Goal: Task Accomplishment & Management: Manage account settings

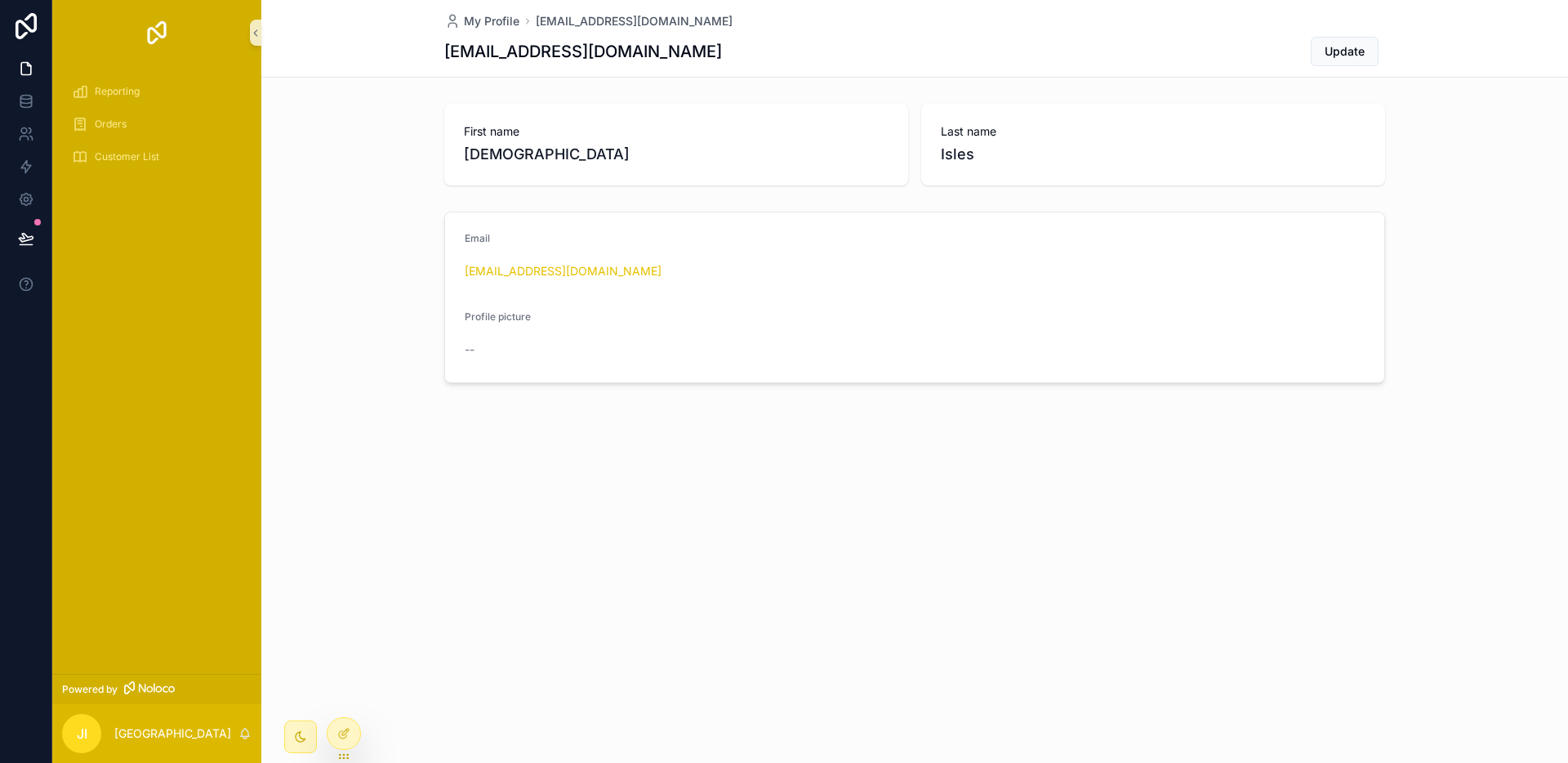
click at [392, 602] on div "My Profile jeiah@islesystems.solutions jeiah@islesystems.solutions Update First…" at bounding box center [915, 382] width 1307 height 763
click at [337, 740] on div at bounding box center [344, 733] width 32 height 31
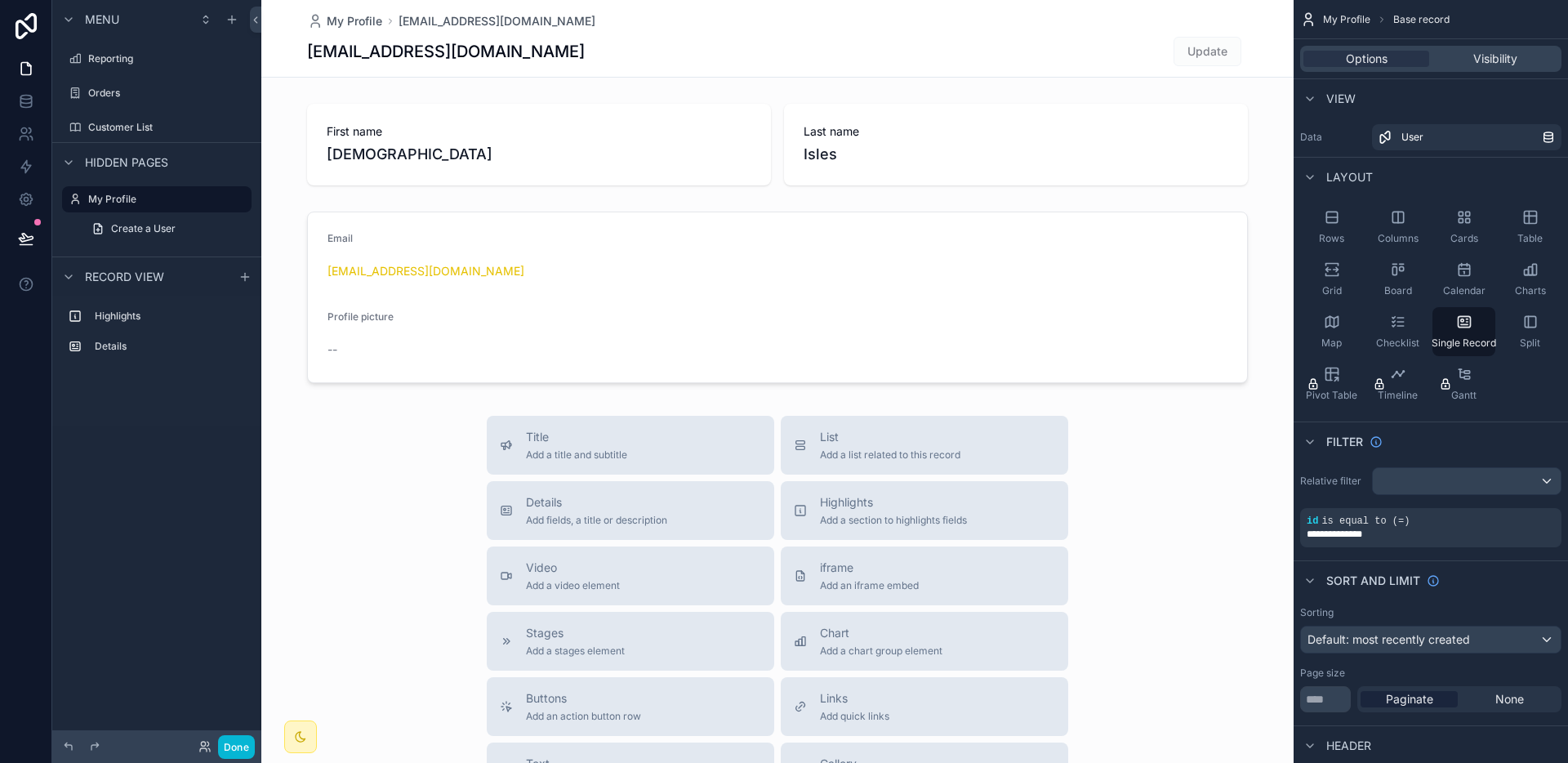
click at [415, 533] on div "scrollable content" at bounding box center [777, 564] width 1032 height 1128
click at [149, 93] on label "Orders" at bounding box center [154, 93] width 131 height 13
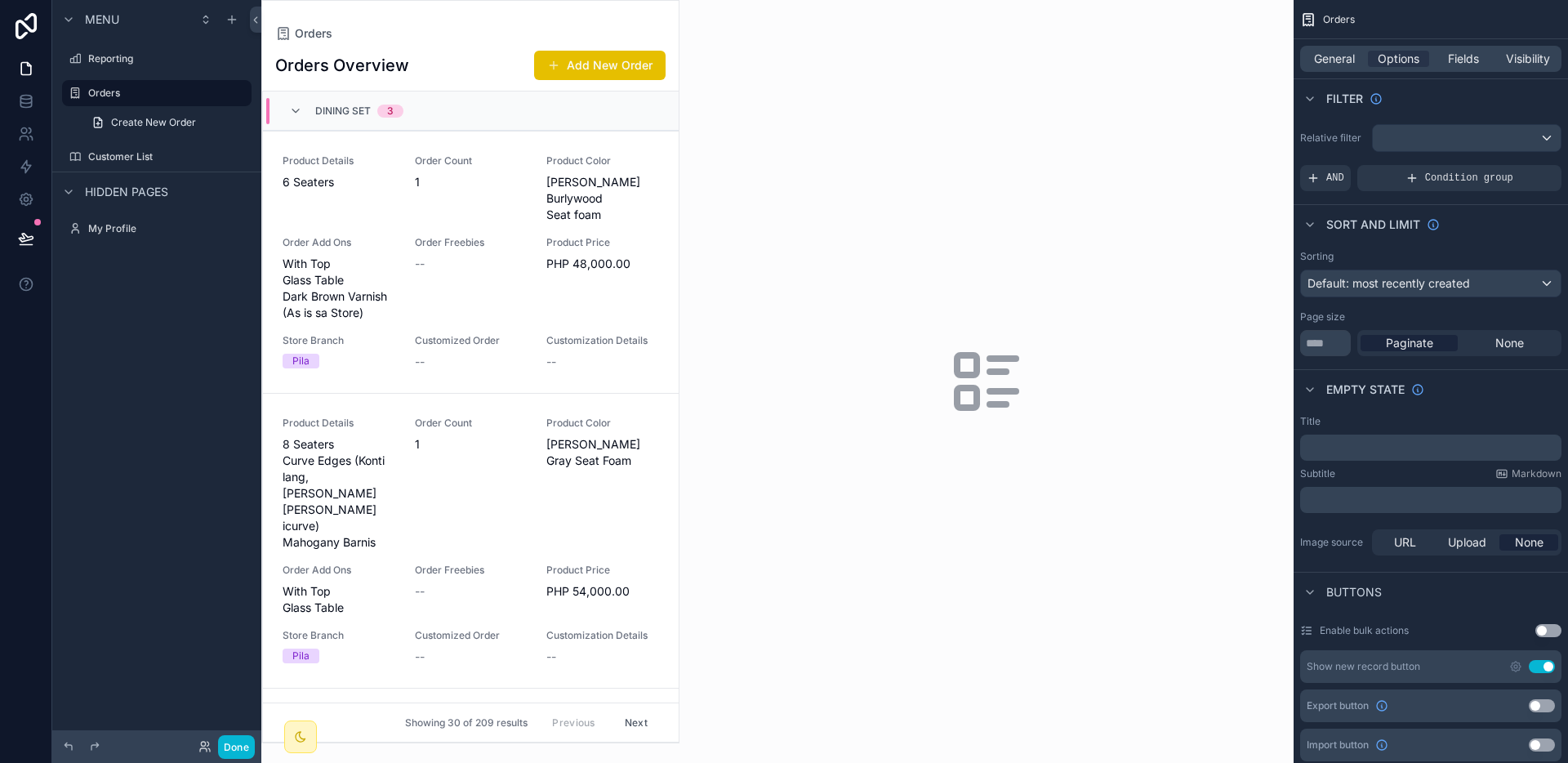
click at [537, 262] on div "scrollable content" at bounding box center [471, 371] width 416 height 742
click at [528, 254] on div "Product Details 6 Seaters Order Count 1 Product Color Bailey Burlywood Seat foa…" at bounding box center [471, 263] width 376 height 216
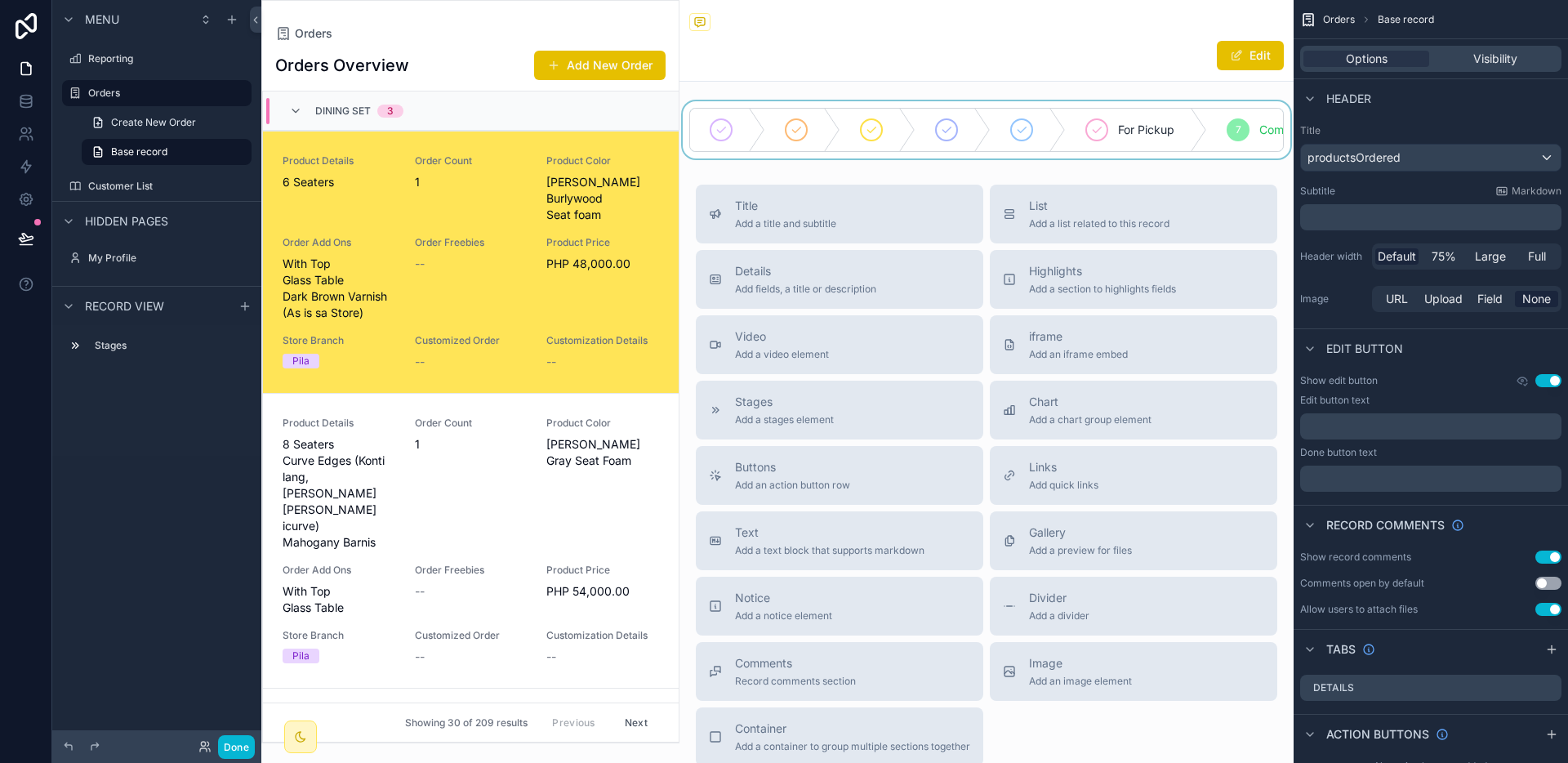
click at [1269, 159] on div "scrollable content" at bounding box center [986, 129] width 614 height 57
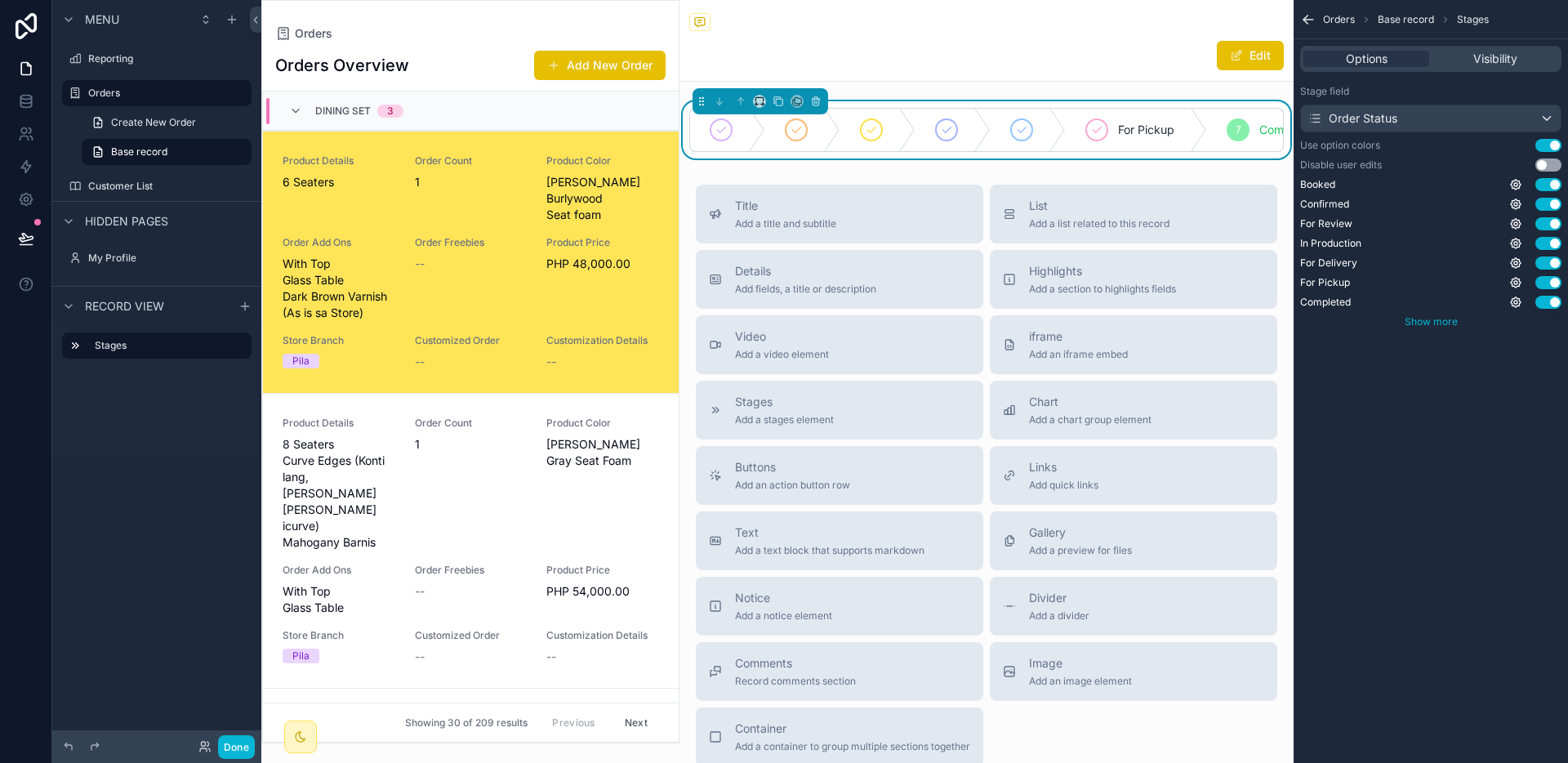
click at [1439, 327] on span "Show more" at bounding box center [1431, 321] width 54 height 12
click at [1514, 182] on icon "scrollable content" at bounding box center [1515, 184] width 13 height 13
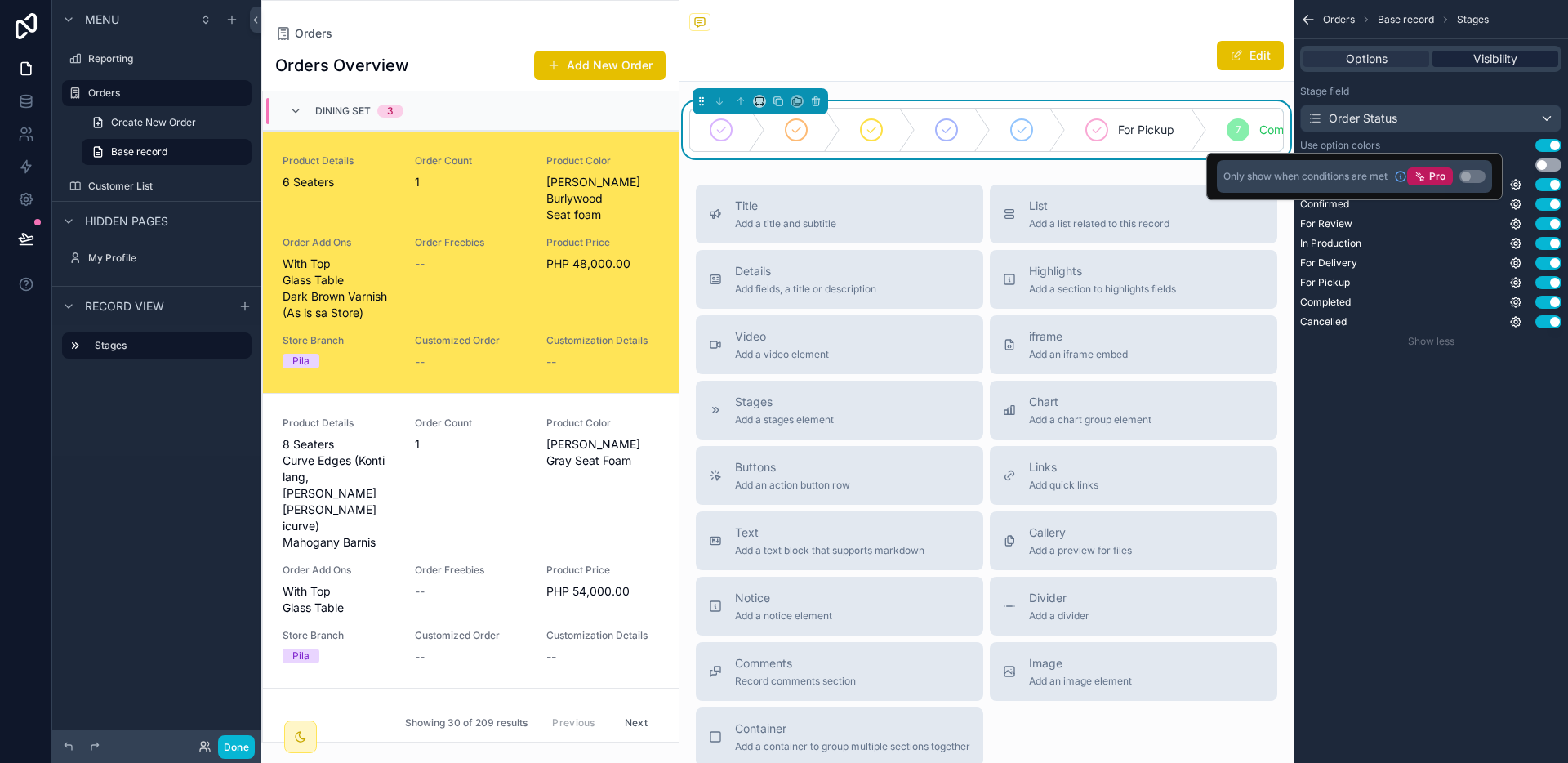
click at [1497, 63] on span "Visibility" at bounding box center [1496, 59] width 44 height 16
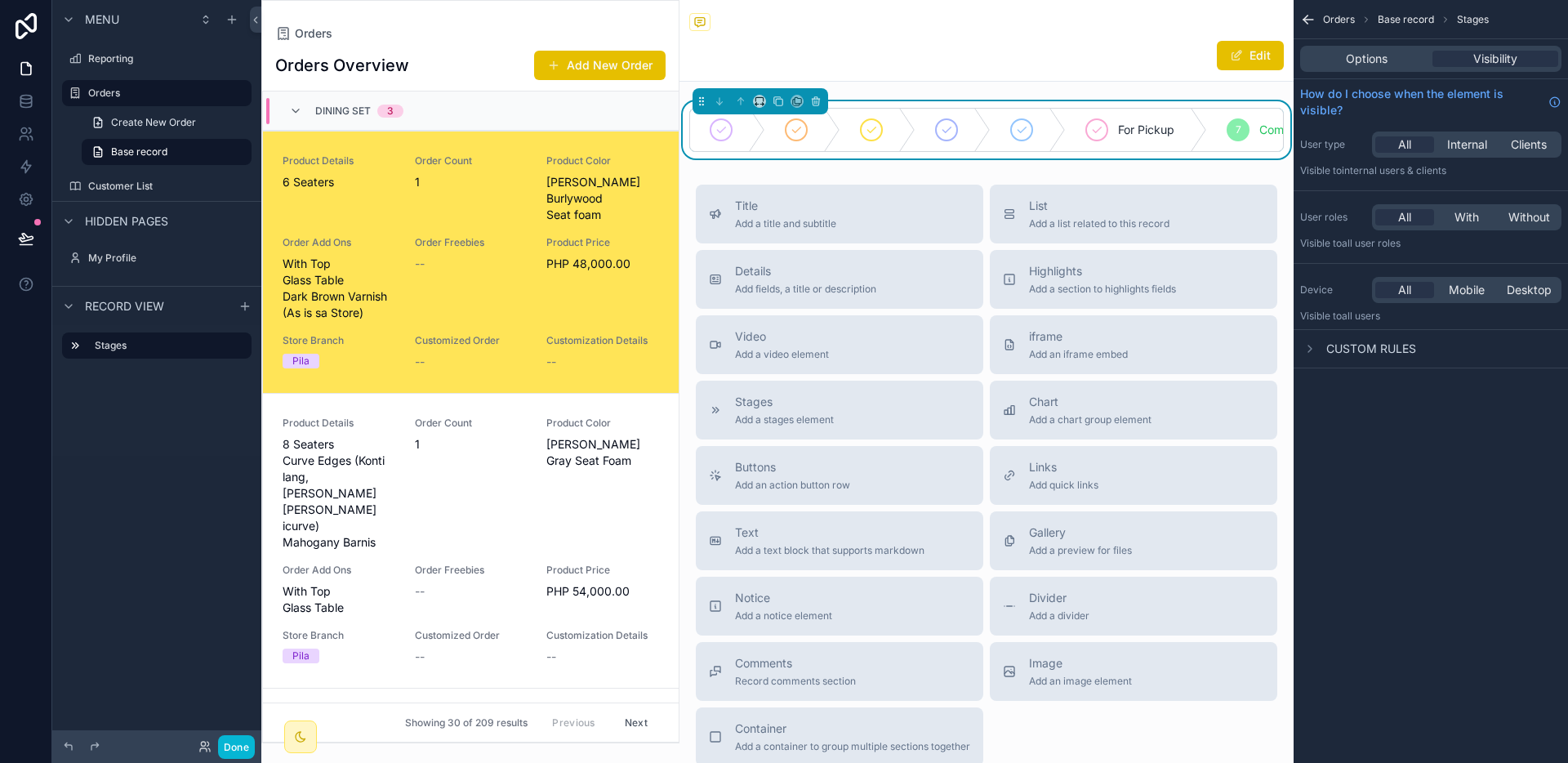
click at [1381, 350] on span "Custom rules" at bounding box center [1372, 348] width 90 height 16
click at [1430, 425] on div "Orders Base record Stages Options Visibility How do I choose when the element i…" at bounding box center [1430, 382] width 274 height 763
click at [27, 36] on icon at bounding box center [26, 25] width 32 height 26
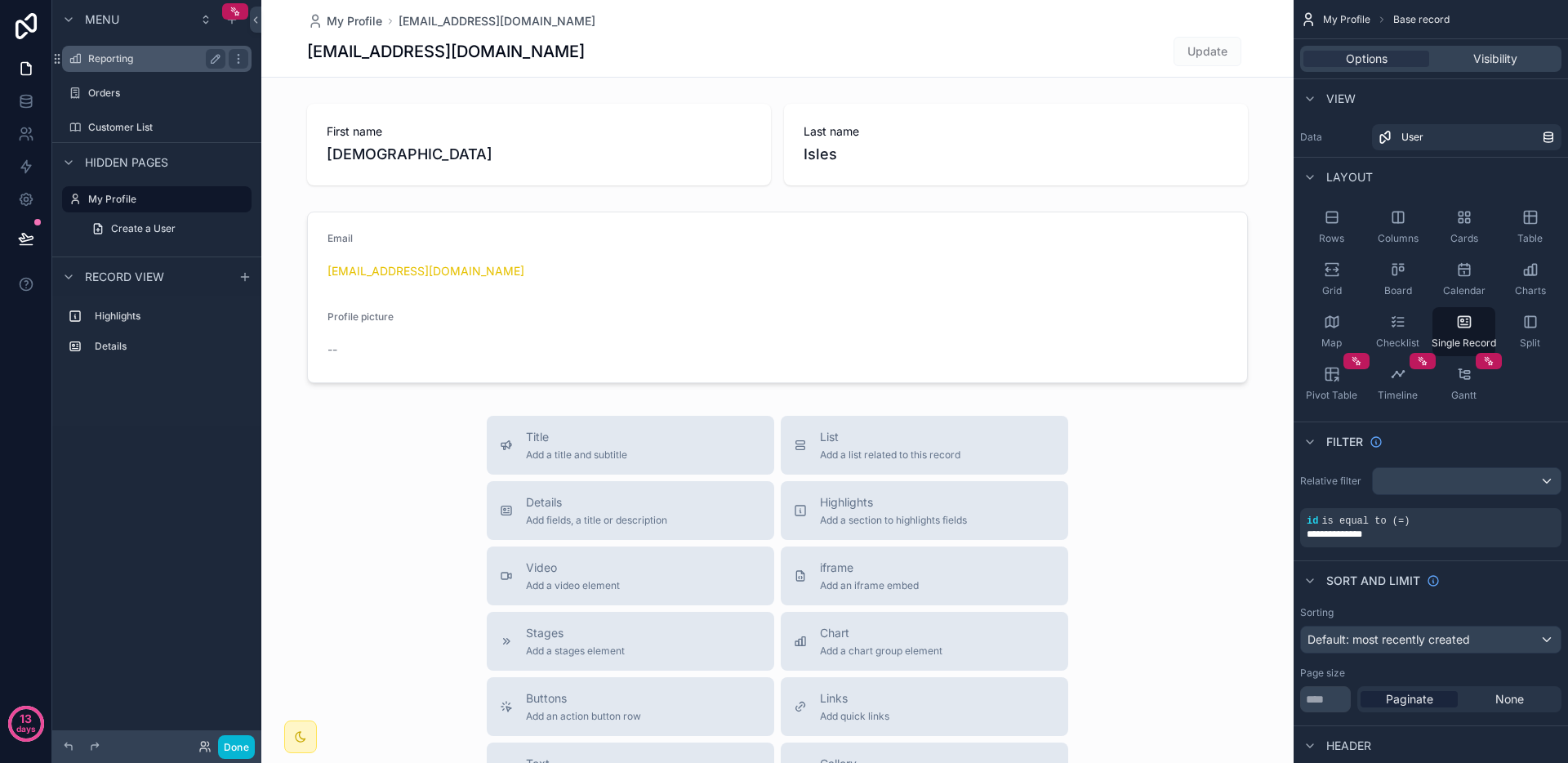
click at [134, 65] on div "Reporting" at bounding box center [157, 59] width 138 height 20
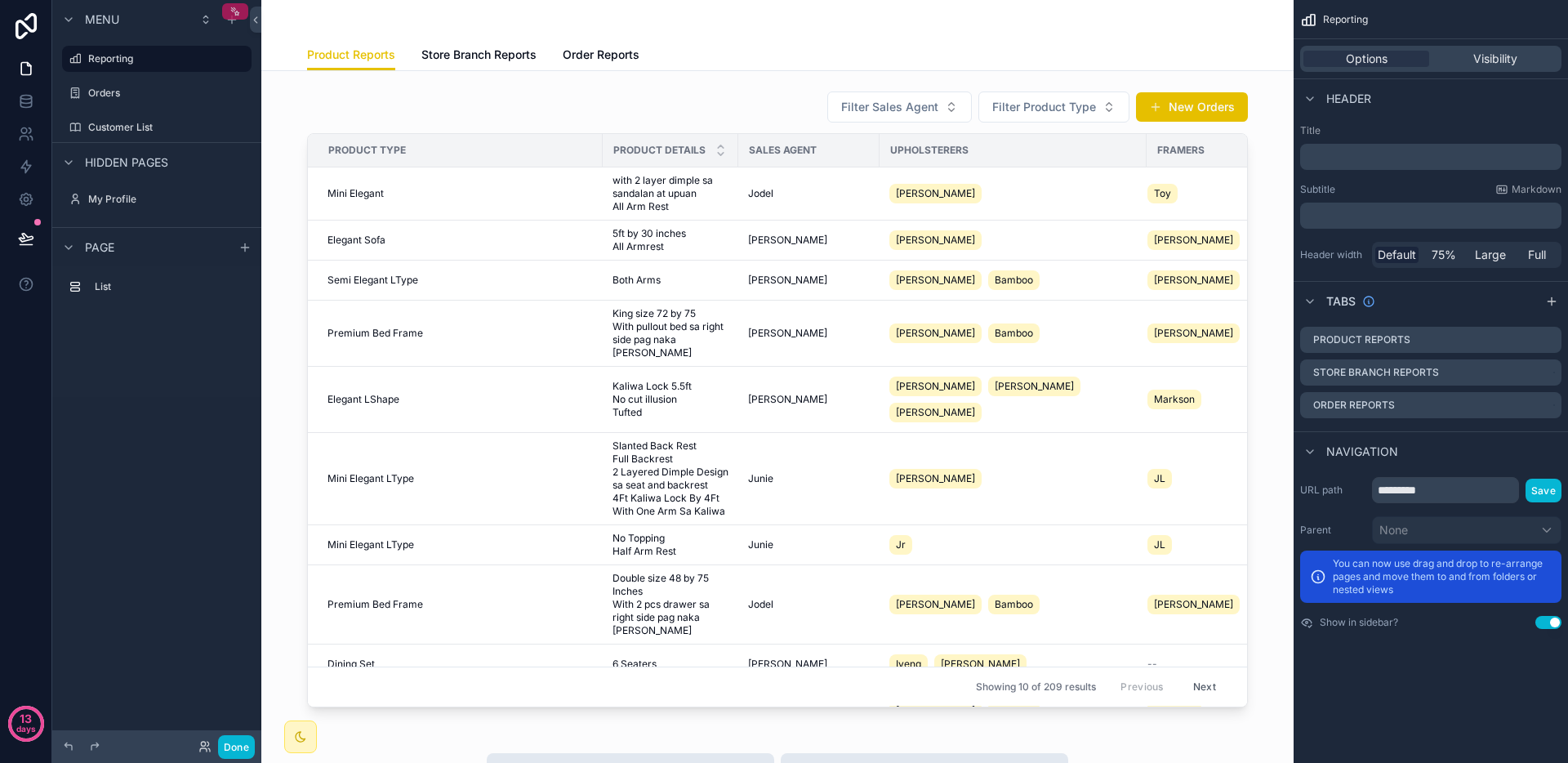
click at [232, 11] on icon "scrollable content" at bounding box center [232, 11] width 2 height 2
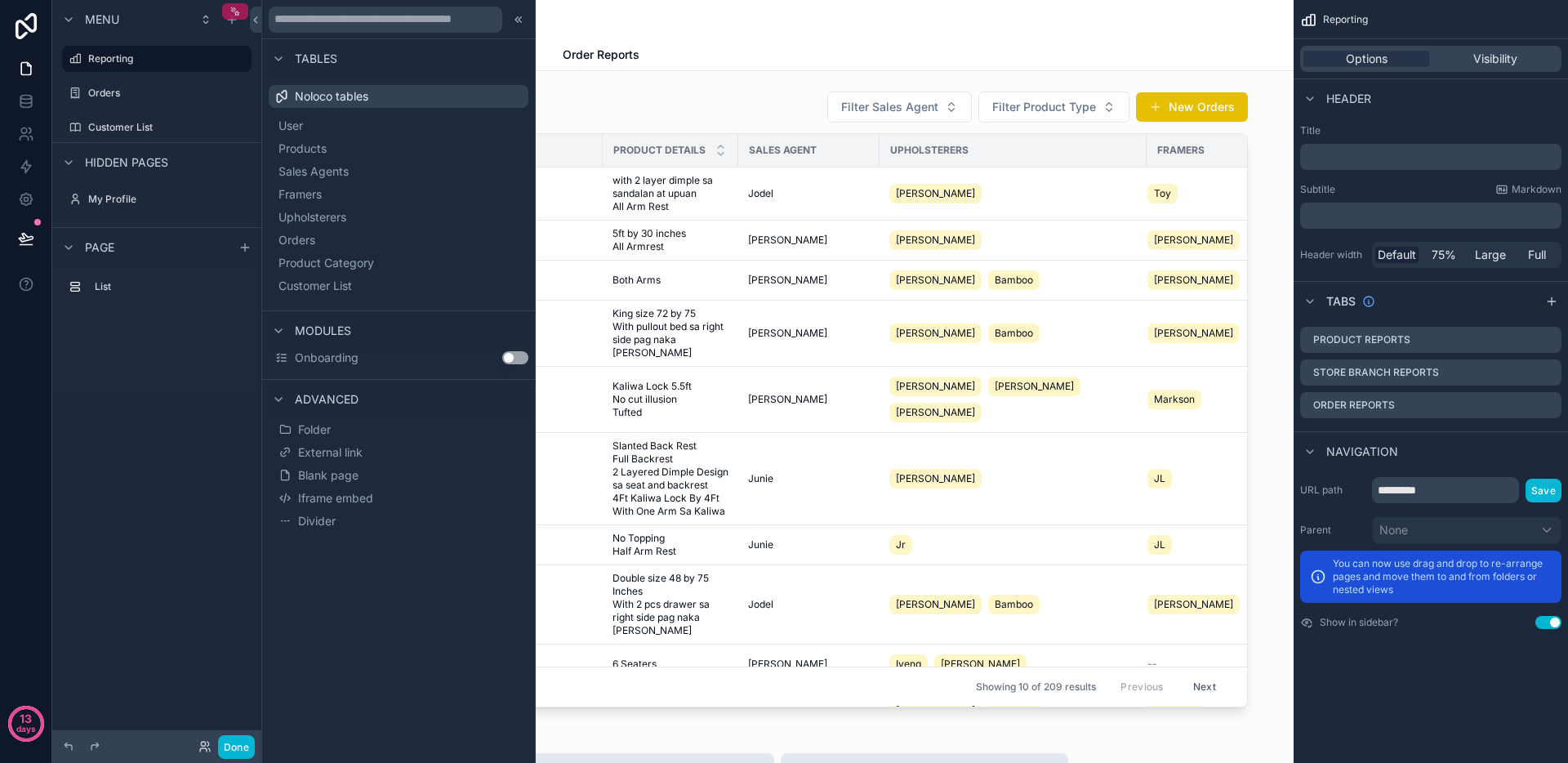
click at [234, 16] on icon "scrollable content" at bounding box center [234, 11] width 11 height 11
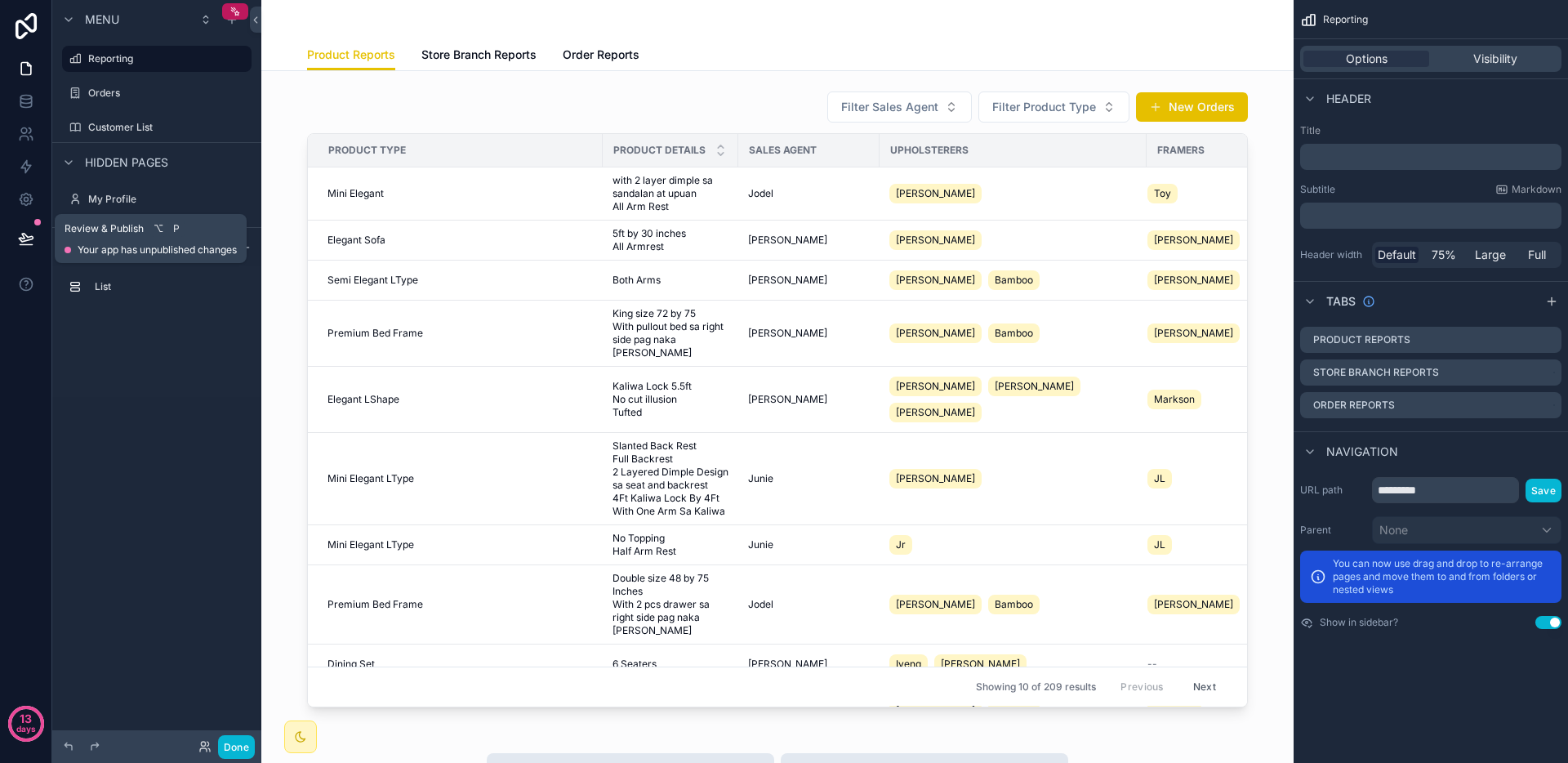
click at [32, 243] on icon at bounding box center [25, 238] width 16 height 16
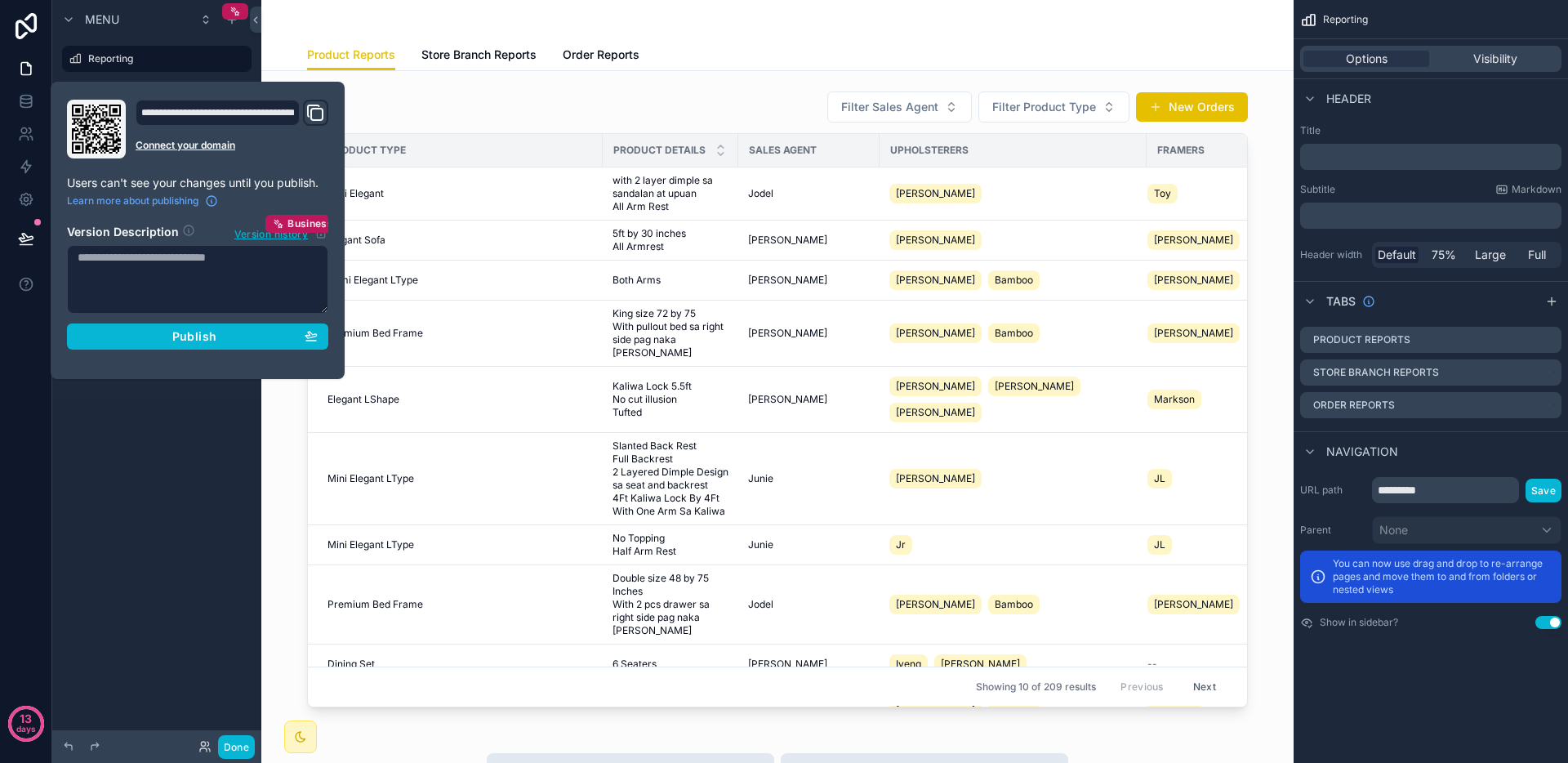
click at [156, 413] on div "Menu Reporting Orders Customer List Hidden pages My Profile Page List" at bounding box center [157, 371] width 209 height 743
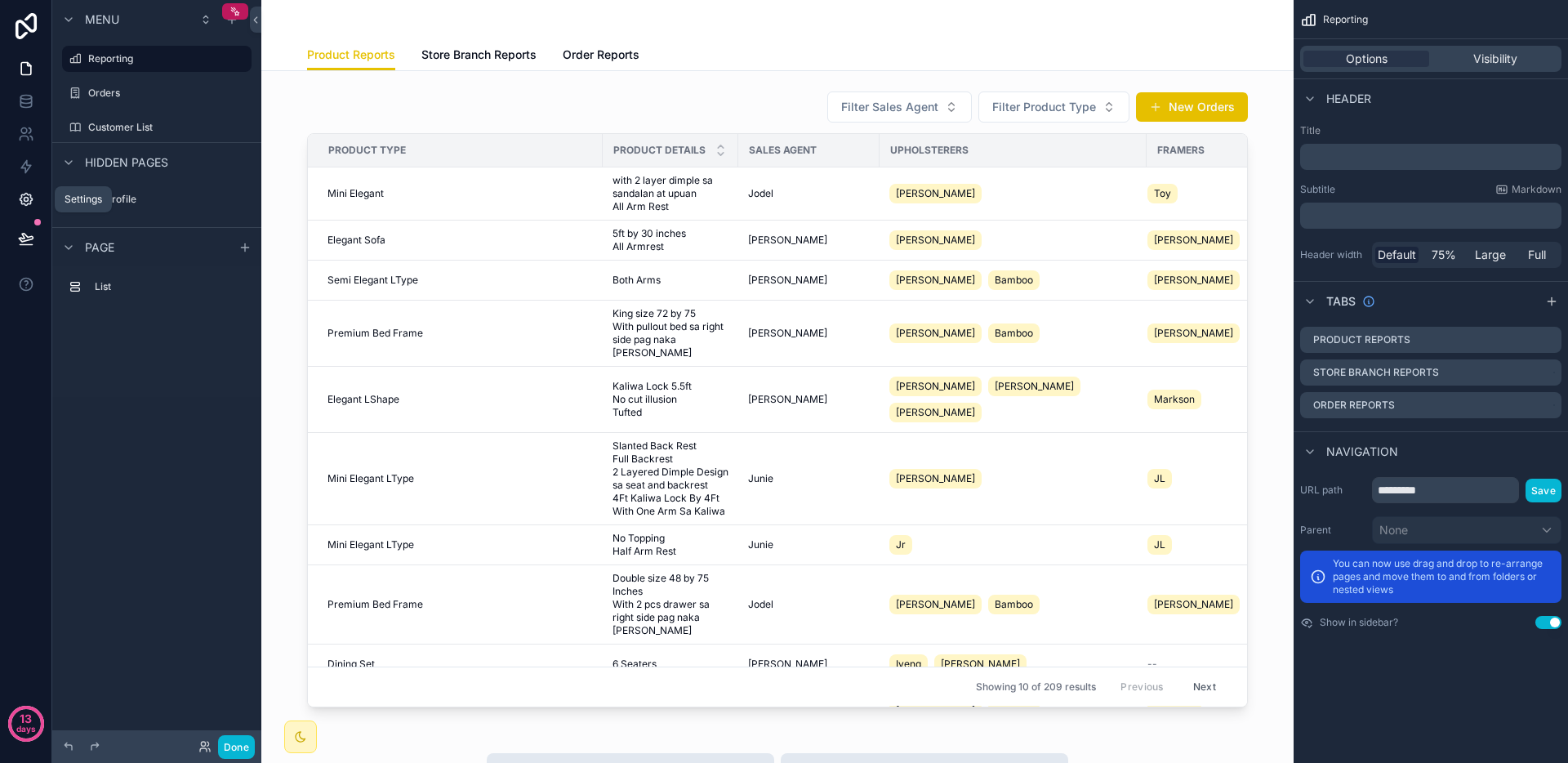
click at [23, 212] on link at bounding box center [25, 199] width 52 height 32
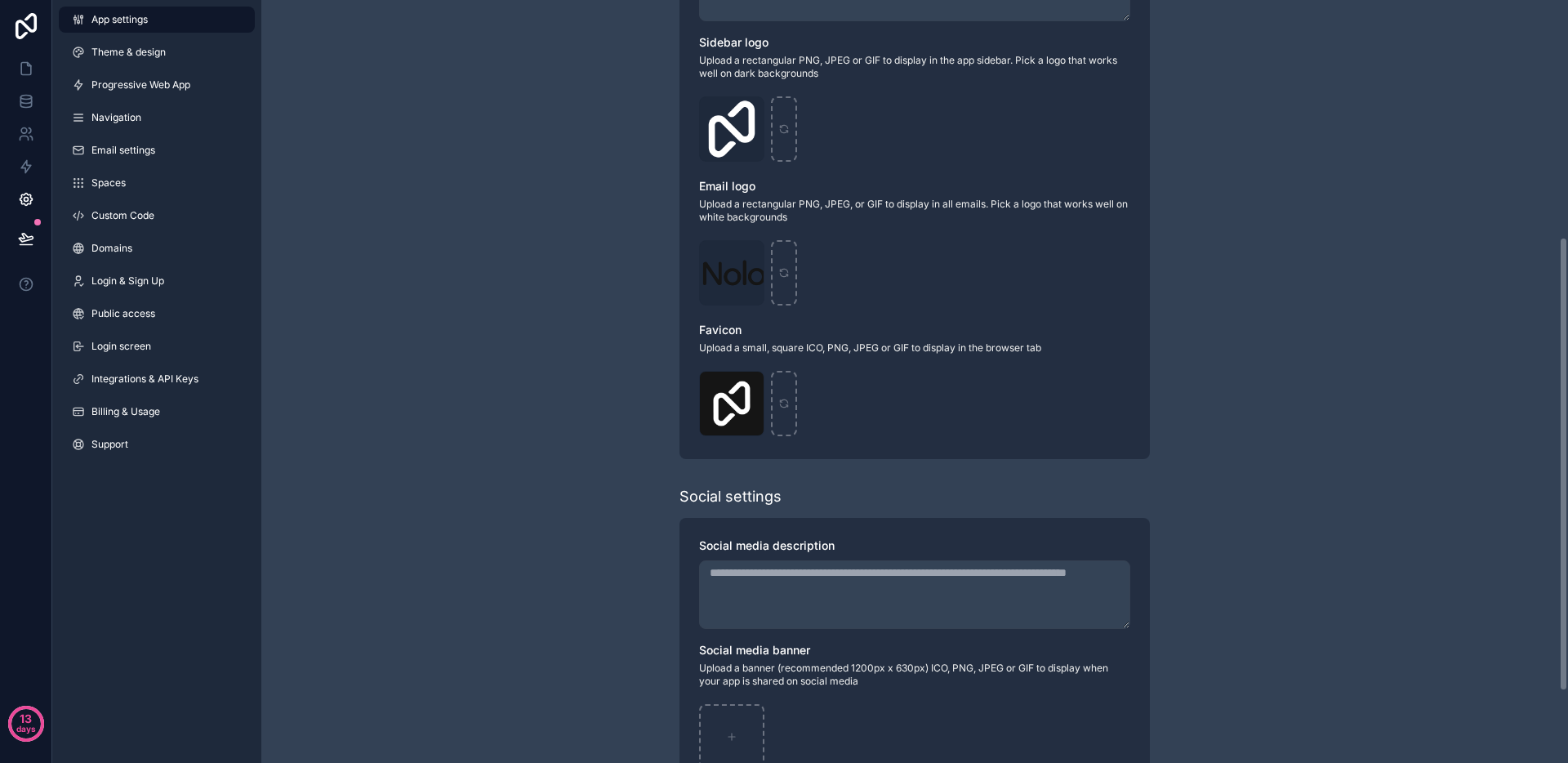
scroll to position [518, 0]
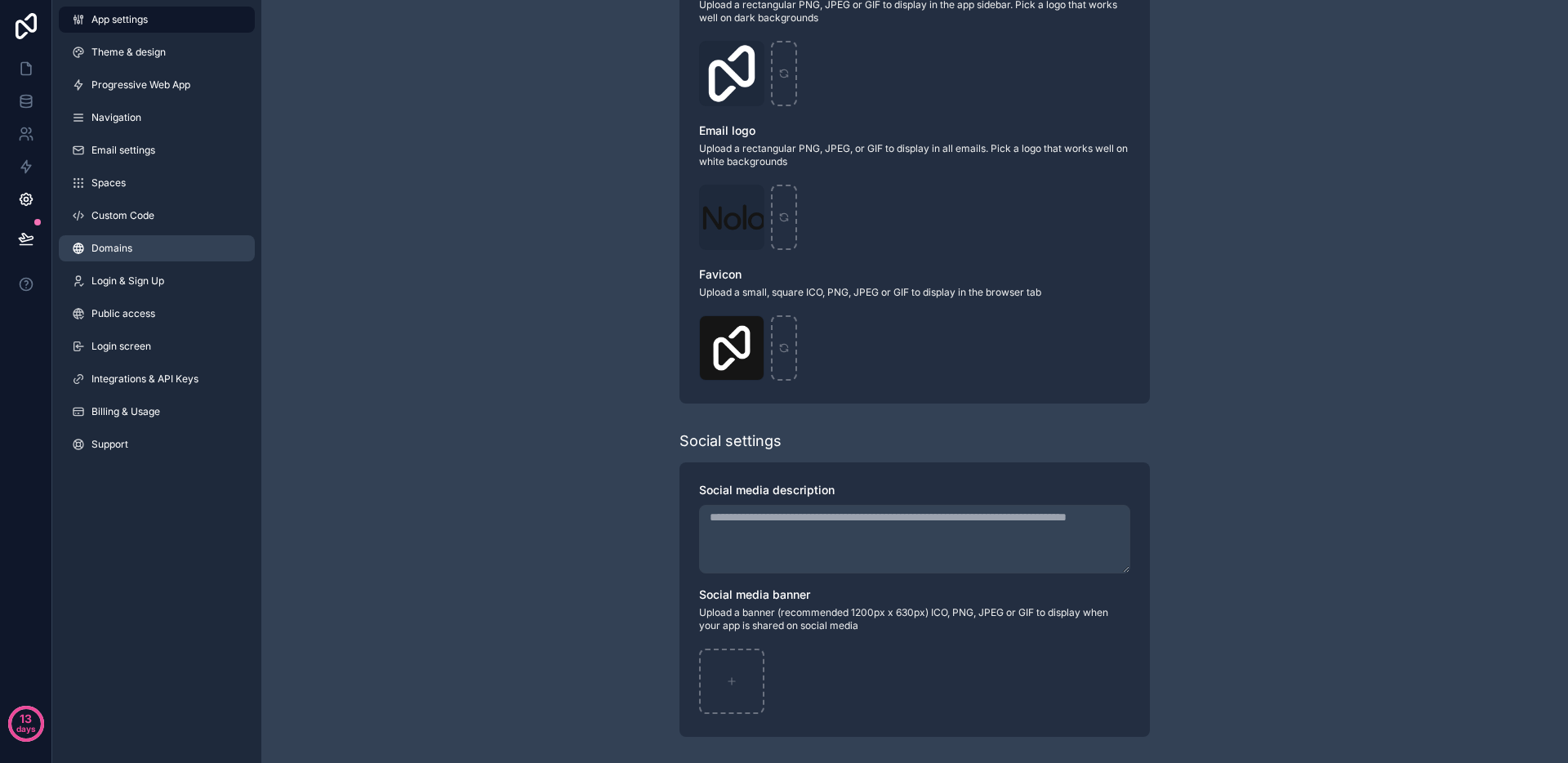
click at [154, 249] on link "Domains" at bounding box center [156, 248] width 196 height 26
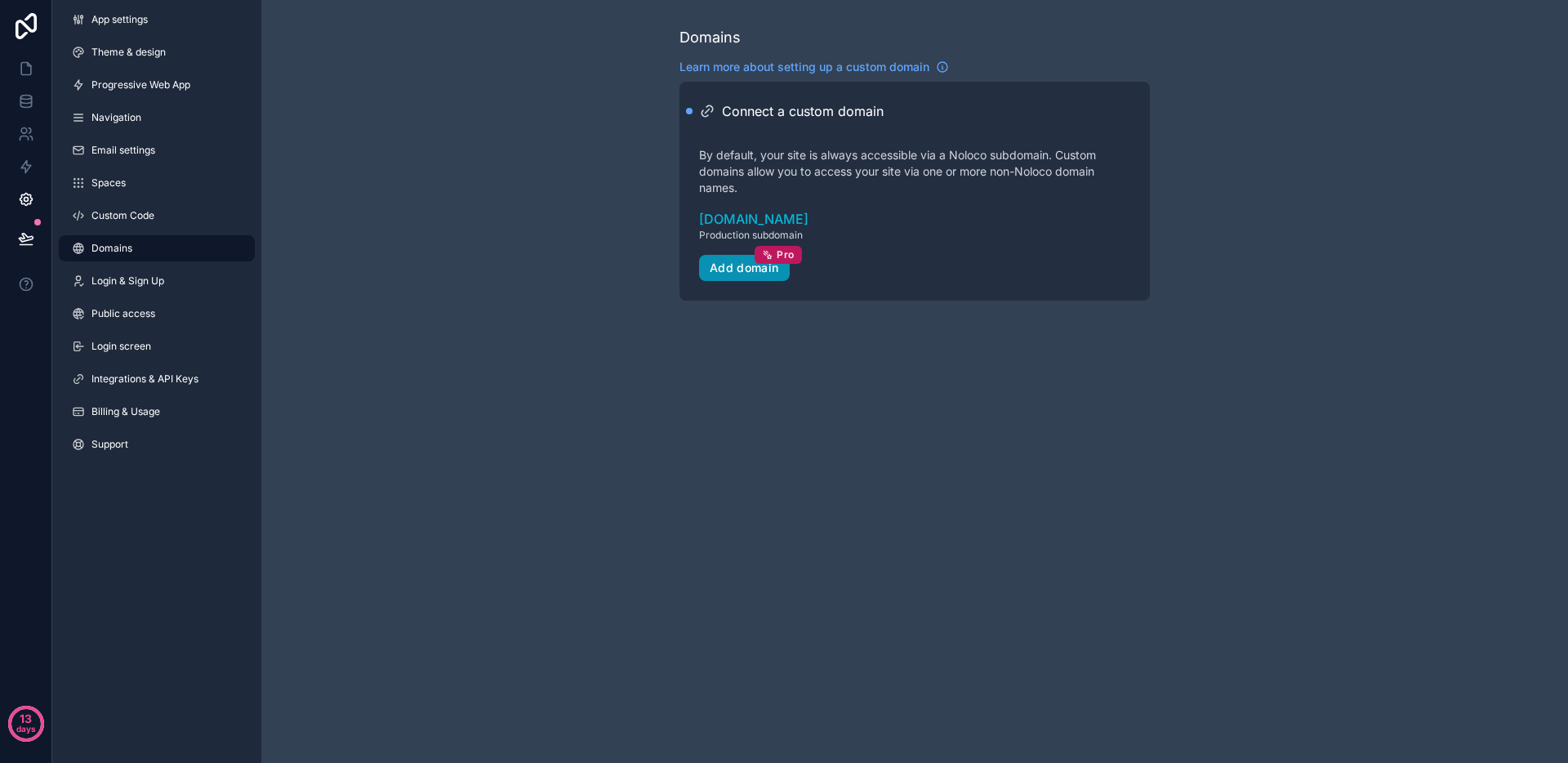
click at [747, 275] on button "Add domain Pro" at bounding box center [744, 268] width 91 height 26
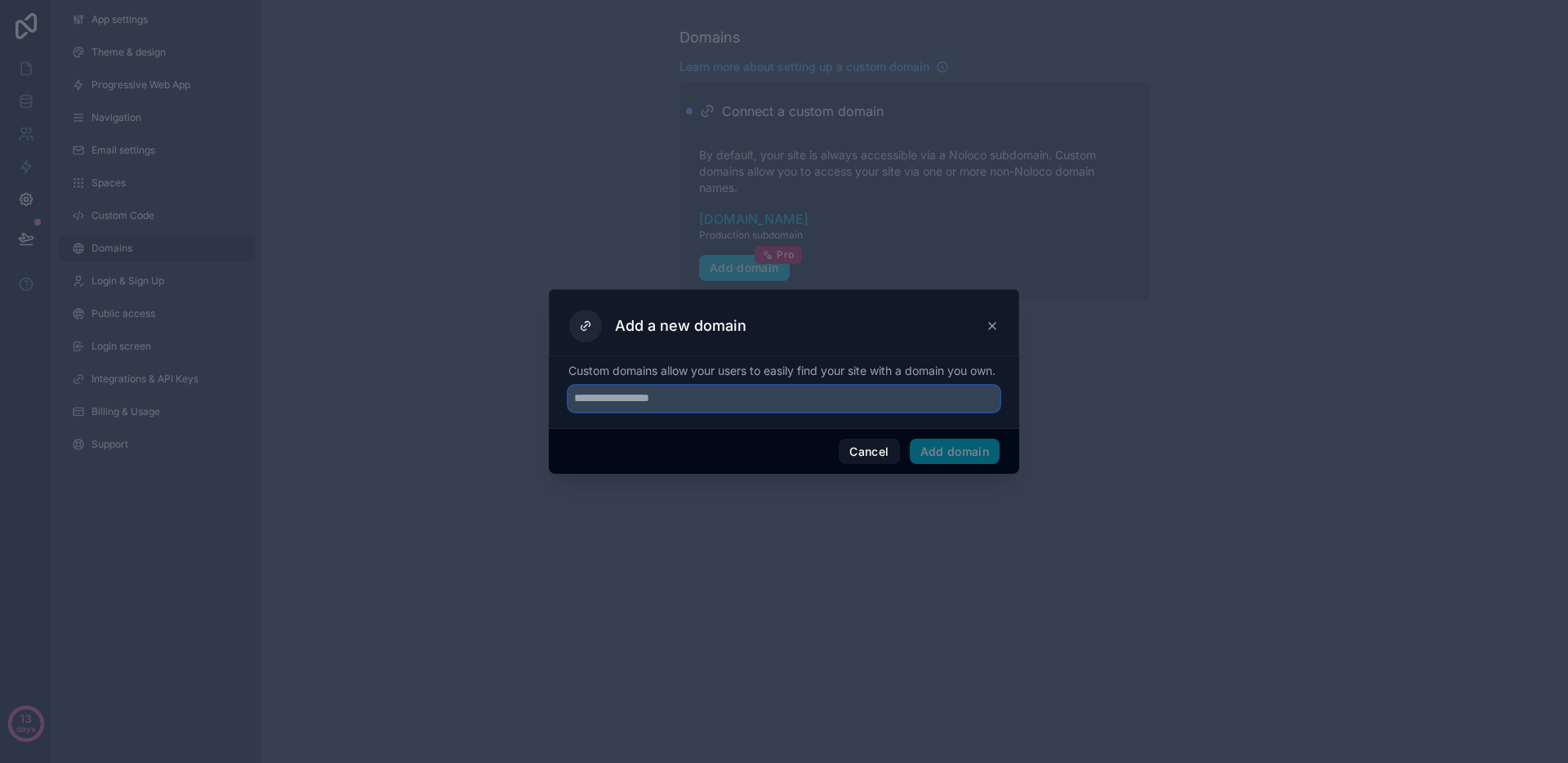
click at [690, 410] on input "text" at bounding box center [784, 398] width 431 height 26
click at [849, 447] on button "Cancel" at bounding box center [869, 451] width 60 height 26
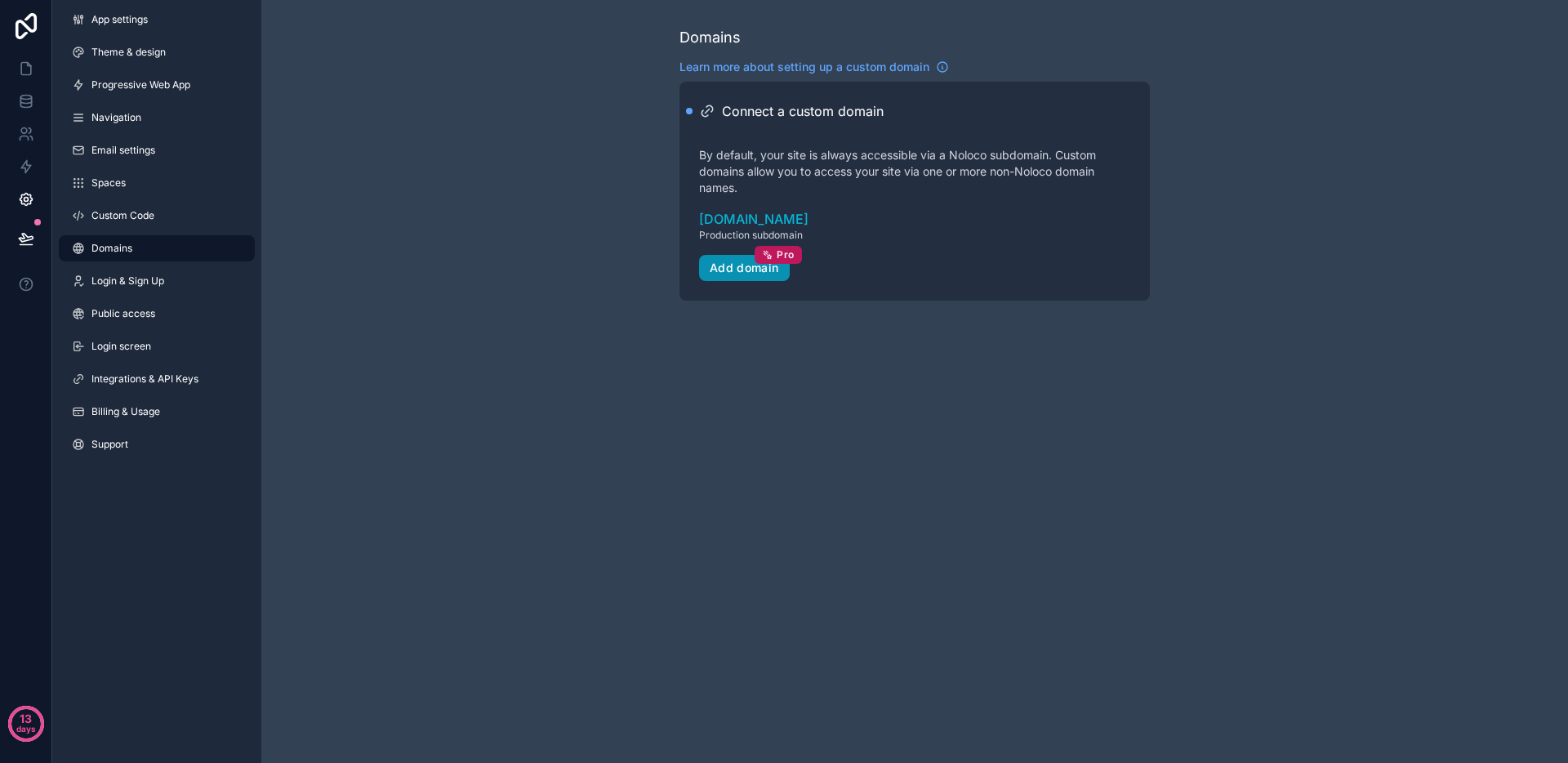
click at [784, 271] on button "Add domain Pro" at bounding box center [744, 268] width 91 height 26
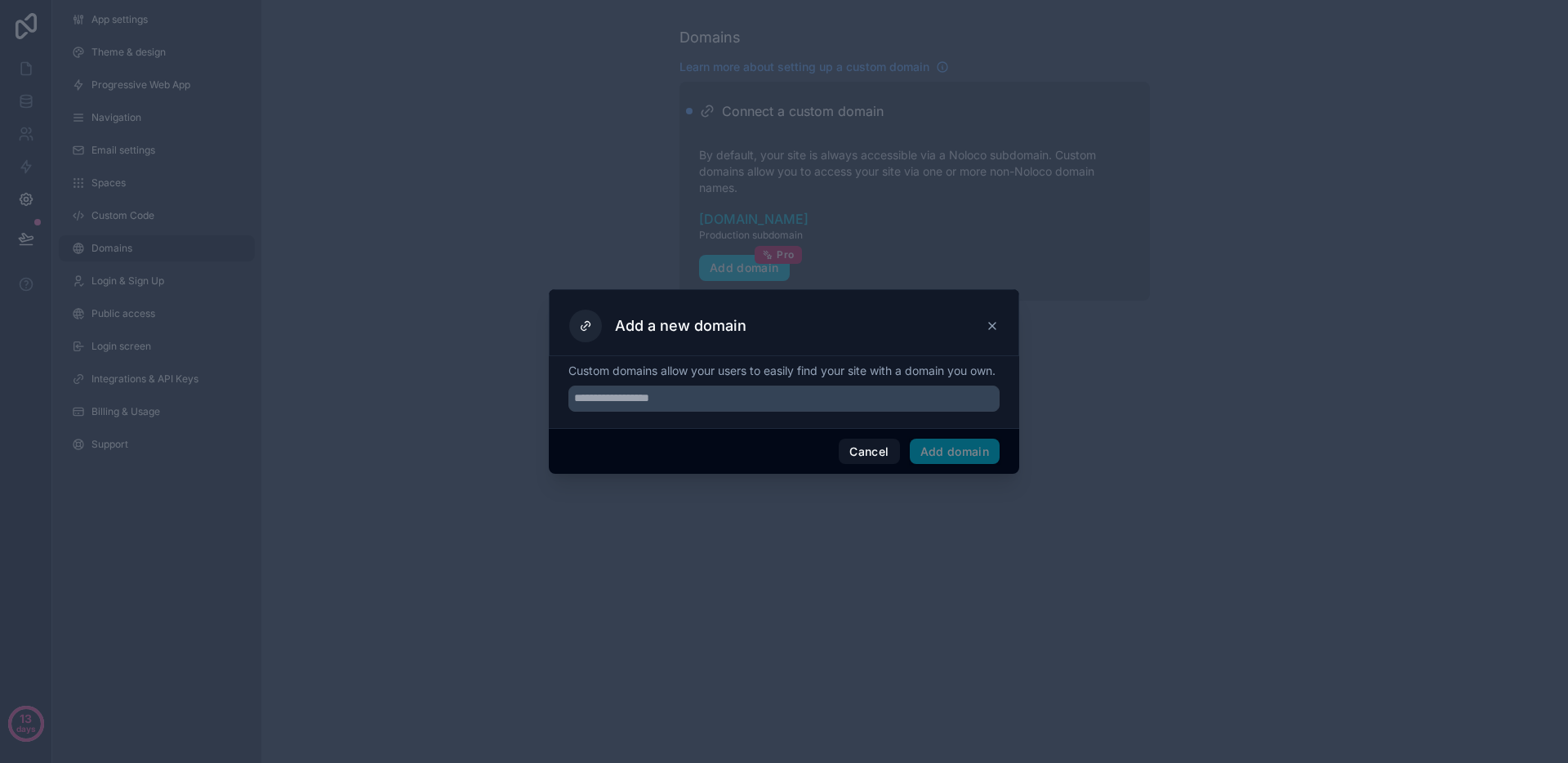
click at [691, 393] on div "Custom domains allow your users to easily find your site with a domain you own." at bounding box center [784, 389] width 431 height 53
click at [682, 398] on input "text" at bounding box center [784, 398] width 431 height 26
type input "**********"
click at [990, 462] on button "Add domain" at bounding box center [955, 451] width 91 height 26
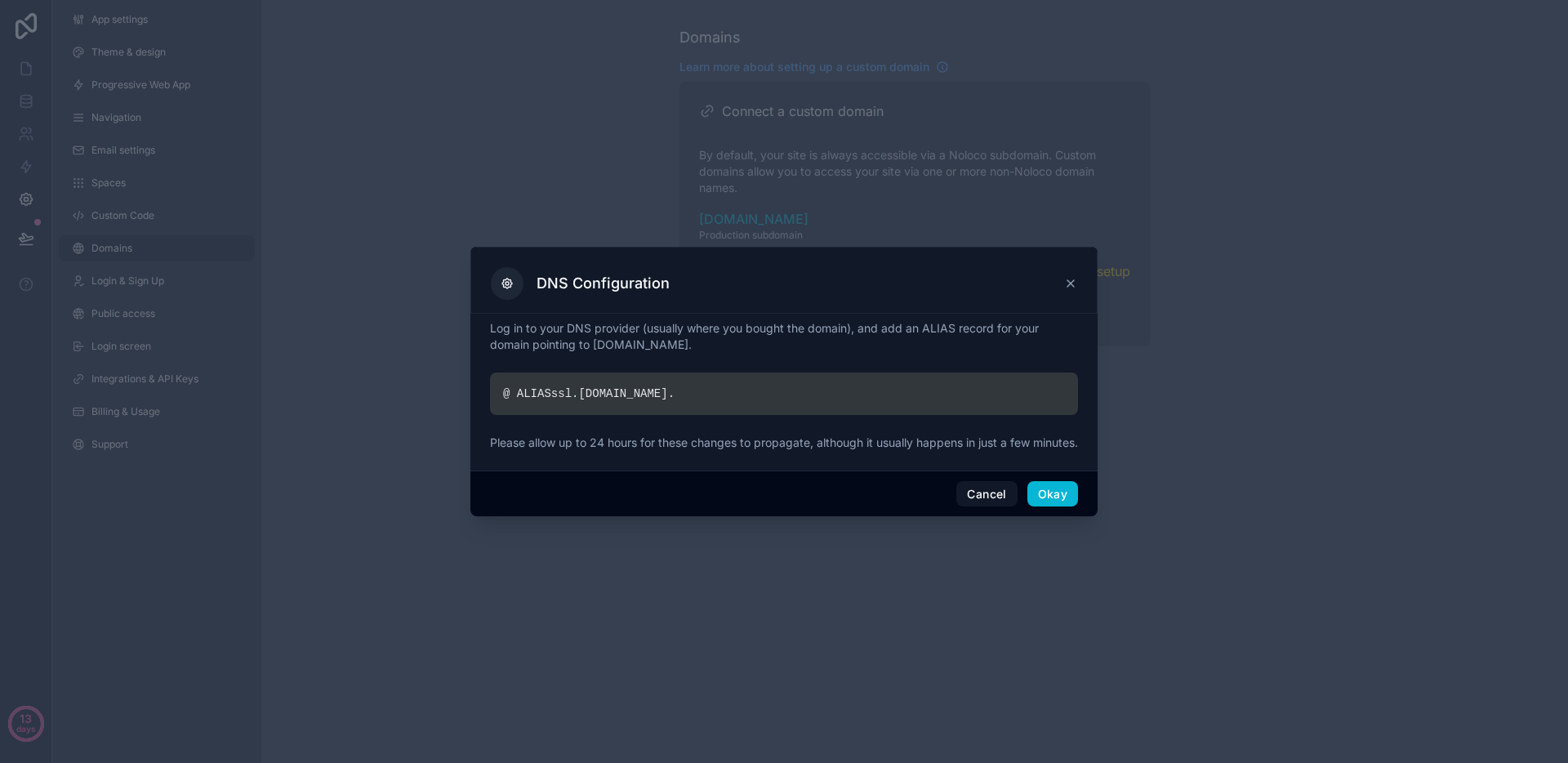
click at [737, 386] on div "@ ALIAS ssl. [DOMAIN_NAME] ." at bounding box center [784, 394] width 588 height 42
drag, startPoint x: 714, startPoint y: 386, endPoint x: 493, endPoint y: 371, distance: 221.5
click at [493, 373] on div "@ ALIAS ssl. [DOMAIN_NAME] ." at bounding box center [784, 394] width 588 height 42
click at [1043, 500] on button "Okay" at bounding box center [1053, 494] width 51 height 26
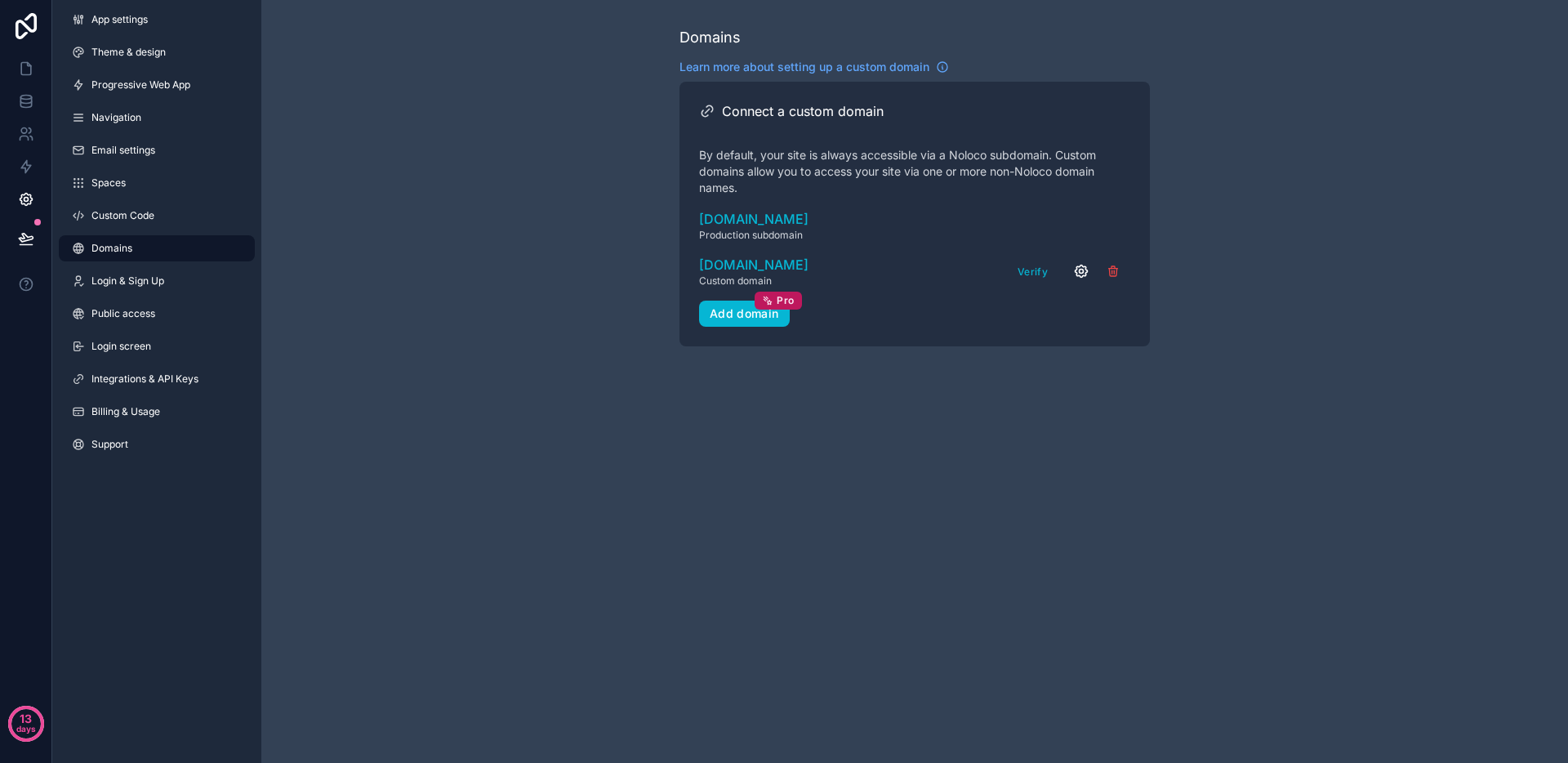
click at [1075, 270] on icon "scrollable content" at bounding box center [1081, 271] width 16 height 16
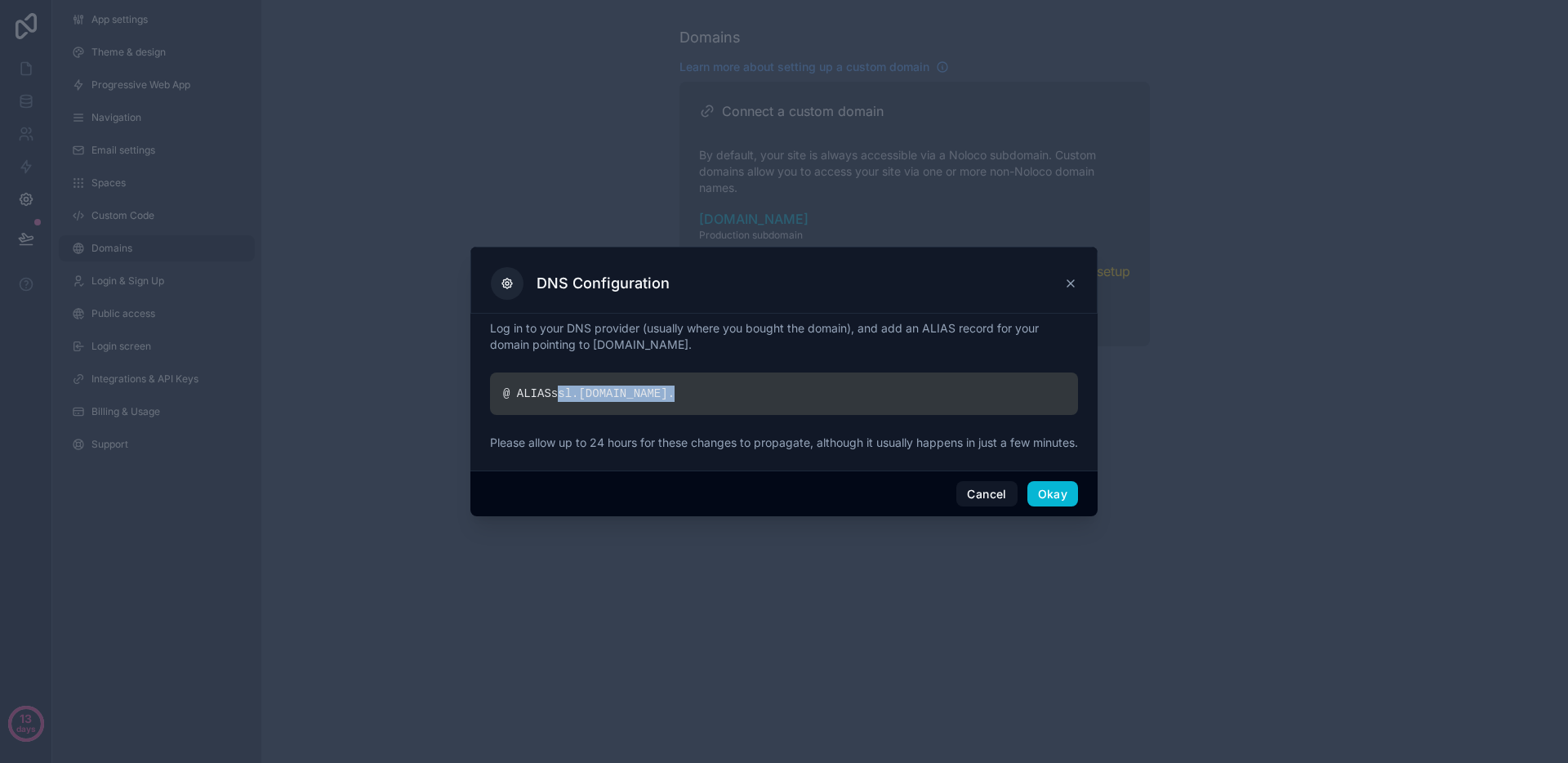
drag, startPoint x: 657, startPoint y: 385, endPoint x: 560, endPoint y: 386, distance: 97.0
click at [560, 386] on div "@ ALIAS ssl. [DOMAIN_NAME] ." at bounding box center [784, 394] width 588 height 42
click at [888, 435] on p "Please allow up to 24 hours for these changes to propagate, although it usually…" at bounding box center [784, 443] width 588 height 16
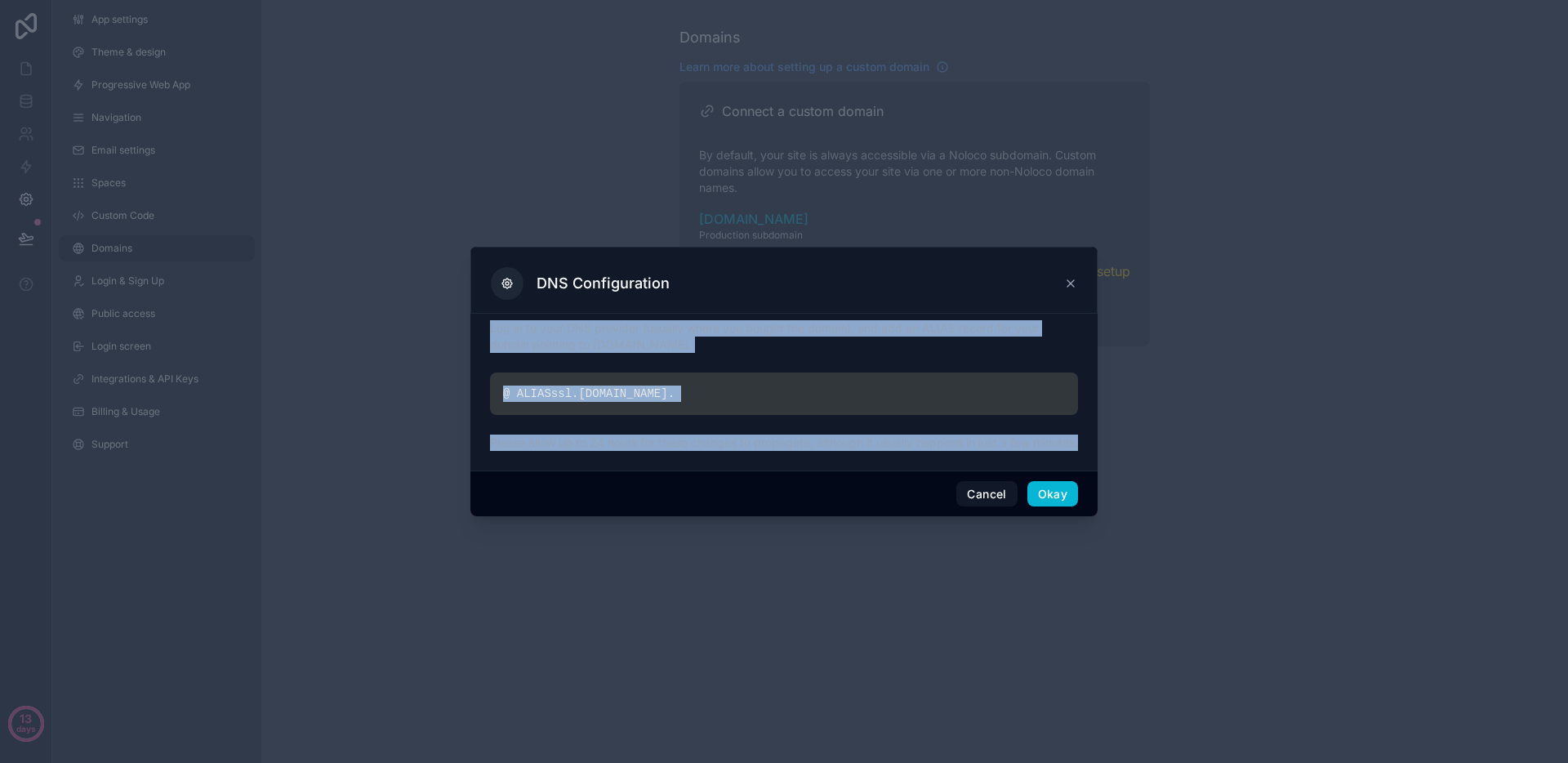
drag, startPoint x: 564, startPoint y: 453, endPoint x: 485, endPoint y: 315, distance: 159.0
click at [485, 315] on div "Log in to your DNS provider (usually where you bought the domain), and add an A…" at bounding box center [784, 392] width 628 height 157
copy div "Log in to your DNS provider (usually where you bought the domain), and add an A…"
click at [655, 373] on div "@ ALIAS ssl. [DOMAIN_NAME] ." at bounding box center [784, 394] width 588 height 42
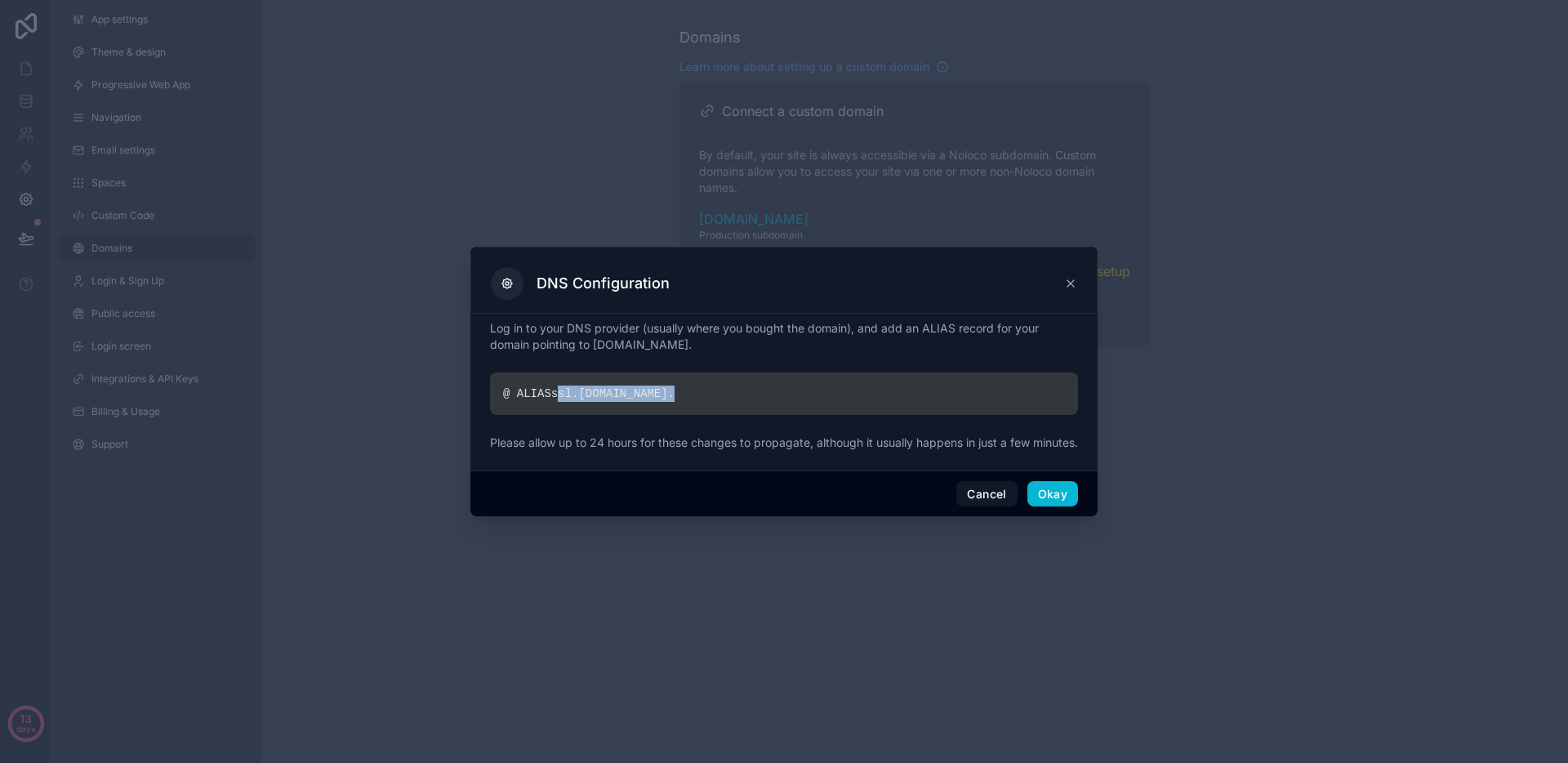
drag, startPoint x: 663, startPoint y: 386, endPoint x: 559, endPoint y: 382, distance: 104.1
click at [559, 382] on div "@ ALIAS ssl. [DOMAIN_NAME] ." at bounding box center [784, 394] width 588 height 42
copy div "ssl. [DOMAIN_NAME] ."
drag, startPoint x: 589, startPoint y: 382, endPoint x: 557, endPoint y: 384, distance: 32.1
click at [557, 384] on div "@ ALIAS ssl. [DOMAIN_NAME] ." at bounding box center [784, 394] width 588 height 42
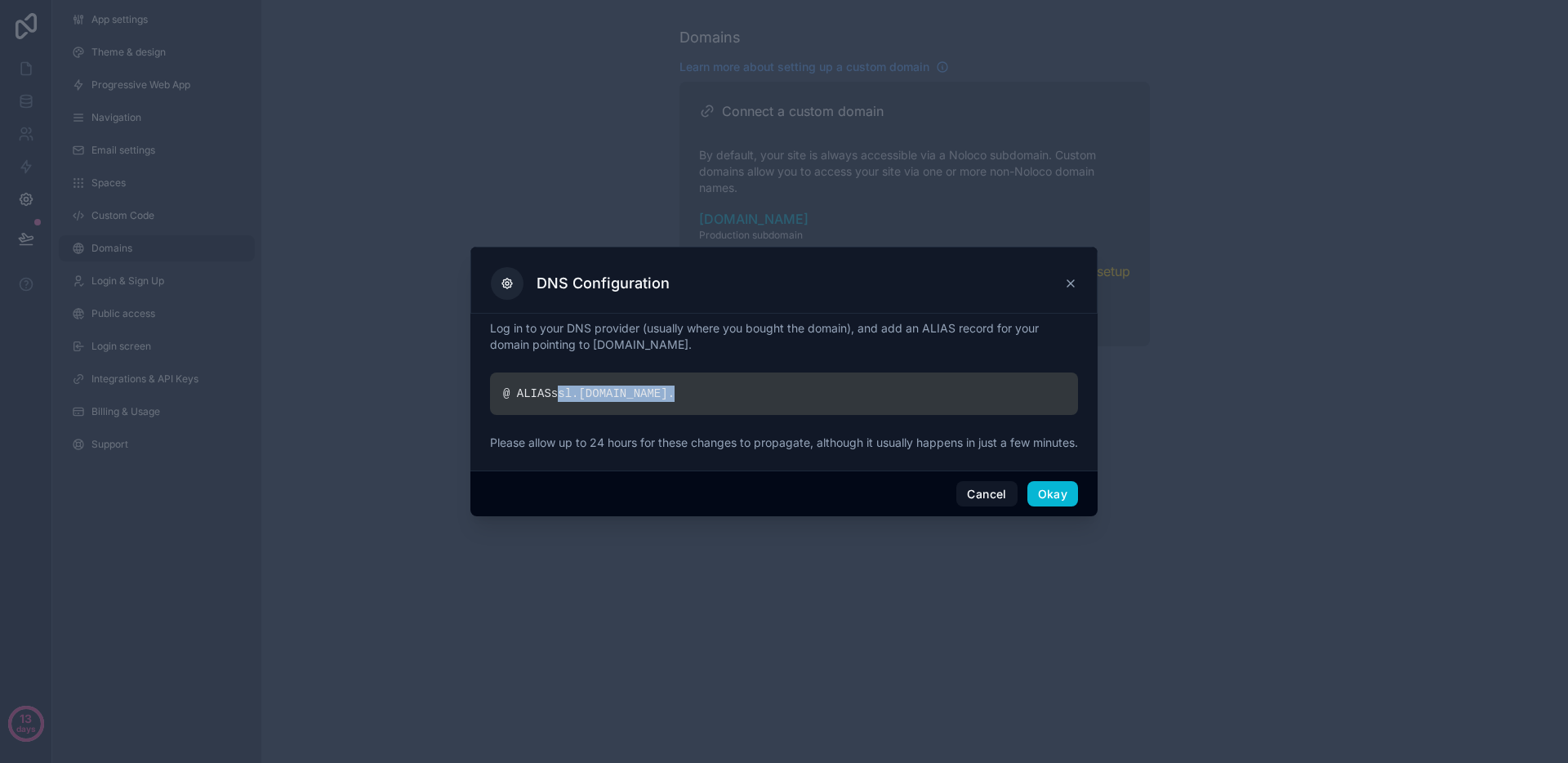
copy div "ssl. [DOMAIN_NAME] ."
click at [1050, 500] on button "Okay" at bounding box center [1053, 494] width 51 height 26
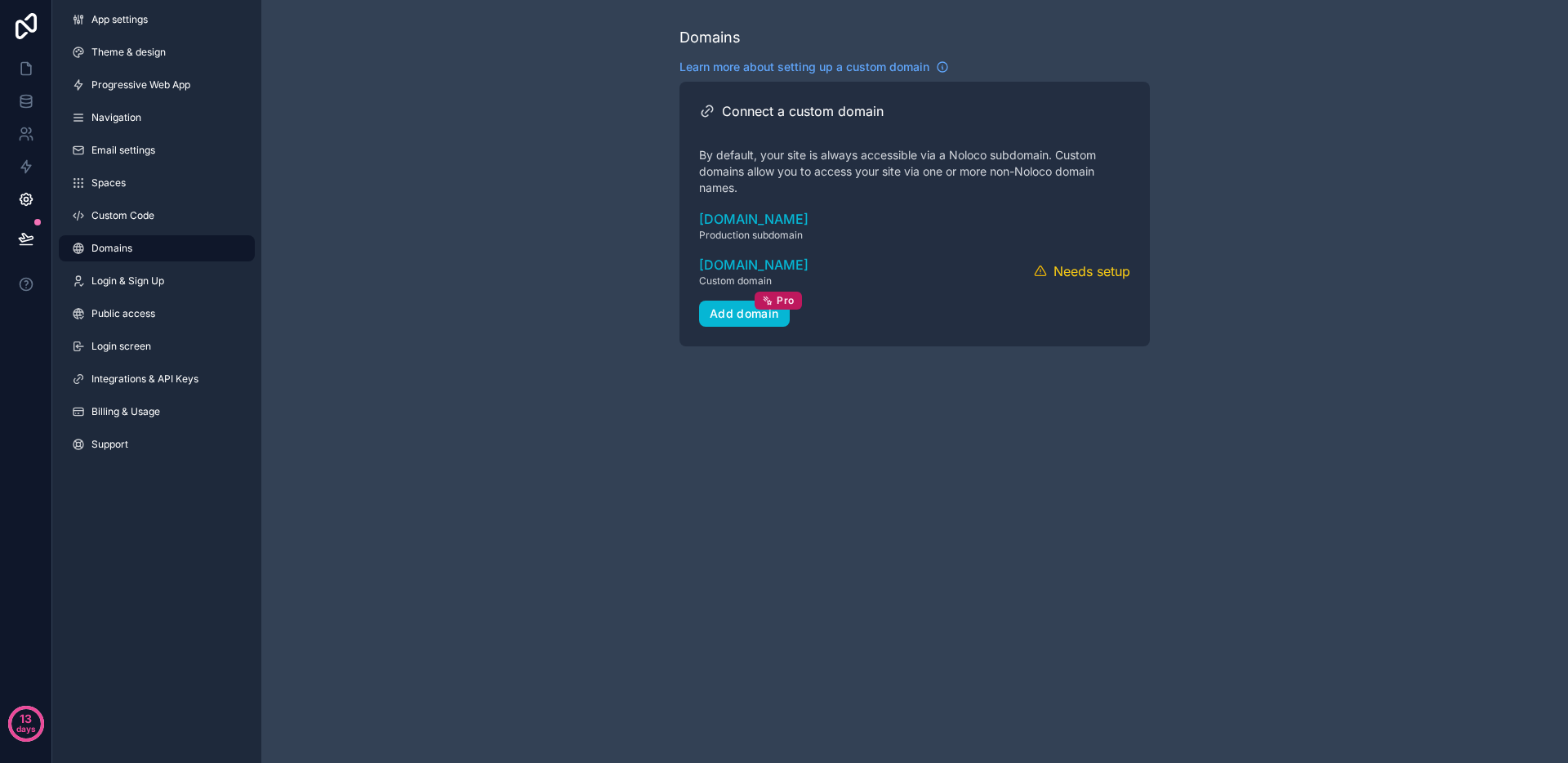
click at [1095, 499] on div "Domains Learn more about setting up a custom domain Connect a custom domain By …" at bounding box center [915, 382] width 1307 height 763
click at [1040, 273] on button "Verify" at bounding box center [1032, 272] width 42 height 24
click at [1039, 273] on button "Verify" at bounding box center [1032, 272] width 42 height 24
click at [1085, 272] on icon "scrollable content" at bounding box center [1081, 271] width 16 height 16
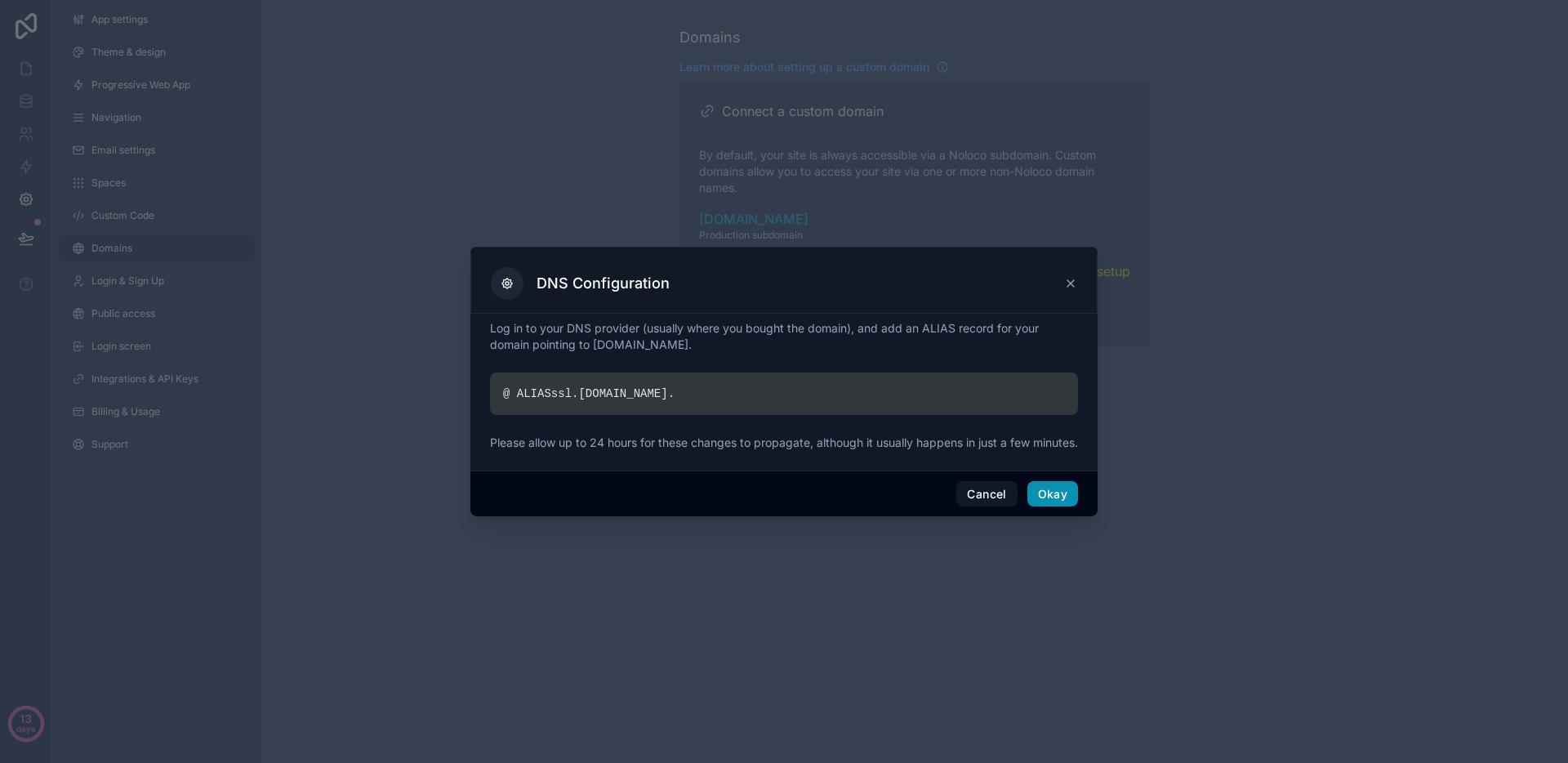
click at [1068, 495] on button "Okay" at bounding box center [1053, 494] width 51 height 26
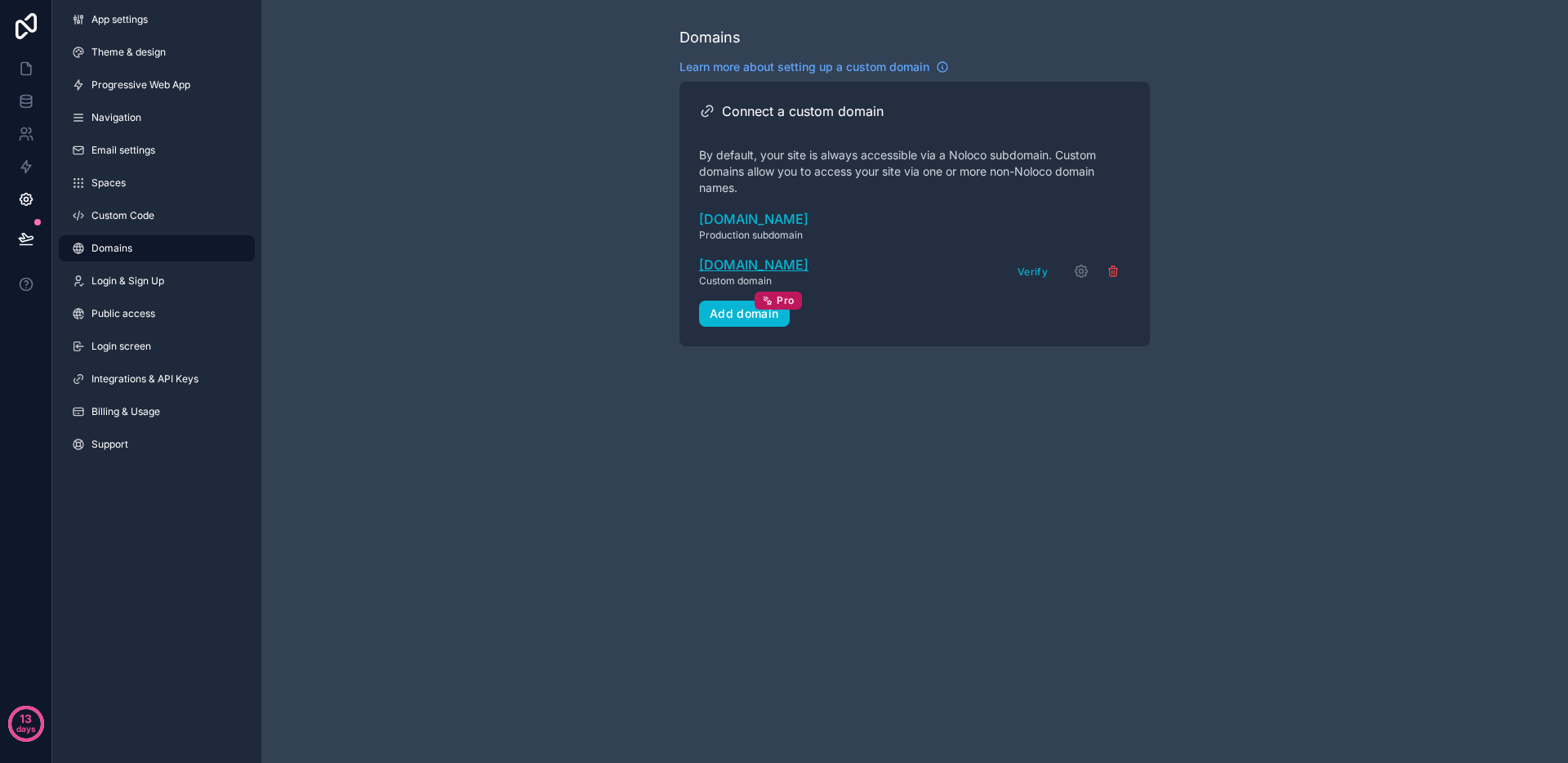
click at [755, 267] on span "[DOMAIN_NAME]" at bounding box center [753, 264] width 110 height 20
click at [572, 215] on div "Domains Learn more about setting up a custom domain Connect a custom domain By …" at bounding box center [915, 186] width 1307 height 373
click at [128, 25] on span "App settings" at bounding box center [120, 19] width 56 height 13
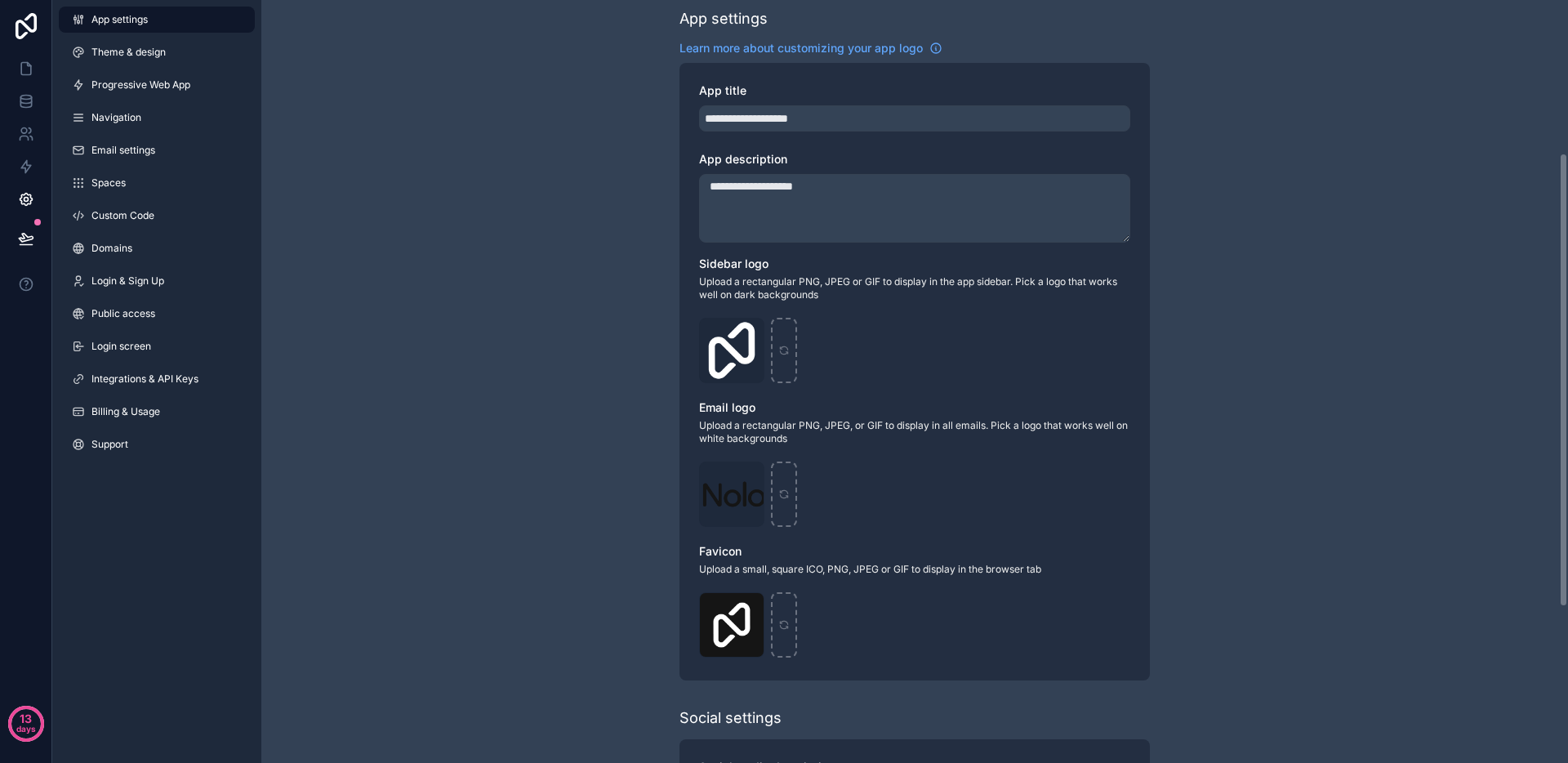
scroll to position [257, 0]
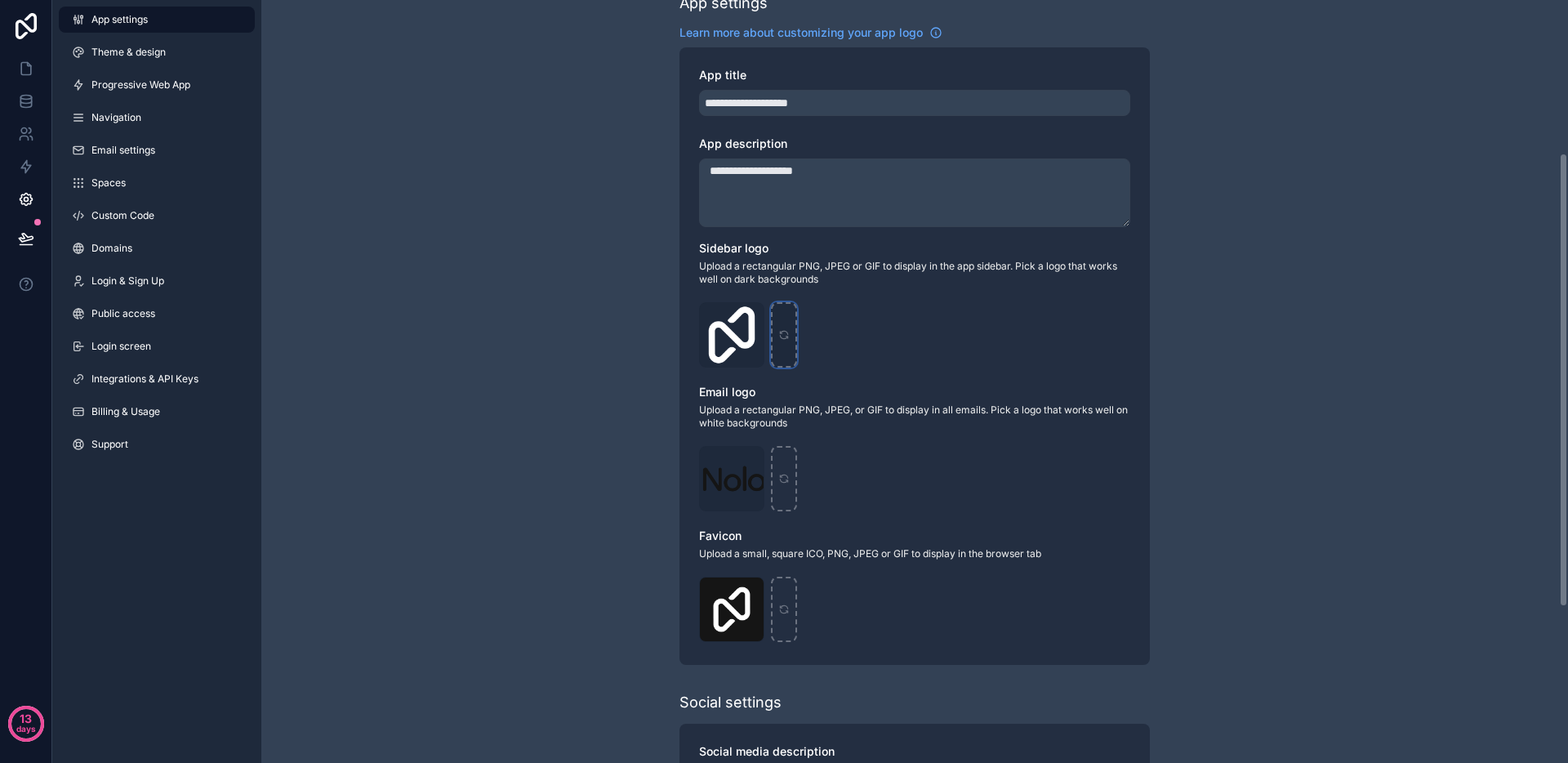
click at [785, 332] on icon "scrollable content" at bounding box center [783, 335] width 11 height 11
click at [155, 87] on span "Progressive Web App" at bounding box center [141, 84] width 99 height 13
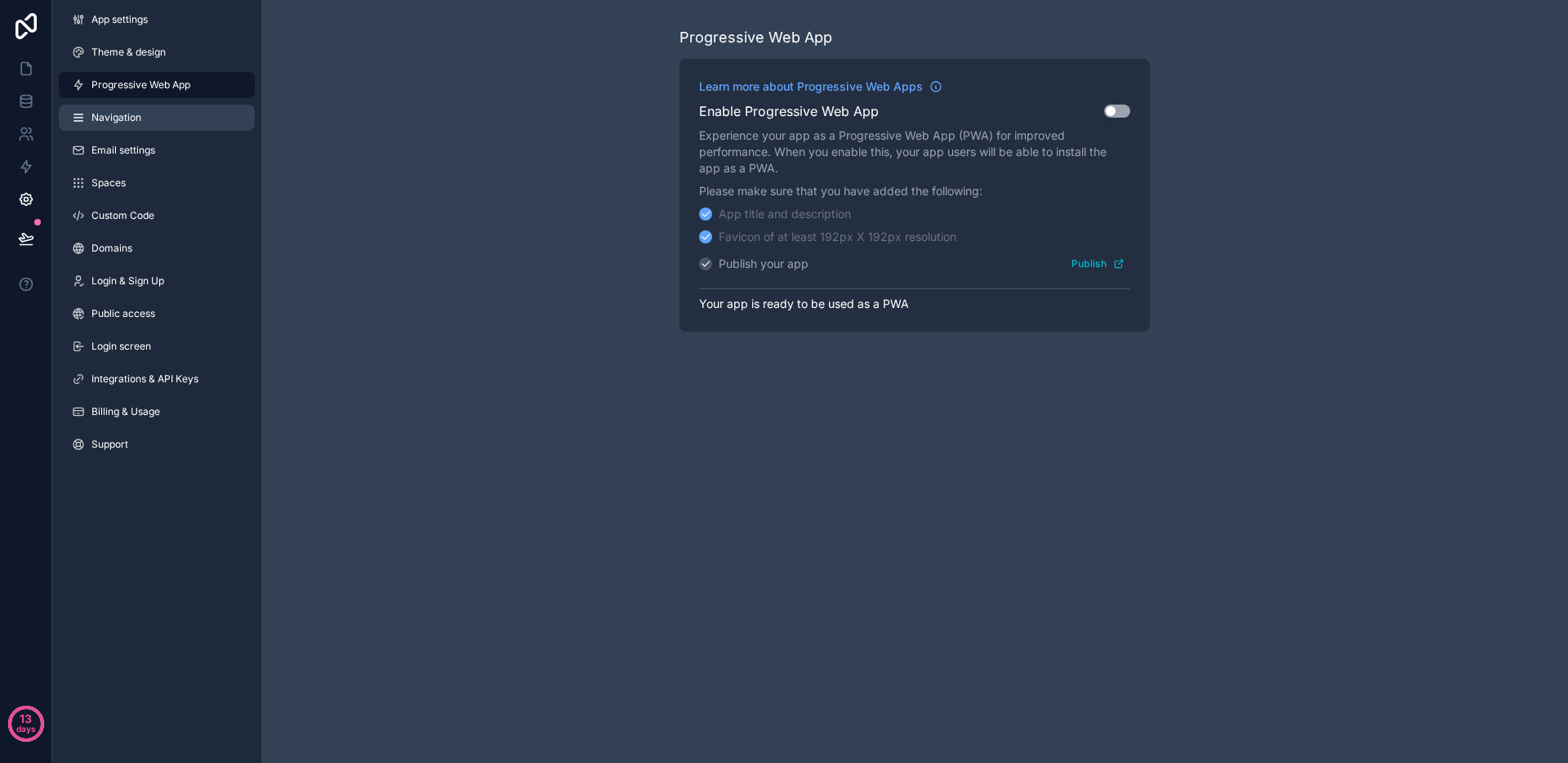
click at [150, 112] on link "Navigation" at bounding box center [156, 117] width 196 height 26
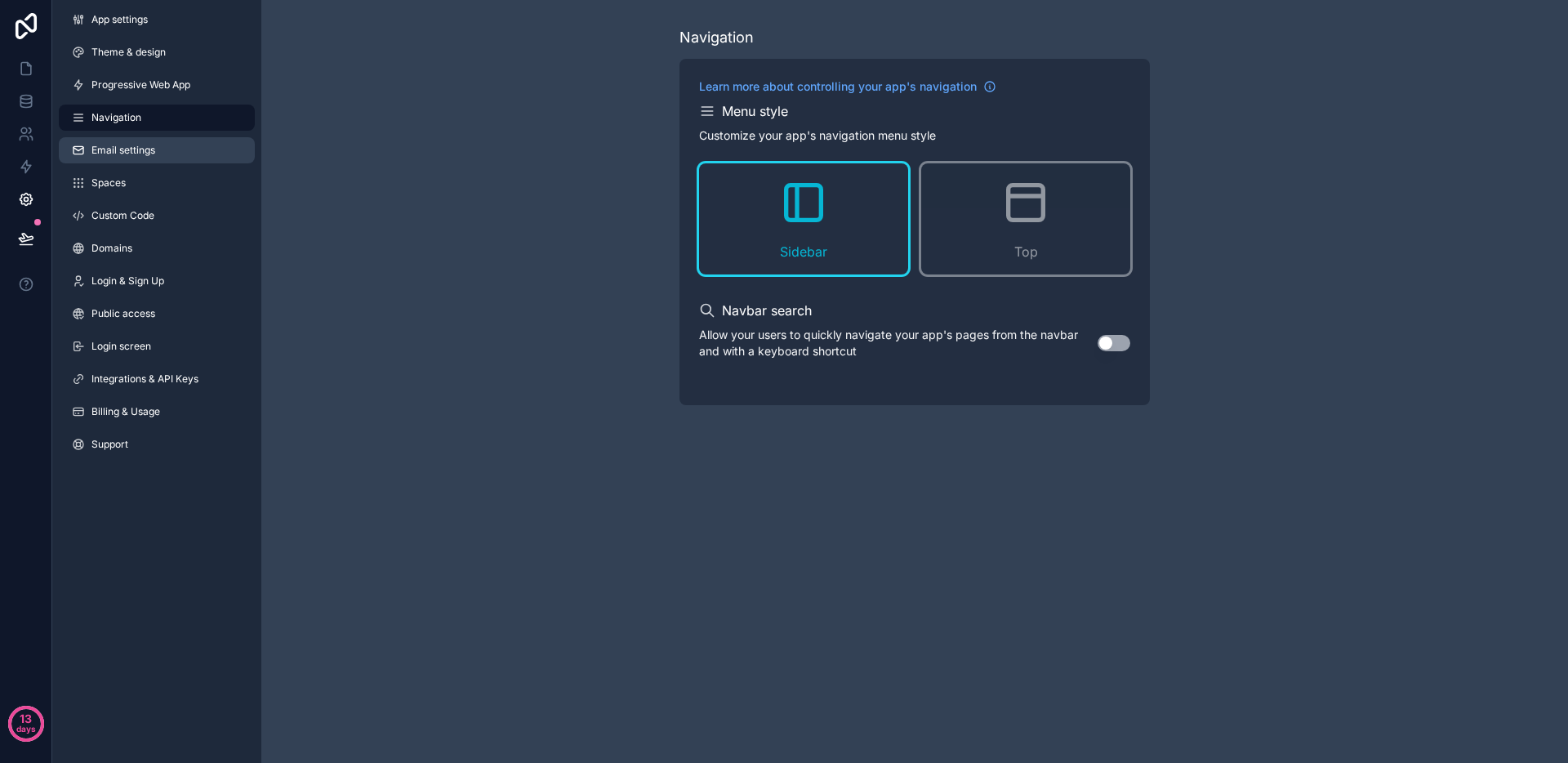
click at [121, 144] on span "Email settings" at bounding box center [123, 150] width 64 height 13
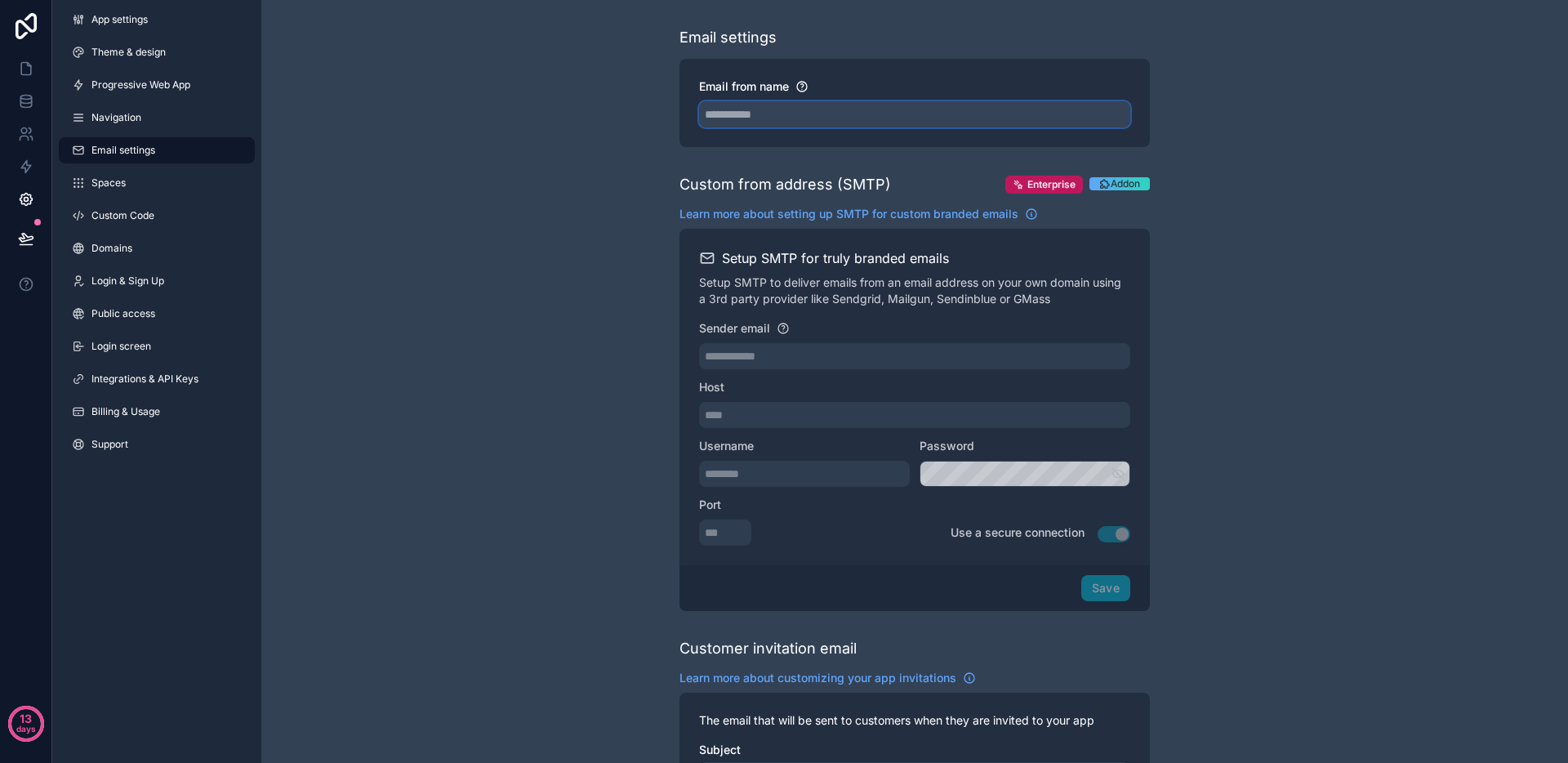
click at [849, 111] on input "Email from name" at bounding box center [915, 114] width 431 height 26
click at [610, 126] on div "**********" at bounding box center [915, 668] width 1307 height 1337
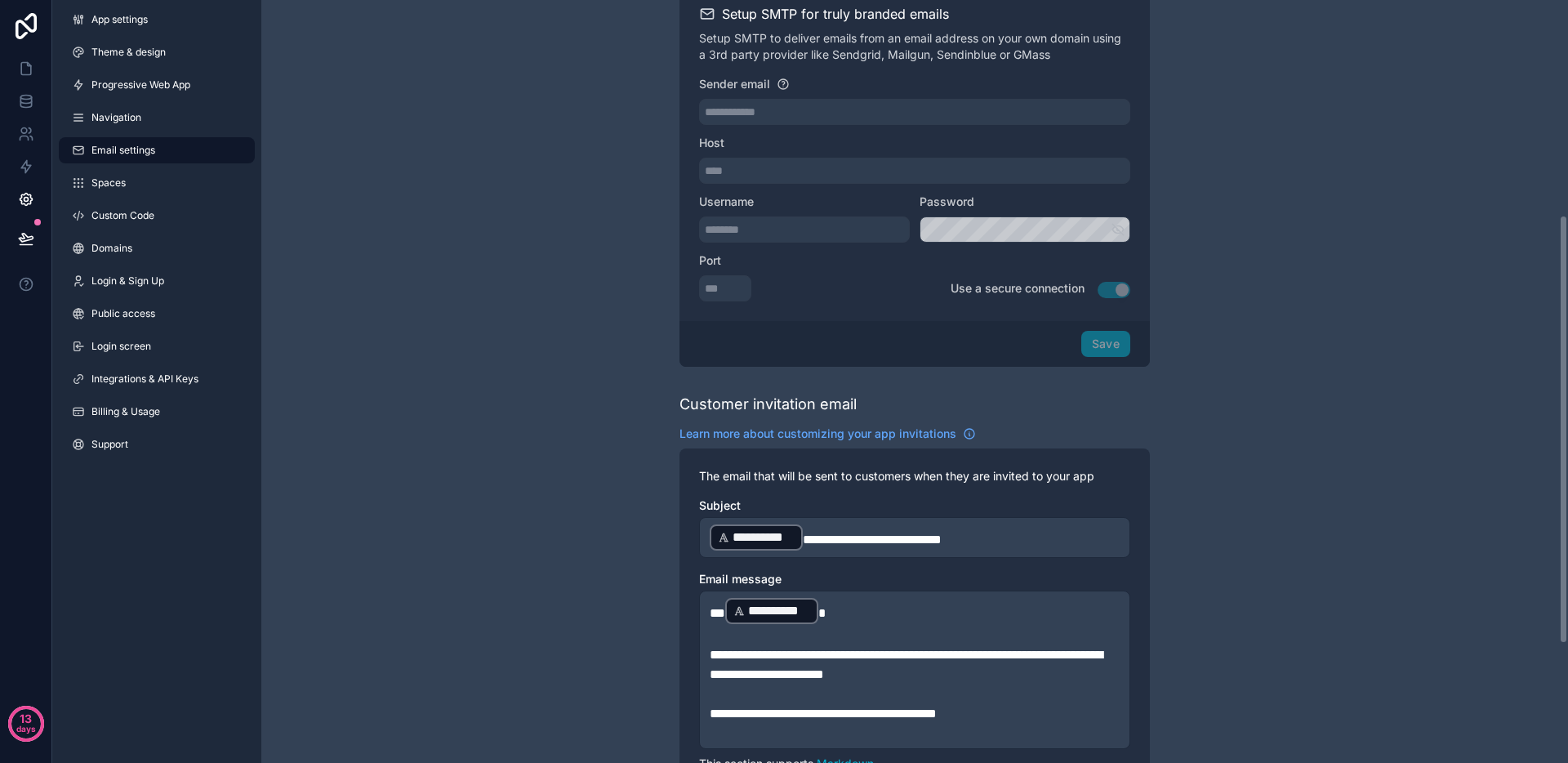
scroll to position [206, 0]
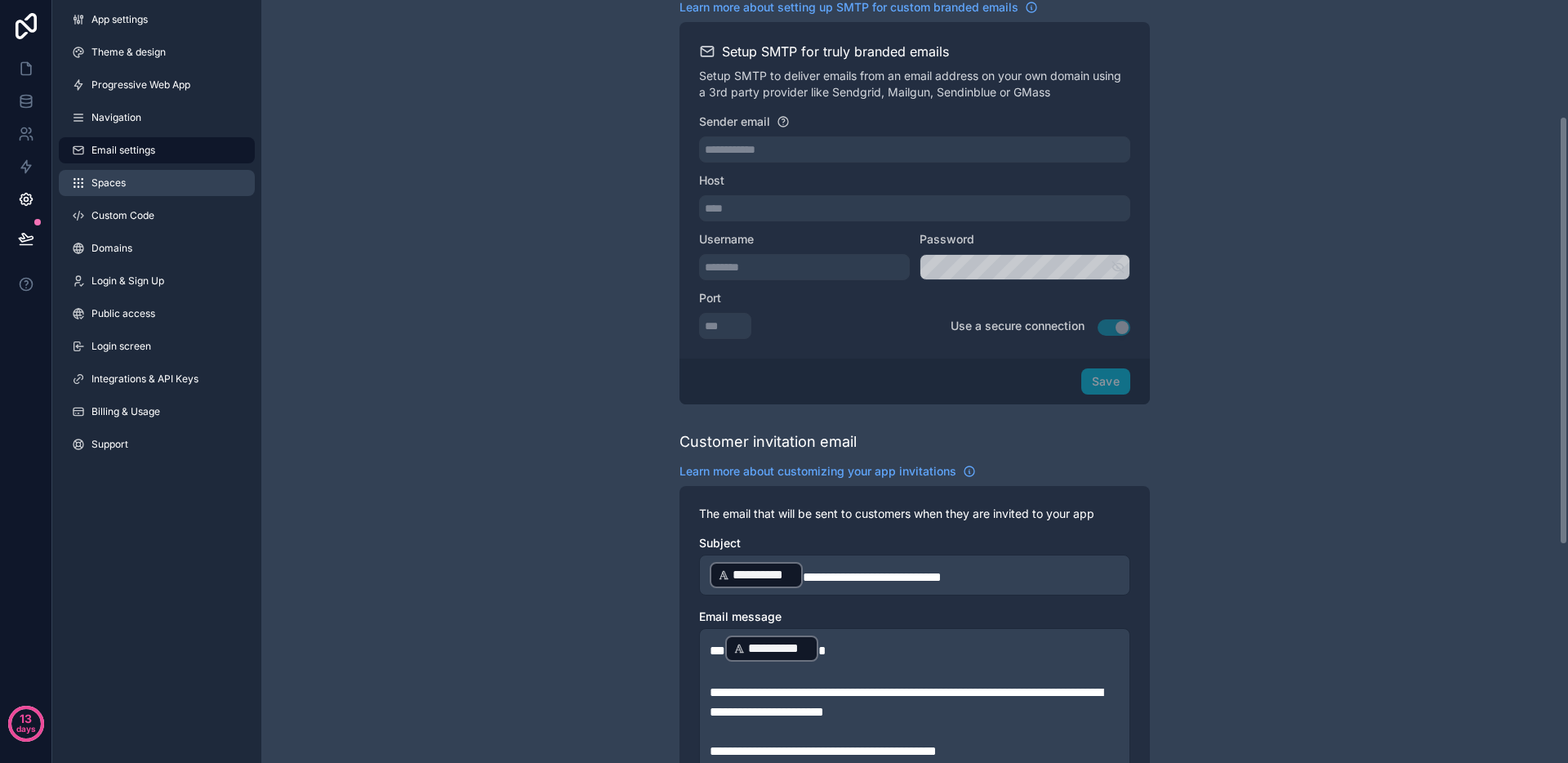
click at [124, 177] on span "Spaces" at bounding box center [109, 183] width 34 height 13
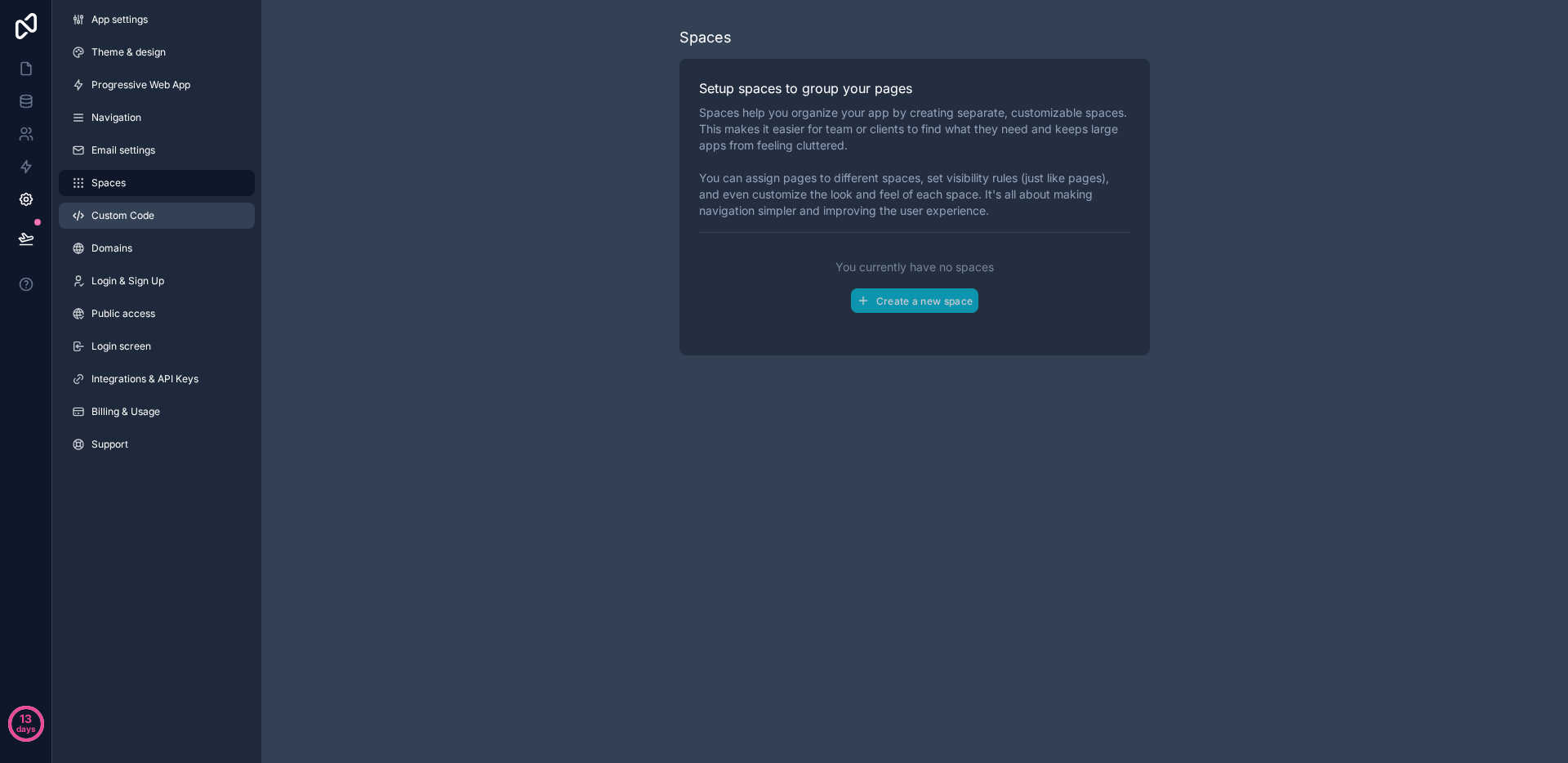
click at [138, 219] on span "Custom Code" at bounding box center [123, 215] width 63 height 13
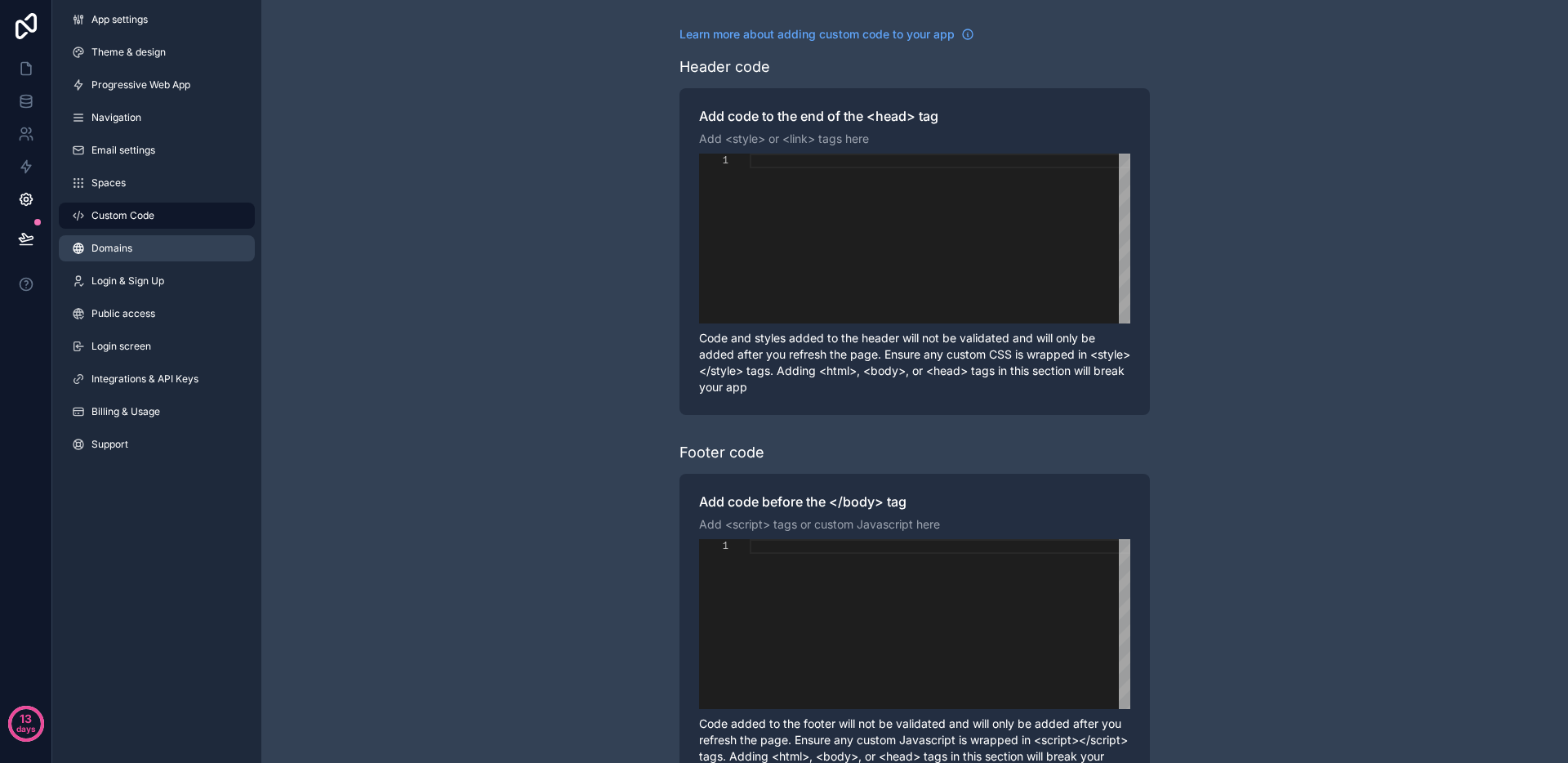
click at [138, 235] on link "Domains" at bounding box center [156, 248] width 196 height 26
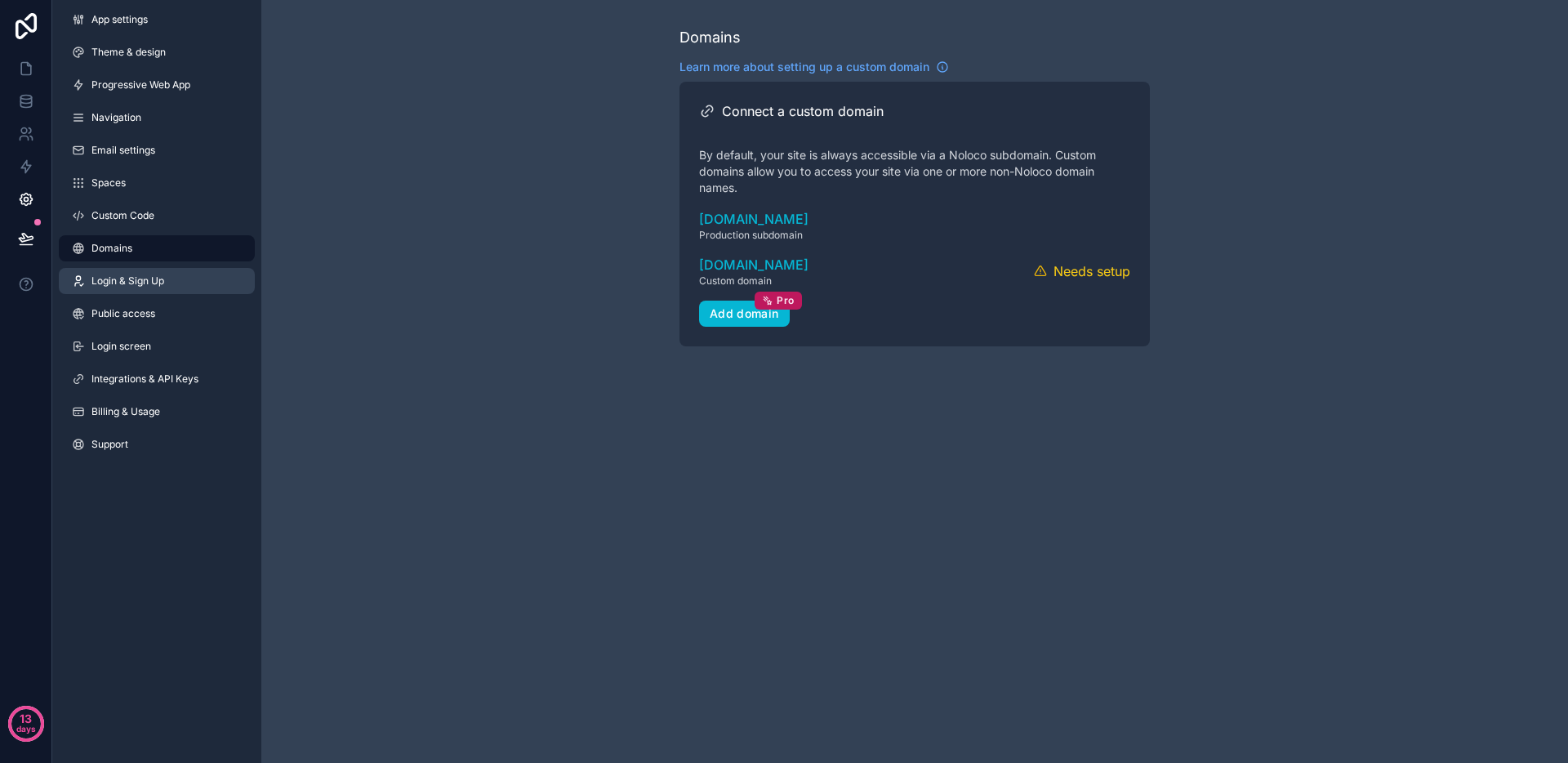
click at [130, 276] on span "Login & Sign Up" at bounding box center [128, 280] width 73 height 13
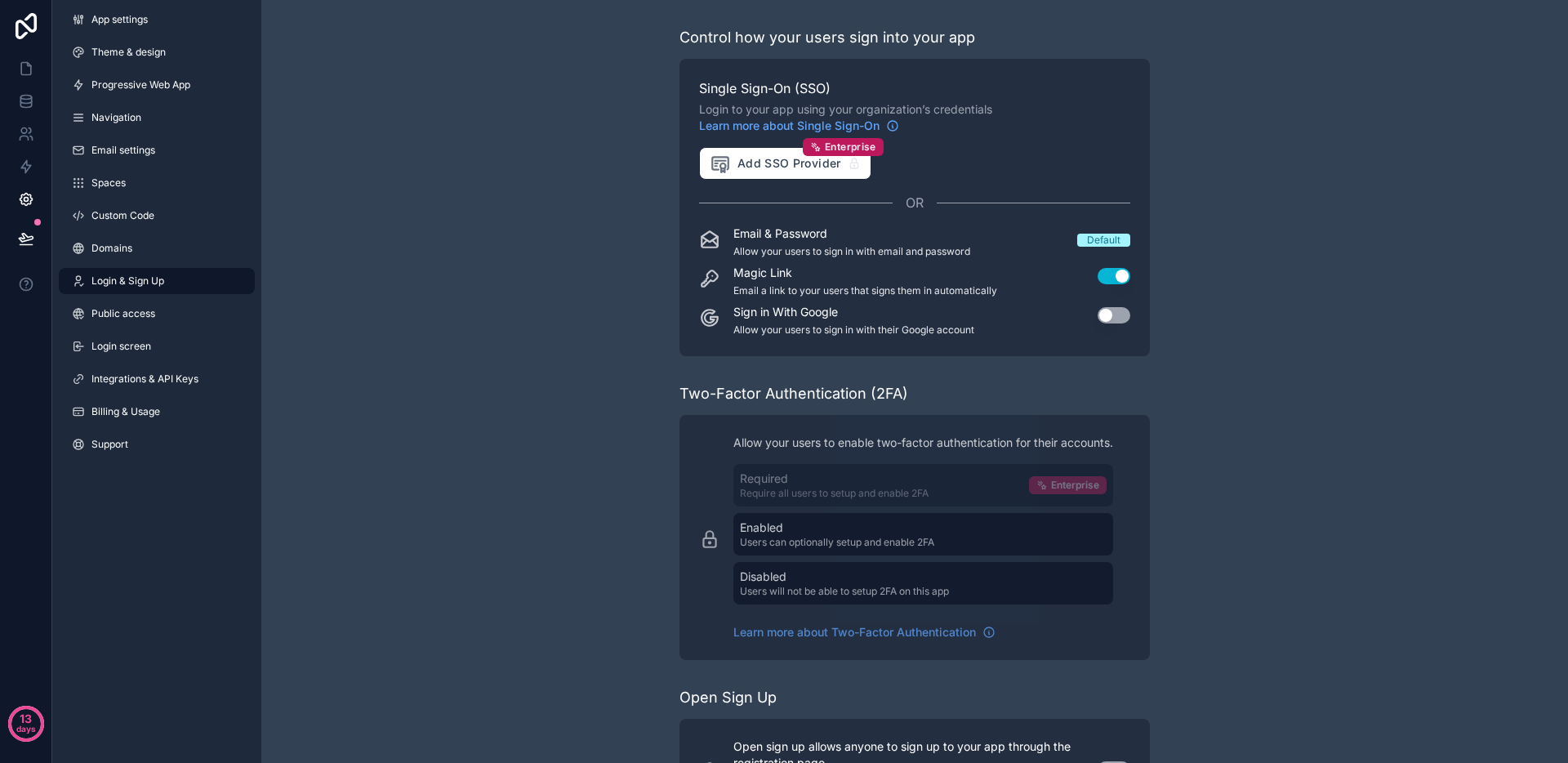
click at [923, 283] on div "Magic Link Email a link to your users that signs them in automatically" at bounding box center [866, 281] width 264 height 32
click at [1118, 316] on button "Use setting" at bounding box center [1114, 315] width 32 height 16
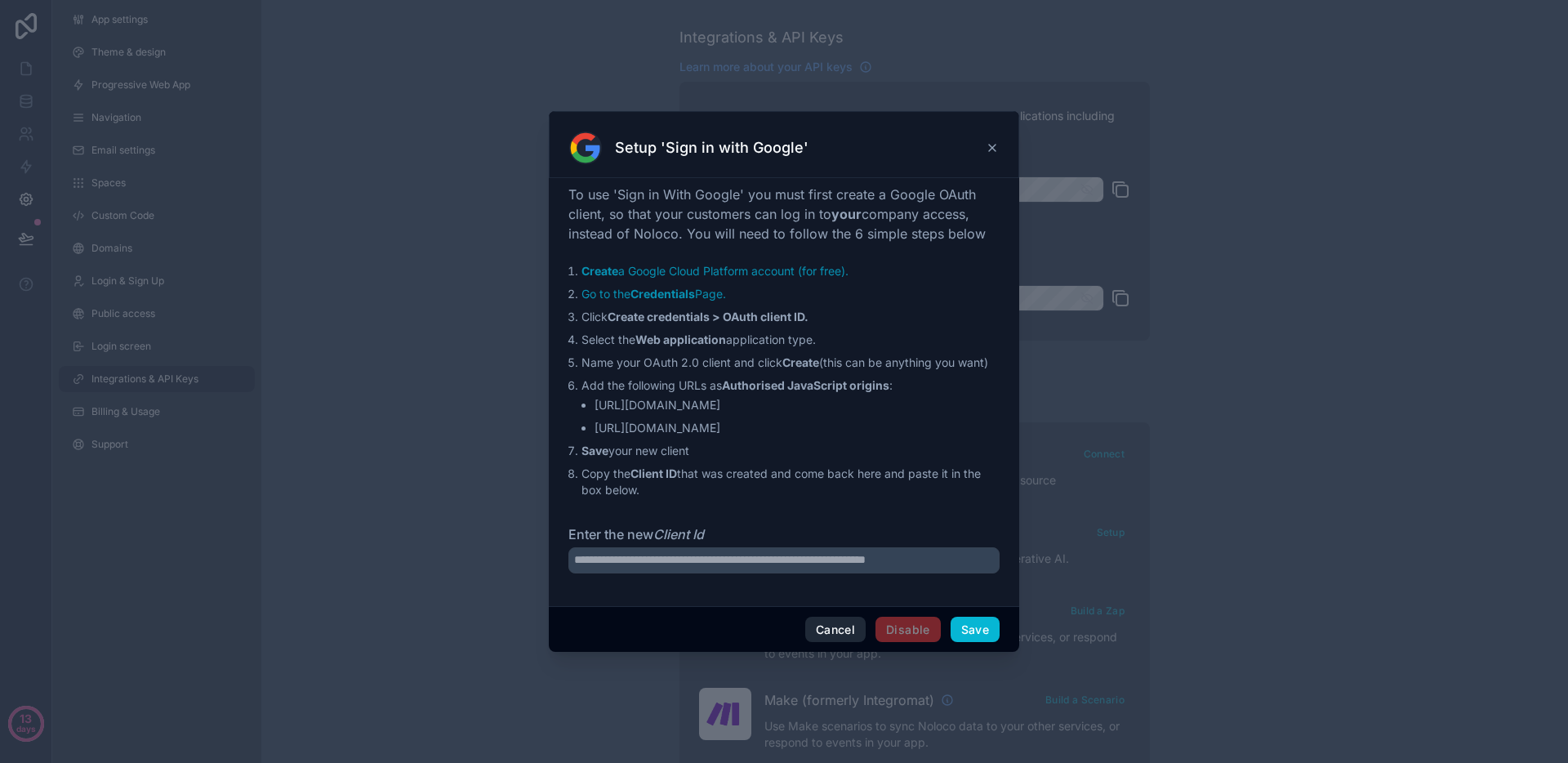
click at [841, 626] on button "Cancel" at bounding box center [835, 630] width 60 height 26
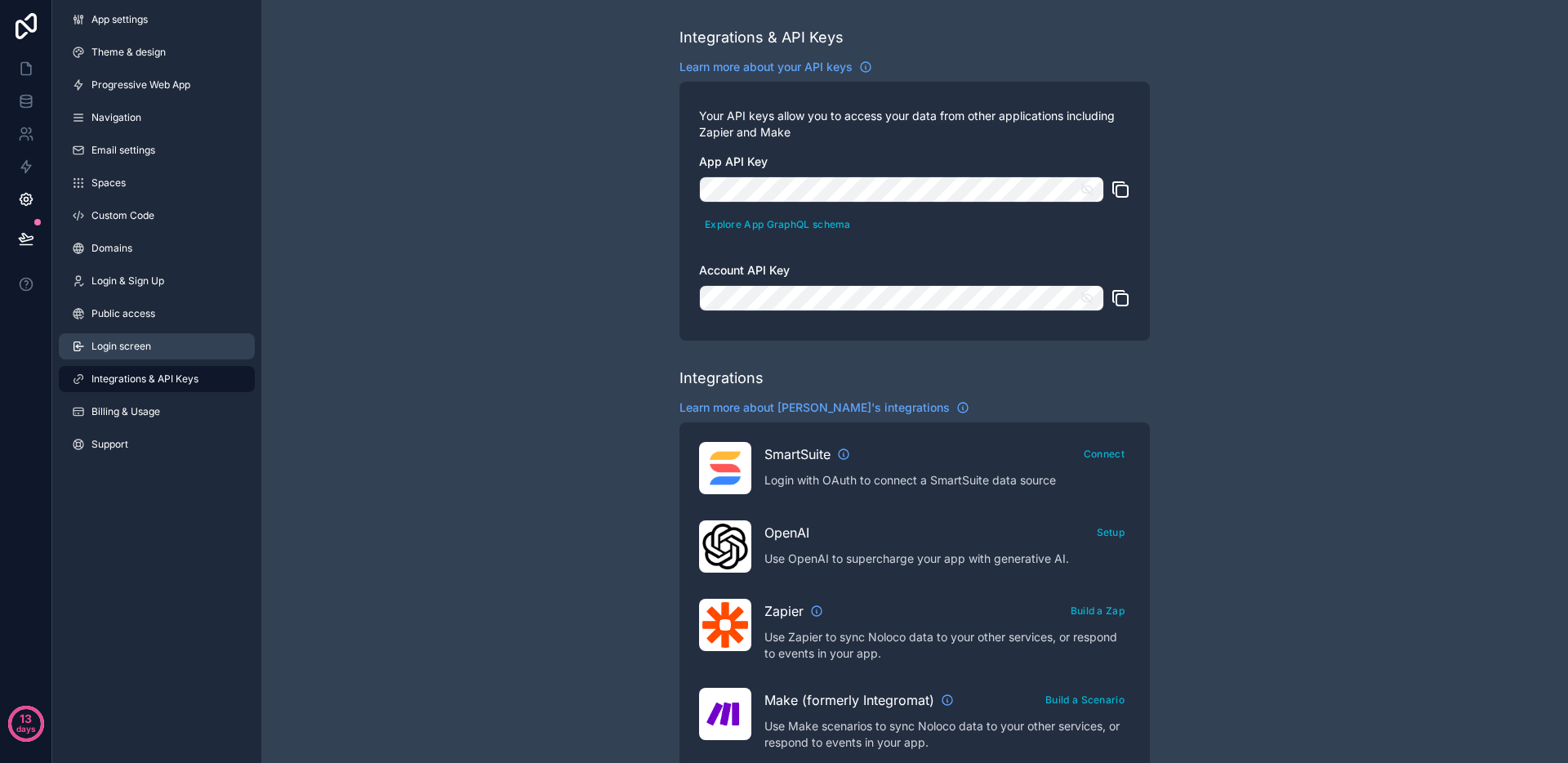
click at [138, 344] on span "Login screen" at bounding box center [121, 346] width 59 height 13
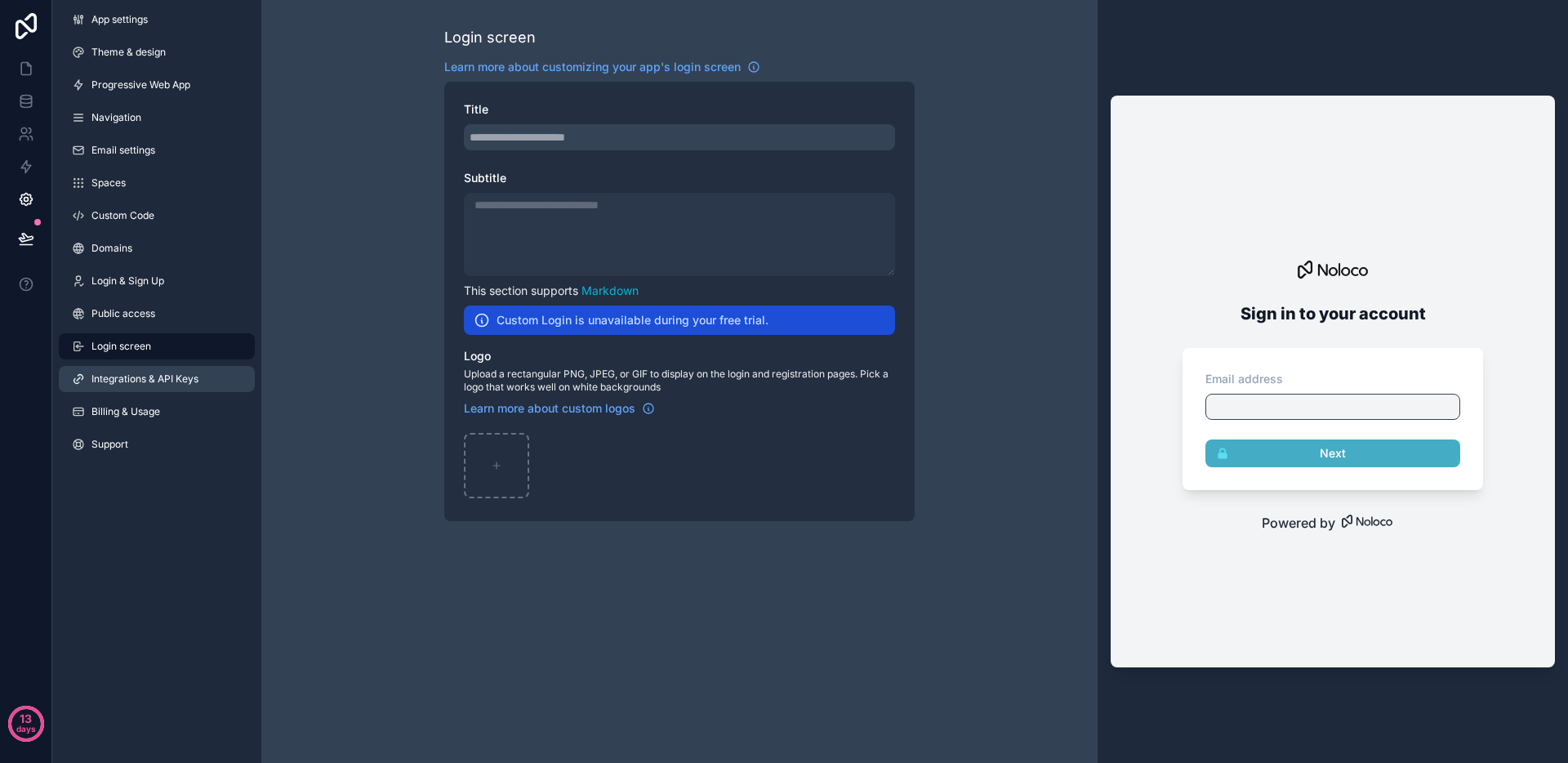
click at [138, 366] on link "Integrations & API Keys" at bounding box center [156, 379] width 196 height 26
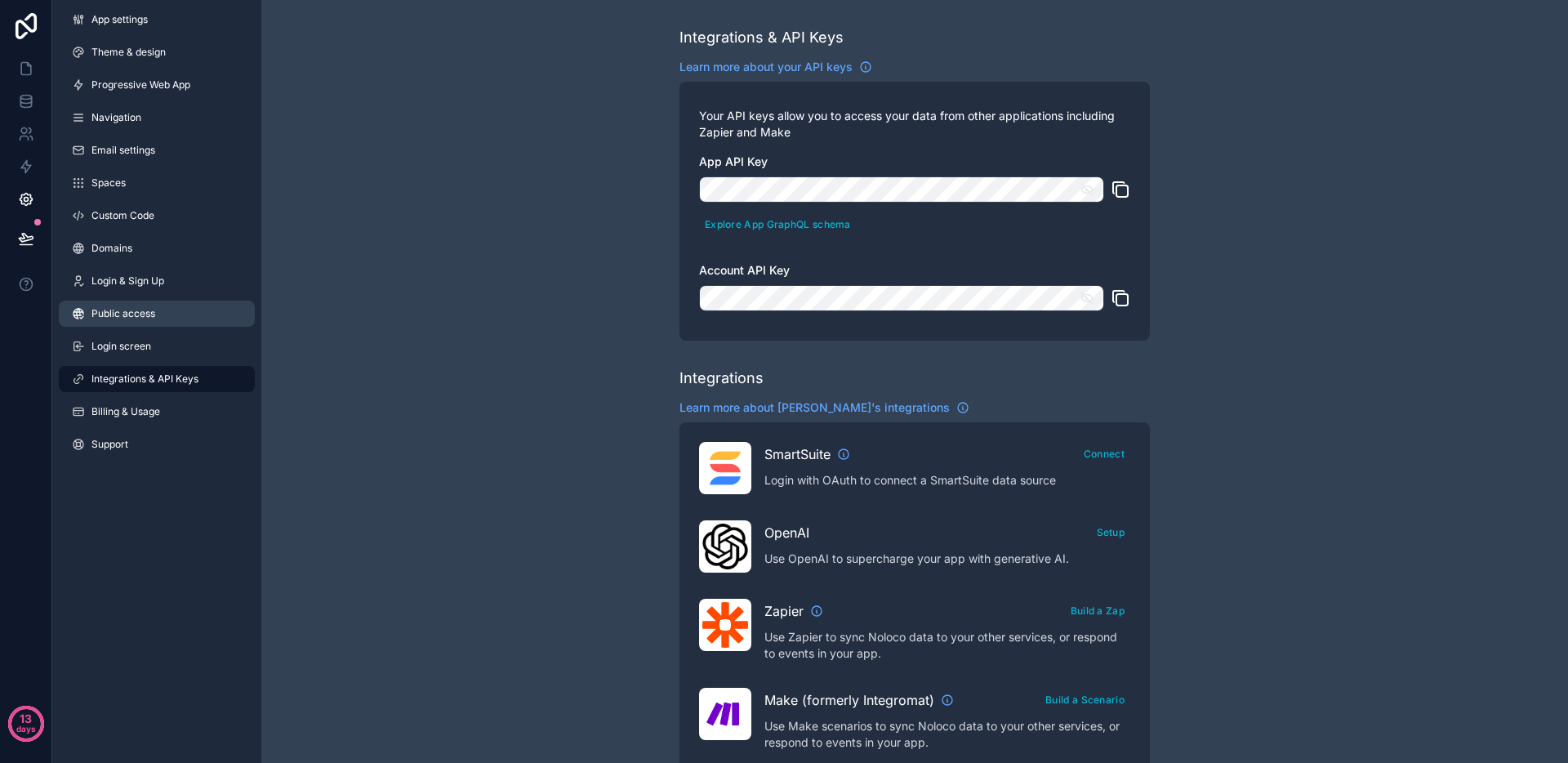
click at [127, 308] on span "Public access" at bounding box center [123, 314] width 64 height 13
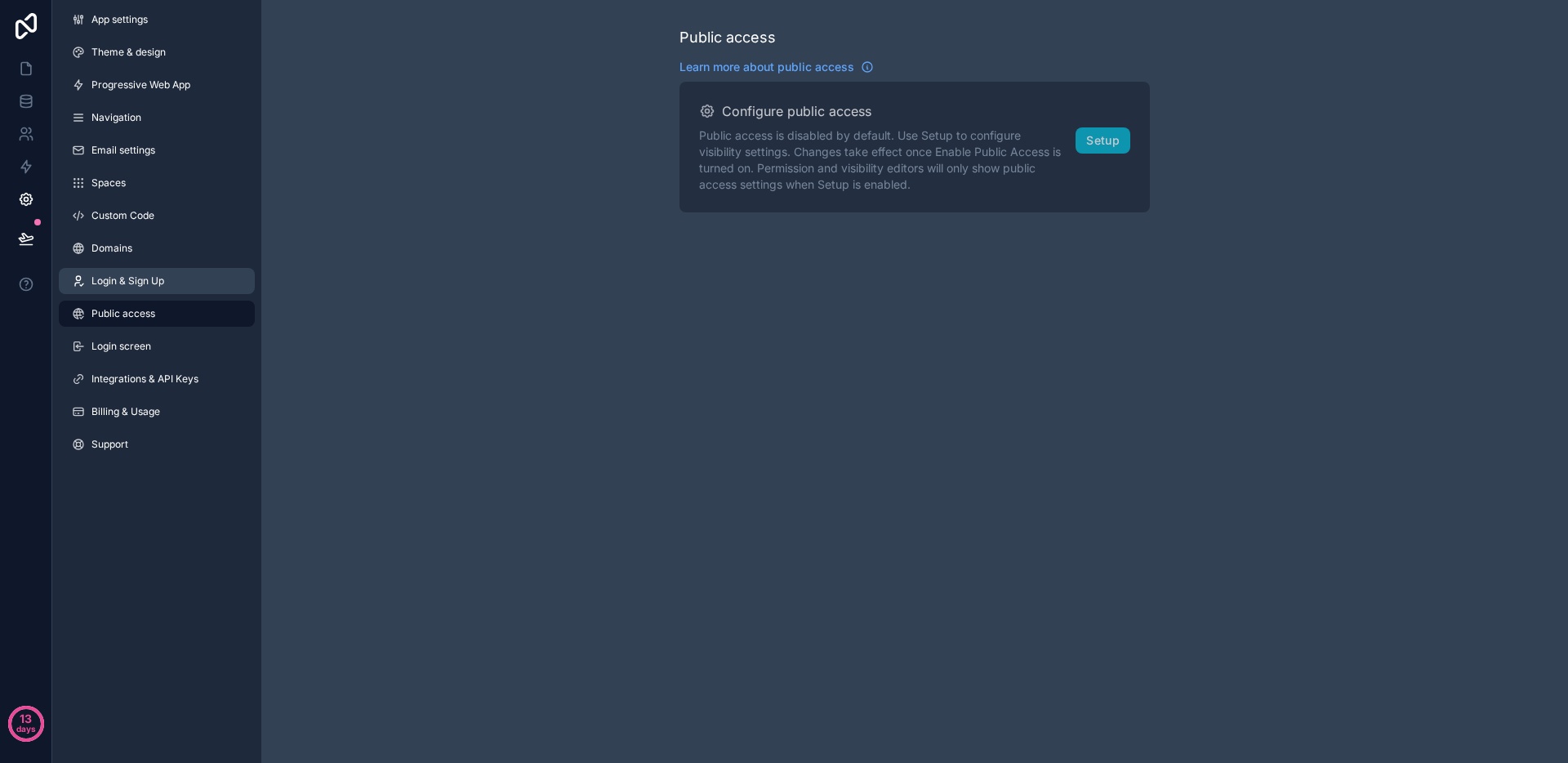
click at [133, 285] on span "Login & Sign Up" at bounding box center [128, 280] width 73 height 13
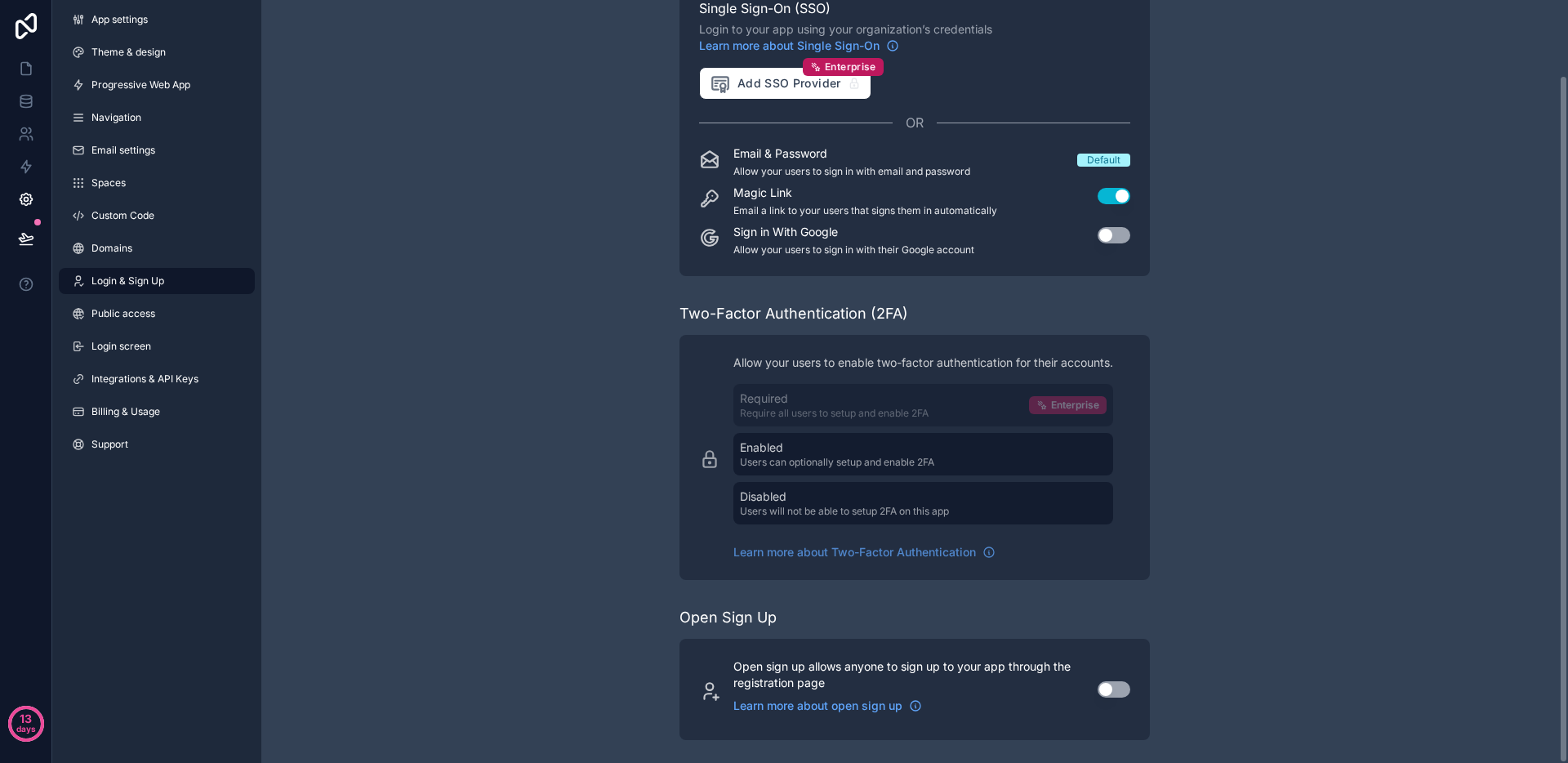
scroll to position [83, 0]
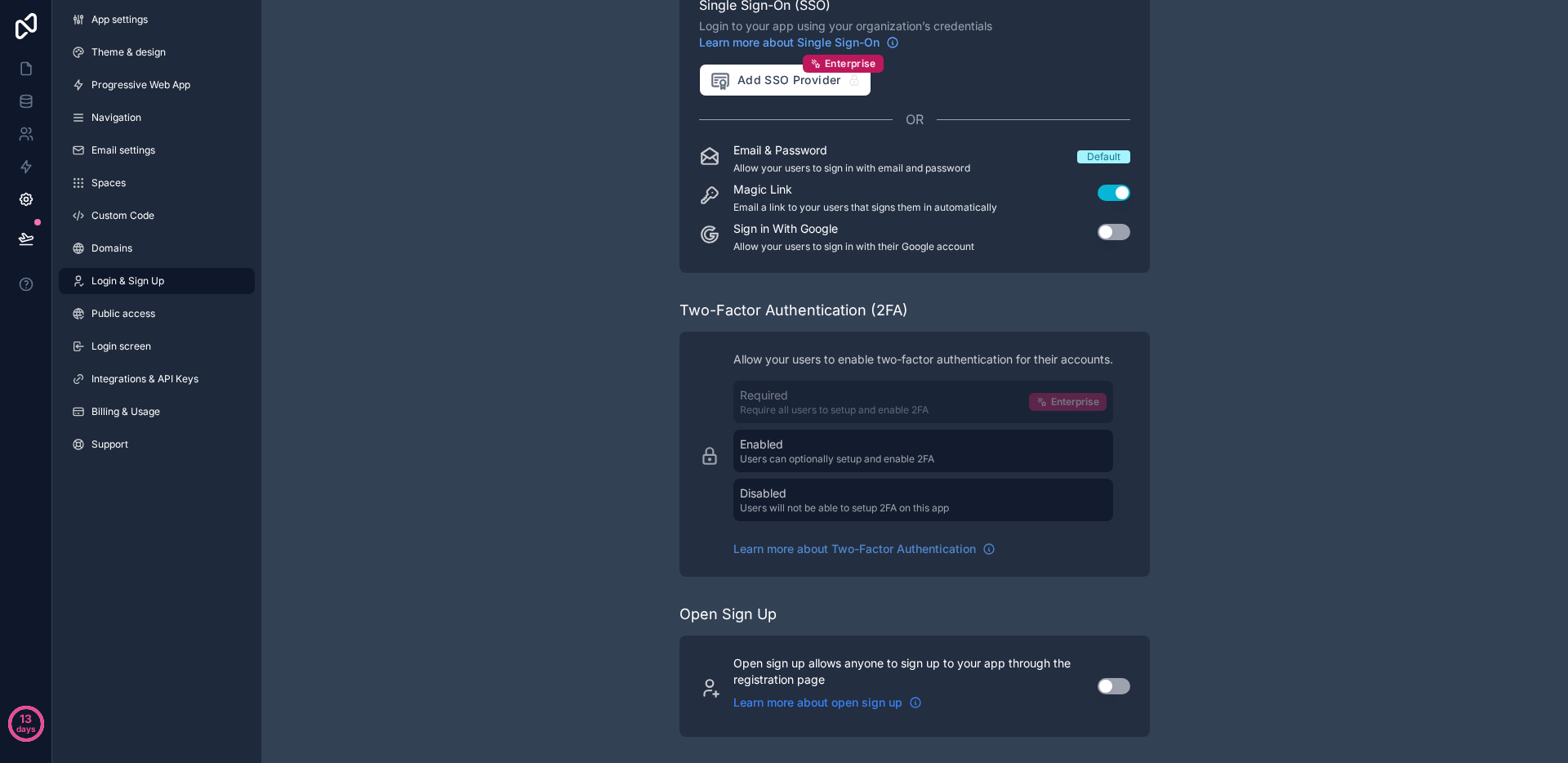
click at [905, 701] on link "Learn more about open sign up" at bounding box center [828, 702] width 189 height 16
click at [162, 311] on link "Public access" at bounding box center [156, 314] width 196 height 26
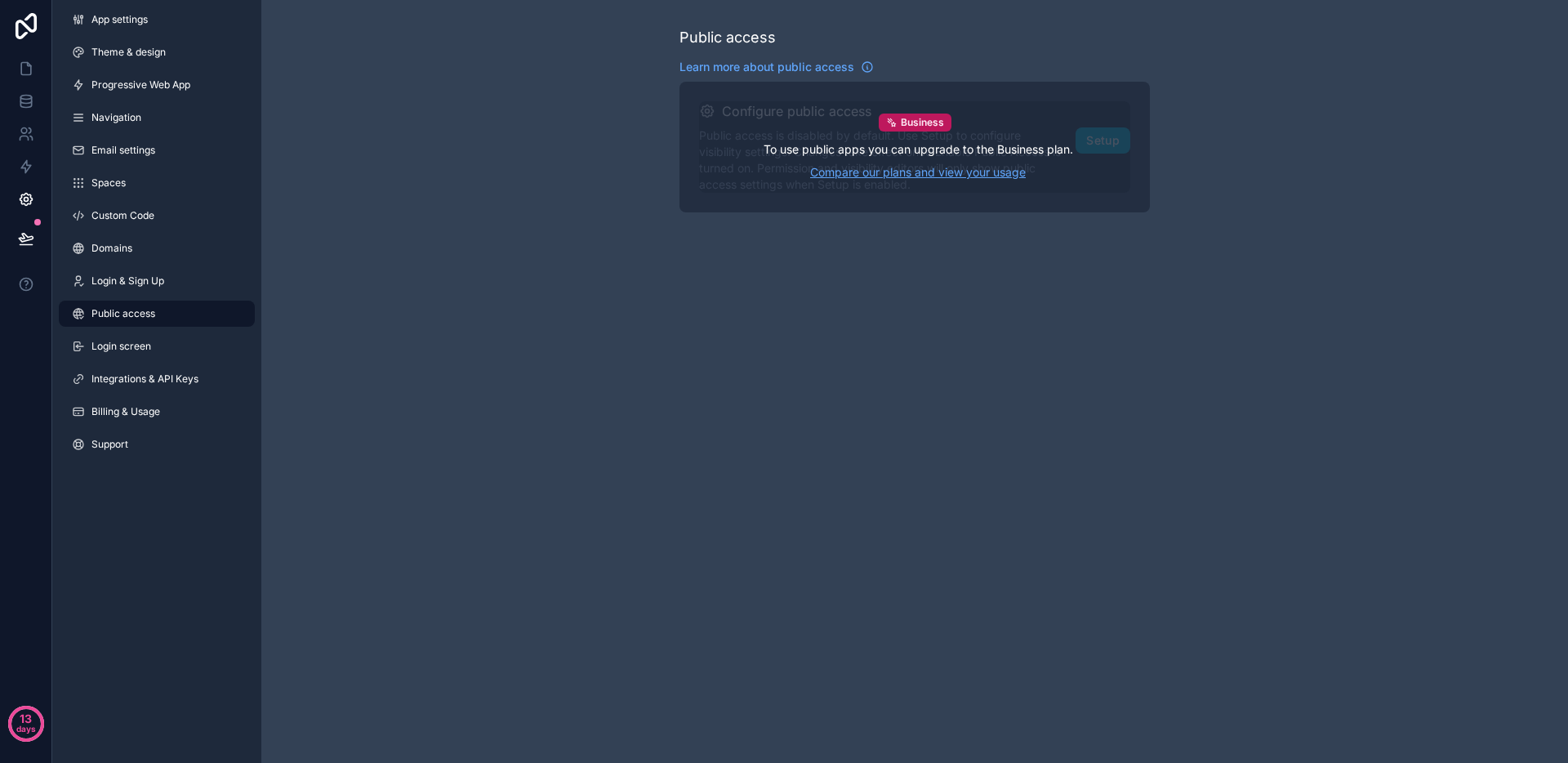
click at [849, 169] on link "Compare our plans and view your usage" at bounding box center [918, 172] width 309 height 16
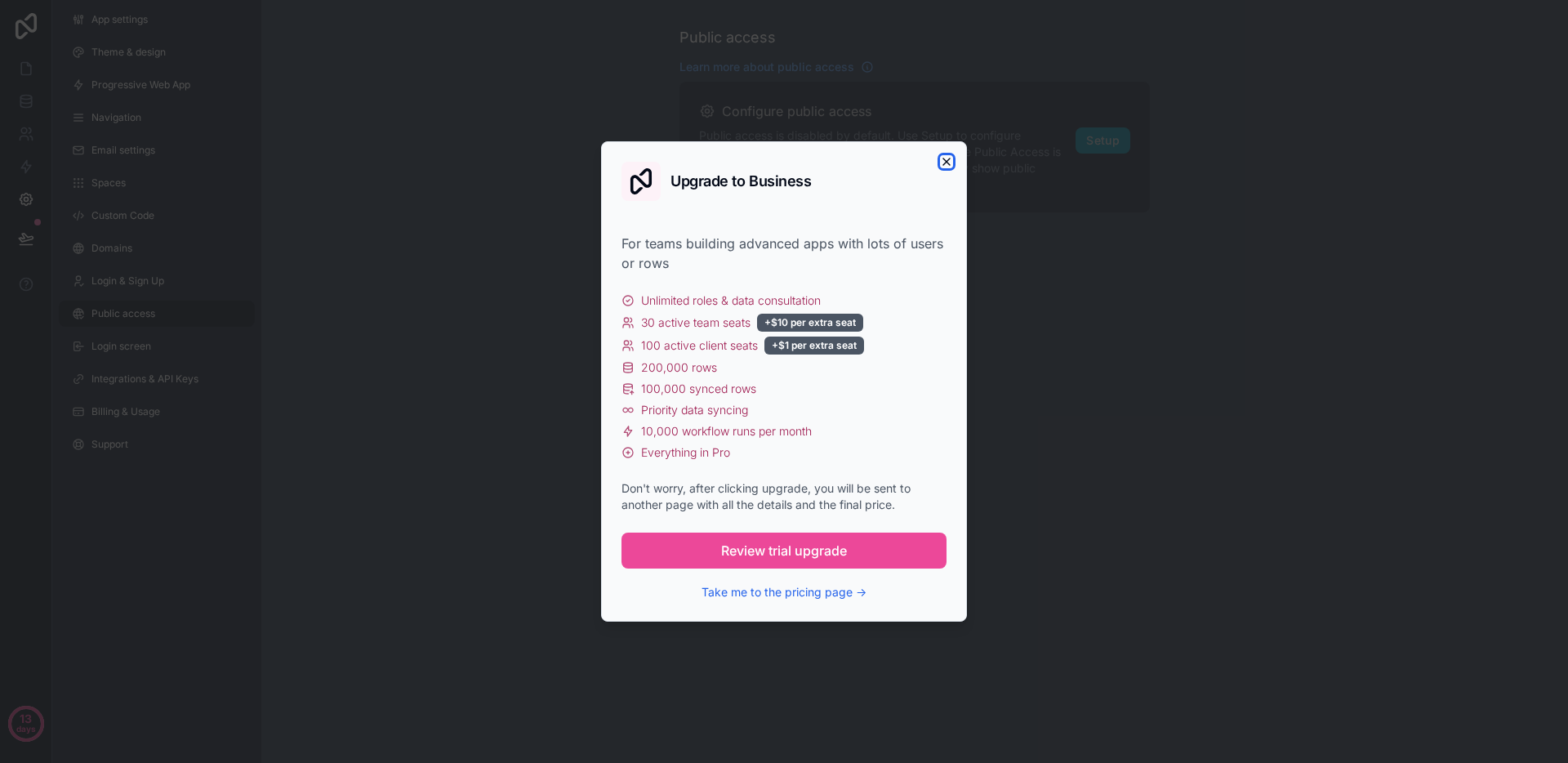
click at [948, 160] on icon "button" at bounding box center [946, 161] width 13 height 13
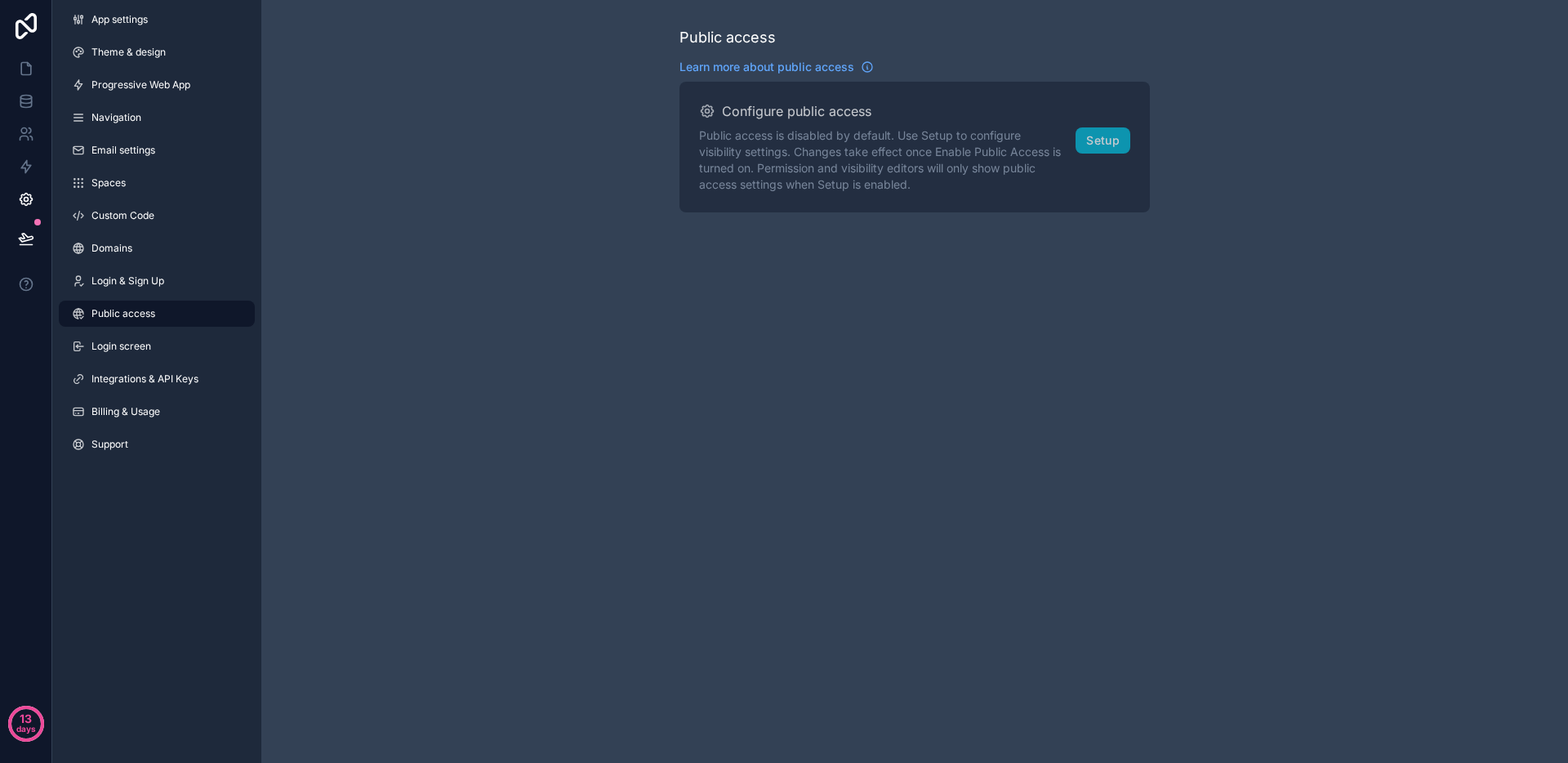
click at [880, 285] on div "Public access Learn more about public access Configure public access Public acc…" at bounding box center [915, 382] width 1307 height 763
click at [112, 343] on span "Login screen" at bounding box center [121, 346] width 59 height 13
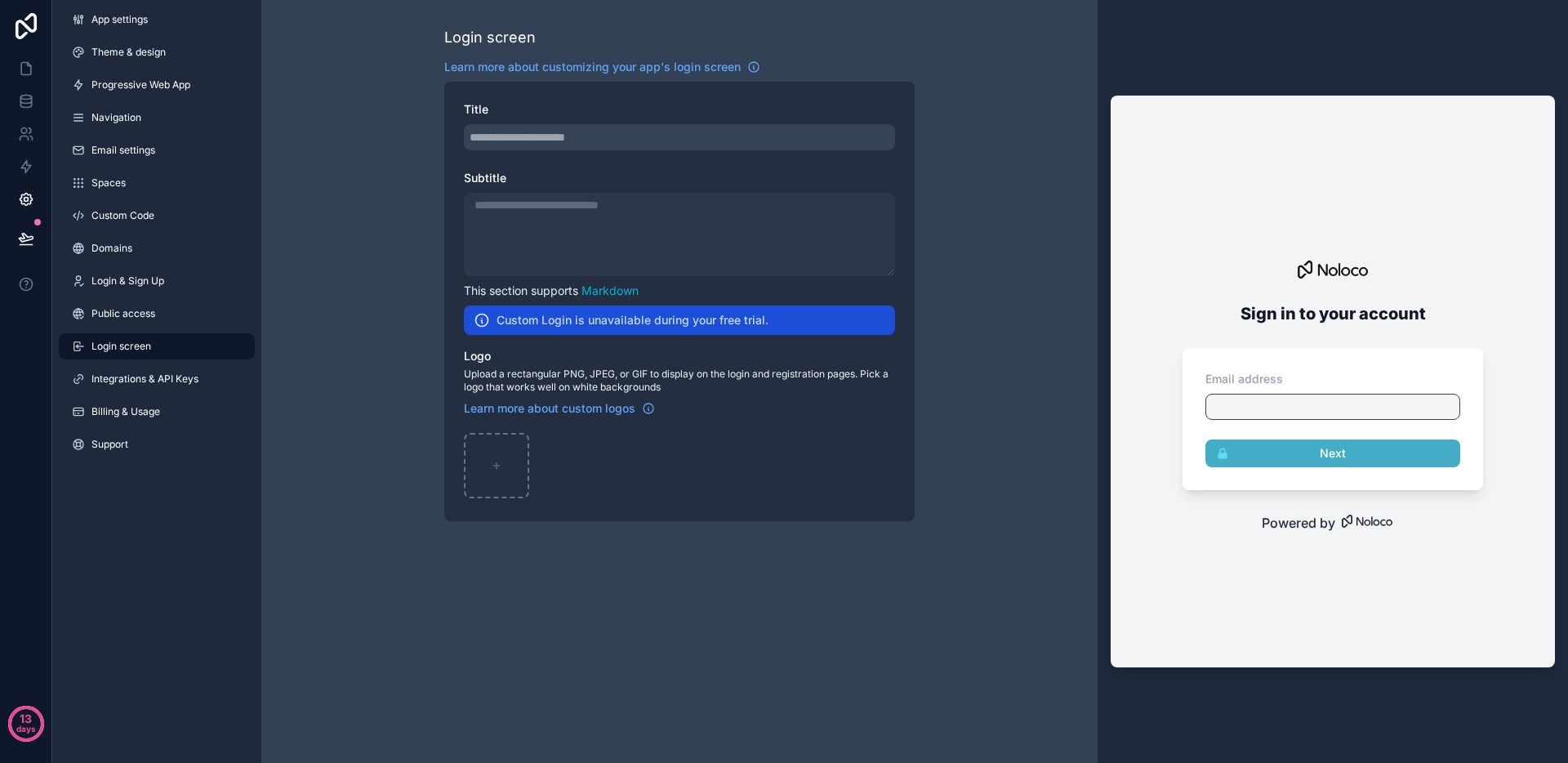
click at [545, 138] on div "scrollable content" at bounding box center [680, 137] width 431 height 26
click at [537, 229] on div "scrollable content" at bounding box center [680, 235] width 431 height 83
click at [539, 223] on div "scrollable content" at bounding box center [680, 235] width 431 height 83
click at [510, 469] on div "scrollable content" at bounding box center [496, 466] width 65 height 65
click at [521, 461] on div "scrollable content" at bounding box center [496, 466] width 65 height 65
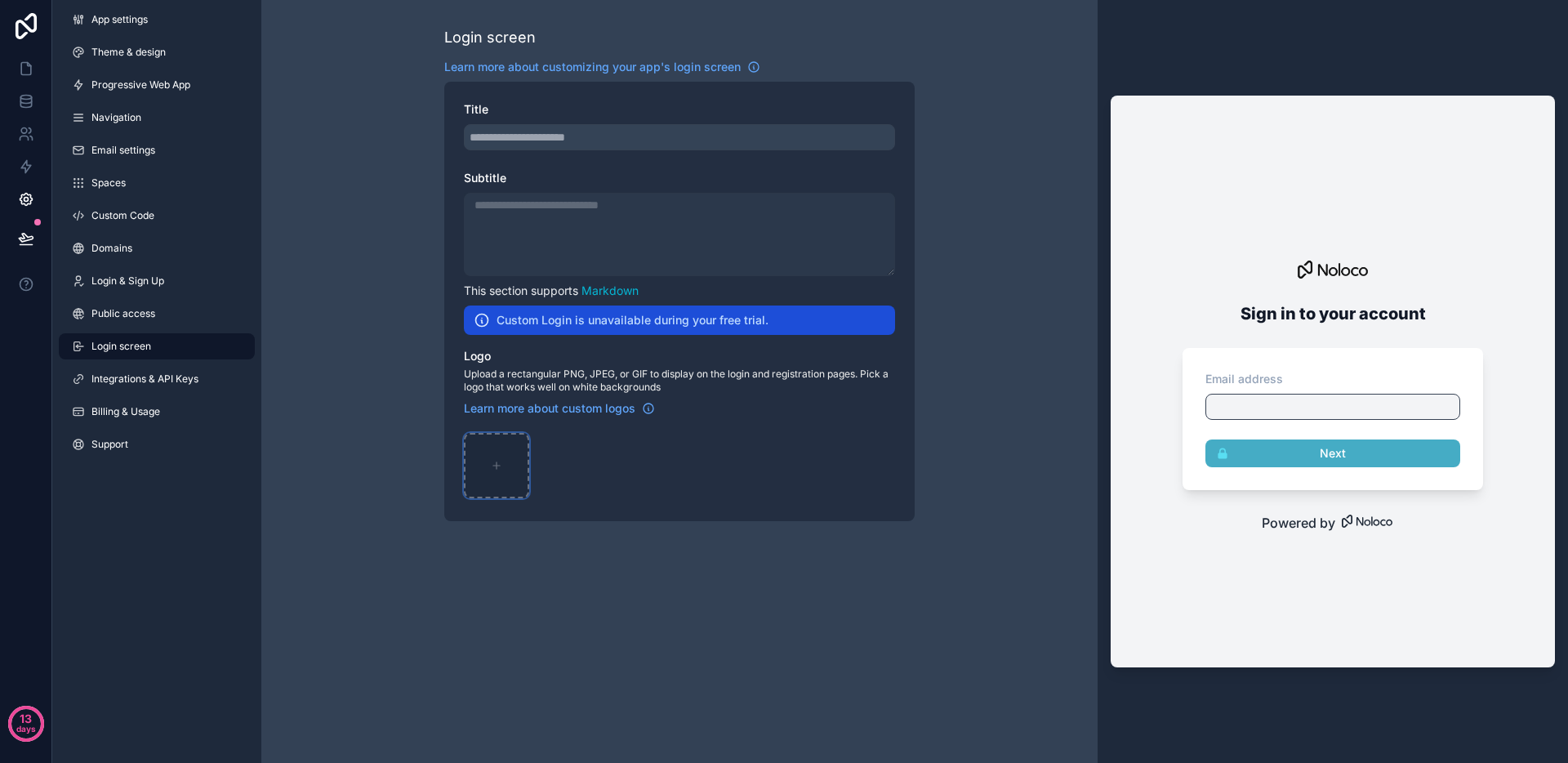
type input "**********"
click at [804, 627] on div "Login screen Learn more about customizing your app's login screen Title Subtitl…" at bounding box center [680, 382] width 837 height 763
drag, startPoint x: 495, startPoint y: 118, endPoint x: 495, endPoint y: 127, distance: 9.0
click at [495, 118] on div "Title" at bounding box center [680, 126] width 431 height 49
click at [141, 377] on span "Integrations & API Keys" at bounding box center [145, 379] width 107 height 13
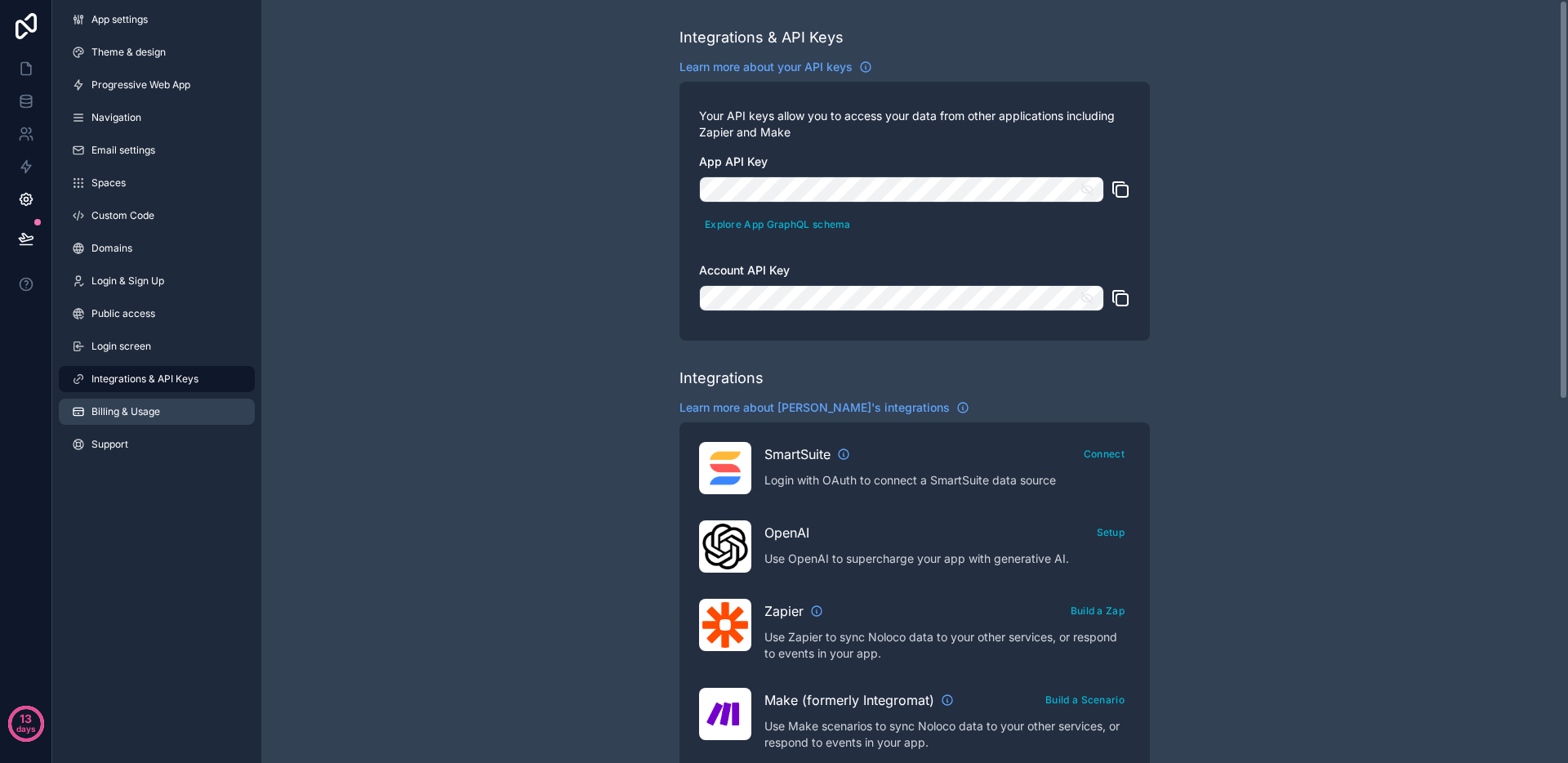
click at [120, 415] on span "Billing & Usage" at bounding box center [126, 411] width 69 height 13
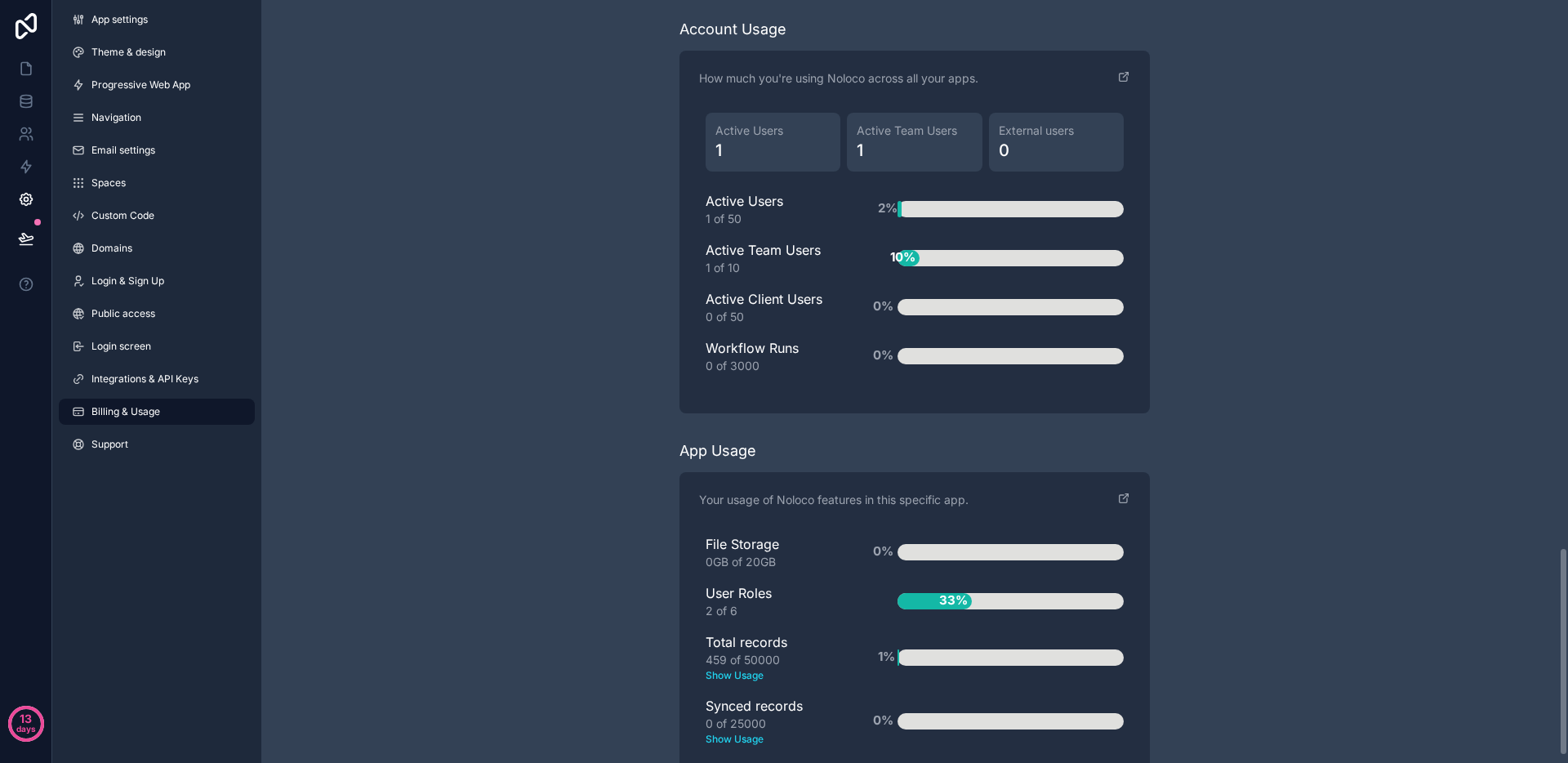
scroll to position [2032, 0]
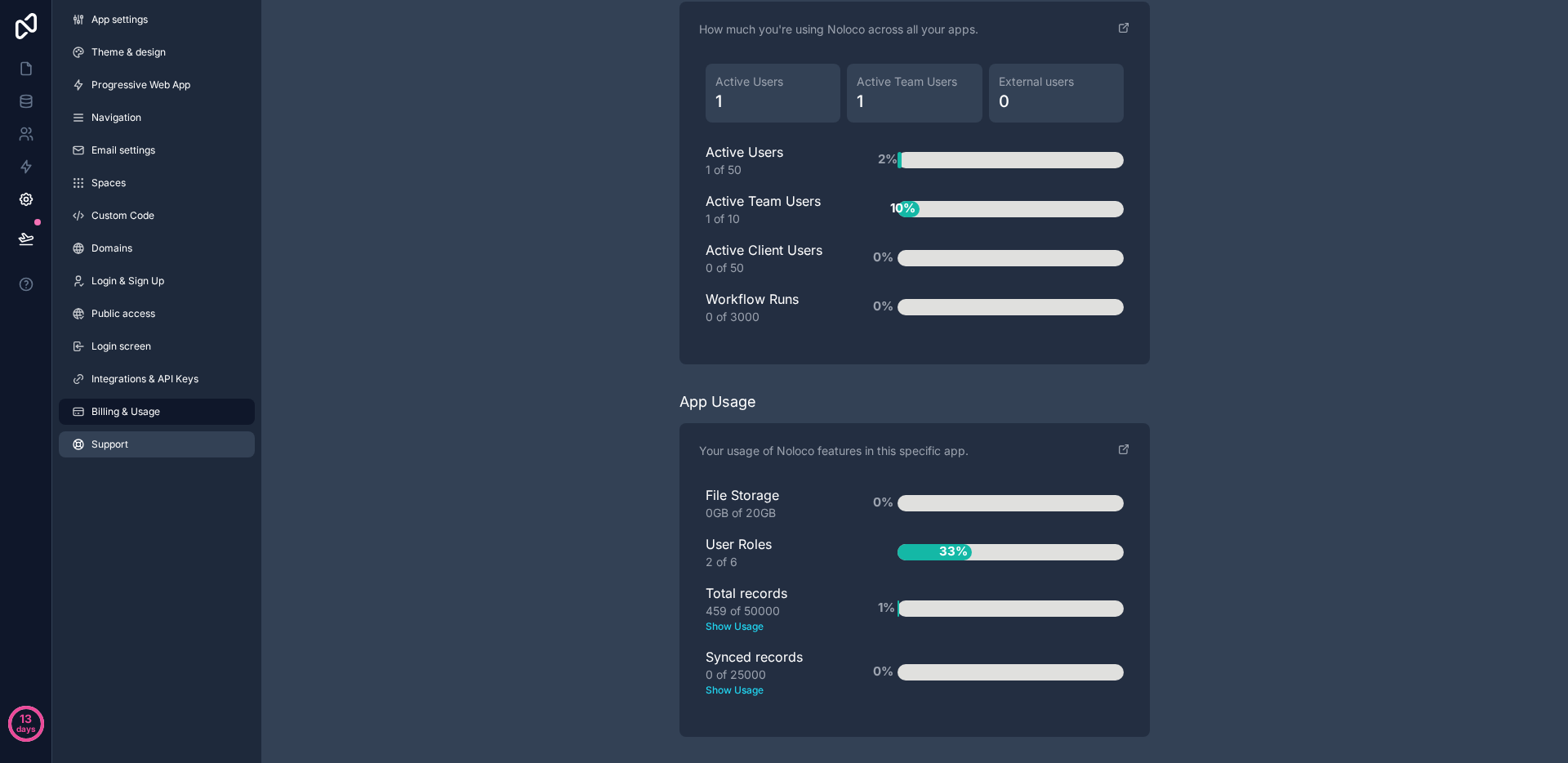
click at [133, 452] on link "Support" at bounding box center [156, 444] width 196 height 26
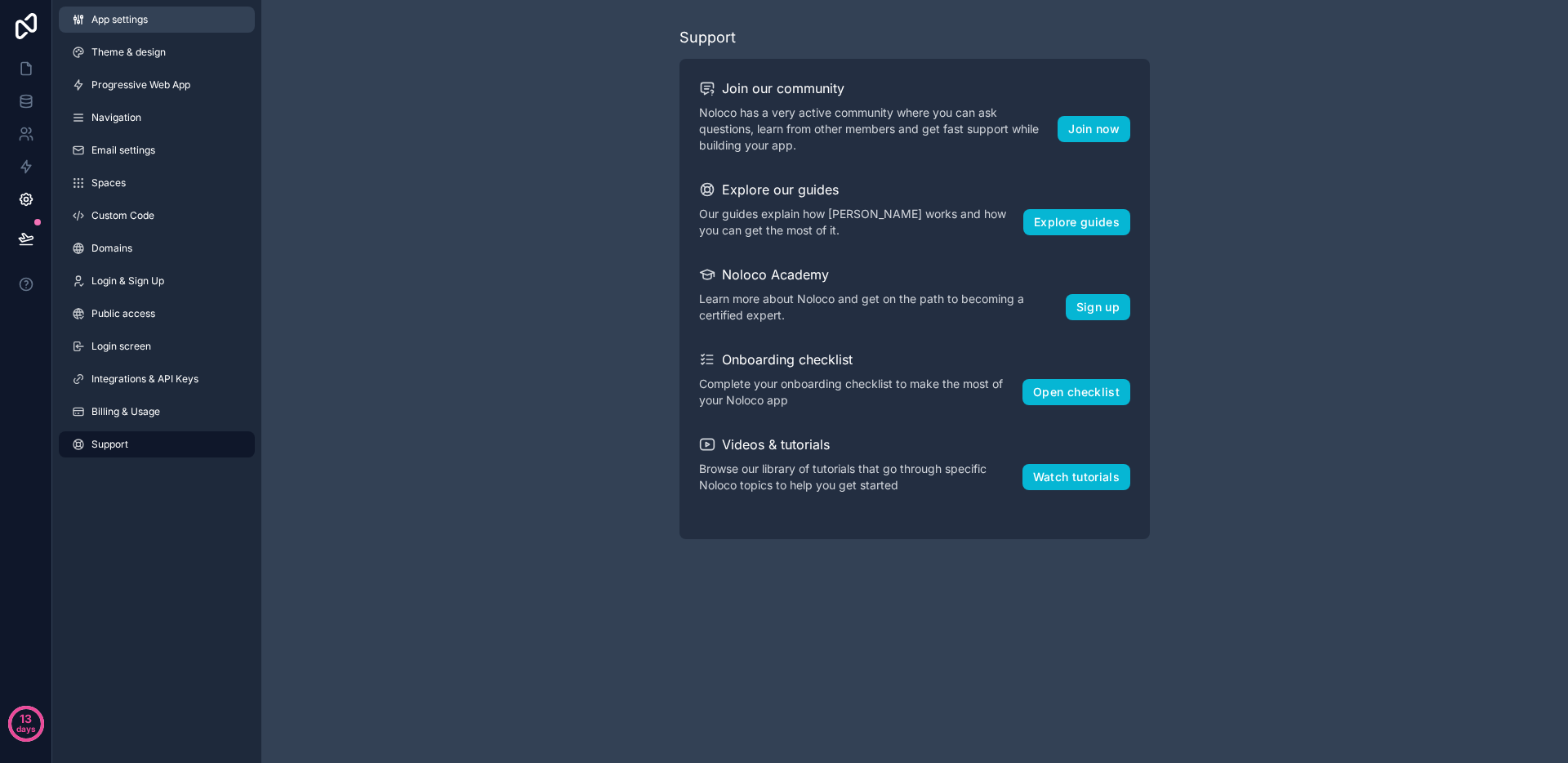
click at [135, 31] on link "App settings" at bounding box center [156, 20] width 196 height 26
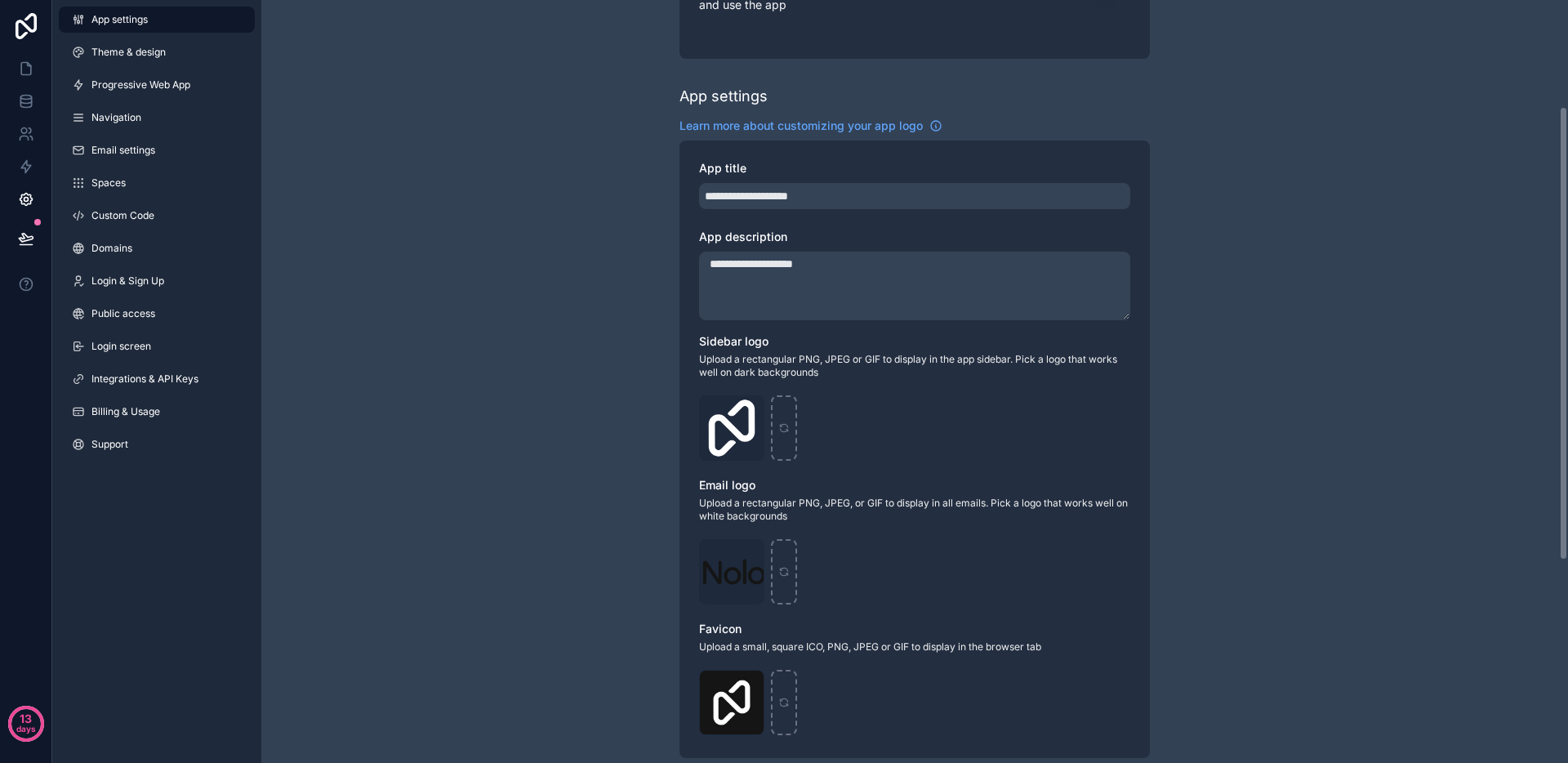
scroll to position [223, 0]
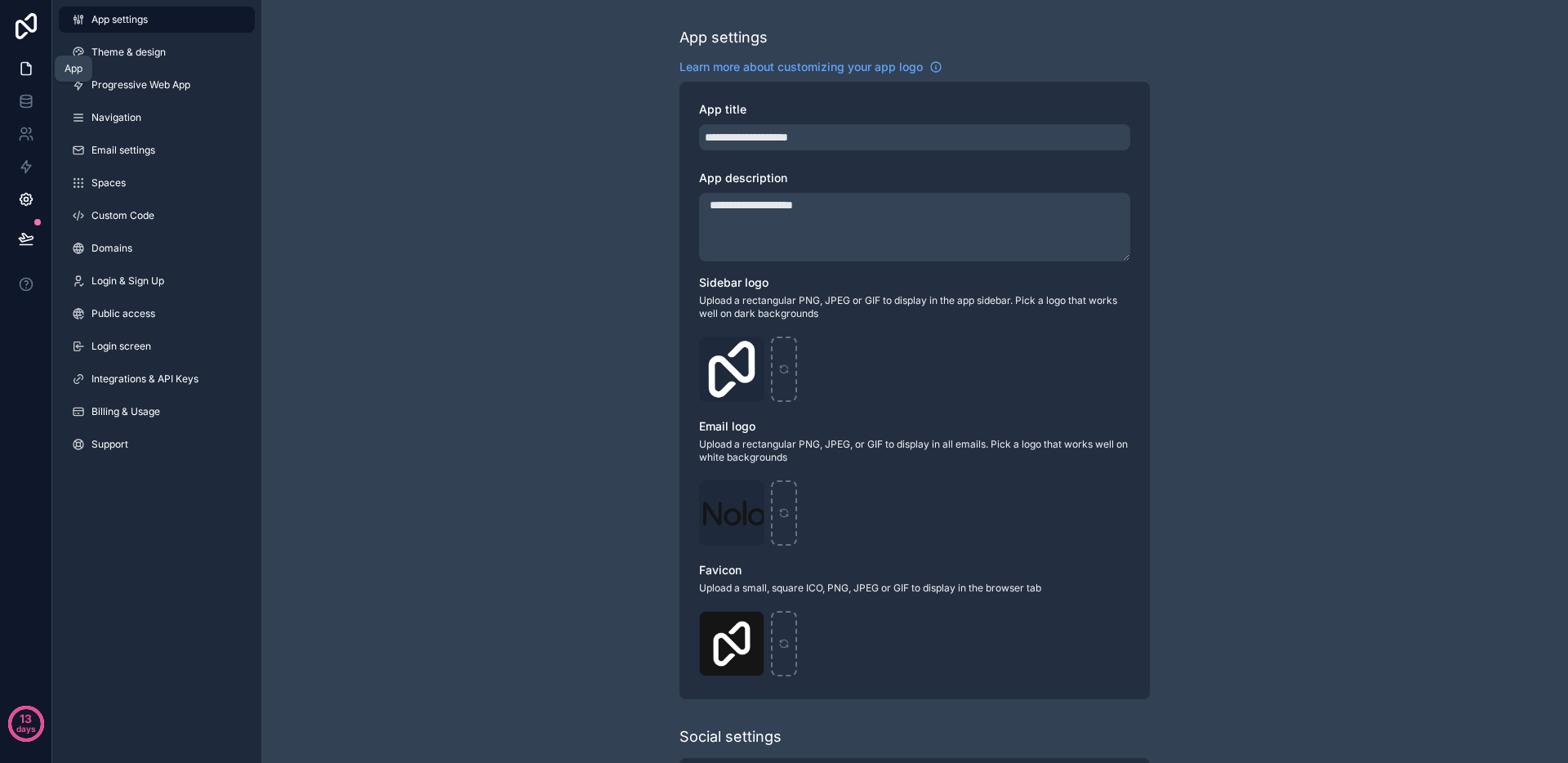
click at [25, 68] on icon at bounding box center [25, 68] width 16 height 16
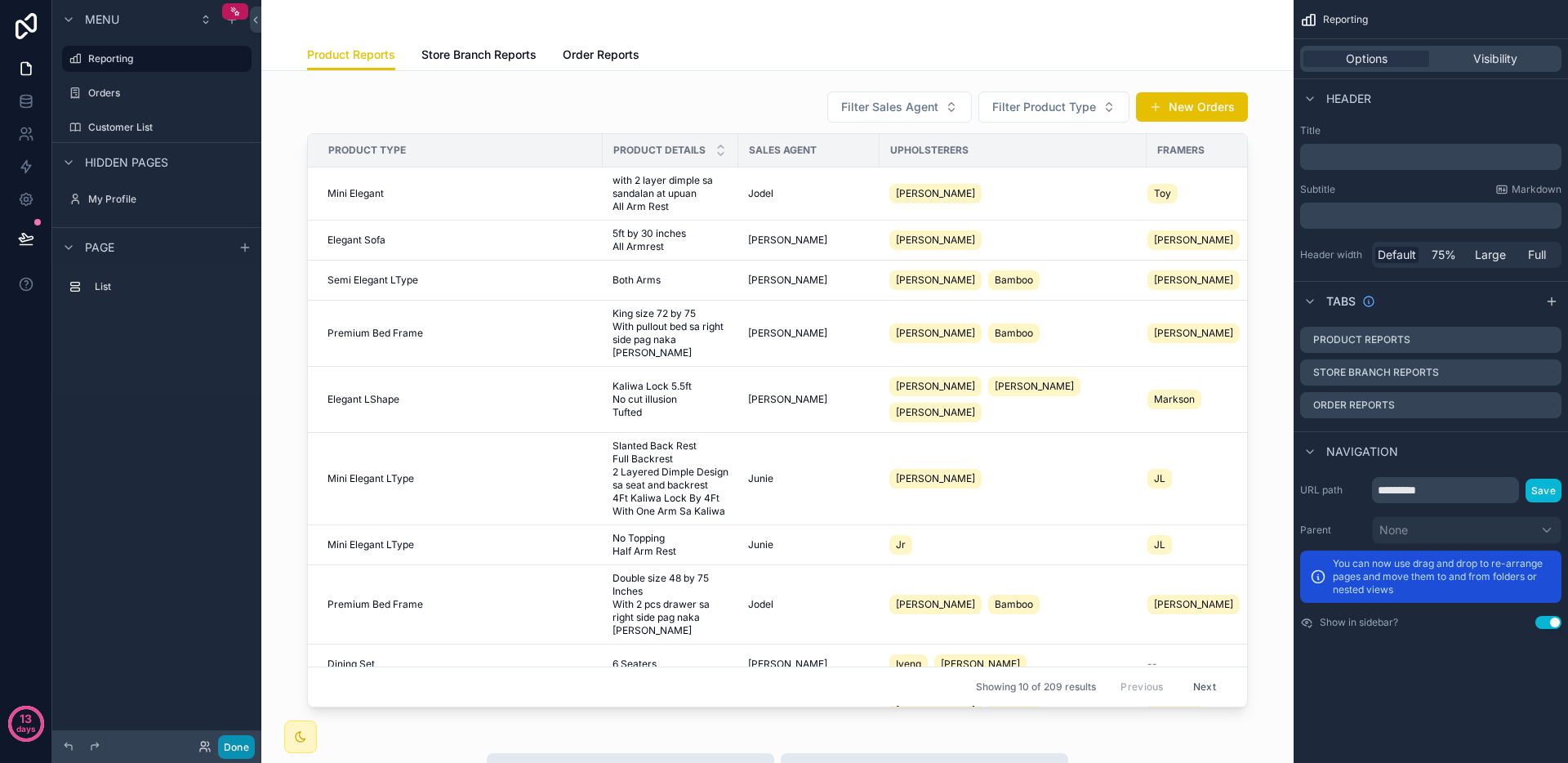
click at [248, 743] on button "Done" at bounding box center [236, 747] width 37 height 24
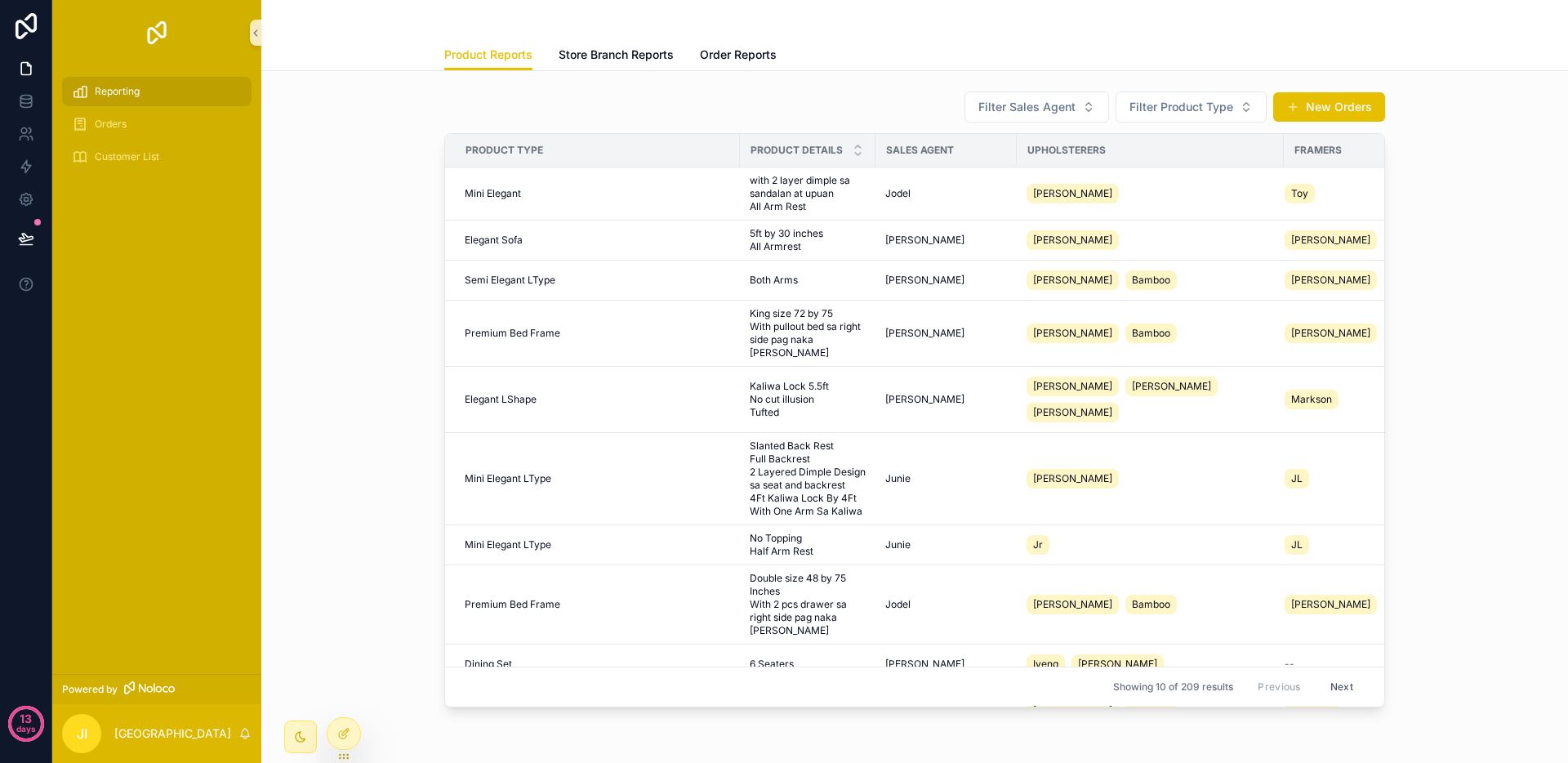
click at [160, 32] on img "scrollable content" at bounding box center [156, 32] width 26 height 26
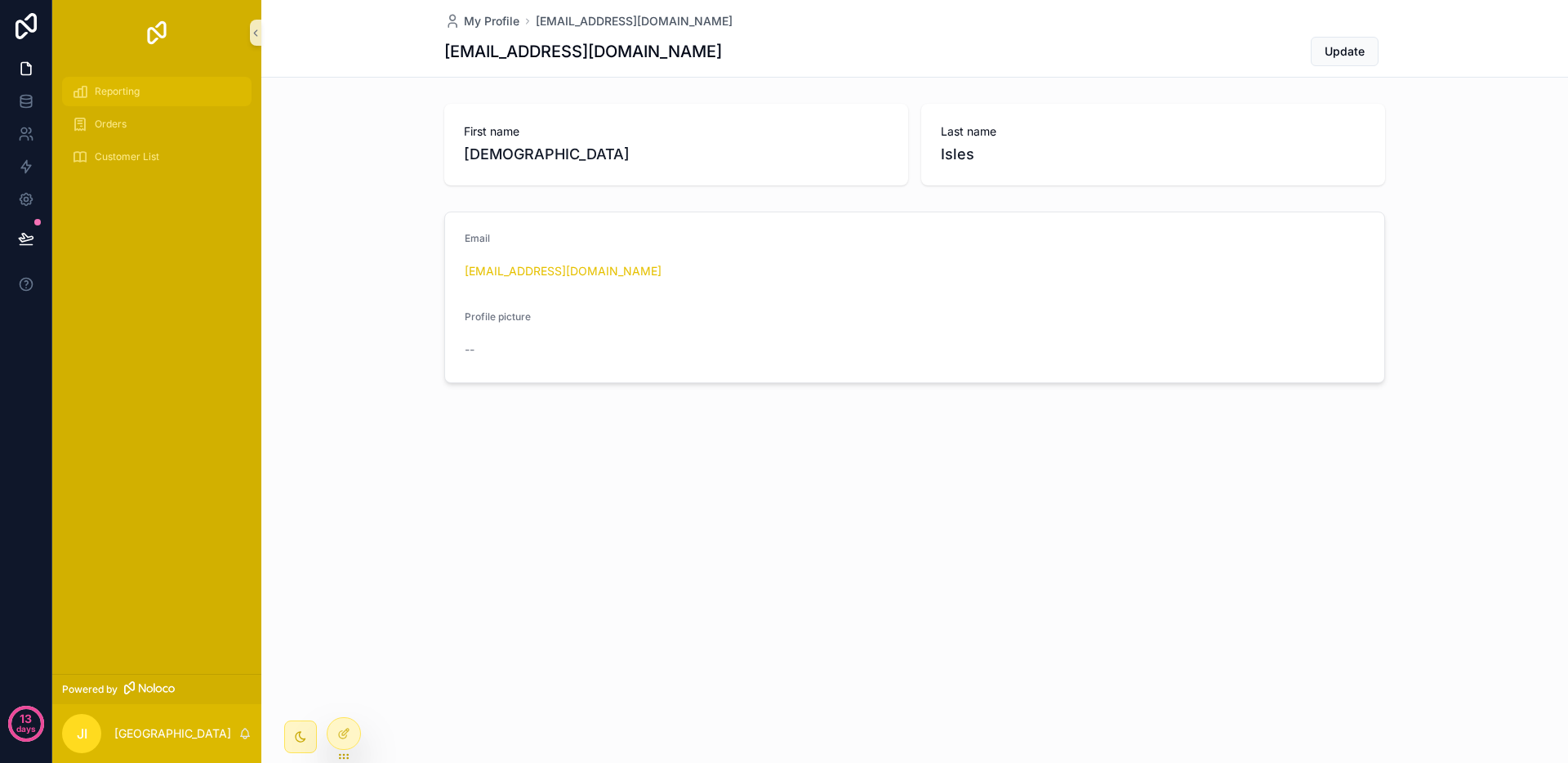
click at [137, 93] on span "Reporting" at bounding box center [117, 91] width 45 height 13
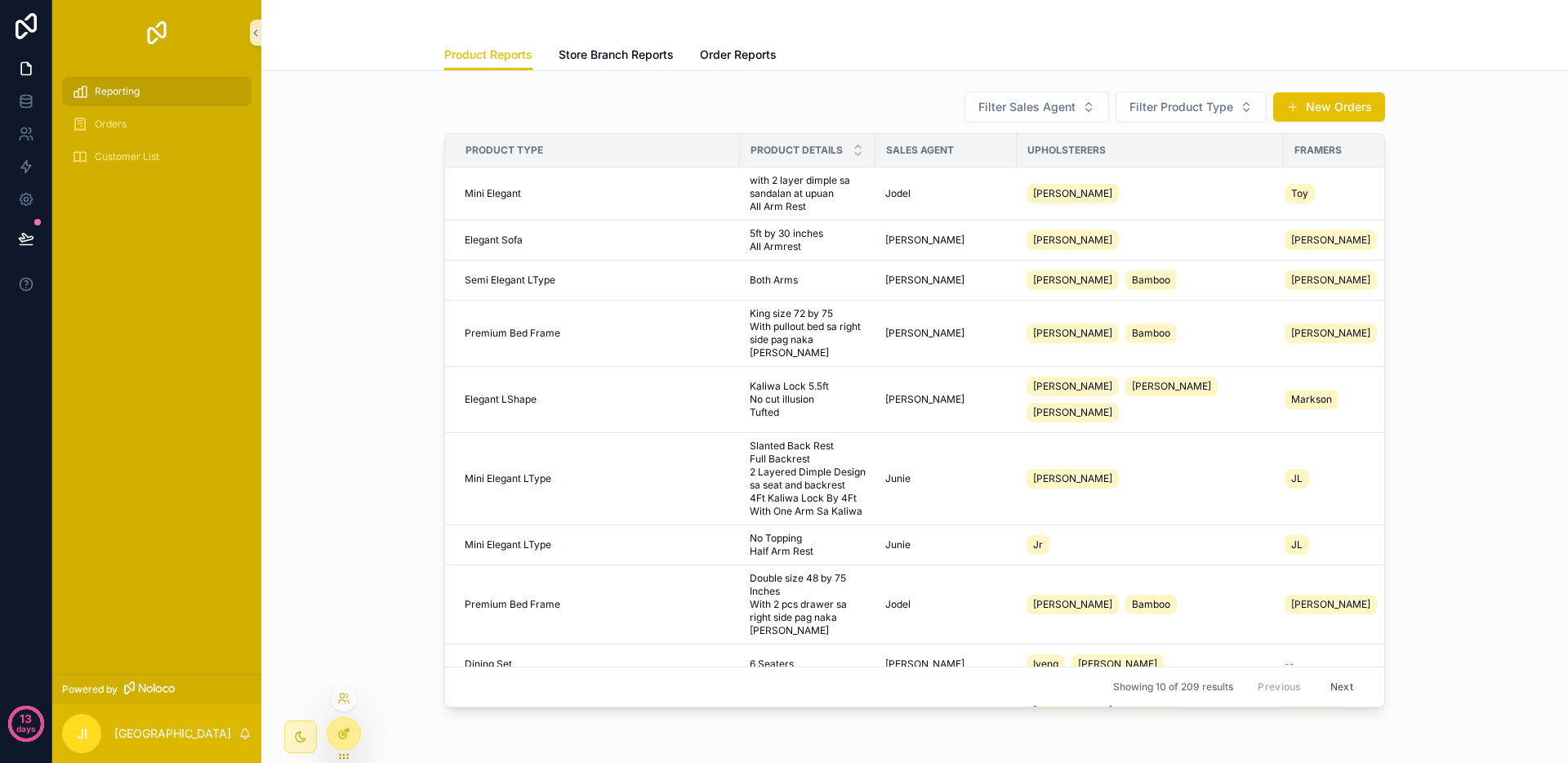
click at [330, 733] on div at bounding box center [344, 733] width 32 height 31
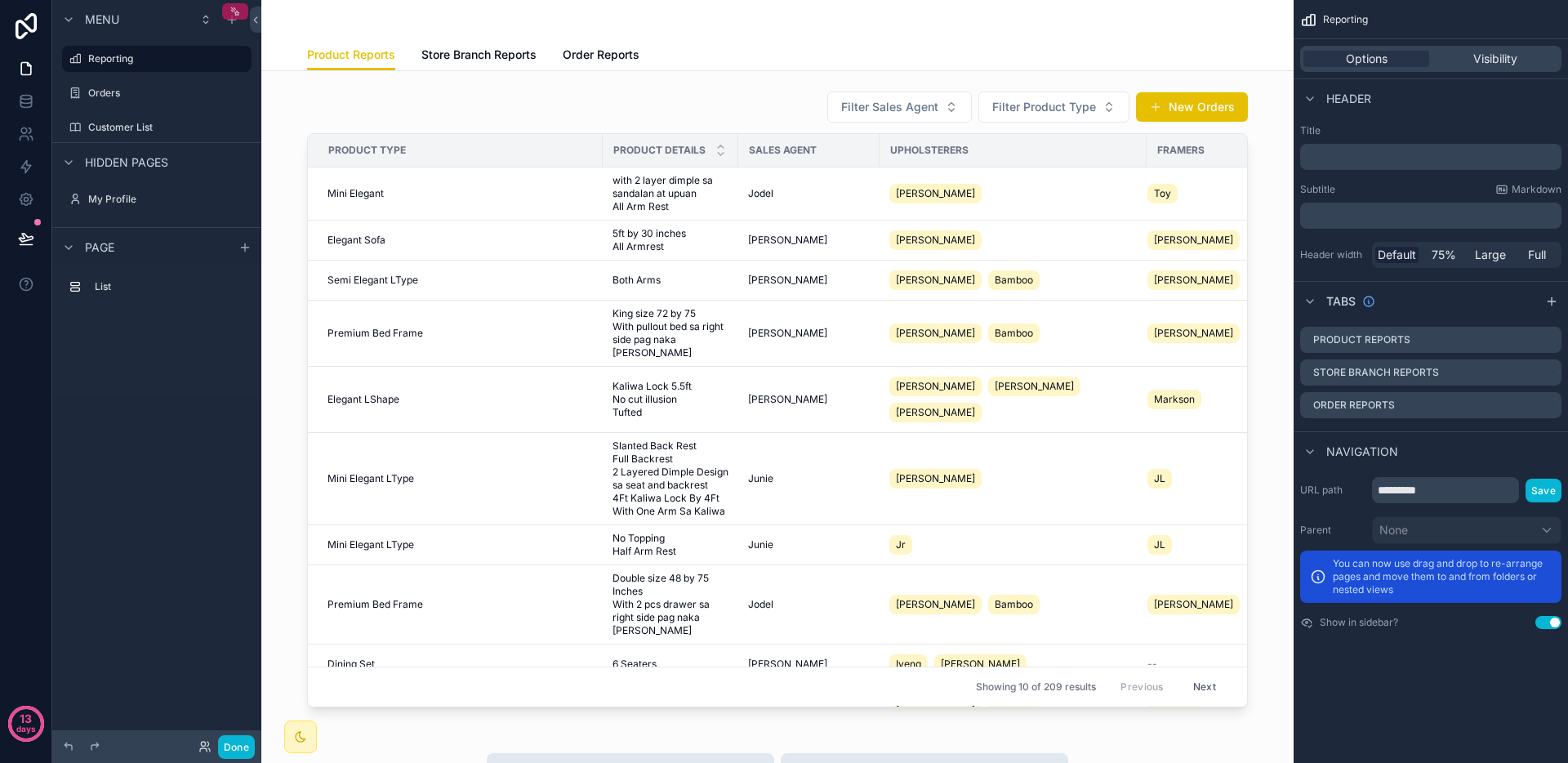
click at [234, 12] on icon "scrollable content" at bounding box center [234, 11] width 11 height 11
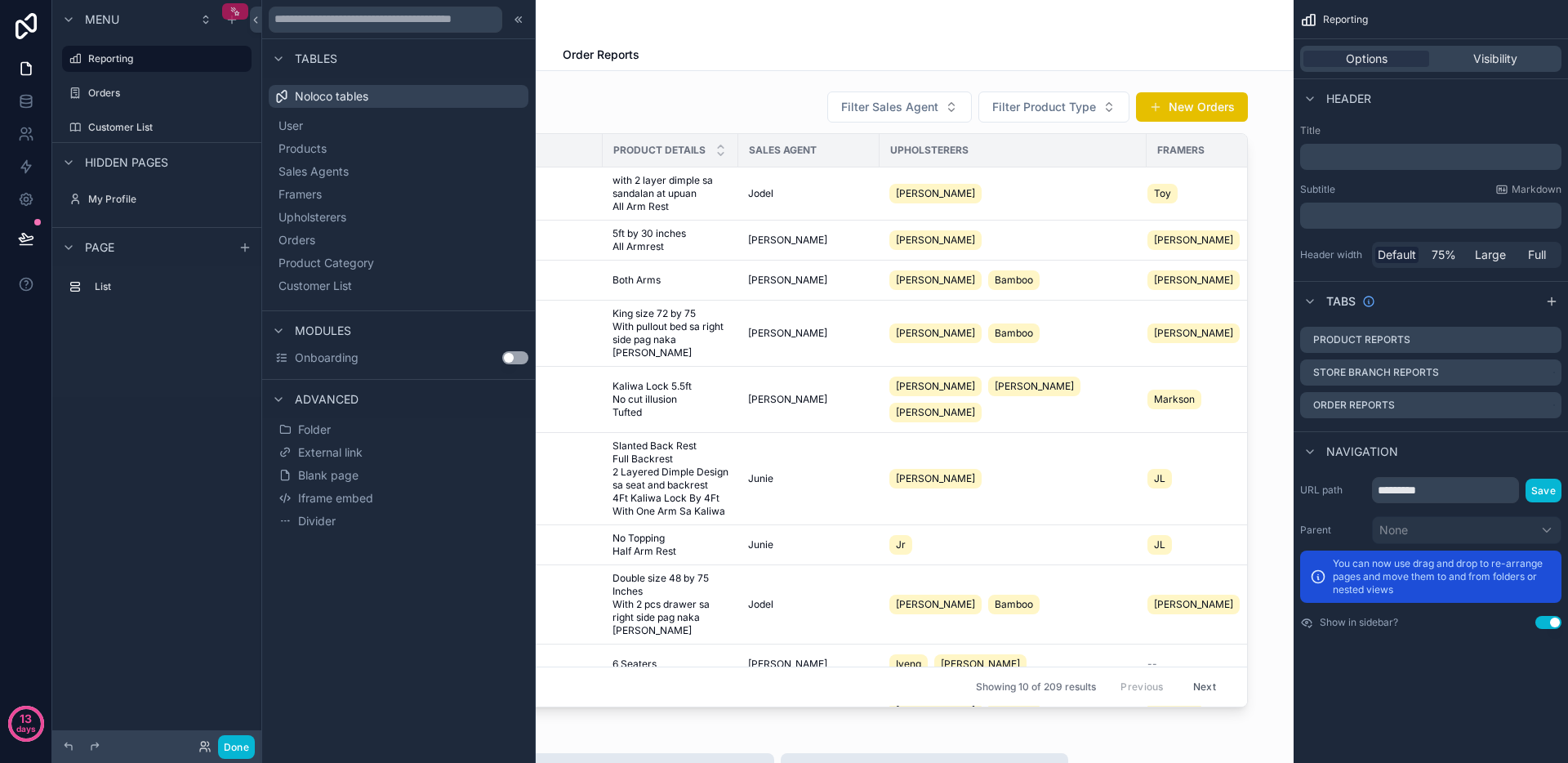
click at [234, 12] on icon "scrollable content" at bounding box center [234, 11] width 11 height 11
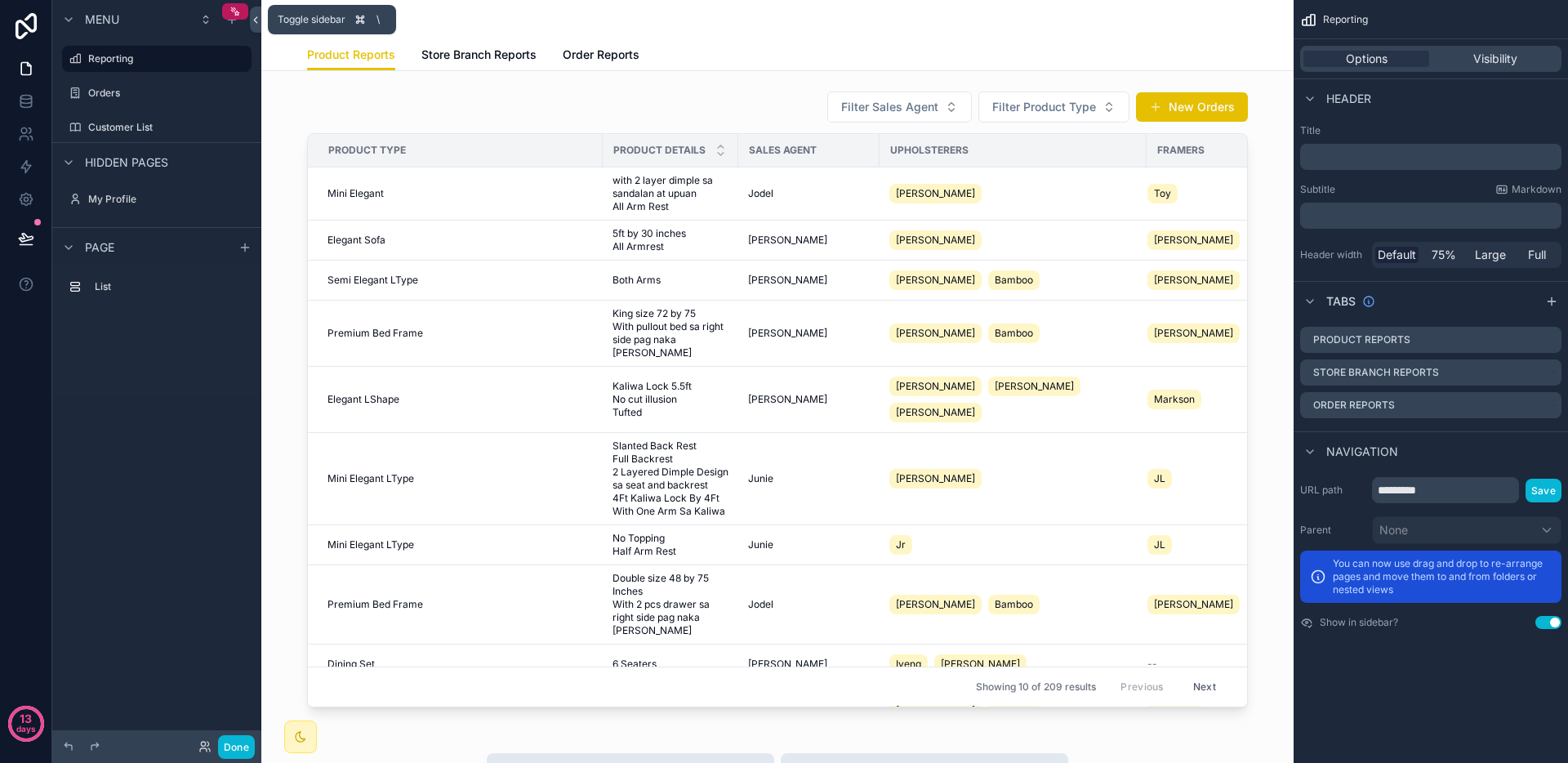
click at [251, 21] on icon at bounding box center [255, 20] width 11 height 12
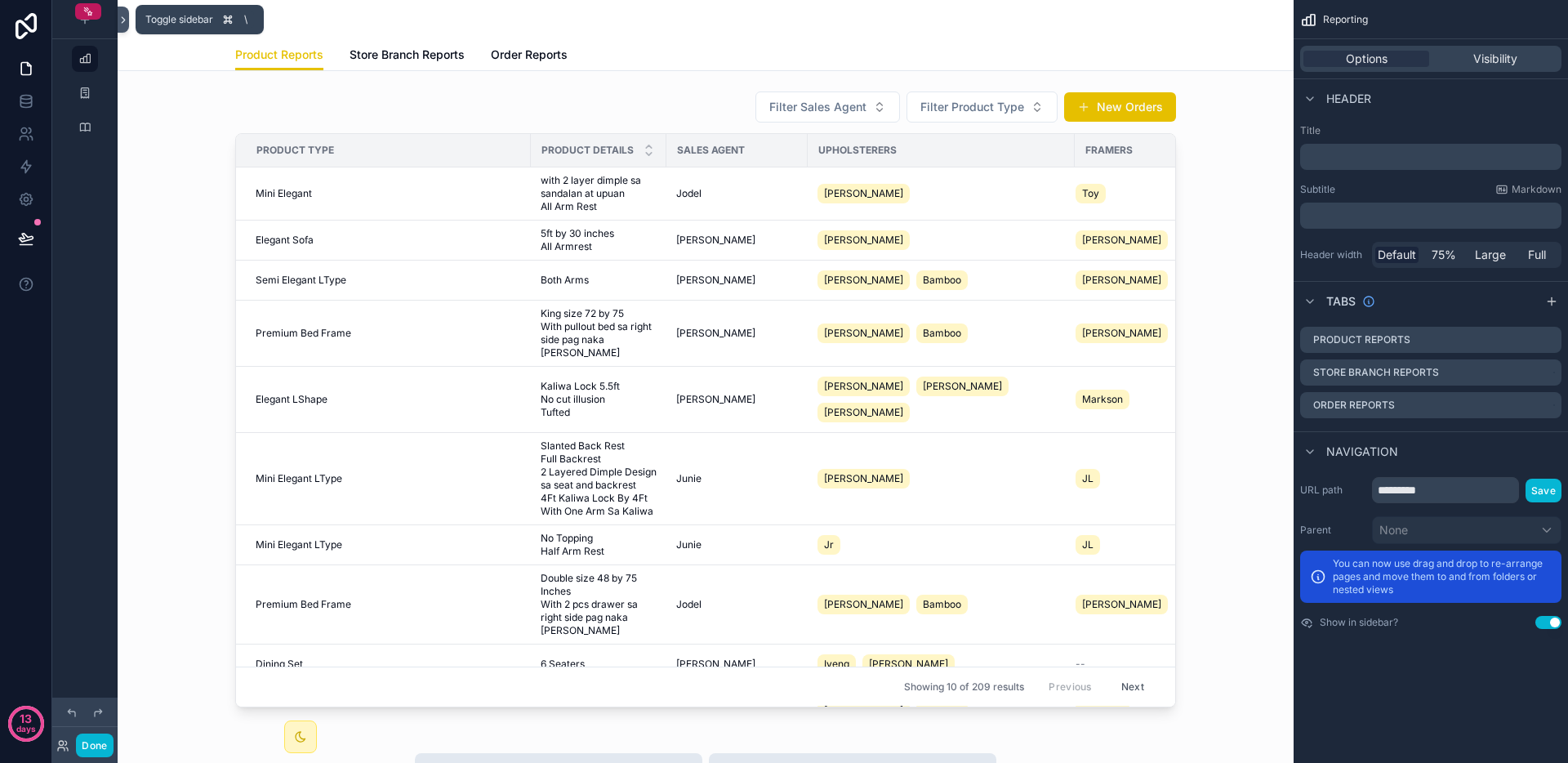
click at [121, 23] on icon at bounding box center [122, 20] width 11 height 12
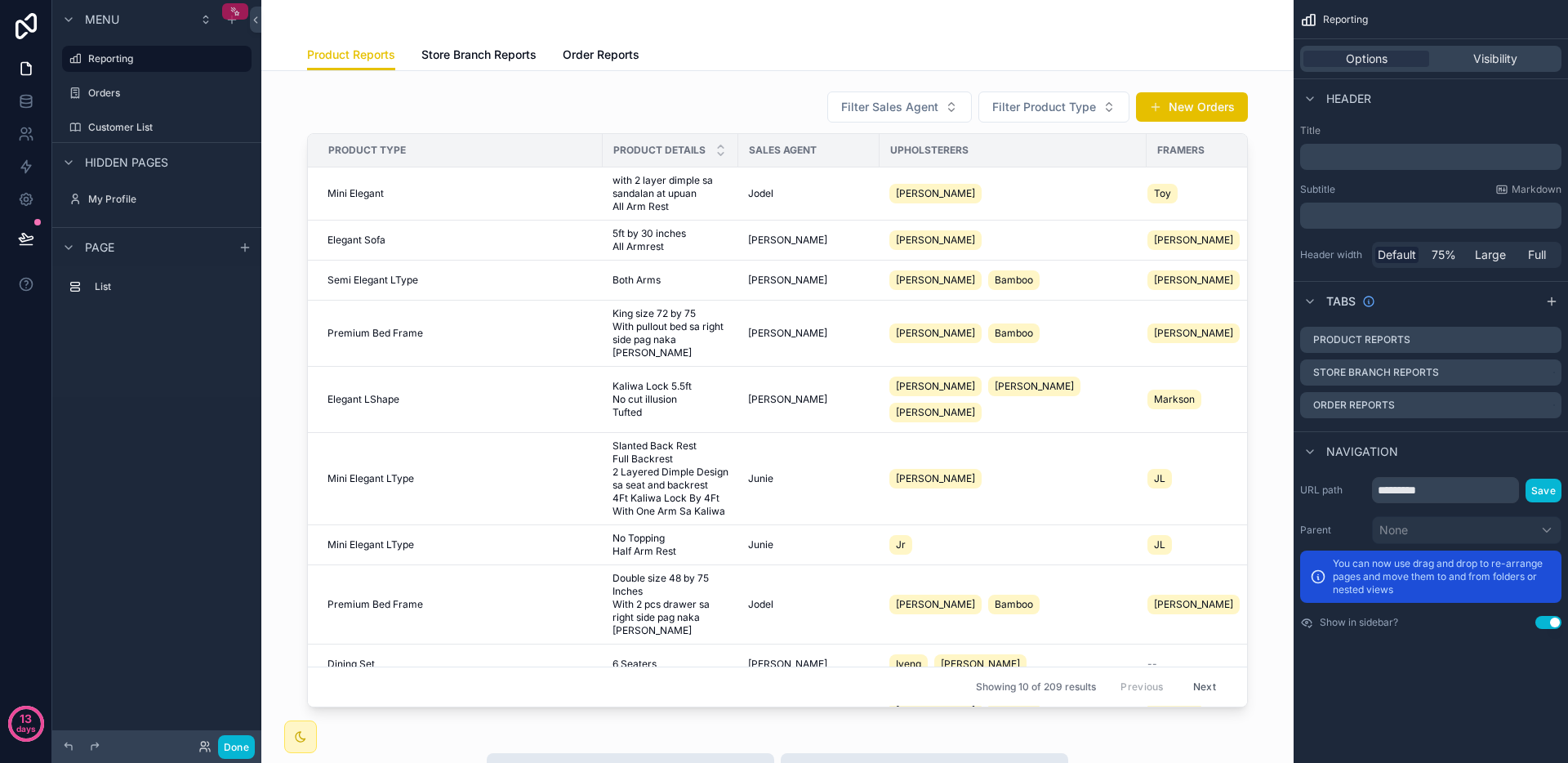
click at [237, 15] on icon "scrollable content" at bounding box center [234, 11] width 11 height 11
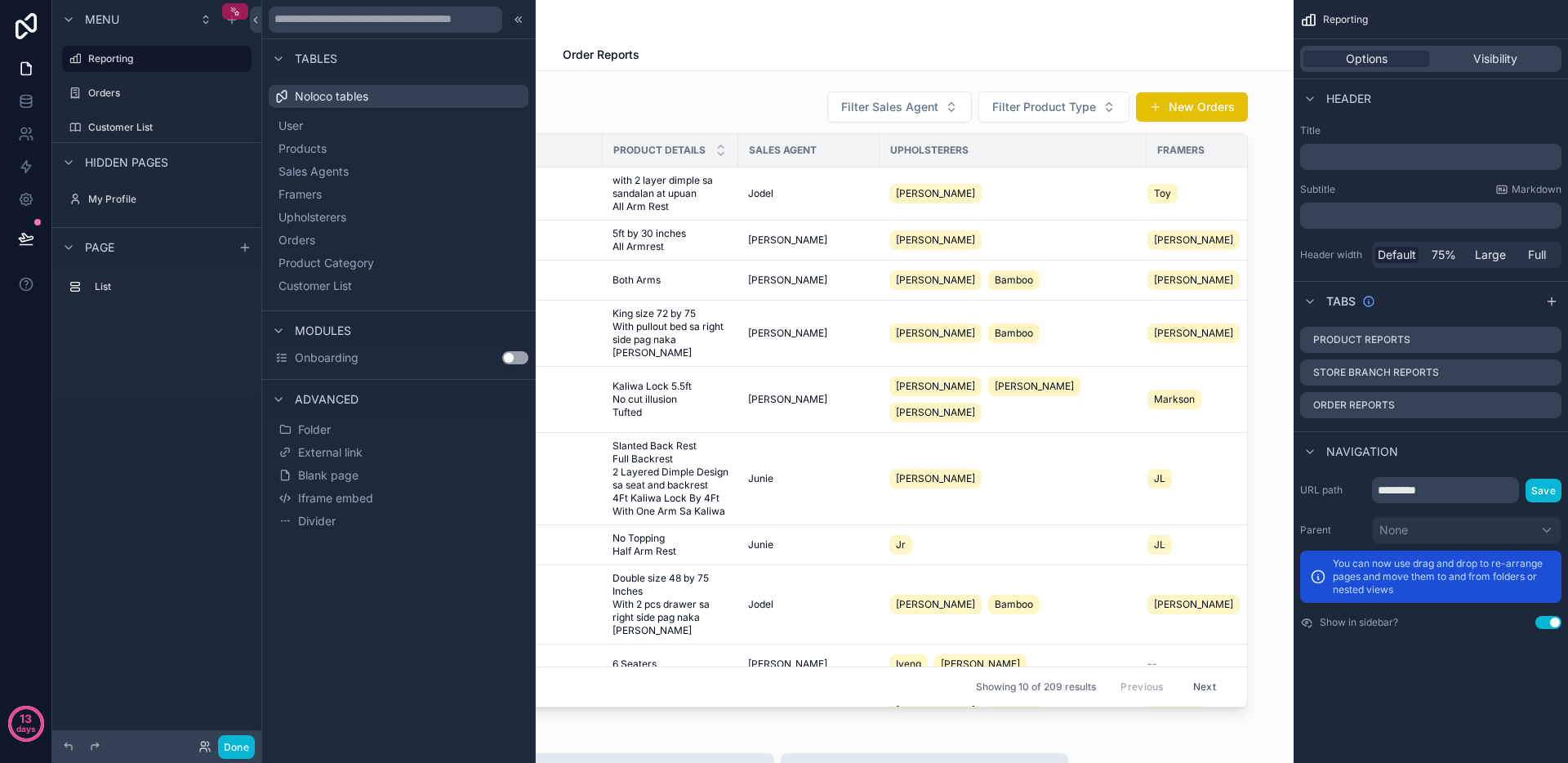
click at [237, 15] on icon "scrollable content" at bounding box center [234, 11] width 11 height 11
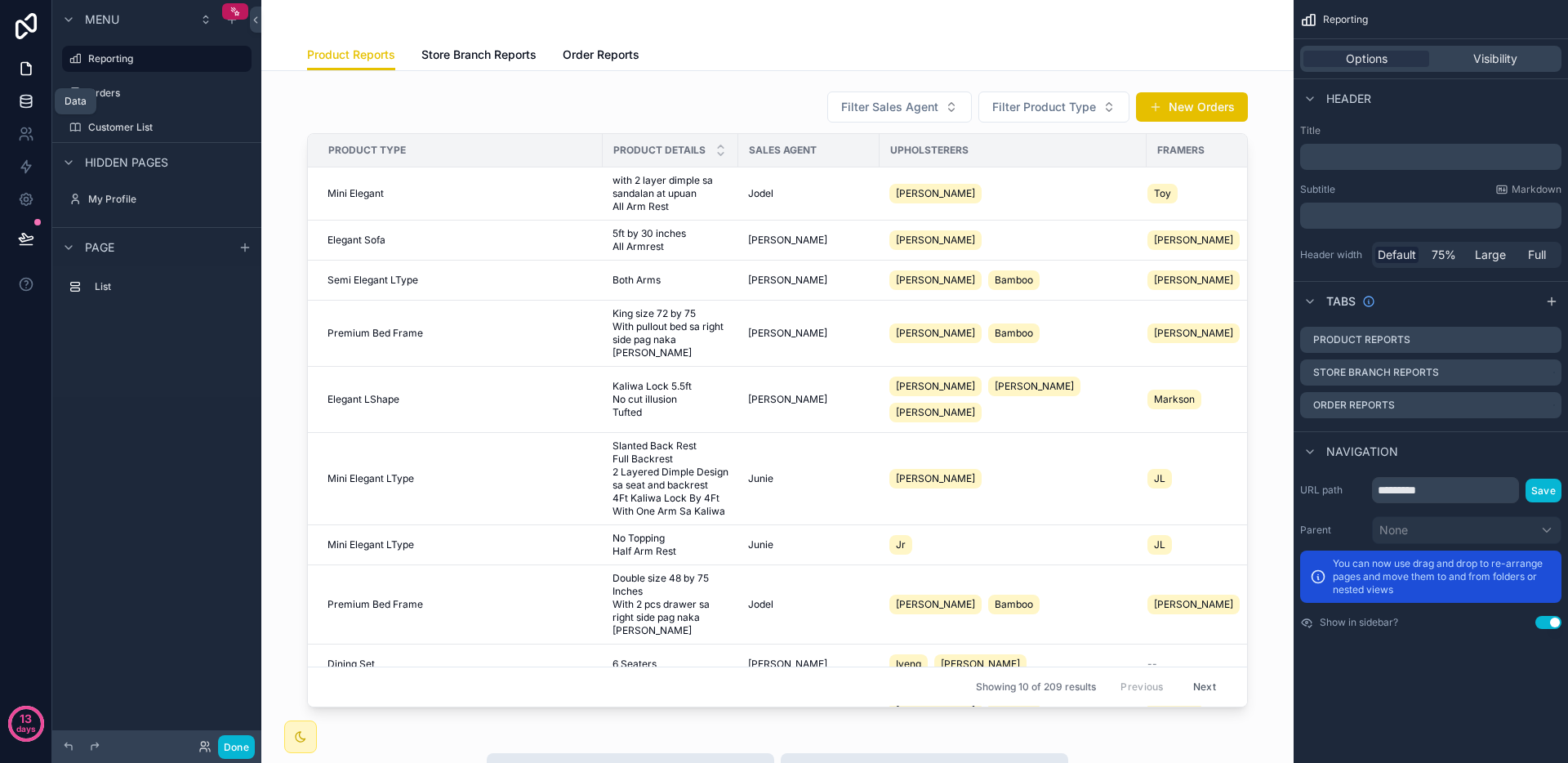
click at [23, 88] on link at bounding box center [25, 101] width 52 height 32
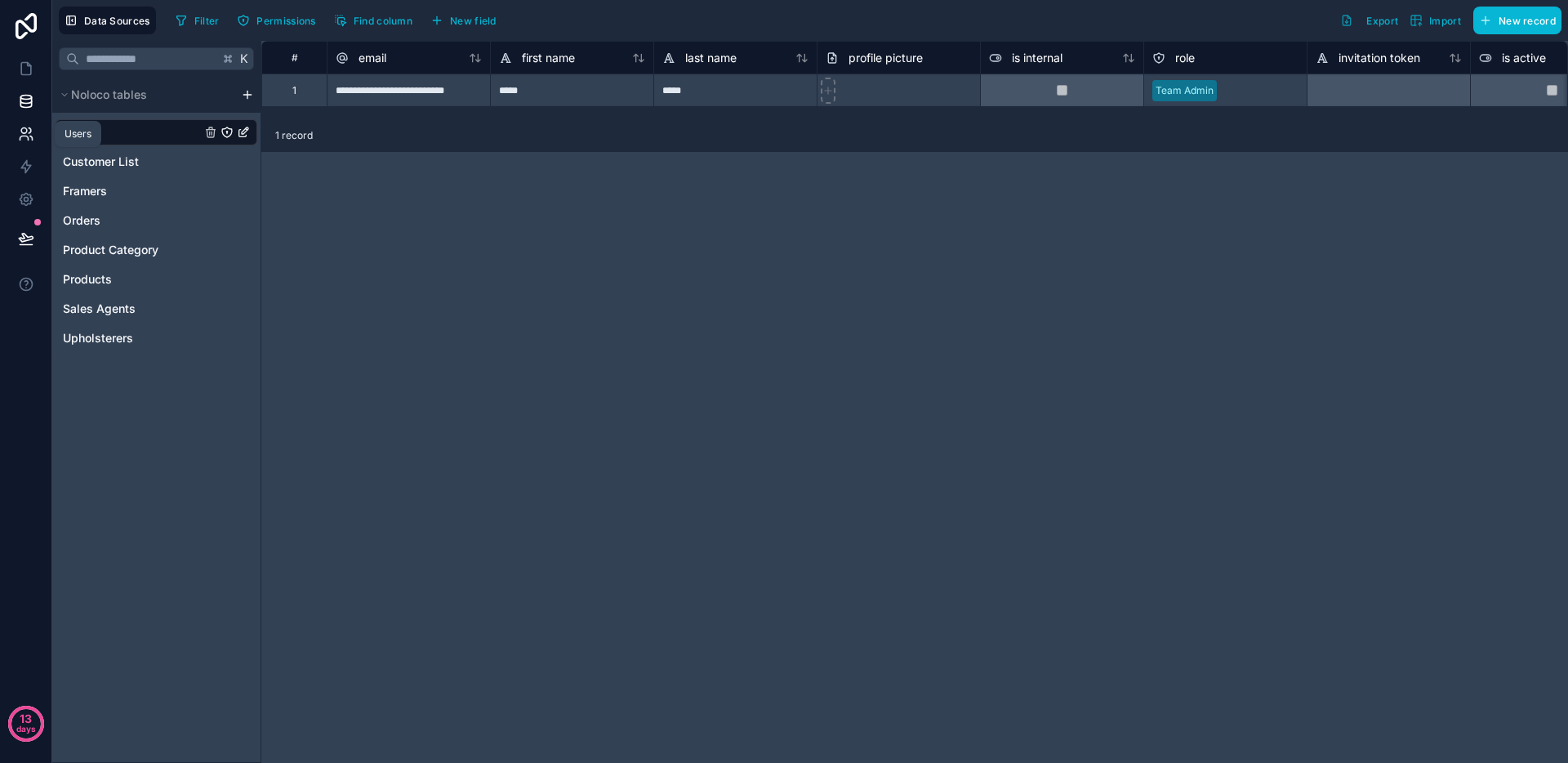
click at [34, 137] on link at bounding box center [25, 133] width 52 height 32
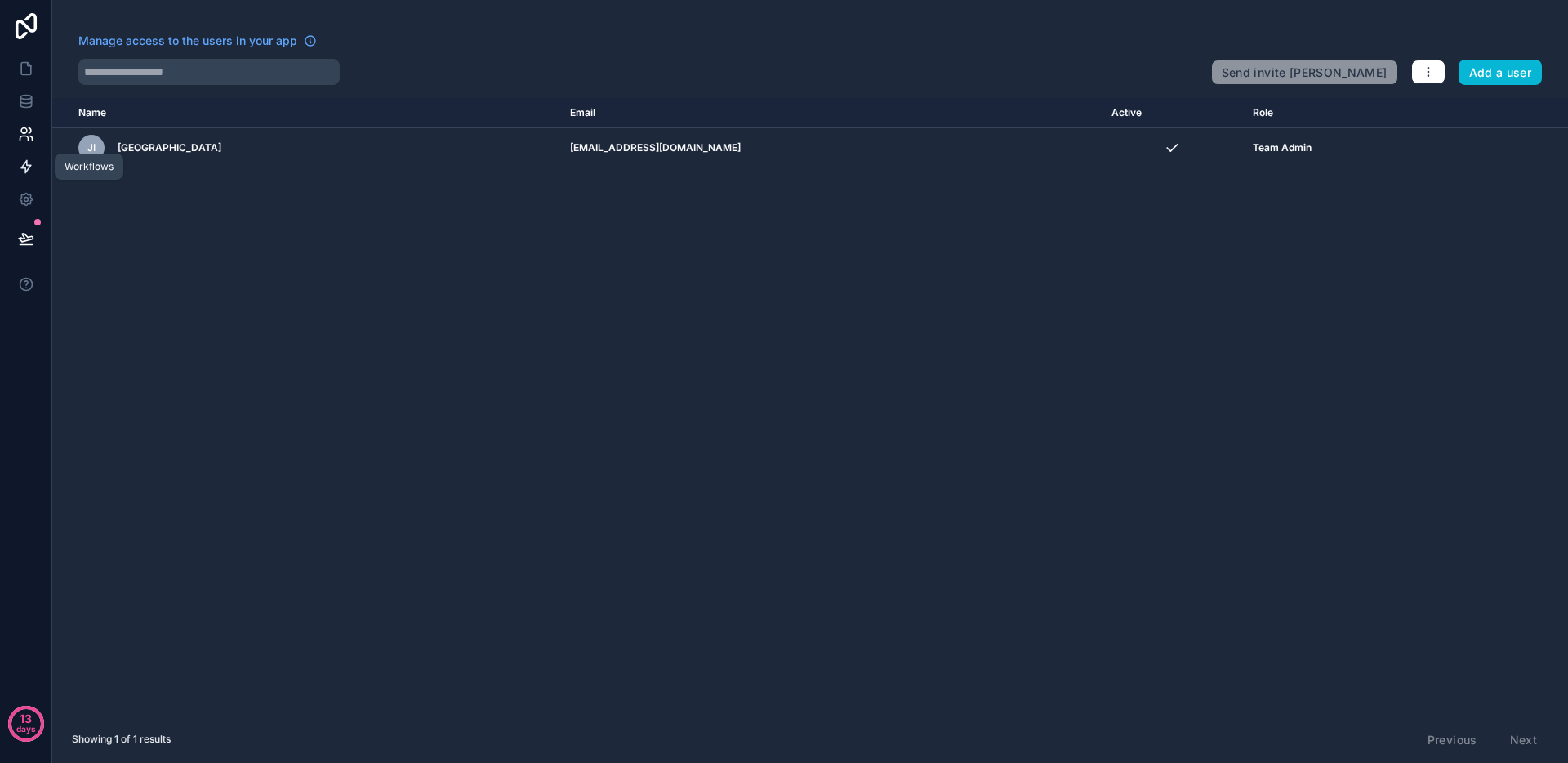
click at [31, 168] on icon at bounding box center [25, 167] width 16 height 16
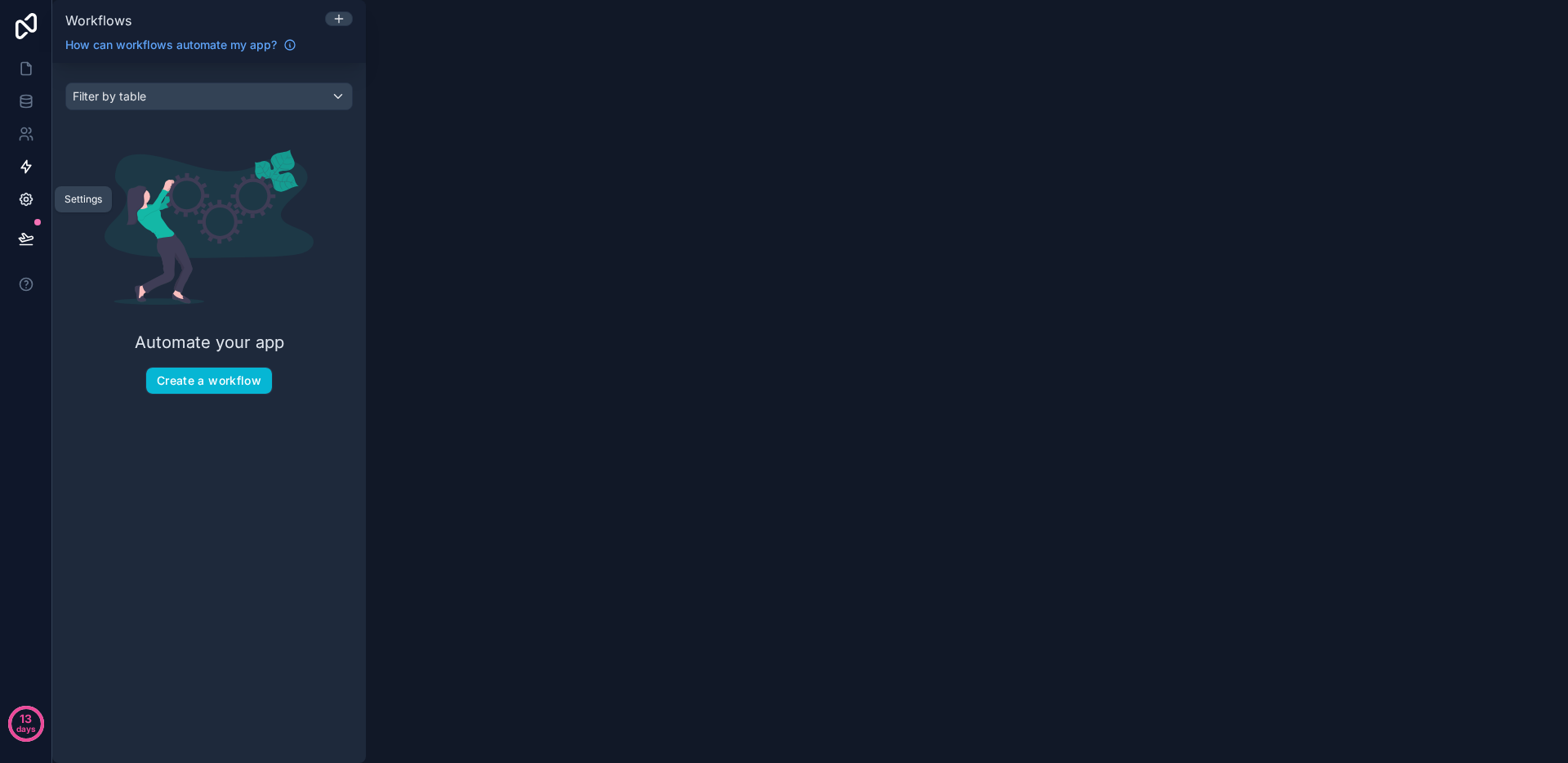
click at [31, 187] on link at bounding box center [25, 199] width 52 height 32
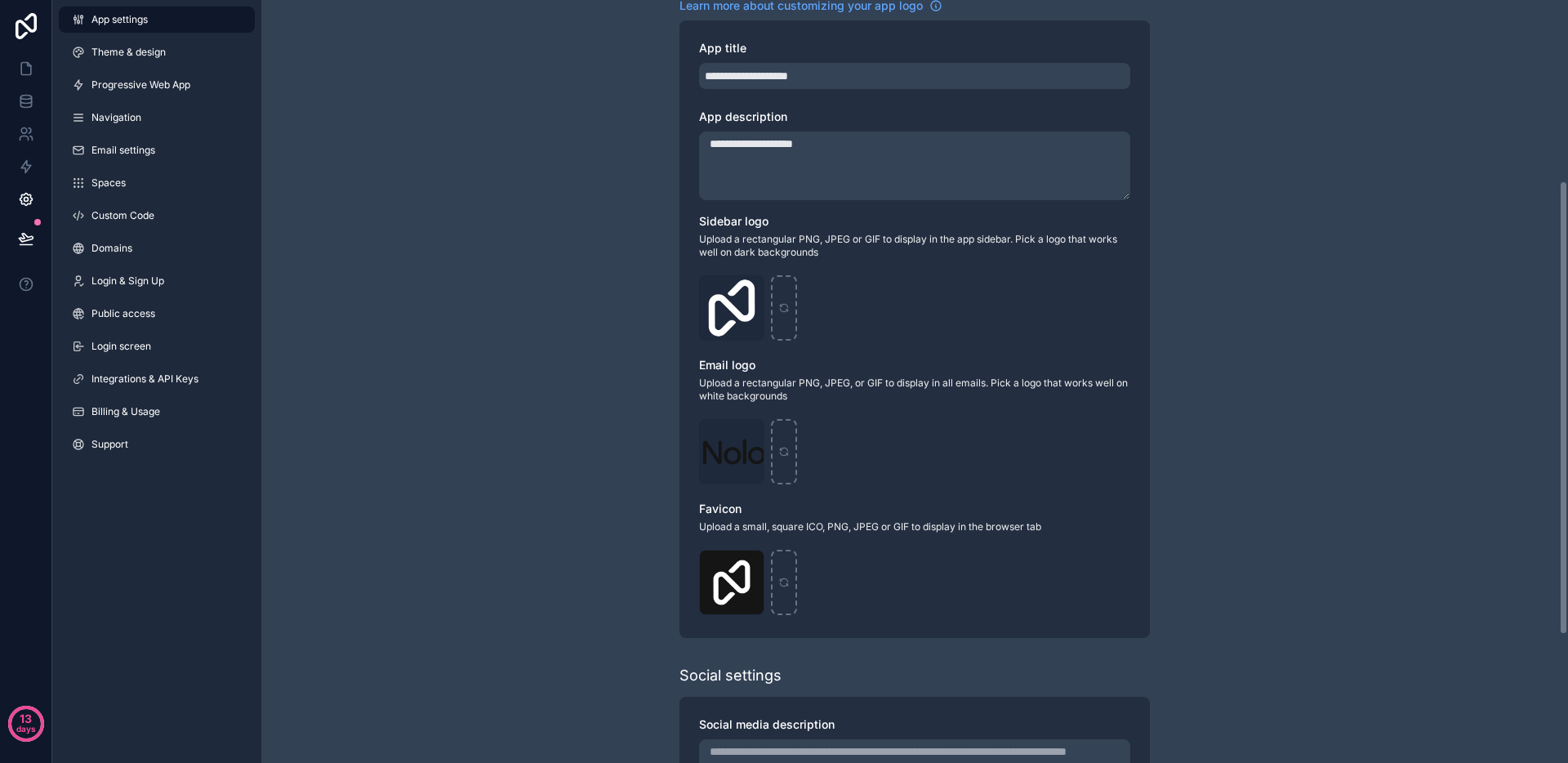
scroll to position [280, 0]
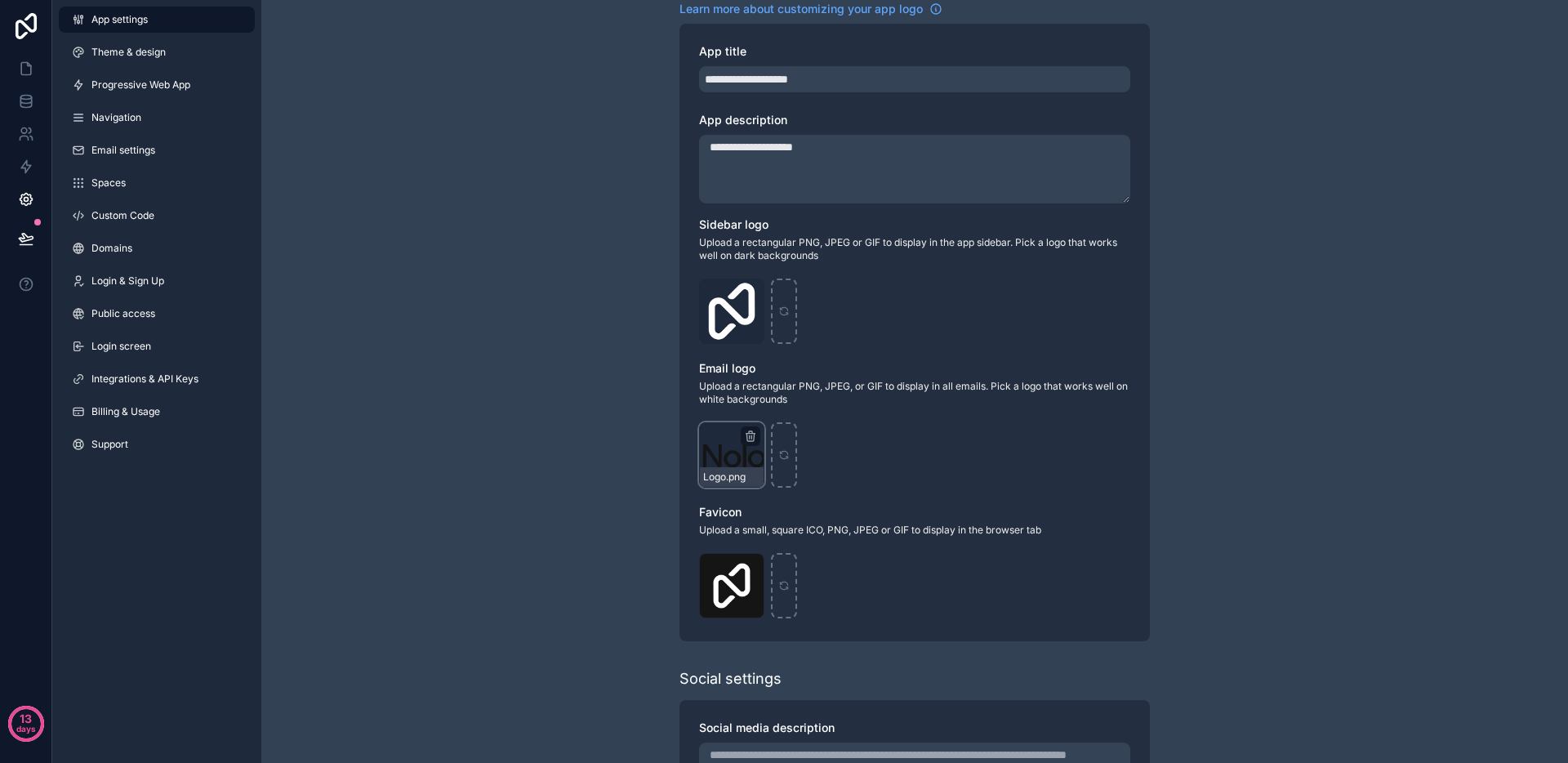
click at [735, 453] on div "Logo .png" at bounding box center [731, 455] width 65 height 65
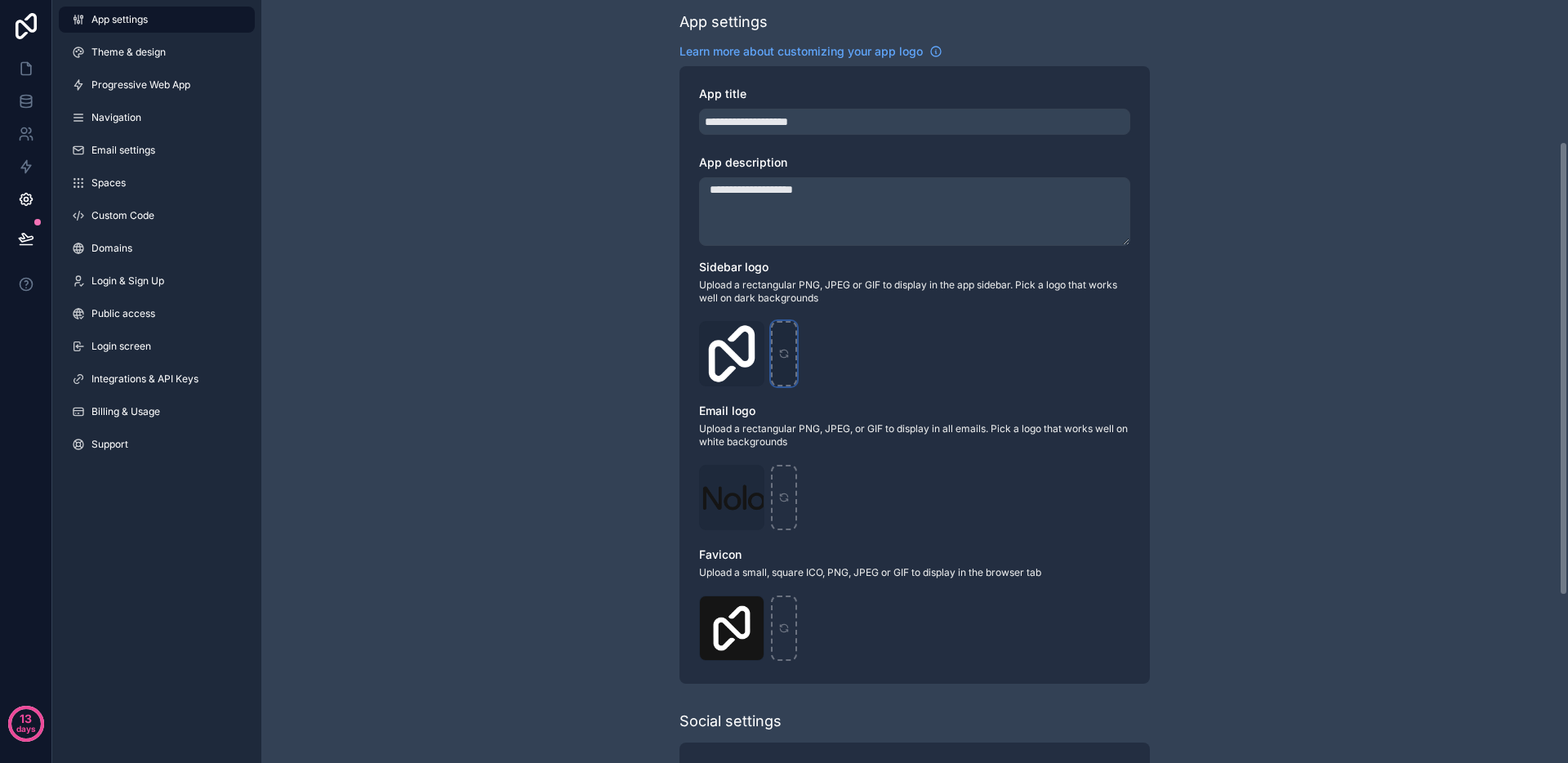
click at [784, 342] on div "scrollable content" at bounding box center [784, 353] width 26 height 65
type input "**********"
click at [794, 632] on div "scrollable content" at bounding box center [784, 628] width 26 height 65
type input "**********"
click at [740, 492] on div "Logo .png" at bounding box center [731, 497] width 65 height 65
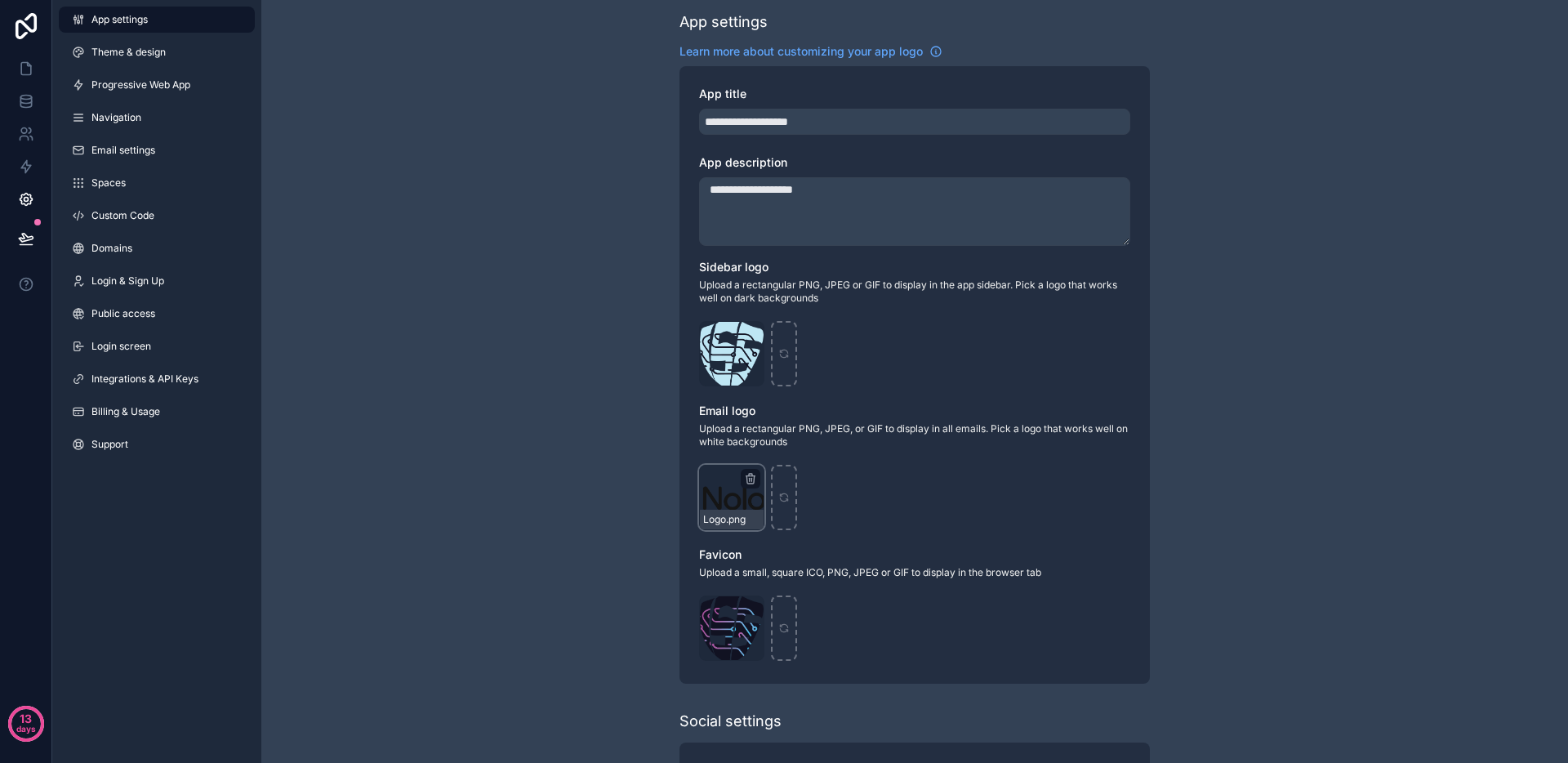
click at [734, 489] on div "Logo .png" at bounding box center [731, 497] width 65 height 65
click at [783, 492] on icon "scrollable content" at bounding box center [783, 497] width 11 height 11
type input "**********"
click at [1297, 487] on div "**********" at bounding box center [915, 403] width 1307 height 1281
click at [29, 65] on icon at bounding box center [29, 65] width 3 height 3
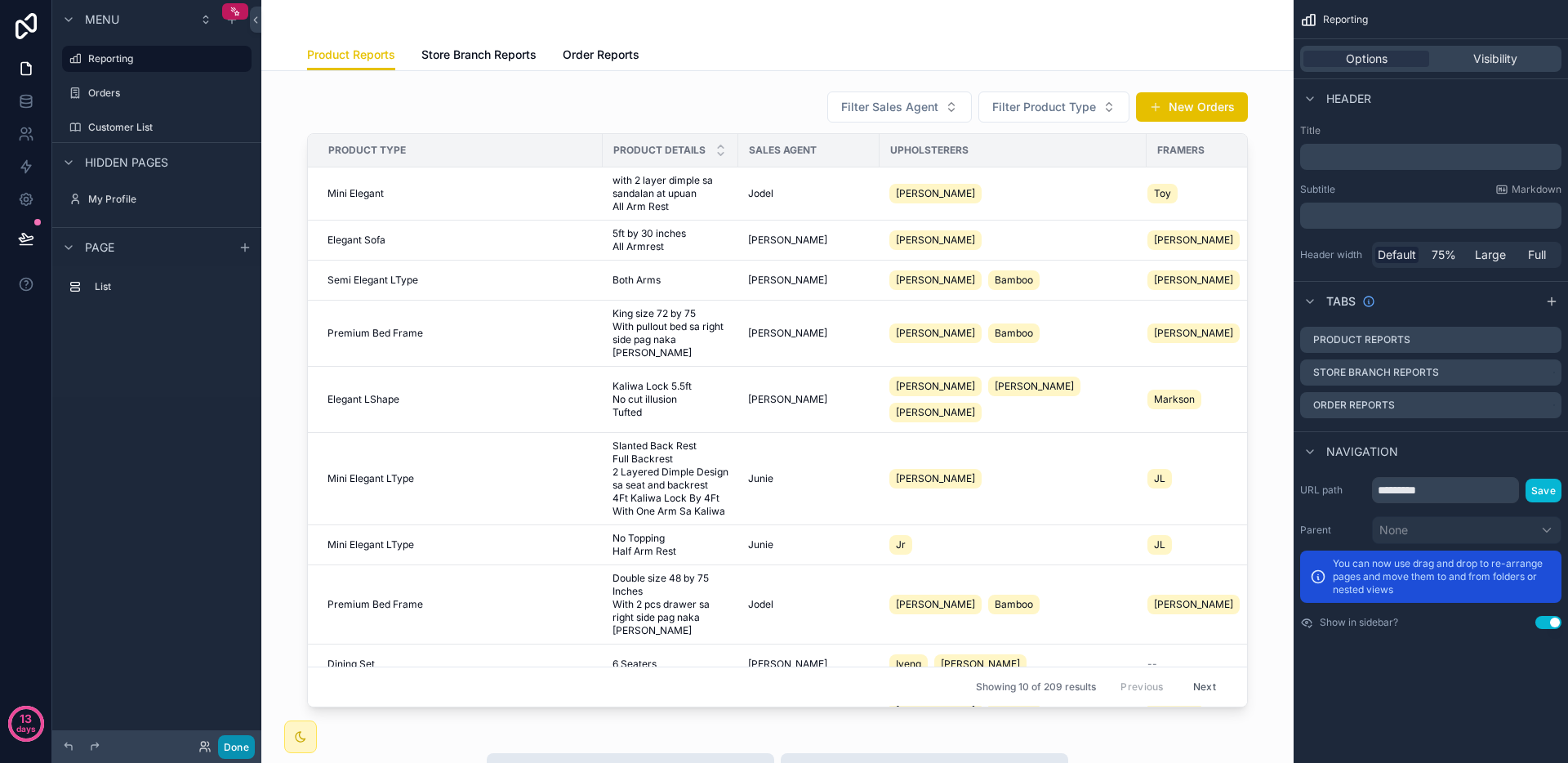
click at [246, 746] on button "Done" at bounding box center [236, 747] width 37 height 24
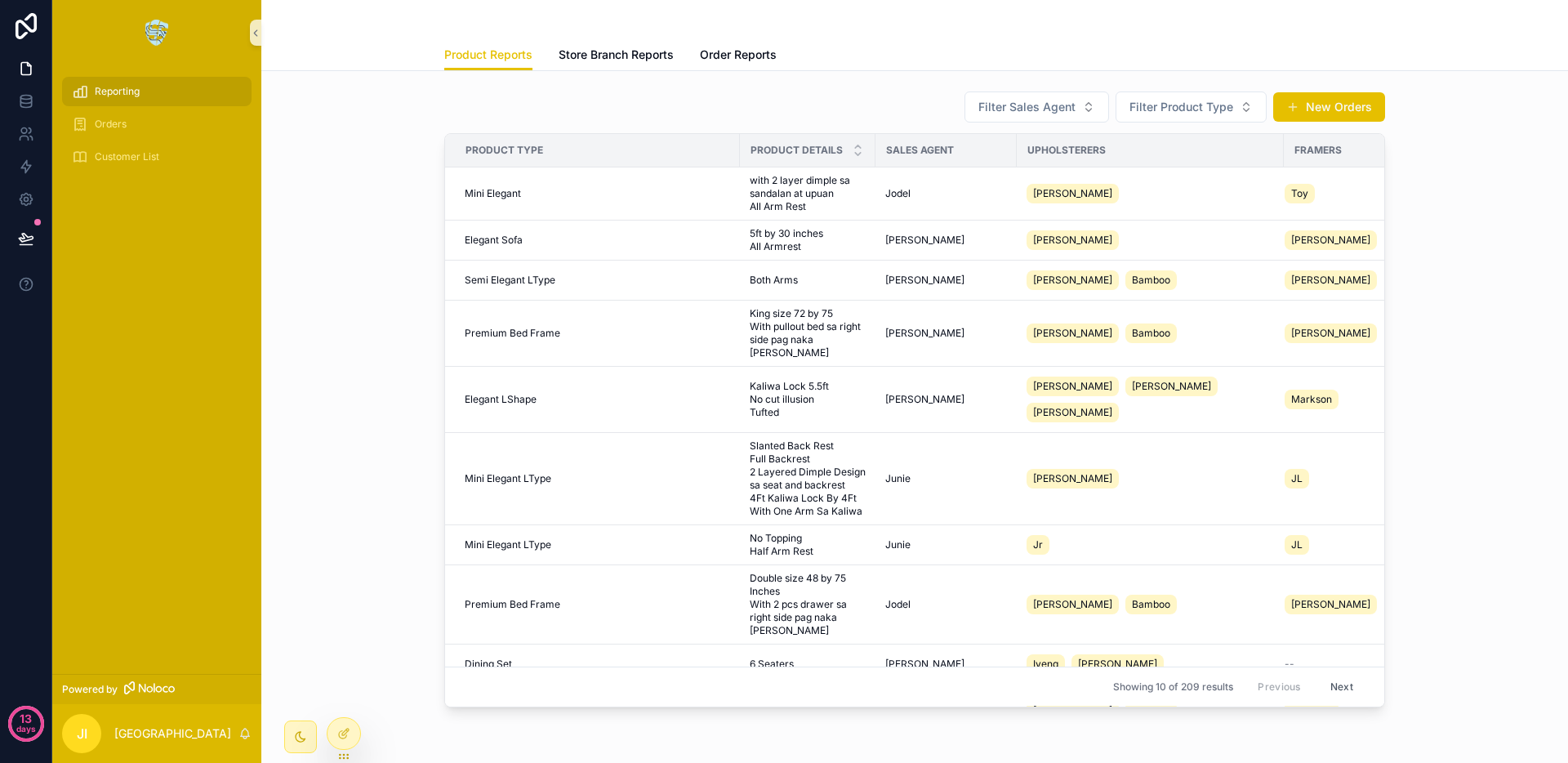
click at [159, 32] on img "scrollable content" at bounding box center [157, 32] width 24 height 26
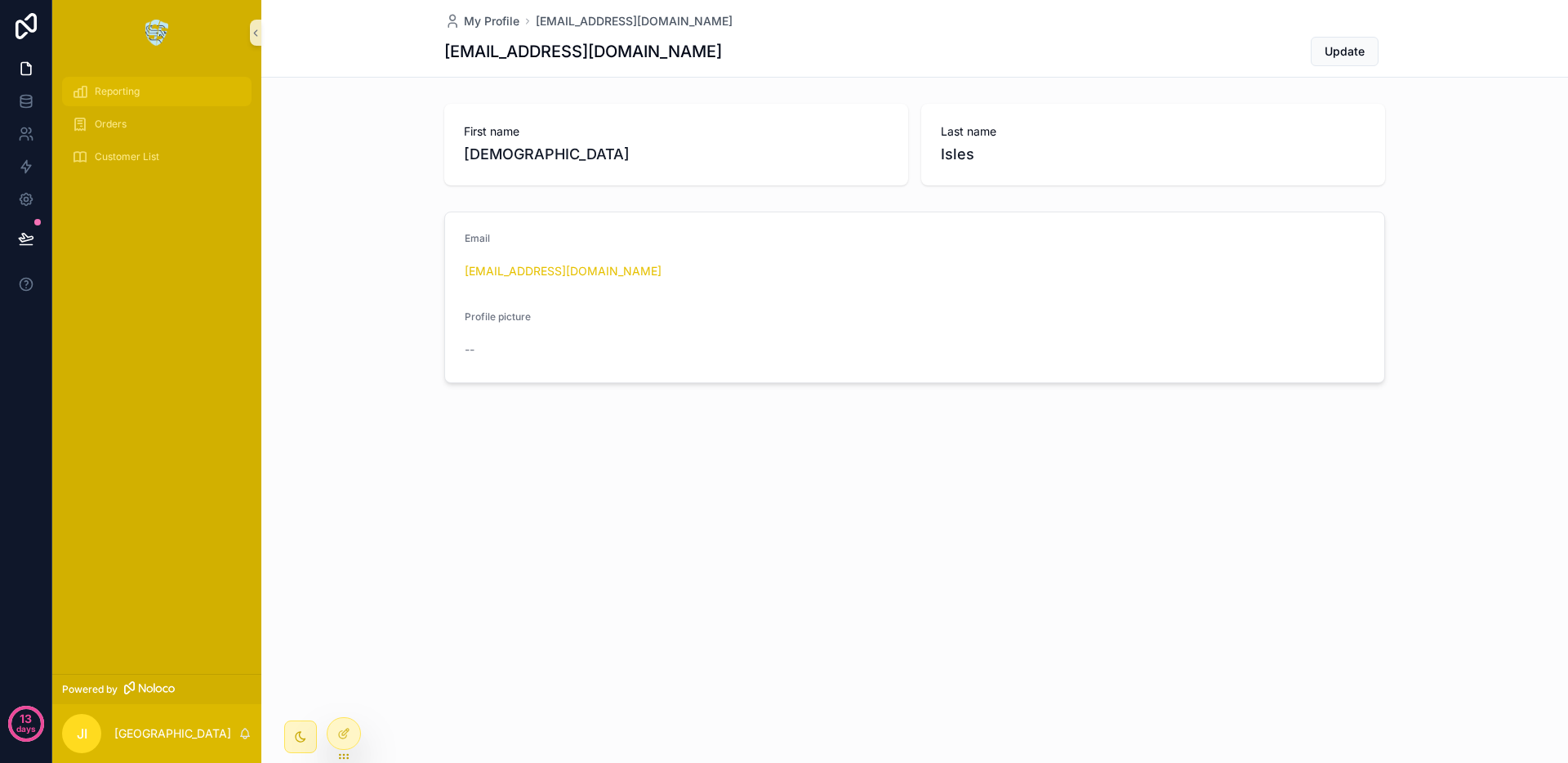
click at [154, 98] on div "Reporting" at bounding box center [157, 91] width 170 height 26
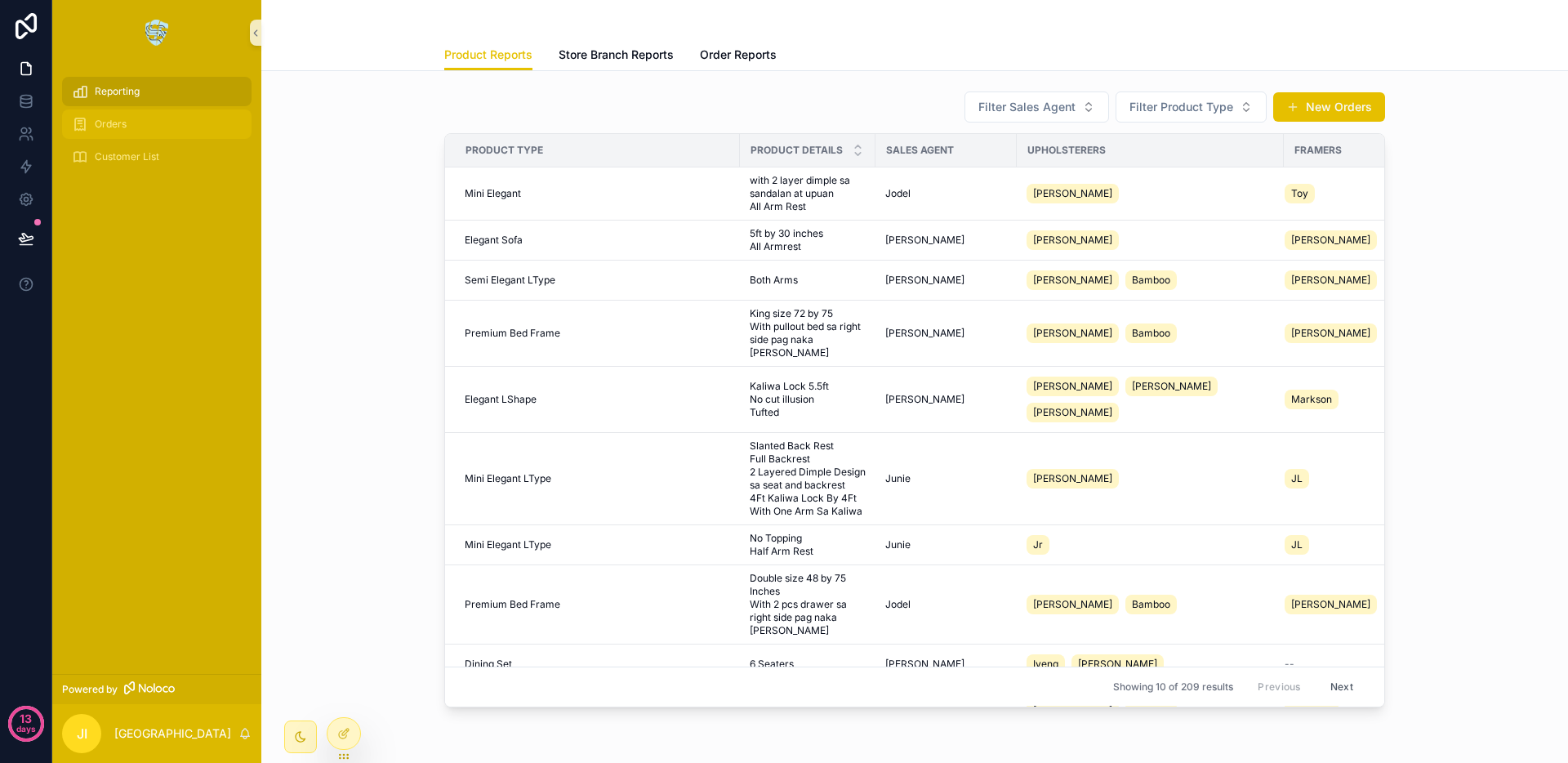
click at [129, 137] on div "Orders" at bounding box center [157, 124] width 170 height 26
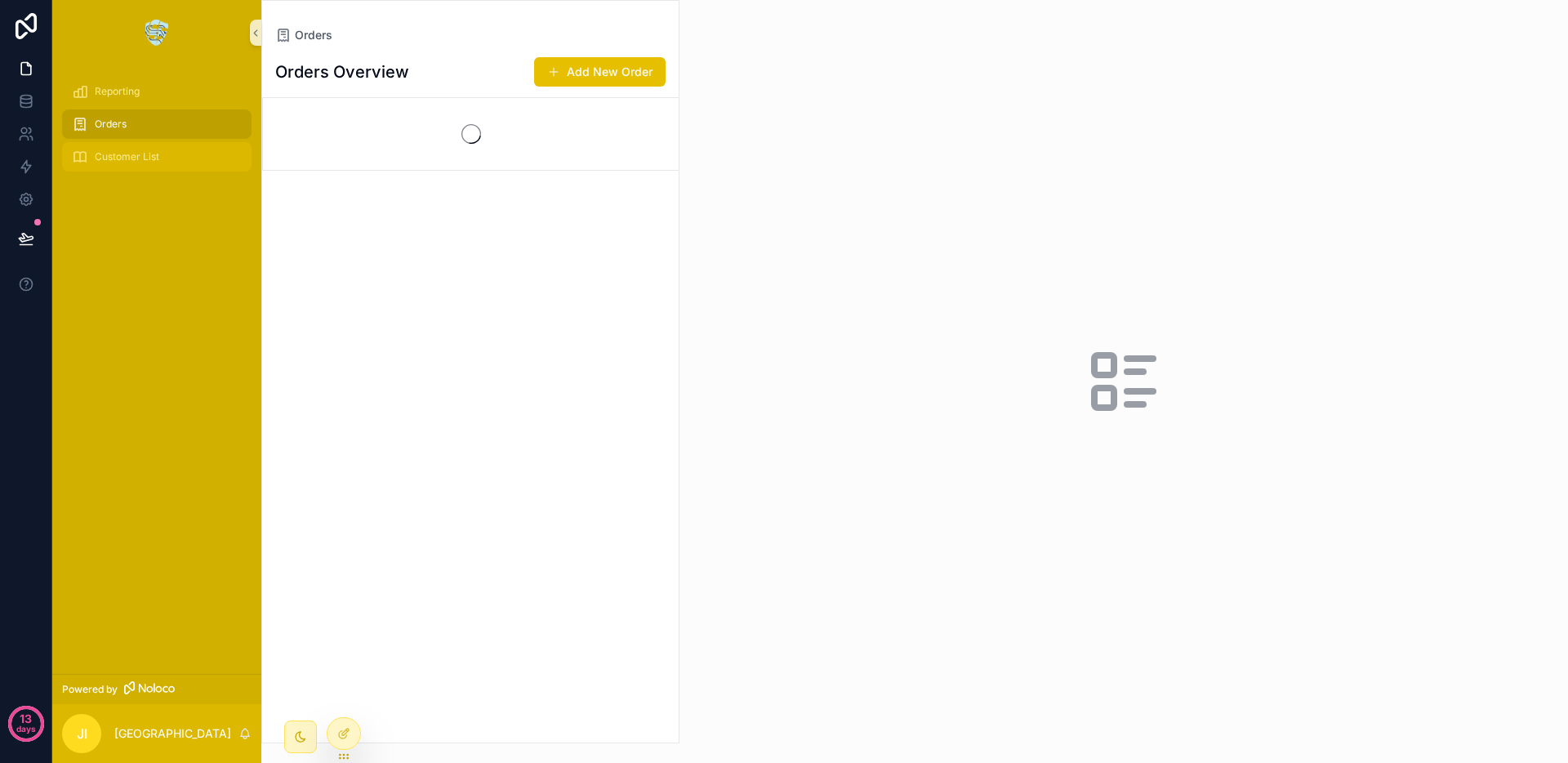
click at [131, 155] on span "Customer List" at bounding box center [127, 156] width 65 height 13
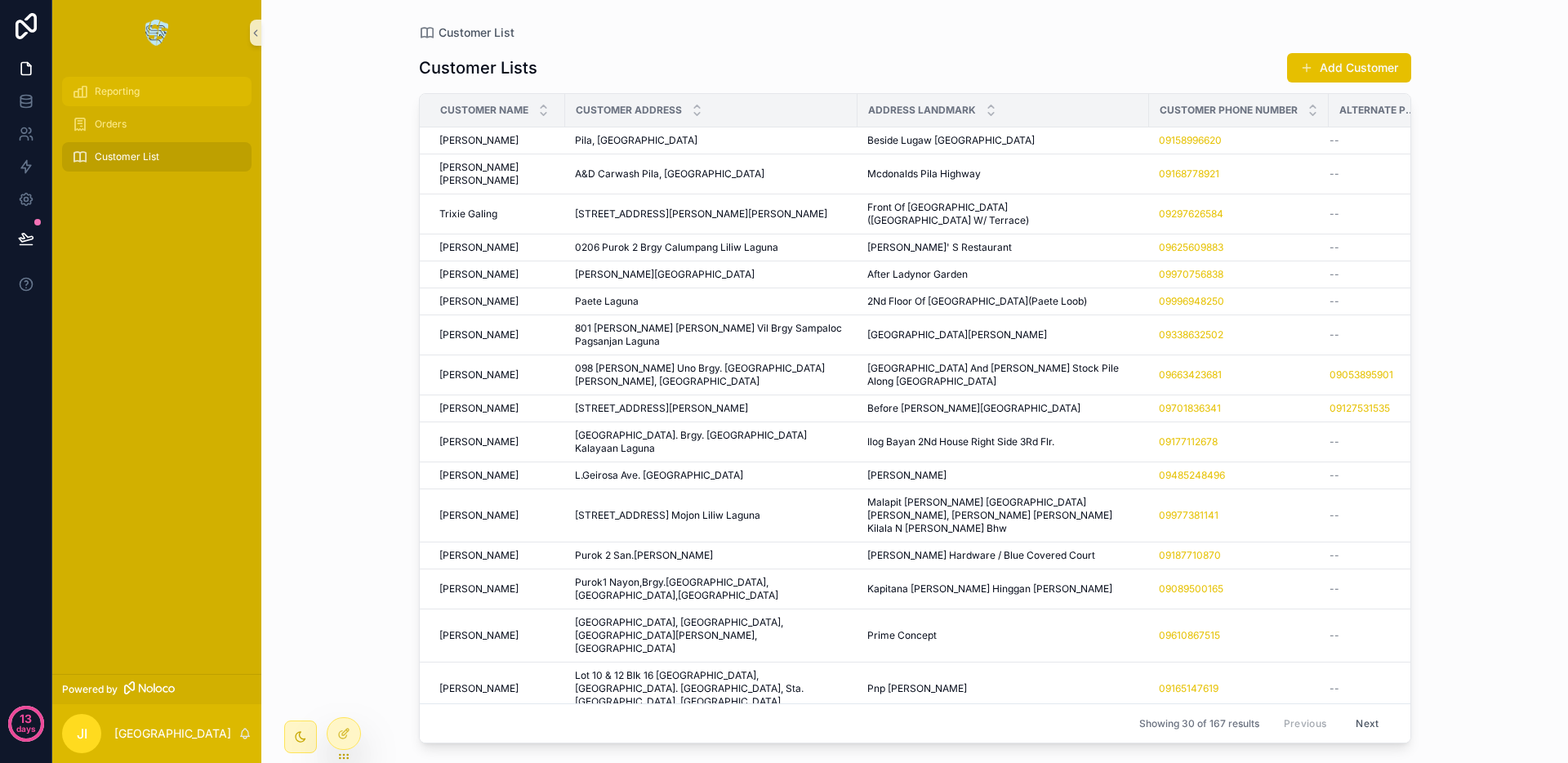
click at [136, 94] on span "Reporting" at bounding box center [117, 91] width 45 height 13
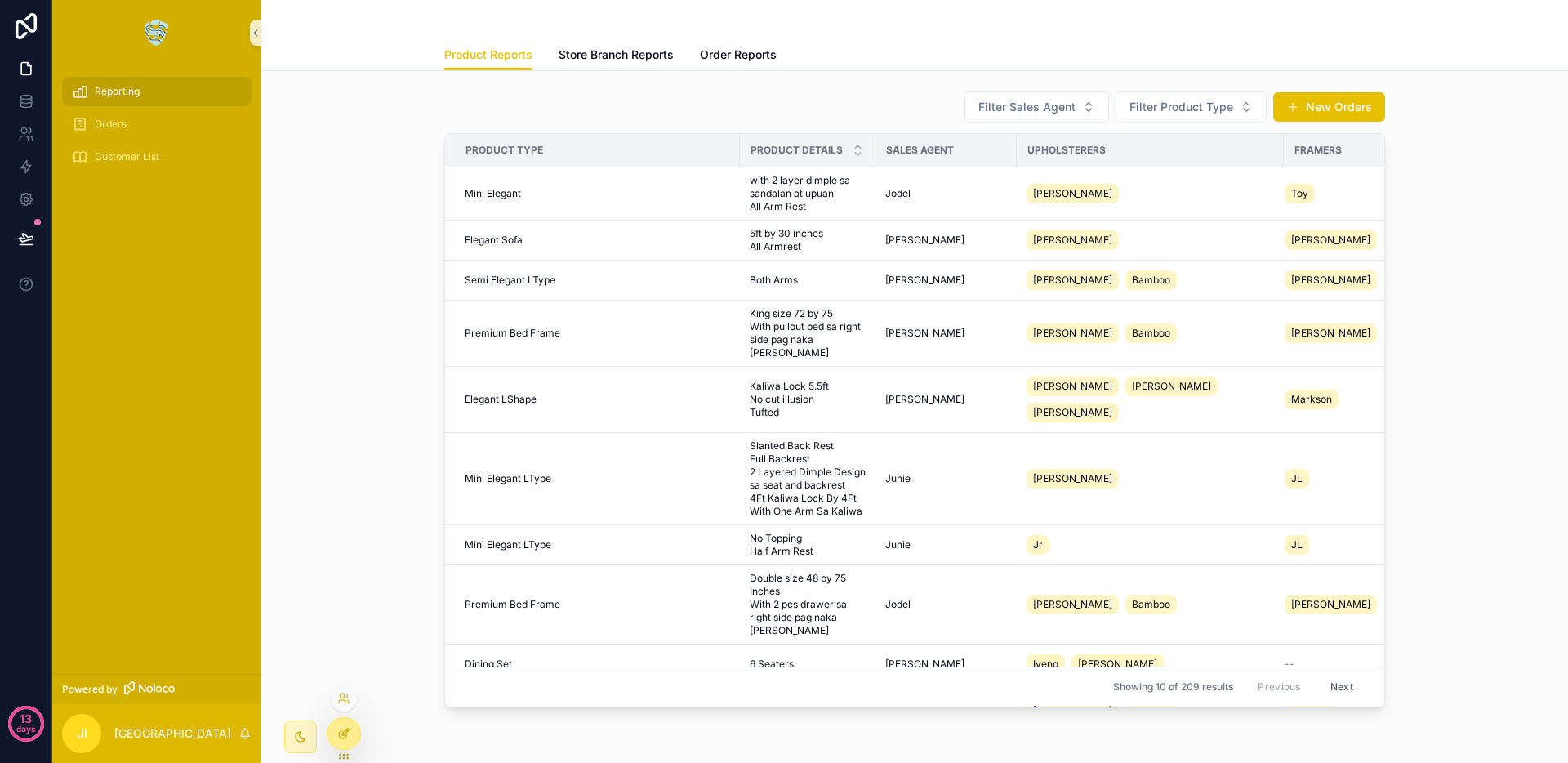
click at [342, 745] on div at bounding box center [344, 733] width 32 height 31
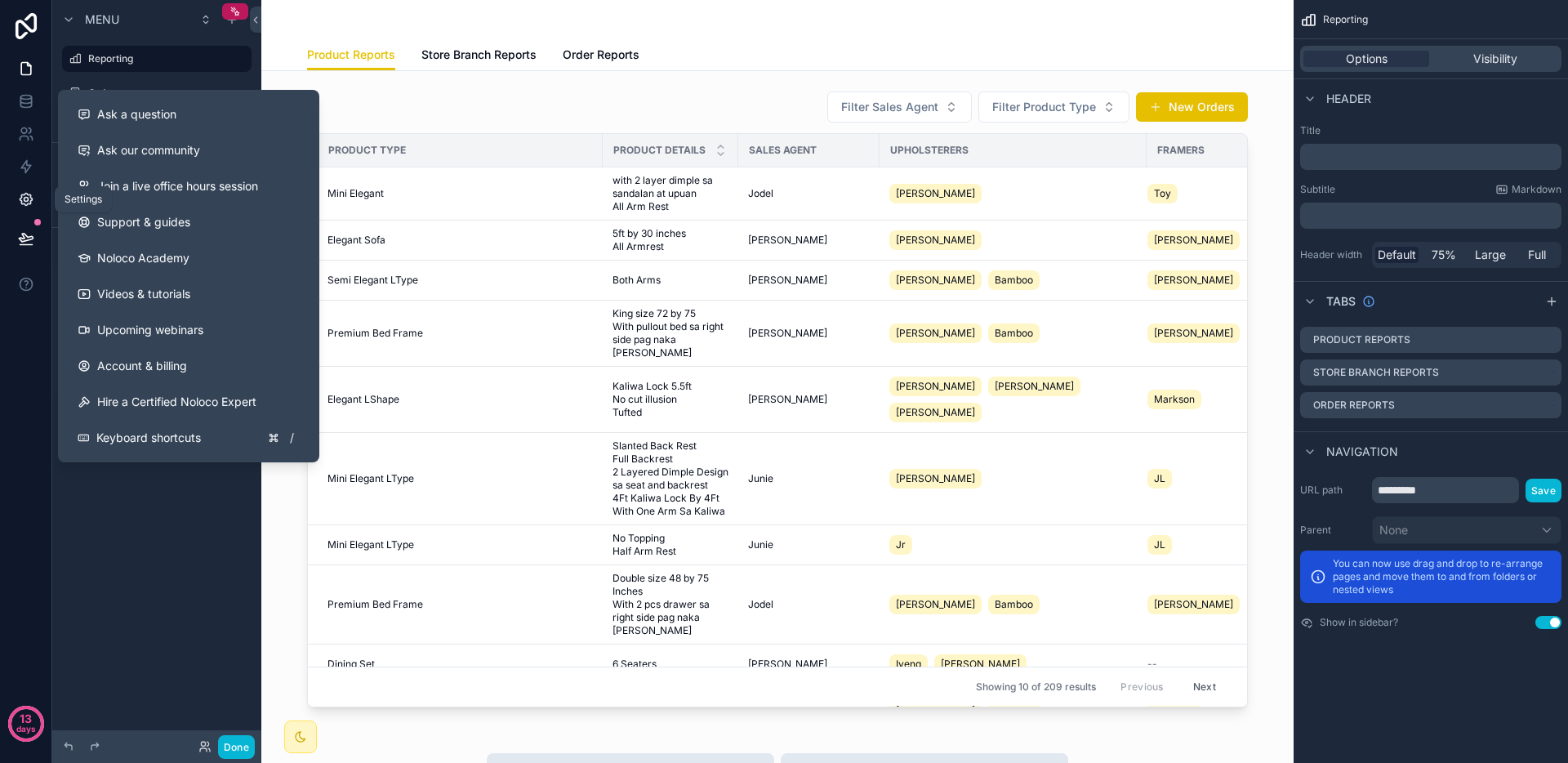
click at [25, 206] on icon at bounding box center [25, 199] width 16 height 16
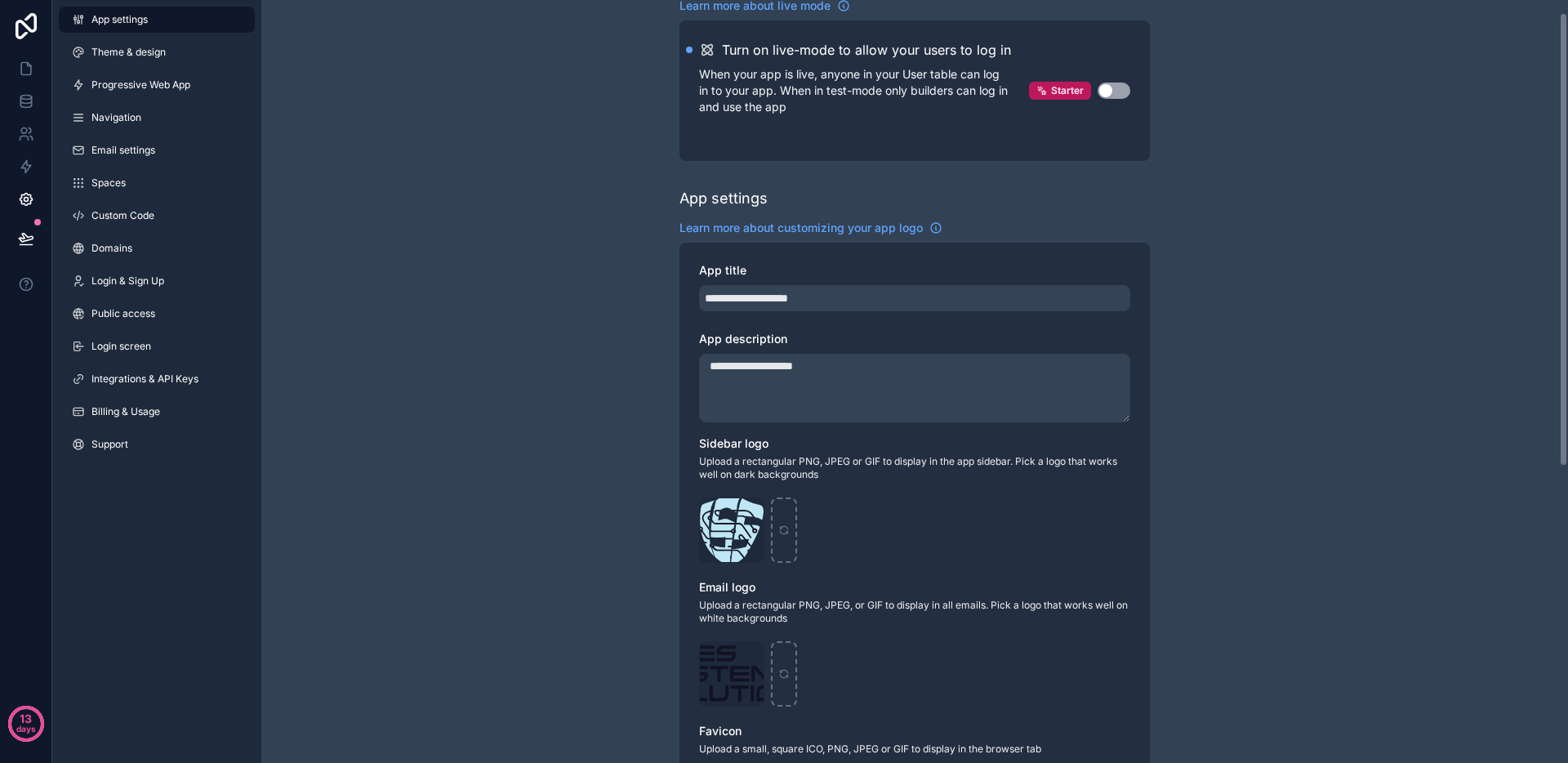
scroll to position [227, 0]
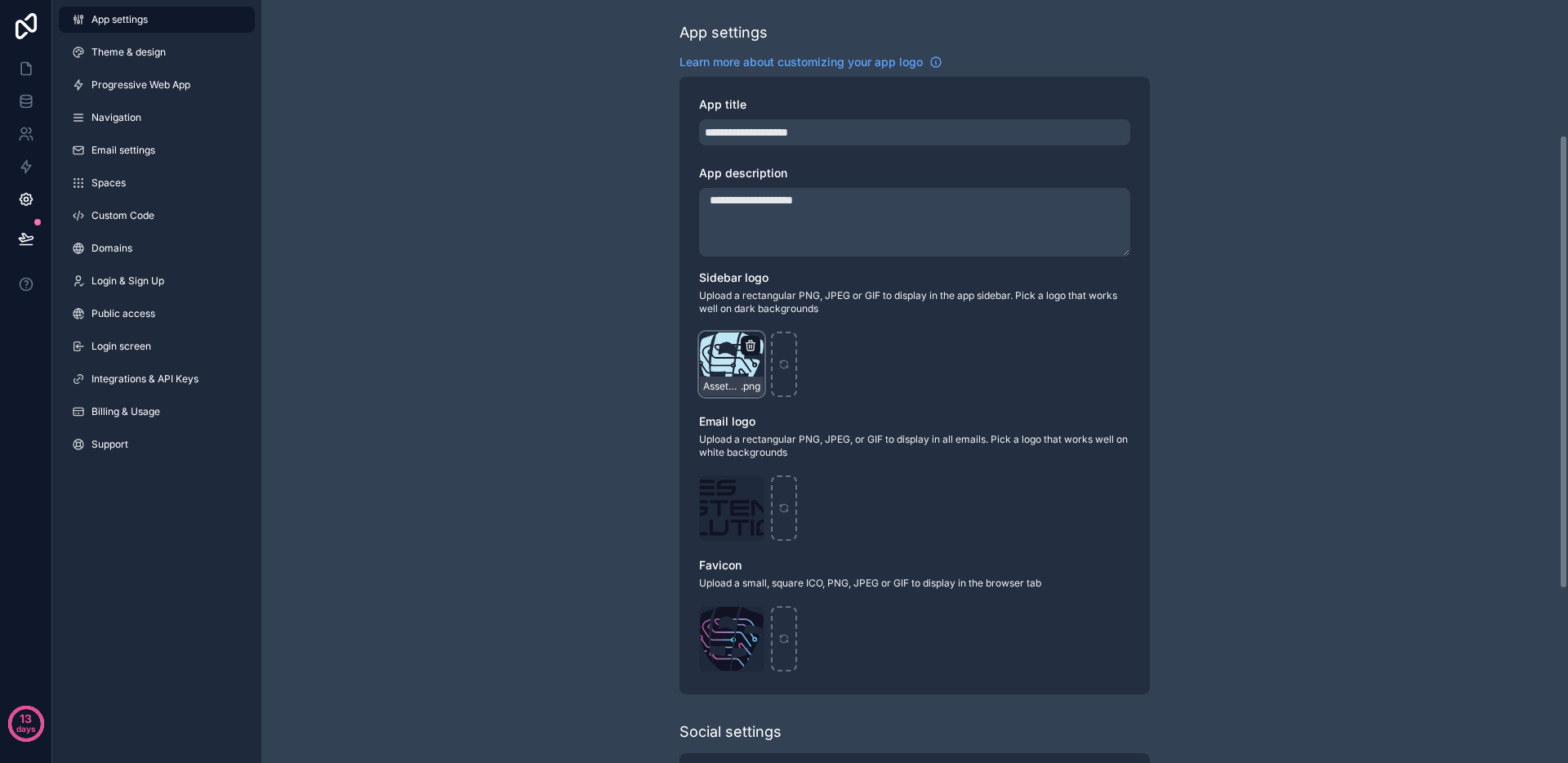
click at [747, 348] on icon "scrollable content" at bounding box center [750, 347] width 8 height 8
click at [787, 319] on icon "button" at bounding box center [784, 315] width 13 height 13
click at [748, 489] on icon "scrollable content" at bounding box center [750, 489] width 13 height 13
click at [784, 459] on icon "button" at bounding box center [784, 460] width 13 height 13
click at [751, 615] on icon "scrollable content" at bounding box center [751, 616] width 3 height 3
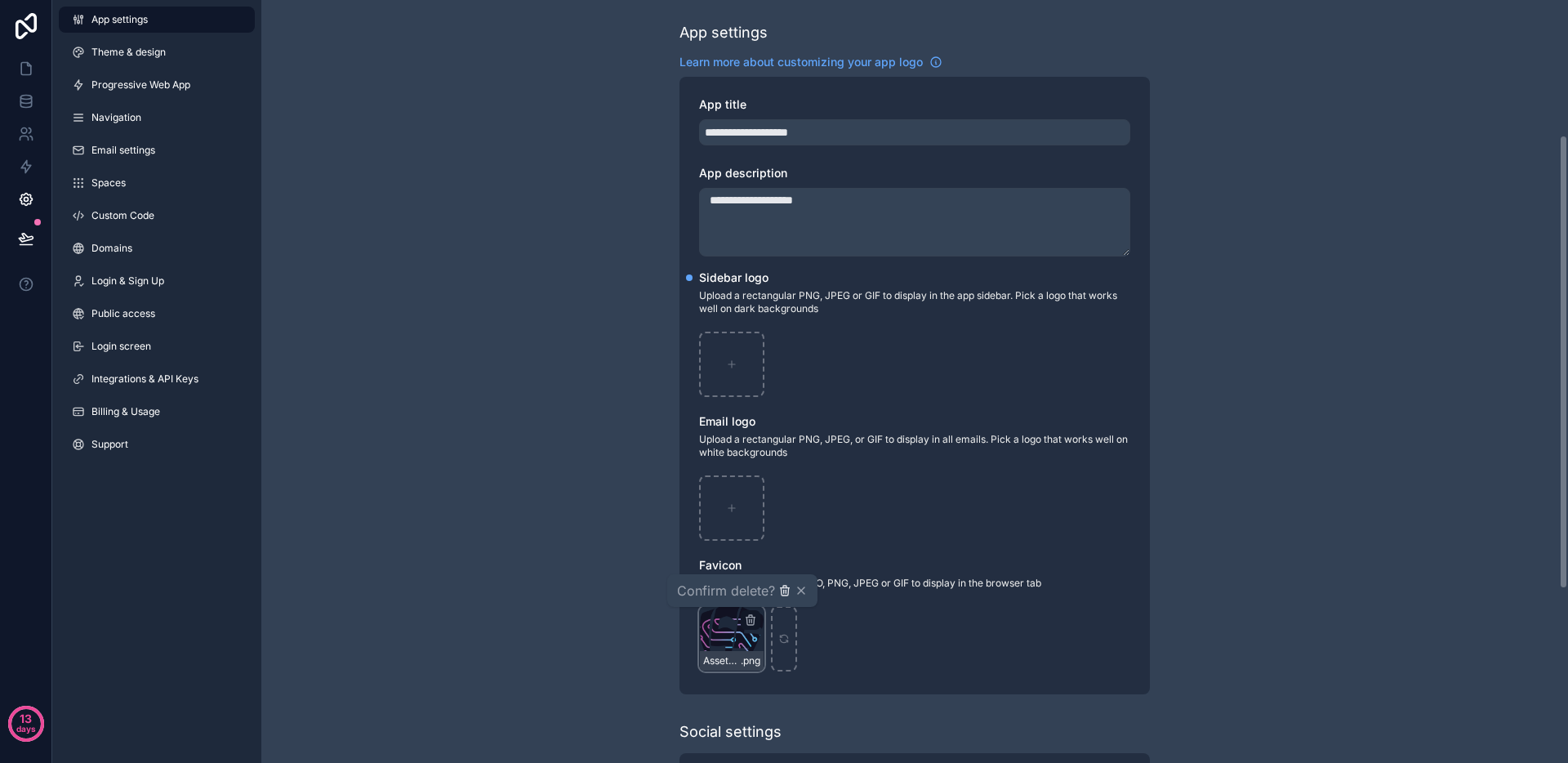
click at [787, 593] on icon "button" at bounding box center [784, 591] width 13 height 13
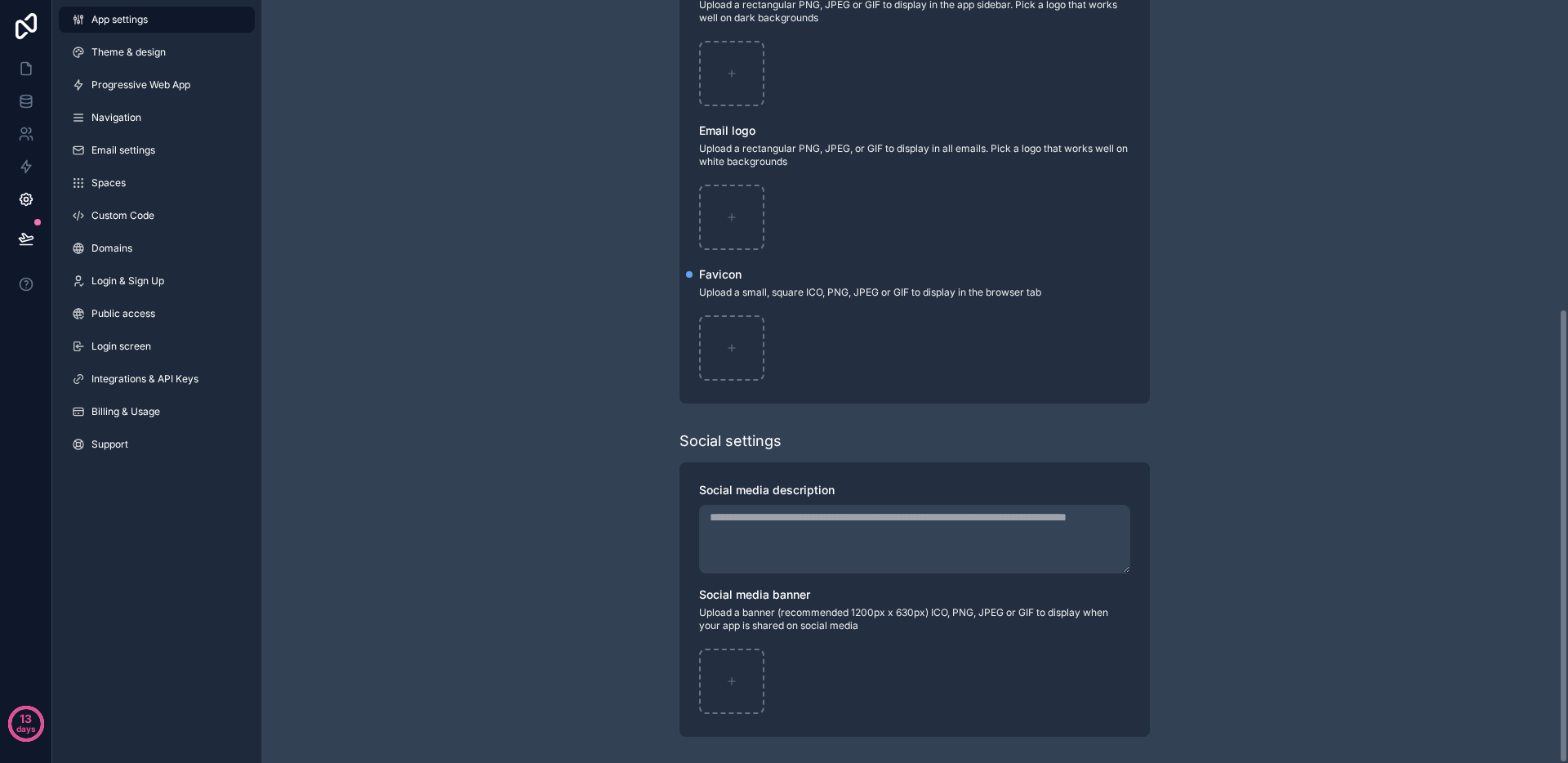
click at [1277, 497] on div "**********" at bounding box center [915, 122] width 1307 height 1281
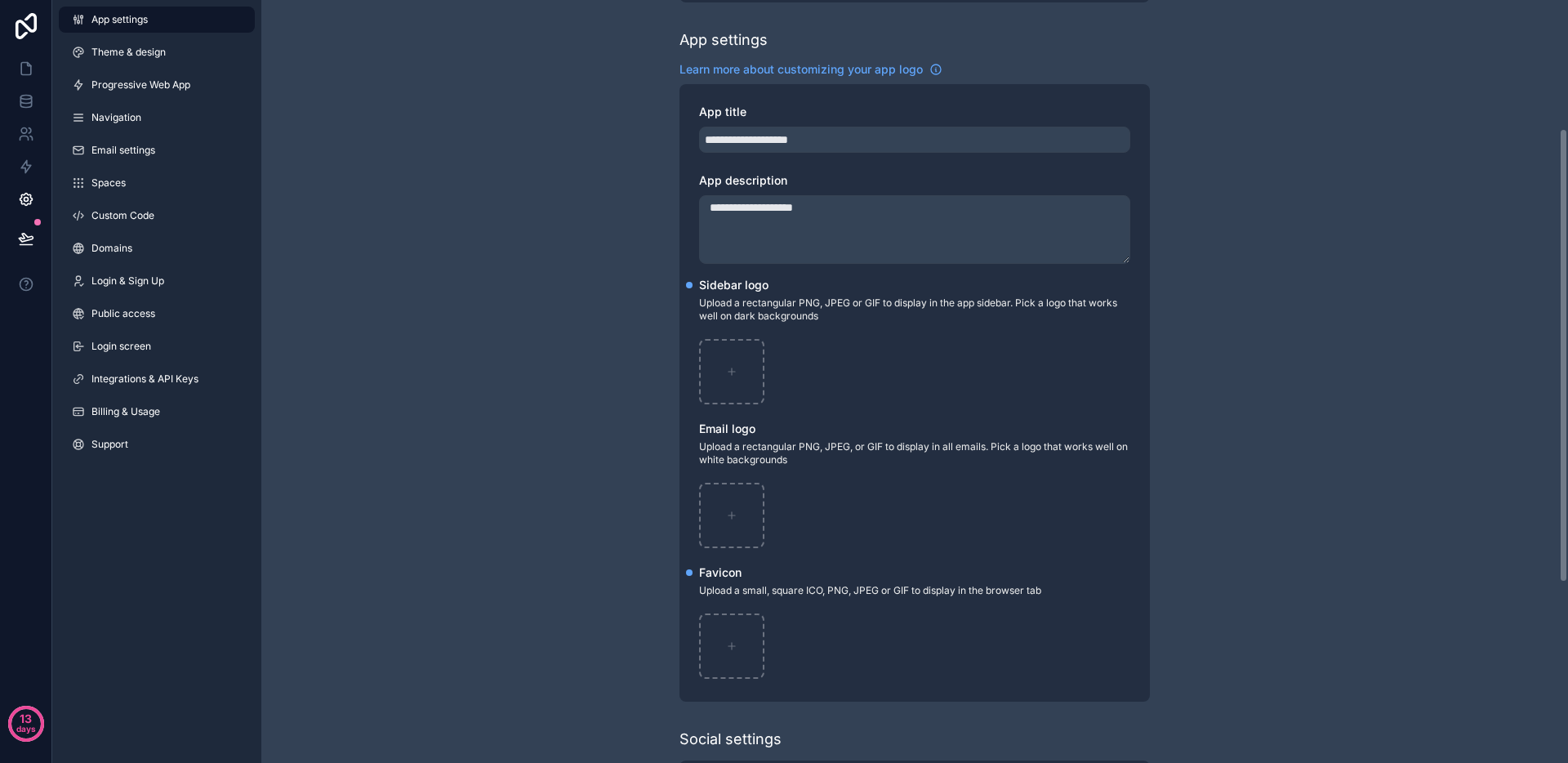
scroll to position [216, 0]
click at [165, 63] on link "Theme & design" at bounding box center [156, 52] width 196 height 26
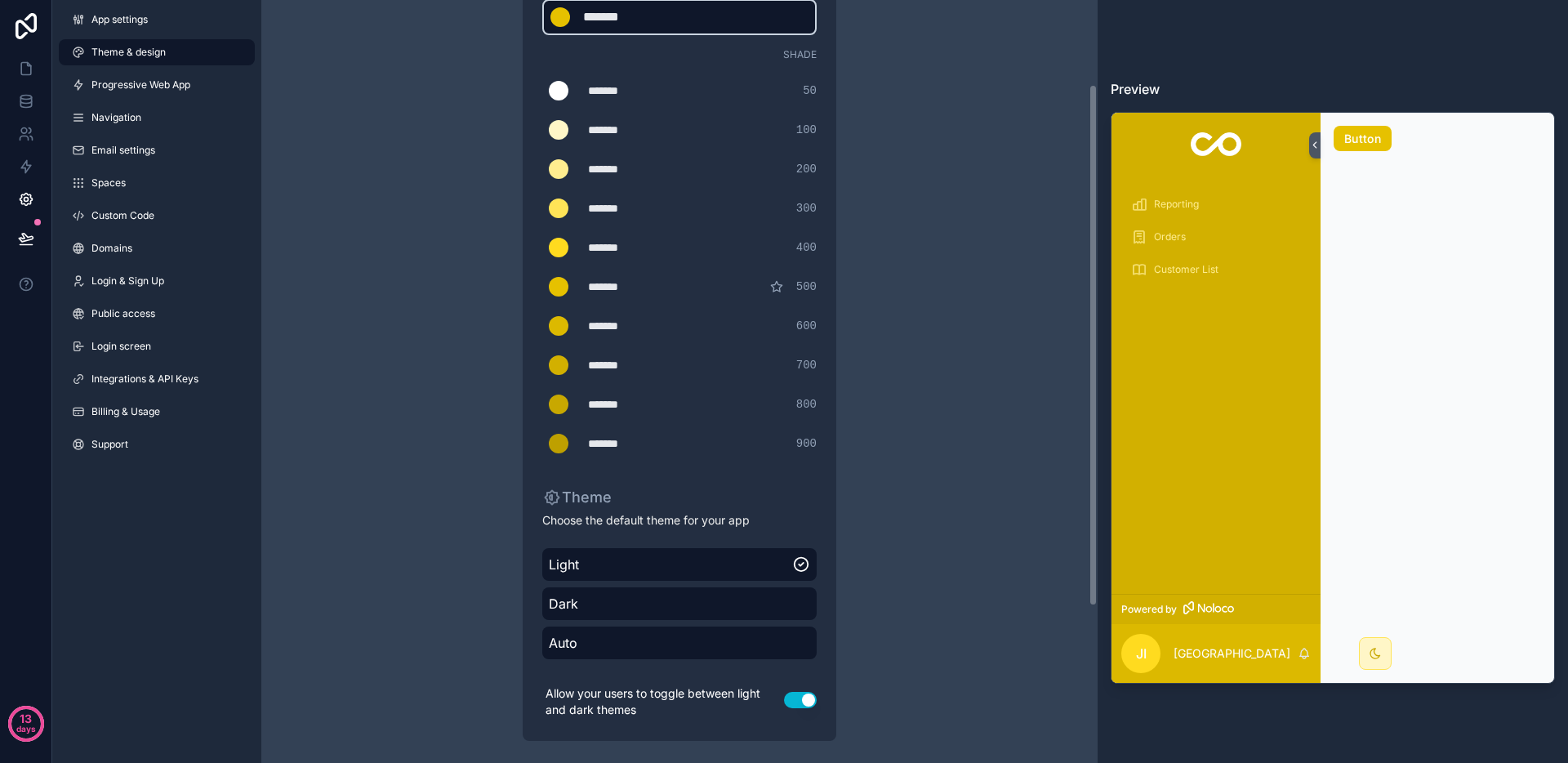
scroll to position [351, 0]
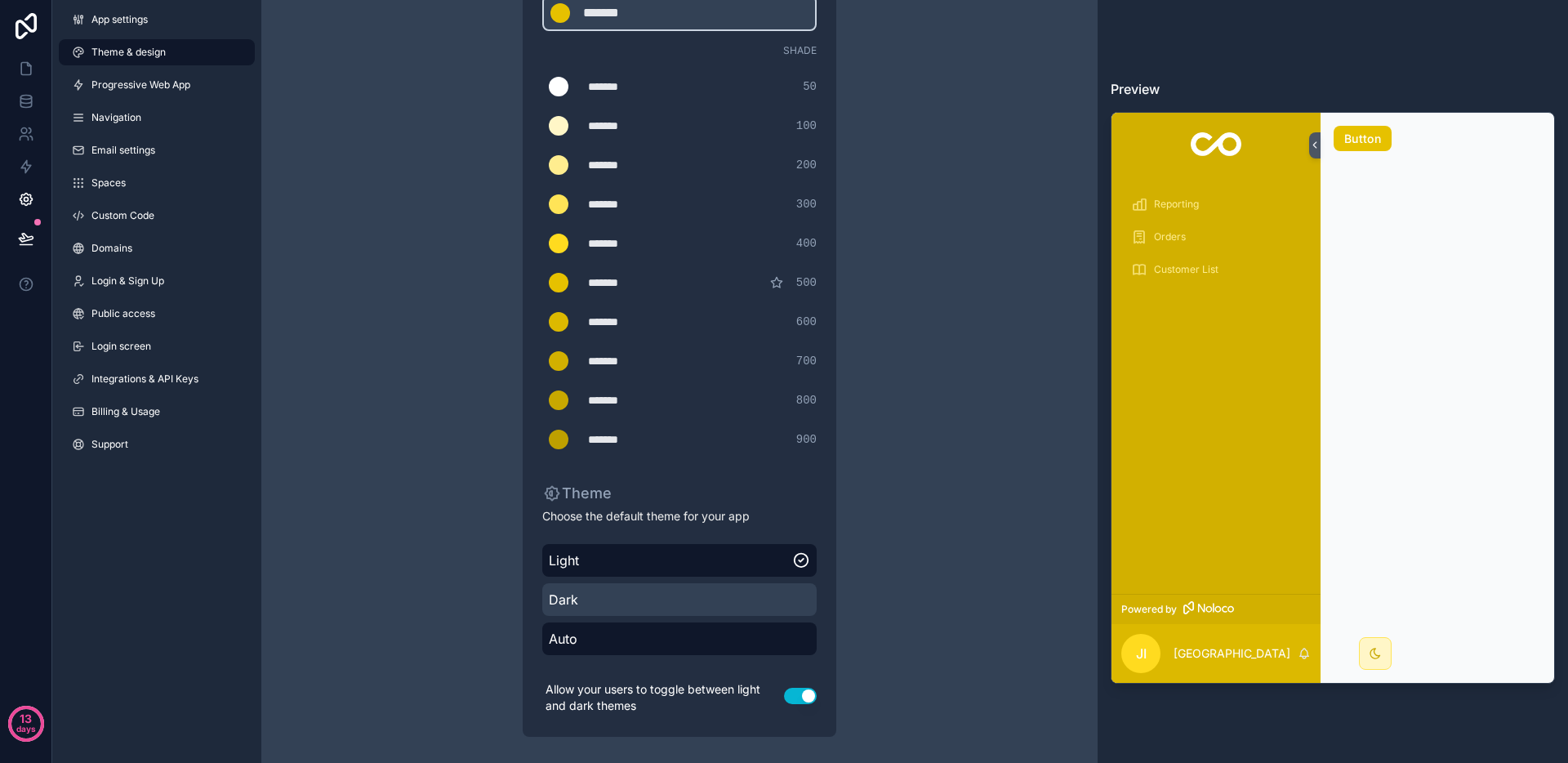
click at [665, 591] on span "Dark" at bounding box center [680, 599] width 262 height 20
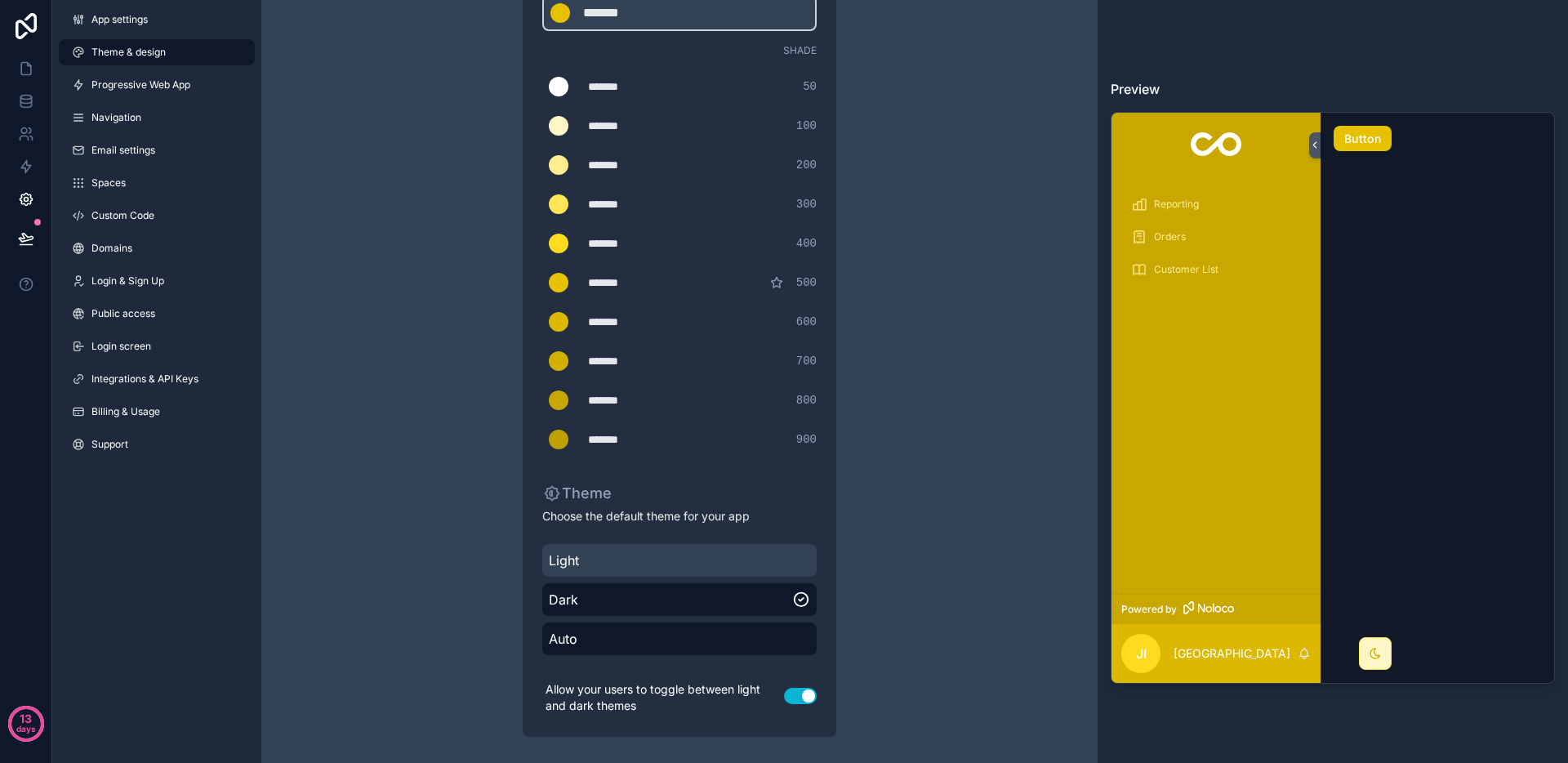
click at [671, 564] on span "Light" at bounding box center [680, 560] width 262 height 20
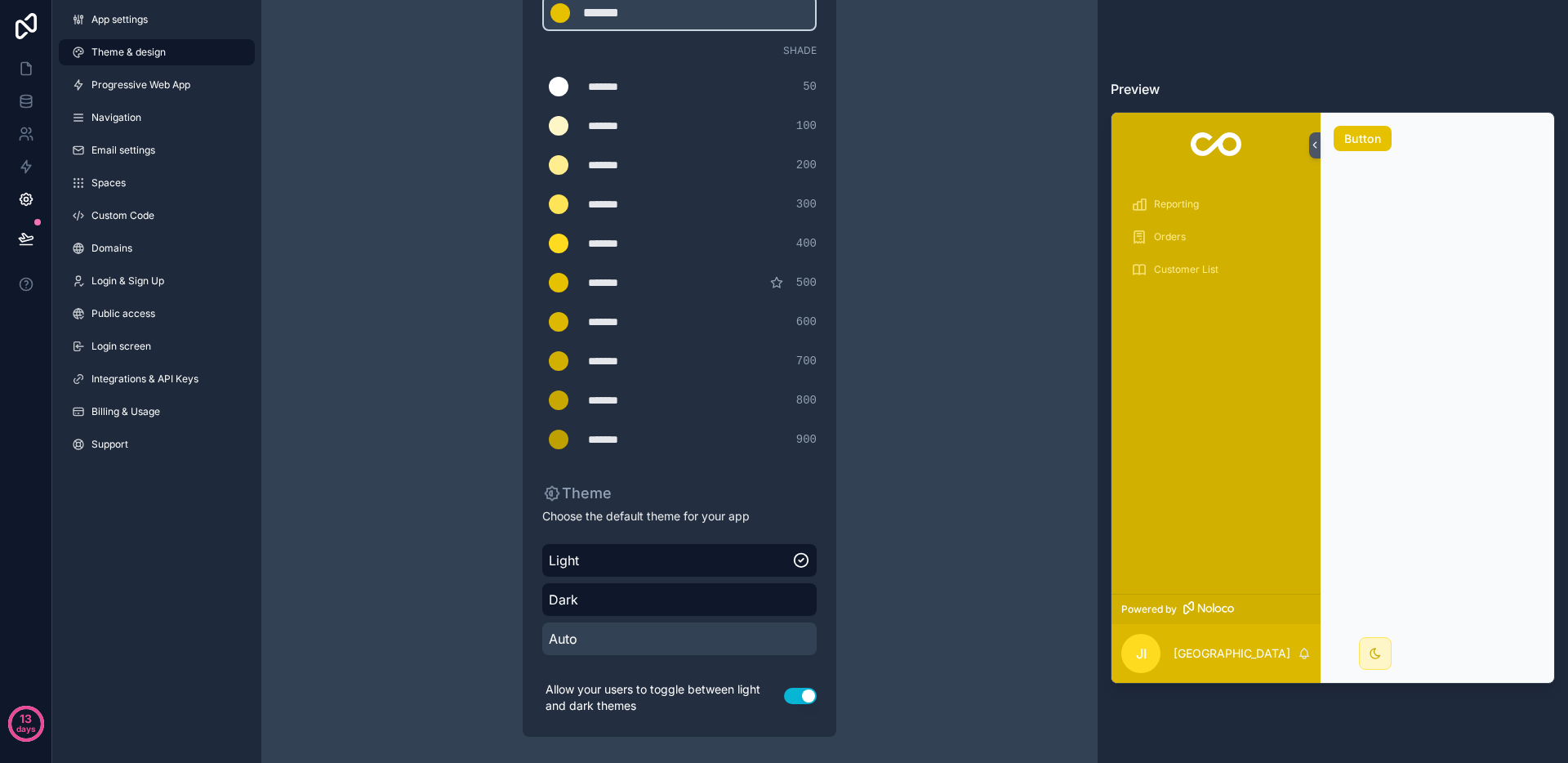
click at [678, 648] on span "Auto" at bounding box center [680, 638] width 262 height 20
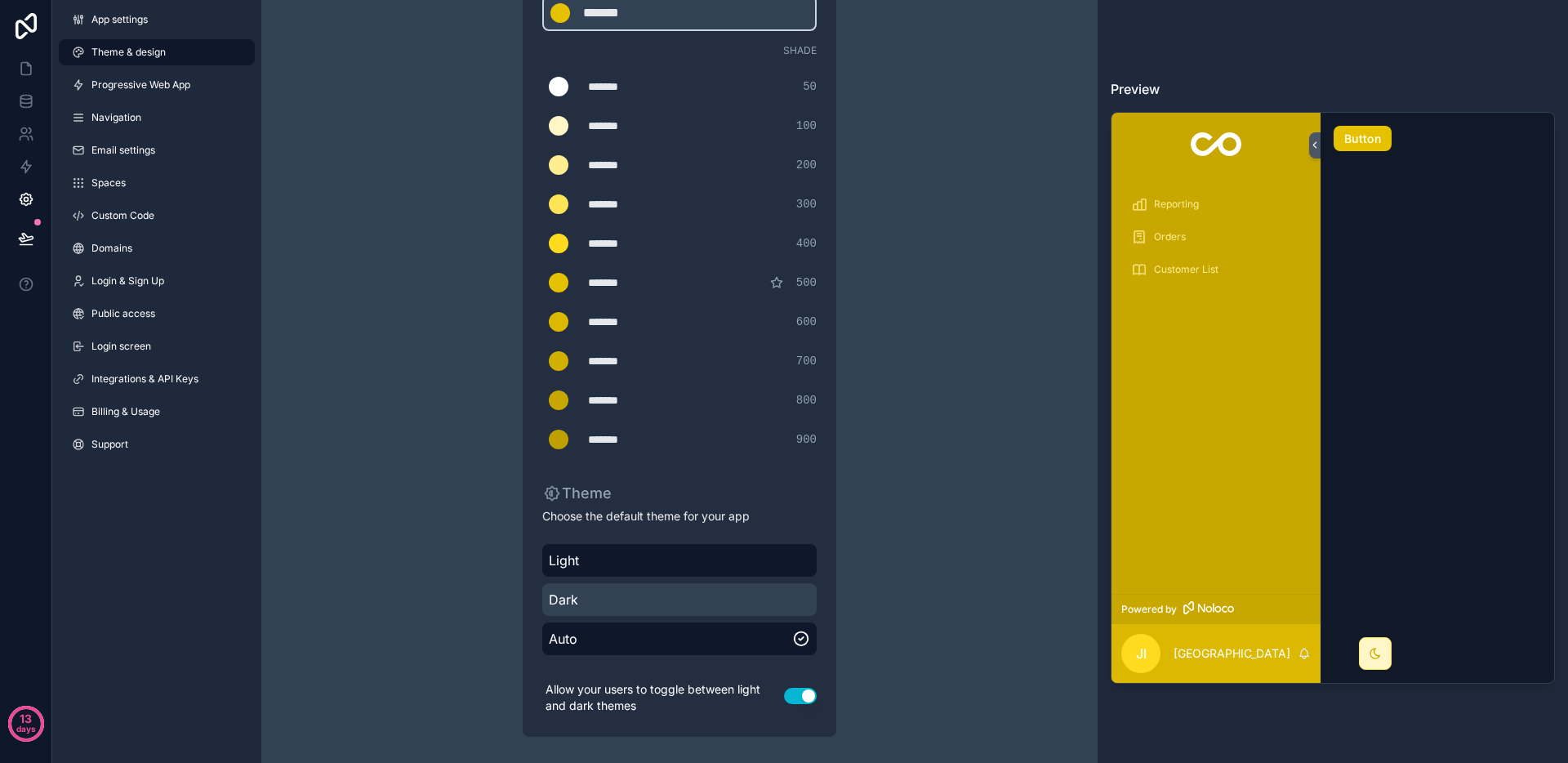
click at [680, 596] on span "Dark" at bounding box center [680, 599] width 262 height 20
click at [681, 577] on div "Light Dark Auto" at bounding box center [680, 600] width 274 height 124
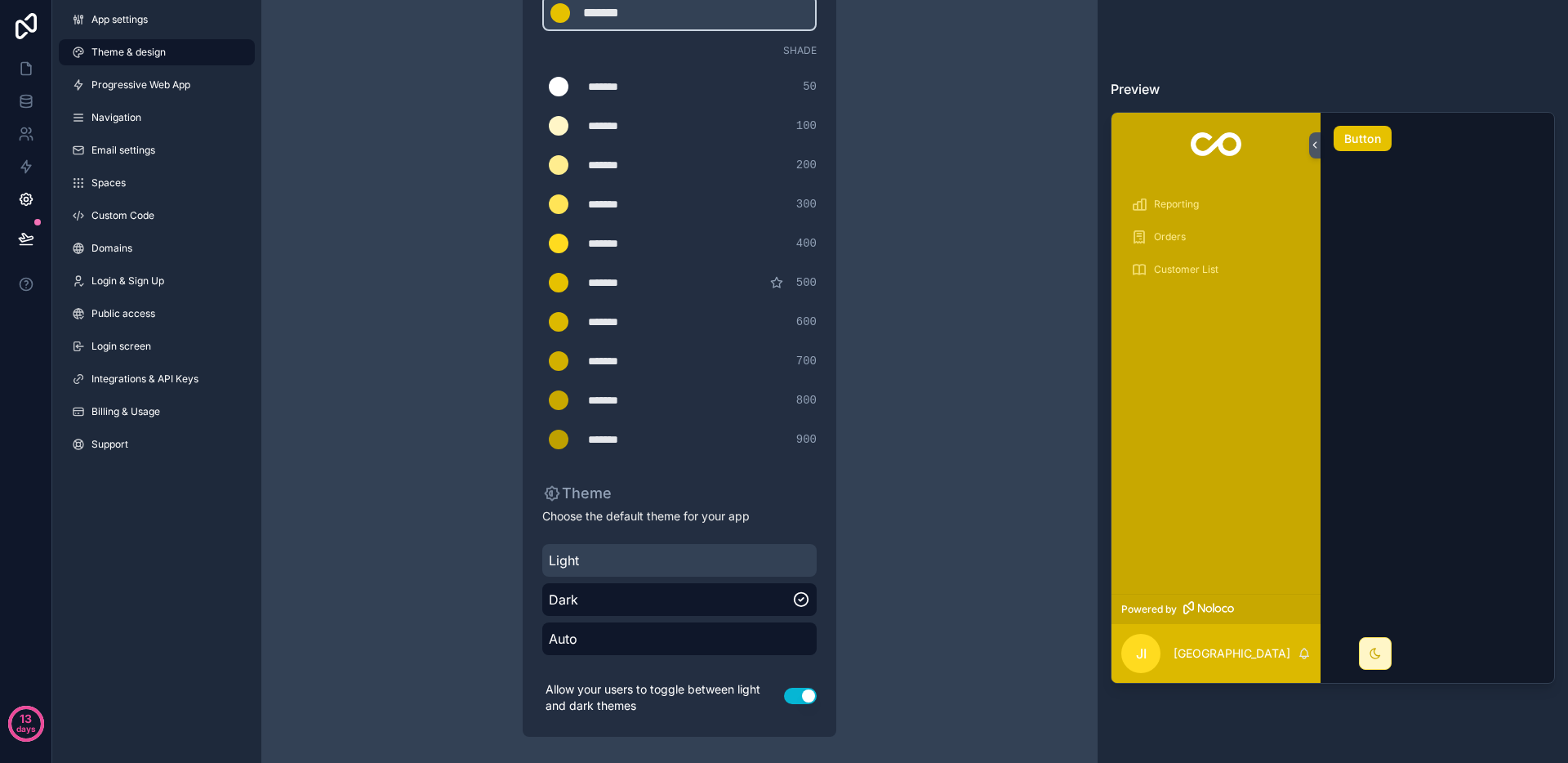
click at [679, 564] on span "Light" at bounding box center [680, 560] width 262 height 20
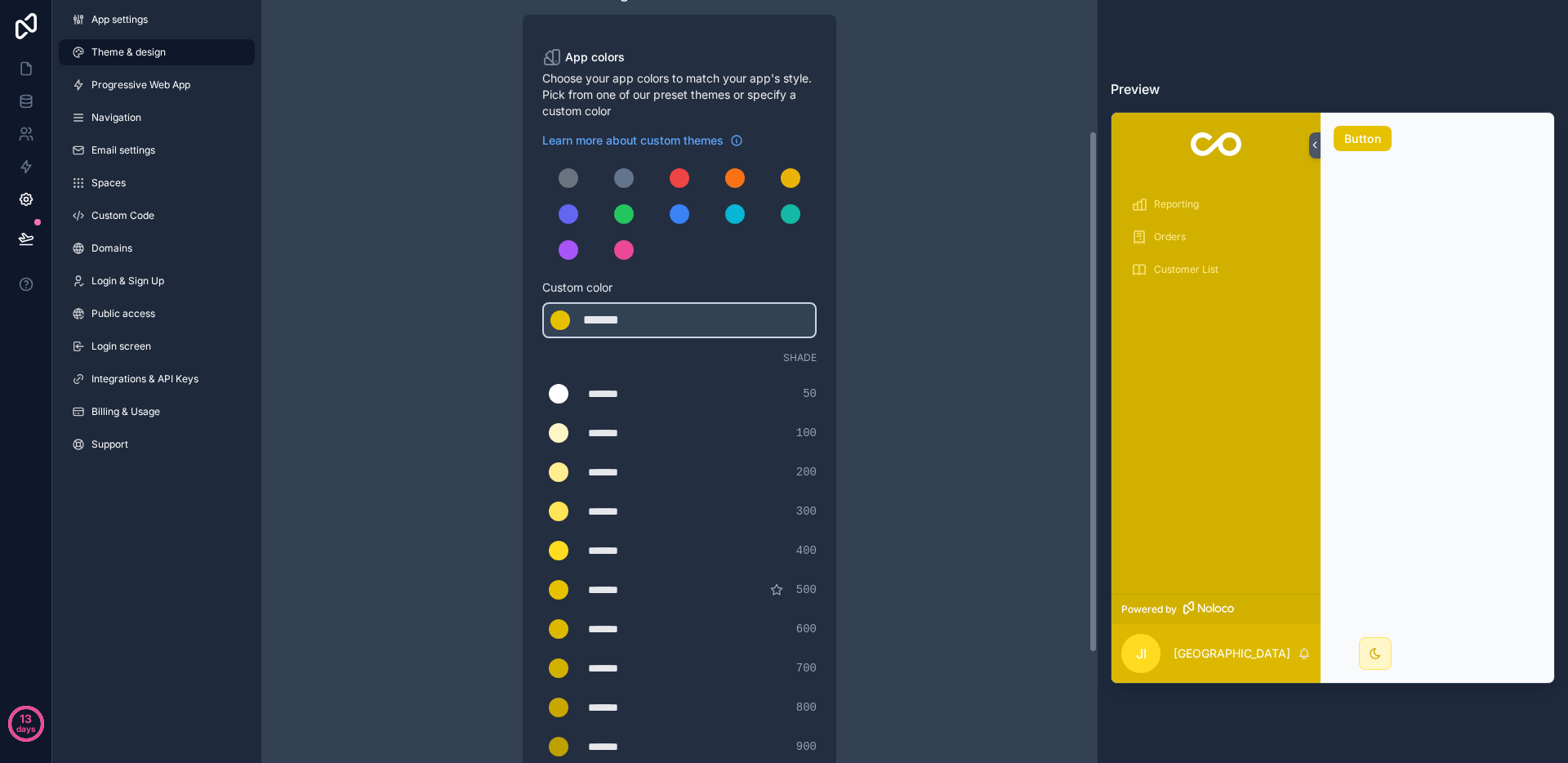
scroll to position [0, 0]
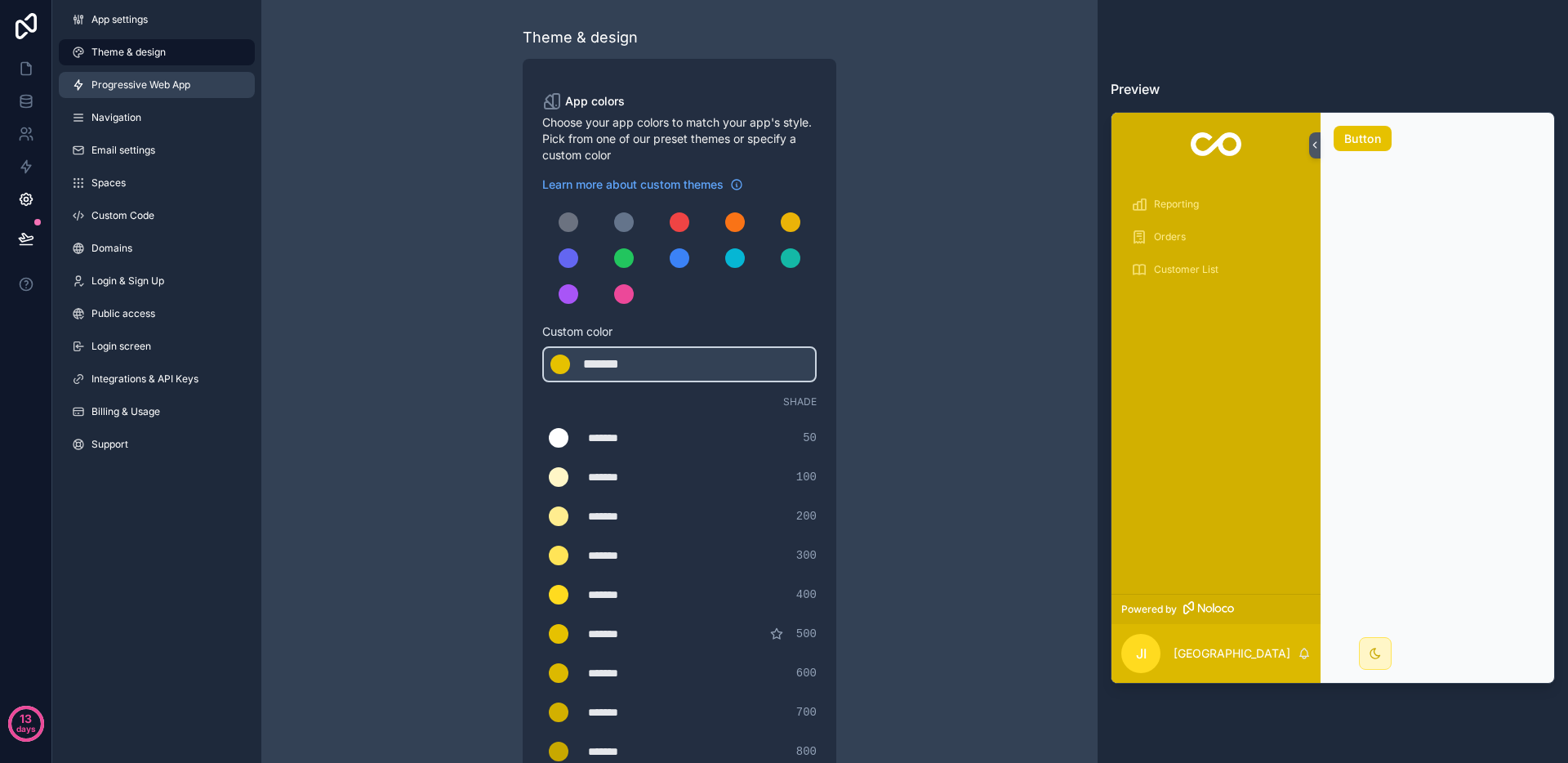
click at [134, 90] on span "Progressive Web App" at bounding box center [141, 84] width 99 height 13
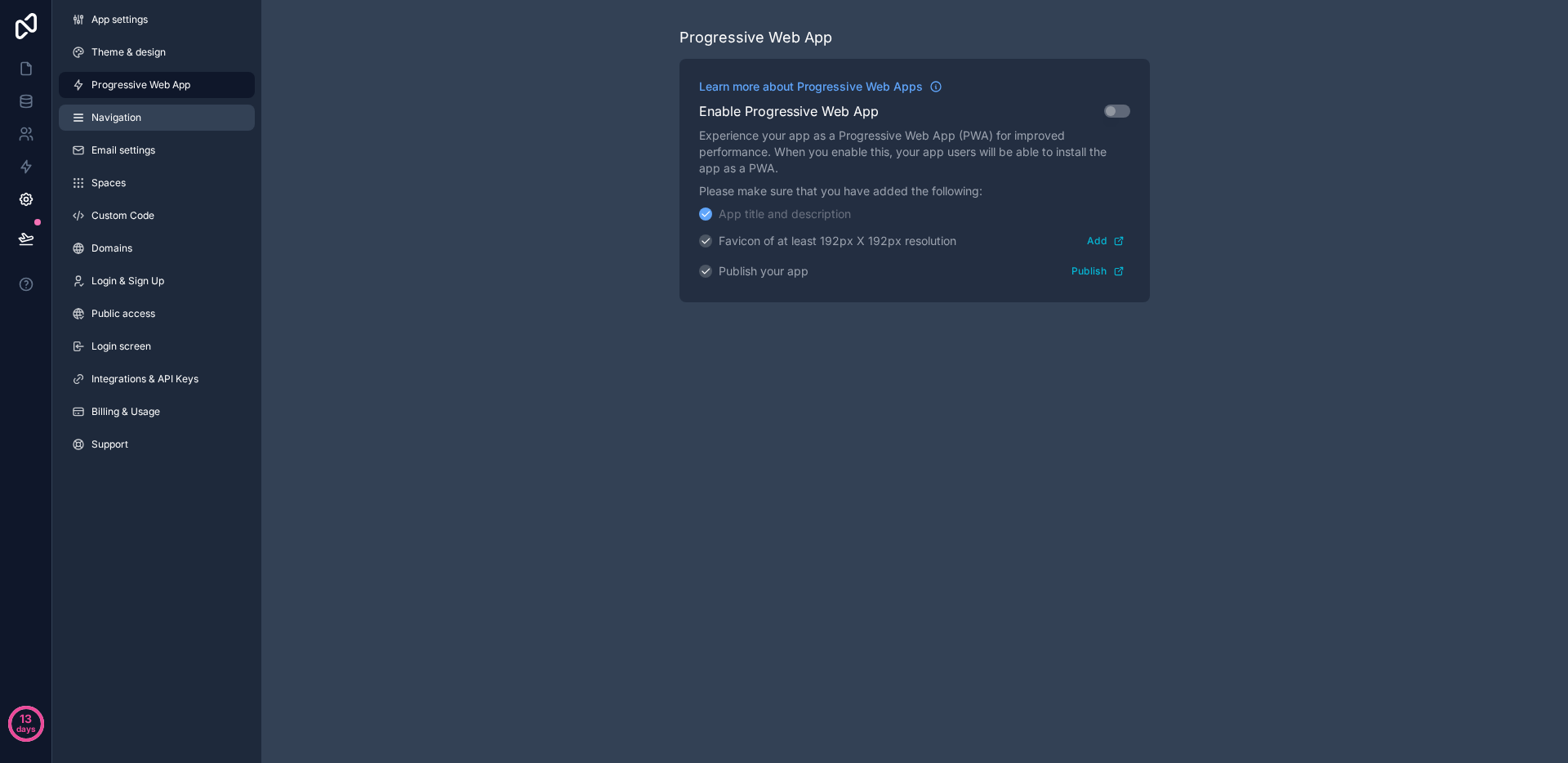
click at [138, 107] on link "Navigation" at bounding box center [156, 117] width 196 height 26
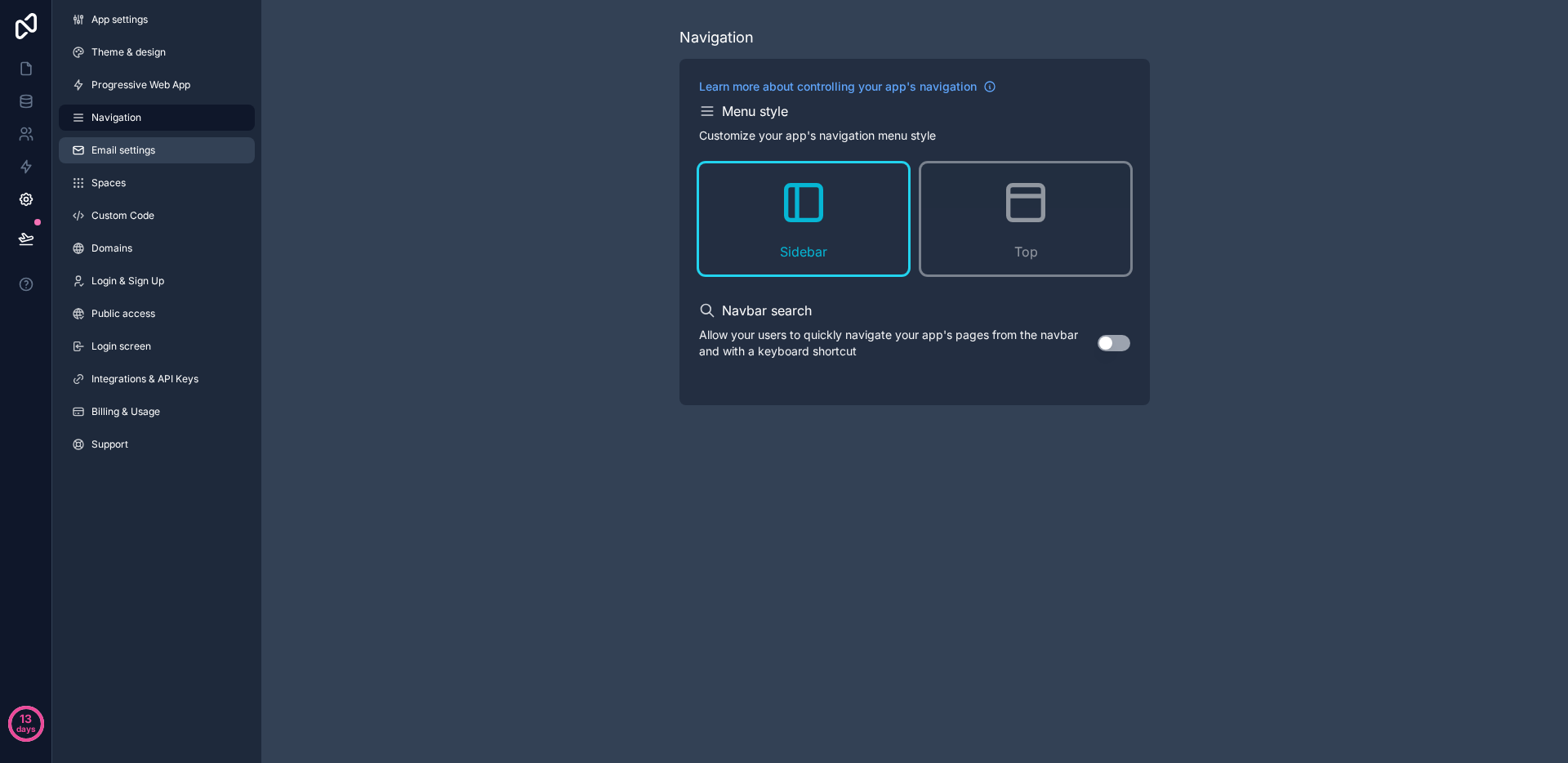
click at [137, 139] on link "Email settings" at bounding box center [156, 150] width 196 height 26
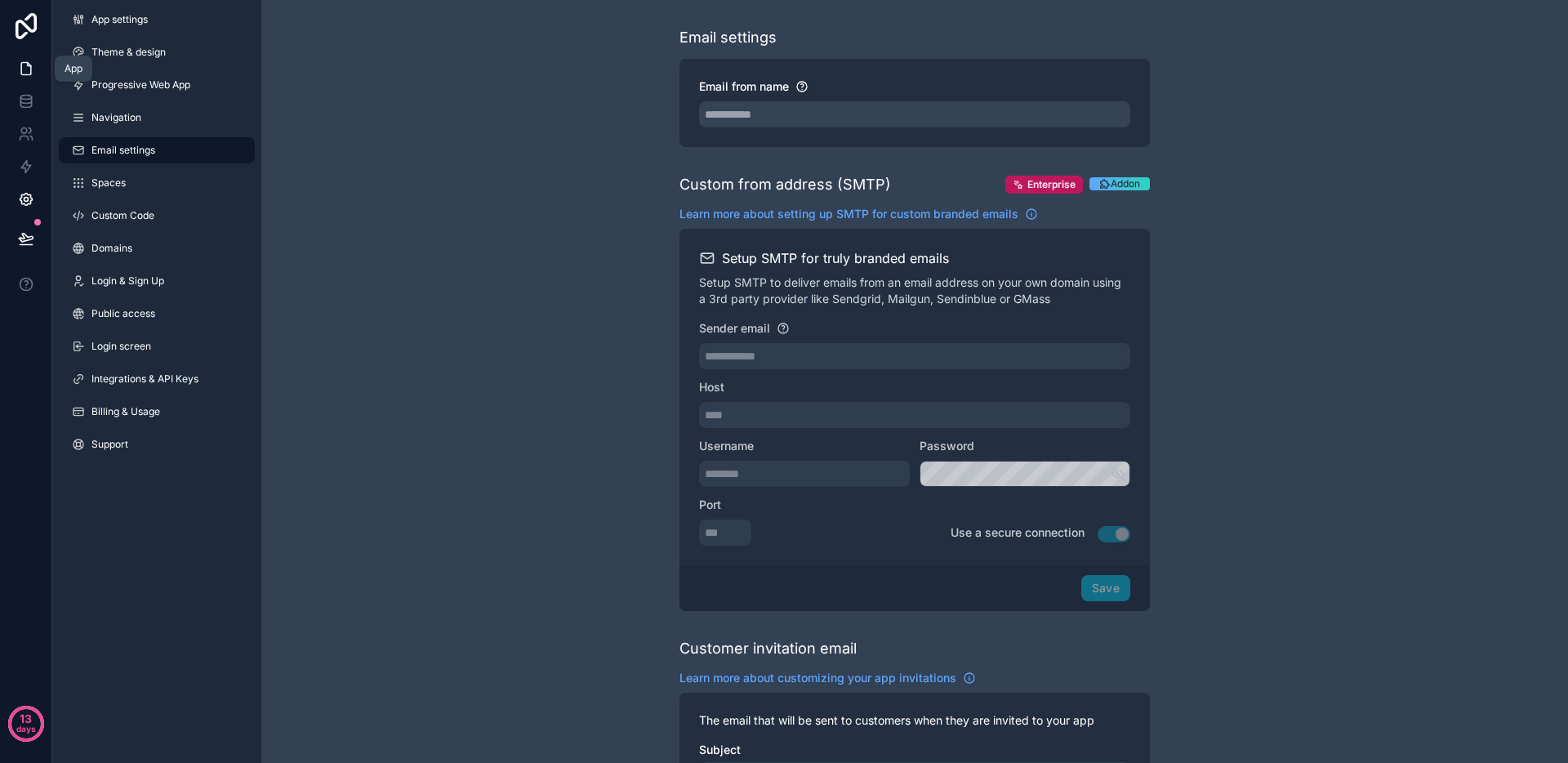
click at [34, 55] on link at bounding box center [25, 69] width 52 height 32
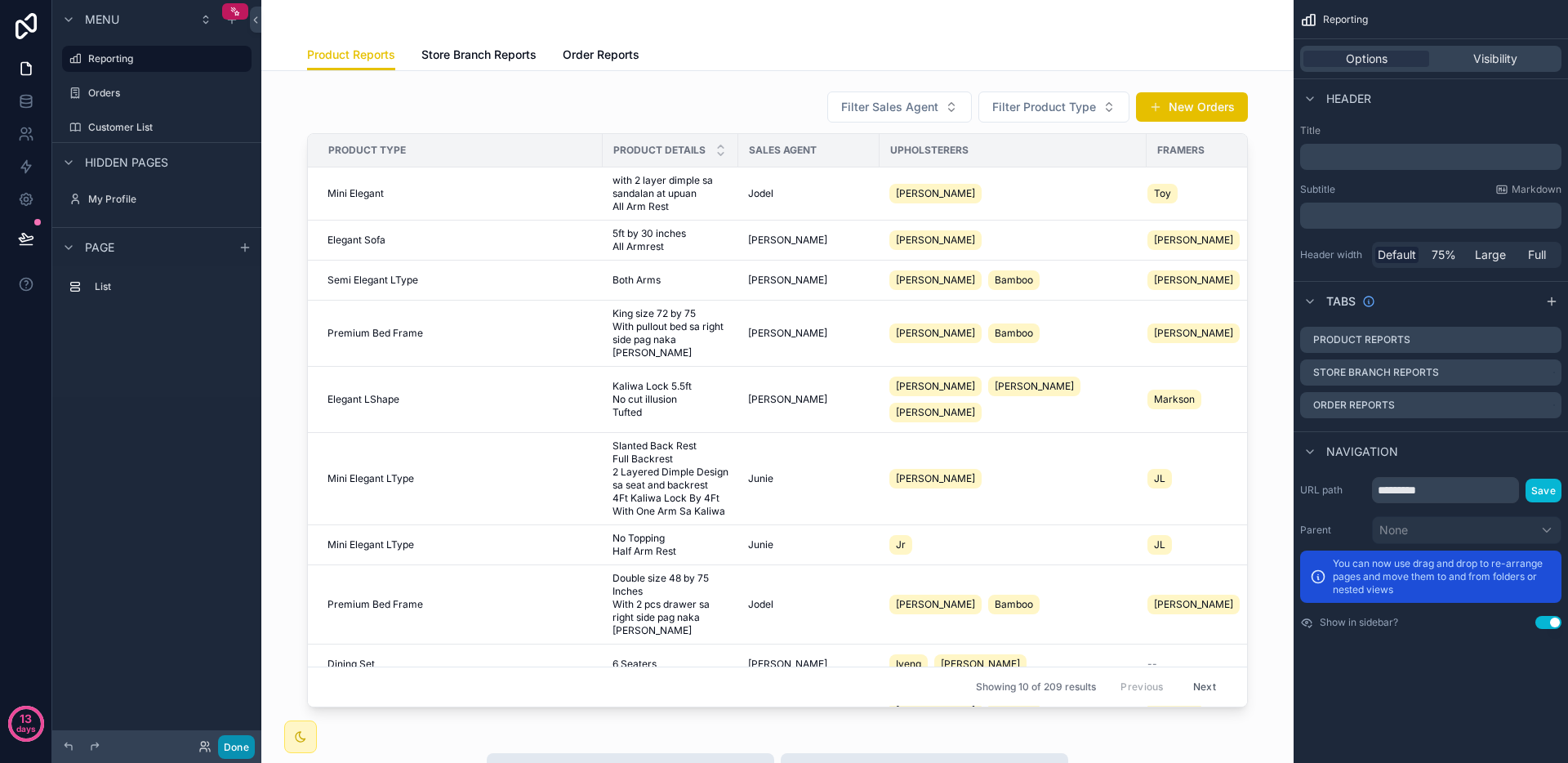
click at [252, 749] on button "Done" at bounding box center [236, 747] width 37 height 24
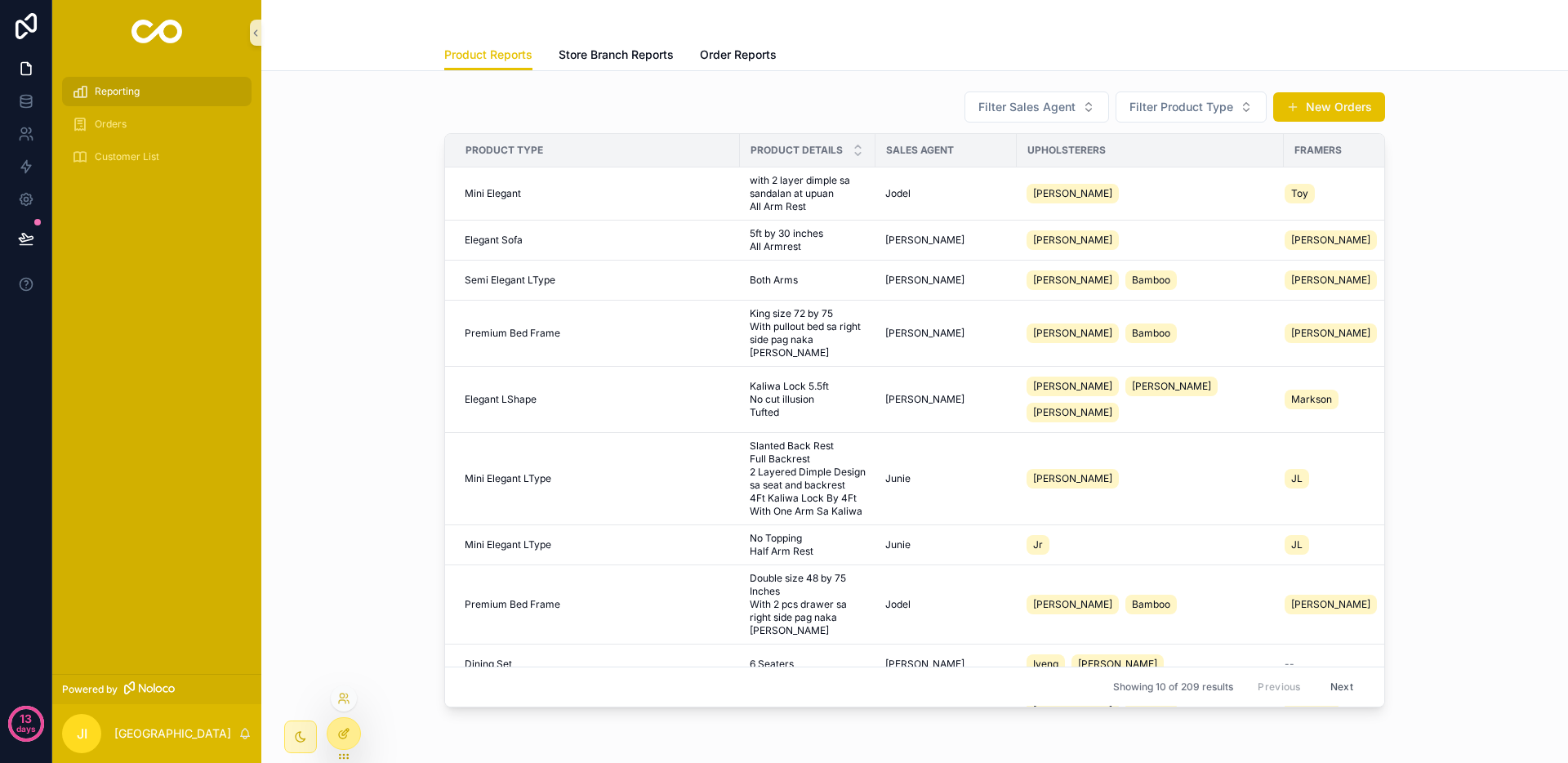
click at [339, 742] on div at bounding box center [344, 733] width 32 height 31
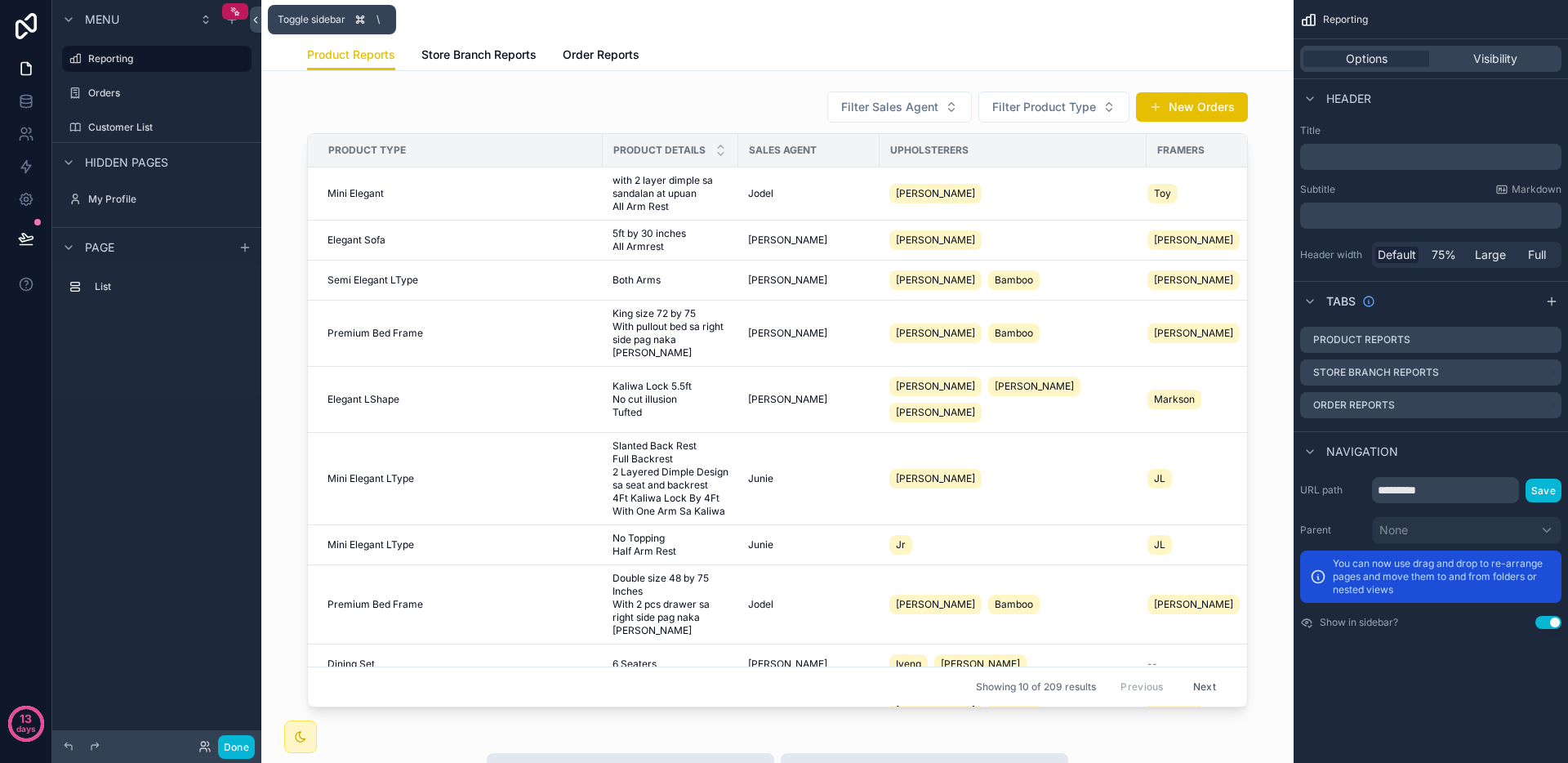
click at [261, 28] on button at bounding box center [255, 20] width 11 height 26
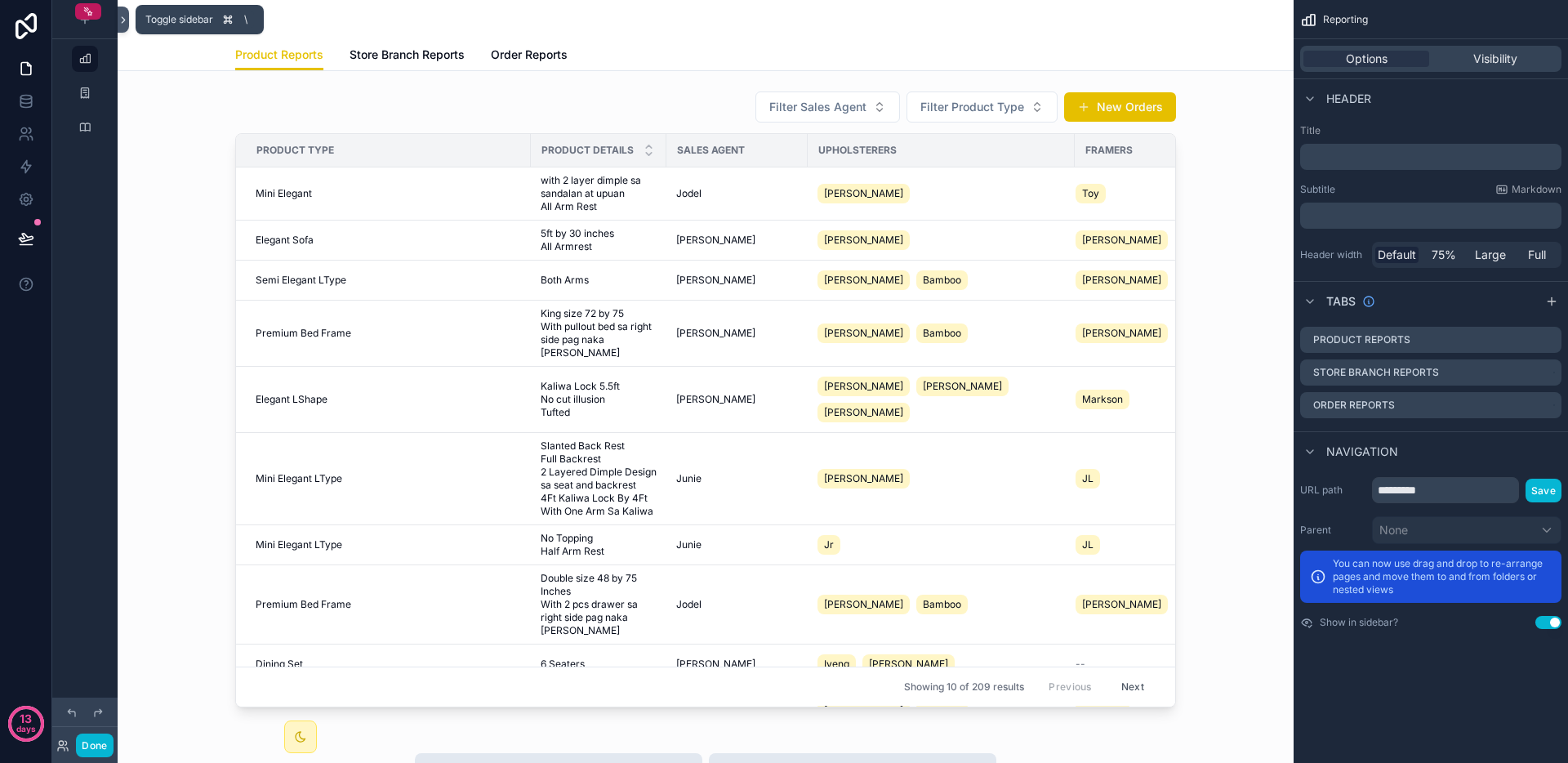
click at [124, 20] on icon at bounding box center [123, 20] width 3 height 6
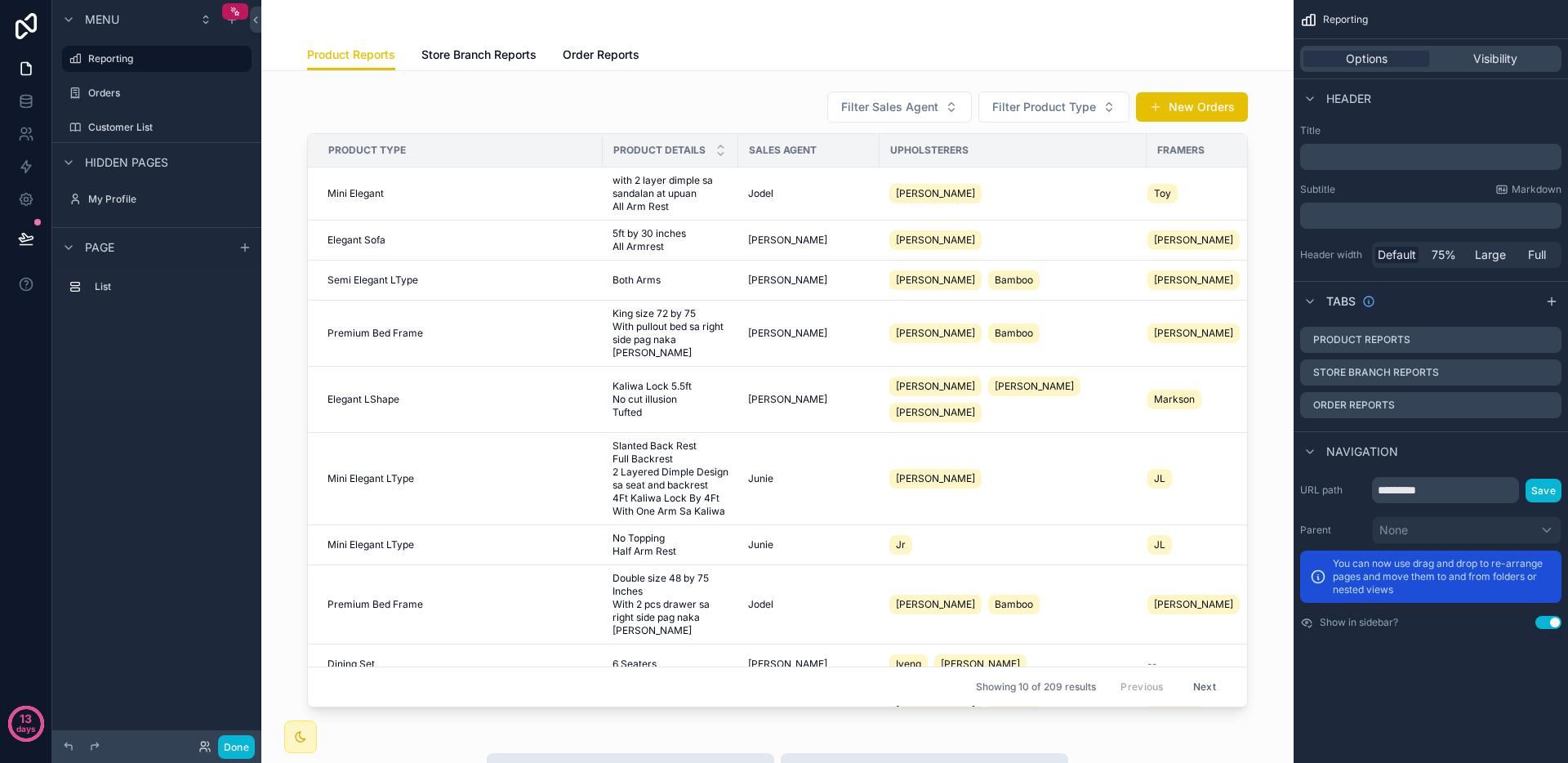
click at [794, 48] on div "Product Reports Store Branch Reports Order Reports" at bounding box center [778, 54] width 941 height 31
click at [806, 88] on div "scrollable content" at bounding box center [777, 398] width 1007 height 630
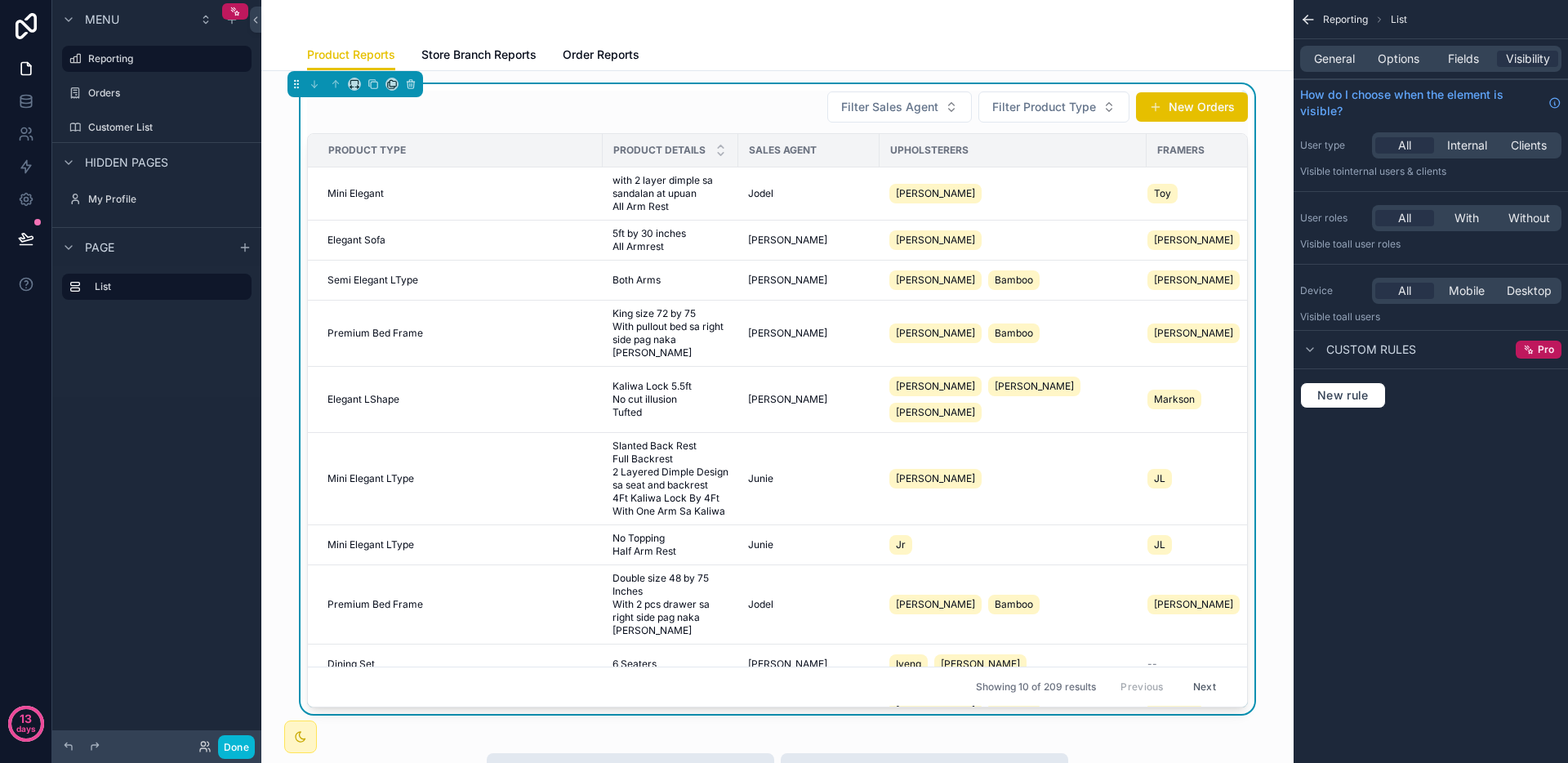
click at [1311, 25] on icon "scrollable content" at bounding box center [1308, 19] width 16 height 16
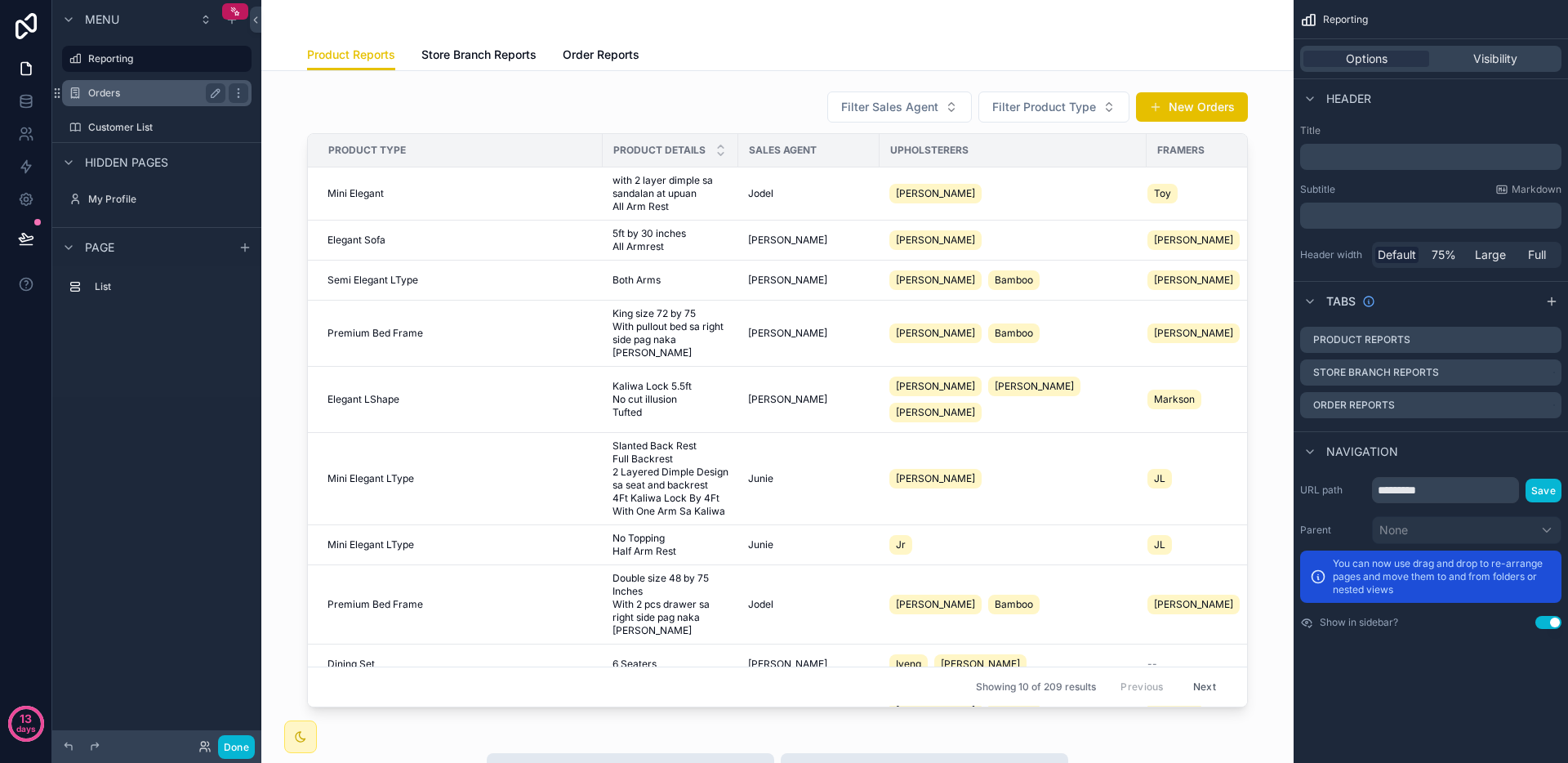
click at [155, 97] on label "Orders" at bounding box center [154, 93] width 131 height 13
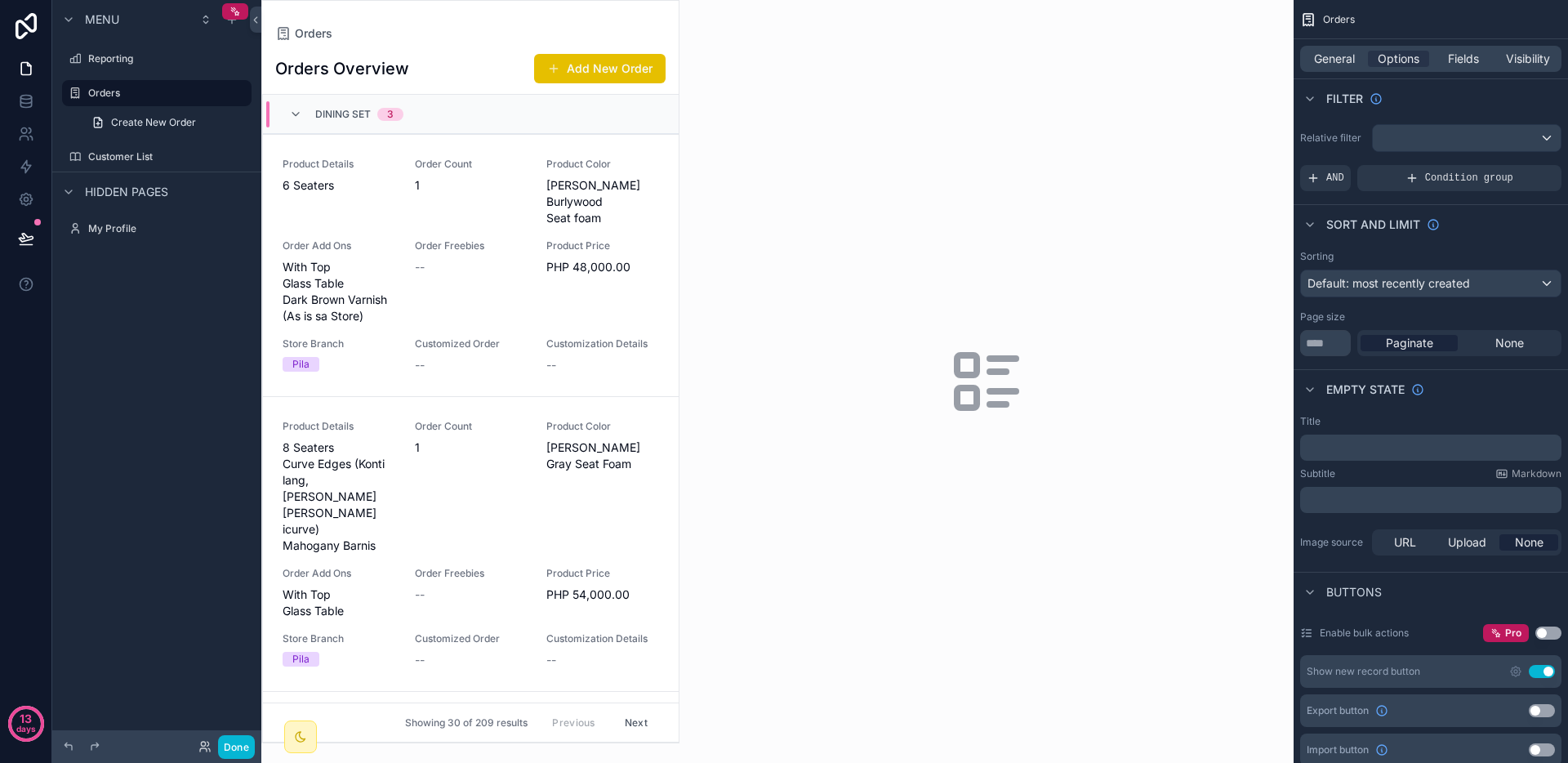
click at [935, 197] on div "scrollable content" at bounding box center [986, 382] width 614 height 763
click at [1350, 51] on span "General" at bounding box center [1334, 59] width 41 height 16
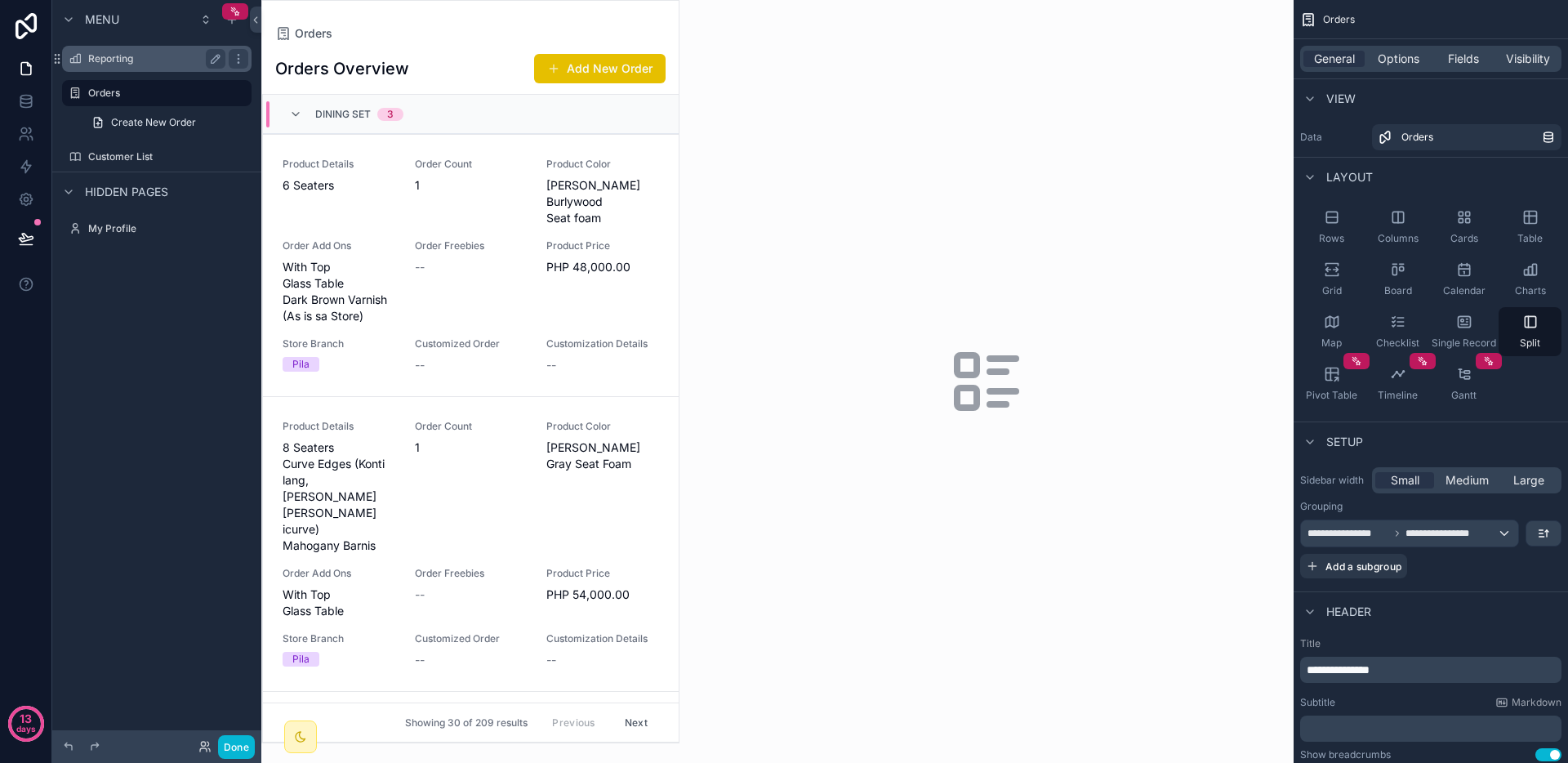
click at [127, 53] on label "Reporting" at bounding box center [154, 59] width 131 height 13
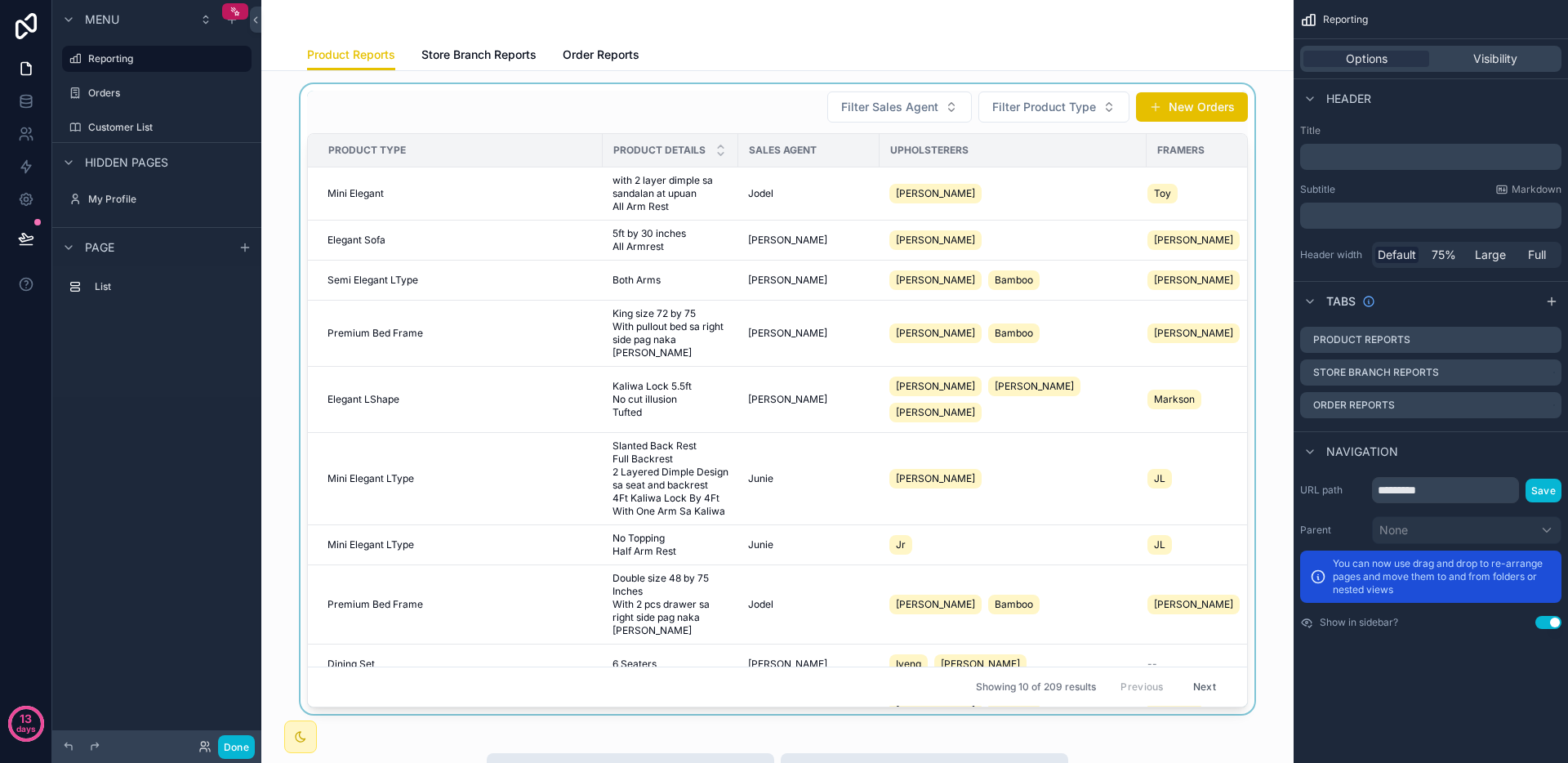
click at [812, 250] on div "scrollable content" at bounding box center [777, 398] width 1007 height 630
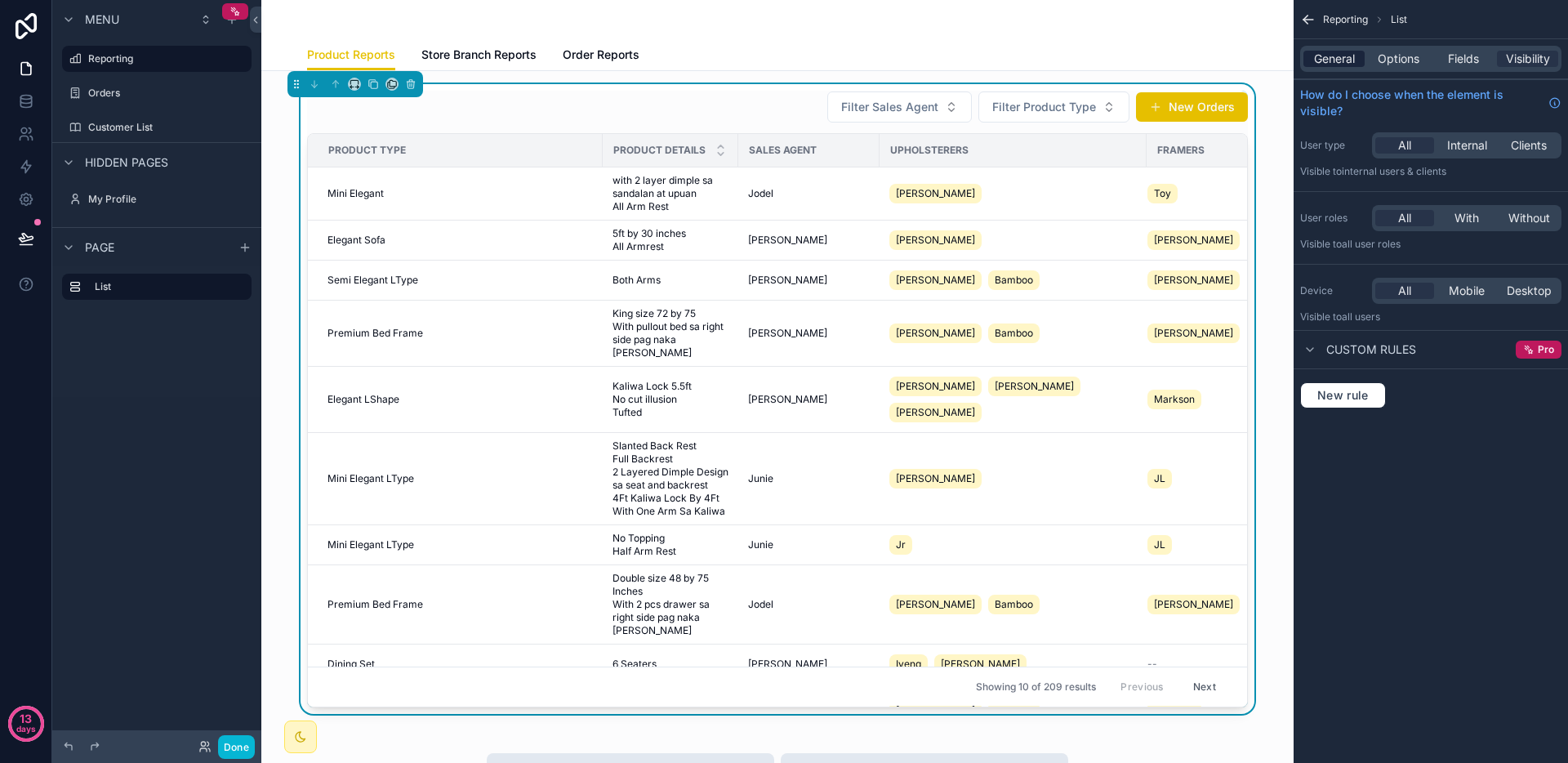
click at [1340, 60] on span "General" at bounding box center [1334, 59] width 41 height 16
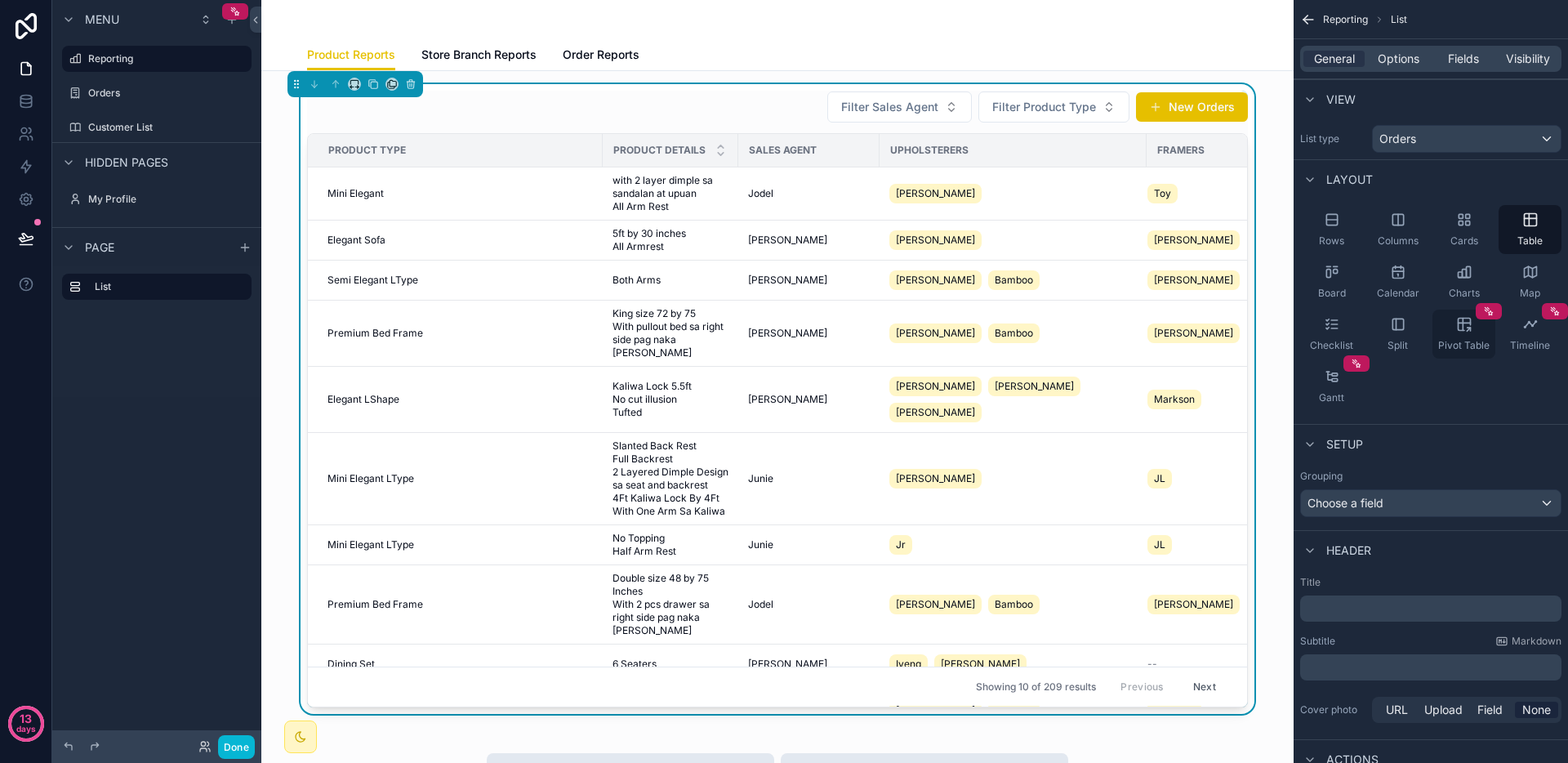
click at [1481, 344] on span "Pivot Table" at bounding box center [1464, 345] width 52 height 13
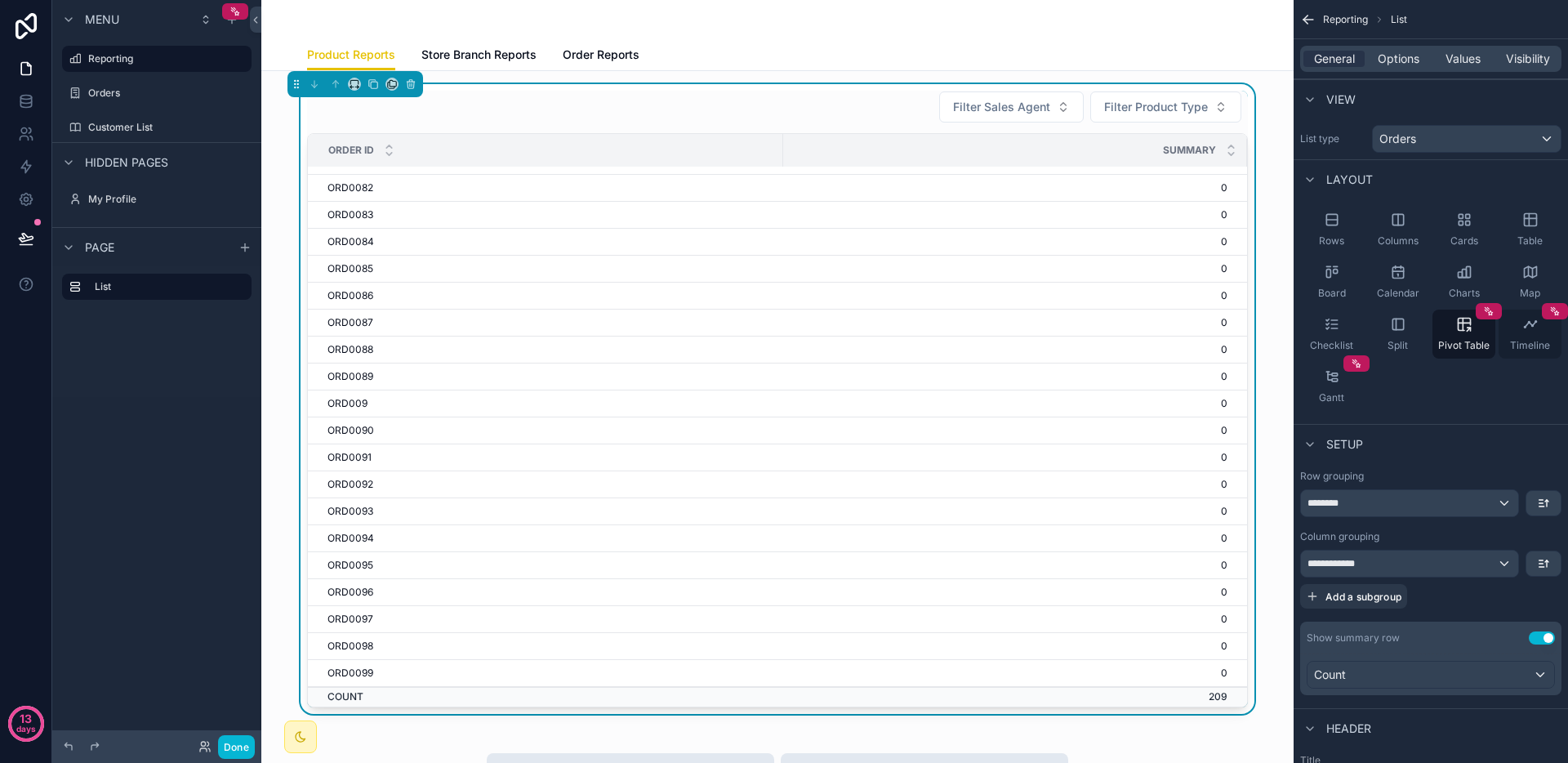
click at [1516, 348] on span "Timeline" at bounding box center [1530, 345] width 40 height 13
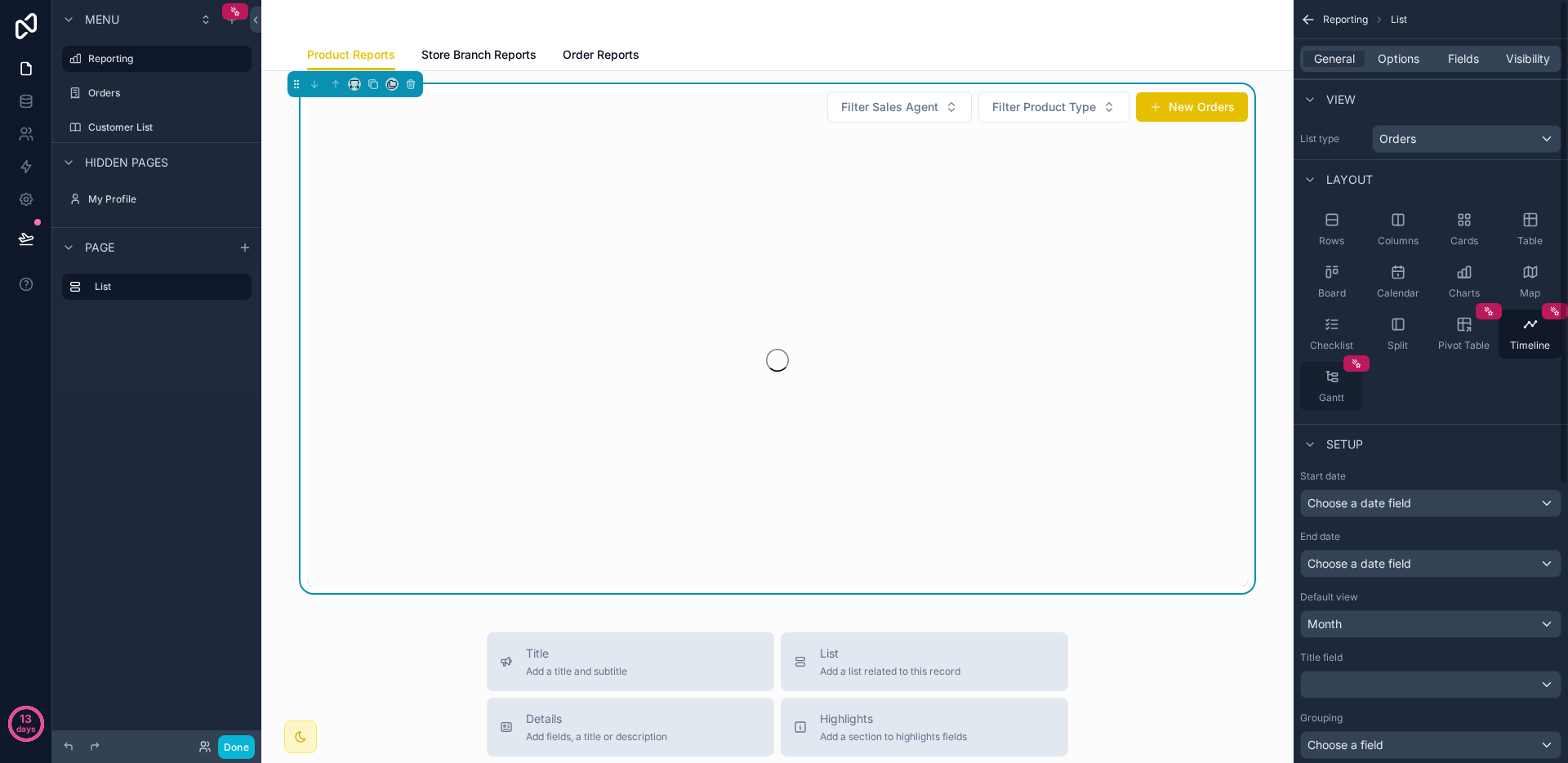
click at [1335, 382] on icon "scrollable content" at bounding box center [1332, 376] width 16 height 16
click at [111, 94] on label "Orders" at bounding box center [154, 93] width 131 height 13
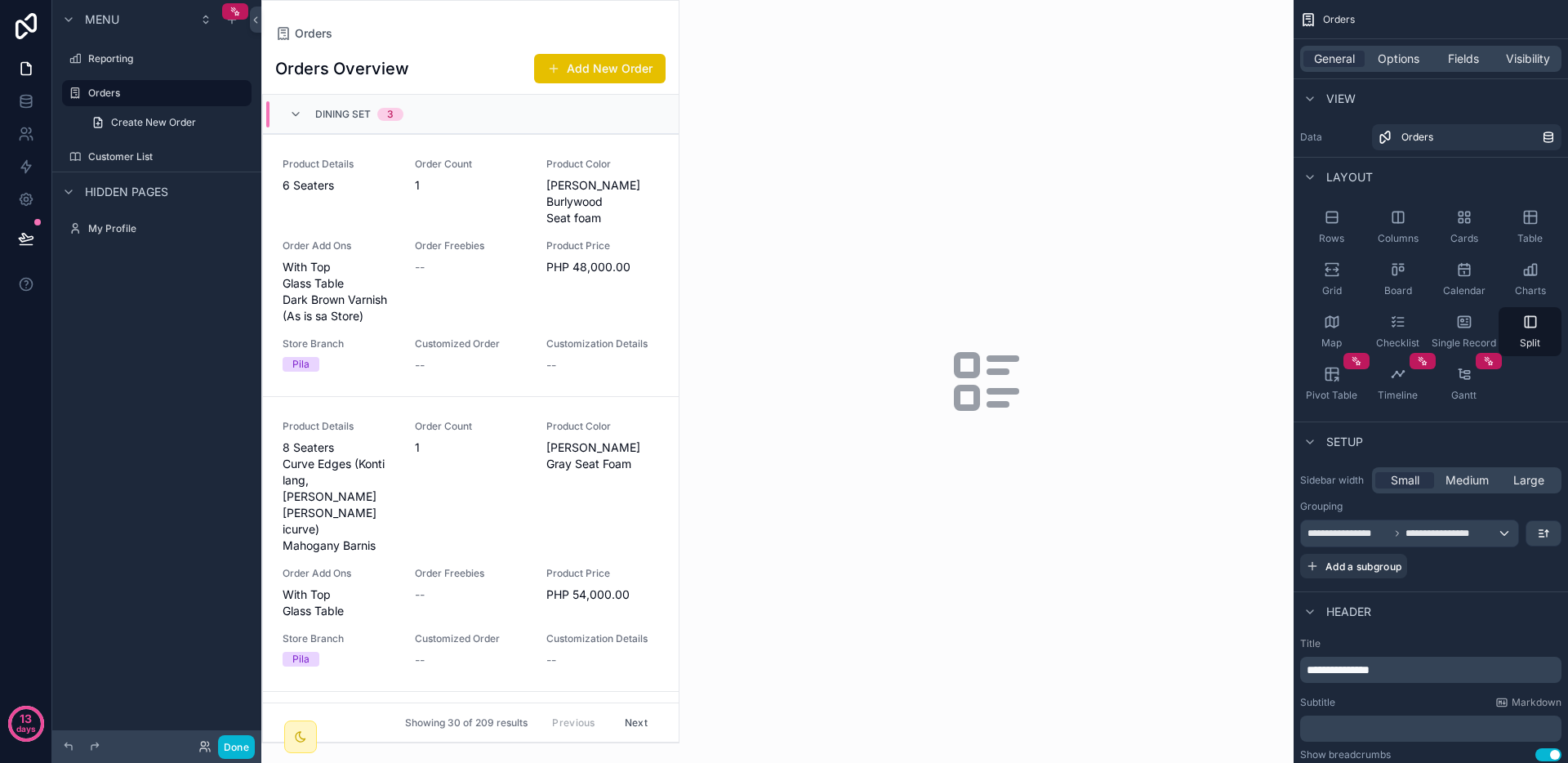
click at [619, 296] on div "scrollable content" at bounding box center [471, 371] width 416 height 742
click at [593, 218] on div "Product Details 6 Seaters Order Count 1 Product Color [PERSON_NAME] Burlywood S…" at bounding box center [471, 266] width 376 height 216
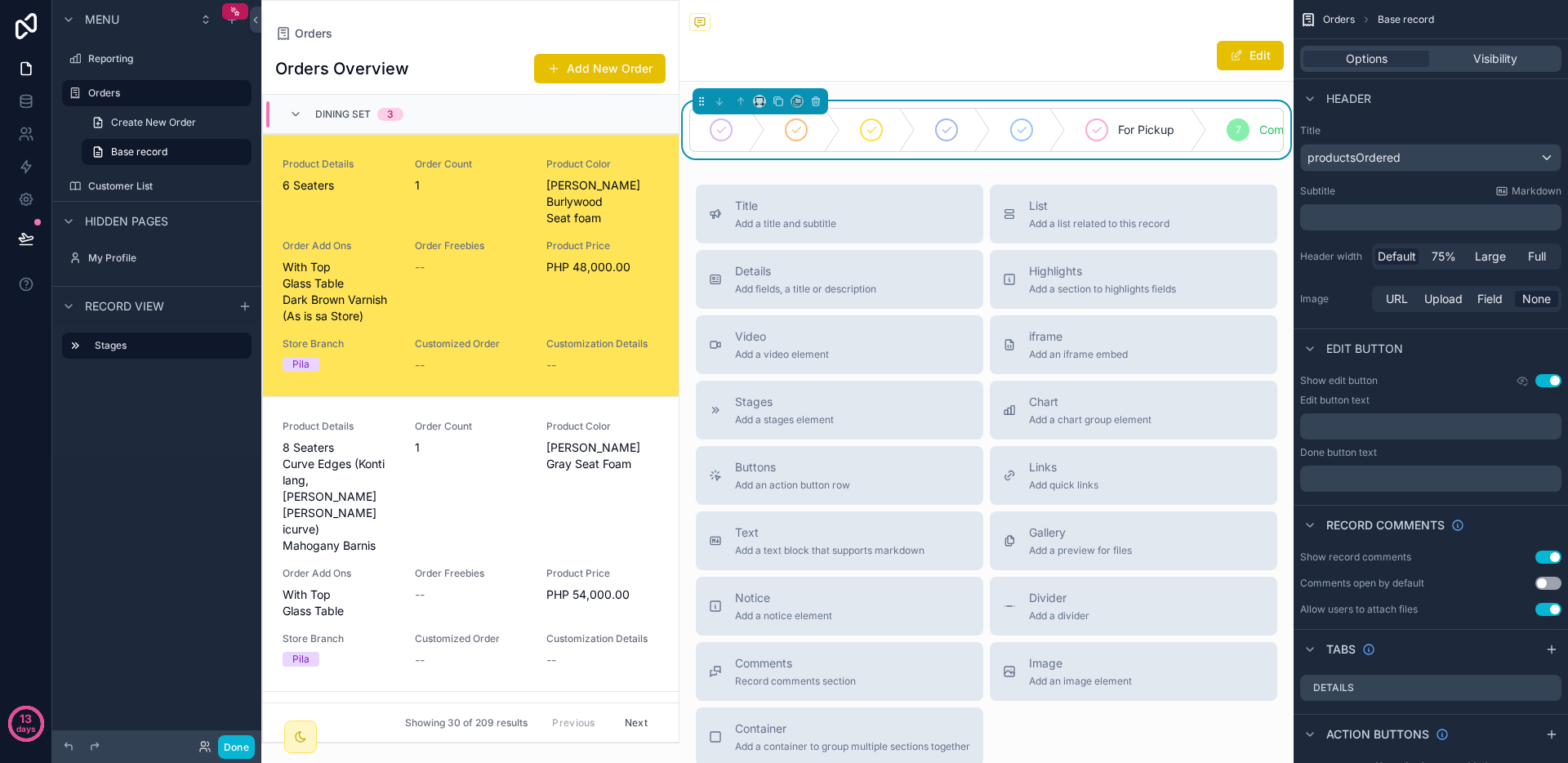
click at [760, 32] on div "Orders" at bounding box center [987, 23] width 595 height 20
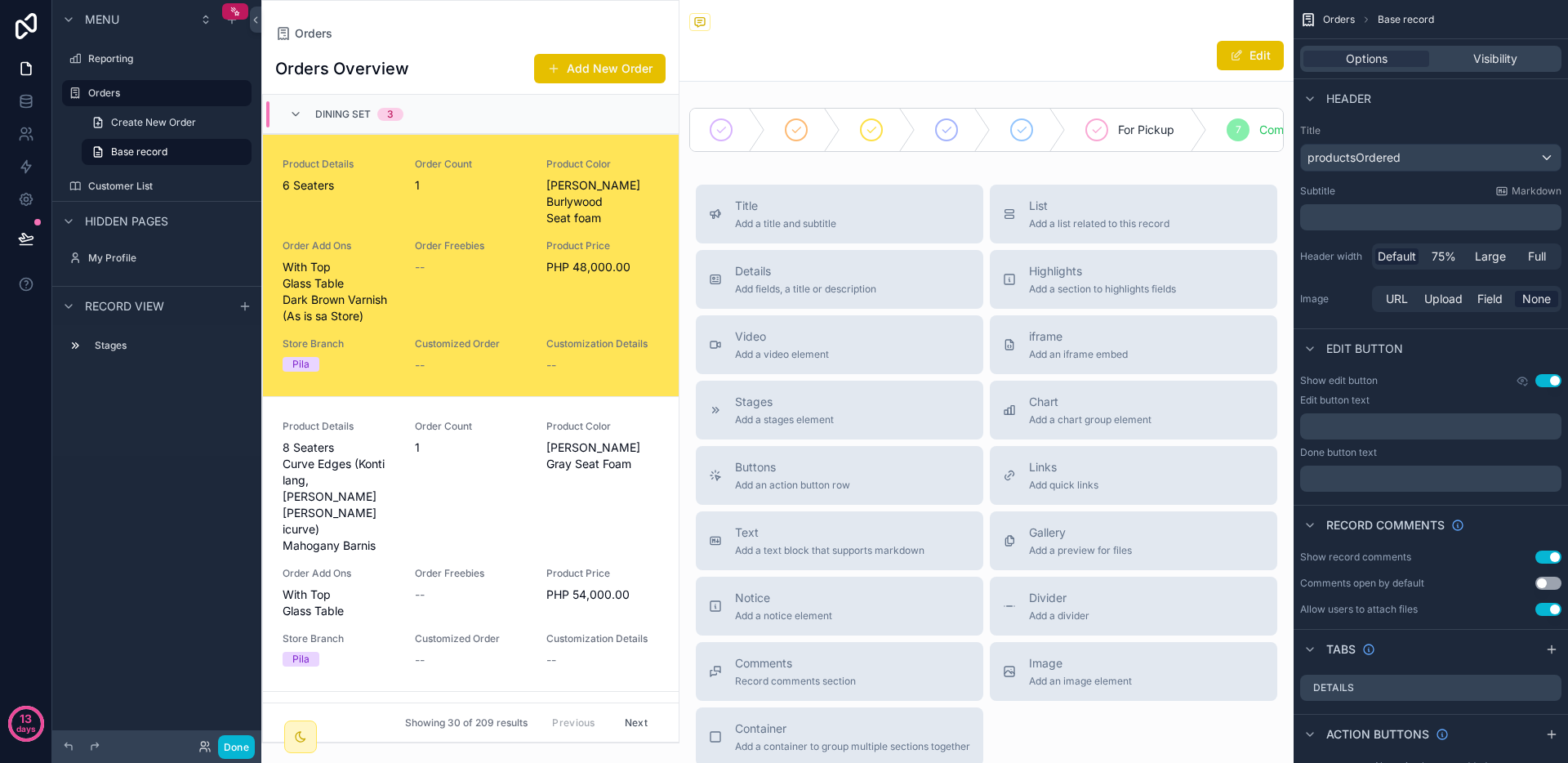
click at [629, 33] on div "Orders" at bounding box center [471, 33] width 391 height 13
click at [548, 36] on div "Record comments ]" at bounding box center [616, 24] width 145 height 30
click at [548, 116] on div "Dining Set 3" at bounding box center [471, 115] width 415 height 39
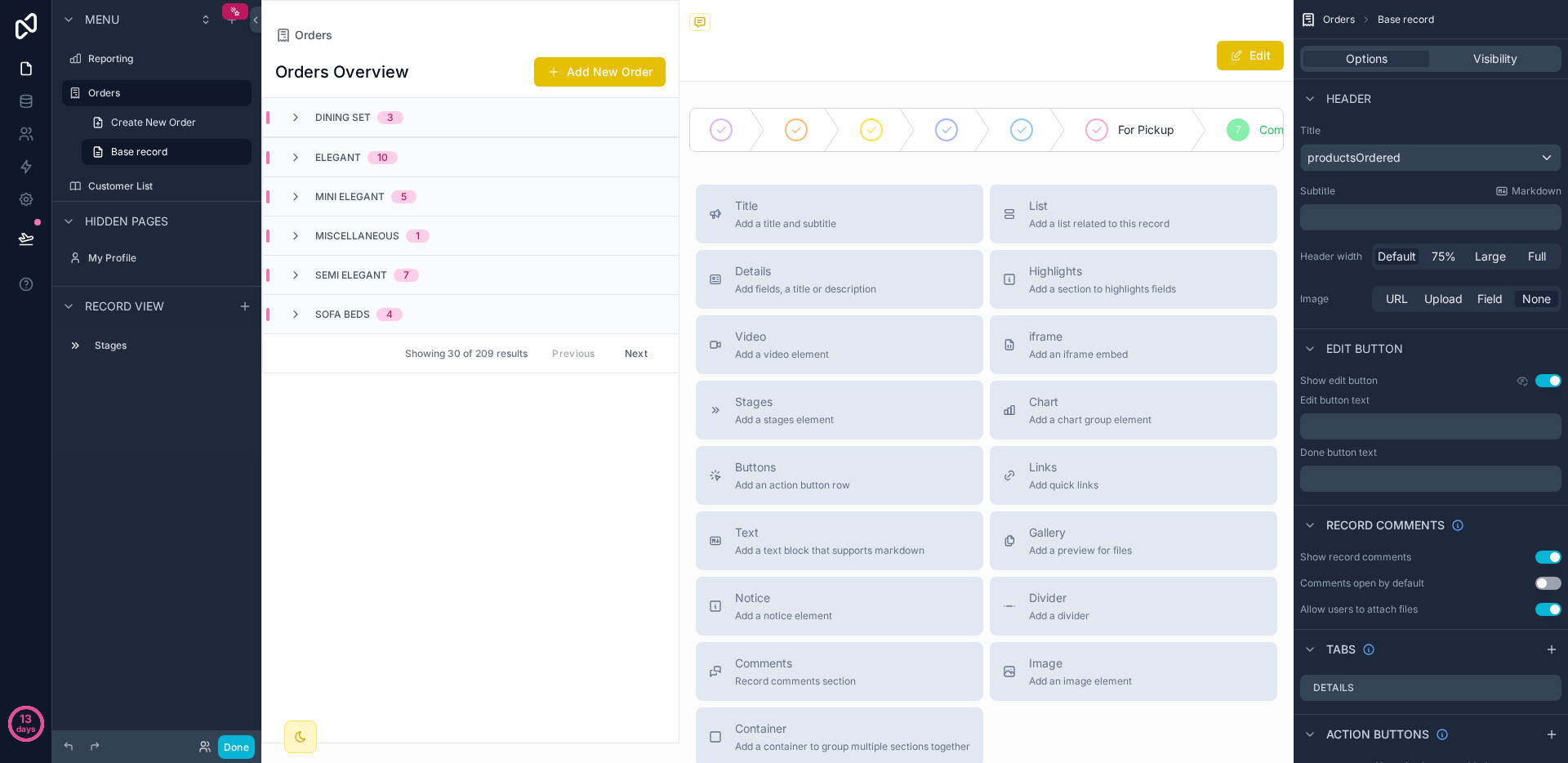
click at [475, 109] on div "Dining Set 3" at bounding box center [471, 117] width 415 height 39
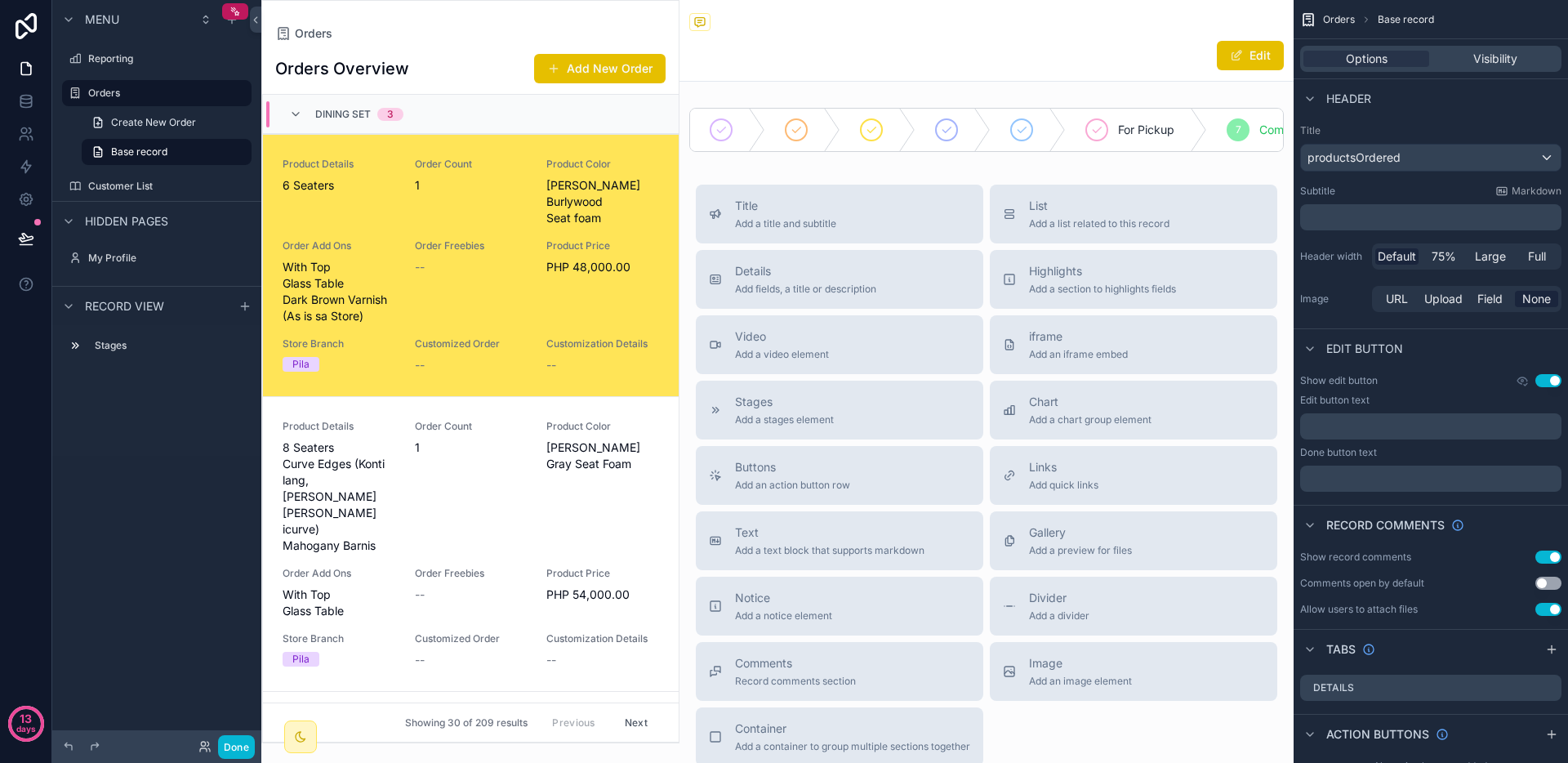
click at [384, 185] on span "6 Seaters" at bounding box center [339, 185] width 113 height 16
click at [776, 345] on span "Video" at bounding box center [781, 336] width 94 height 16
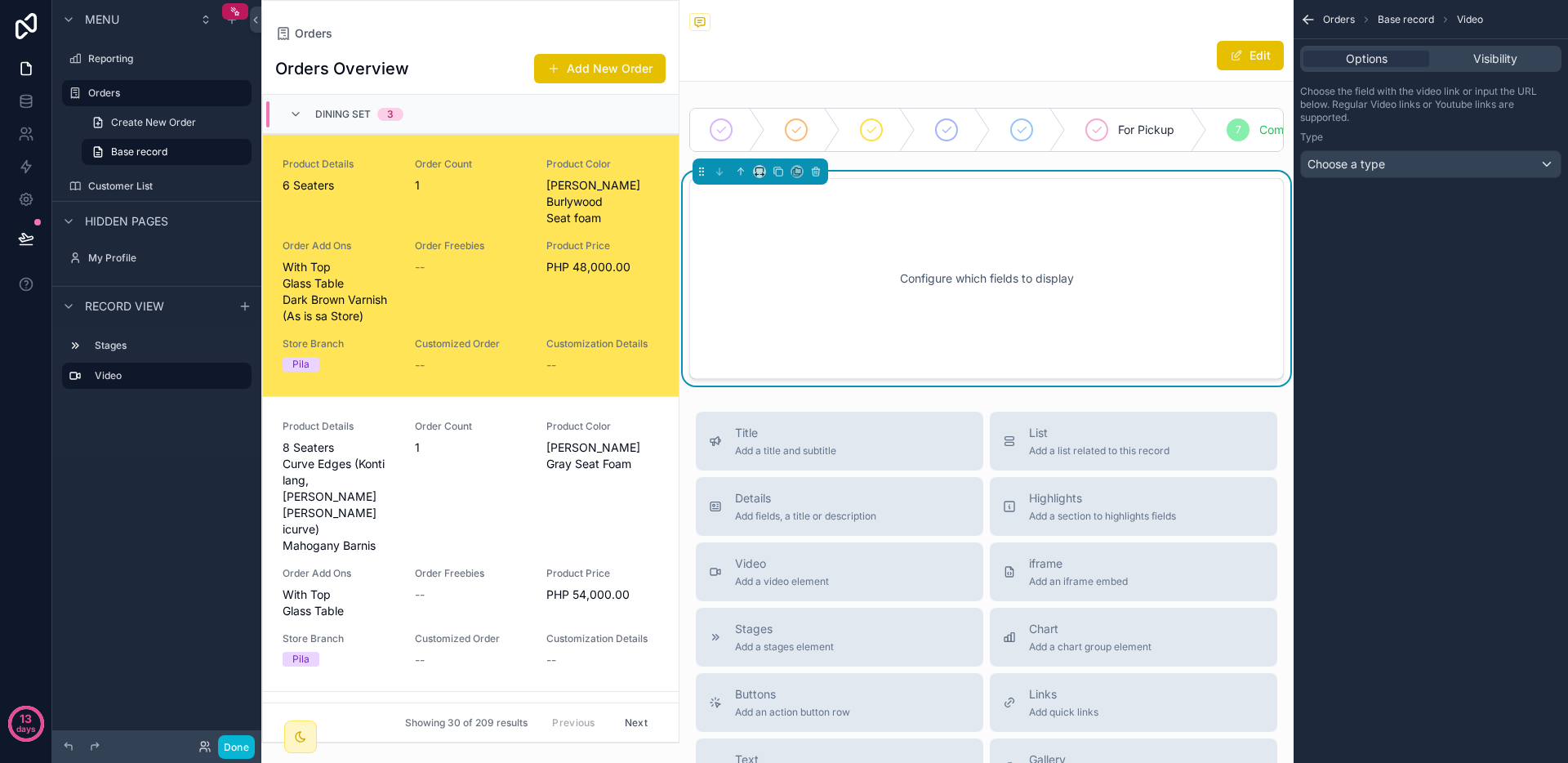
scroll to position [39, 0]
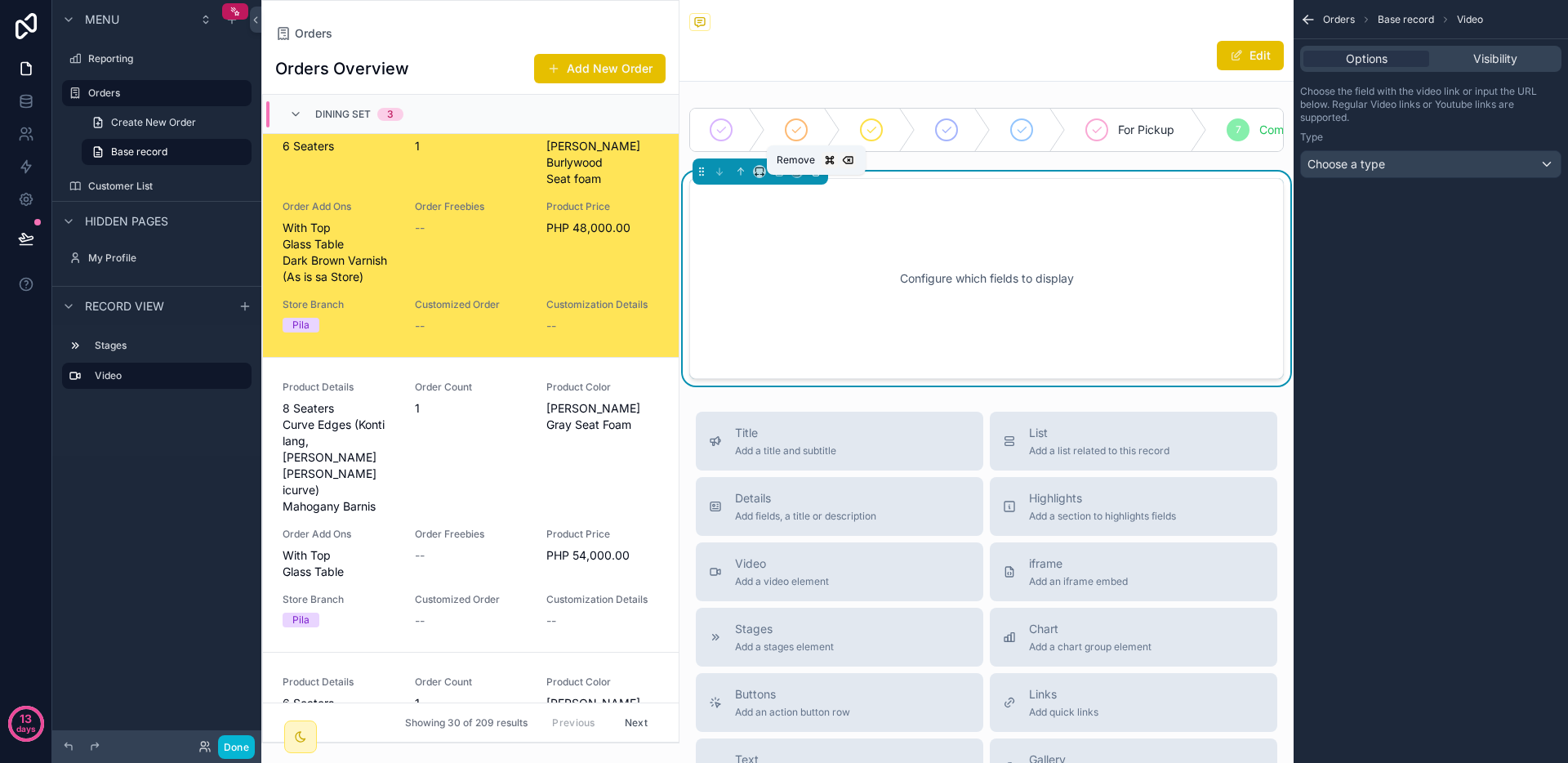
click at [820, 178] on icon "scrollable content" at bounding box center [815, 171] width 11 height 11
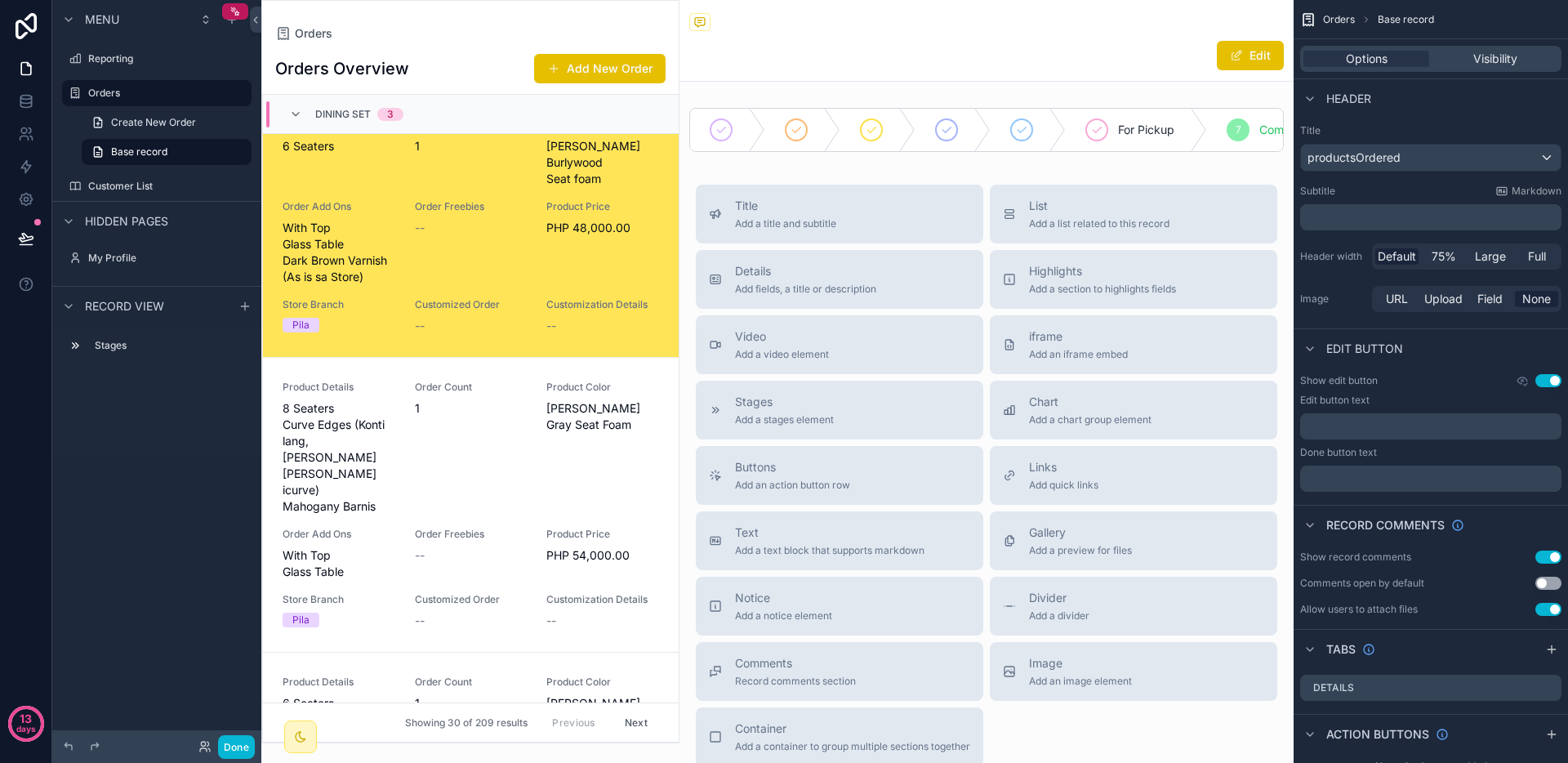
click at [178, 521] on div "Menu Reporting Orders Create New Order Base record Customer List Hidden pages M…" at bounding box center [157, 371] width 209 height 743
click at [127, 100] on div "Orders" at bounding box center [157, 93] width 138 height 20
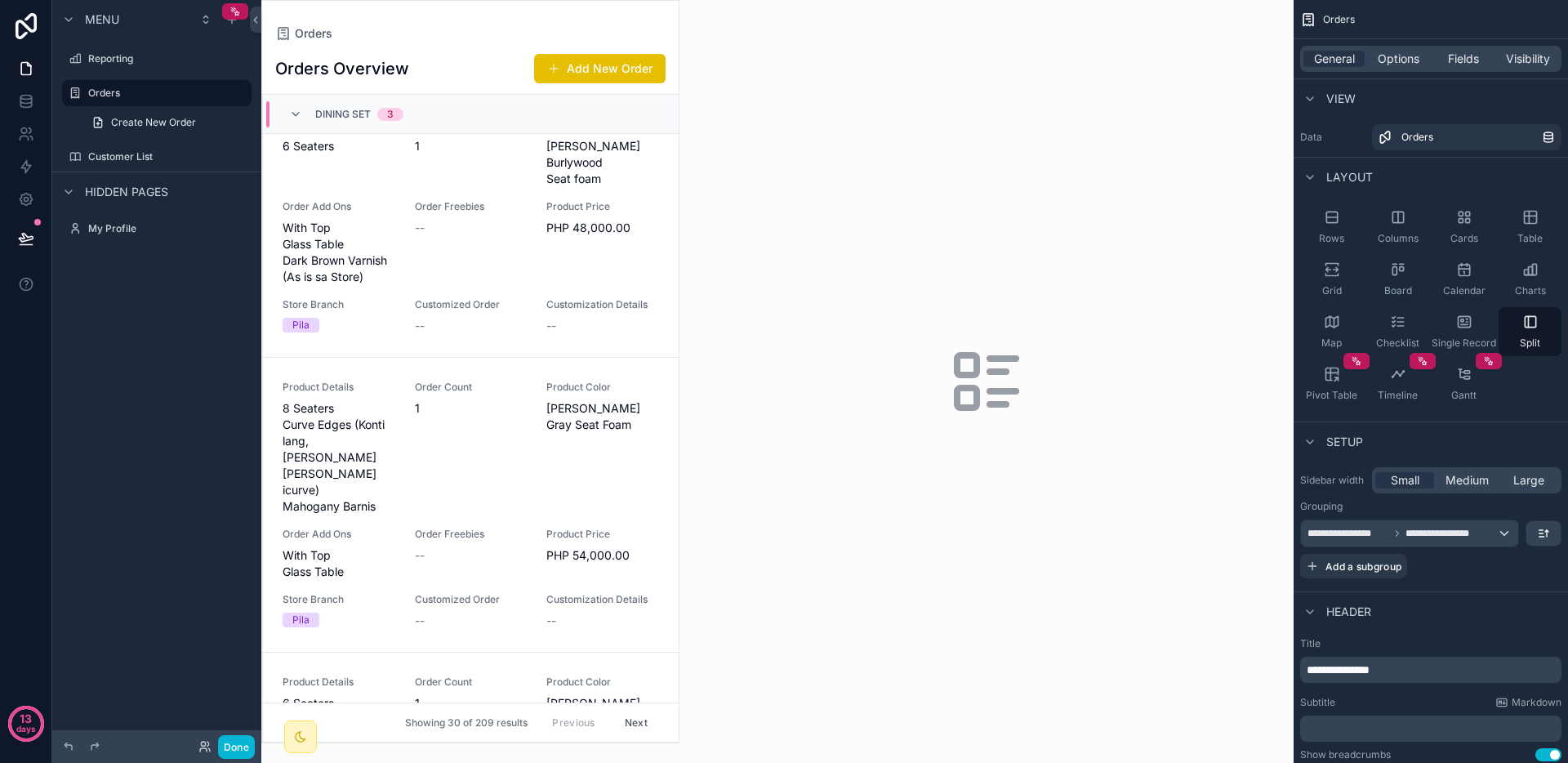
click at [606, 237] on div "scrollable content" at bounding box center [471, 371] width 416 height 742
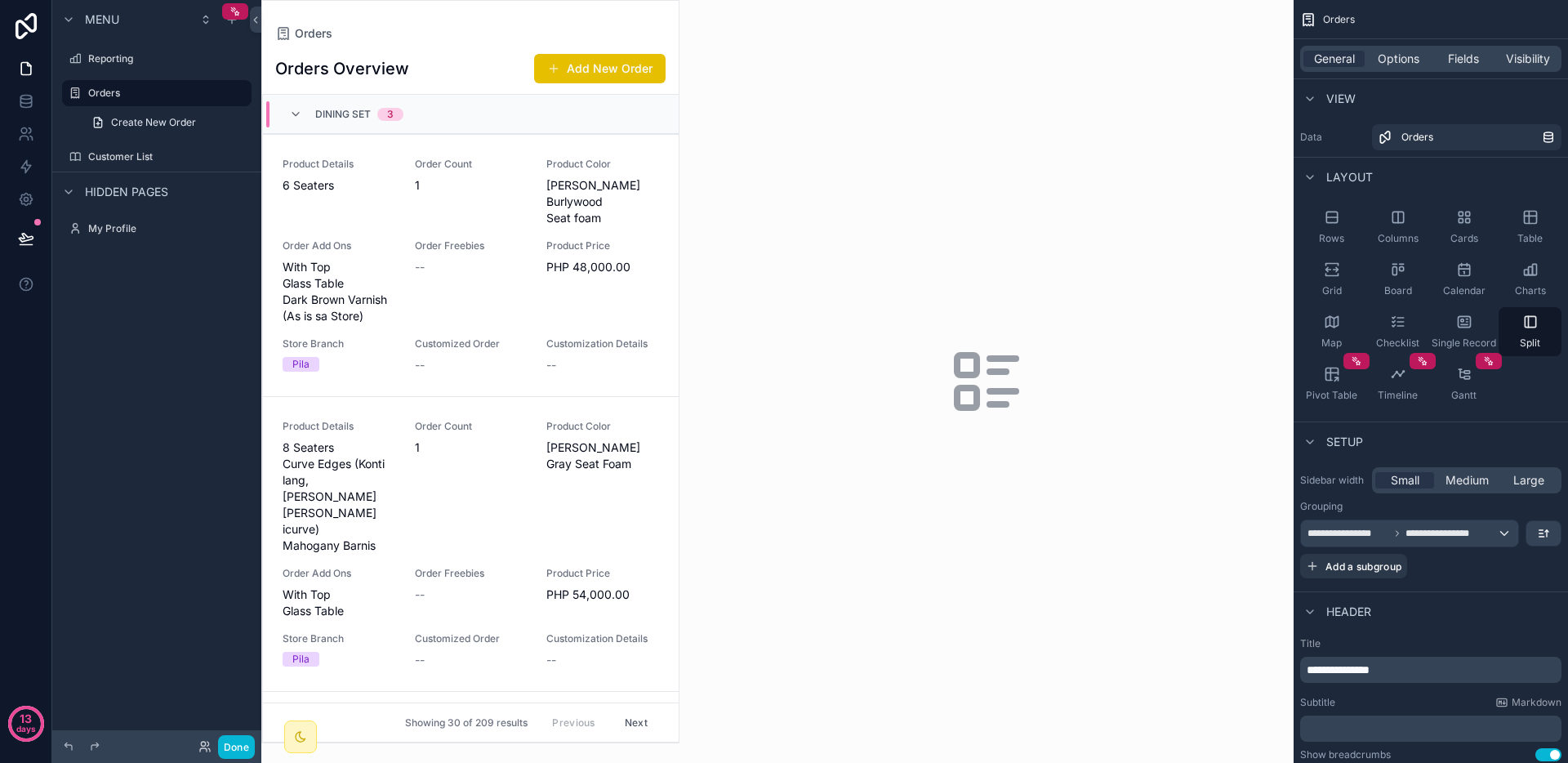
click at [516, 30] on div "Orders" at bounding box center [471, 33] width 391 height 13
click at [287, 110] on div "Dining Set 3" at bounding box center [346, 114] width 154 height 26
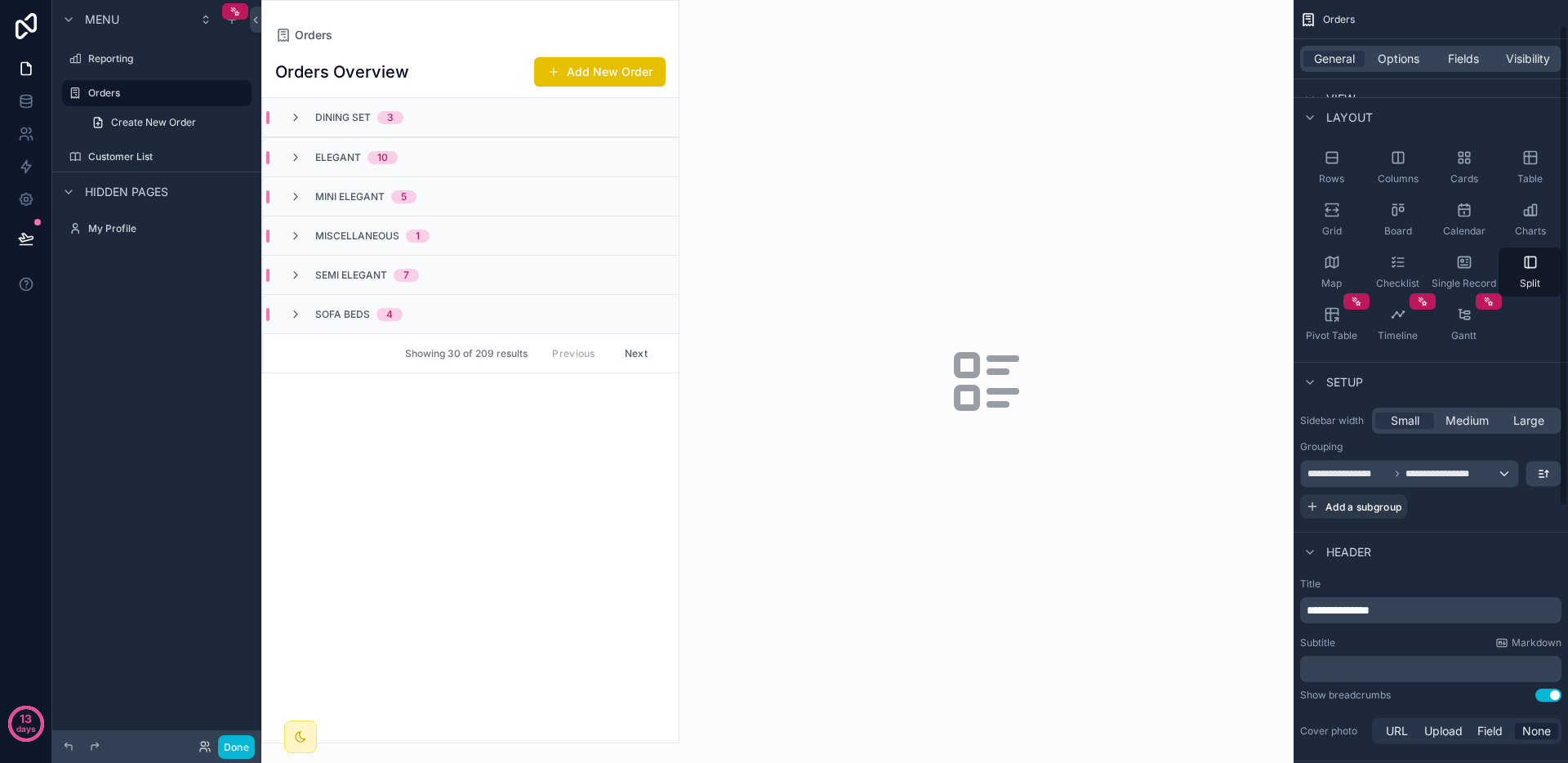
scroll to position [80, 0]
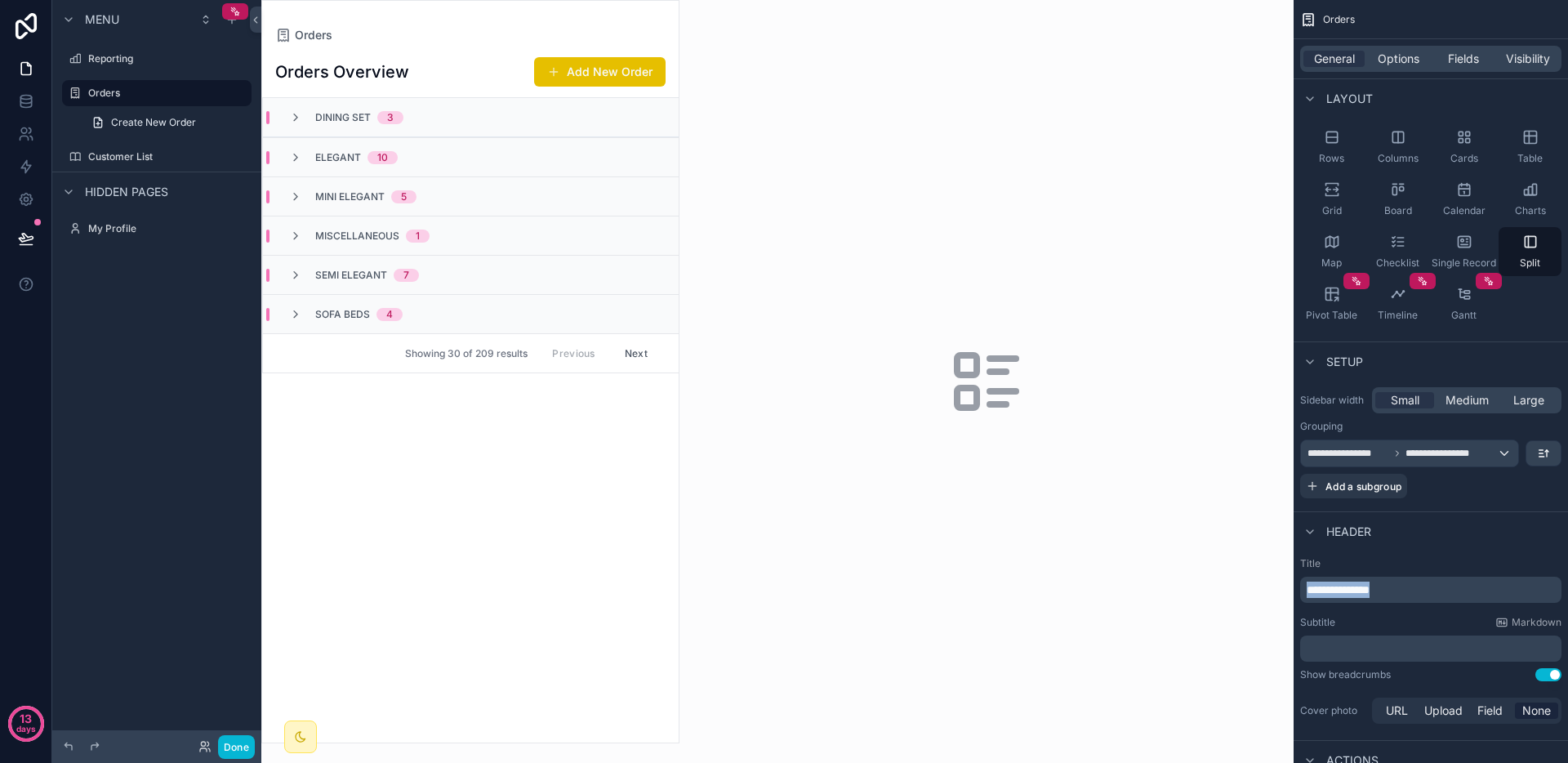
drag, startPoint x: 1427, startPoint y: 593, endPoint x: 1299, endPoint y: 593, distance: 128.0
click at [1299, 593] on div "**********" at bounding box center [1430, 641] width 274 height 183
click at [1416, 557] on label "Title" at bounding box center [1431, 563] width 262 height 13
click at [1419, 590] on p "**********" at bounding box center [1433, 590] width 251 height 16
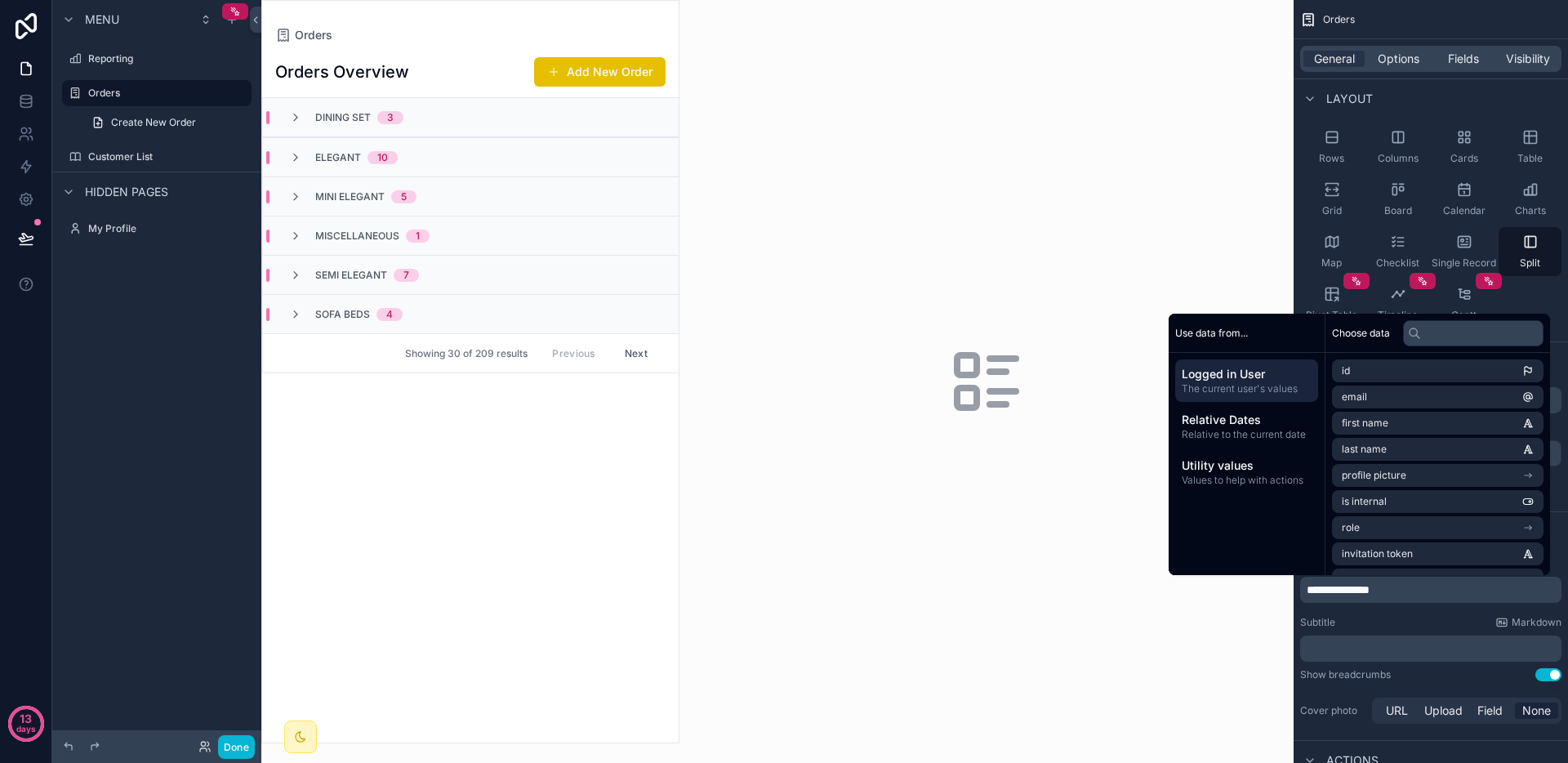
click at [1419, 590] on p "**********" at bounding box center [1433, 590] width 251 height 16
click at [1419, 613] on div "**********" at bounding box center [1430, 641] width 274 height 183
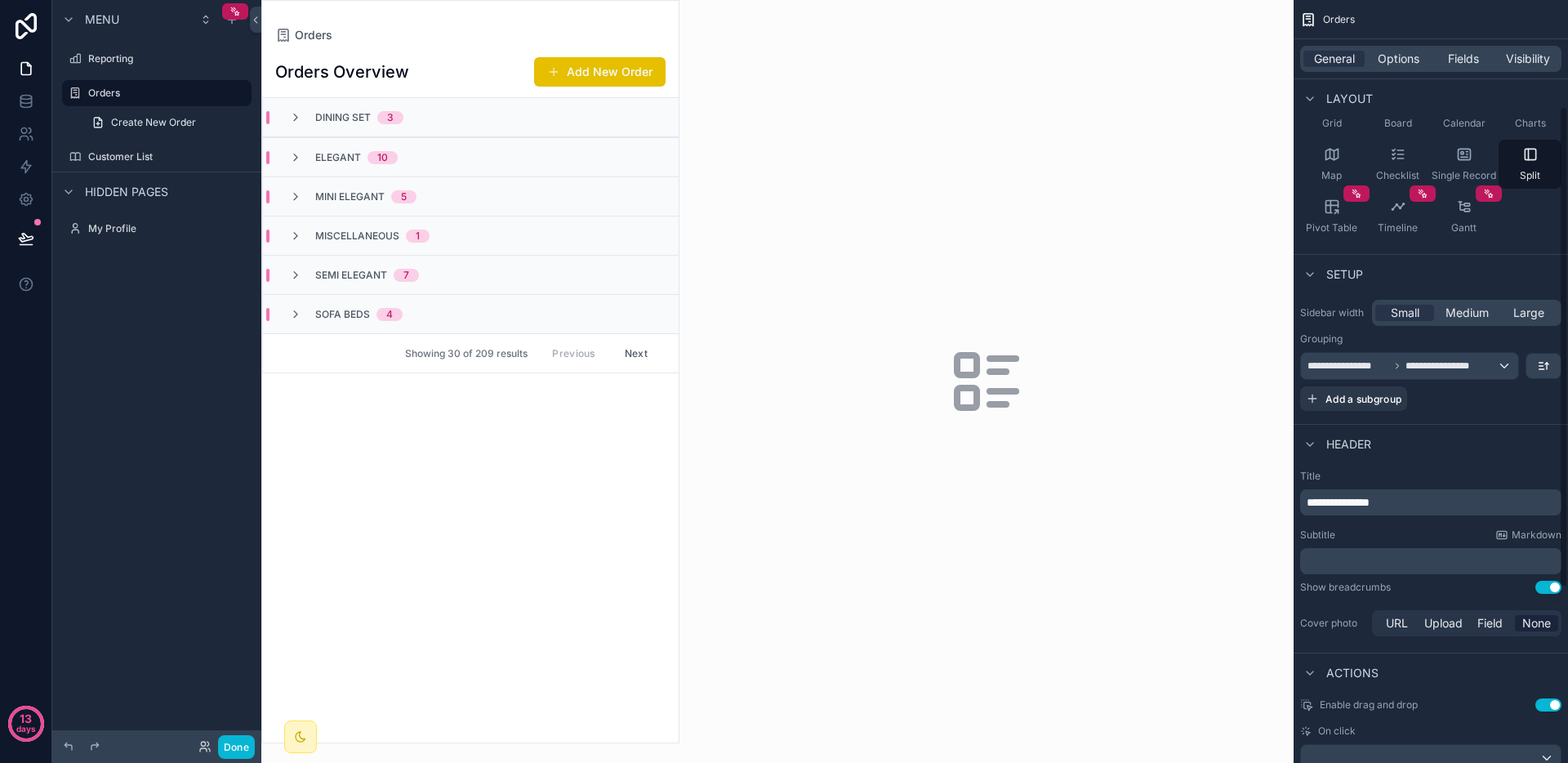
scroll to position [171, 0]
click at [1435, 502] on p "**********" at bounding box center [1433, 499] width 251 height 16
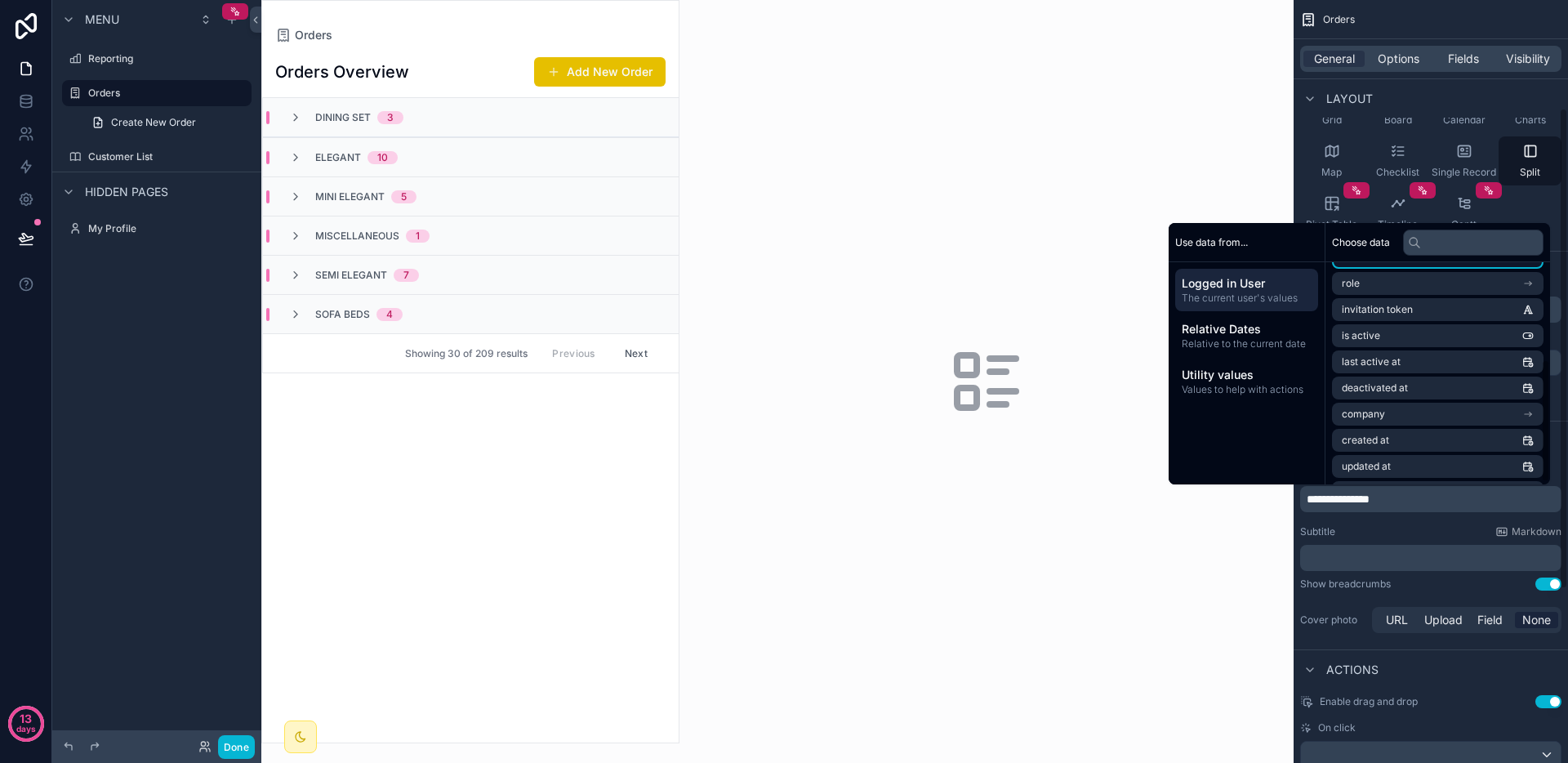
scroll to position [180, 0]
click at [1448, 550] on p "﻿" at bounding box center [1433, 557] width 251 height 16
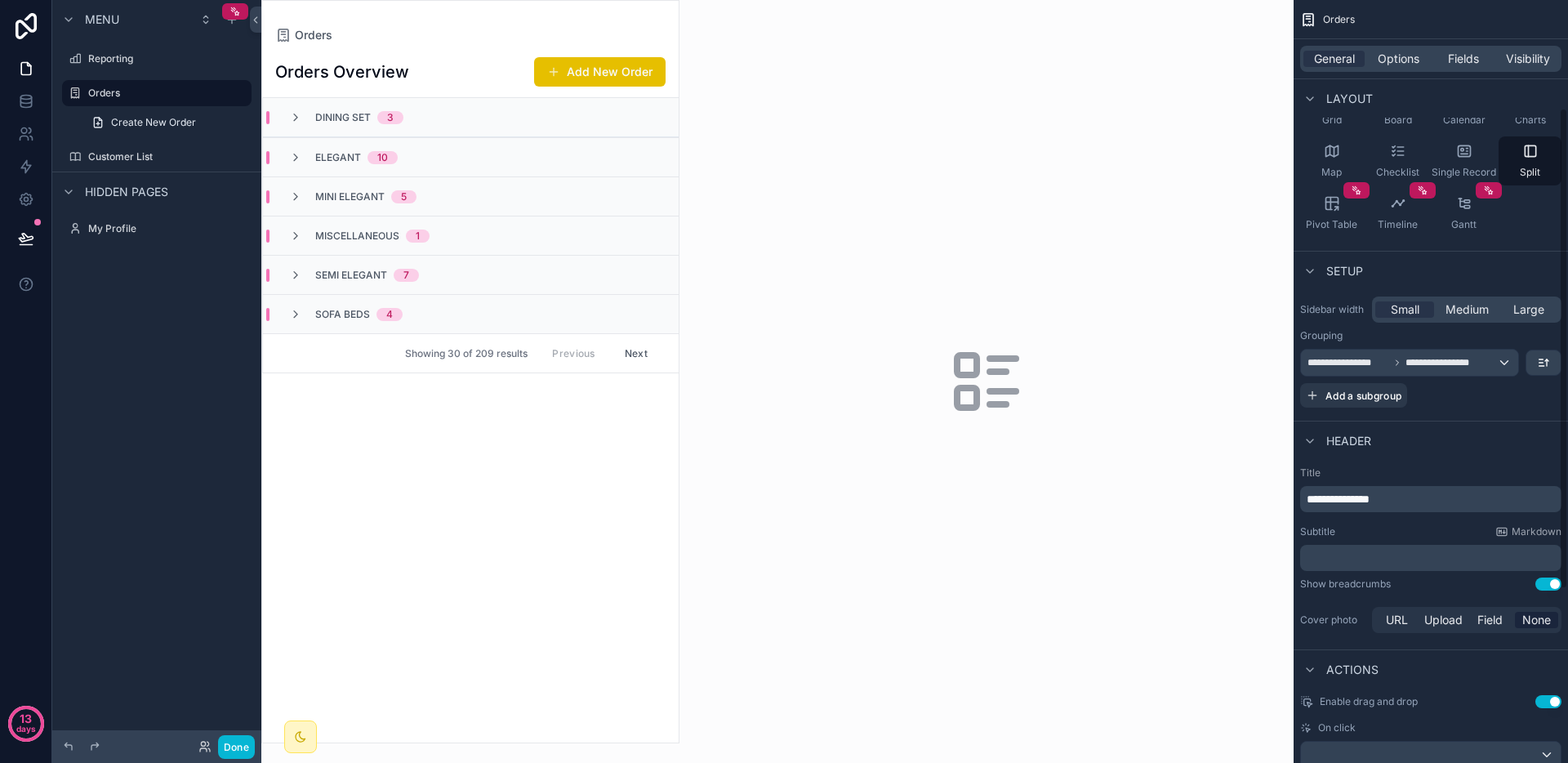
click at [1436, 591] on div "**********" at bounding box center [1430, 551] width 274 height 183
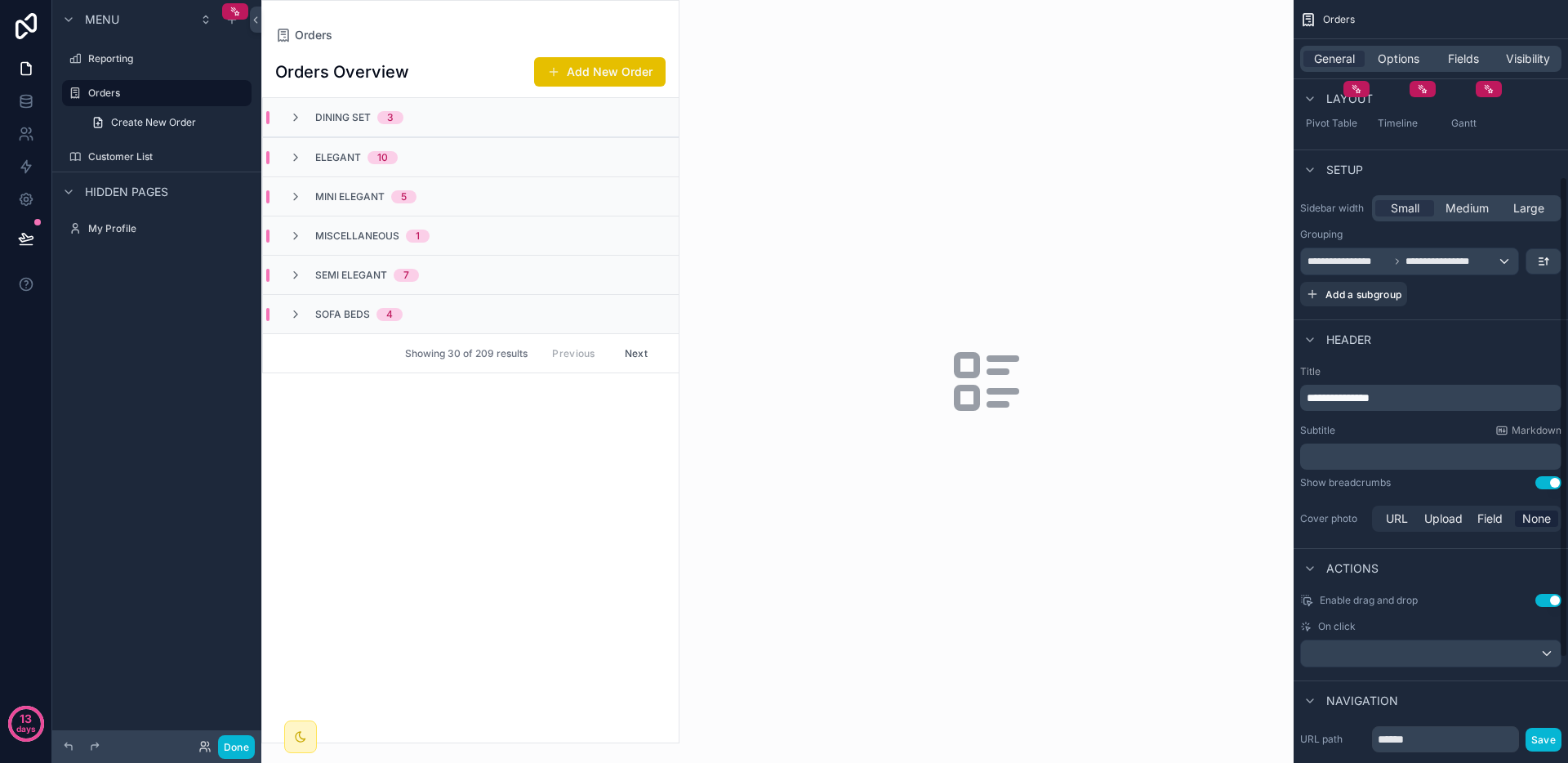
scroll to position [295, 0]
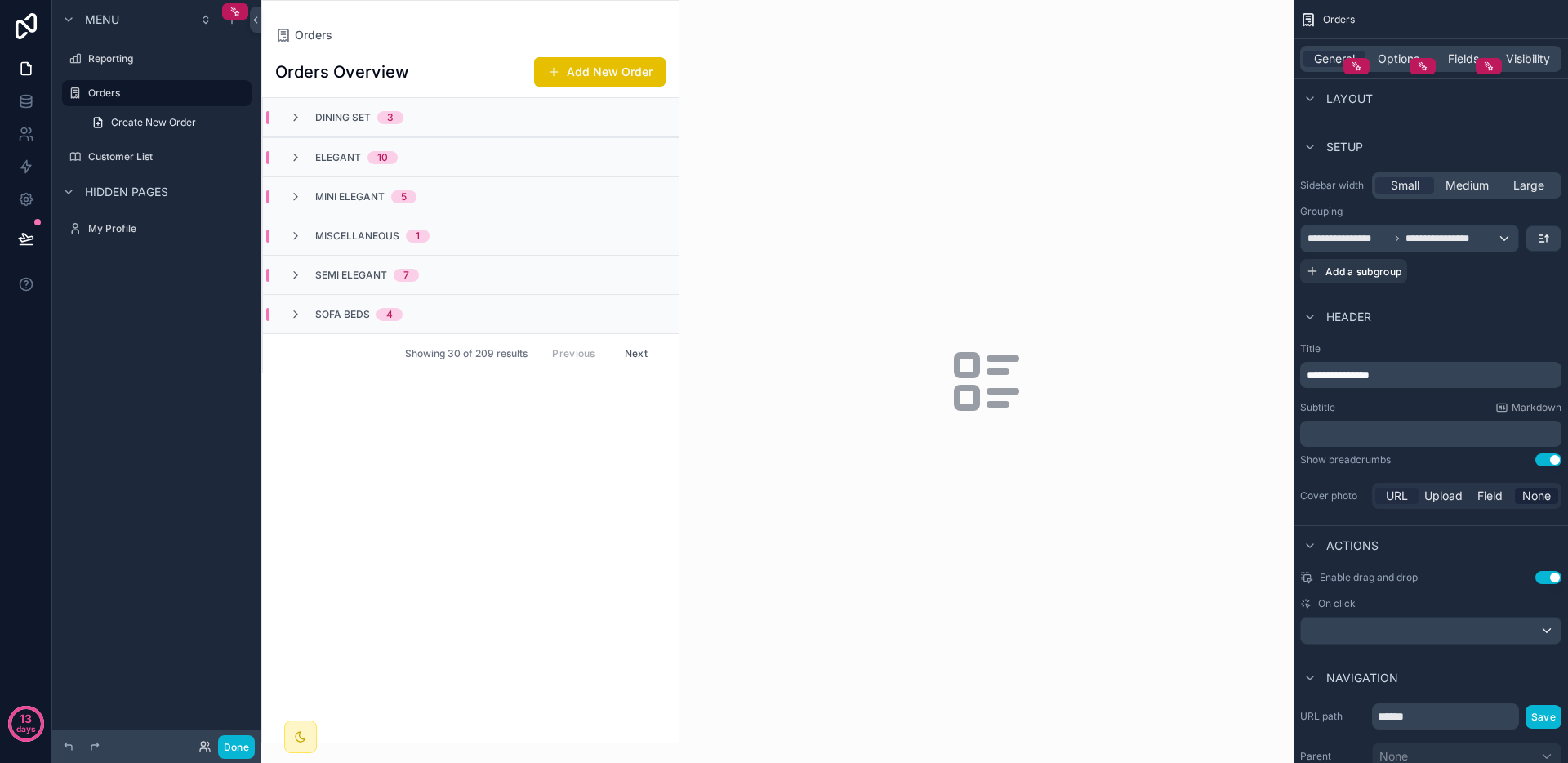
click at [1401, 498] on span "URL" at bounding box center [1397, 495] width 22 height 16
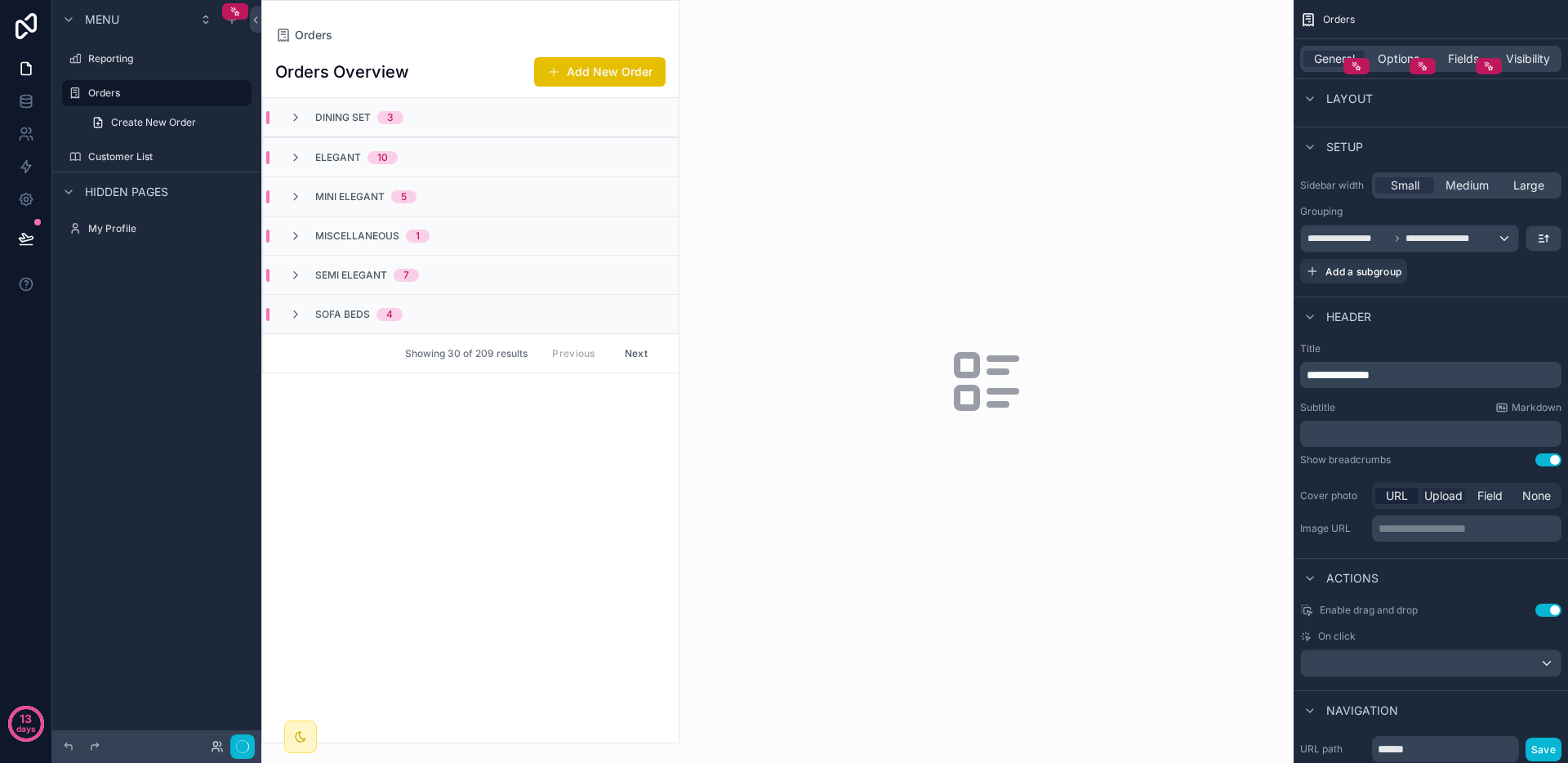
click at [1452, 497] on span "Upload" at bounding box center [1443, 495] width 38 height 16
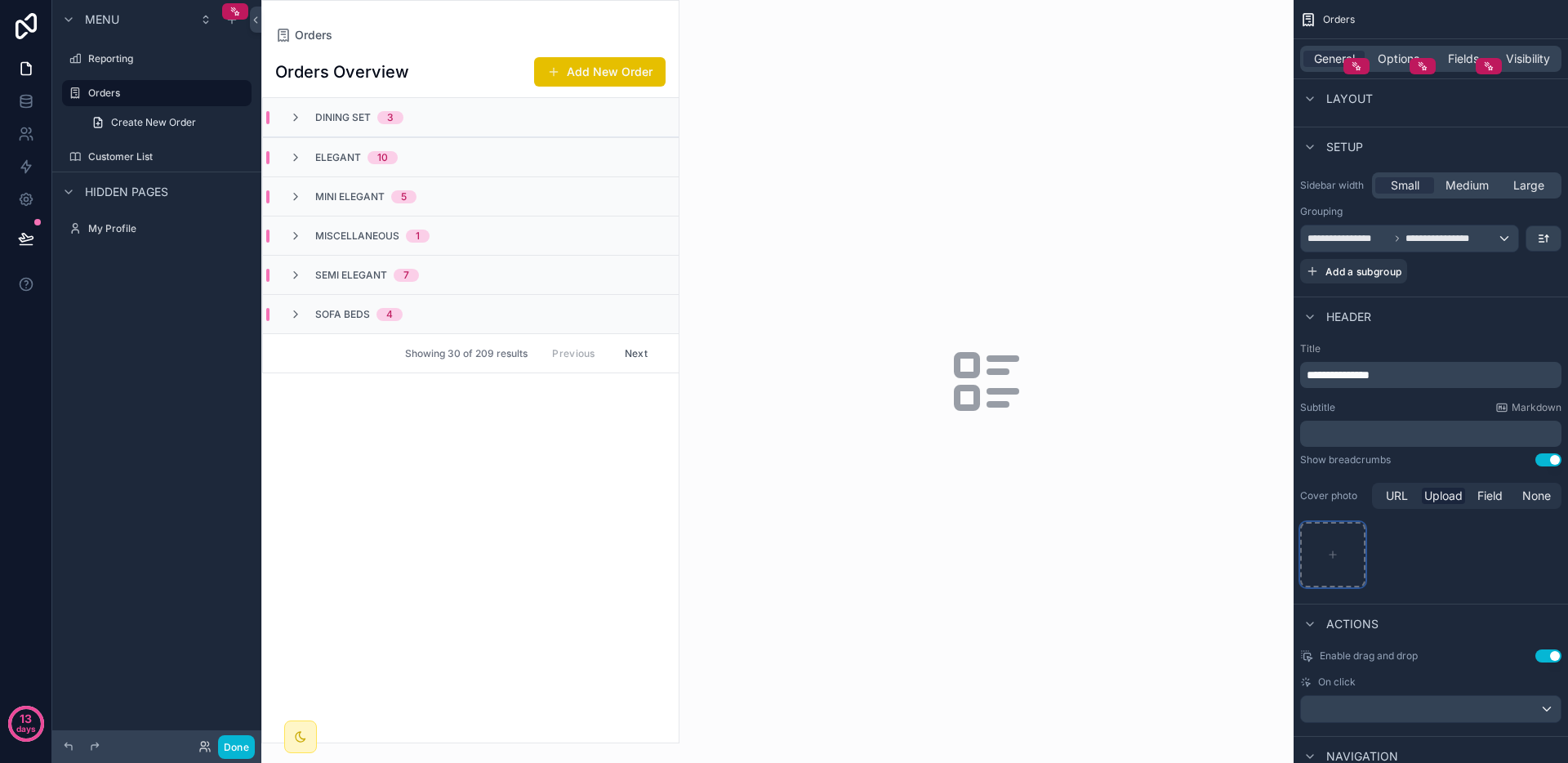
click at [1336, 551] on icon "scrollable content" at bounding box center [1333, 554] width 11 height 11
type input "**********"
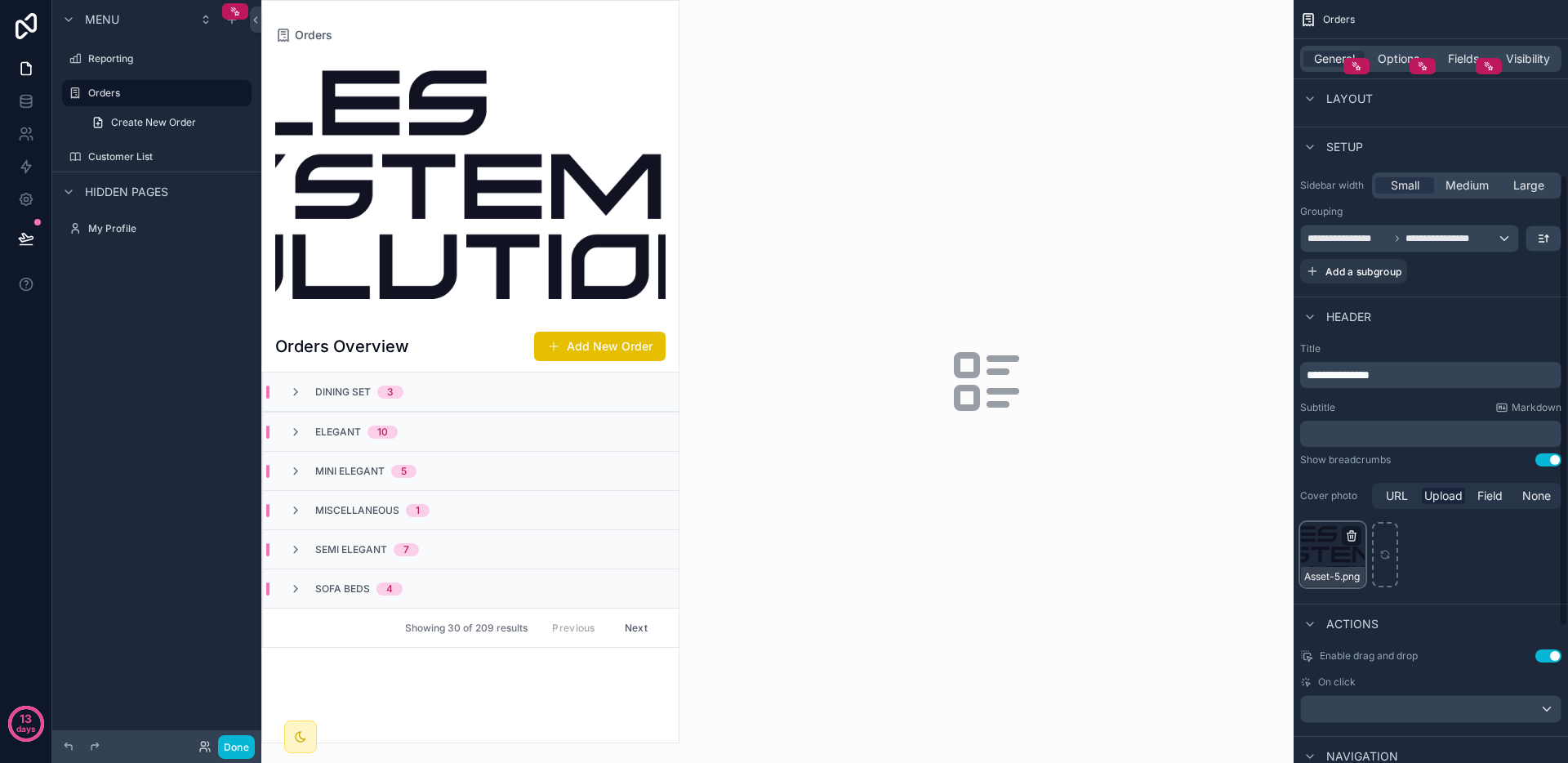
click at [1351, 531] on icon "scrollable content" at bounding box center [1352, 532] width 3 height 3
click at [1389, 507] on icon "button" at bounding box center [1385, 506] width 13 height 13
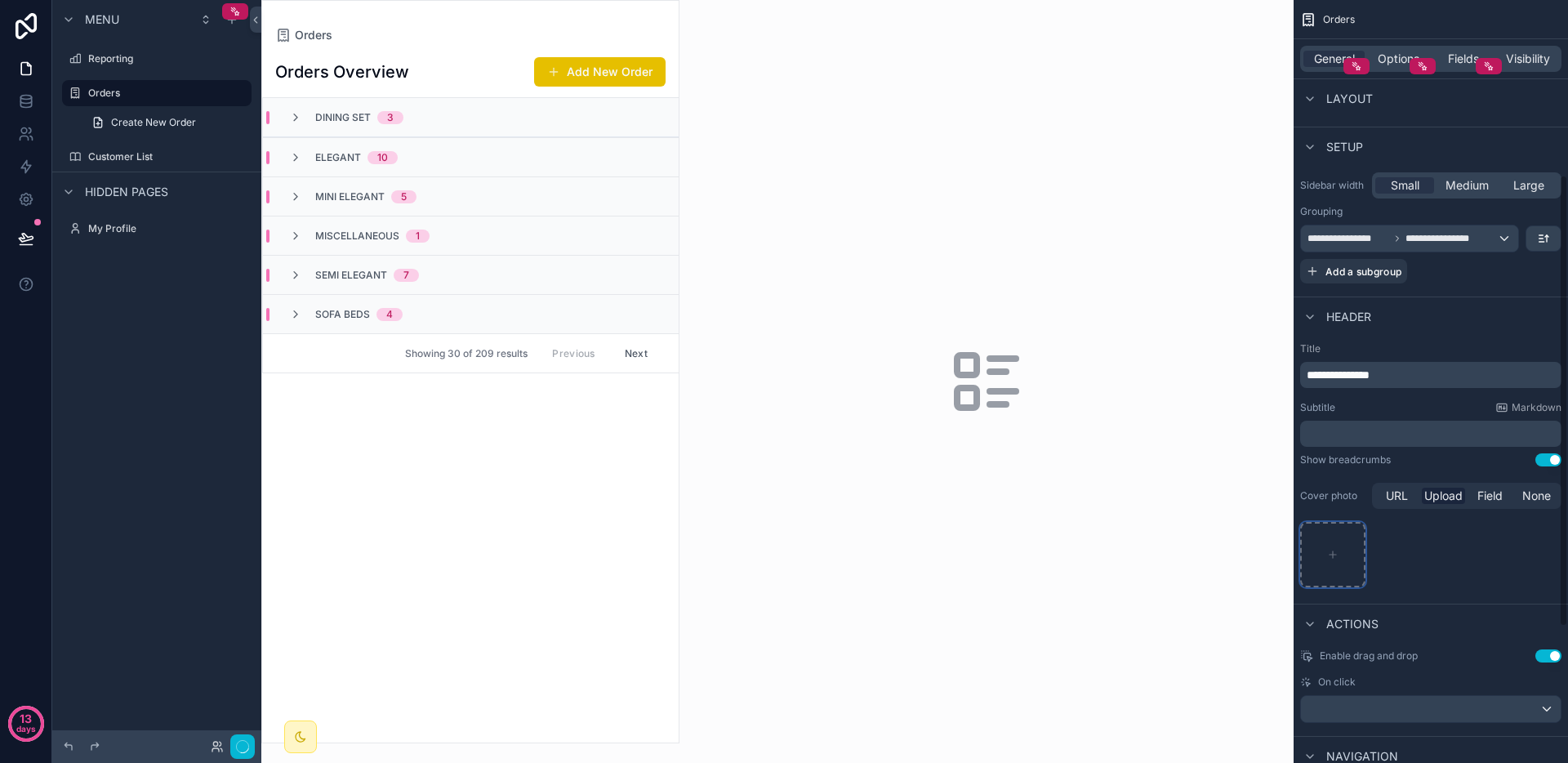
click at [1349, 533] on div "scrollable content" at bounding box center [1333, 554] width 65 height 65
type input "**********"
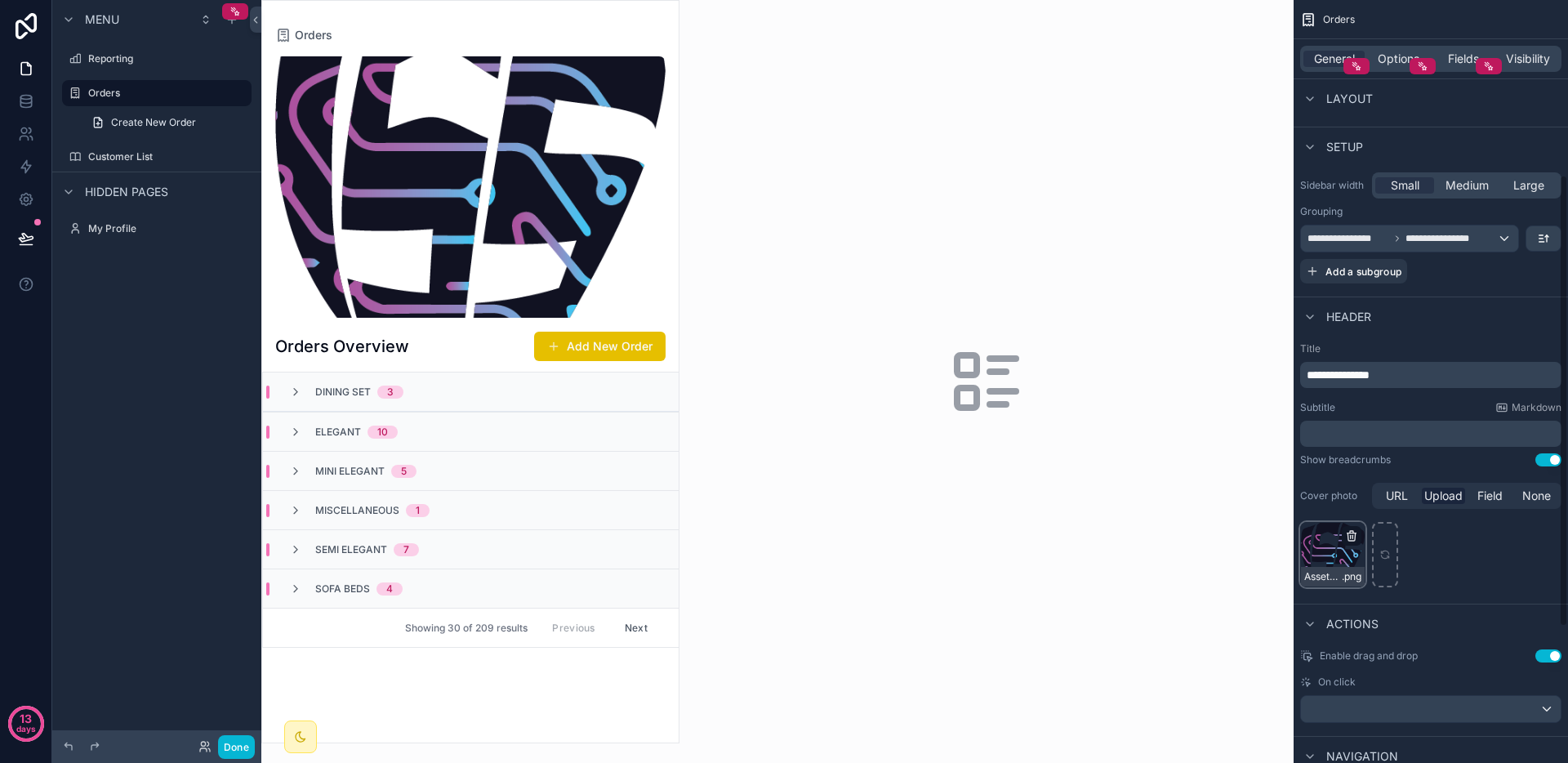
click at [1352, 539] on icon "scrollable content" at bounding box center [1351, 535] width 13 height 13
click at [1384, 511] on icon "button" at bounding box center [1385, 507] width 8 height 8
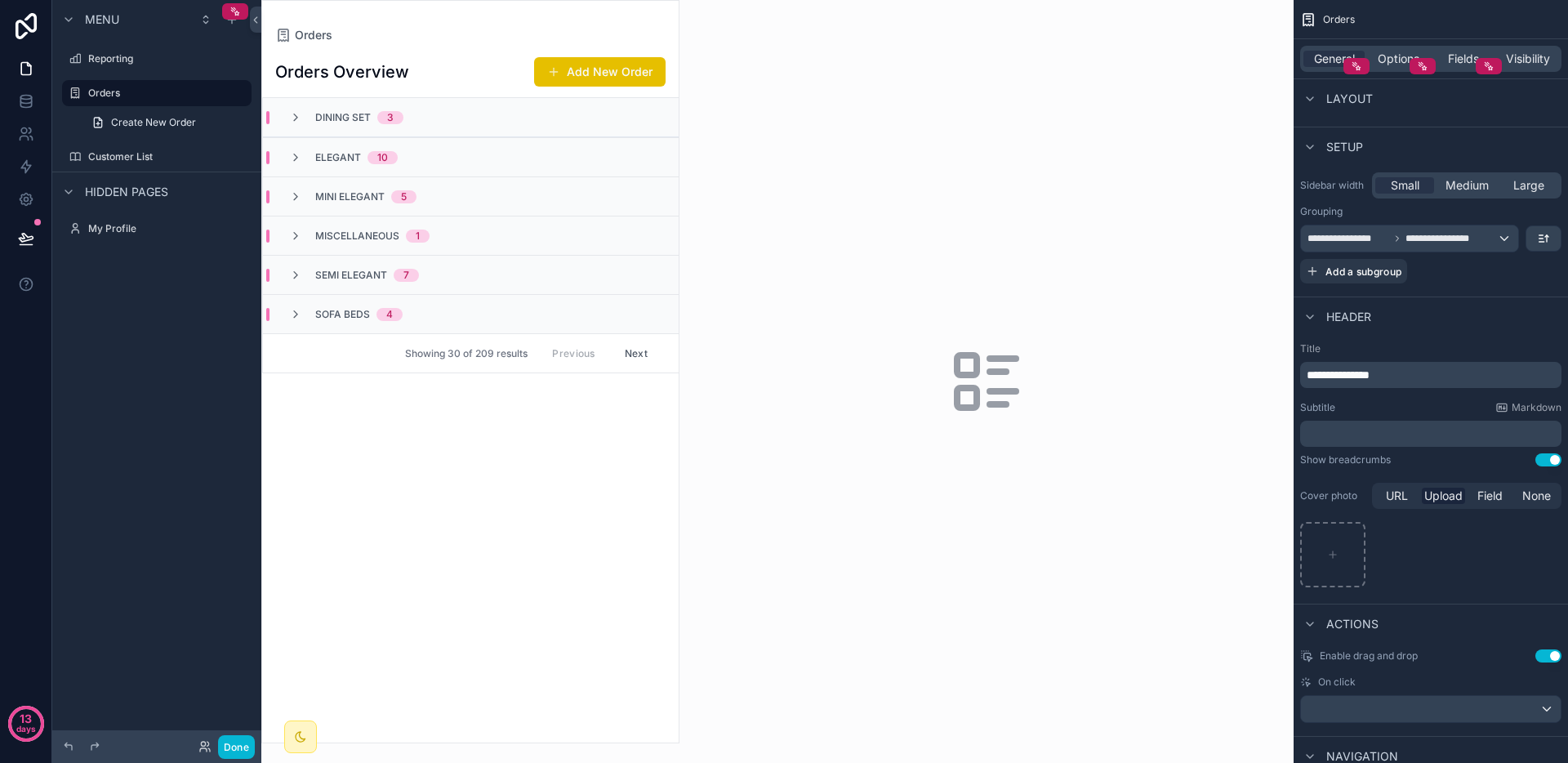
click at [1394, 538] on div "scrollable content" at bounding box center [1431, 554] width 262 height 65
click at [1385, 490] on div "URL" at bounding box center [1396, 495] width 43 height 16
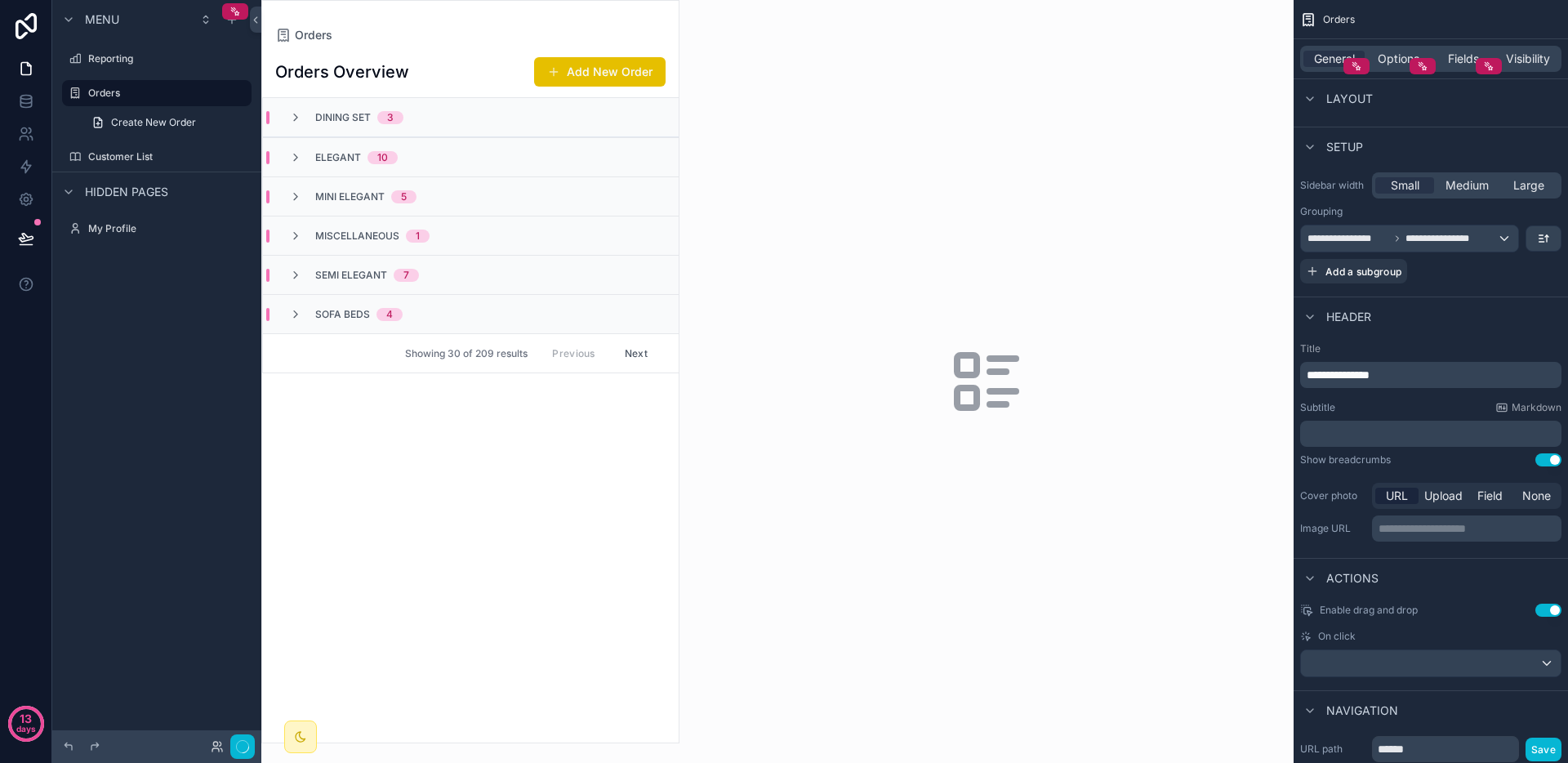
click at [1543, 506] on div "URL Upload Field None" at bounding box center [1467, 495] width 189 height 26
click at [1537, 495] on span "None" at bounding box center [1537, 495] width 29 height 16
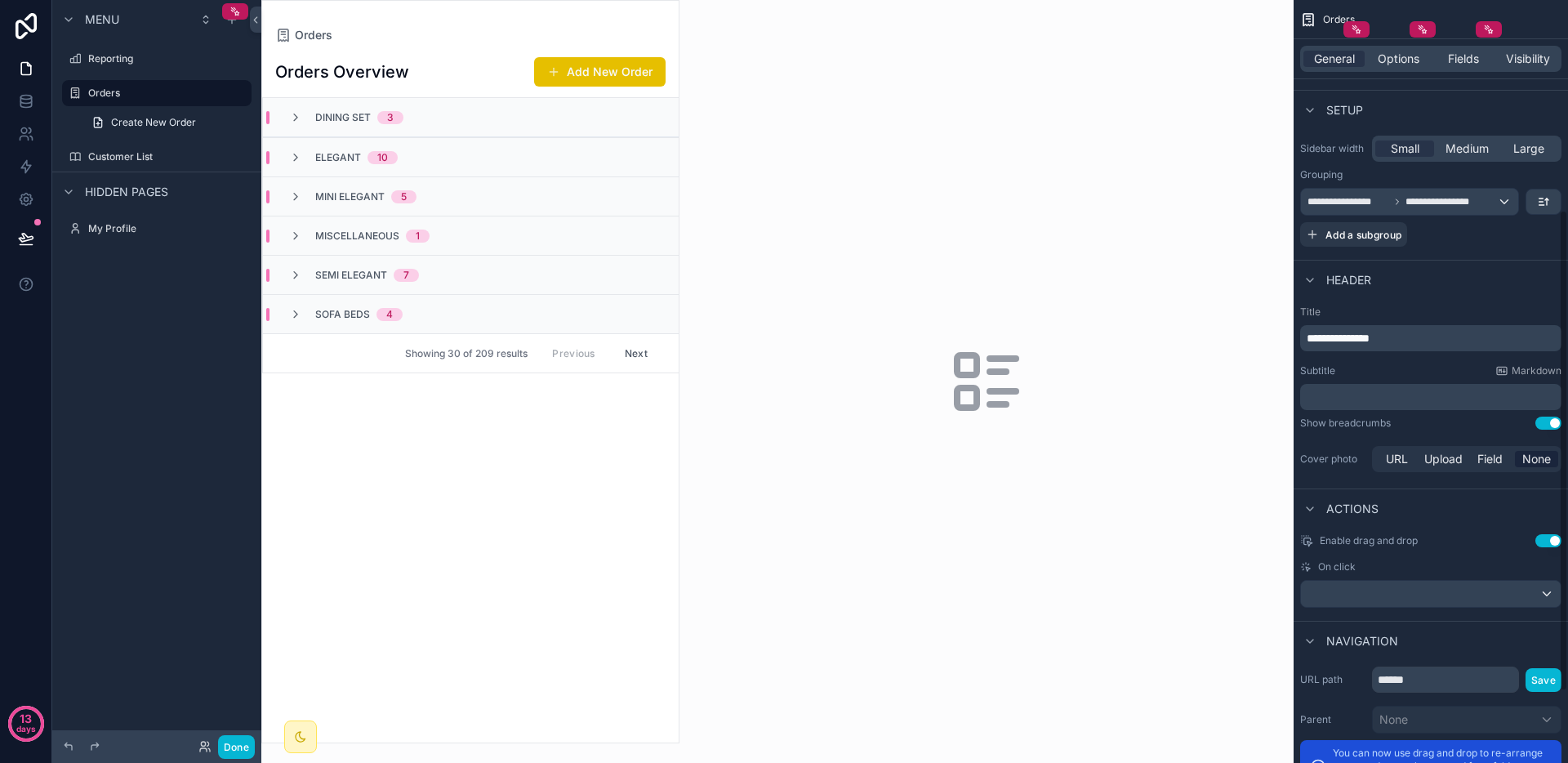
scroll to position [333, 0]
click at [1497, 591] on div "scrollable content" at bounding box center [1431, 592] width 260 height 26
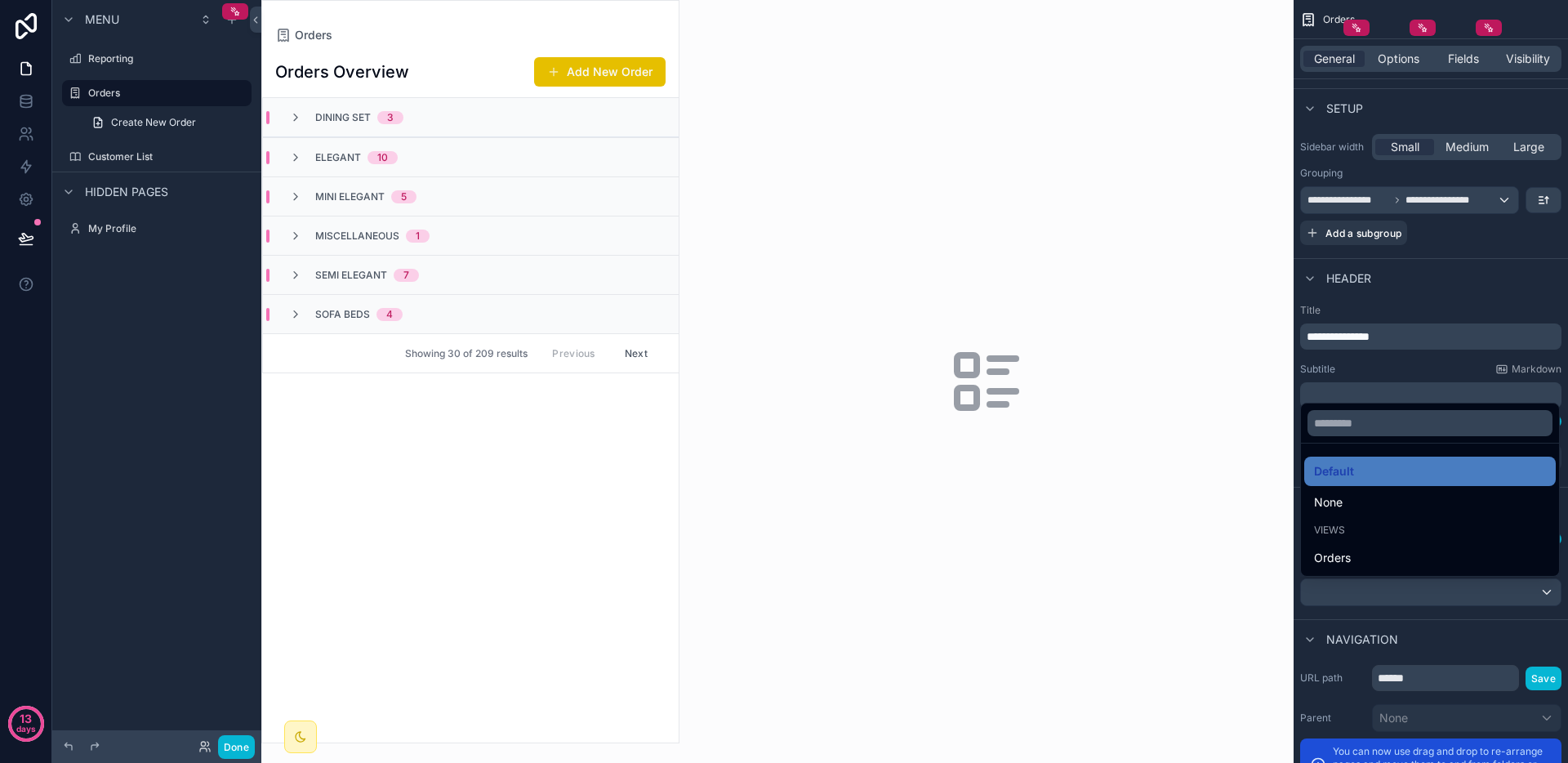
click at [1497, 591] on div "scrollable content" at bounding box center [784, 382] width 1568 height 763
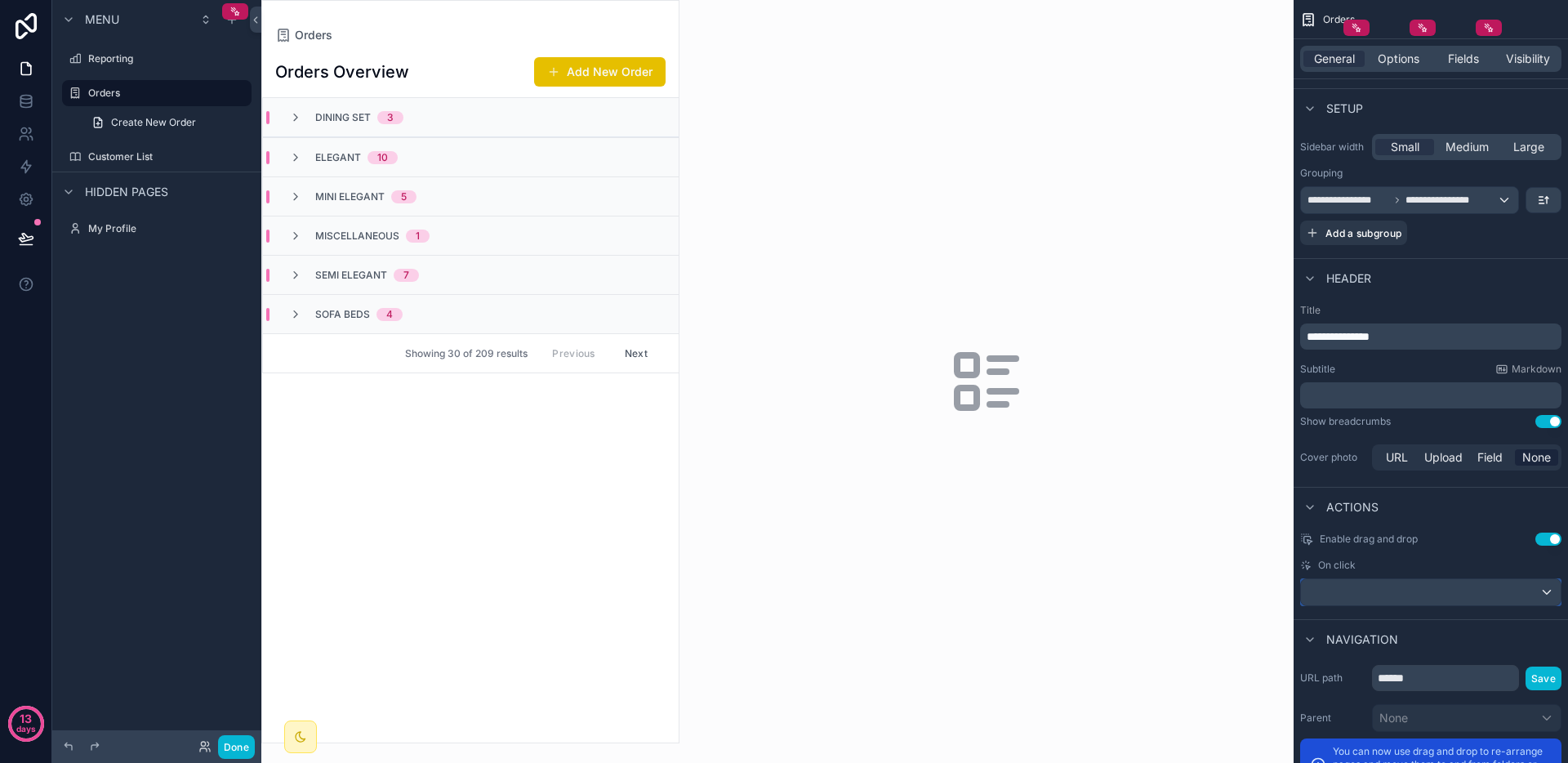
click at [1513, 588] on div "scrollable content" at bounding box center [1431, 592] width 260 height 26
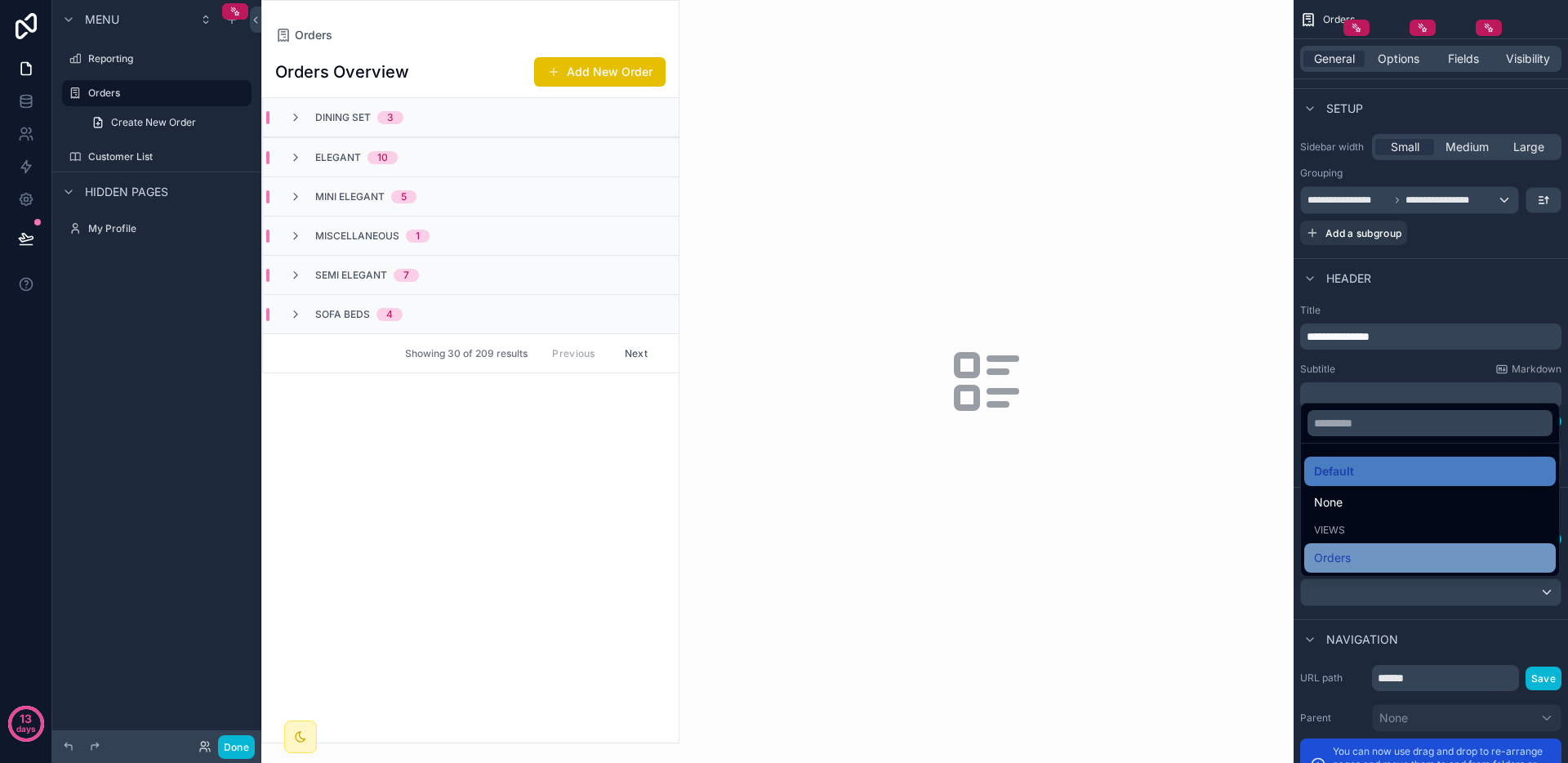
click at [1387, 546] on div "Orders" at bounding box center [1430, 557] width 251 height 30
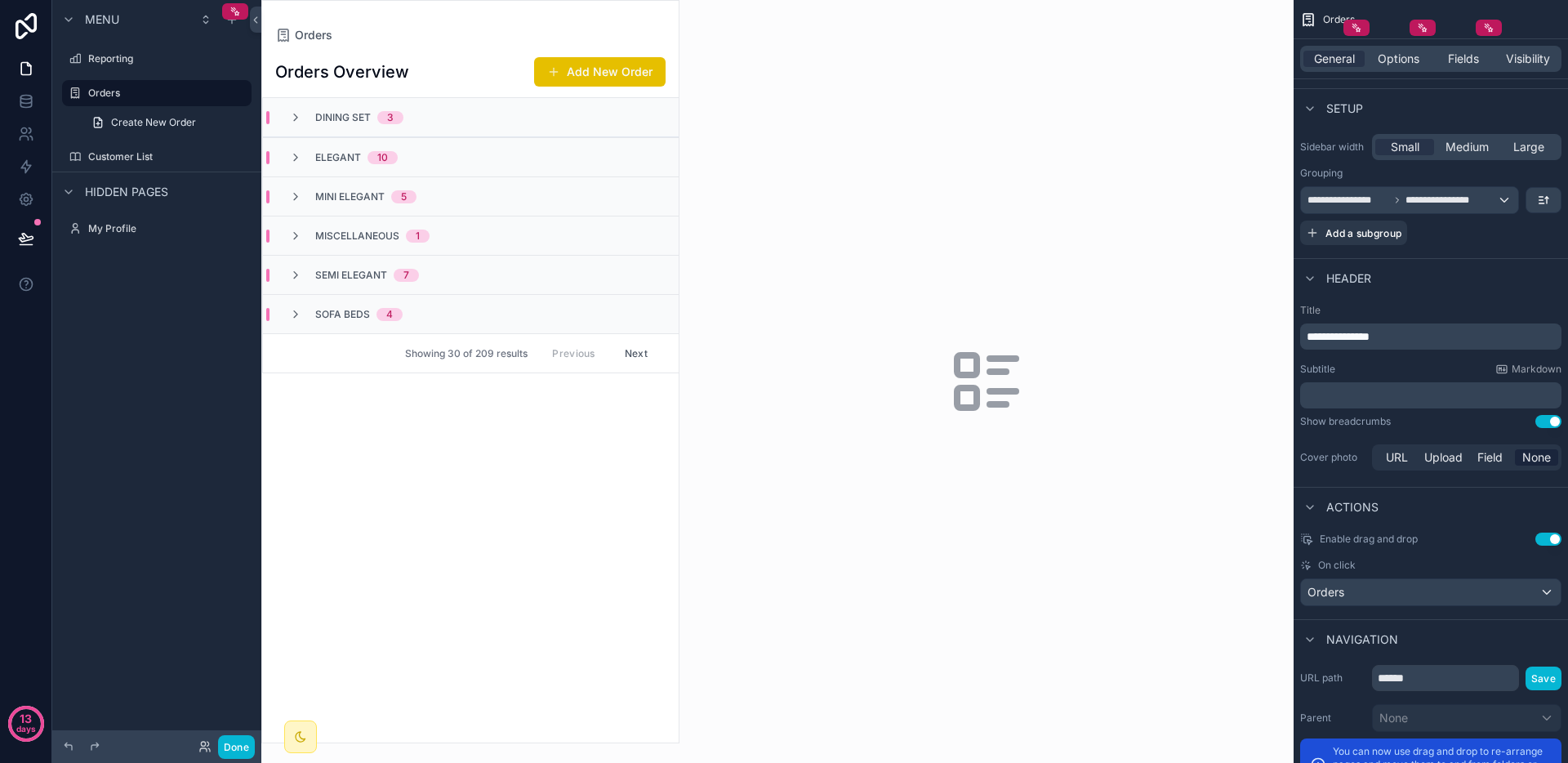
click at [383, 121] on span "3" at bounding box center [390, 117] width 26 height 13
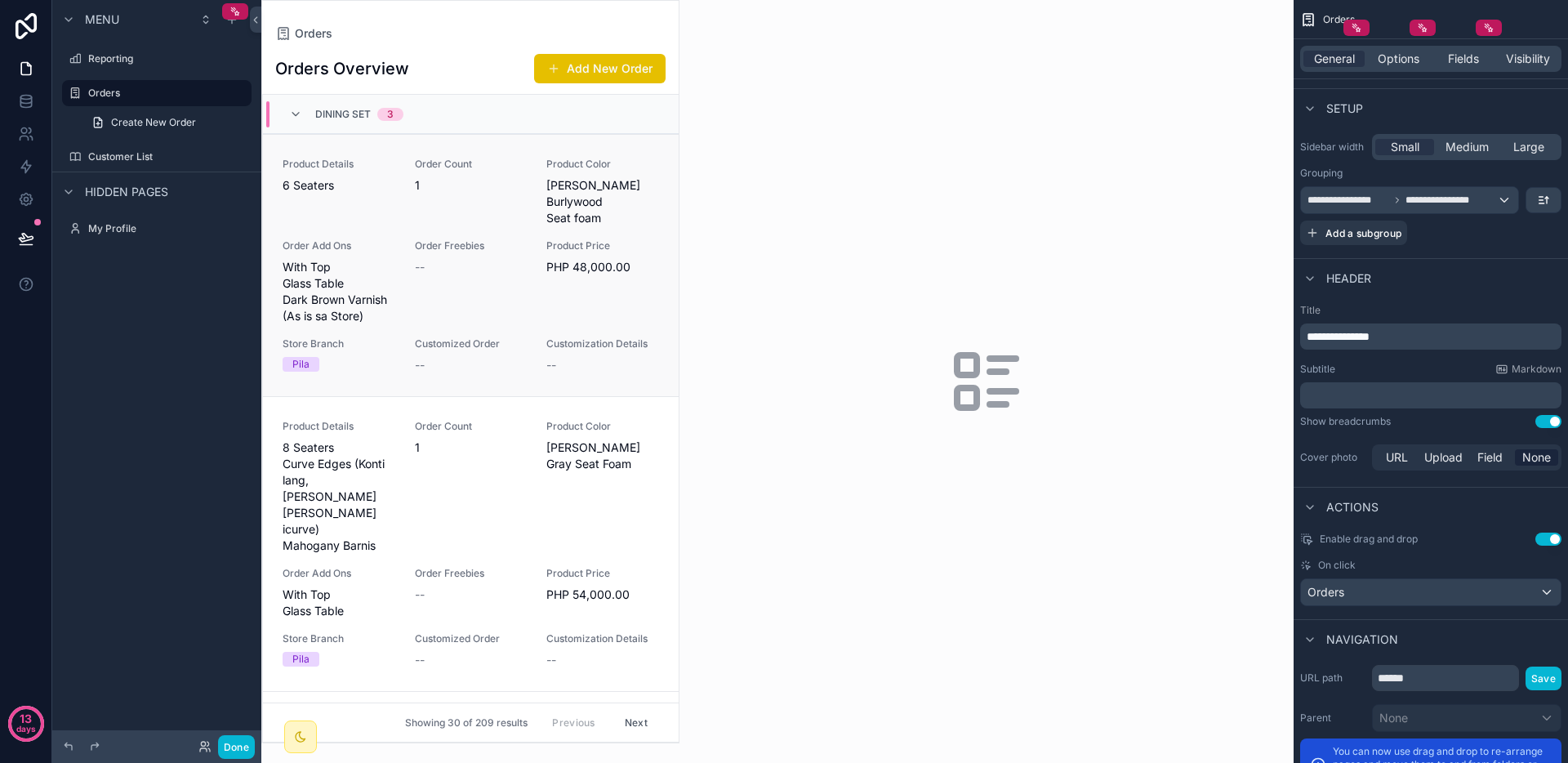
click at [377, 170] on span "Product Details" at bounding box center [339, 164] width 113 height 13
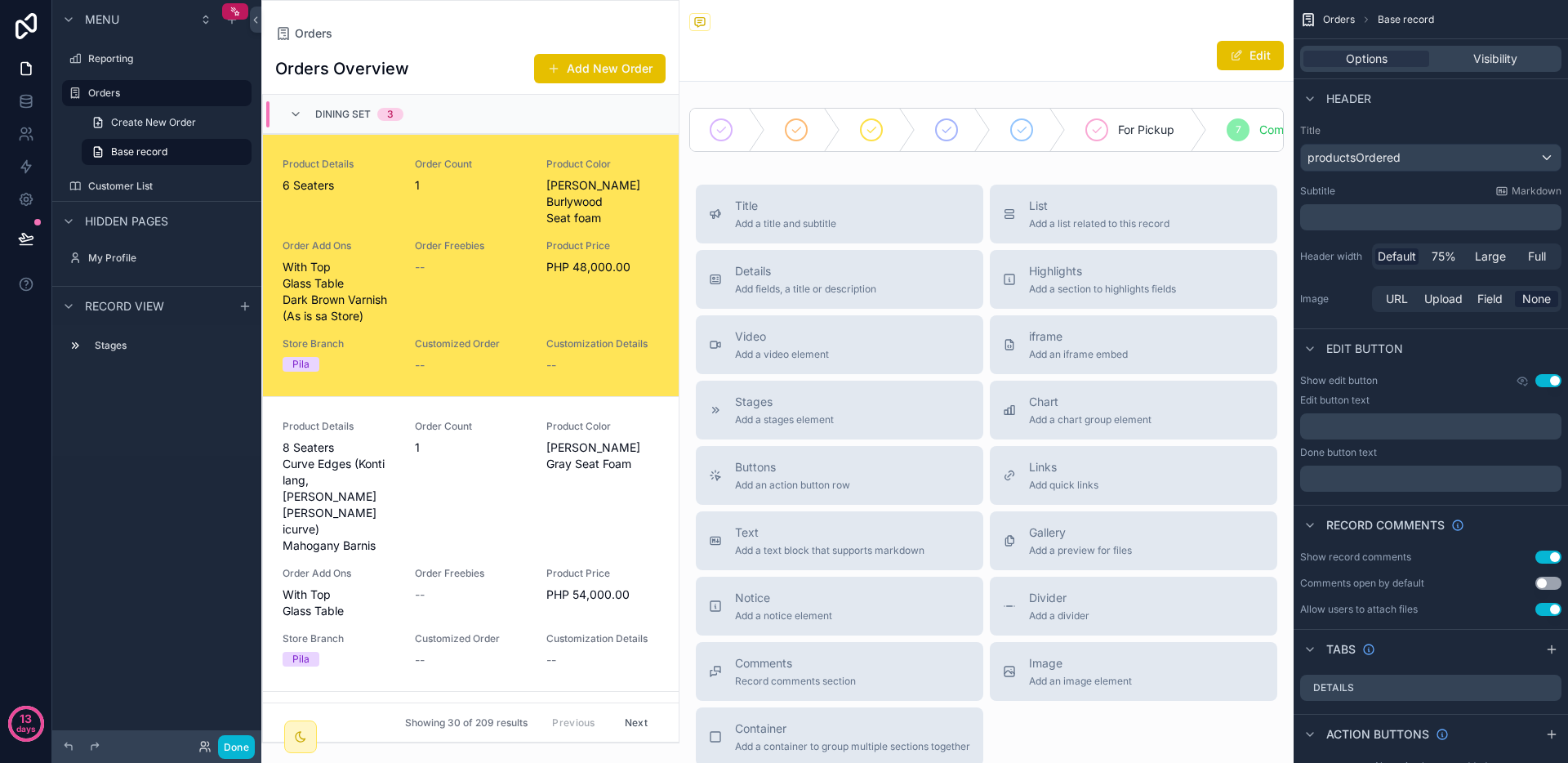
click at [358, 59] on h1 "Orders Overview" at bounding box center [342, 68] width 134 height 23
click at [346, 105] on div "Dining Set 3" at bounding box center [359, 114] width 88 height 26
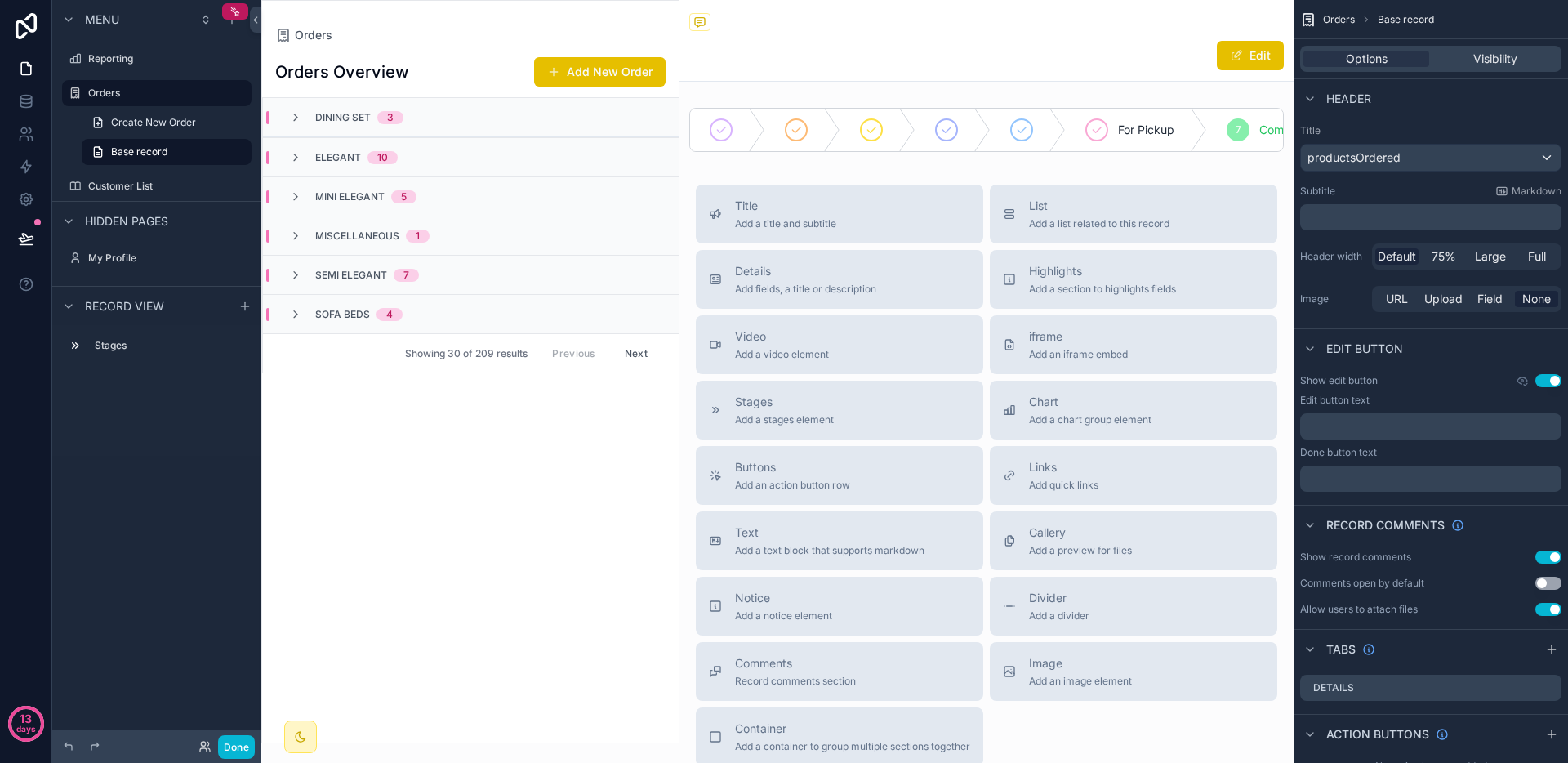
click at [369, 20] on div "Orders Orders Overview Add New Order Dining Set 3 Elegant 10 Mini Elegant 5 Mis…" at bounding box center [471, 371] width 418 height 743
click at [133, 74] on div "scrollable content" at bounding box center [157, 76] width 209 height 3
click at [129, 87] on label "Orders" at bounding box center [154, 93] width 131 height 13
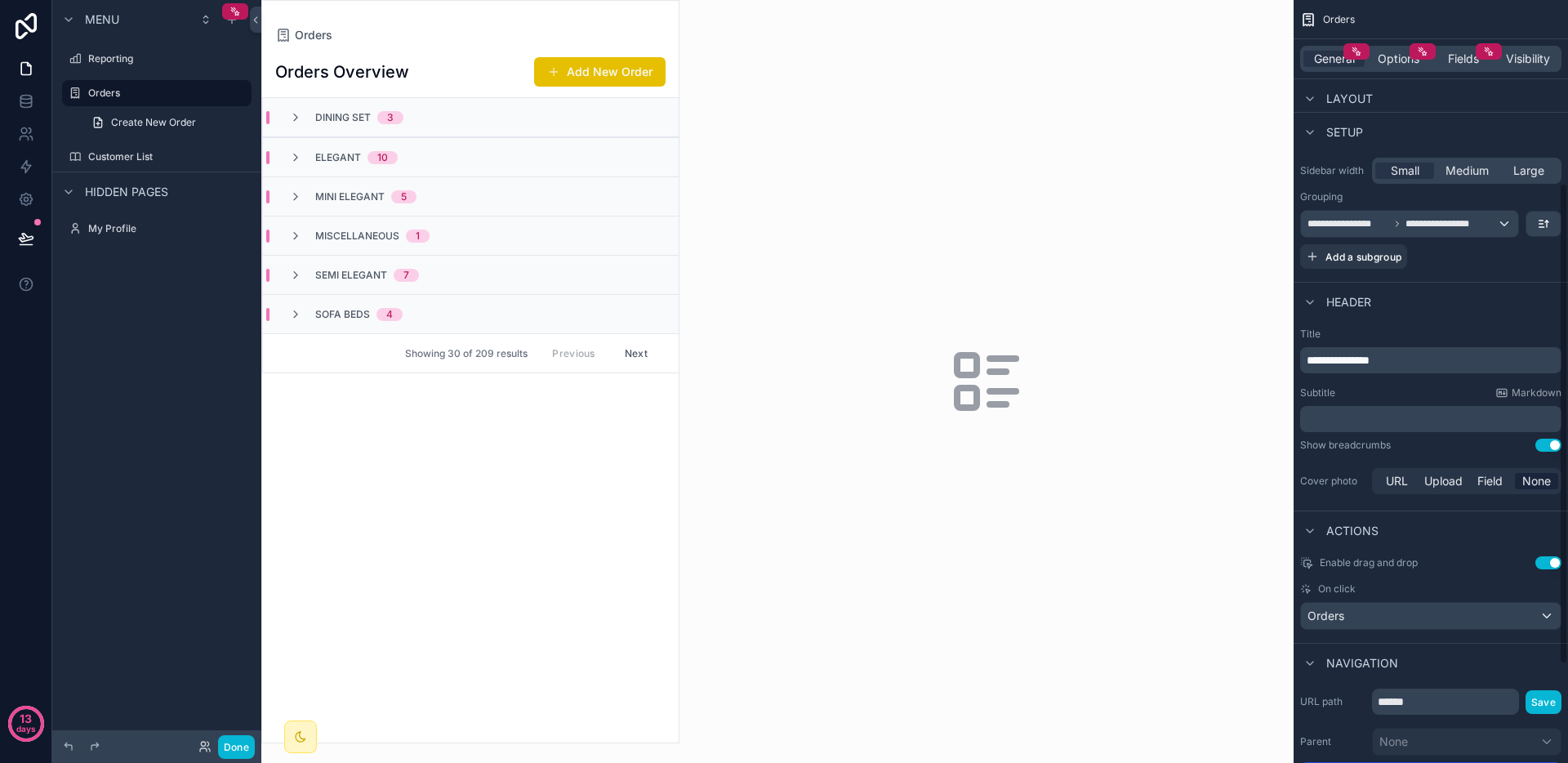
scroll to position [314, 0]
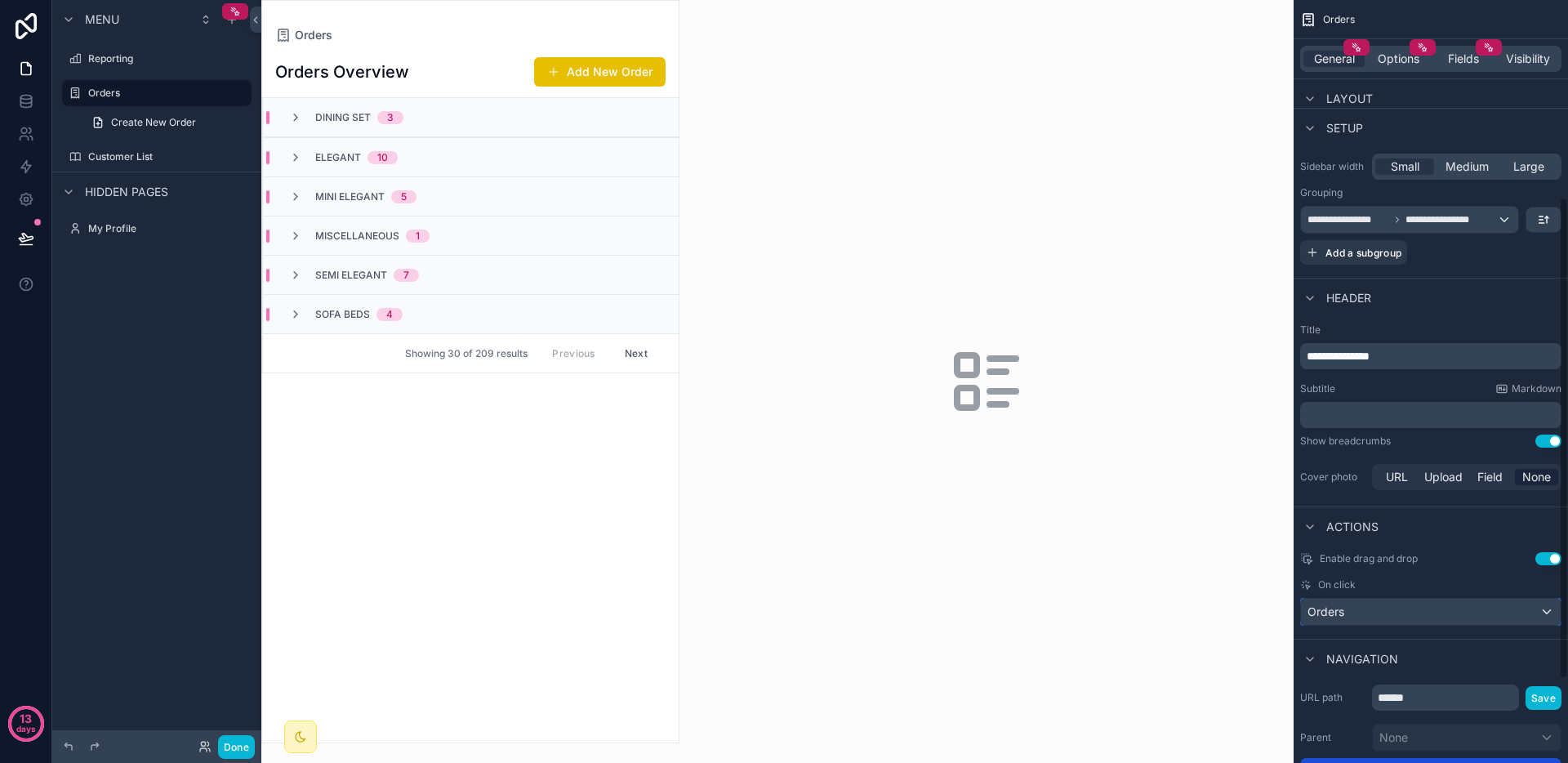
click at [1400, 610] on div "Orders" at bounding box center [1431, 612] width 260 height 26
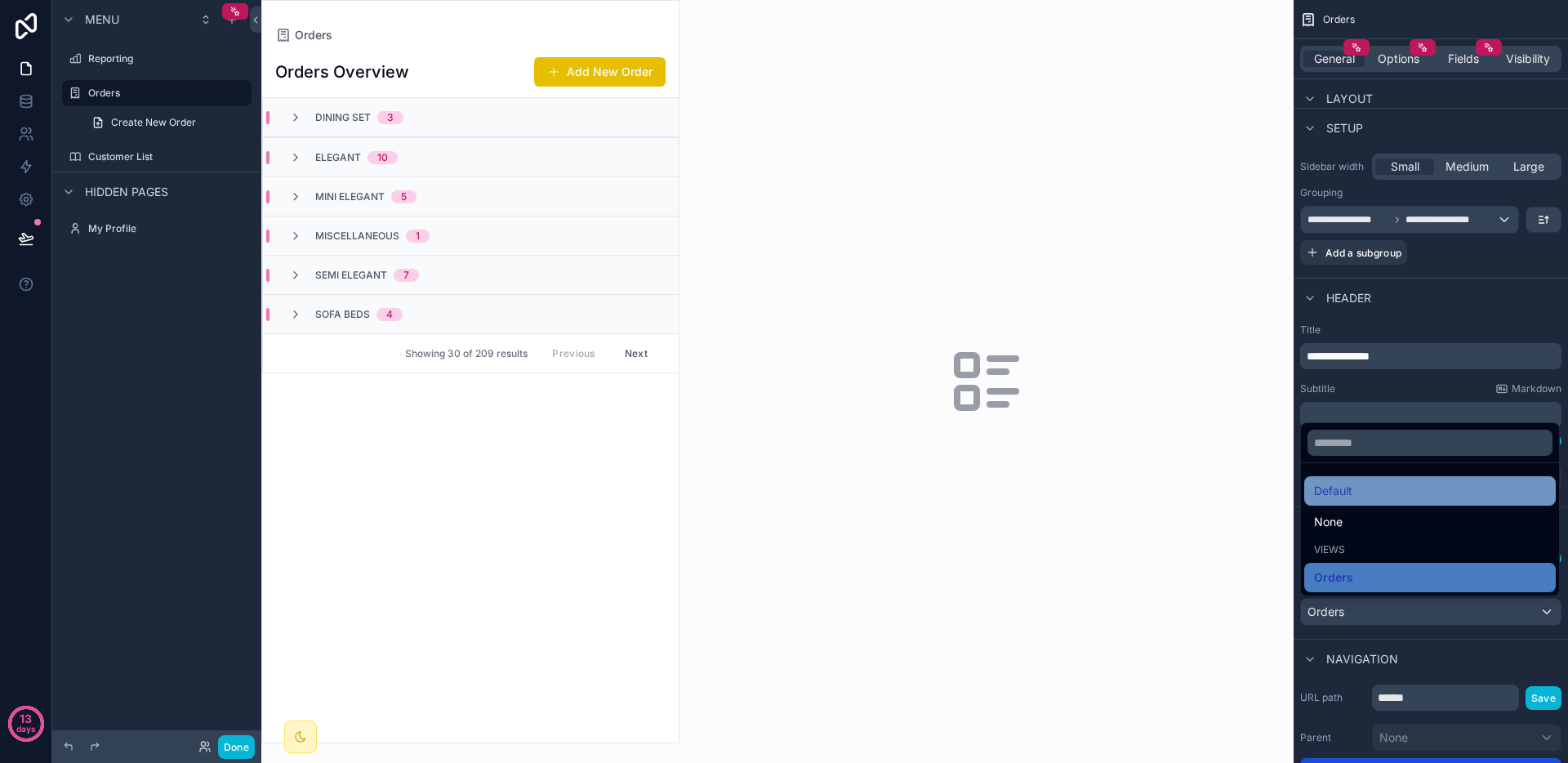
click at [1368, 489] on div "Default" at bounding box center [1430, 490] width 232 height 20
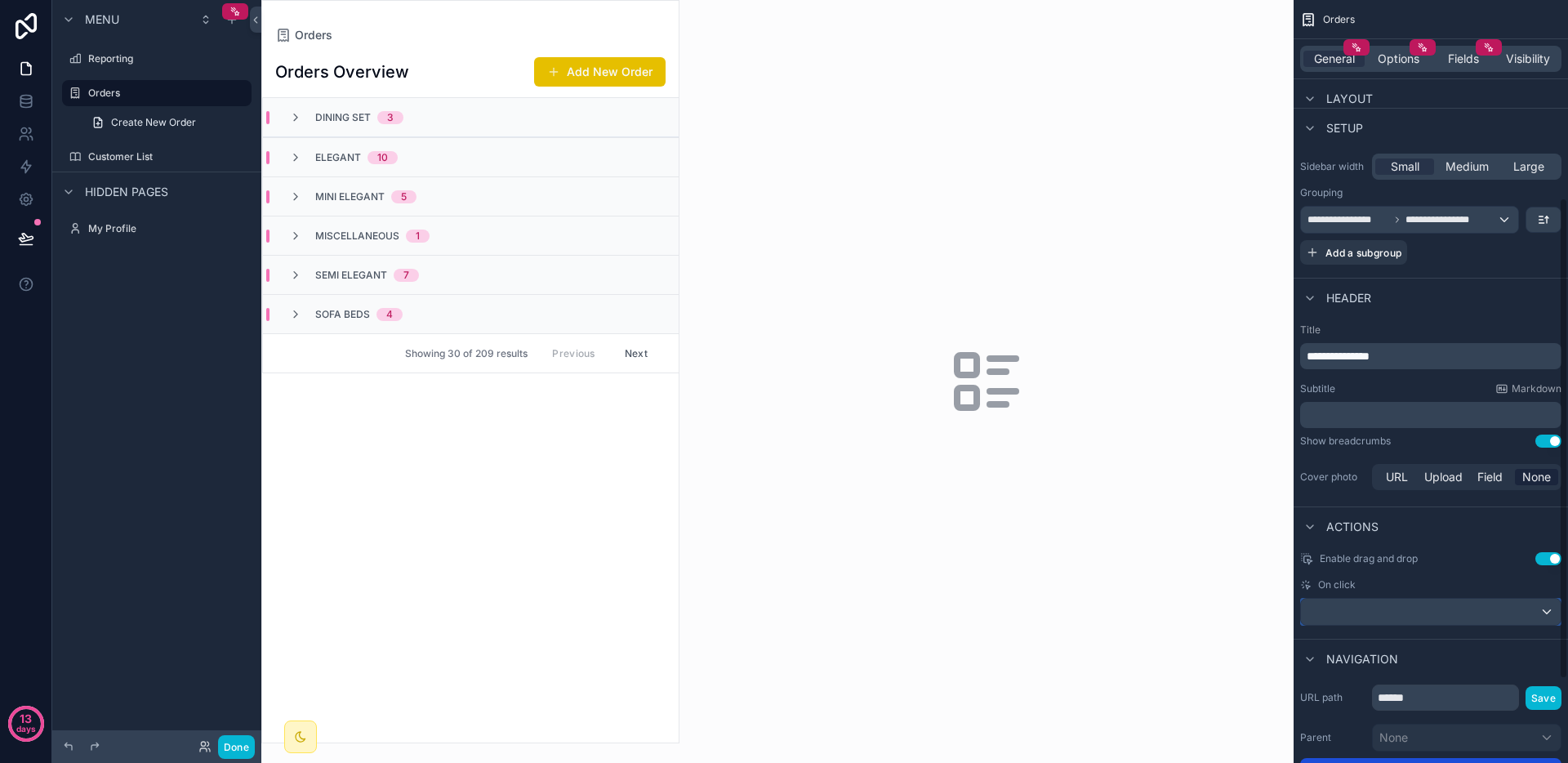
click at [1424, 619] on div "scrollable content" at bounding box center [1431, 612] width 260 height 26
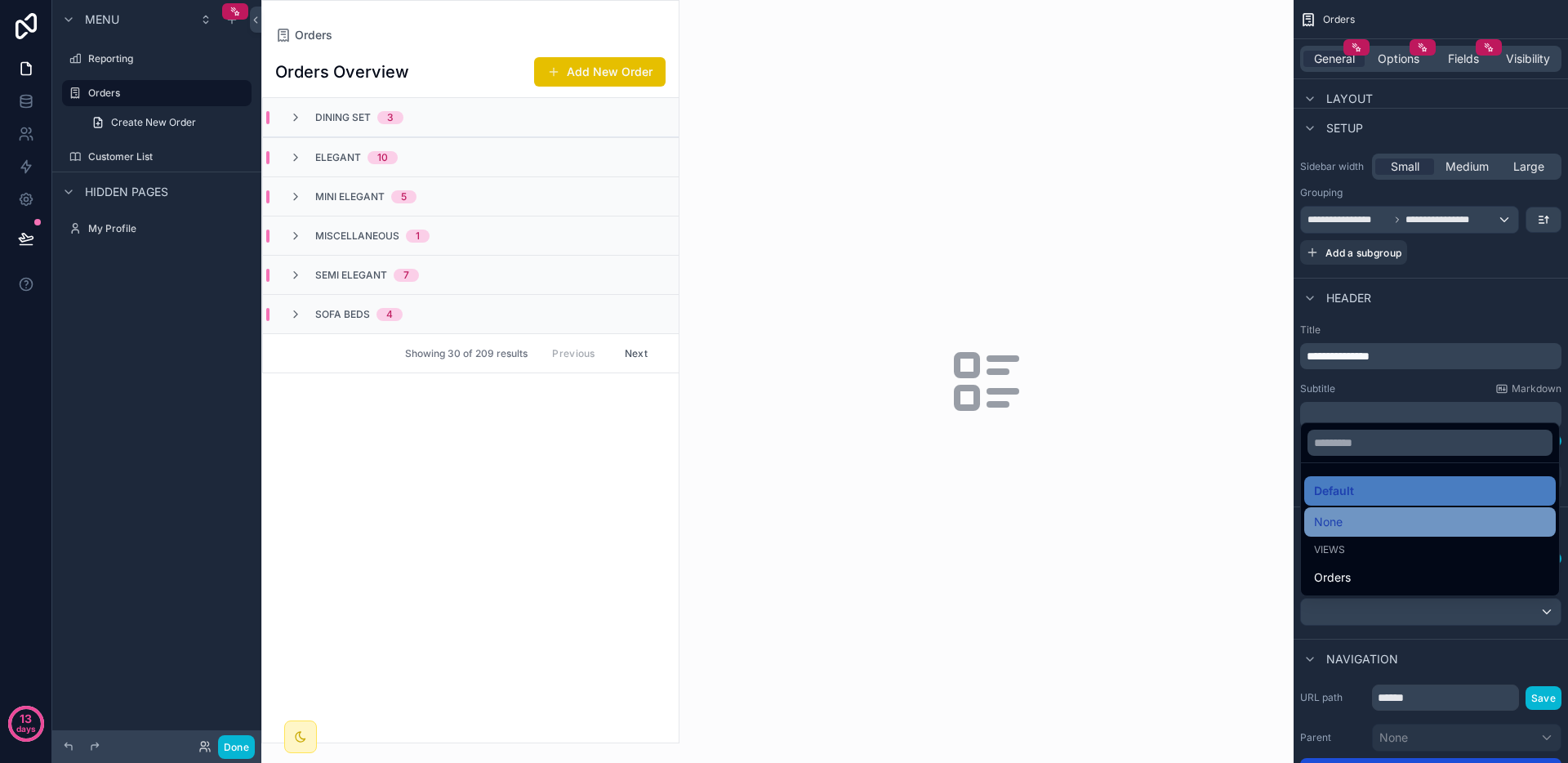
click at [1352, 528] on div "None" at bounding box center [1430, 522] width 232 height 20
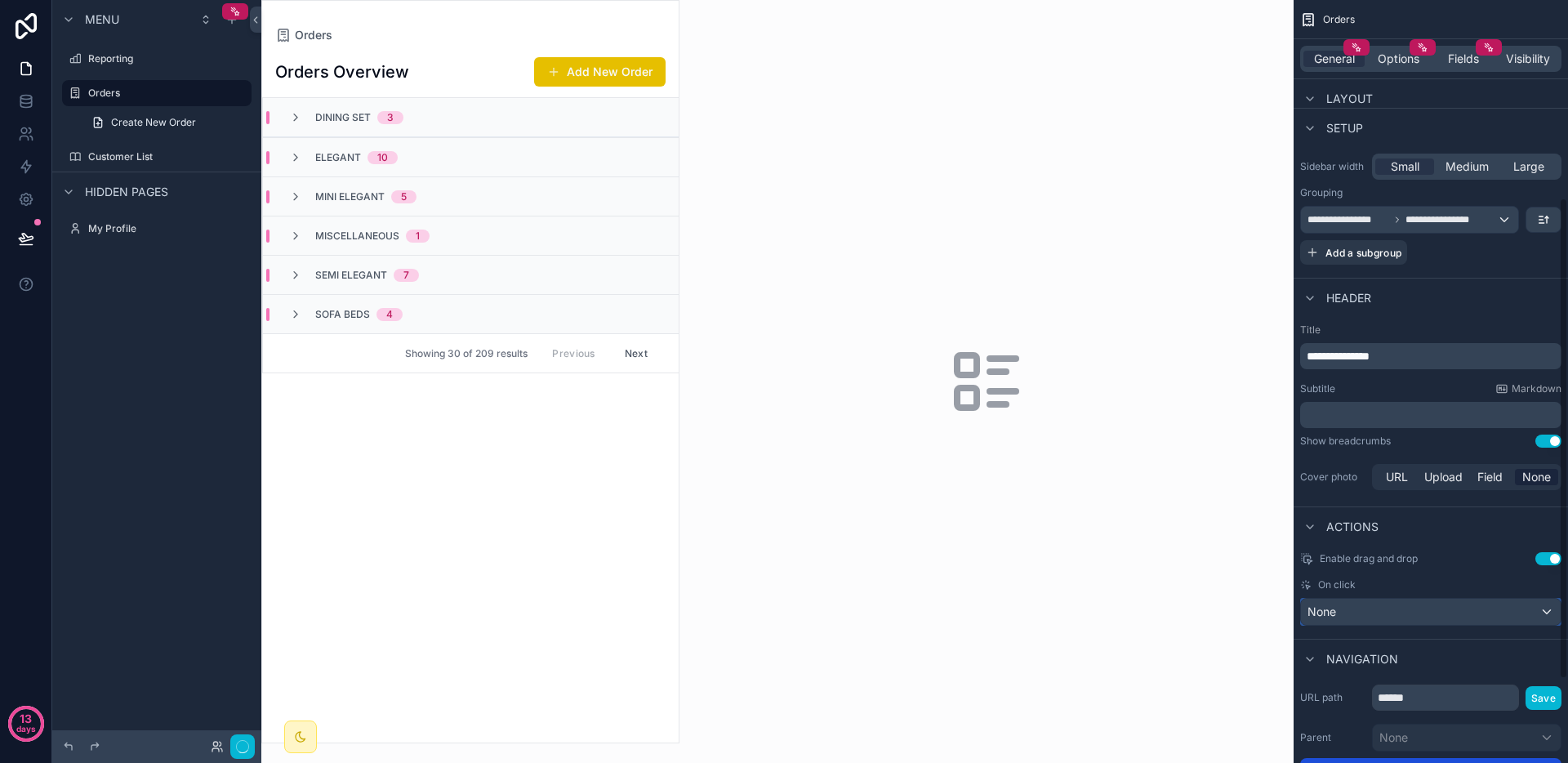
click at [1394, 613] on div "None" at bounding box center [1431, 612] width 260 height 26
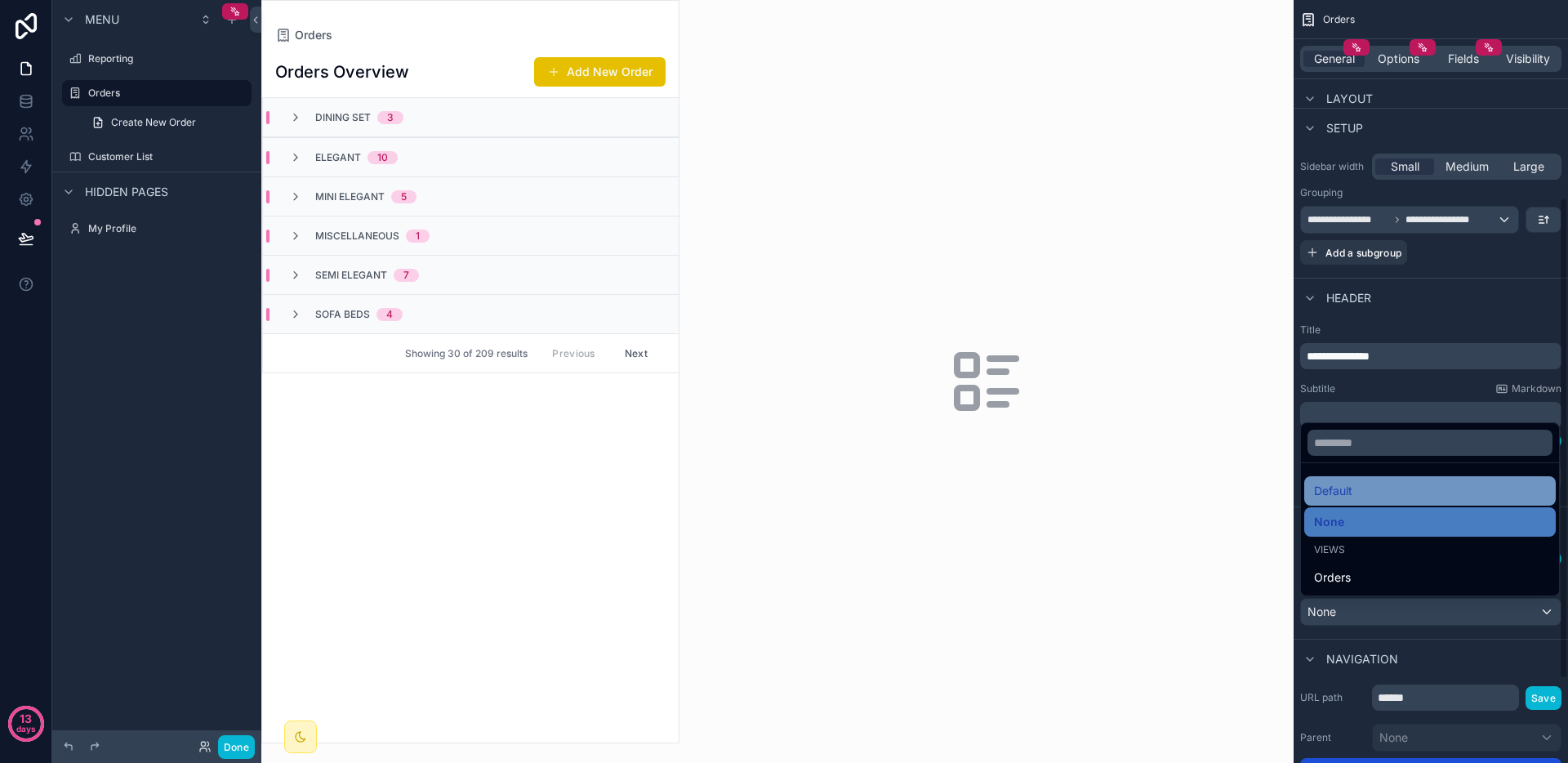
click at [1386, 491] on div "Default" at bounding box center [1430, 490] width 232 height 20
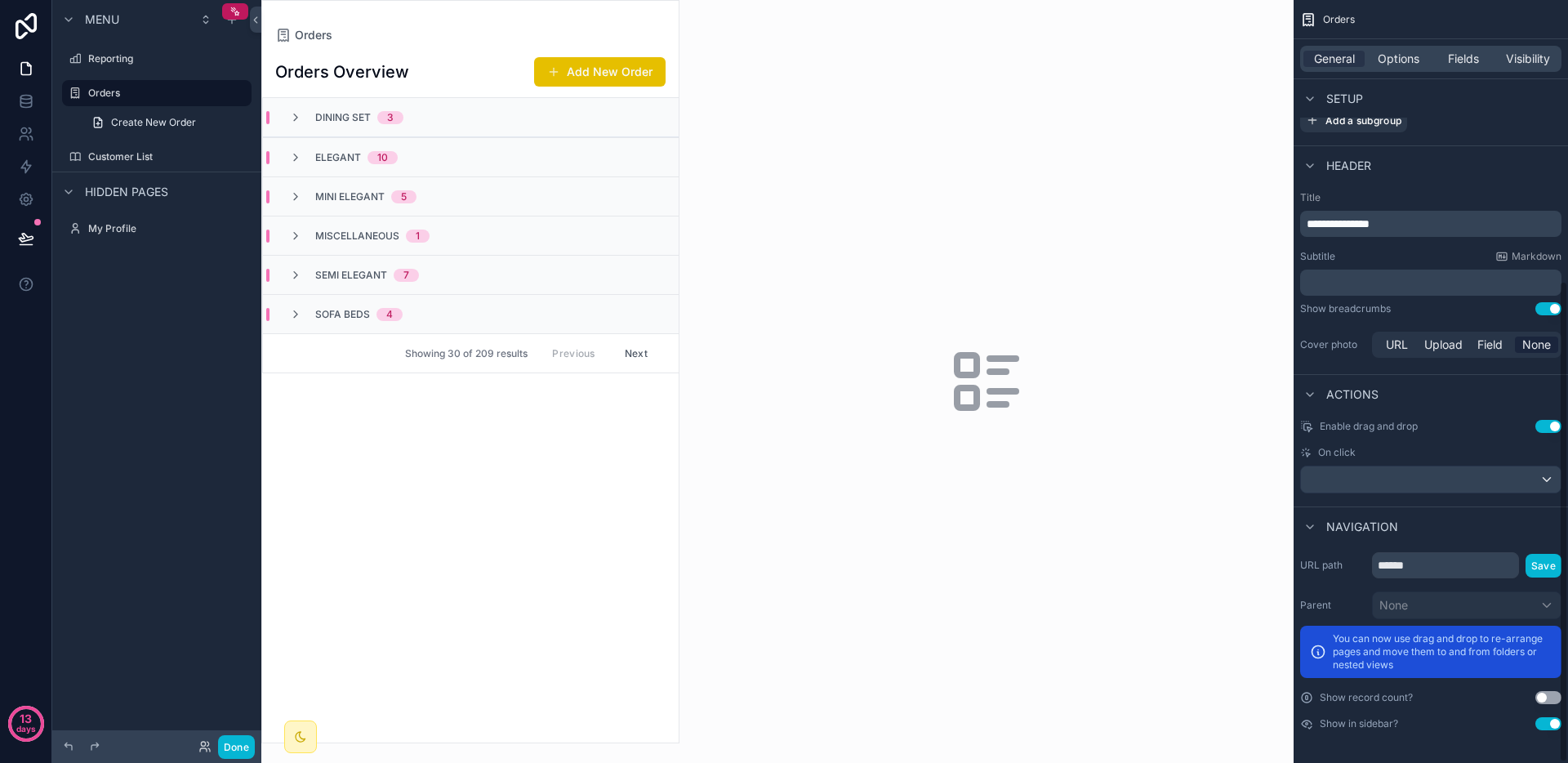
scroll to position [0, 0]
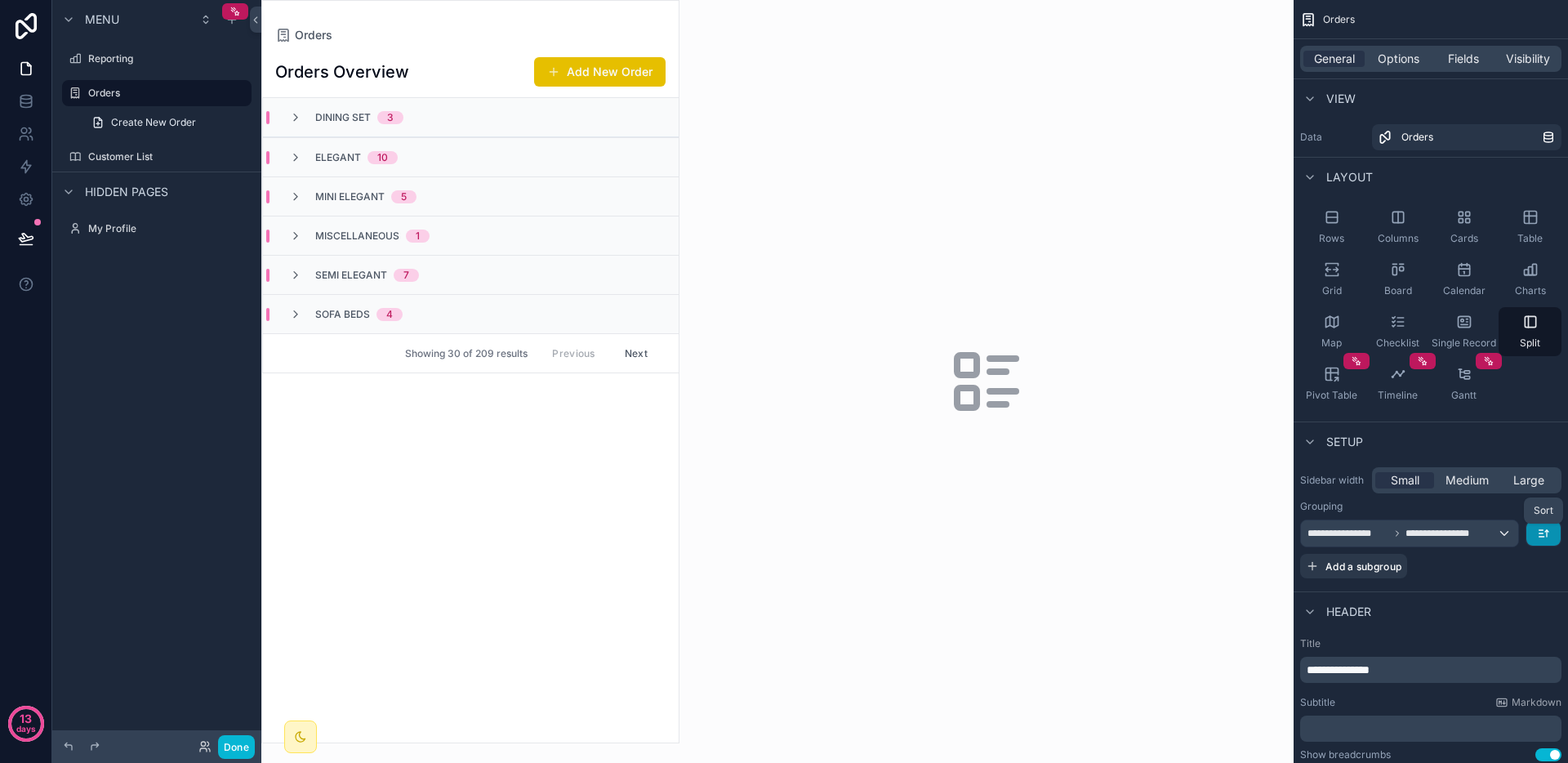
click at [1540, 534] on icon "scrollable content" at bounding box center [1542, 534] width 4 height 0
click at [1536, 569] on span "A -> Z" at bounding box center [1531, 570] width 32 height 20
click at [1385, 51] on span "Options" at bounding box center [1398, 59] width 42 height 16
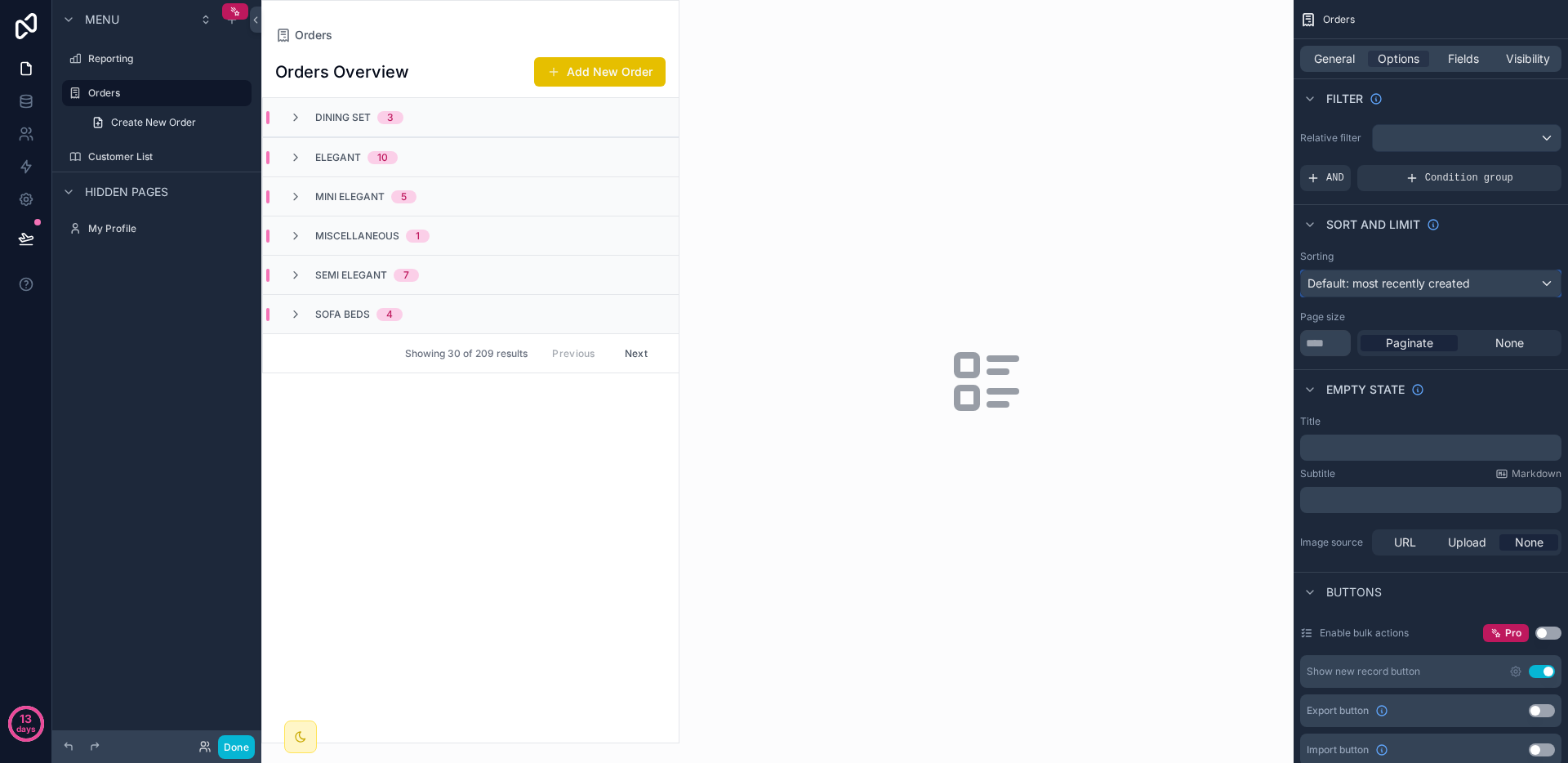
click at [1416, 286] on span "Default: most recently created" at bounding box center [1389, 283] width 162 height 14
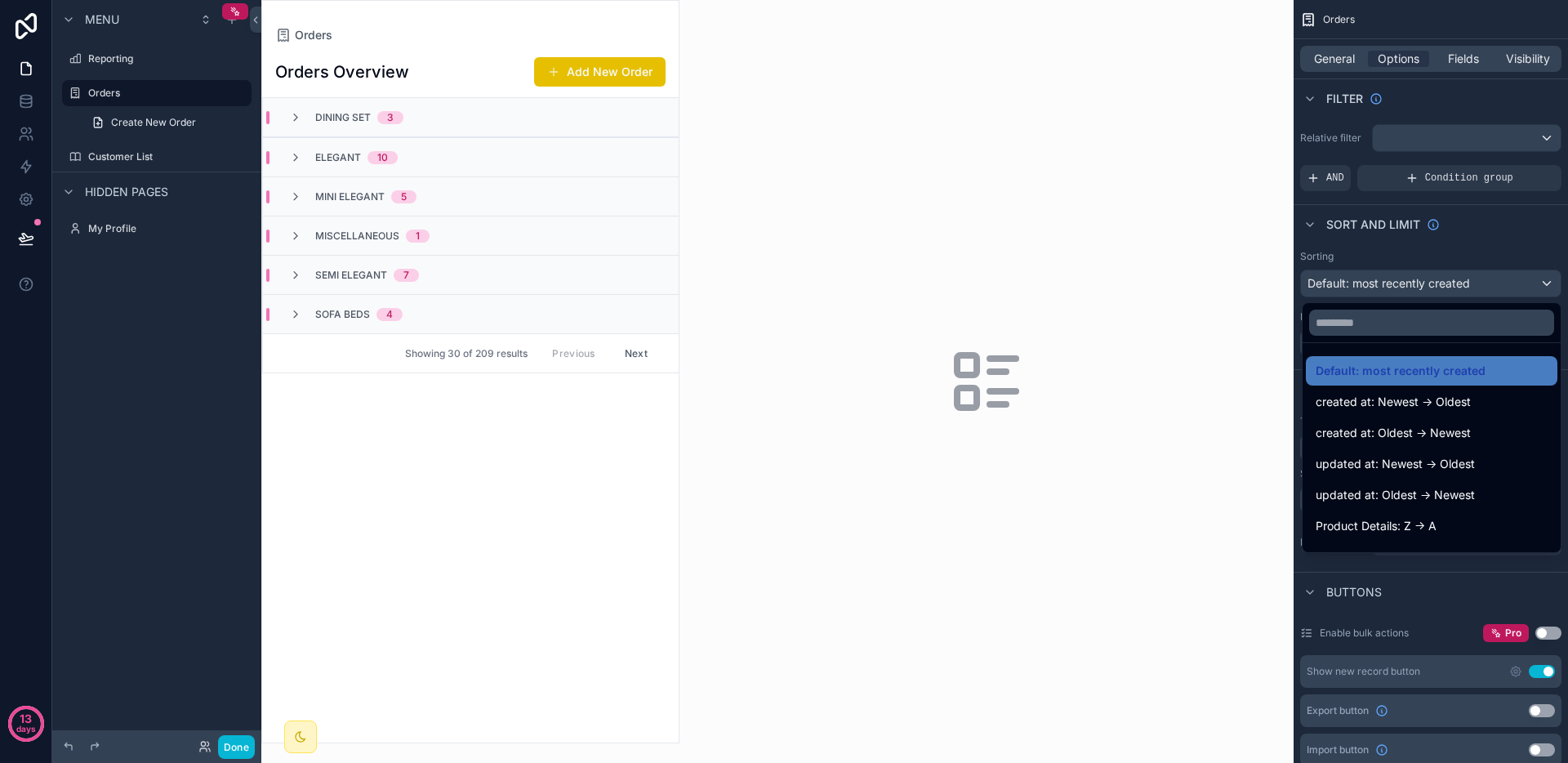
click at [1416, 286] on div "scrollable content" at bounding box center [784, 382] width 1568 height 763
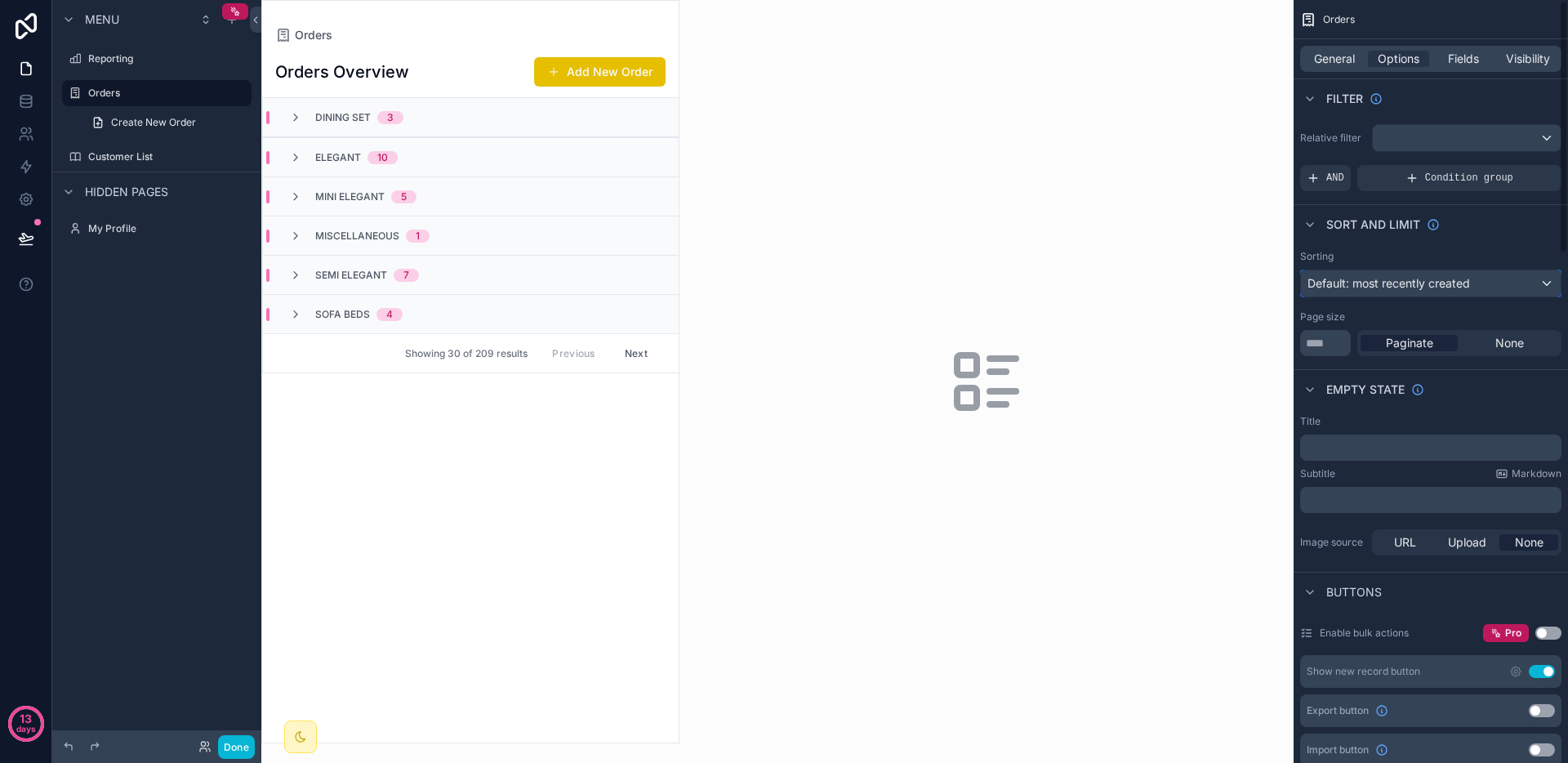
click at [1416, 286] on span "Default: most recently created" at bounding box center [1389, 283] width 162 height 14
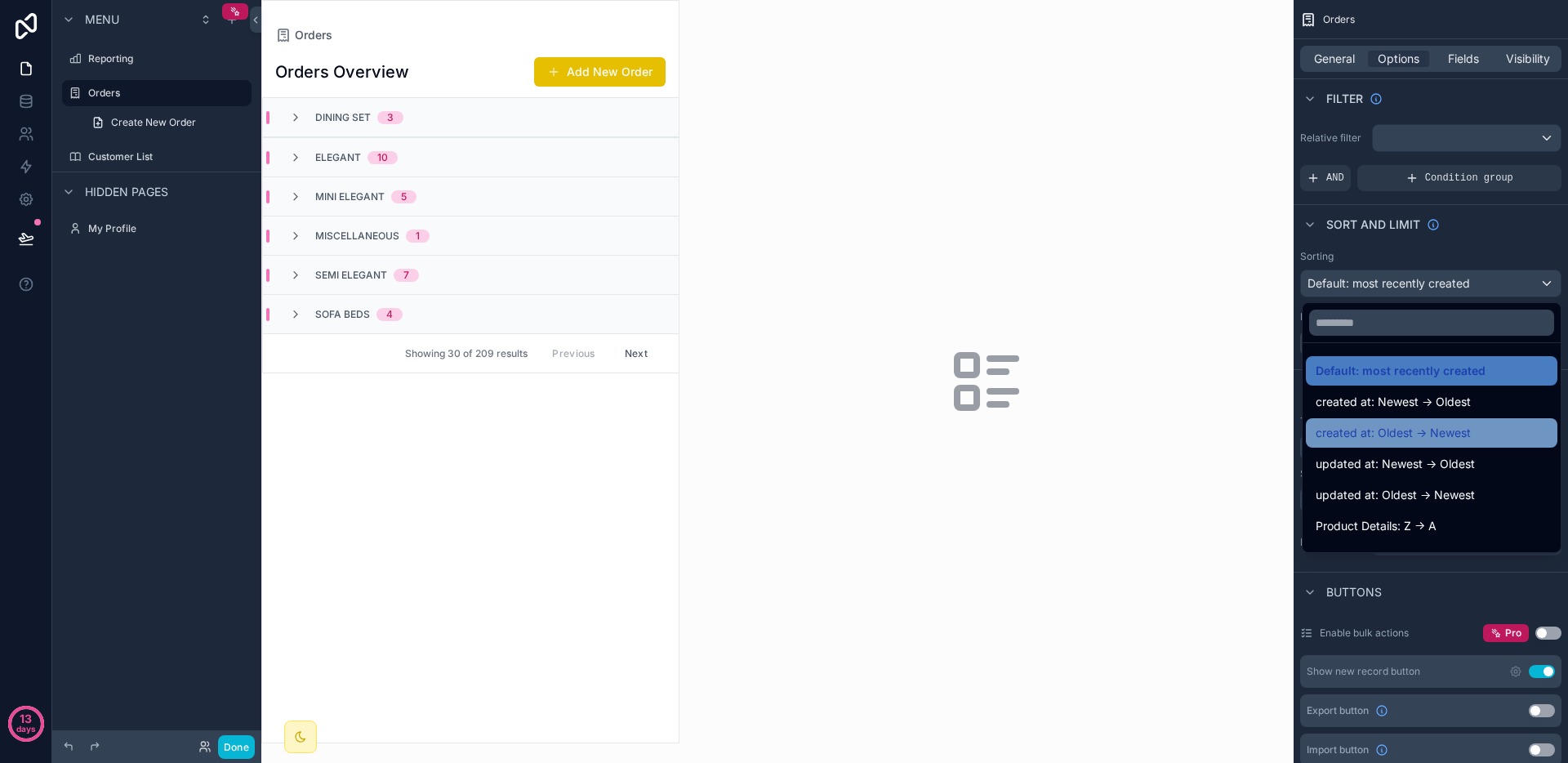
click at [1428, 425] on span "created at: Oldest -> Newest" at bounding box center [1393, 432] width 155 height 20
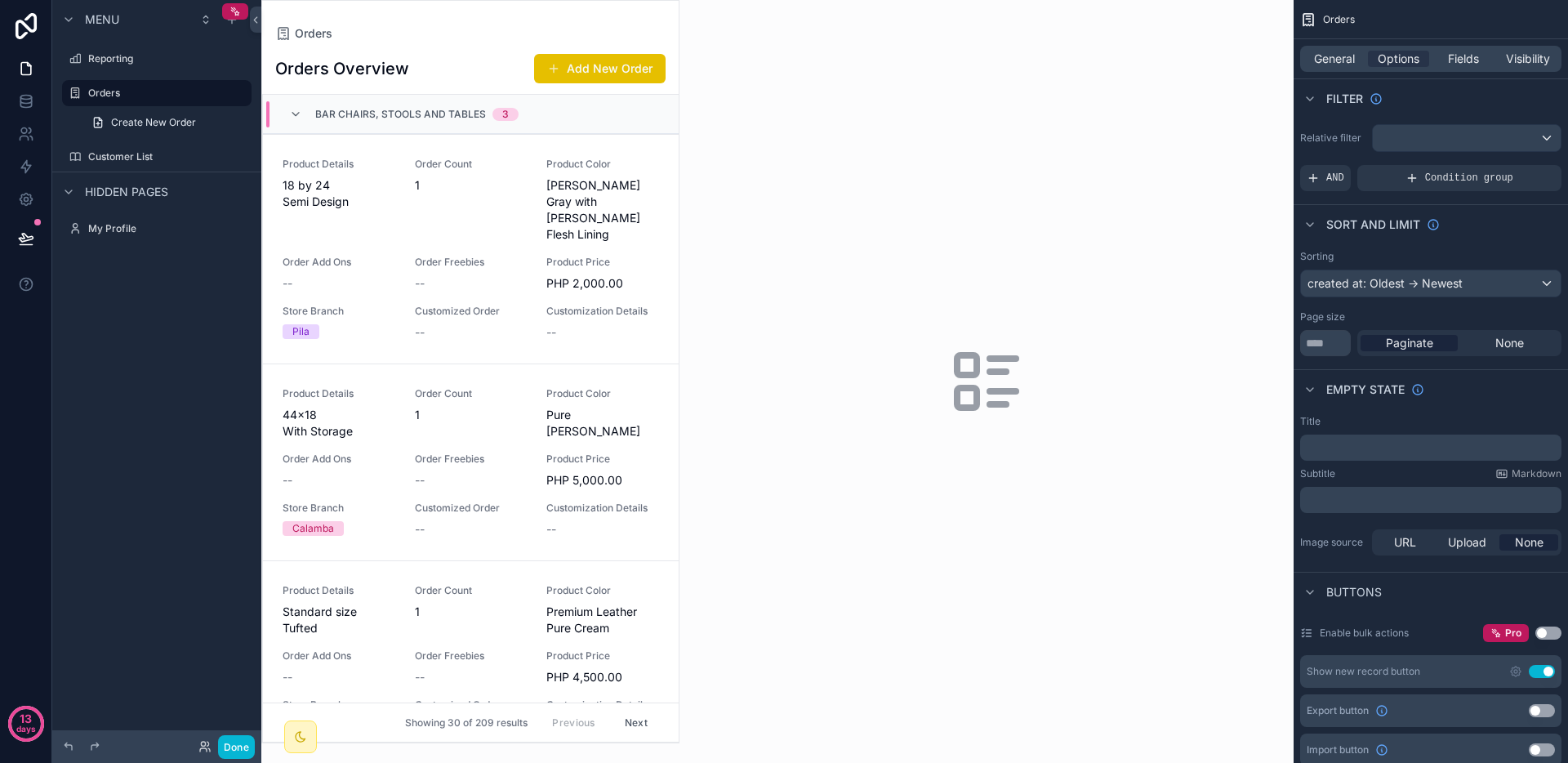
click at [420, 117] on span "Bar Chairs, Stools and Tables" at bounding box center [400, 114] width 171 height 13
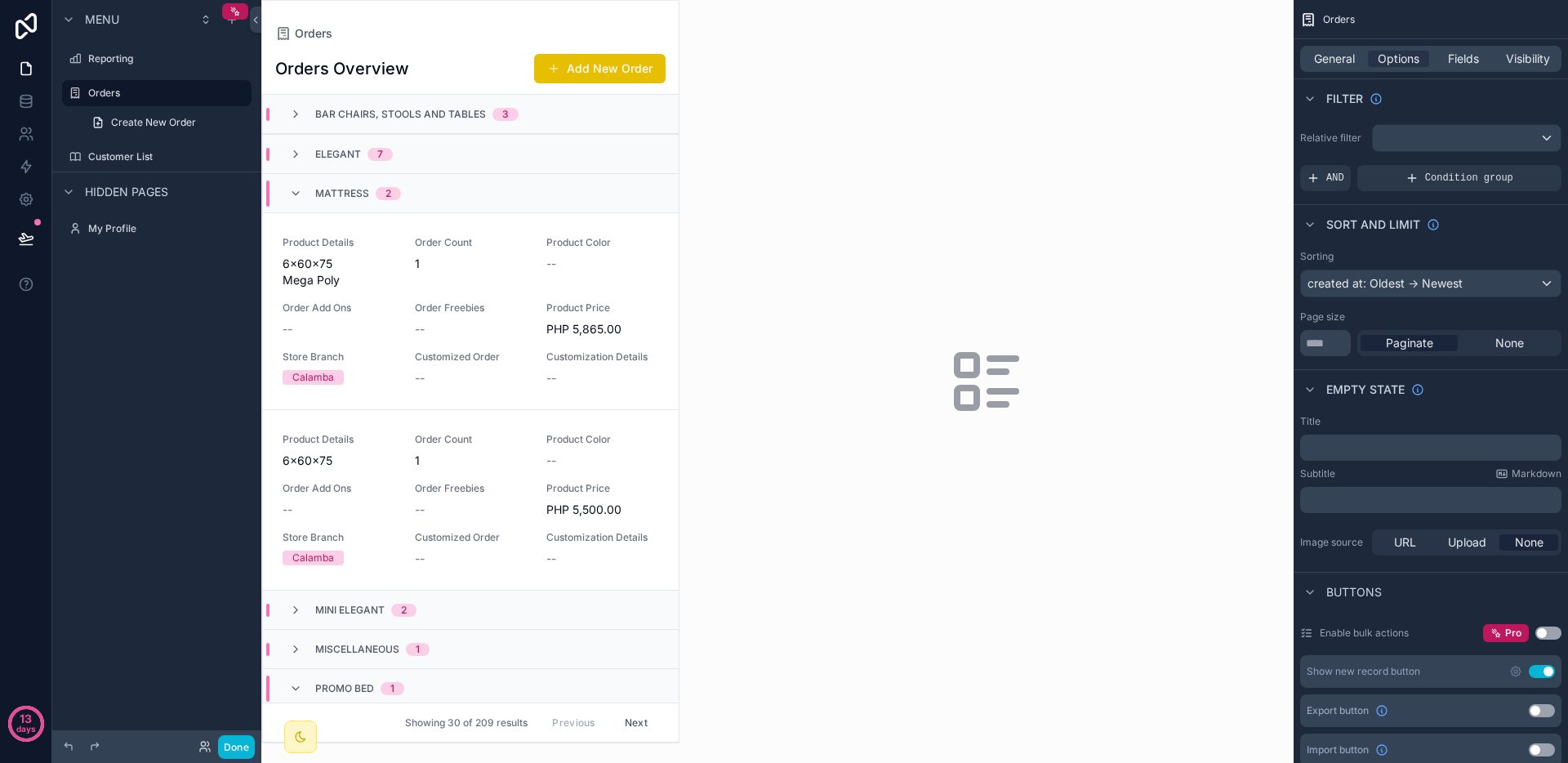
click at [405, 154] on div "Elegant 7" at bounding box center [341, 154] width 143 height 13
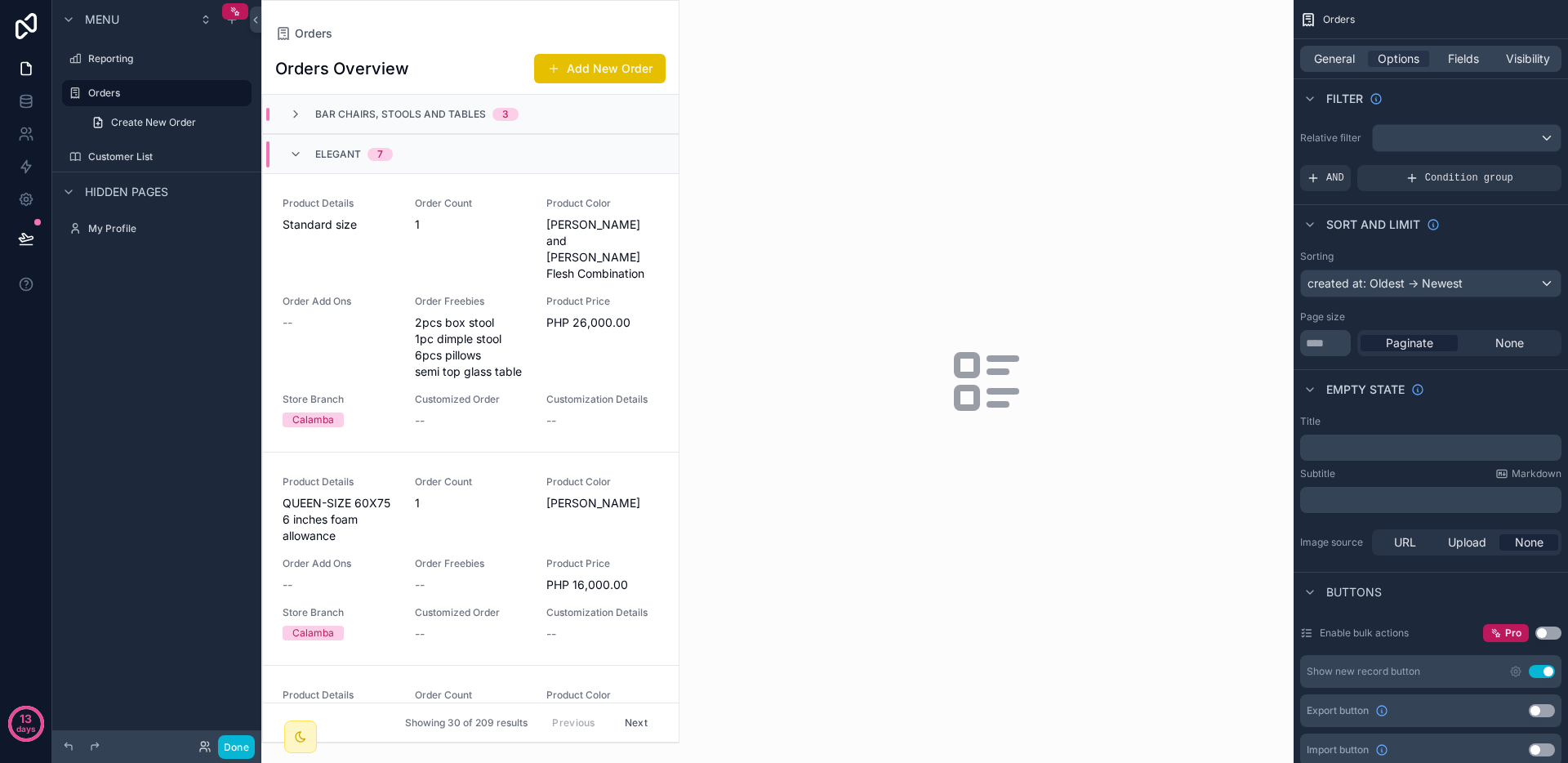
click at [409, 138] on div "Elegant 7" at bounding box center [471, 154] width 415 height 39
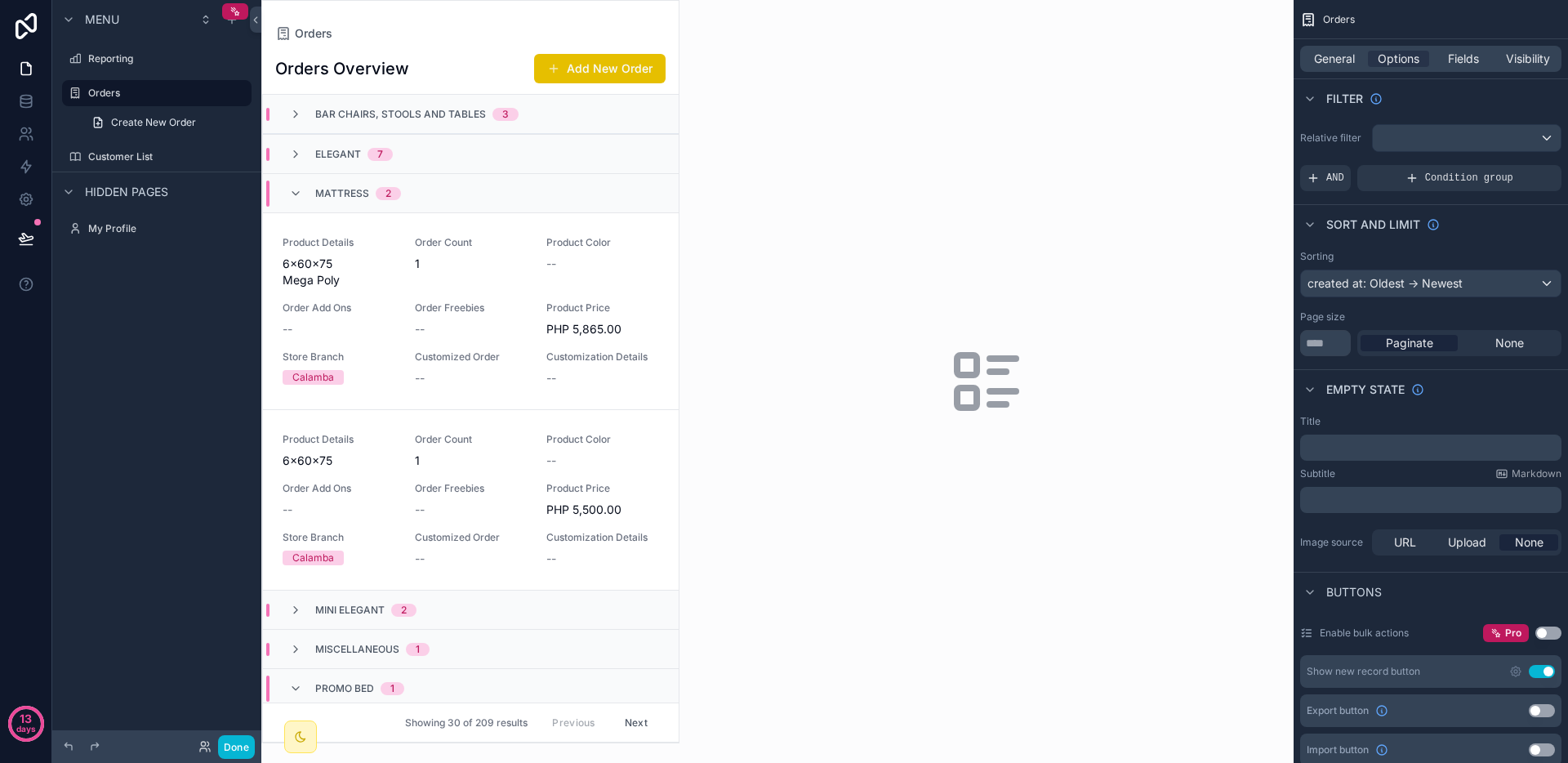
click at [400, 199] on div "Mattress 2" at bounding box center [345, 194] width 151 height 26
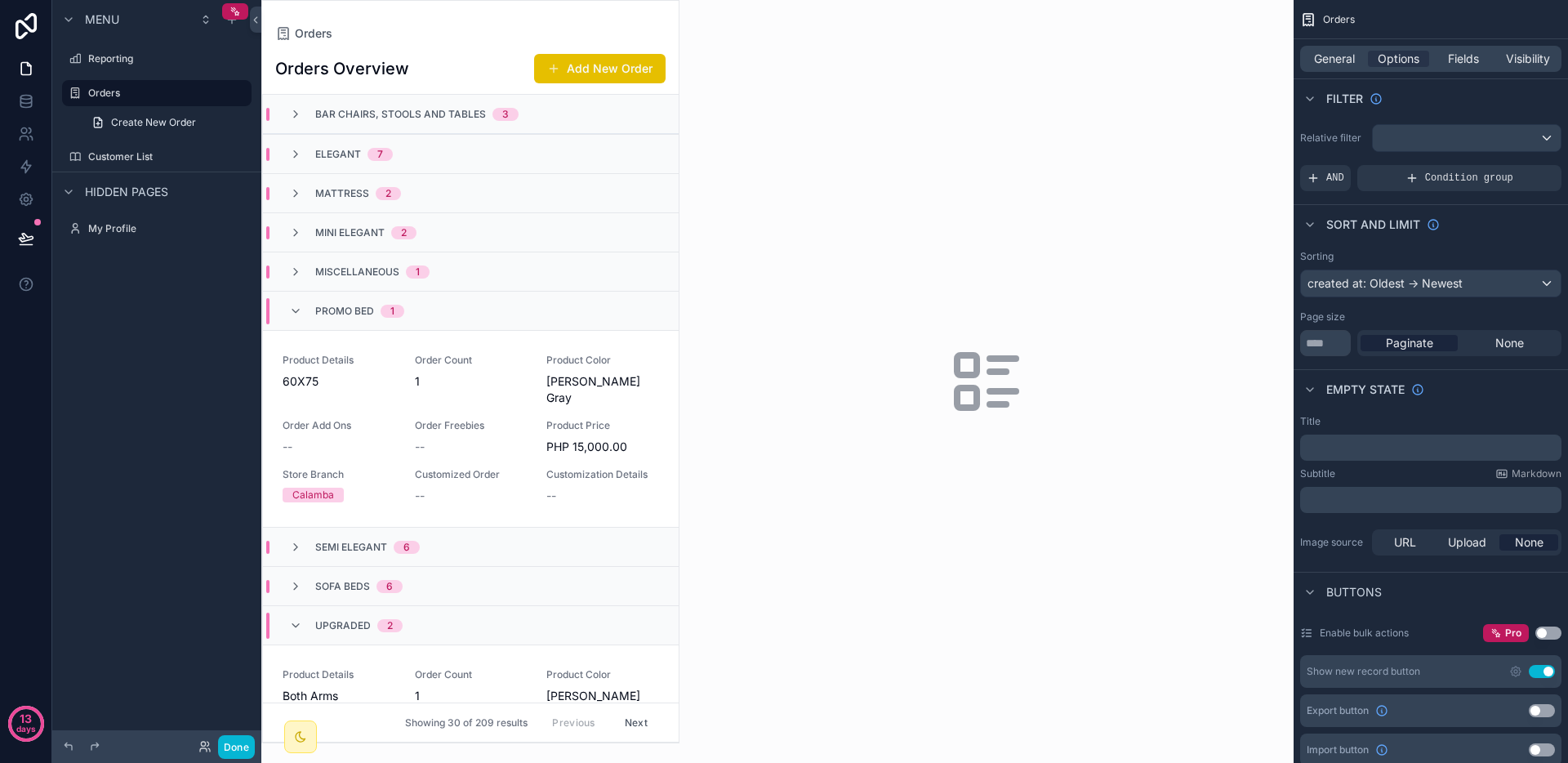
click at [373, 291] on div "Promo Bed 1" at bounding box center [471, 310] width 415 height 39
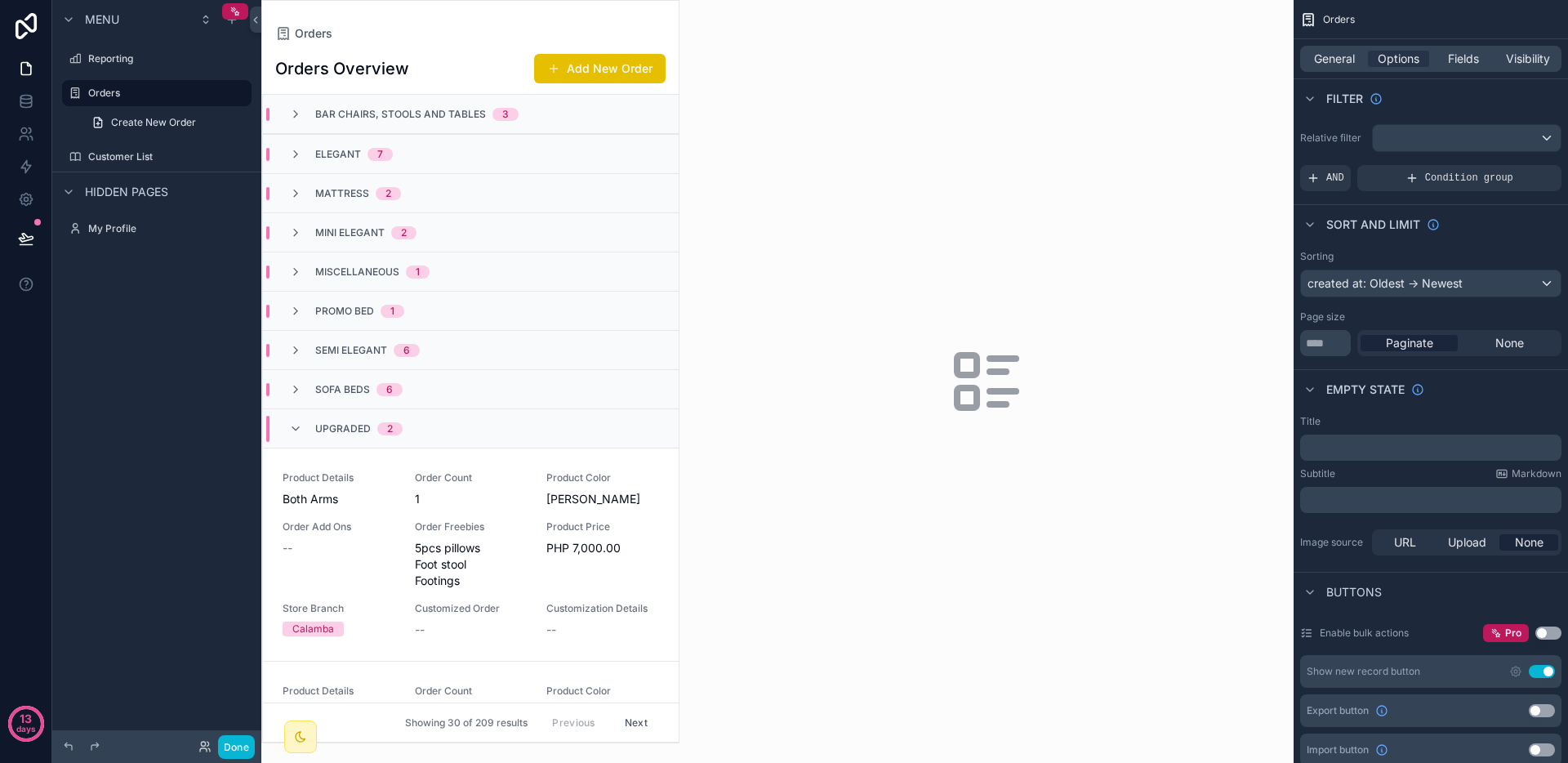
click at [338, 424] on span "Upgraded" at bounding box center [342, 428] width 55 height 13
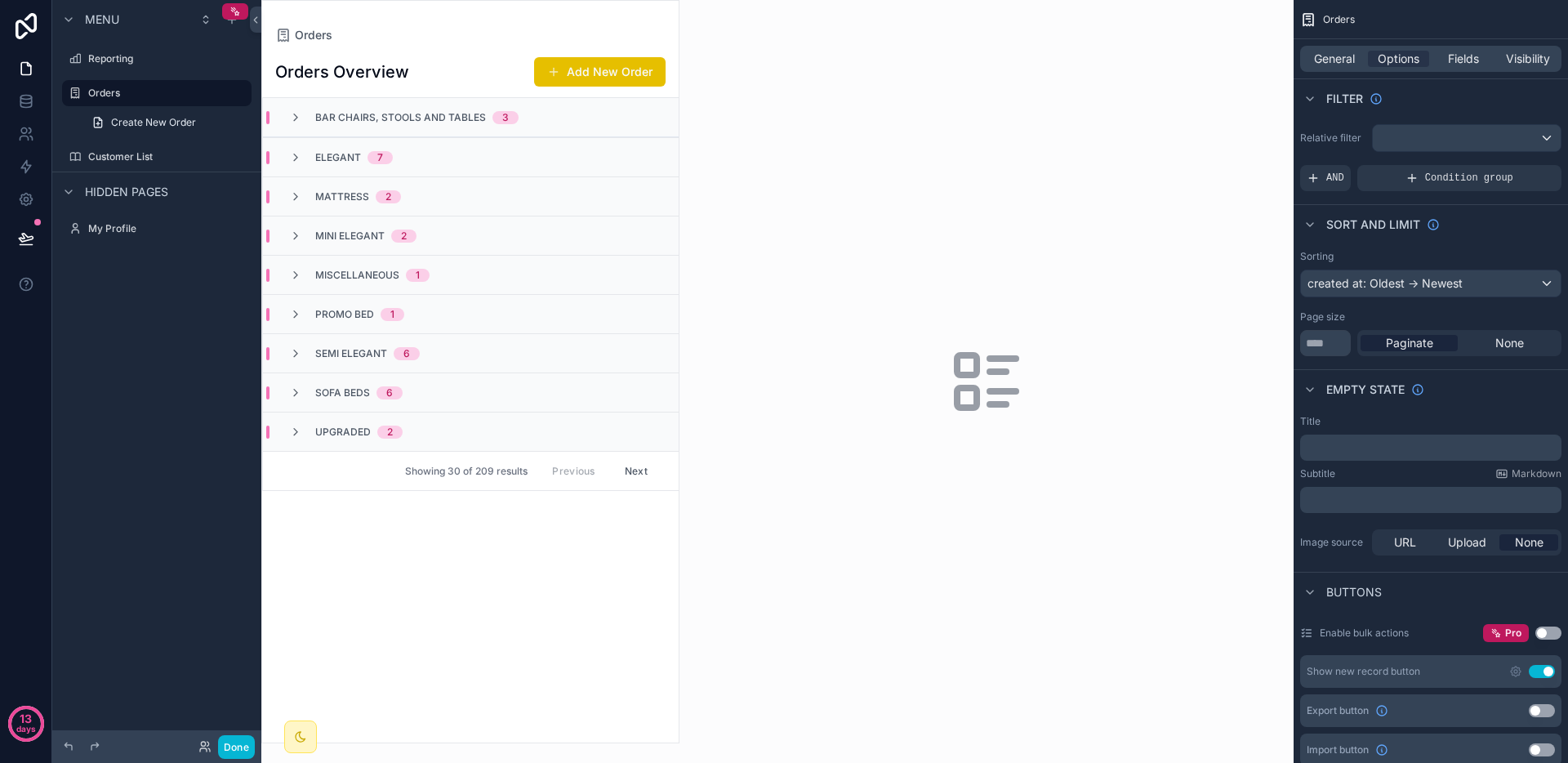
click at [640, 464] on button "Next" at bounding box center [636, 471] width 46 height 25
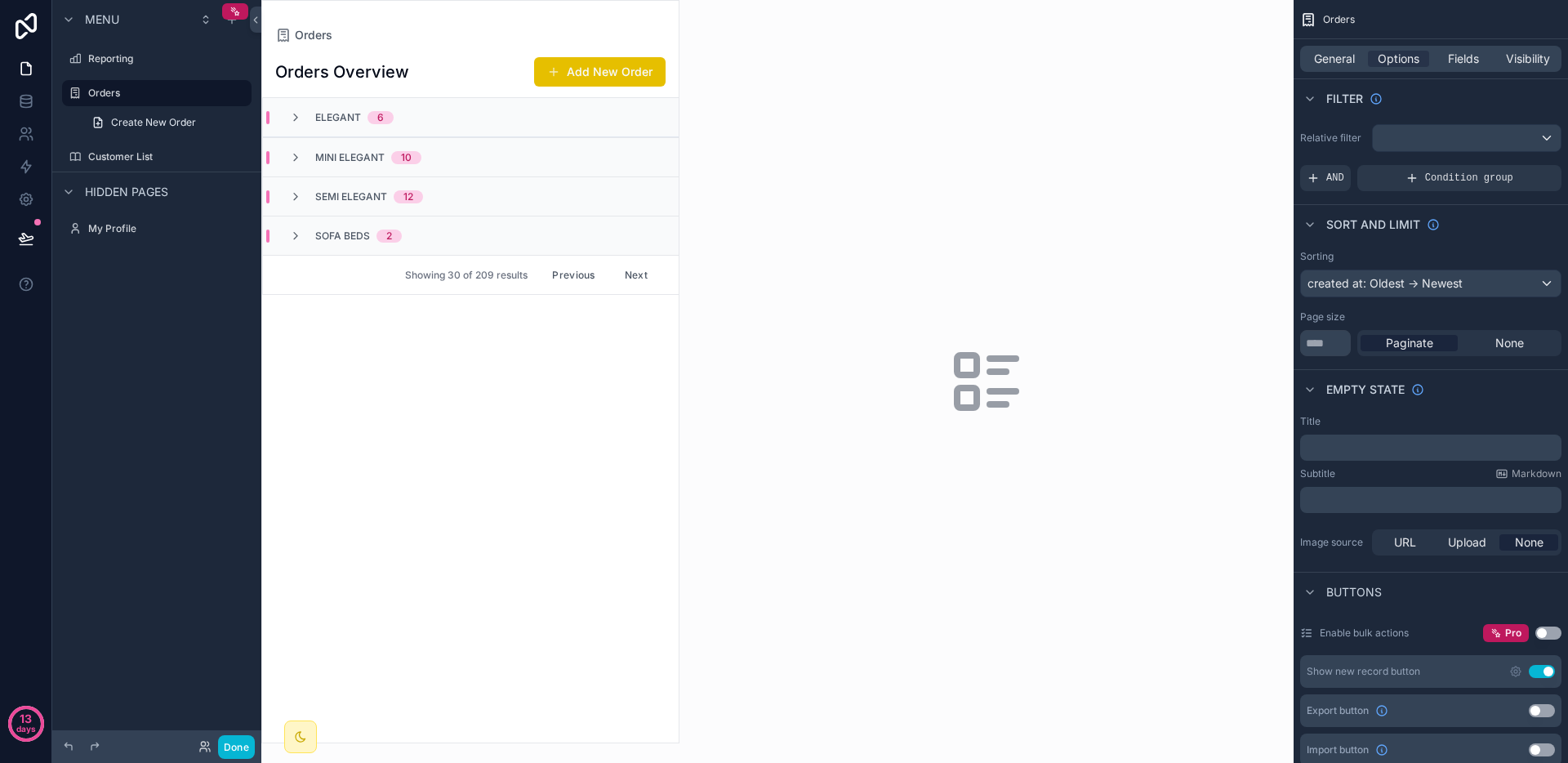
click at [623, 274] on button "Next" at bounding box center [636, 275] width 46 height 25
click at [542, 314] on button "Previous" at bounding box center [573, 314] width 65 height 25
click at [573, 281] on button "Previous" at bounding box center [573, 275] width 65 height 25
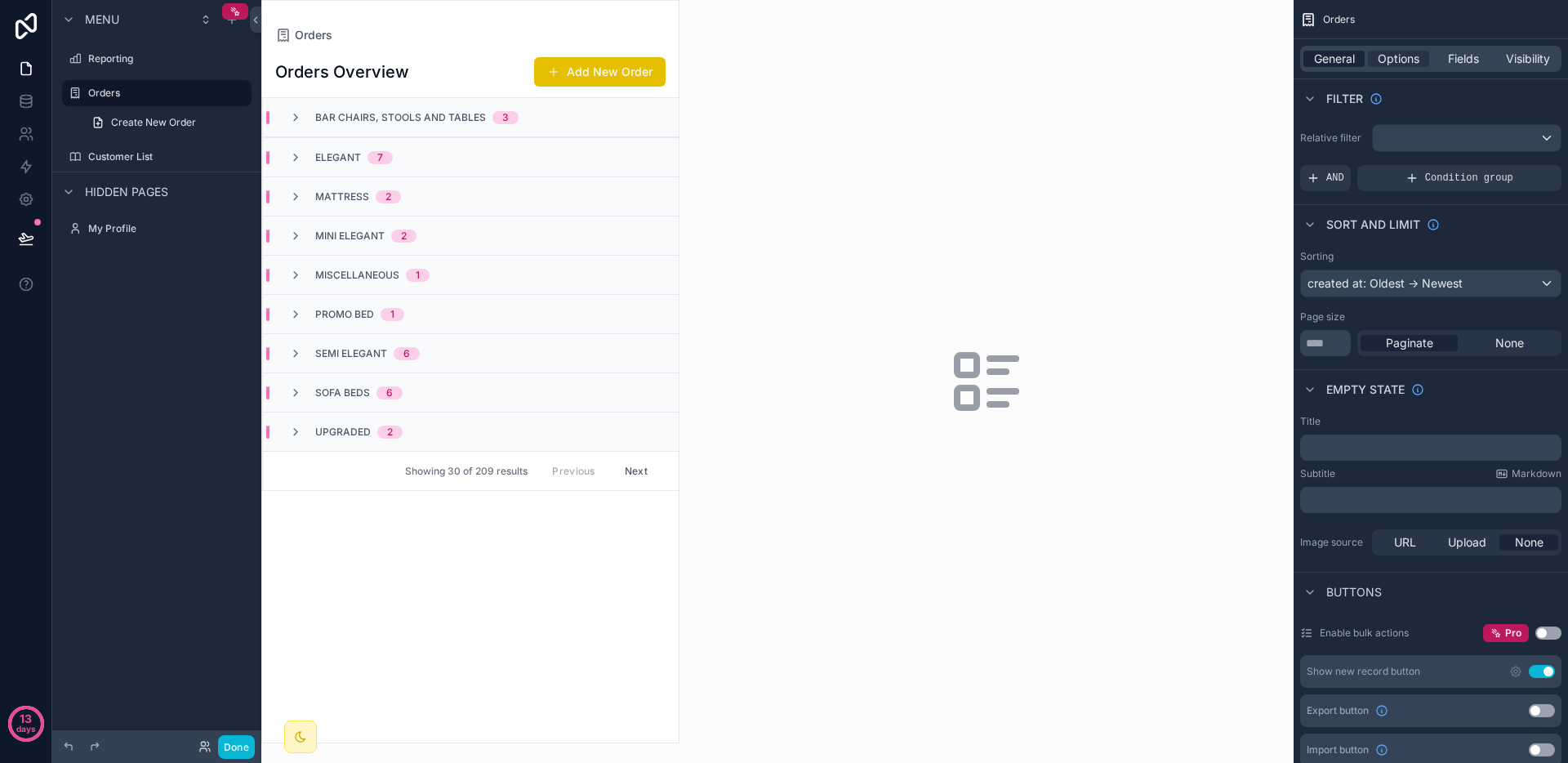
click at [1352, 59] on span "General" at bounding box center [1334, 59] width 41 height 16
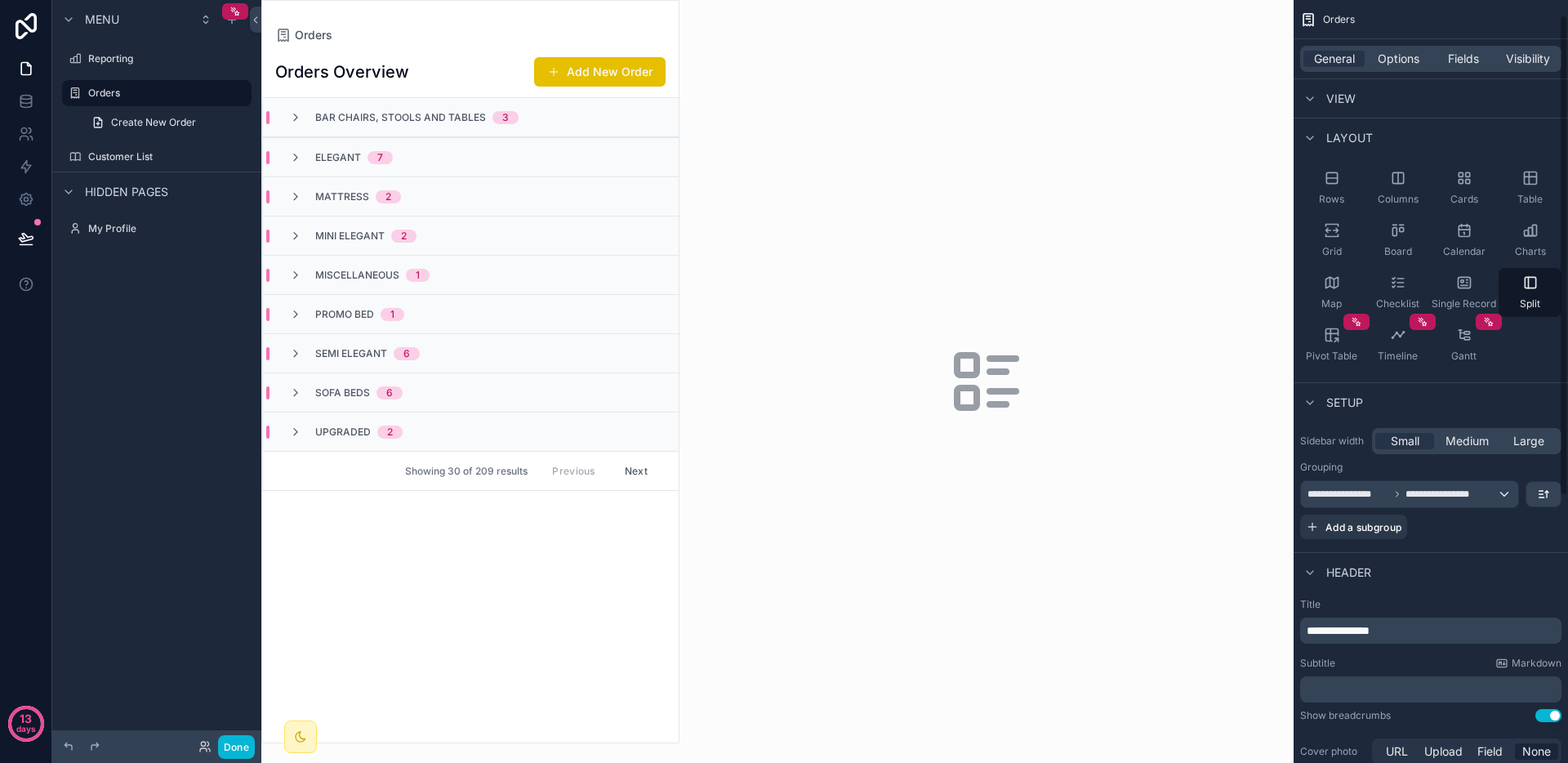
scroll to position [47, 0]
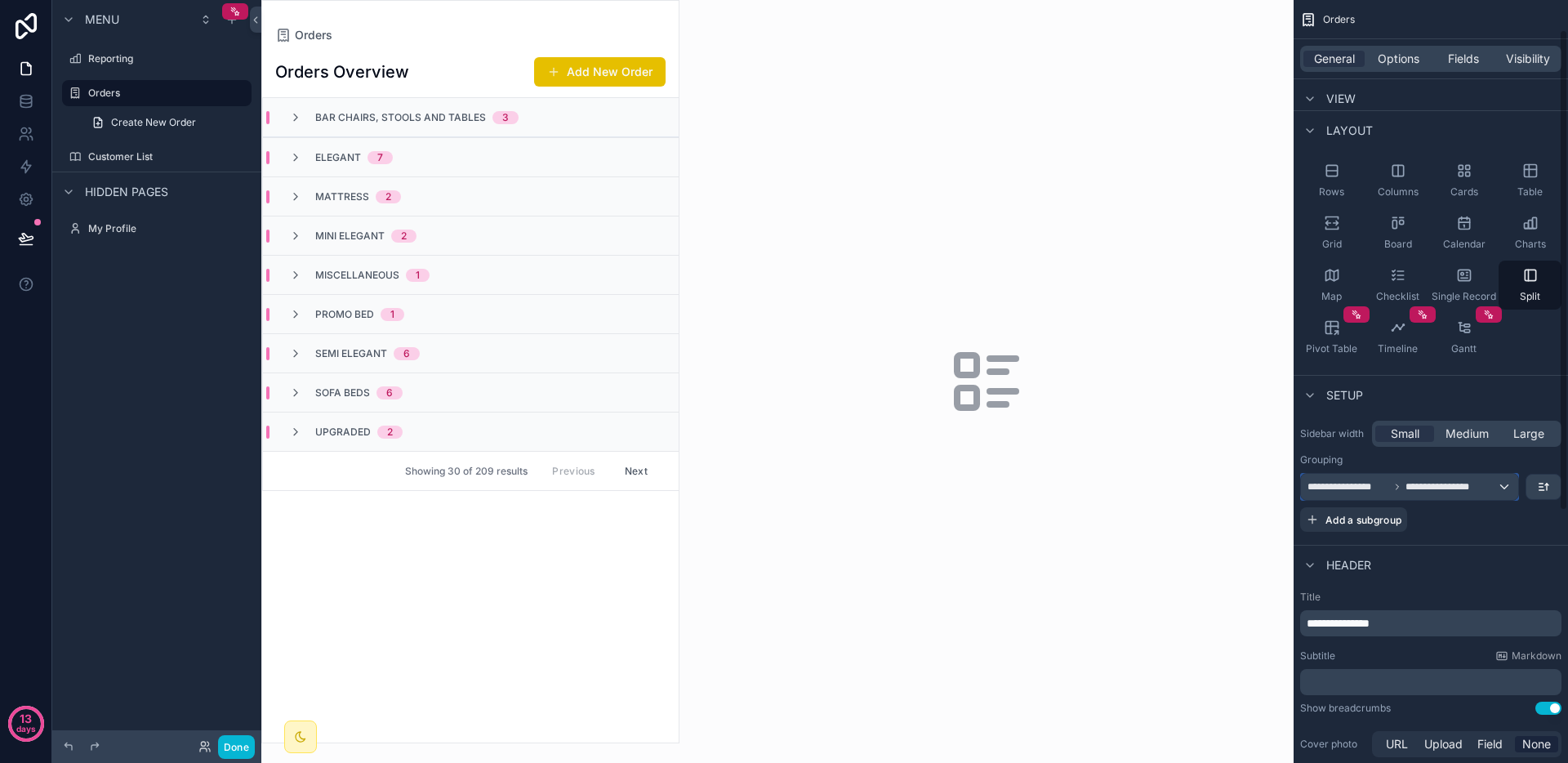
click at [1455, 486] on span "**********" at bounding box center [1447, 486] width 82 height 13
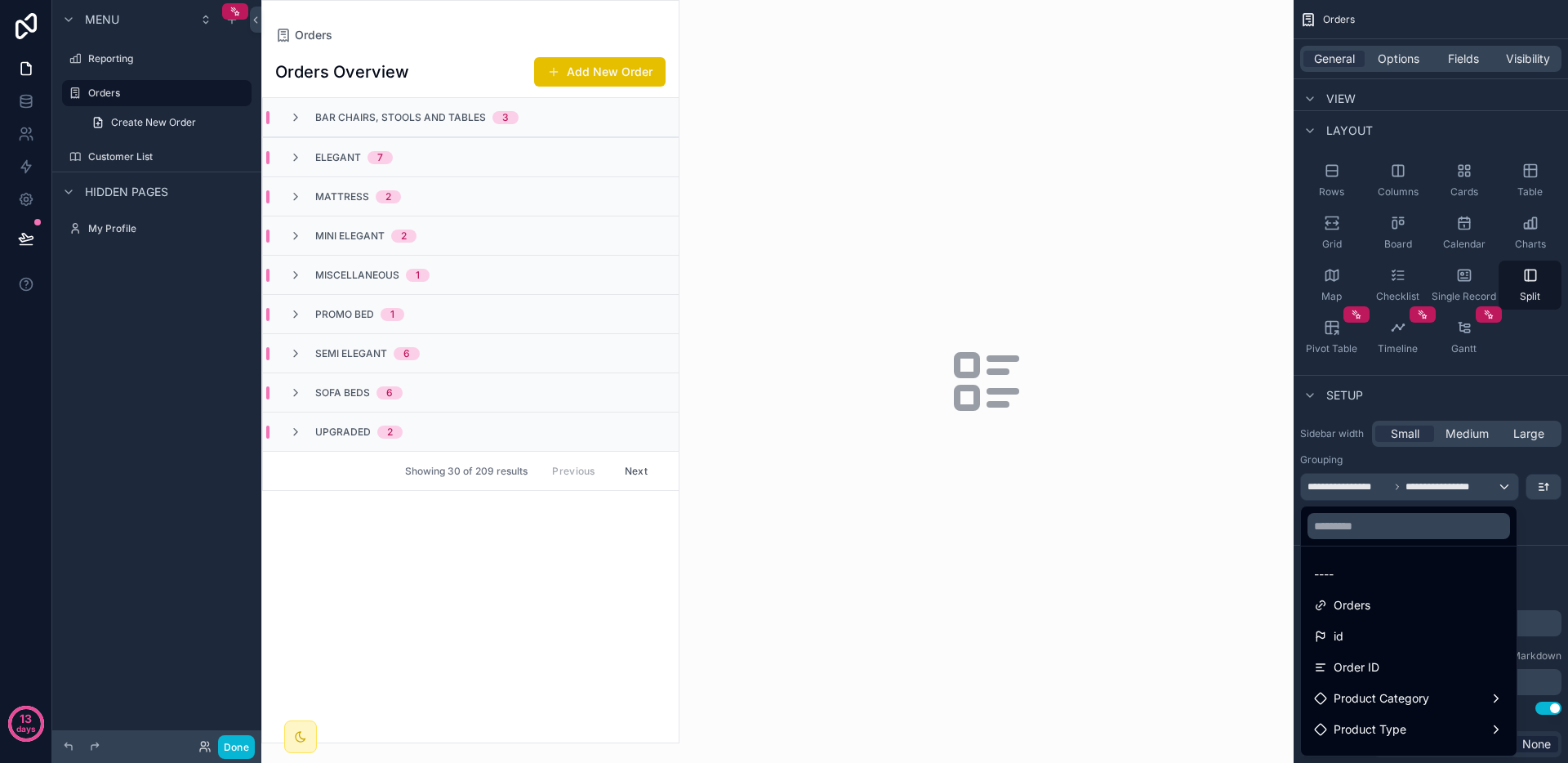
click at [1458, 486] on div "scrollable content" at bounding box center [784, 382] width 1568 height 763
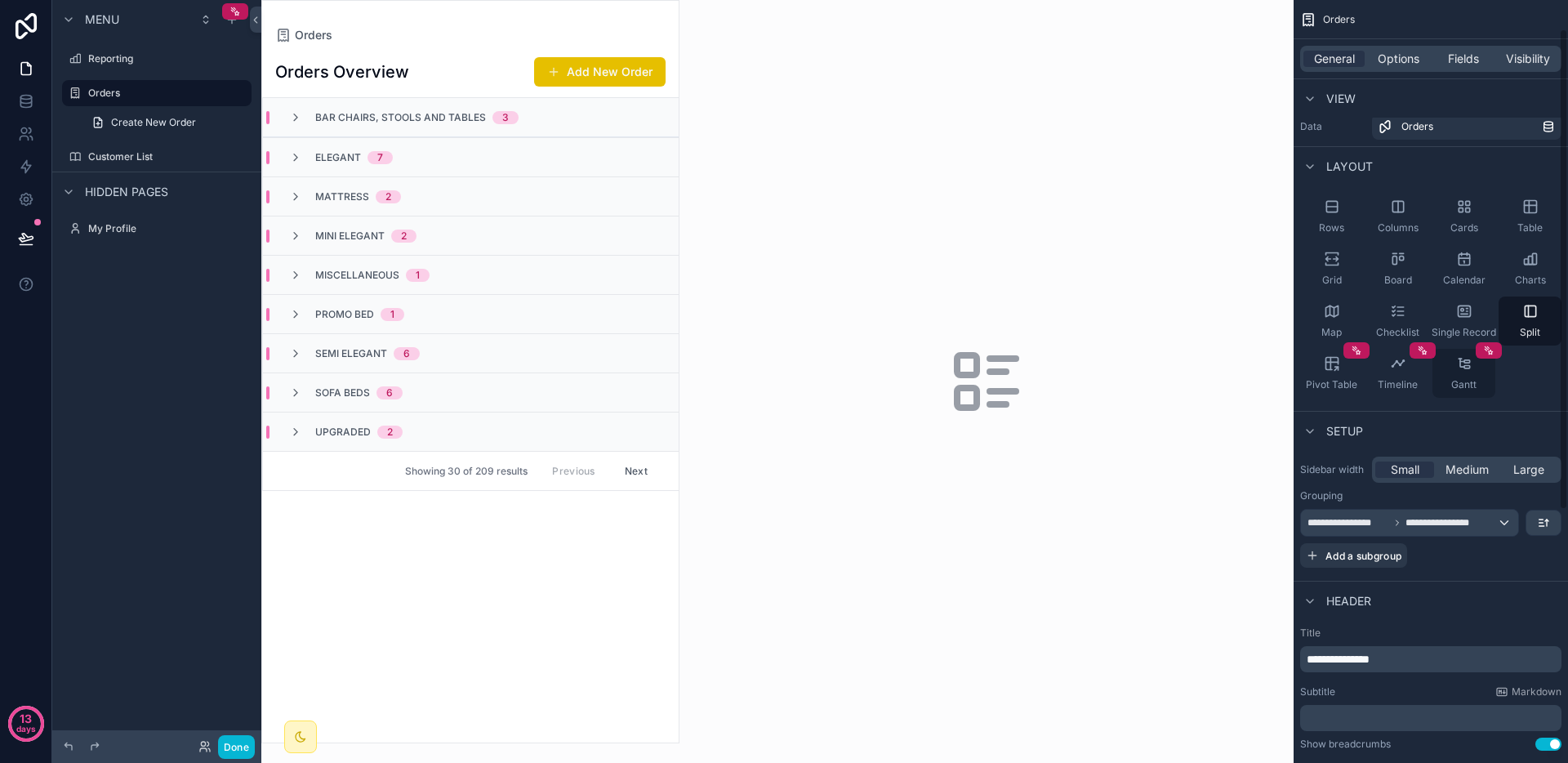
scroll to position [0, 0]
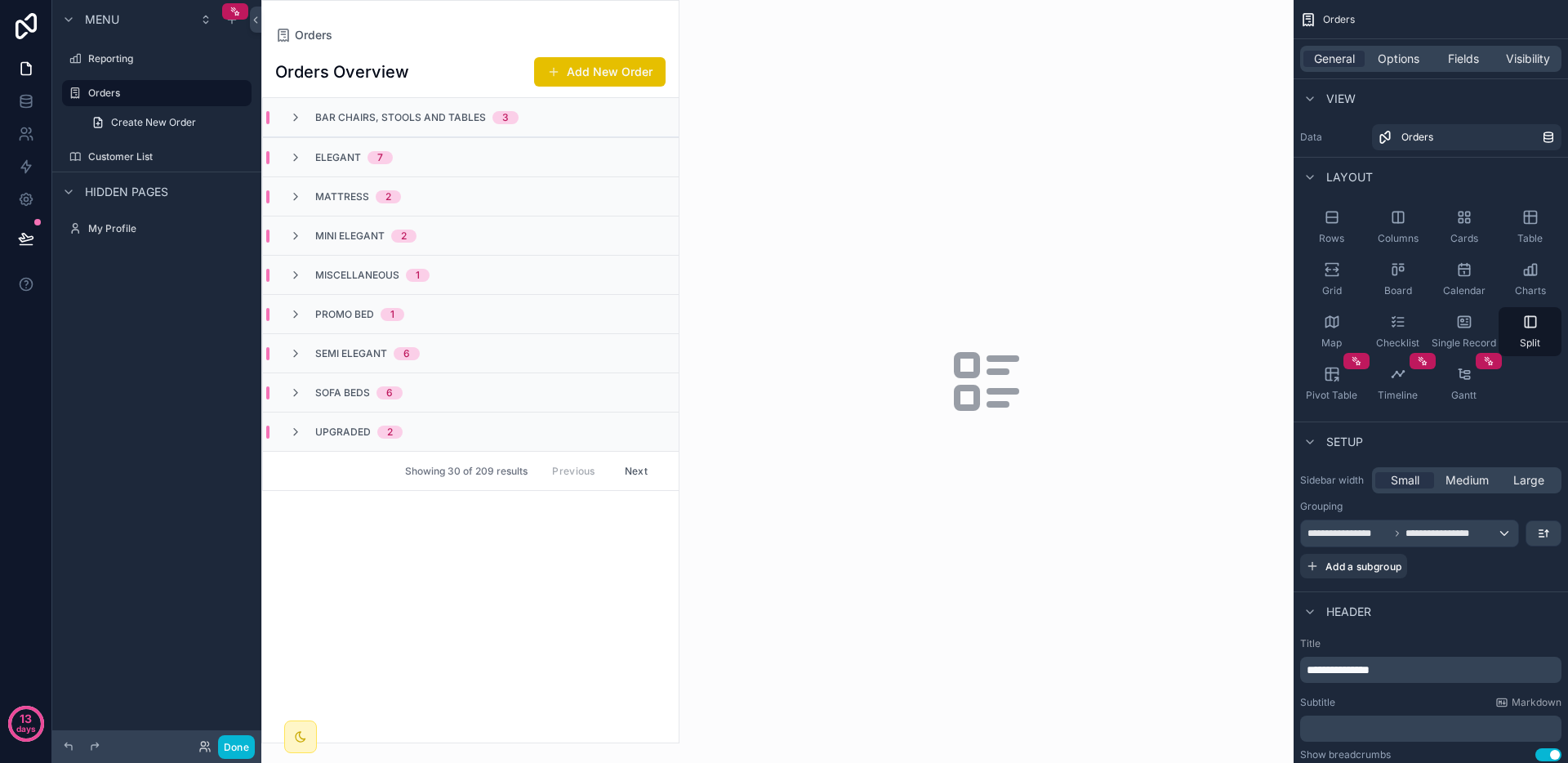
click at [1399, 69] on div "General Options Fields Visibility" at bounding box center [1431, 59] width 262 height 26
click at [1401, 62] on span "Options" at bounding box center [1398, 59] width 42 height 16
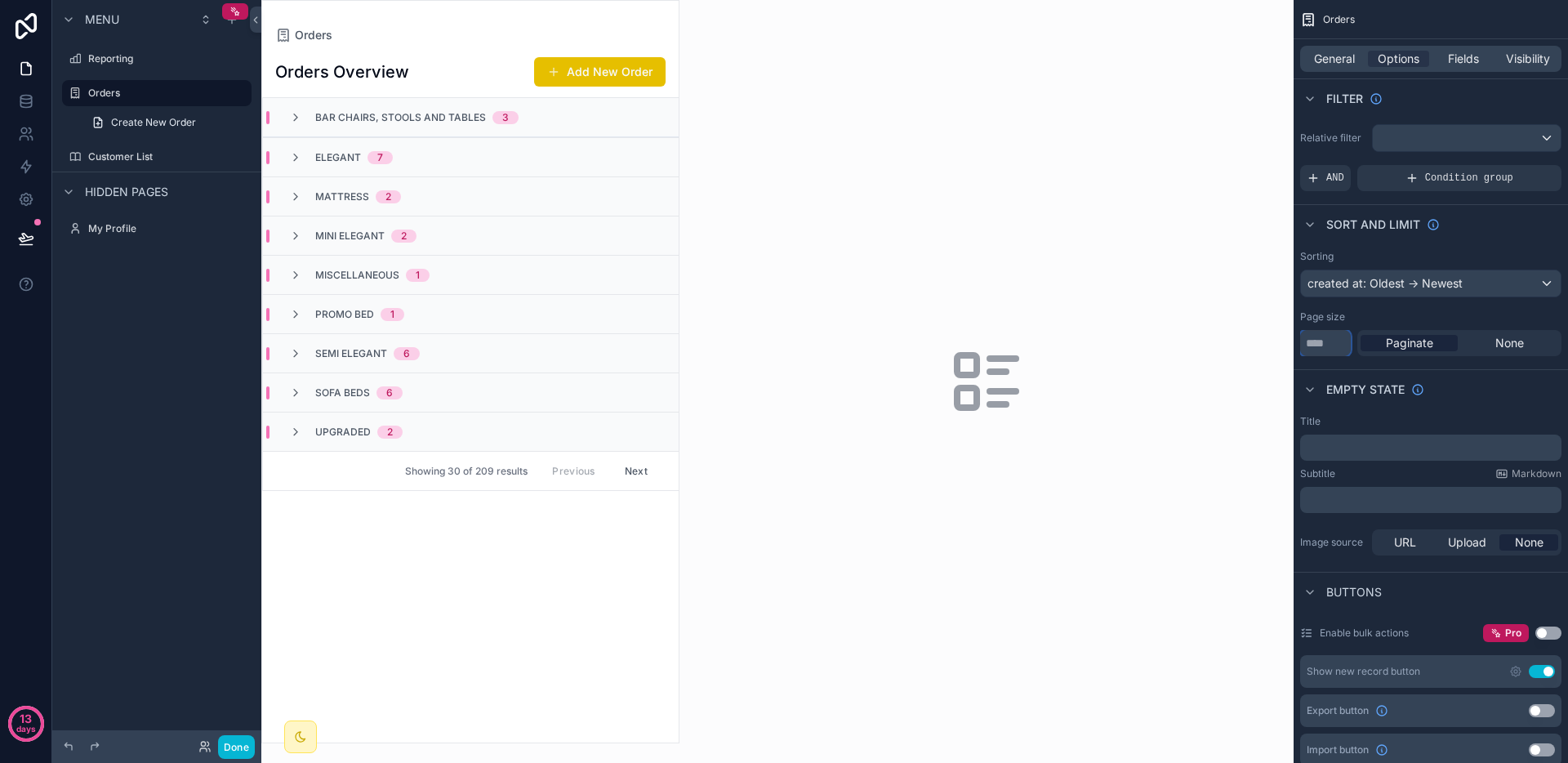
click at [1323, 346] on input "**" at bounding box center [1326, 342] width 51 height 26
drag, startPoint x: 1330, startPoint y: 344, endPoint x: 1257, endPoint y: 342, distance: 73.0
click at [1263, 342] on div "Reporting Orders Customer List My Profile Powered by JI Jeiah Isles Orders Orde…" at bounding box center [915, 382] width 1307 height 763
click at [1490, 342] on div "None" at bounding box center [1509, 342] width 97 height 16
click at [1379, 342] on div "Paginate" at bounding box center [1409, 342] width 97 height 16
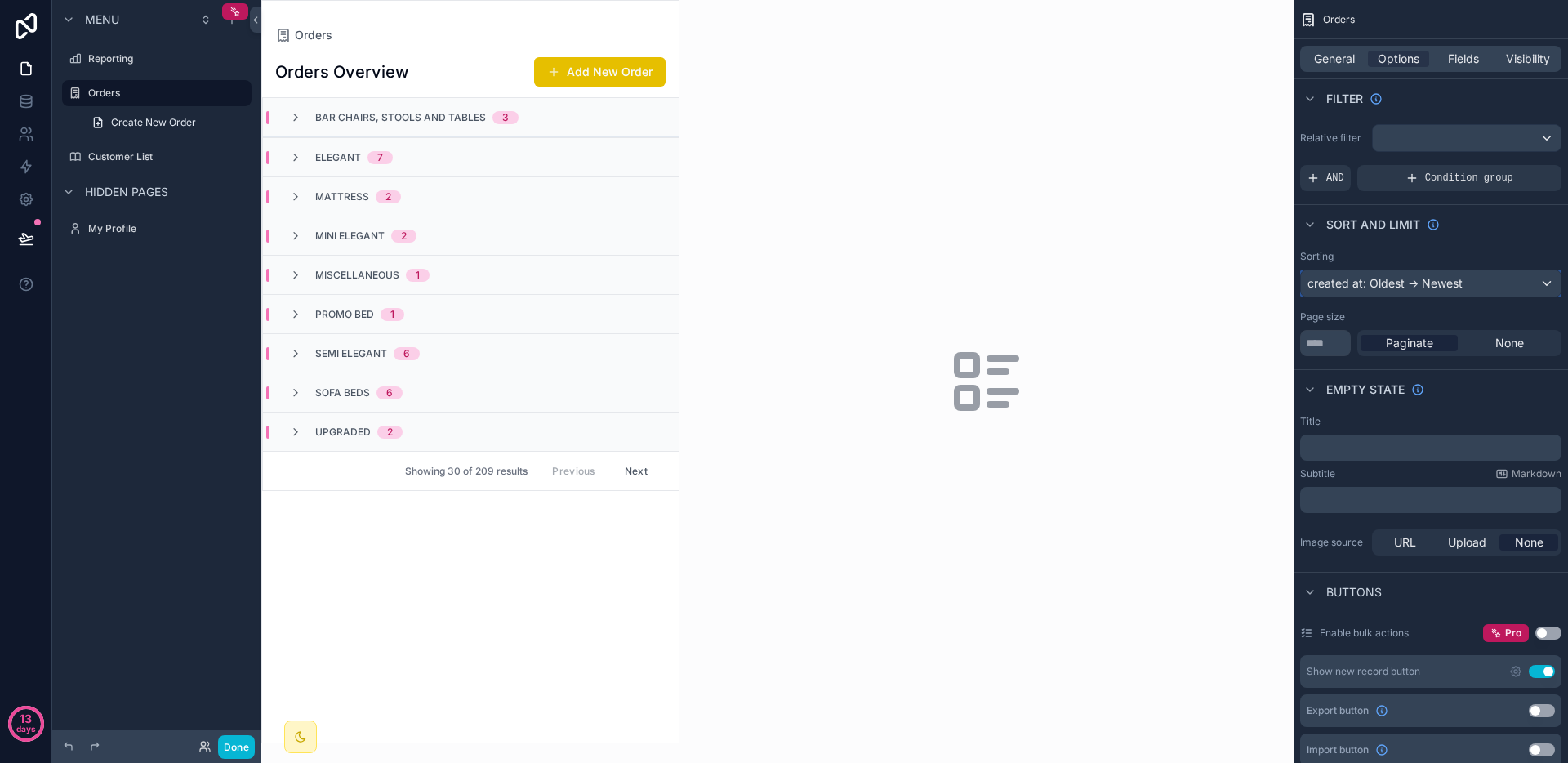
click at [1460, 292] on div "created at: Oldest -> Newest" at bounding box center [1431, 283] width 260 height 26
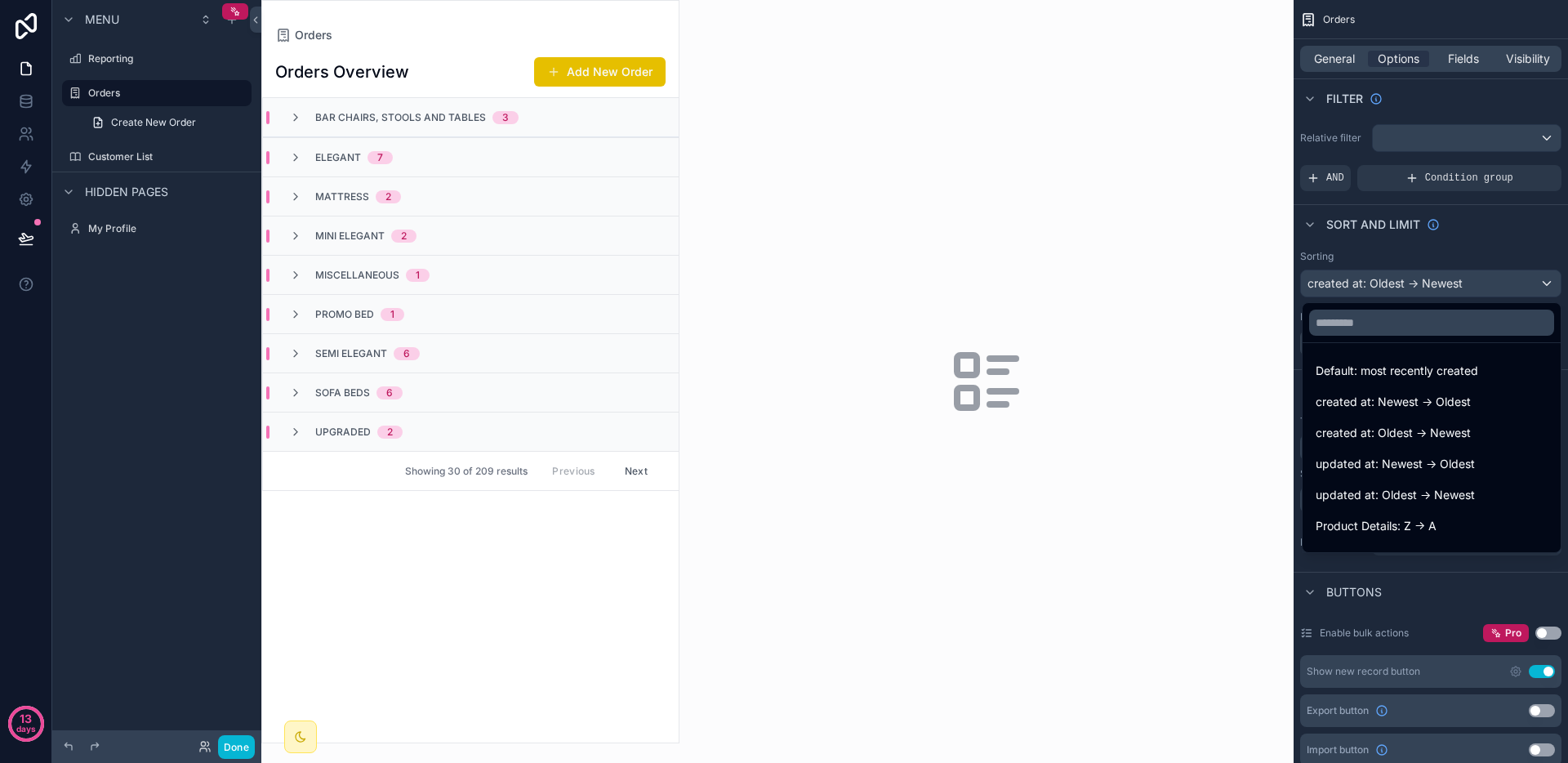
click at [1460, 292] on div "scrollable content" at bounding box center [784, 382] width 1568 height 763
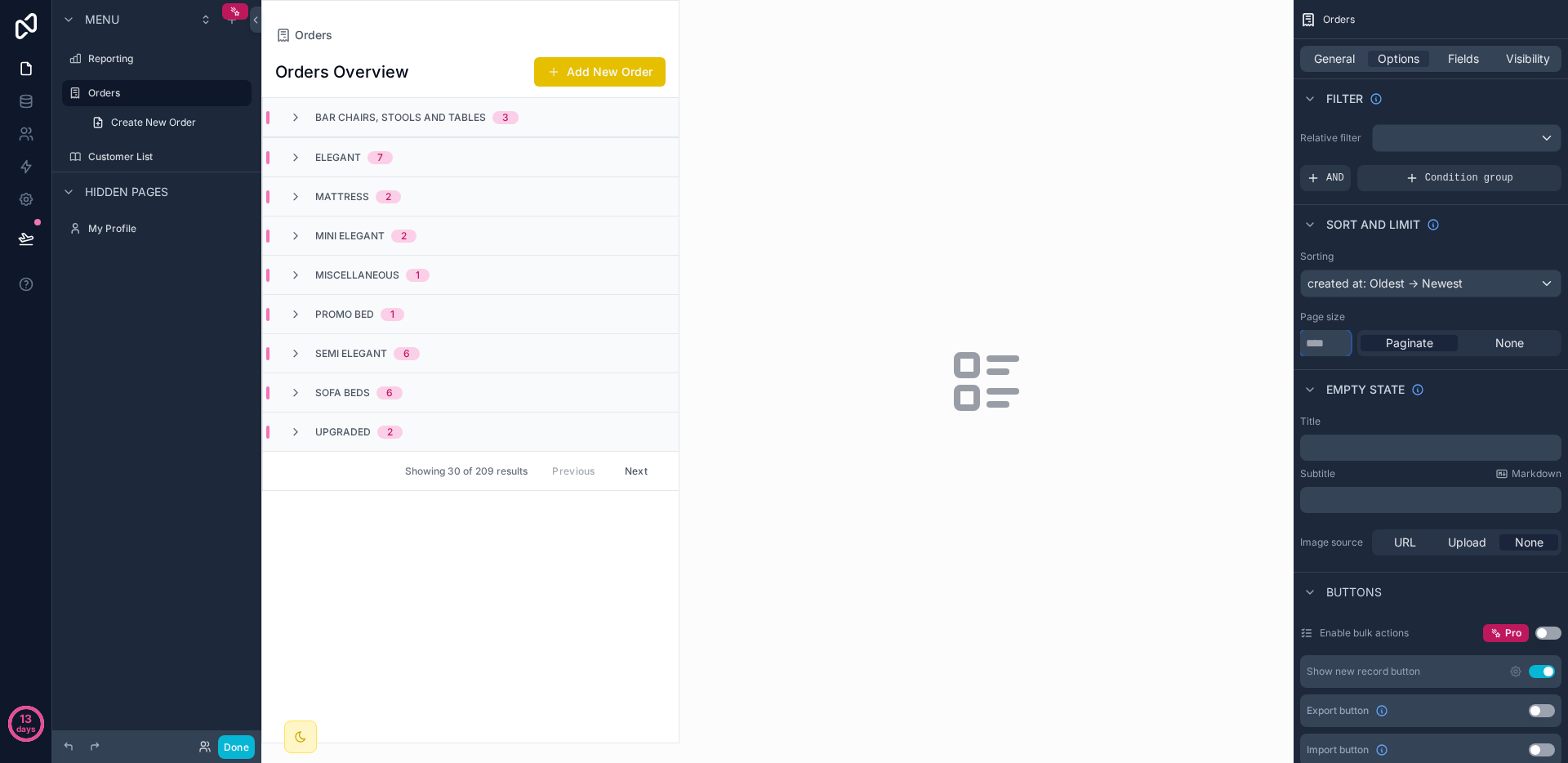
drag, startPoint x: 1342, startPoint y: 340, endPoint x: 1323, endPoint y: 338, distance: 19.1
click at [1323, 338] on input "**" at bounding box center [1326, 342] width 51 height 26
drag, startPoint x: 1322, startPoint y: 345, endPoint x: 1272, endPoint y: 330, distance: 52.2
click at [1272, 330] on div "Reporting Orders Customer List My Profile Powered by JI Jeiah Isles Orders Orde…" at bounding box center [915, 382] width 1307 height 763
drag, startPoint x: 1340, startPoint y: 348, endPoint x: 1299, endPoint y: 348, distance: 41.0
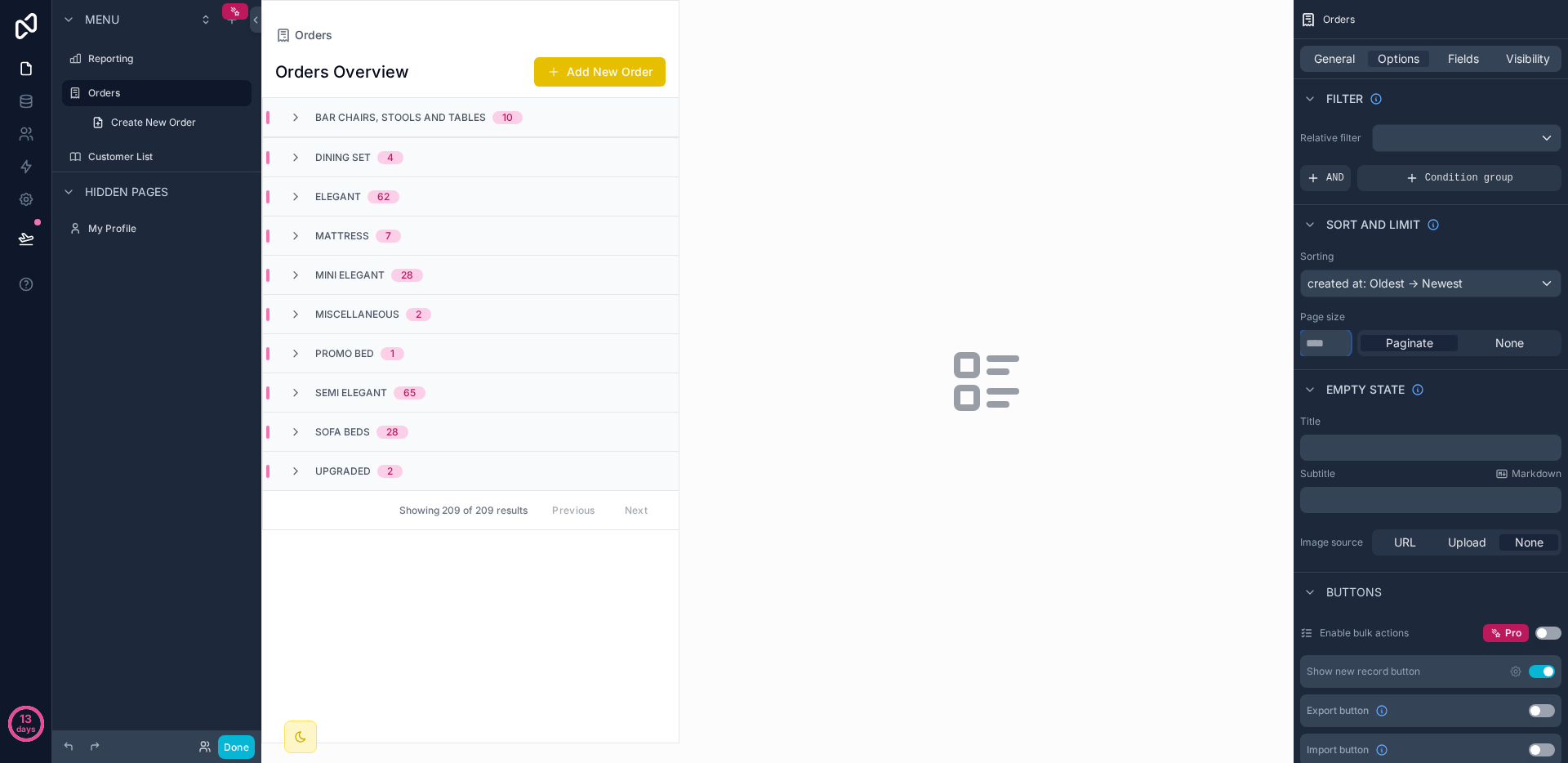
click at [1299, 348] on div "Sorting created at: Oldest -> Newest Page size **** Paginate None" at bounding box center [1430, 303] width 274 height 119
drag, startPoint x: 1335, startPoint y: 346, endPoint x: 1224, endPoint y: 346, distance: 111.0
click at [1250, 346] on div "Reporting Orders Customer List My Profile Powered by [PERSON_NAME] Orders Order…" at bounding box center [915, 382] width 1307 height 763
click at [1495, 391] on div "Empty state" at bounding box center [1430, 389] width 274 height 39
click at [490, 158] on div "Dining Set 4" at bounding box center [471, 157] width 415 height 39
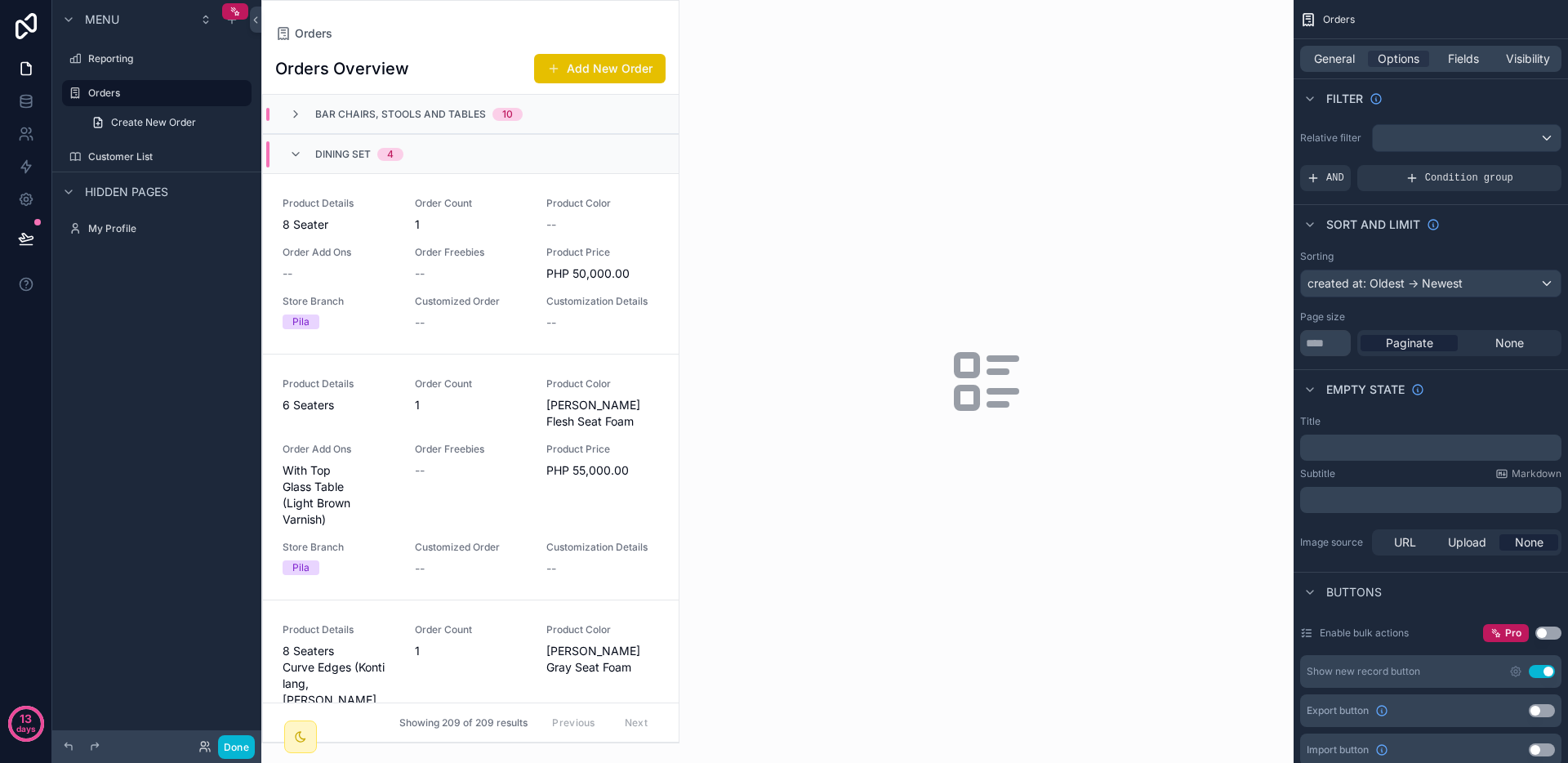
click at [490, 158] on div "Dining Set 4" at bounding box center [471, 154] width 415 height 39
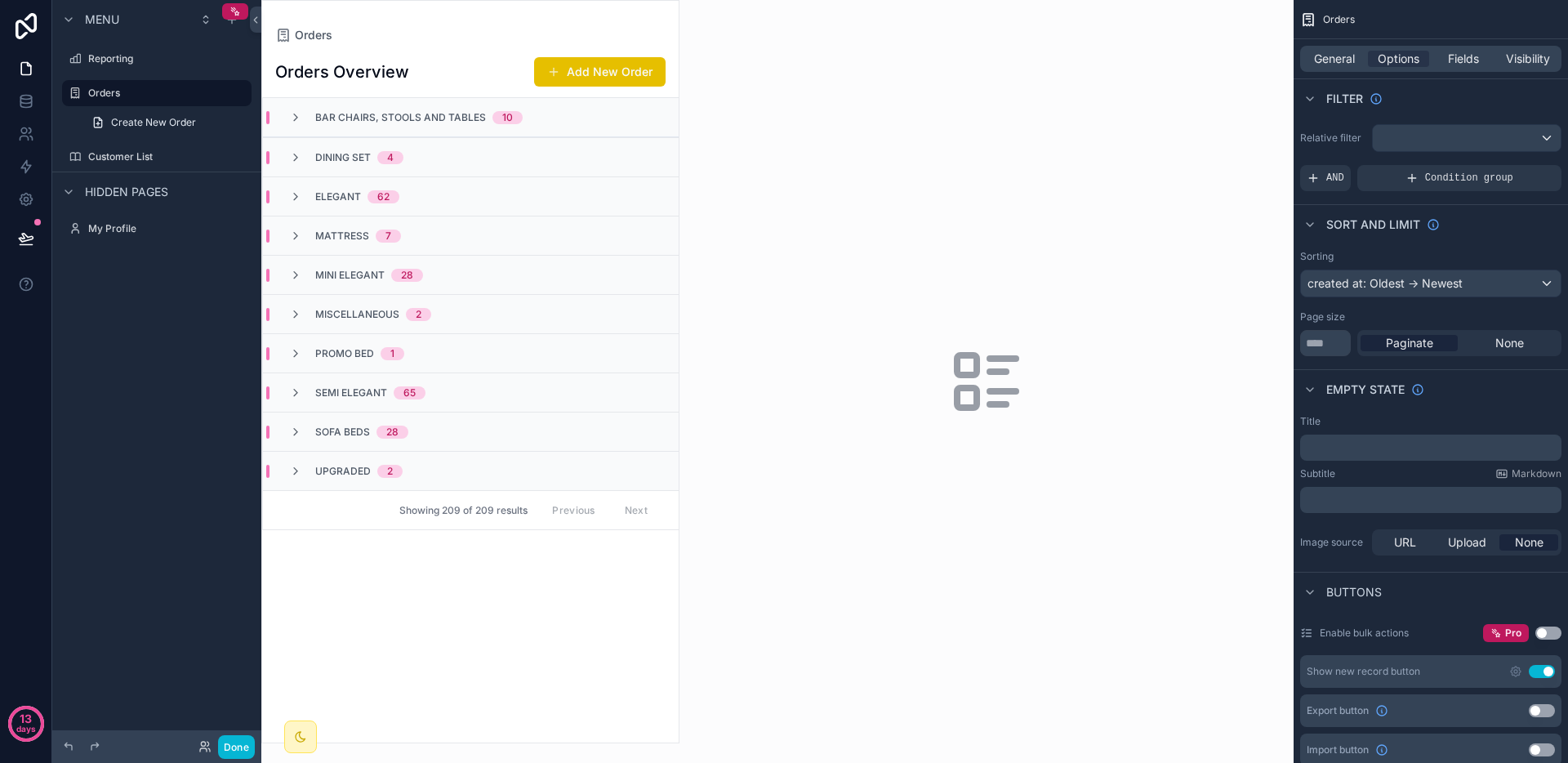
click at [460, 193] on div "Elegant 62" at bounding box center [471, 196] width 415 height 39
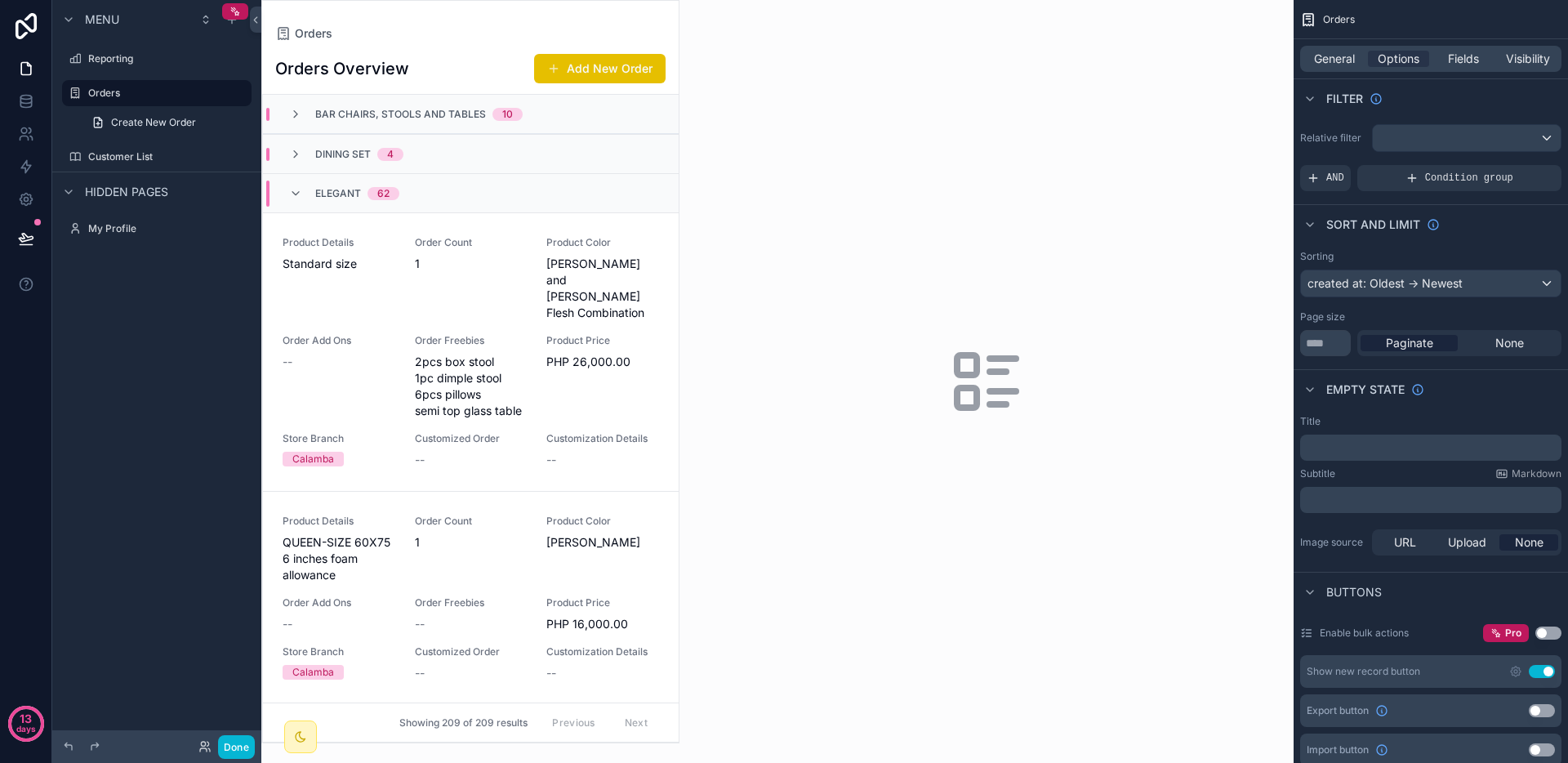
click at [478, 194] on div "Elegant 62" at bounding box center [471, 193] width 415 height 39
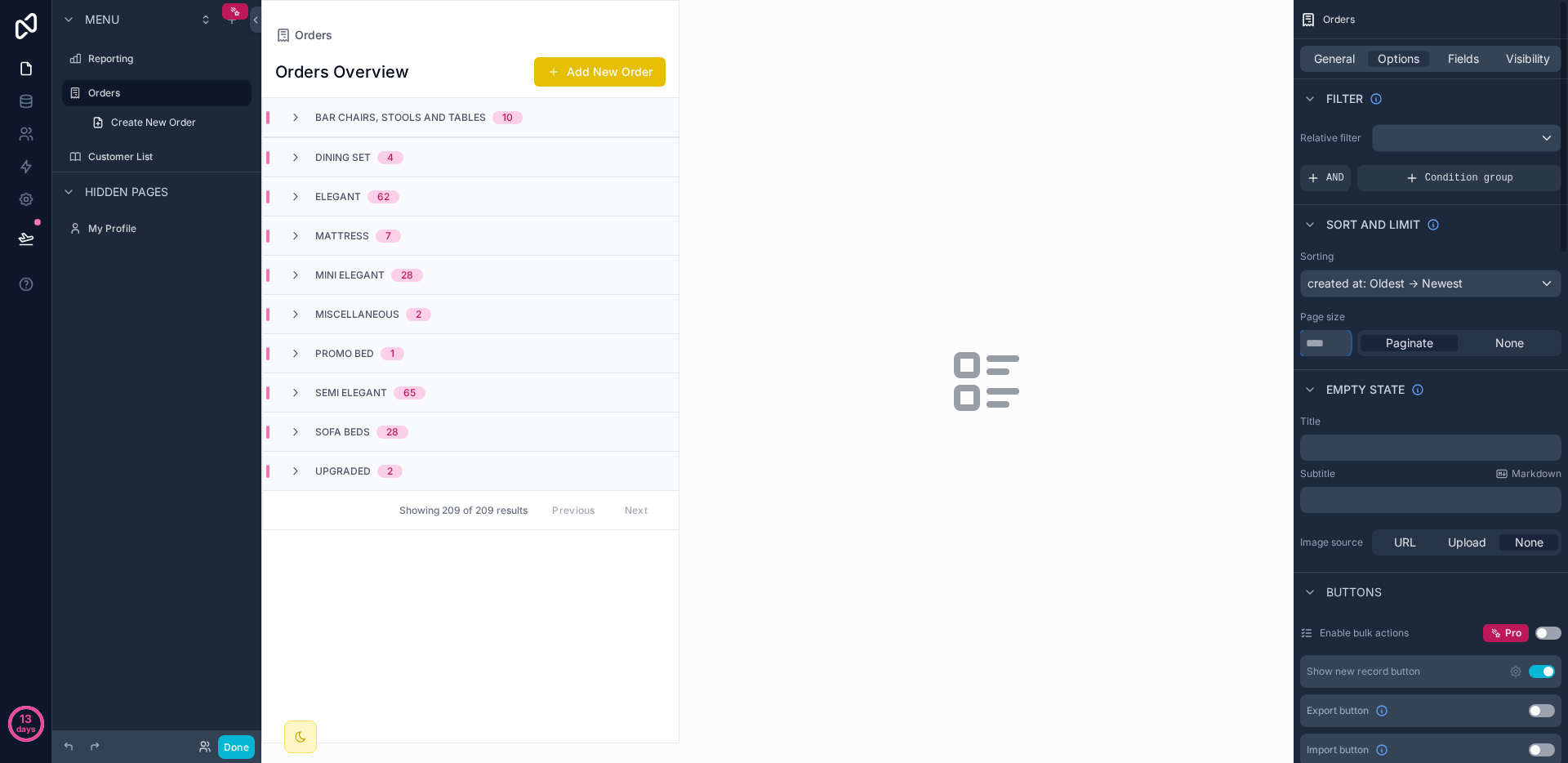
drag, startPoint x: 1349, startPoint y: 341, endPoint x: 1139, endPoint y: 331, distance: 210.2
click at [1215, 339] on div "Reporting Orders Customer List My Profile Powered by [PERSON_NAME] Orders Order…" at bounding box center [915, 382] width 1307 height 763
type input "***"
click at [1486, 398] on div "Empty state" at bounding box center [1430, 389] width 274 height 39
click at [1456, 144] on div "scrollable content" at bounding box center [1466, 138] width 188 height 26
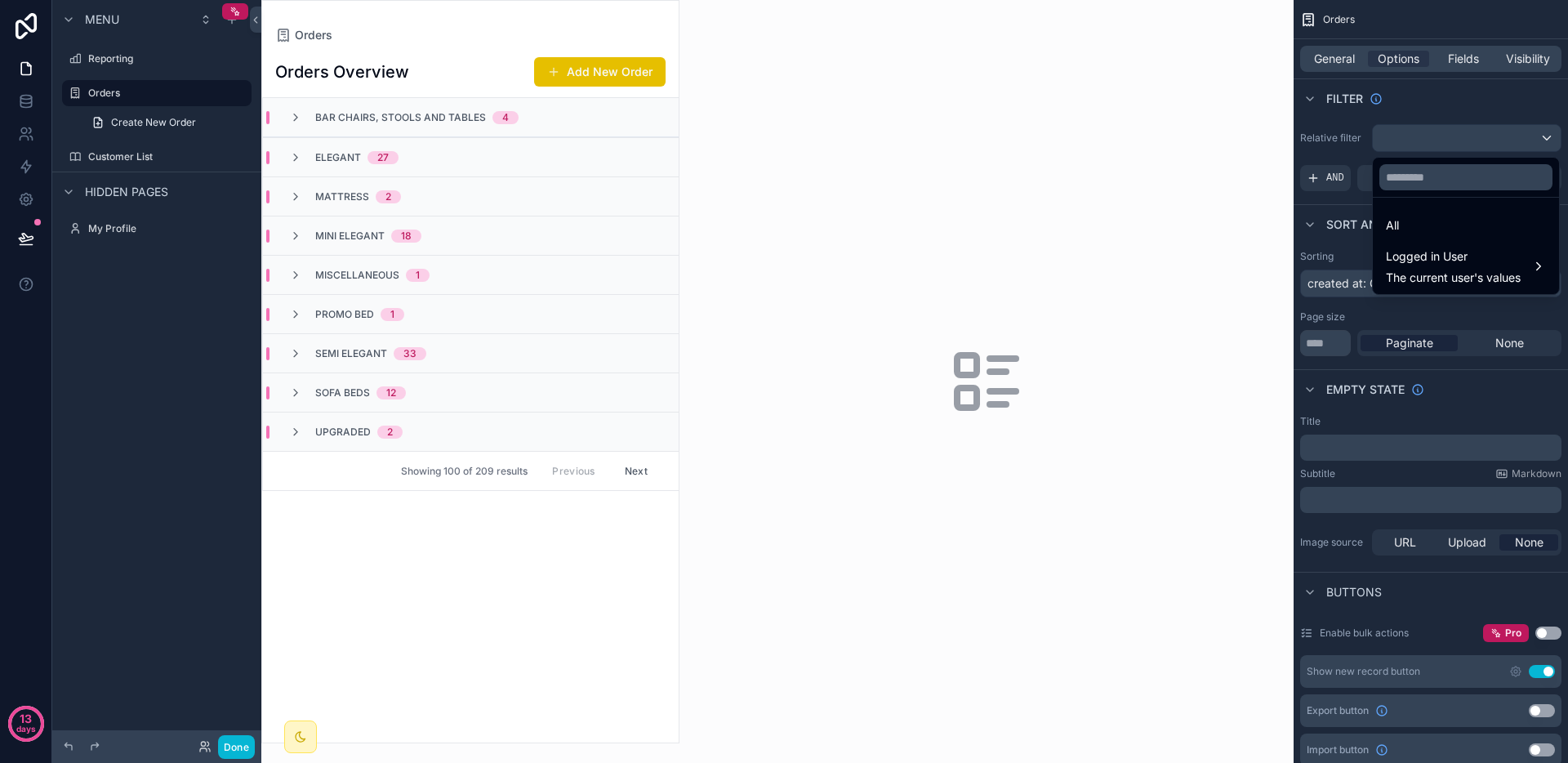
click at [1456, 144] on div "scrollable content" at bounding box center [784, 382] width 1568 height 763
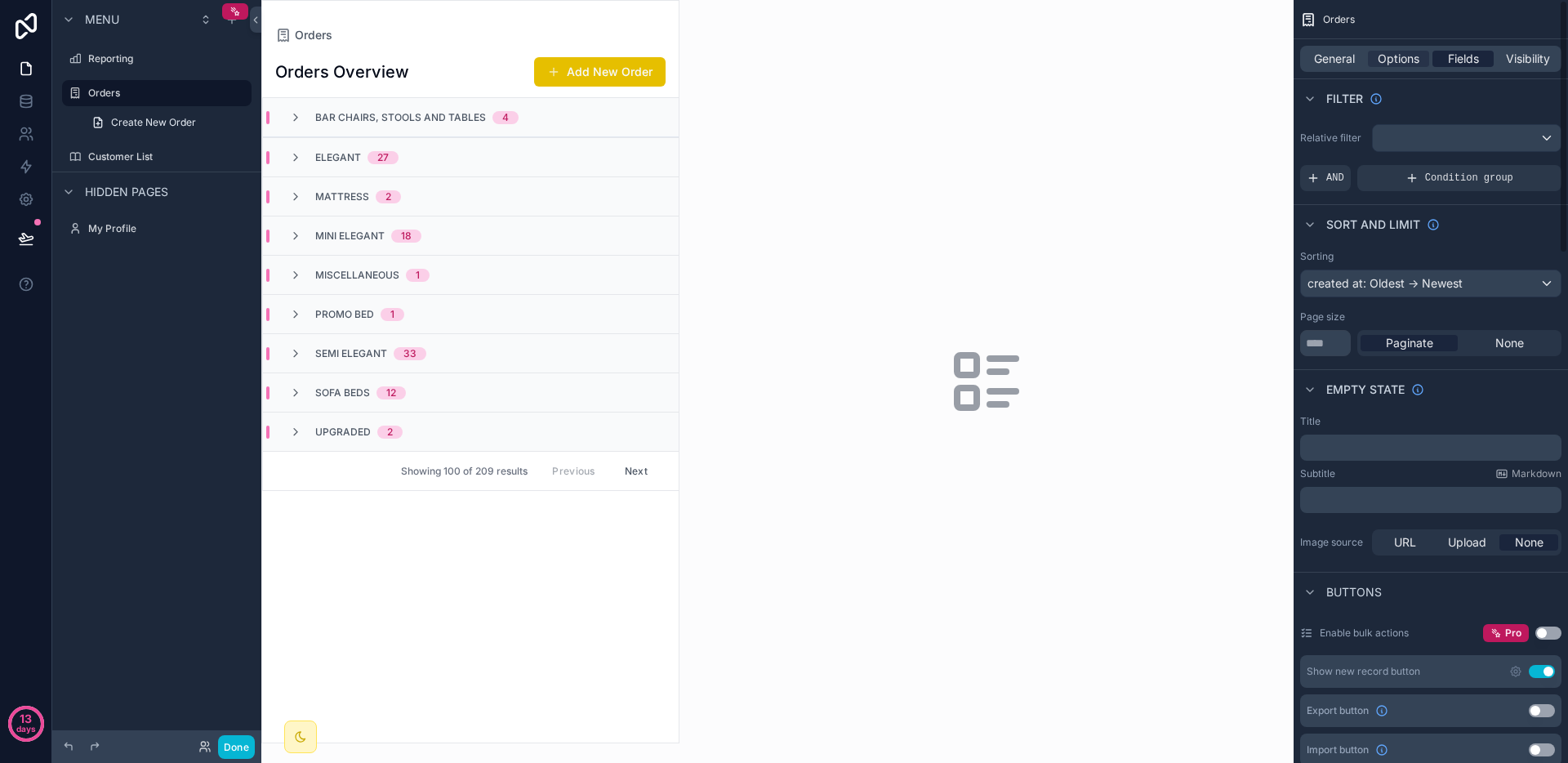
click at [1458, 54] on span "Fields" at bounding box center [1464, 59] width 31 height 16
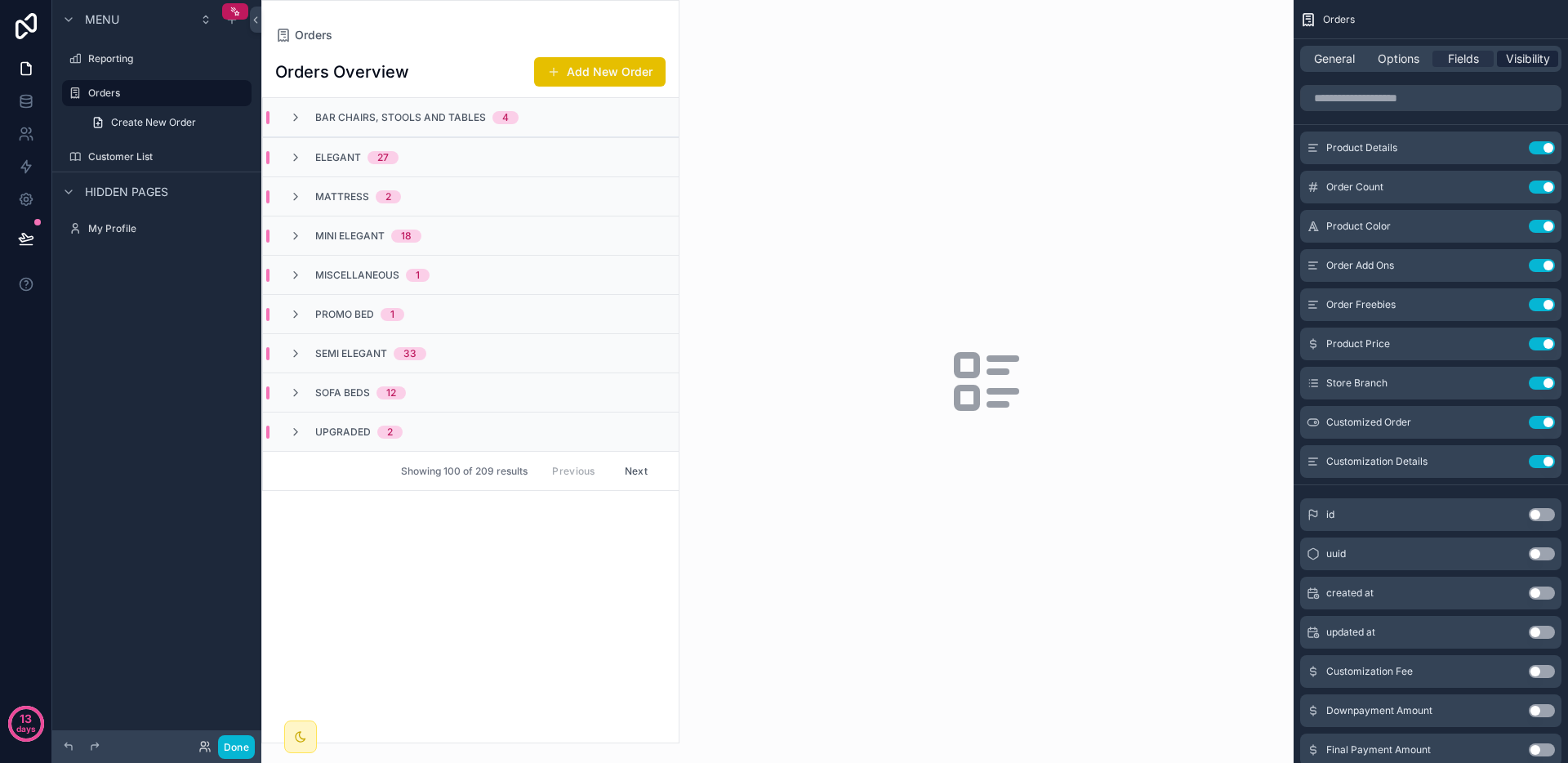
click at [1520, 65] on span "Visibility" at bounding box center [1528, 59] width 44 height 16
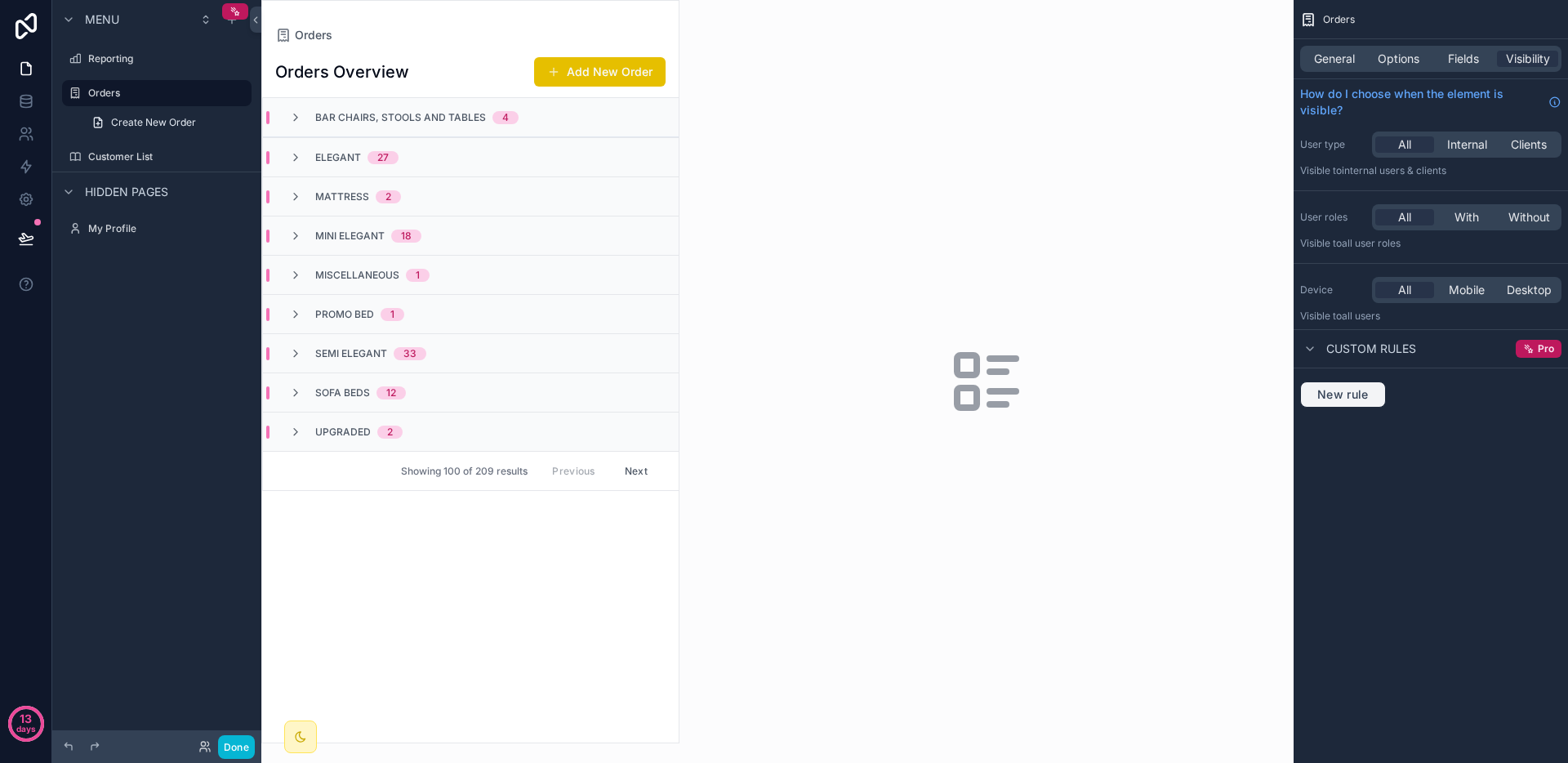
click at [1360, 386] on button "New rule" at bounding box center [1343, 394] width 86 height 26
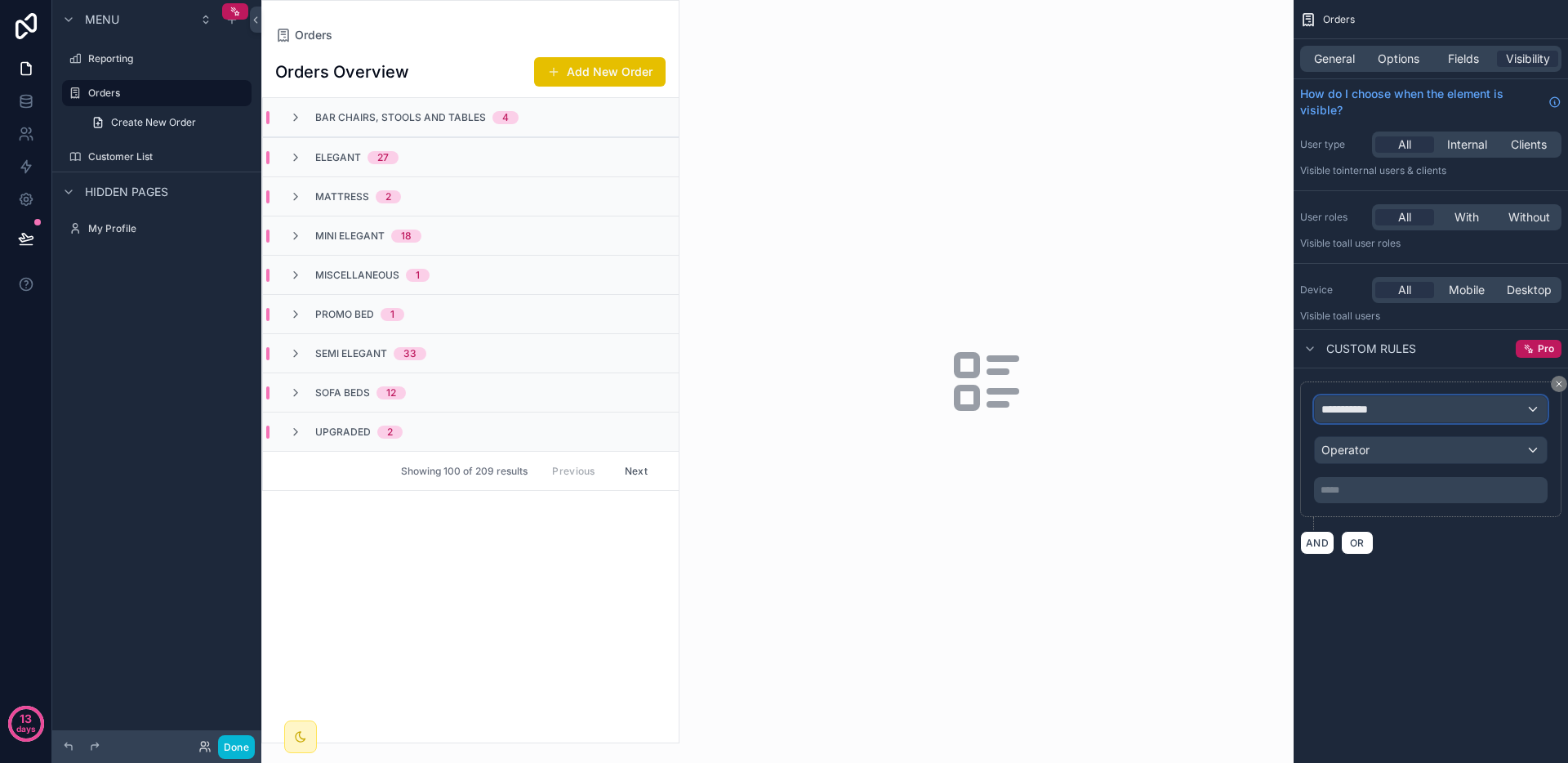
click at [1424, 412] on div "**********" at bounding box center [1430, 409] width 232 height 26
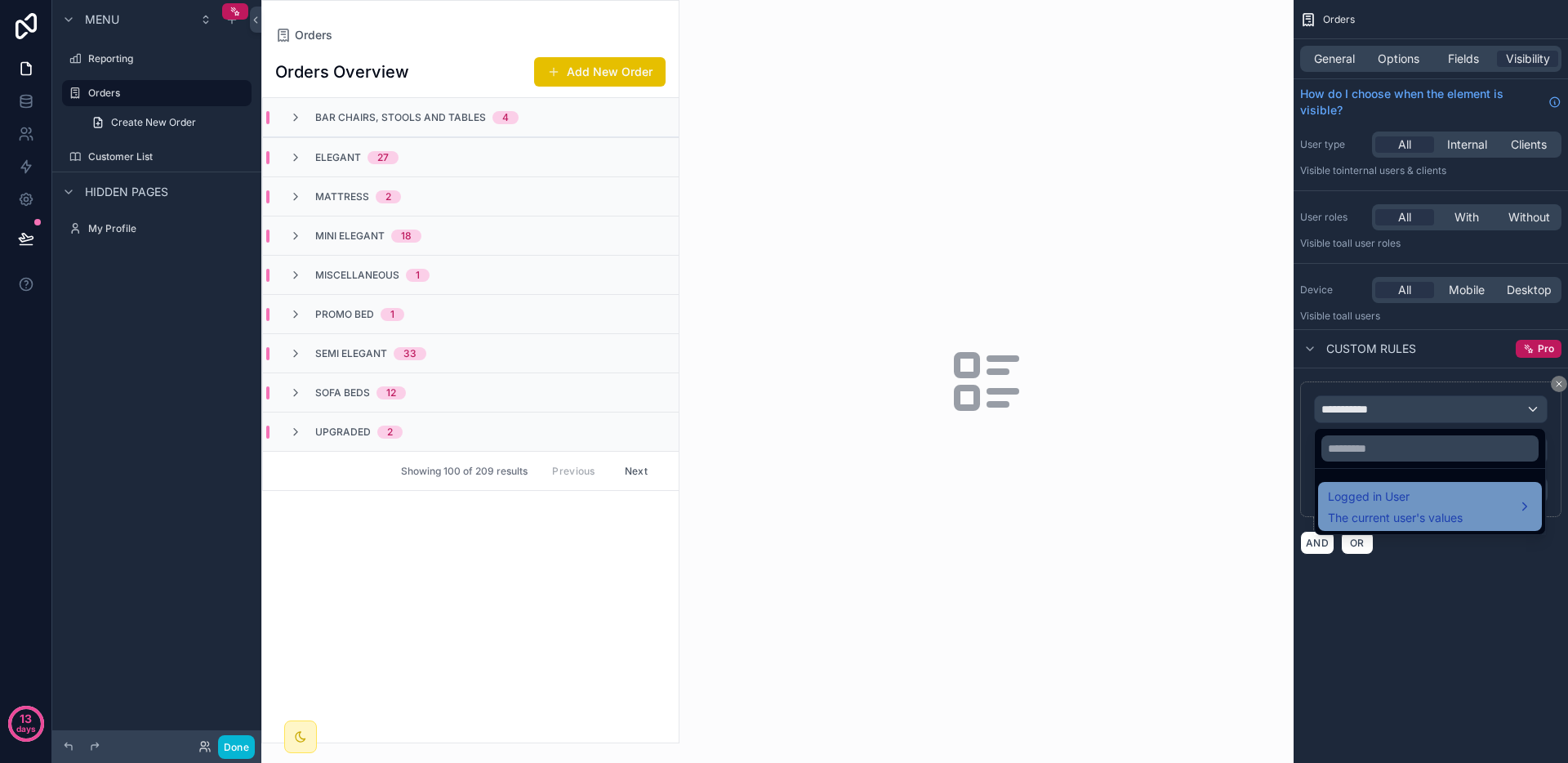
click at [1423, 508] on div "Logged in User The current user's values" at bounding box center [1396, 506] width 135 height 39
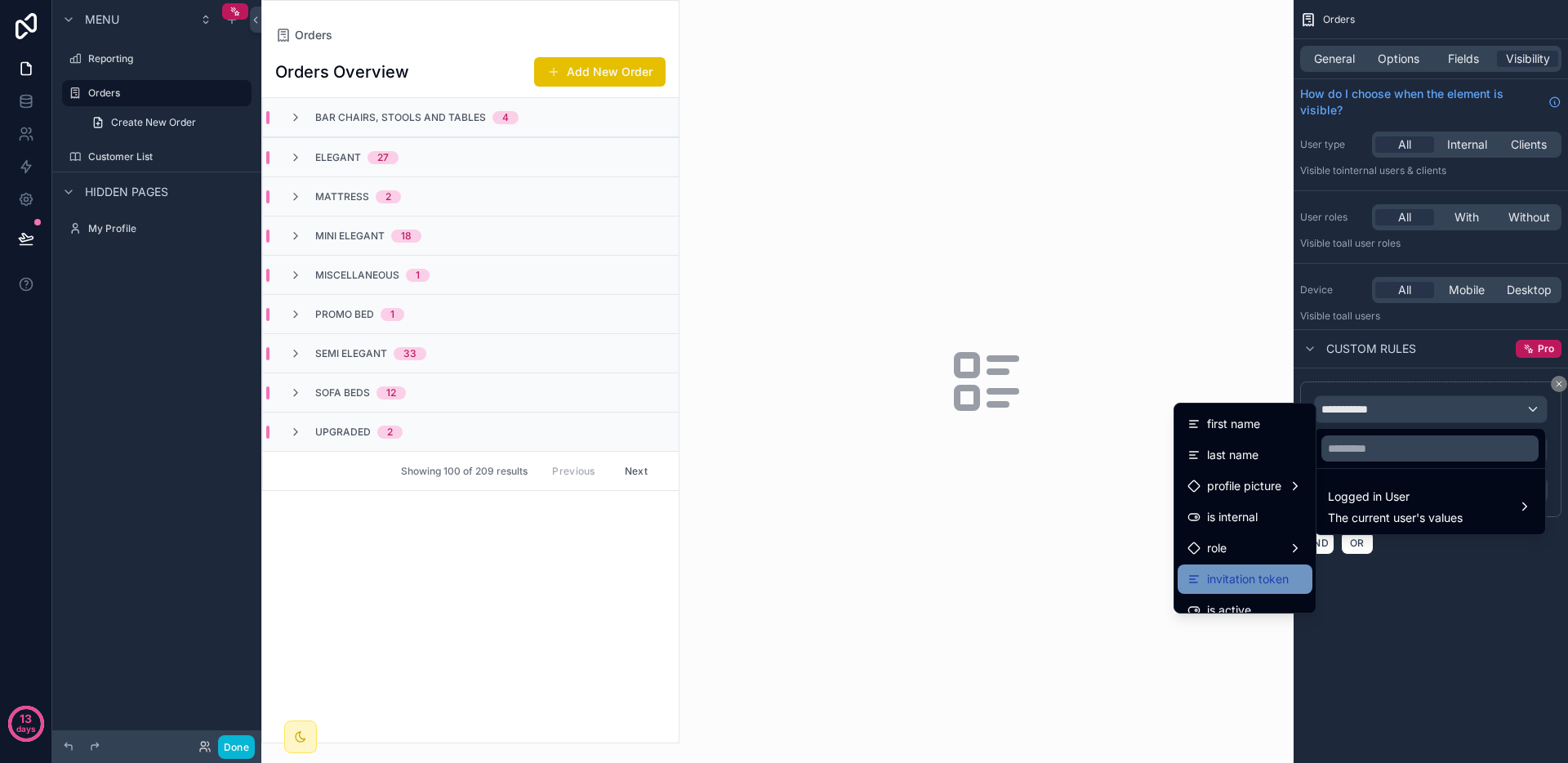
scroll to position [66, 0]
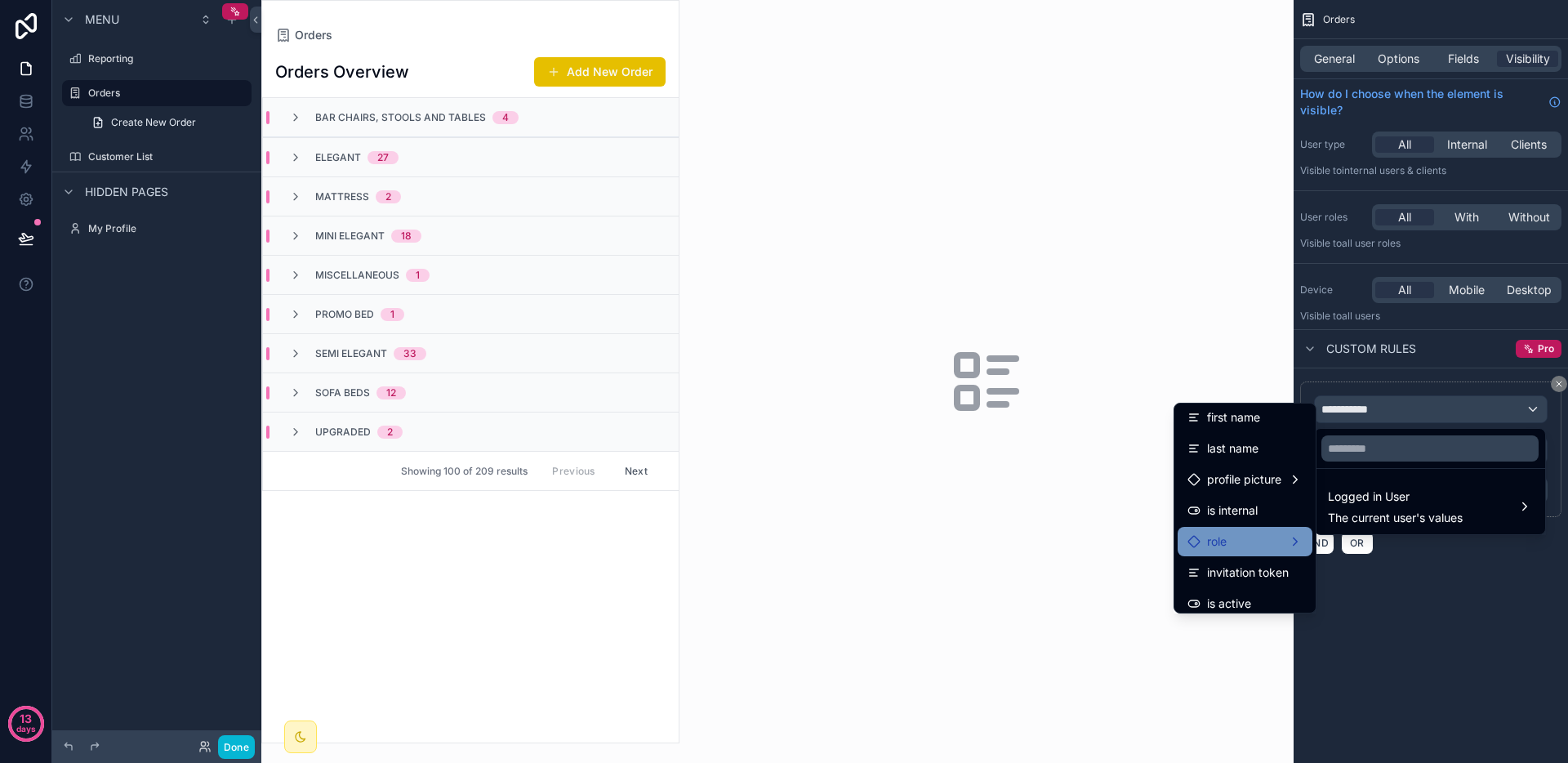
click at [1237, 545] on div "role" at bounding box center [1245, 541] width 116 height 20
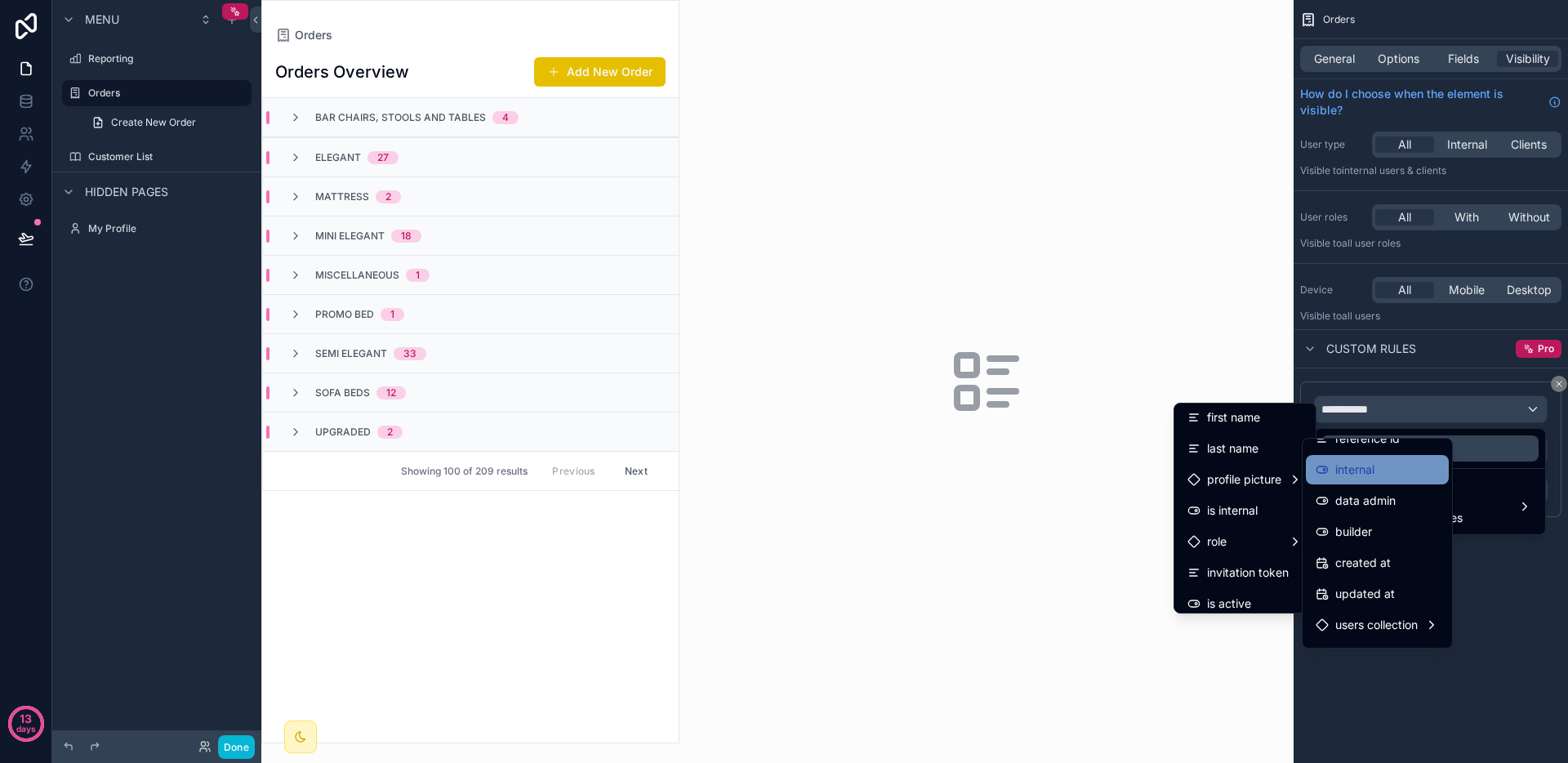
scroll to position [106, 0]
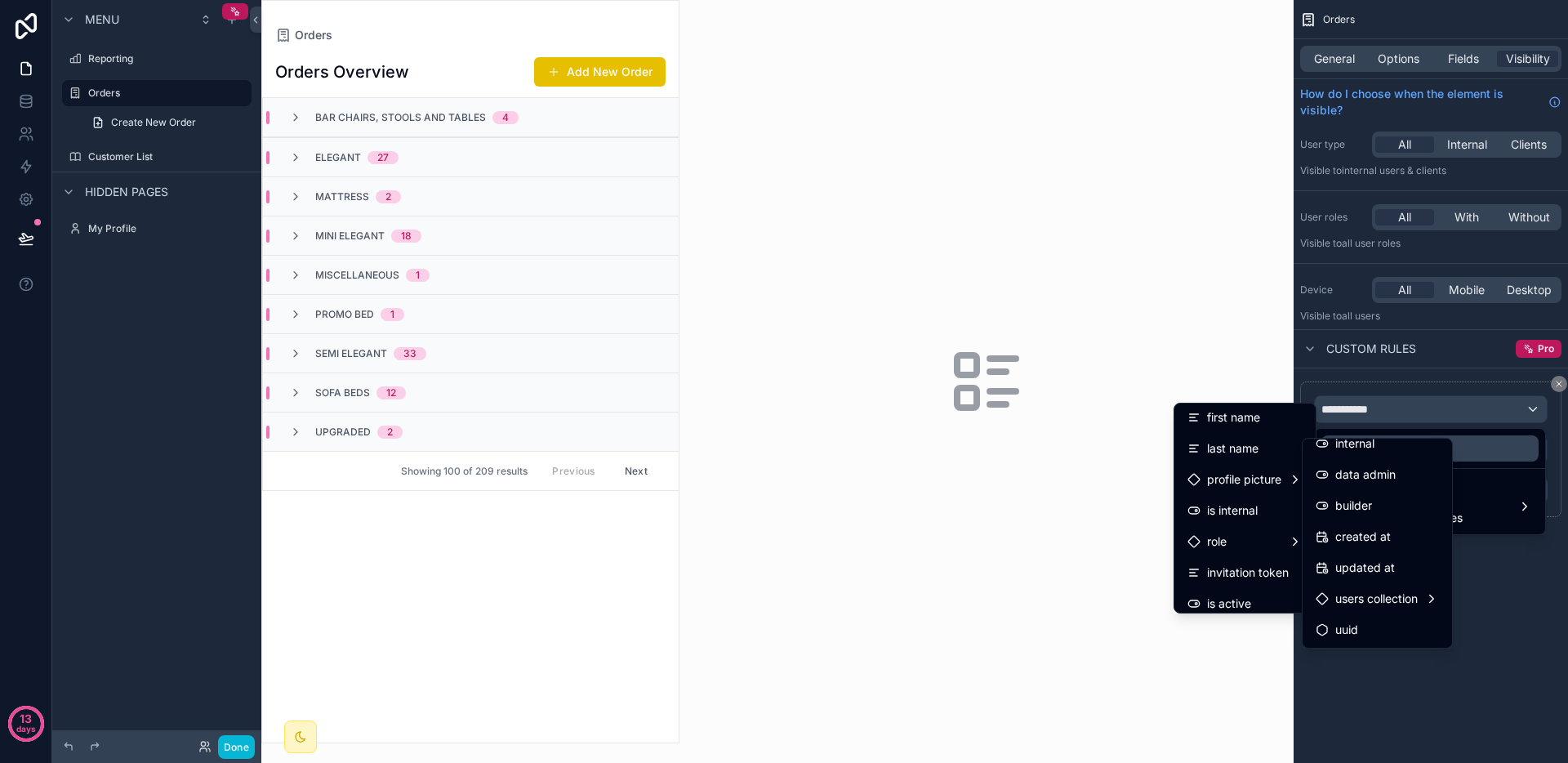
click at [1511, 574] on div "scrollable content" at bounding box center [784, 382] width 1568 height 763
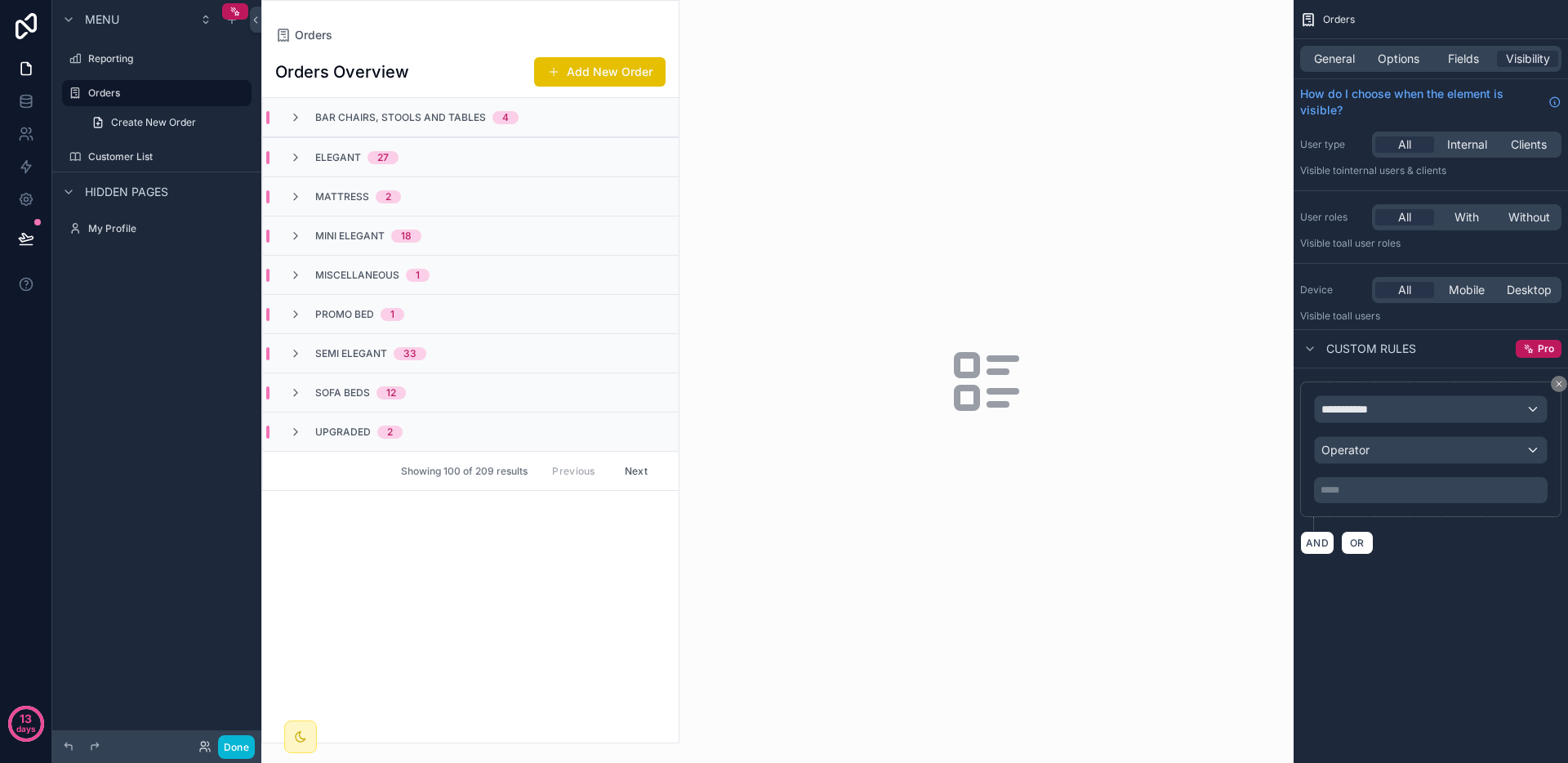
click at [1511, 574] on div "**********" at bounding box center [1430, 297] width 274 height 594
click at [1512, 463] on button "Operator" at bounding box center [1430, 450] width 234 height 28
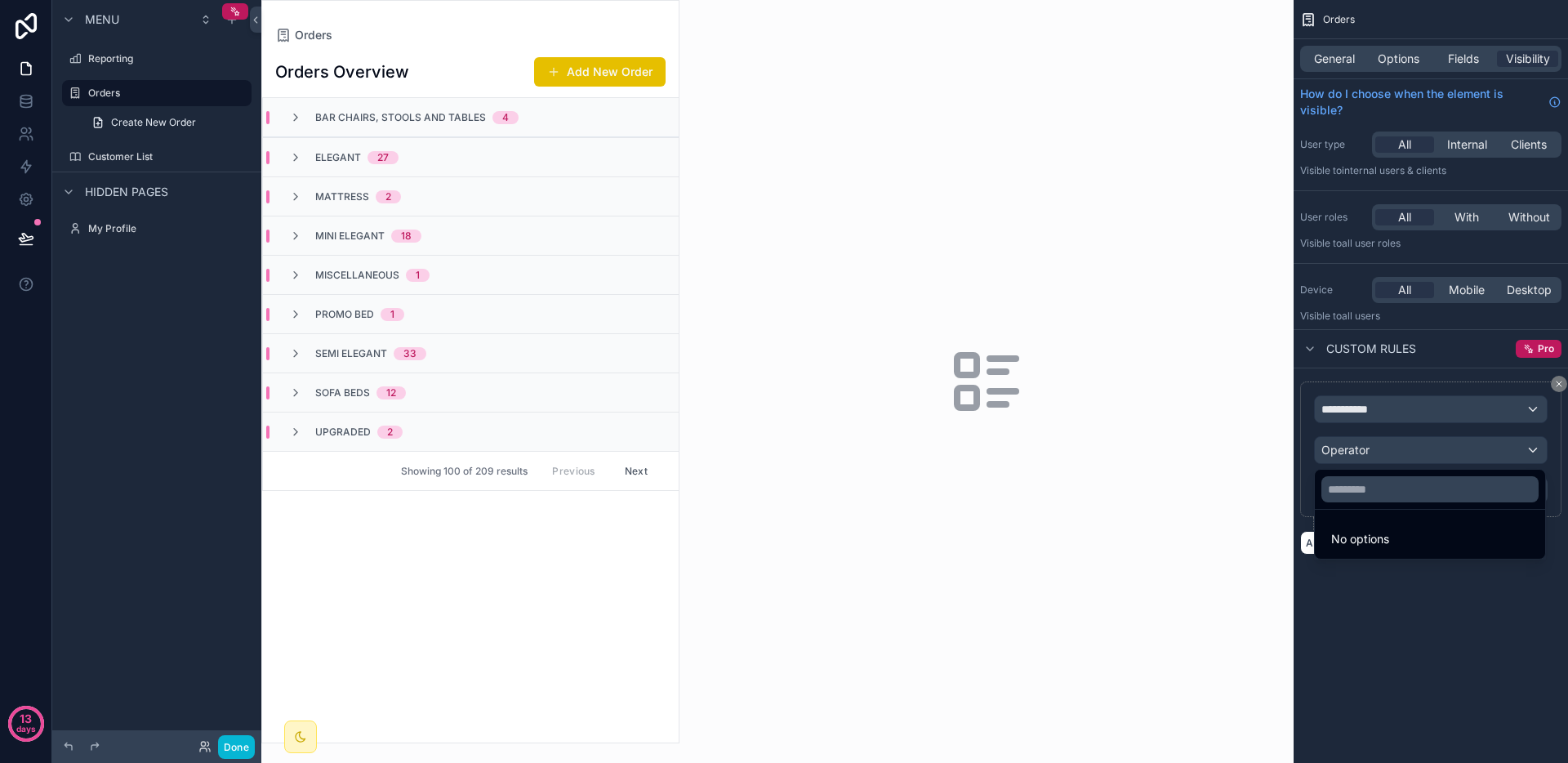
click at [1515, 452] on div "scrollable content" at bounding box center [784, 382] width 1568 height 763
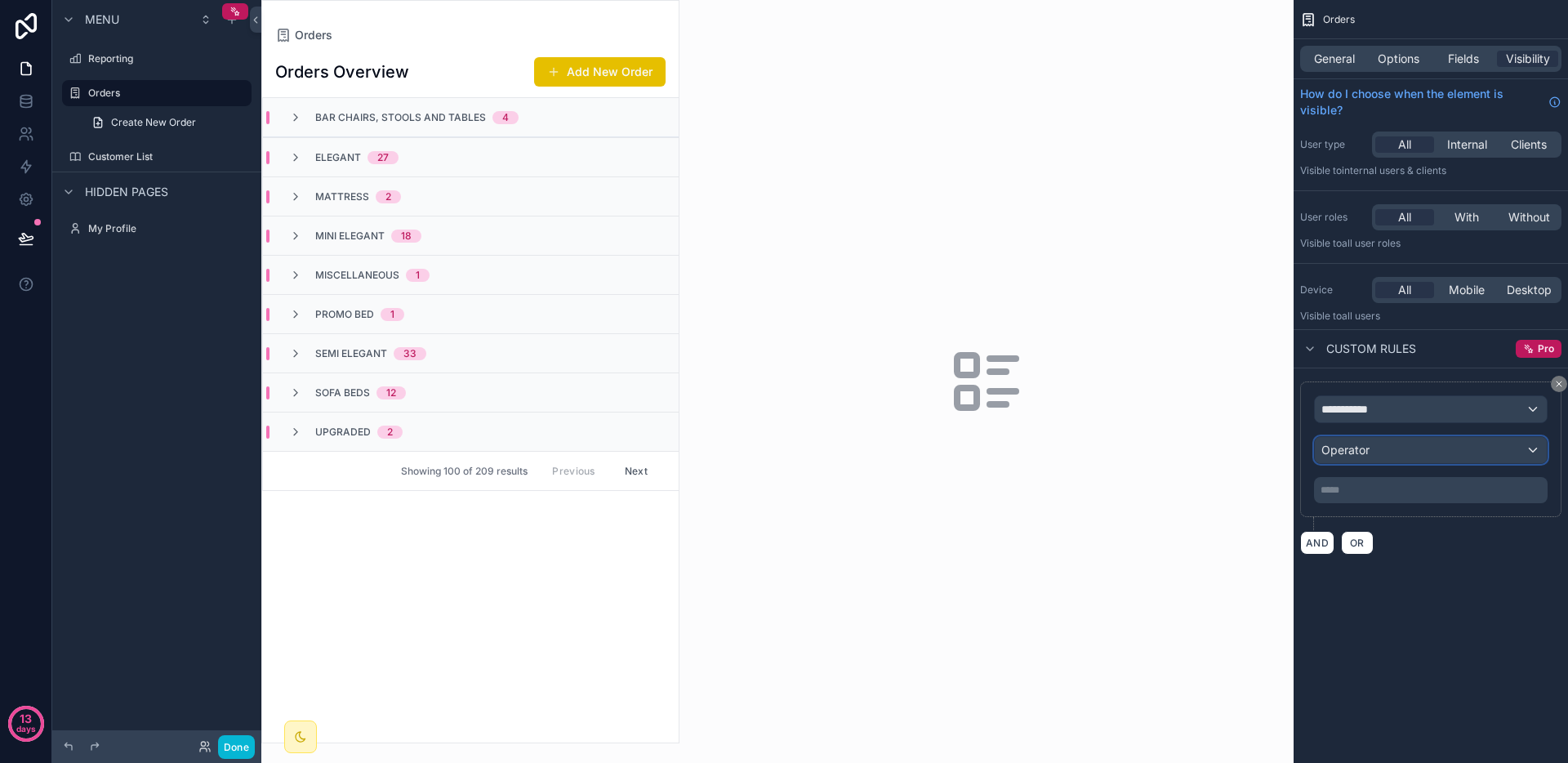
click at [1515, 452] on div "Operator" at bounding box center [1430, 449] width 232 height 26
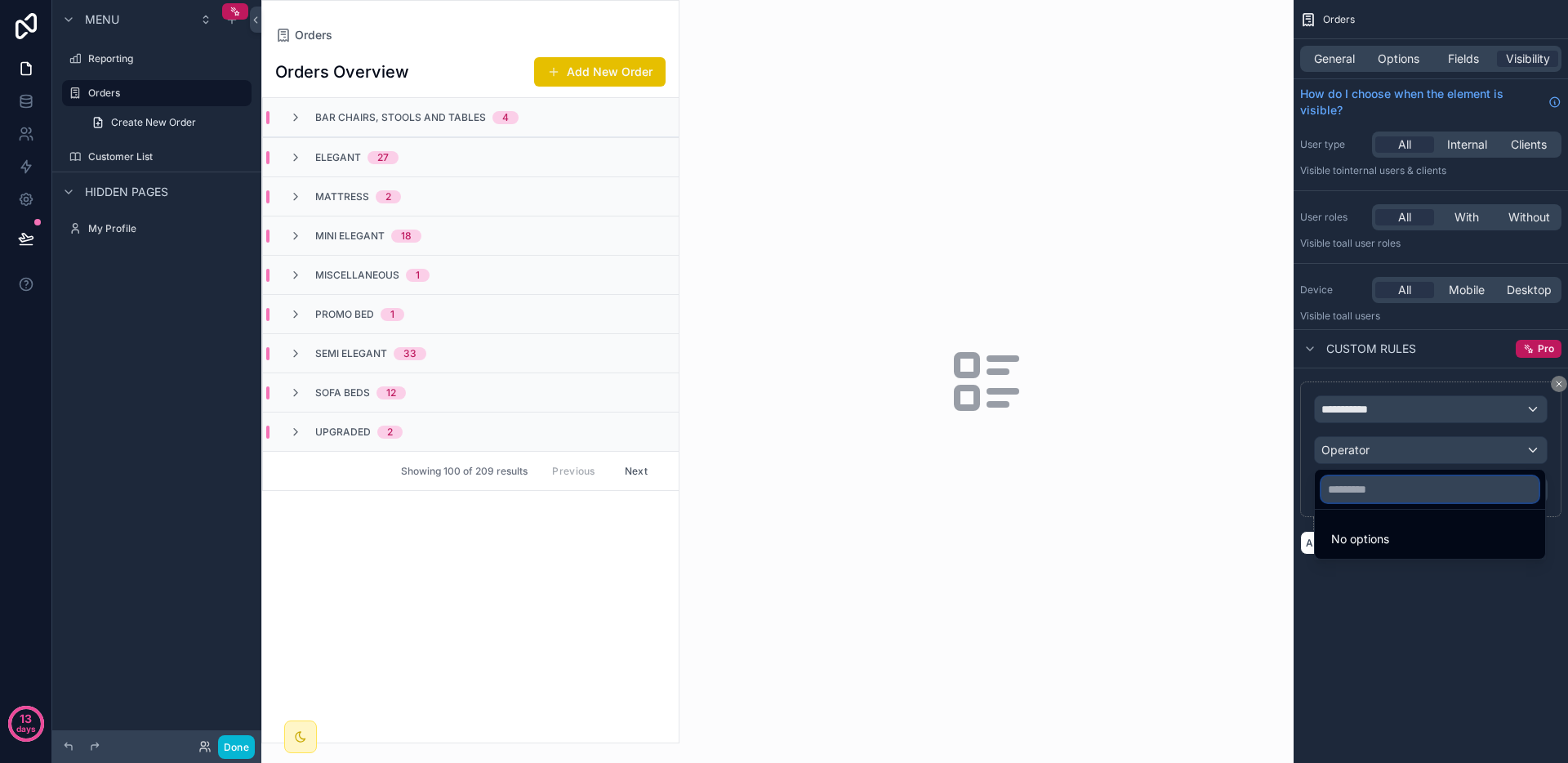
click at [1364, 492] on input "text" at bounding box center [1430, 489] width 217 height 26
click at [1400, 677] on div "scrollable content" at bounding box center [784, 382] width 1568 height 763
click at [1381, 482] on div "***** ﻿" at bounding box center [1430, 490] width 234 height 26
click at [1377, 488] on p "***** ﻿" at bounding box center [1432, 489] width 223 height 13
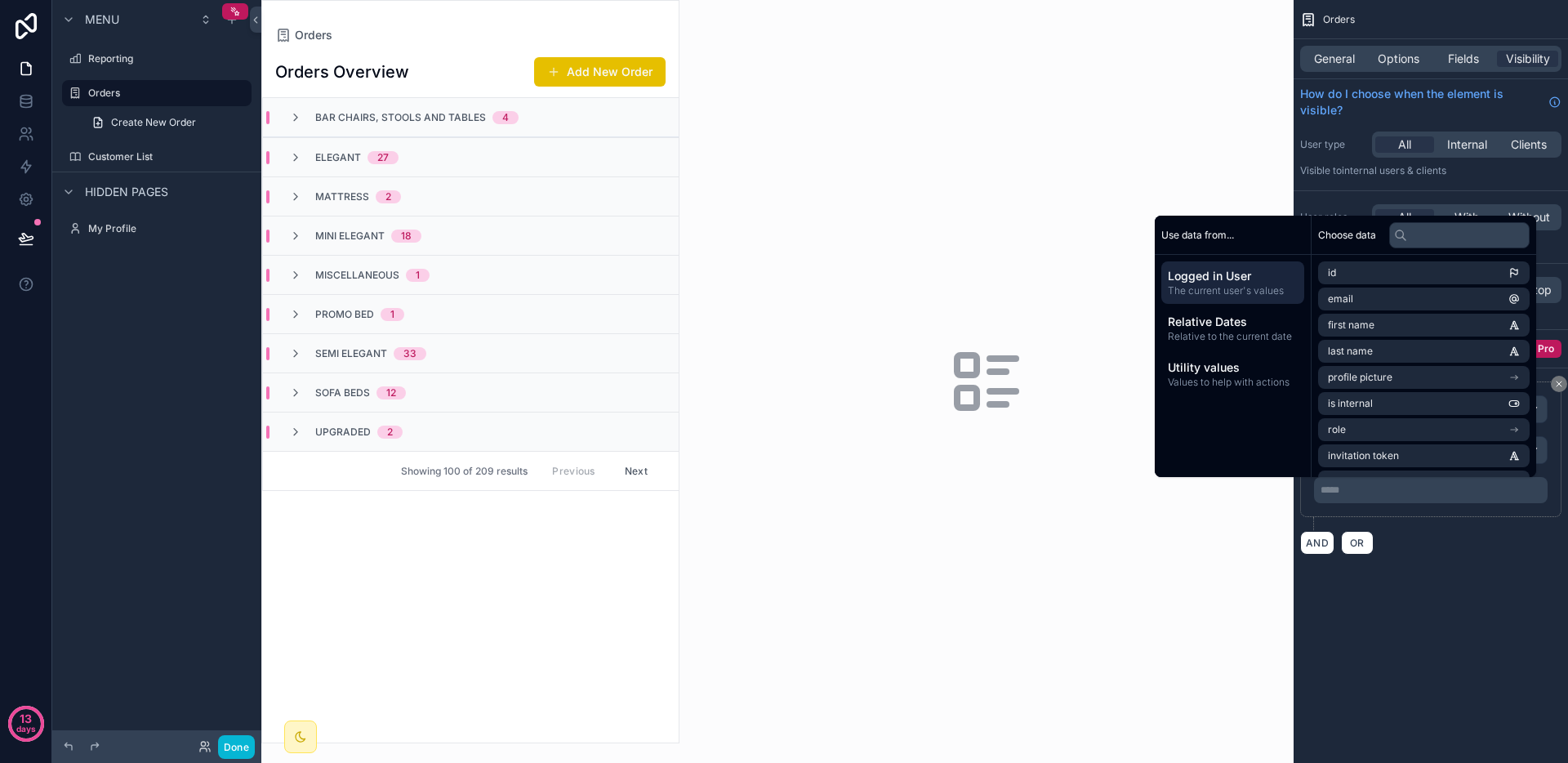
click at [1377, 488] on p "***** ﻿" at bounding box center [1432, 489] width 223 height 13
click at [1421, 559] on div "**********" at bounding box center [1430, 468] width 274 height 200
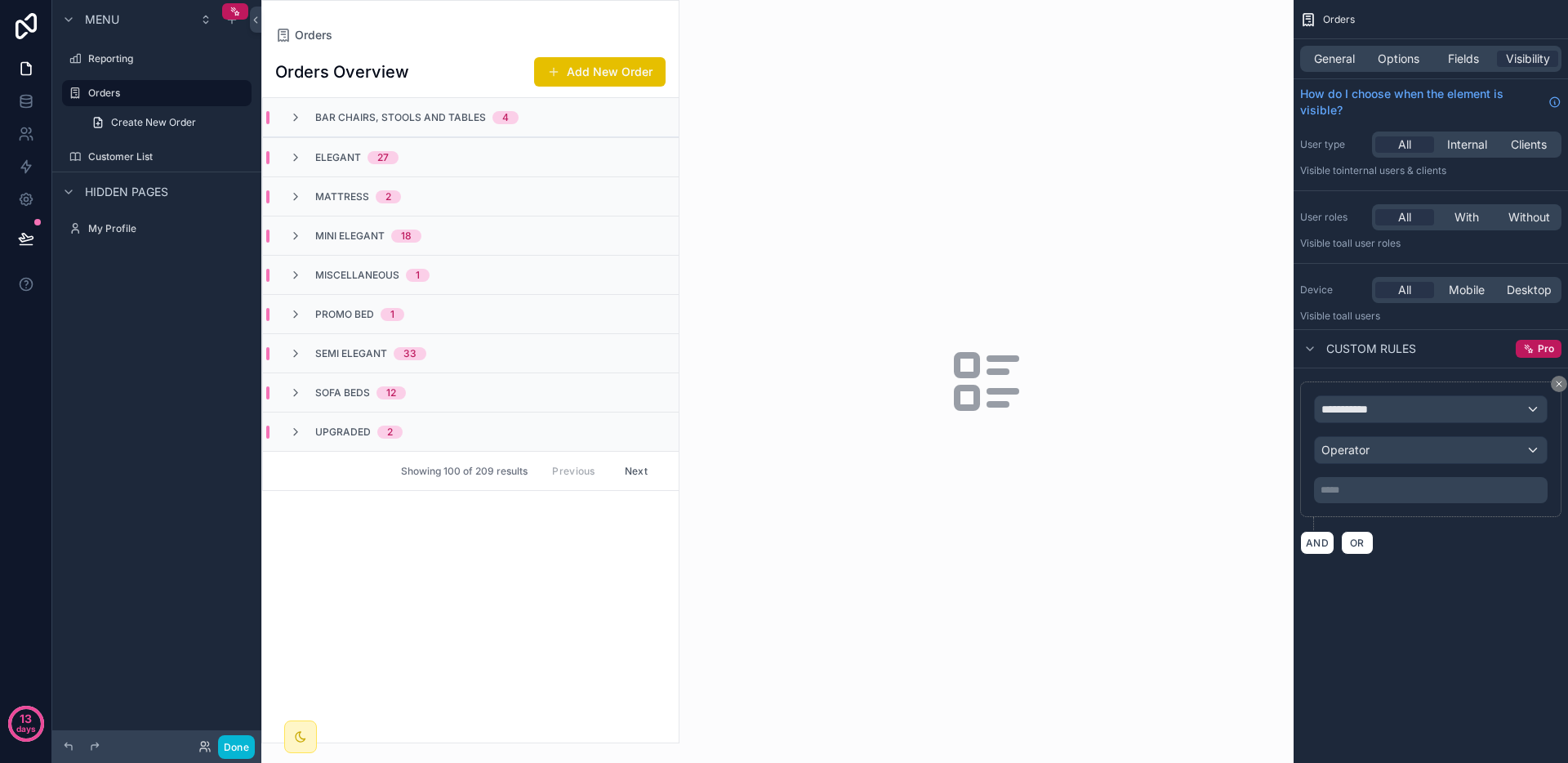
click at [1549, 386] on div "**********" at bounding box center [1431, 449] width 262 height 136
click at [1552, 385] on button "scrollable content" at bounding box center [1559, 383] width 16 height 16
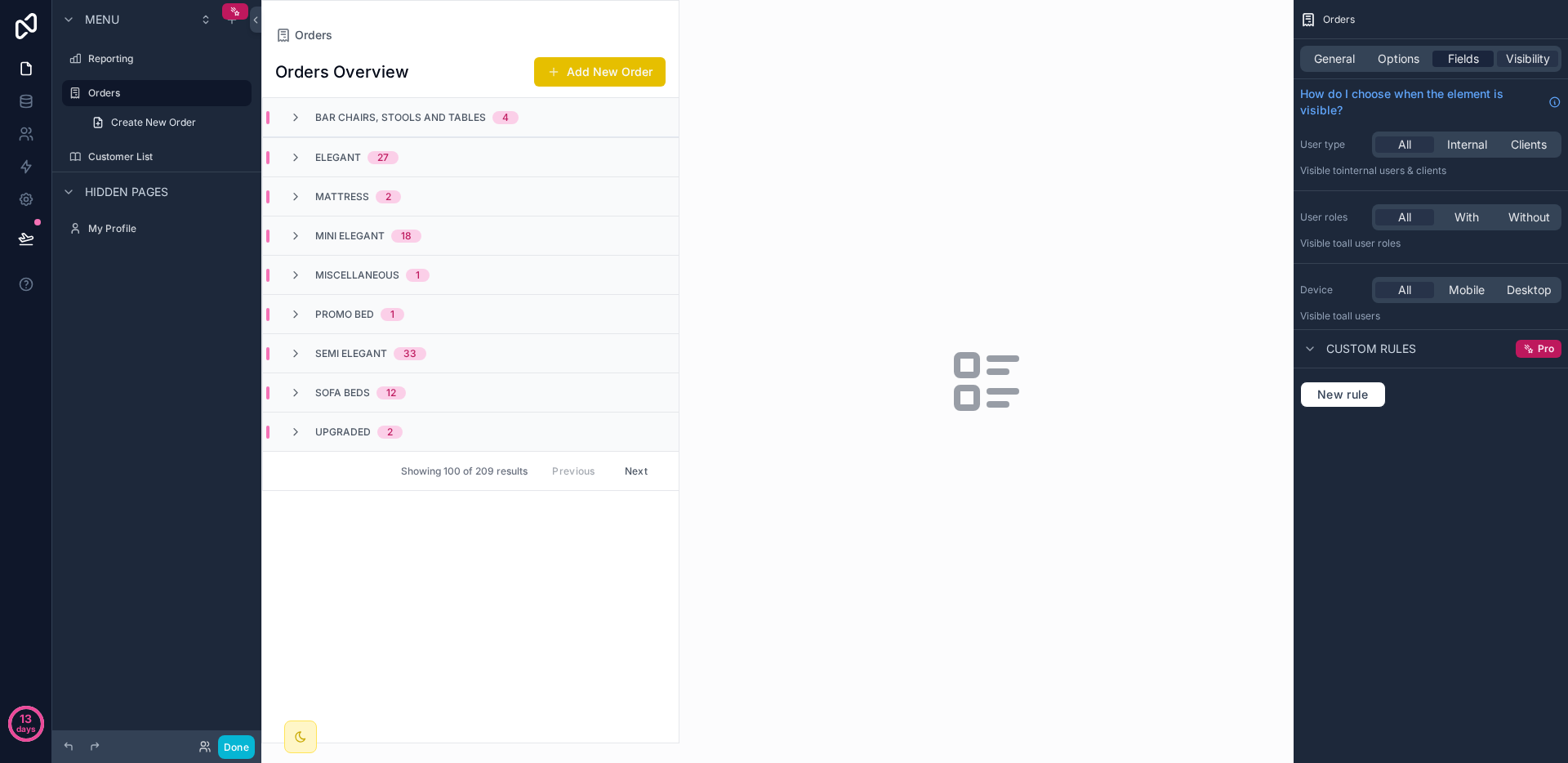
click at [1453, 59] on span "Fields" at bounding box center [1464, 59] width 31 height 16
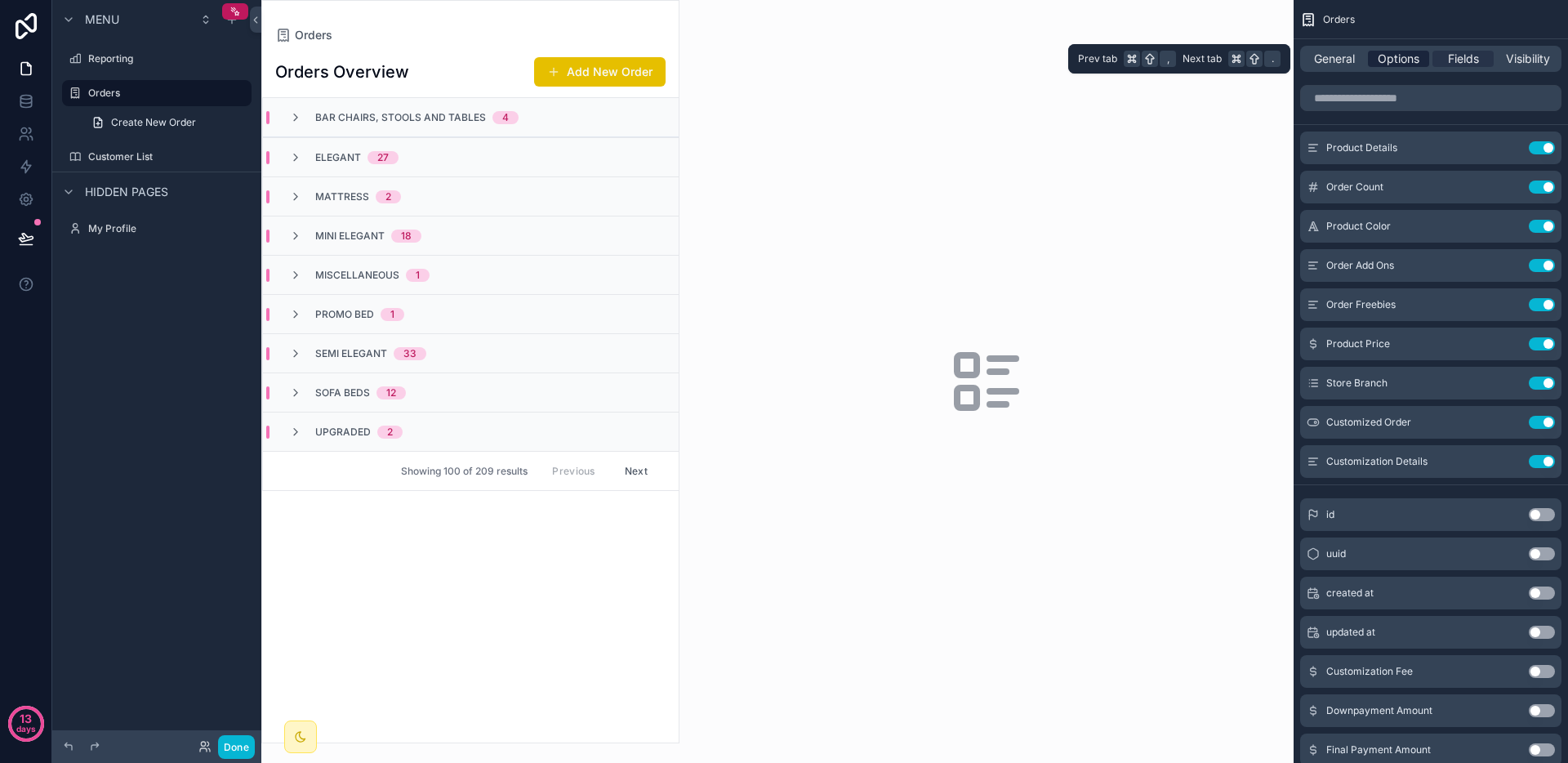
click at [1384, 63] on span "Options" at bounding box center [1398, 59] width 42 height 16
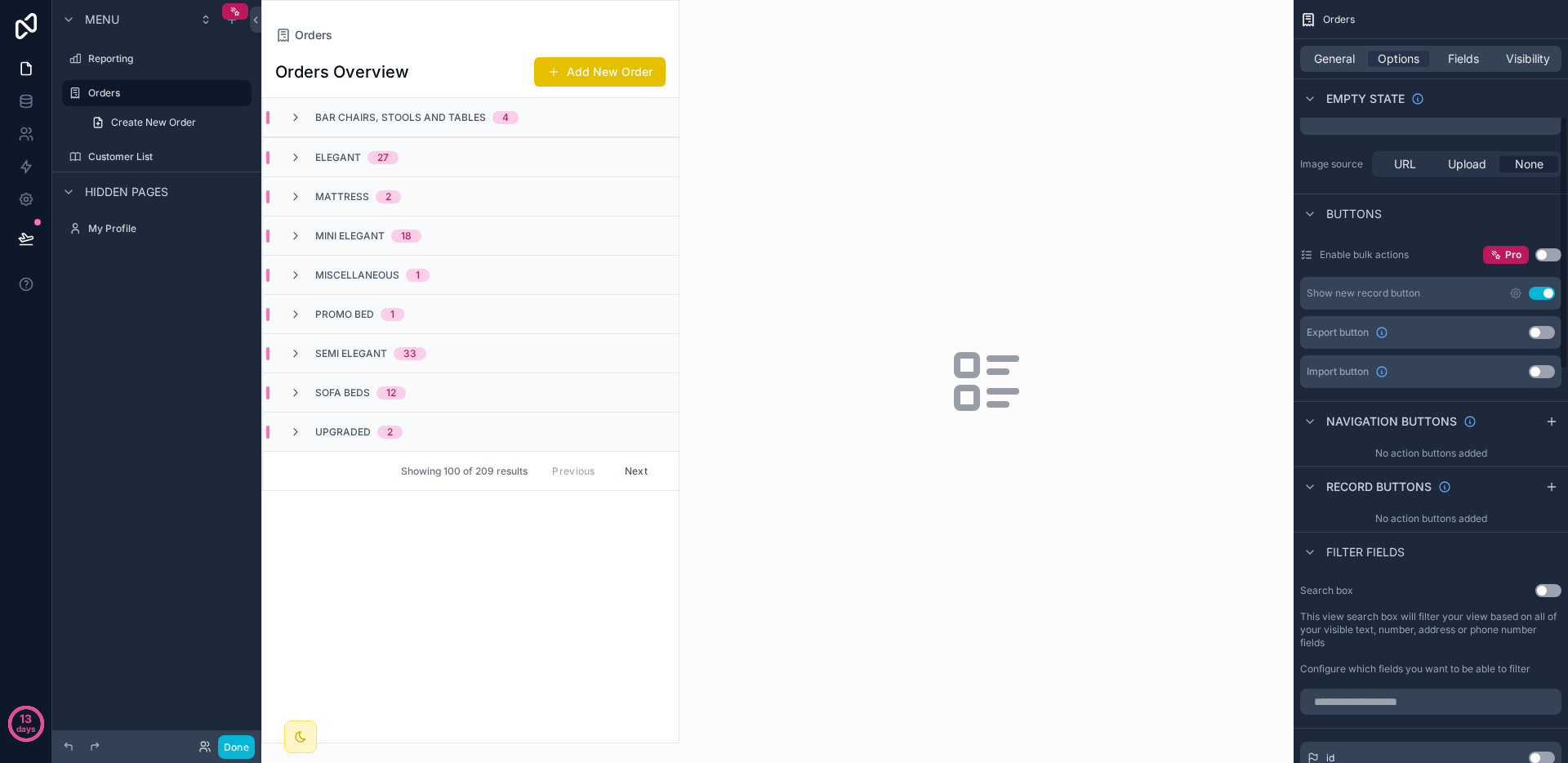
scroll to position [350, 0]
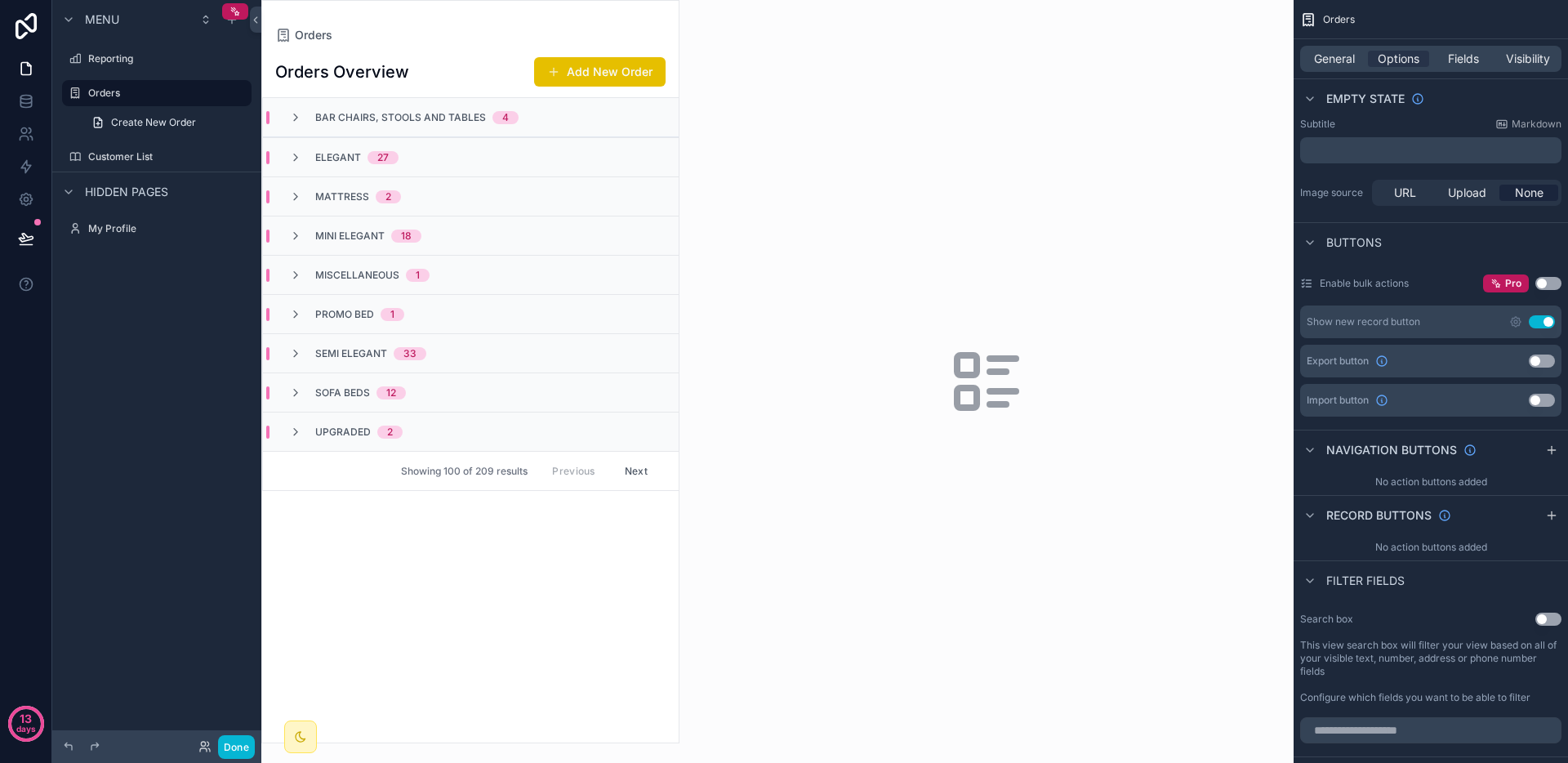
click at [1548, 285] on button "Use setting" at bounding box center [1548, 283] width 26 height 13
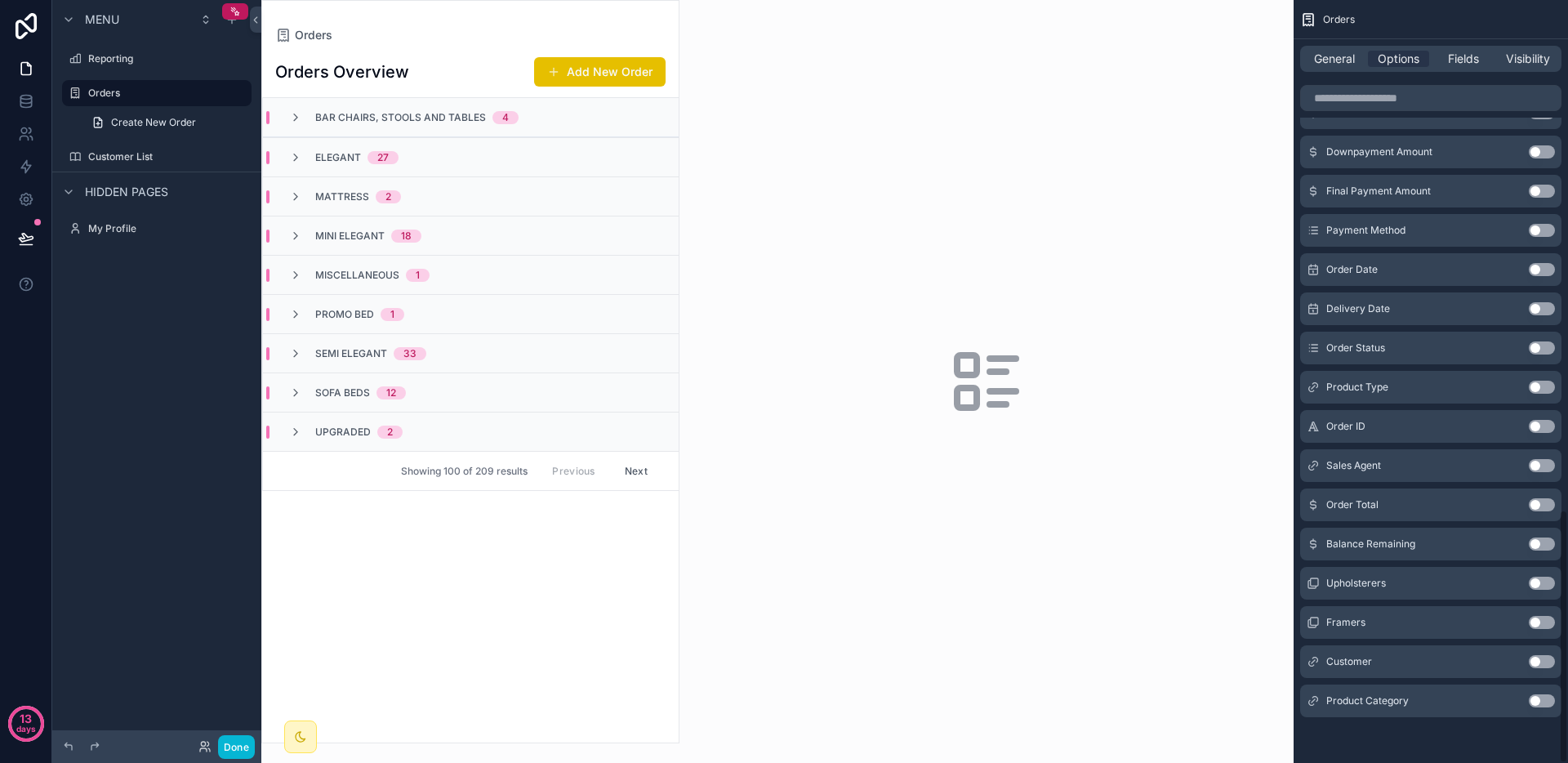
scroll to position [0, 0]
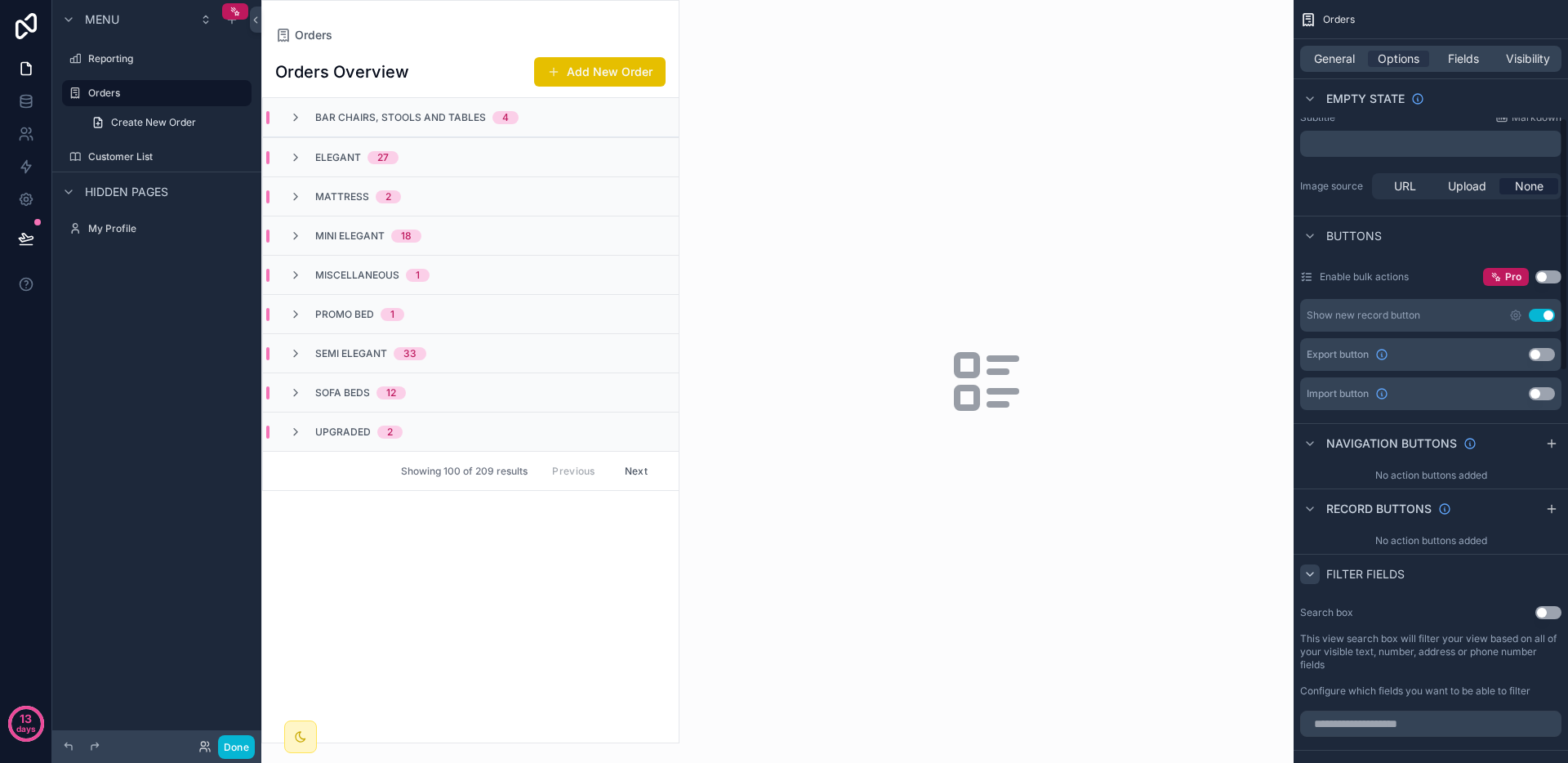
click at [1309, 573] on icon "scrollable content" at bounding box center [1310, 574] width 13 height 13
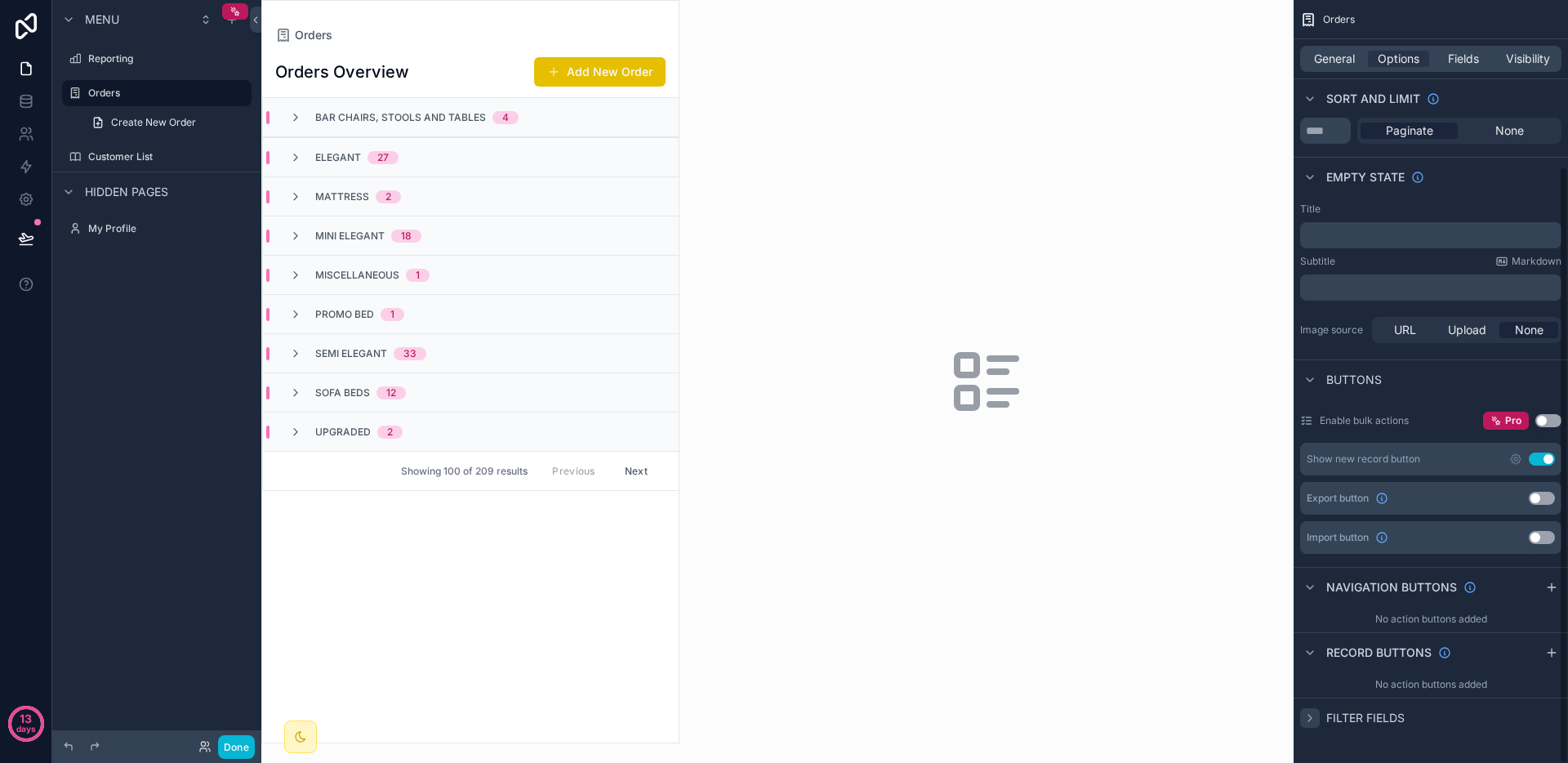
scroll to position [212, 0]
click at [1314, 652] on icon "scrollable content" at bounding box center [1310, 653] width 13 height 13
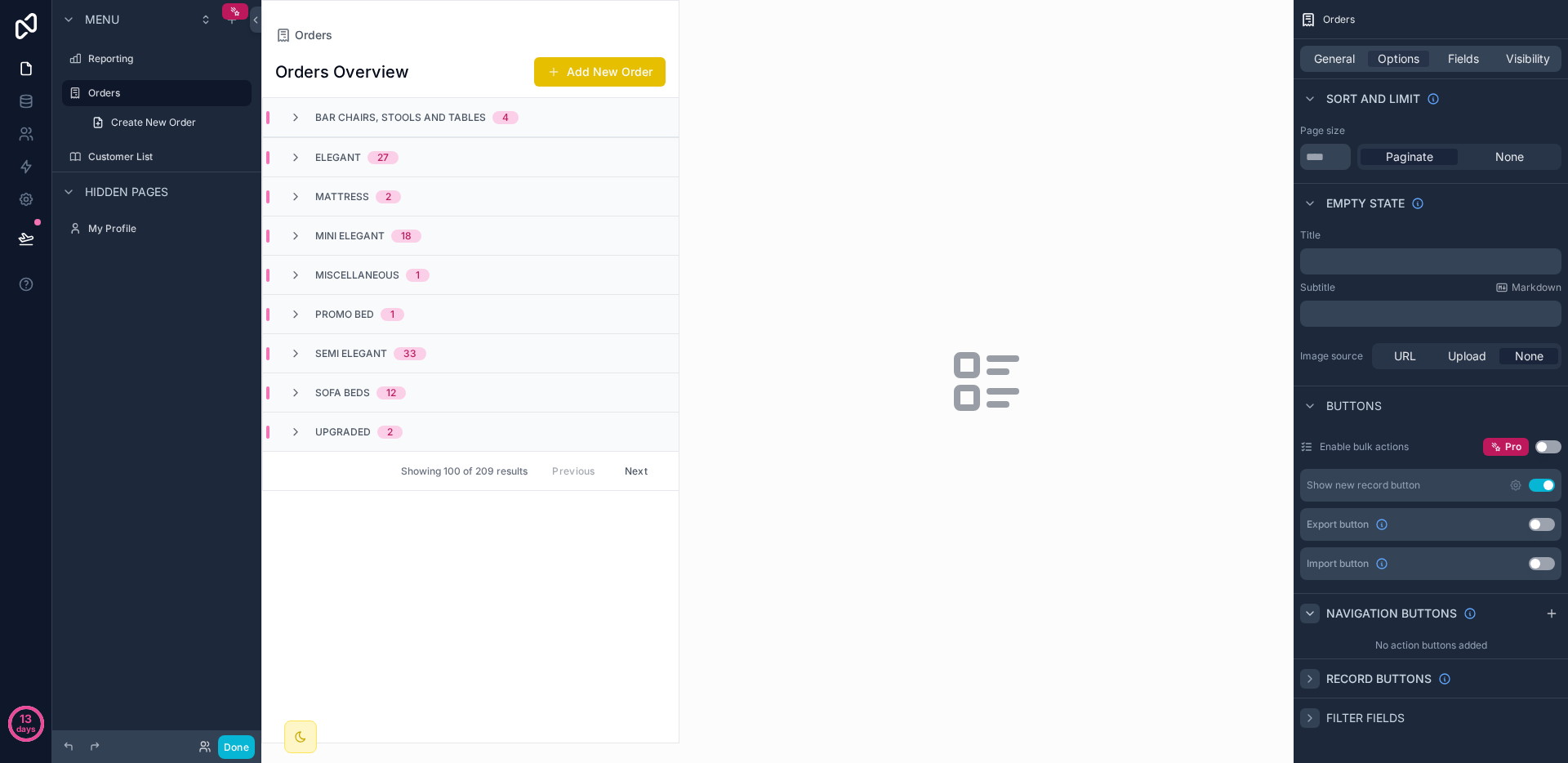
click at [1309, 620] on div "scrollable content" at bounding box center [1310, 613] width 20 height 20
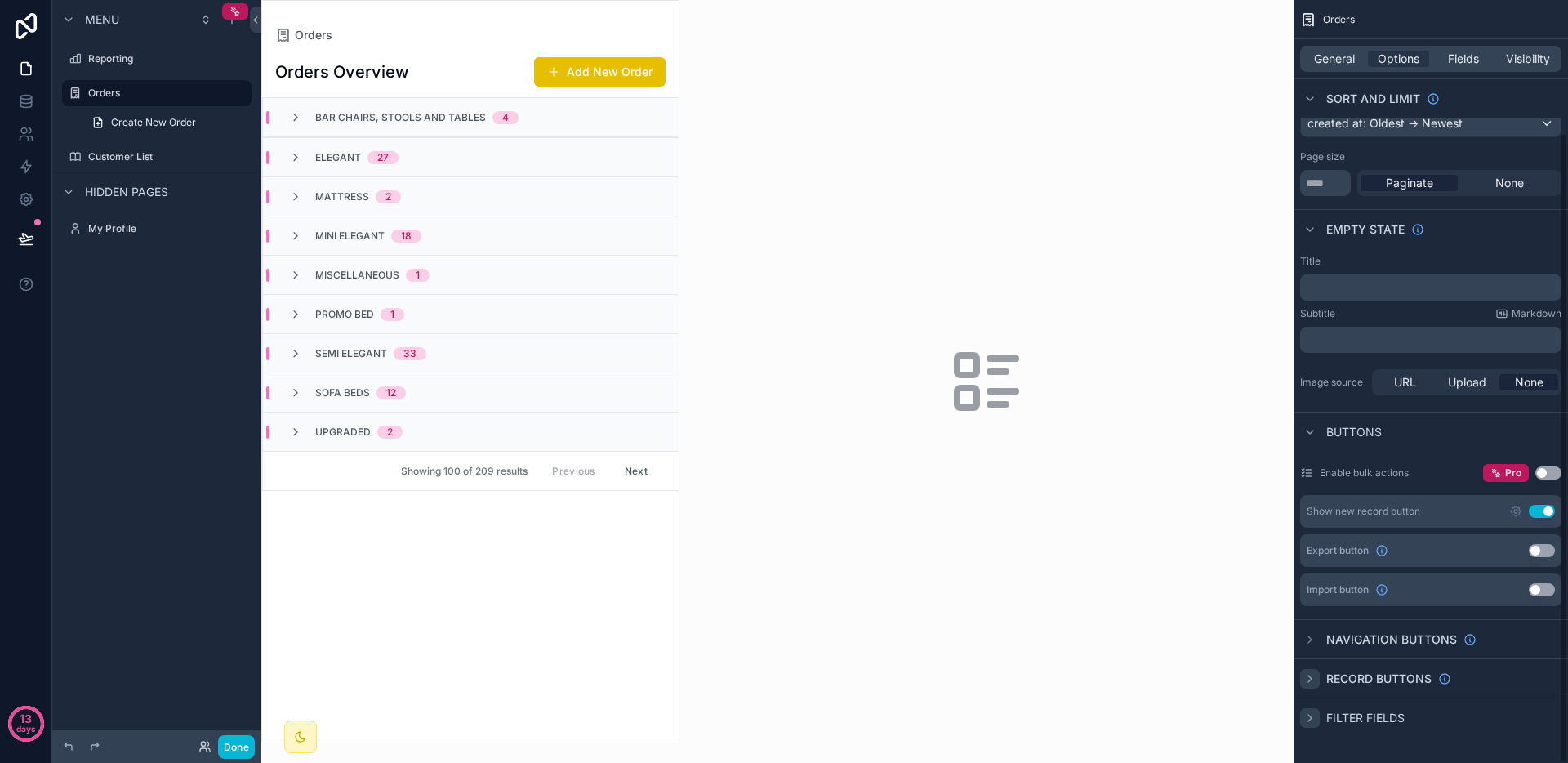
click at [1311, 681] on icon "scrollable content" at bounding box center [1310, 678] width 13 height 13
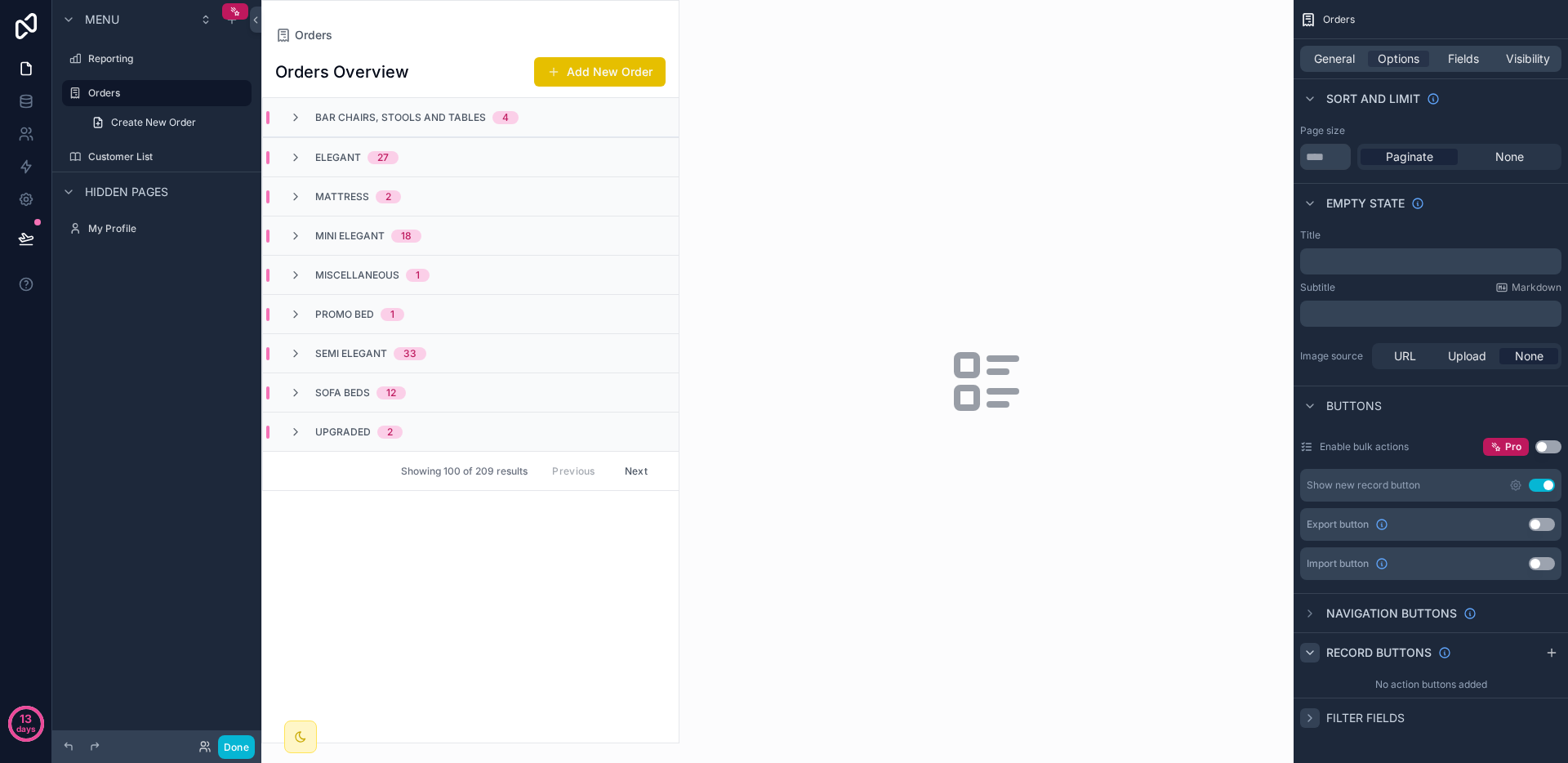
click at [1324, 406] on div "Buttons" at bounding box center [1341, 405] width 82 height 20
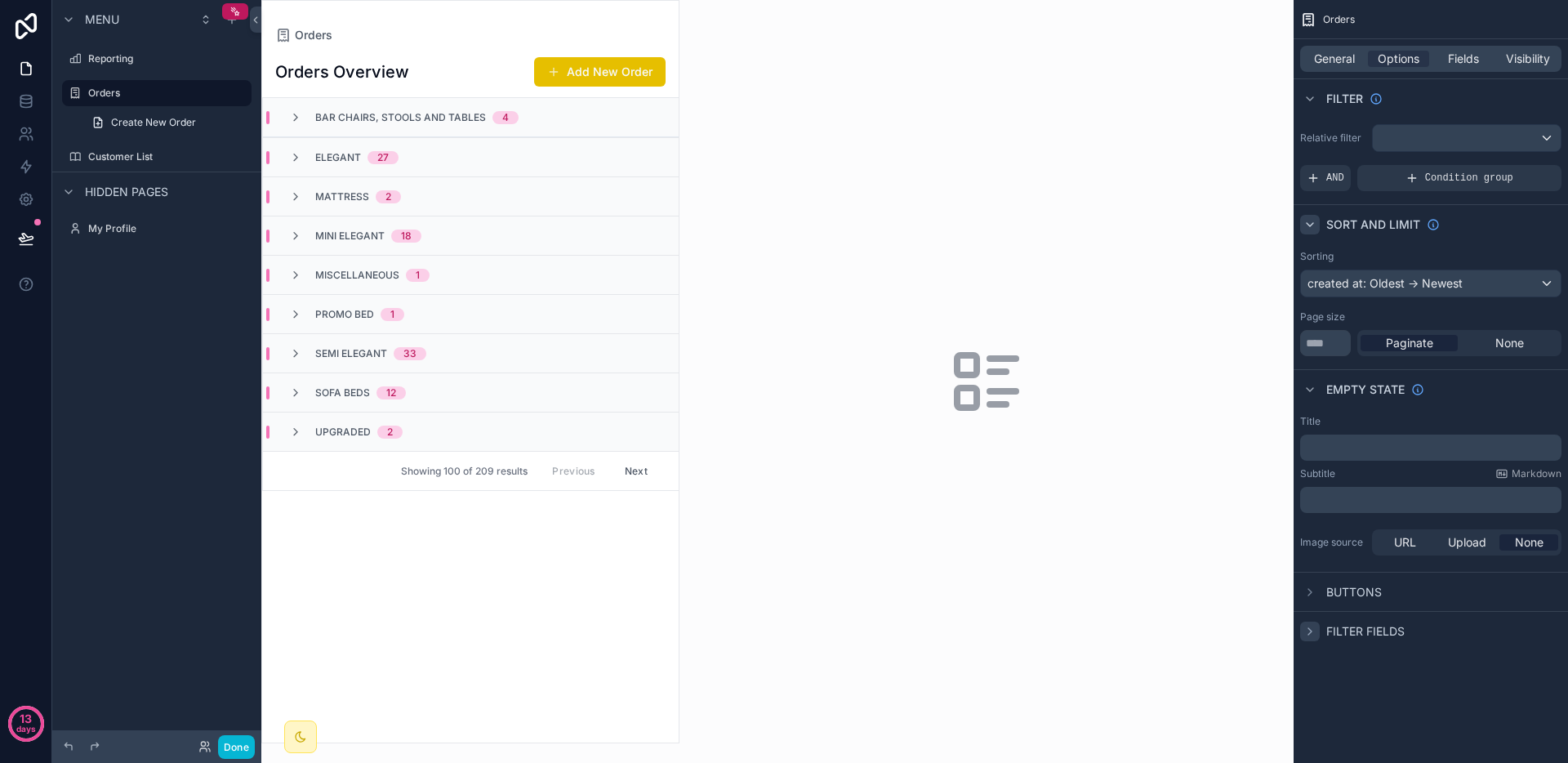
click at [1318, 228] on div "scrollable content" at bounding box center [1310, 224] width 20 height 20
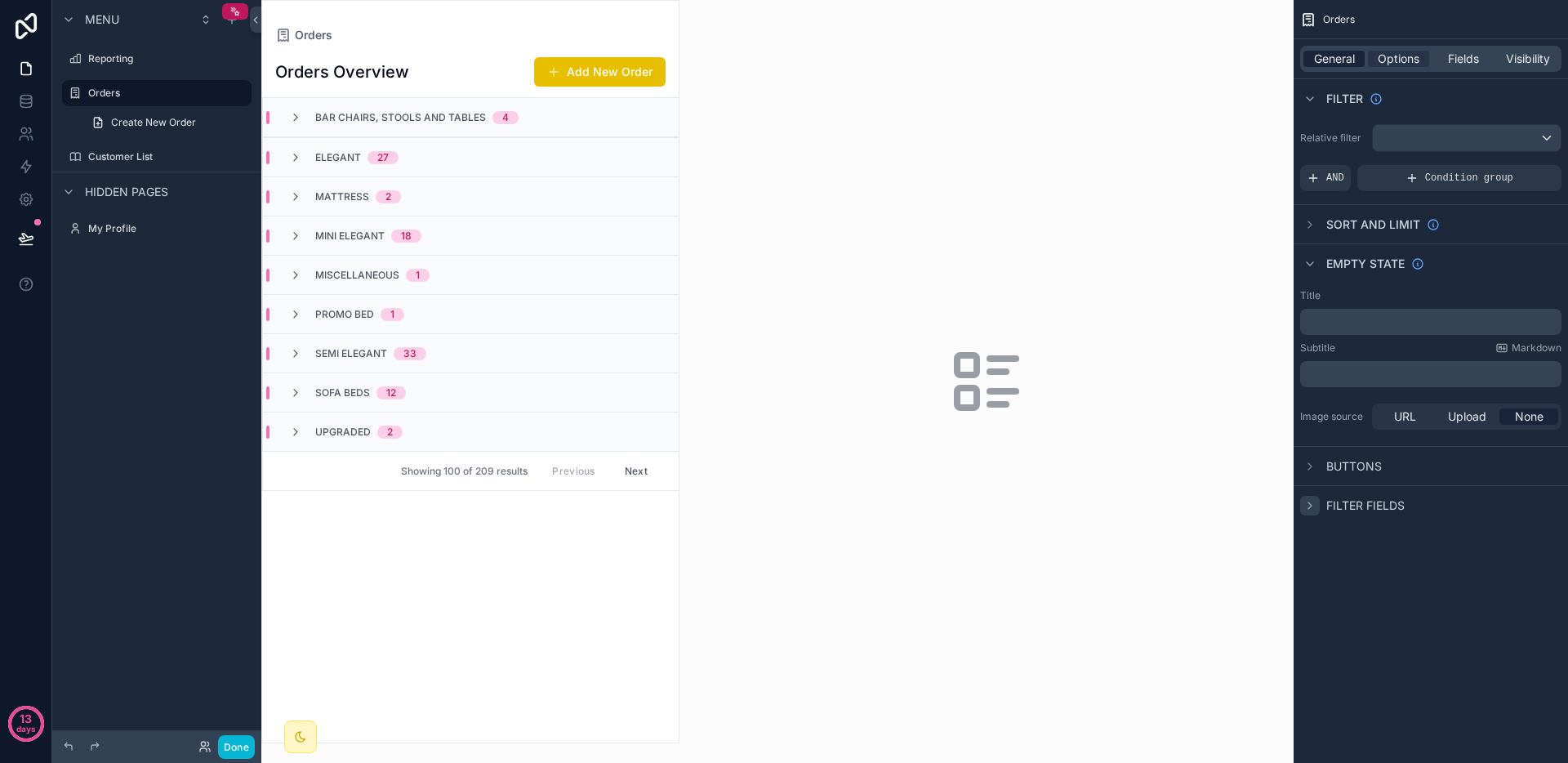
click at [1341, 61] on span "General" at bounding box center [1334, 59] width 41 height 16
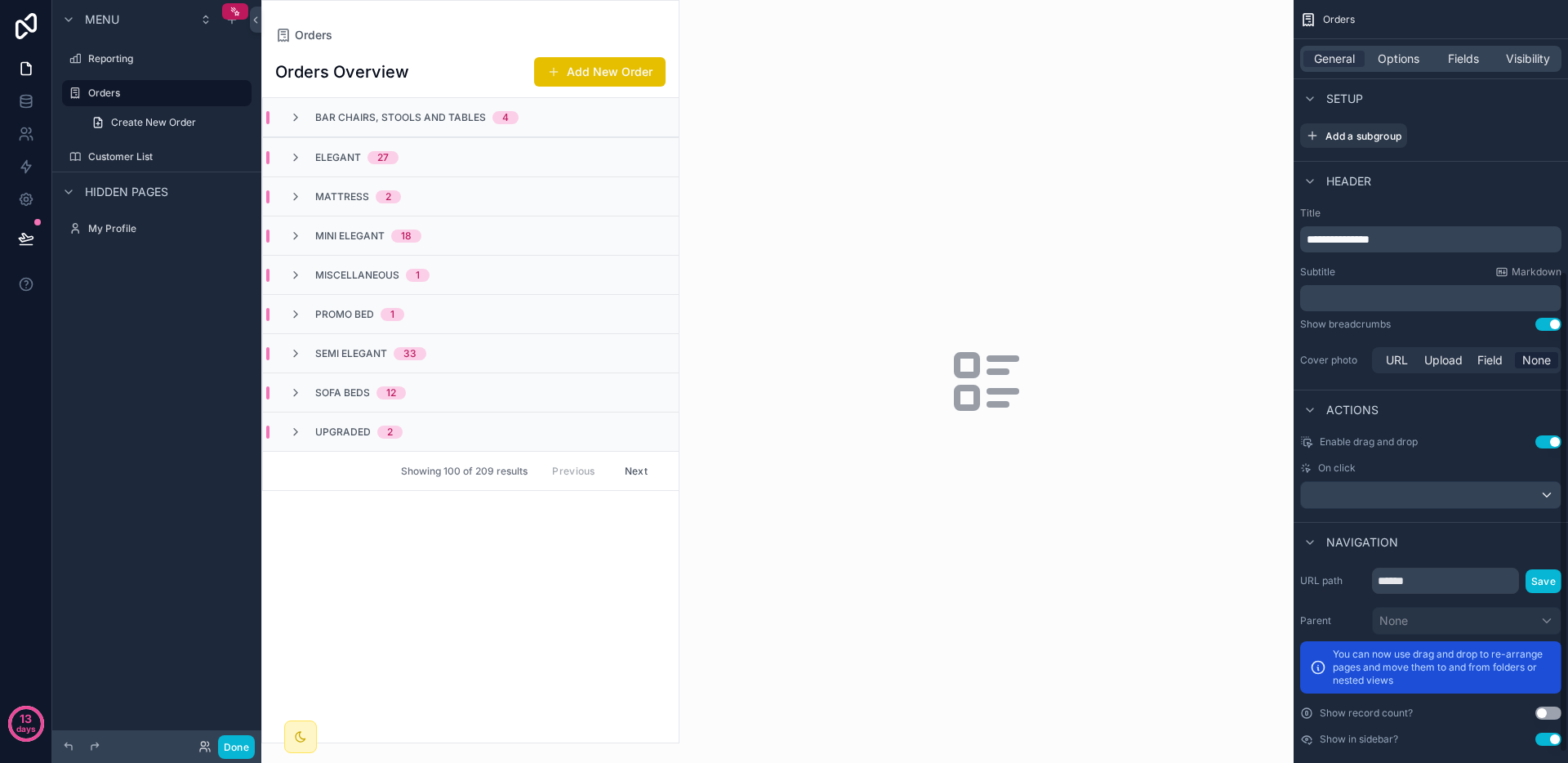
scroll to position [446, 0]
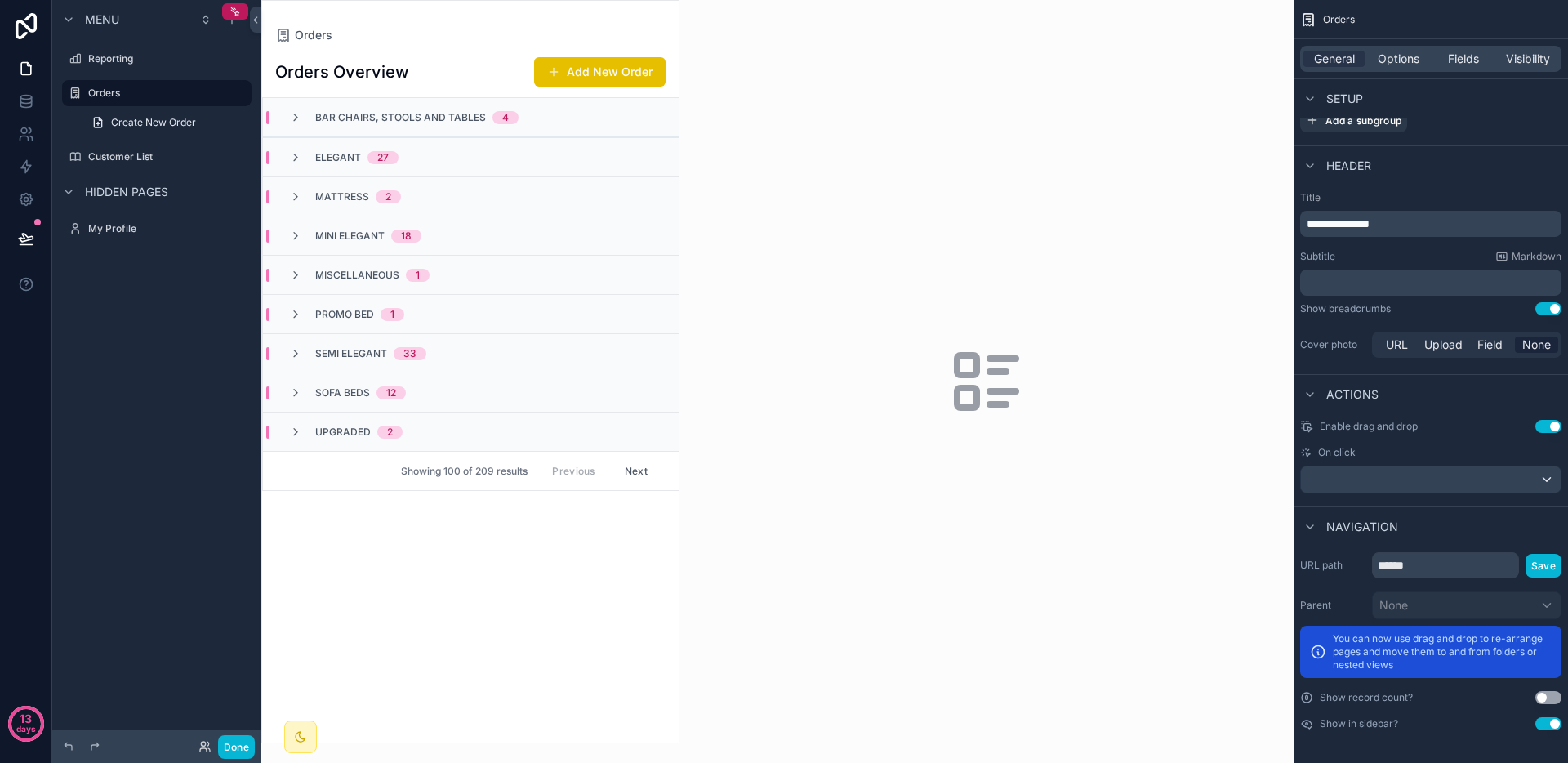
click at [633, 476] on button "Next" at bounding box center [636, 471] width 46 height 25
click at [636, 438] on button "Next" at bounding box center [636, 432] width 46 height 25
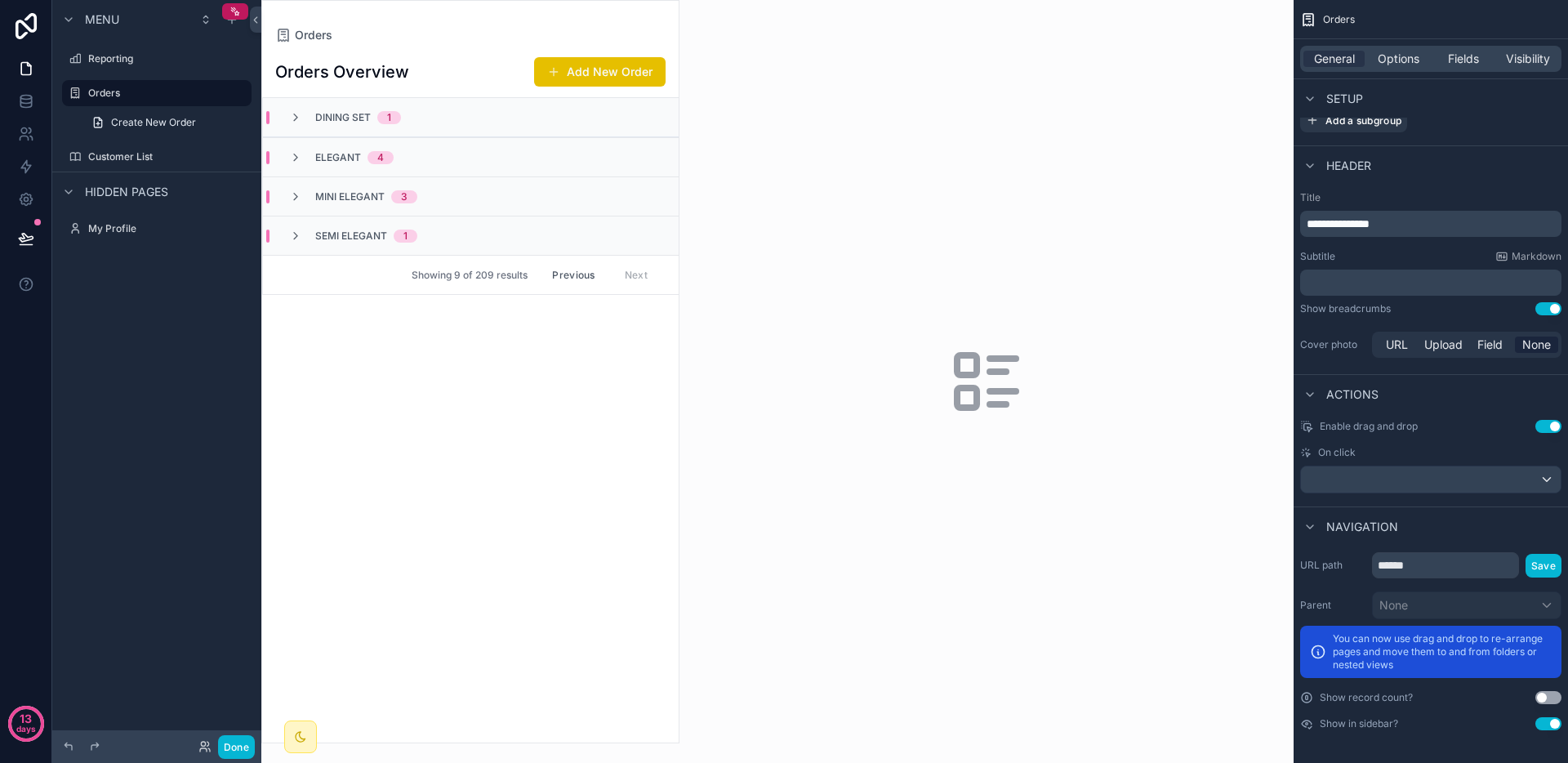
click at [547, 279] on button "Previous" at bounding box center [573, 275] width 65 height 25
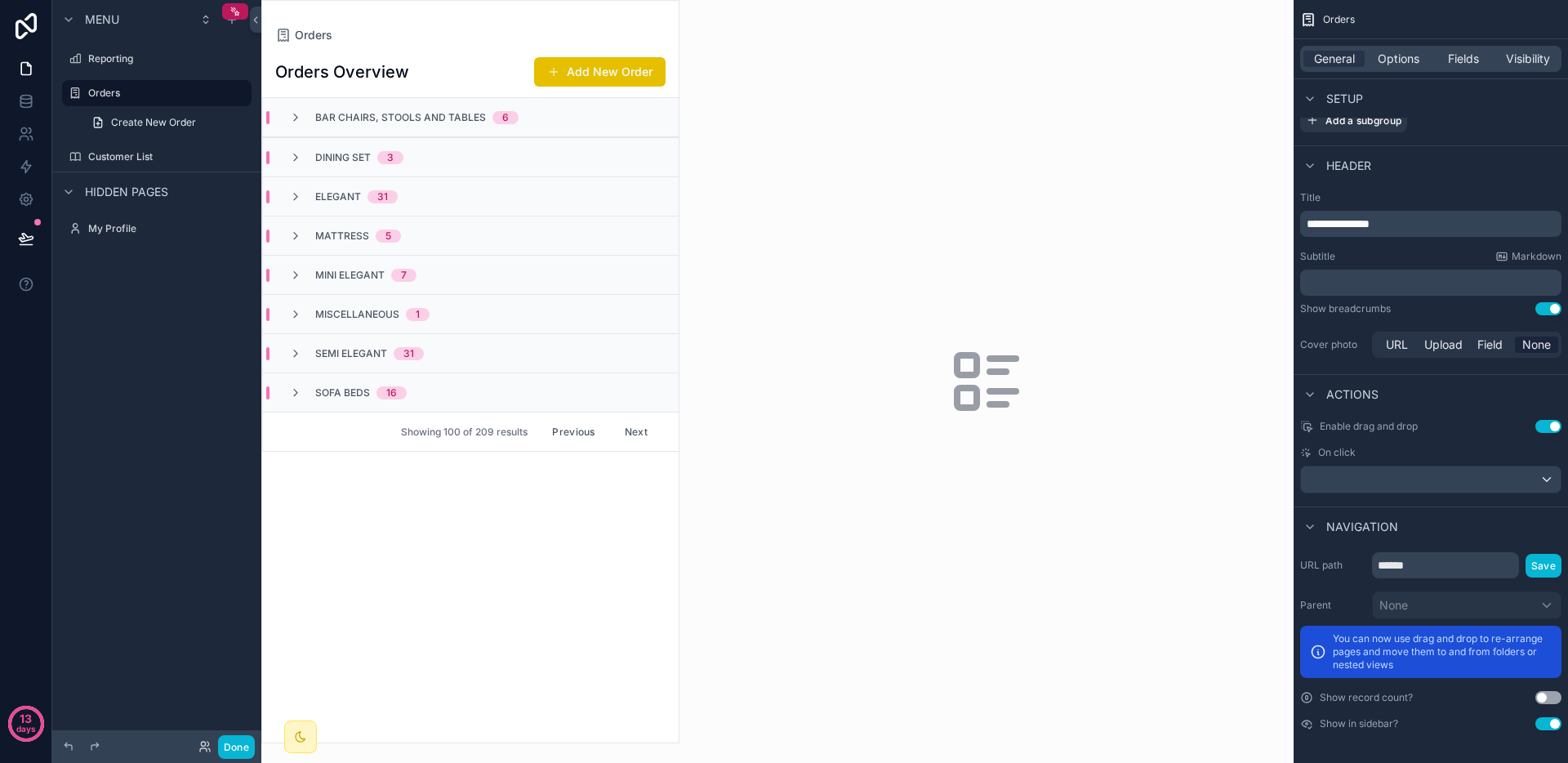
click at [555, 416] on div "Showing 100 of 209 results Previous Next" at bounding box center [471, 432] width 415 height 39
click at [556, 436] on button "Previous" at bounding box center [573, 432] width 65 height 25
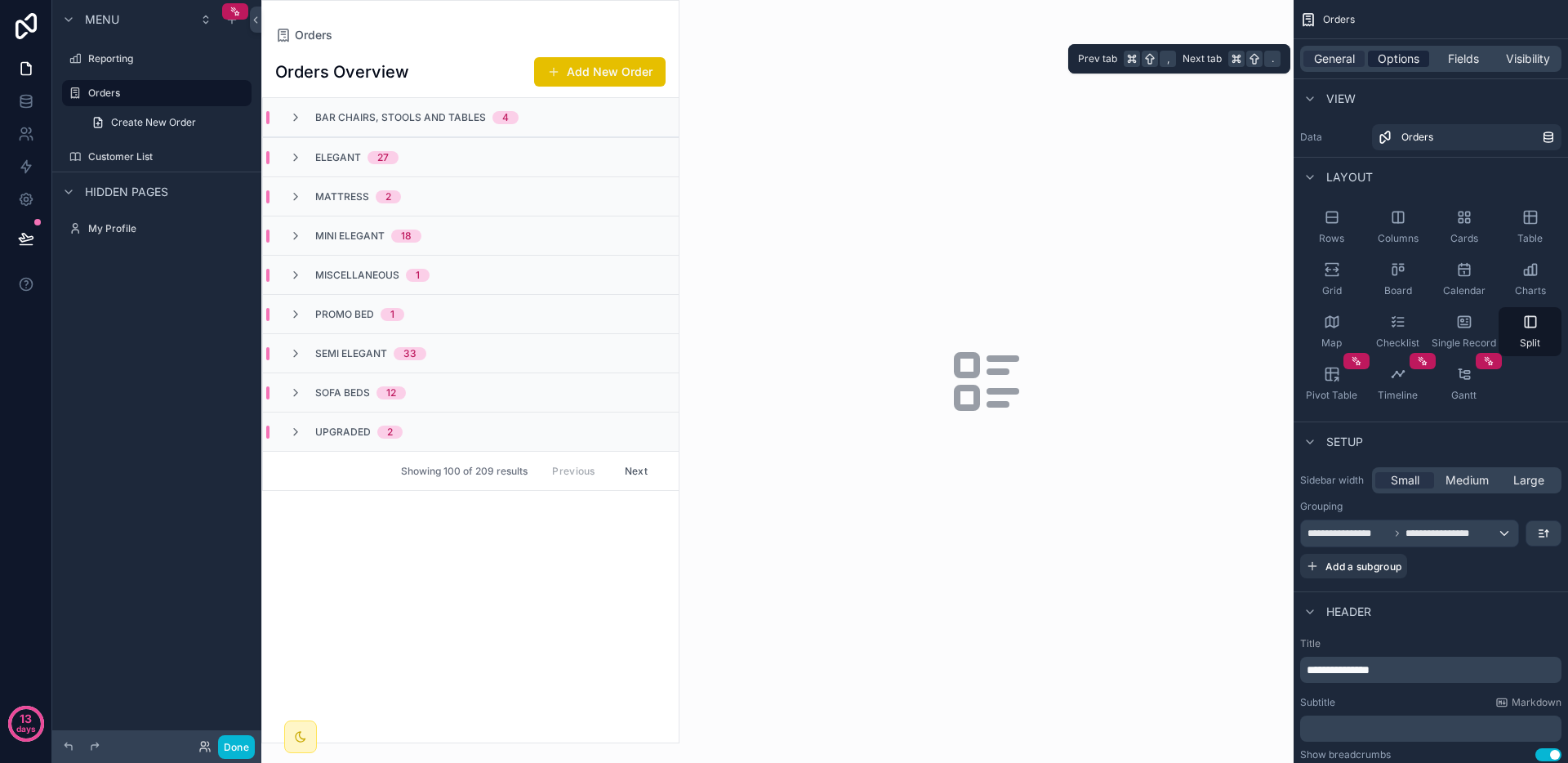
click at [1392, 65] on span "Options" at bounding box center [1398, 59] width 42 height 16
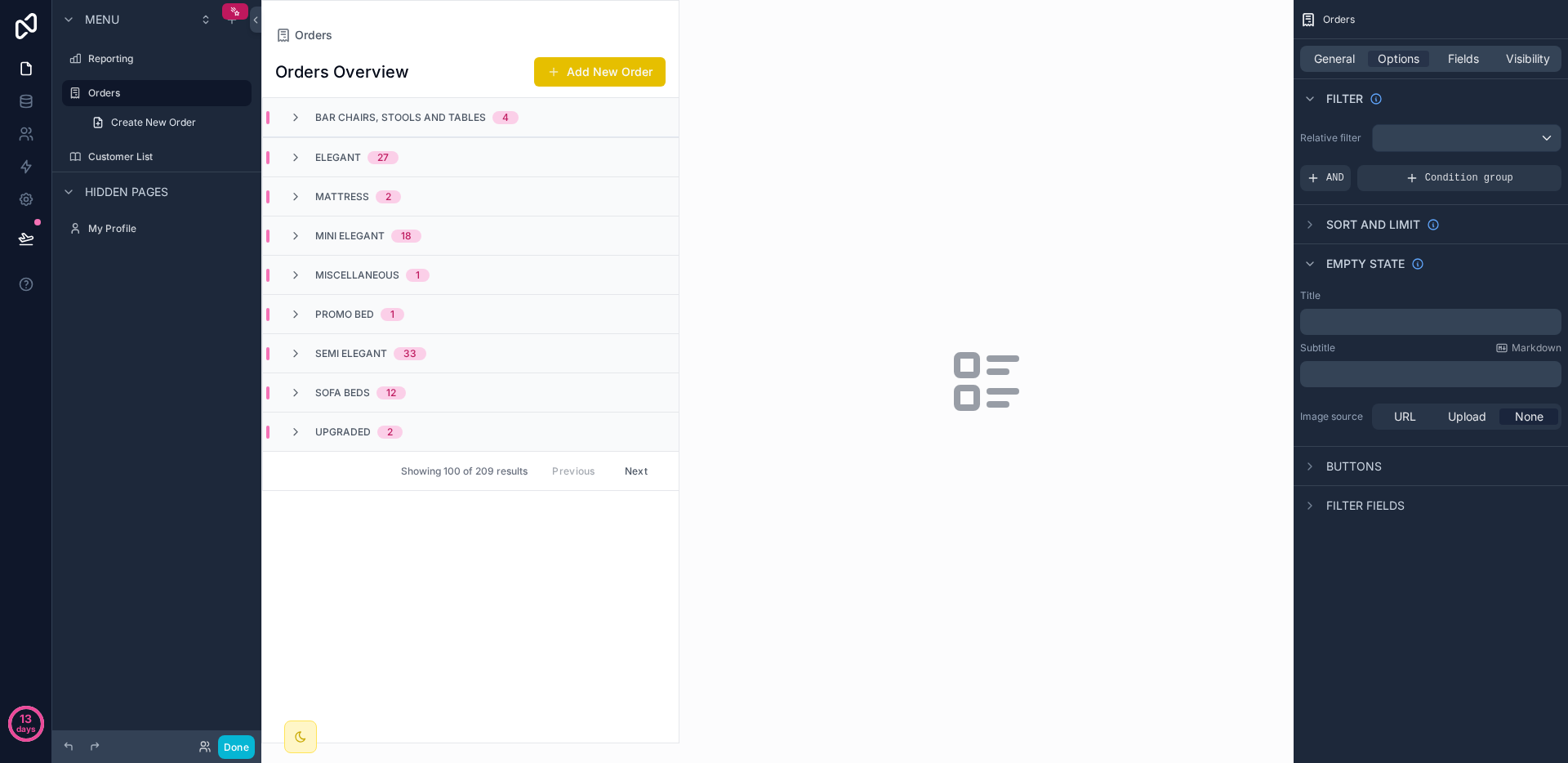
click at [1458, 155] on div "Relative filter AND Condition group" at bounding box center [1430, 157] width 274 height 80
click at [1461, 140] on div "scrollable content" at bounding box center [1466, 138] width 188 height 26
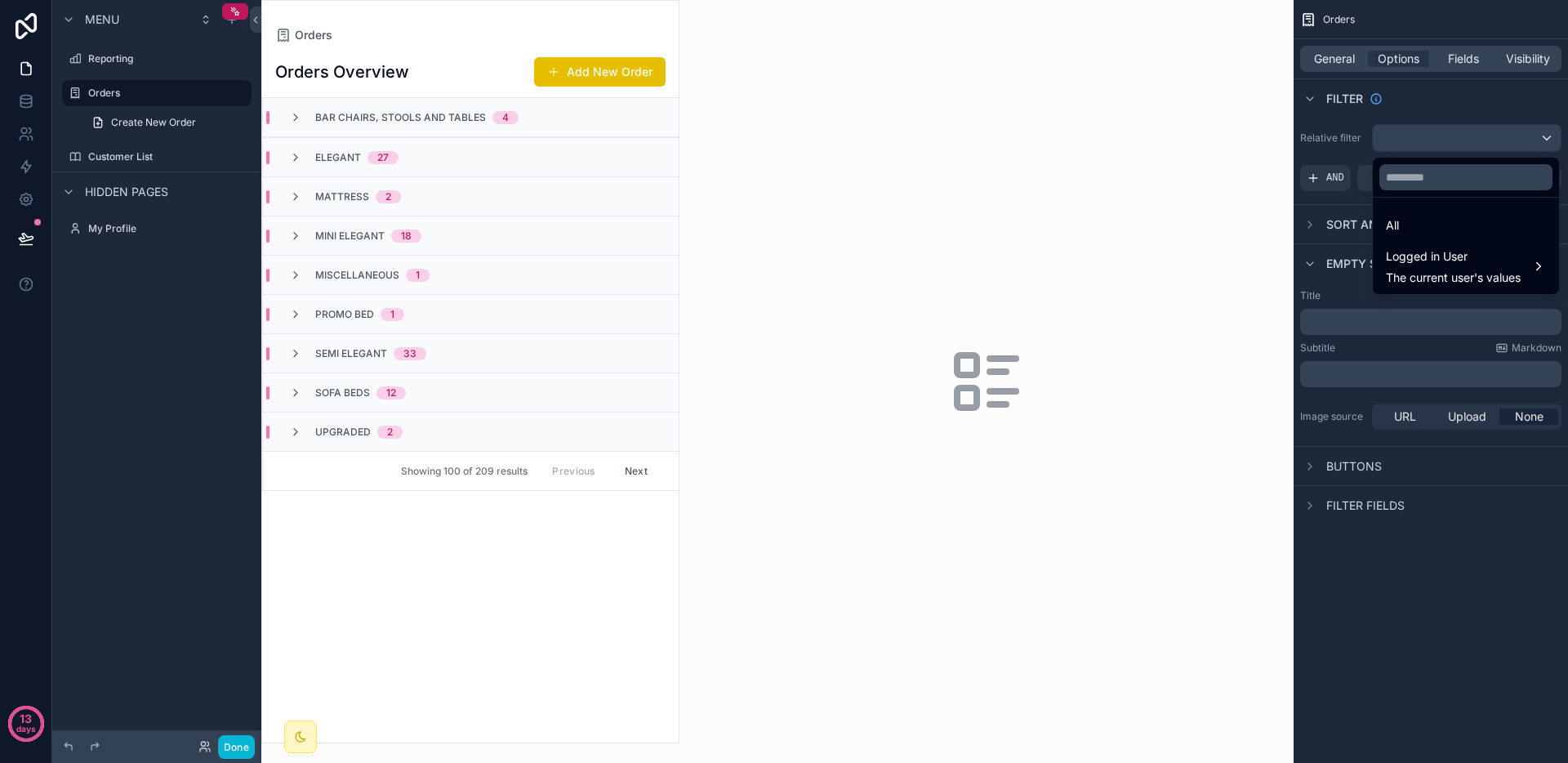
click at [1461, 140] on div "scrollable content" at bounding box center [784, 382] width 1568 height 763
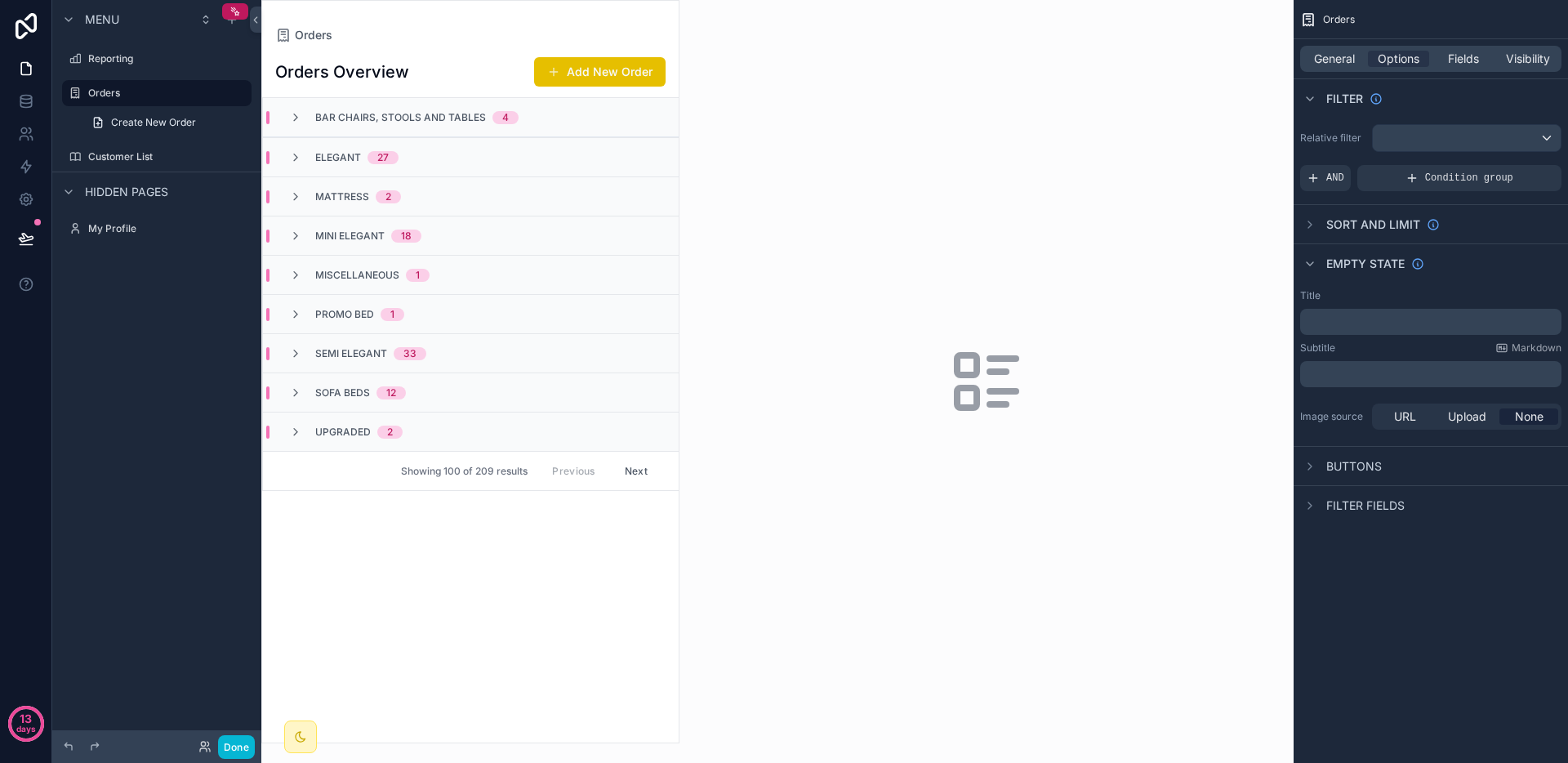
click at [1351, 67] on div "General Options Fields Visibility" at bounding box center [1431, 59] width 262 height 26
click at [1344, 59] on span "General" at bounding box center [1334, 59] width 41 height 16
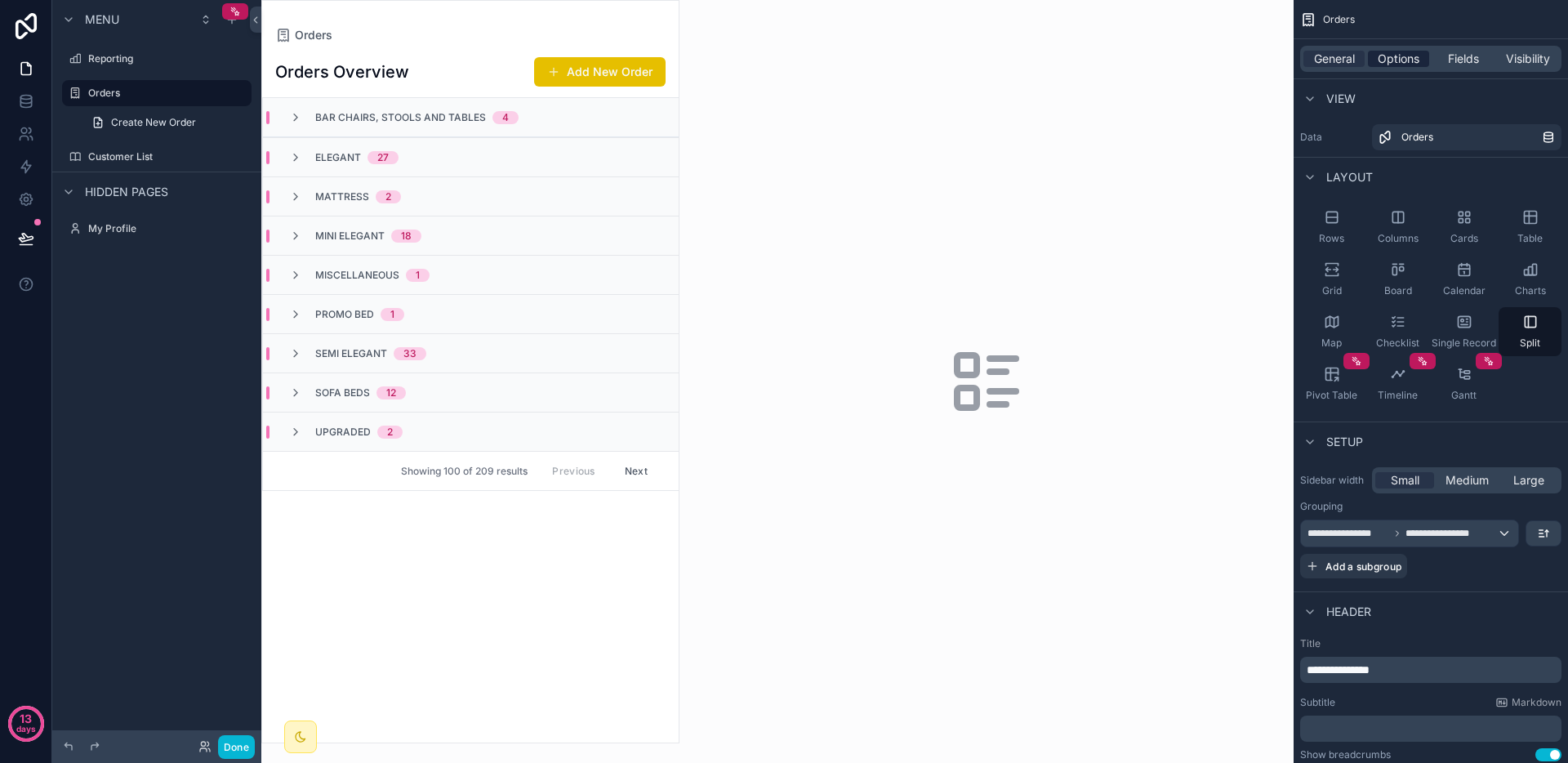
click at [1399, 61] on span "Options" at bounding box center [1398, 59] width 42 height 16
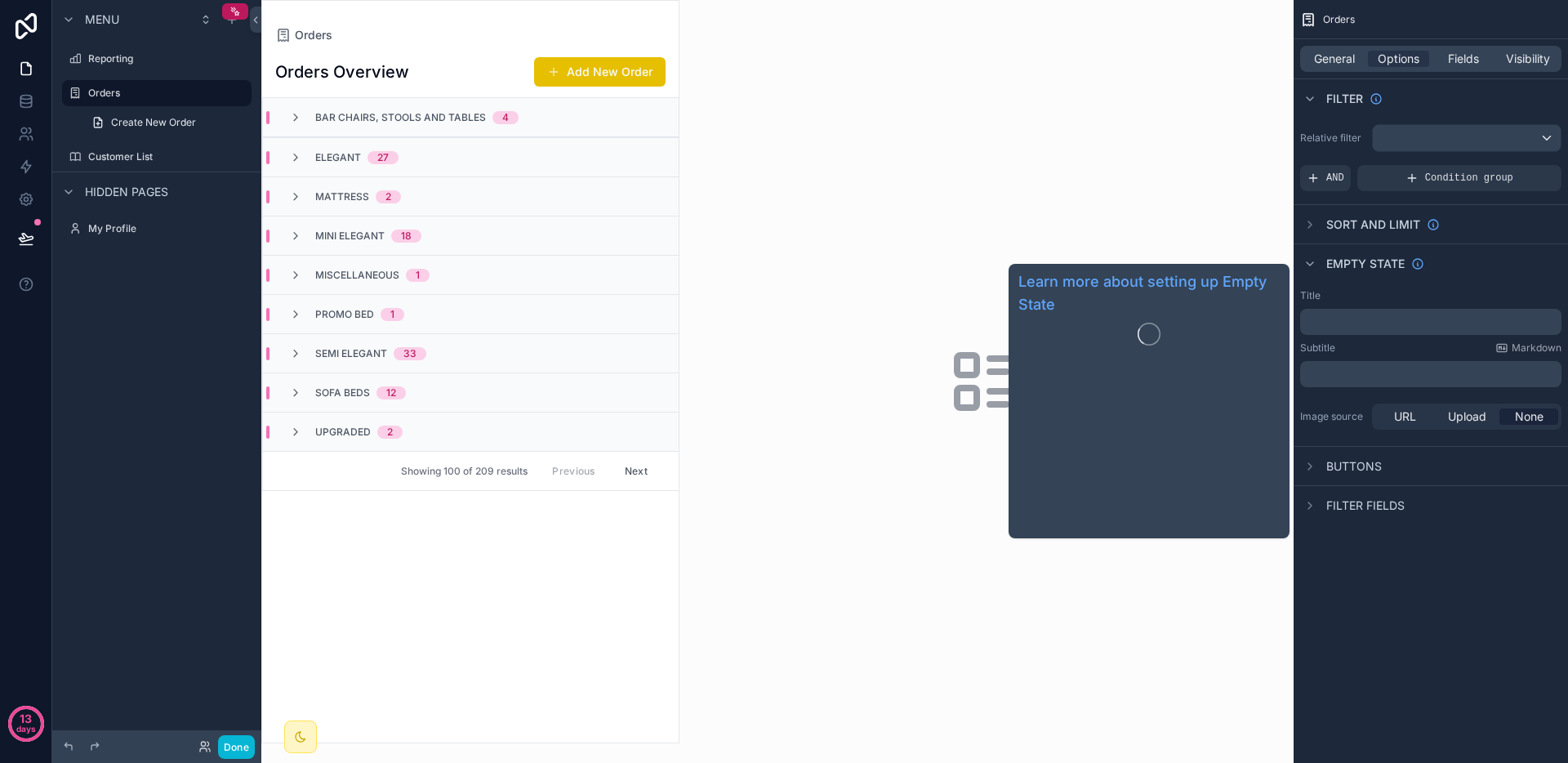
click at [1375, 254] on div "Empty state" at bounding box center [1362, 263] width 124 height 20
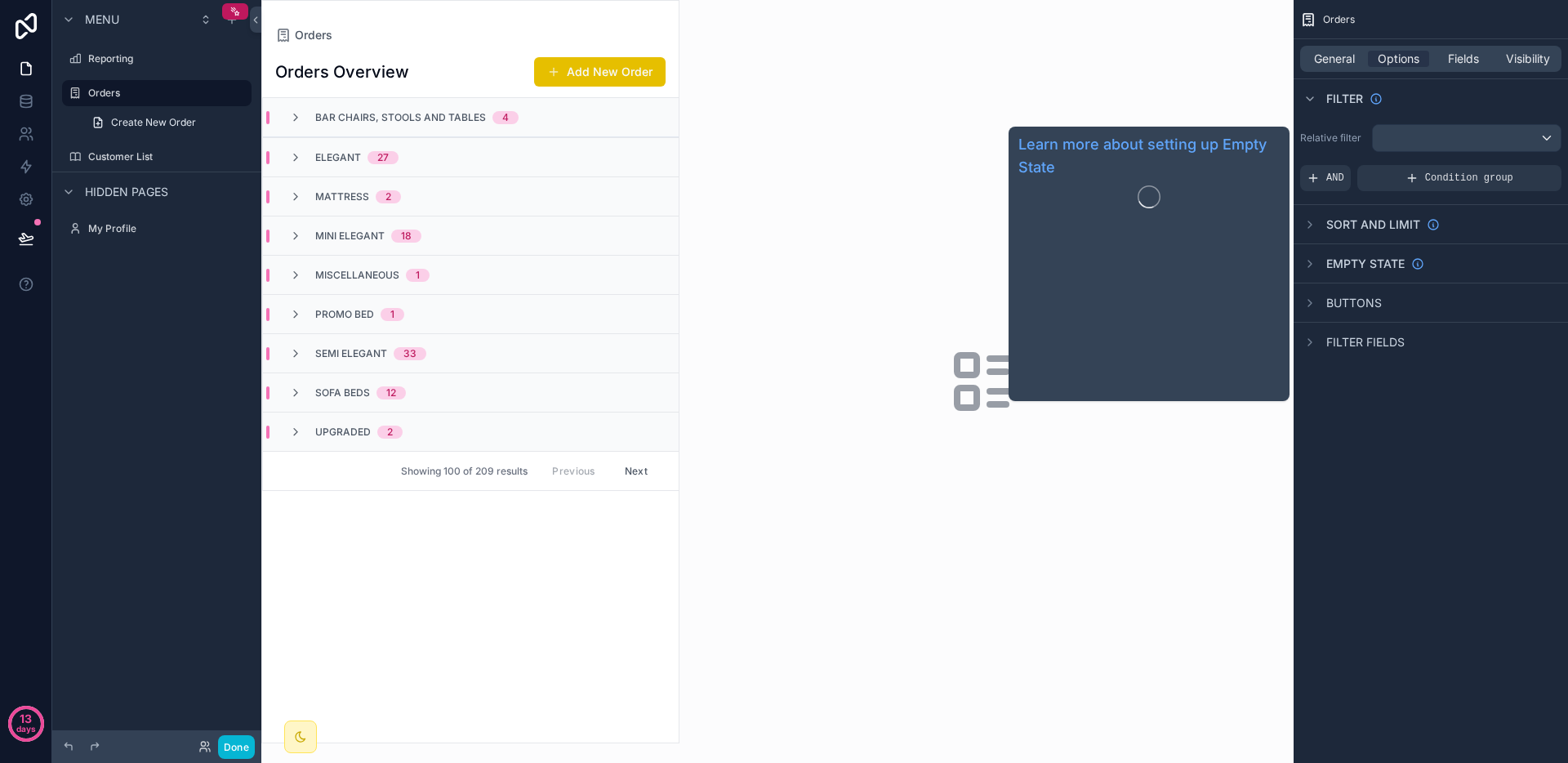
click at [1368, 258] on span "Empty state" at bounding box center [1366, 263] width 78 height 16
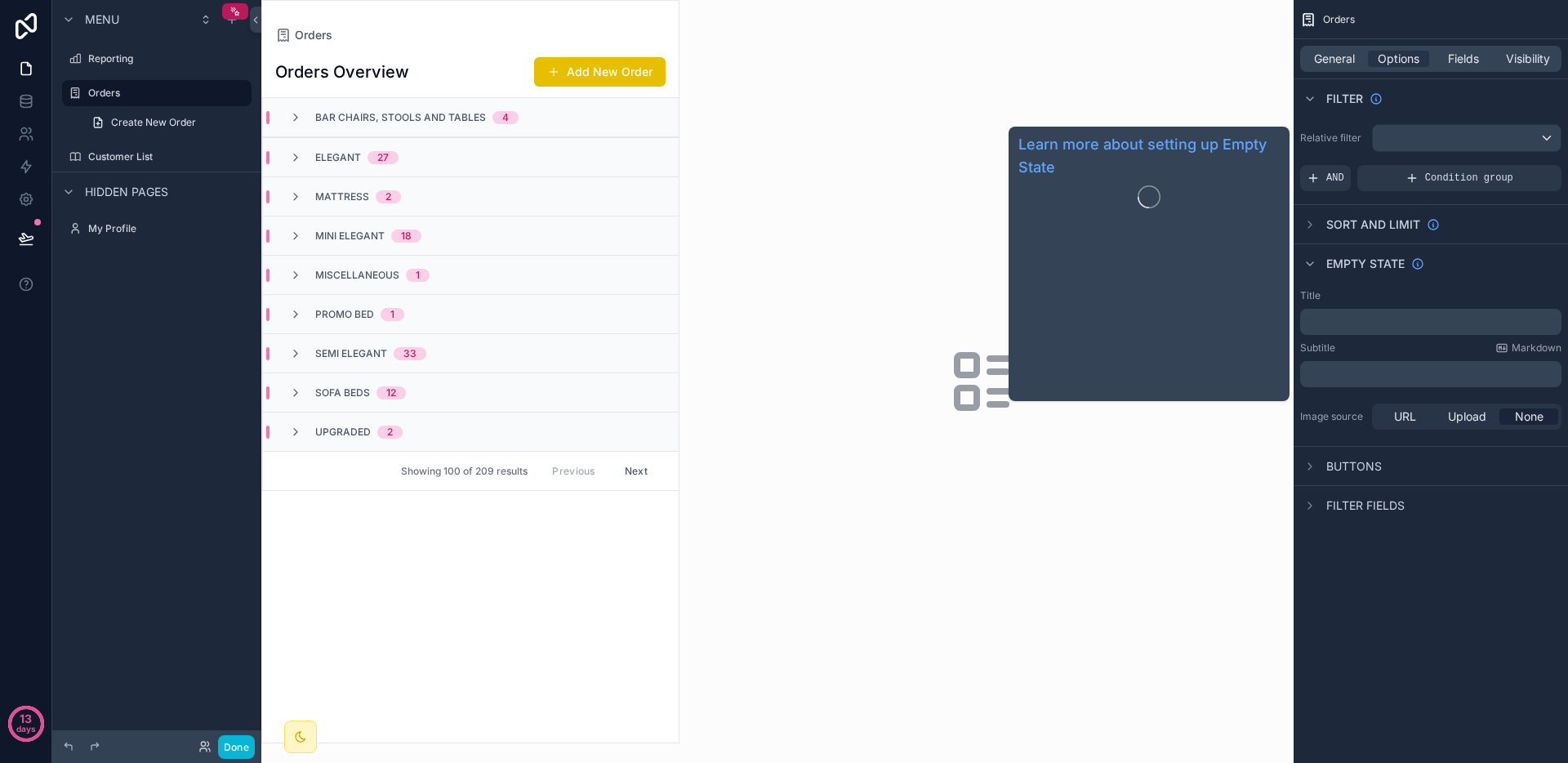
click at [1368, 258] on span "Empty state" at bounding box center [1366, 263] width 78 height 16
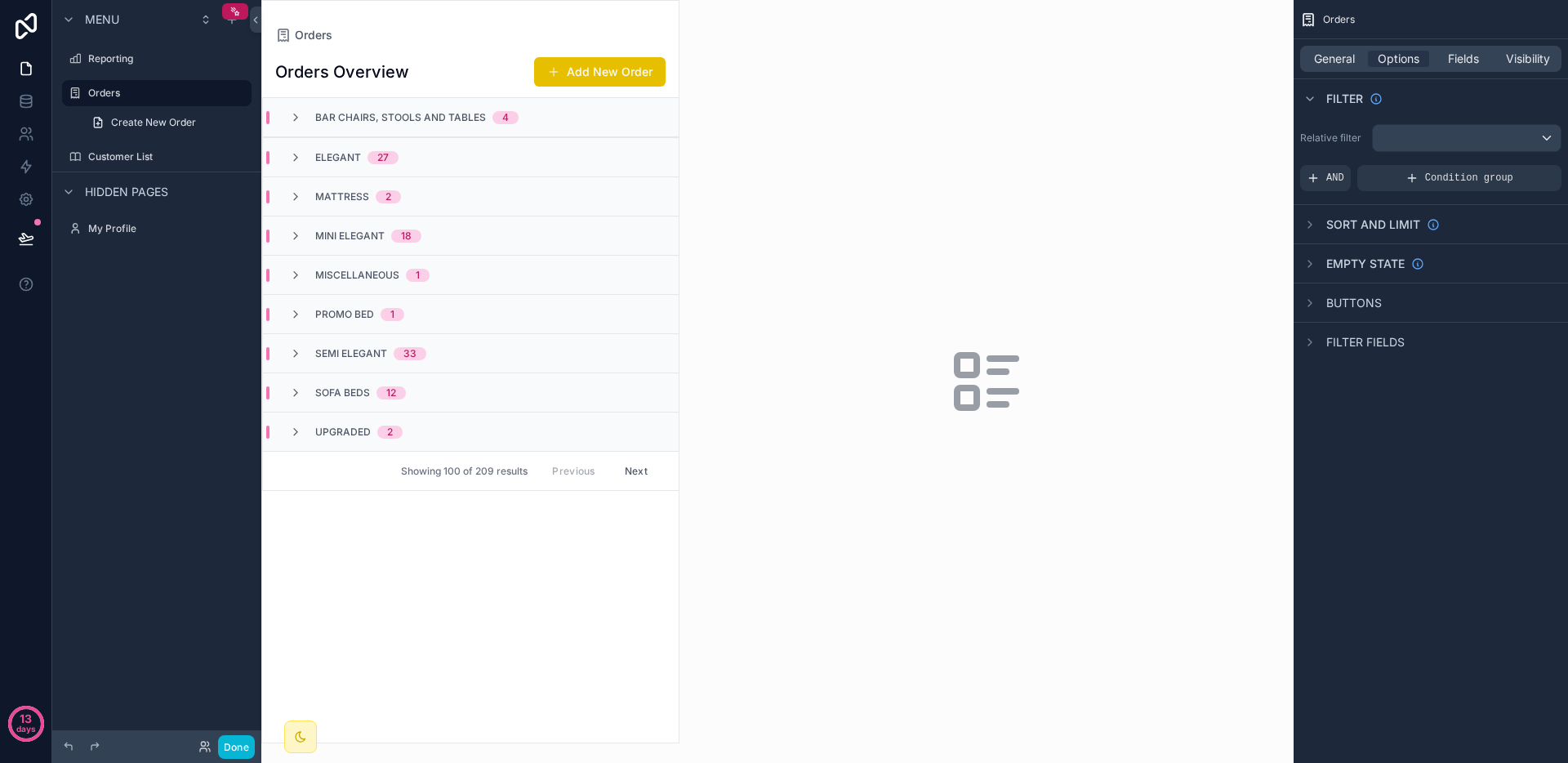
click at [1366, 344] on span "Filter fields" at bounding box center [1366, 342] width 78 height 16
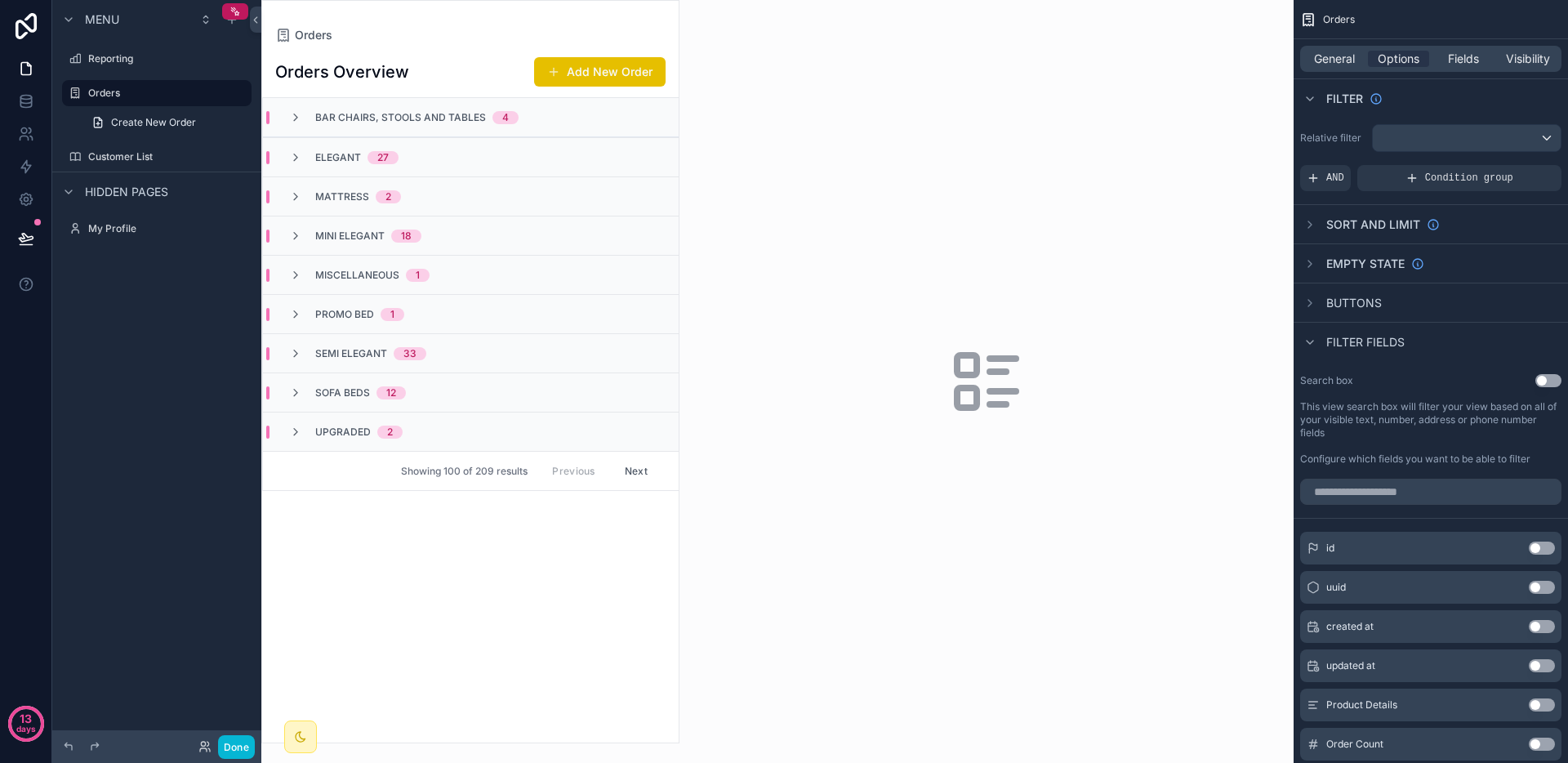
click at [1369, 334] on span "Filter fields" at bounding box center [1366, 342] width 78 height 16
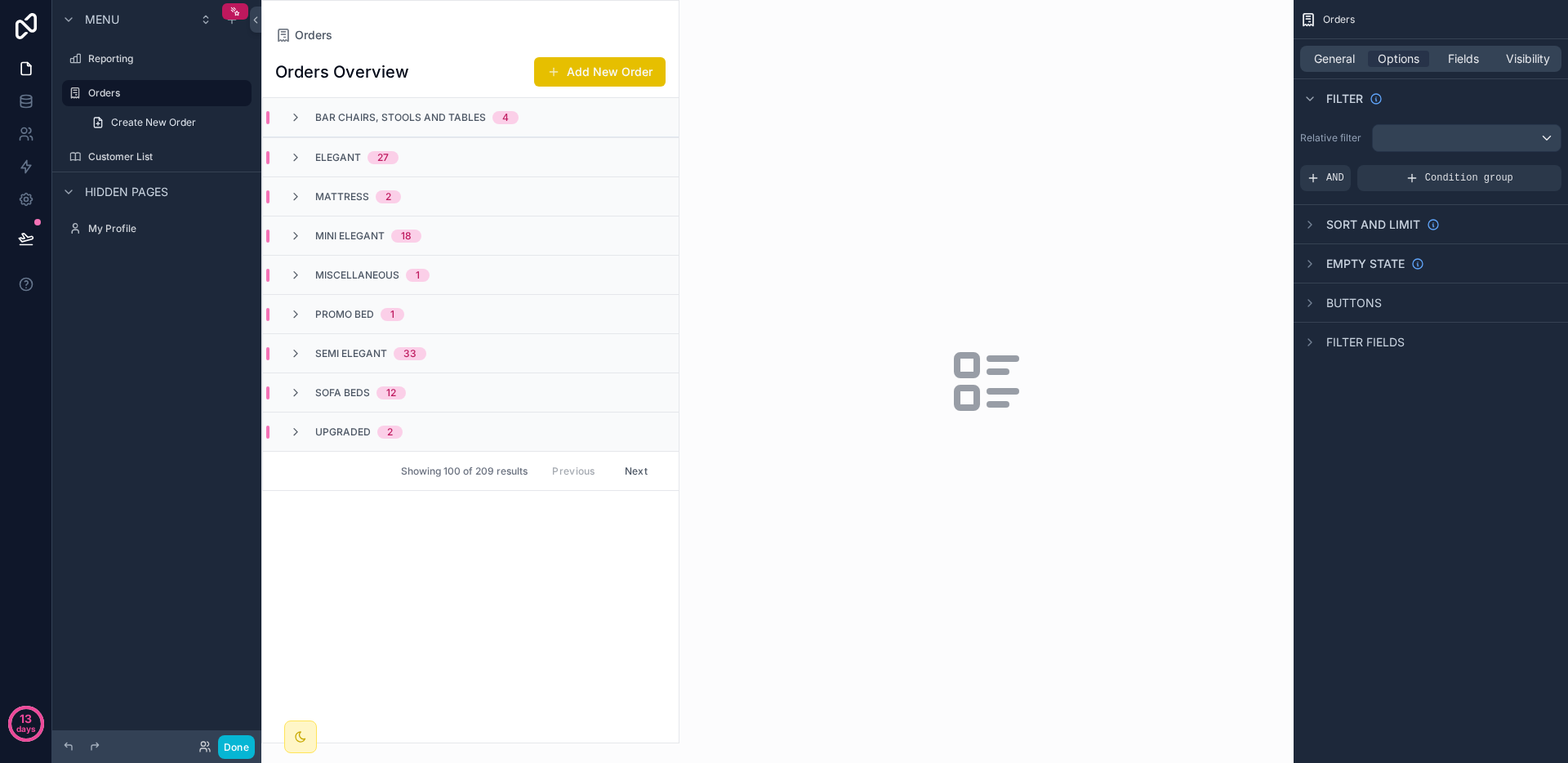
click at [1369, 334] on span "Filter fields" at bounding box center [1366, 342] width 78 height 16
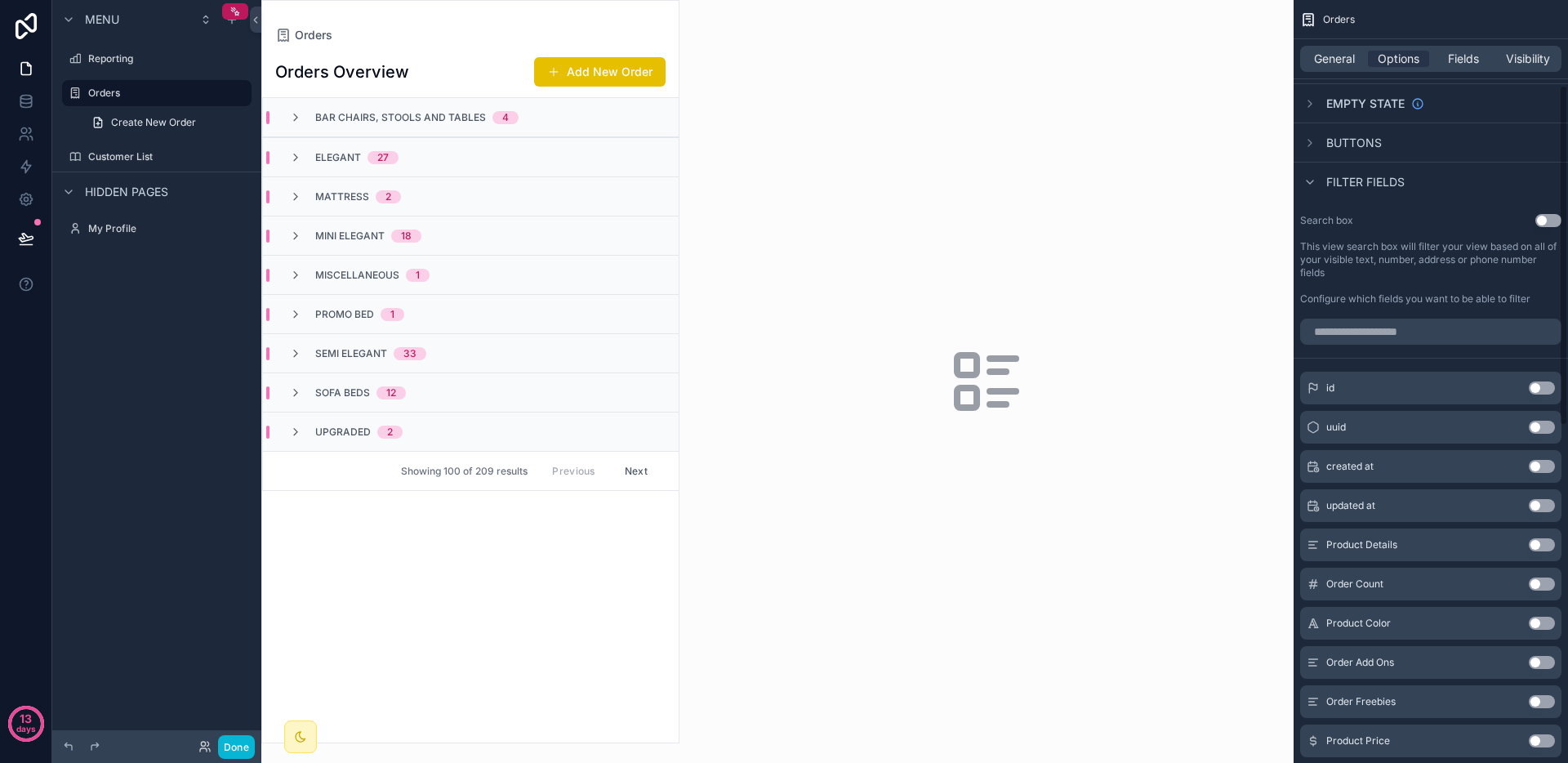
scroll to position [155, 0]
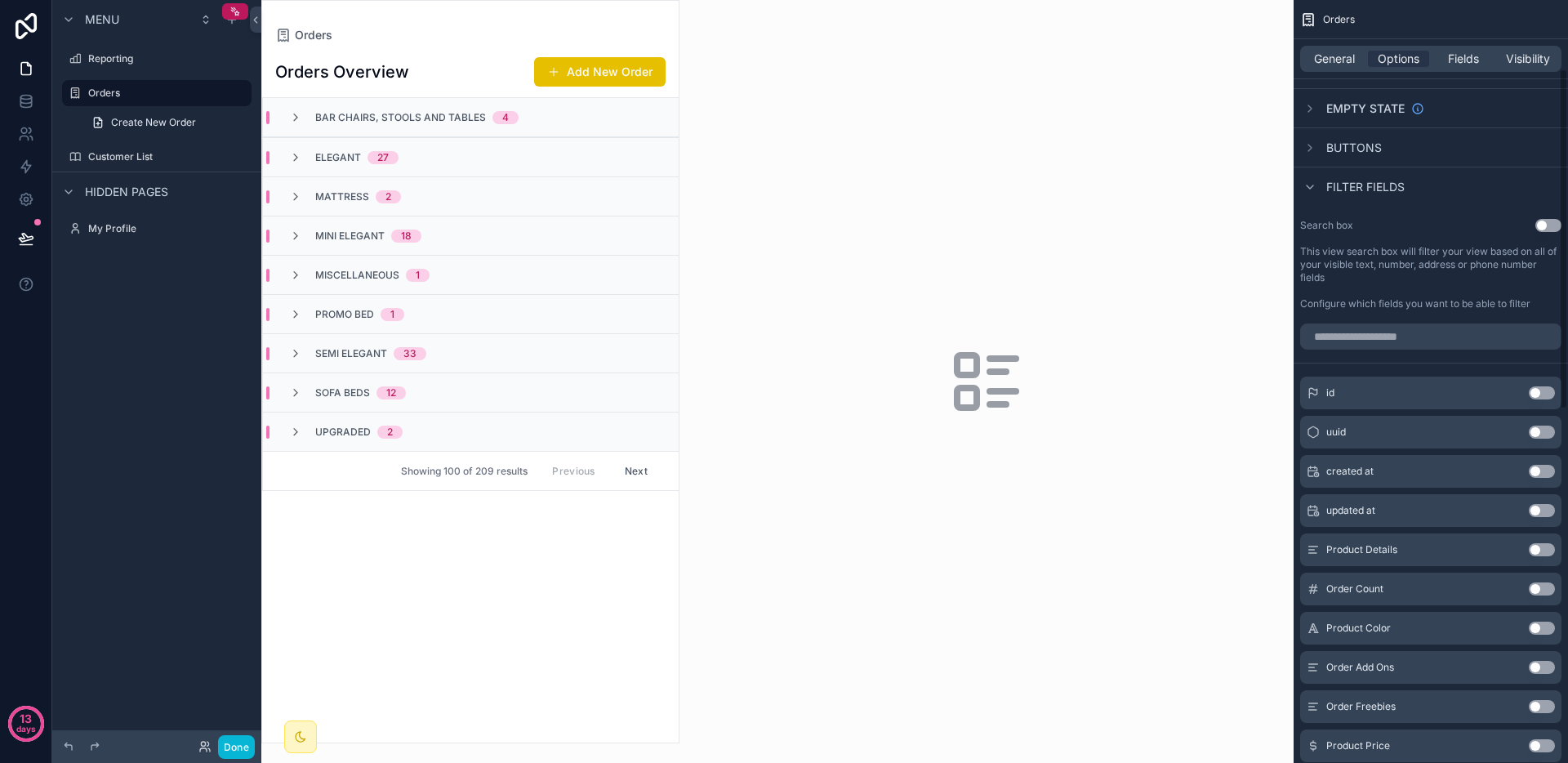
click at [1555, 229] on button "Use setting" at bounding box center [1548, 225] width 26 height 13
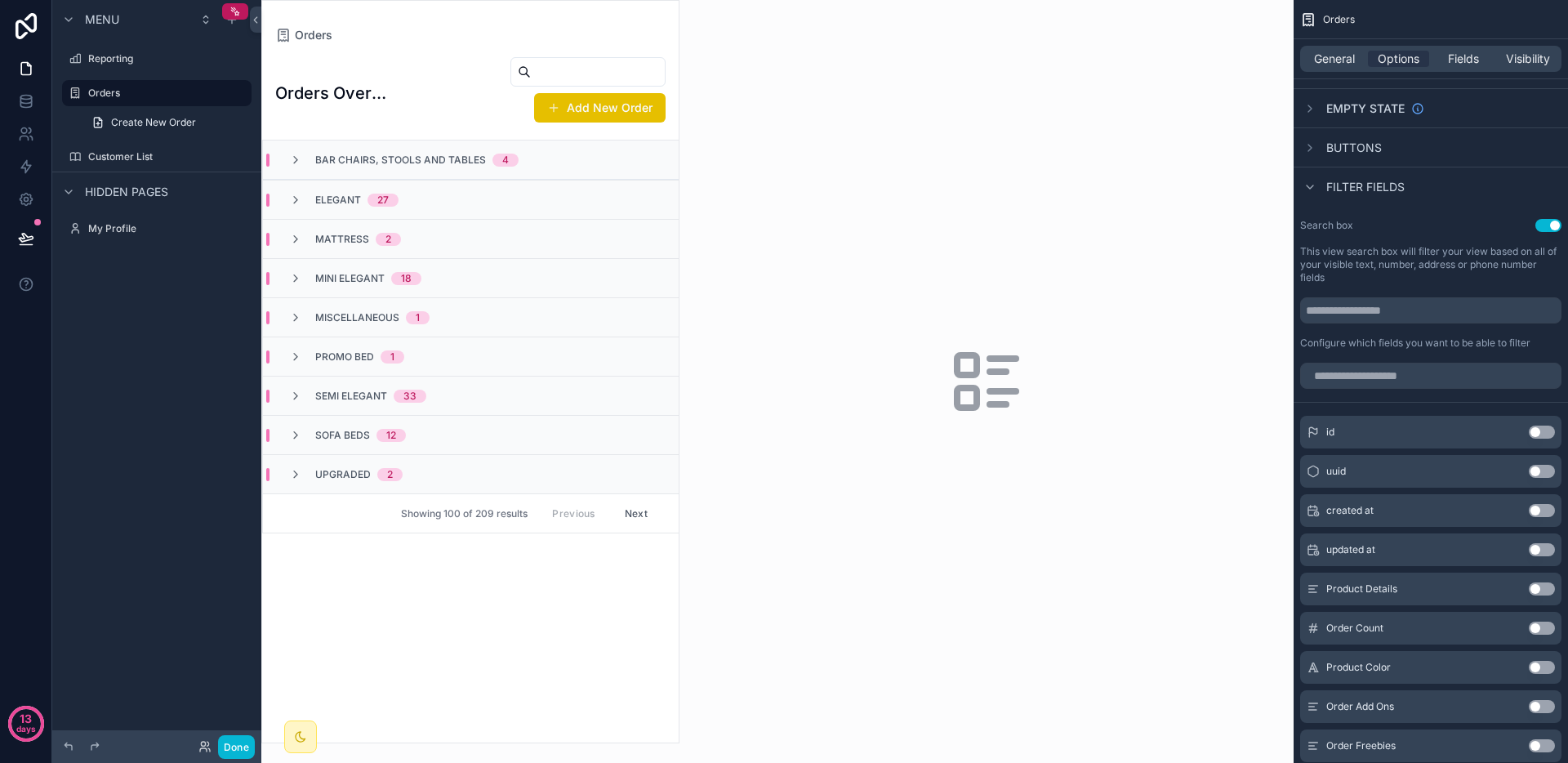
click at [1555, 229] on button "Use setting" at bounding box center [1548, 225] width 26 height 13
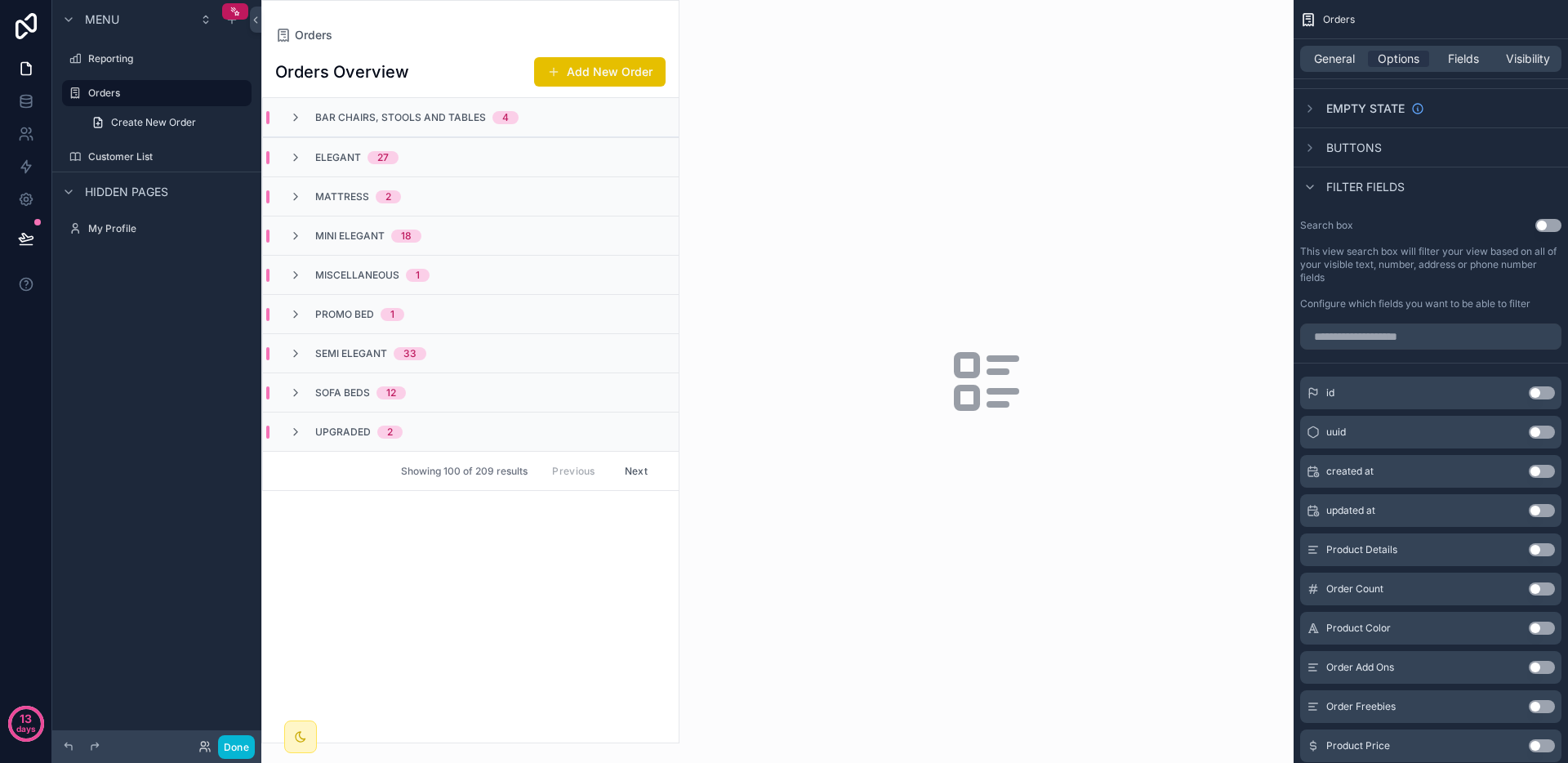
click at [1555, 229] on button "Use setting" at bounding box center [1548, 225] width 26 height 13
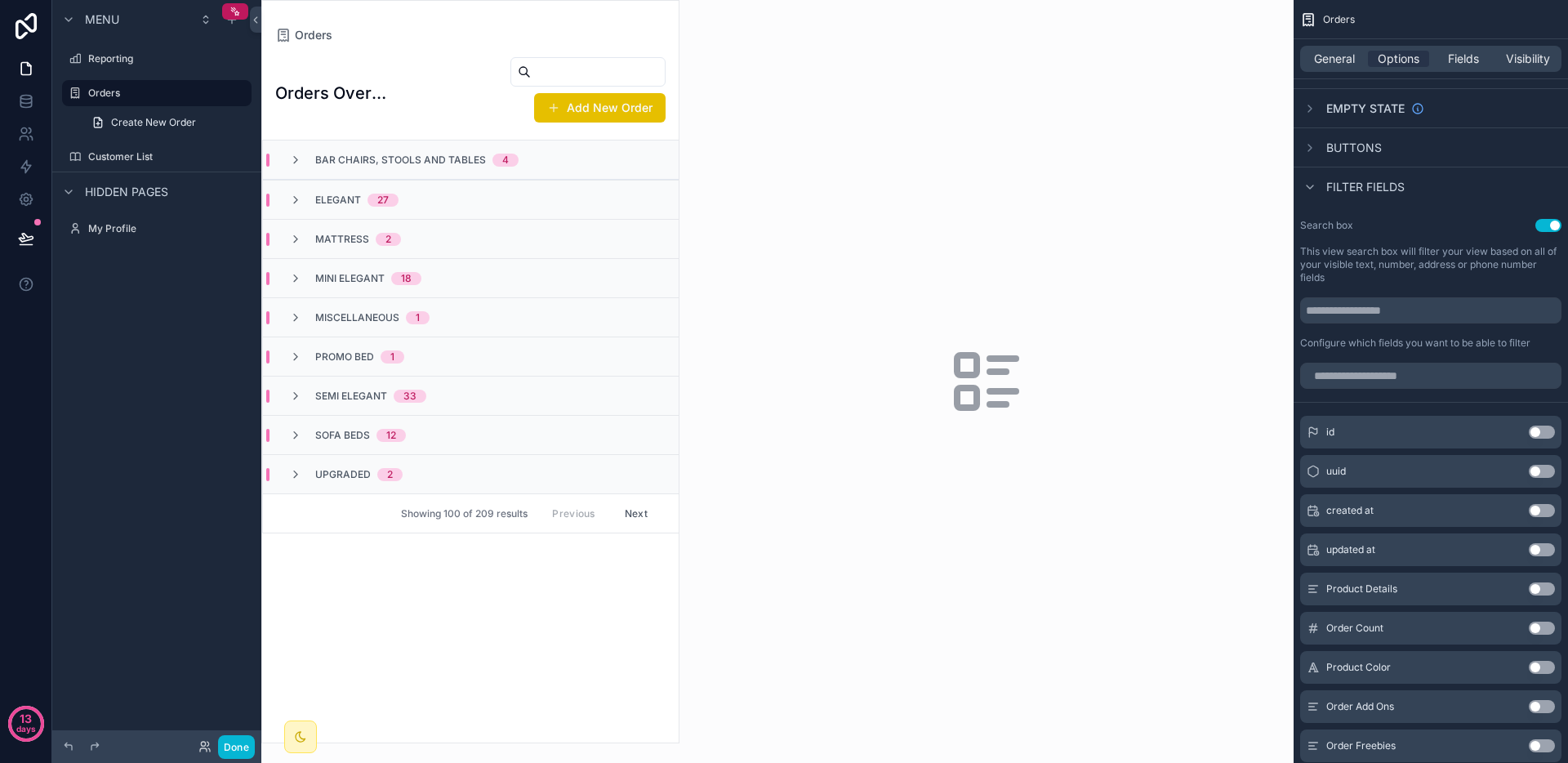
click at [365, 91] on h1 "Orders Overview" at bounding box center [334, 93] width 118 height 23
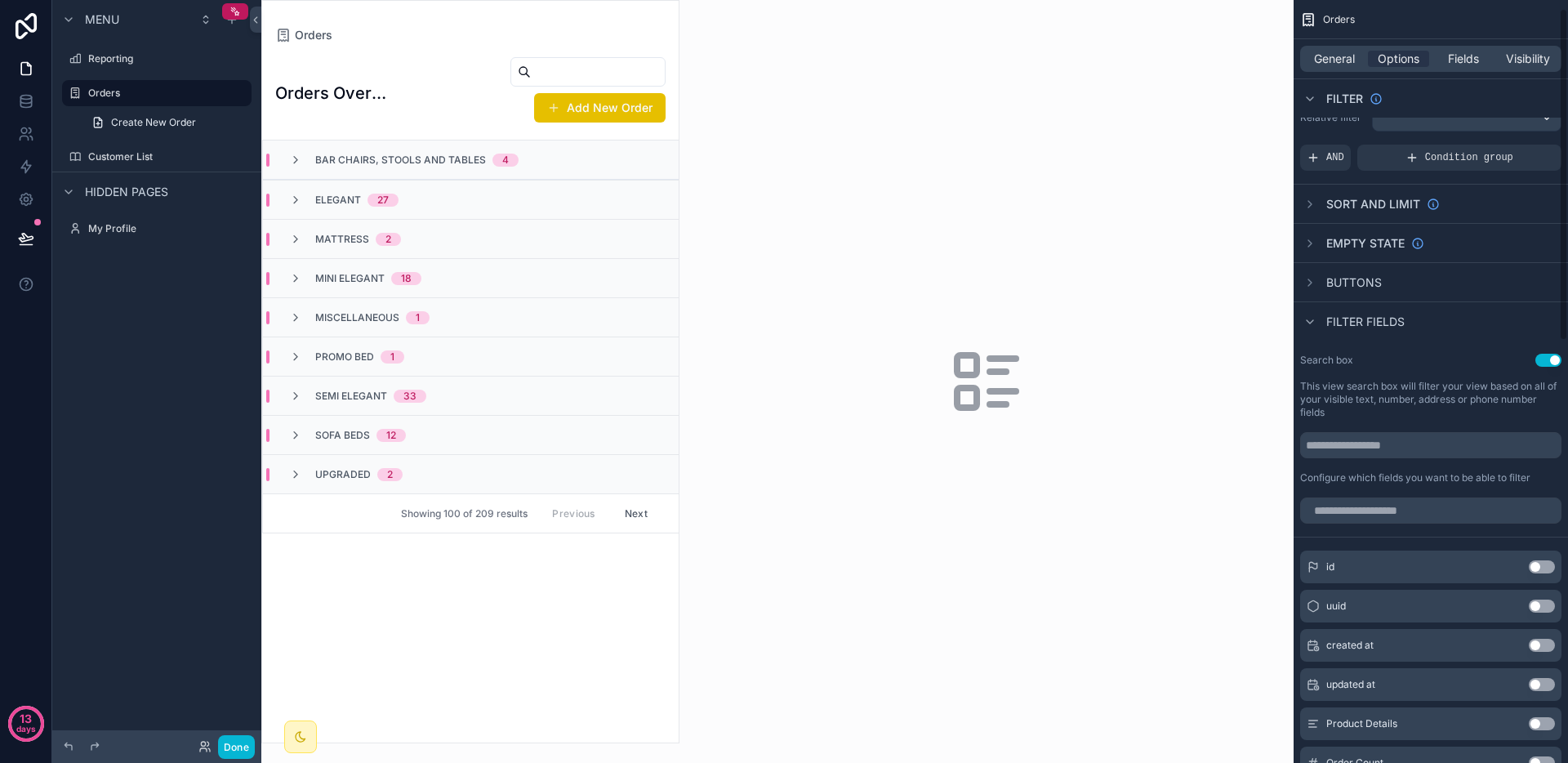
scroll to position [0, 0]
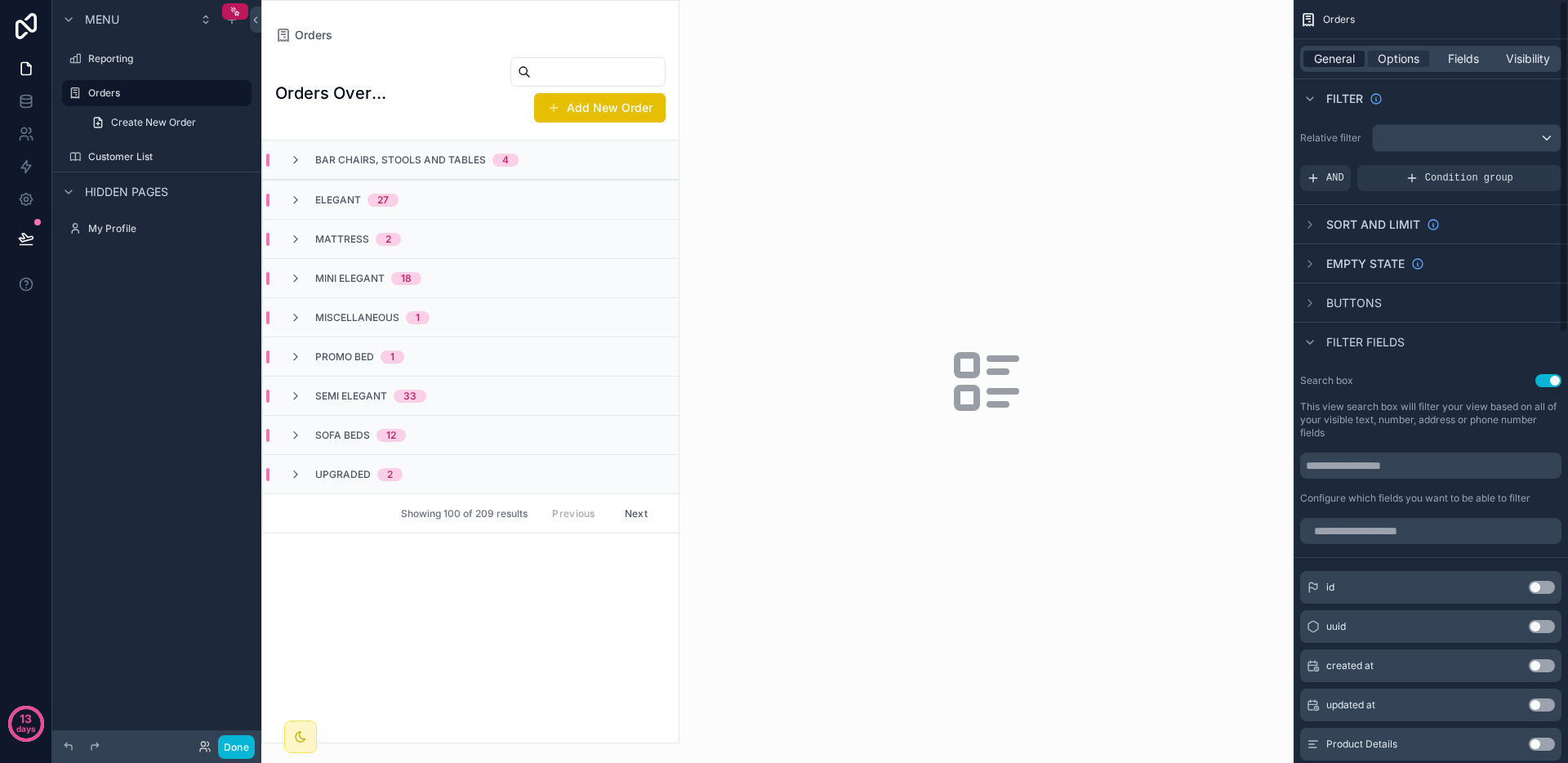
click at [1336, 65] on span "General" at bounding box center [1334, 59] width 41 height 16
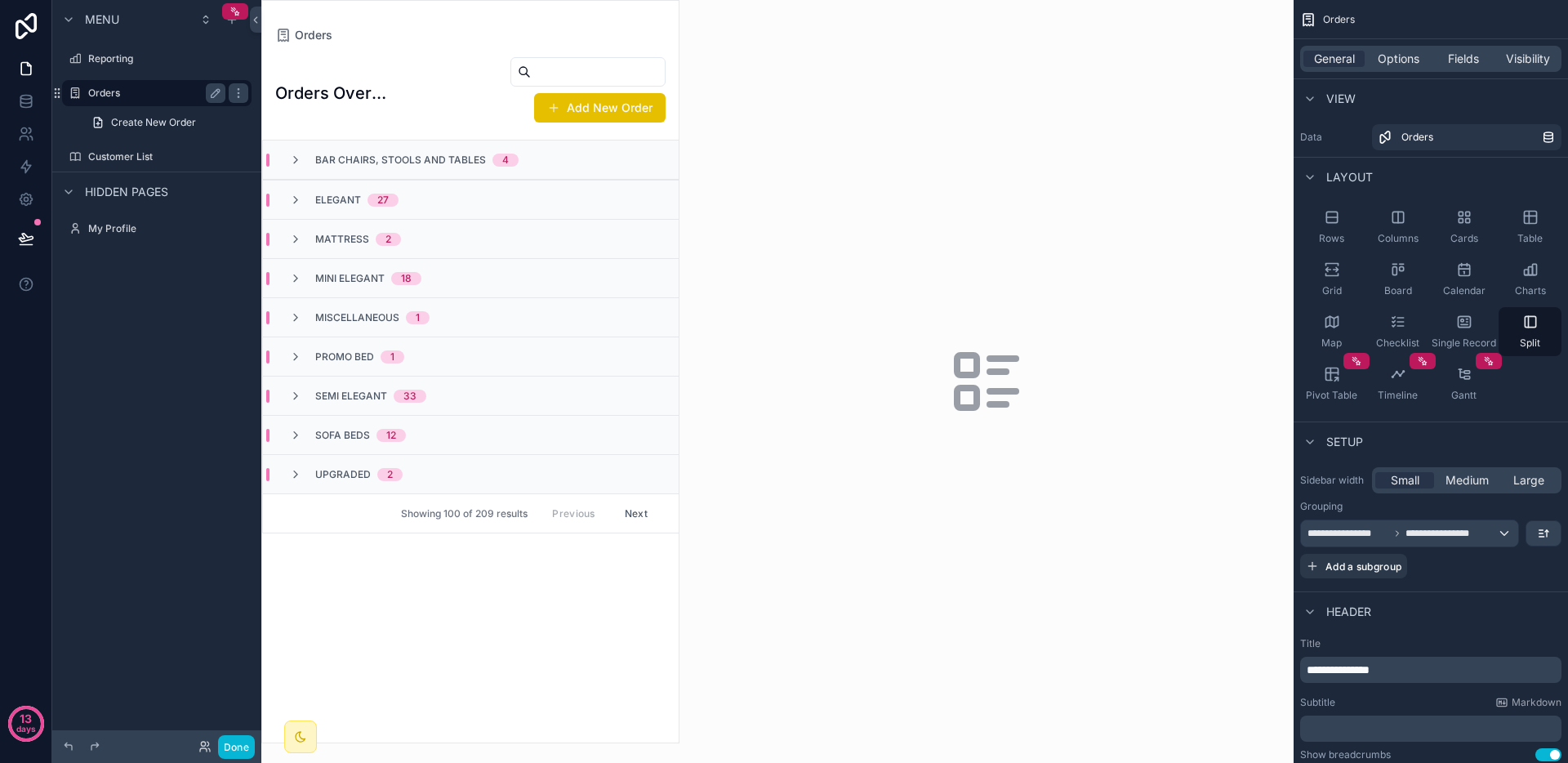
click at [138, 99] on div "Orders" at bounding box center [157, 93] width 138 height 20
click at [166, 113] on link "Create New Order" at bounding box center [166, 122] width 170 height 26
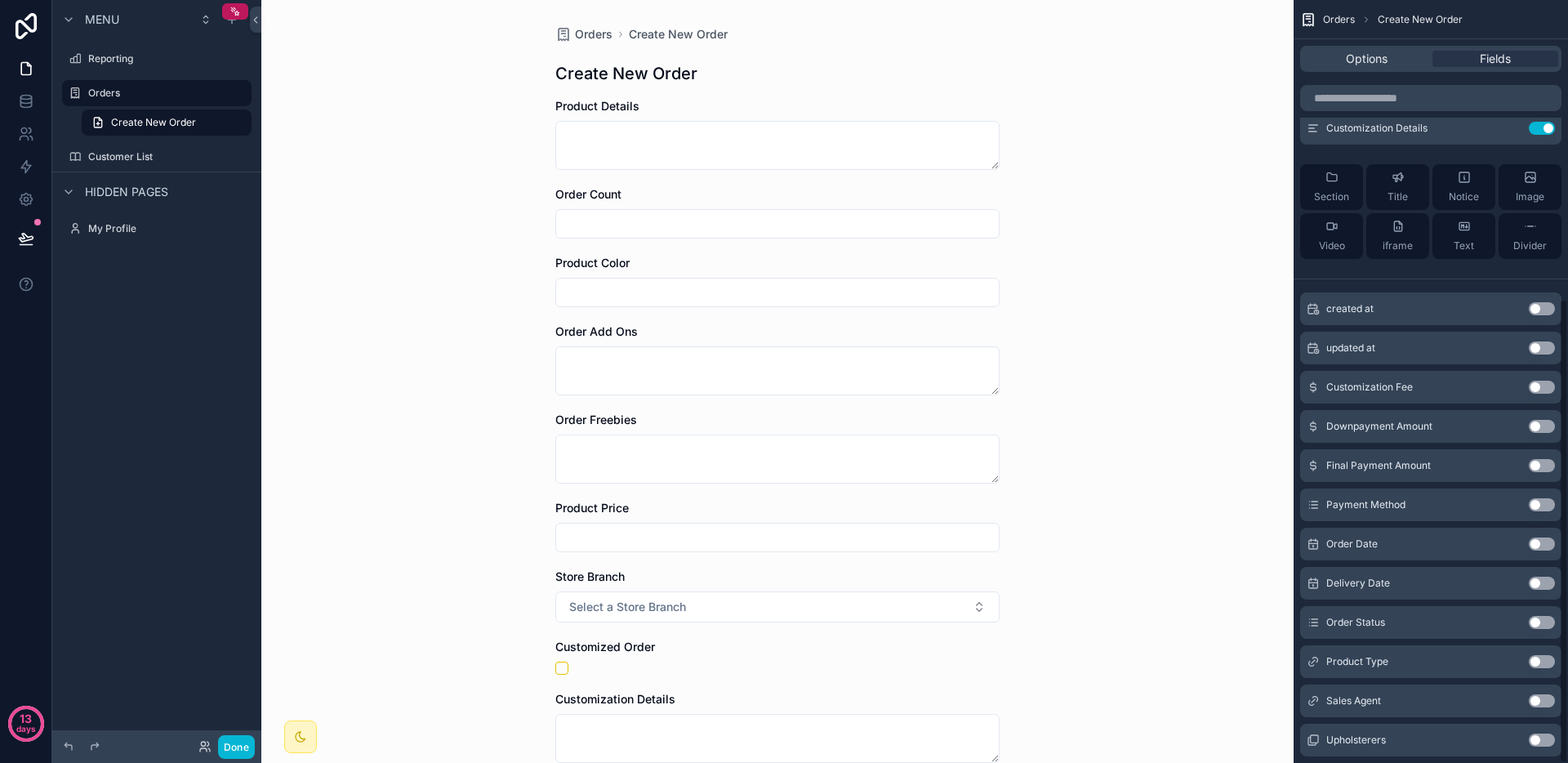
scroll to position [490, 0]
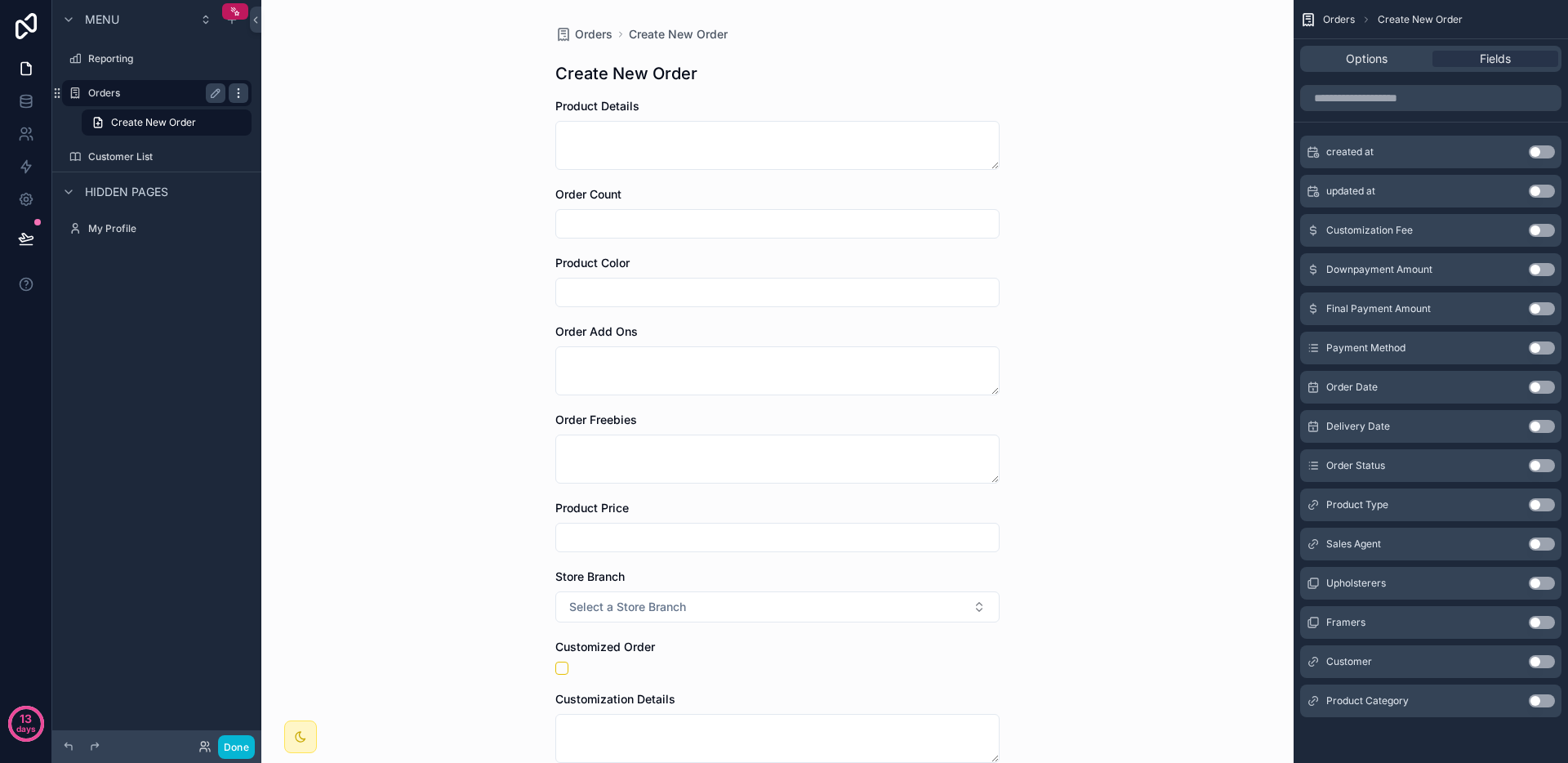
click at [237, 93] on icon "scrollable content" at bounding box center [238, 93] width 13 height 13
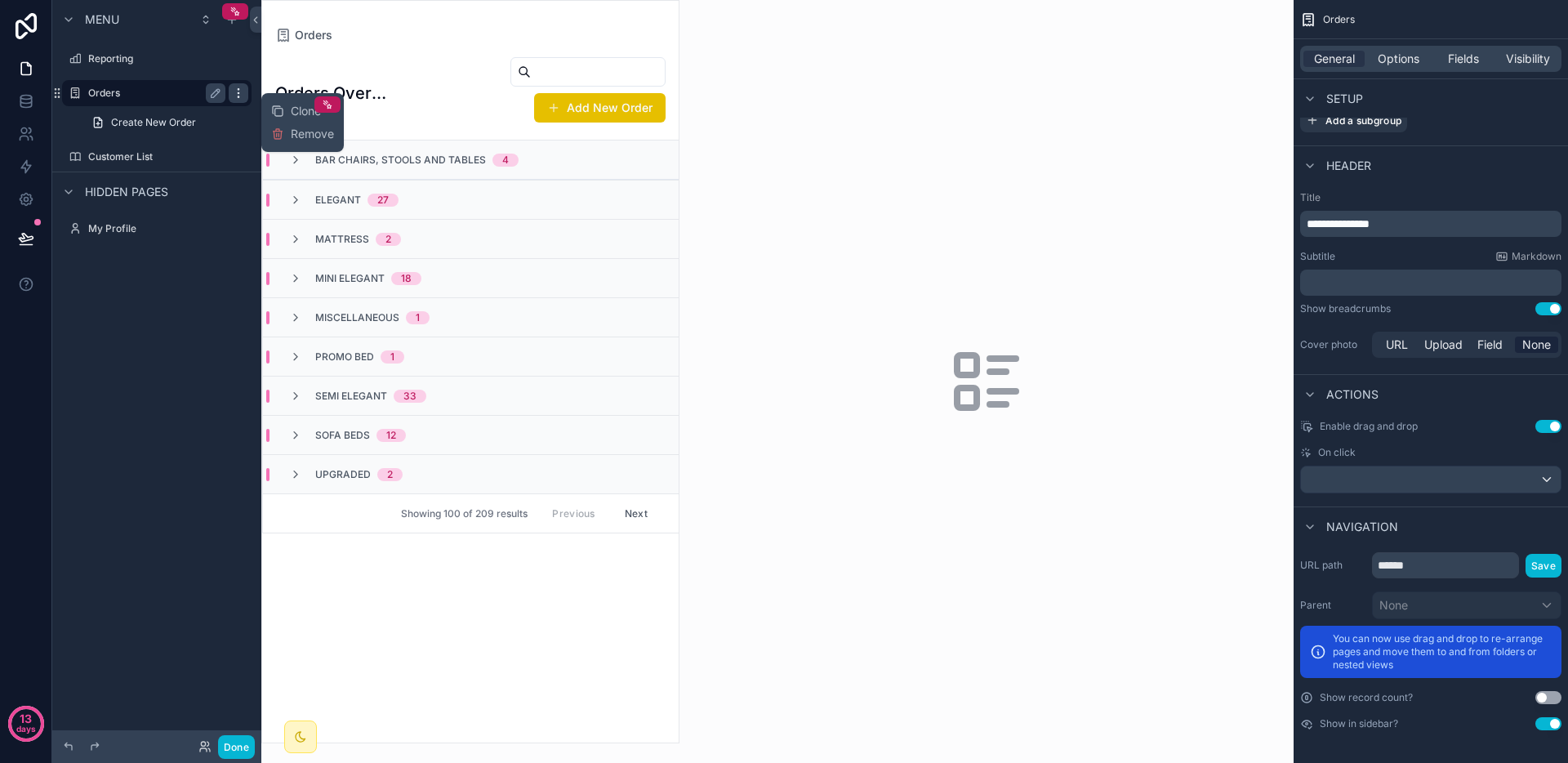
click at [237, 93] on icon "scrollable content" at bounding box center [238, 93] width 13 height 13
click at [159, 100] on div "Orders" at bounding box center [157, 93] width 138 height 20
click at [159, 123] on span "Create New Order" at bounding box center [154, 122] width 85 height 13
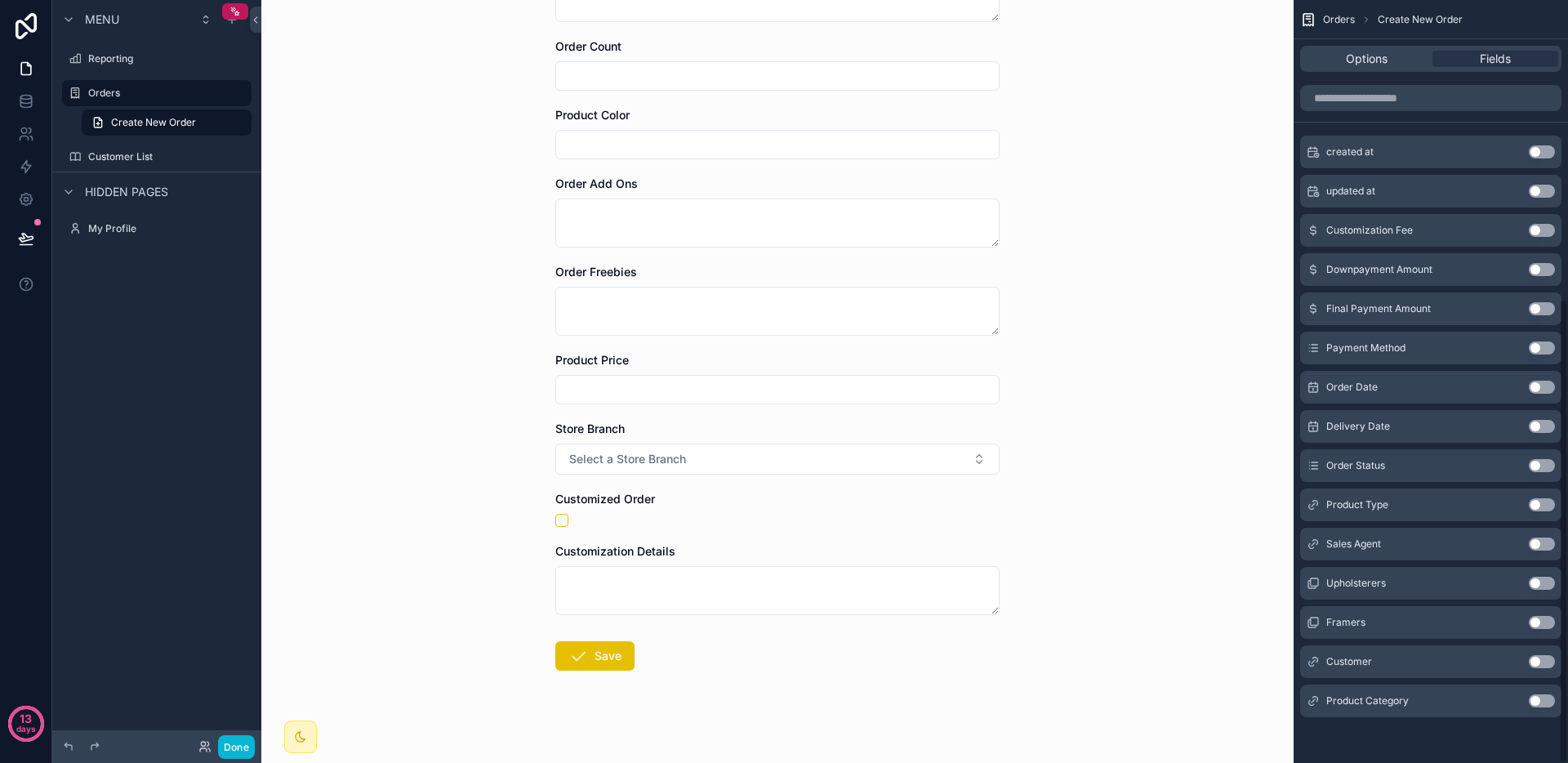
scroll to position [160, 0]
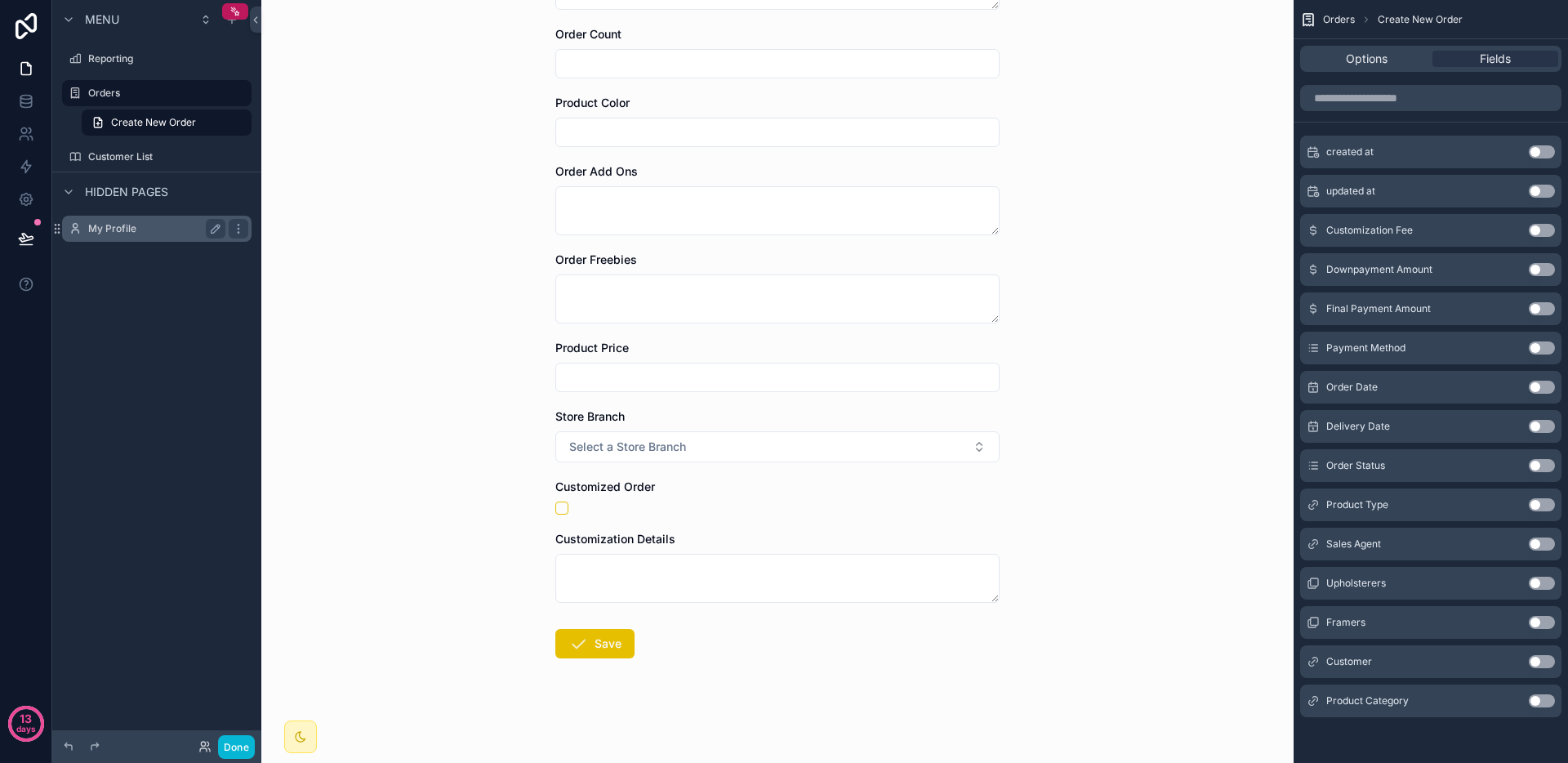
click at [103, 219] on div "My Profile" at bounding box center [157, 229] width 138 height 20
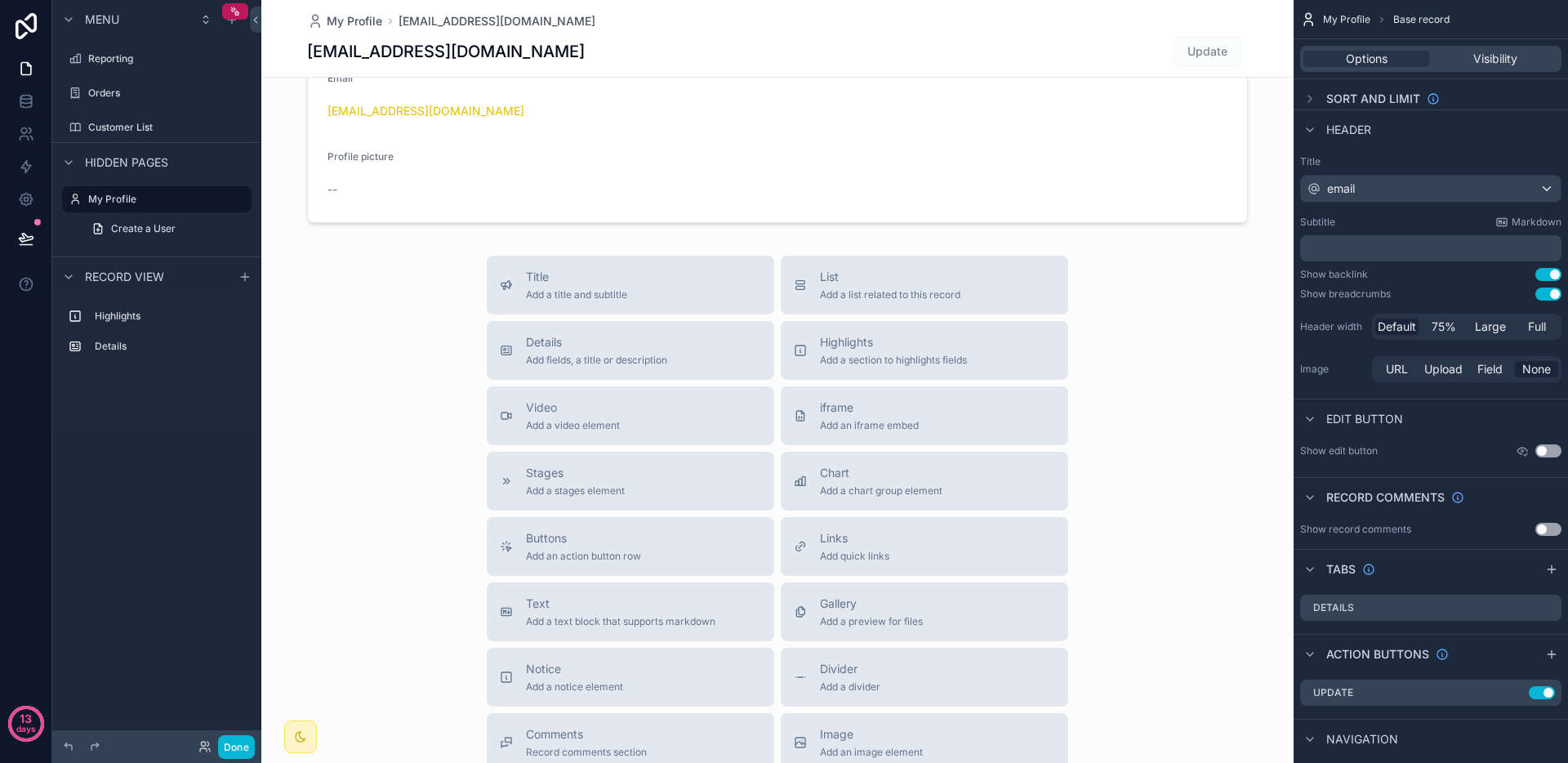
click at [133, 158] on span "Hidden pages" at bounding box center [127, 162] width 83 height 16
click at [120, 102] on div "Orders" at bounding box center [157, 93] width 138 height 20
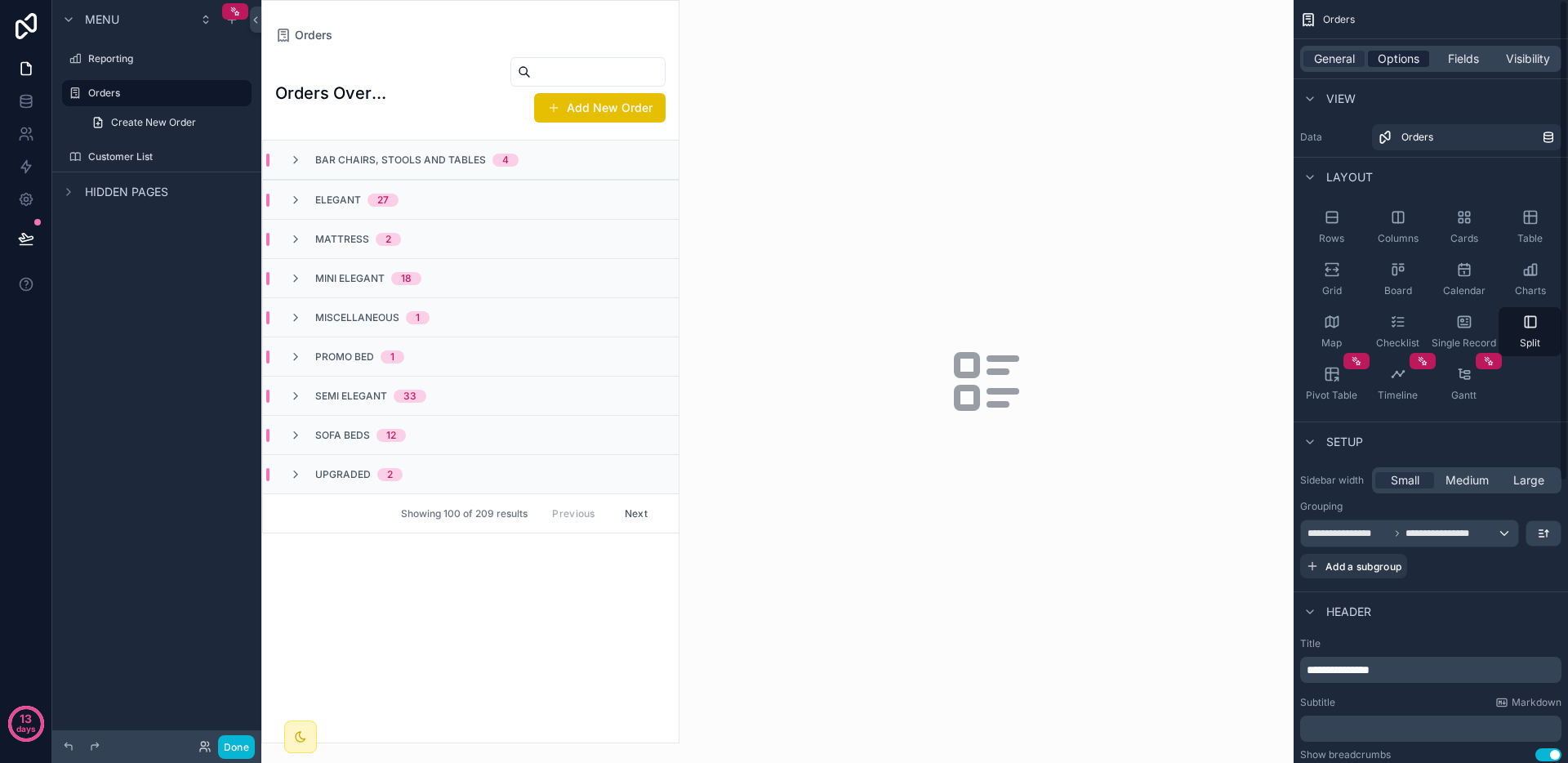
click at [1397, 55] on span "Options" at bounding box center [1398, 59] width 42 height 16
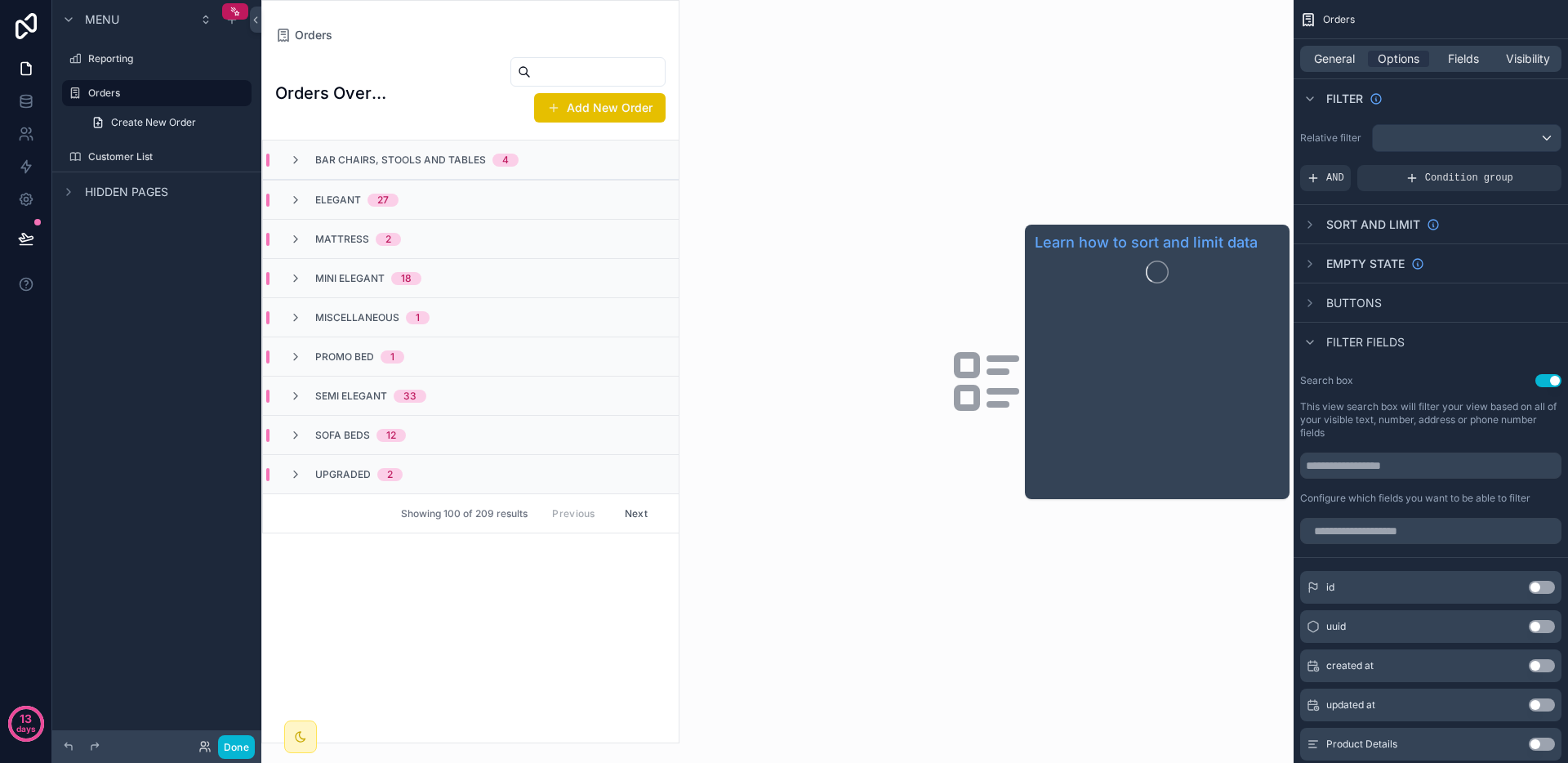
click at [1373, 224] on span "Sort And Limit" at bounding box center [1373, 224] width 94 height 16
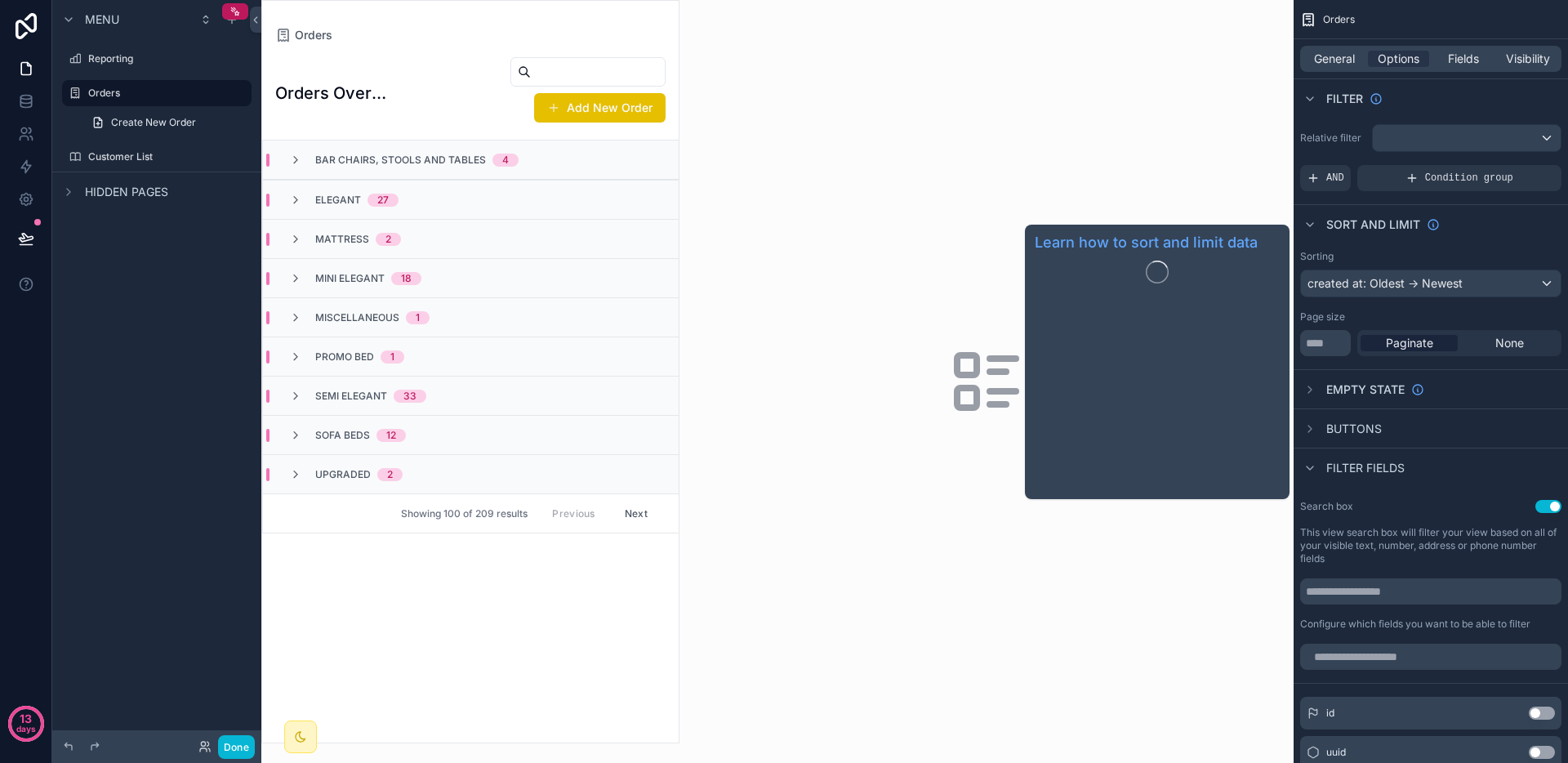
click at [1373, 224] on span "Sort And Limit" at bounding box center [1373, 224] width 94 height 16
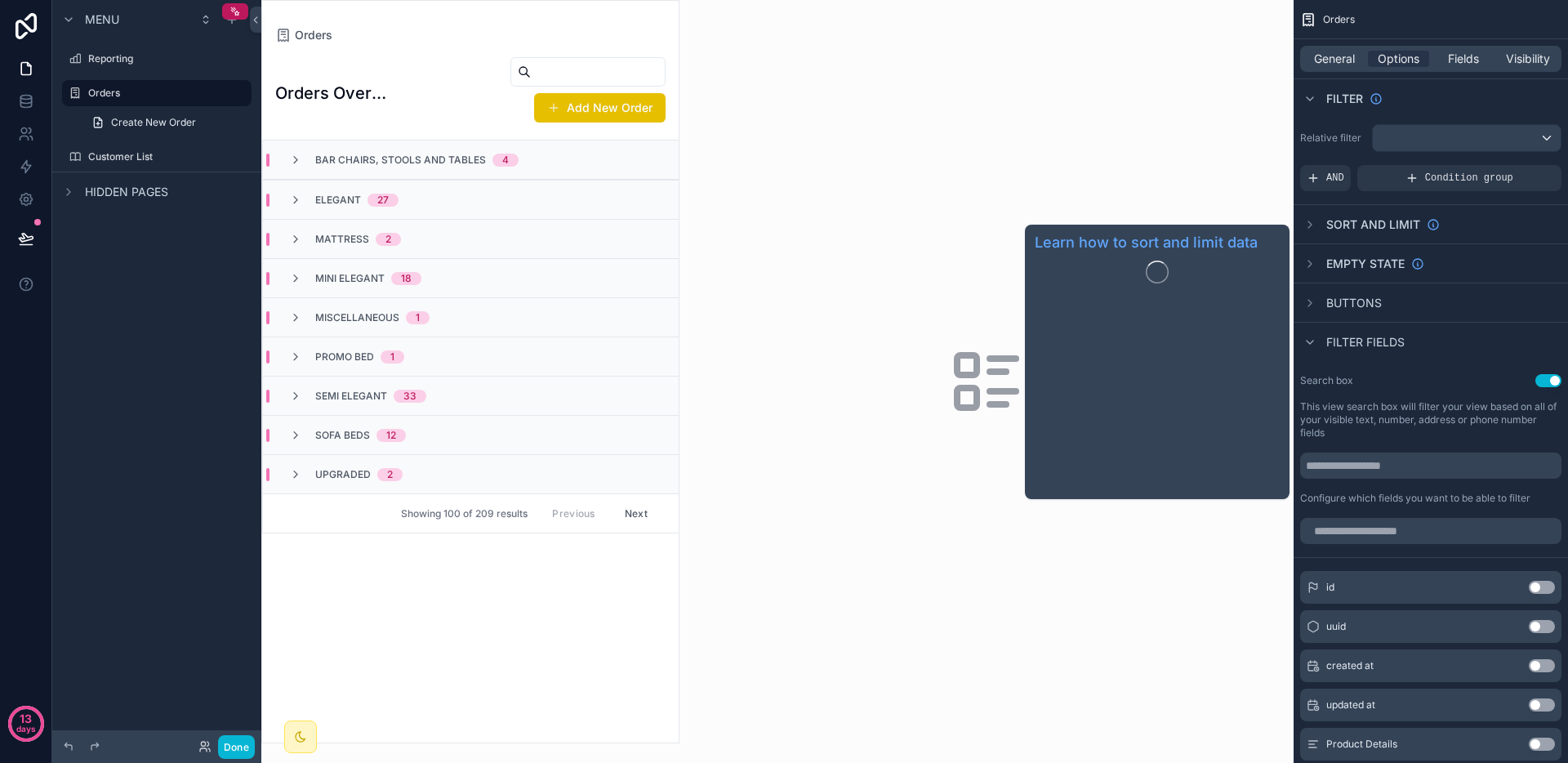
click at [1373, 224] on span "Sort And Limit" at bounding box center [1373, 224] width 94 height 16
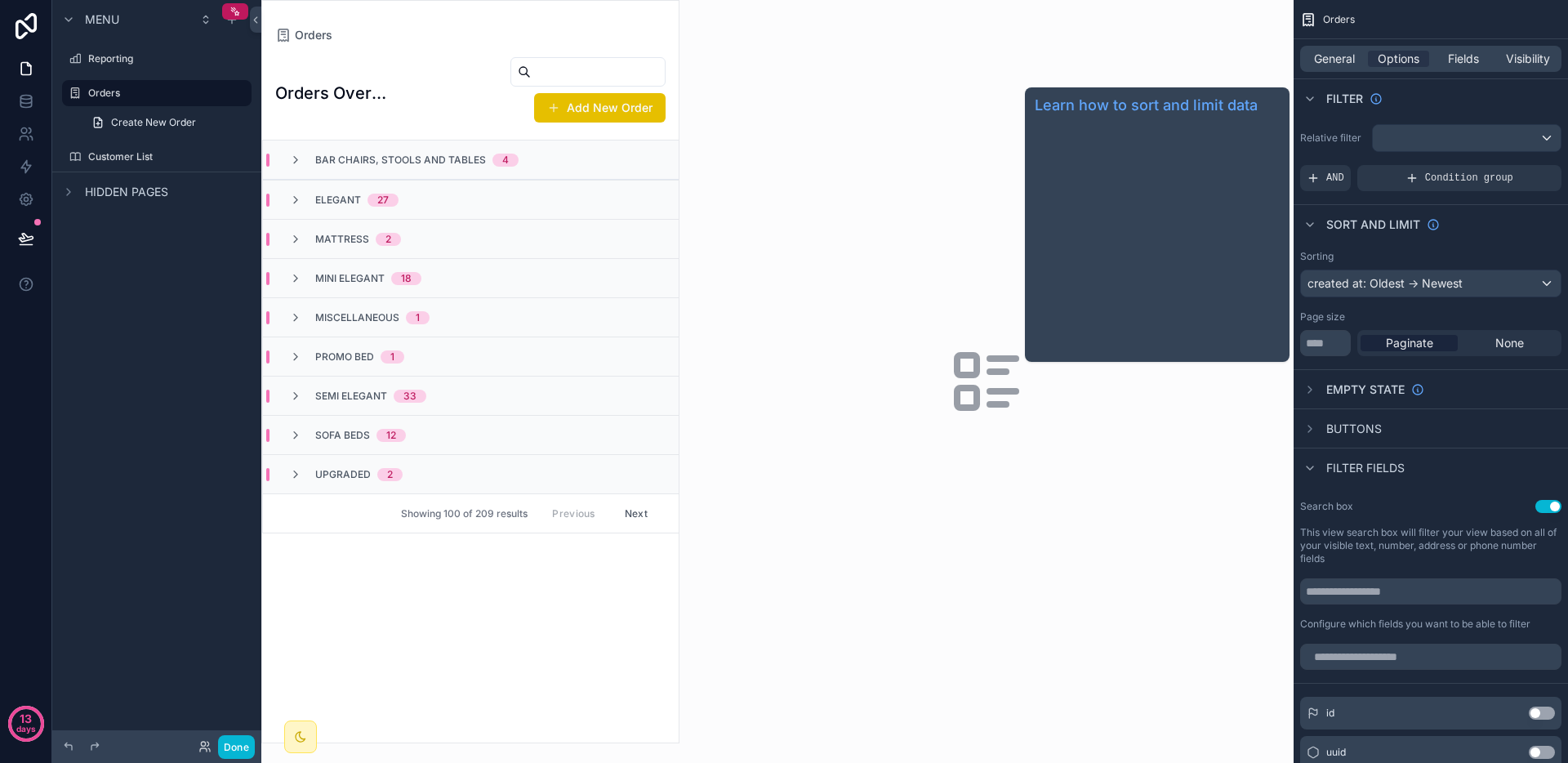
click at [1373, 224] on span "Sort And Limit" at bounding box center [1373, 224] width 94 height 16
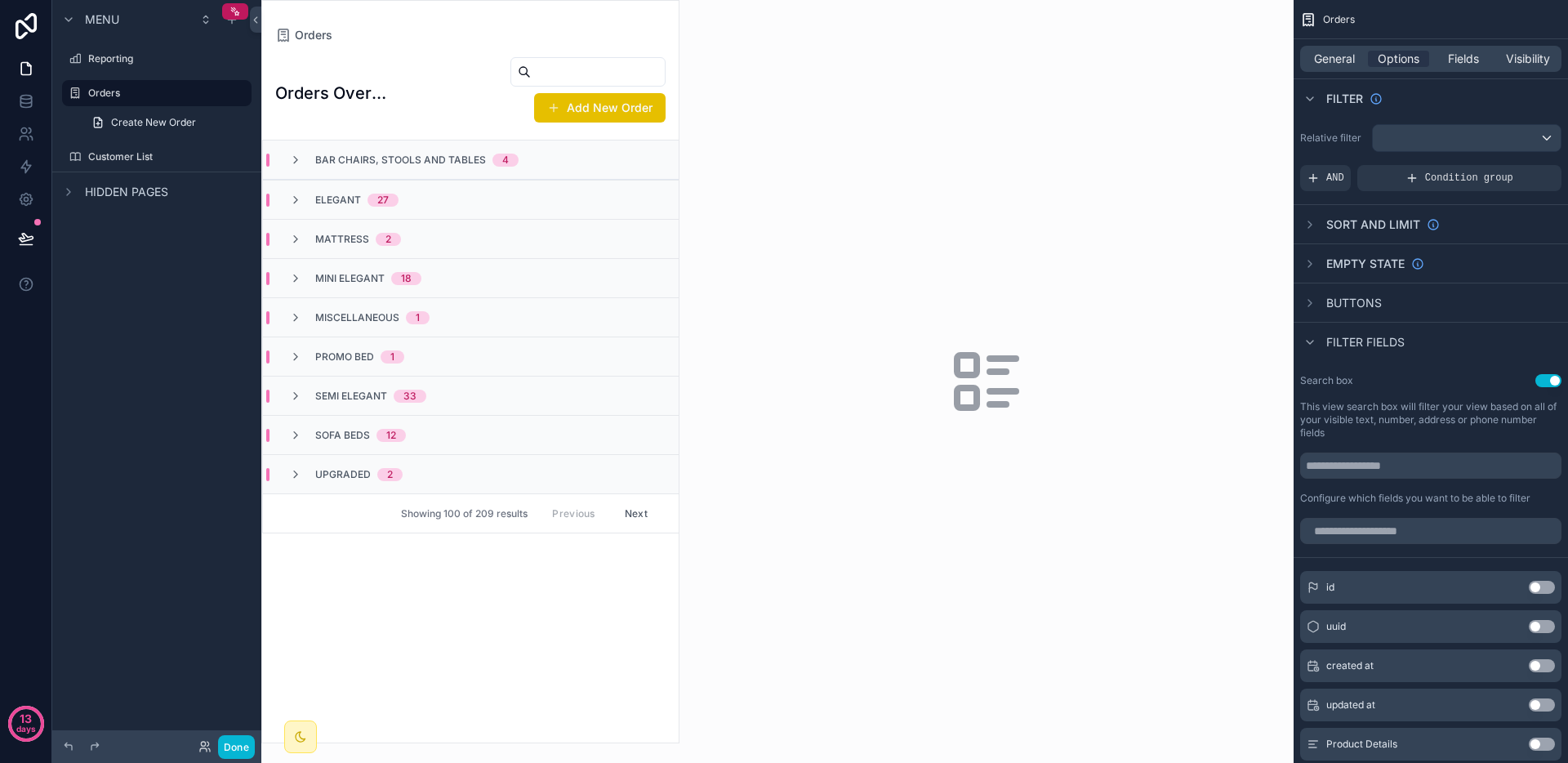
click at [1370, 297] on span "Buttons" at bounding box center [1354, 302] width 55 height 16
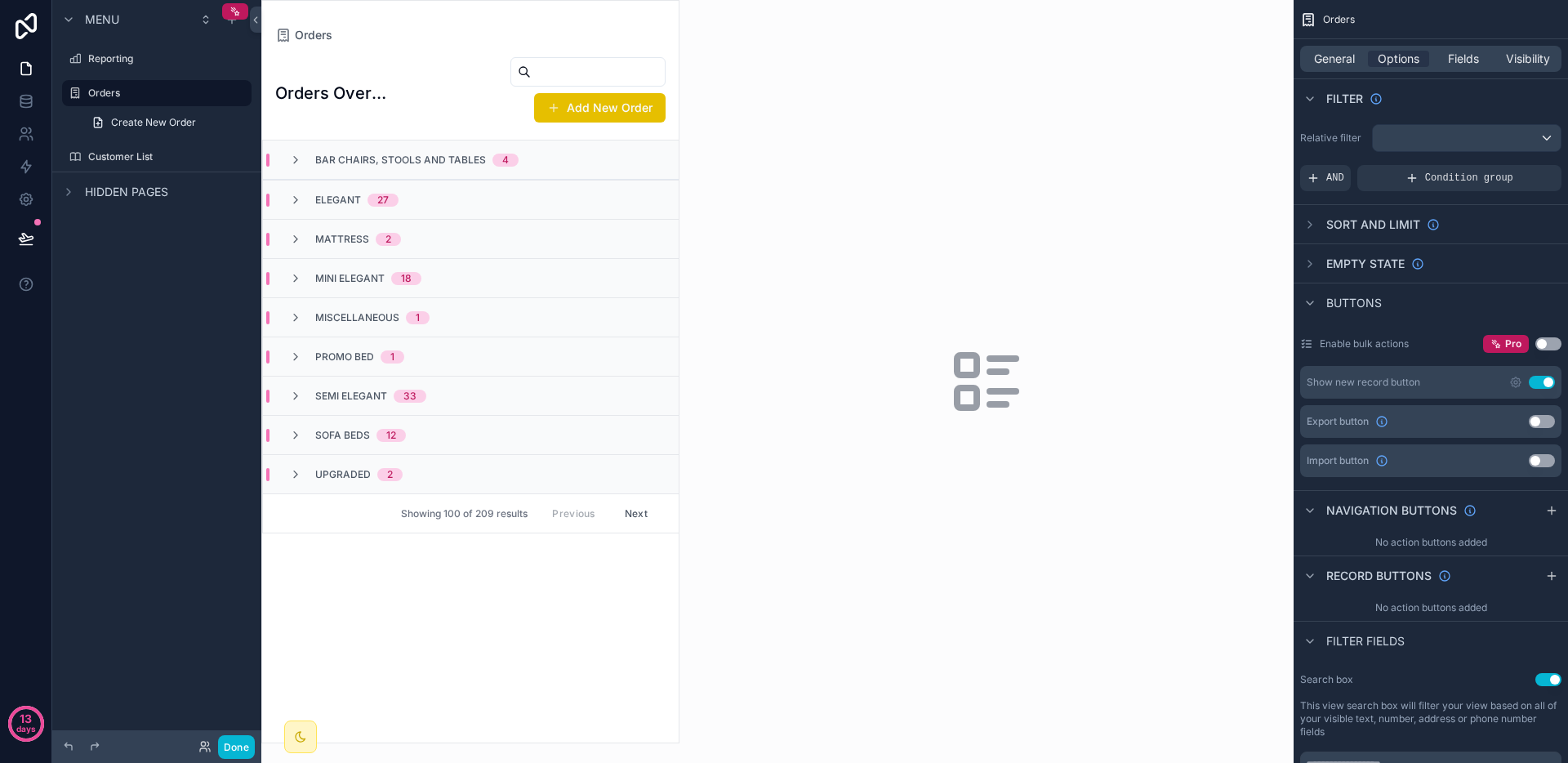
click at [1370, 297] on span "Buttons" at bounding box center [1354, 302] width 55 height 16
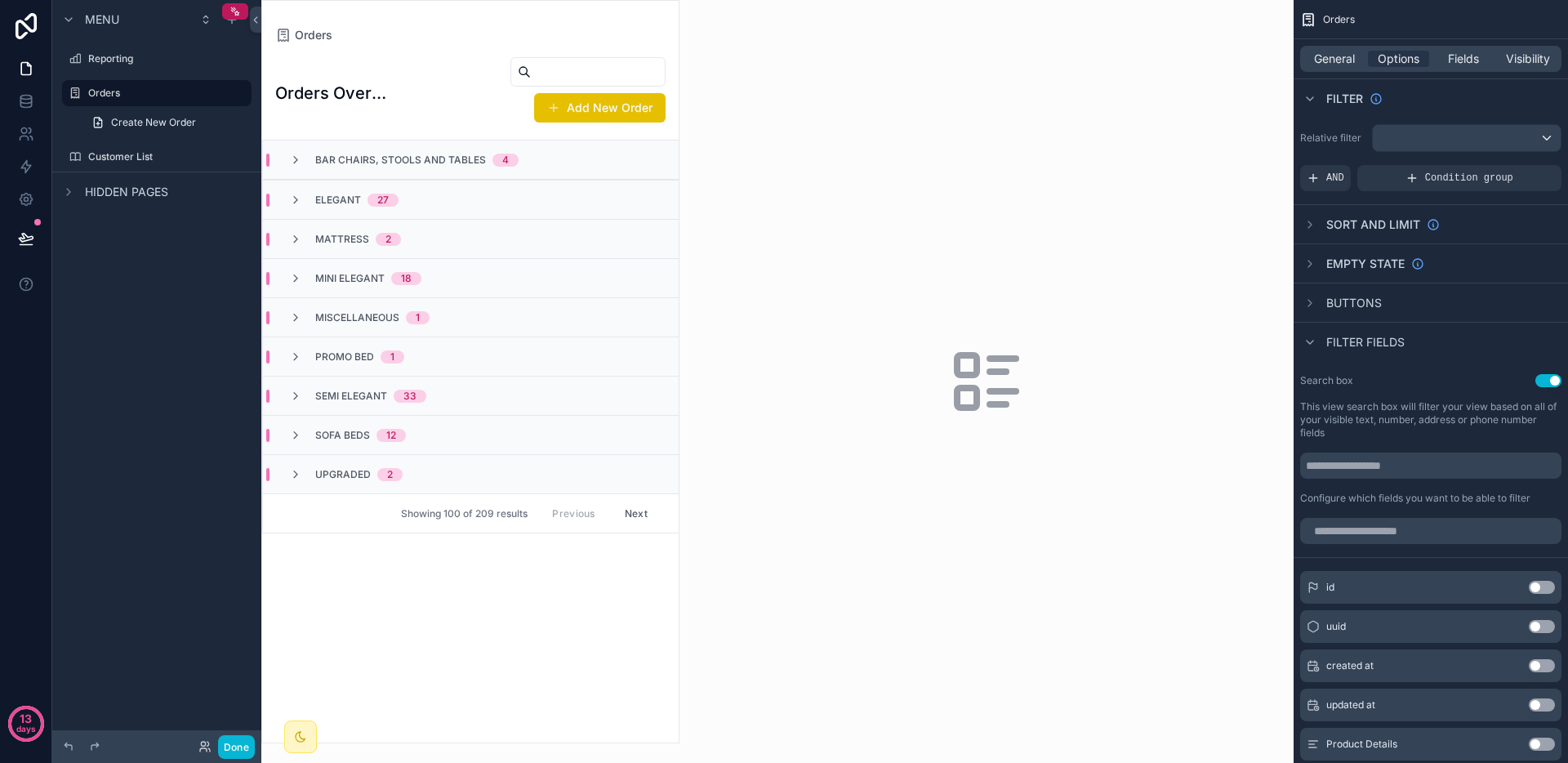
click at [1371, 348] on span "Filter fields" at bounding box center [1366, 342] width 78 height 16
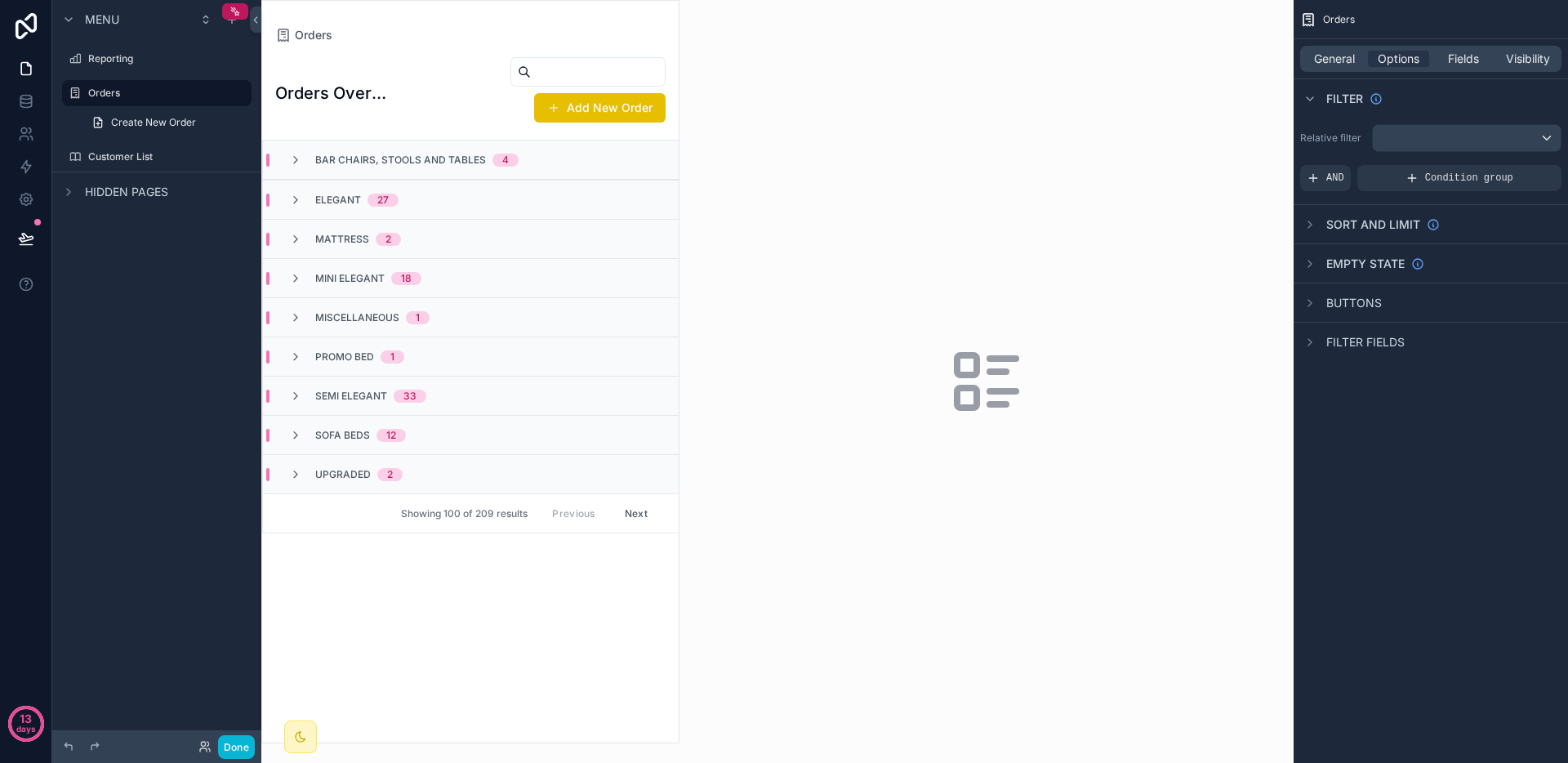
click at [1371, 348] on span "Filter fields" at bounding box center [1366, 342] width 78 height 16
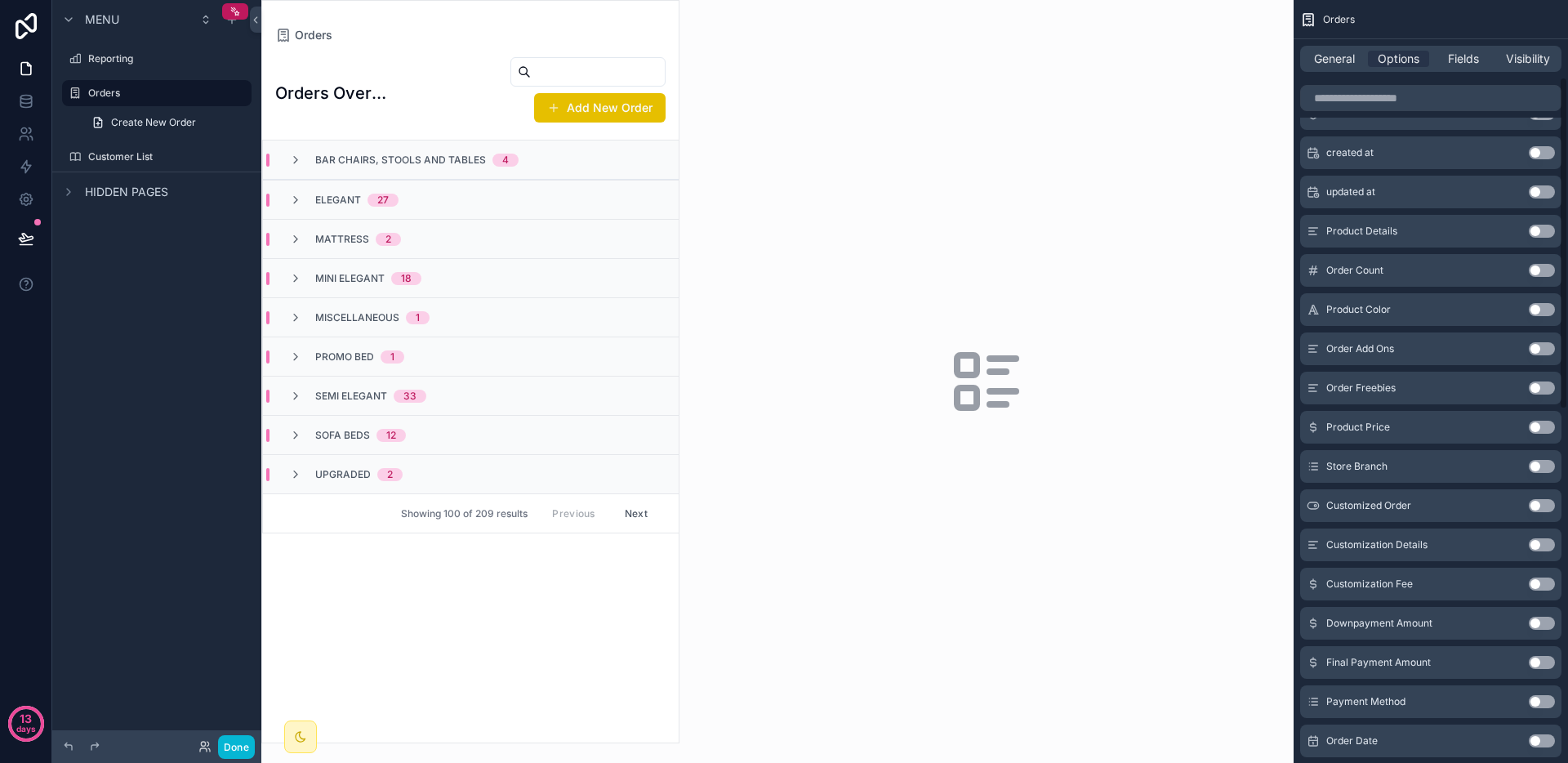
click at [1371, 348] on div "id Use setting uuid Use setting created at Use setting updated at Use setting P…" at bounding box center [1430, 620] width 274 height 1138
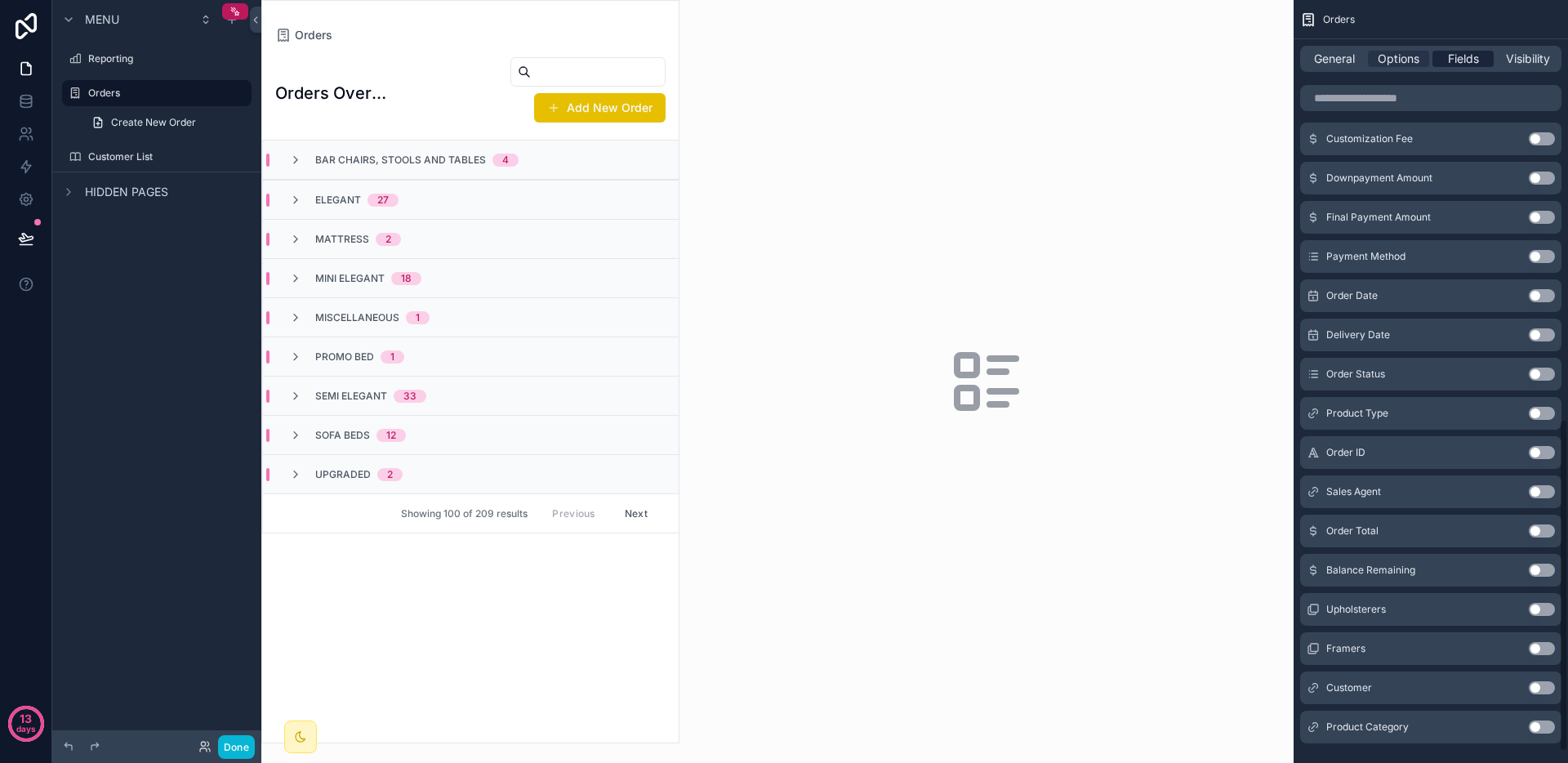
click at [1478, 61] on span "Fields" at bounding box center [1464, 59] width 31 height 16
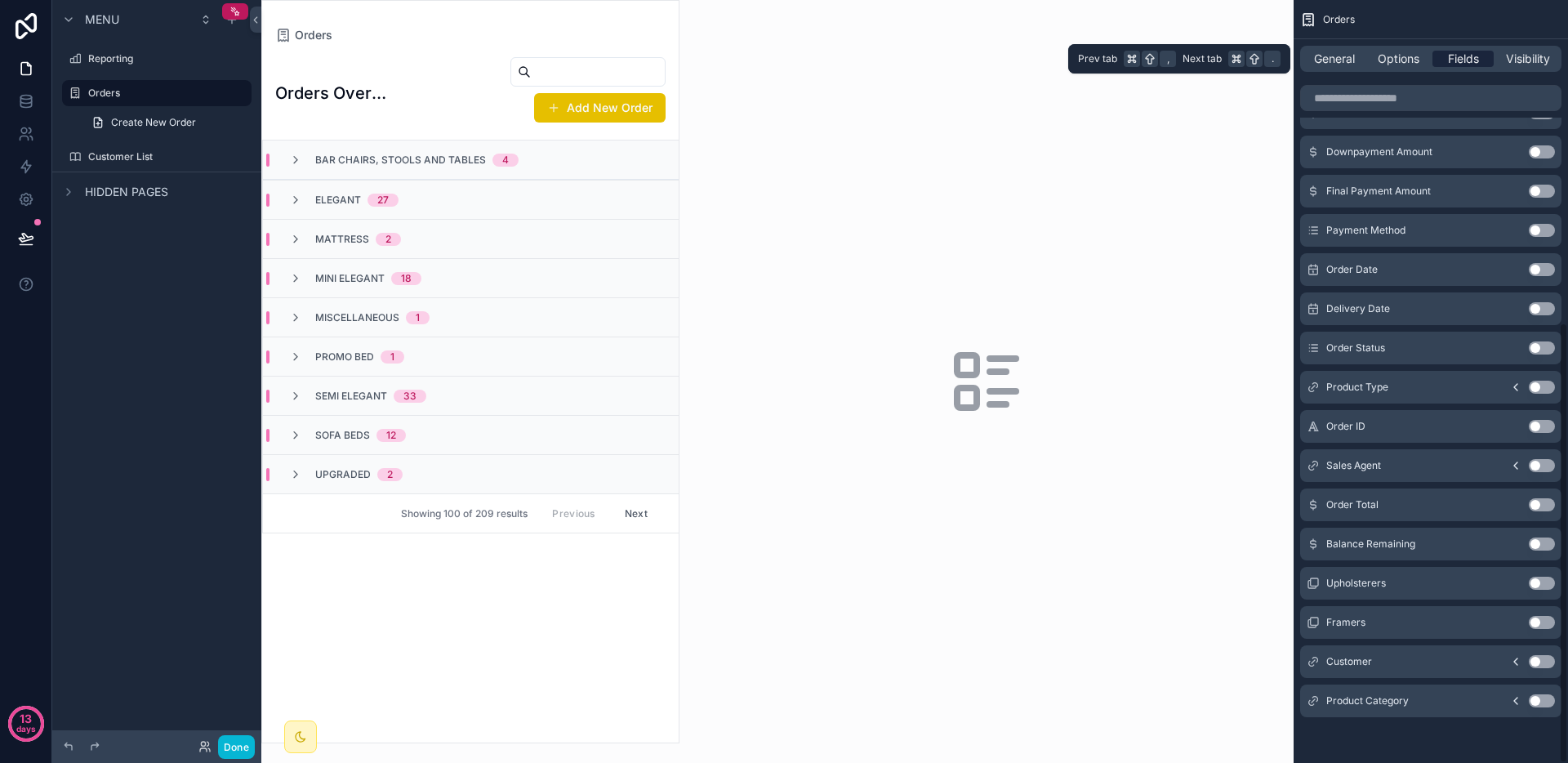
click at [1478, 61] on span "Fields" at bounding box center [1464, 59] width 31 height 16
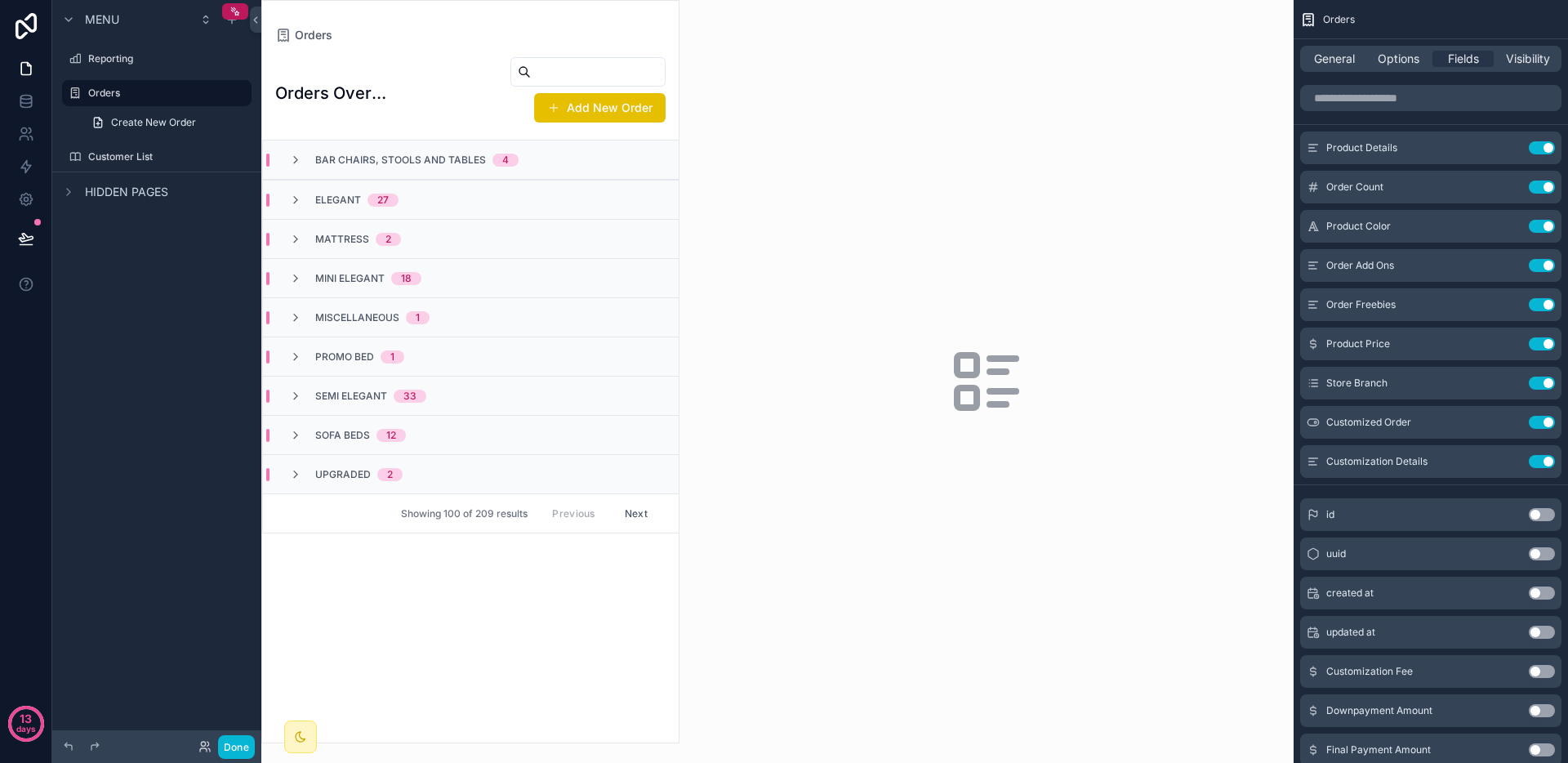
click at [448, 168] on div "Bar Chairs, Stools and Tables 4" at bounding box center [471, 160] width 415 height 39
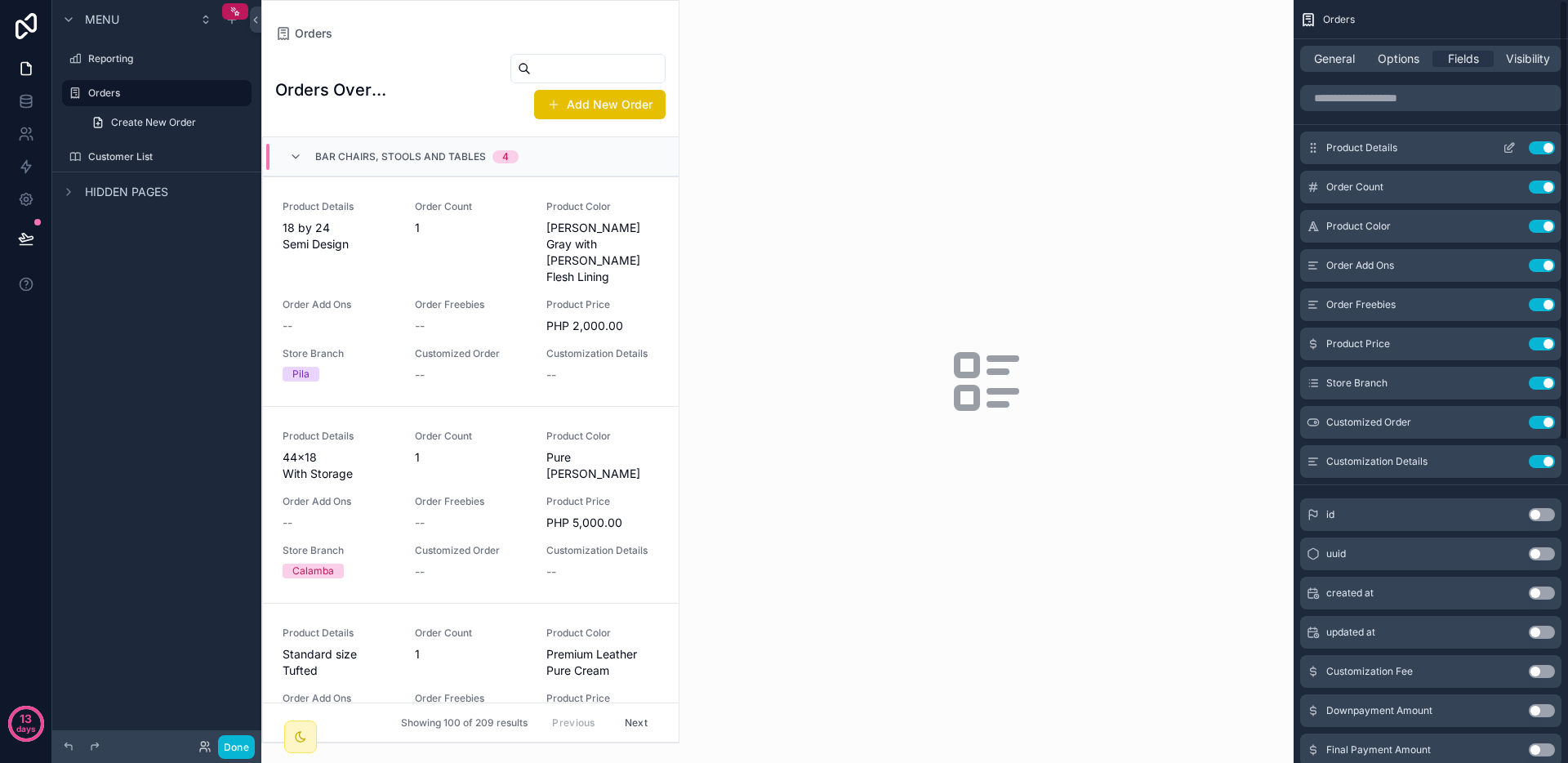
click at [1538, 150] on button "Use setting" at bounding box center [1542, 147] width 26 height 13
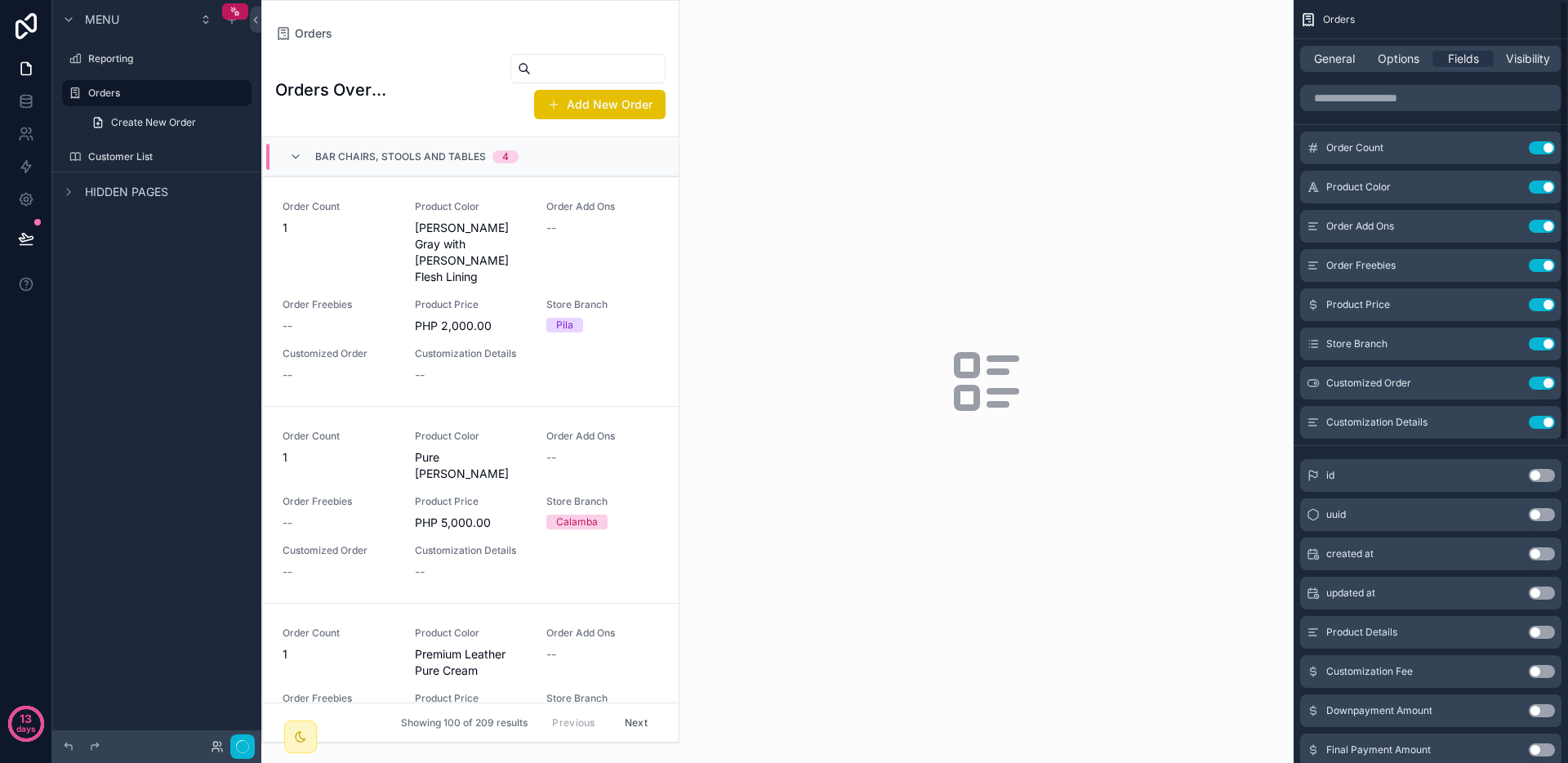
click at [1538, 150] on button "Use setting" at bounding box center [1542, 147] width 26 height 13
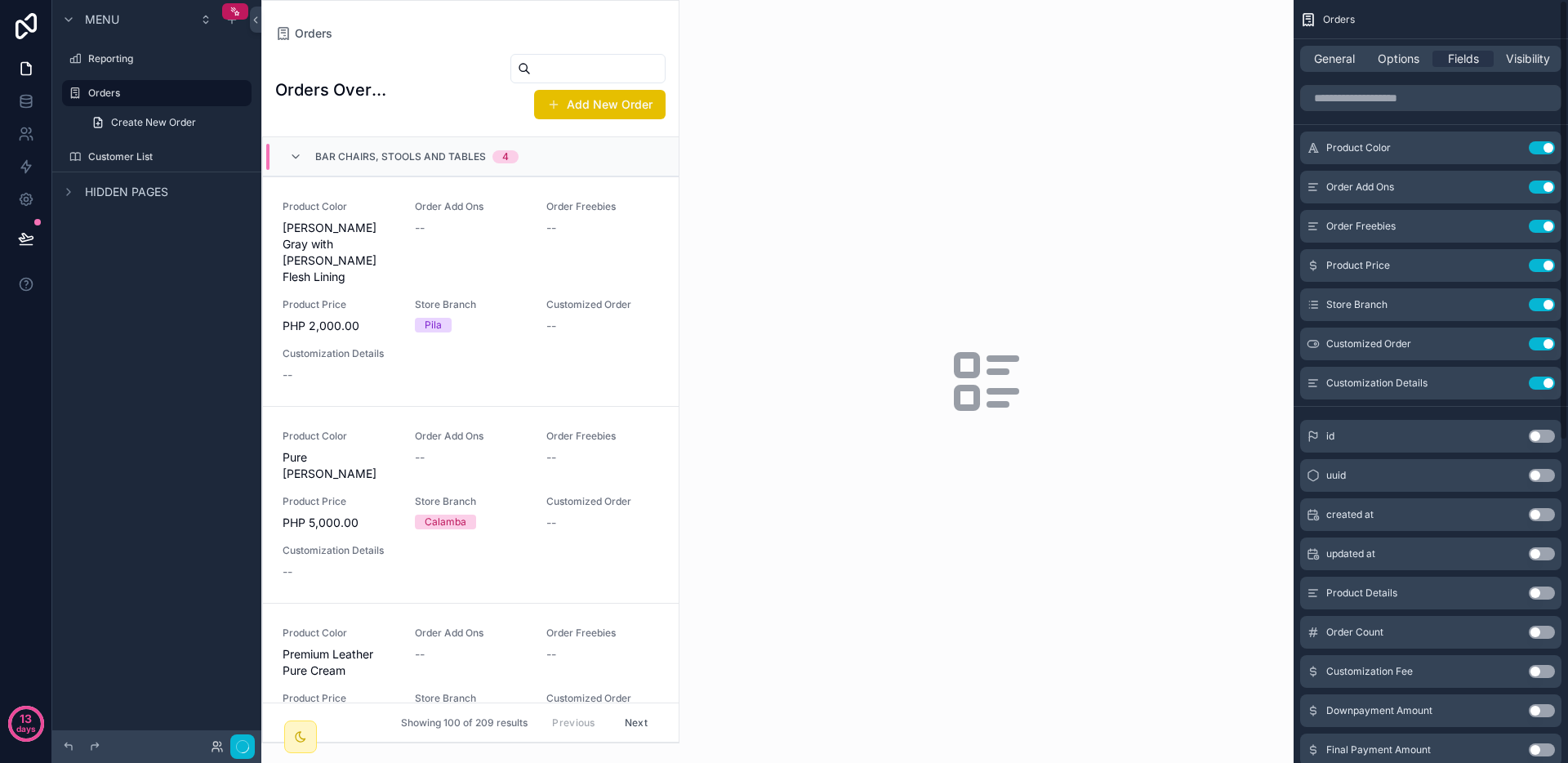
click at [1538, 150] on button "Use setting" at bounding box center [1542, 147] width 26 height 13
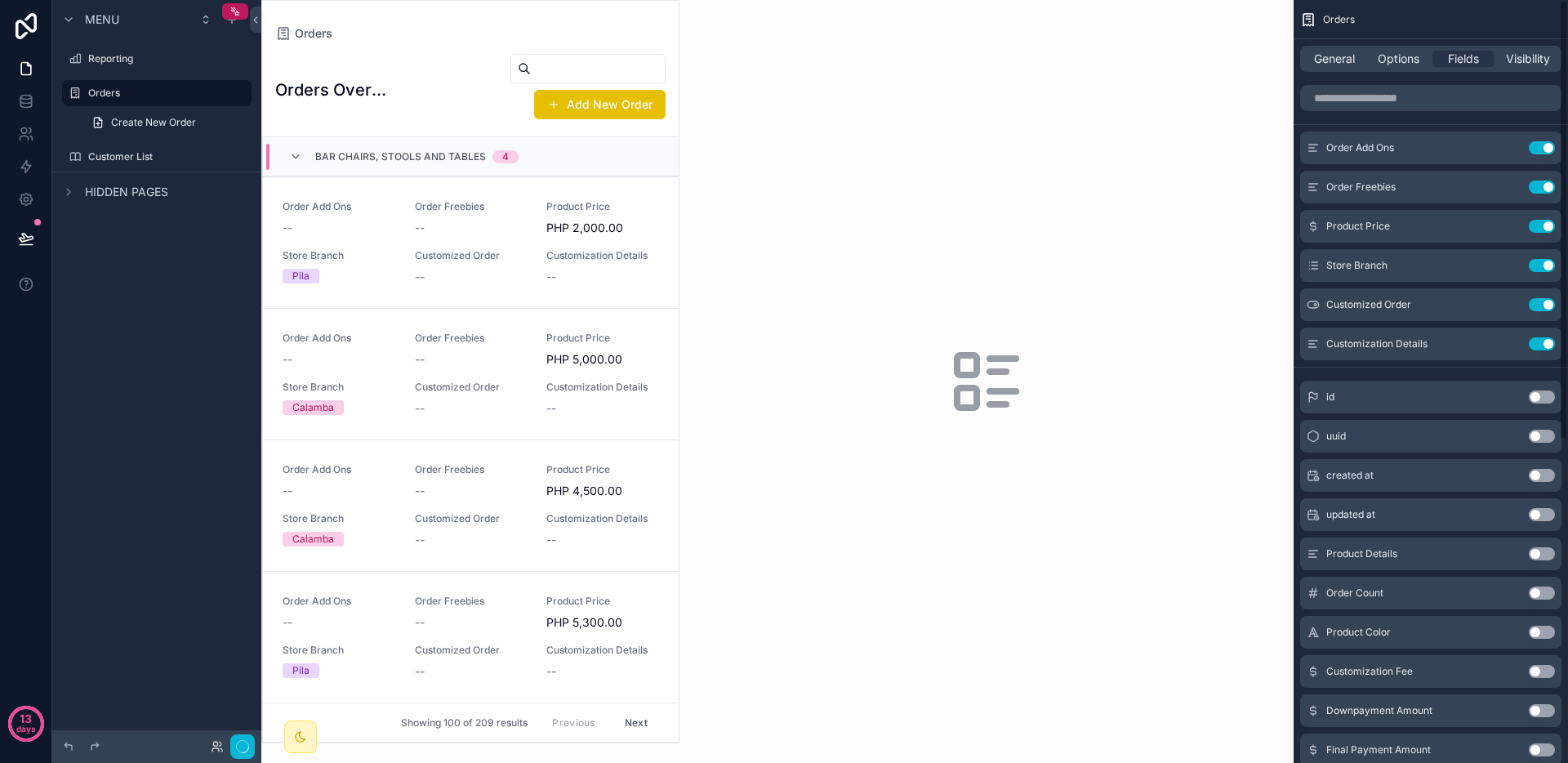
click at [1538, 150] on button "Use setting" at bounding box center [1542, 147] width 26 height 13
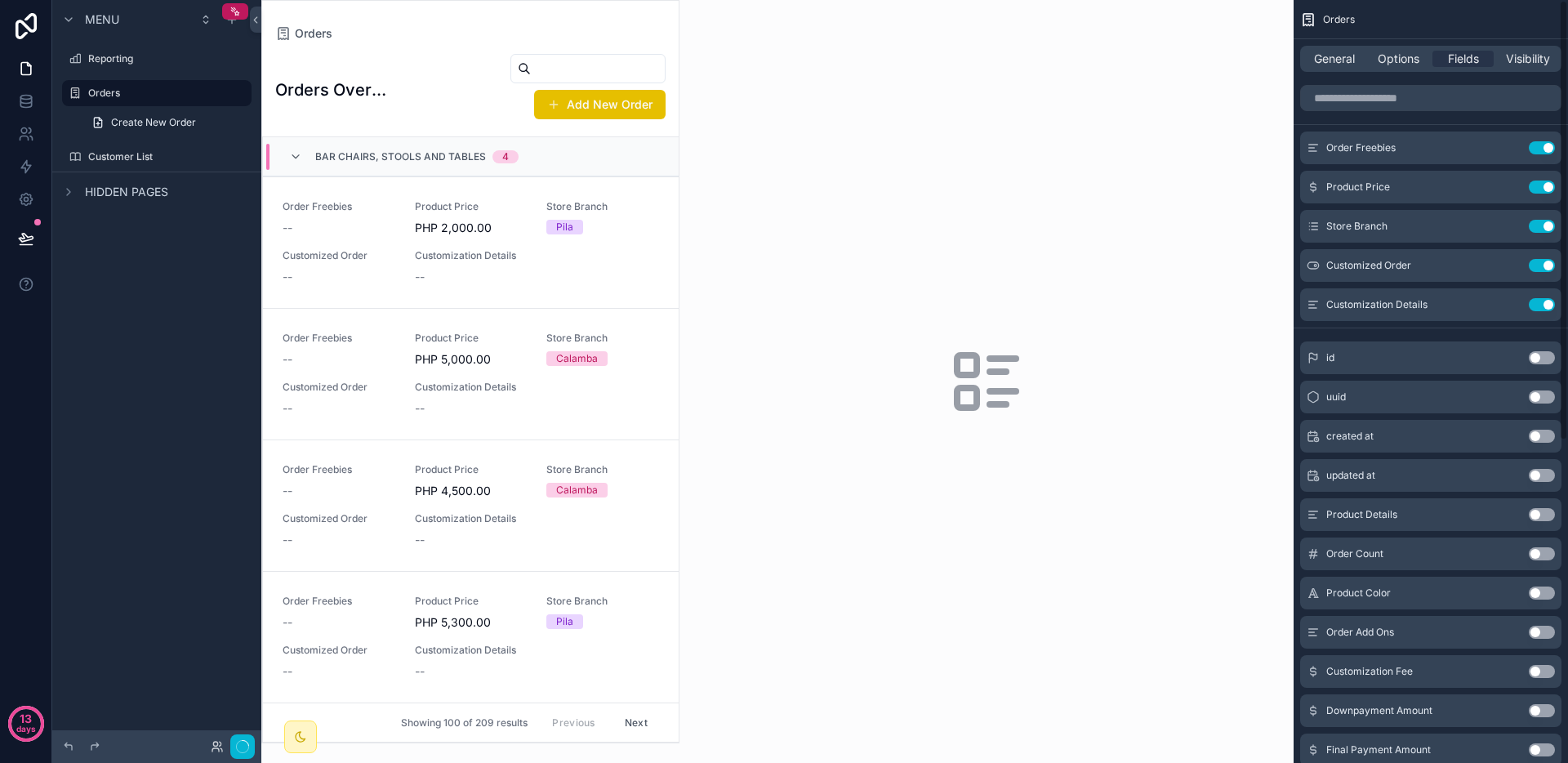
click at [1538, 150] on button "Use setting" at bounding box center [1542, 147] width 26 height 13
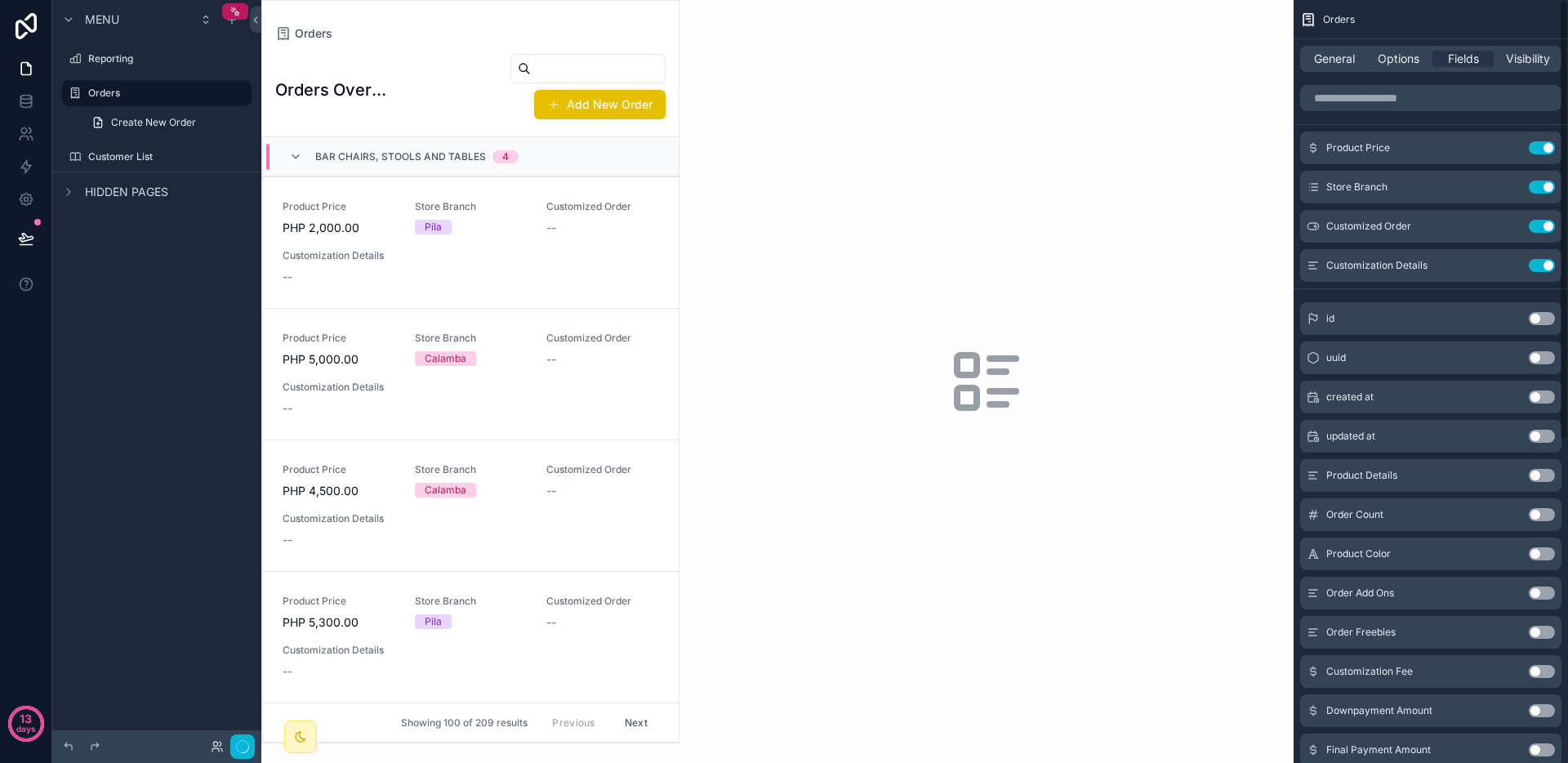
click at [1538, 150] on button "Use setting" at bounding box center [1542, 147] width 26 height 13
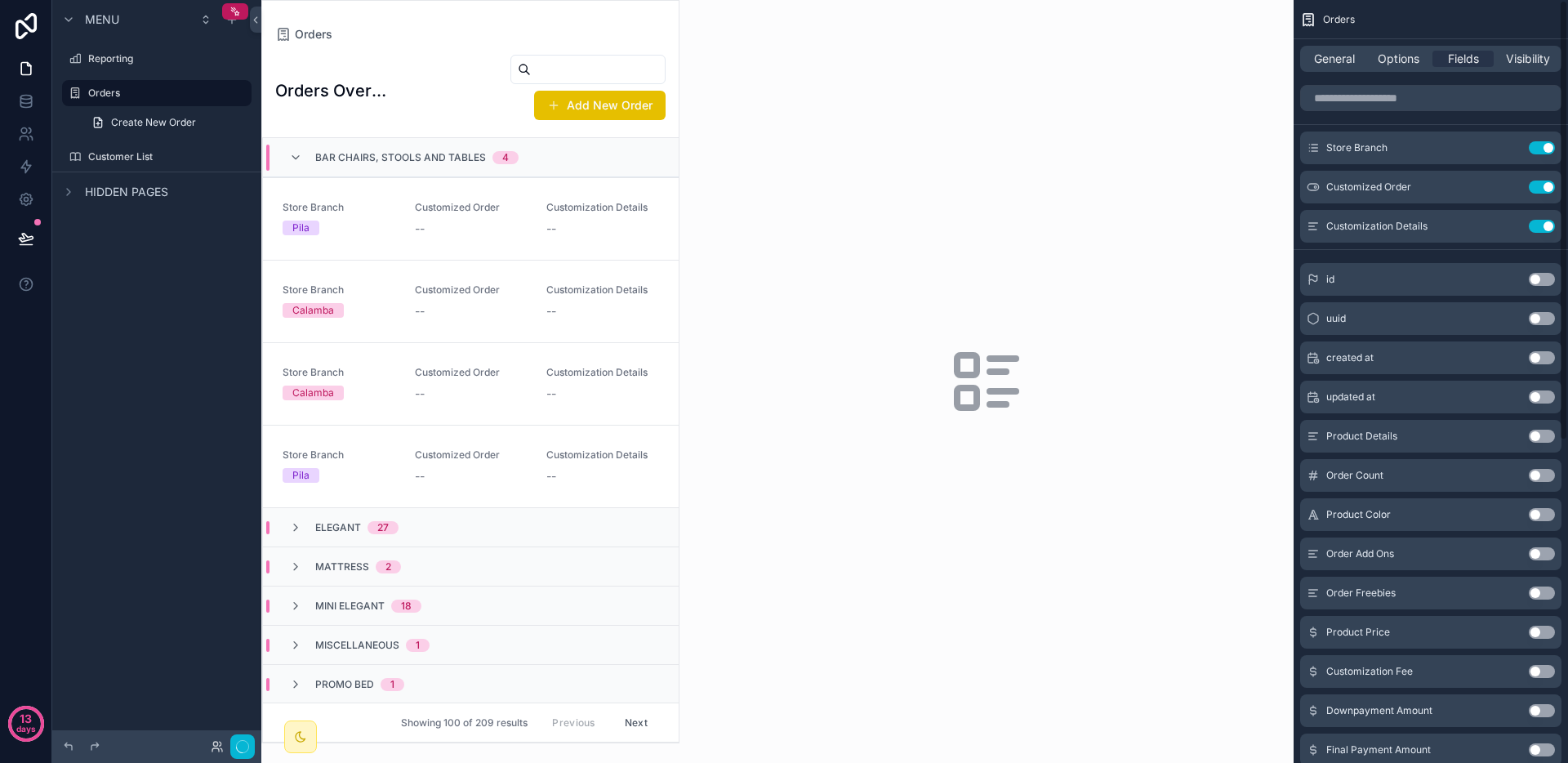
click at [1538, 150] on button "Use setting" at bounding box center [1542, 147] width 26 height 13
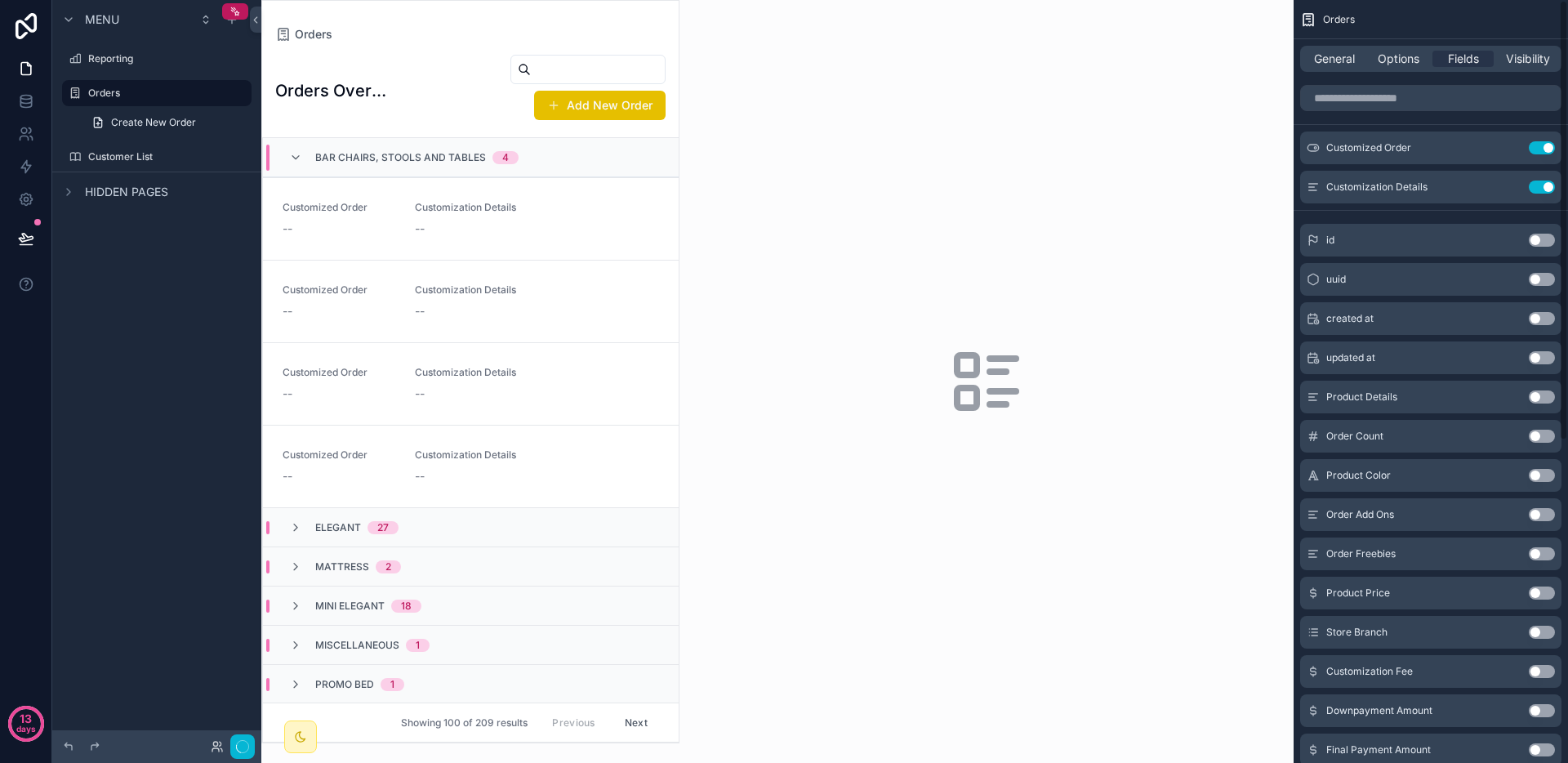
click at [1538, 150] on button "Use setting" at bounding box center [1542, 147] width 26 height 13
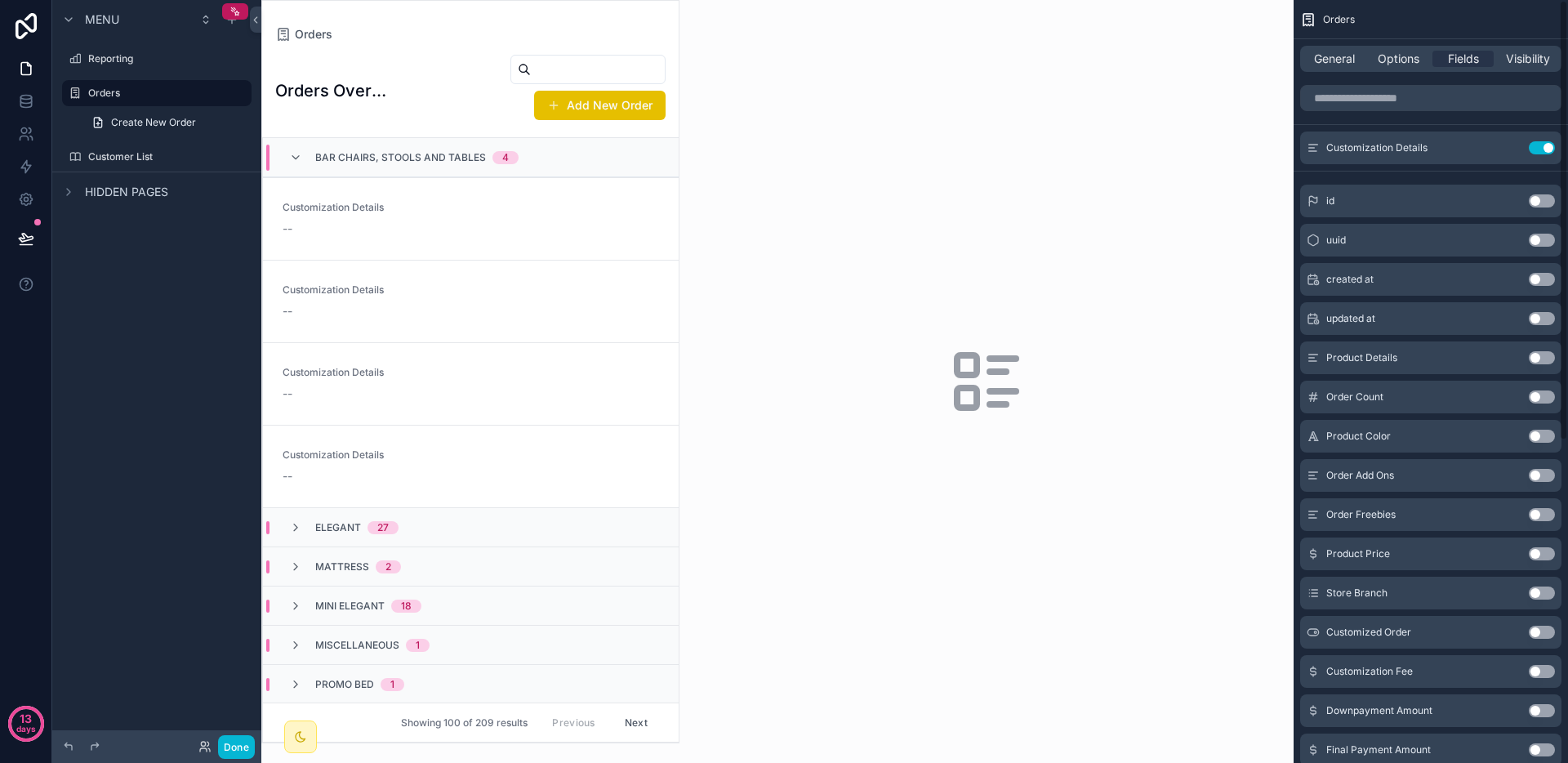
click at [1538, 150] on button "Use setting" at bounding box center [1542, 147] width 26 height 13
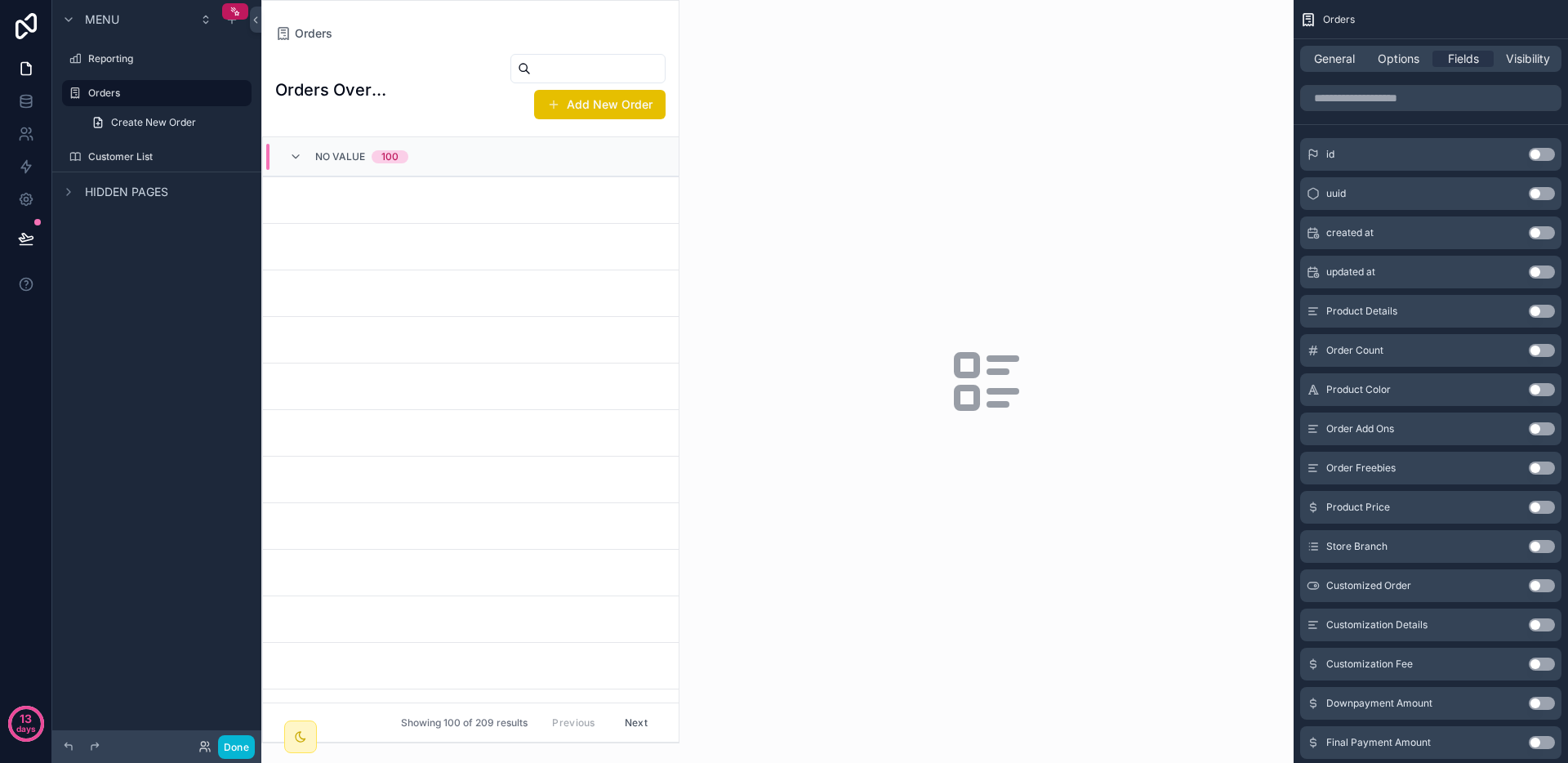
click at [313, 152] on div "No value 100" at bounding box center [348, 156] width 119 height 26
click at [313, 154] on div "No value 100" at bounding box center [348, 160] width 119 height 13
click at [1355, 61] on div "General" at bounding box center [1334, 59] width 61 height 16
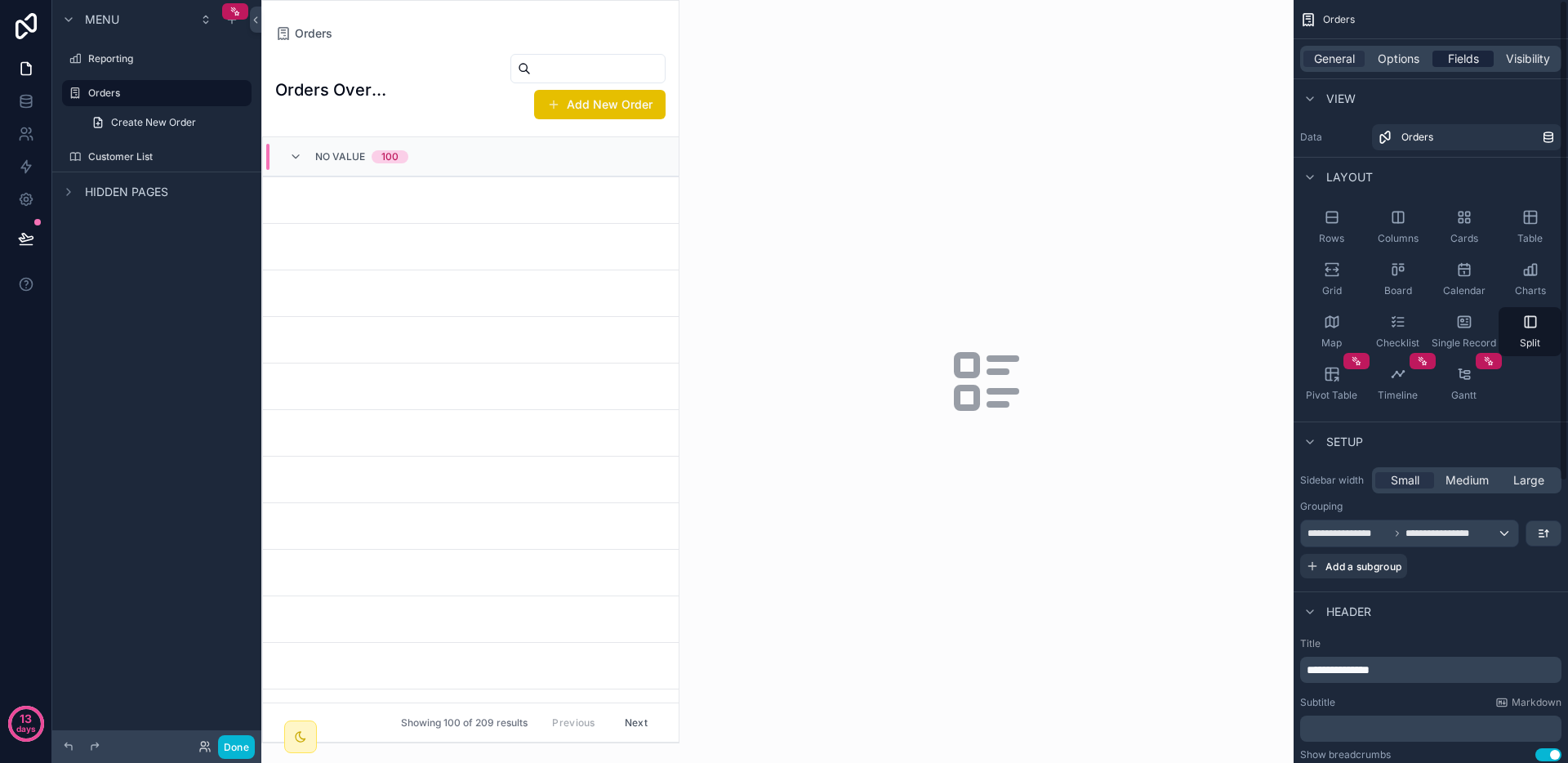
click at [1457, 64] on span "Fields" at bounding box center [1464, 59] width 31 height 16
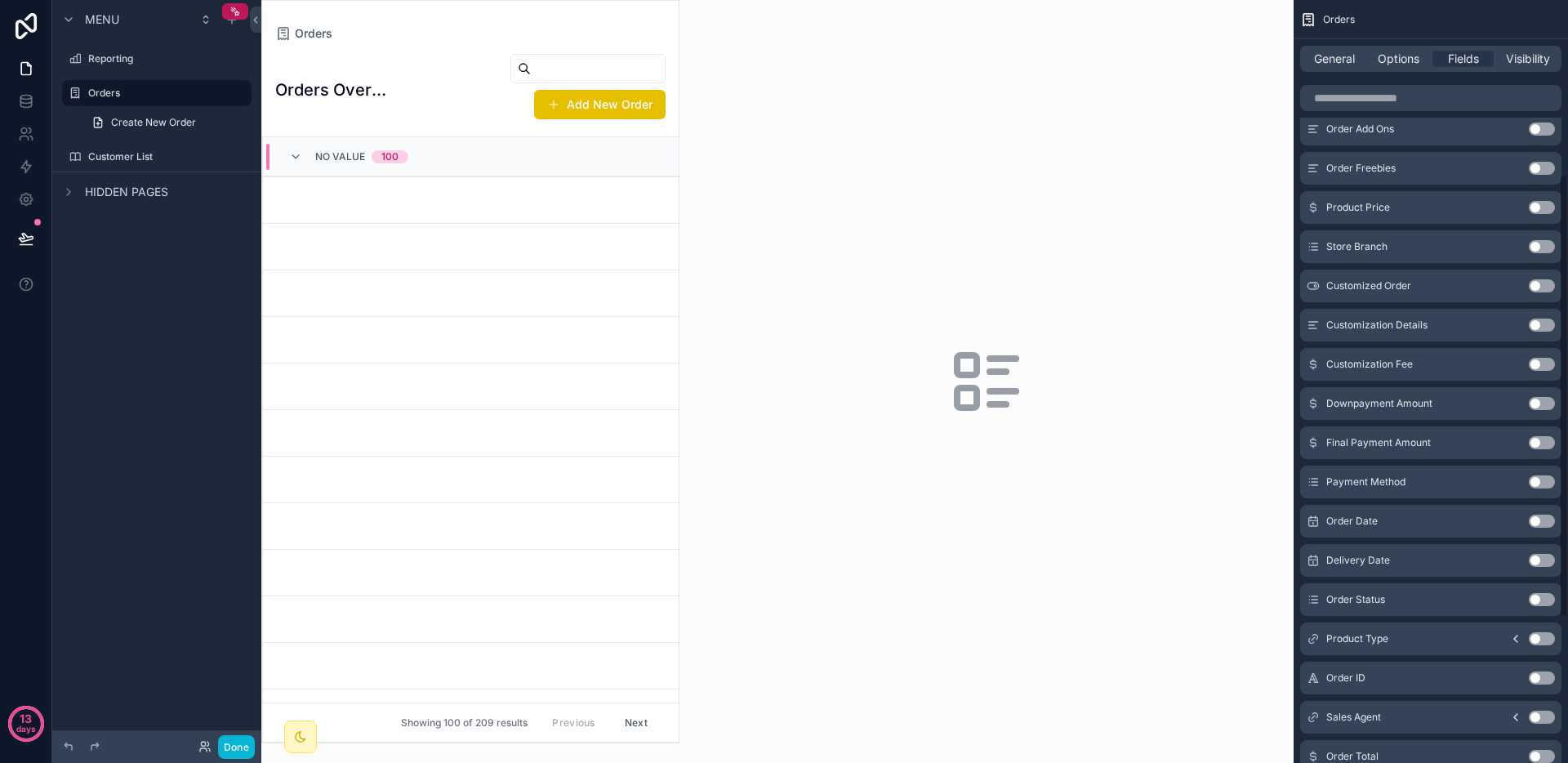
scroll to position [551, 0]
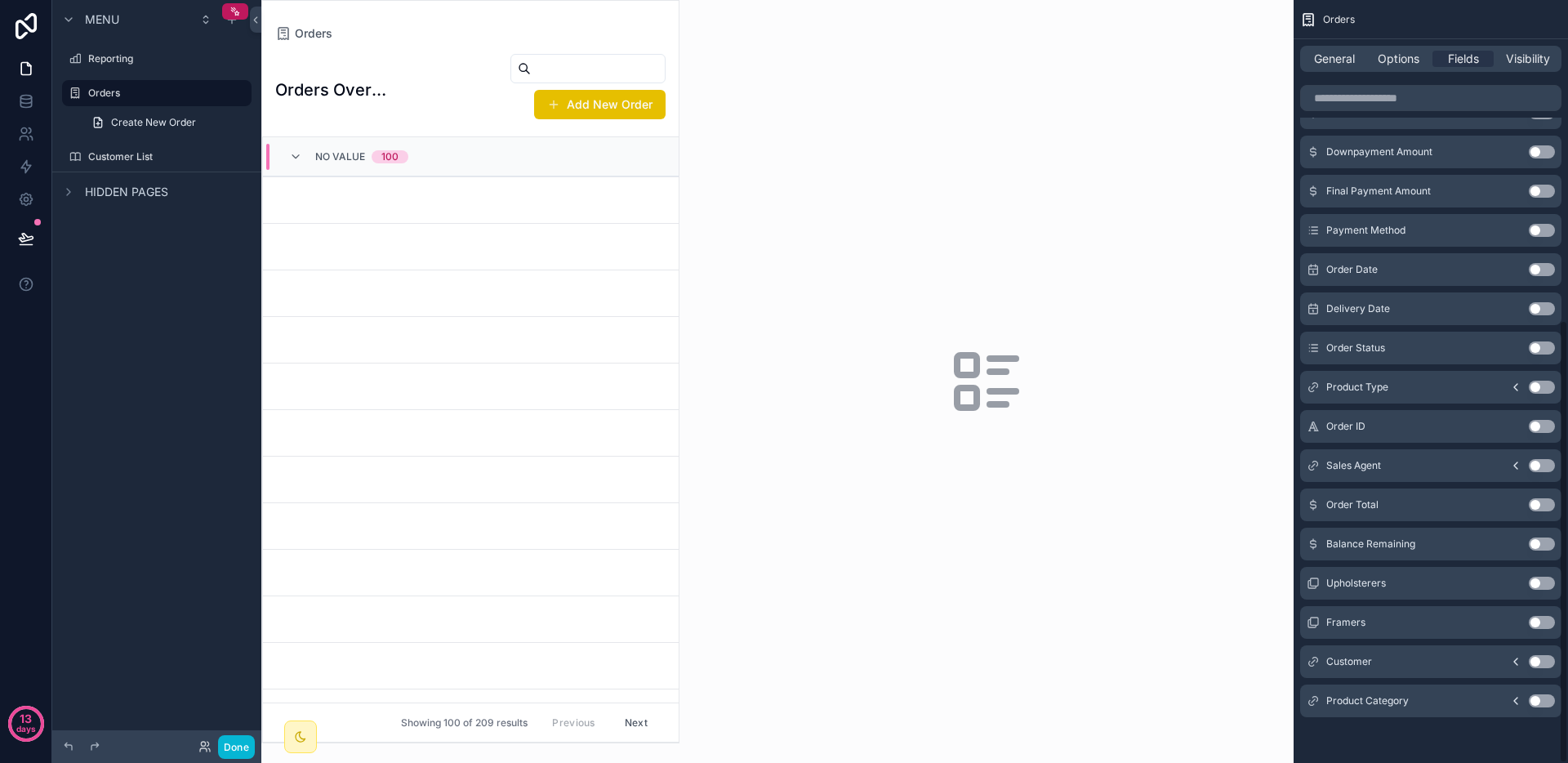
click at [1543, 696] on button "Use setting" at bounding box center [1542, 700] width 26 height 13
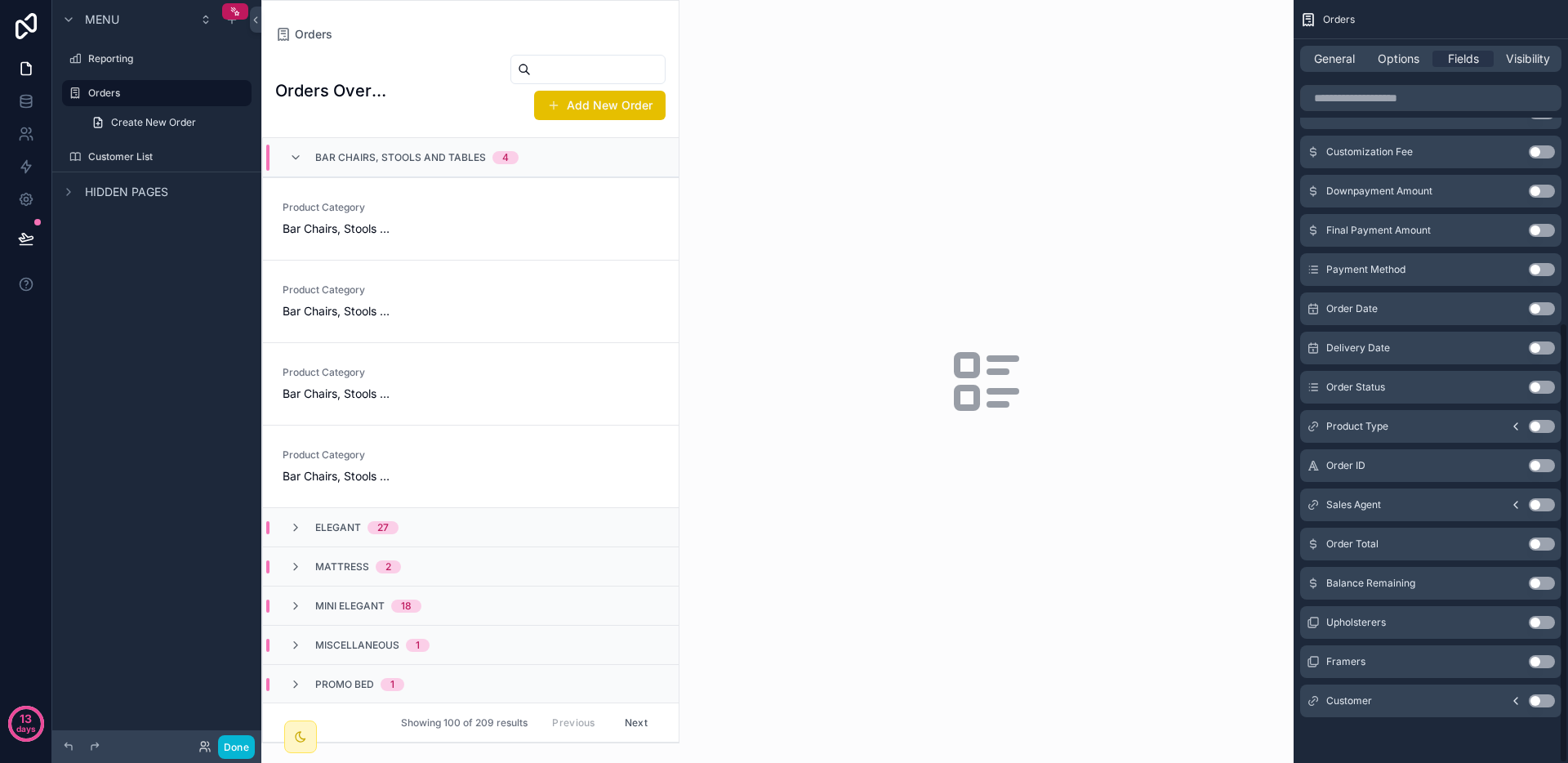
click at [1543, 696] on button "Use setting" at bounding box center [1542, 700] width 26 height 13
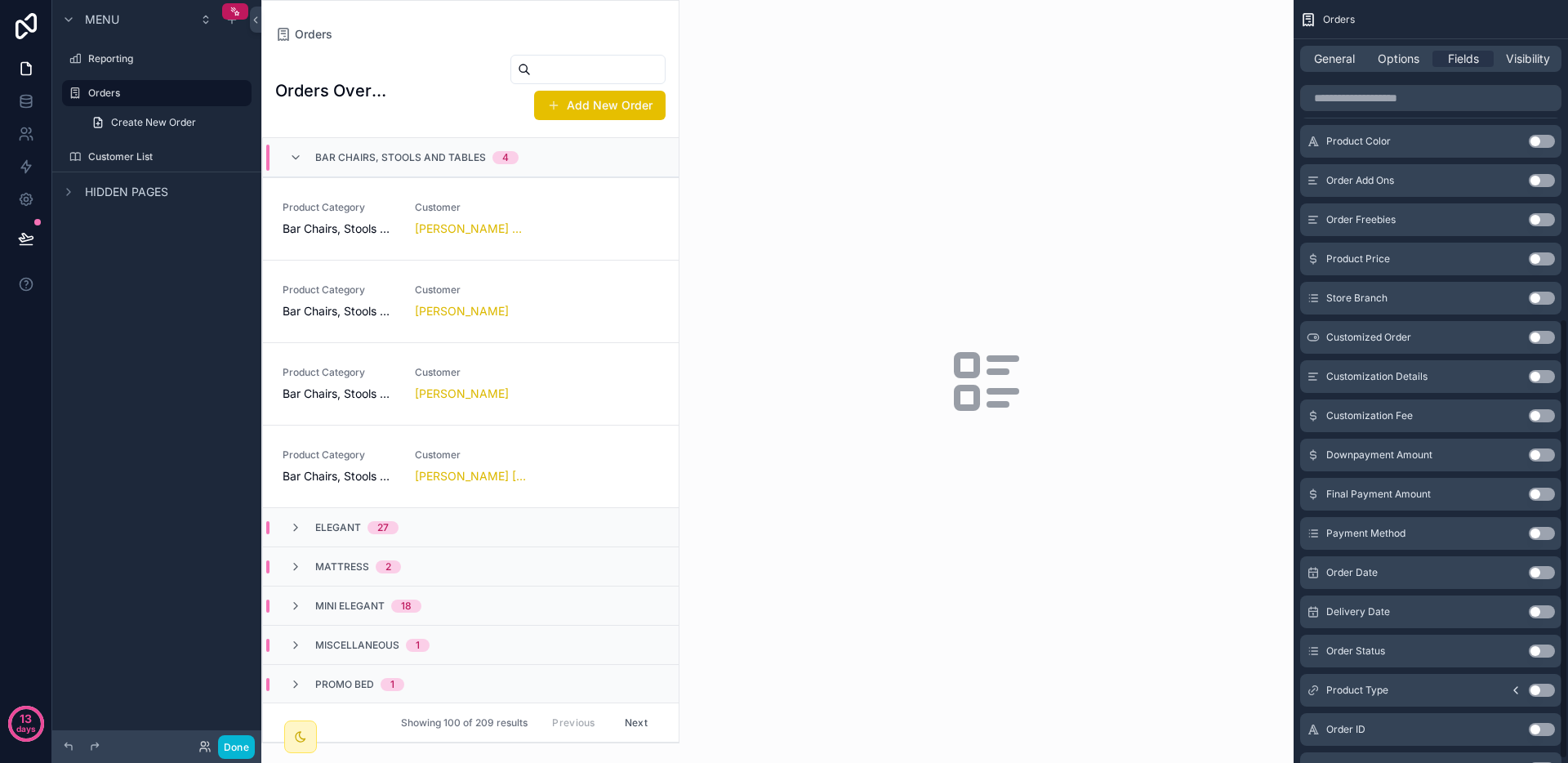
scroll to position [0, 0]
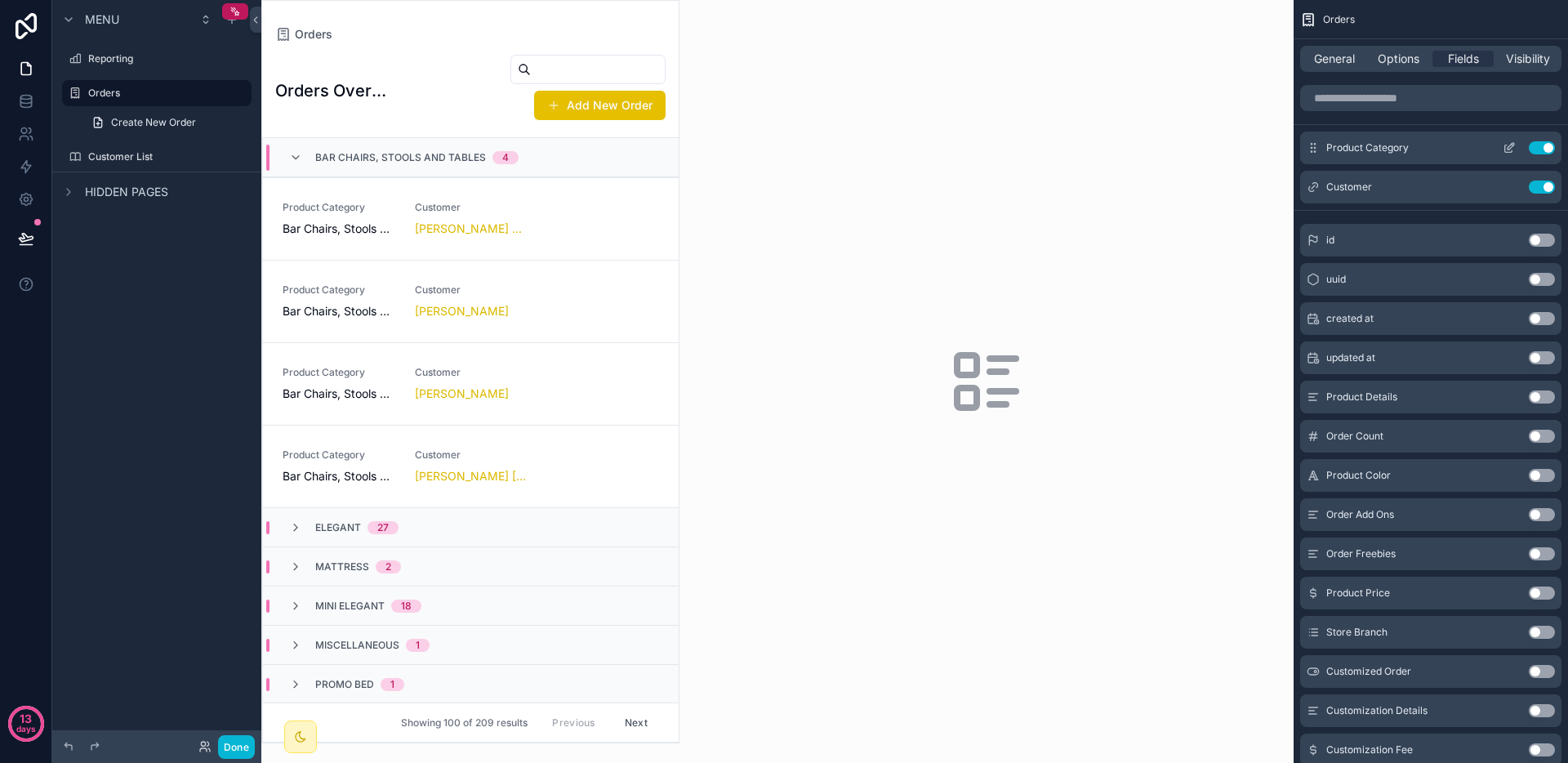
click at [1542, 153] on button "Use setting" at bounding box center [1542, 147] width 26 height 13
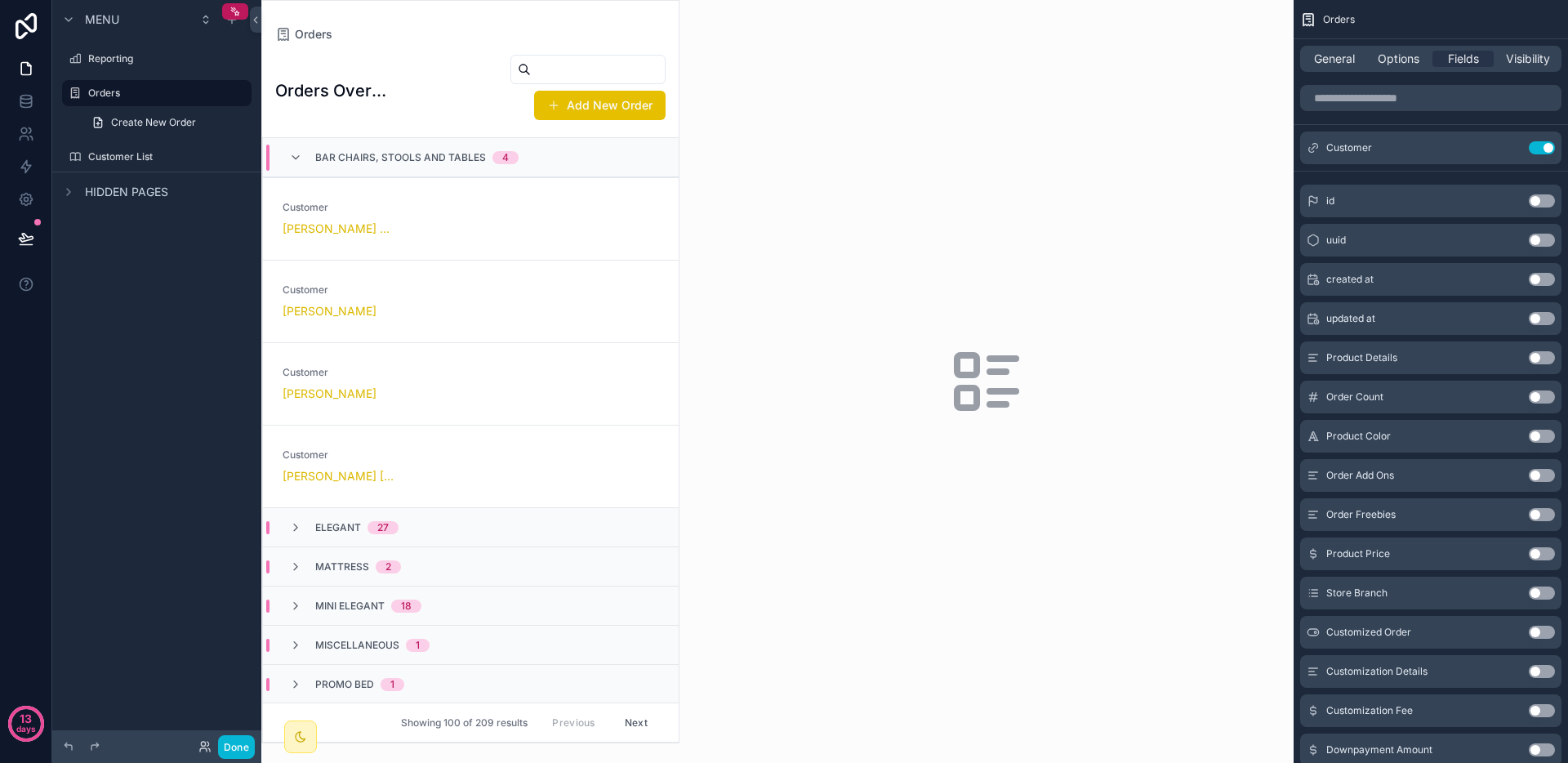
click at [1542, 153] on button "Use setting" at bounding box center [1542, 147] width 26 height 13
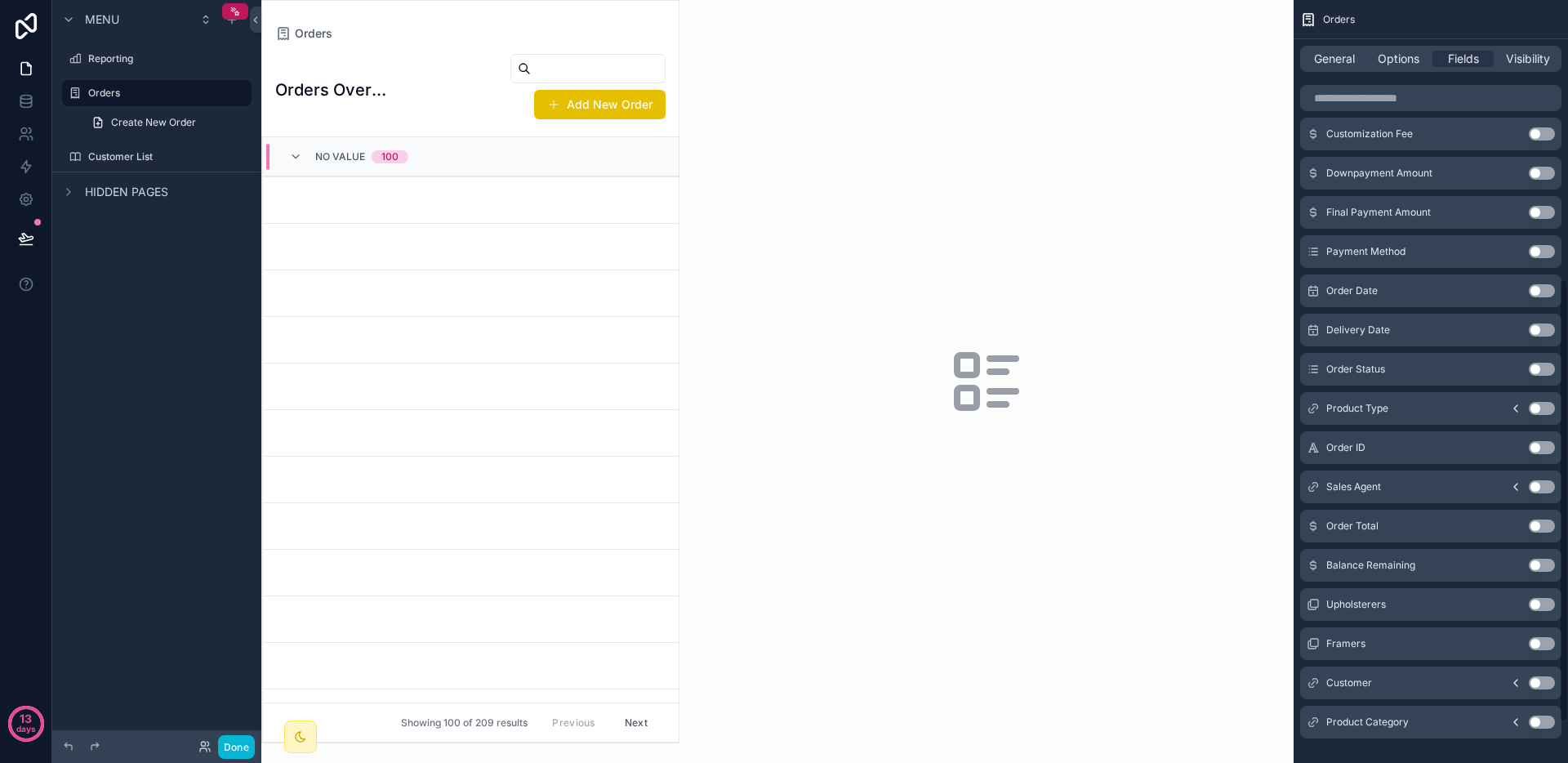
scroll to position [551, 0]
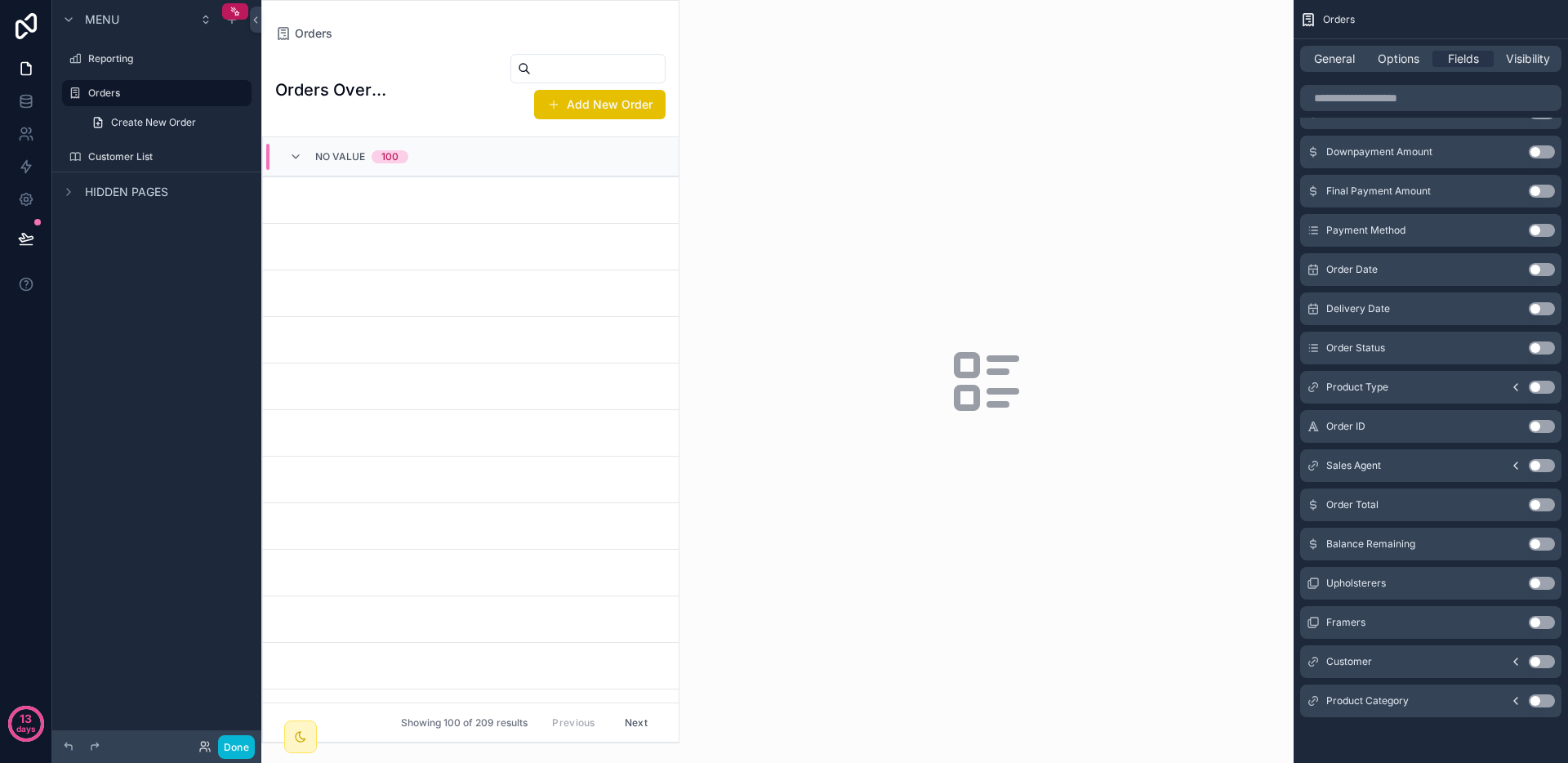
click at [1538, 389] on button "Use setting" at bounding box center [1542, 387] width 26 height 13
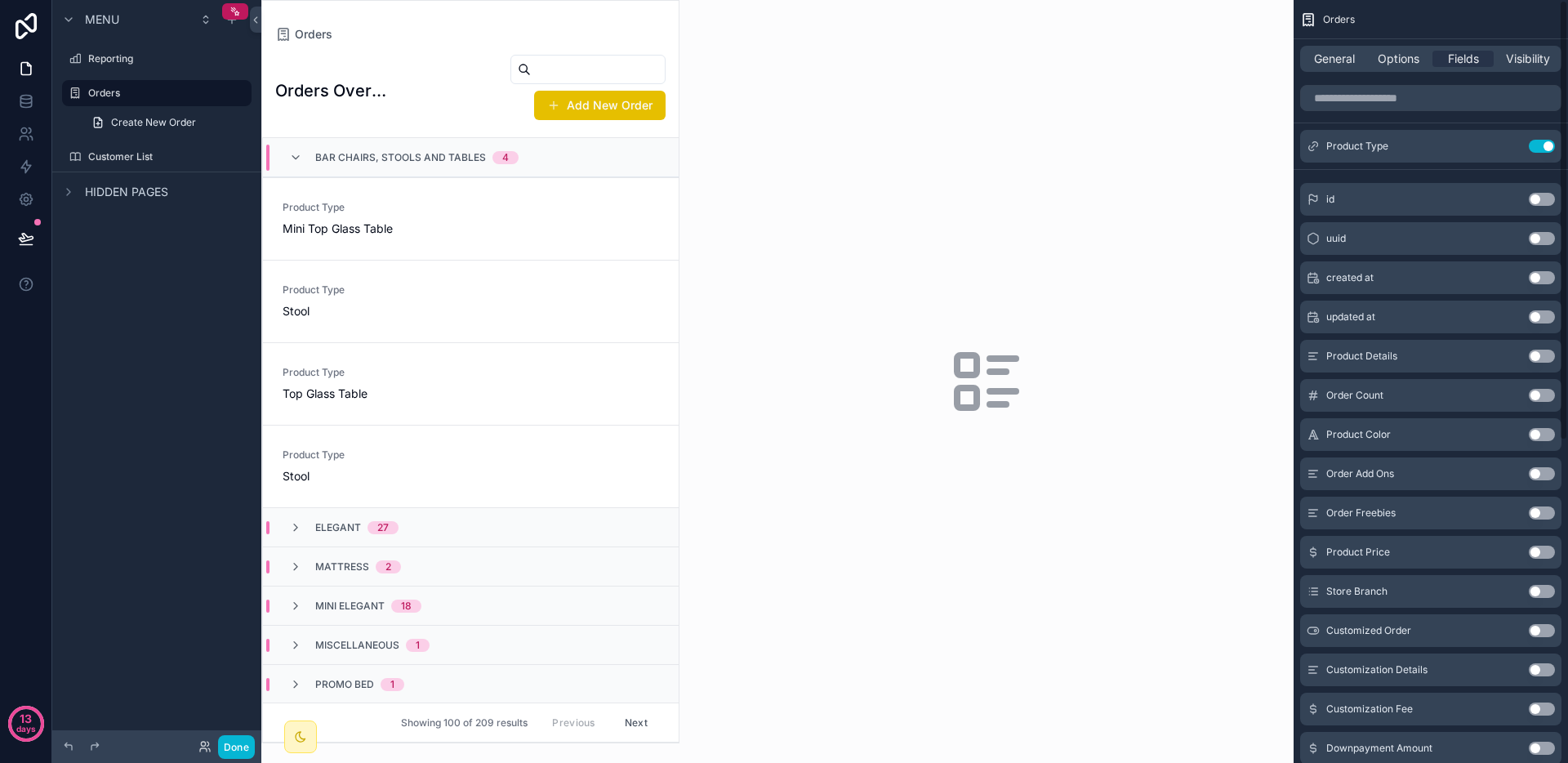
scroll to position [0, 0]
click at [1352, 60] on span "General" at bounding box center [1334, 59] width 41 height 16
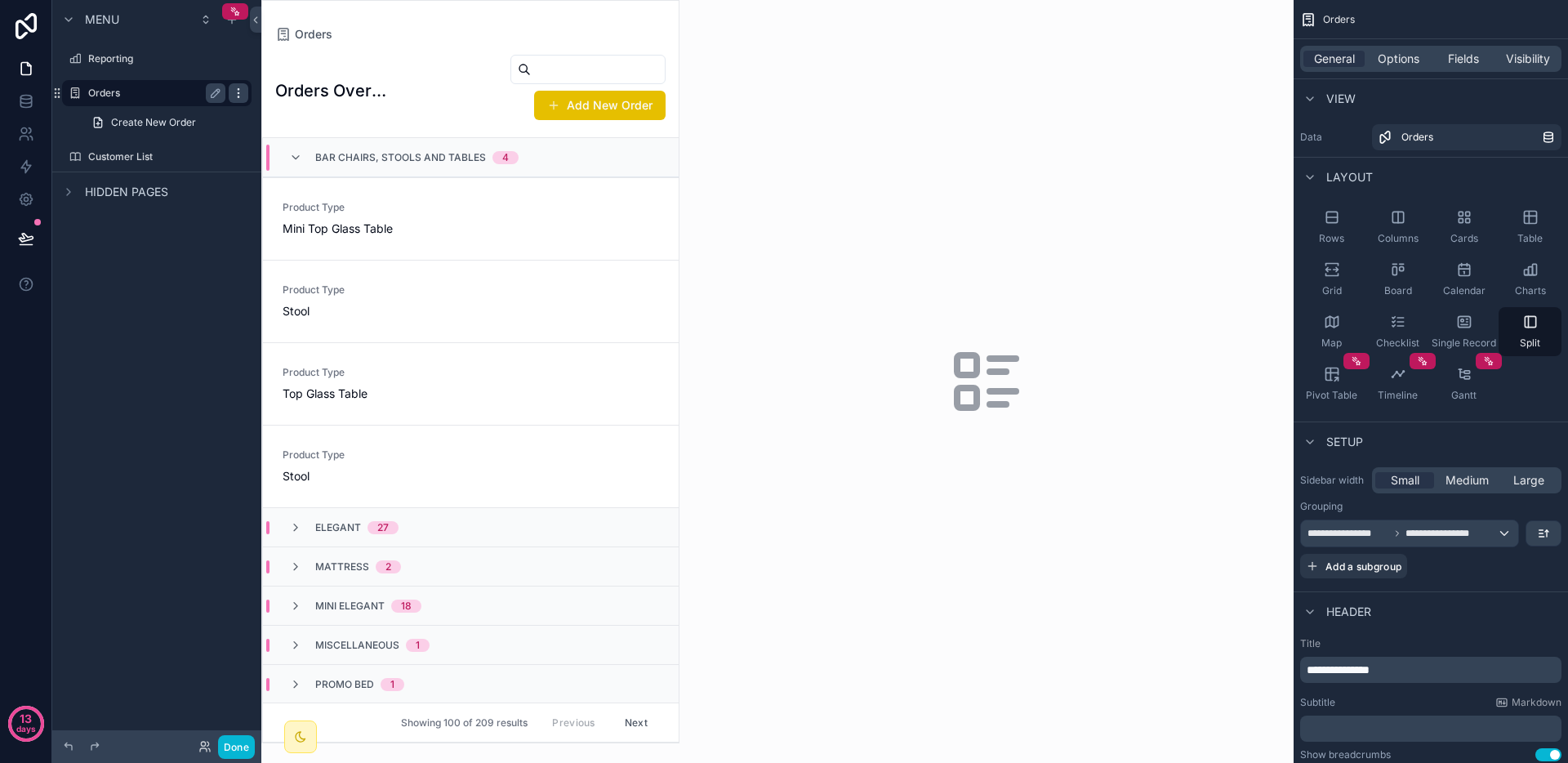
click at [240, 92] on icon "scrollable content" at bounding box center [238, 93] width 13 height 13
click at [279, 98] on icon at bounding box center [277, 104] width 13 height 13
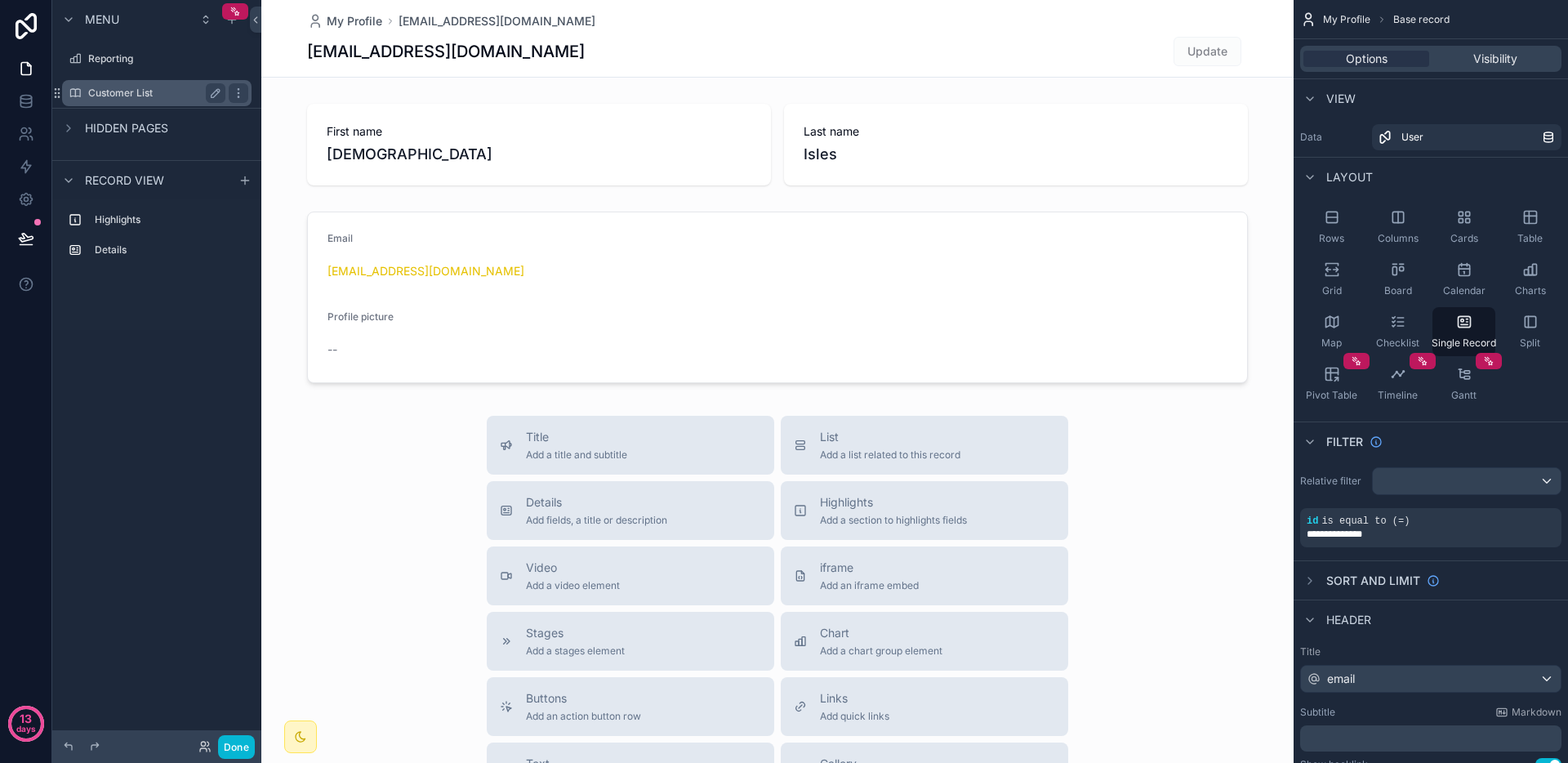
click at [162, 97] on label "Customer List" at bounding box center [154, 93] width 131 height 13
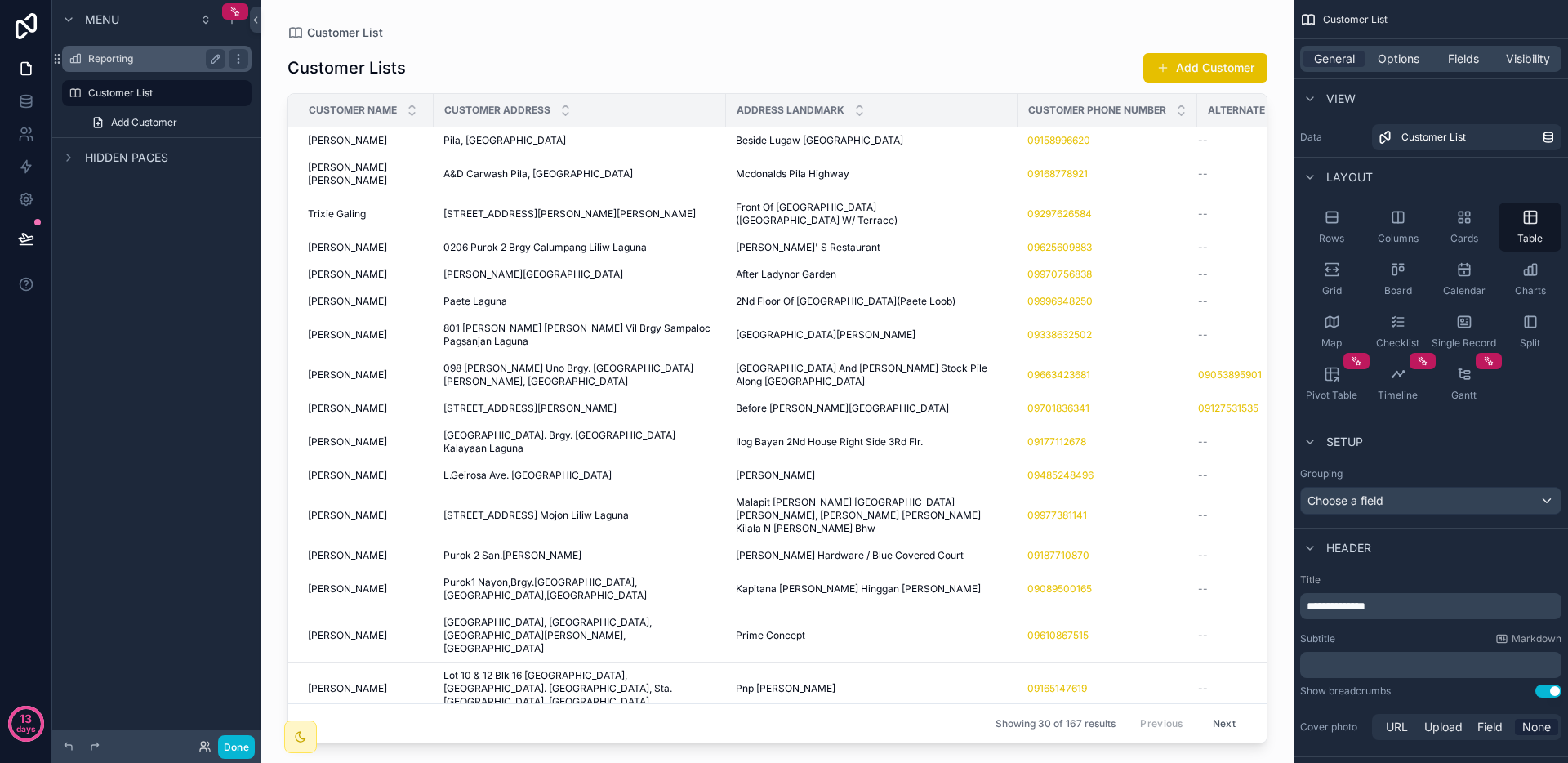
click at [158, 62] on label "Reporting" at bounding box center [154, 59] width 131 height 13
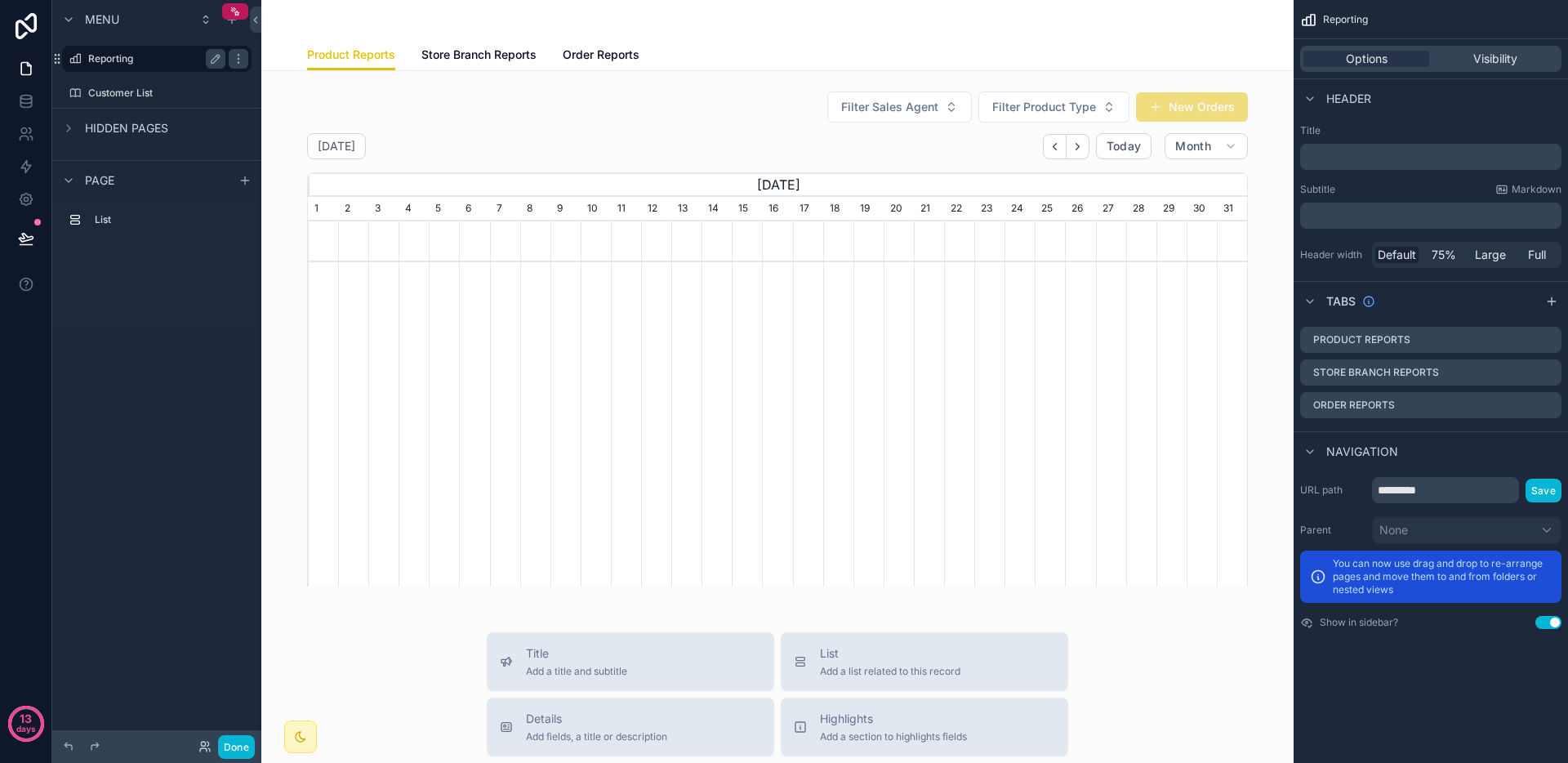
scroll to position [0, 939]
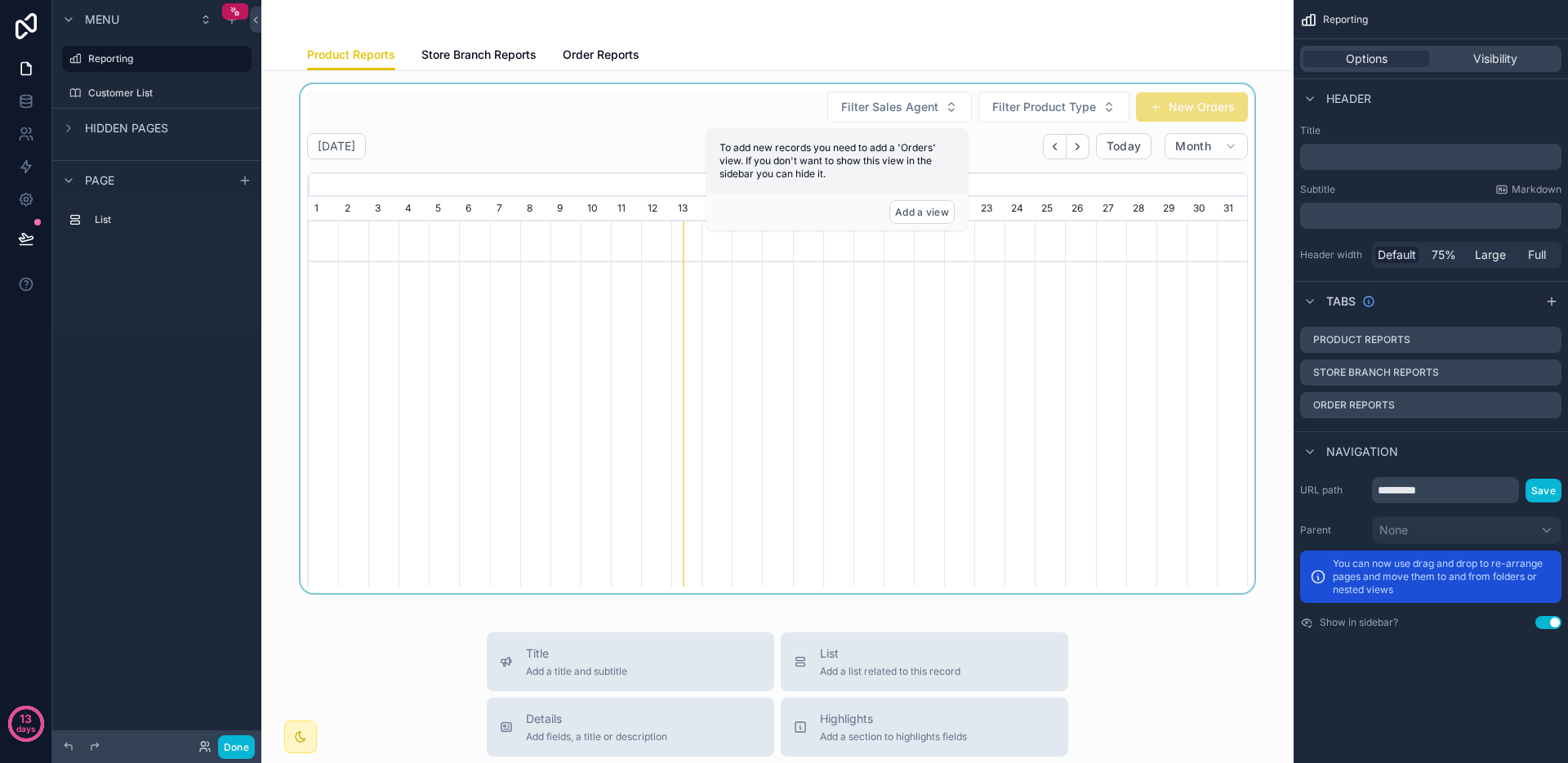
click at [794, 88] on div "scrollable content" at bounding box center [777, 338] width 1007 height 509
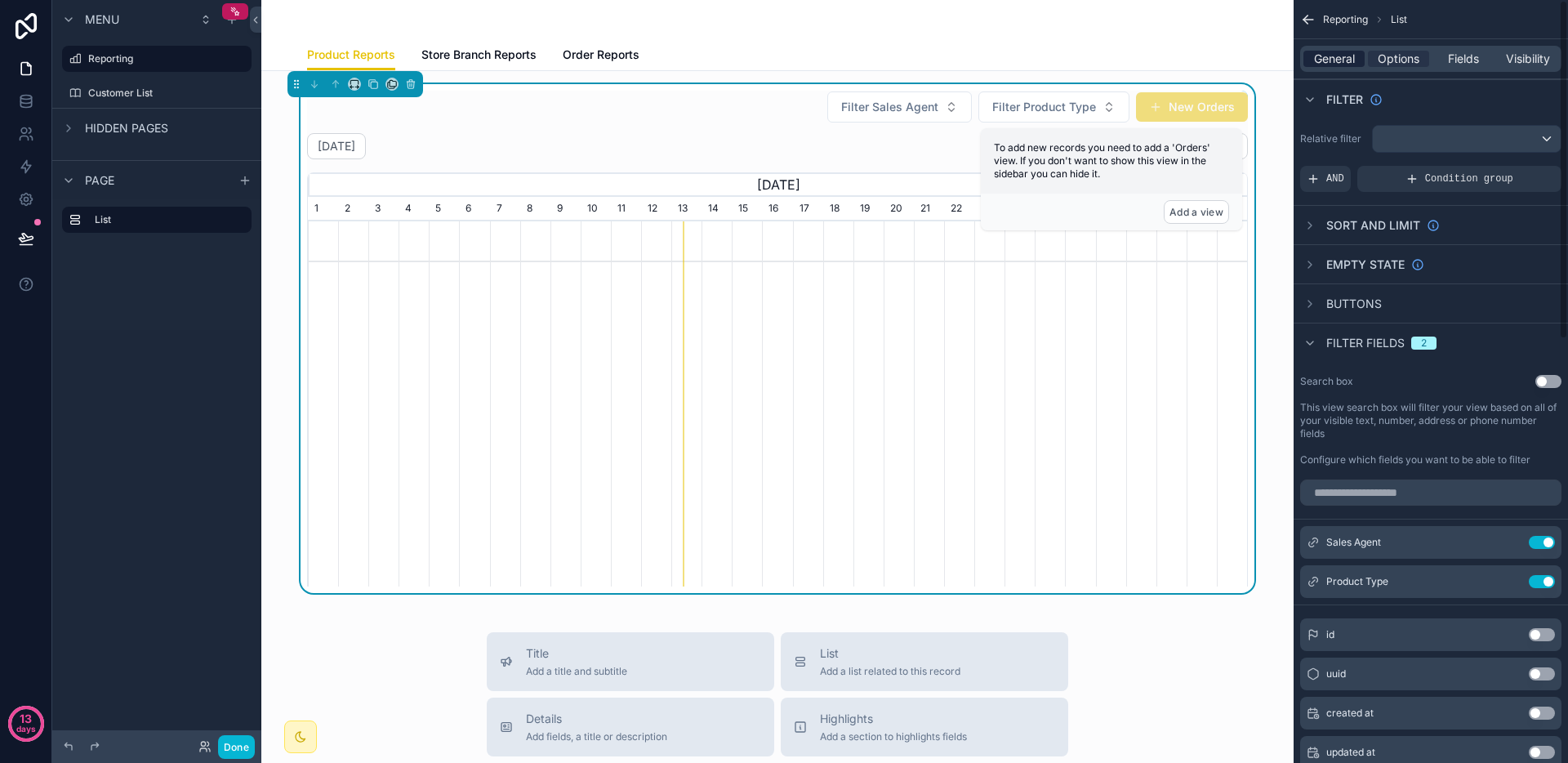
click at [1345, 54] on span "General" at bounding box center [1334, 59] width 41 height 16
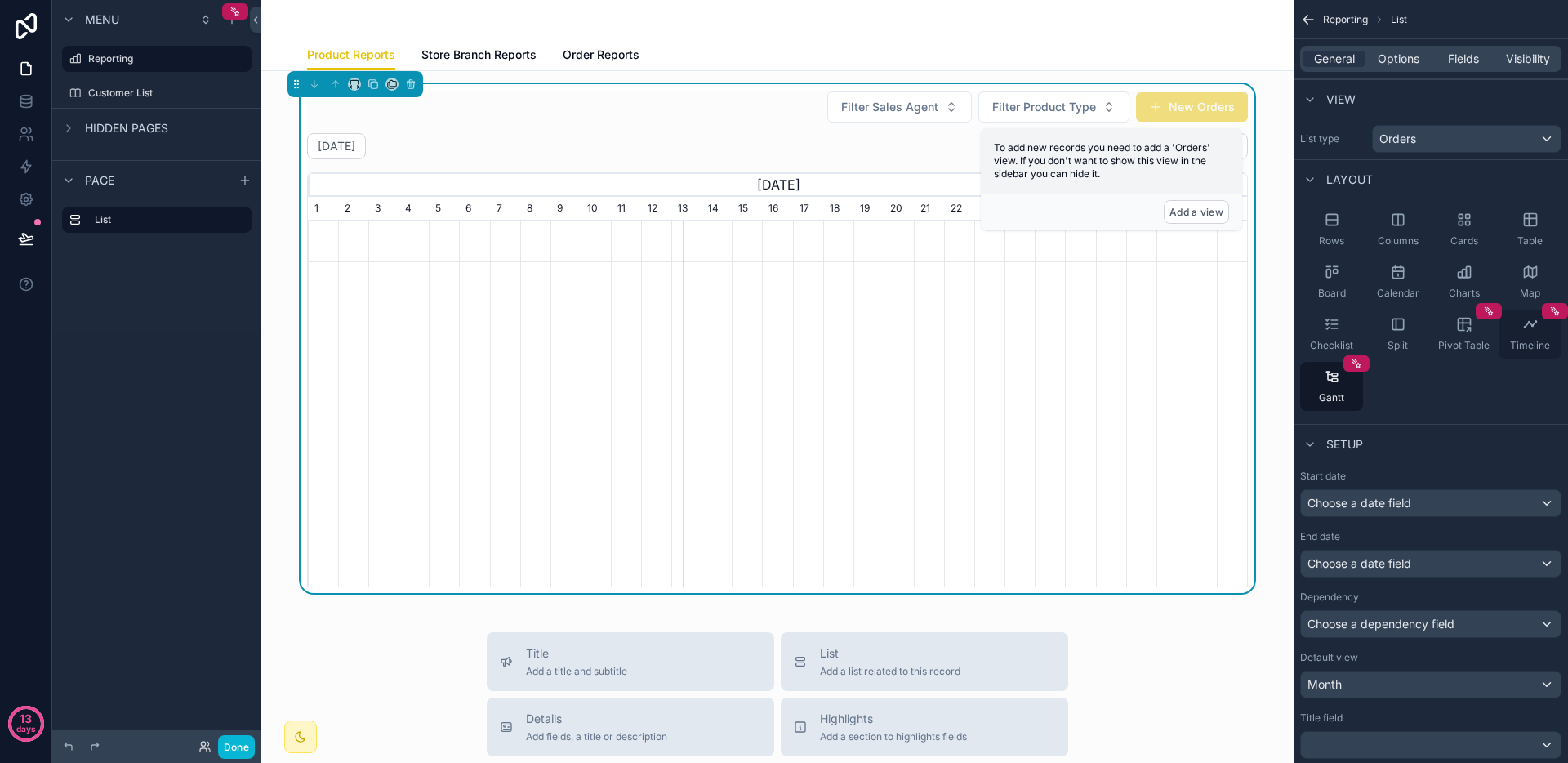
click at [1507, 336] on div "Timeline" at bounding box center [1531, 334] width 63 height 49
click at [1472, 330] on div "Pivot Table" at bounding box center [1464, 334] width 63 height 49
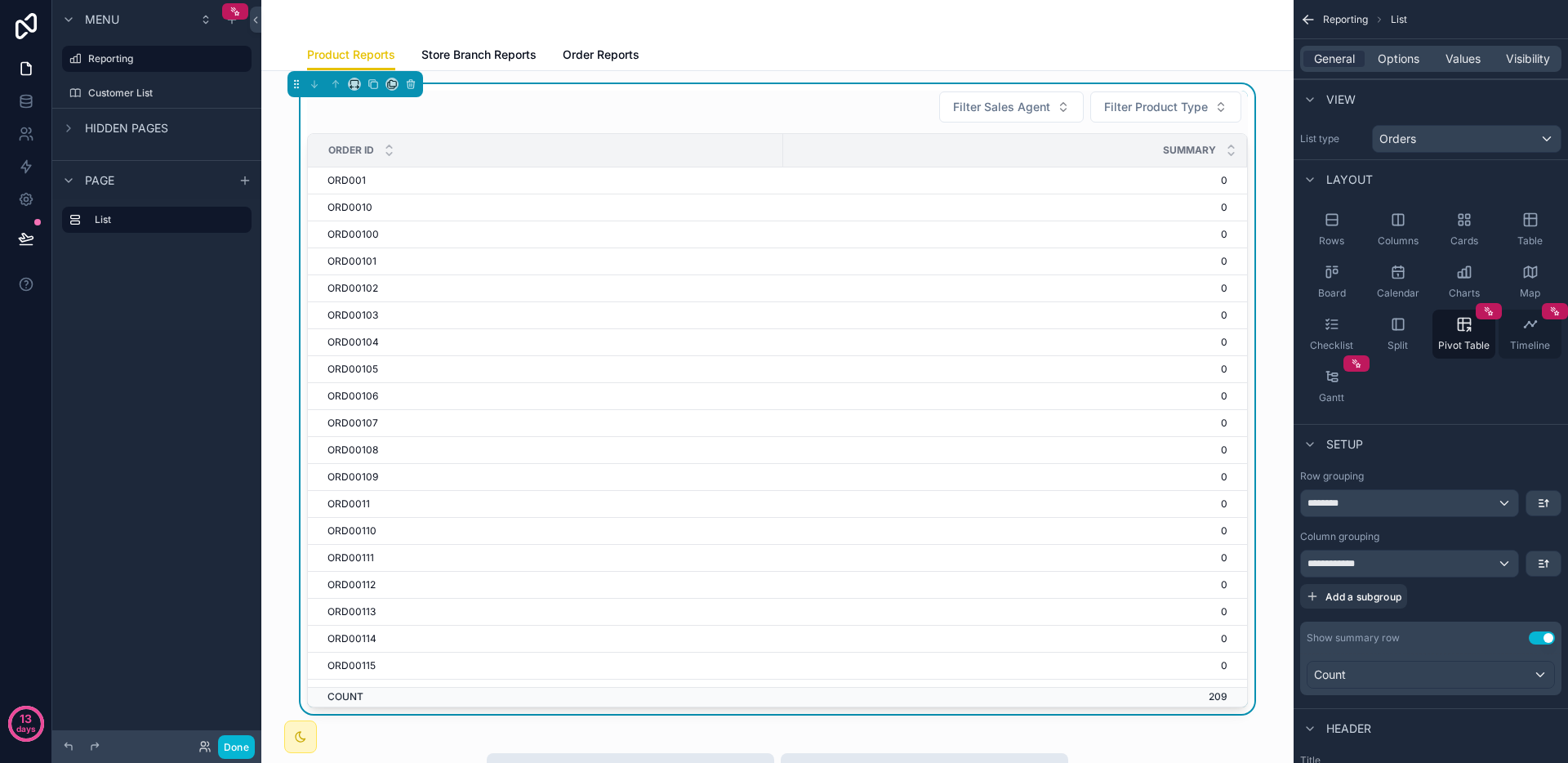
click at [1509, 330] on div "Timeline" at bounding box center [1531, 334] width 63 height 49
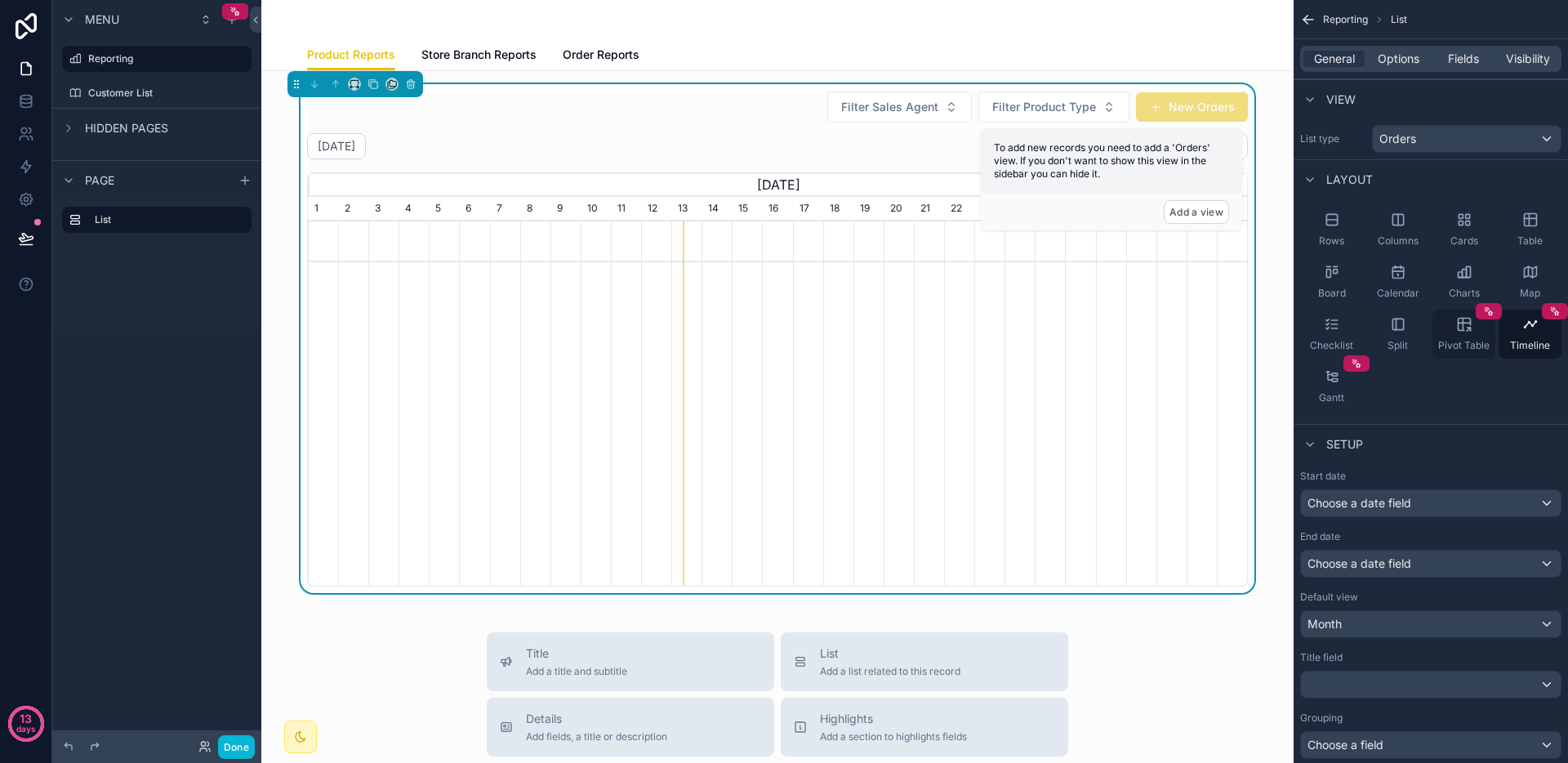
click at [1439, 330] on div "Pivot Table" at bounding box center [1464, 334] width 63 height 49
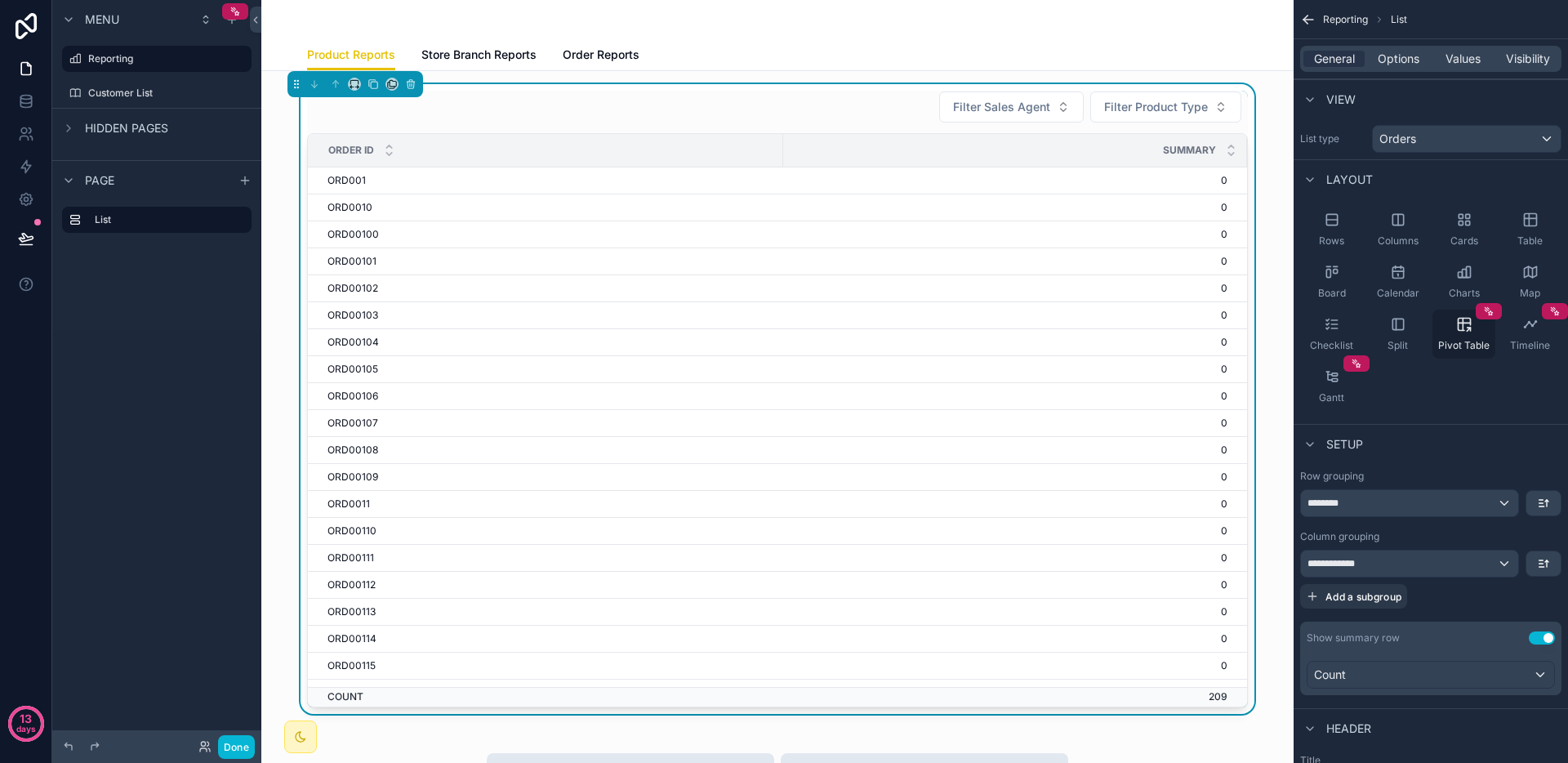
click at [1433, 330] on div "Pivot Table" at bounding box center [1464, 334] width 63 height 49
click at [1393, 329] on icon "scrollable content" at bounding box center [1398, 324] width 11 height 11
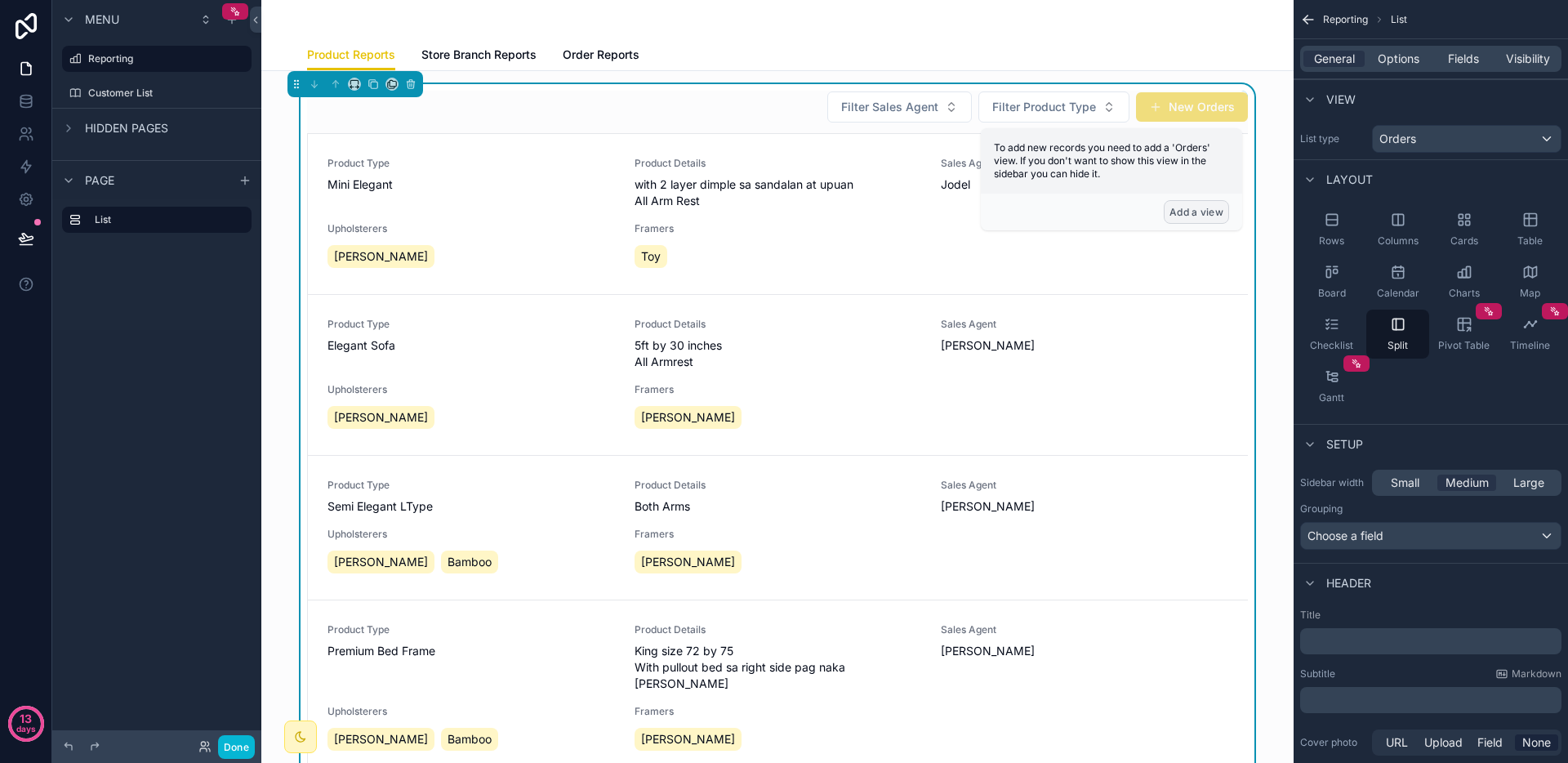
click at [1188, 215] on button "Add a view" at bounding box center [1196, 212] width 65 height 24
click at [1178, 191] on div "To add new records you need to add a 'Orders' view. If you don't want to show t…" at bounding box center [1112, 161] width 262 height 65
click at [1193, 121] on button "New Orders" at bounding box center [1193, 107] width 112 height 30
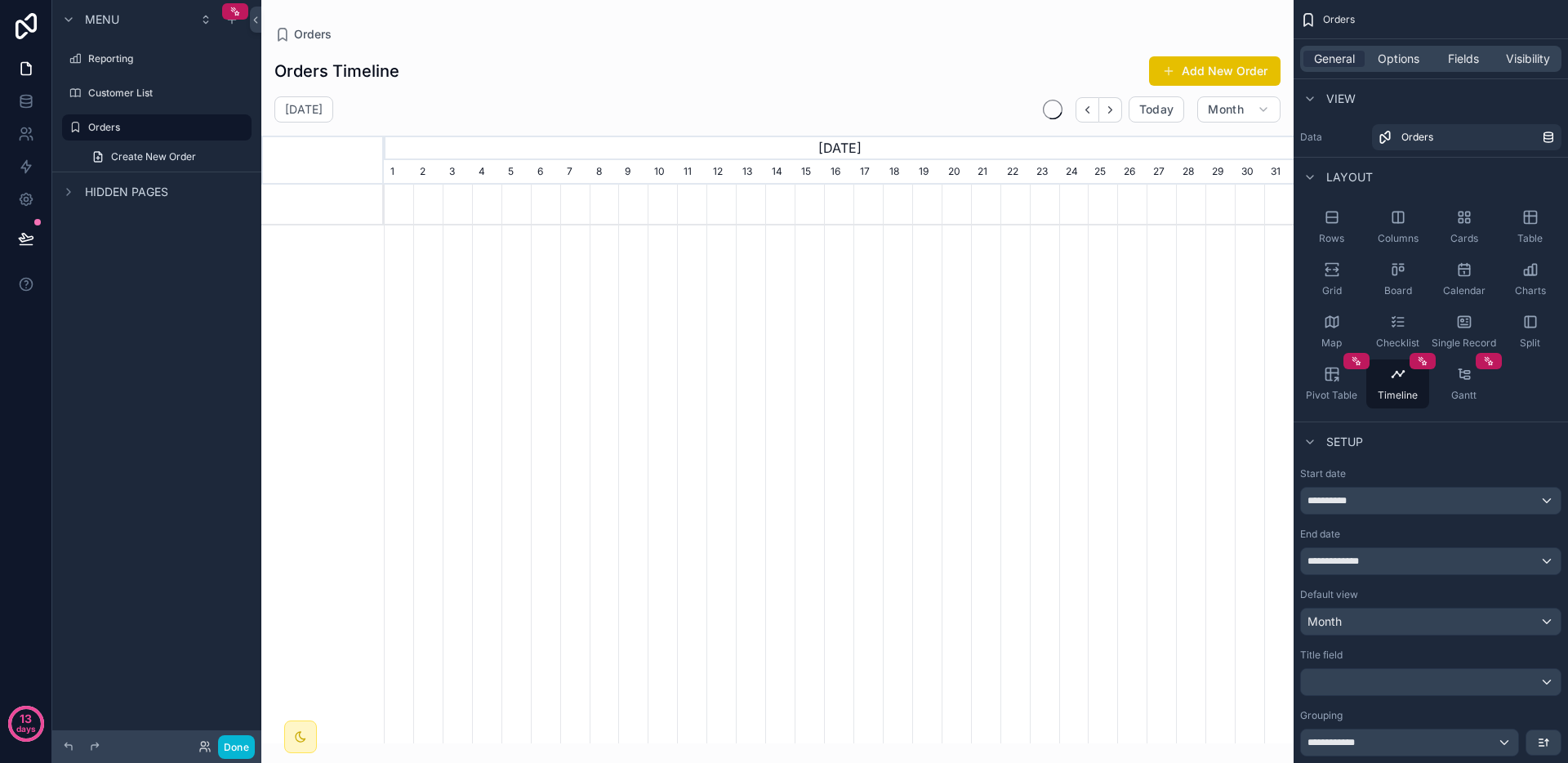
scroll to position [0, 910]
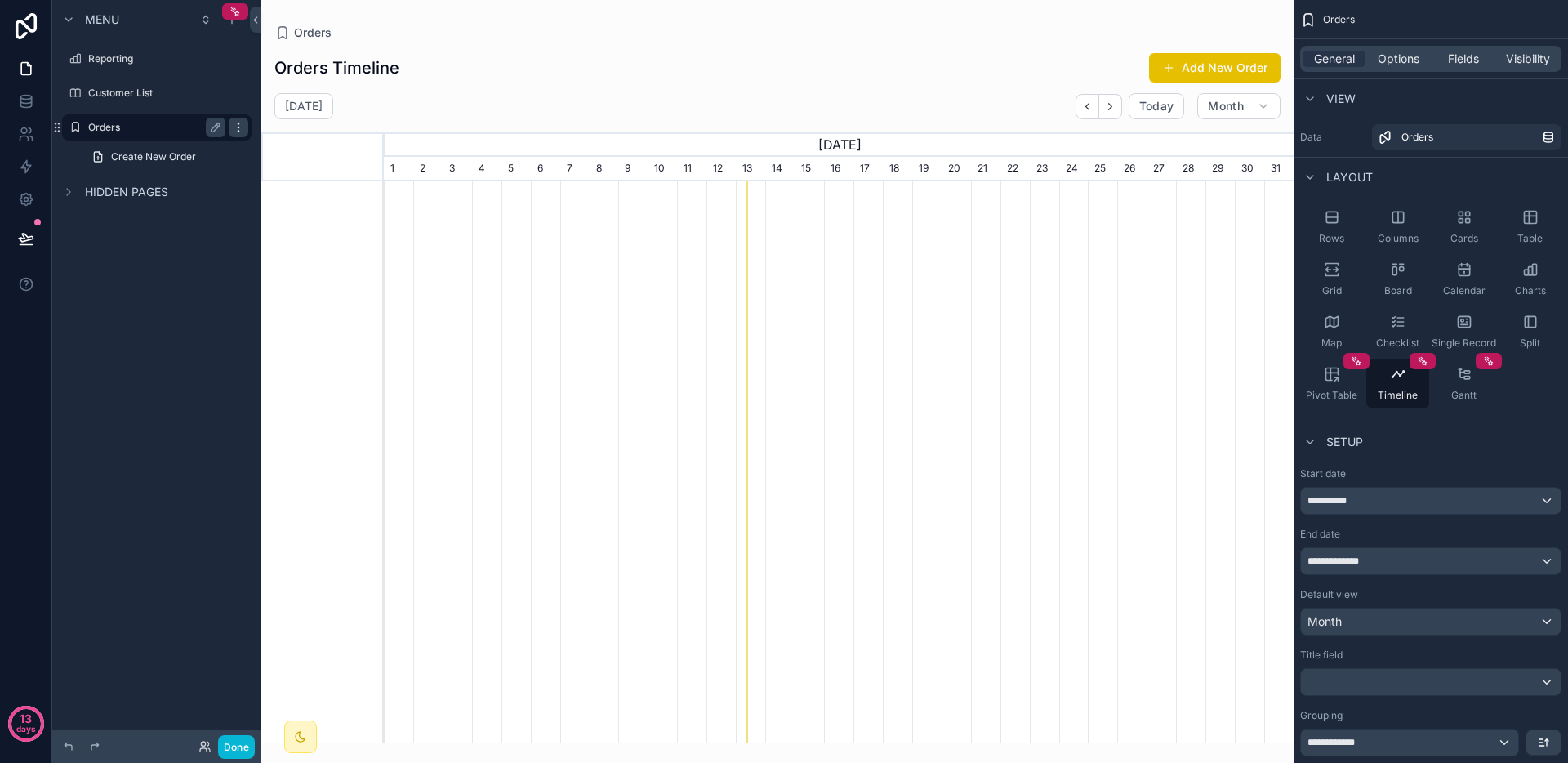
click at [236, 125] on icon "scrollable content" at bounding box center [238, 127] width 13 height 13
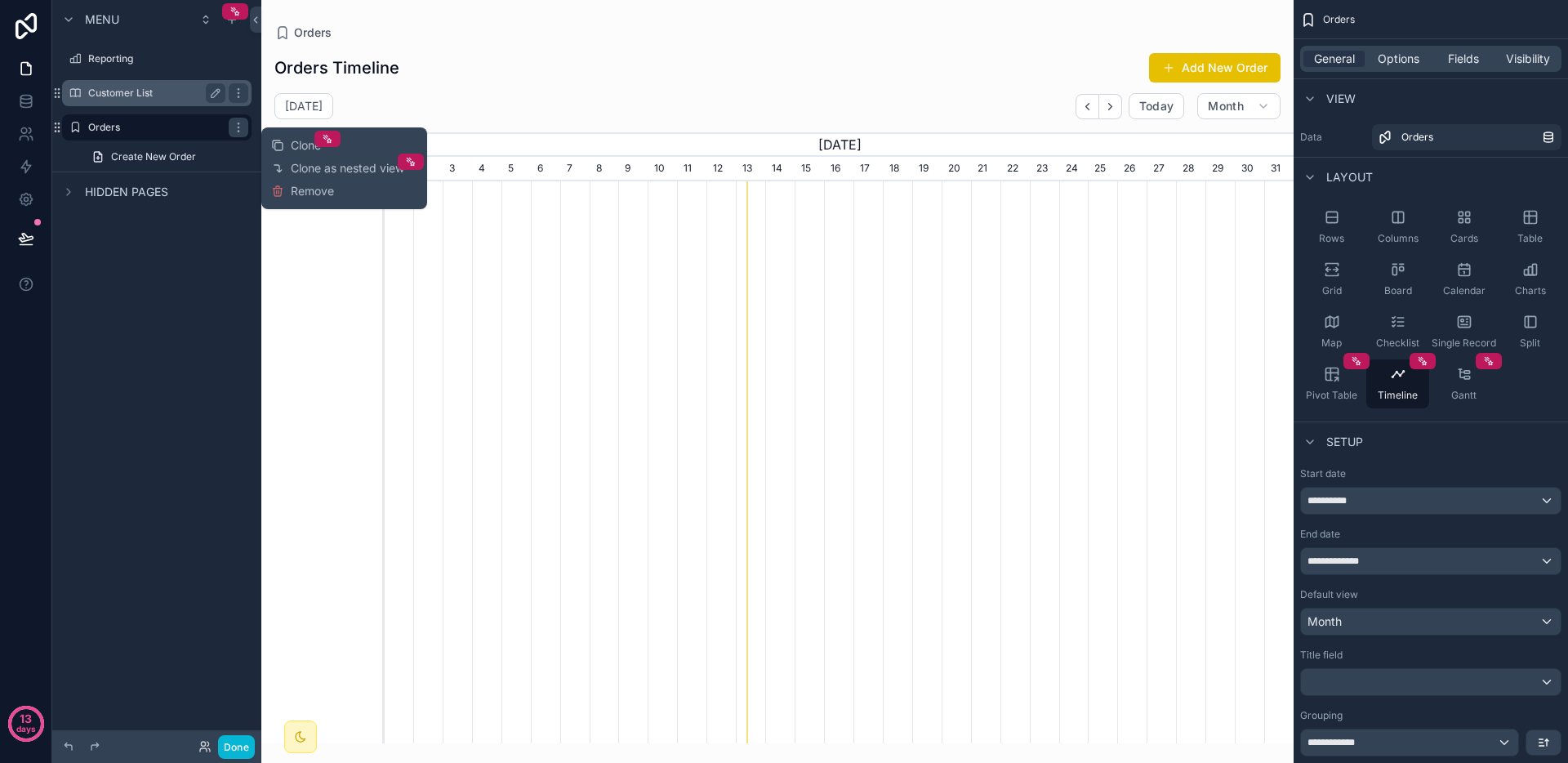
click at [164, 101] on div "Customer List" at bounding box center [157, 93] width 138 height 20
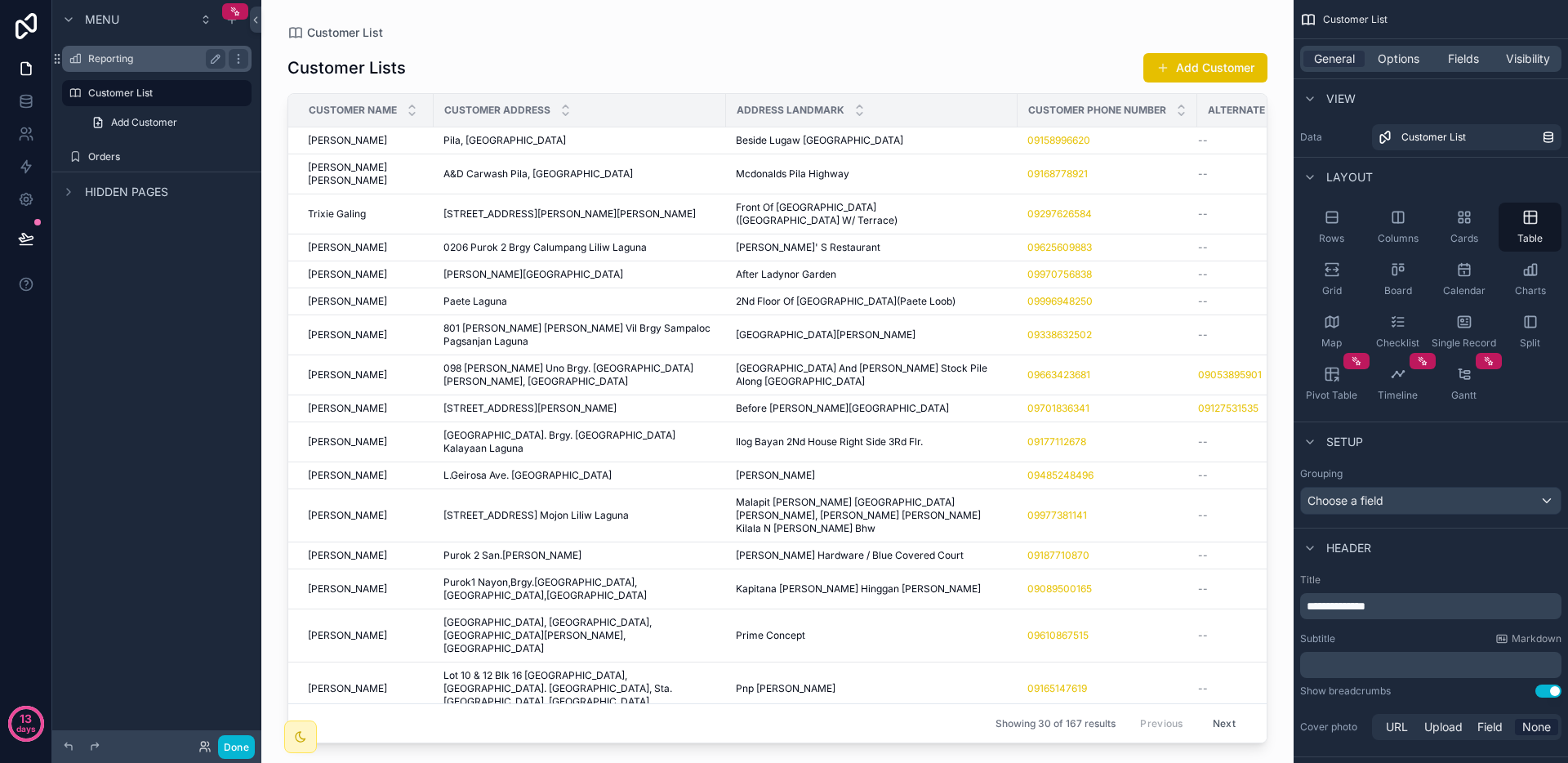
click at [118, 56] on label "Reporting" at bounding box center [154, 59] width 131 height 13
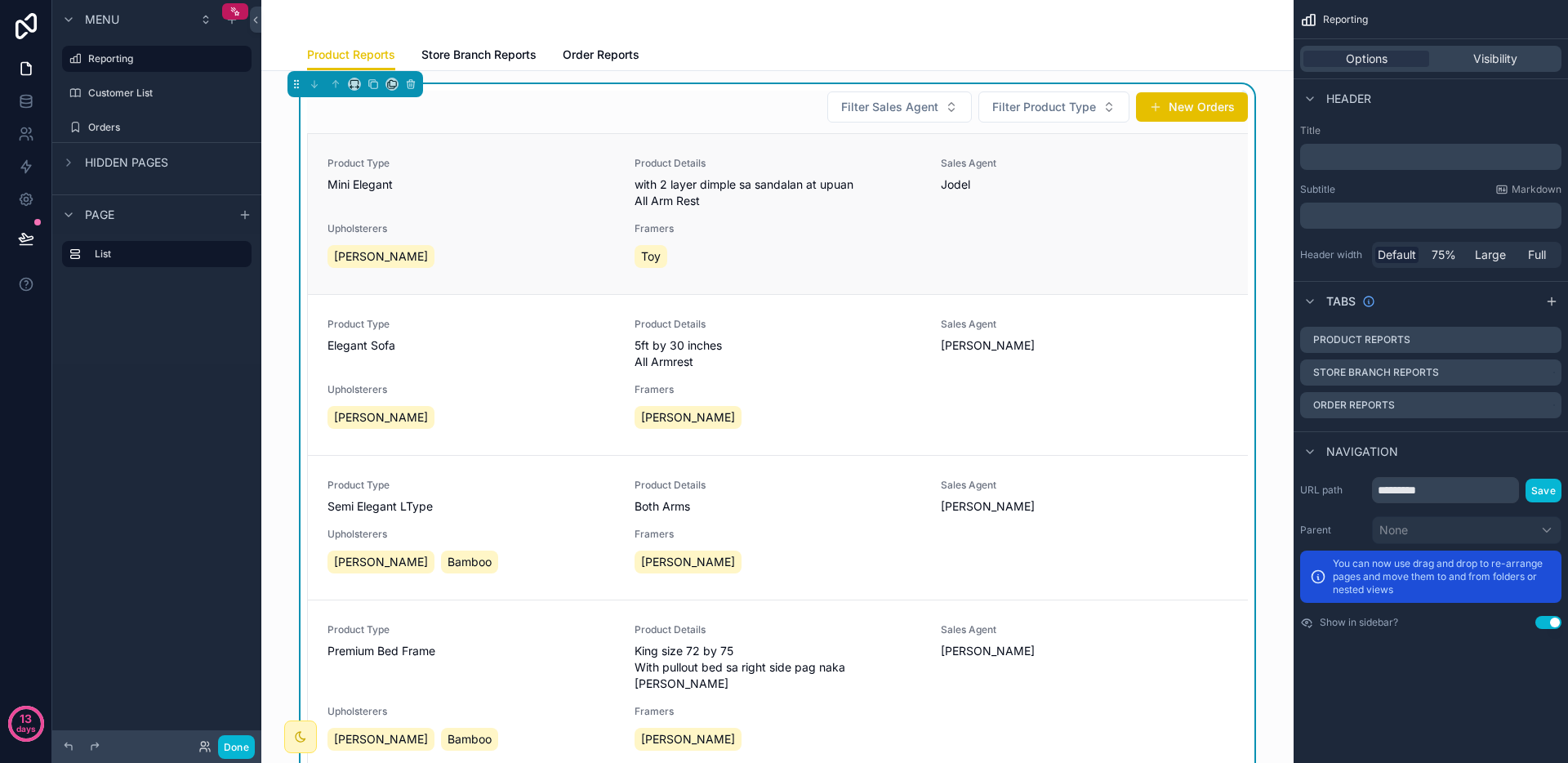
click at [736, 139] on link "Product Type Mini Elegant Product Details with 2 layer dimple sa sandalan at up…" at bounding box center [778, 214] width 940 height 160
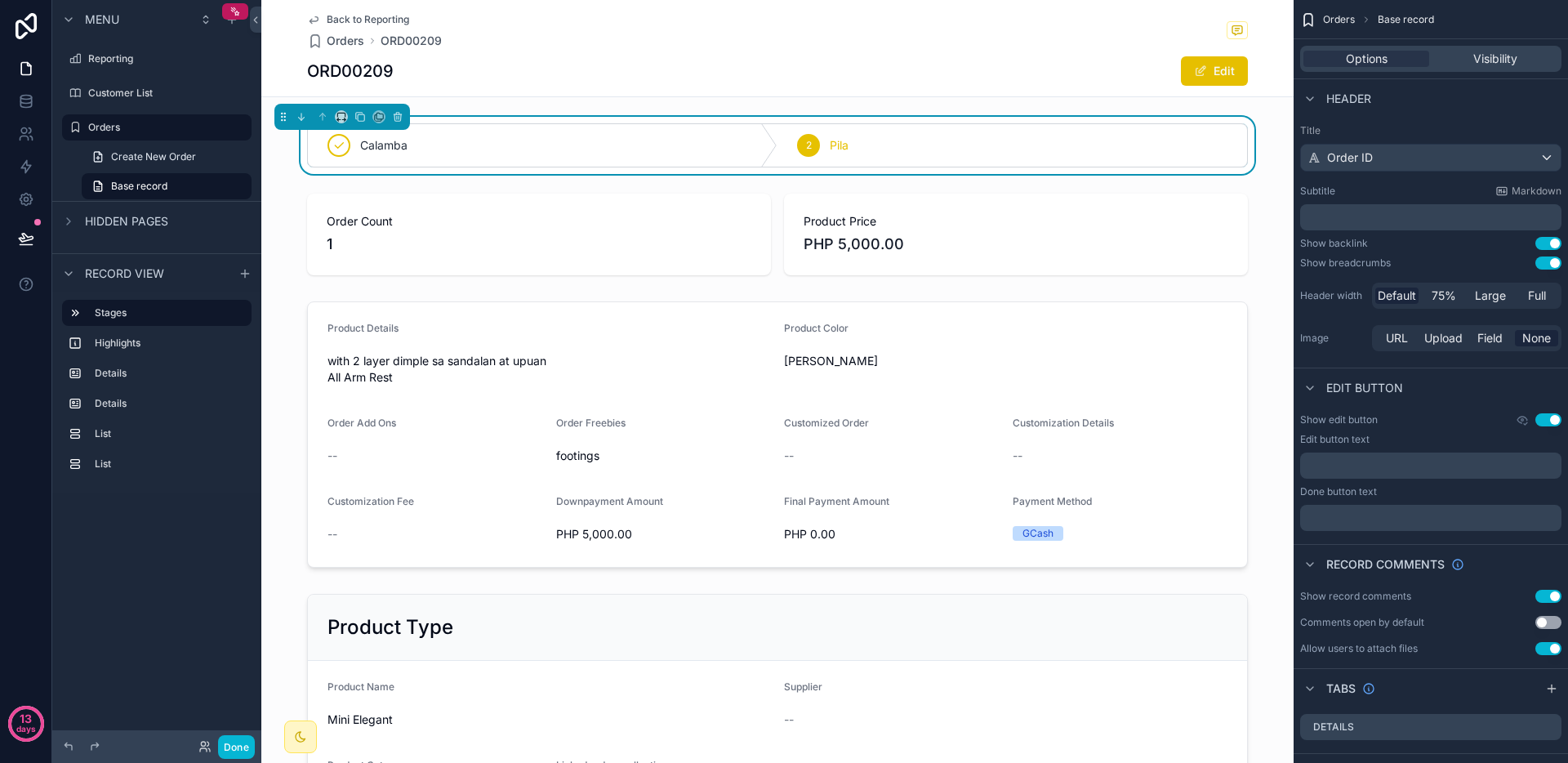
click at [370, 13] on span "Back to Reporting" at bounding box center [368, 19] width 82 height 13
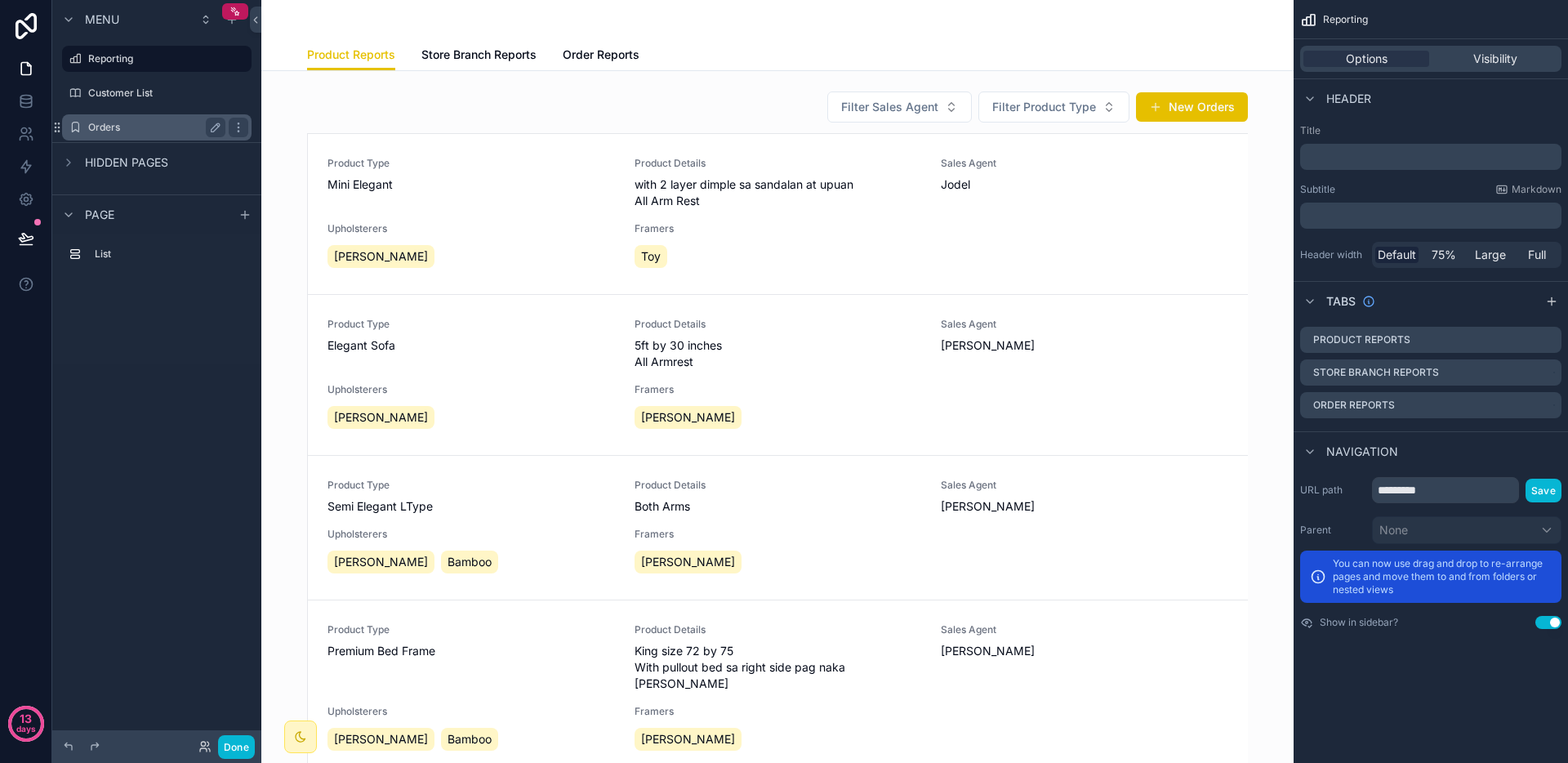
click at [178, 126] on label "Orders" at bounding box center [154, 127] width 131 height 13
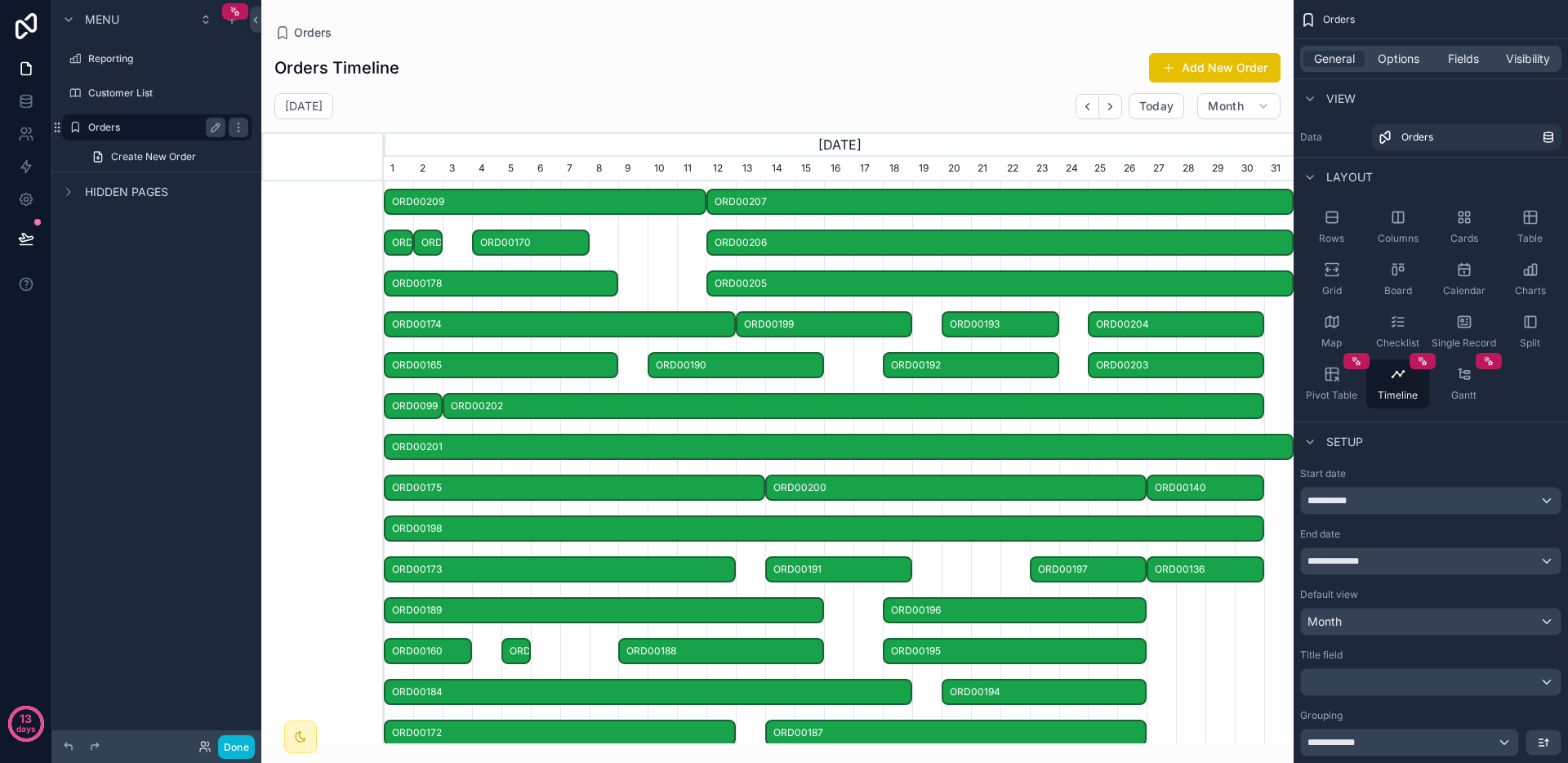
scroll to position [0, 910]
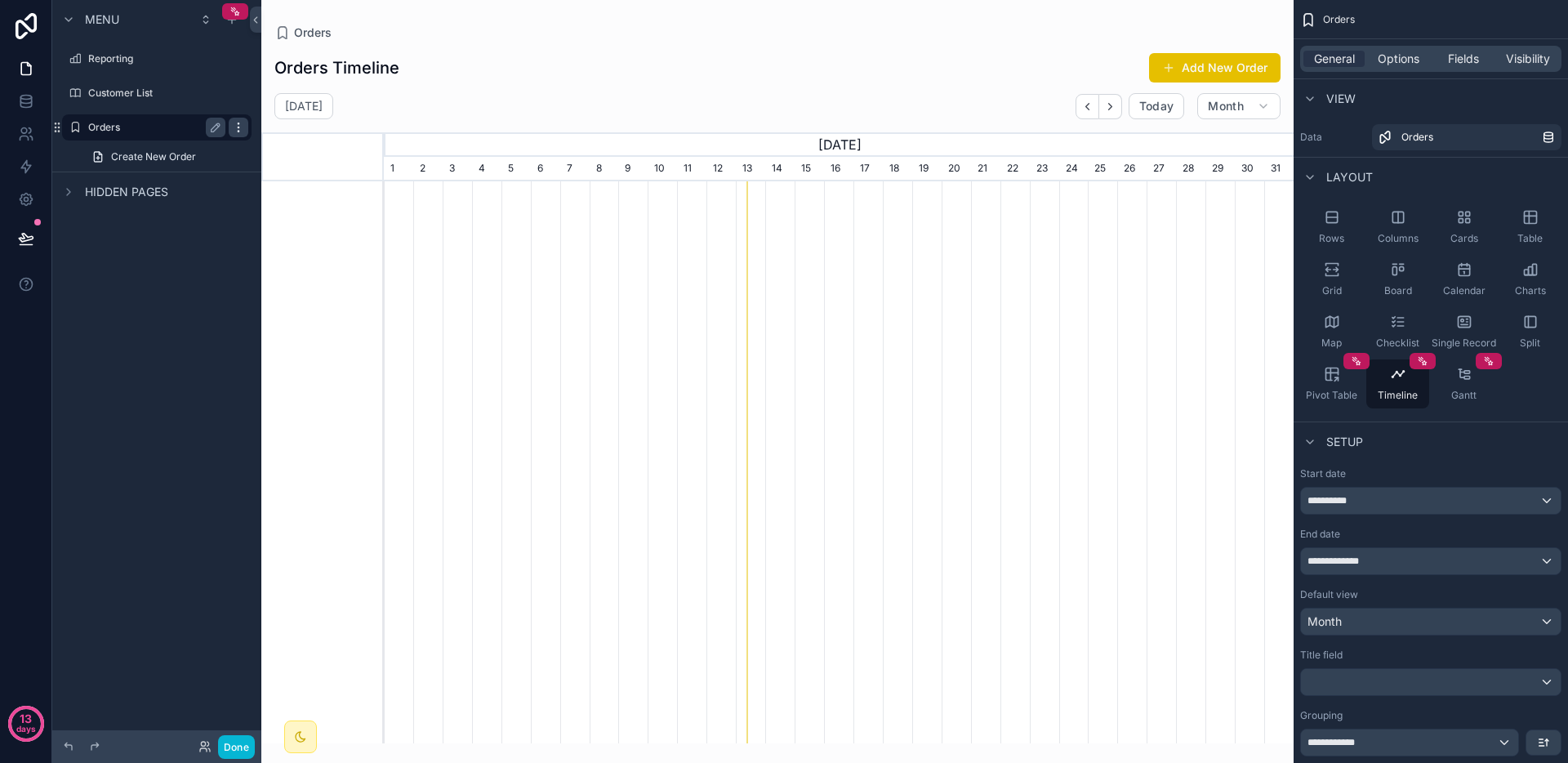
click at [234, 127] on icon "scrollable content" at bounding box center [238, 127] width 13 height 13
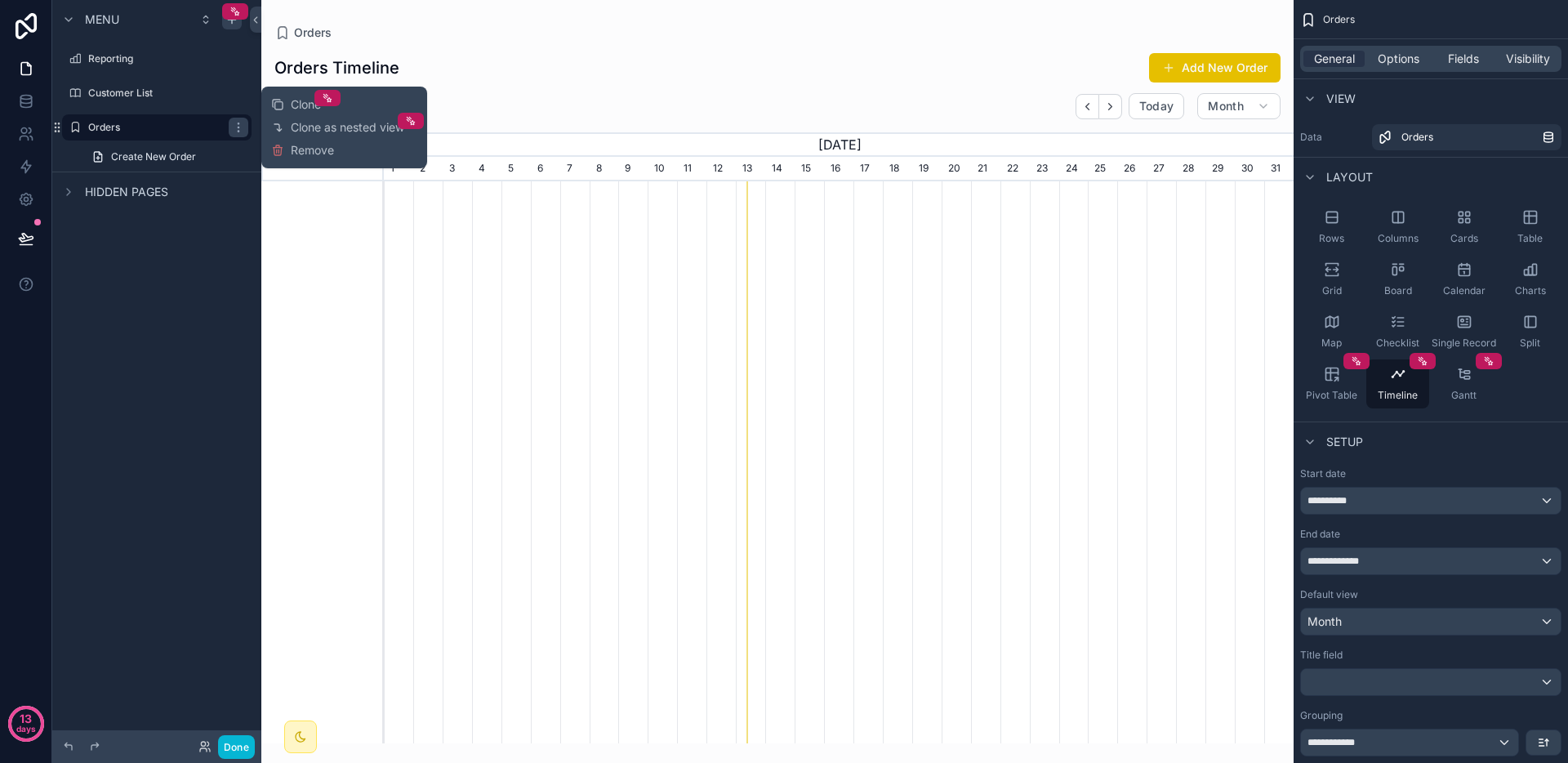
click at [235, 20] on icon "scrollable content" at bounding box center [231, 19] width 13 height 13
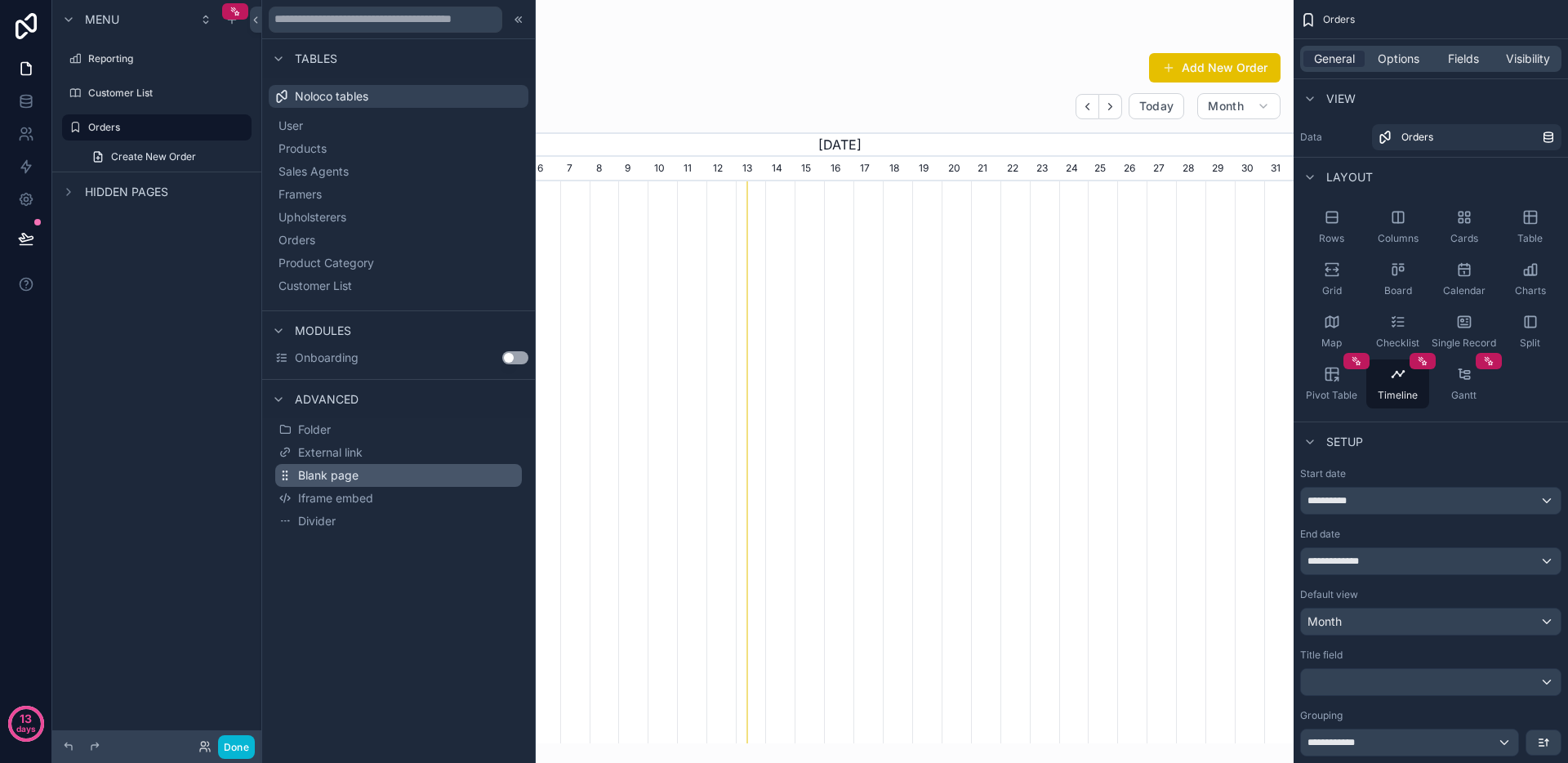
click at [360, 480] on button "Blank page" at bounding box center [398, 475] width 246 height 23
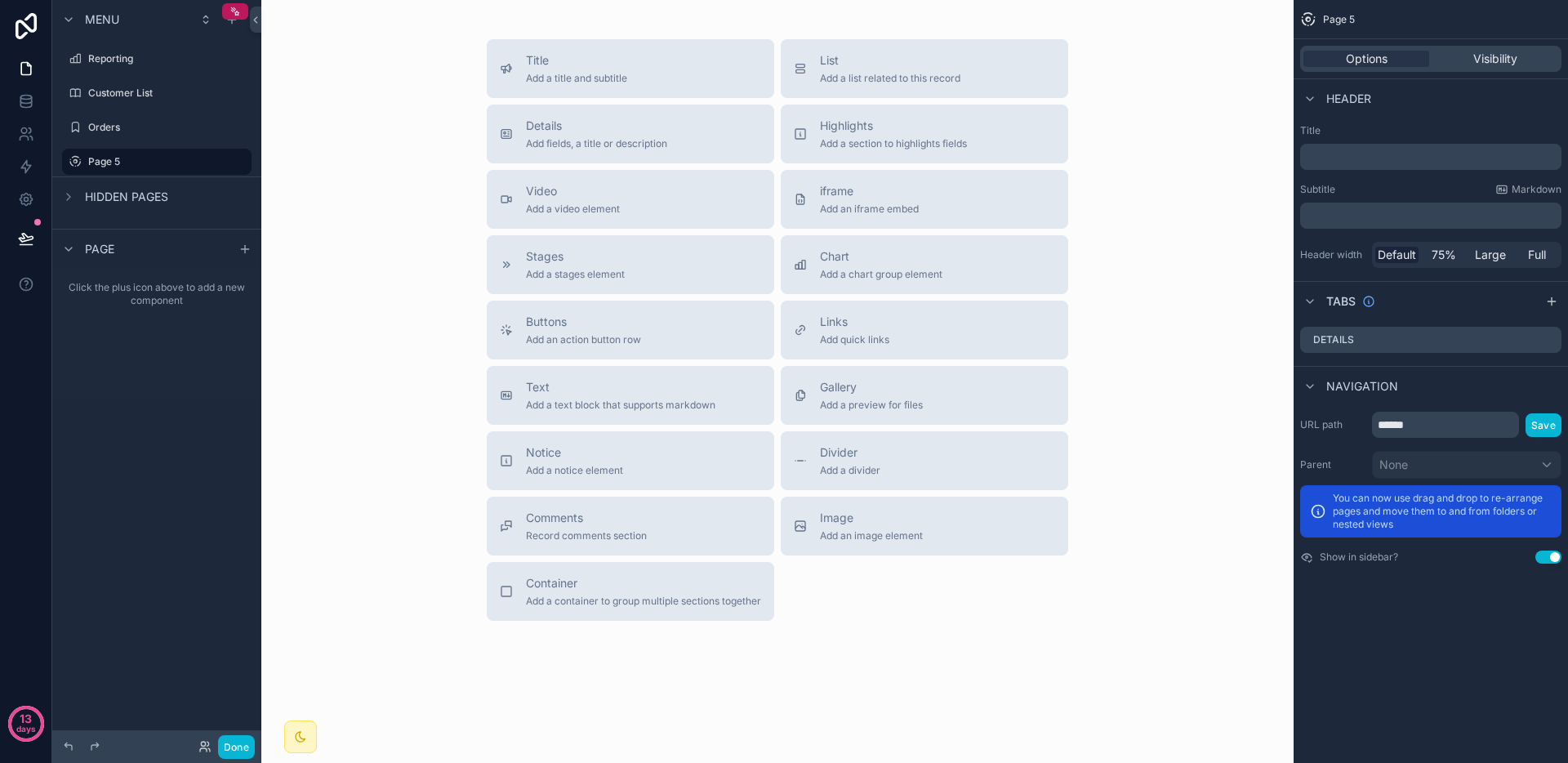
click at [411, 180] on div "Title Add a title and subtitle List Add a list related to this record Details A…" at bounding box center [777, 330] width 1007 height 582
click at [237, 244] on div "scrollable content" at bounding box center [245, 249] width 20 height 20
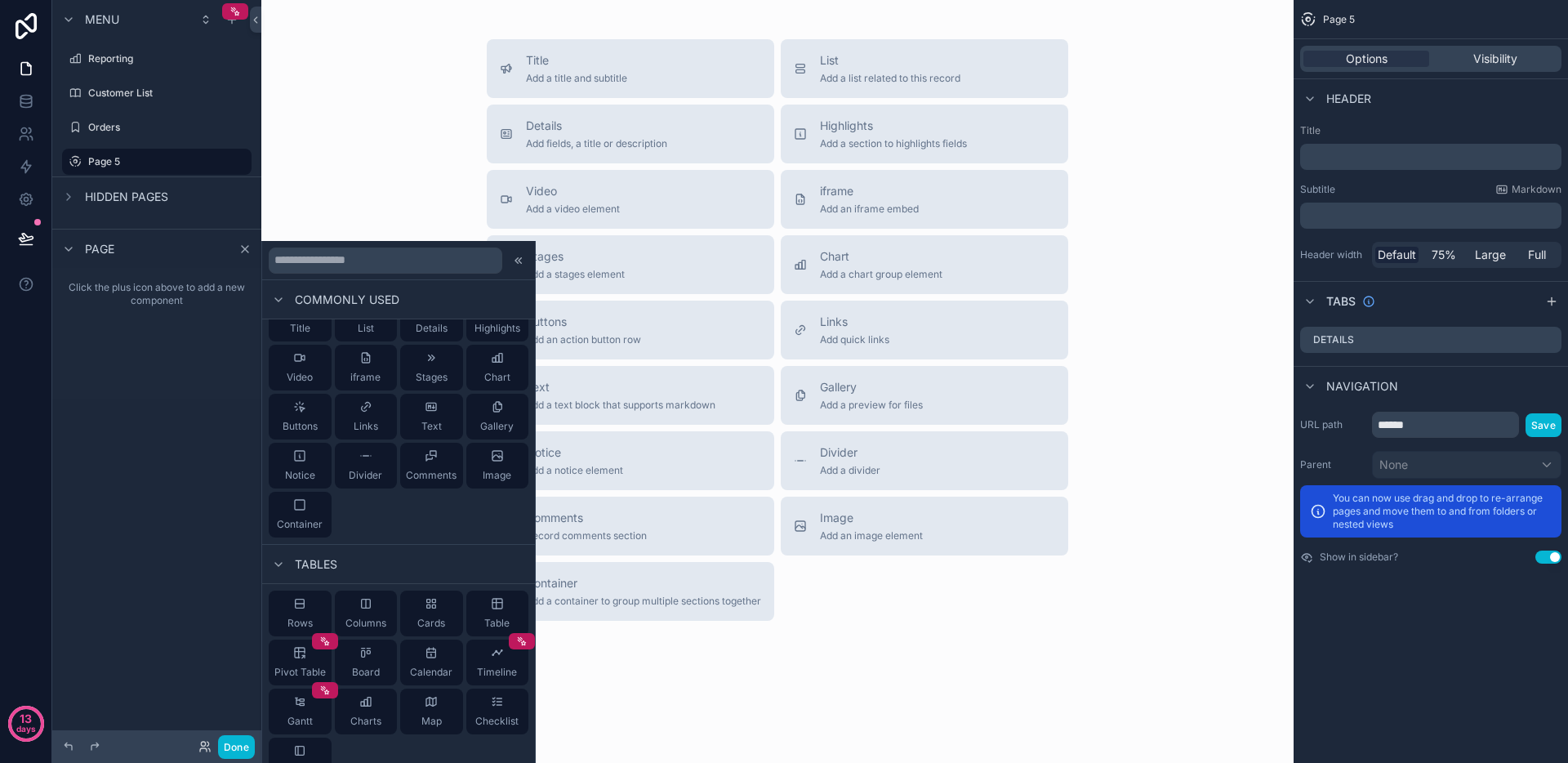
scroll to position [90, 0]
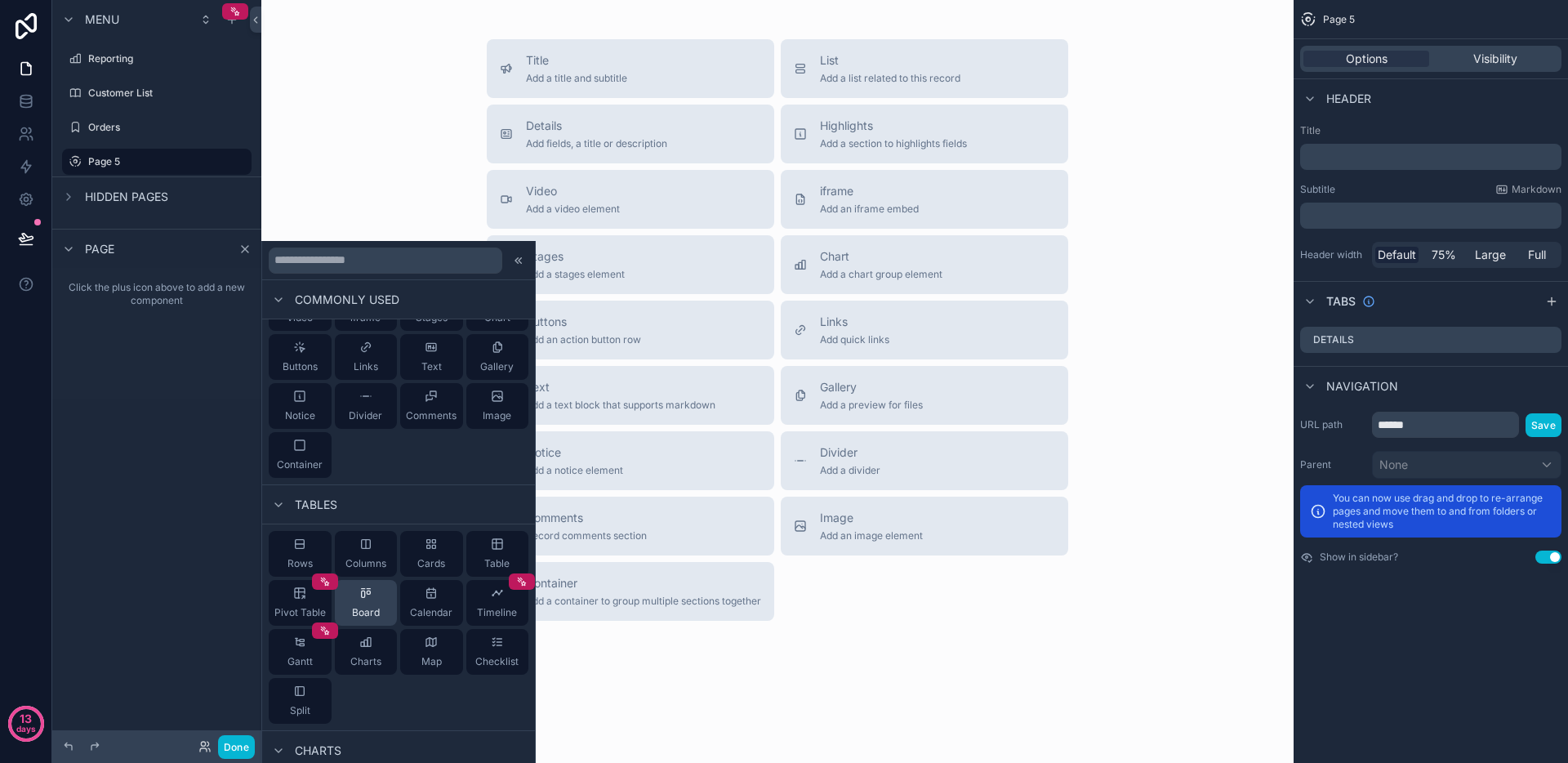
click at [363, 596] on icon at bounding box center [365, 592] width 13 height 13
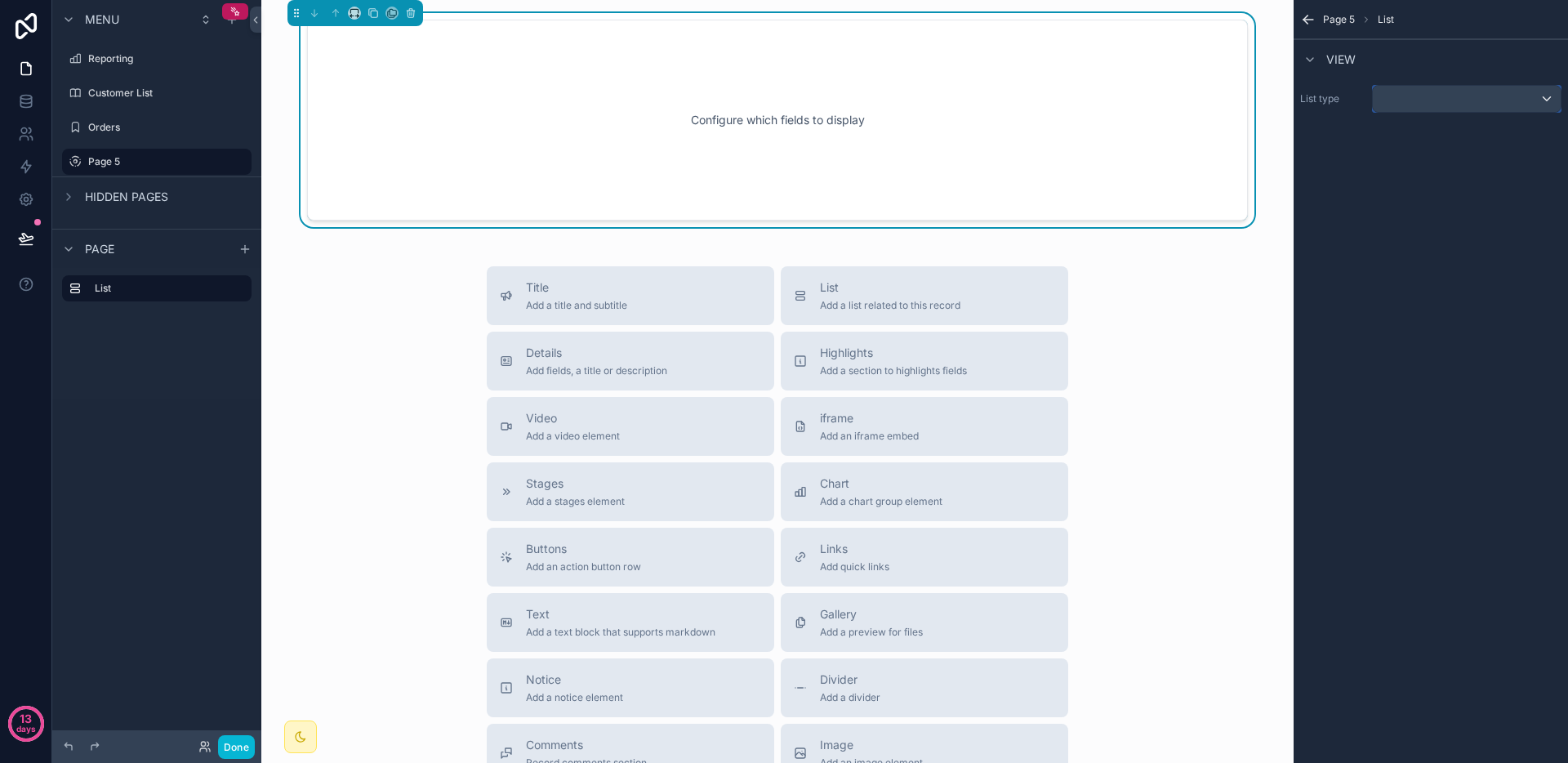
click at [1474, 96] on div "scrollable content" at bounding box center [1466, 99] width 188 height 26
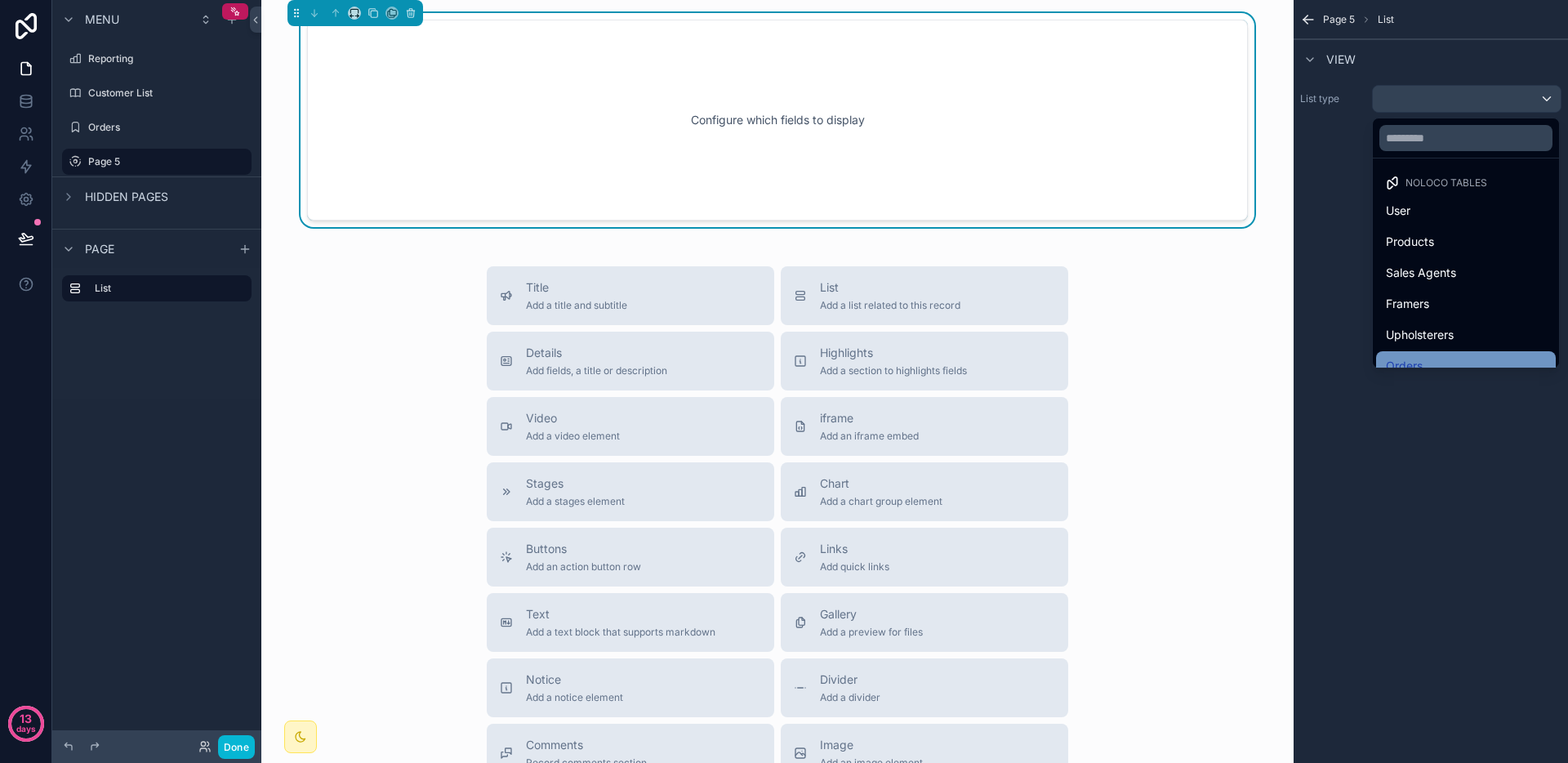
click at [1407, 359] on span "Orders" at bounding box center [1404, 365] width 37 height 20
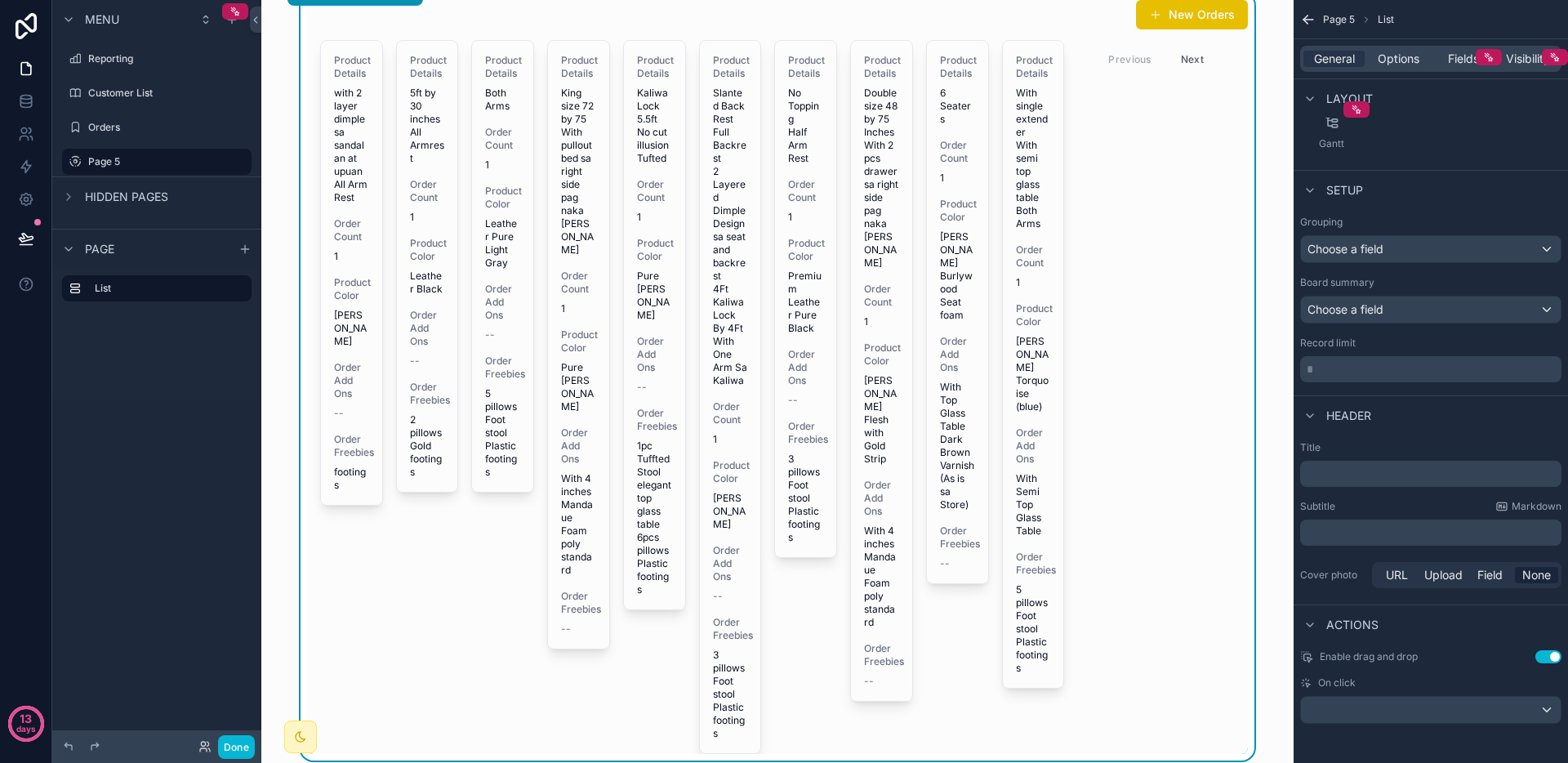
scroll to position [0, 0]
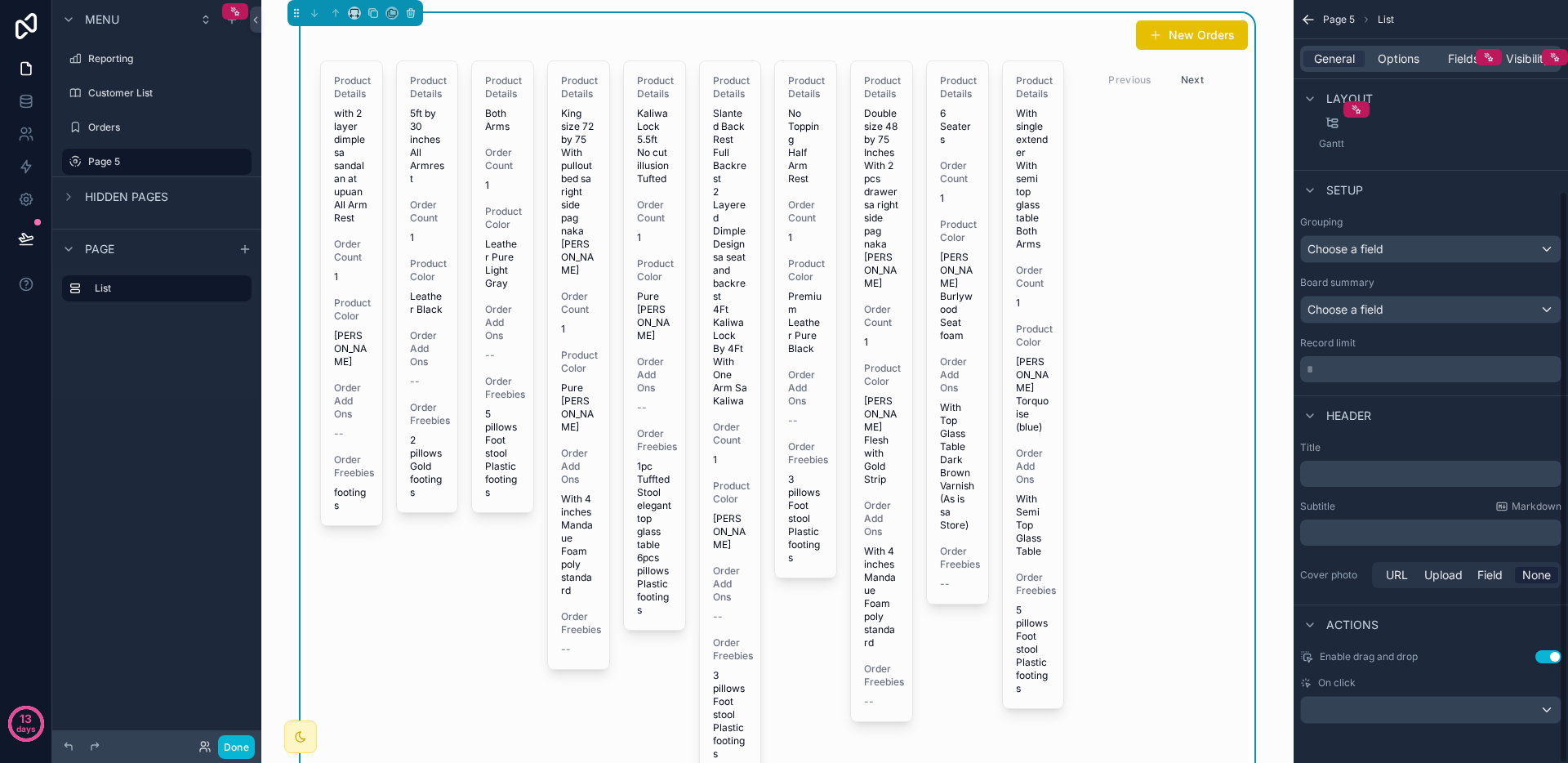
drag, startPoint x: 1396, startPoint y: 230, endPoint x: 1389, endPoint y: 245, distance: 16.6
click at [1396, 231] on div "Grouping Choose a field" at bounding box center [1431, 240] width 262 height 48
click at [1389, 245] on div "Choose a field" at bounding box center [1431, 249] width 260 height 26
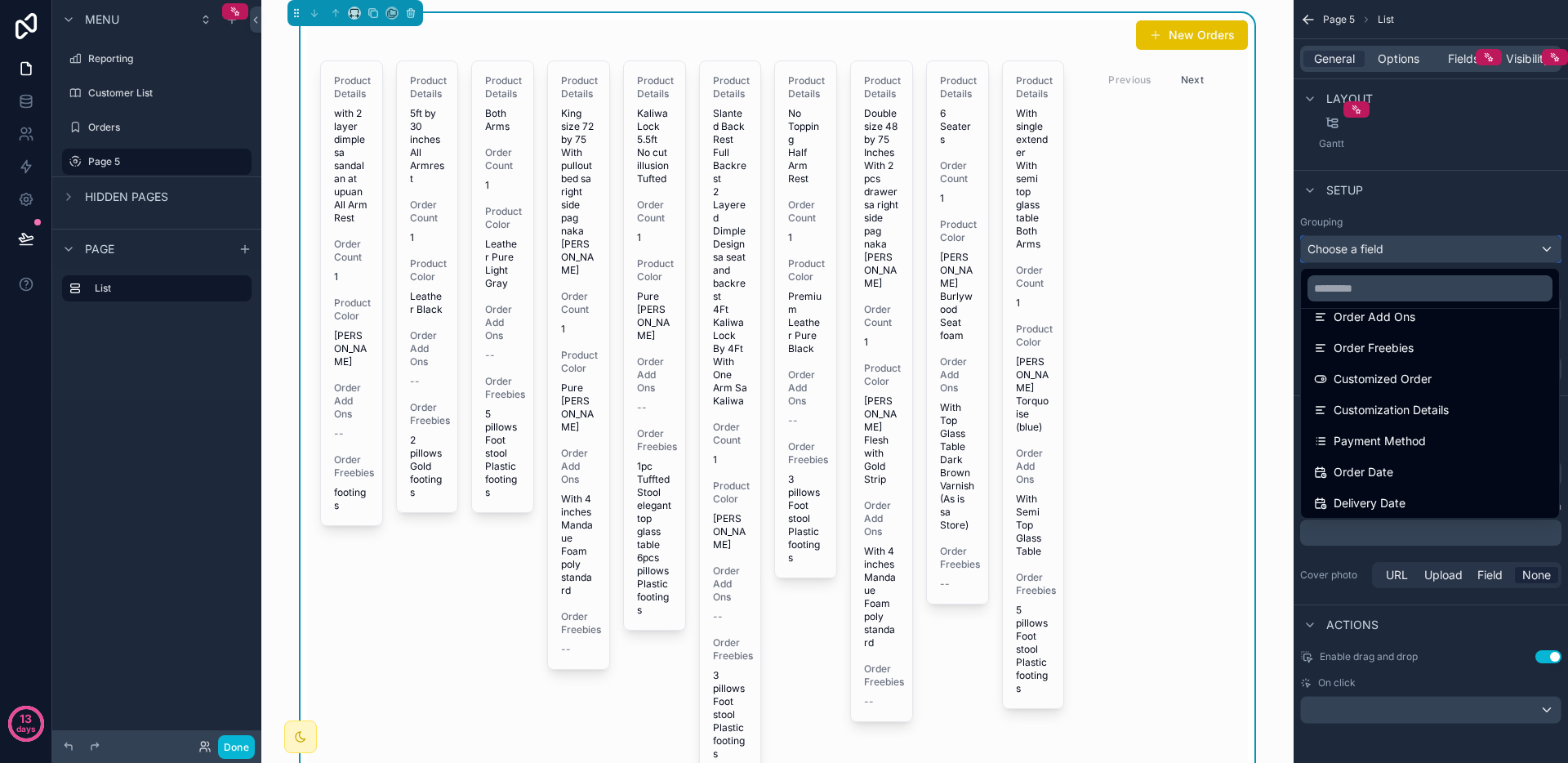
scroll to position [555, 0]
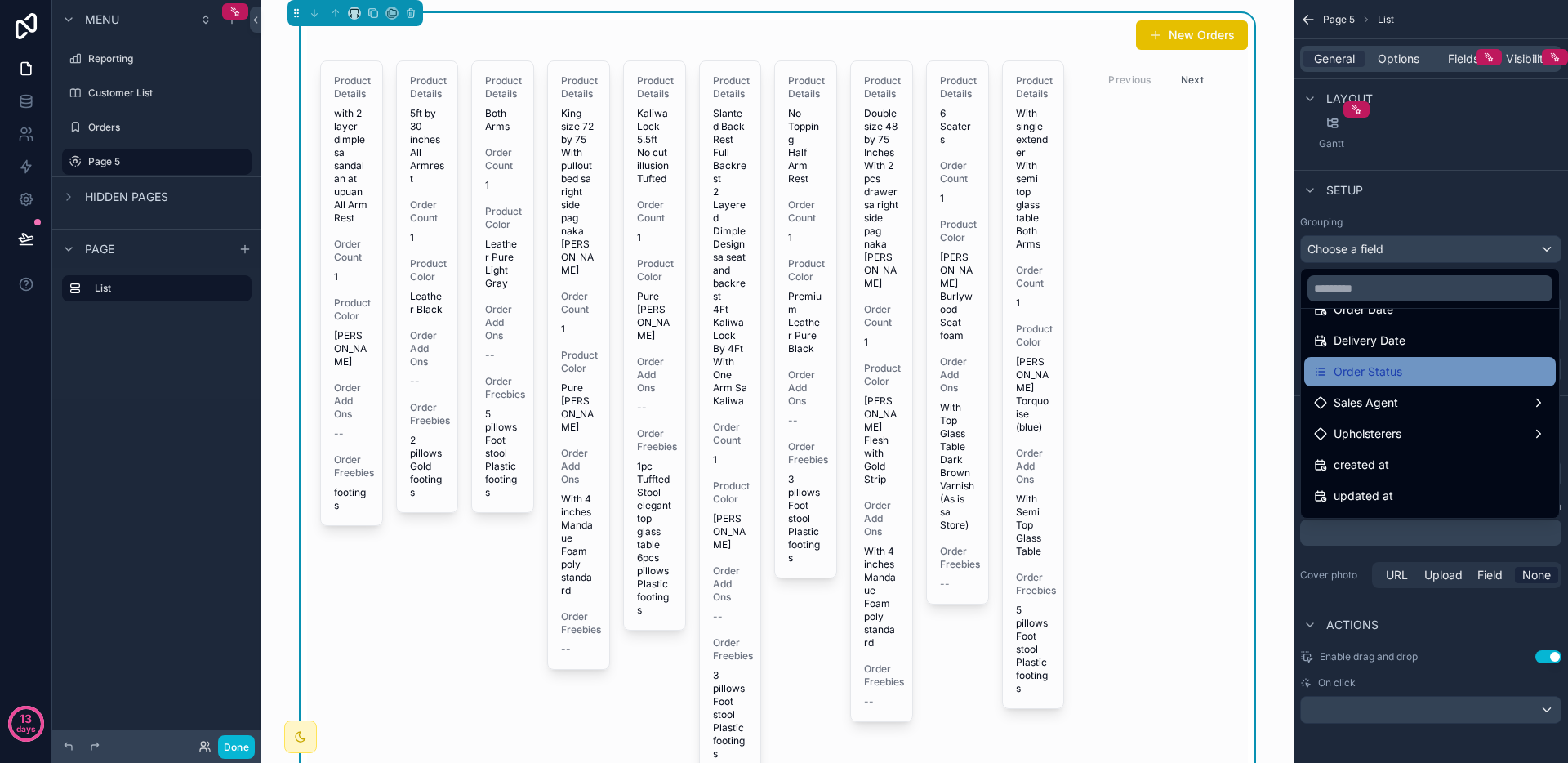
click at [1407, 373] on div "Order Status" at bounding box center [1430, 371] width 232 height 20
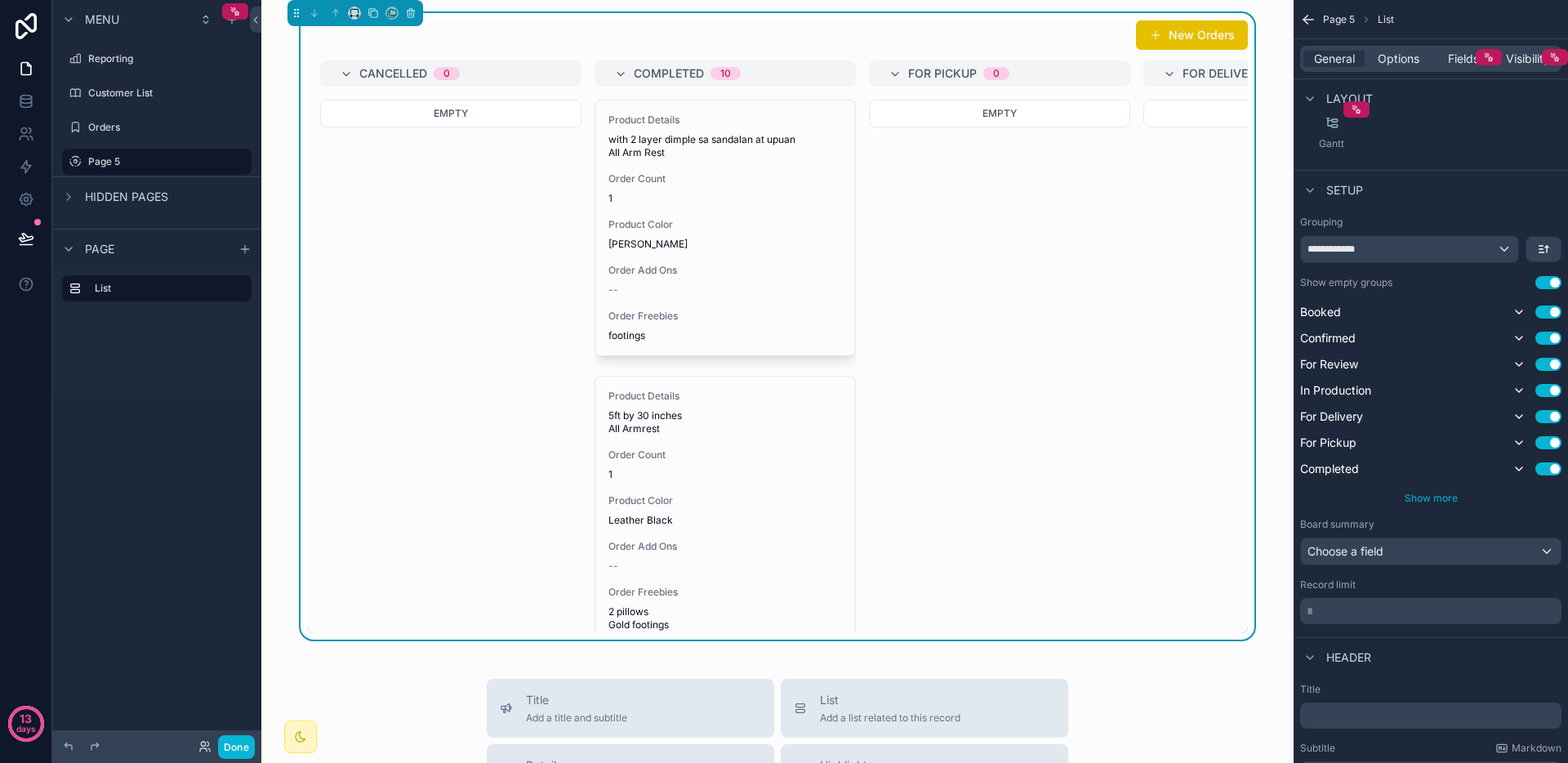
click at [1447, 502] on span "Show more" at bounding box center [1431, 498] width 54 height 12
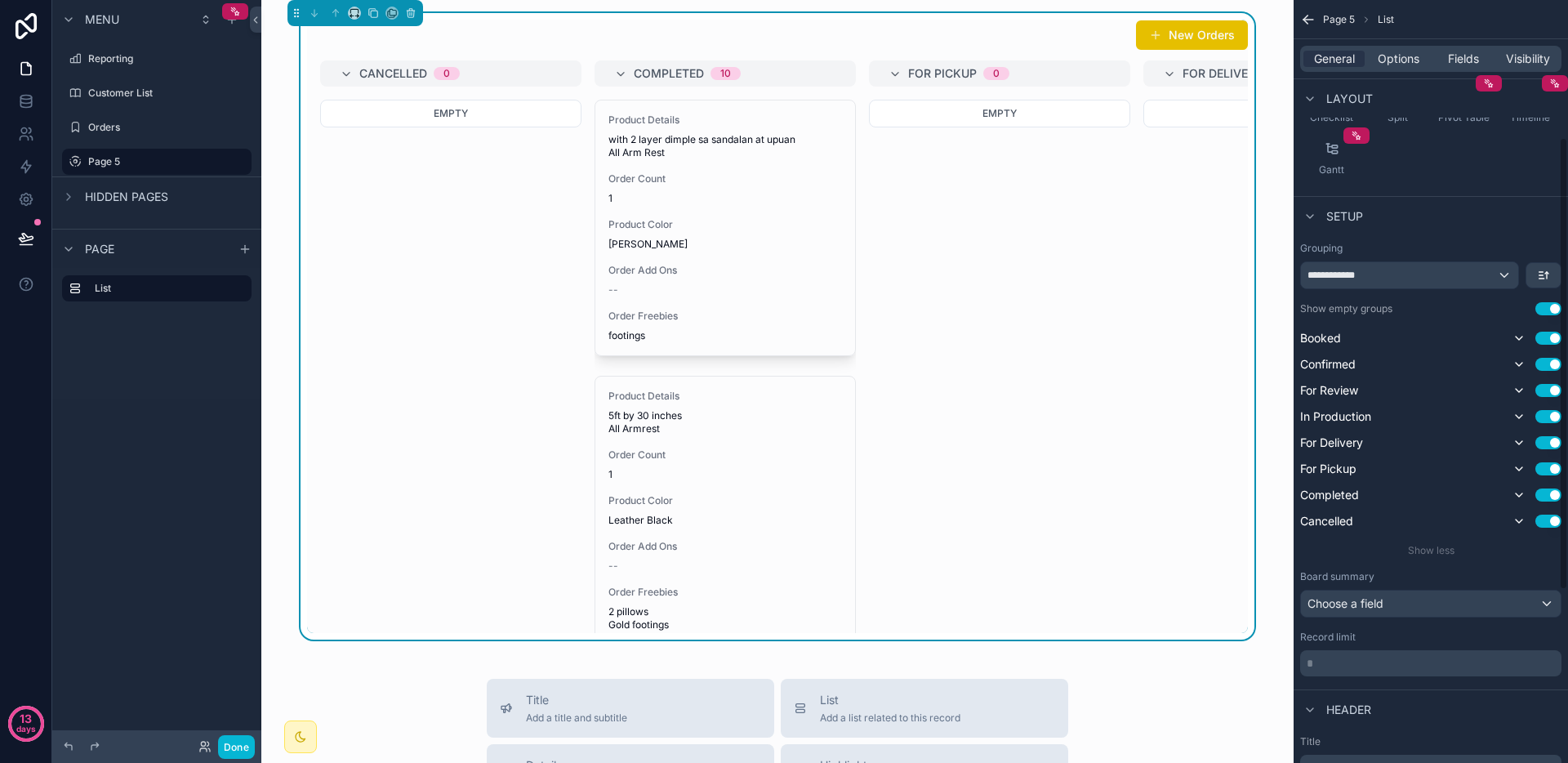
scroll to position [232, 0]
drag, startPoint x: 1334, startPoint y: 516, endPoint x: 1470, endPoint y: 489, distance: 138.7
click at [1470, 489] on div "Booked Use setting Confirmed Use setting For Review Use setting In Production U…" at bounding box center [1431, 426] width 262 height 202
click at [1520, 338] on icon "scrollable content" at bounding box center [1519, 334] width 13 height 13
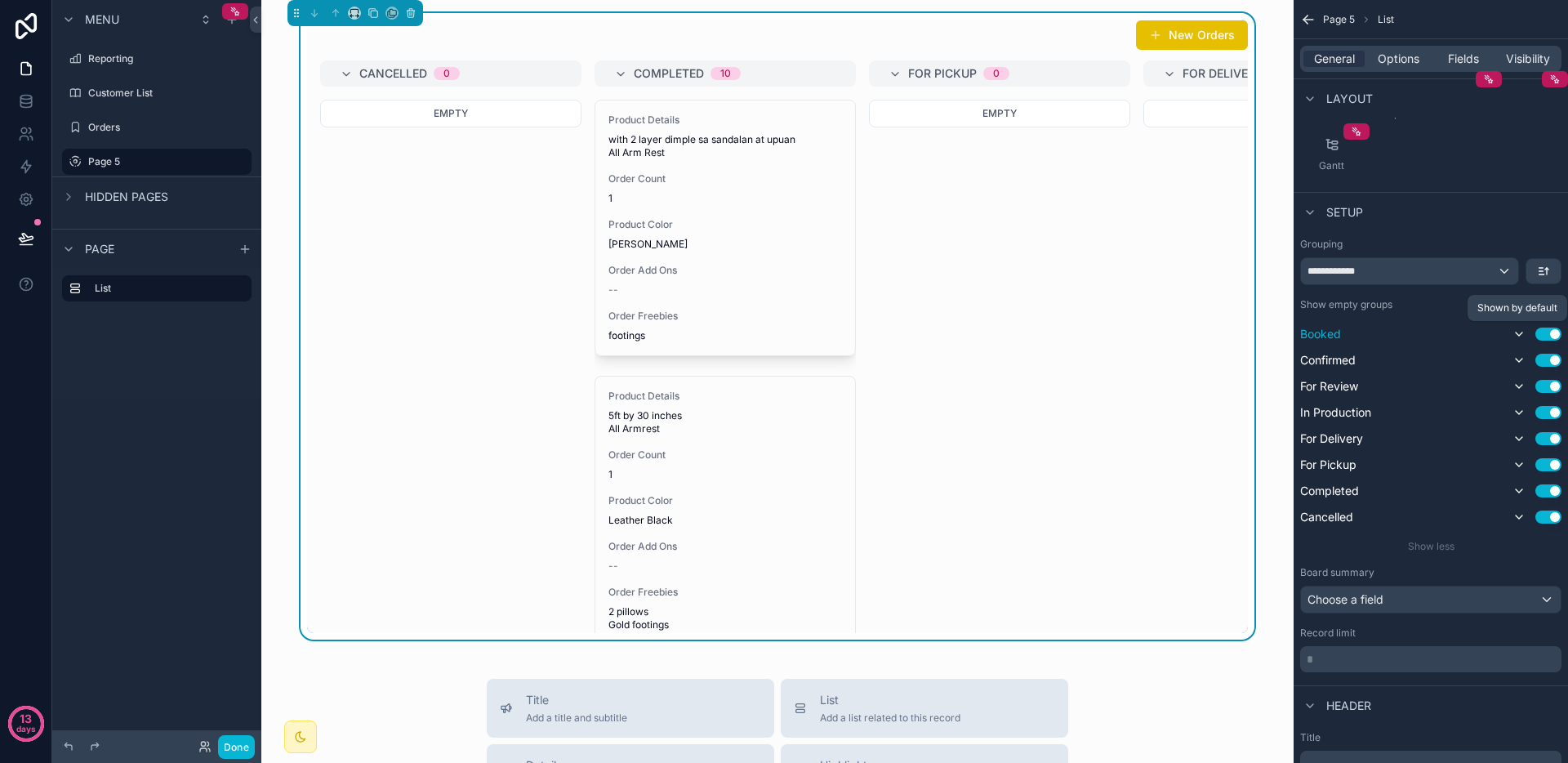
click at [1516, 336] on icon "scrollable content" at bounding box center [1519, 334] width 13 height 13
click at [1519, 355] on icon "scrollable content" at bounding box center [1519, 359] width 13 height 13
click at [1519, 383] on icon "scrollable content" at bounding box center [1519, 386] width 13 height 13
click at [1520, 407] on icon "scrollable content" at bounding box center [1519, 412] width 13 height 13
click at [1516, 440] on icon "scrollable content" at bounding box center [1519, 438] width 13 height 13
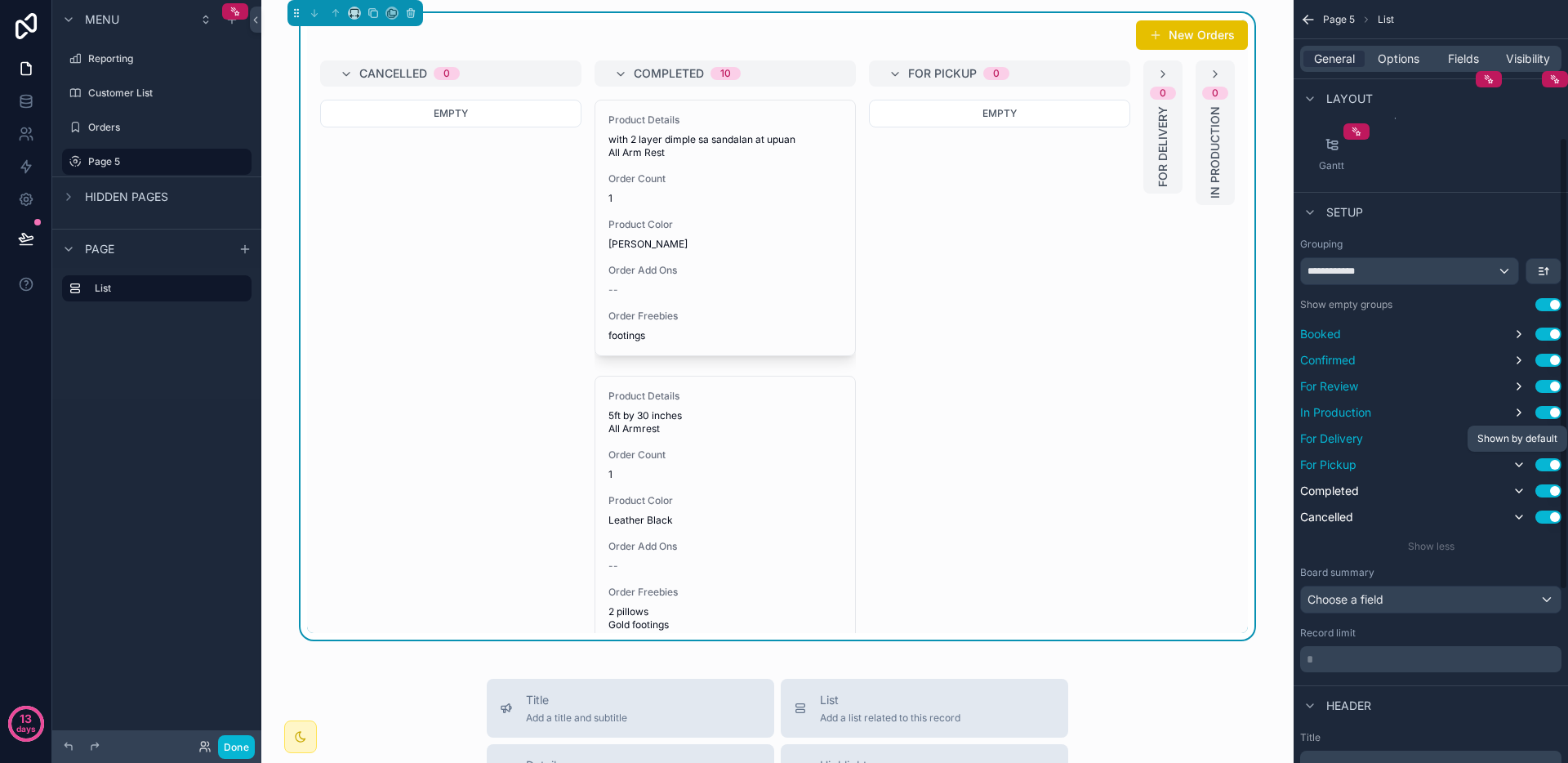
click at [1518, 461] on icon "scrollable content" at bounding box center [1519, 464] width 13 height 13
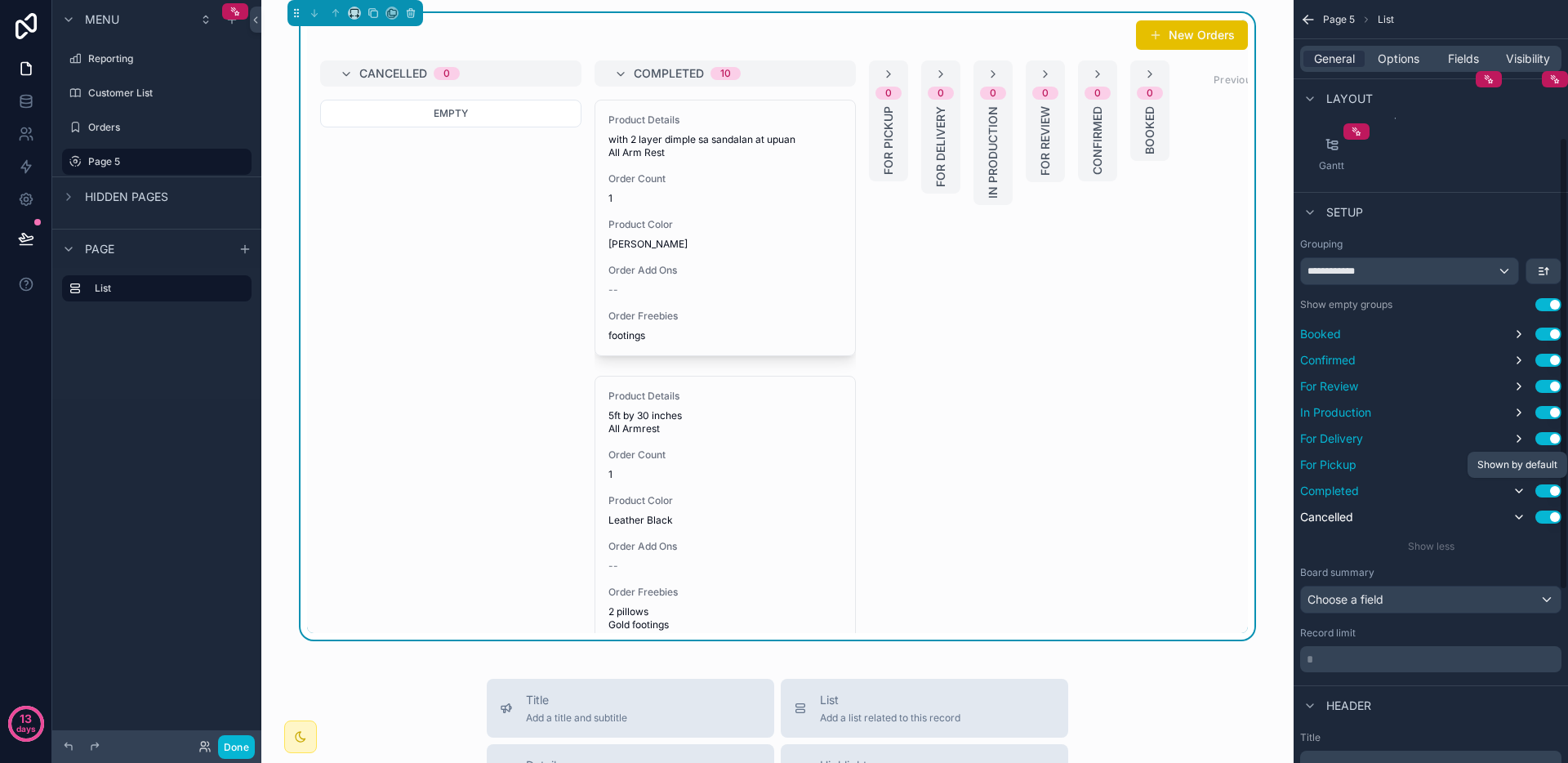
click at [1520, 490] on icon "scrollable content" at bounding box center [1519, 490] width 13 height 13
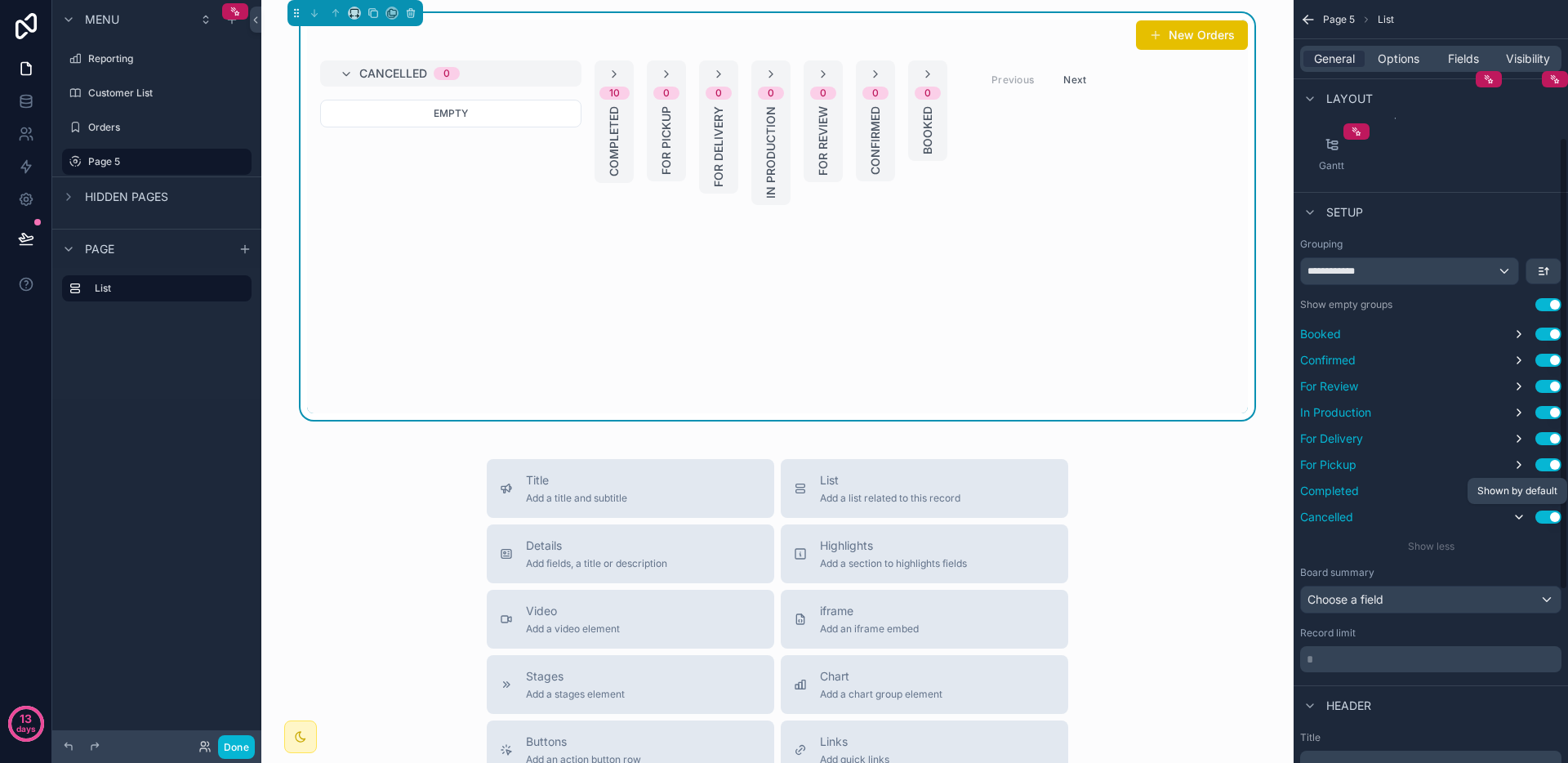
click at [1517, 515] on icon "scrollable content" at bounding box center [1519, 517] width 13 height 13
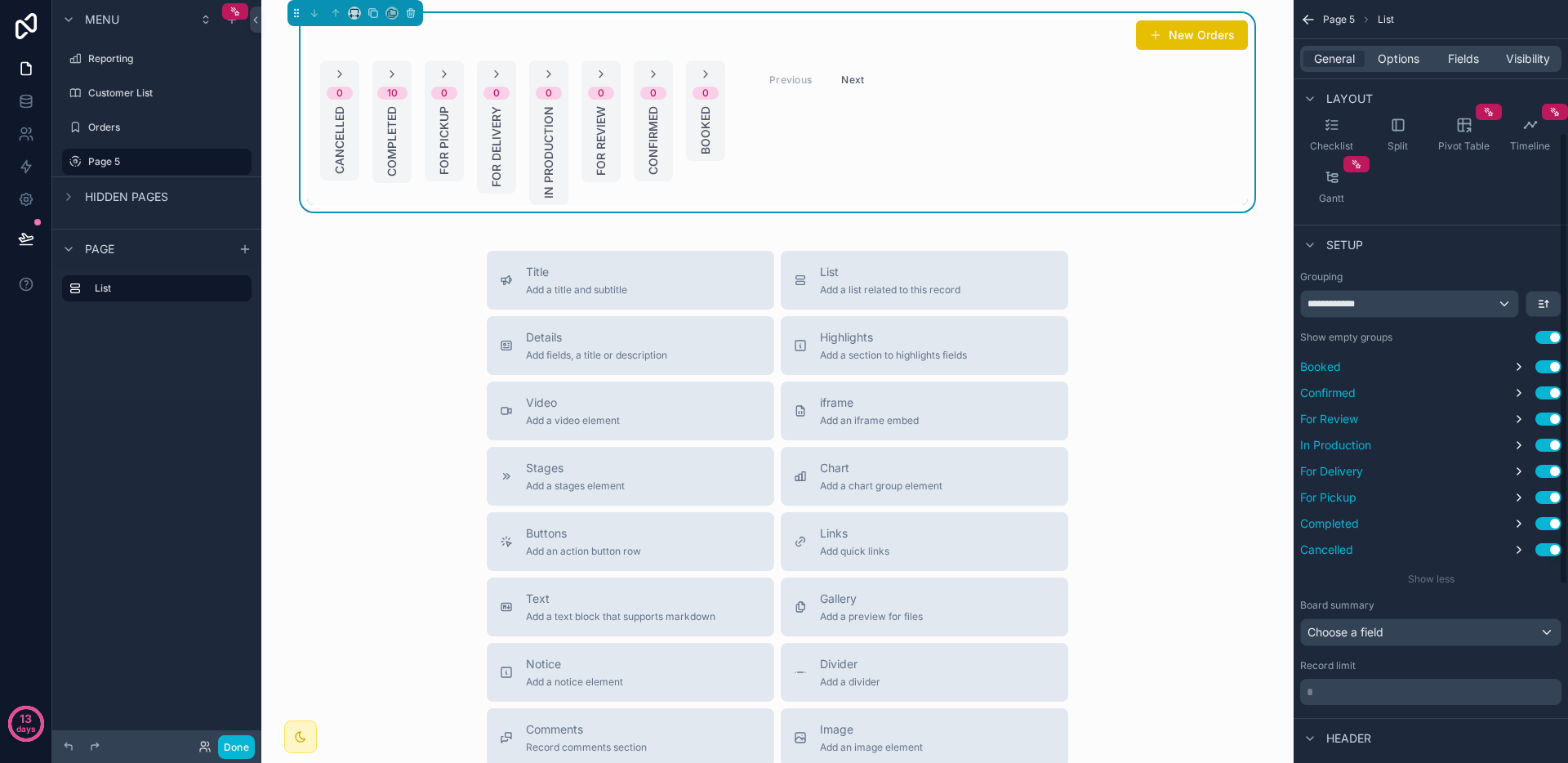
scroll to position [140, 0]
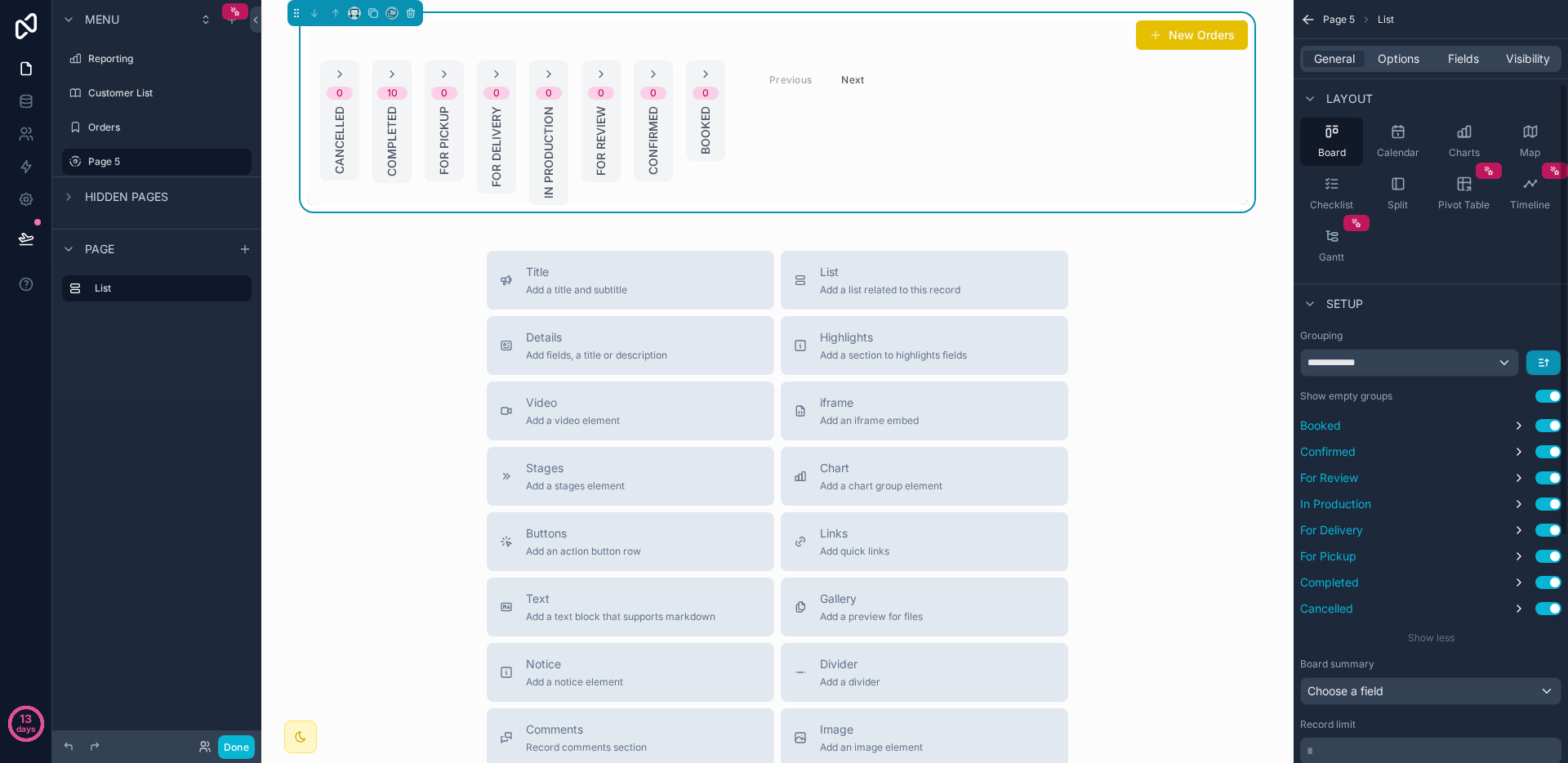
click at [1553, 359] on button "scrollable content" at bounding box center [1543, 363] width 34 height 25
click at [1521, 382] on ul "First -> Last Last -> First" at bounding box center [1514, 415] width 93 height 67
click at [1518, 391] on span "First -> Last" at bounding box center [1514, 399] width 66 height 20
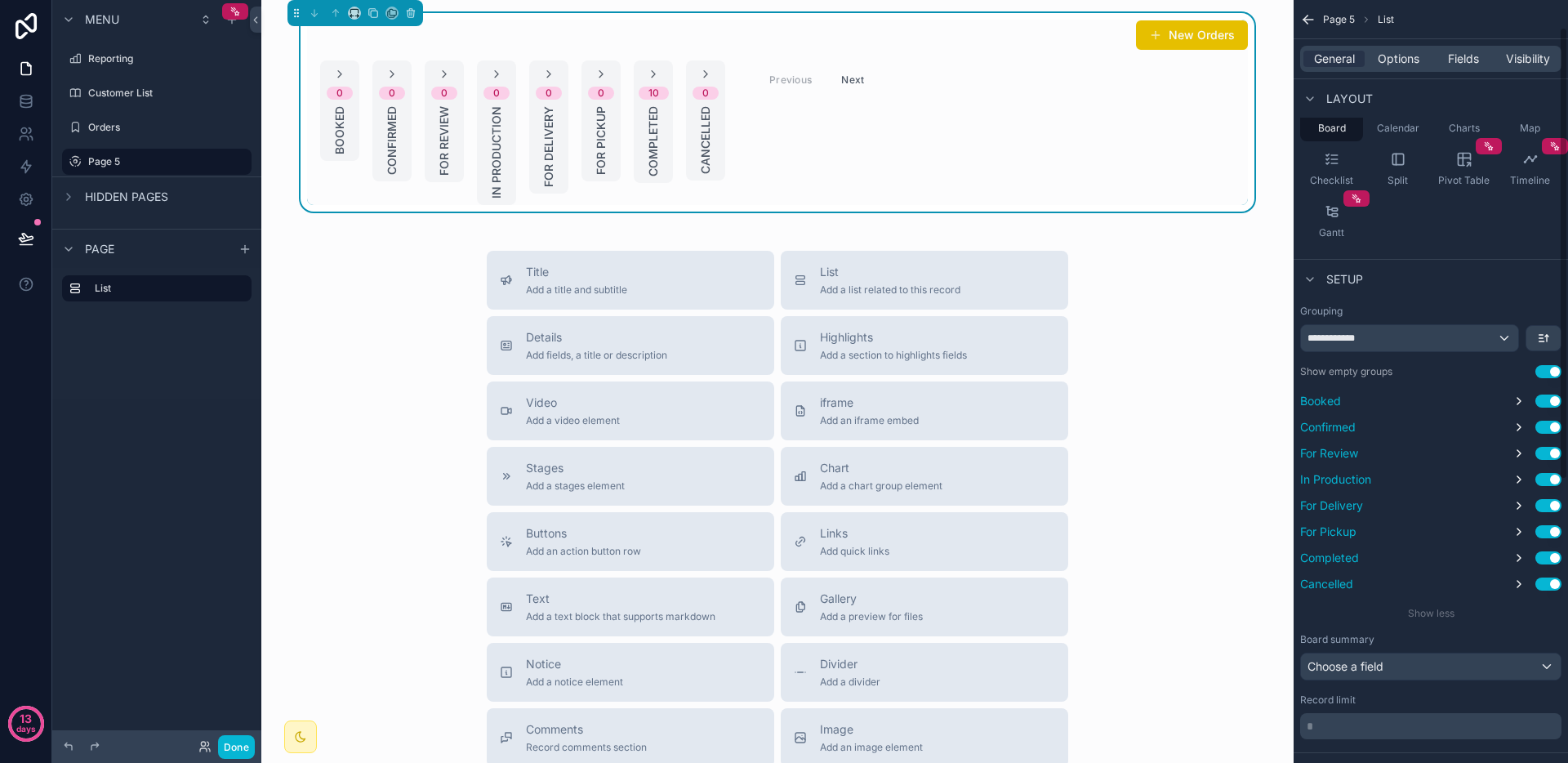
scroll to position [0, 0]
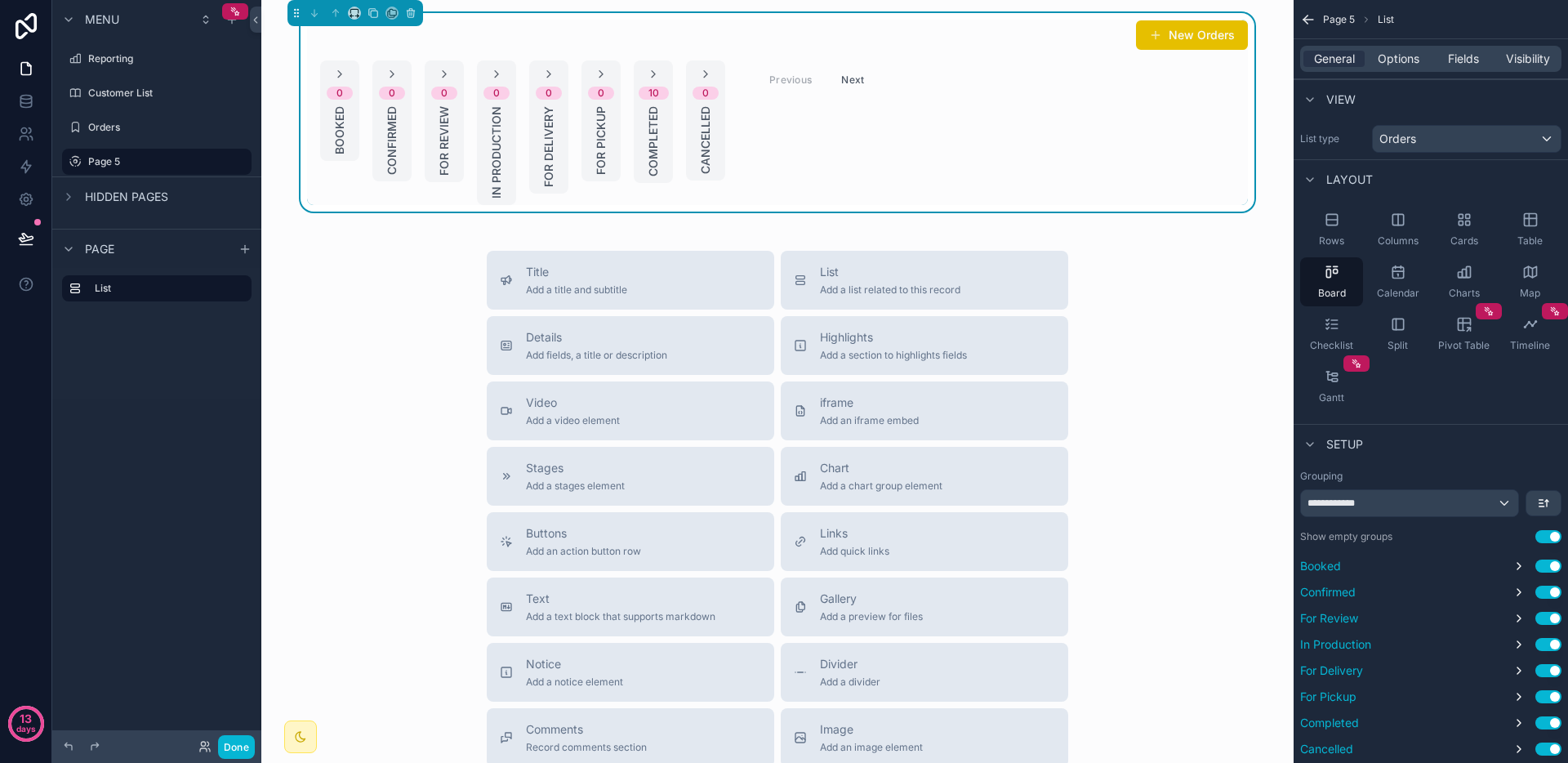
click at [1384, 70] on div "General Options Fields Visibility" at bounding box center [1431, 59] width 262 height 26
click at [1385, 69] on div "General Options Fields Visibility" at bounding box center [1431, 59] width 262 height 26
click at [1393, 72] on div "General Options Fields Visibility" at bounding box center [1430, 59] width 274 height 39
click at [1387, 63] on span "Options" at bounding box center [1398, 59] width 42 height 16
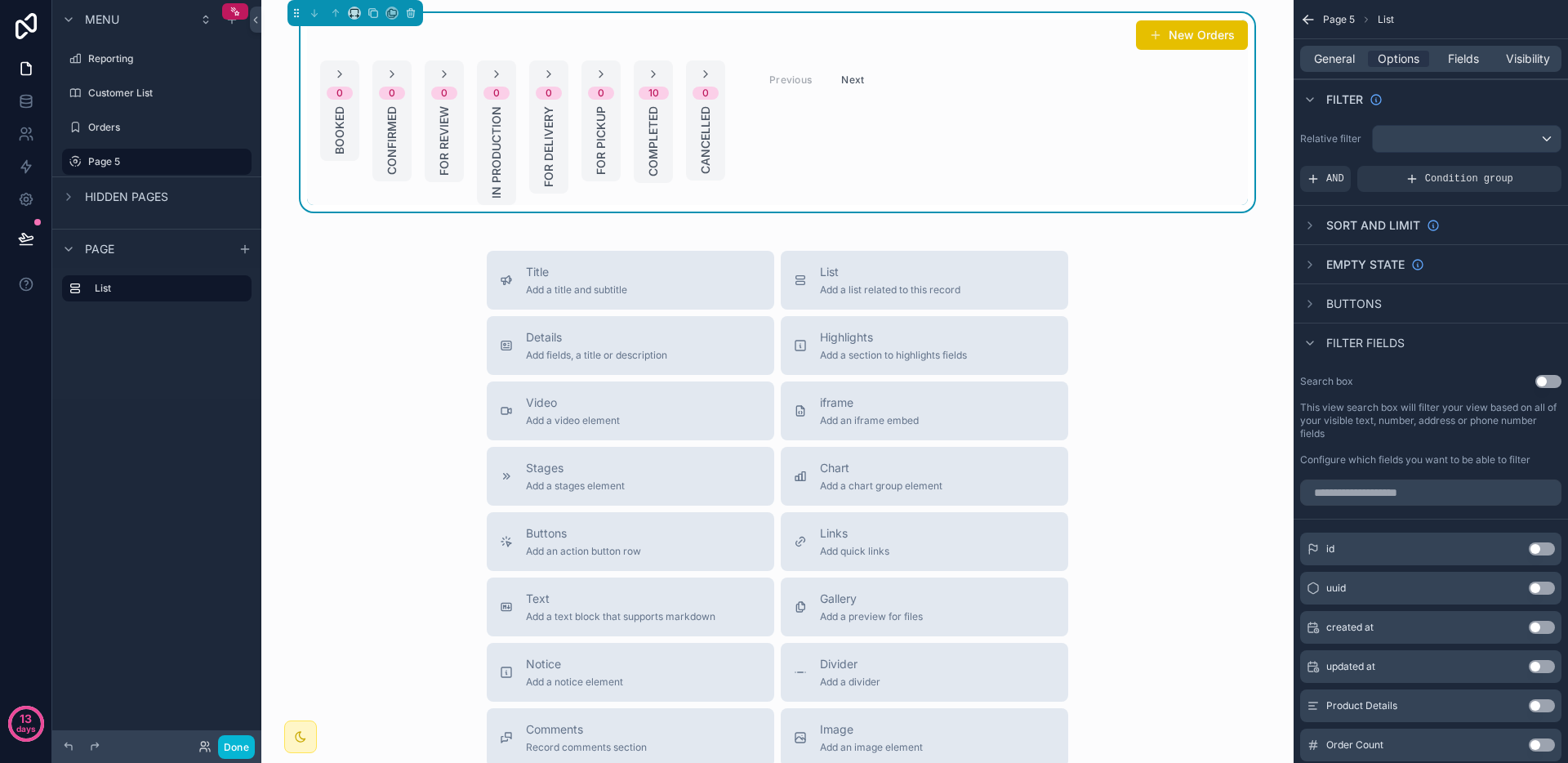
click at [351, 124] on div "0 Booked" at bounding box center [340, 110] width 39 height 100
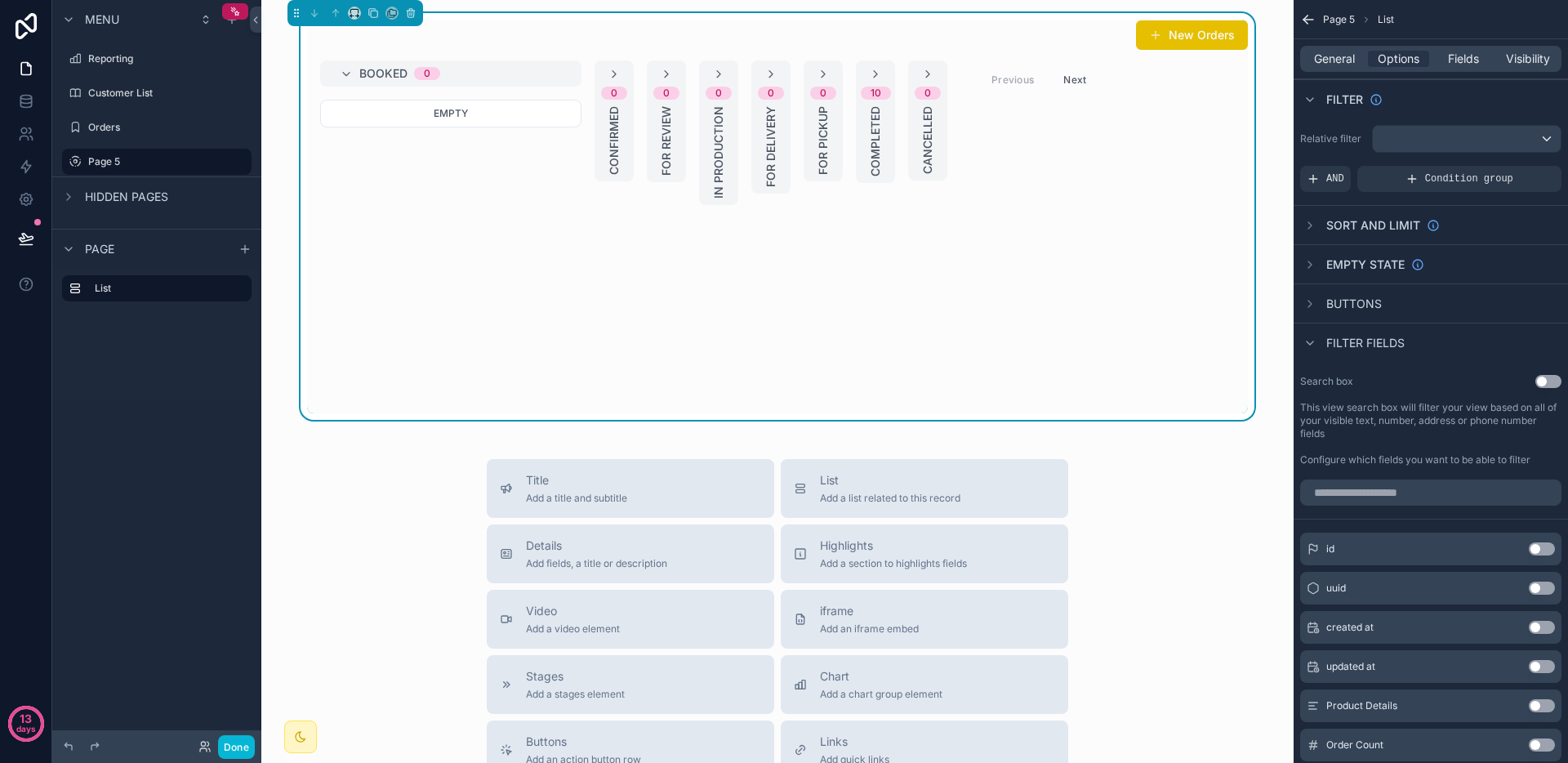
click at [524, 80] on div "Booked 0" at bounding box center [460, 73] width 202 height 26
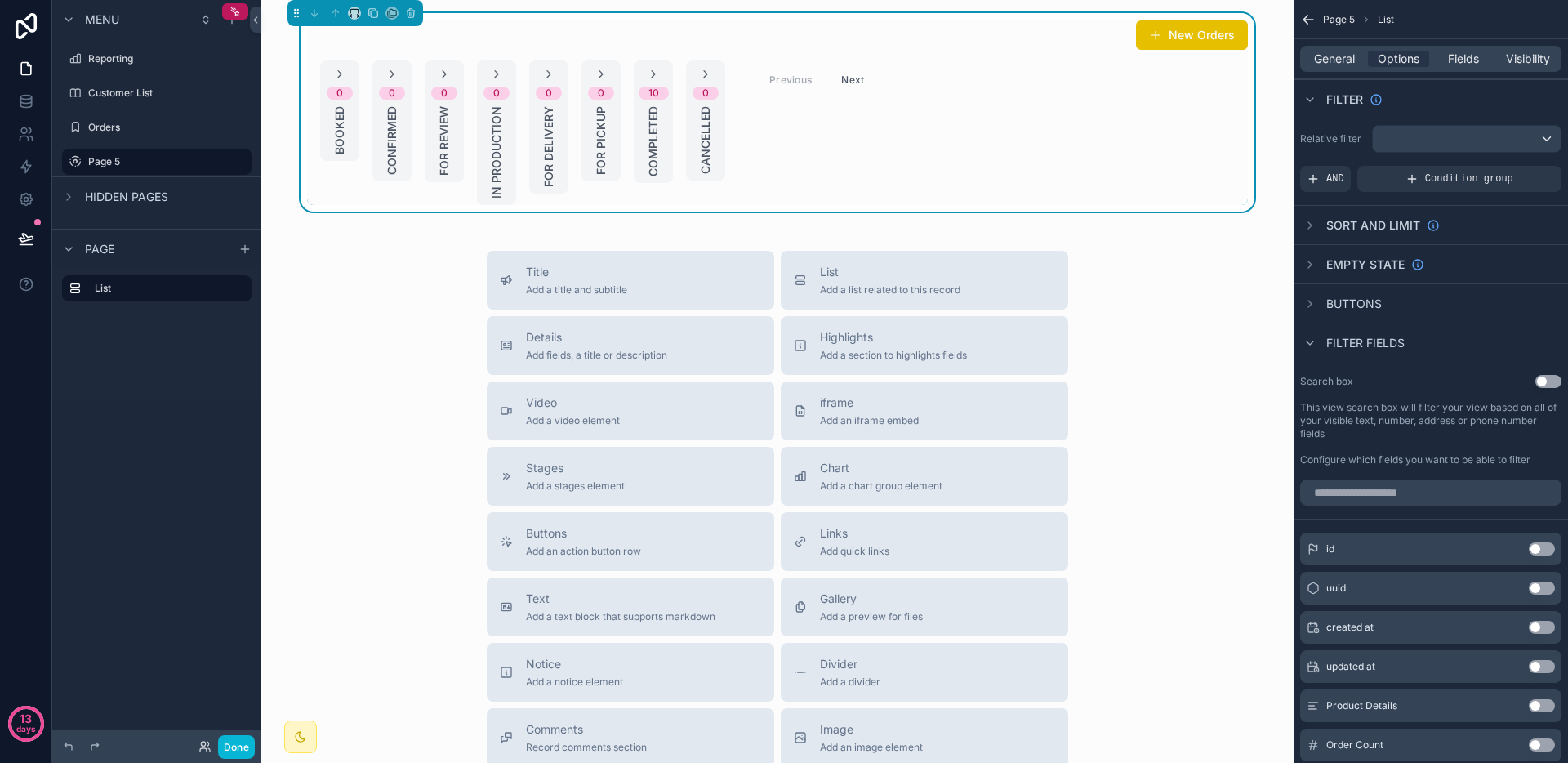
click at [601, 110] on span "For Pickup" at bounding box center [601, 140] width 16 height 69
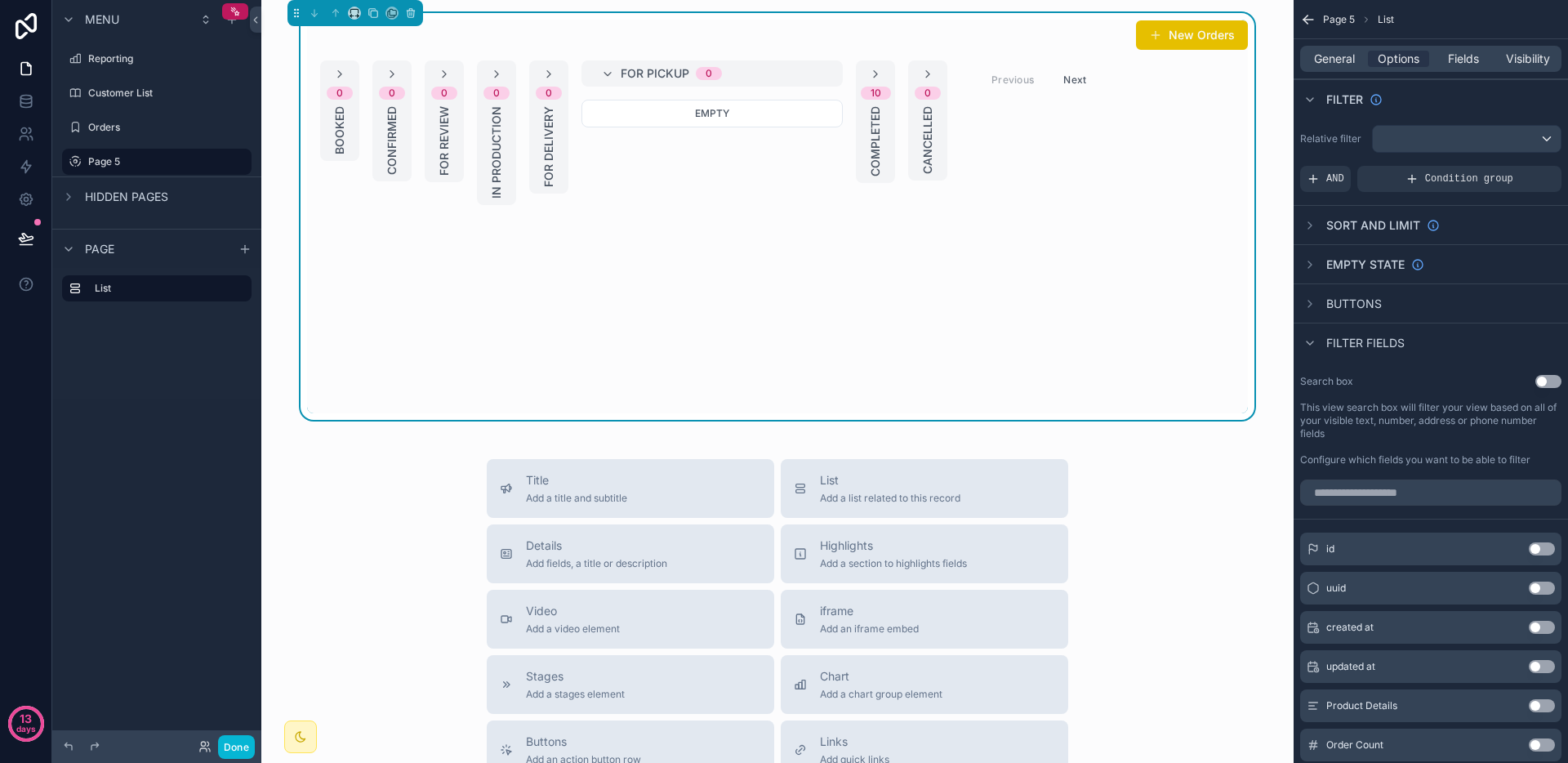
click at [871, 107] on span "Completed" at bounding box center [875, 141] width 16 height 71
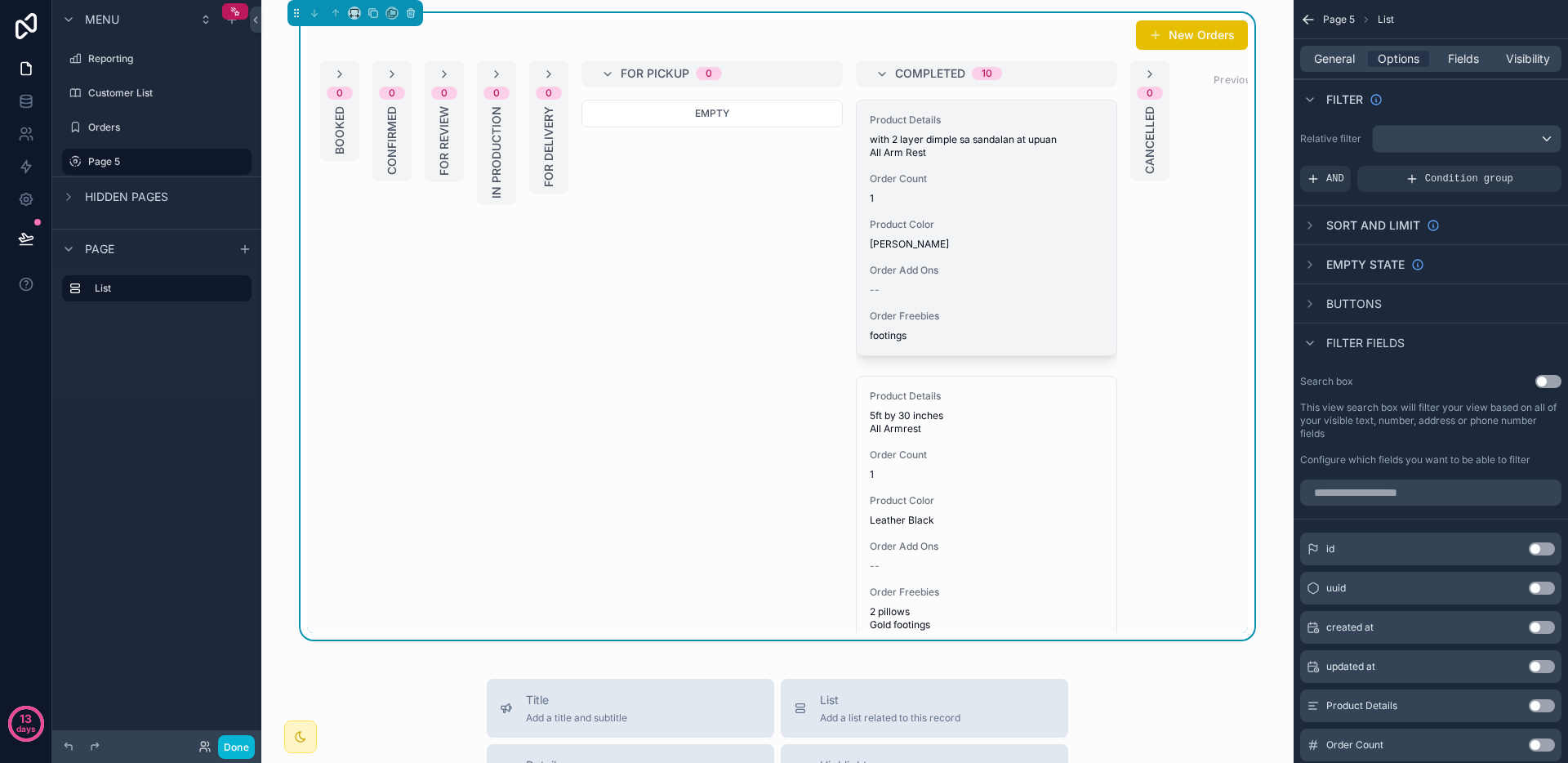
click at [945, 166] on div "Product Details with 2 layer dimple sa sandalan at upuan All Arm Rest Order Cou…" at bounding box center [987, 228] width 260 height 255
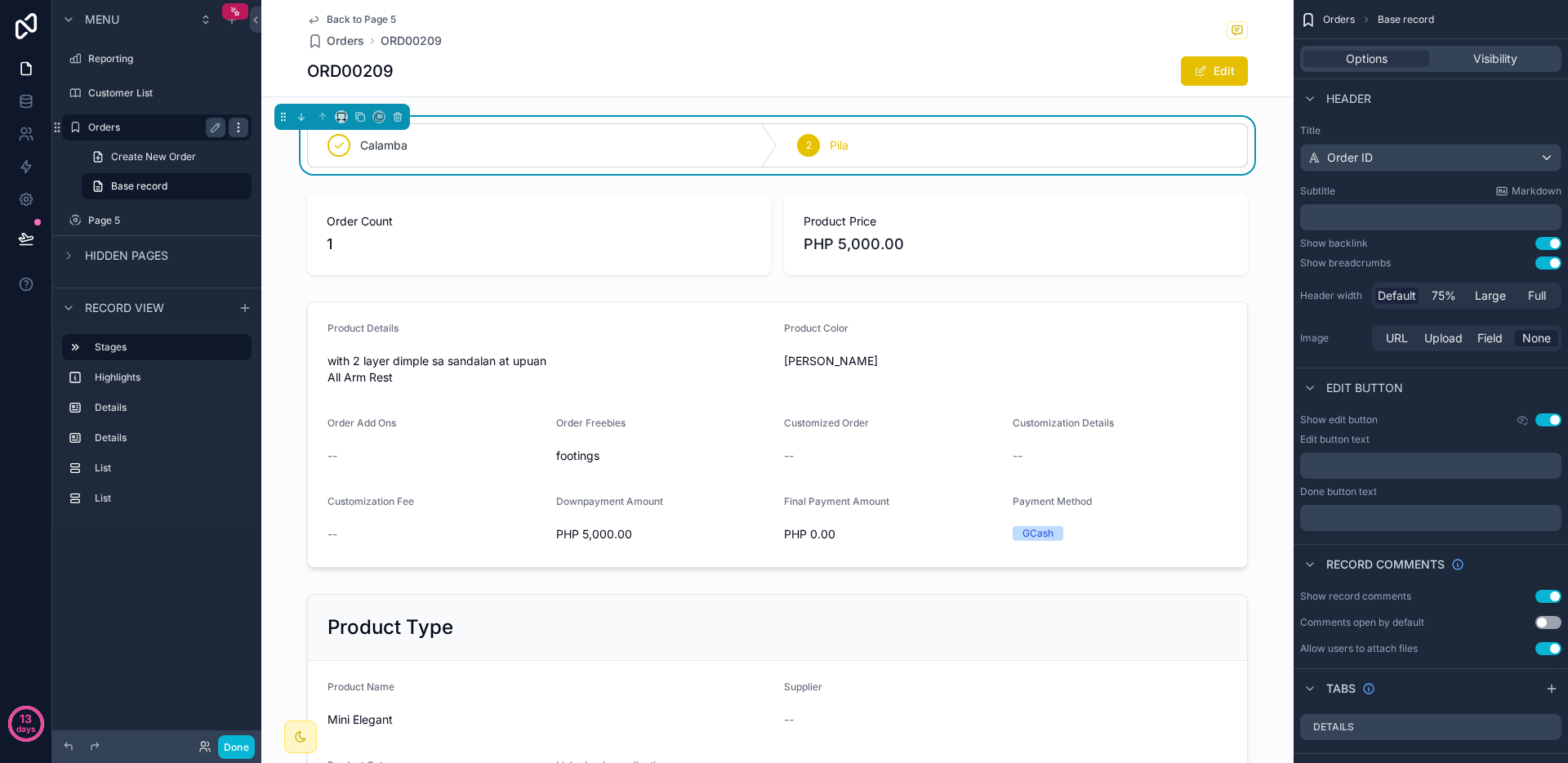
click at [236, 127] on icon "scrollable content" at bounding box center [238, 127] width 13 height 13
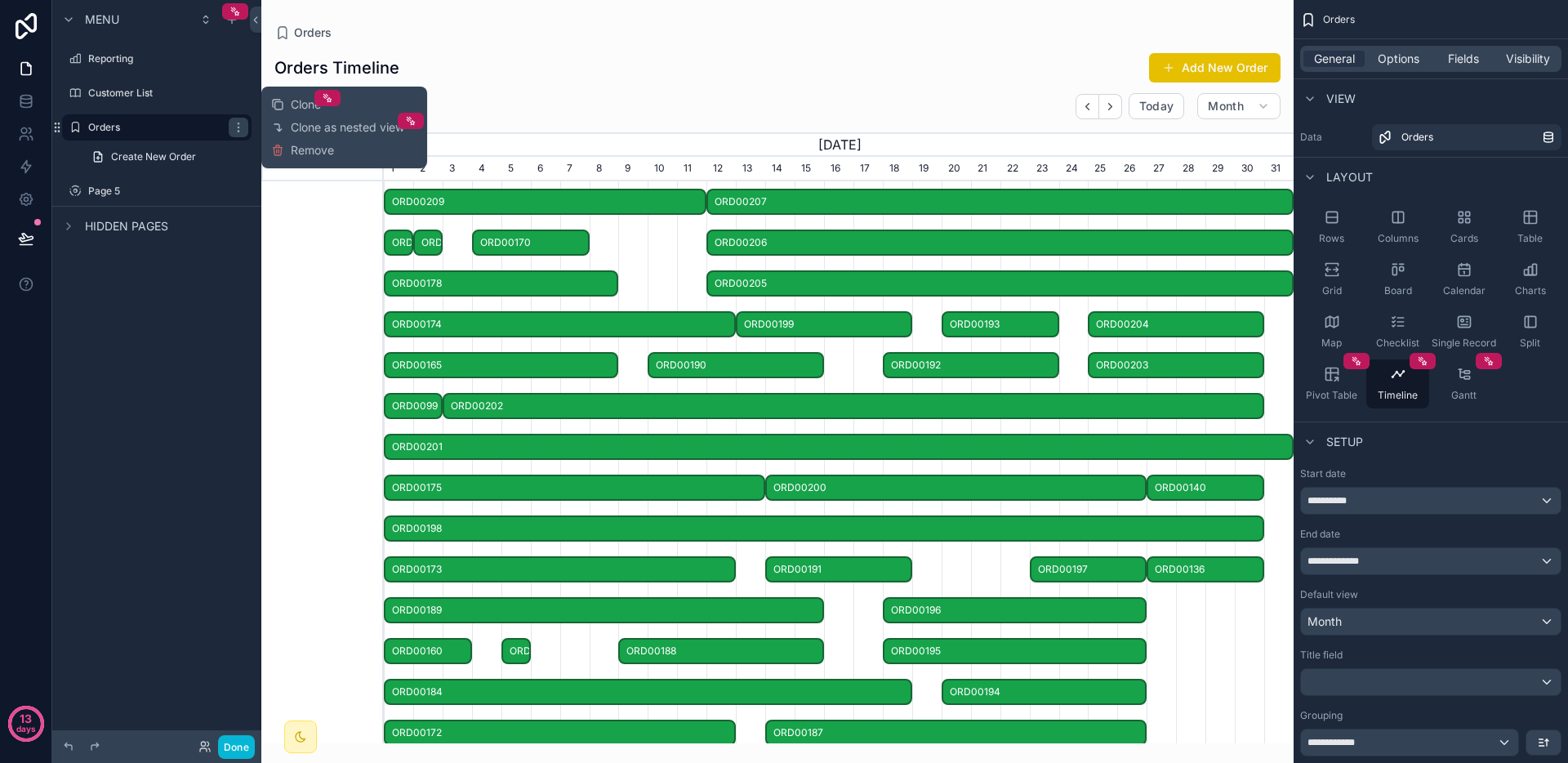
scroll to position [0, 910]
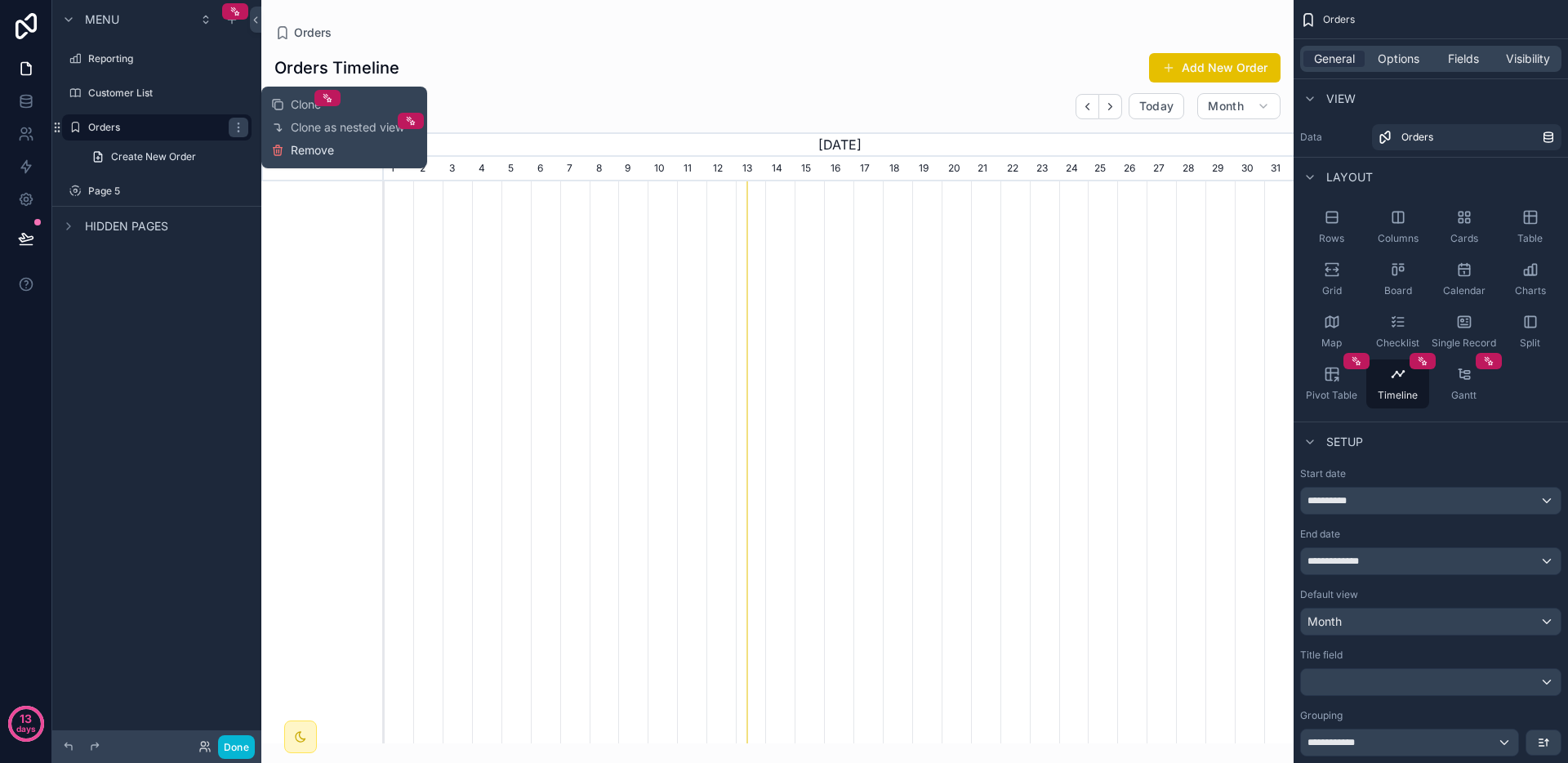
click at [287, 149] on button "Remove" at bounding box center [302, 150] width 63 height 16
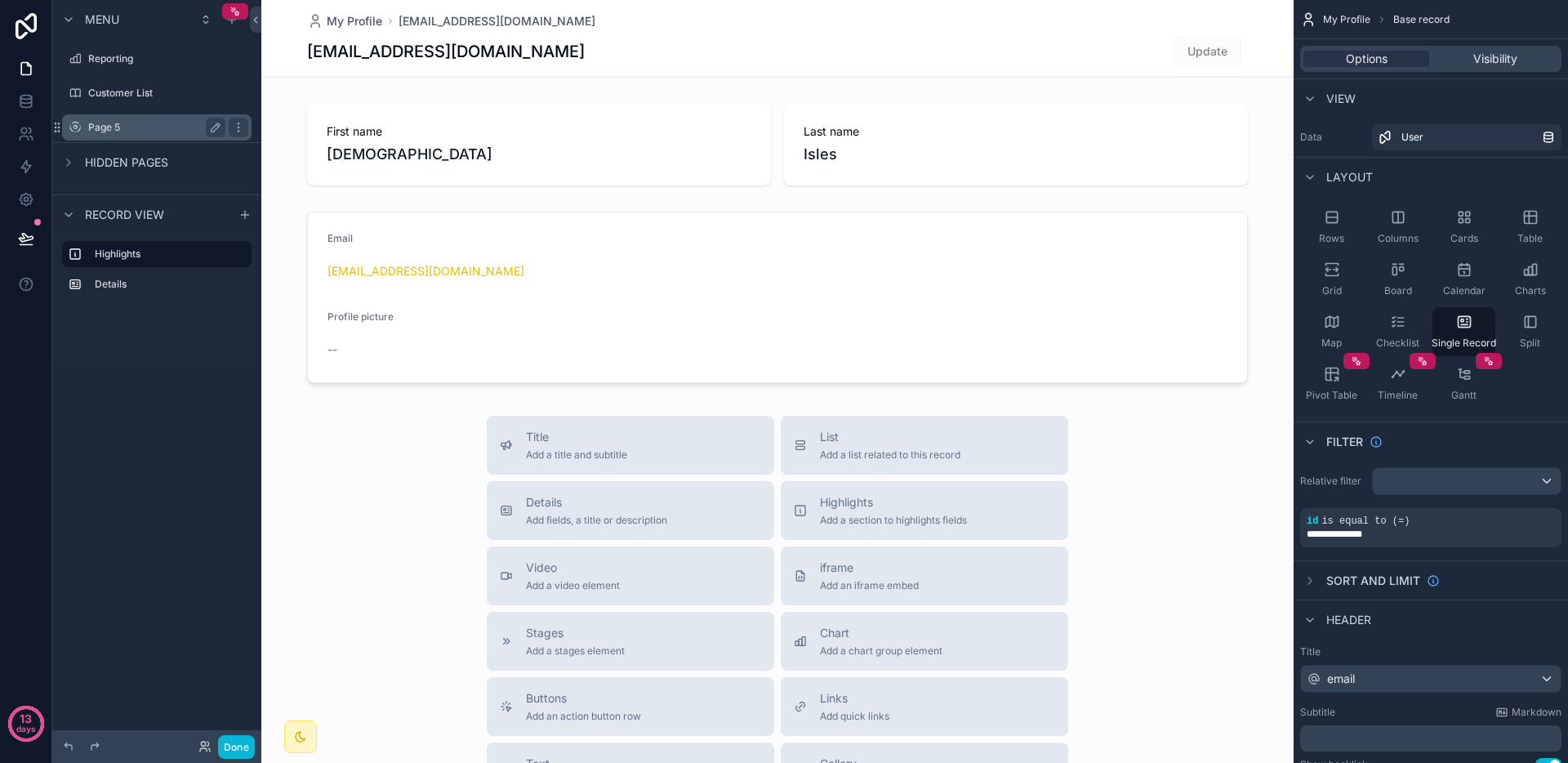
click at [118, 121] on label "Page 5" at bounding box center [154, 127] width 131 height 13
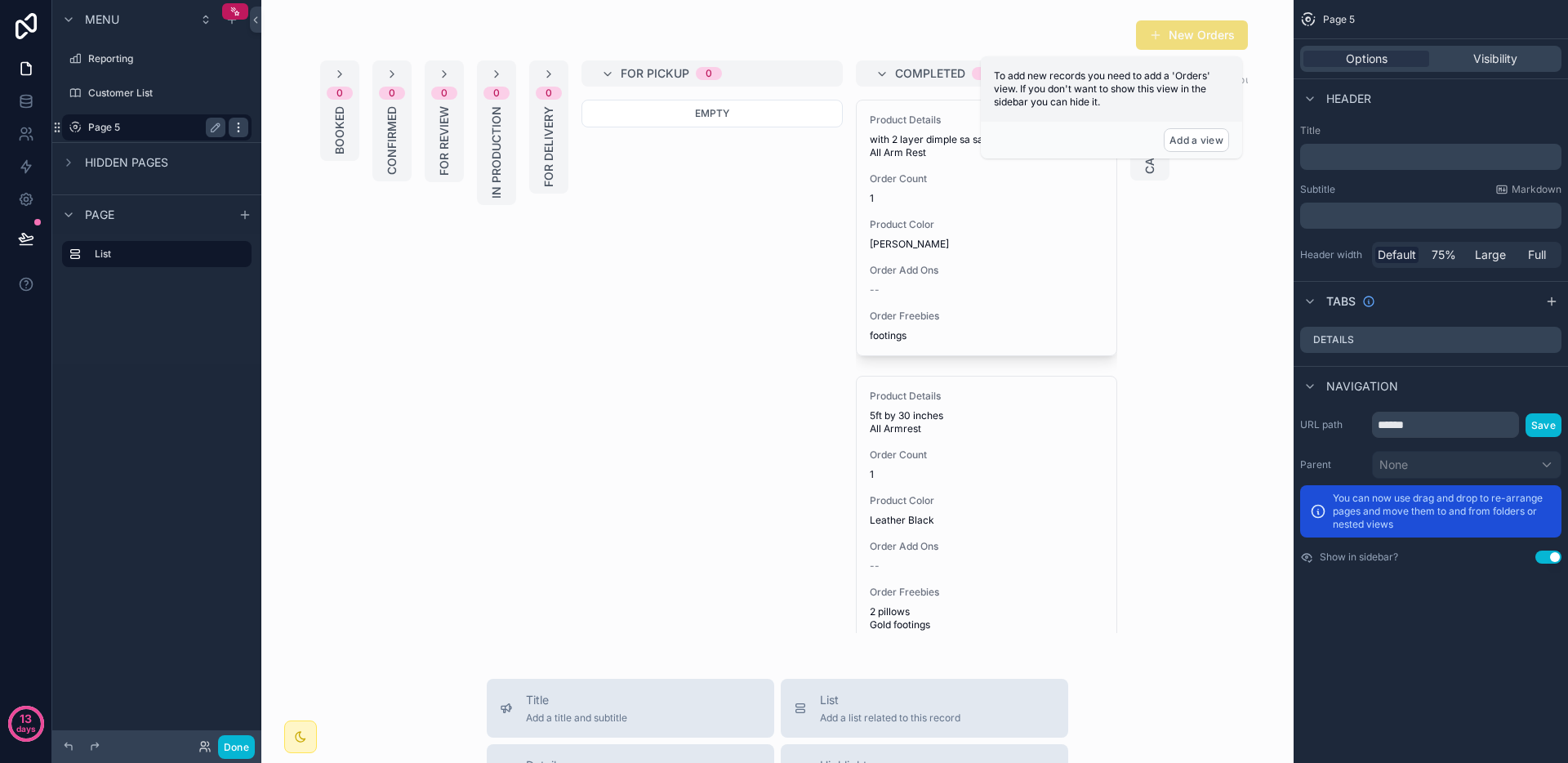
click at [229, 121] on div "scrollable content" at bounding box center [238, 127] width 20 height 20
click at [284, 126] on div "Clone Remove" at bounding box center [302, 127] width 63 height 46
click at [284, 138] on icon at bounding box center [277, 138] width 13 height 13
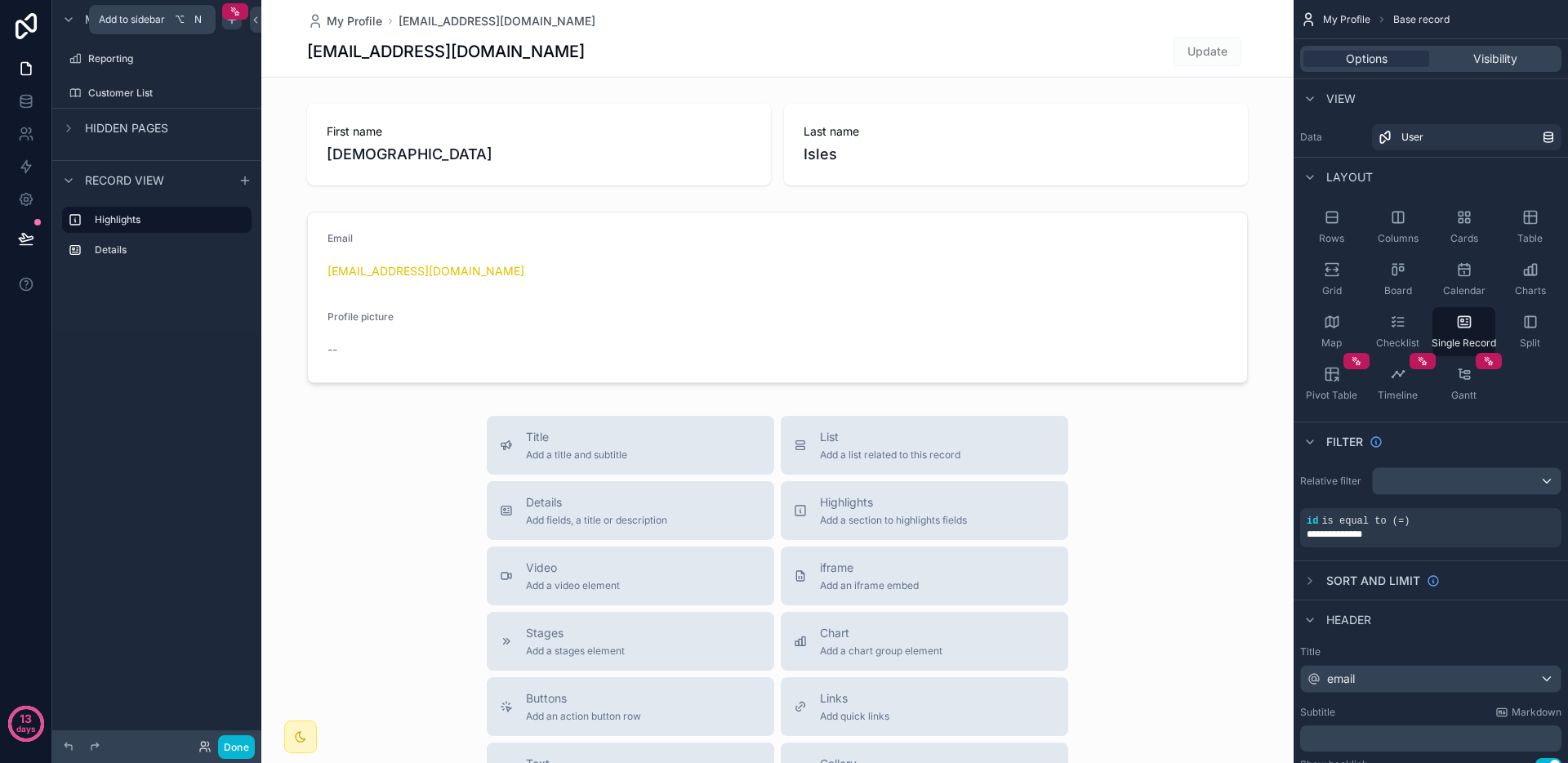
click at [232, 20] on icon "scrollable content" at bounding box center [232, 19] width 0 height 8
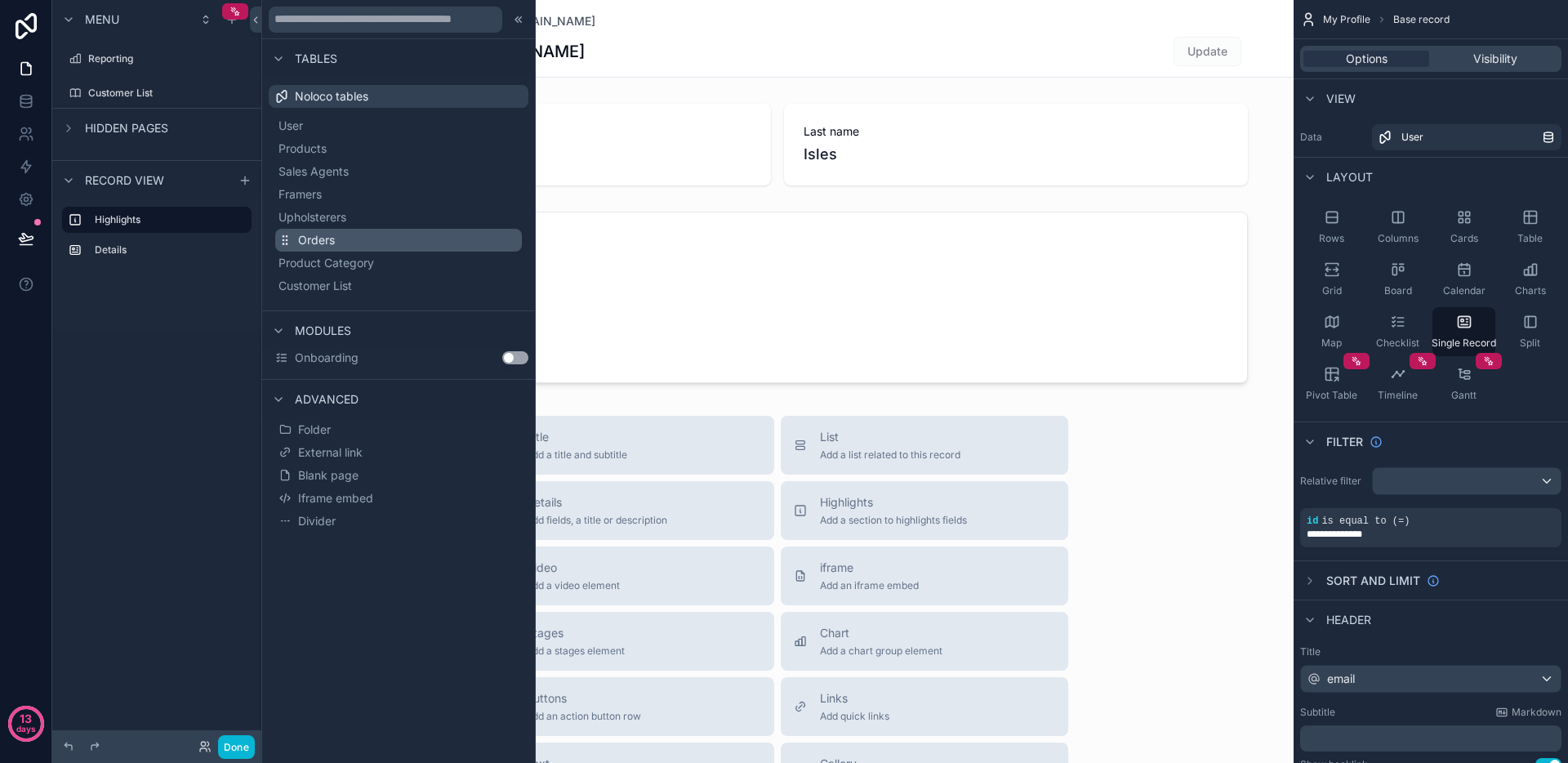
click at [343, 235] on button "Orders" at bounding box center [398, 240] width 246 height 23
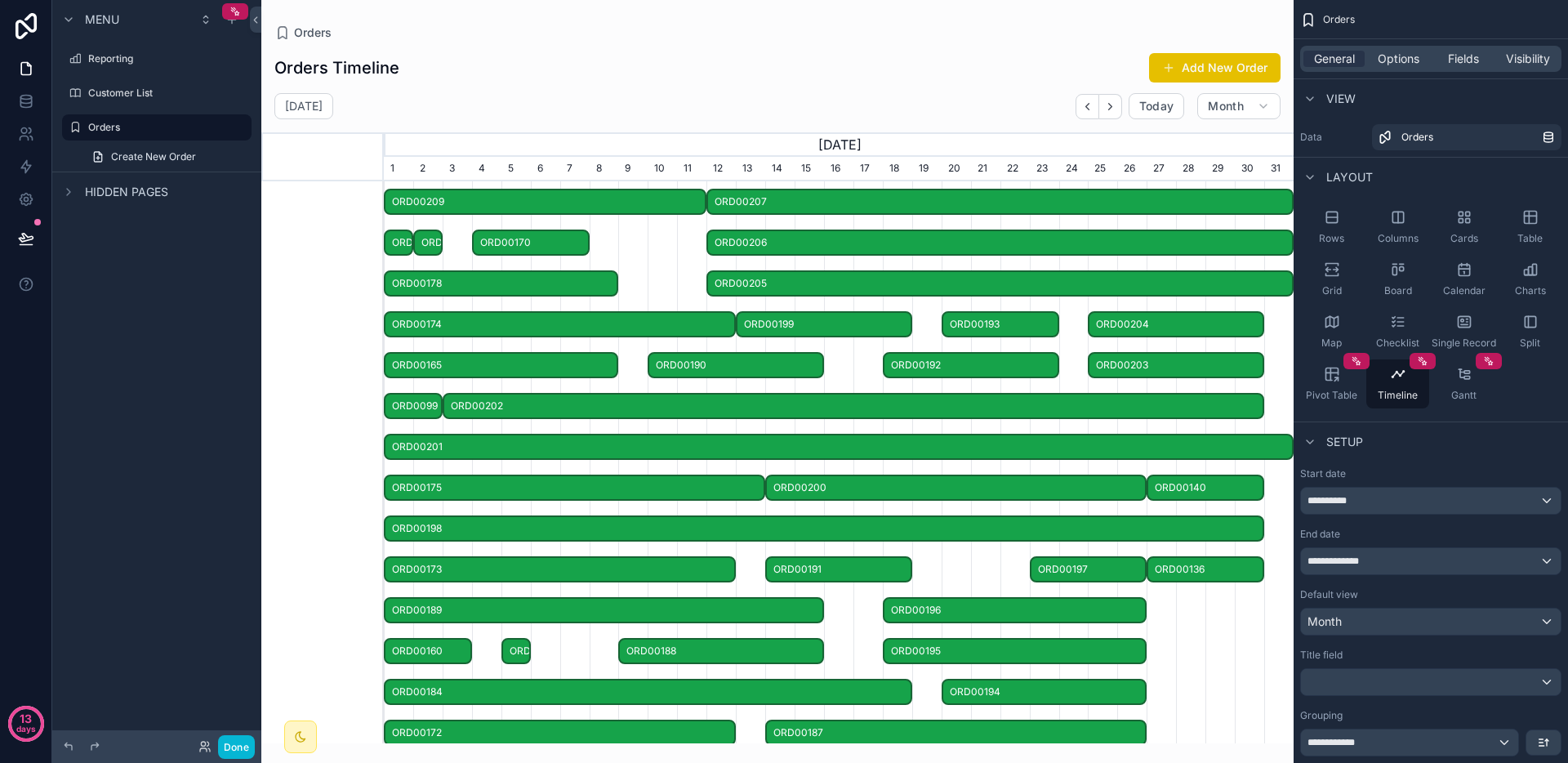
scroll to position [0, 910]
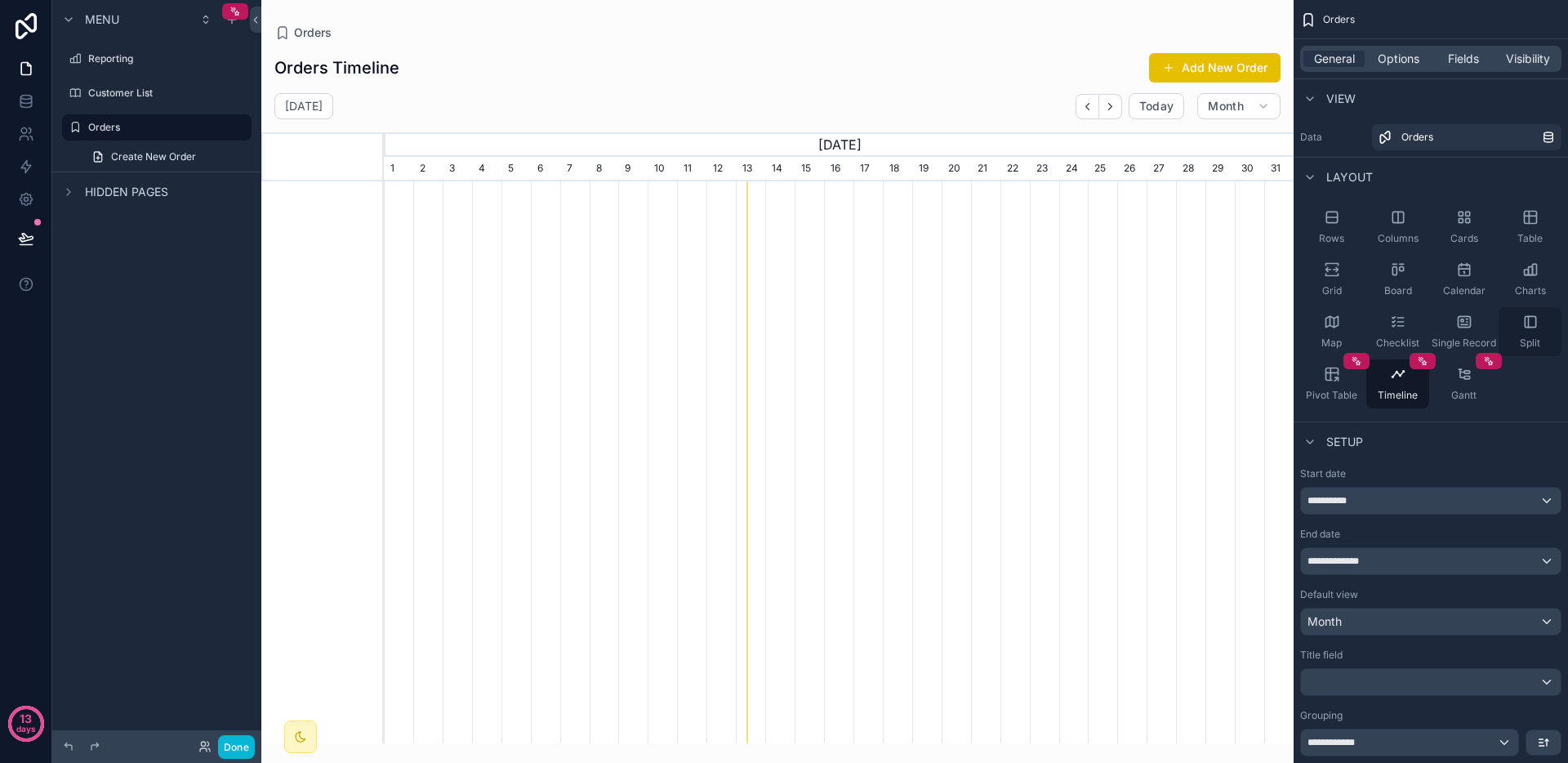
click at [1515, 317] on div "Split" at bounding box center [1531, 332] width 63 height 49
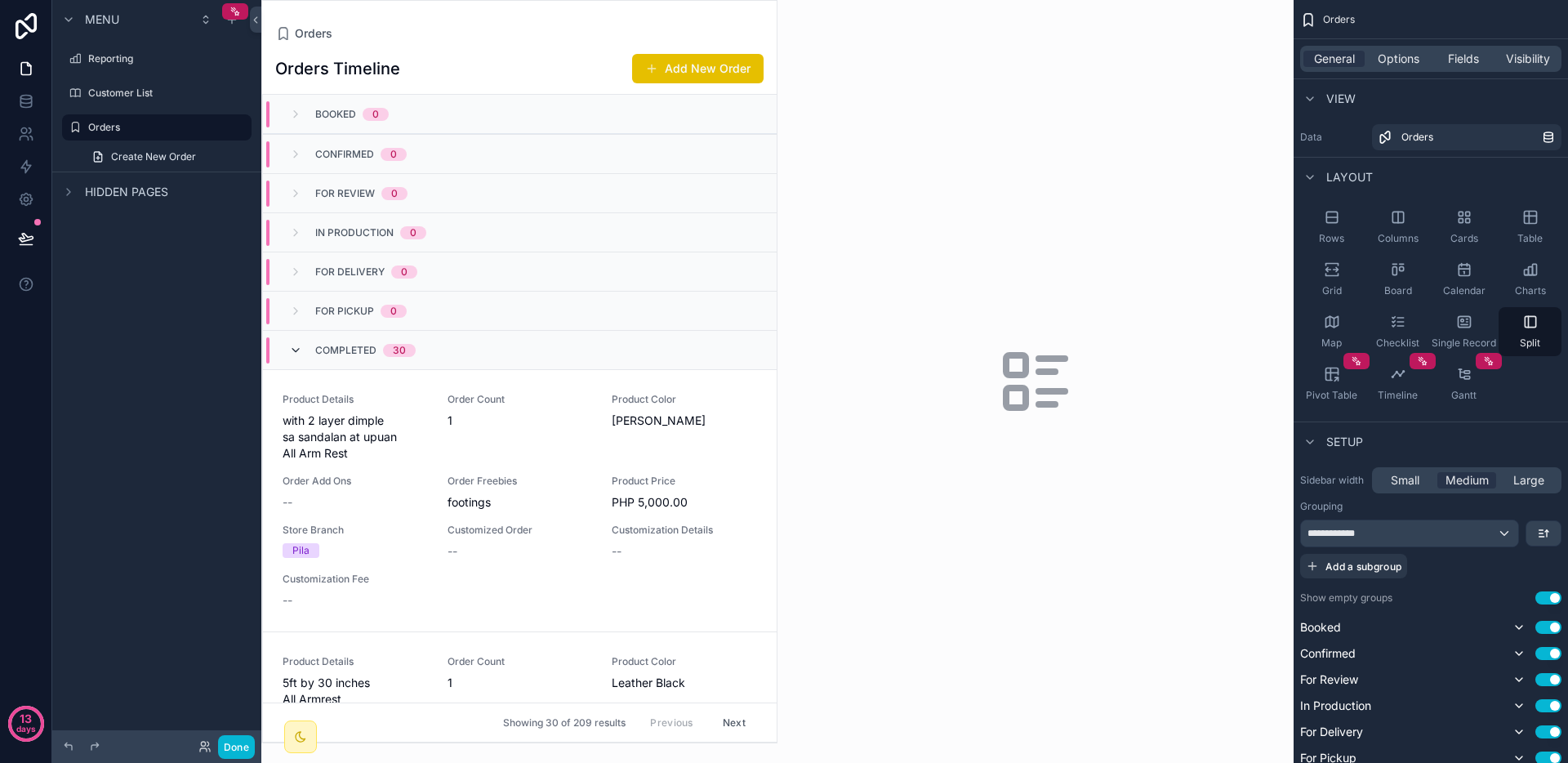
click at [289, 344] on icon "scrollable content" at bounding box center [295, 350] width 13 height 13
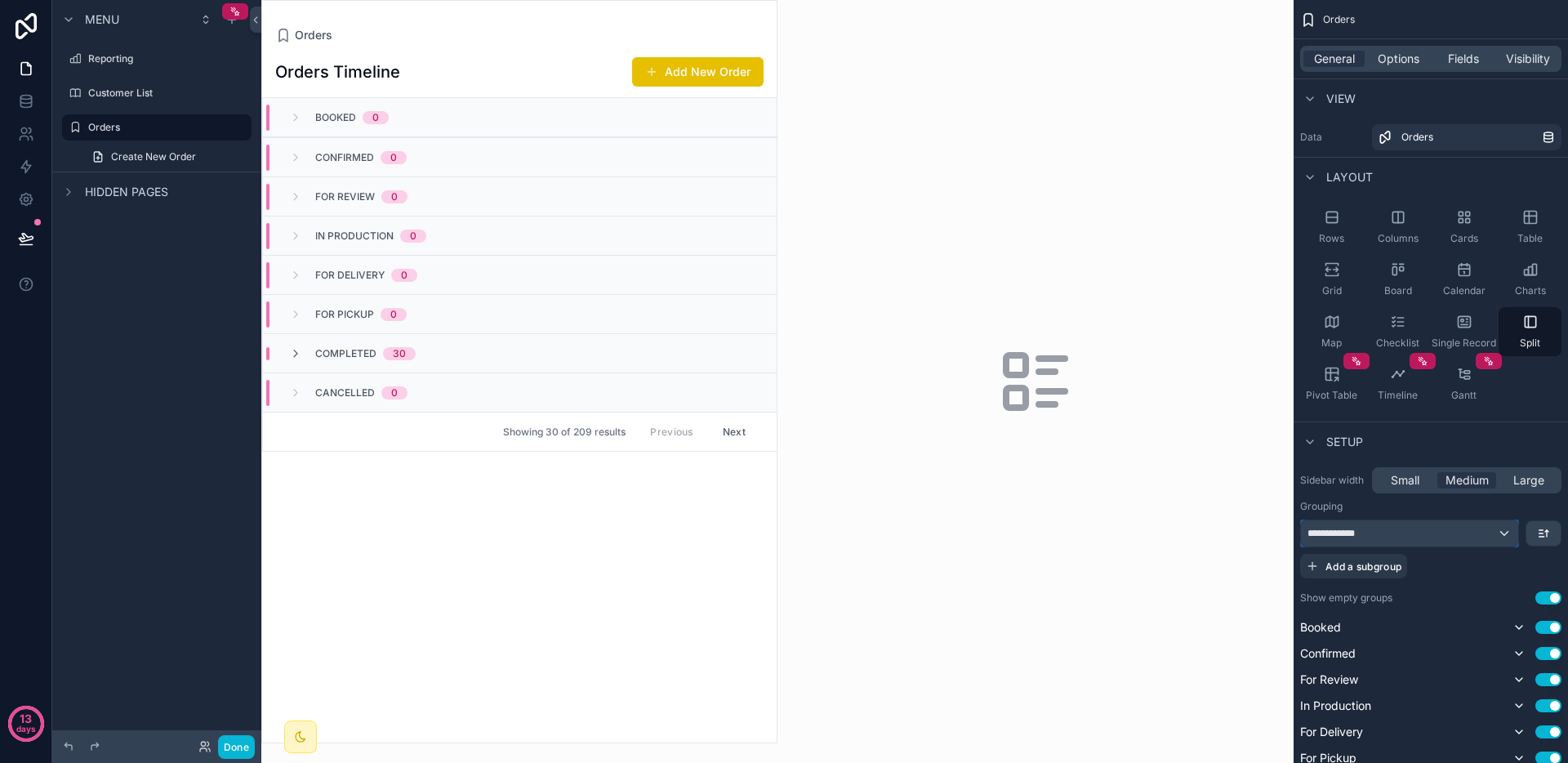
click at [1507, 533] on div "**********" at bounding box center [1410, 534] width 217 height 26
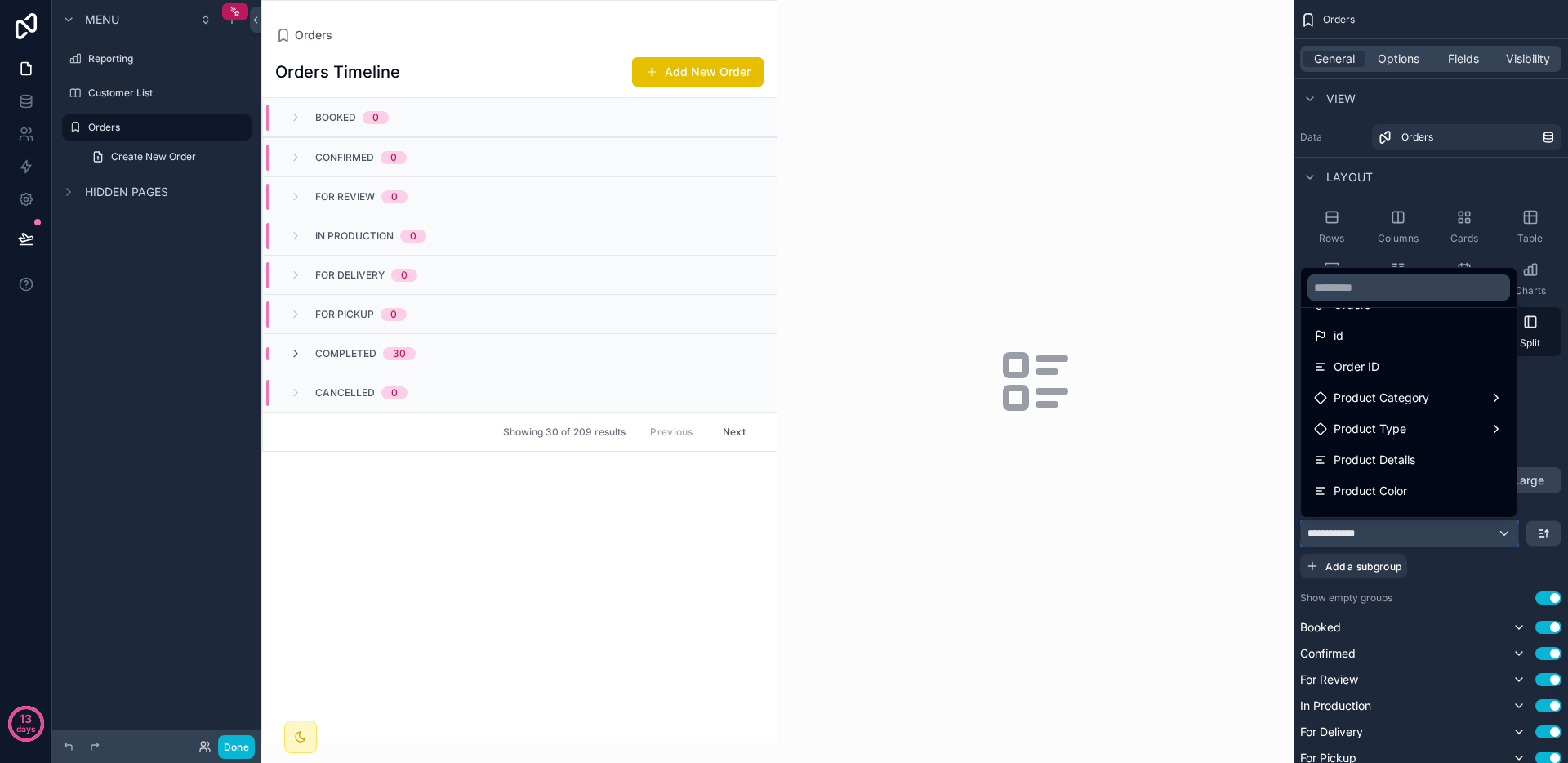
scroll to position [37, 0]
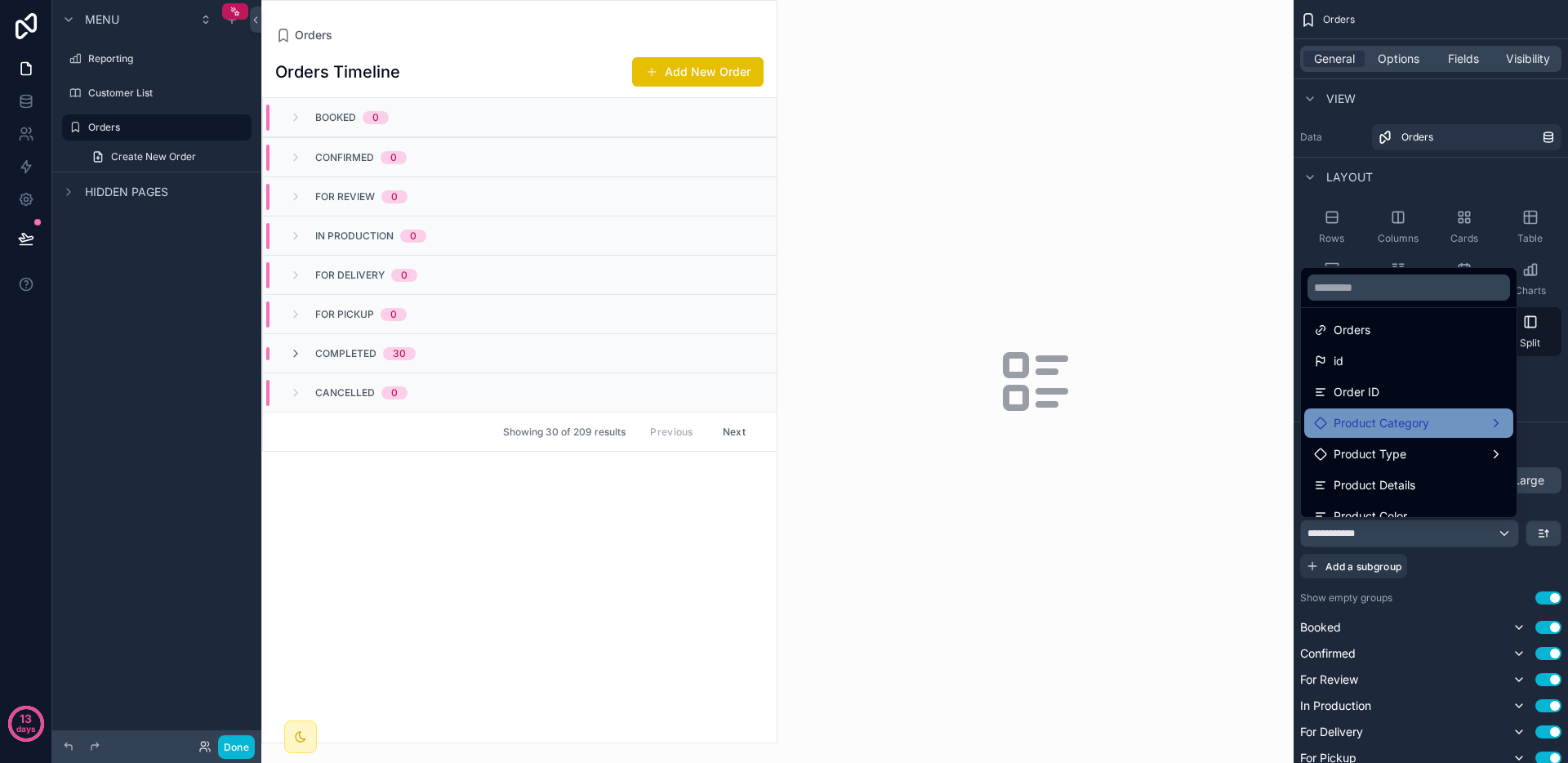
click at [1429, 429] on span "Product Category" at bounding box center [1381, 423] width 96 height 20
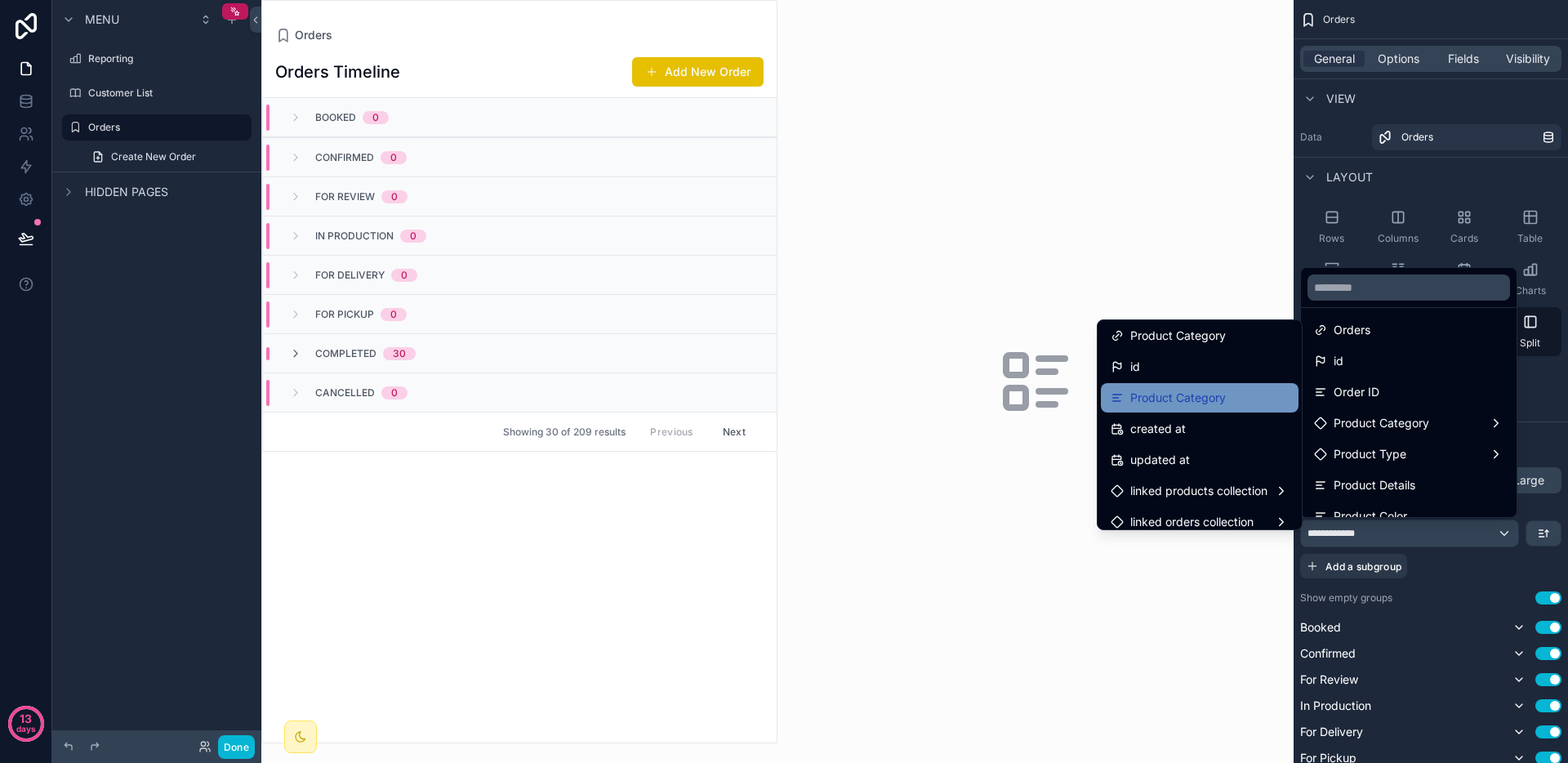
scroll to position [0, 0]
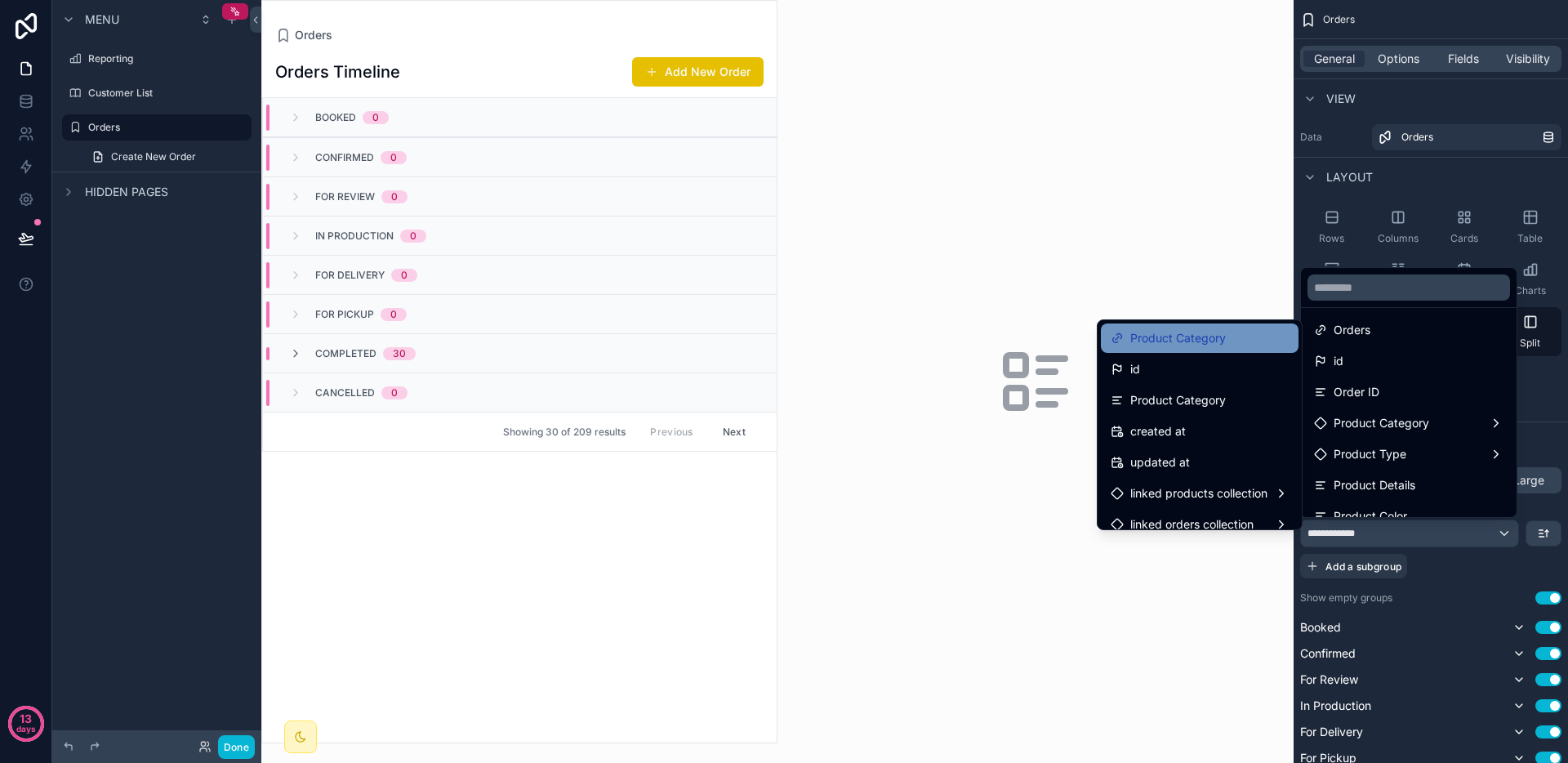
click at [1171, 350] on div "Product Category" at bounding box center [1199, 338] width 198 height 30
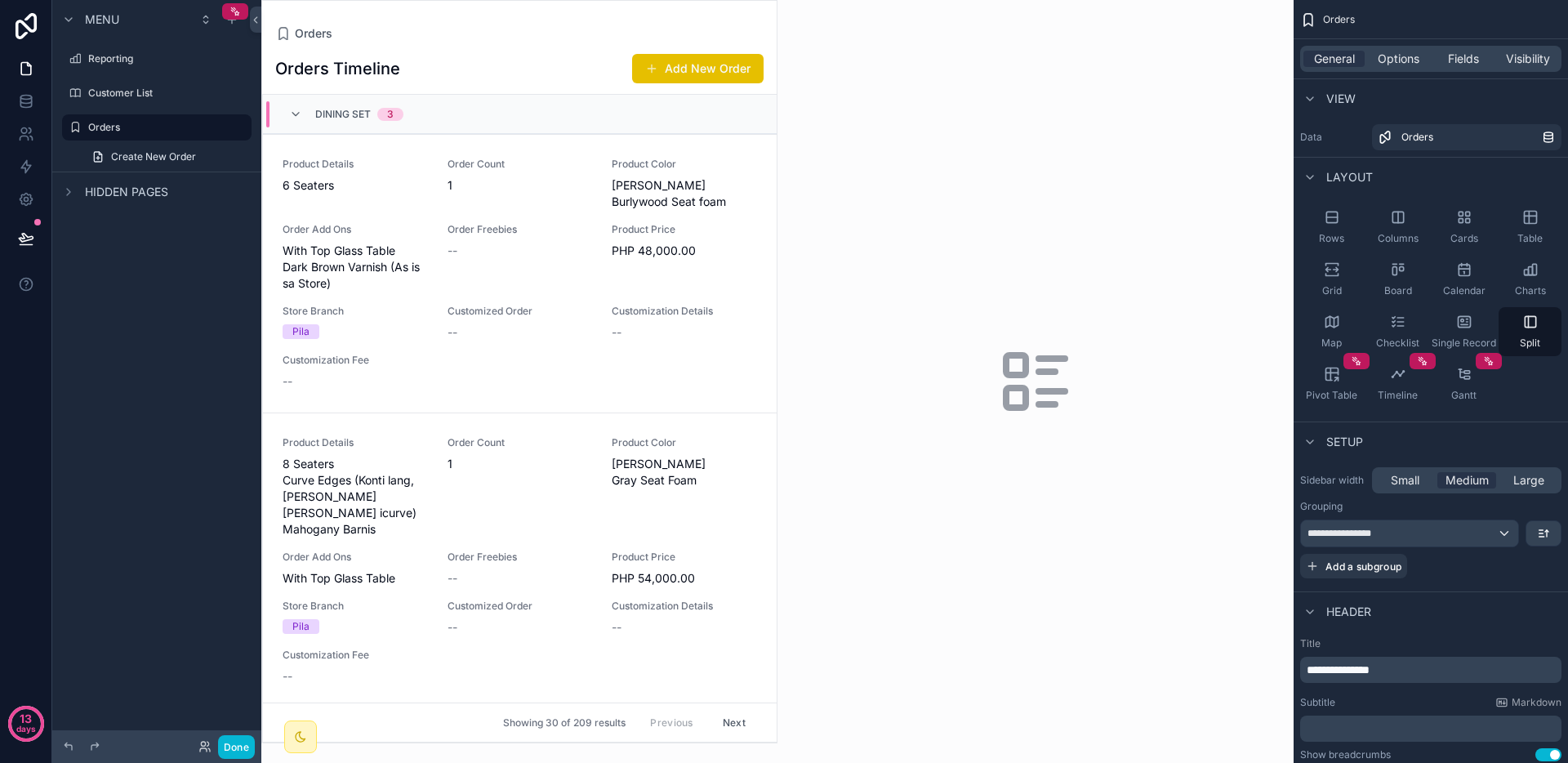
click at [340, 101] on div "Dining Set 3" at bounding box center [359, 114] width 88 height 26
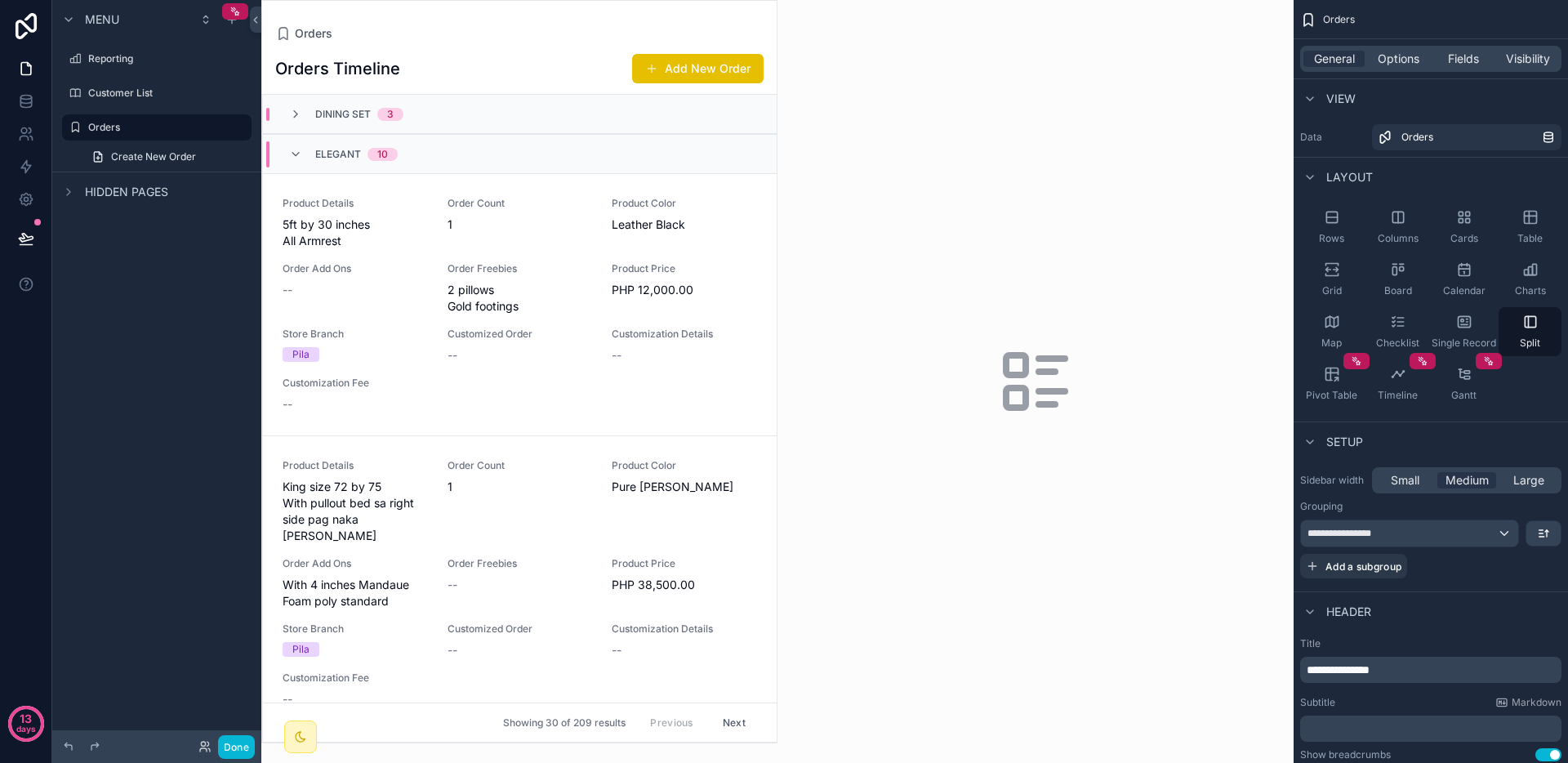
click at [337, 144] on div "Elegant 10" at bounding box center [356, 154] width 82 height 26
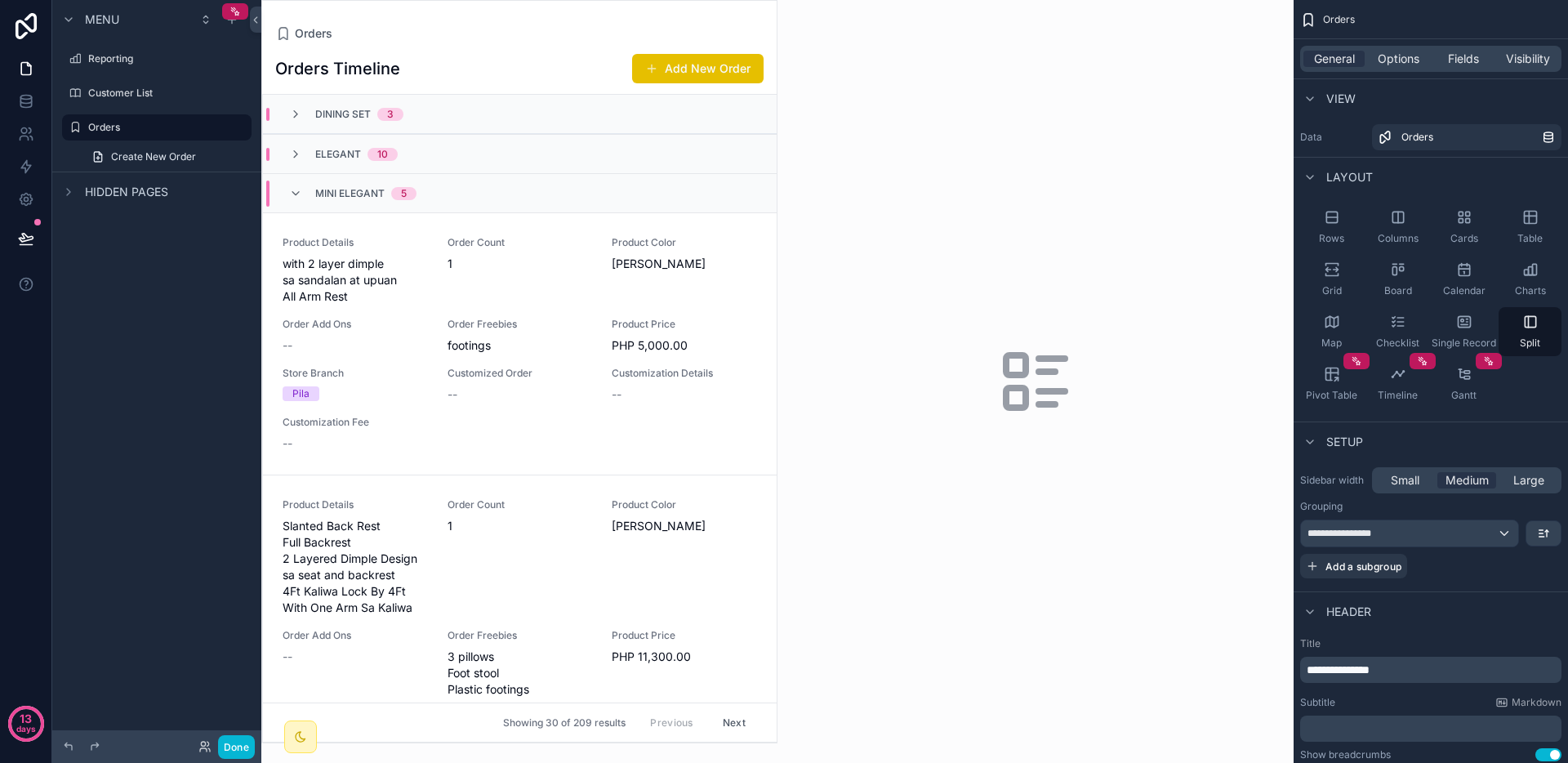
click at [335, 193] on span "Mini Elegant" at bounding box center [350, 193] width 70 height 13
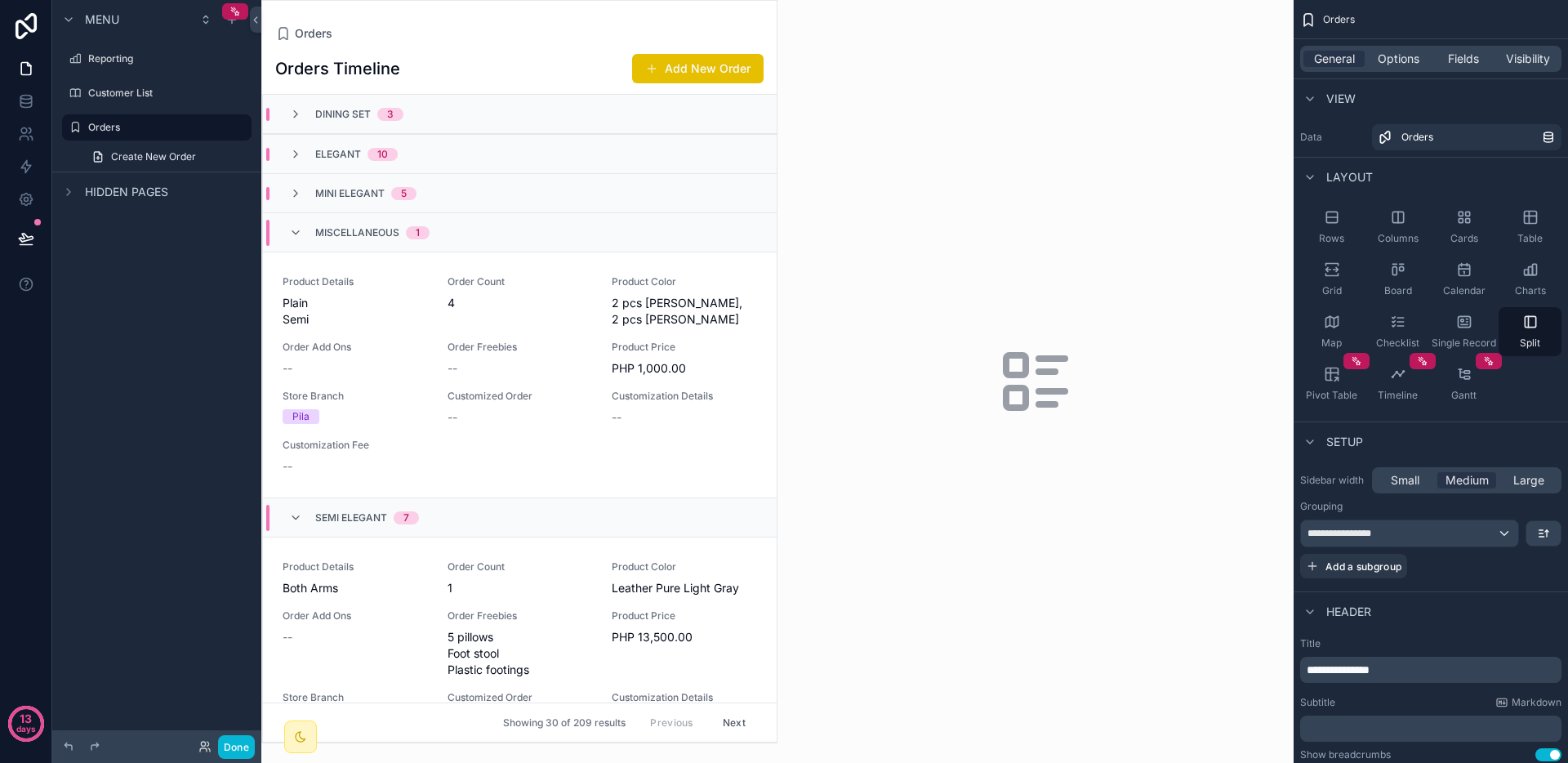
click at [358, 228] on span "Miscellaneous" at bounding box center [357, 232] width 84 height 13
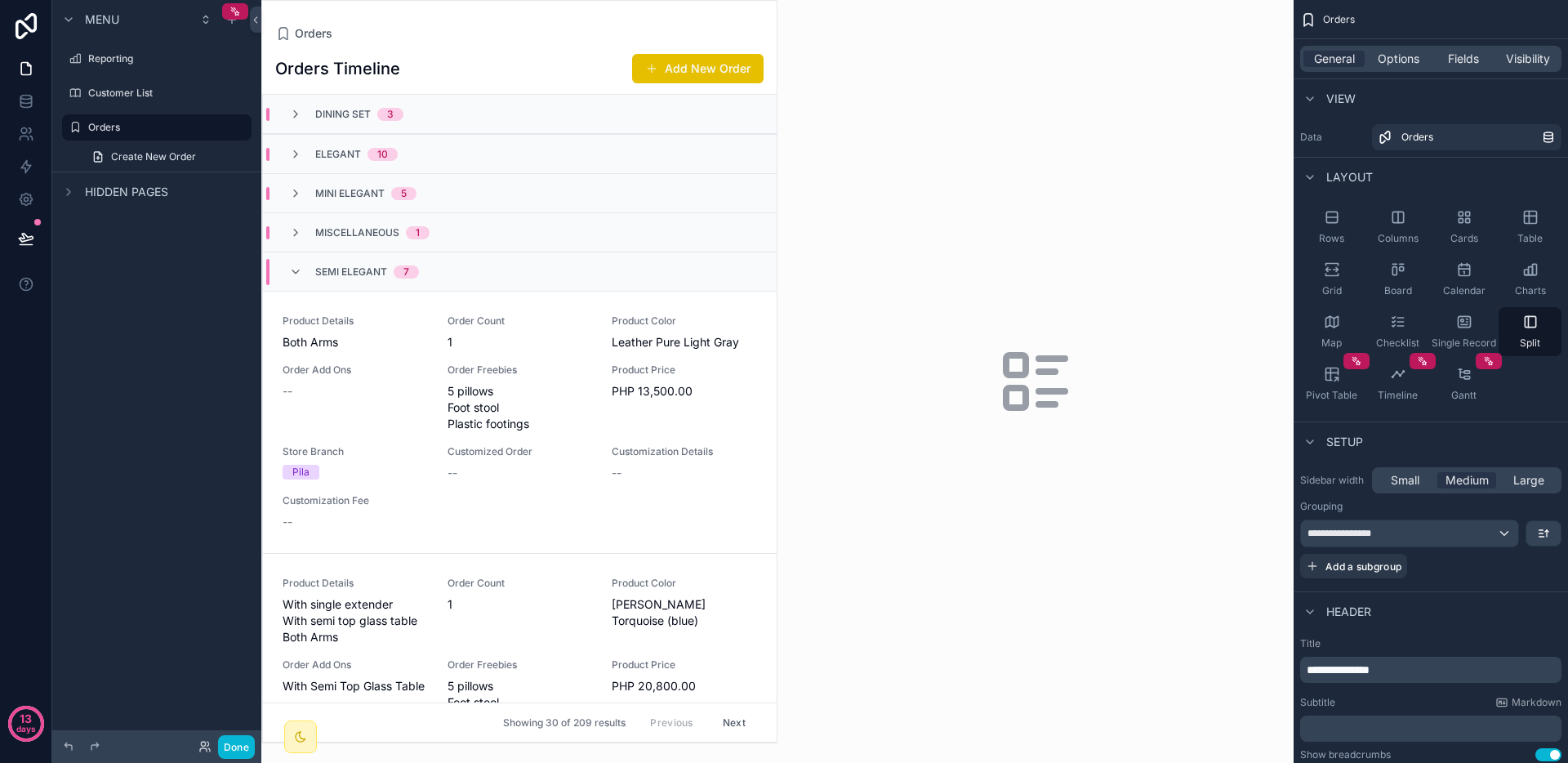
click at [358, 274] on span "Semi Elegant" at bounding box center [351, 272] width 72 height 13
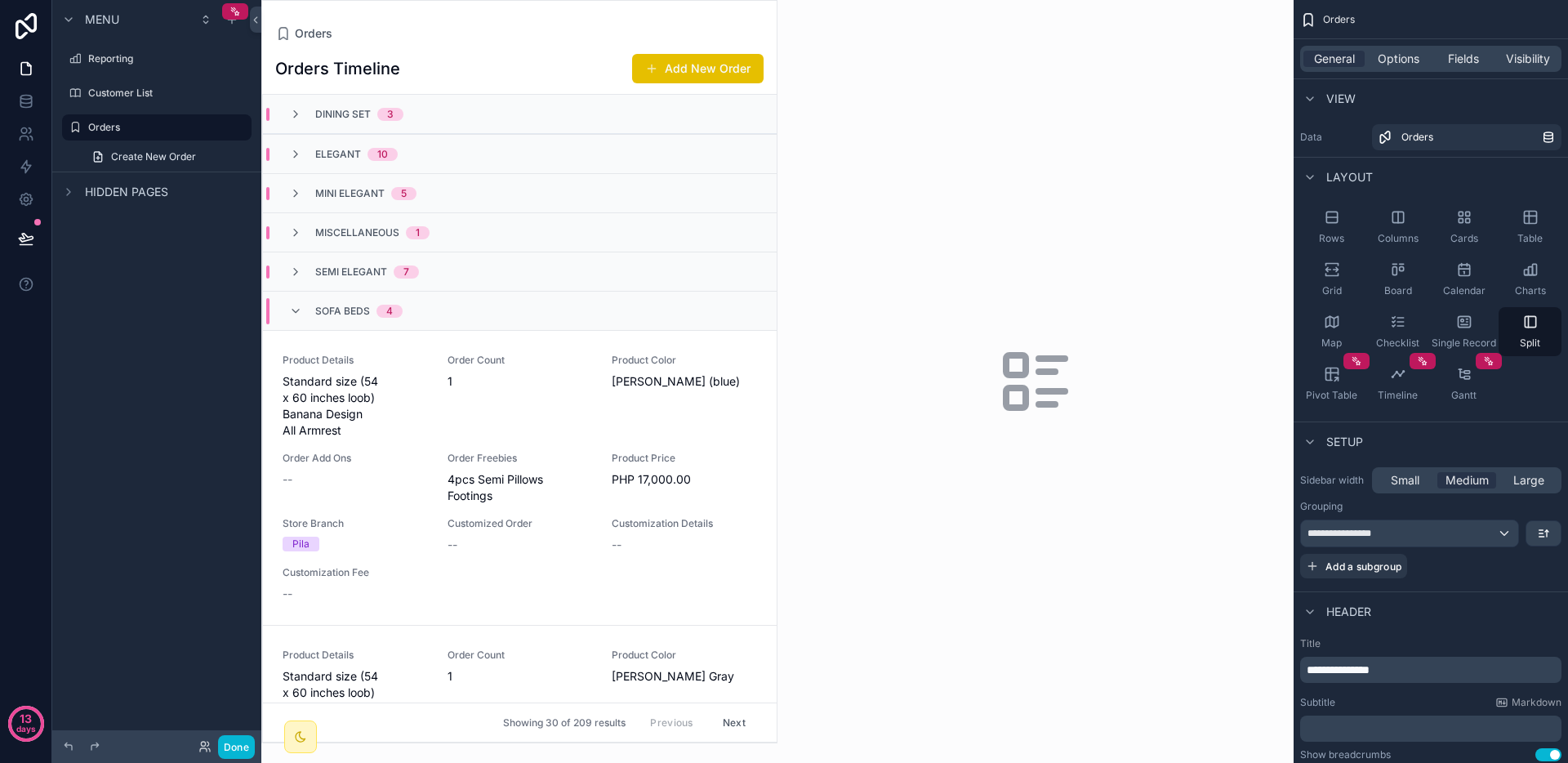
click at [357, 299] on div "Sofa Beds 4" at bounding box center [358, 311] width 87 height 26
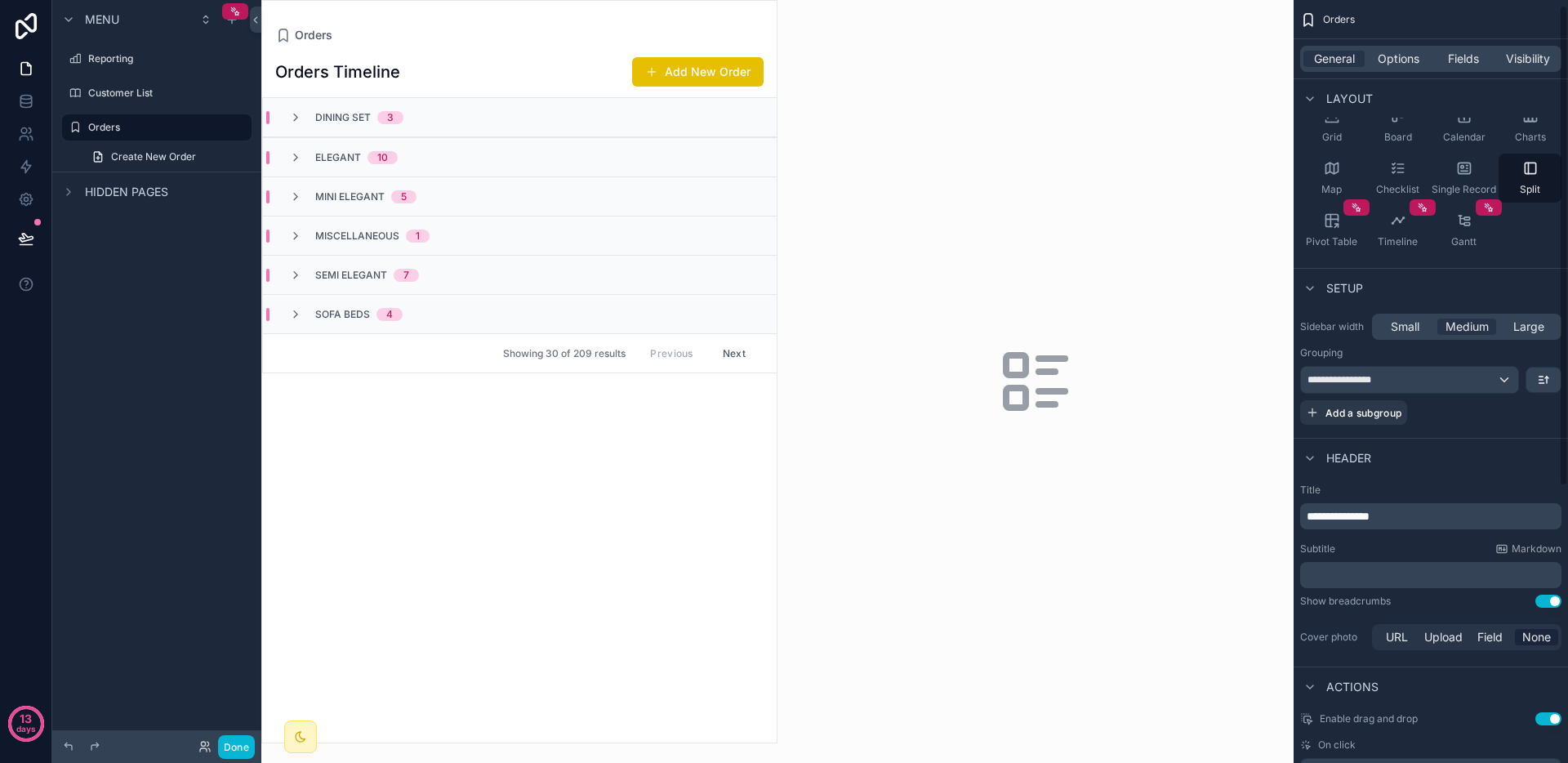
scroll to position [156, 0]
click at [400, 102] on div "Dining Set 3" at bounding box center [520, 117] width 514 height 39
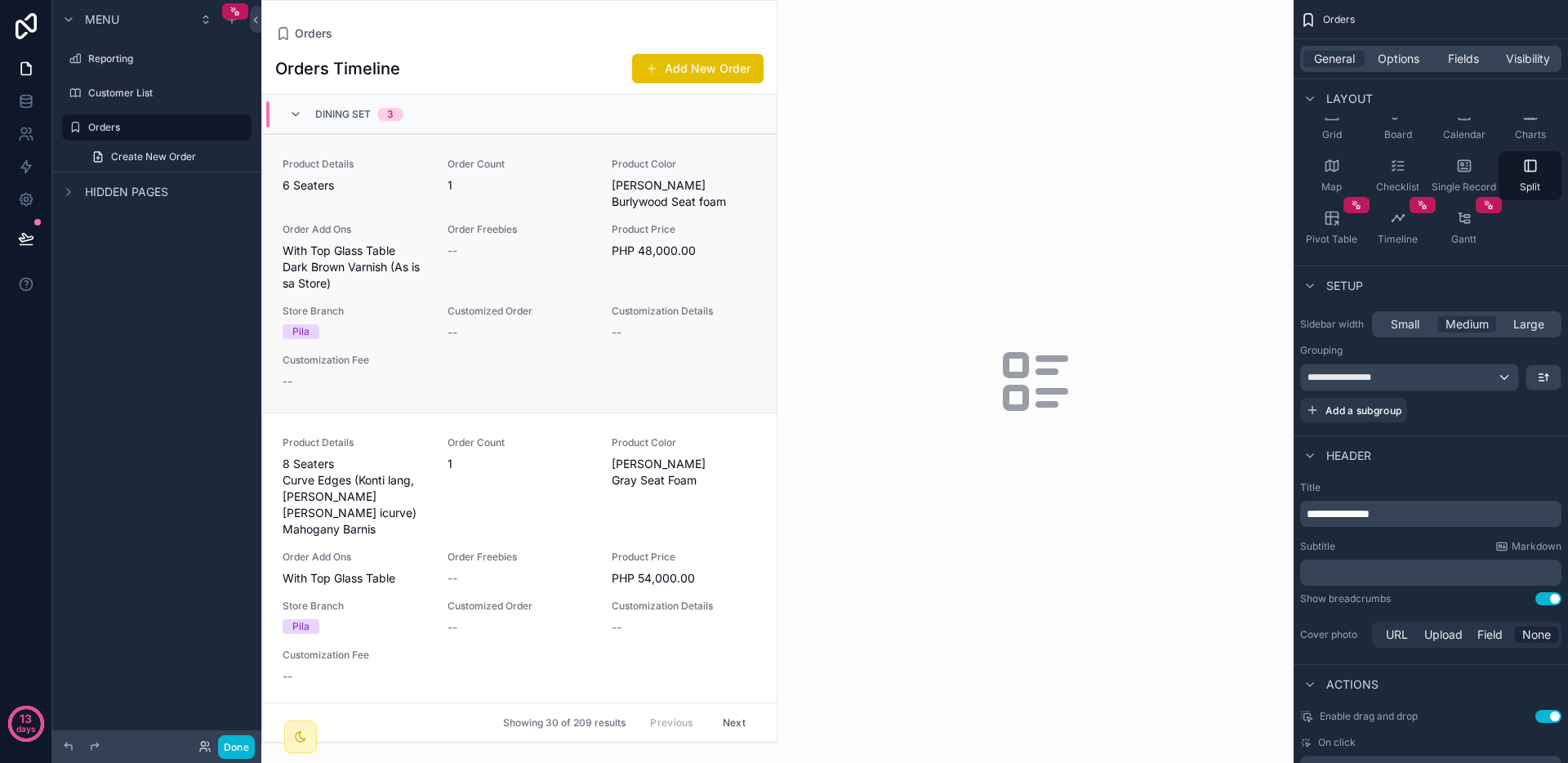
click at [448, 168] on span "Order Count" at bounding box center [520, 164] width 145 height 13
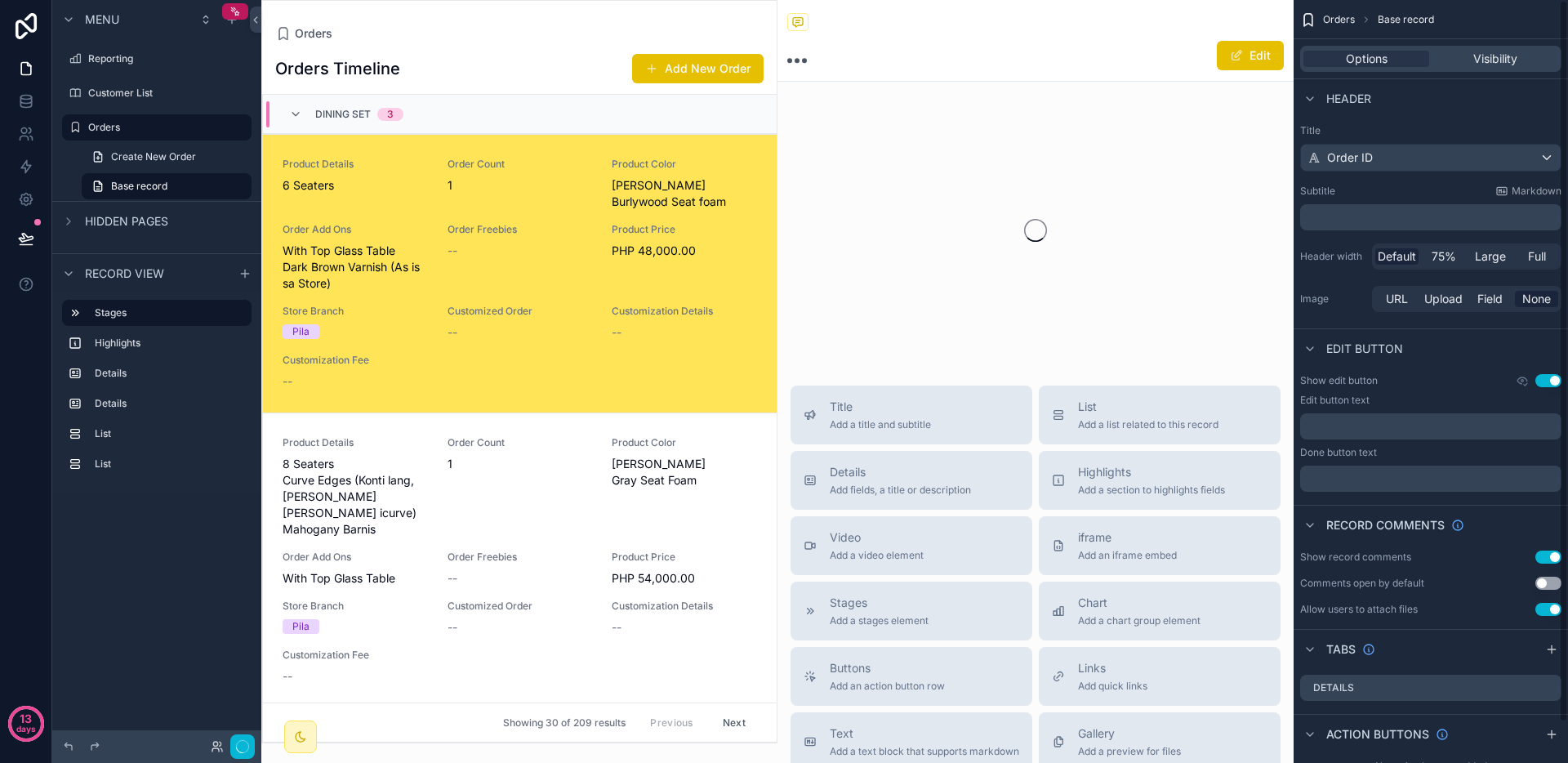
scroll to position [39, 0]
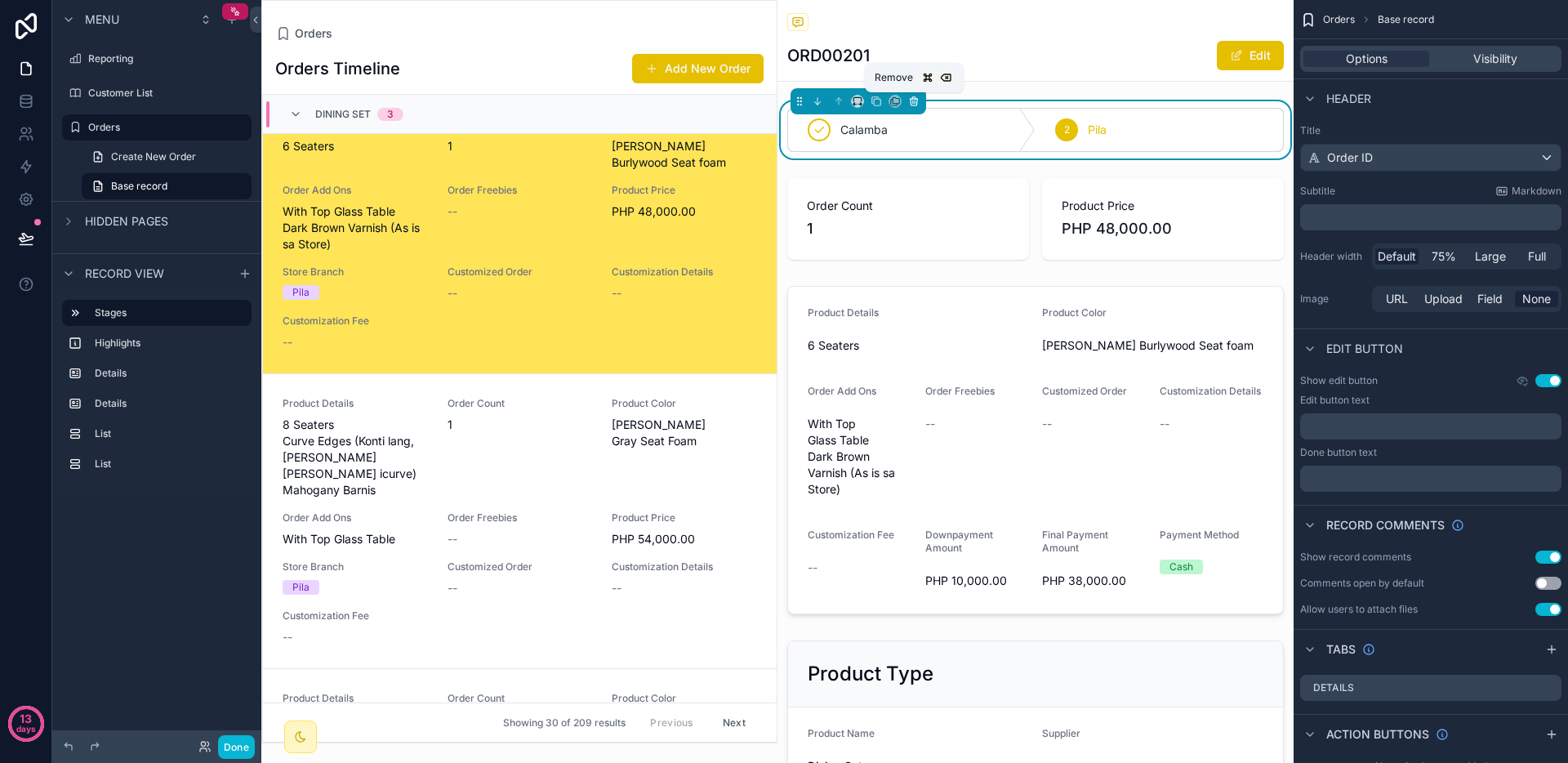
click at [919, 102] on icon "scrollable content" at bounding box center [913, 101] width 11 height 11
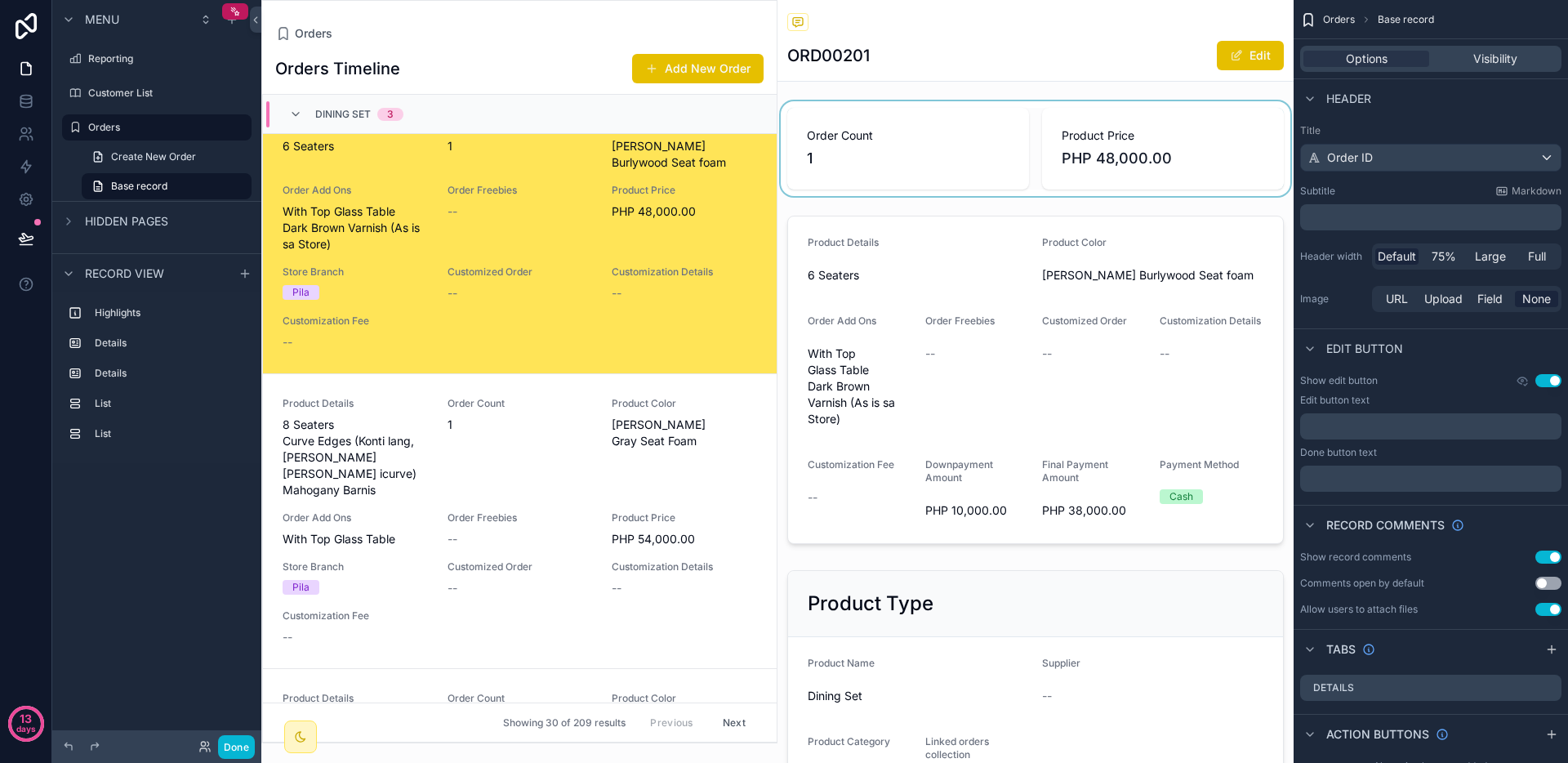
click at [927, 133] on div "scrollable content" at bounding box center [1035, 149] width 516 height 95
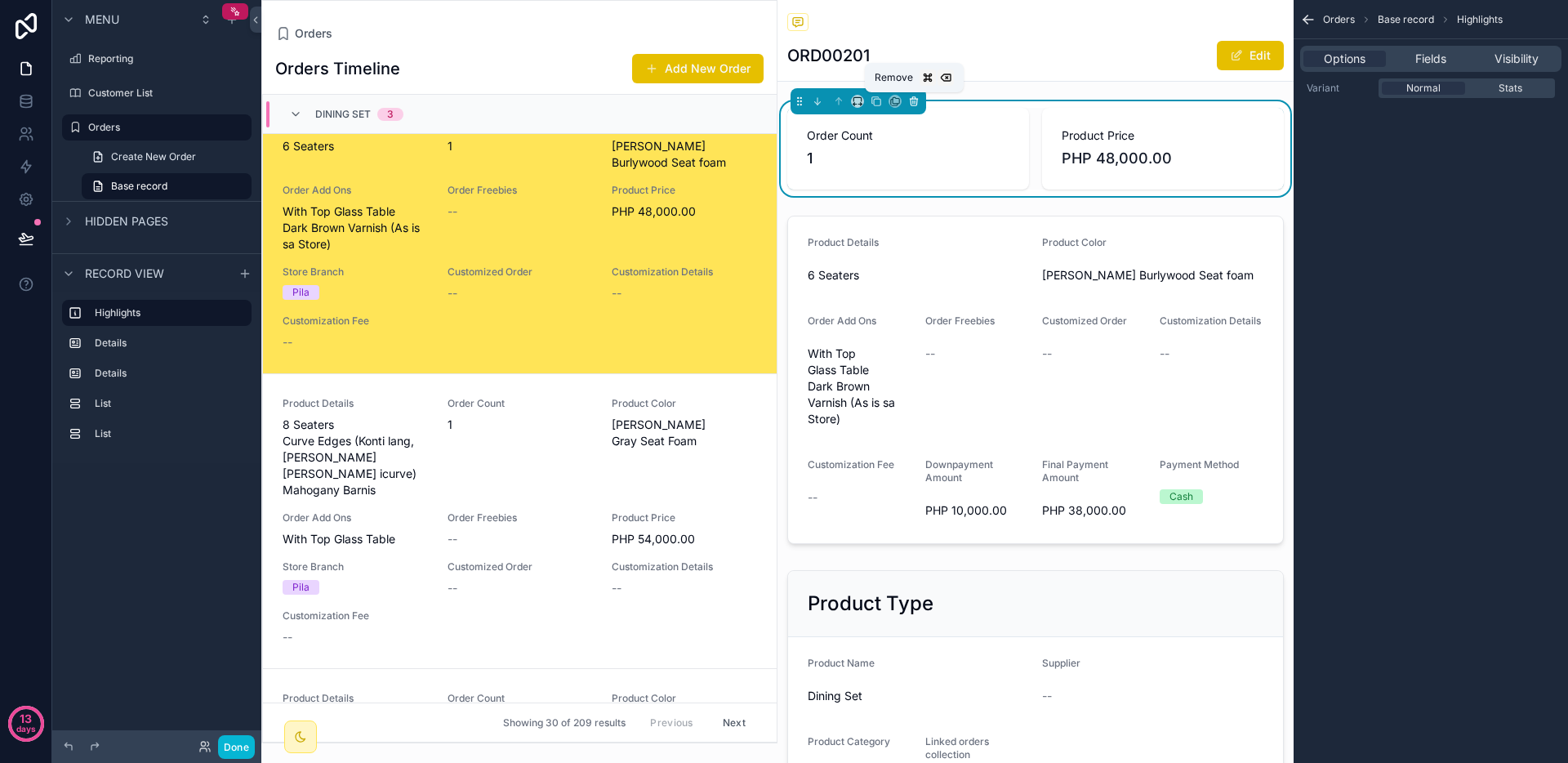
click at [914, 105] on icon "scrollable content" at bounding box center [913, 101] width 11 height 11
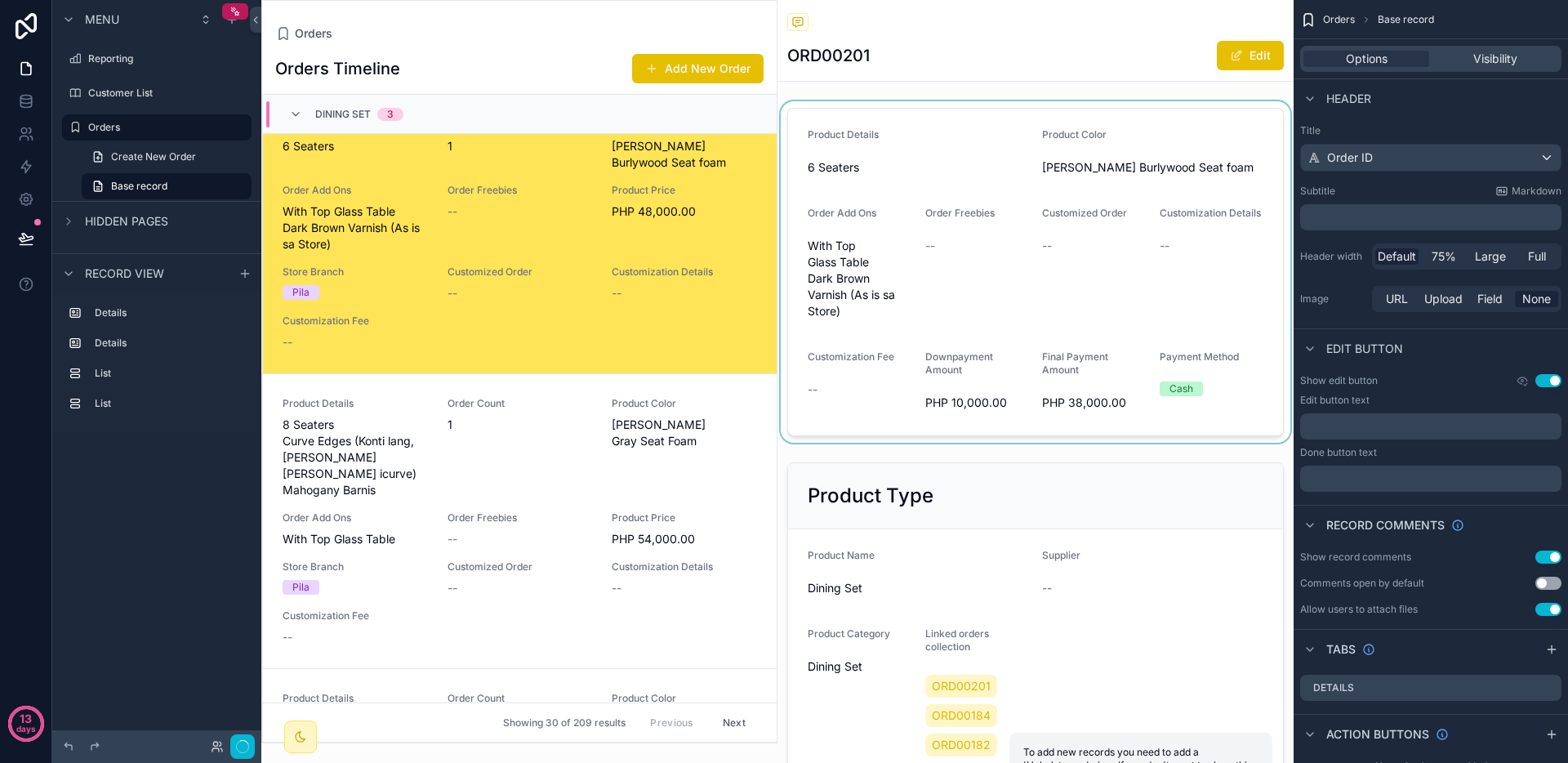
click at [917, 116] on div "scrollable content" at bounding box center [1035, 272] width 516 height 342
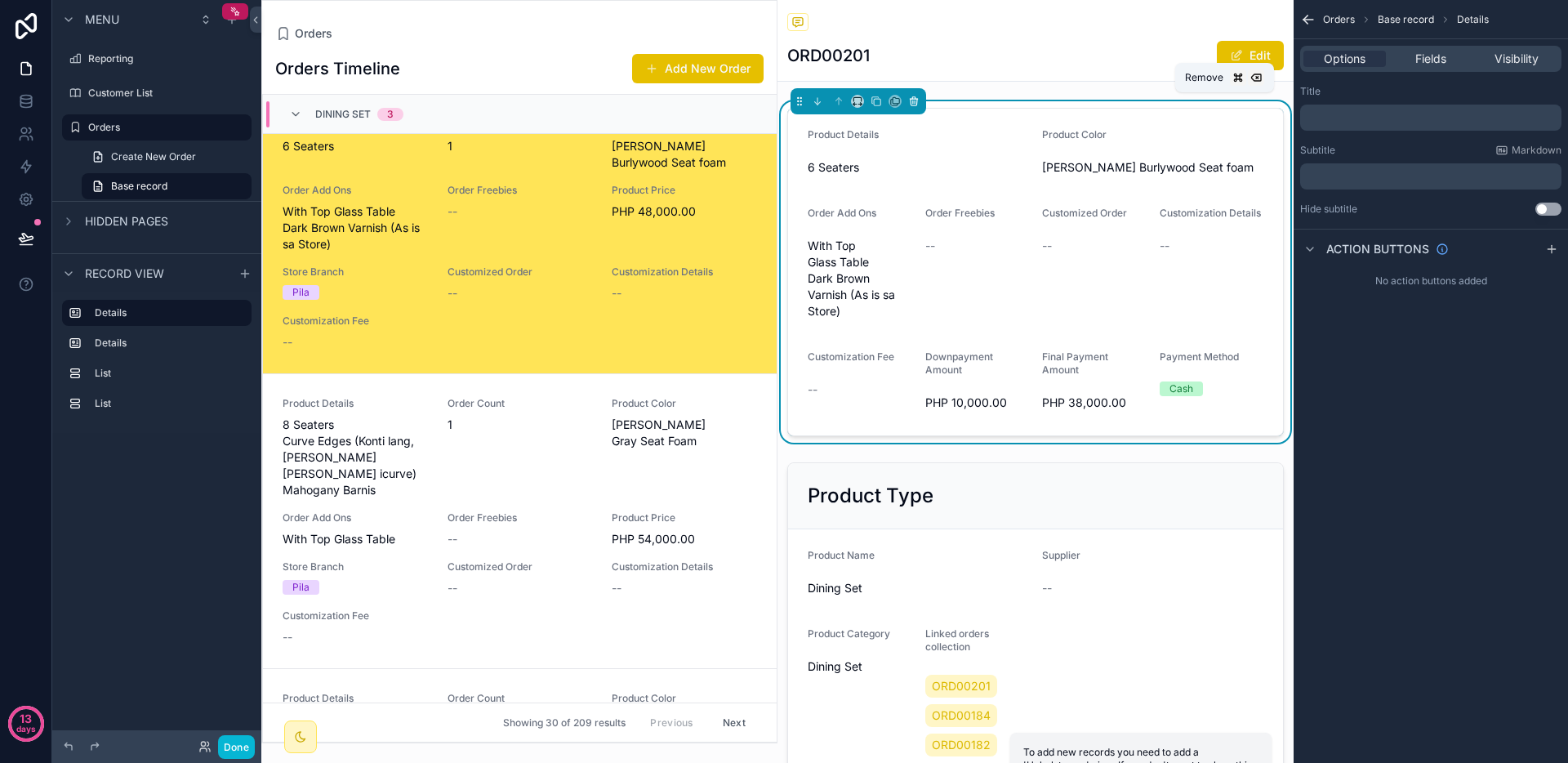
click at [910, 105] on icon "scrollable content" at bounding box center [913, 101] width 11 height 11
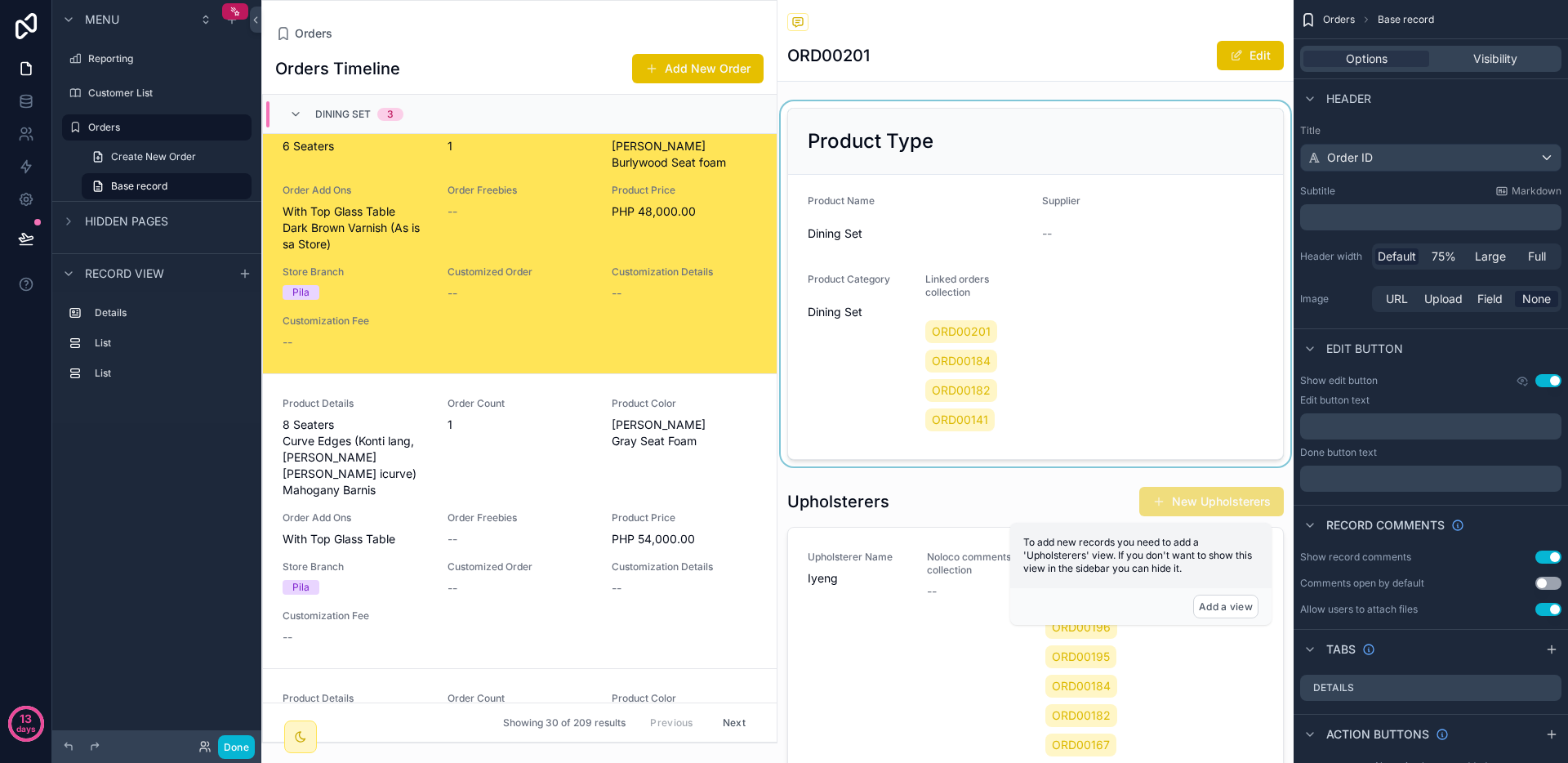
click at [917, 127] on div "scrollable content" at bounding box center [1035, 284] width 516 height 365
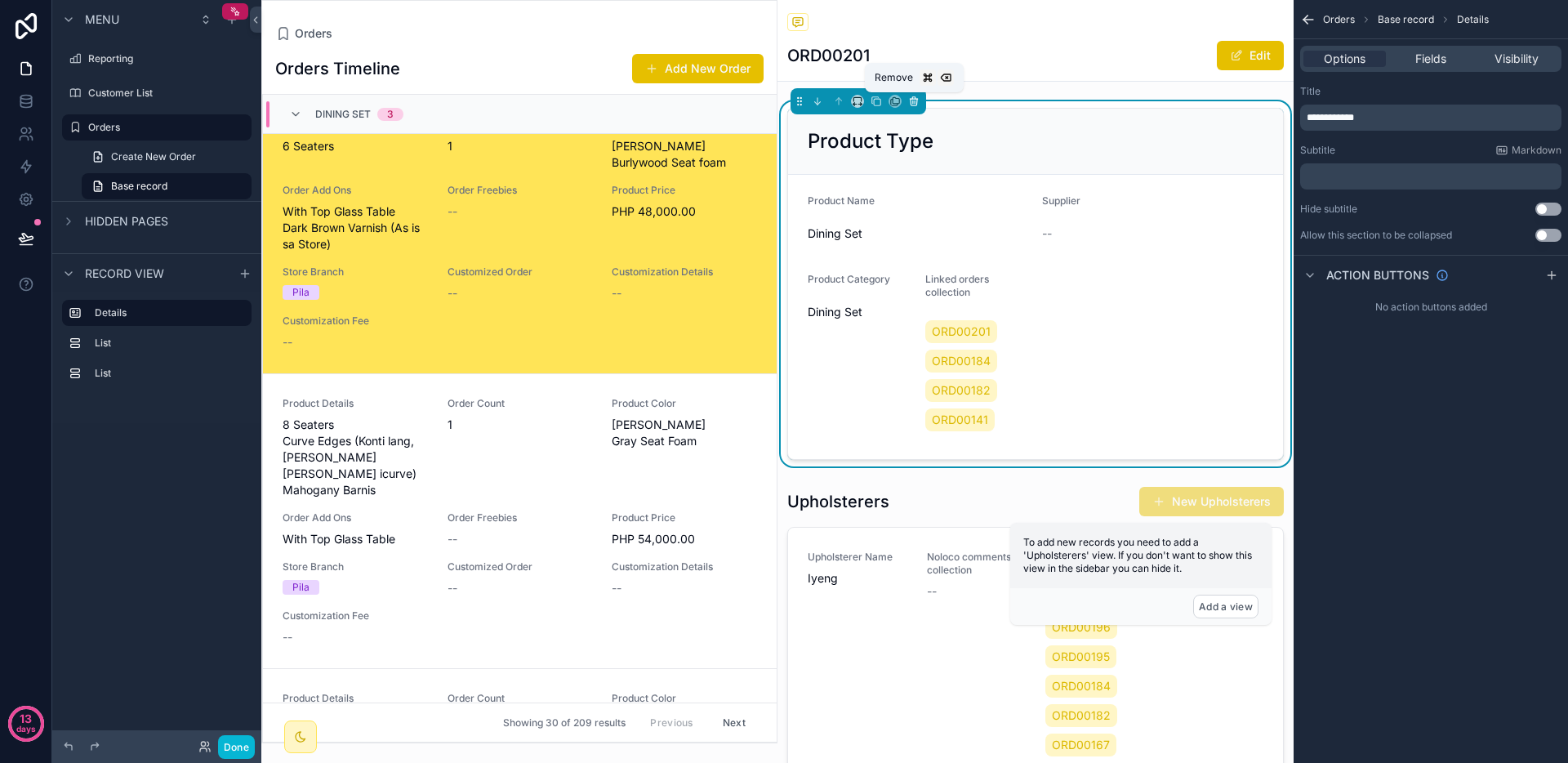
click at [911, 99] on icon "scrollable content" at bounding box center [914, 102] width 7 height 7
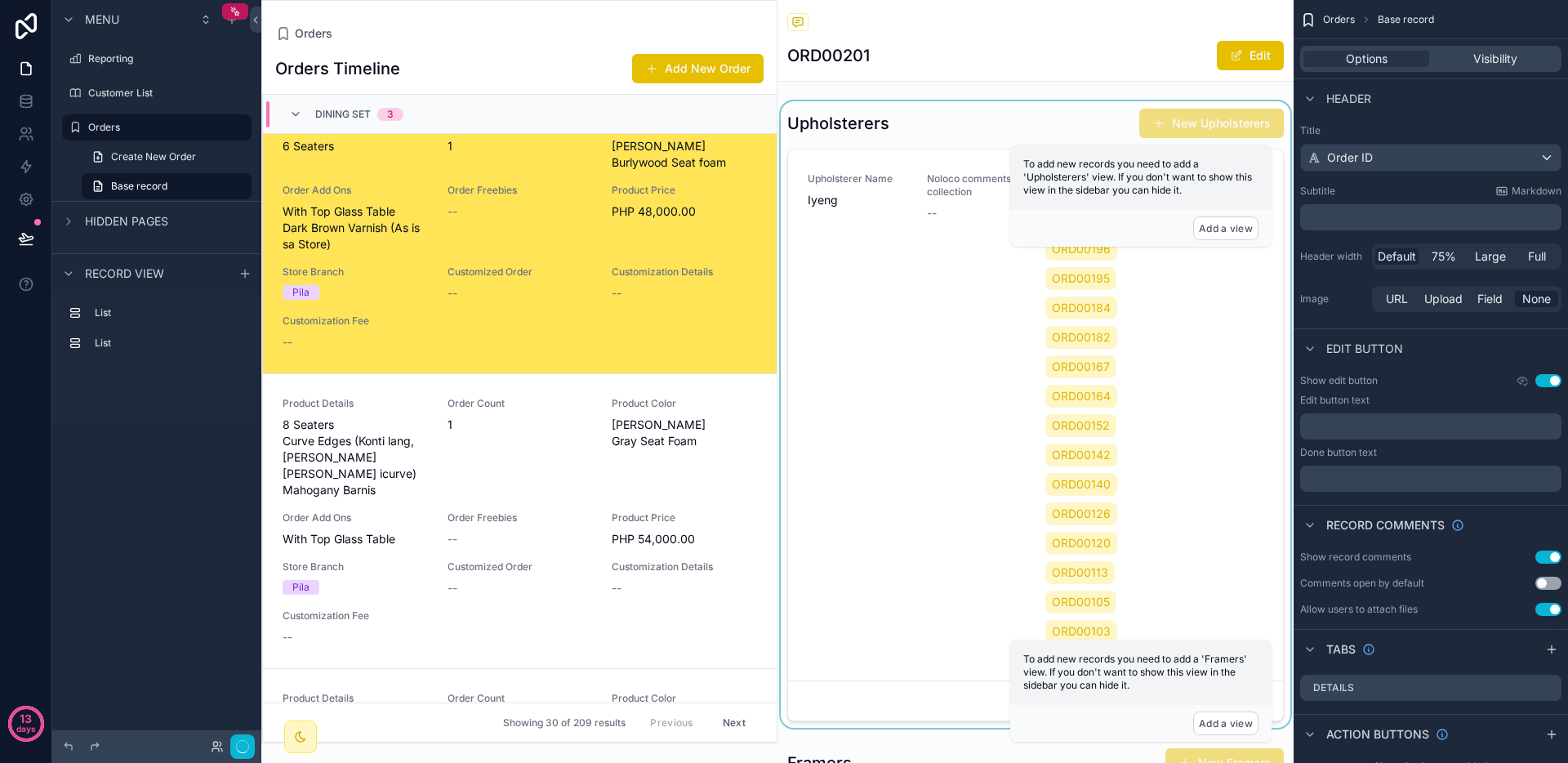
click at [950, 137] on div "scrollable content" at bounding box center [1035, 415] width 516 height 627
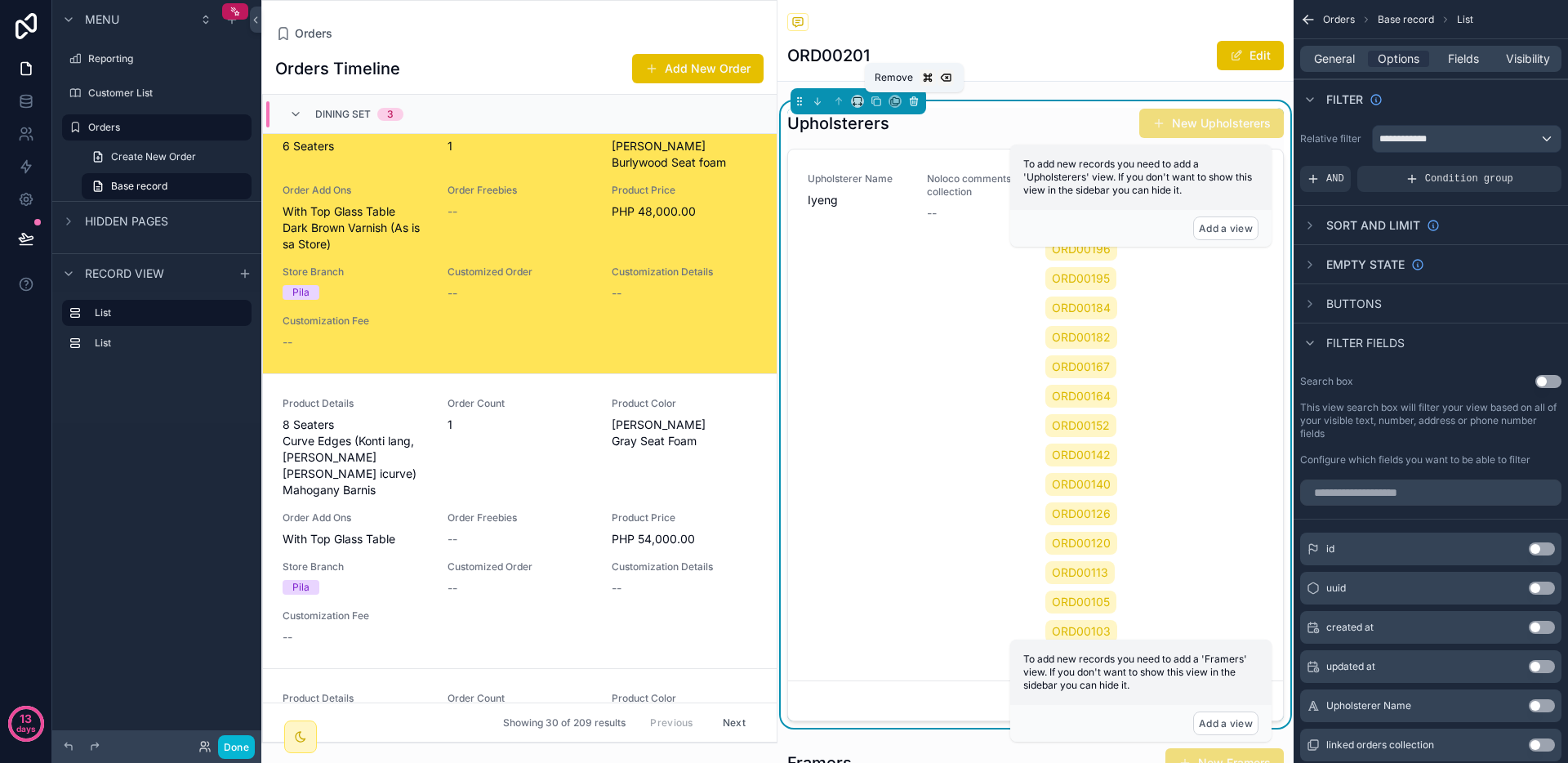
click at [922, 101] on button "scrollable content" at bounding box center [913, 101] width 18 height 18
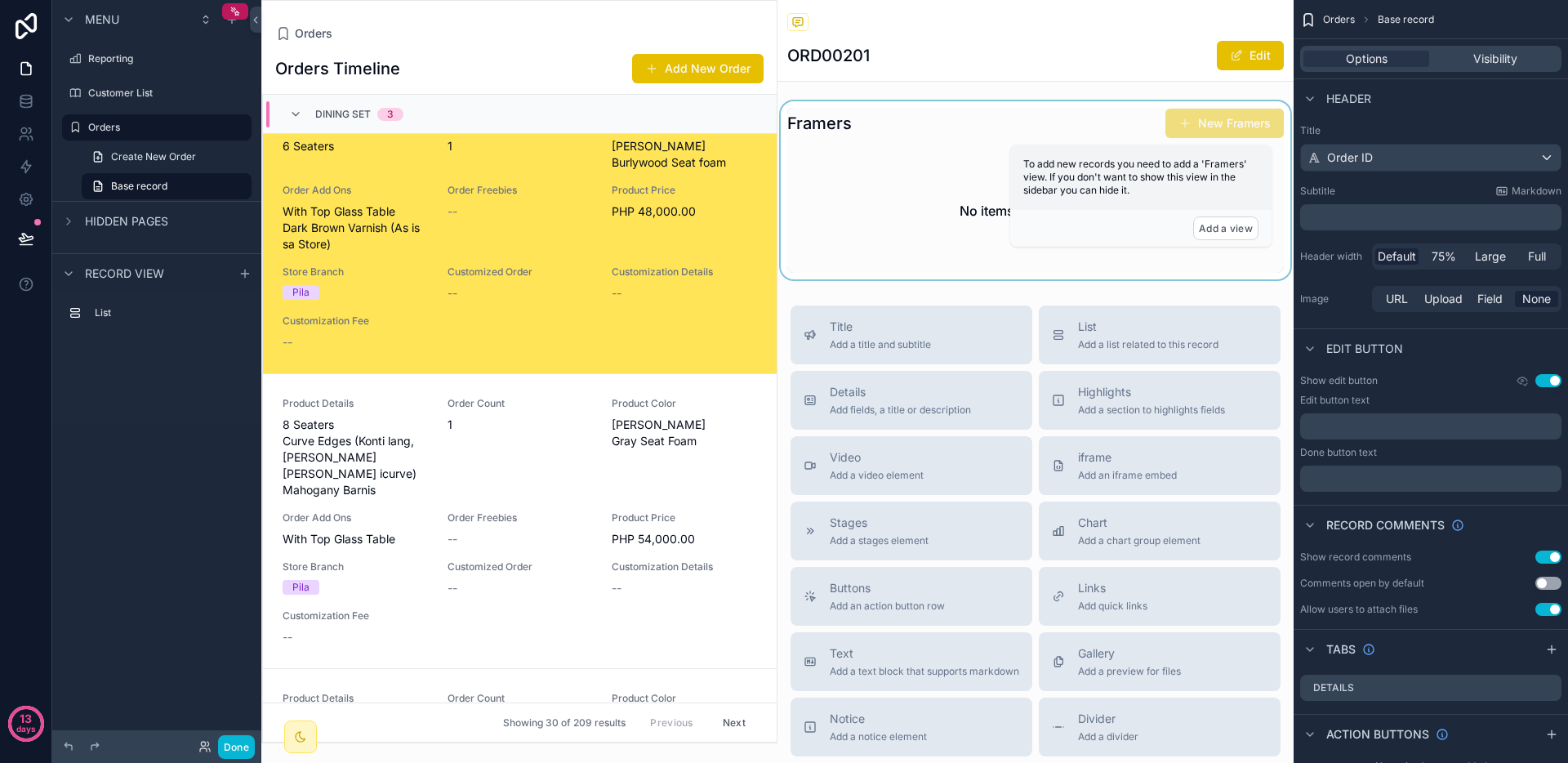
click at [927, 129] on div "scrollable content" at bounding box center [1035, 190] width 516 height 178
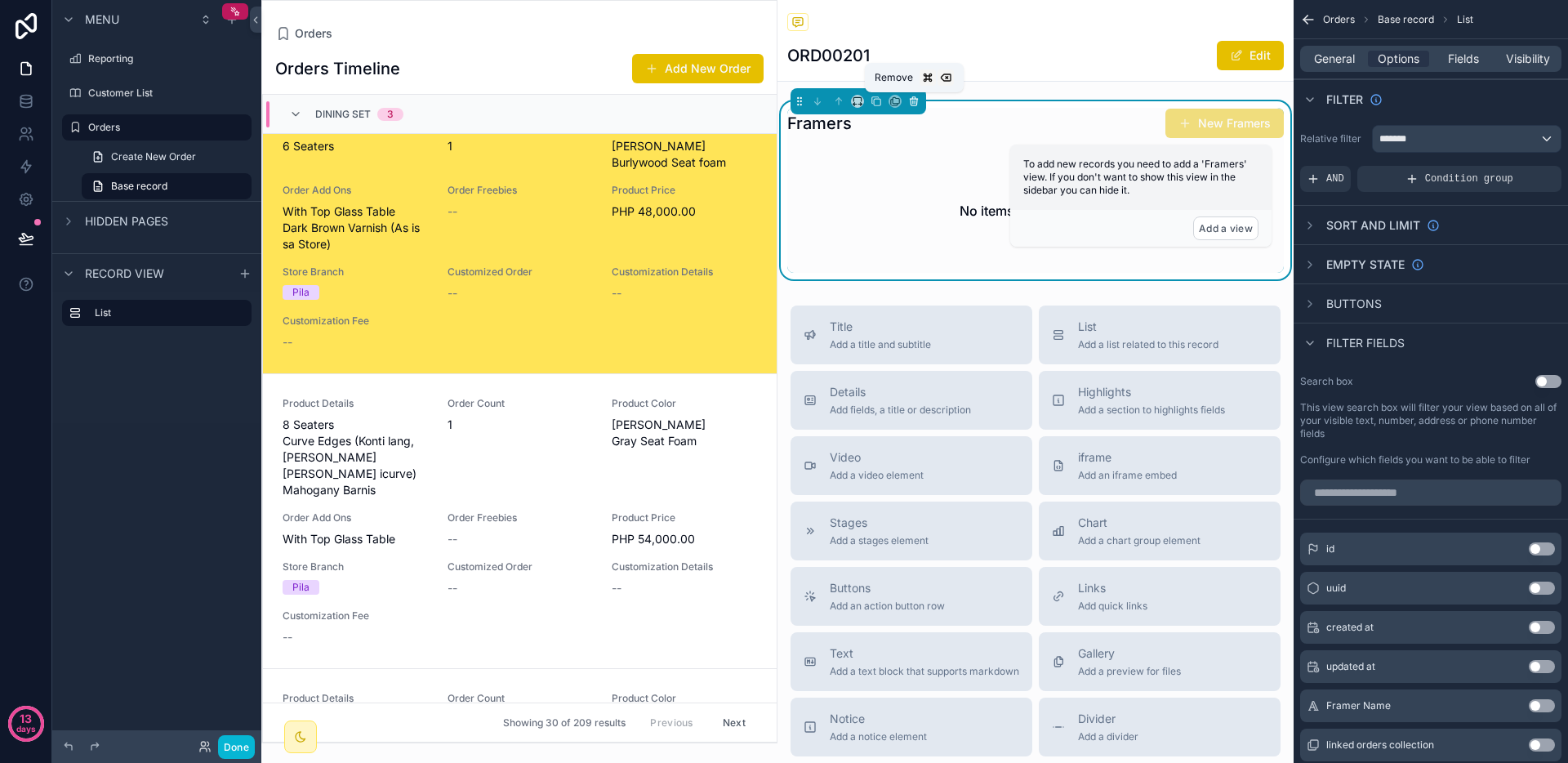
click at [913, 105] on icon "scrollable content" at bounding box center [913, 101] width 11 height 11
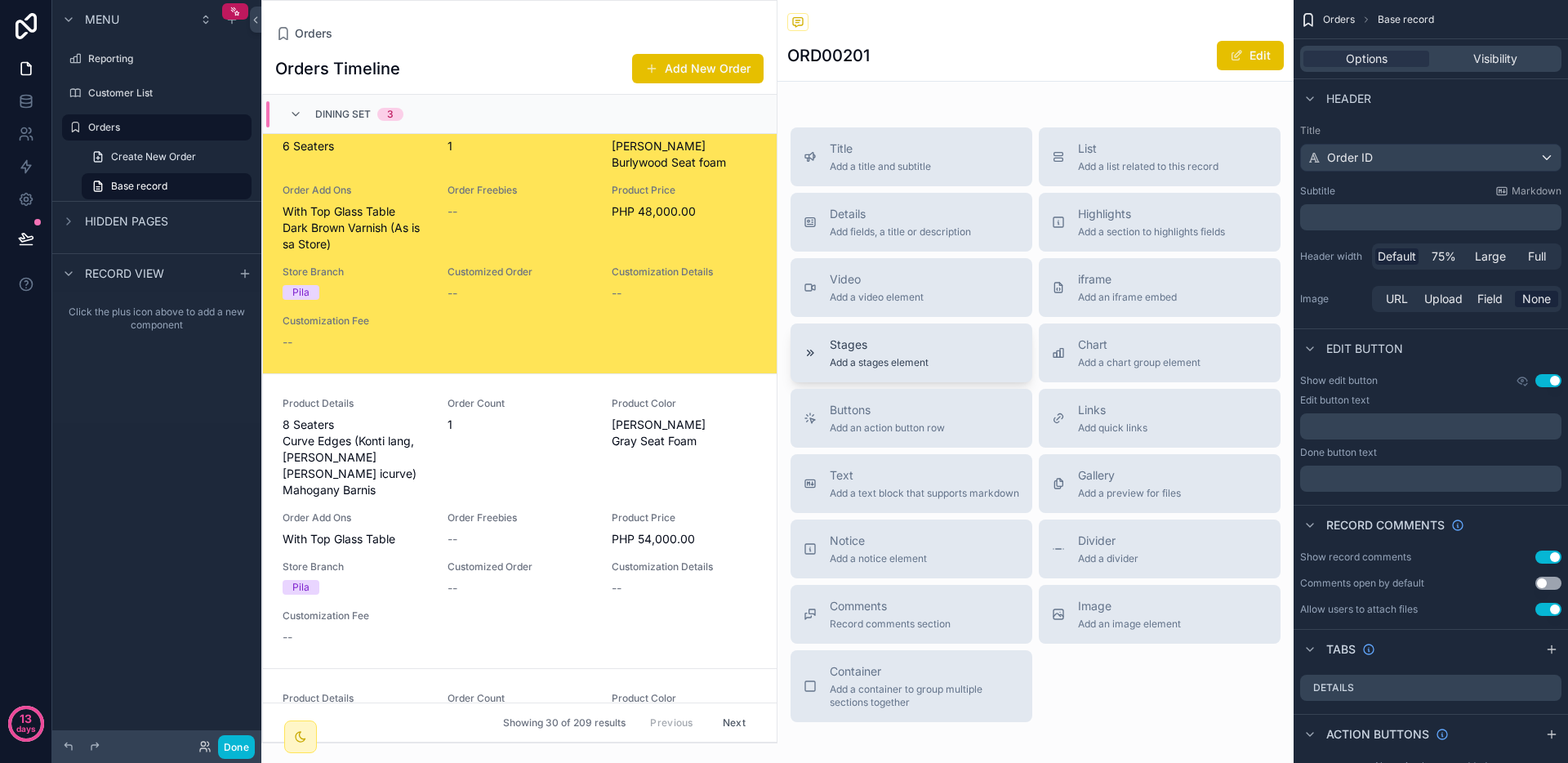
click at [952, 340] on div "Stages Add a stages element" at bounding box center [911, 353] width 216 height 32
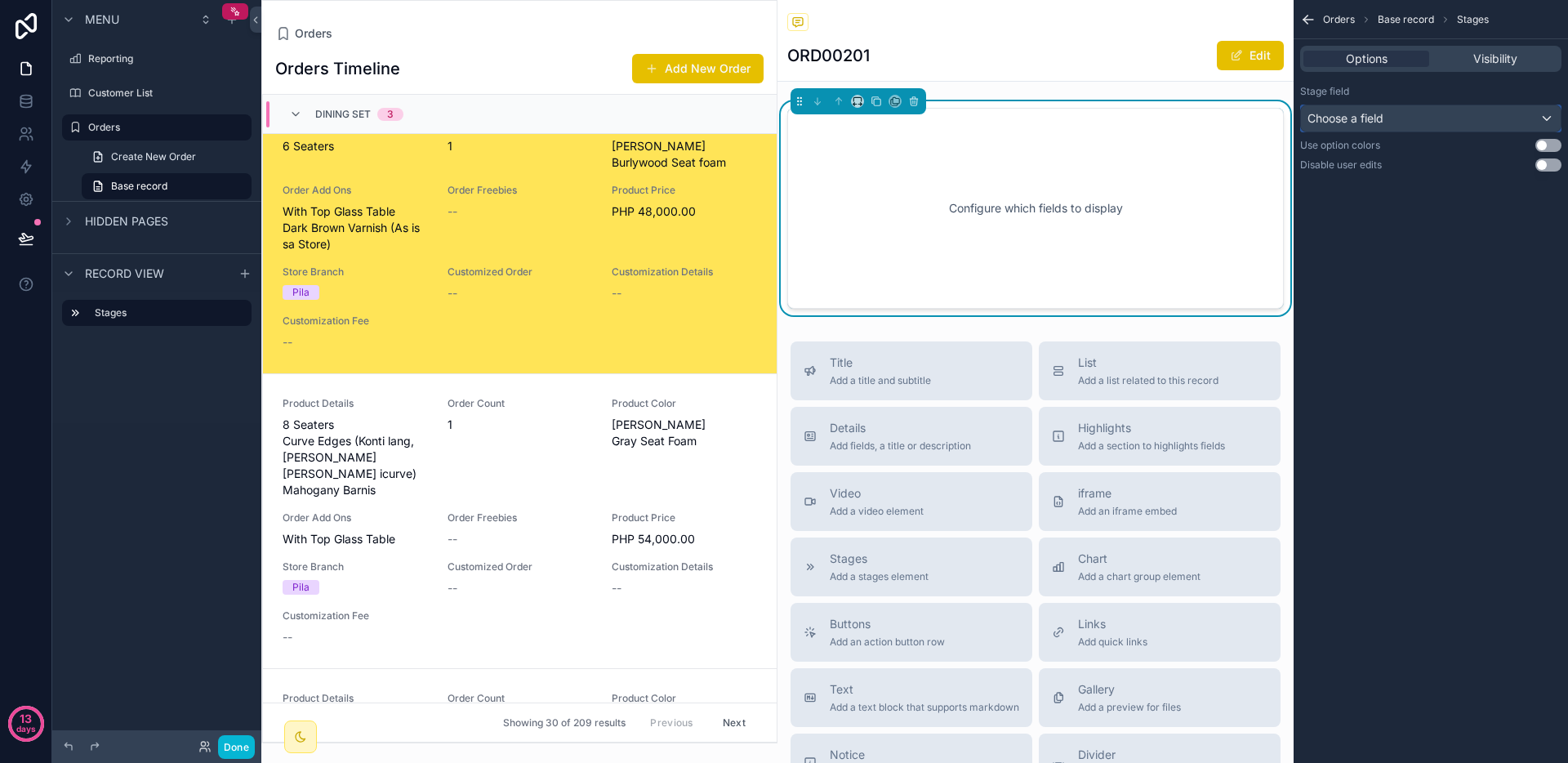
click at [1388, 123] on div "Choose a field" at bounding box center [1431, 118] width 260 height 26
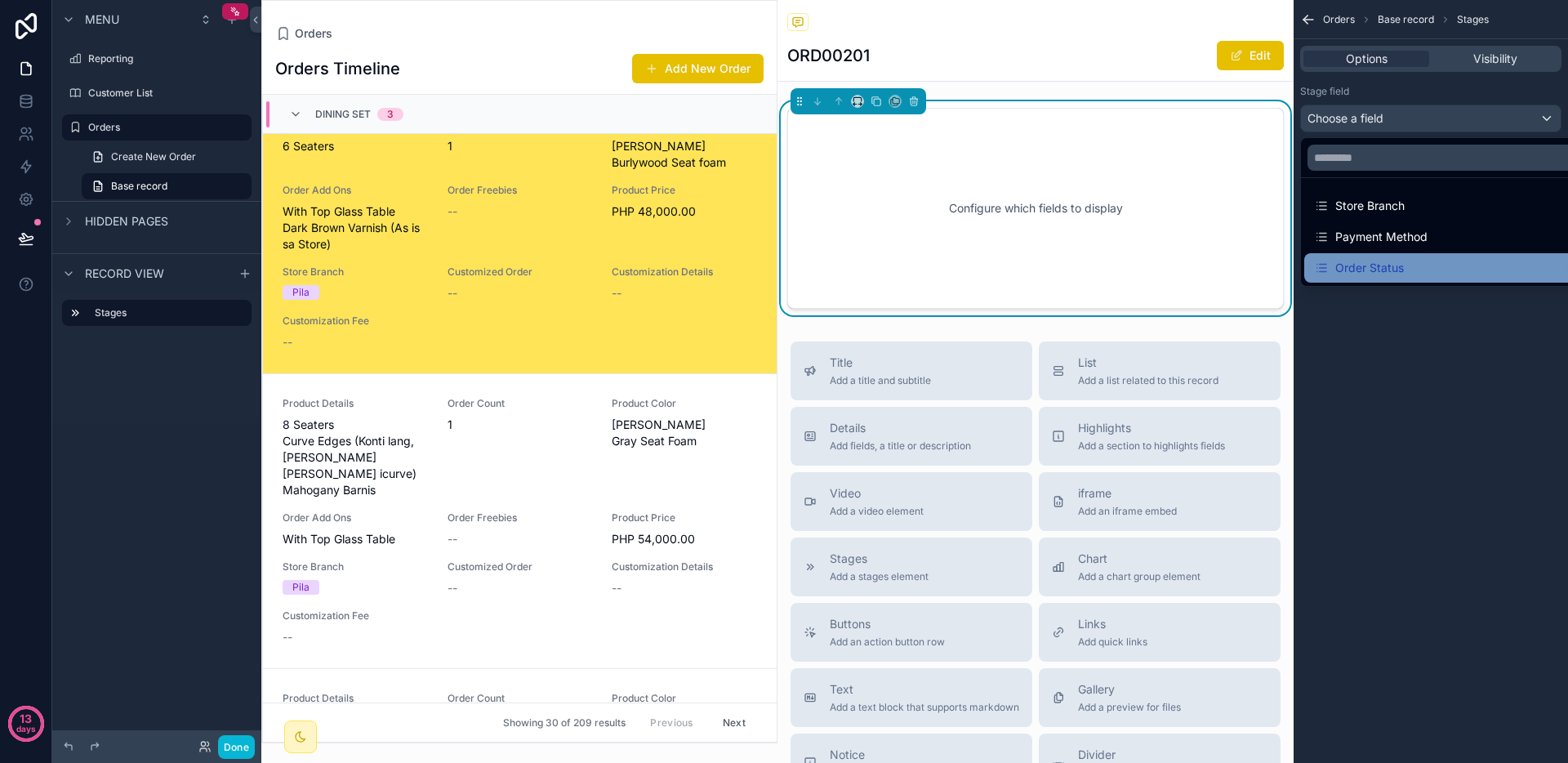
click at [1388, 263] on div "Order Status" at bounding box center [1359, 268] width 90 height 20
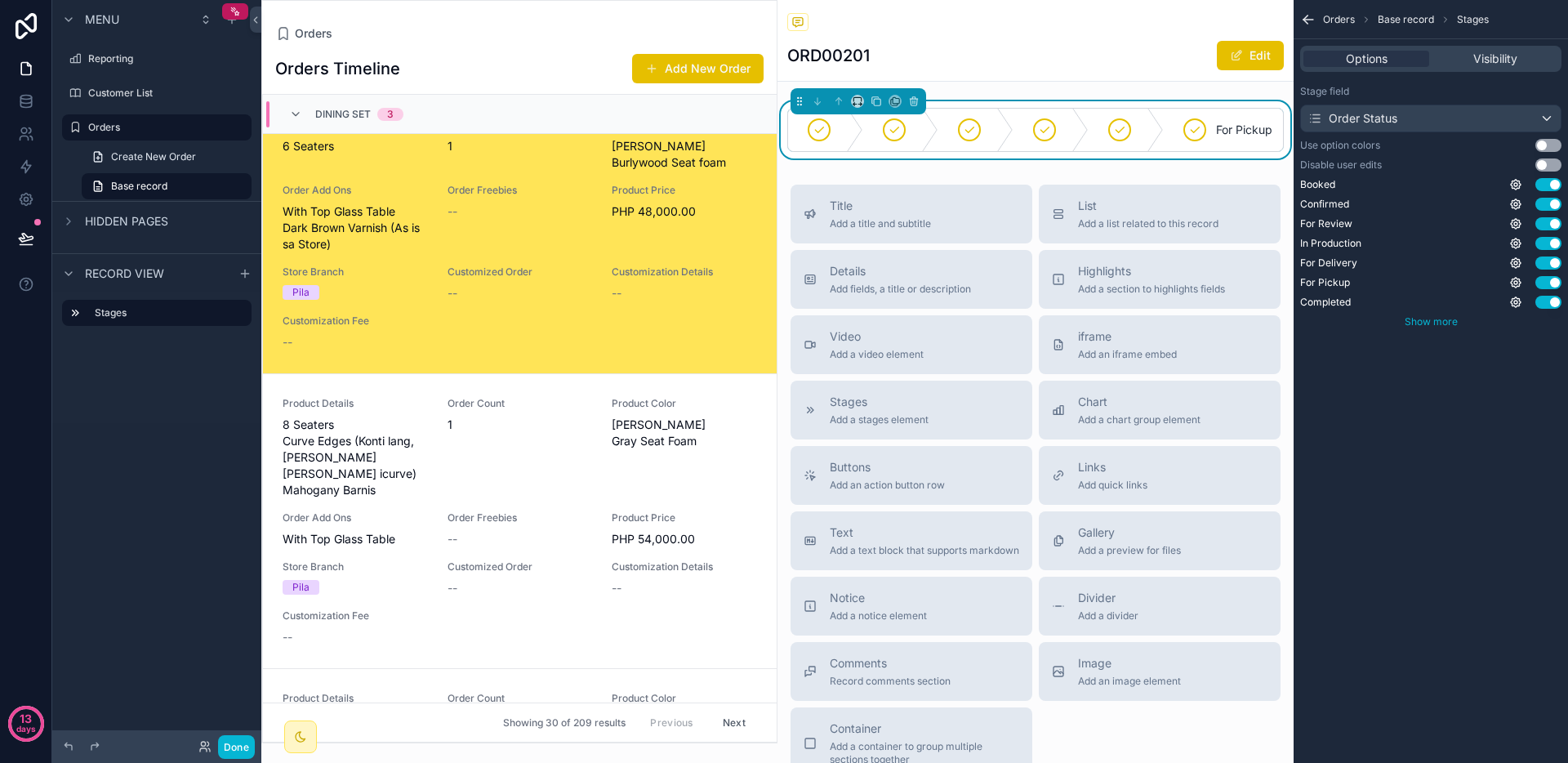
click at [1445, 324] on span "Show more" at bounding box center [1431, 321] width 54 height 12
click at [1548, 144] on button "Use setting" at bounding box center [1548, 144] width 26 height 13
click at [861, 99] on icon "scrollable content" at bounding box center [857, 99] width 8 height 4
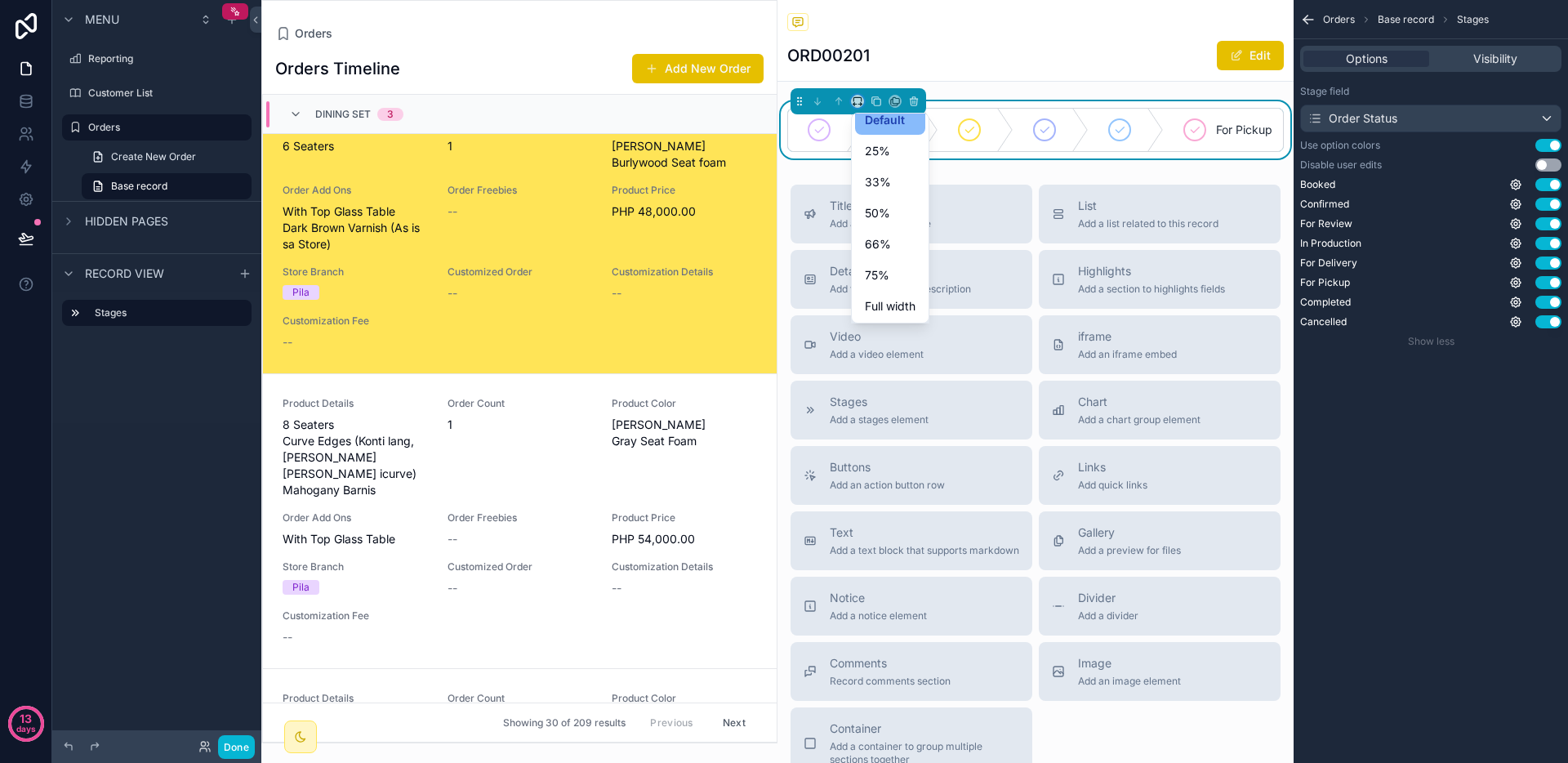
scroll to position [44, 0]
click at [897, 278] on span "Full width" at bounding box center [890, 274] width 51 height 20
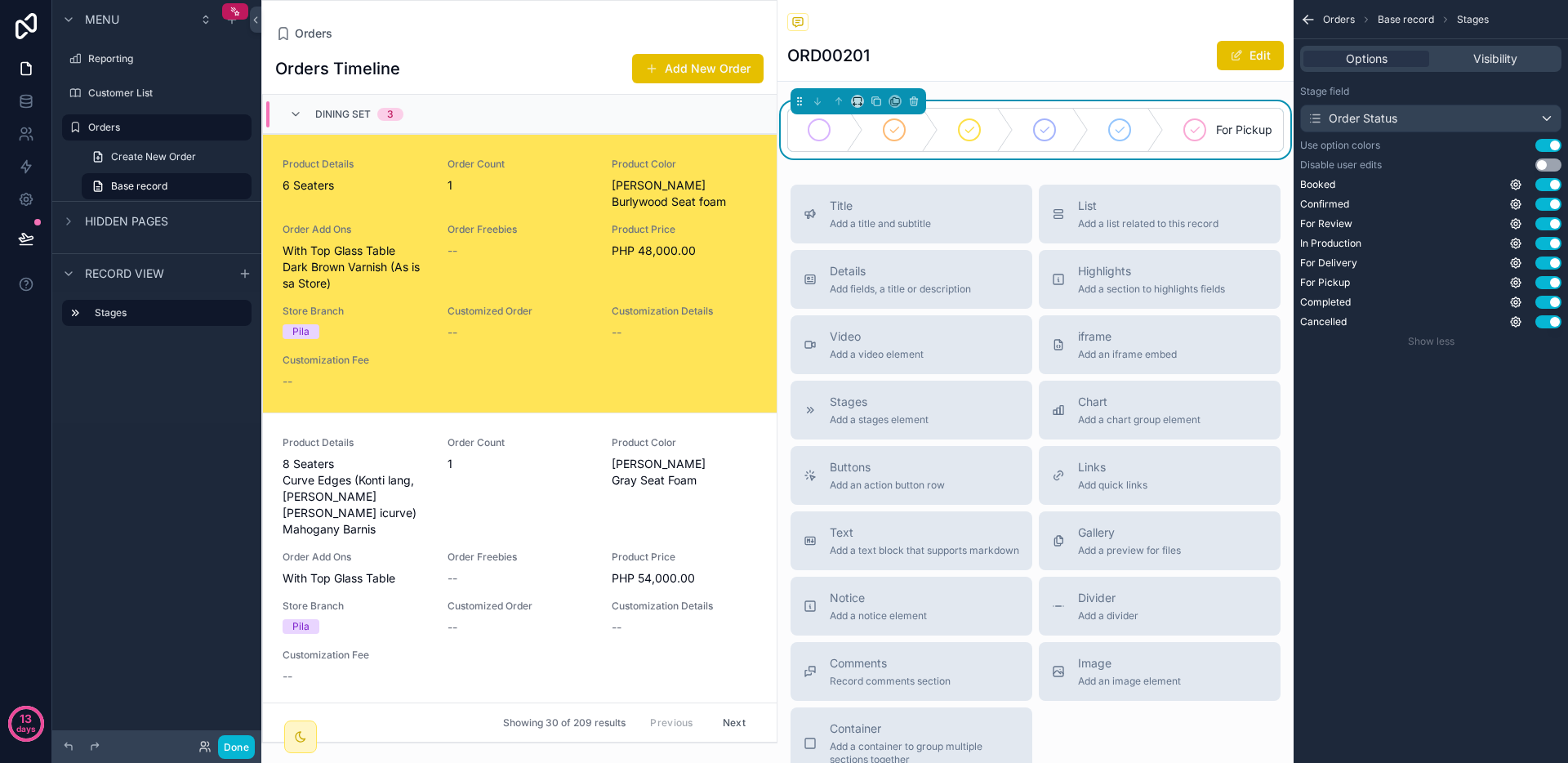
scroll to position [39, 0]
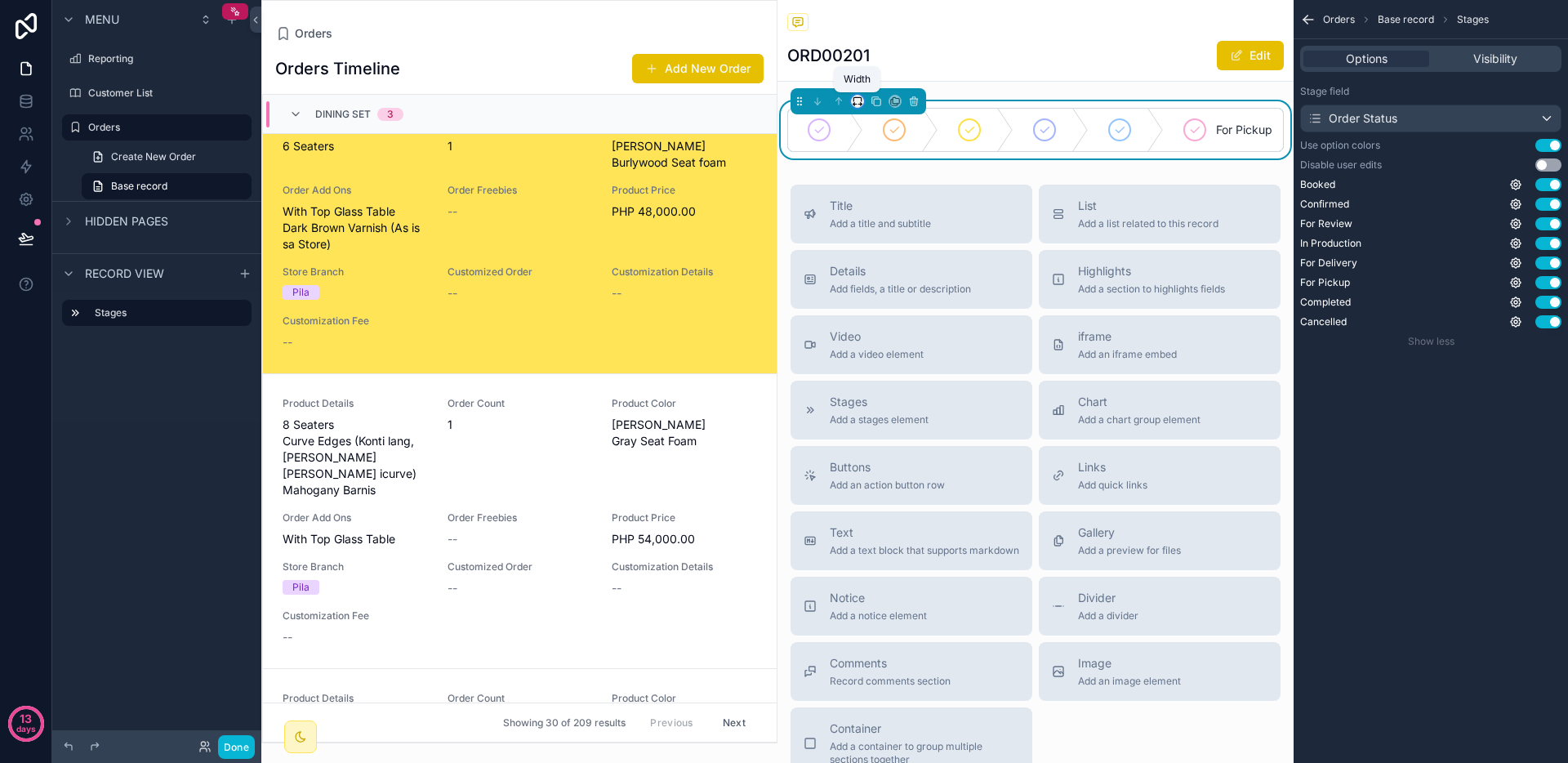
click at [860, 105] on icon "scrollable content" at bounding box center [860, 105] width 3 height 0
click at [883, 300] on span "Large" at bounding box center [880, 304] width 31 height 20
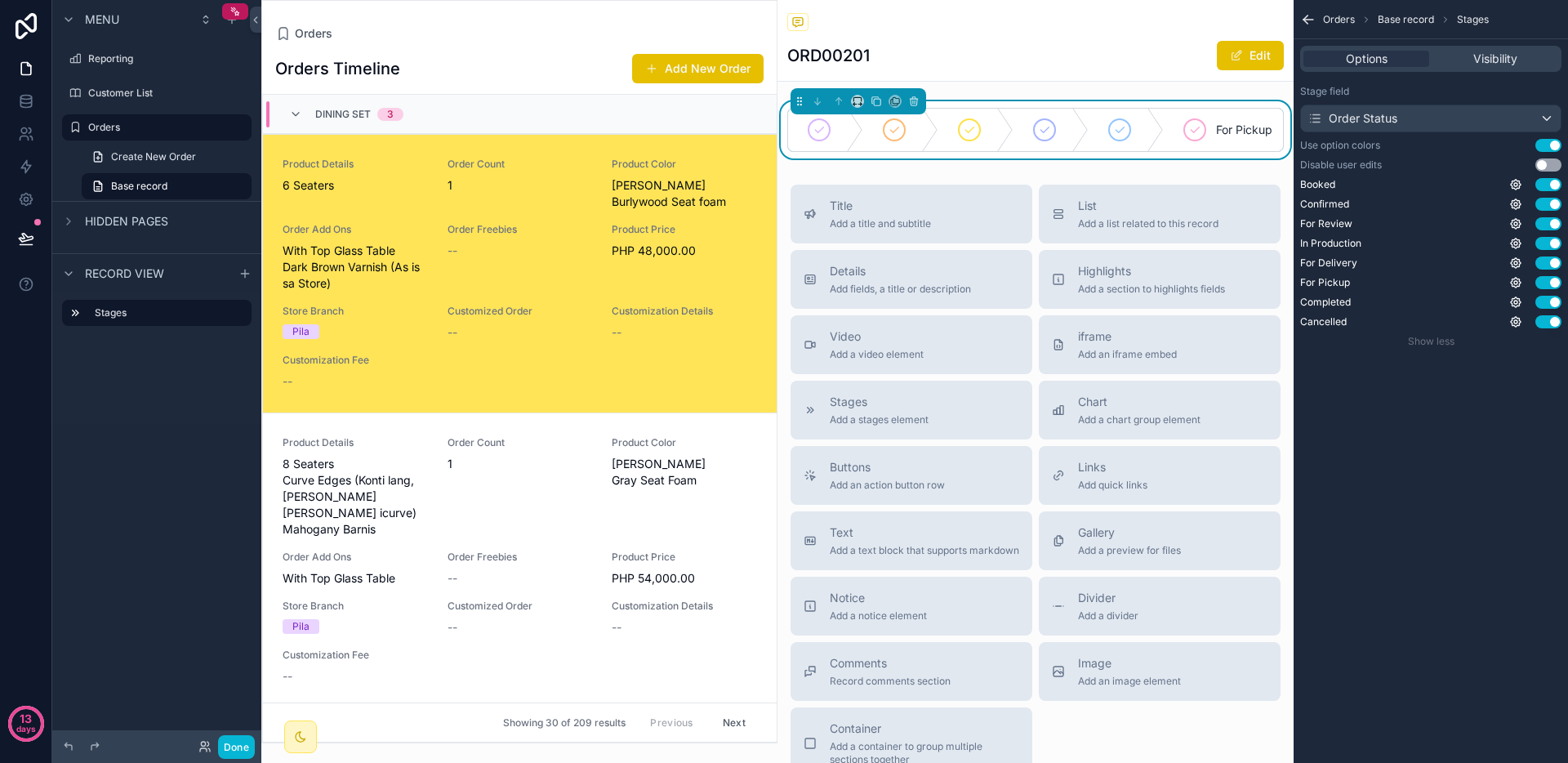
scroll to position [39, 0]
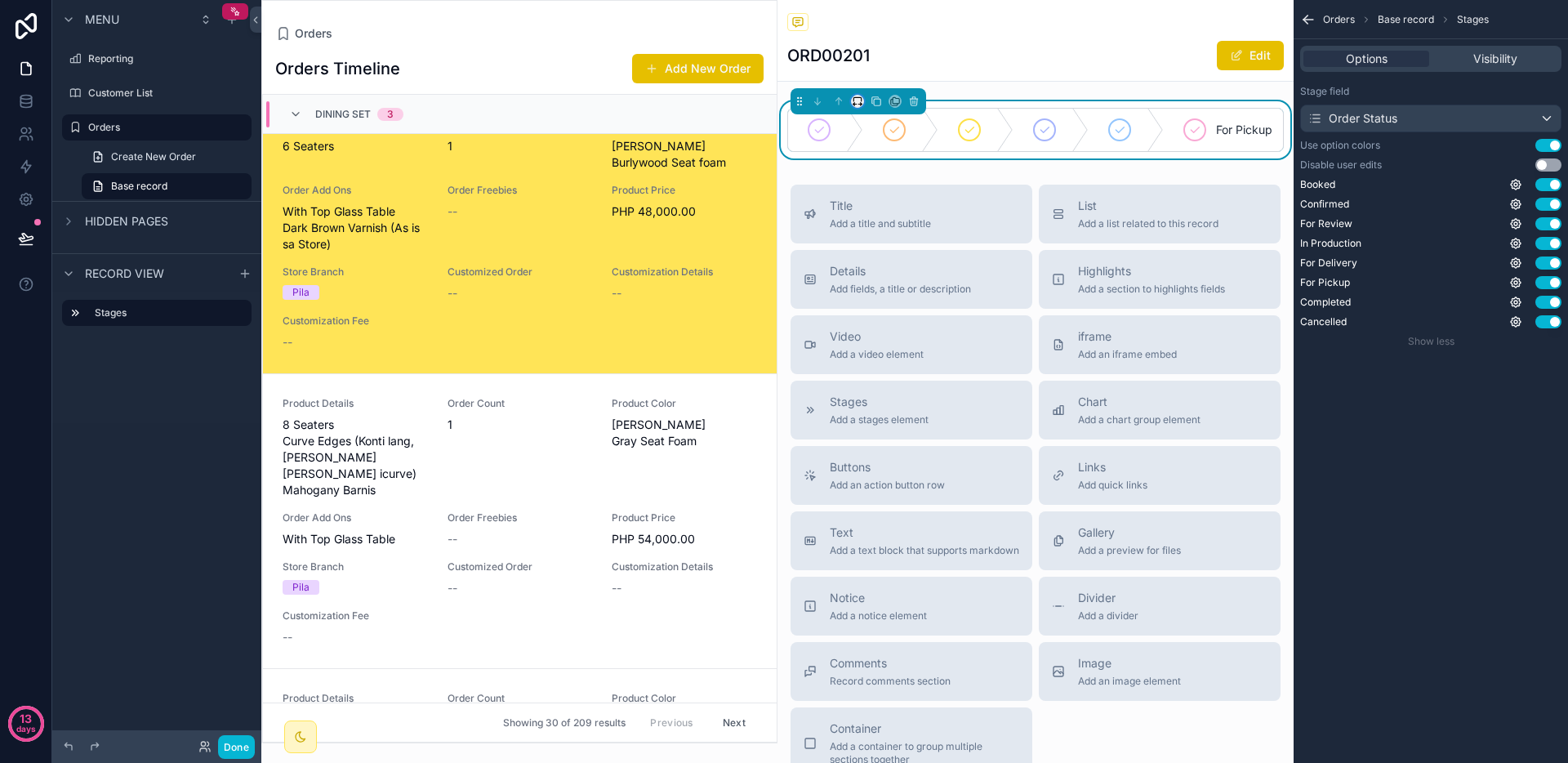
click at [855, 99] on icon "scrollable content" at bounding box center [857, 101] width 11 height 11
click at [880, 265] on span "66%" at bounding box center [877, 255] width 26 height 20
click at [858, 99] on icon "scrollable content" at bounding box center [857, 101] width 11 height 11
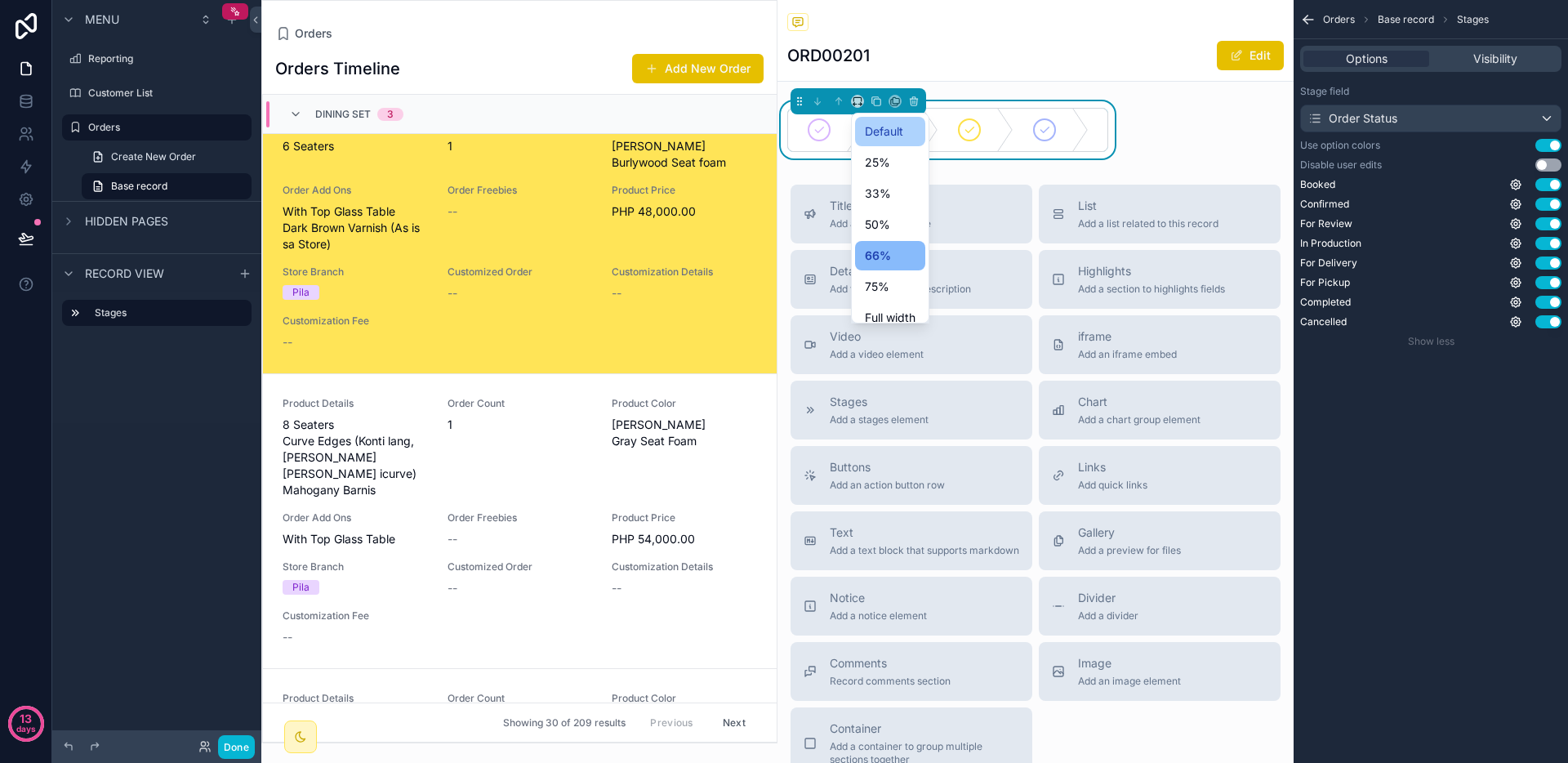
click at [886, 138] on span "Default" at bounding box center [883, 131] width 38 height 20
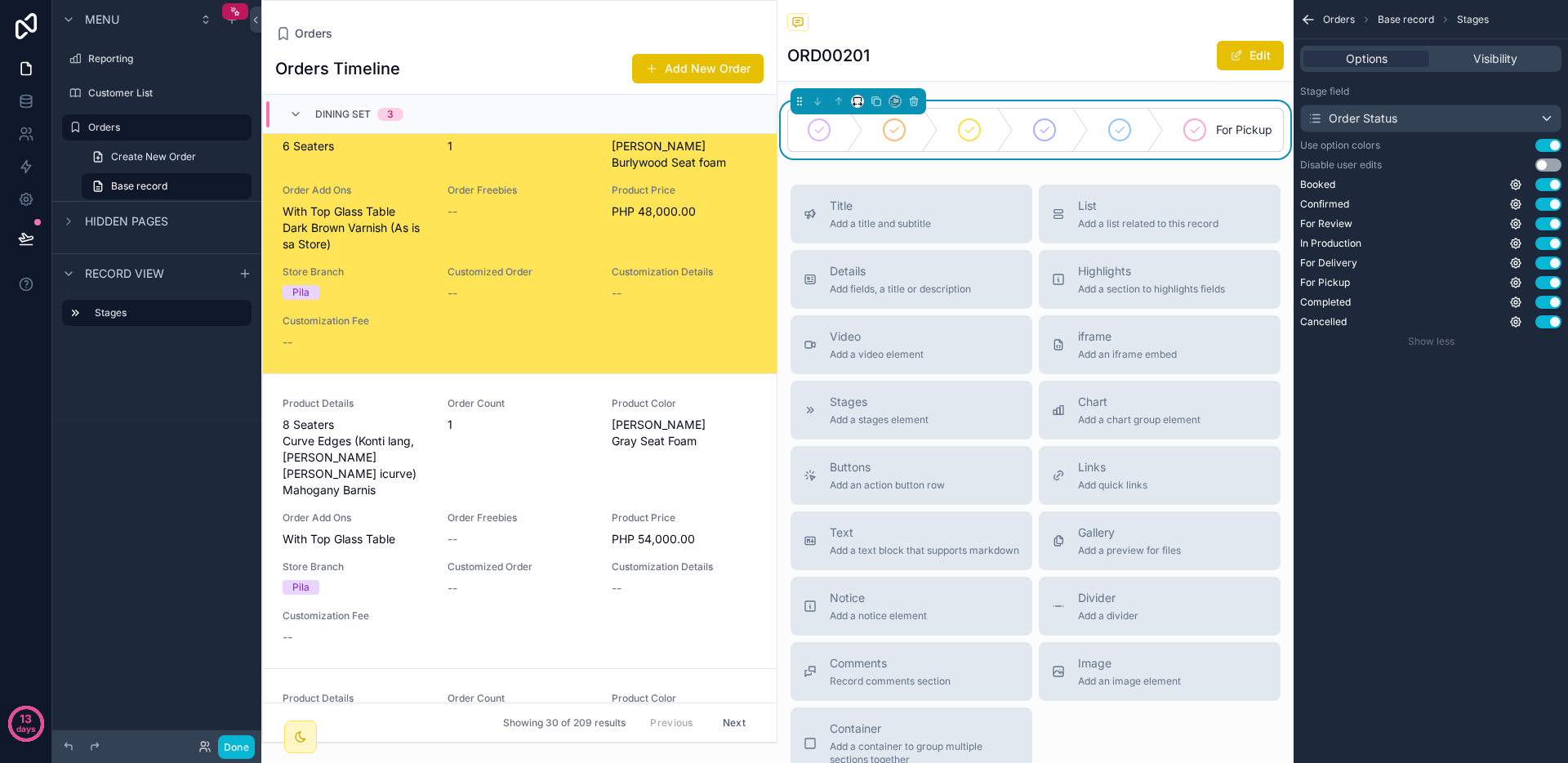
click at [863, 96] on div "scrollable content" at bounding box center [857, 101] width 13 height 13
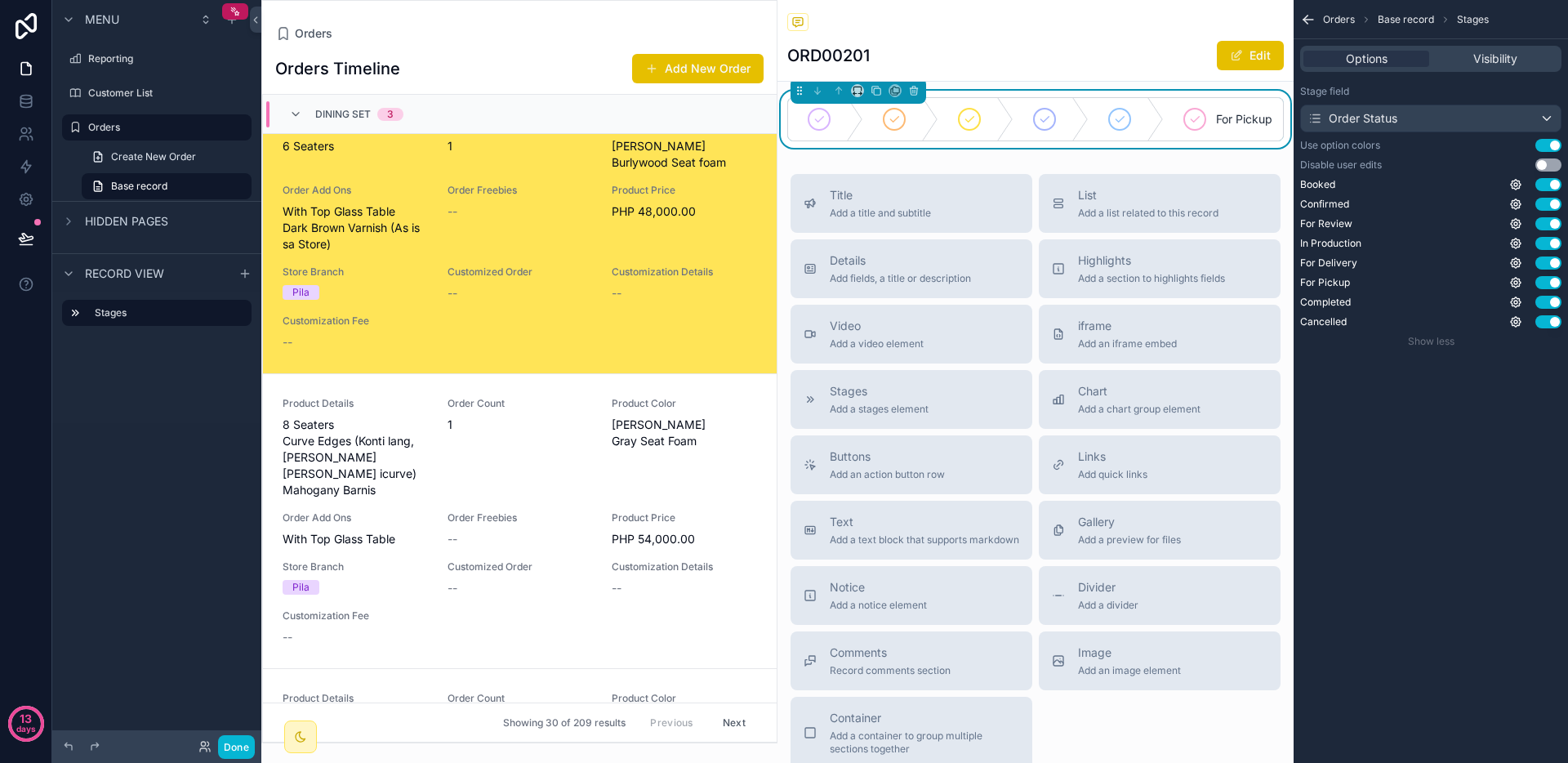
scroll to position [0, 0]
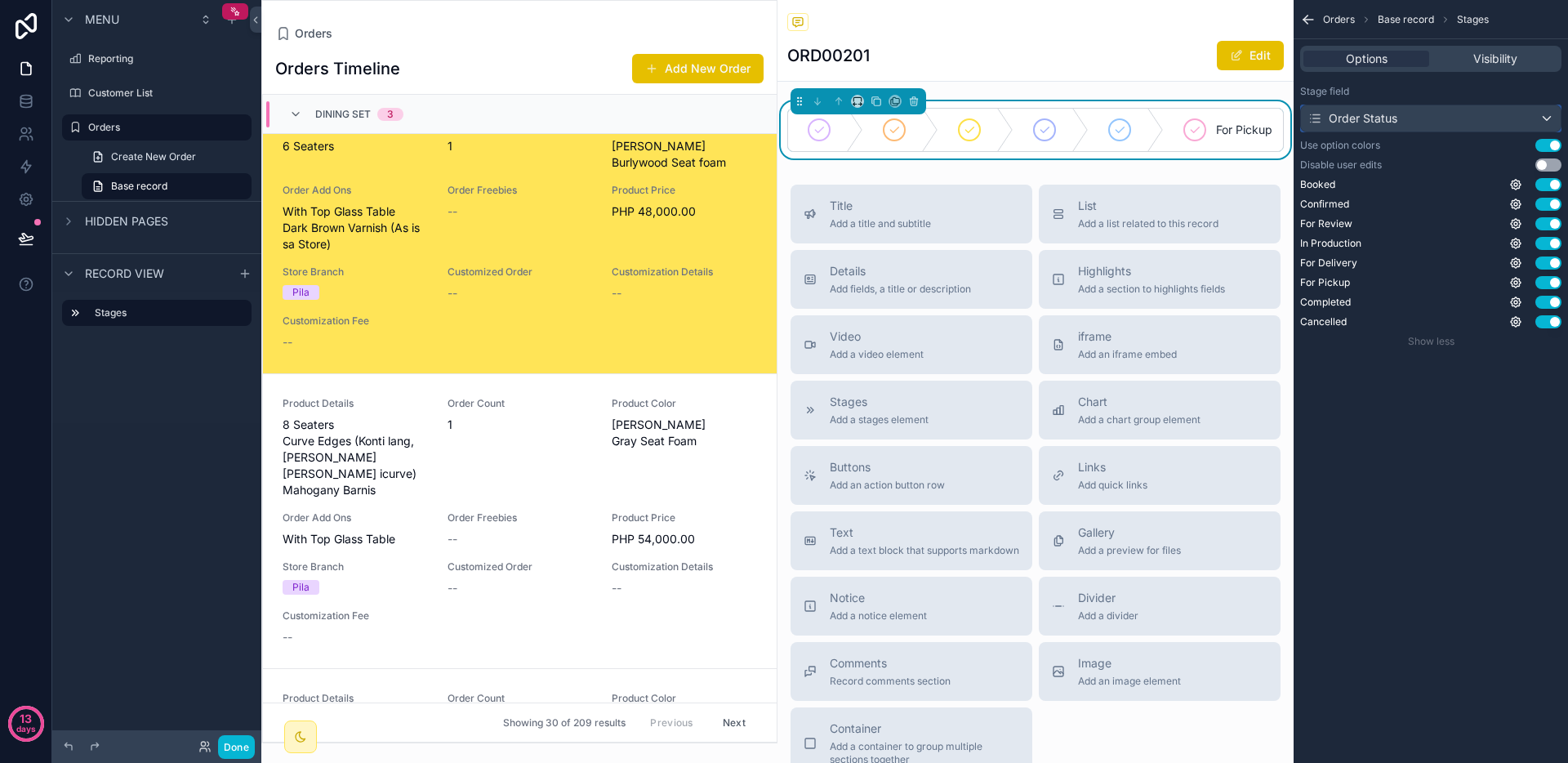
click at [1478, 116] on div "Order Status" at bounding box center [1431, 118] width 260 height 26
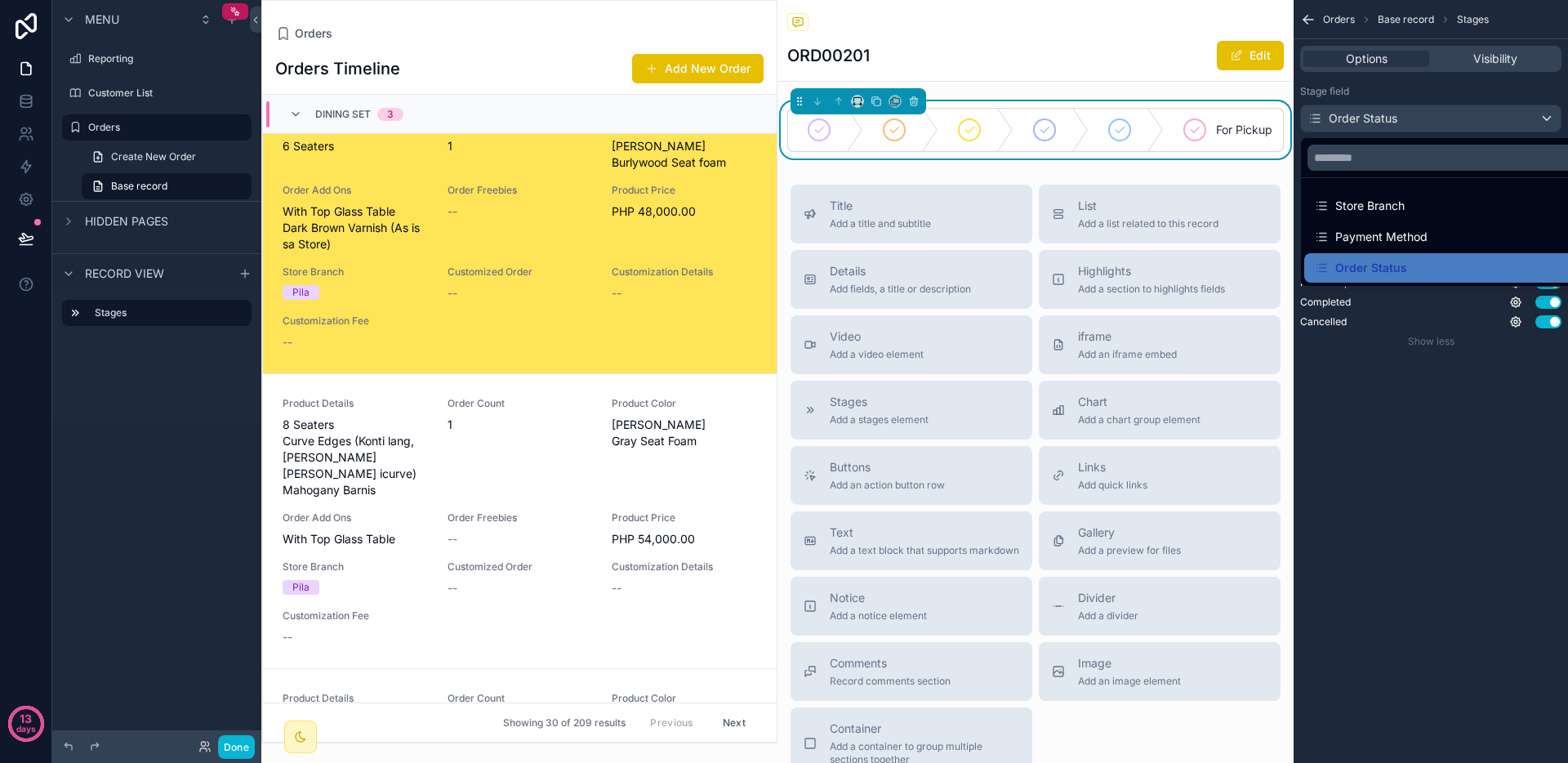
click at [1478, 116] on div "scrollable content" at bounding box center [784, 382] width 1568 height 763
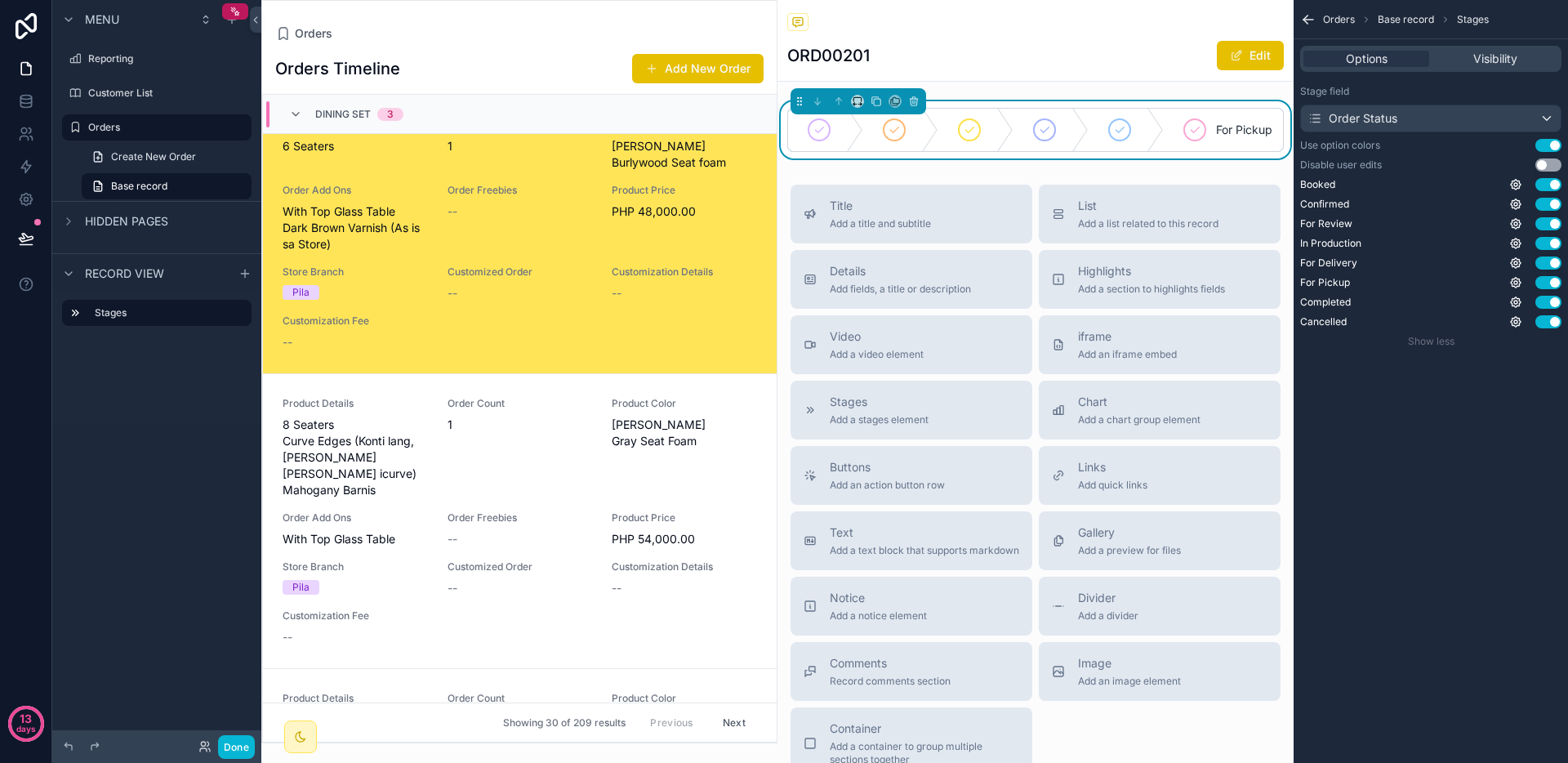
click at [1500, 48] on div "Options Visibility" at bounding box center [1431, 59] width 262 height 26
click at [1497, 58] on span "Visibility" at bounding box center [1496, 59] width 44 height 16
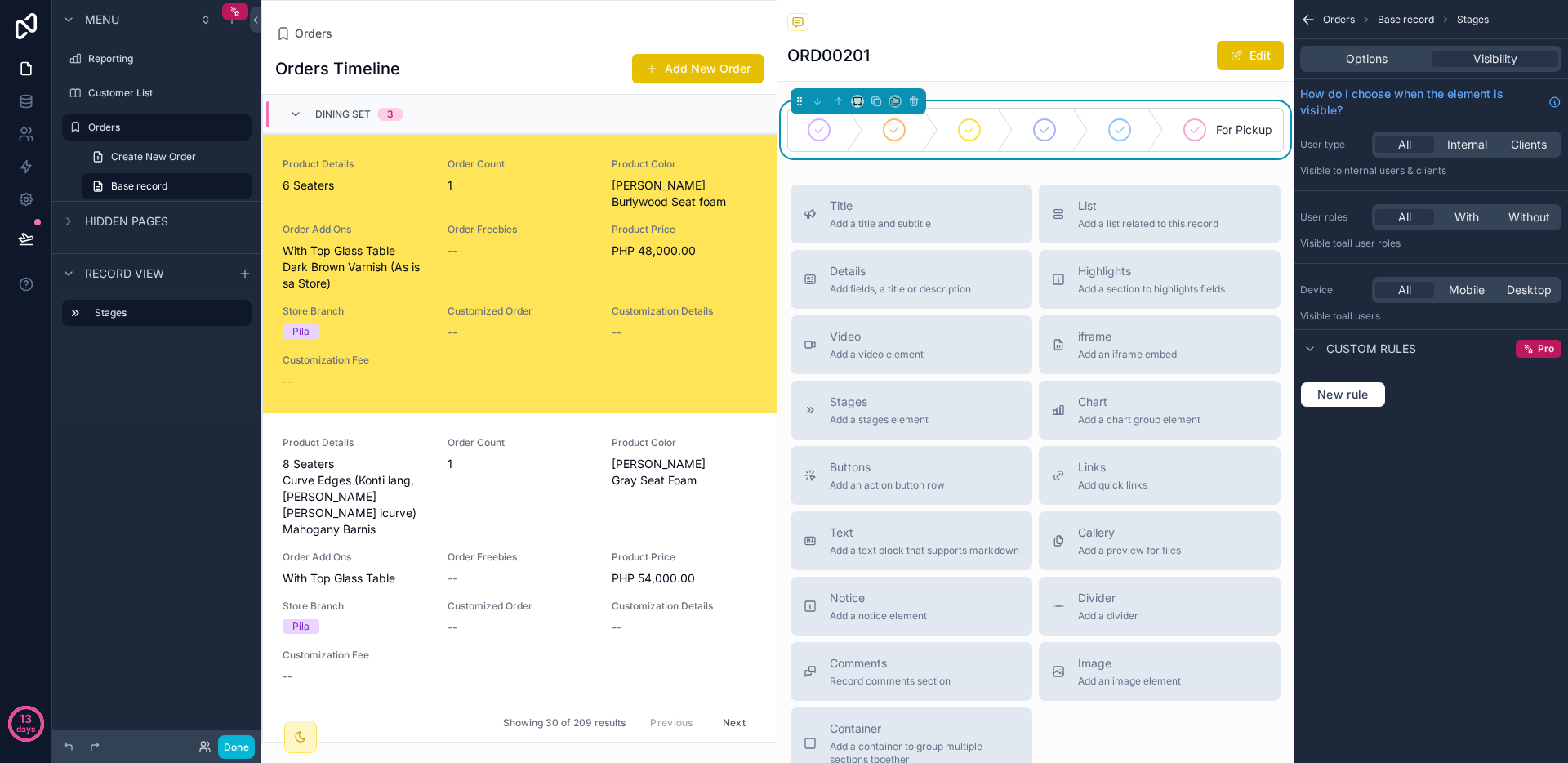
click at [595, 197] on div "Product Details 6 Seaters Order Count 1 Product Color [PERSON_NAME] Burlywood S…" at bounding box center [520, 274] width 475 height 232
click at [508, 116] on div "Dining Set 3" at bounding box center [520, 115] width 514 height 39
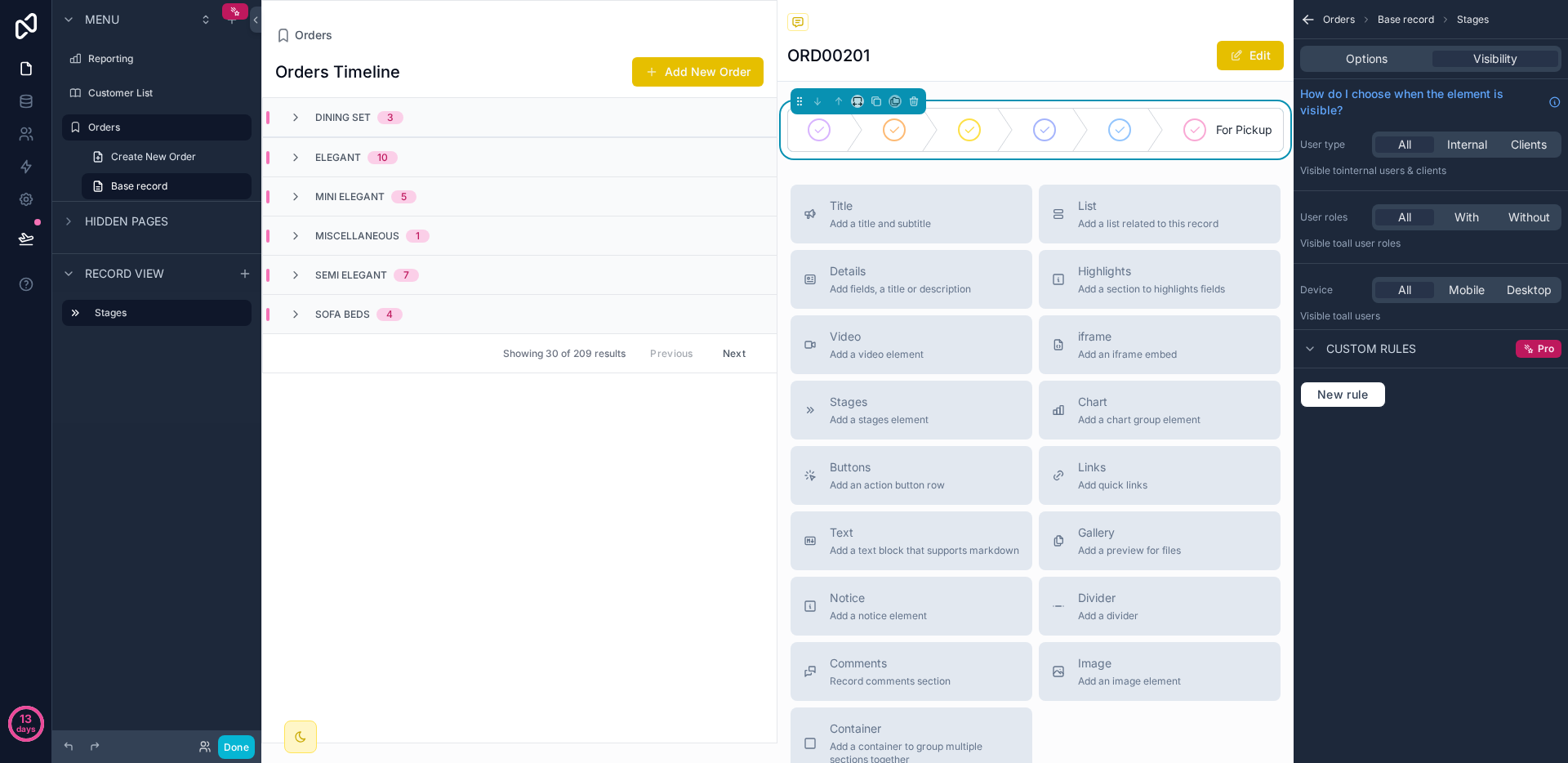
click at [499, 157] on div "Elegant 10" at bounding box center [520, 157] width 514 height 39
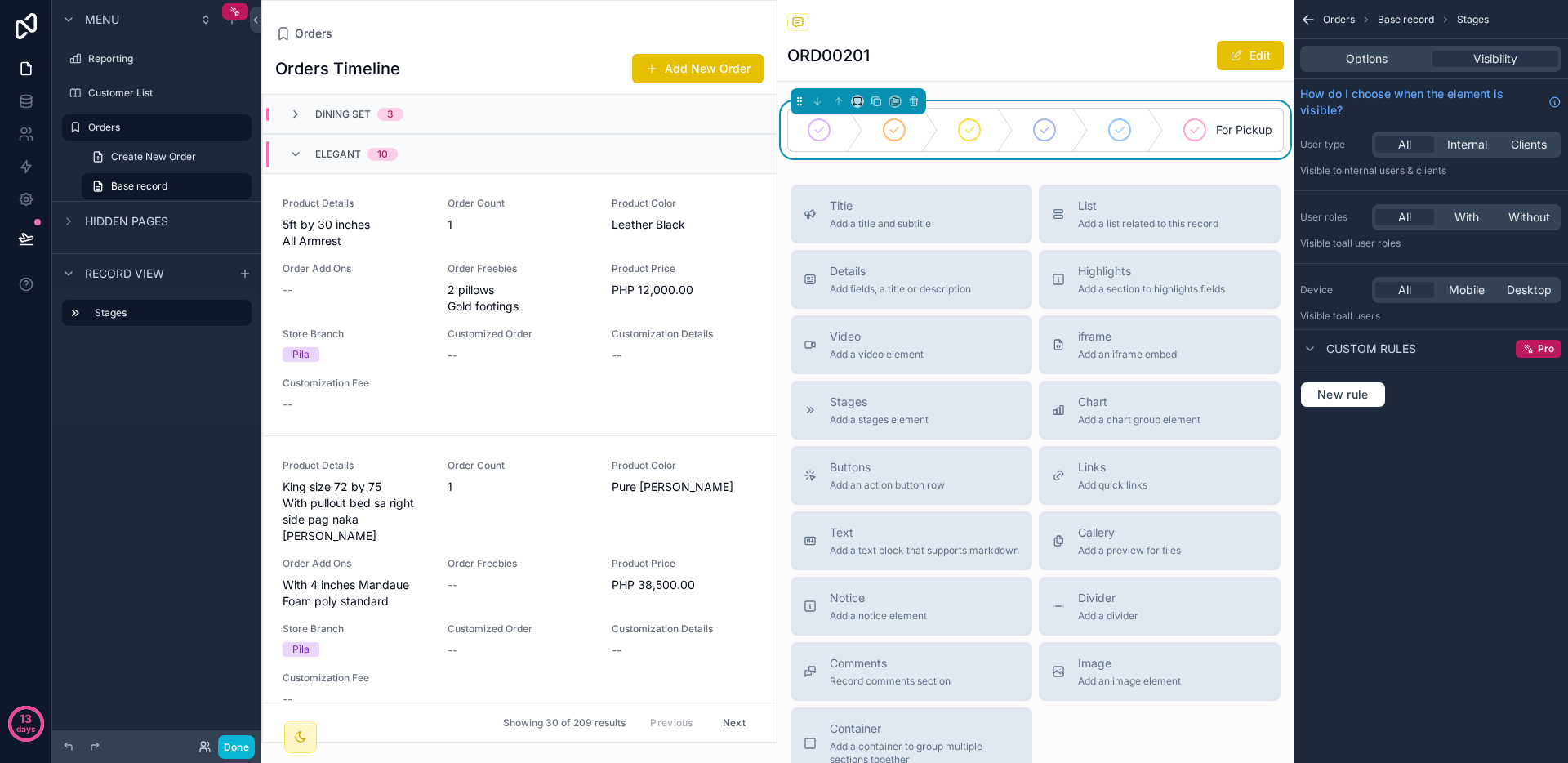
click at [506, 108] on div "Dining Set 3" at bounding box center [520, 115] width 514 height 39
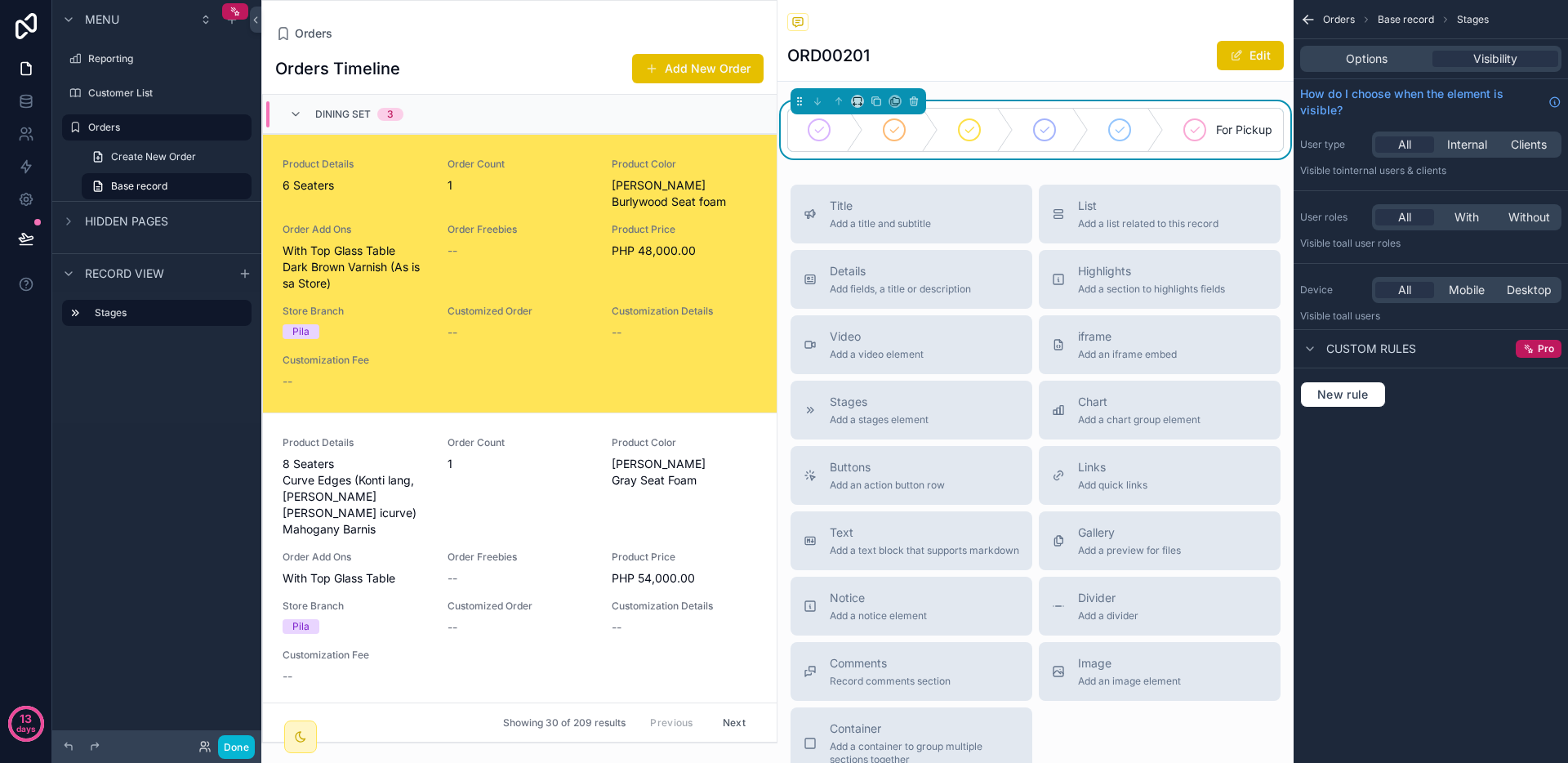
click at [513, 178] on span "1" at bounding box center [520, 185] width 145 height 16
click at [1339, 18] on span "Orders" at bounding box center [1340, 19] width 32 height 13
click at [1303, 20] on icon "scrollable content" at bounding box center [1308, 19] width 16 height 16
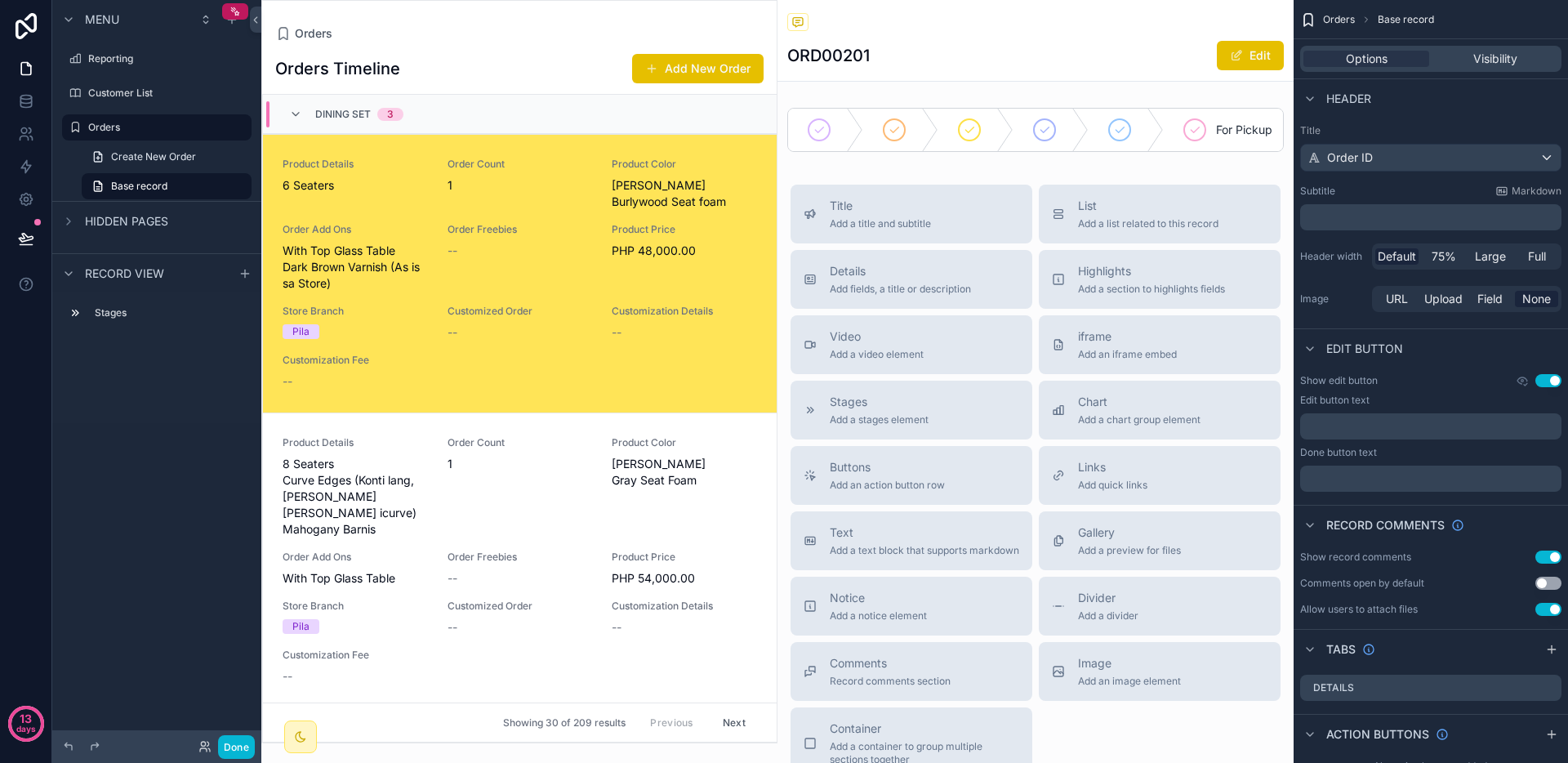
click at [553, 59] on div "Orders Timeline Add New Order" at bounding box center [519, 69] width 488 height 31
click at [165, 118] on div "Orders" at bounding box center [157, 127] width 138 height 20
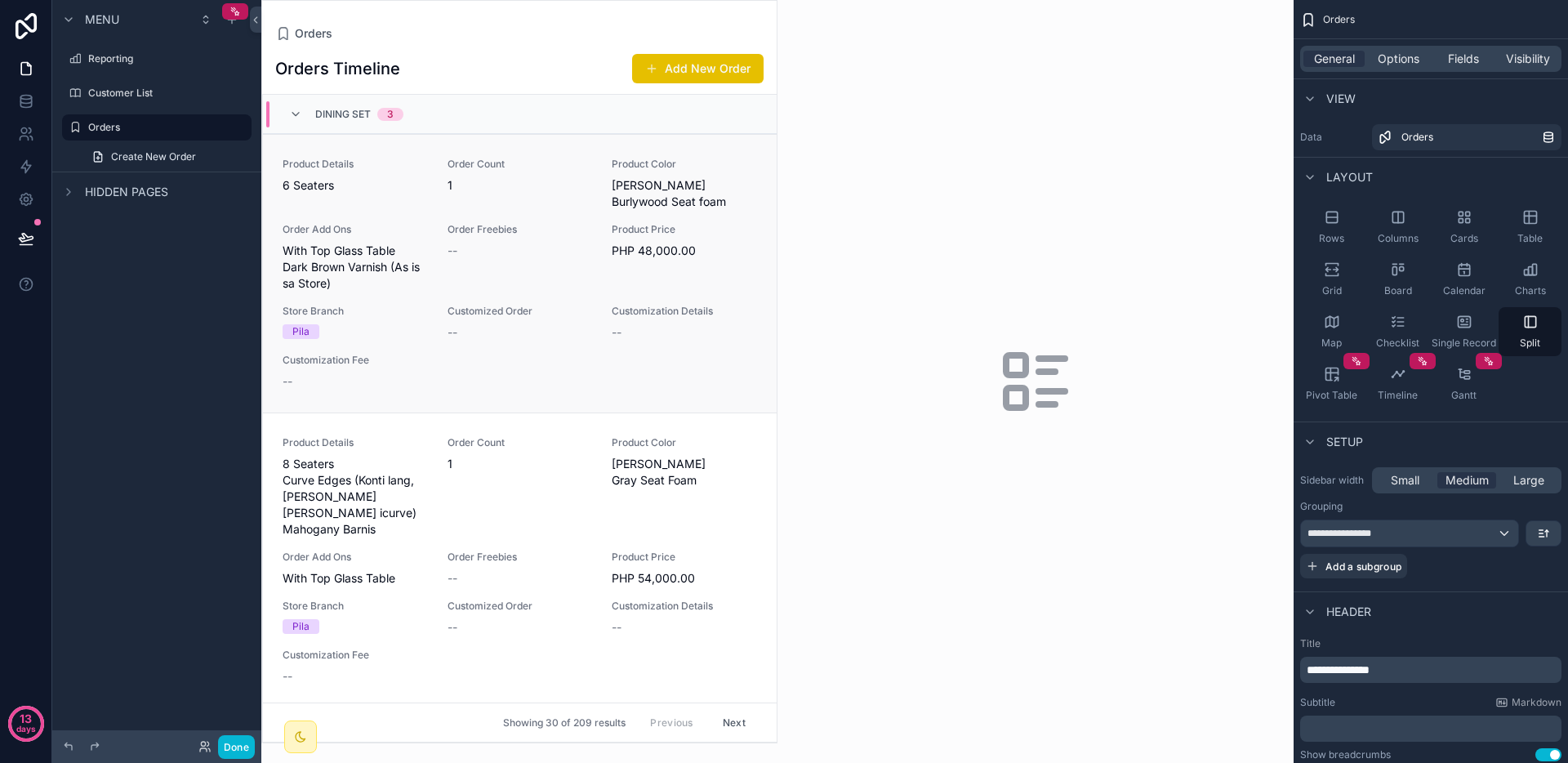
click at [629, 268] on div "Product Price PHP 48,000.00" at bounding box center [684, 257] width 145 height 69
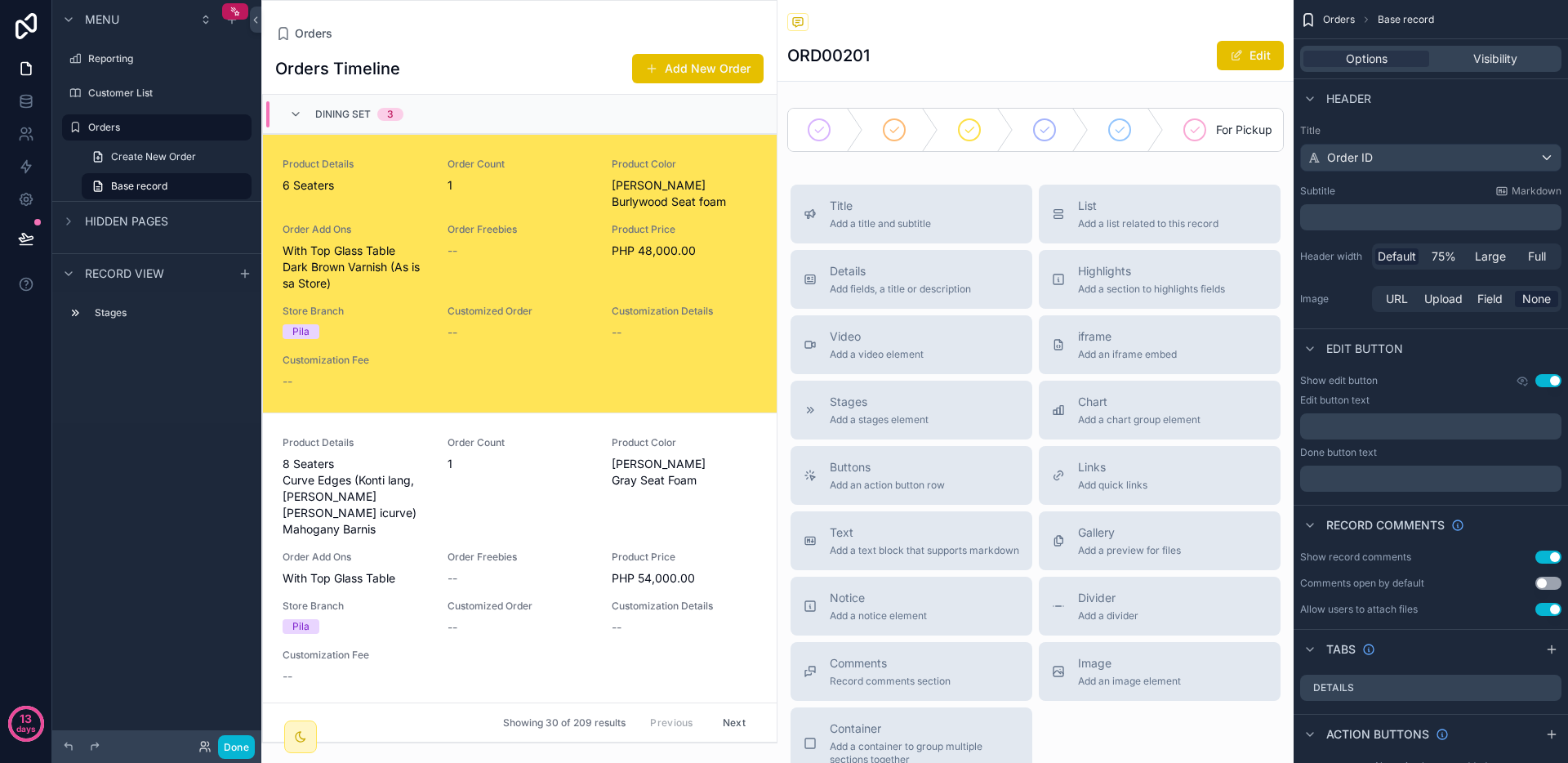
click at [488, 115] on div "Dining Set 3" at bounding box center [520, 115] width 514 height 39
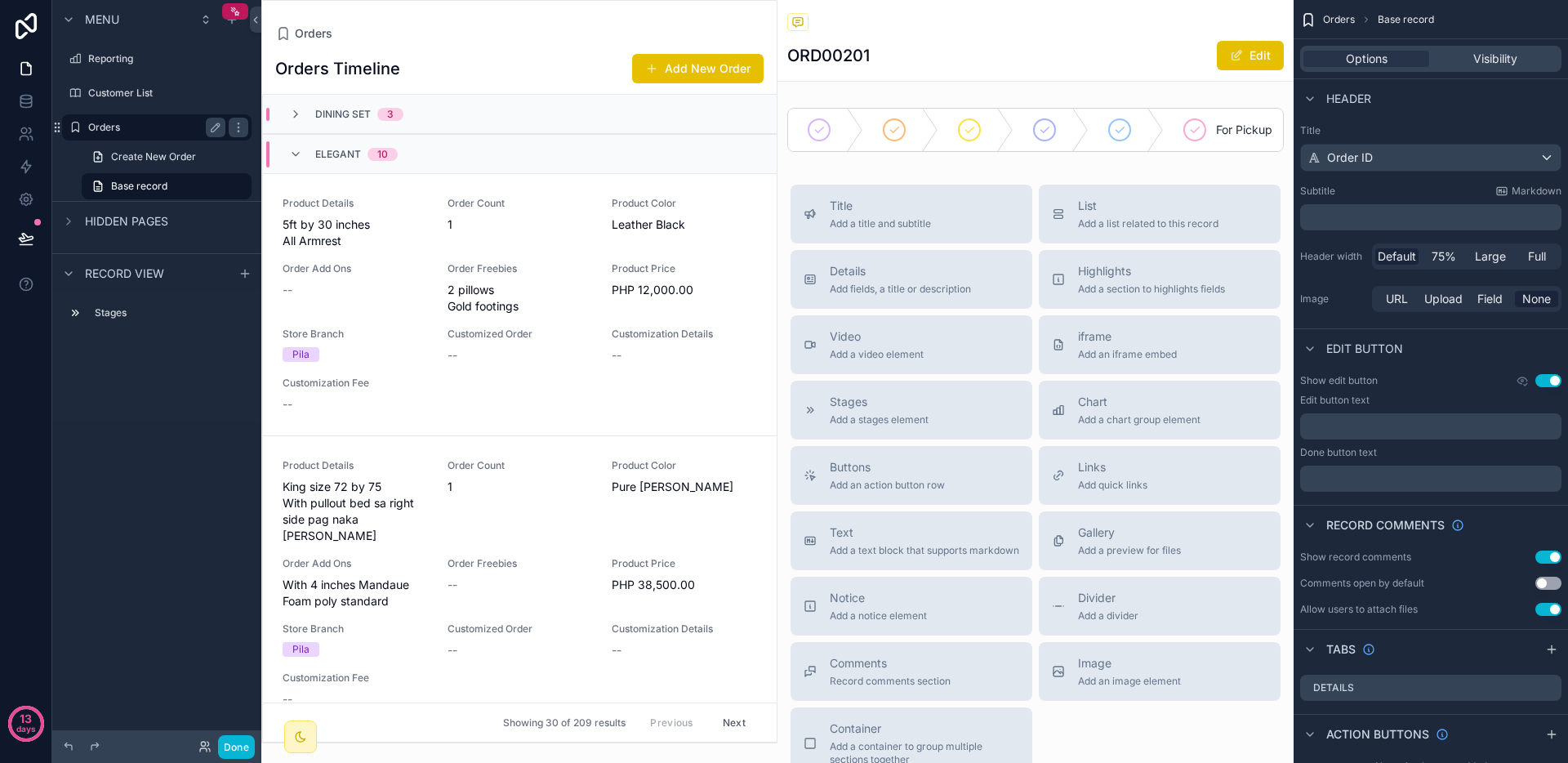
click at [126, 121] on label "Orders" at bounding box center [154, 127] width 131 height 13
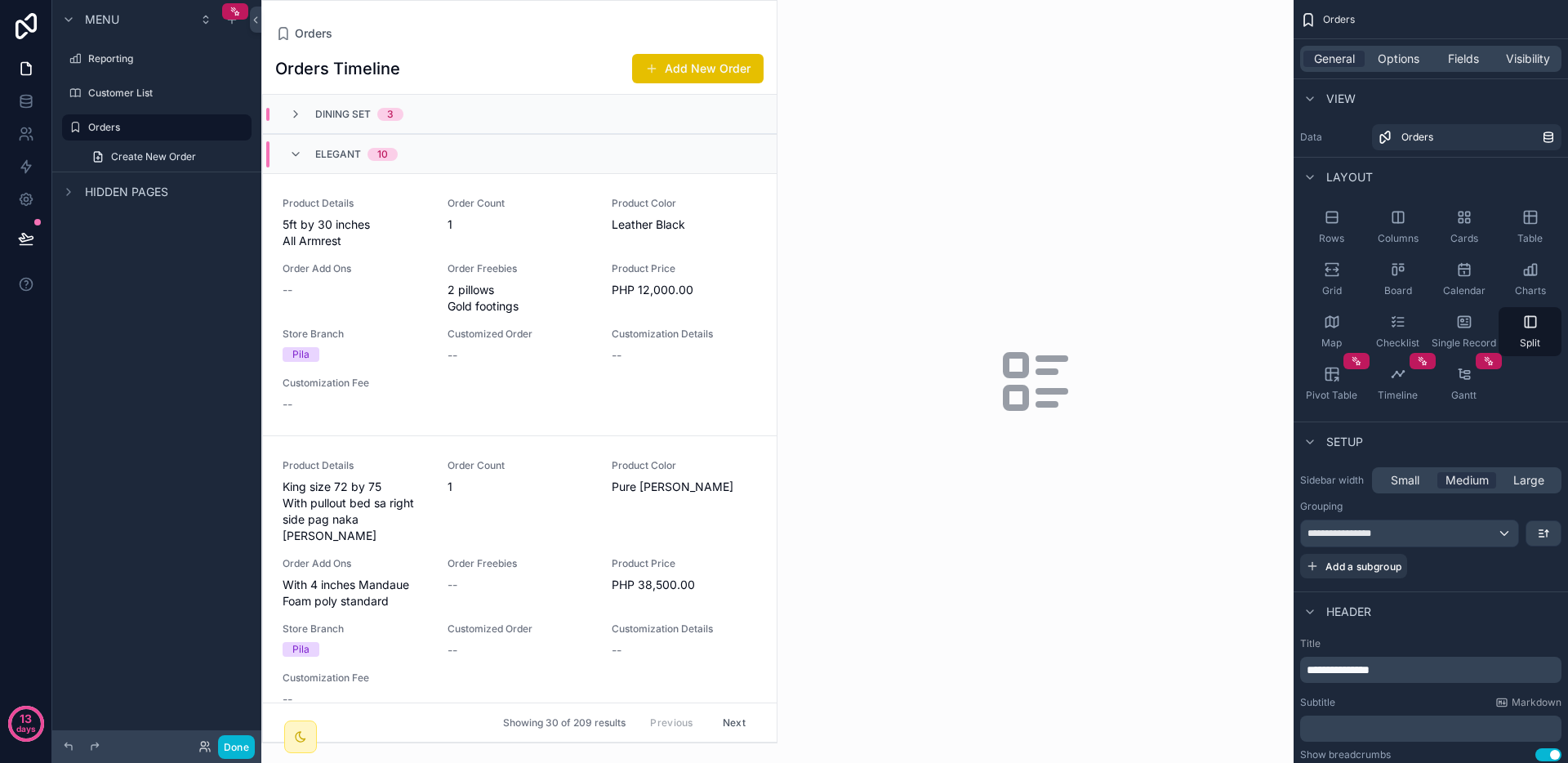
click at [415, 141] on div "Elegant 10" at bounding box center [343, 154] width 148 height 26
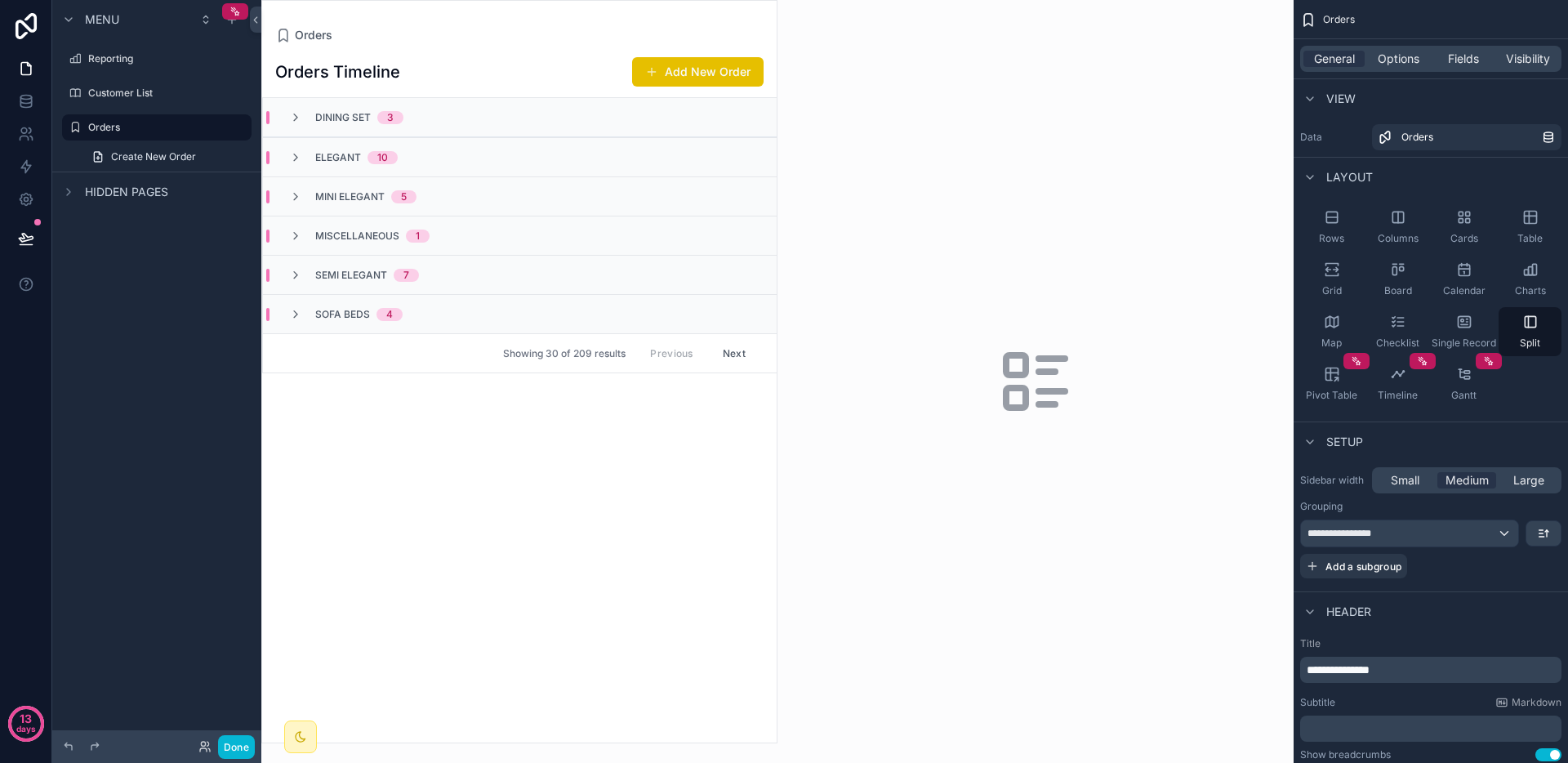
click at [438, 117] on div "Dining Set 3" at bounding box center [520, 117] width 514 height 39
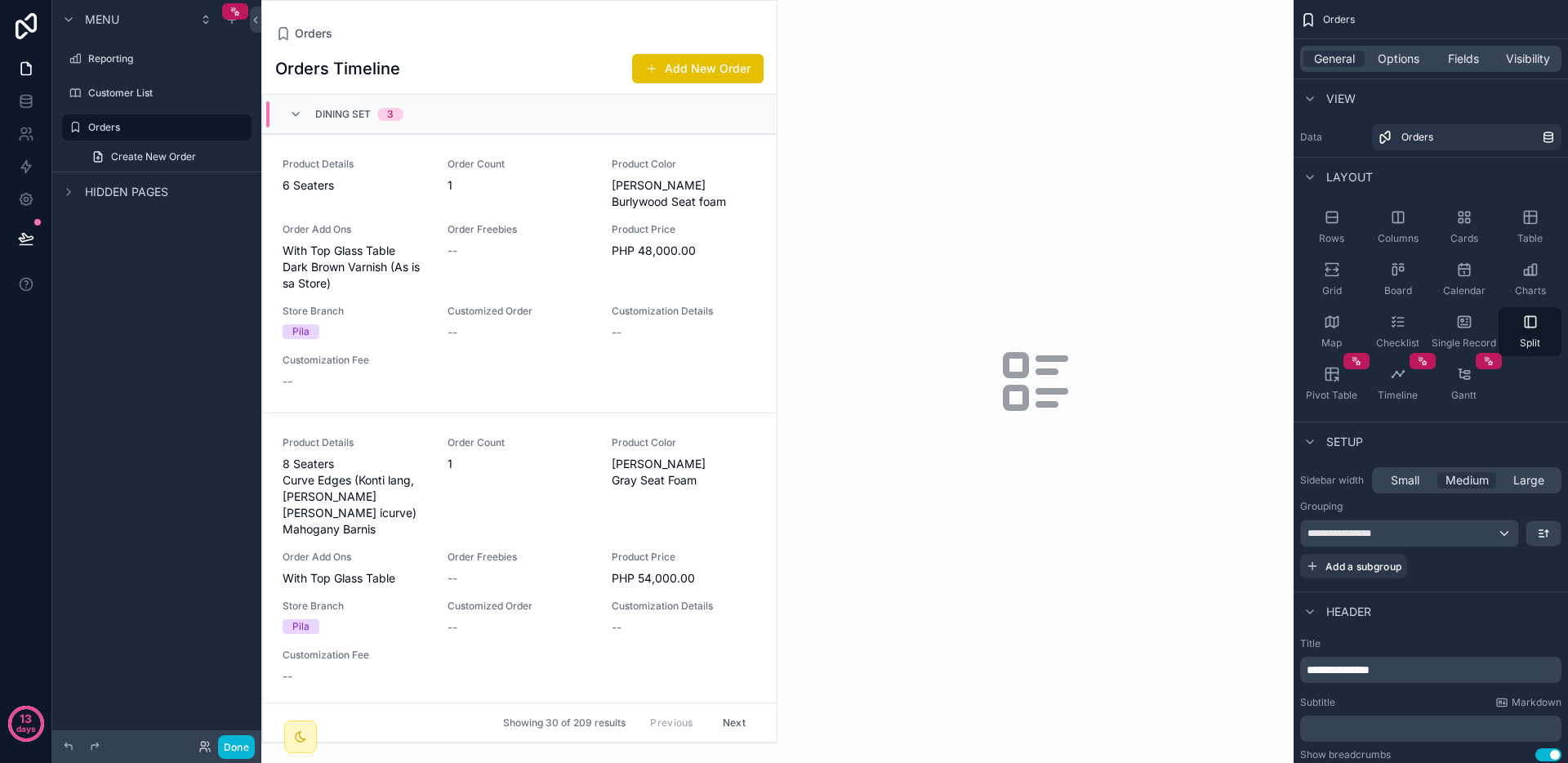
click at [438, 117] on div "Dining Set 3" at bounding box center [520, 115] width 514 height 39
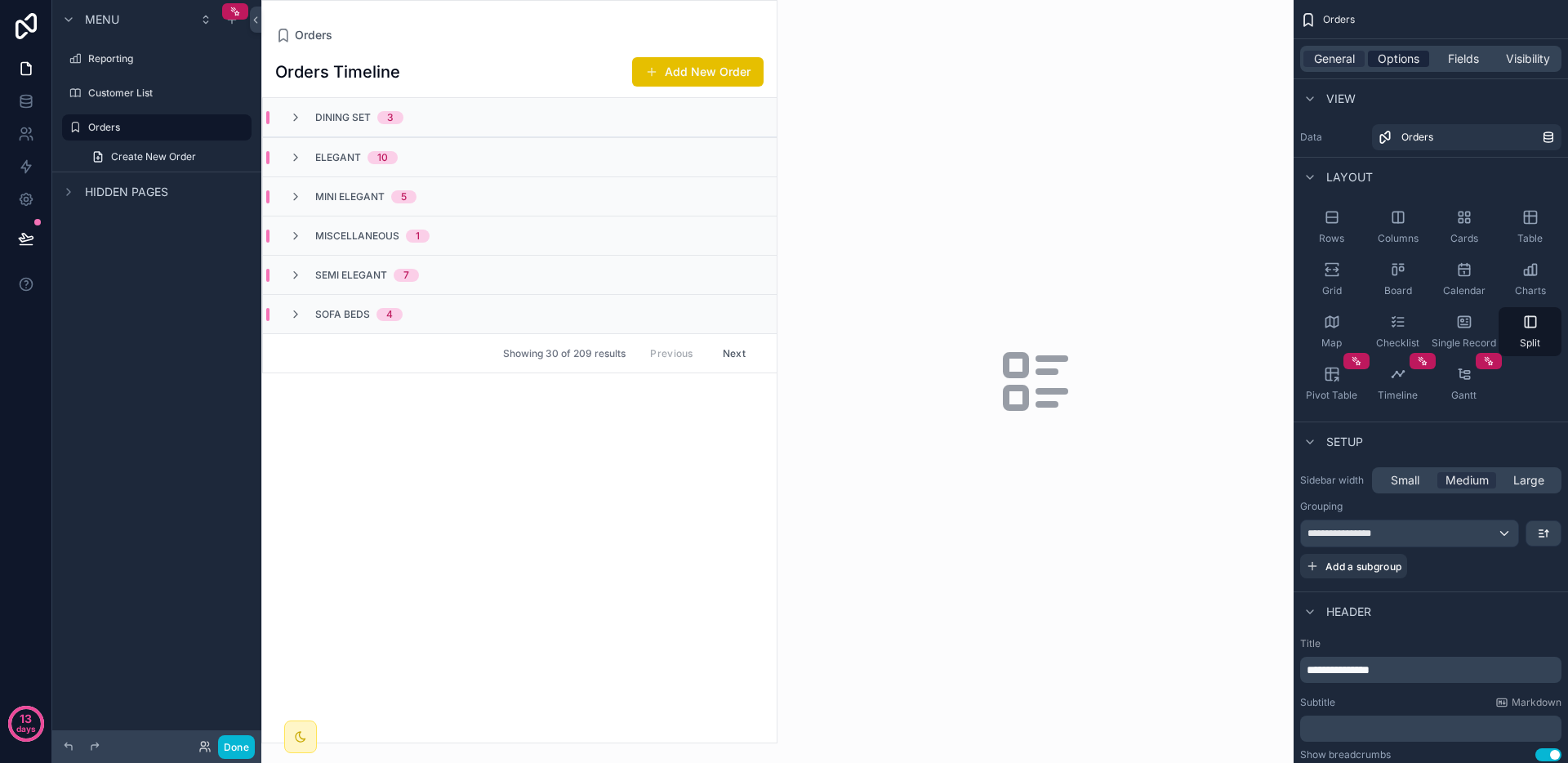
click at [1397, 61] on span "Options" at bounding box center [1398, 59] width 42 height 16
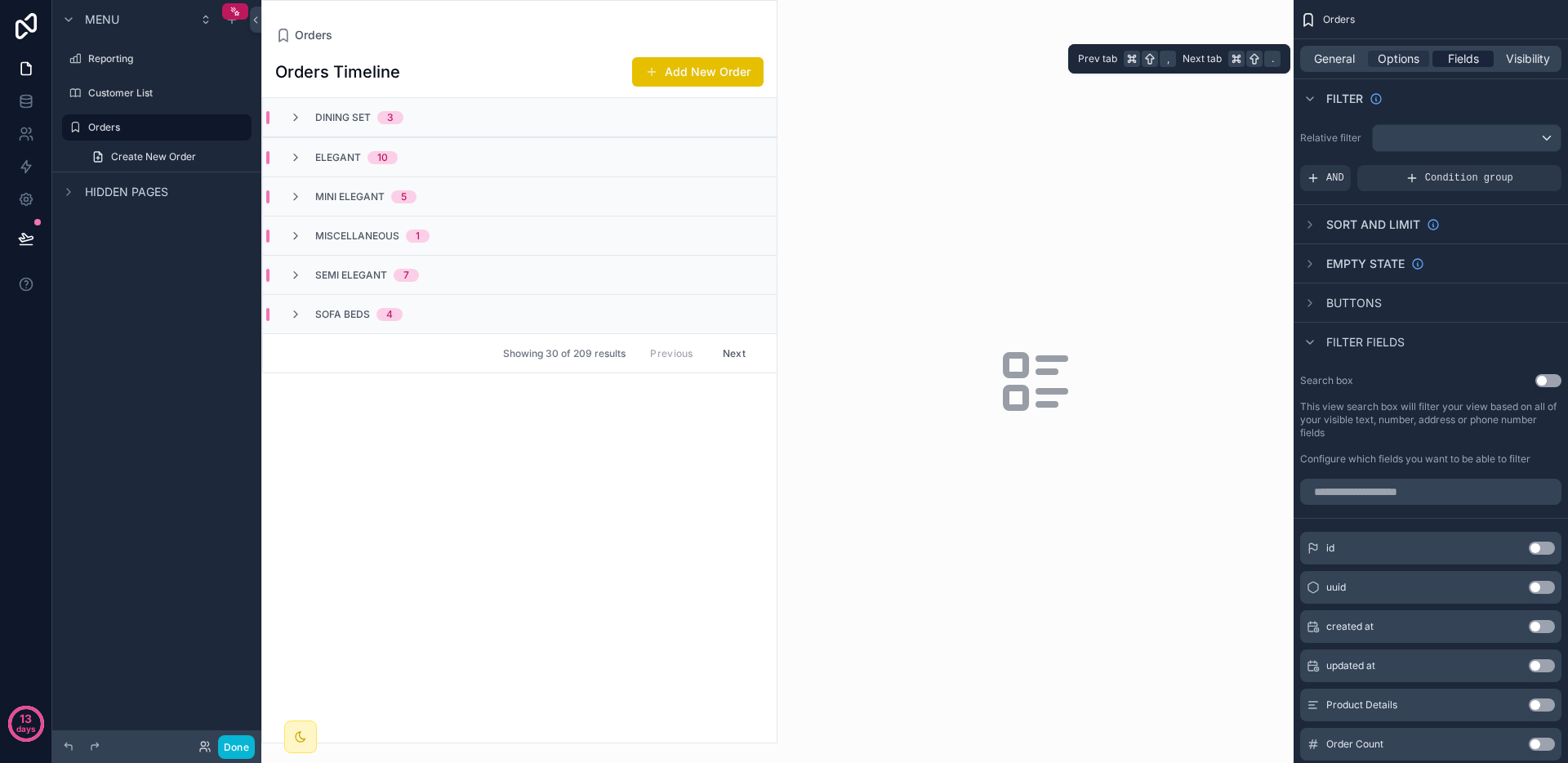
click at [1470, 60] on span "Fields" at bounding box center [1464, 59] width 31 height 16
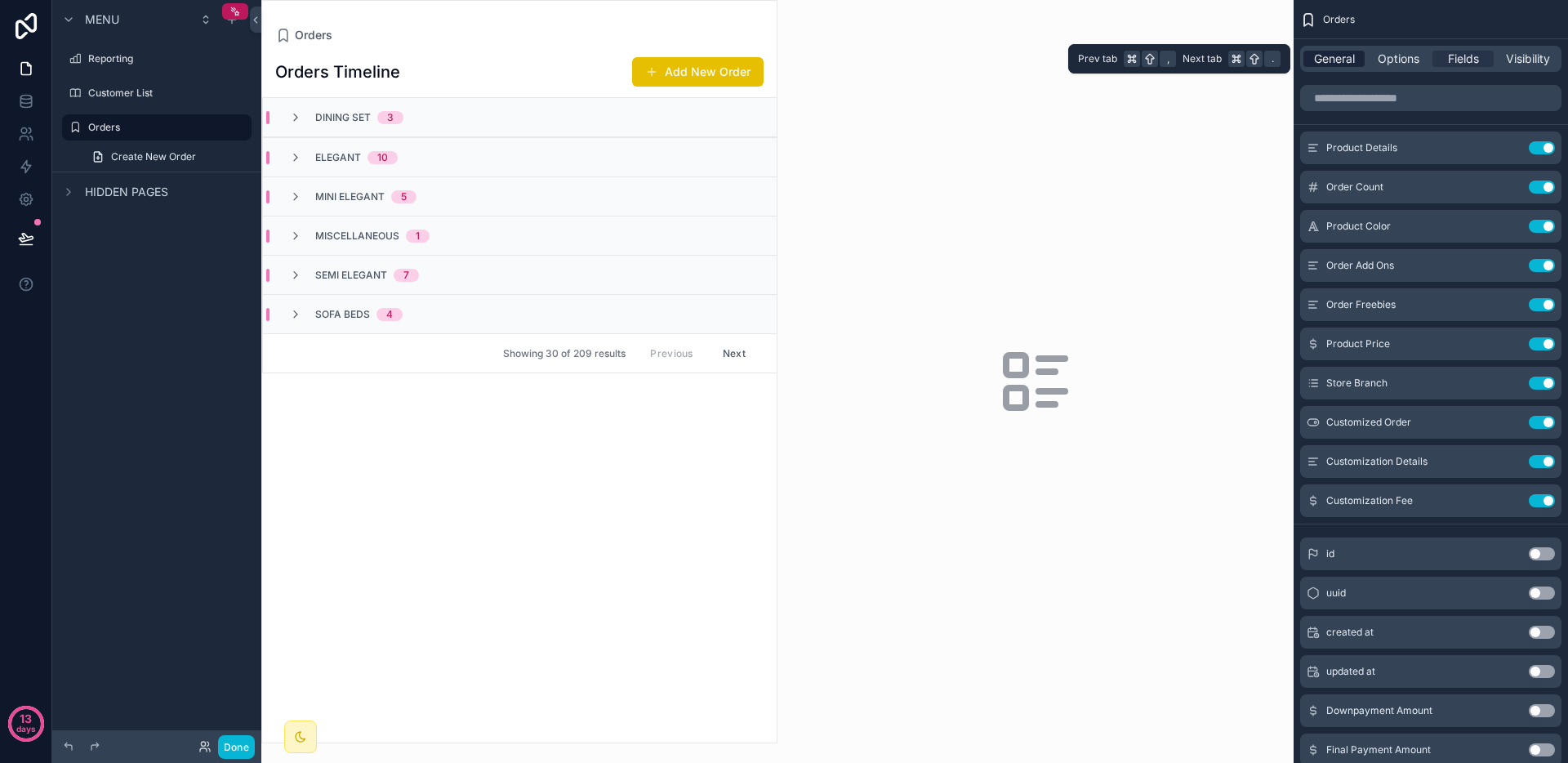
click at [1342, 58] on span "General" at bounding box center [1334, 59] width 41 height 16
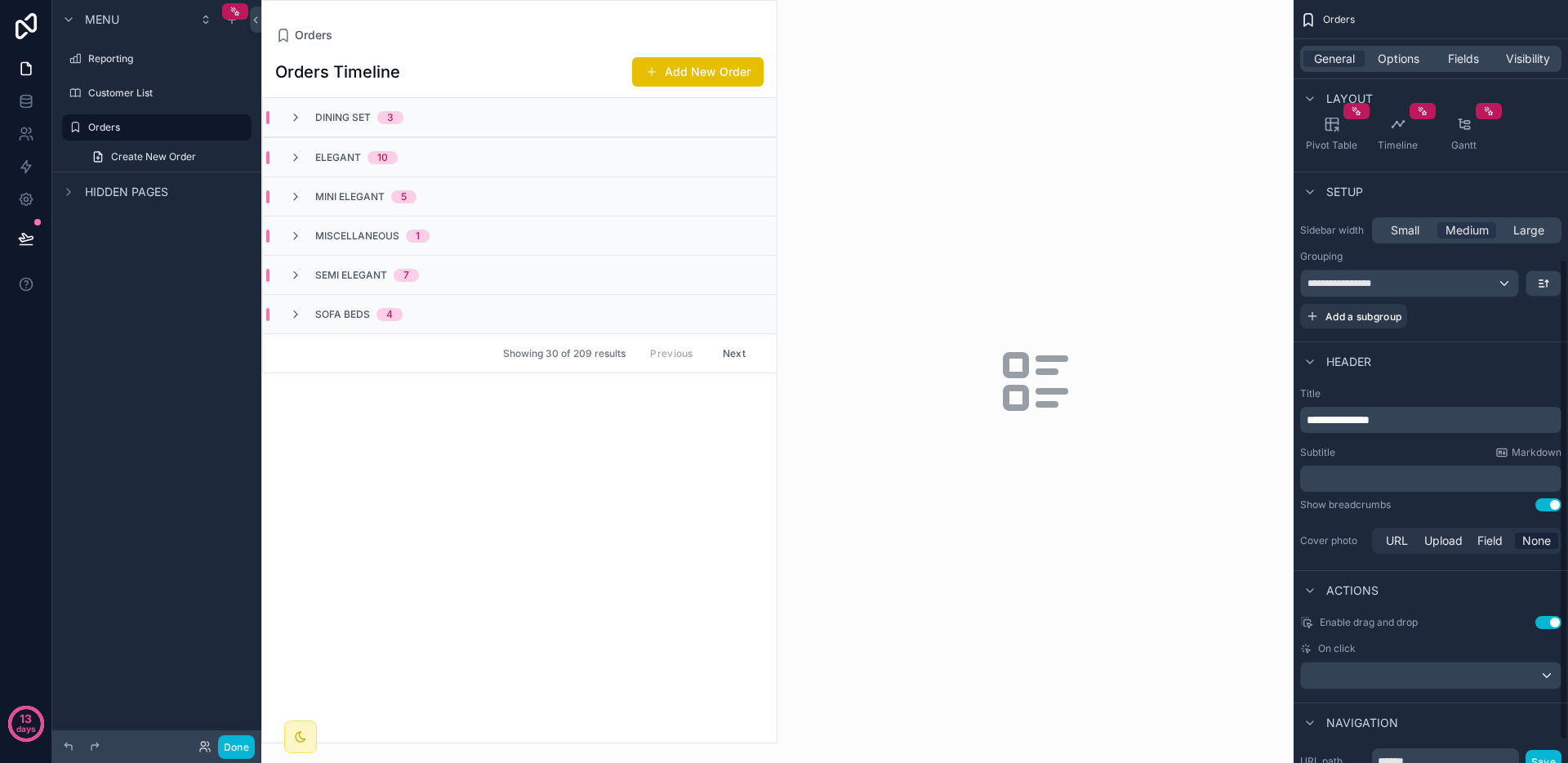
scroll to position [215, 0]
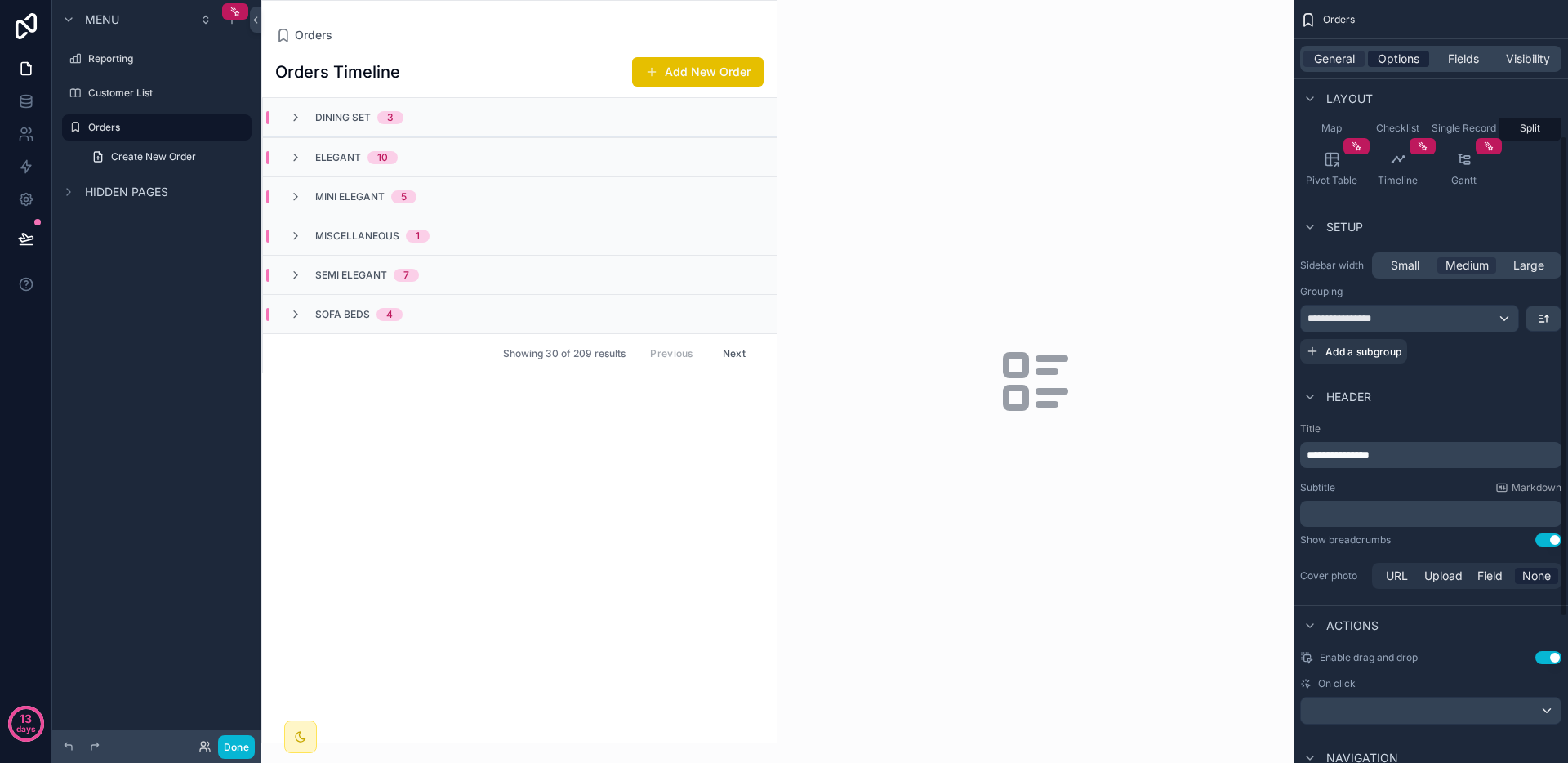
click at [1402, 60] on span "Options" at bounding box center [1398, 59] width 42 height 16
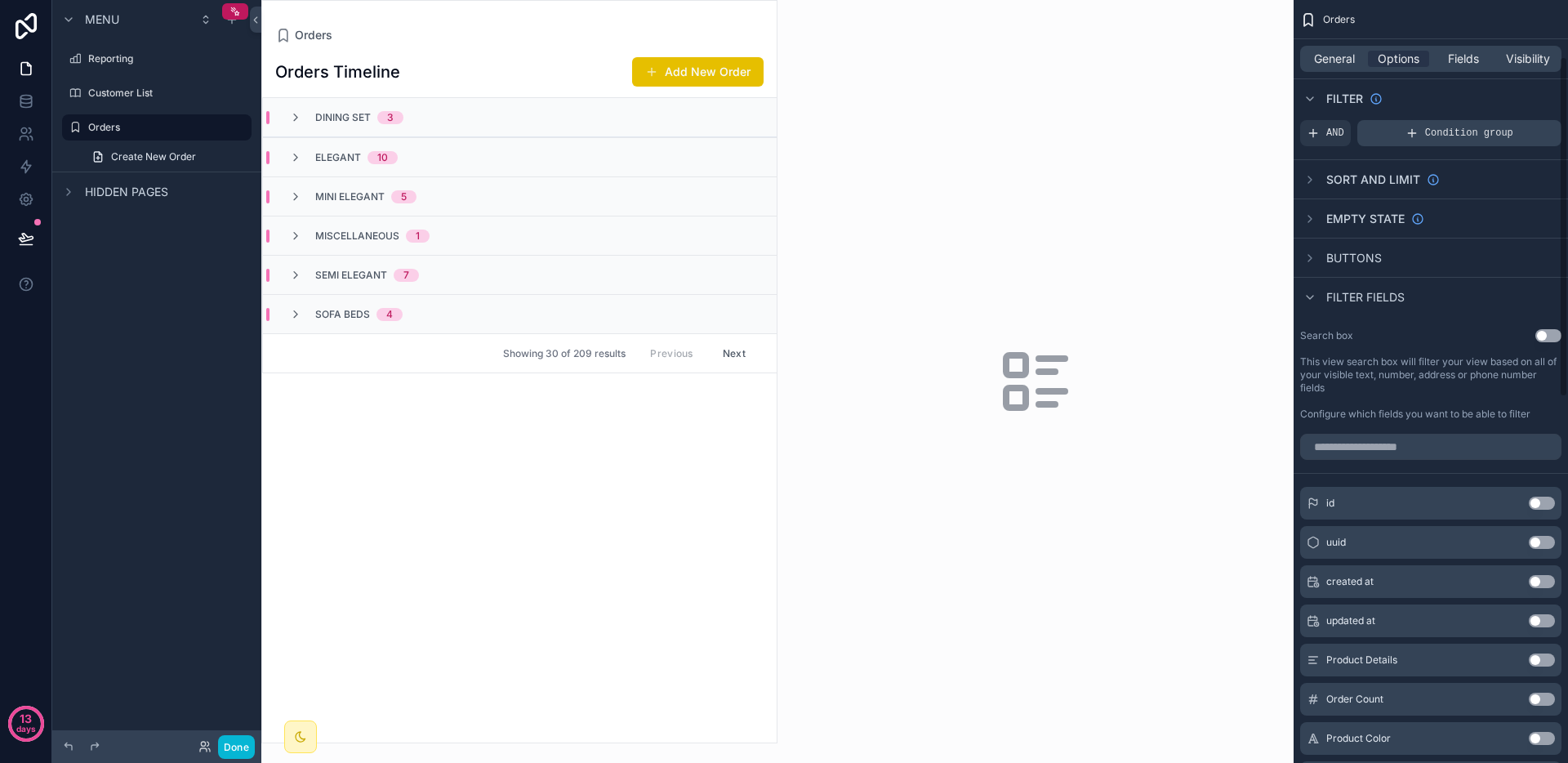
scroll to position [0, 0]
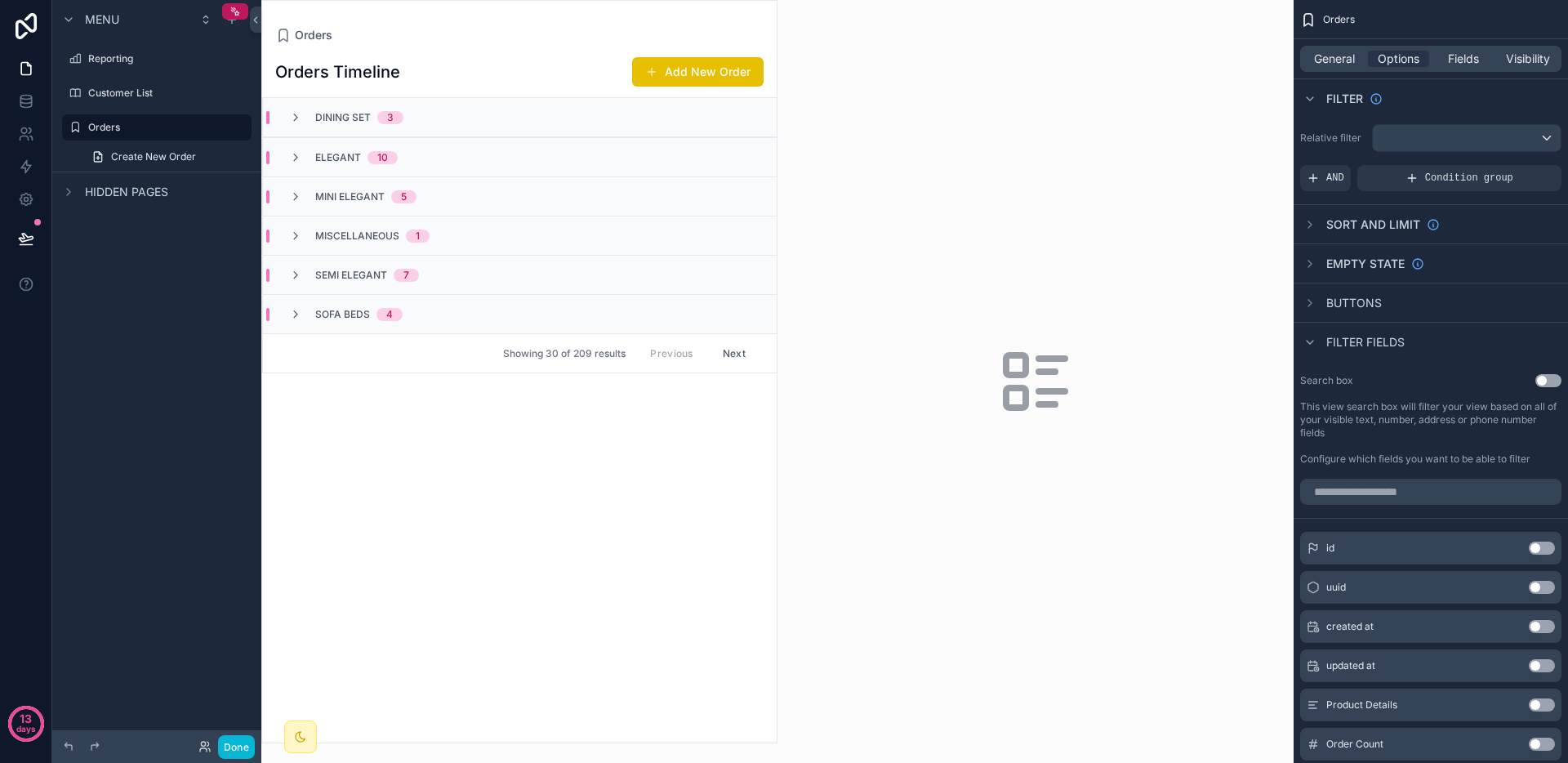
click at [1379, 227] on span "Sort And Limit" at bounding box center [1373, 224] width 94 height 16
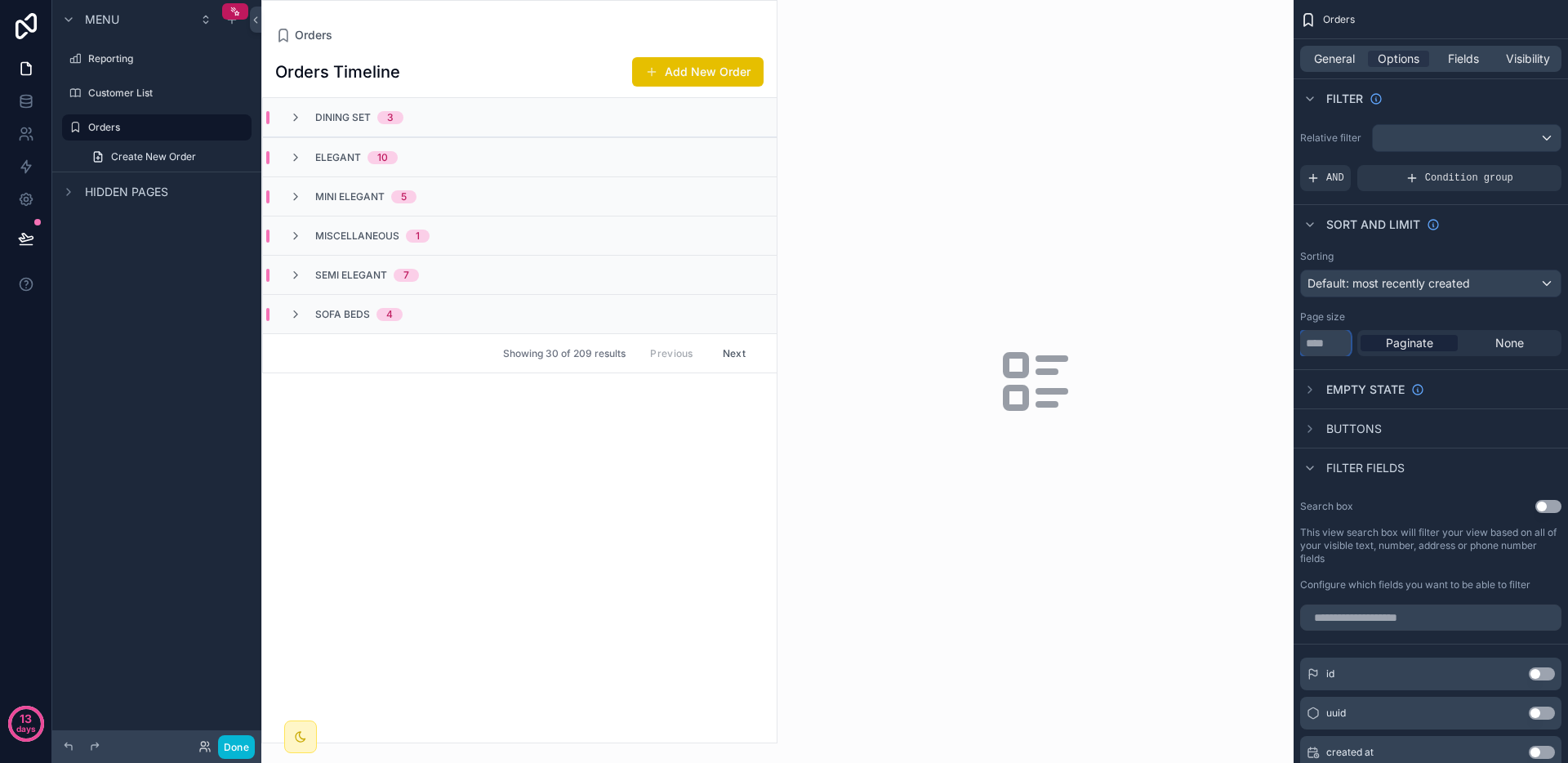
click at [1333, 348] on input "**" at bounding box center [1326, 342] width 51 height 26
click at [1232, 348] on div "Reporting Customer List Orders My Profile Powered by [PERSON_NAME] Orders Order…" at bounding box center [915, 382] width 1307 height 763
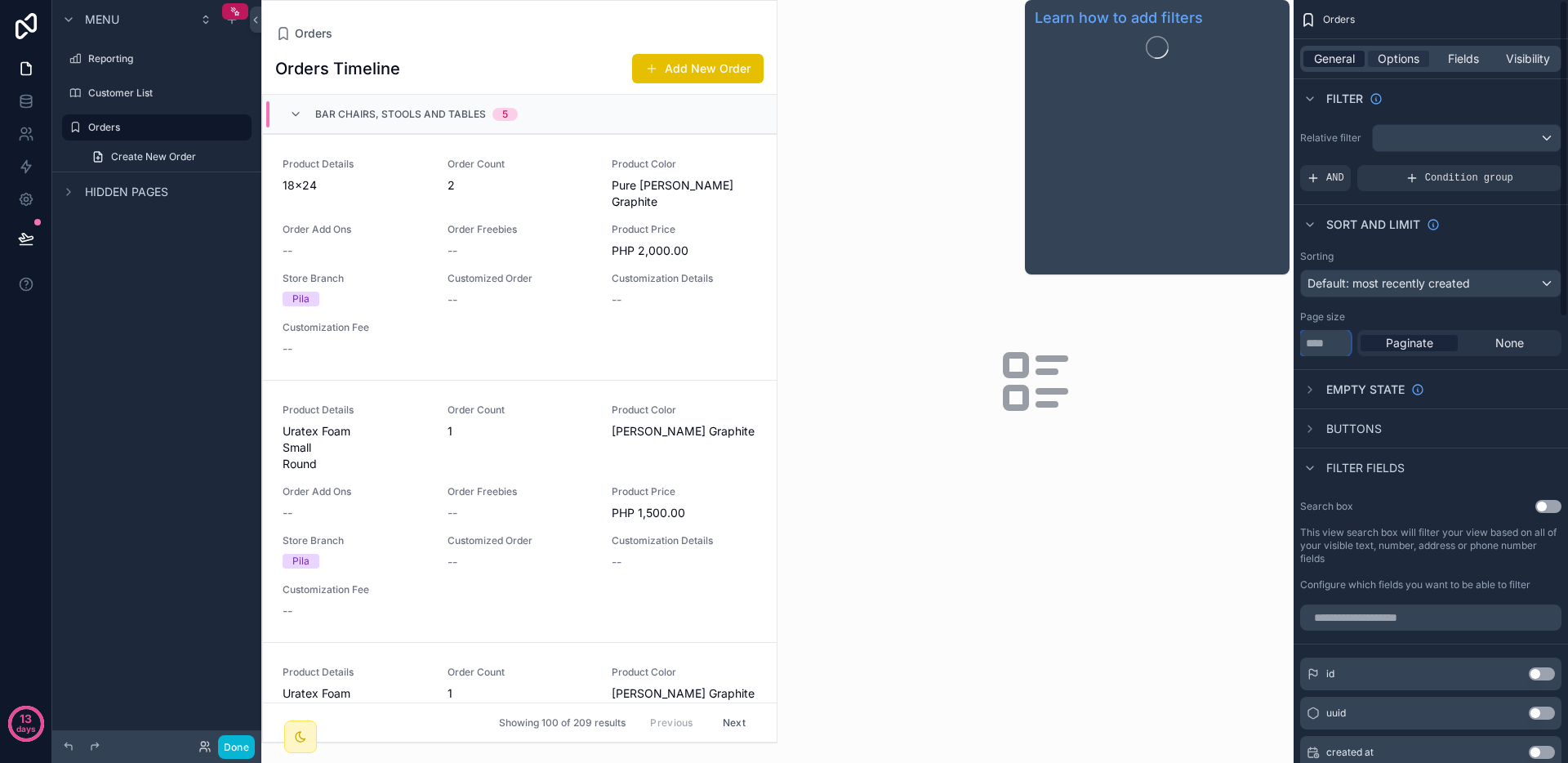
type input "***"
click at [1346, 65] on span "General" at bounding box center [1334, 59] width 41 height 16
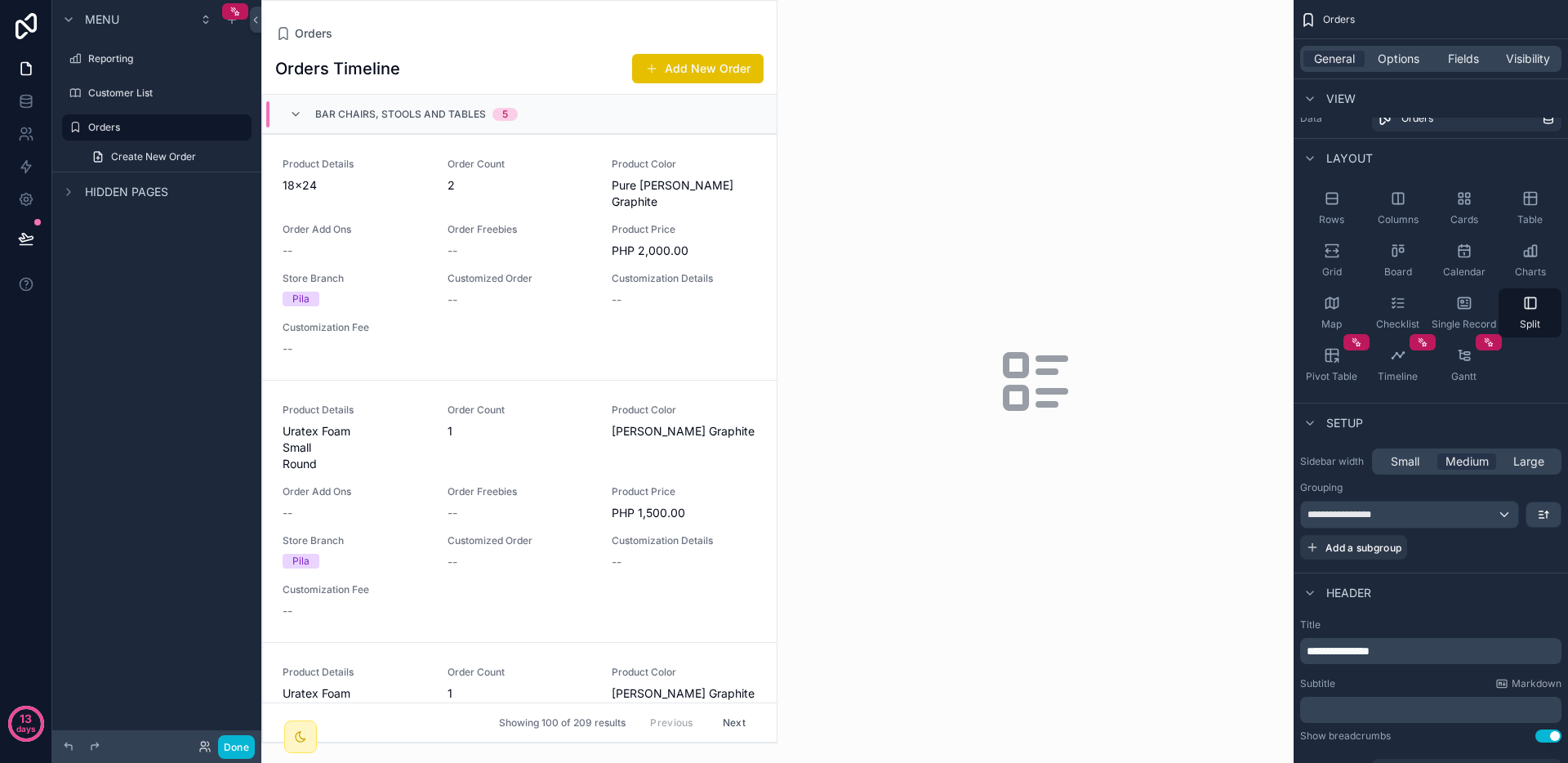
scroll to position [25, 0]
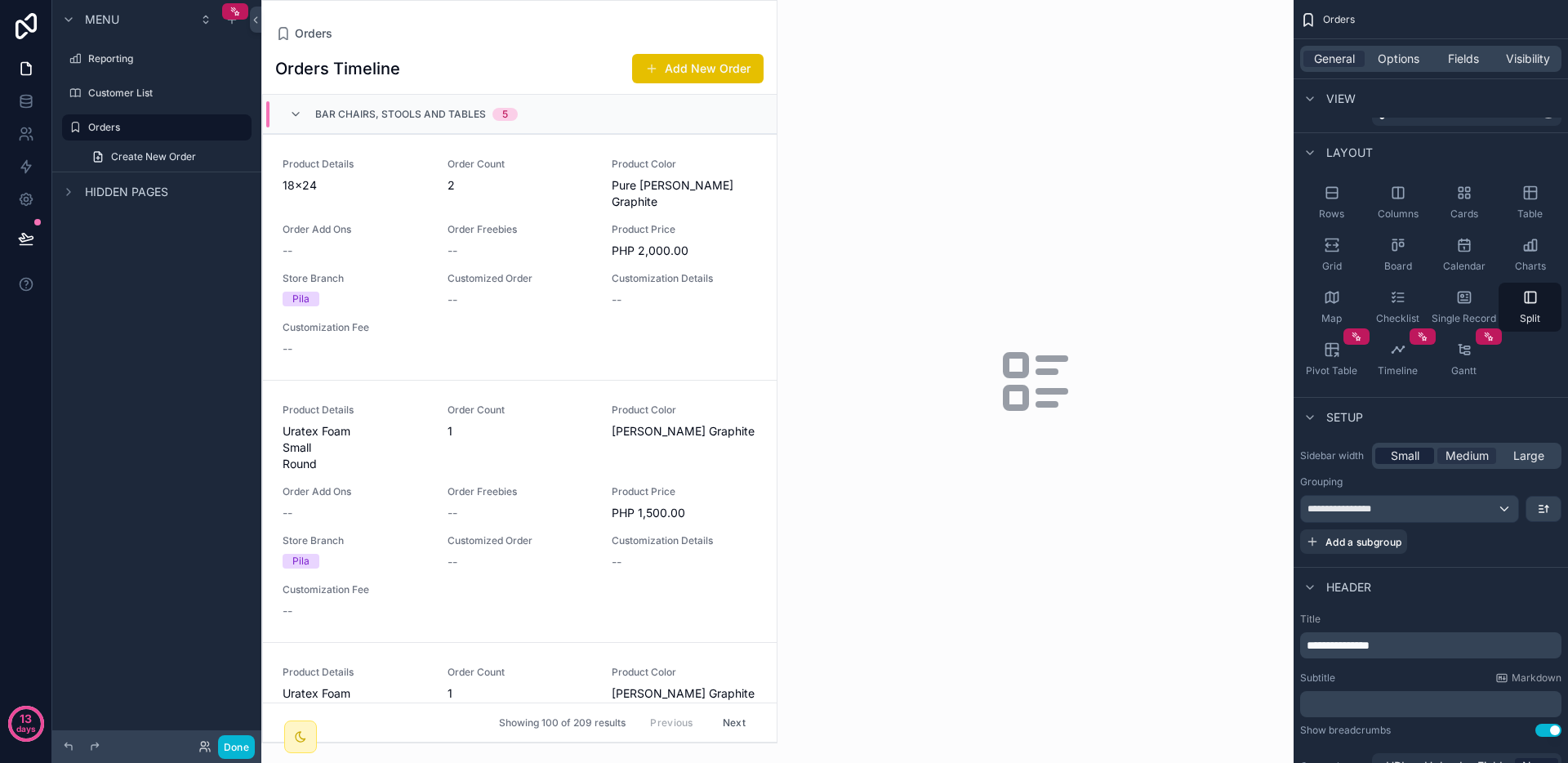
click at [1413, 453] on span "Small" at bounding box center [1406, 455] width 29 height 16
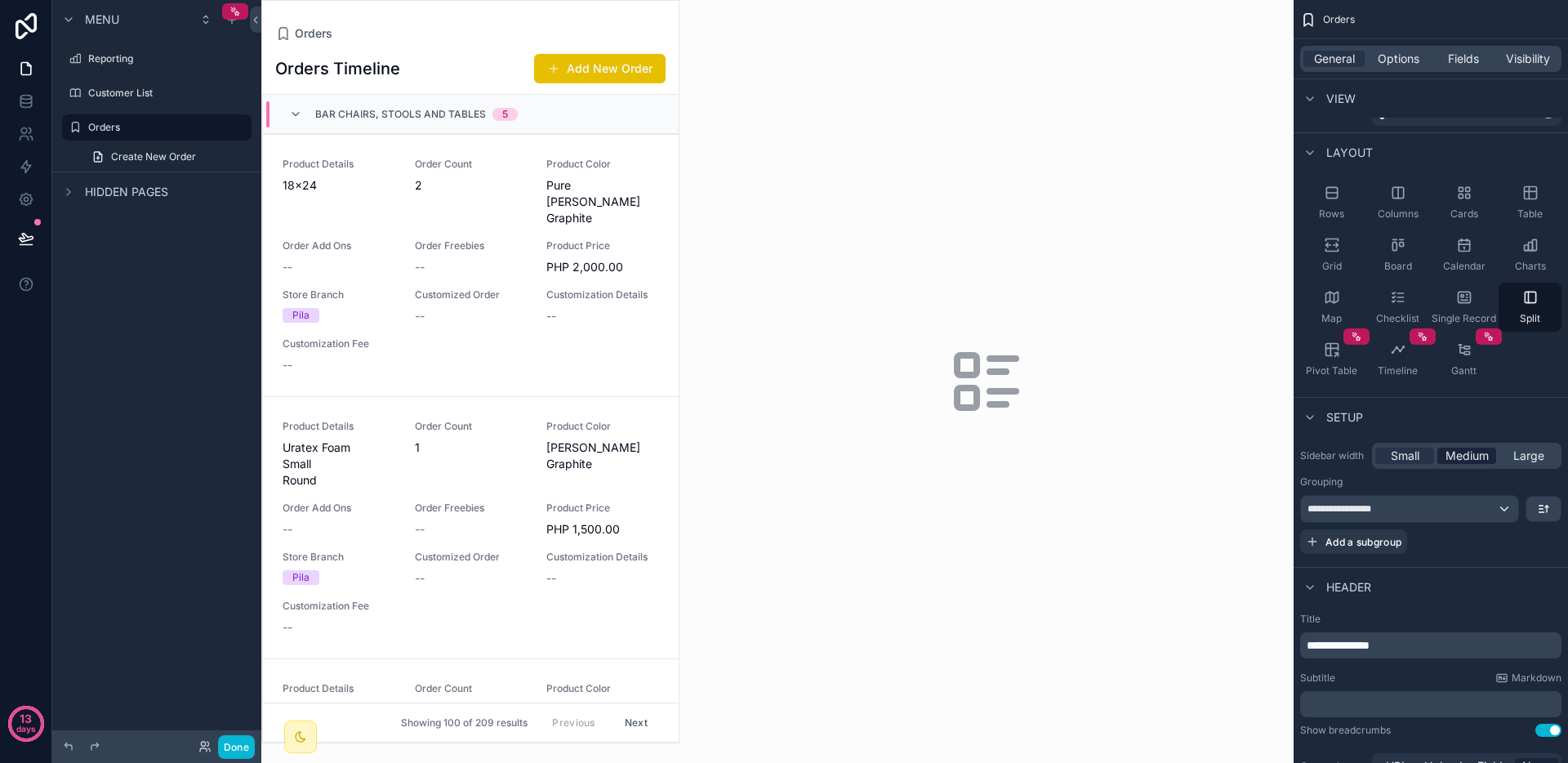
click at [1454, 453] on span "Medium" at bounding box center [1467, 455] width 43 height 16
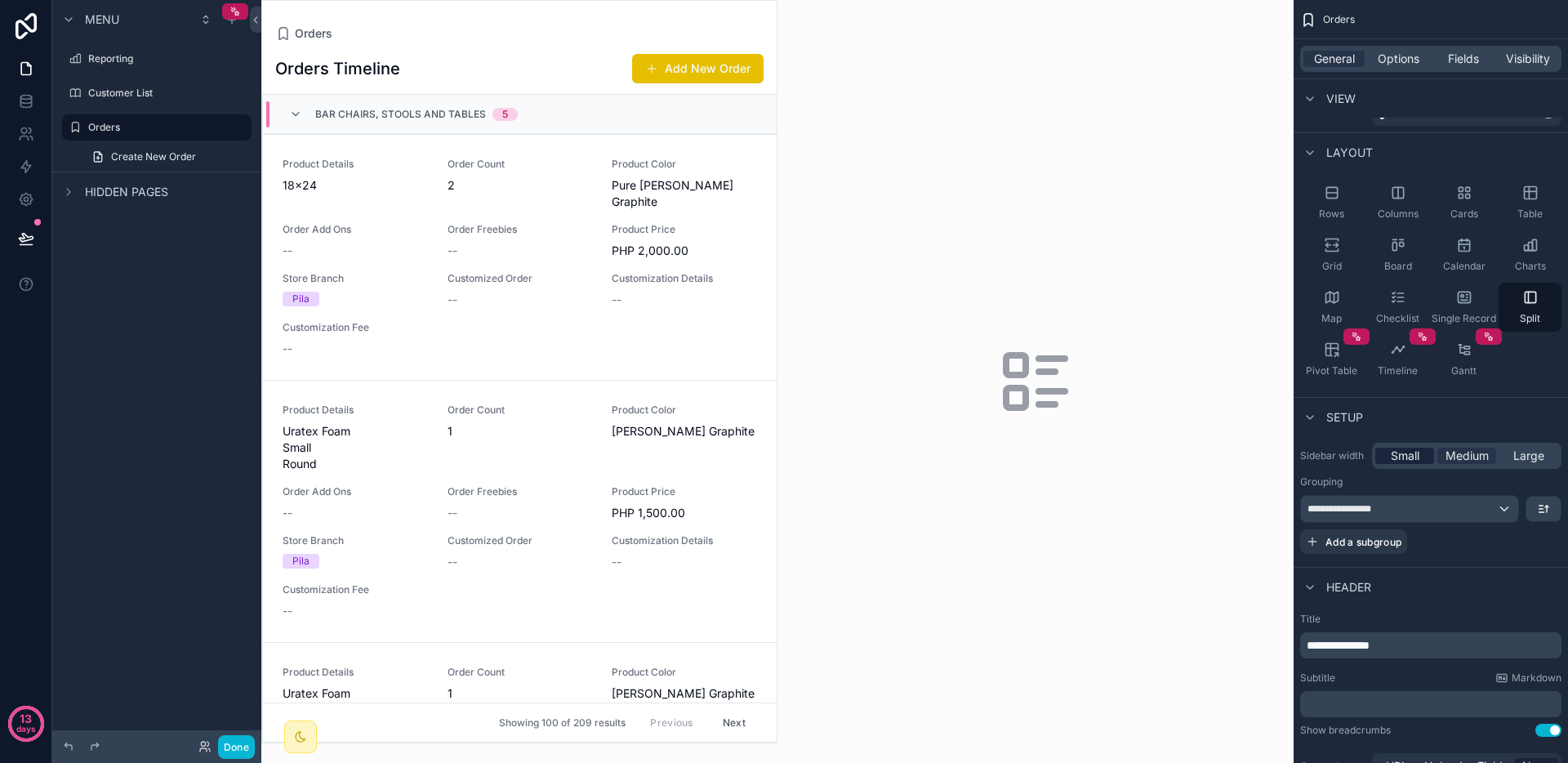
click at [1424, 455] on div "Small" at bounding box center [1404, 455] width 59 height 16
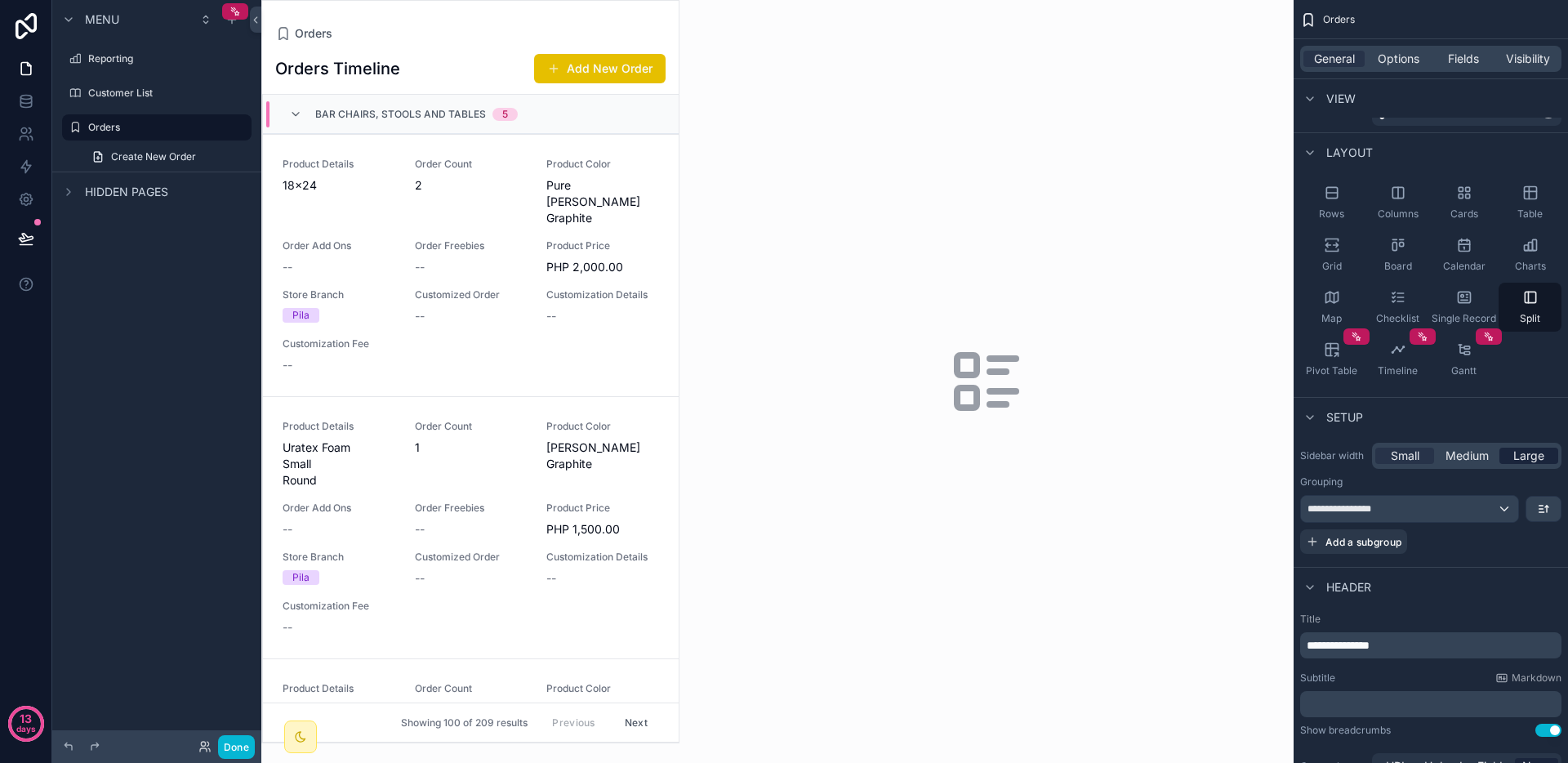
click at [1522, 455] on span "Large" at bounding box center [1529, 455] width 31 height 16
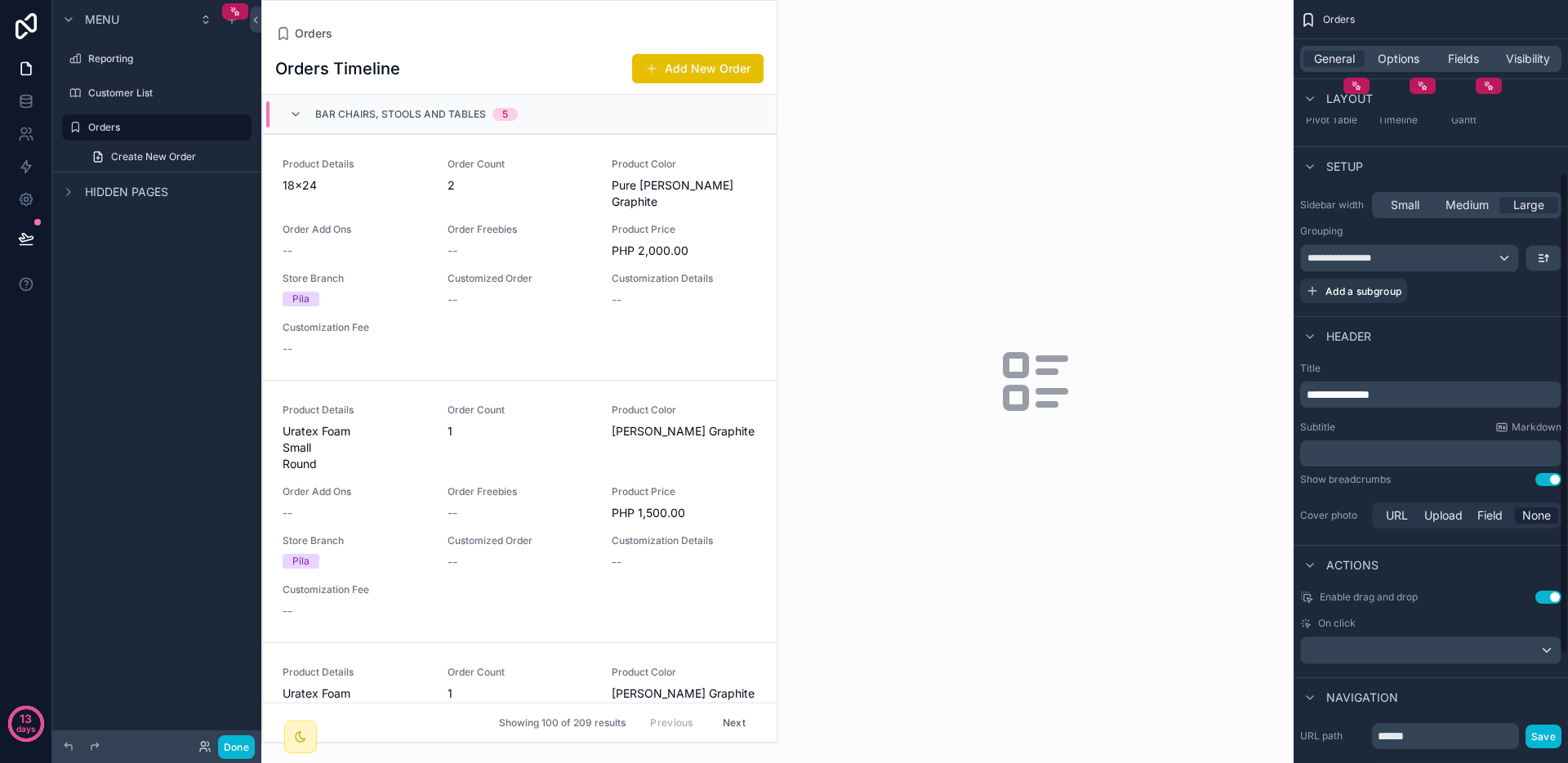
scroll to position [0, 0]
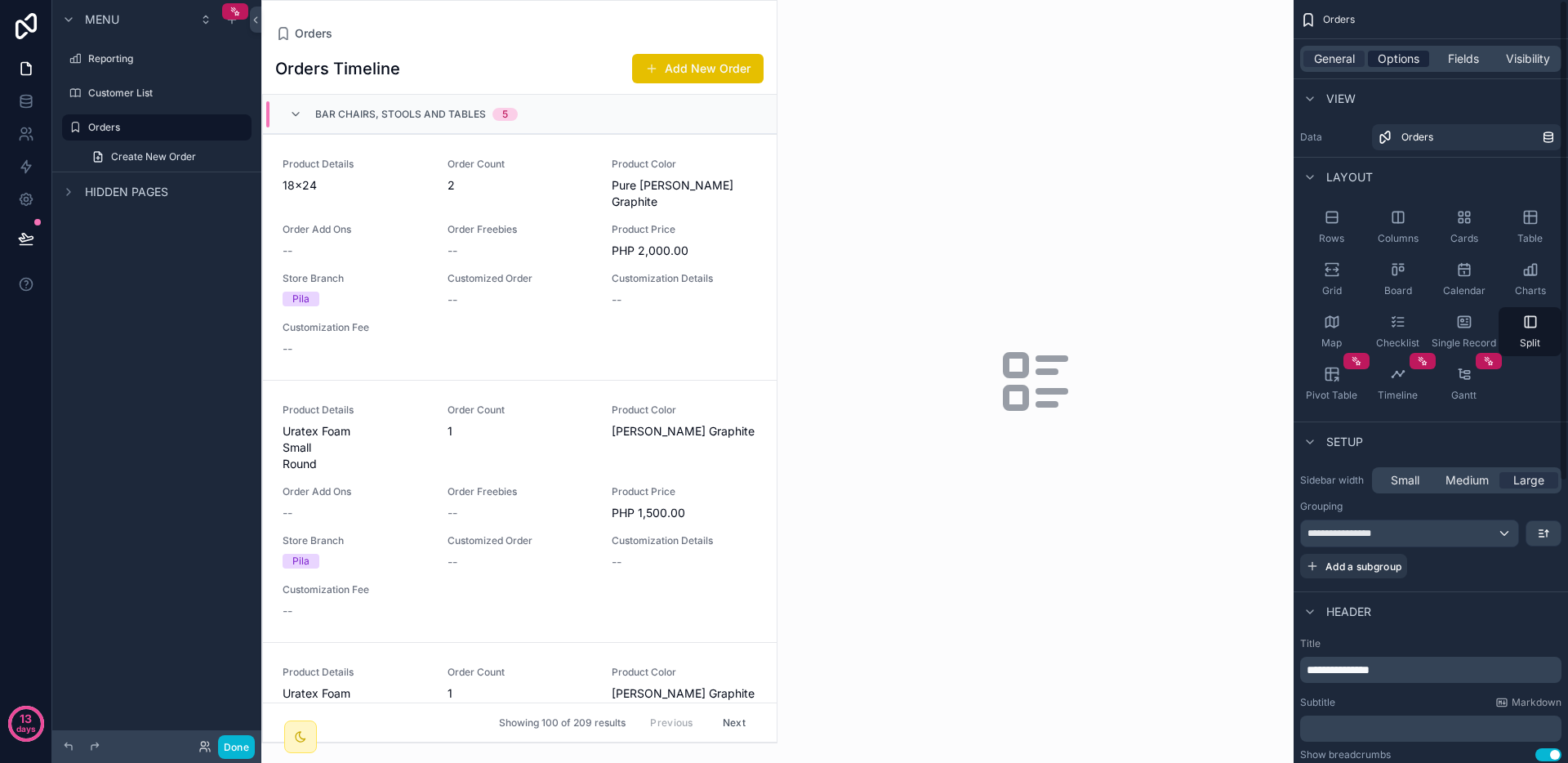
click at [1383, 52] on span "Options" at bounding box center [1398, 59] width 42 height 16
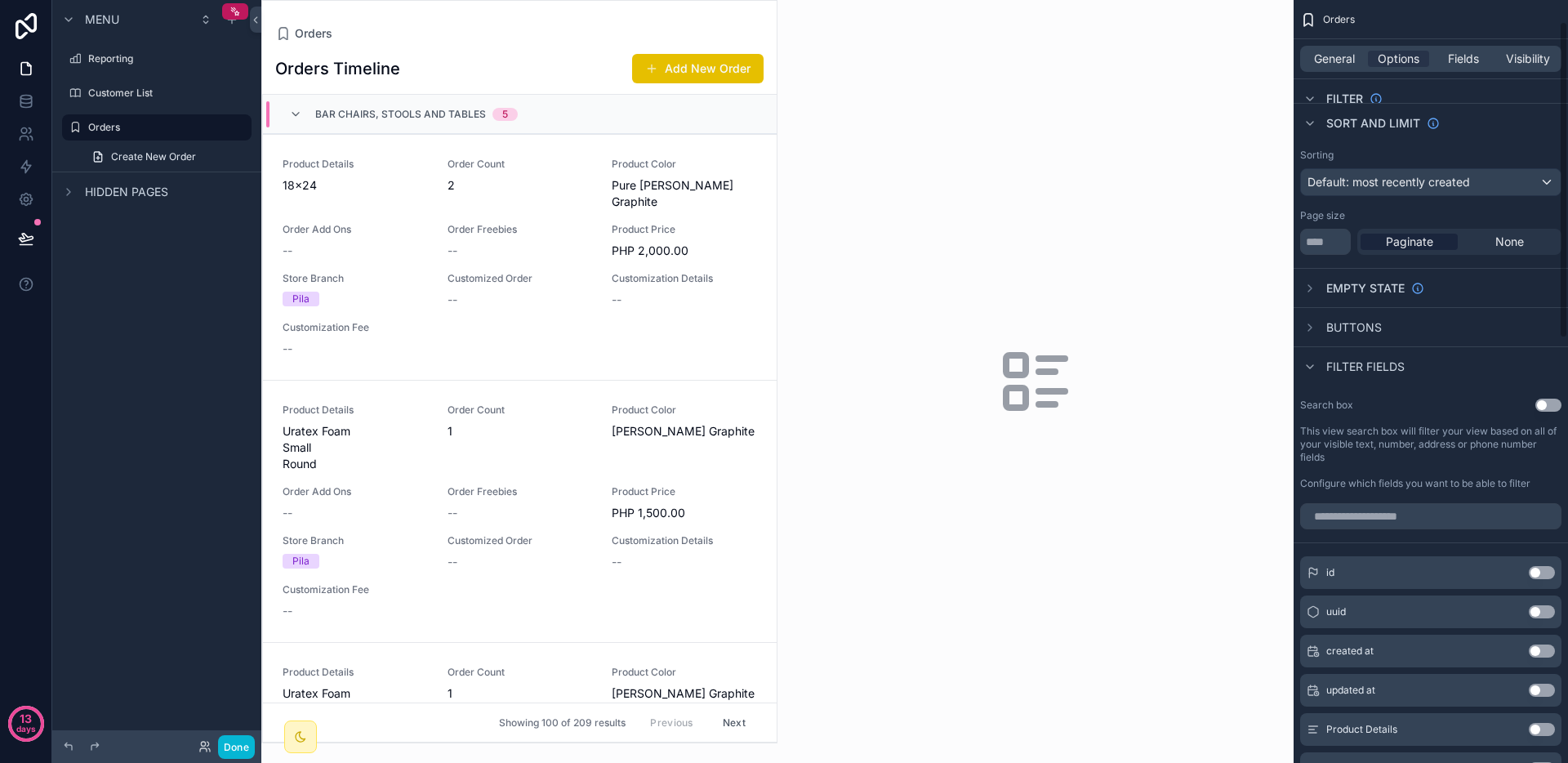
scroll to position [157, 0]
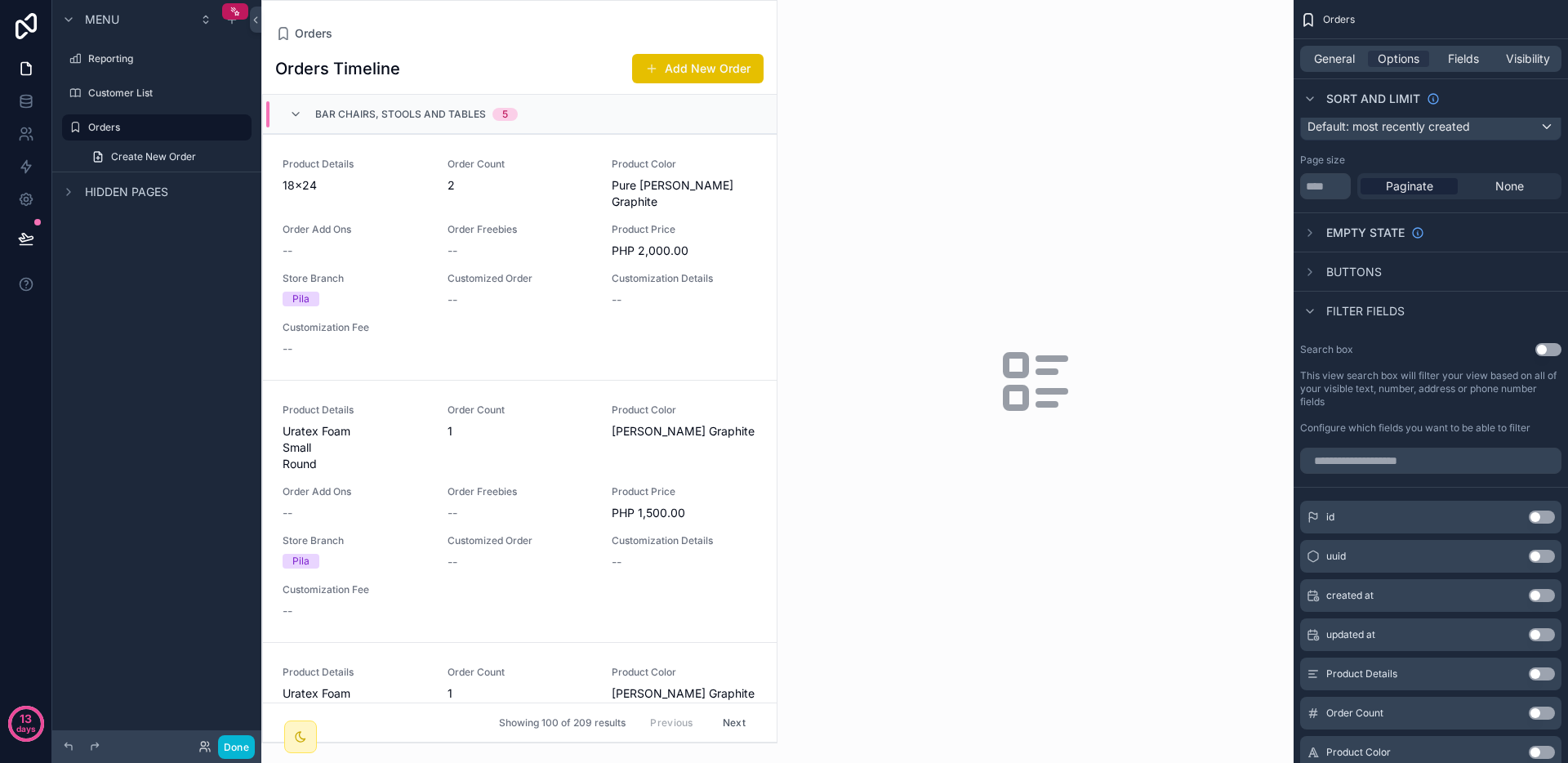
click at [1543, 346] on button "Use setting" at bounding box center [1548, 349] width 26 height 13
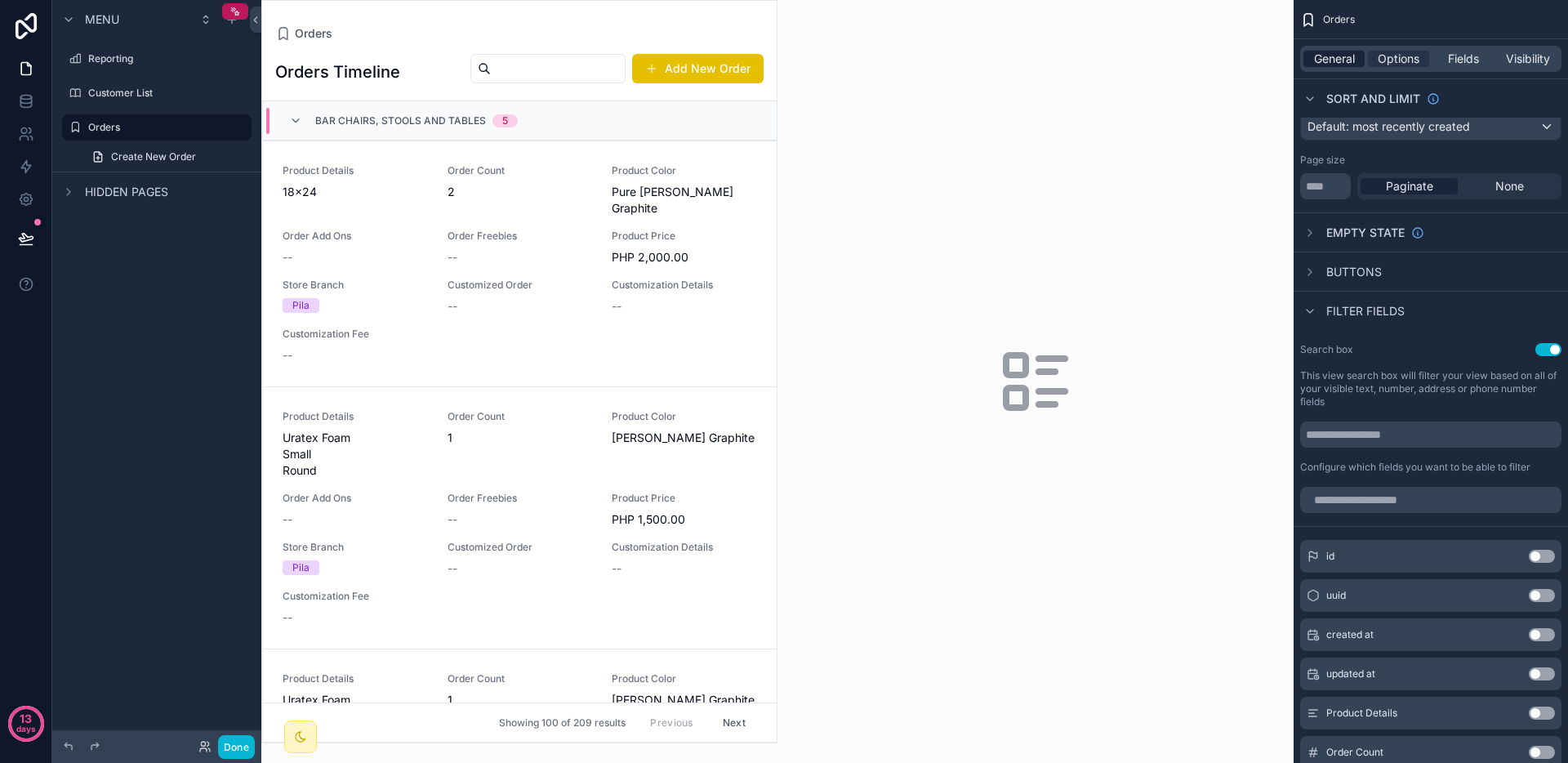
click at [1345, 51] on span "General" at bounding box center [1334, 59] width 41 height 16
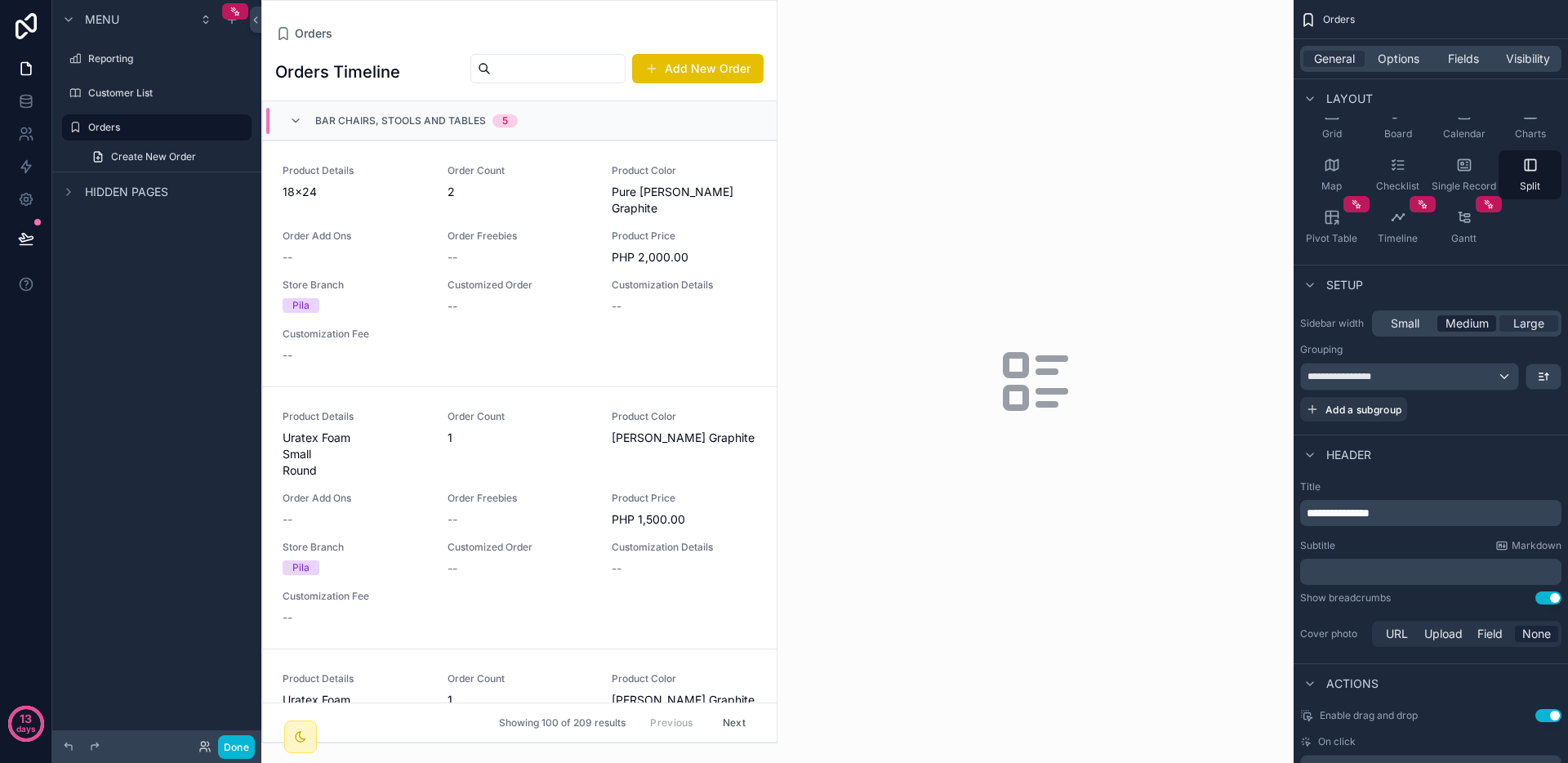
click at [1462, 315] on span "Medium" at bounding box center [1467, 323] width 43 height 16
click at [1459, 325] on span "Medium" at bounding box center [1467, 323] width 43 height 16
click at [1388, 324] on div "Small" at bounding box center [1404, 323] width 59 height 16
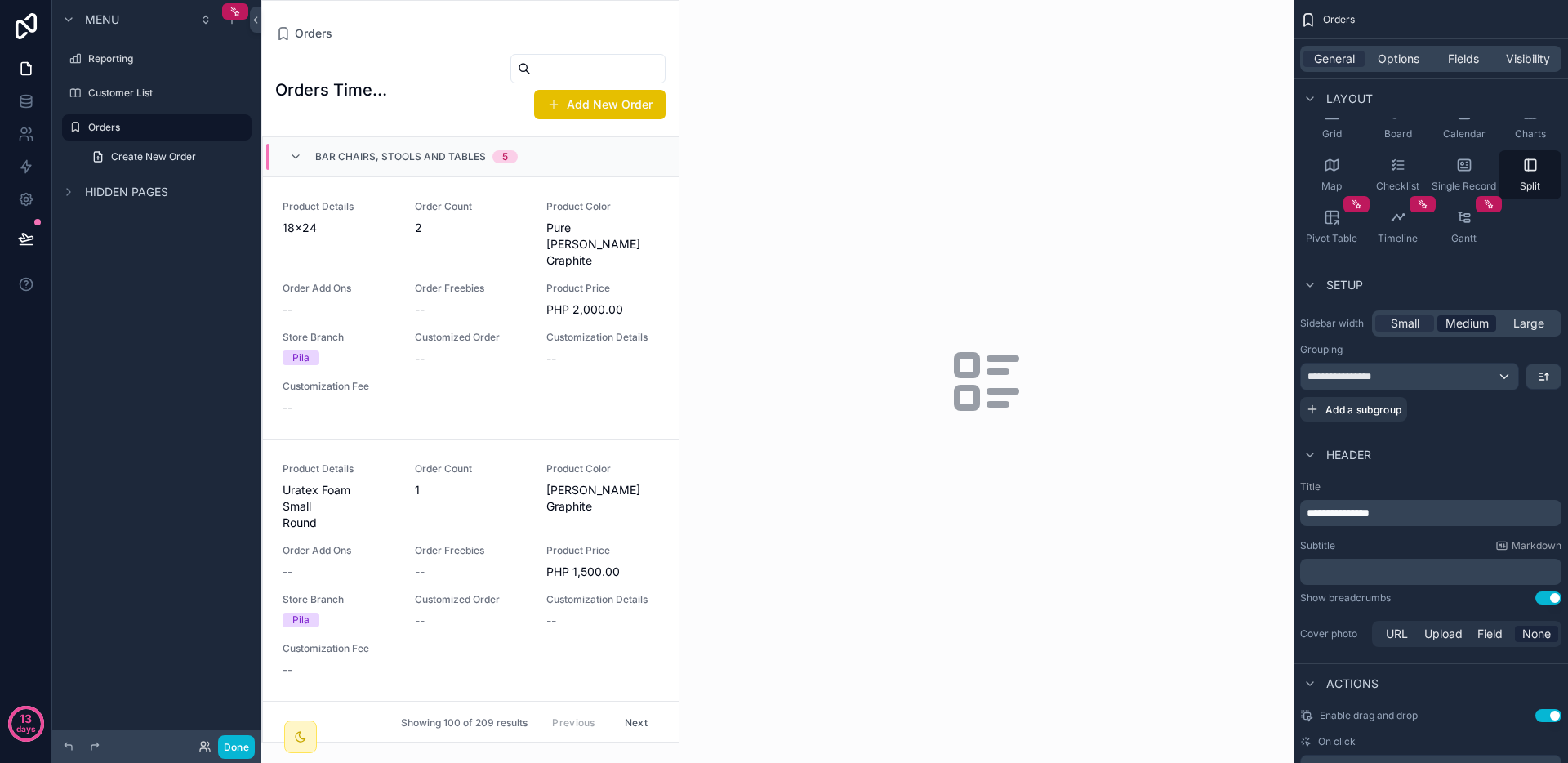
click at [1457, 324] on span "Medium" at bounding box center [1467, 323] width 43 height 16
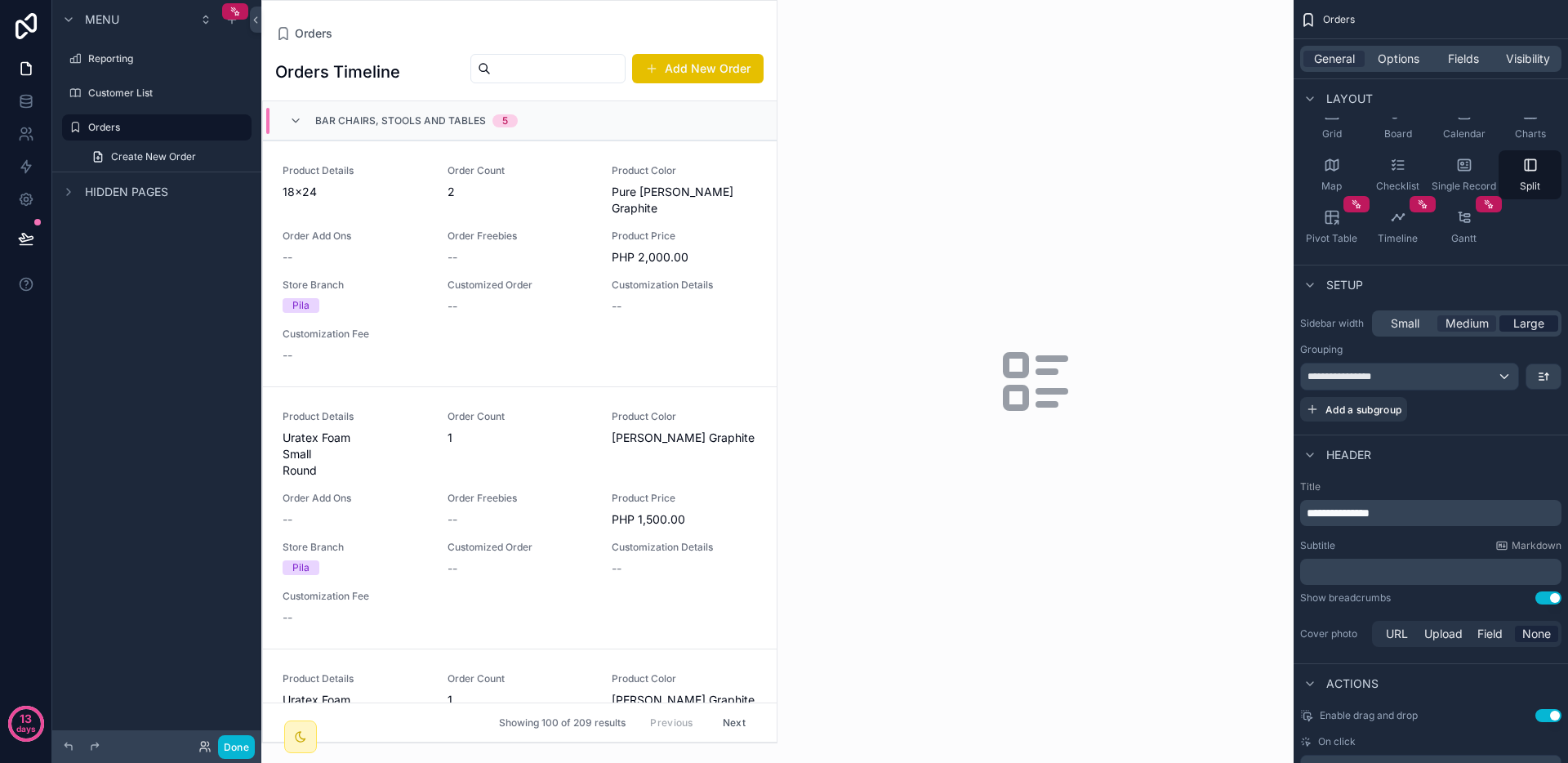
click at [1516, 323] on span "Large" at bounding box center [1529, 323] width 31 height 16
click at [1529, 323] on span "Large" at bounding box center [1529, 323] width 31 height 16
click at [1469, 325] on span "Medium" at bounding box center [1467, 323] width 43 height 16
click at [1526, 325] on span "Large" at bounding box center [1529, 323] width 31 height 16
click at [1456, 326] on span "Medium" at bounding box center [1467, 323] width 43 height 16
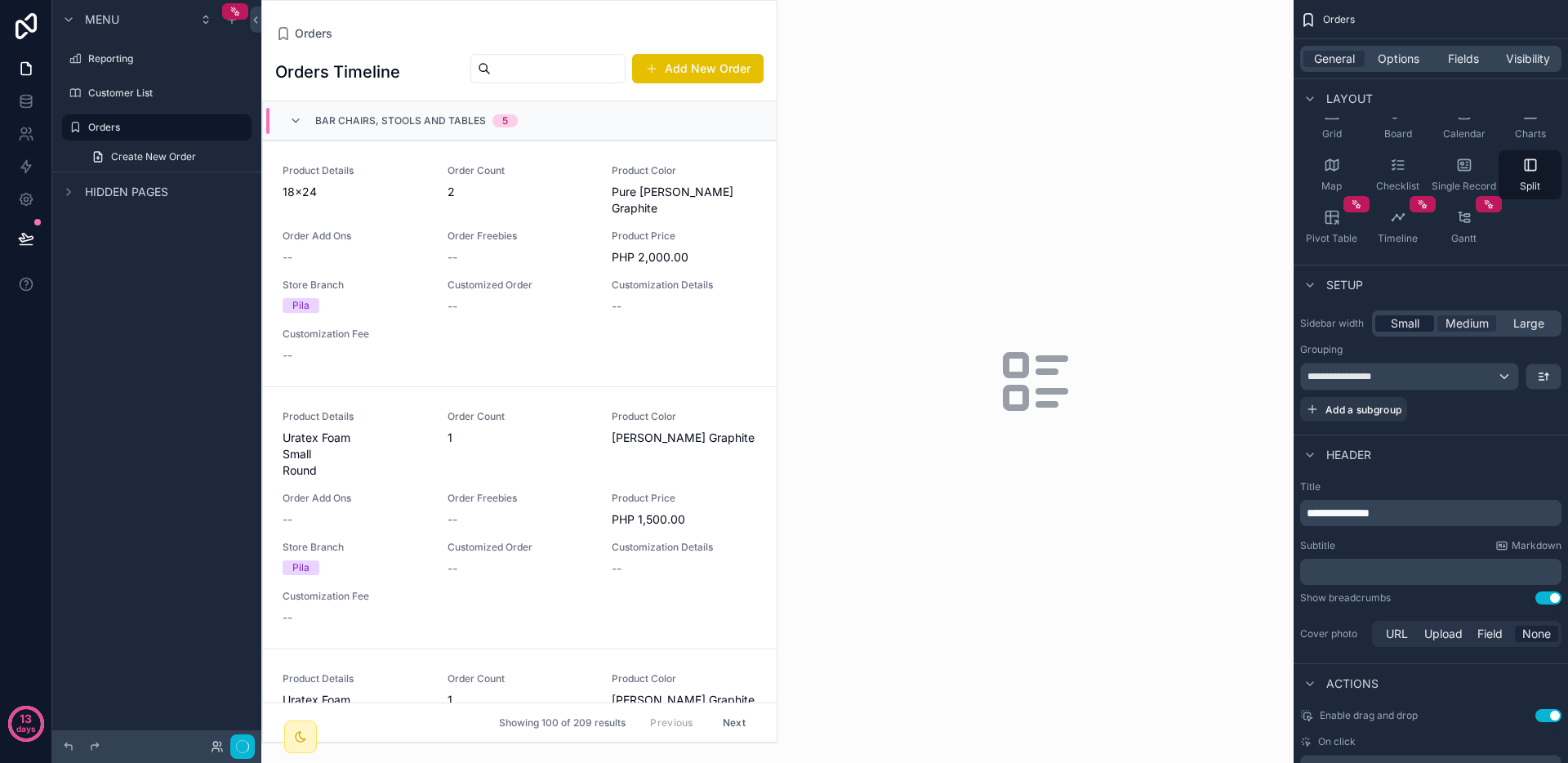
click at [1375, 328] on div "Small" at bounding box center [1404, 323] width 59 height 16
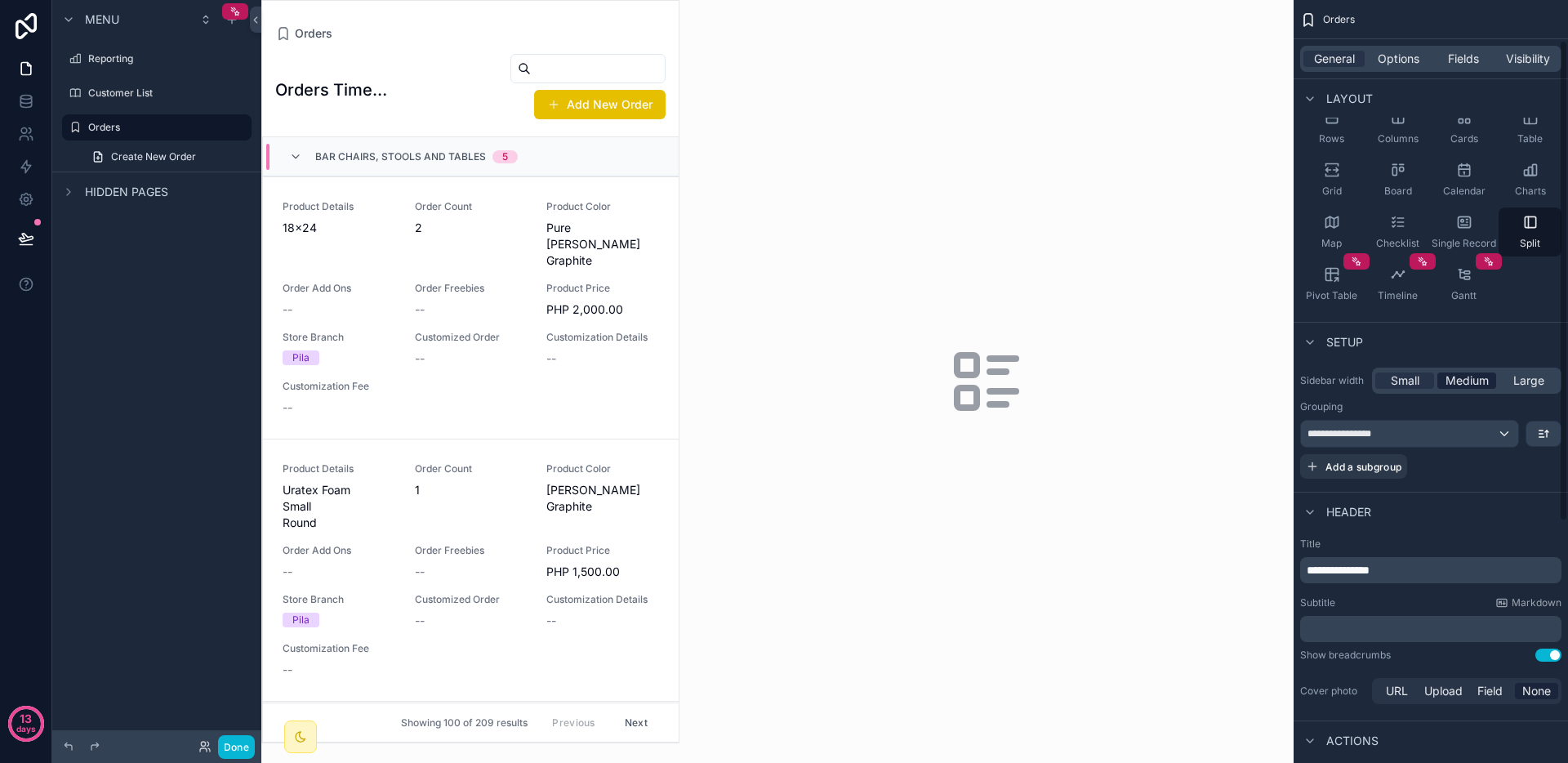
scroll to position [0, 0]
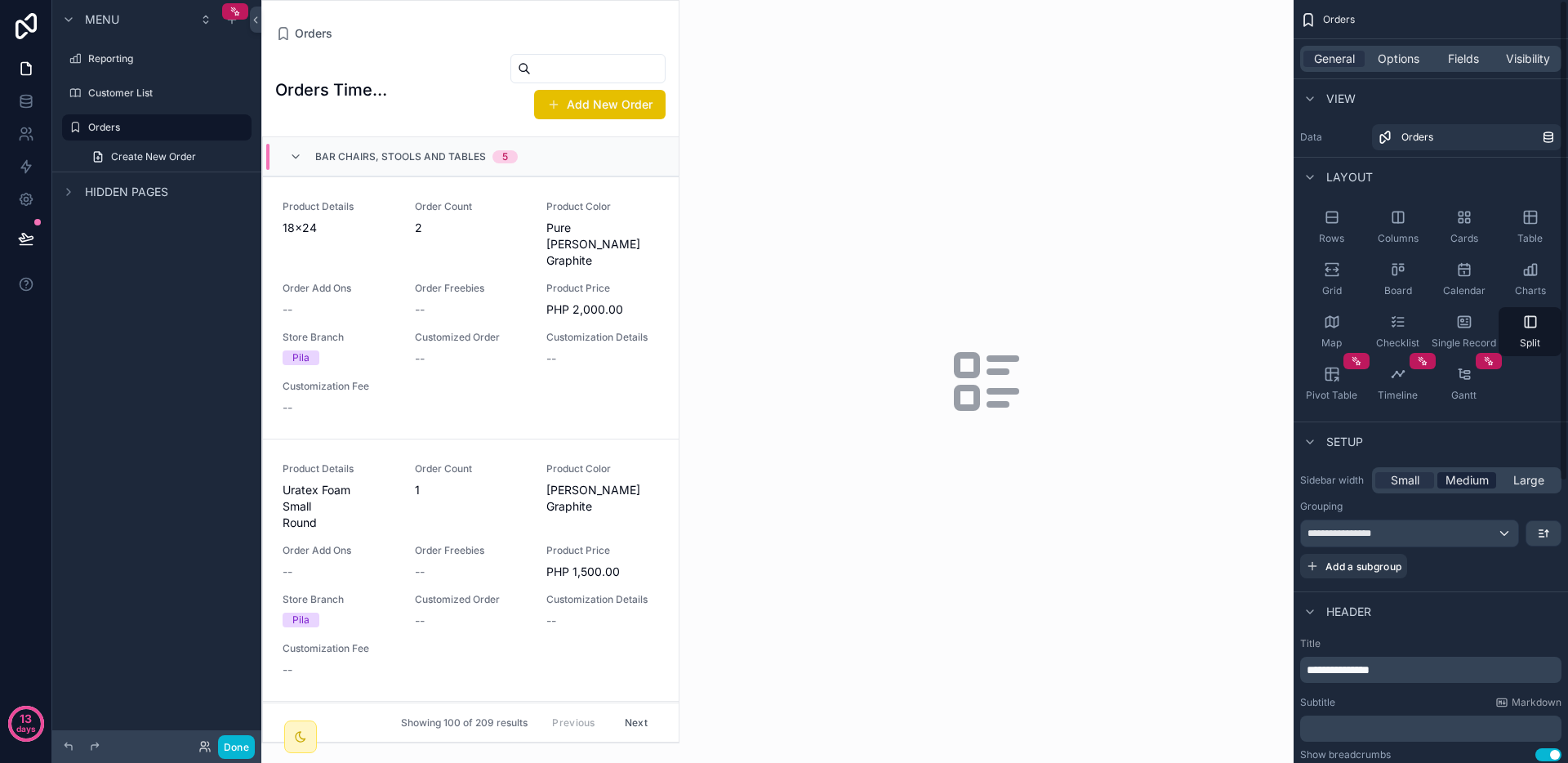
click at [1469, 483] on span "Medium" at bounding box center [1467, 480] width 43 height 16
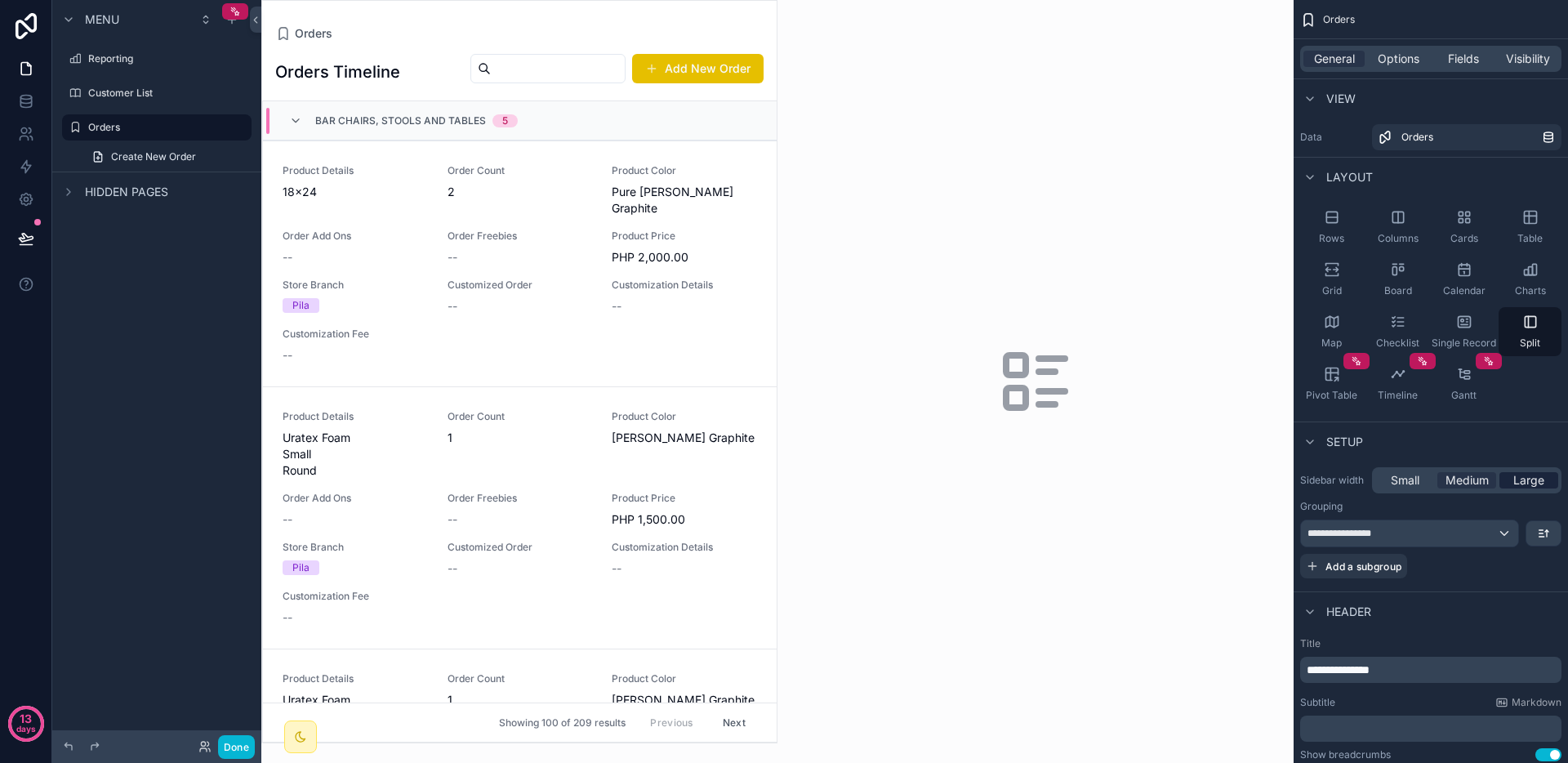
click at [1520, 482] on span "Large" at bounding box center [1529, 480] width 31 height 16
click at [1479, 479] on span "Medium" at bounding box center [1467, 480] width 43 height 16
click at [1409, 478] on span "Small" at bounding box center [1406, 480] width 29 height 16
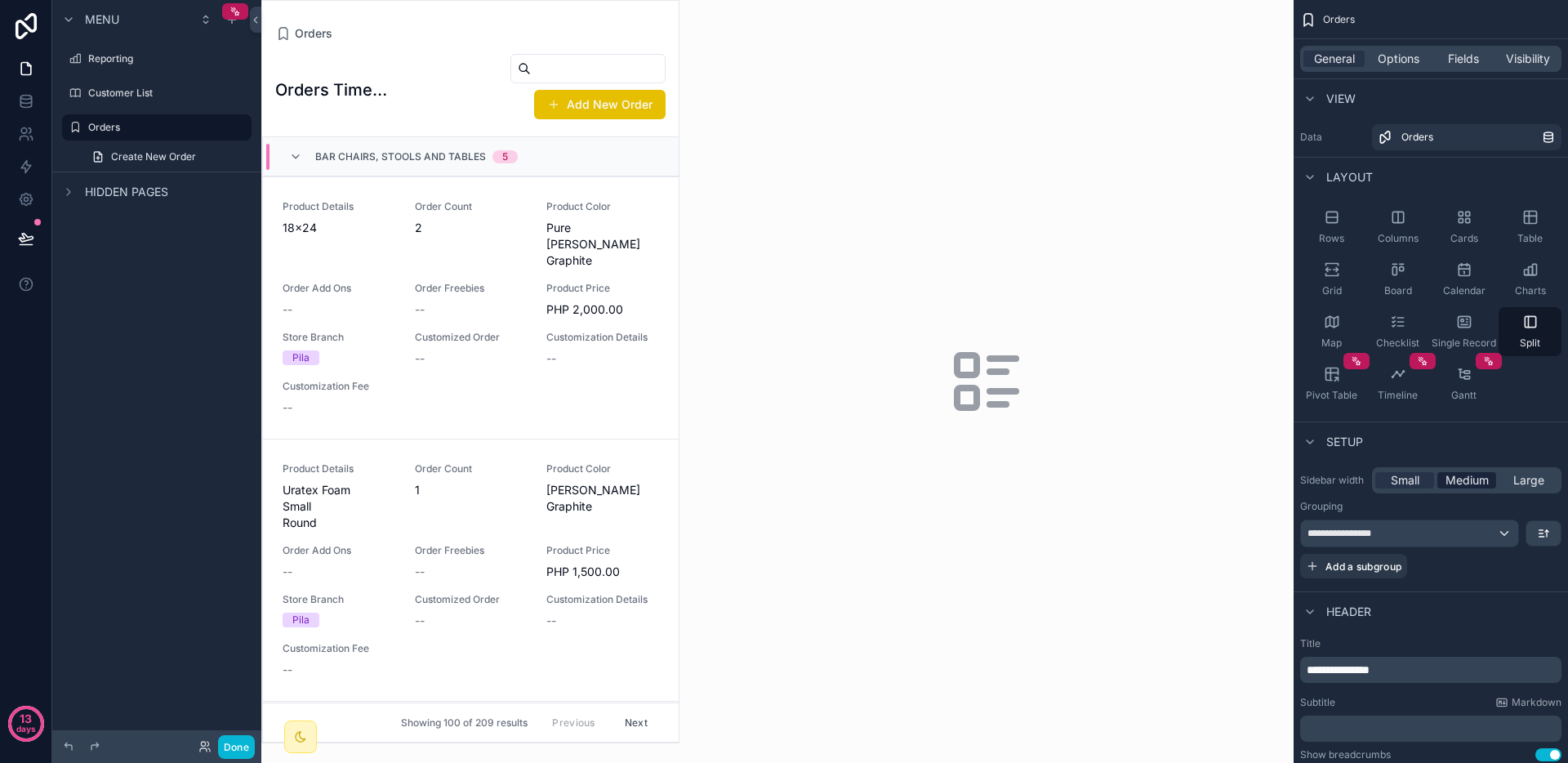
click at [1461, 476] on span "Medium" at bounding box center [1467, 480] width 43 height 16
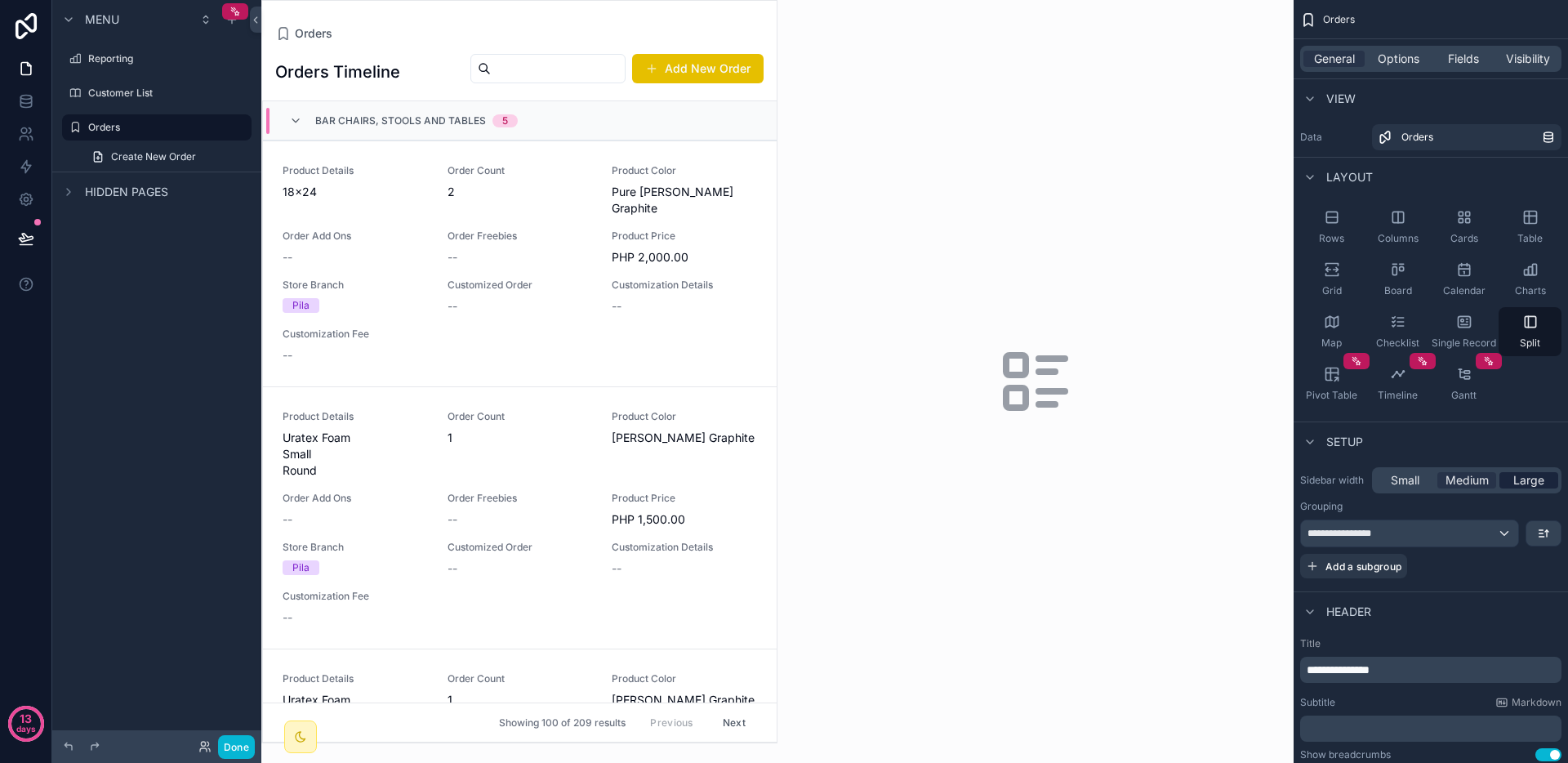
click at [1518, 476] on span "Large" at bounding box center [1529, 480] width 31 height 16
click at [1520, 475] on span "Large" at bounding box center [1529, 480] width 31 height 16
click at [1458, 476] on span "Medium" at bounding box center [1467, 480] width 43 height 16
click at [1393, 476] on span "Small" at bounding box center [1406, 480] width 29 height 16
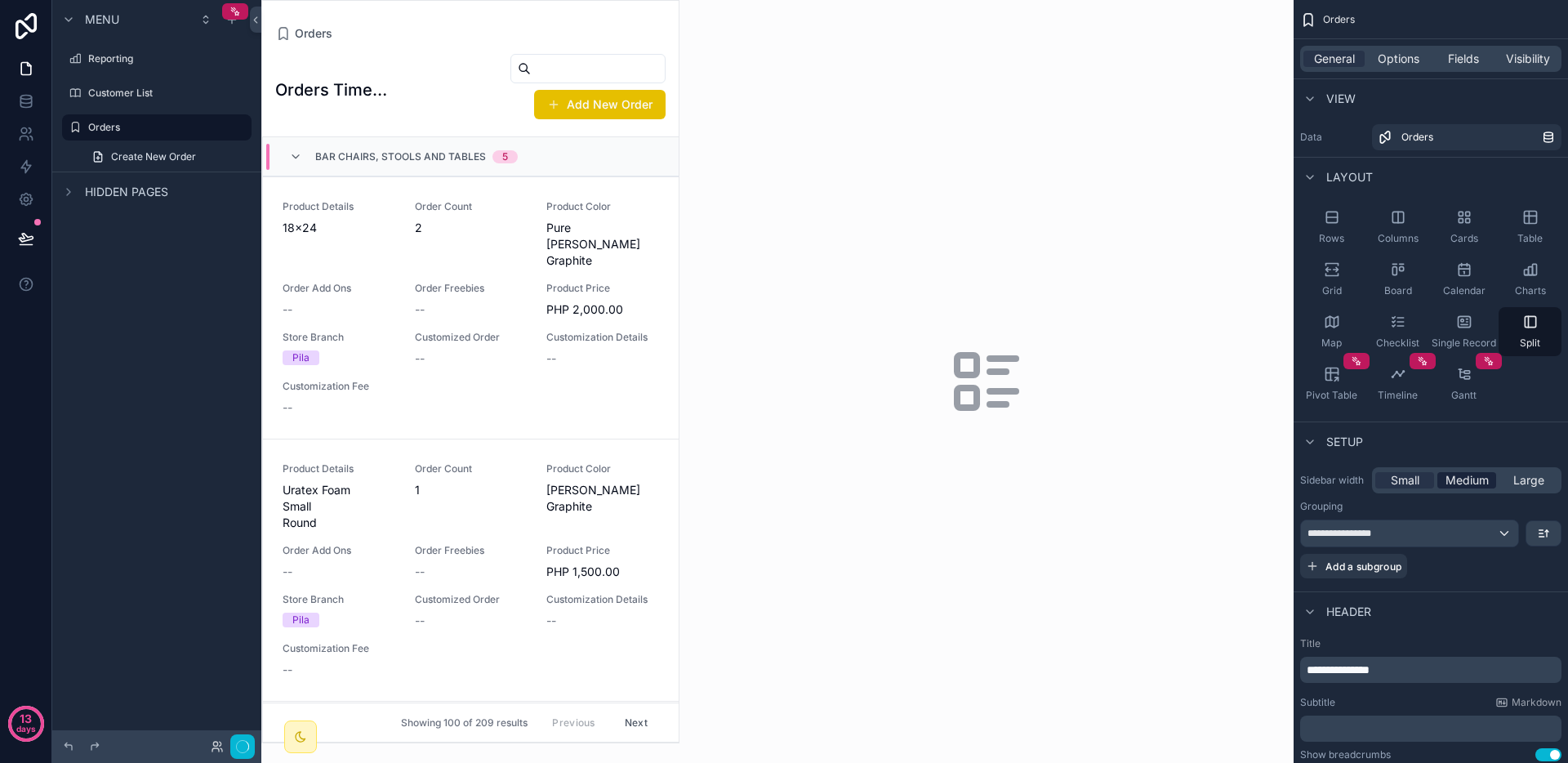
click at [1469, 477] on span "Medium" at bounding box center [1467, 480] width 43 height 16
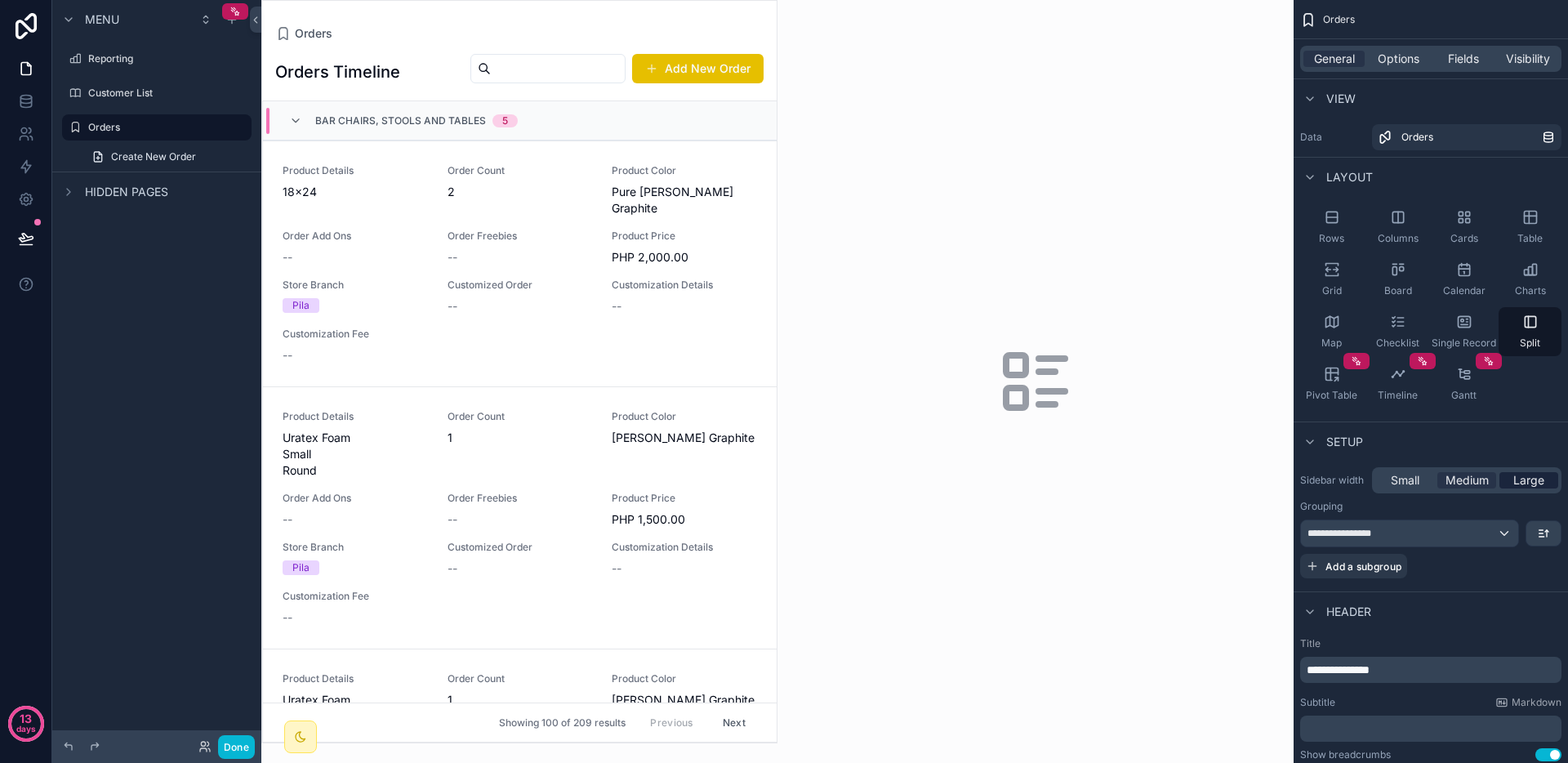
click at [1523, 477] on span "Large" at bounding box center [1529, 480] width 31 height 16
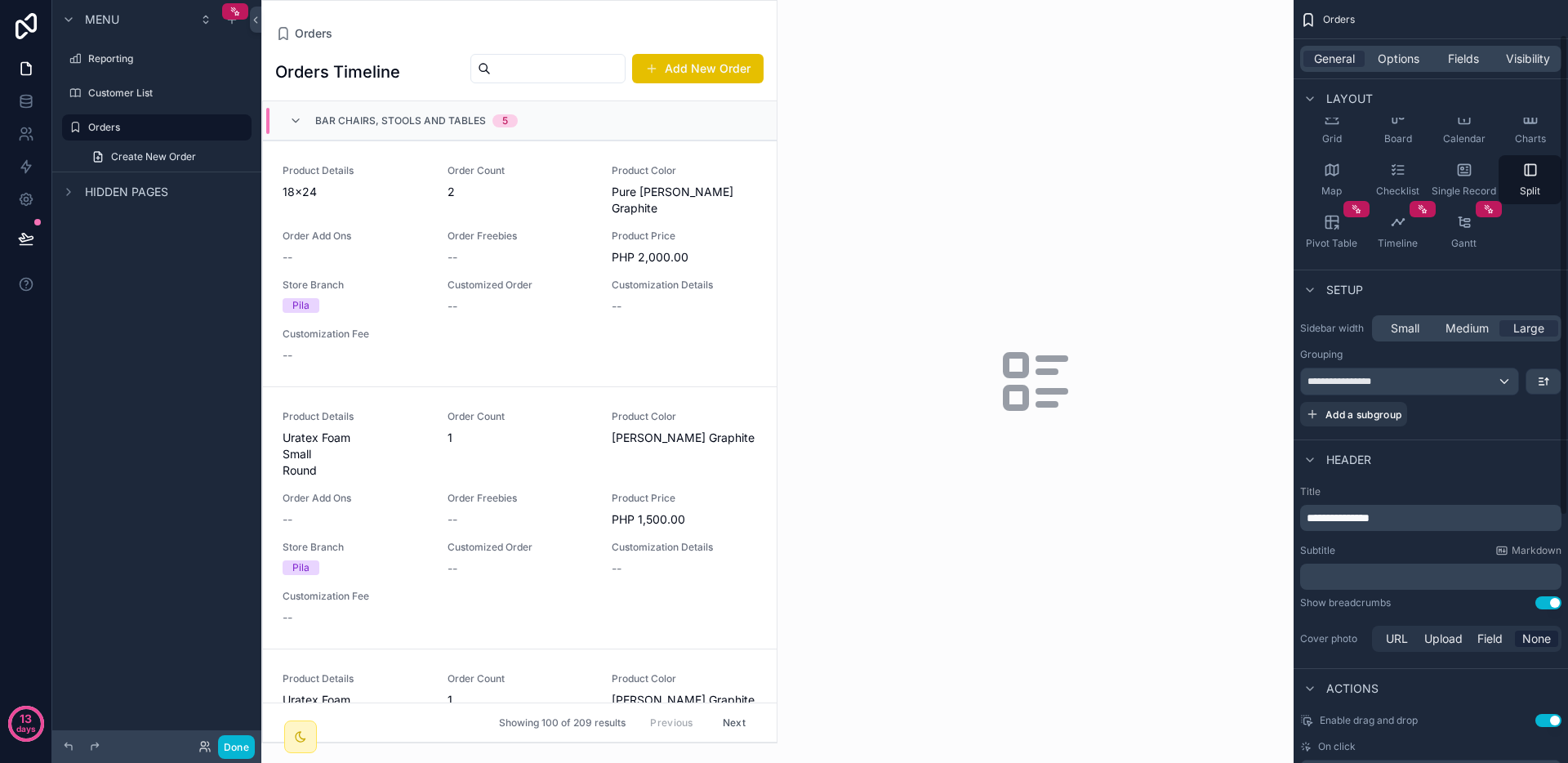
scroll to position [182, 0]
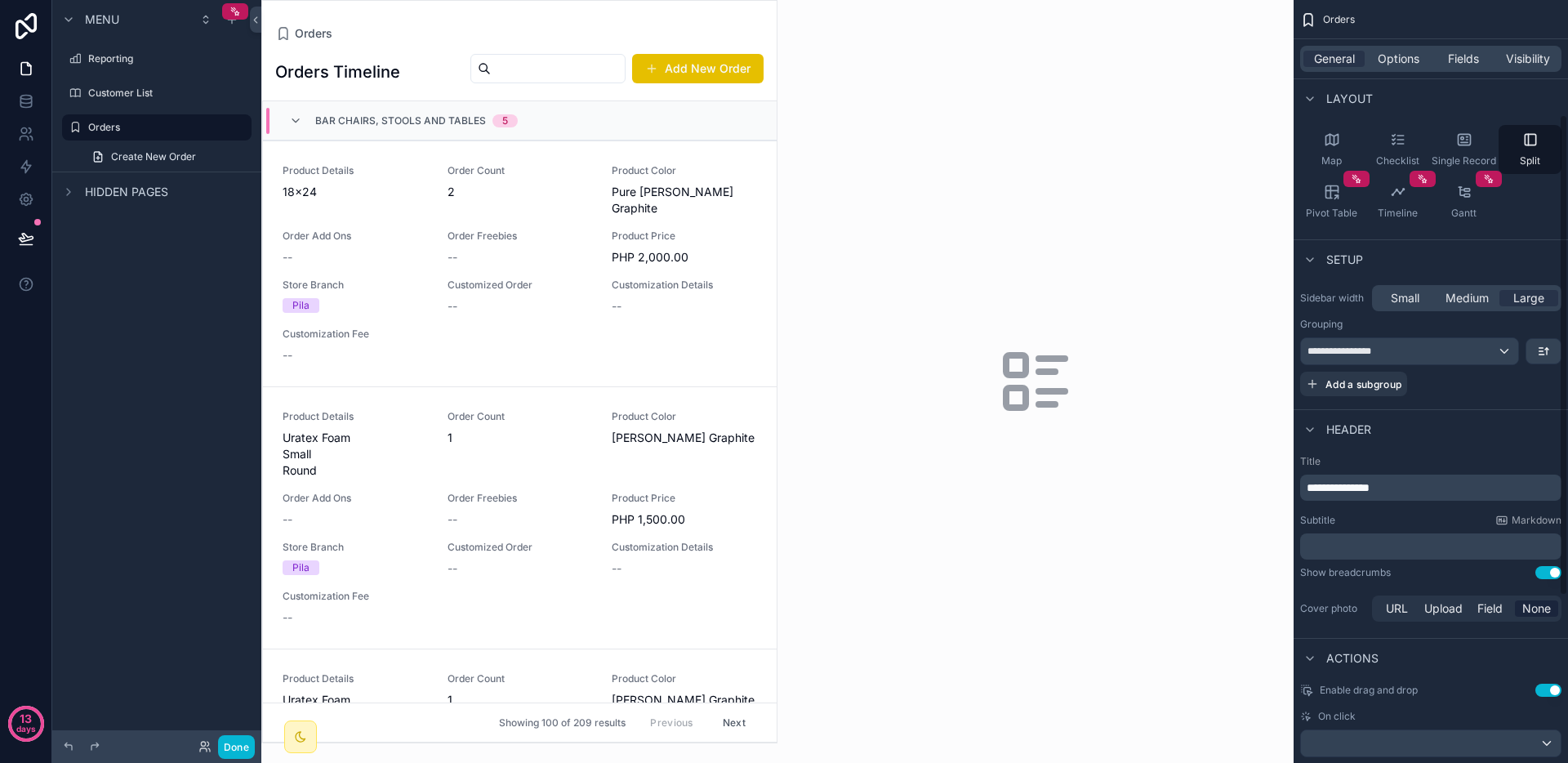
click at [1408, 479] on p "**********" at bounding box center [1433, 487] width 251 height 16
drag, startPoint x: 1404, startPoint y: 489, endPoint x: 1349, endPoint y: 492, distance: 55.1
click at [1349, 492] on p "**********" at bounding box center [1433, 487] width 251 height 16
click at [1205, 527] on div "scrollable content" at bounding box center [1035, 382] width 516 height 763
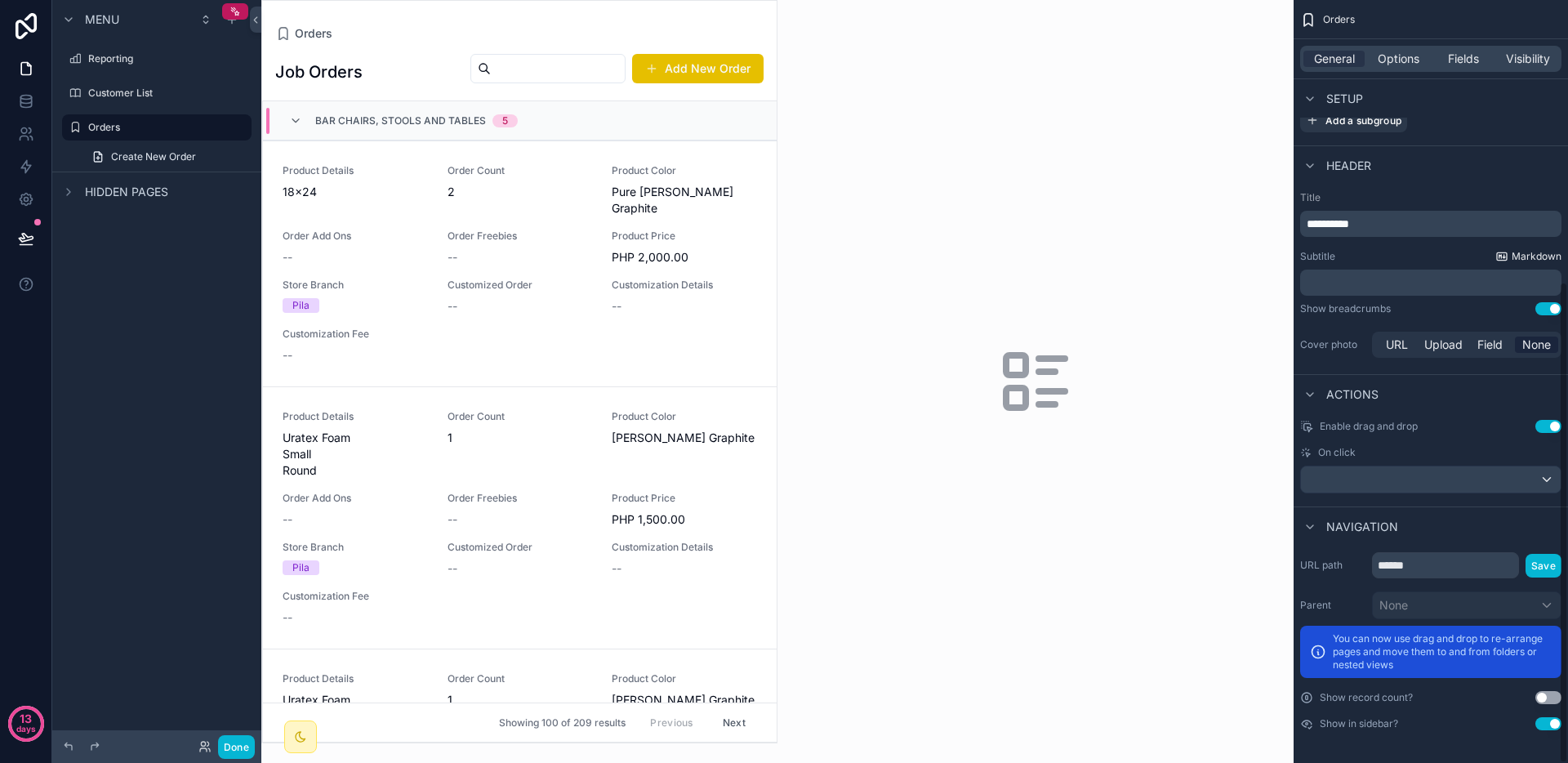
scroll to position [0, 0]
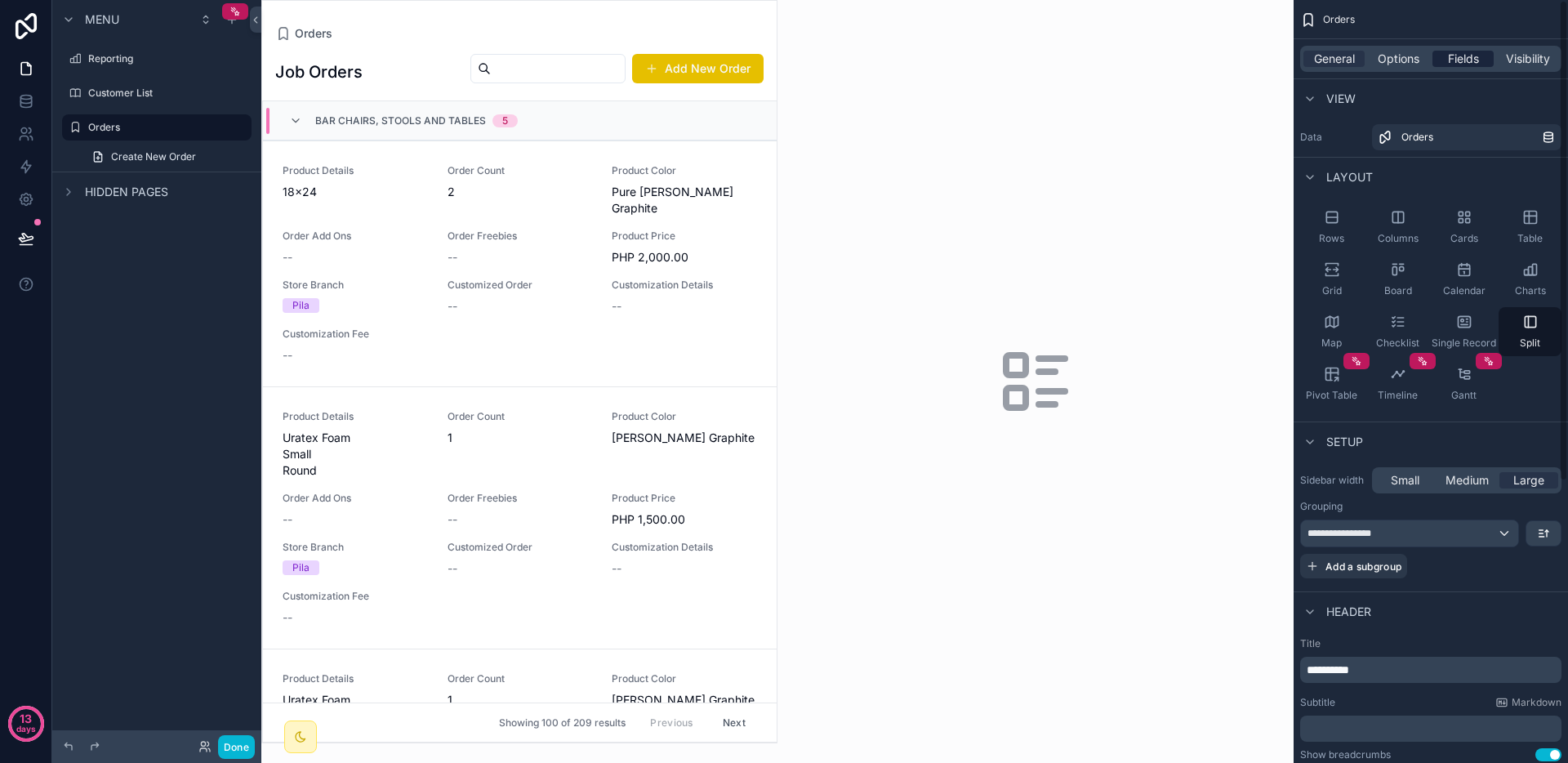
click at [1468, 58] on span "Fields" at bounding box center [1464, 59] width 31 height 16
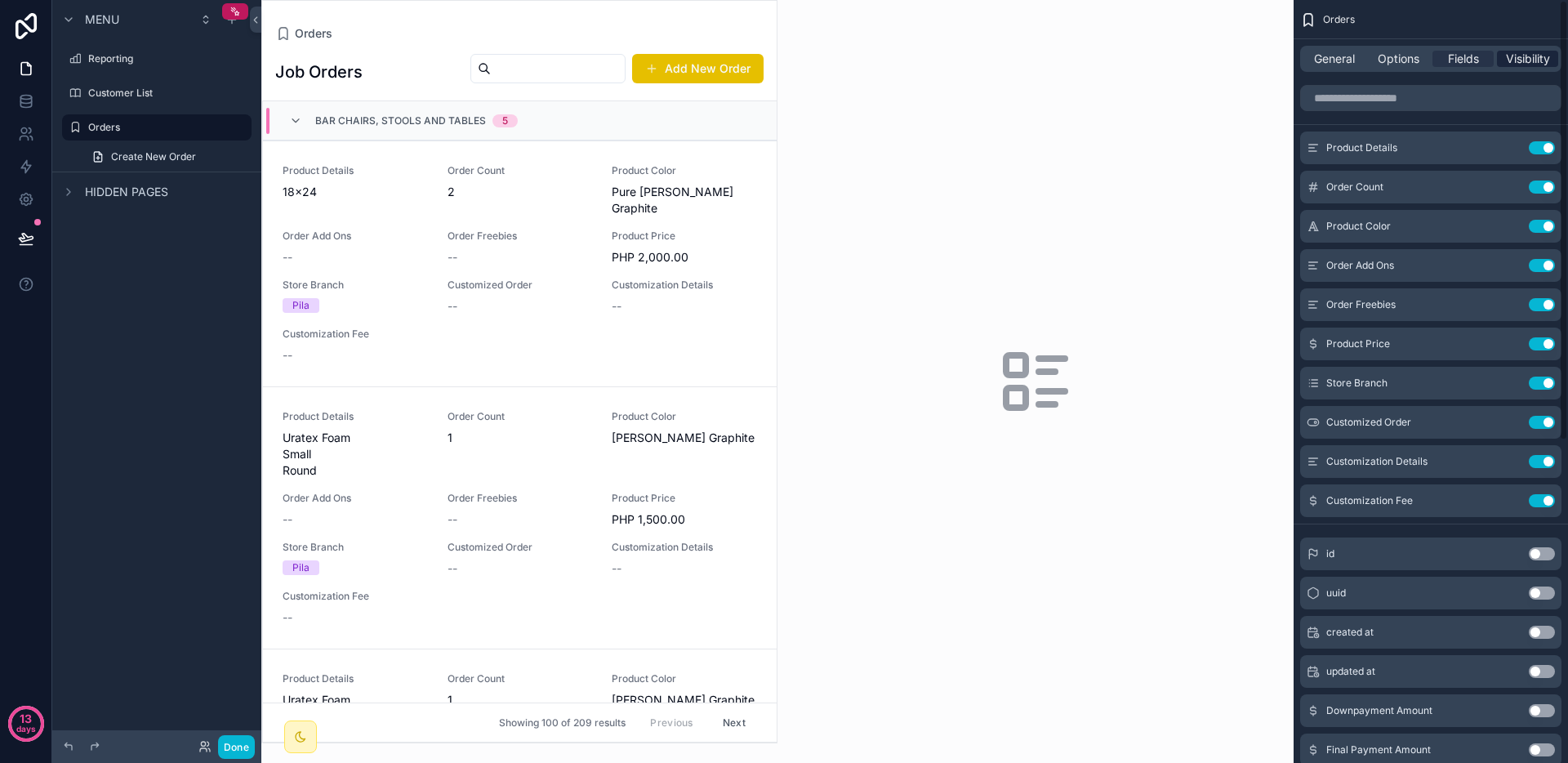
click at [1541, 54] on span "Visibility" at bounding box center [1528, 59] width 44 height 16
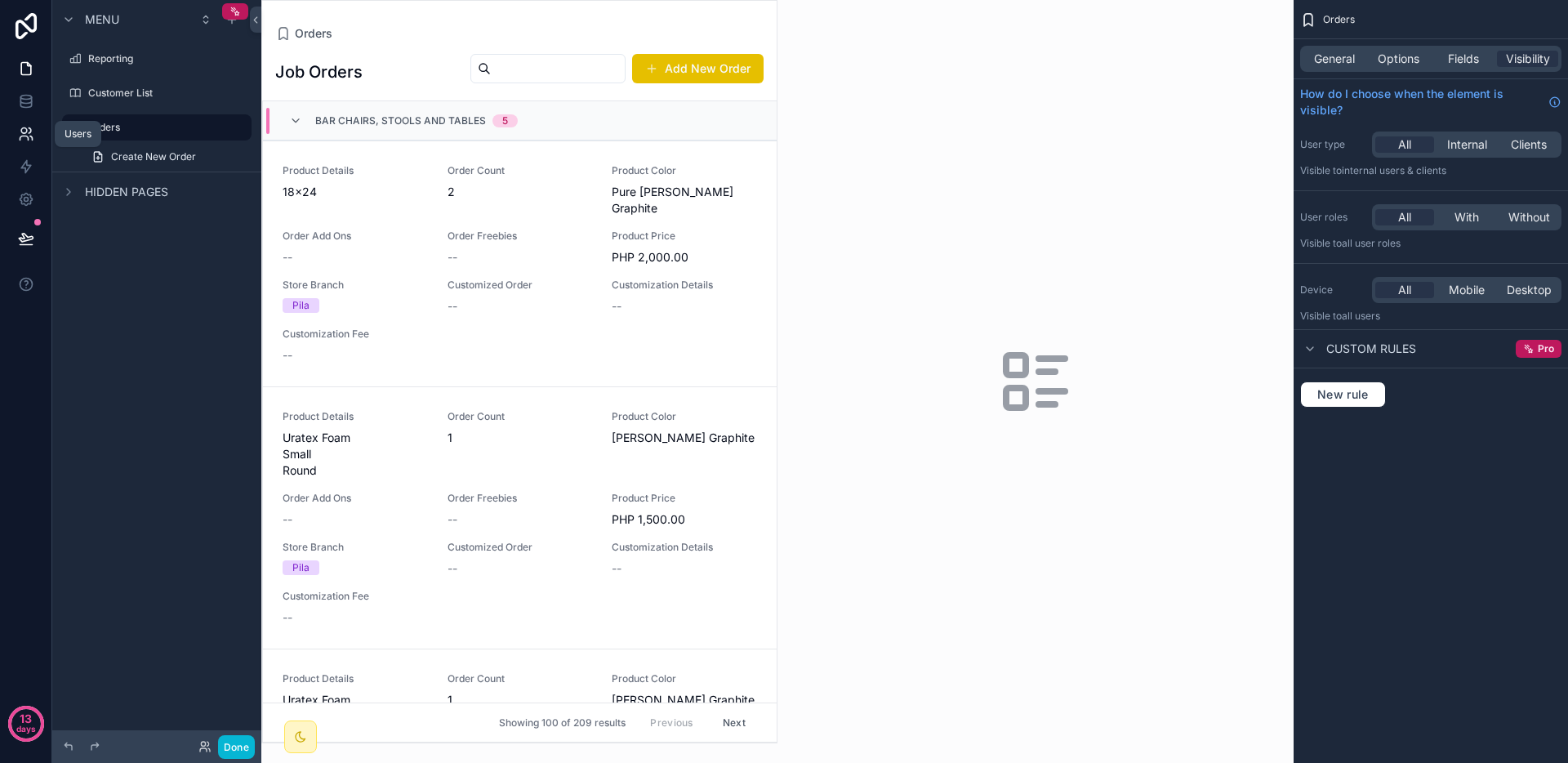
click at [14, 138] on link at bounding box center [25, 133] width 52 height 32
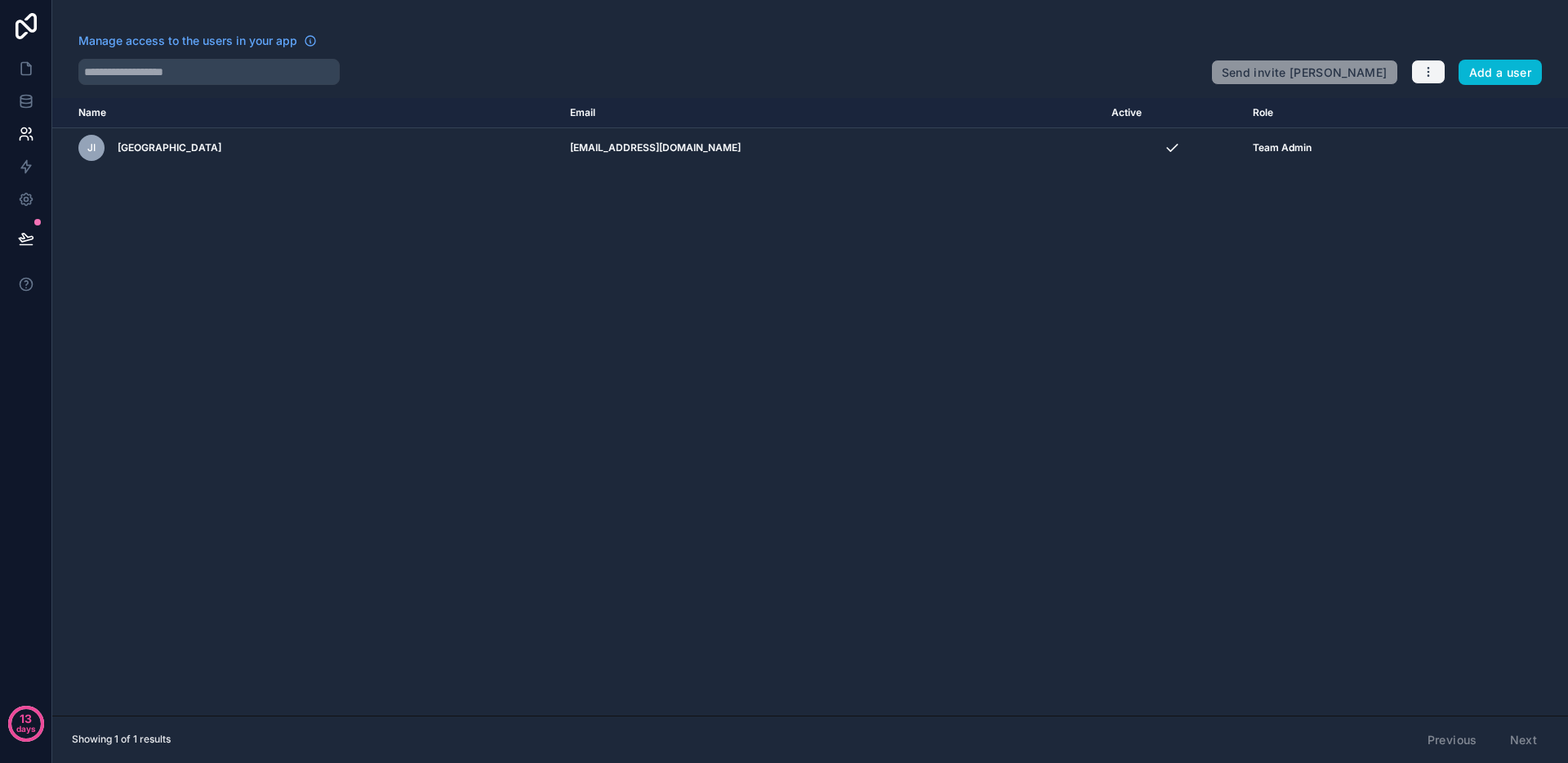
click at [1421, 81] on button "button" at bounding box center [1429, 71] width 34 height 25
click at [1438, 99] on link "Manage roles" at bounding box center [1461, 110] width 102 height 26
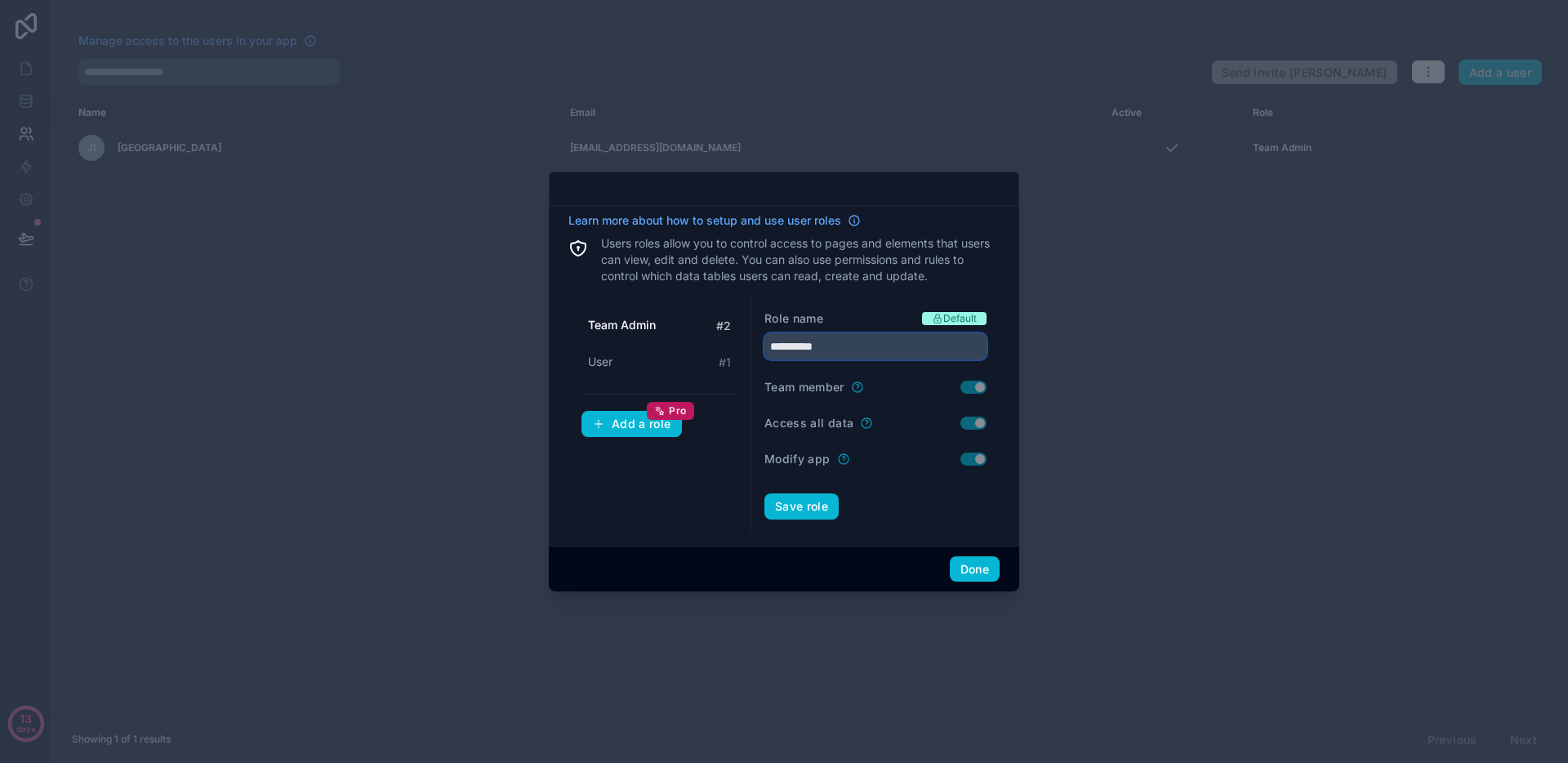
click at [835, 344] on input "**********" at bounding box center [876, 346] width 223 height 26
drag, startPoint x: 847, startPoint y: 349, endPoint x: 725, endPoint y: 357, distance: 122.3
click at [725, 357] on div "**********" at bounding box center [784, 415] width 431 height 235
drag, startPoint x: 860, startPoint y: 351, endPoint x: 776, endPoint y: 351, distance: 84.0
click at [776, 351] on input "**********" at bounding box center [876, 346] width 223 height 26
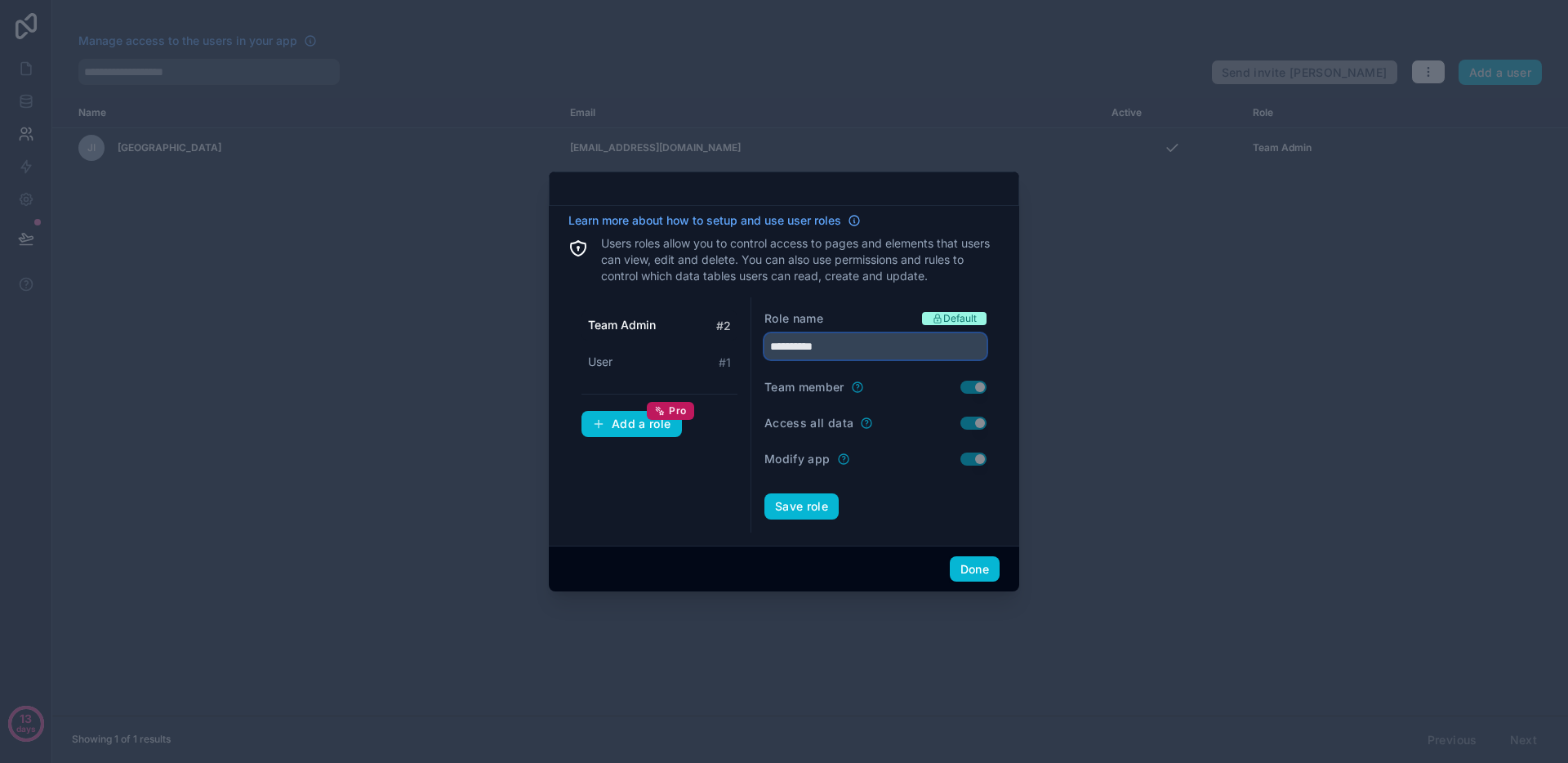
type input "*"
click at [609, 364] on span "User" at bounding box center [600, 361] width 25 height 16
drag, startPoint x: 814, startPoint y: 344, endPoint x: 742, endPoint y: 343, distance: 72.0
click at [742, 343] on div "Team Admin # 2 User # 1 Add a role Pro Role name Default **** Team member Use s…" at bounding box center [784, 415] width 431 height 235
click at [646, 325] on span "Team Admin" at bounding box center [621, 325] width 67 height 16
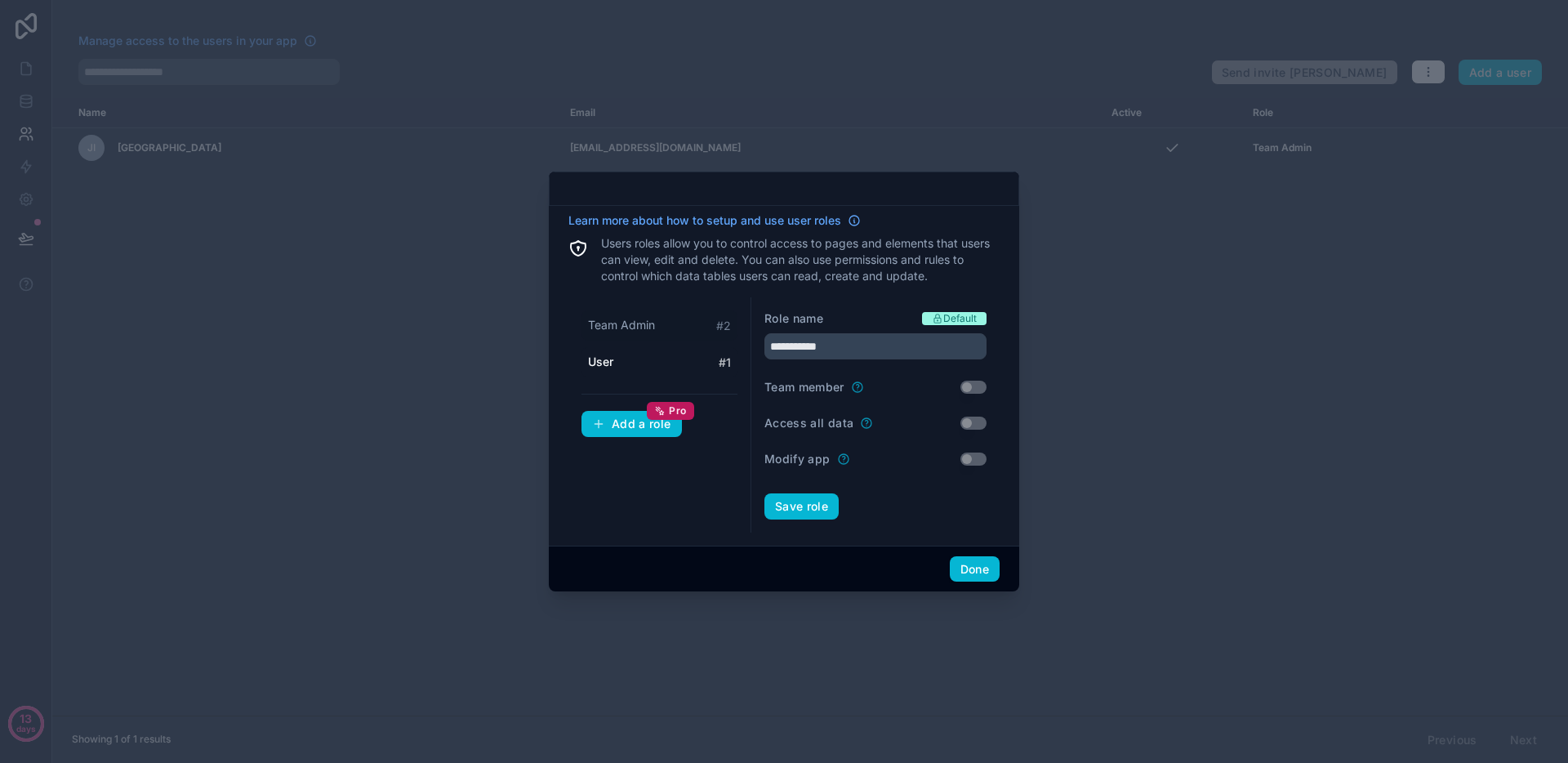
type input "**********"
click at [648, 427] on div "Add a role Pro" at bounding box center [631, 423] width 79 height 14
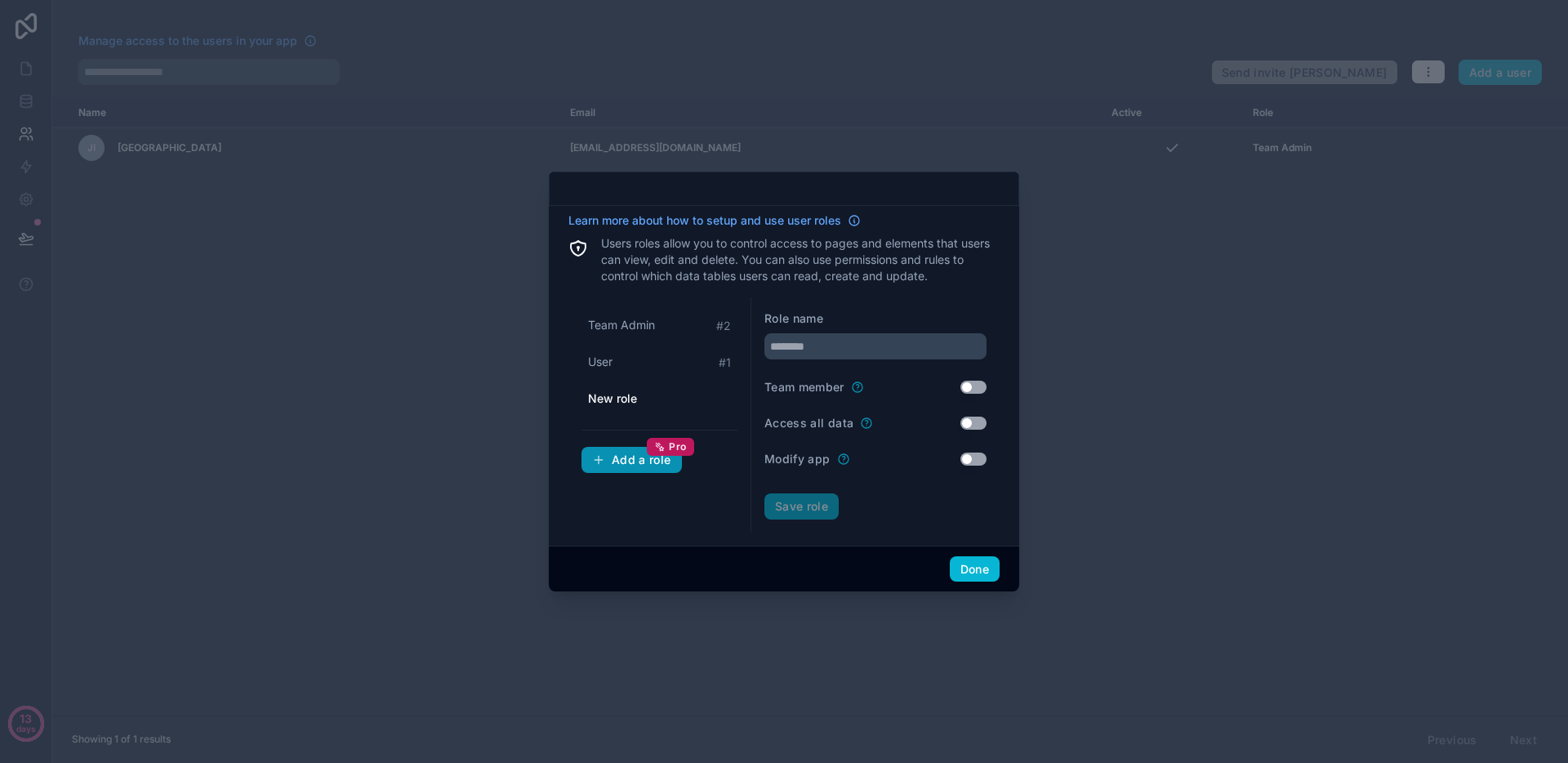
click at [630, 457] on div "Add a role Pro" at bounding box center [631, 460] width 79 height 14
click at [650, 461] on div "Add a role Pro" at bounding box center [631, 460] width 79 height 14
click at [635, 466] on button "Add a role Pro" at bounding box center [632, 460] width 100 height 26
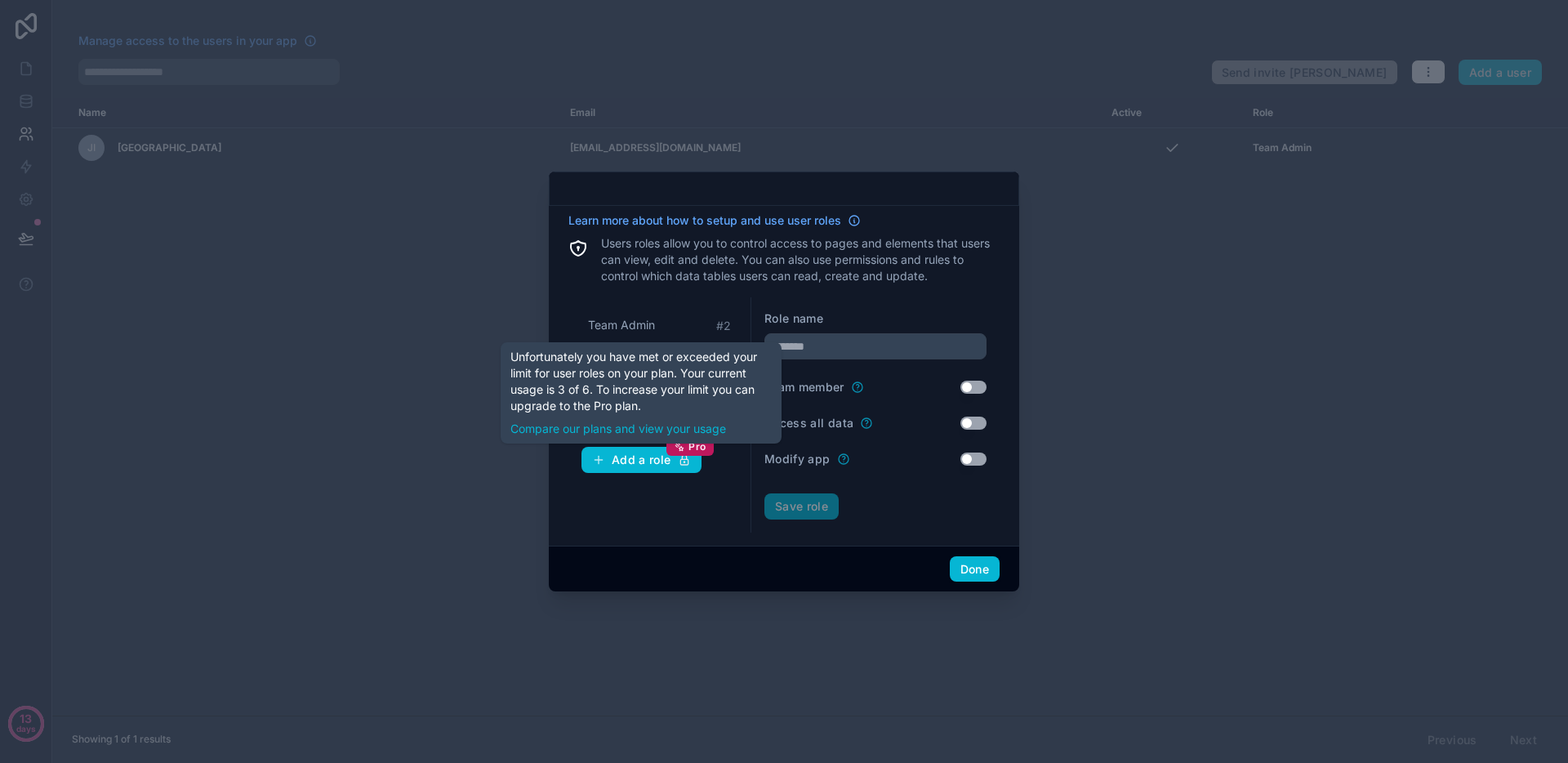
click at [691, 489] on div "Team Admin # 2 User # 1 New role Add a role Pro" at bounding box center [659, 415] width 183 height 235
click at [651, 460] on div "Add a role Pro" at bounding box center [641, 460] width 99 height 14
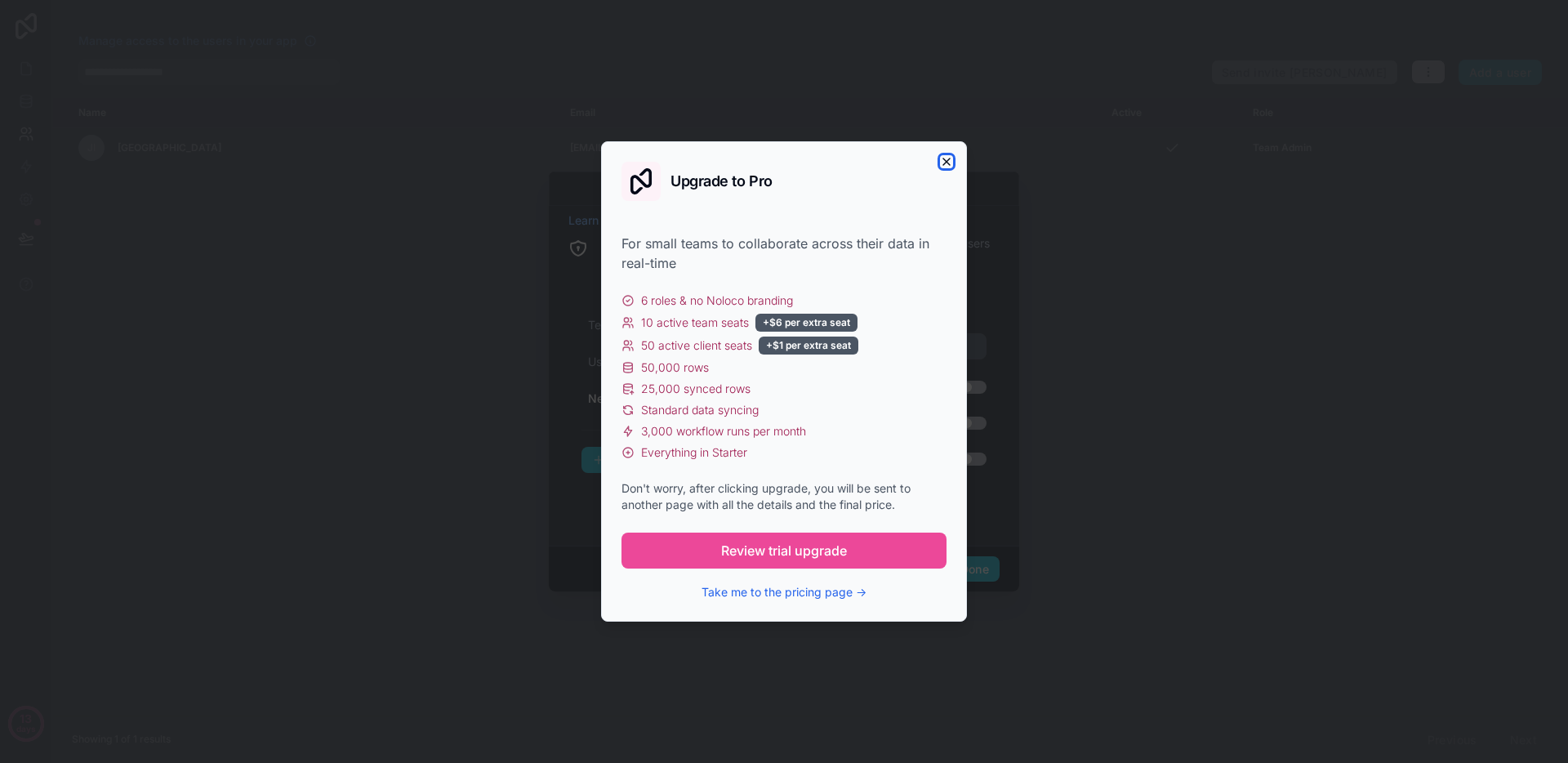
click at [942, 160] on icon "button" at bounding box center [946, 161] width 13 height 13
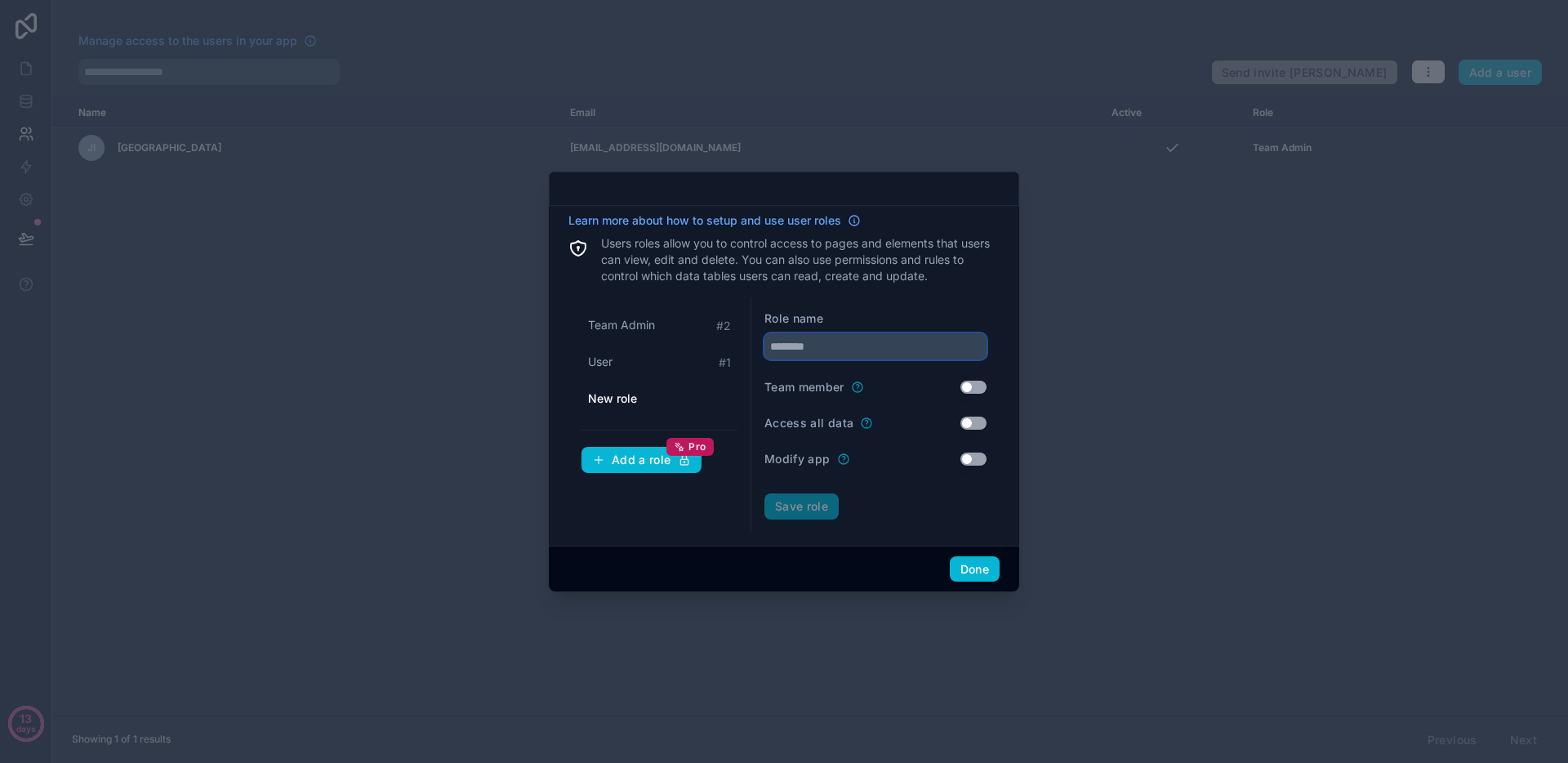
click at [784, 348] on input "text" at bounding box center [876, 346] width 223 height 26
click at [649, 322] on span "Team Admin" at bounding box center [621, 325] width 67 height 16
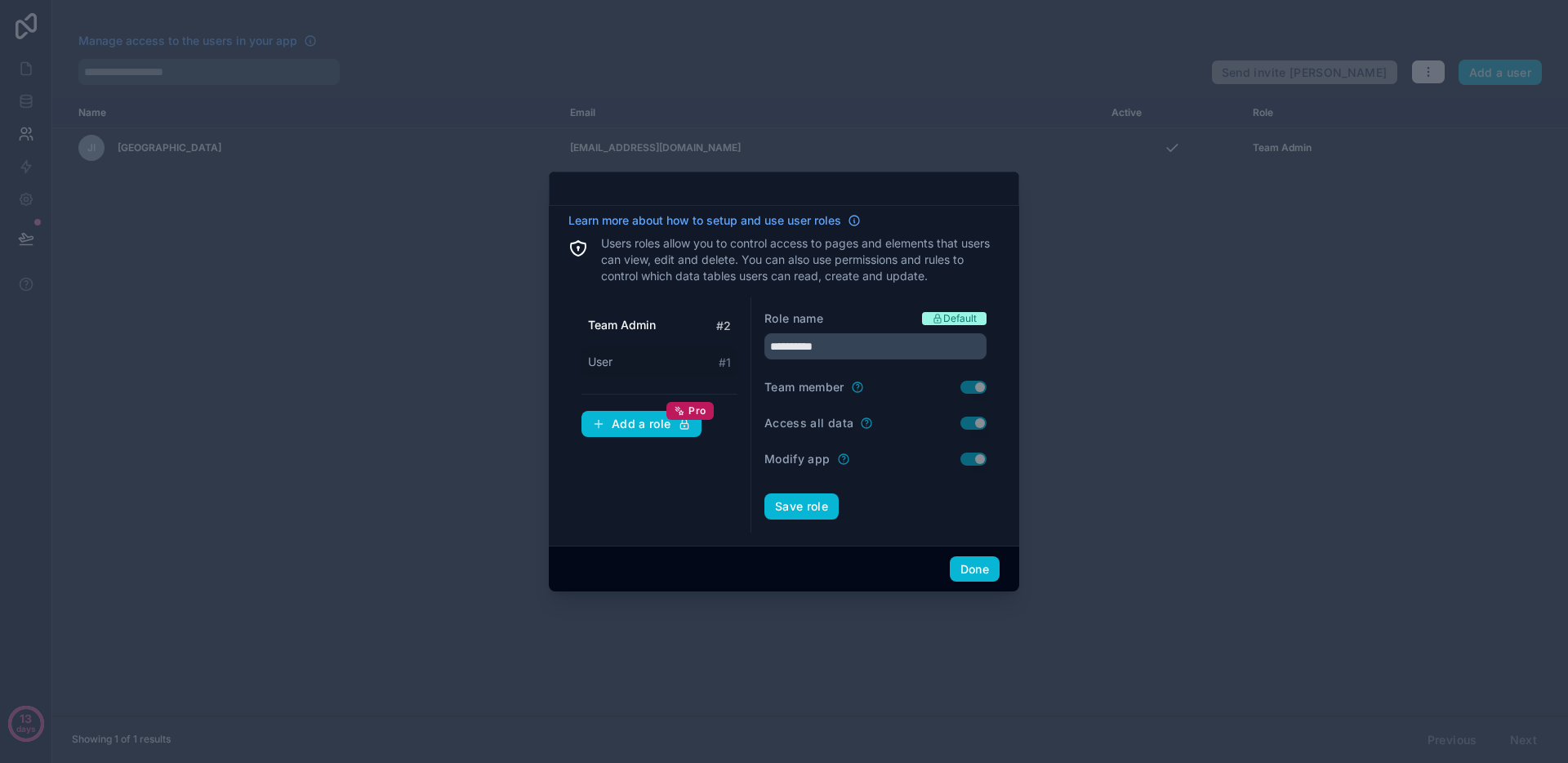
click at [606, 365] on span "User" at bounding box center [600, 361] width 25 height 16
type input "****"
click at [976, 468] on form "Role name Default **** Team member Use setting Access all data Use setting Modi…" at bounding box center [876, 415] width 223 height 209
click at [820, 347] on input "****" at bounding box center [876, 346] width 223 height 26
drag, startPoint x: 820, startPoint y: 347, endPoint x: 795, endPoint y: 346, distance: 25.0
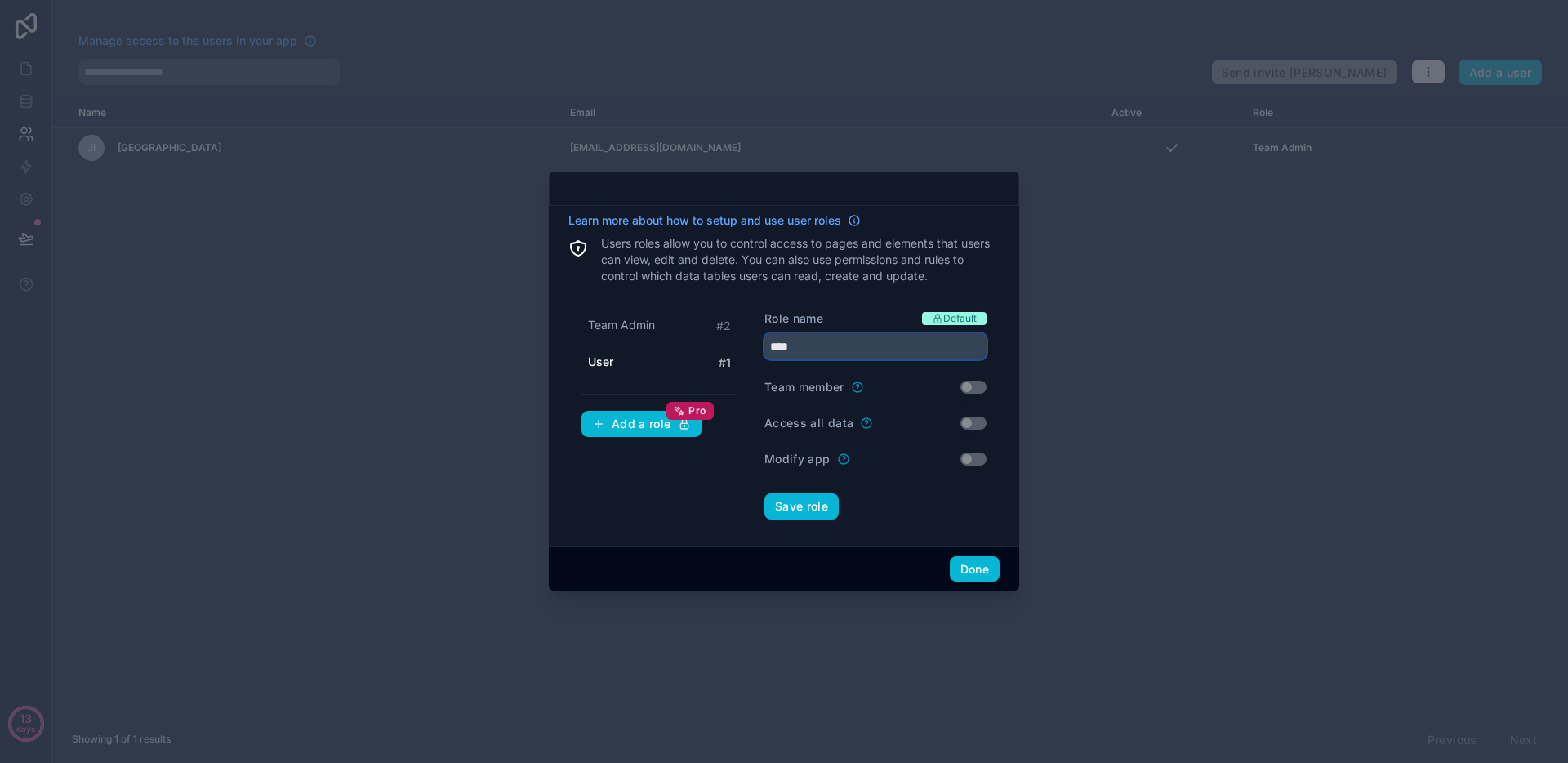
click at [795, 346] on input "****" at bounding box center [876, 346] width 223 height 26
click at [638, 330] on span "Team Admin" at bounding box center [621, 325] width 67 height 16
drag, startPoint x: 841, startPoint y: 353, endPoint x: 774, endPoint y: 351, distance: 67.0
click at [774, 351] on input "**********" at bounding box center [876, 346] width 223 height 26
type input "*"
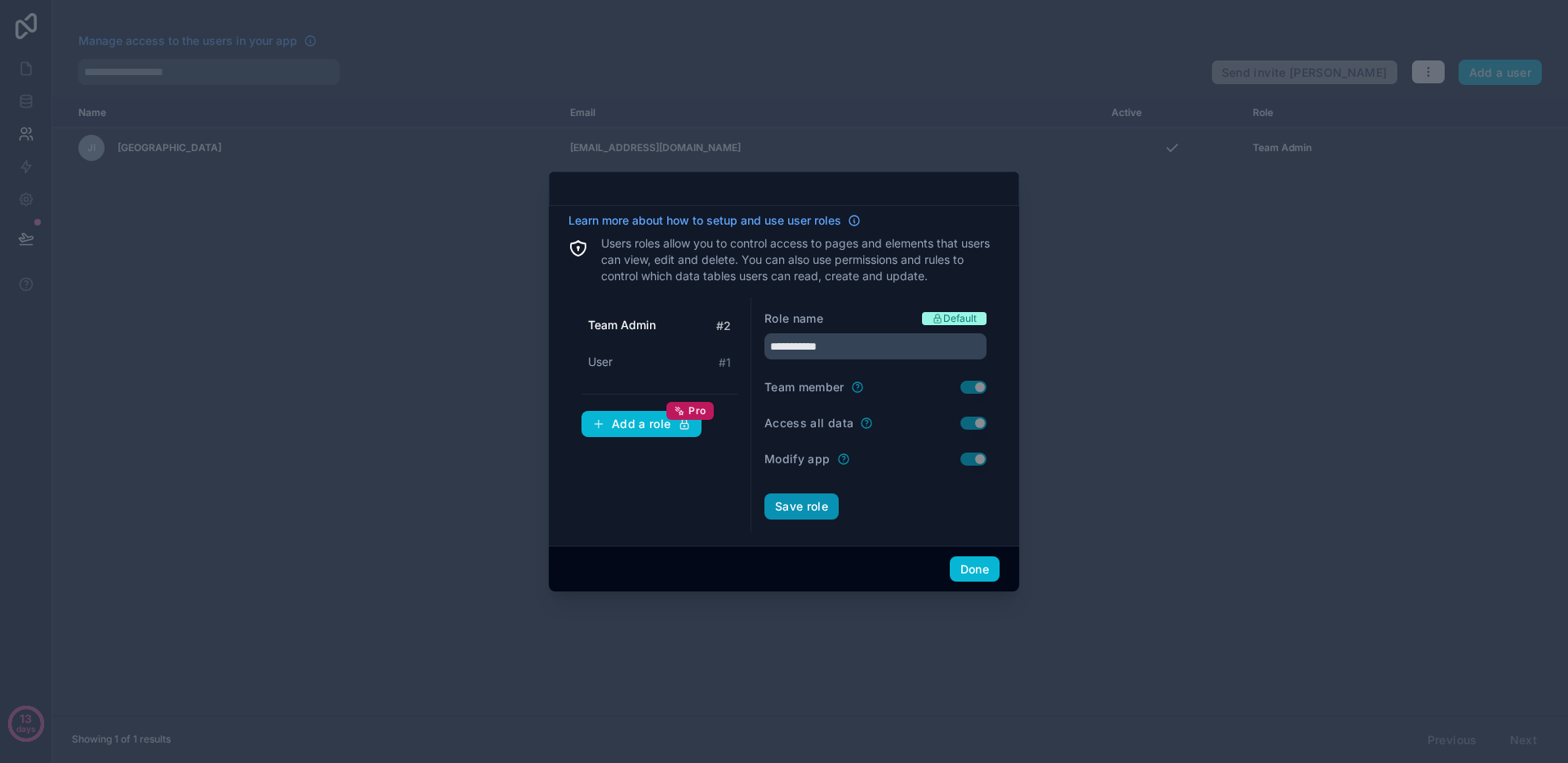
click at [816, 512] on button "Save role" at bounding box center [802, 506] width 75 height 26
click at [633, 364] on div "User # 1" at bounding box center [660, 363] width 156 height 31
drag, startPoint x: 796, startPoint y: 352, endPoint x: 760, endPoint y: 351, distance: 36.0
click at [760, 351] on div "Role name Default **** Team member Use setting Access all data Use setting Modi…" at bounding box center [876, 415] width 248 height 235
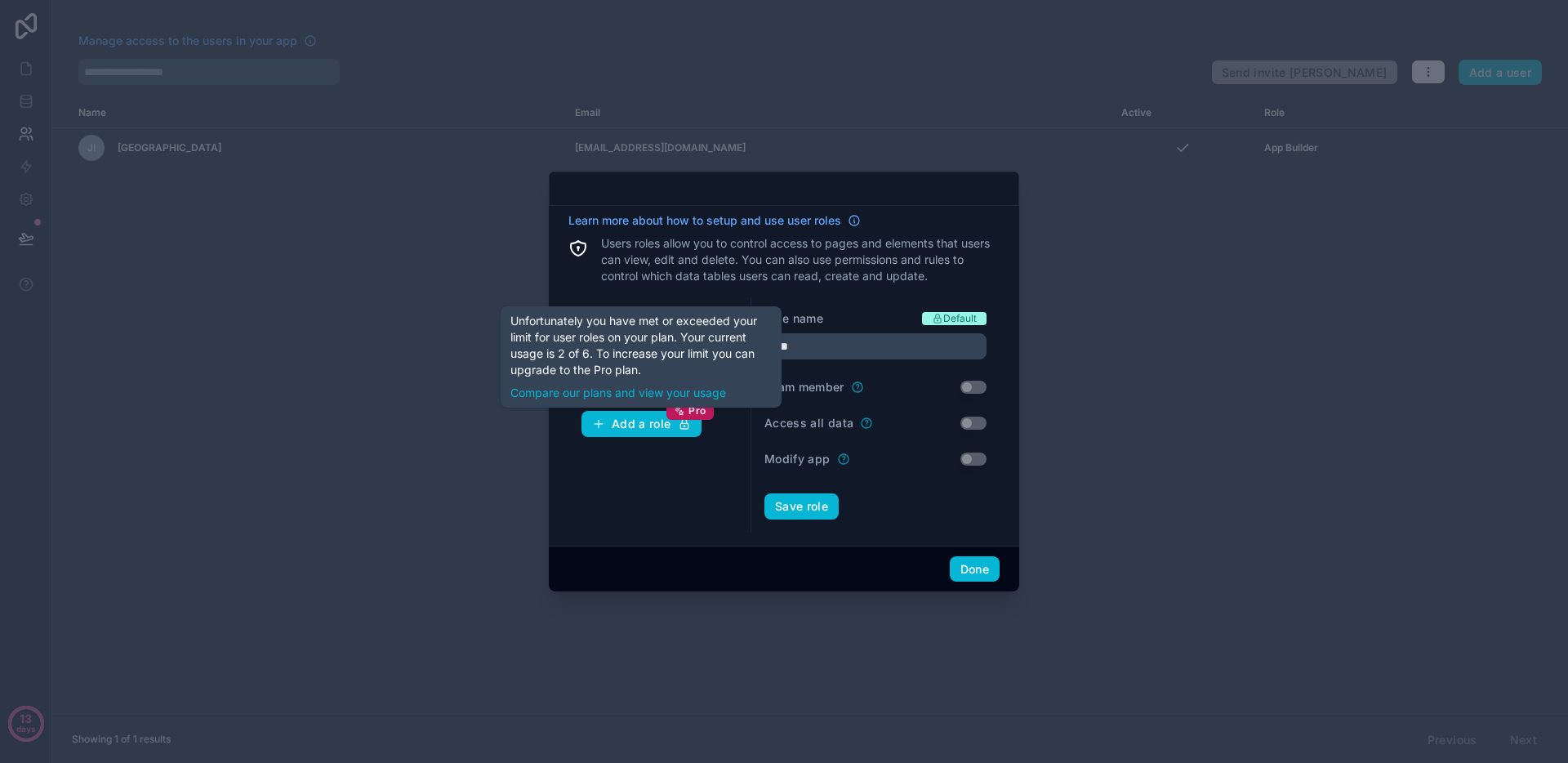
click at [646, 452] on div "App Builder # 2 User # 1 Add a role Pro" at bounding box center [659, 415] width 183 height 235
click at [665, 426] on div "Add a role Pro" at bounding box center [641, 423] width 99 height 14
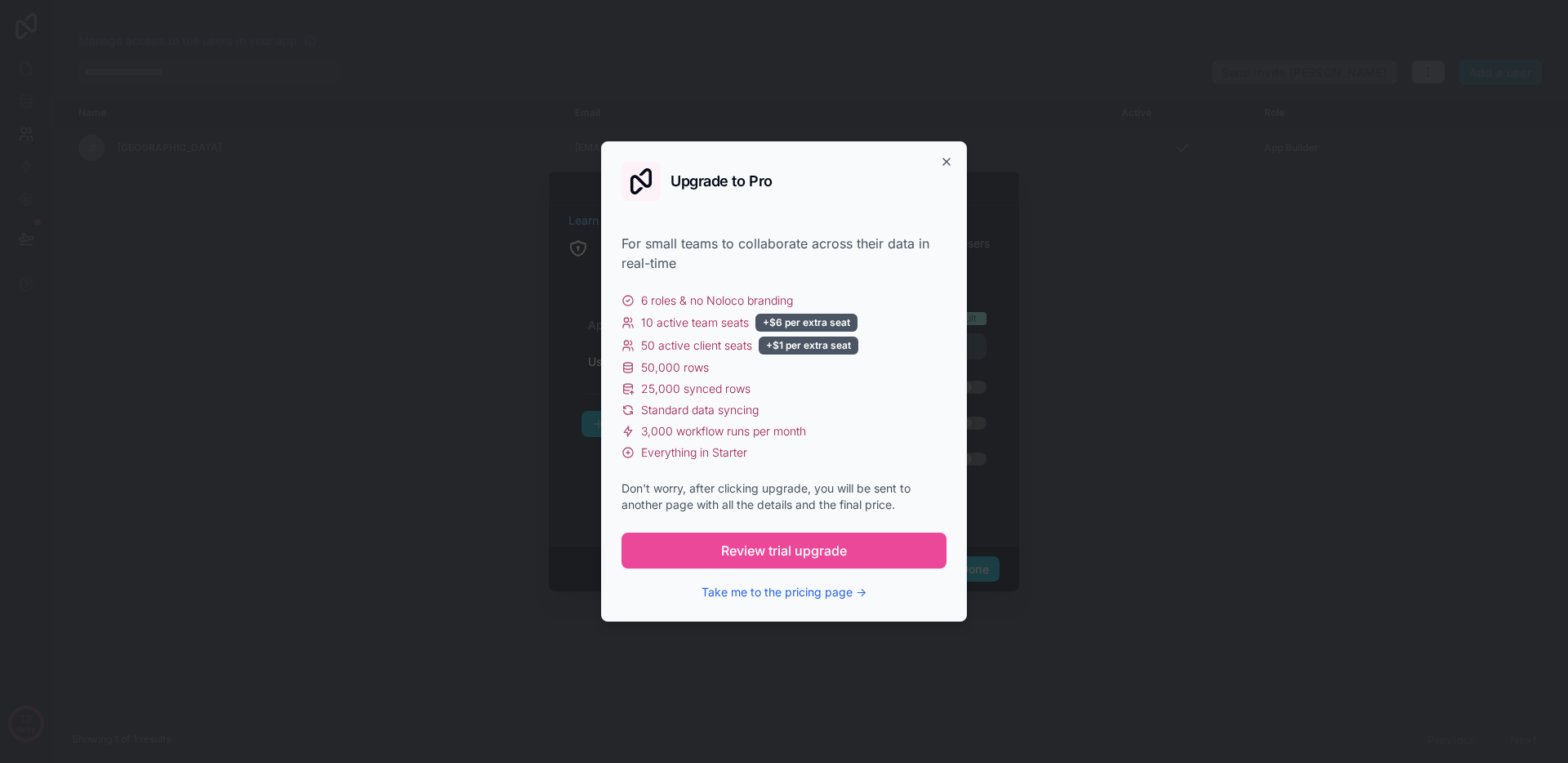
click at [950, 169] on div "Upgrade to Pro For small teams to collaborate across their data in real-time 6 …" at bounding box center [784, 381] width 366 height 480
click at [949, 161] on icon "button" at bounding box center [946, 161] width 13 height 13
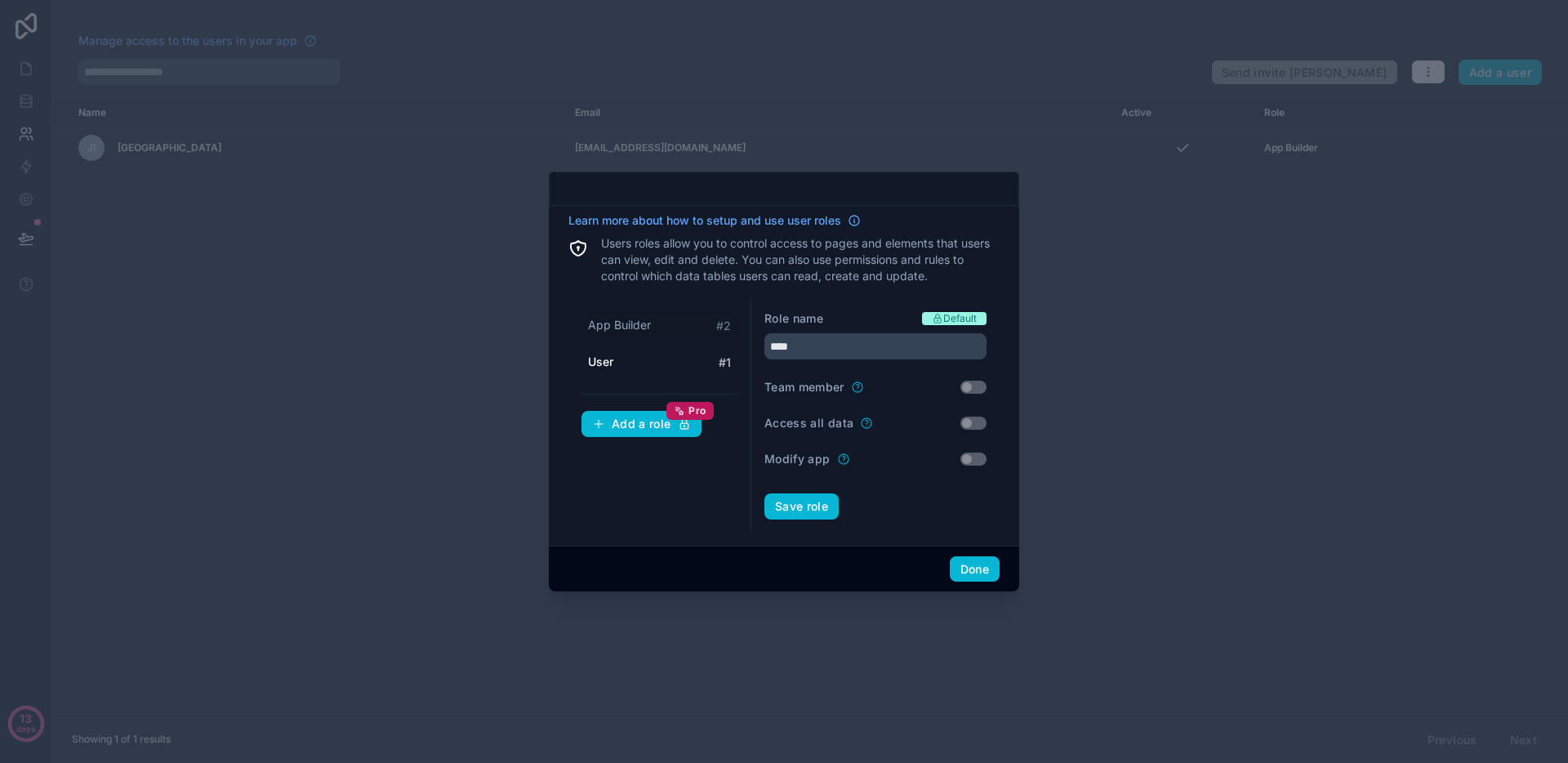
click at [632, 329] on span "App Builder" at bounding box center [619, 325] width 63 height 16
click at [616, 356] on div "User # 1" at bounding box center [660, 363] width 156 height 31
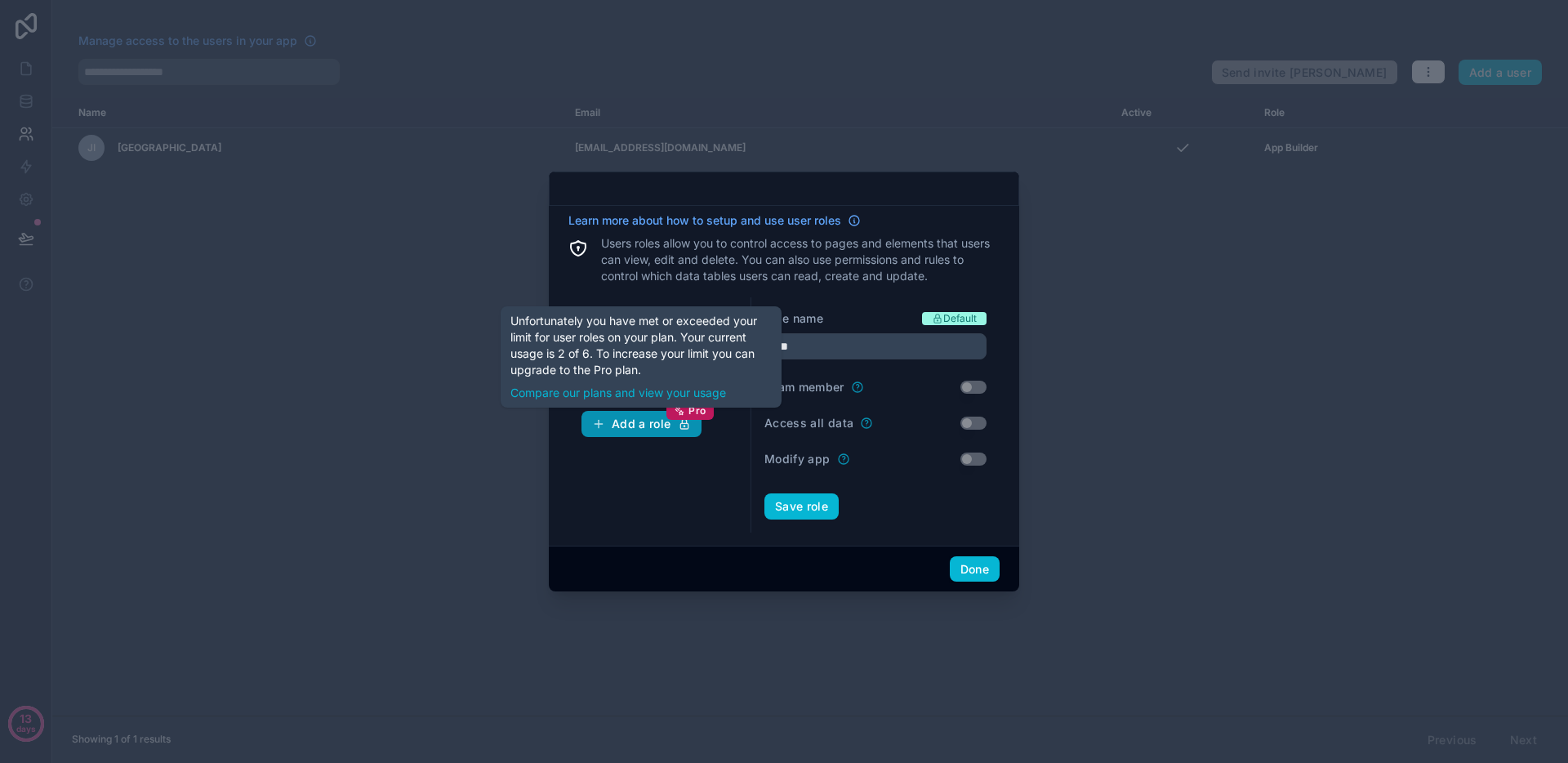
click at [628, 417] on div "Add a role Pro" at bounding box center [641, 423] width 99 height 14
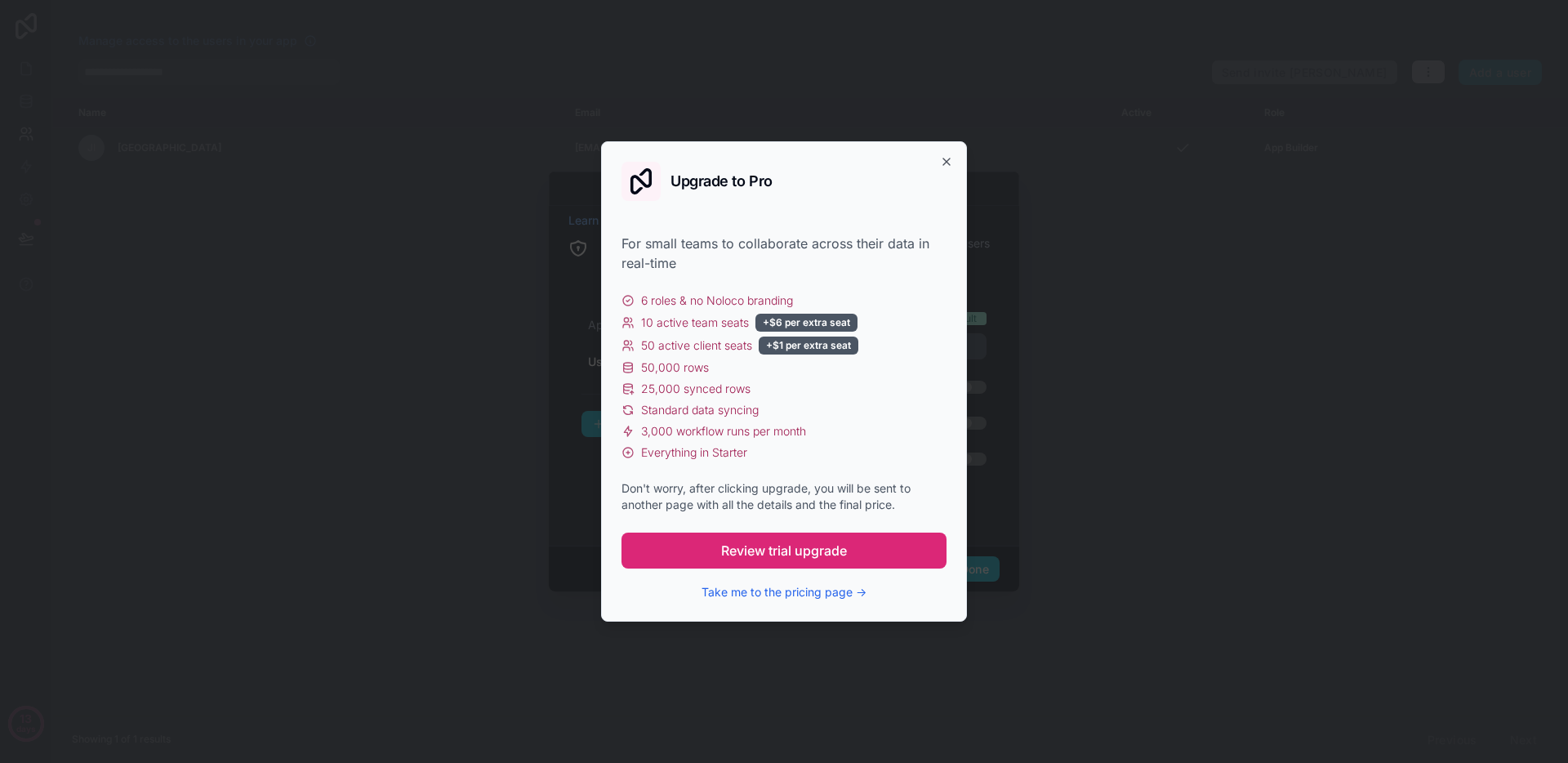
click at [820, 551] on span "Review trial upgrade" at bounding box center [784, 551] width 126 height 20
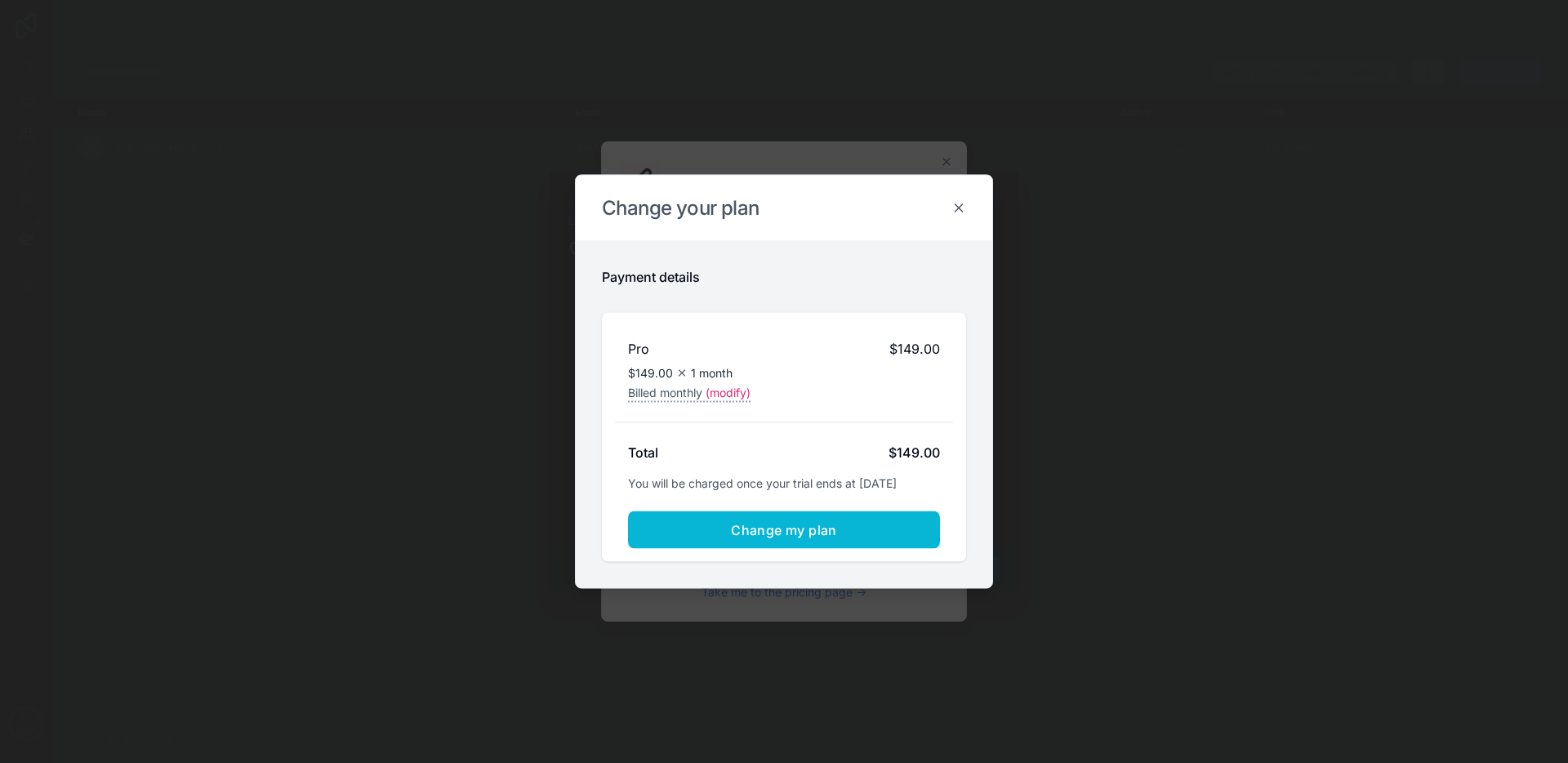
click at [959, 202] on icon at bounding box center [958, 208] width 14 height 14
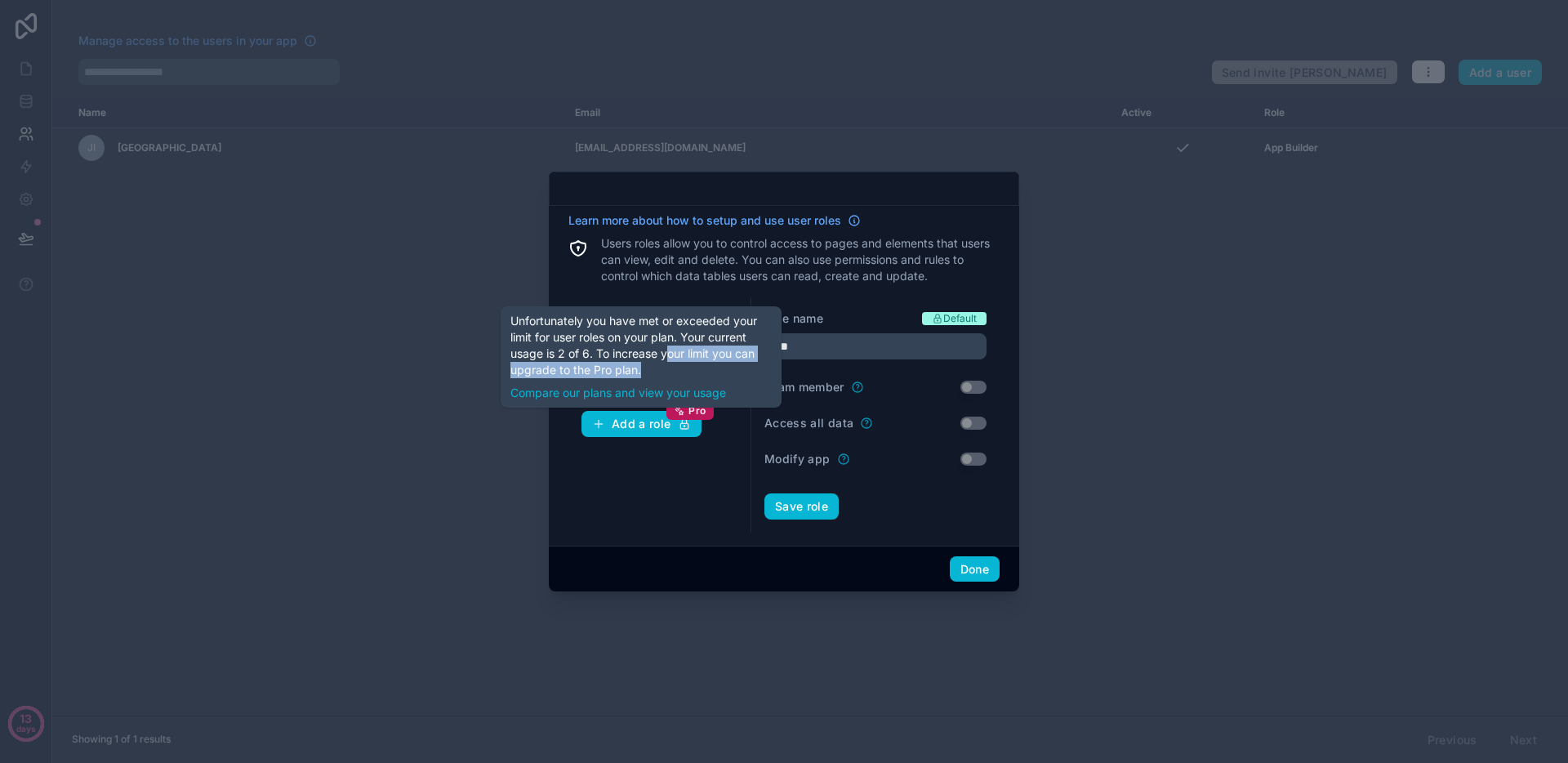
click at [666, 361] on div "Unfortunately you have met or exceeded your limit for user roles on your plan. …" at bounding box center [641, 357] width 262 height 88
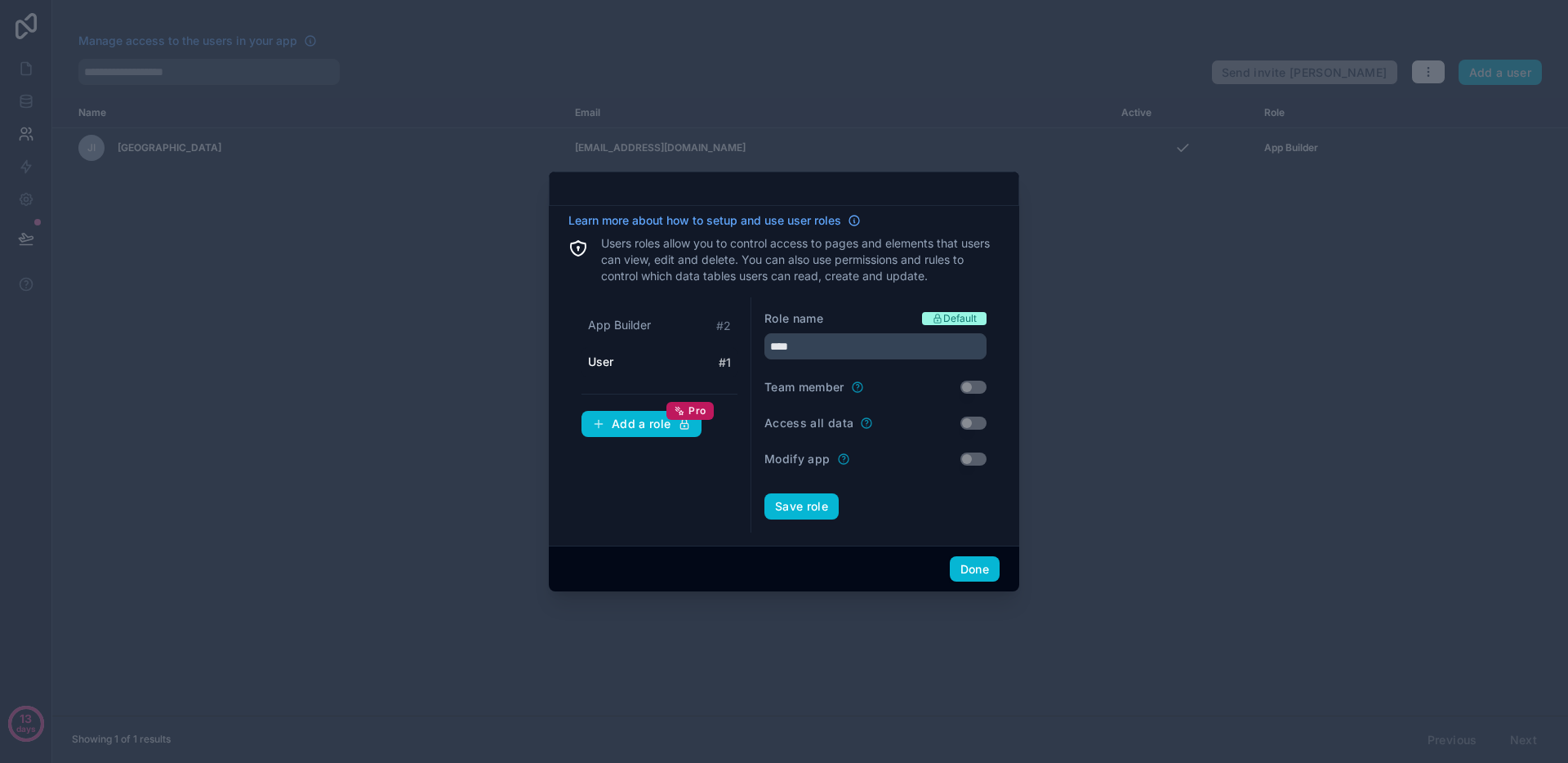
click at [823, 301] on div "Role name Default **** Team member Use setting Access all data Use setting Modi…" at bounding box center [876, 415] width 248 height 235
click at [669, 329] on div "App Builder # 2" at bounding box center [660, 325] width 156 height 31
click at [646, 361] on div "User # 1" at bounding box center [660, 363] width 156 height 31
type input "****"
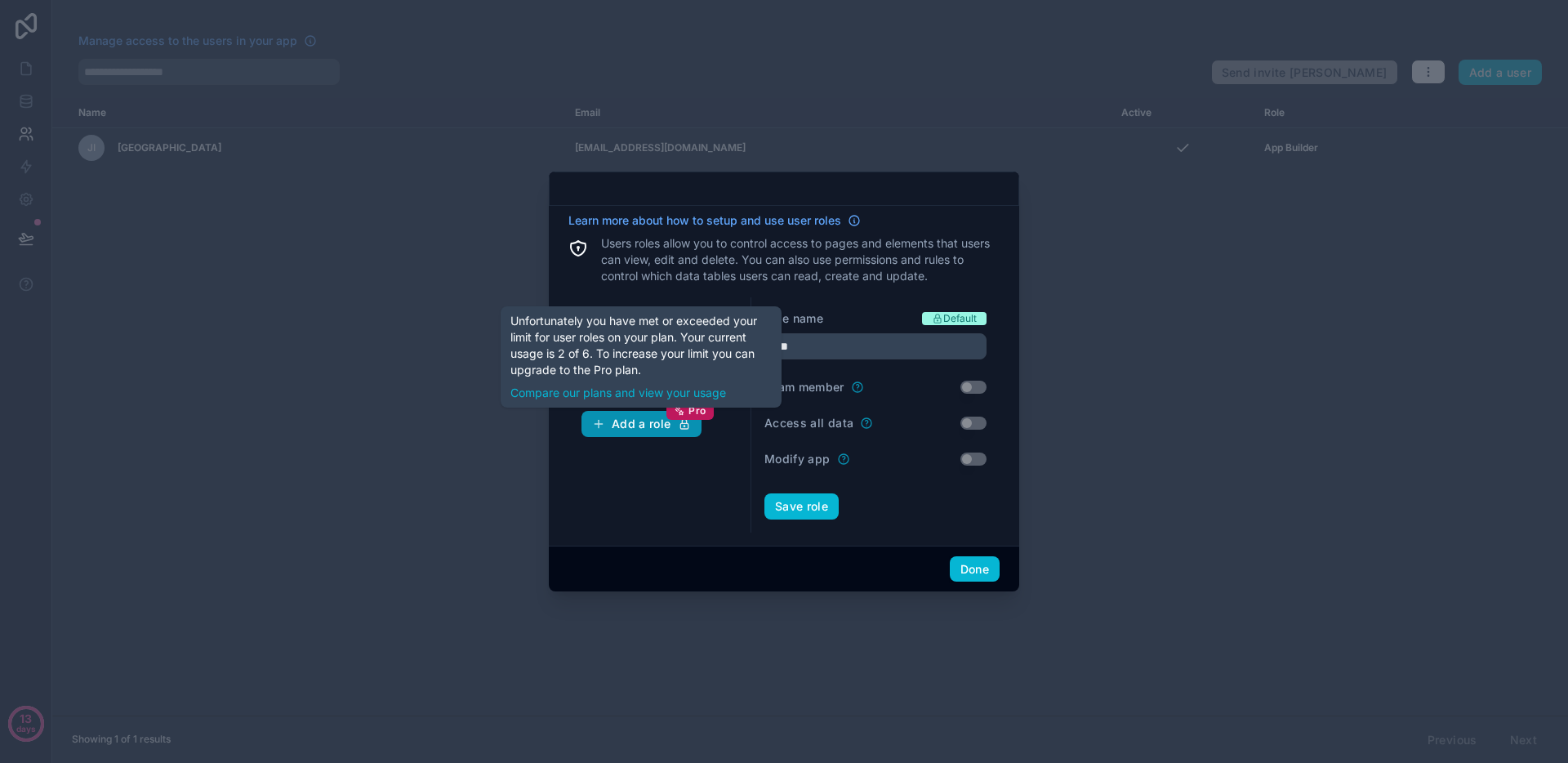
click at [684, 428] on icon "button" at bounding box center [684, 426] width 8 height 6
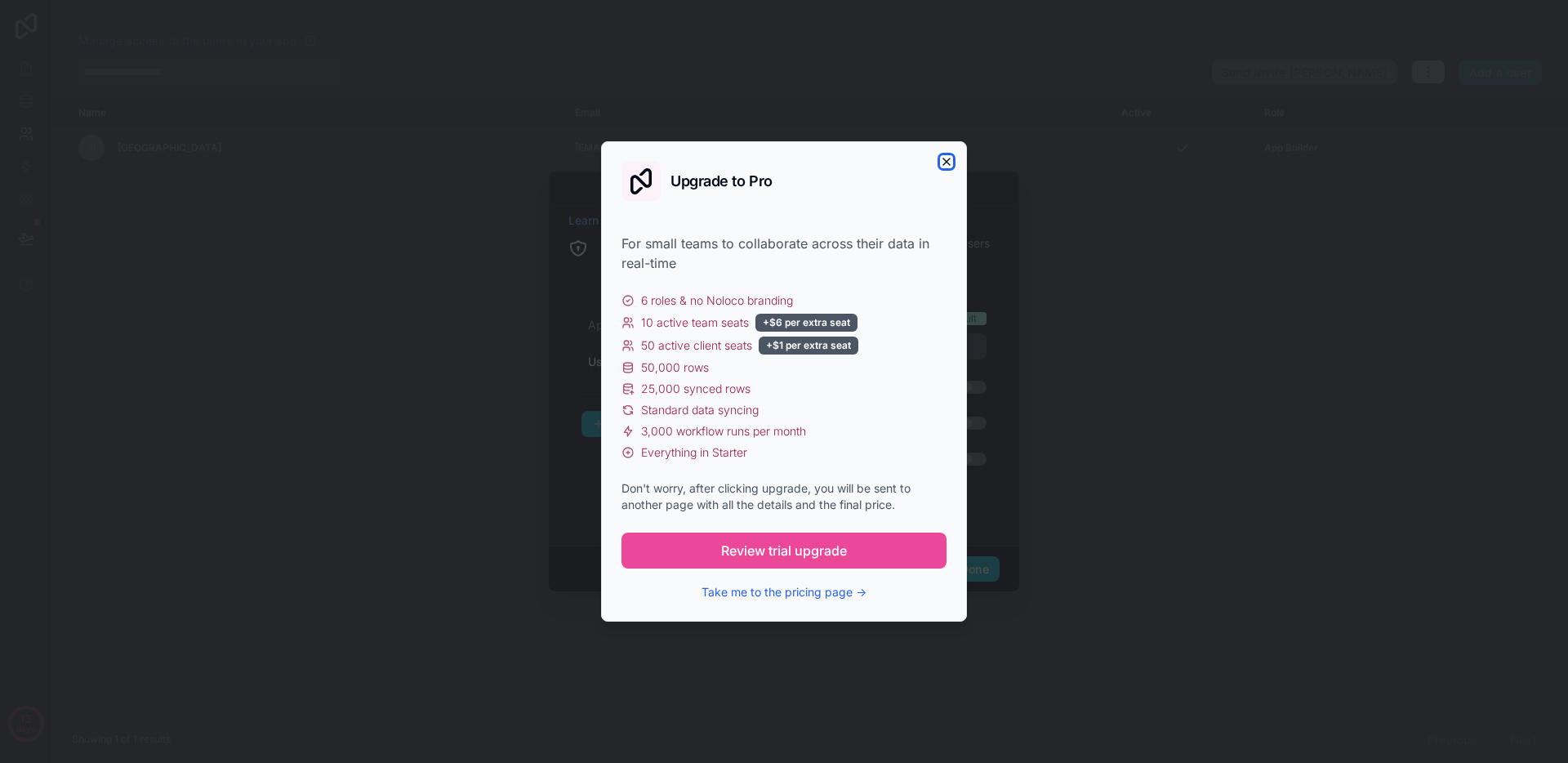
click at [950, 158] on icon "button" at bounding box center [946, 161] width 13 height 13
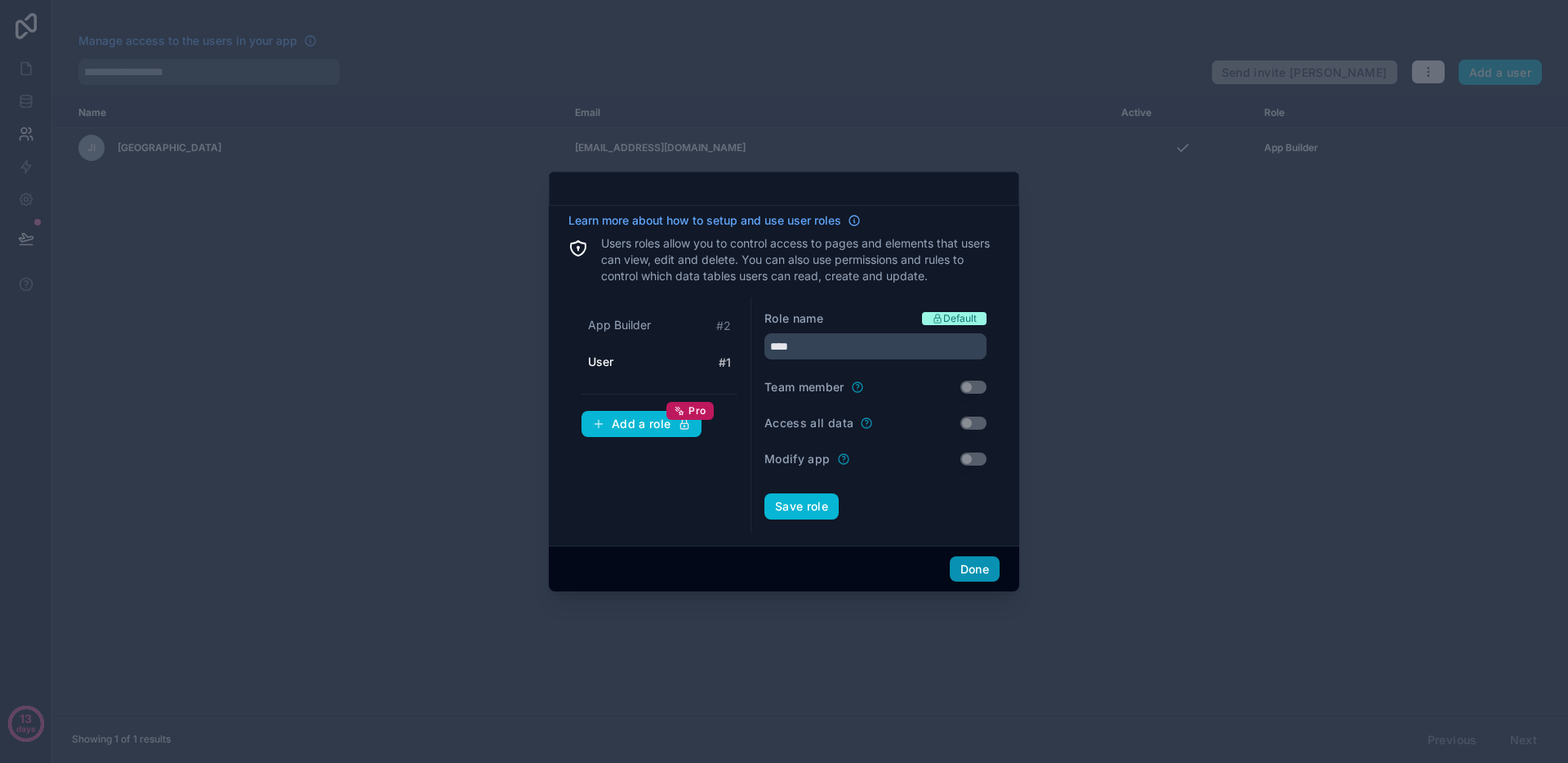
click at [977, 581] on button "Done" at bounding box center [974, 569] width 50 height 26
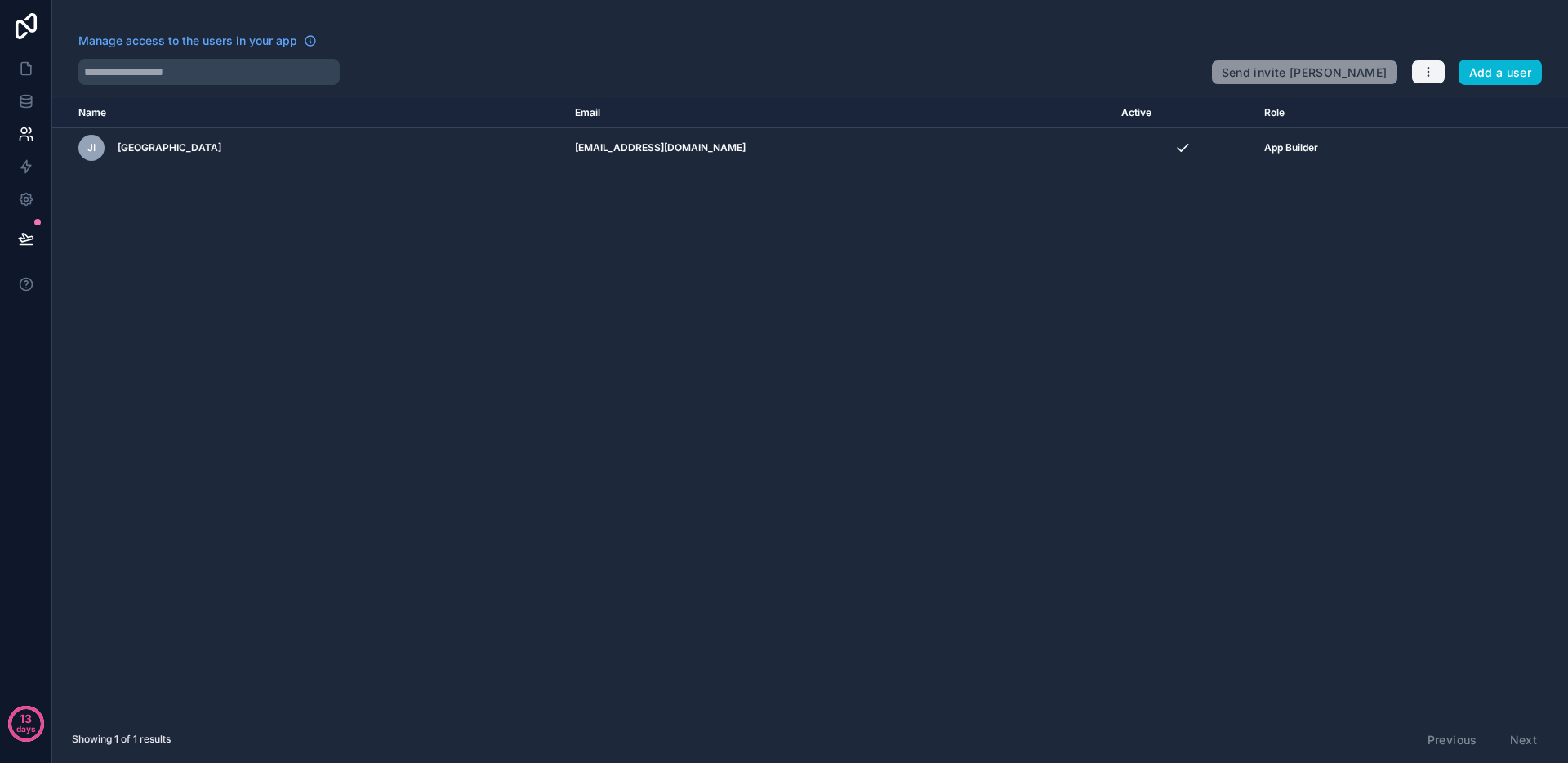
click at [1422, 73] on icon "button" at bounding box center [1428, 71] width 13 height 13
click at [1437, 100] on link "Manage roles" at bounding box center [1461, 110] width 102 height 26
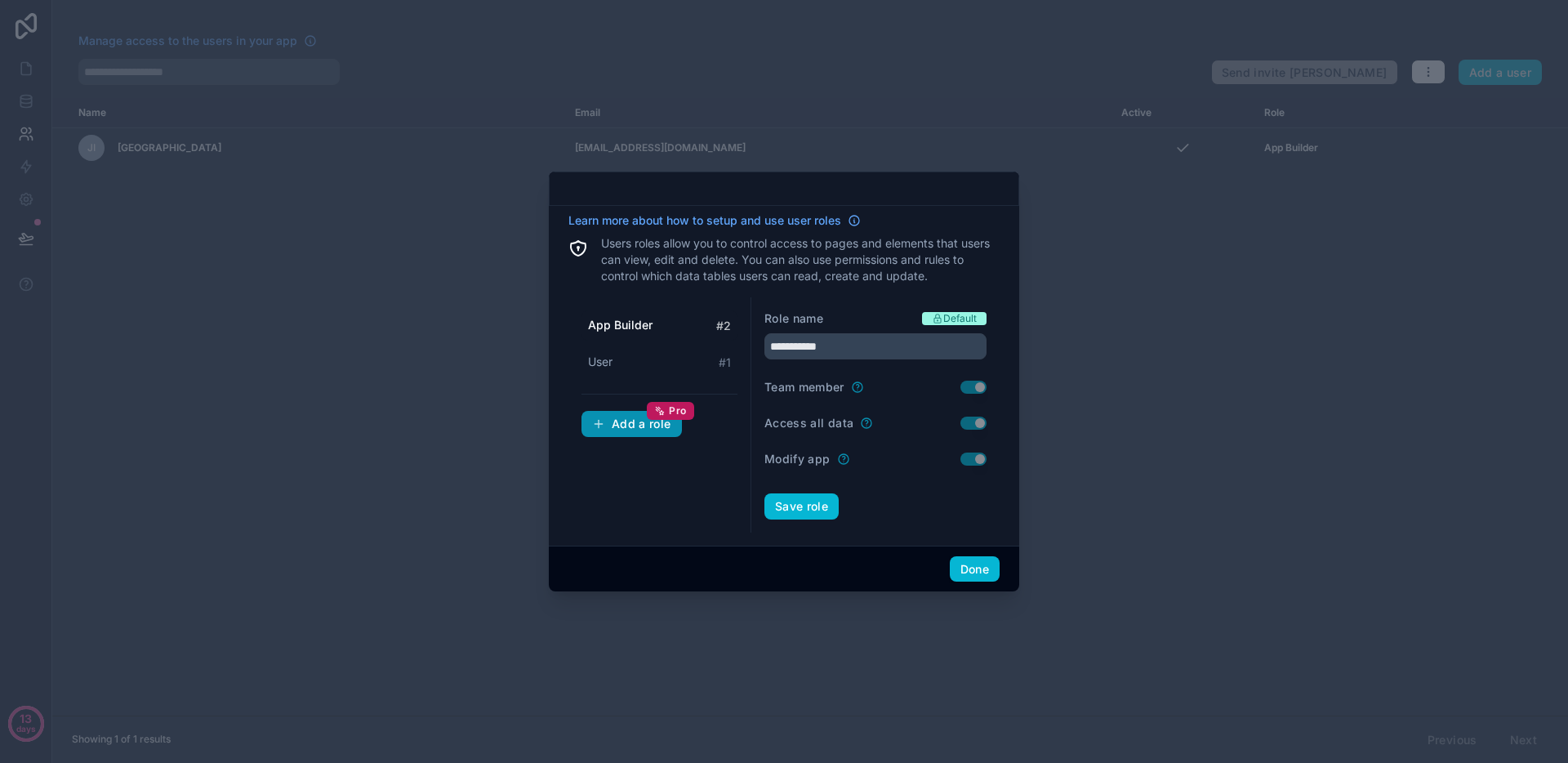
click at [639, 429] on div "Add a role Pro" at bounding box center [631, 423] width 79 height 14
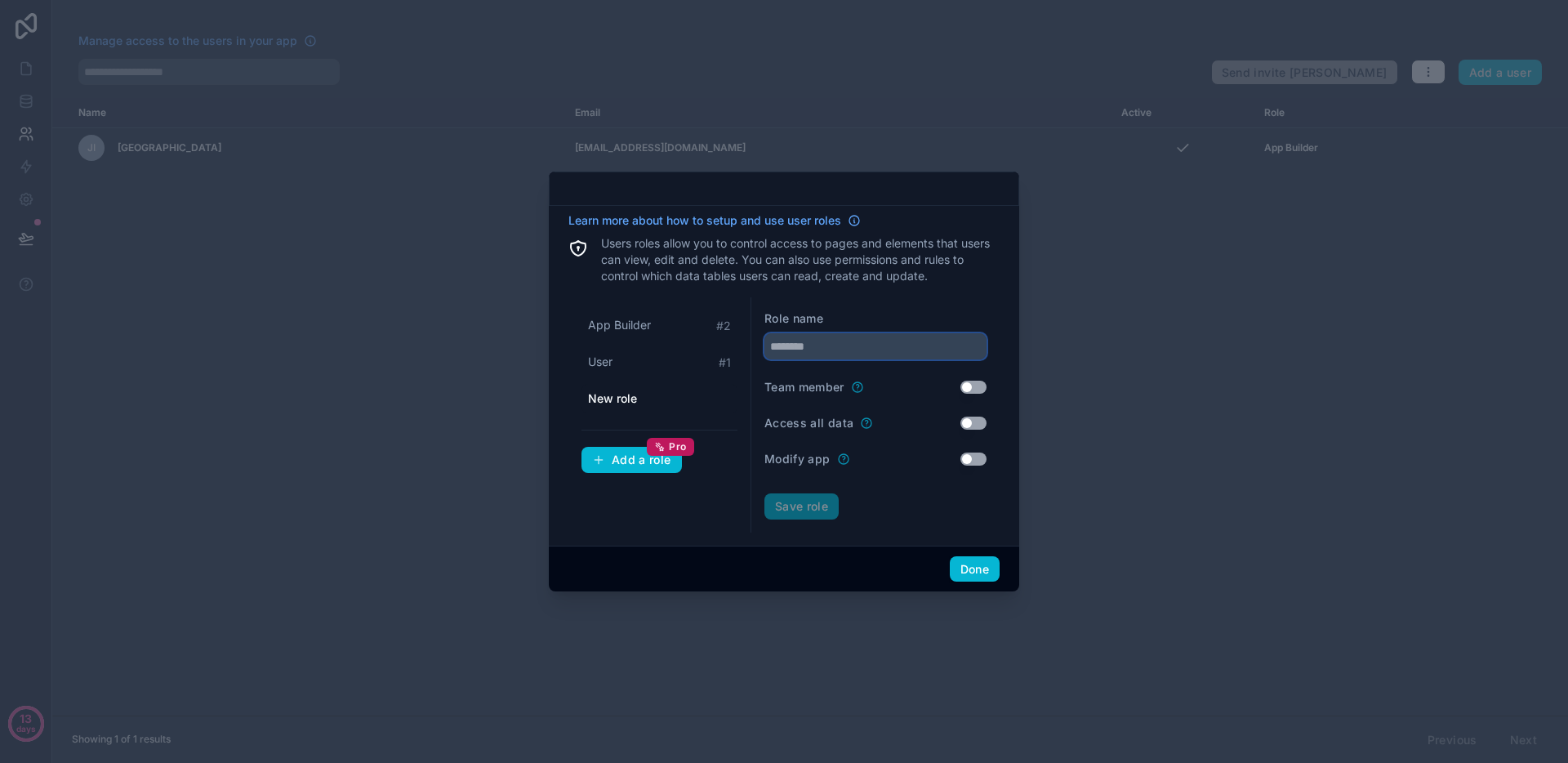
click at [801, 355] on input "text" at bounding box center [876, 346] width 223 height 26
type input "**********"
click at [821, 514] on button "Save role" at bounding box center [802, 506] width 75 height 26
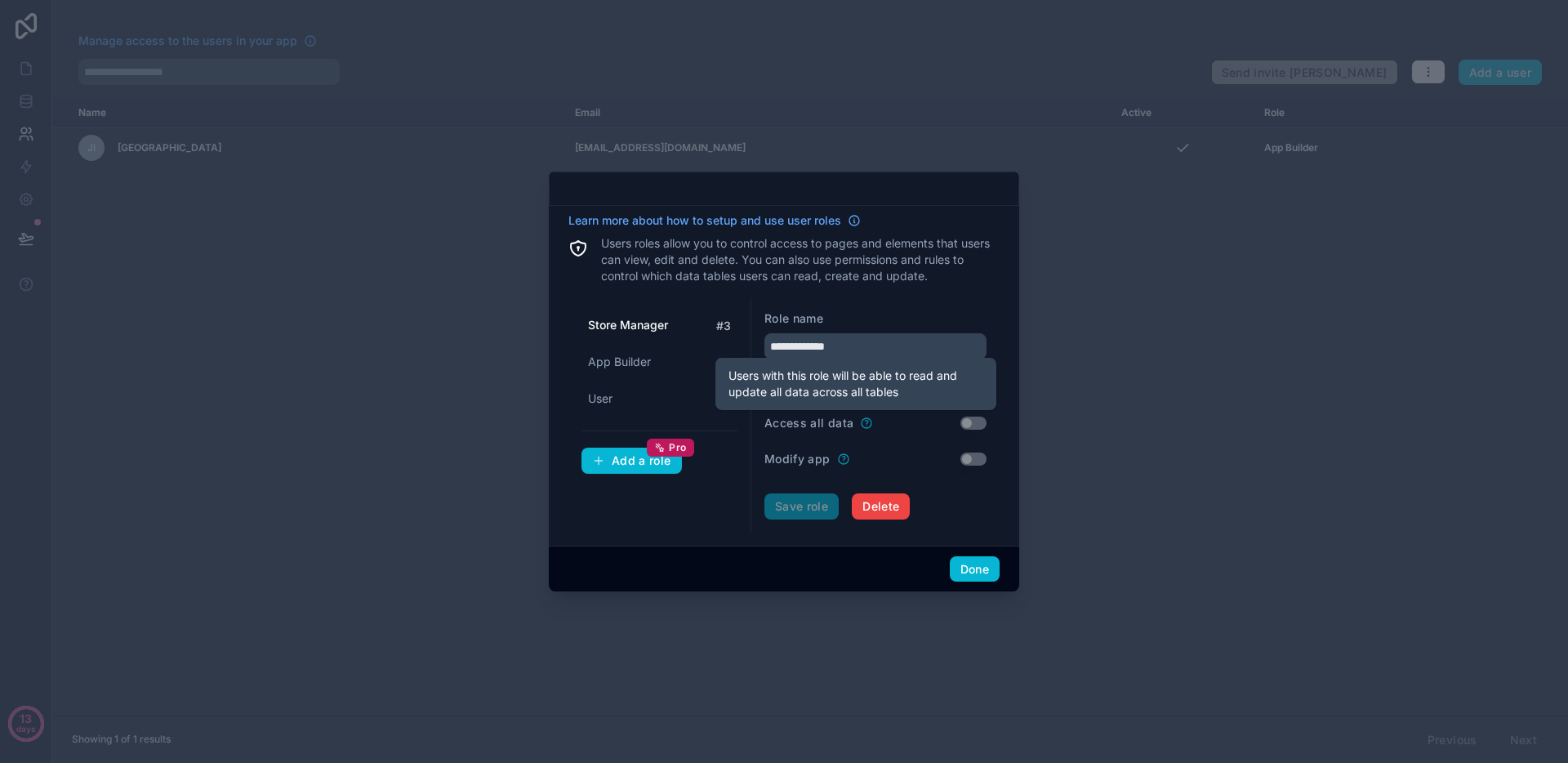
click at [865, 427] on icon at bounding box center [867, 423] width 10 height 10
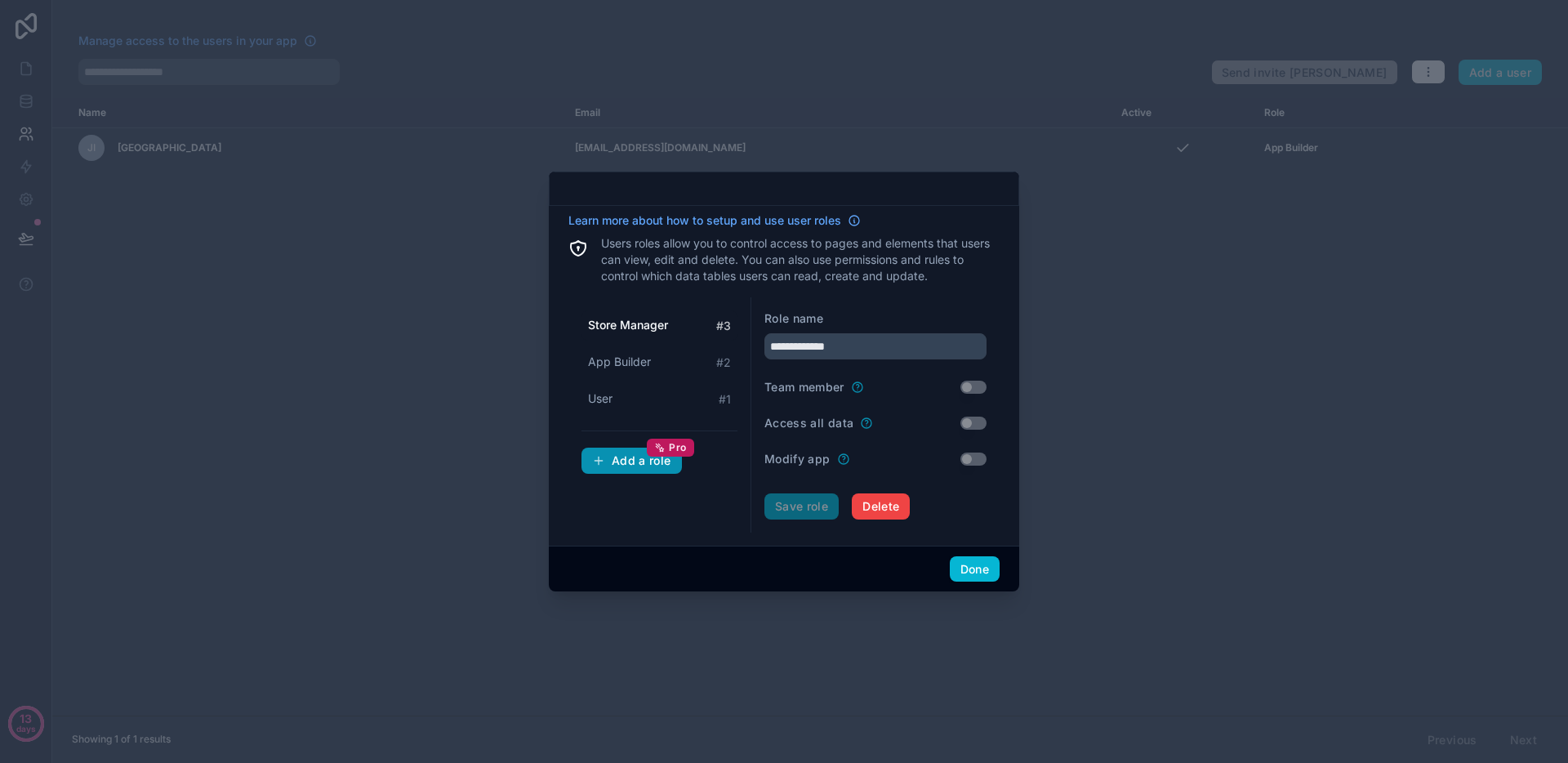
click at [632, 461] on div "Add a role Pro" at bounding box center [631, 461] width 79 height 14
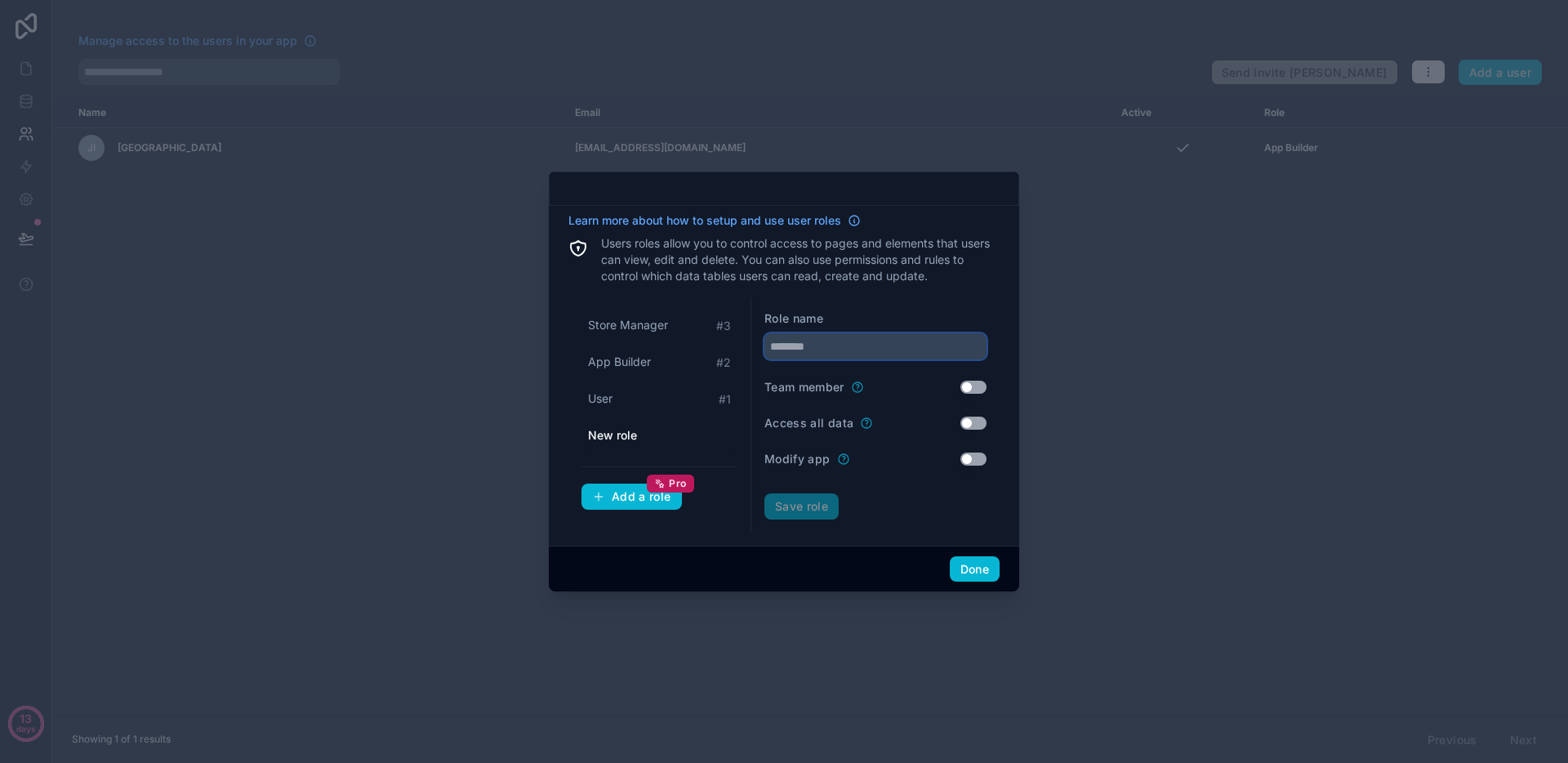
click at [787, 359] on input "text" at bounding box center [876, 346] width 223 height 26
type input "**********"
click at [809, 501] on button "Save role" at bounding box center [802, 506] width 75 height 26
click at [618, 503] on div "Add a role Pro" at bounding box center [631, 497] width 79 height 14
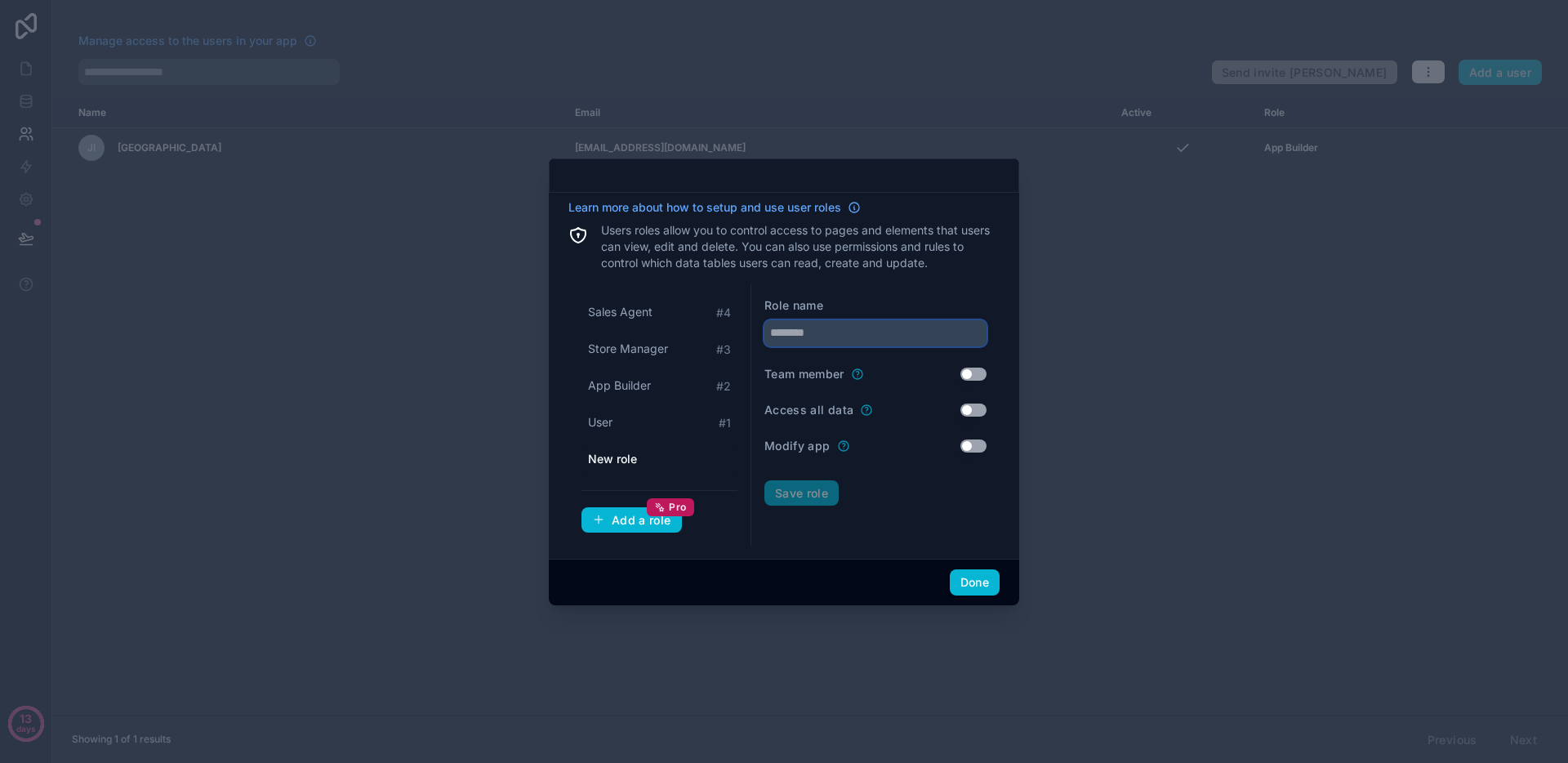
click at [793, 336] on input "text" at bounding box center [876, 333] width 223 height 26
type input "**********"
type input "******"
type input "**********"
click at [809, 488] on button "Save role" at bounding box center [802, 493] width 75 height 26
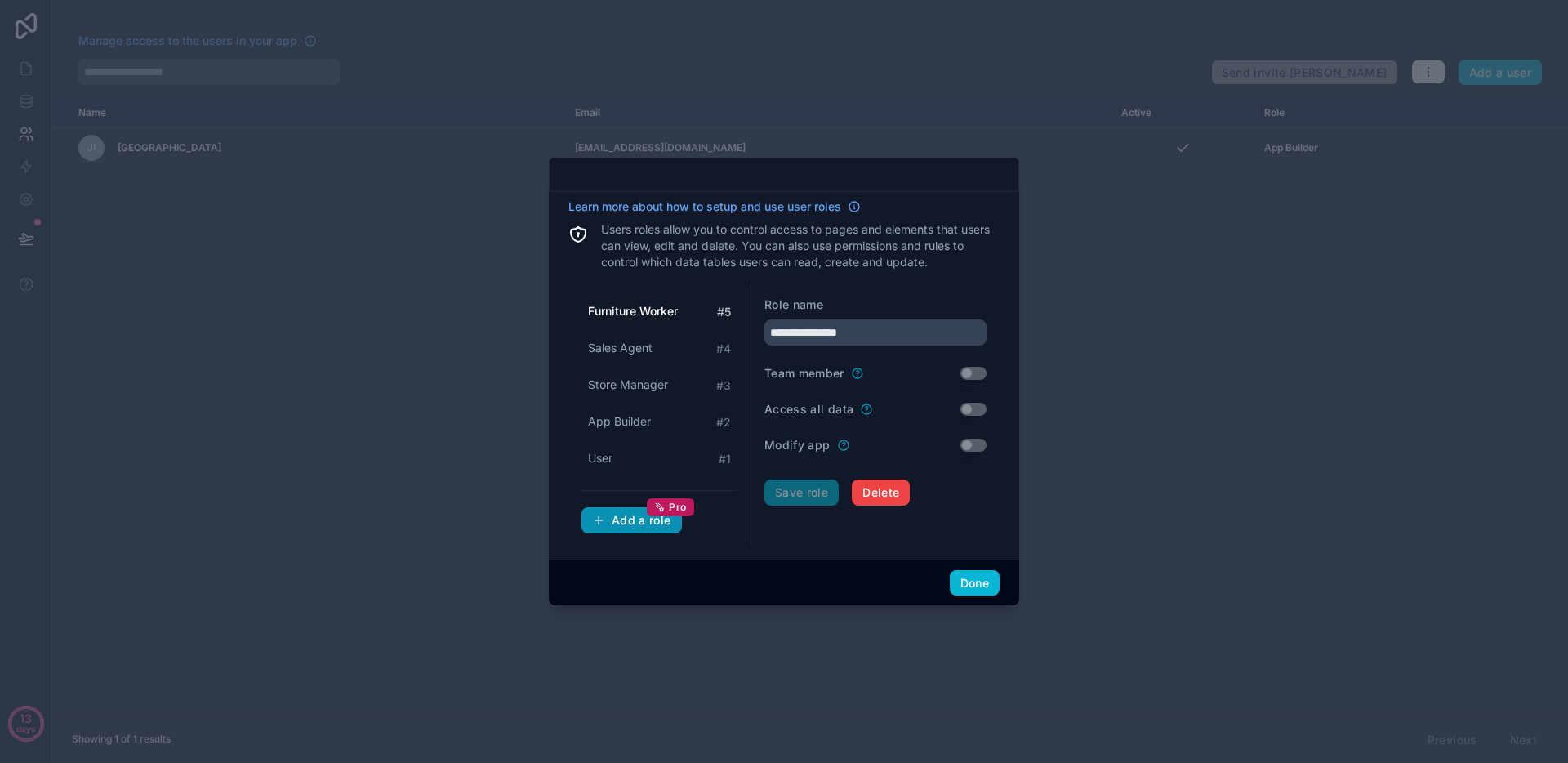
click at [617, 526] on div "Add a role Pro" at bounding box center [631, 520] width 79 height 14
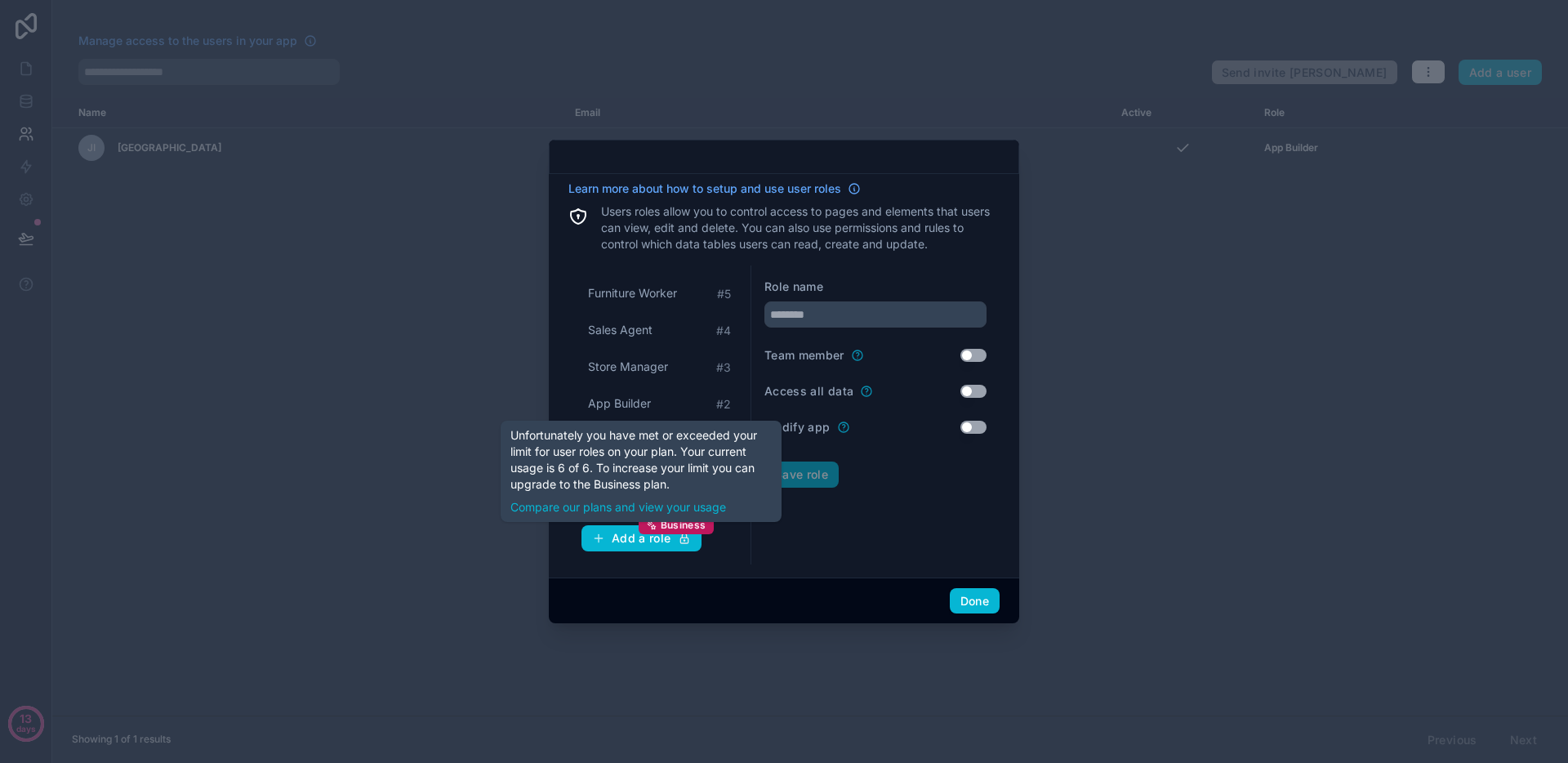
click at [874, 521] on form "Role name Team member Use setting Access all data Use setting Modify app Use se…" at bounding box center [876, 415] width 223 height 273
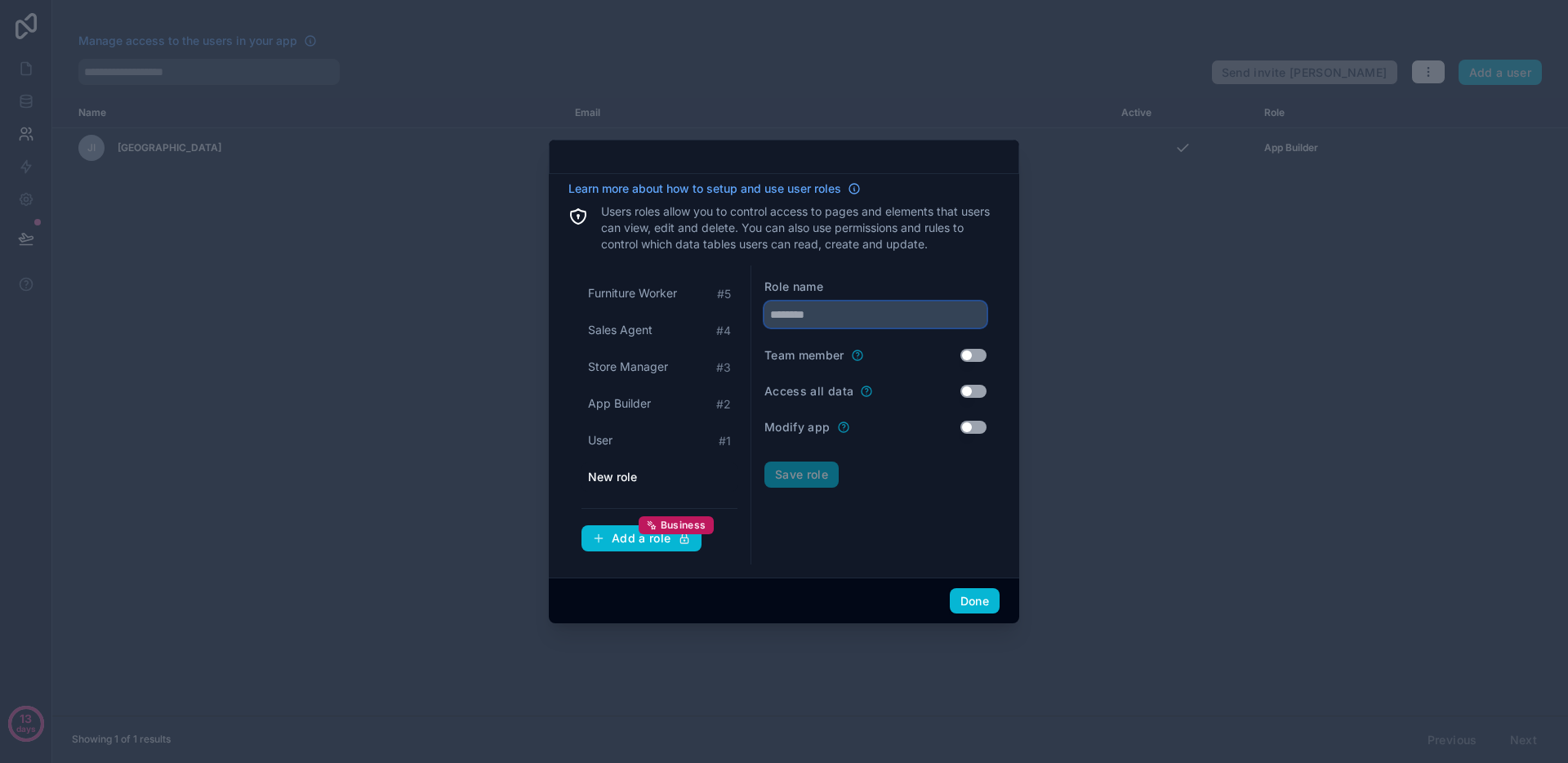
click at [843, 315] on input "text" at bounding box center [876, 314] width 223 height 26
type input "**********"
click at [812, 472] on button "Save role" at bounding box center [802, 474] width 75 height 26
click at [968, 601] on button "Done" at bounding box center [974, 601] width 50 height 26
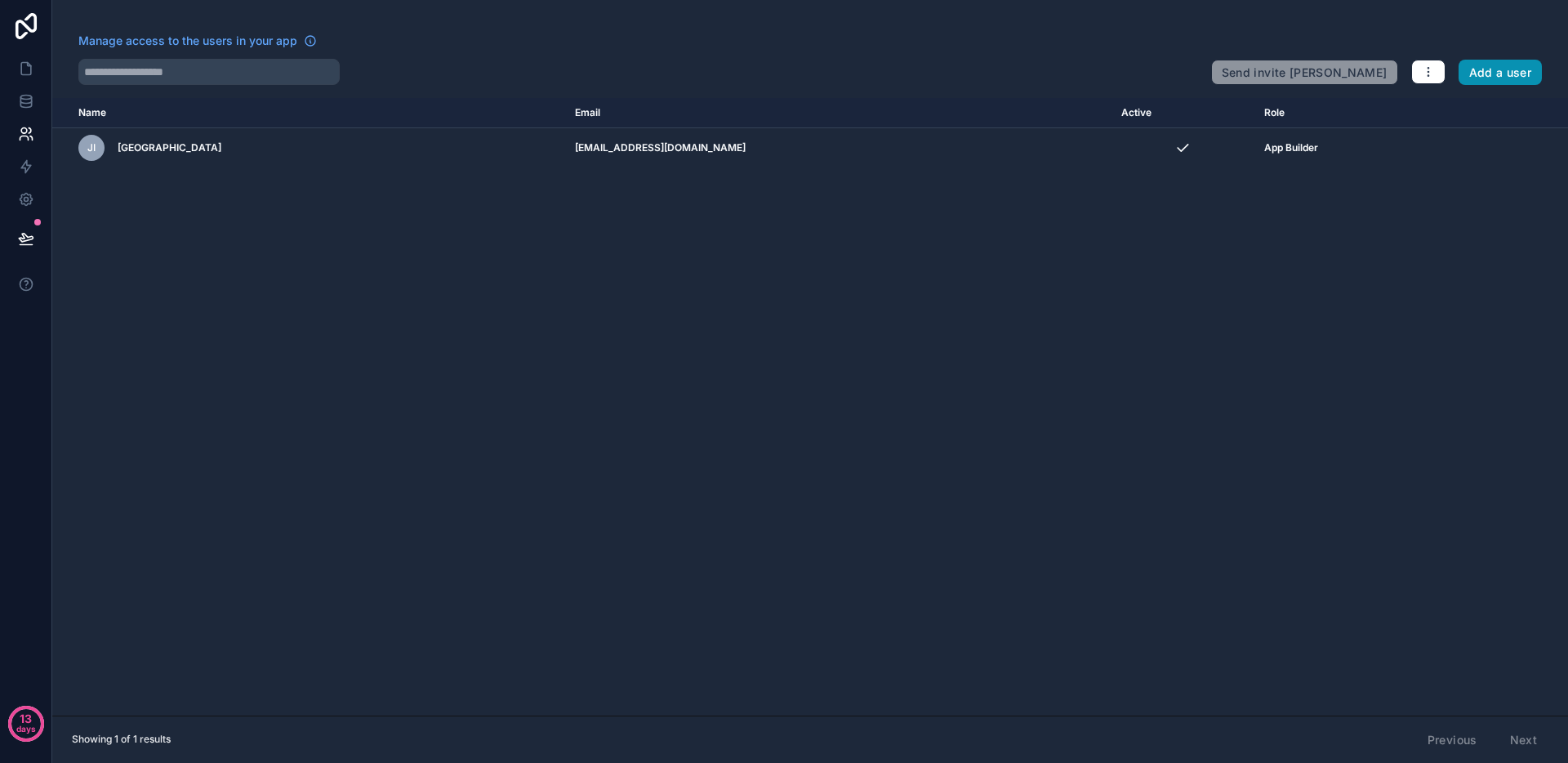
click at [1506, 60] on button "Add a user" at bounding box center [1500, 72] width 84 height 26
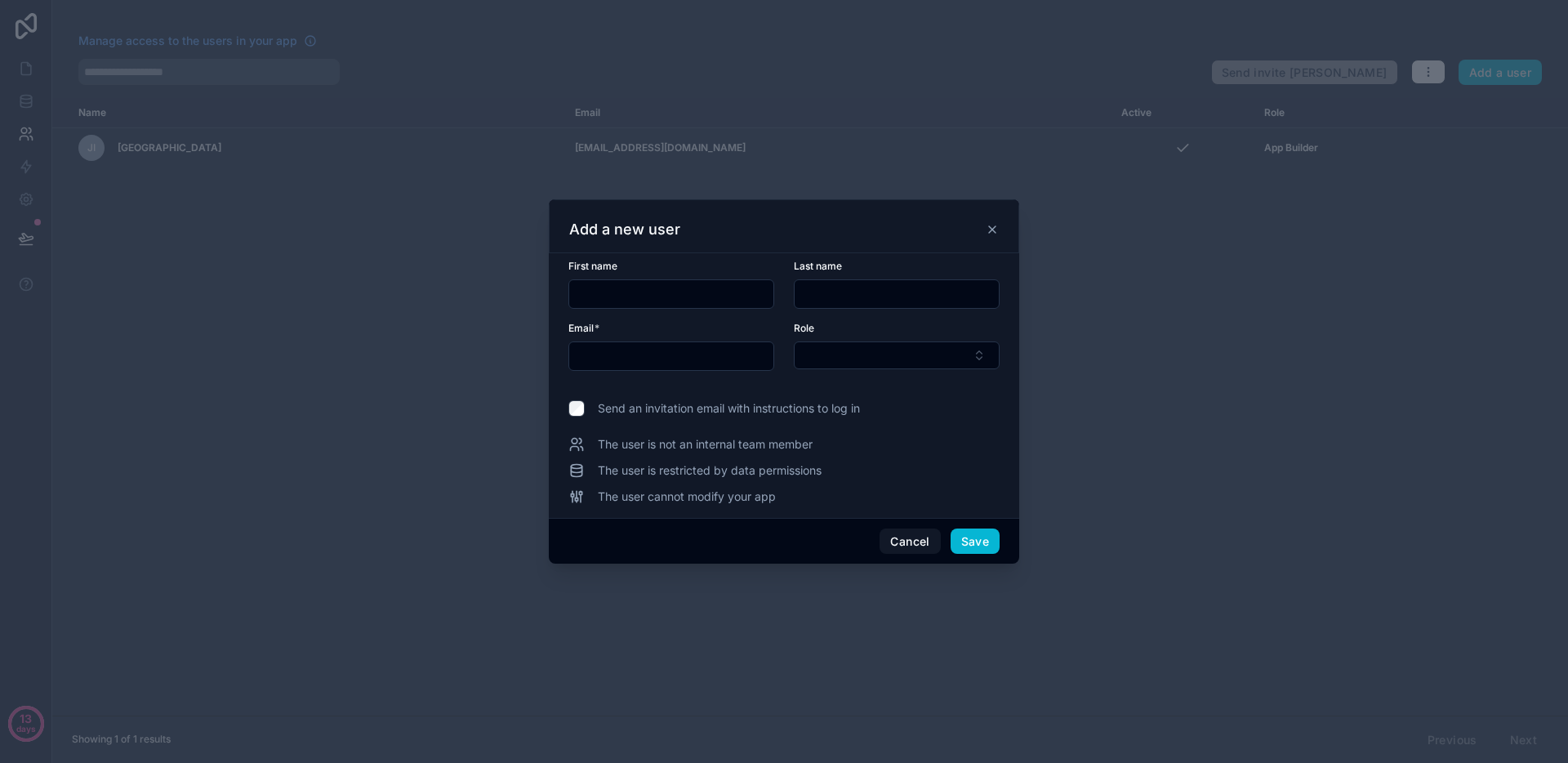
click at [678, 302] on input "text" at bounding box center [671, 294] width 204 height 23
type input "*****"
type input "**********"
click at [849, 342] on button "Select Button" at bounding box center [897, 355] width 206 height 28
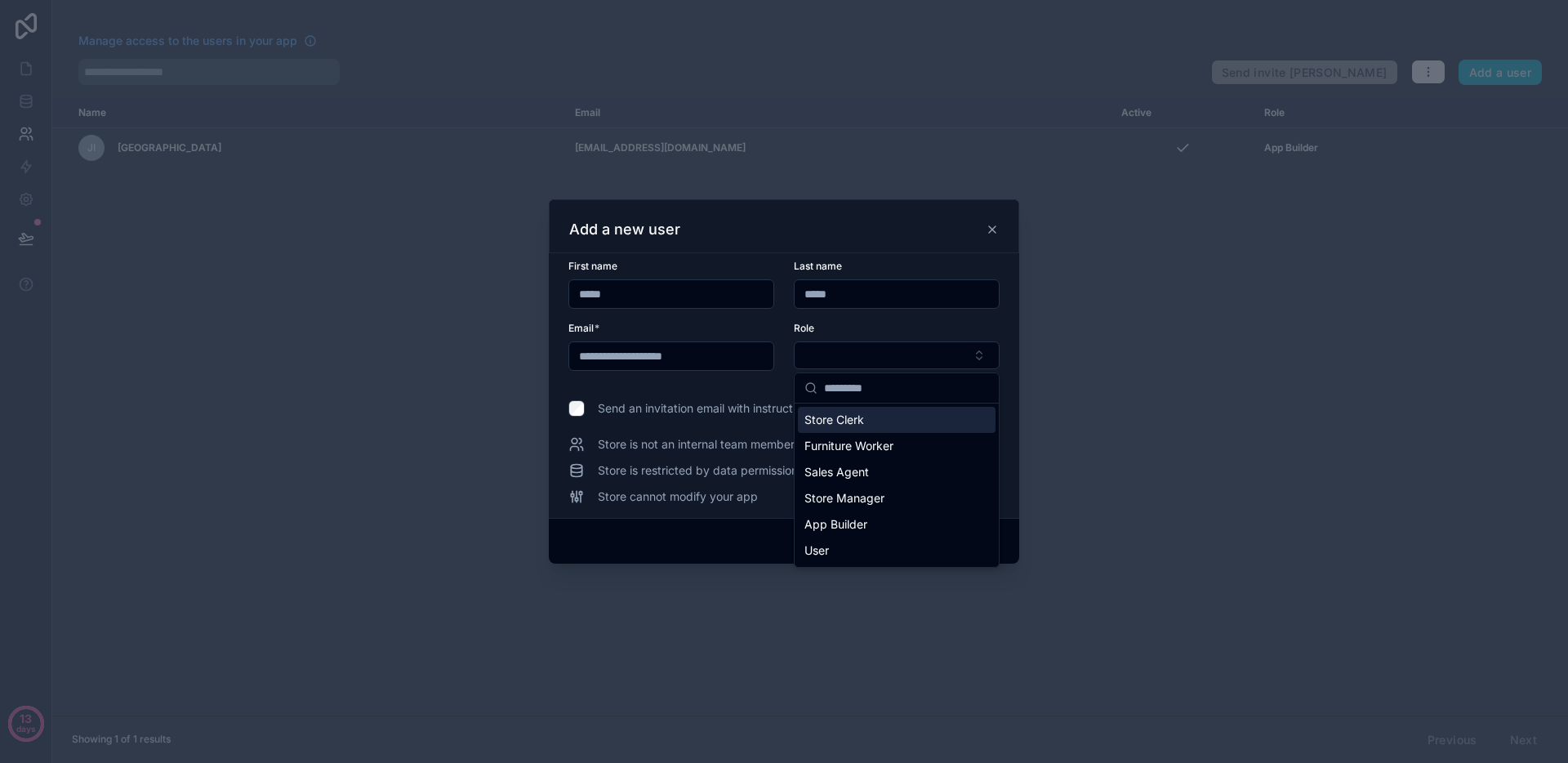
click at [861, 418] on span "Store Clerk" at bounding box center [834, 420] width 59 height 16
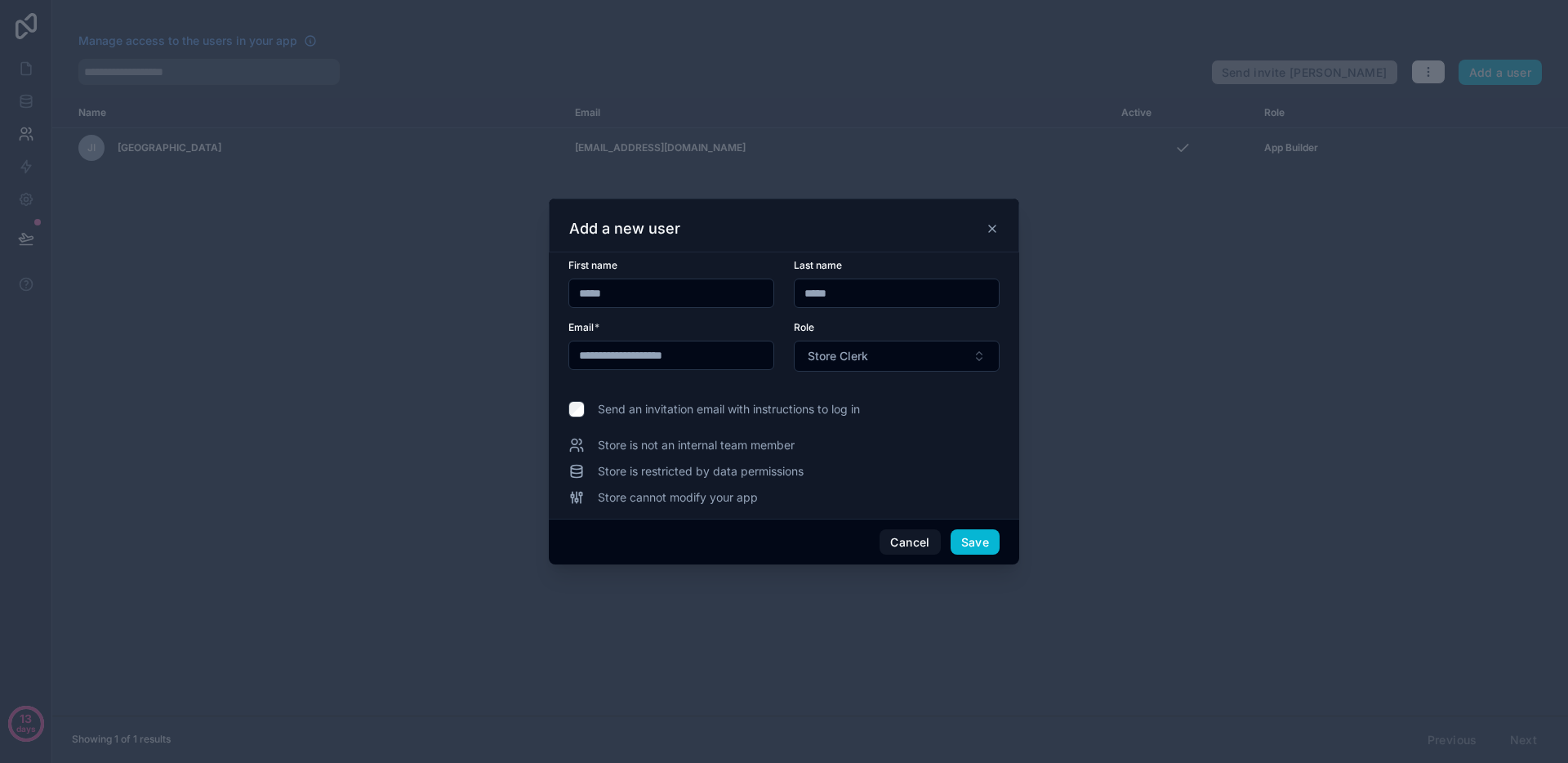
click at [735, 453] on div "Store is not an internal team member Store is restricted by data permissions St…" at bounding box center [784, 471] width 431 height 69
click at [973, 544] on button "Save" at bounding box center [975, 542] width 49 height 26
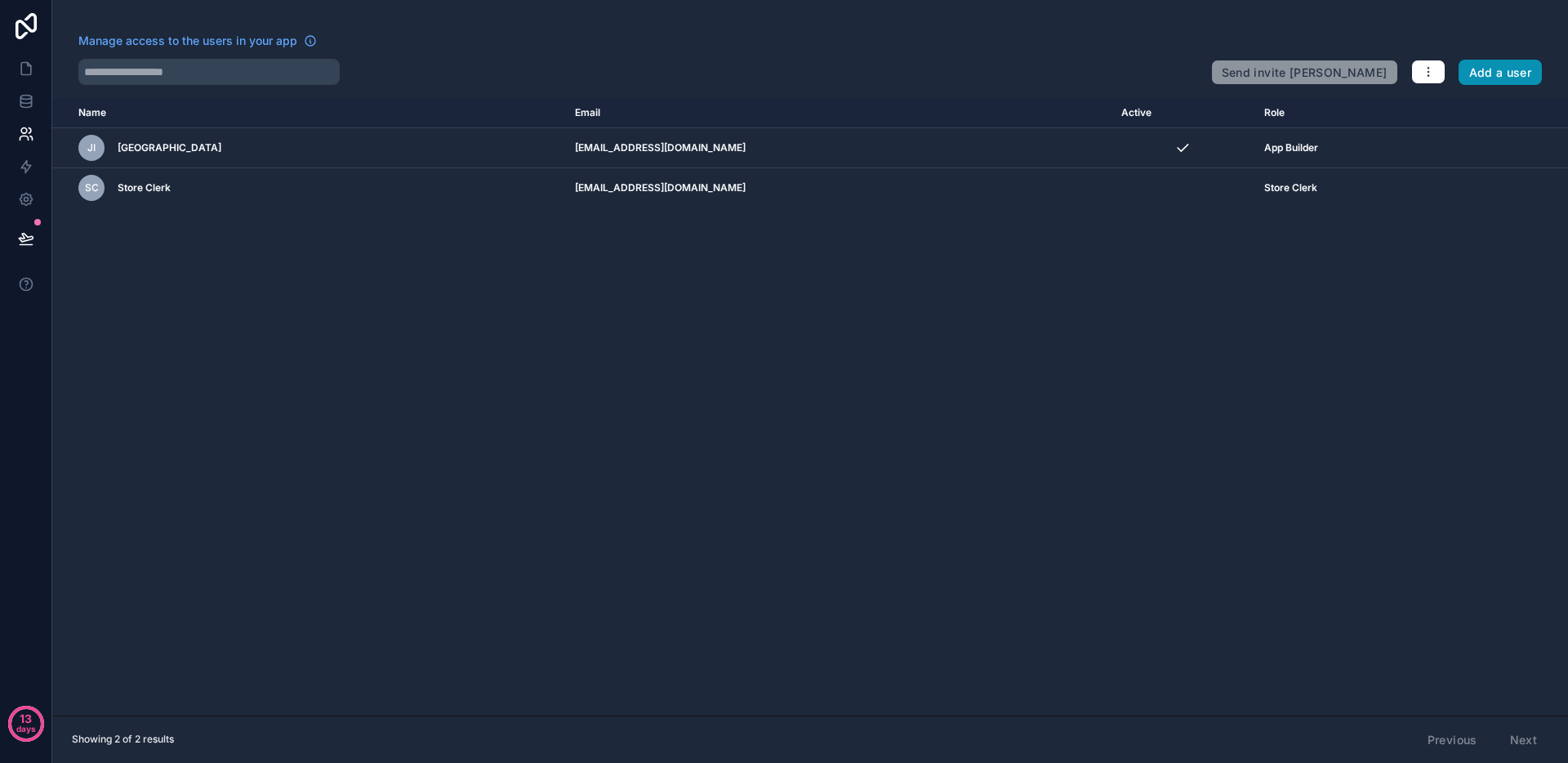
click at [1501, 75] on button "Add a user" at bounding box center [1500, 72] width 84 height 26
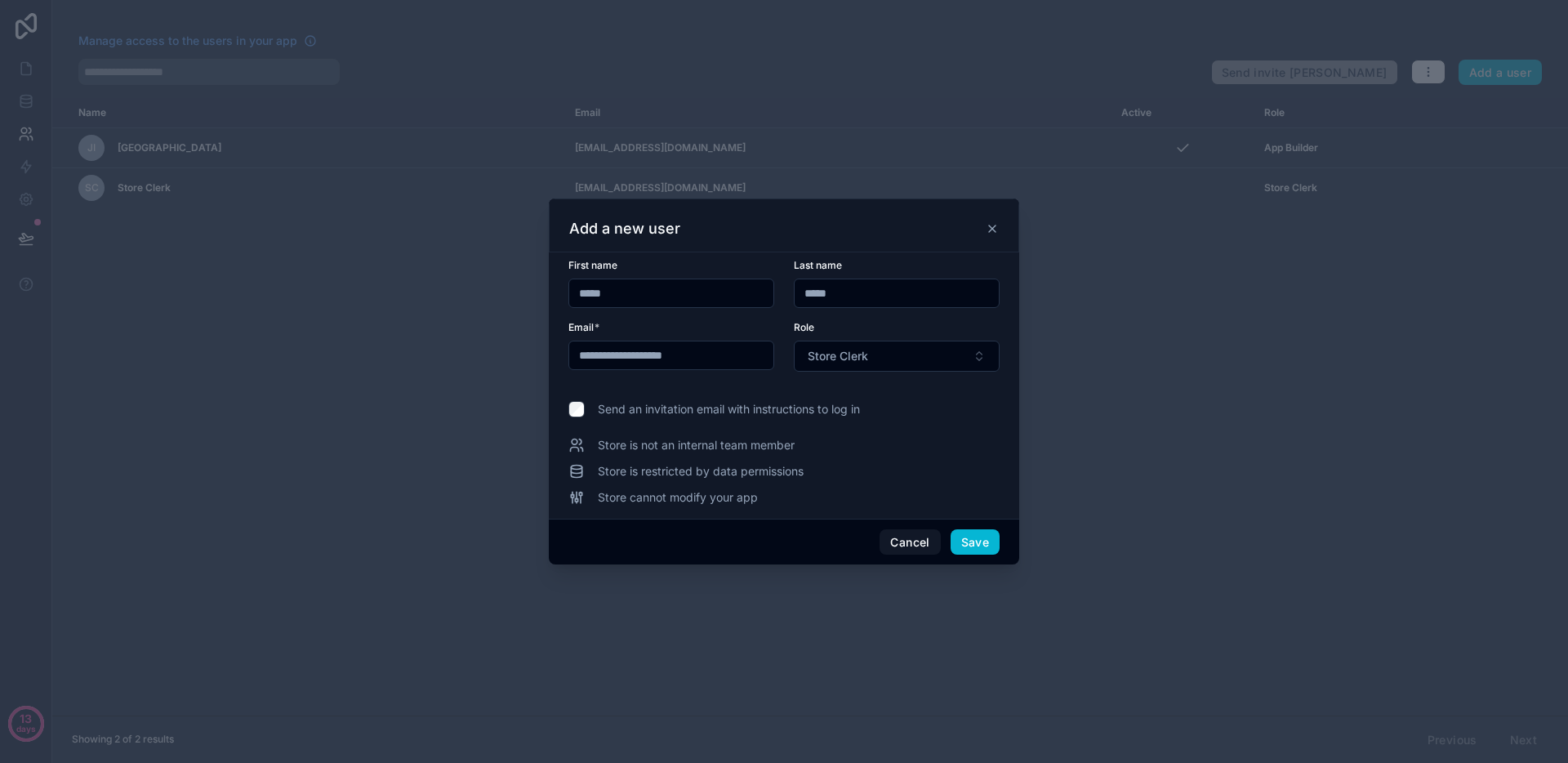
click at [720, 290] on input "*****" at bounding box center [671, 293] width 204 height 23
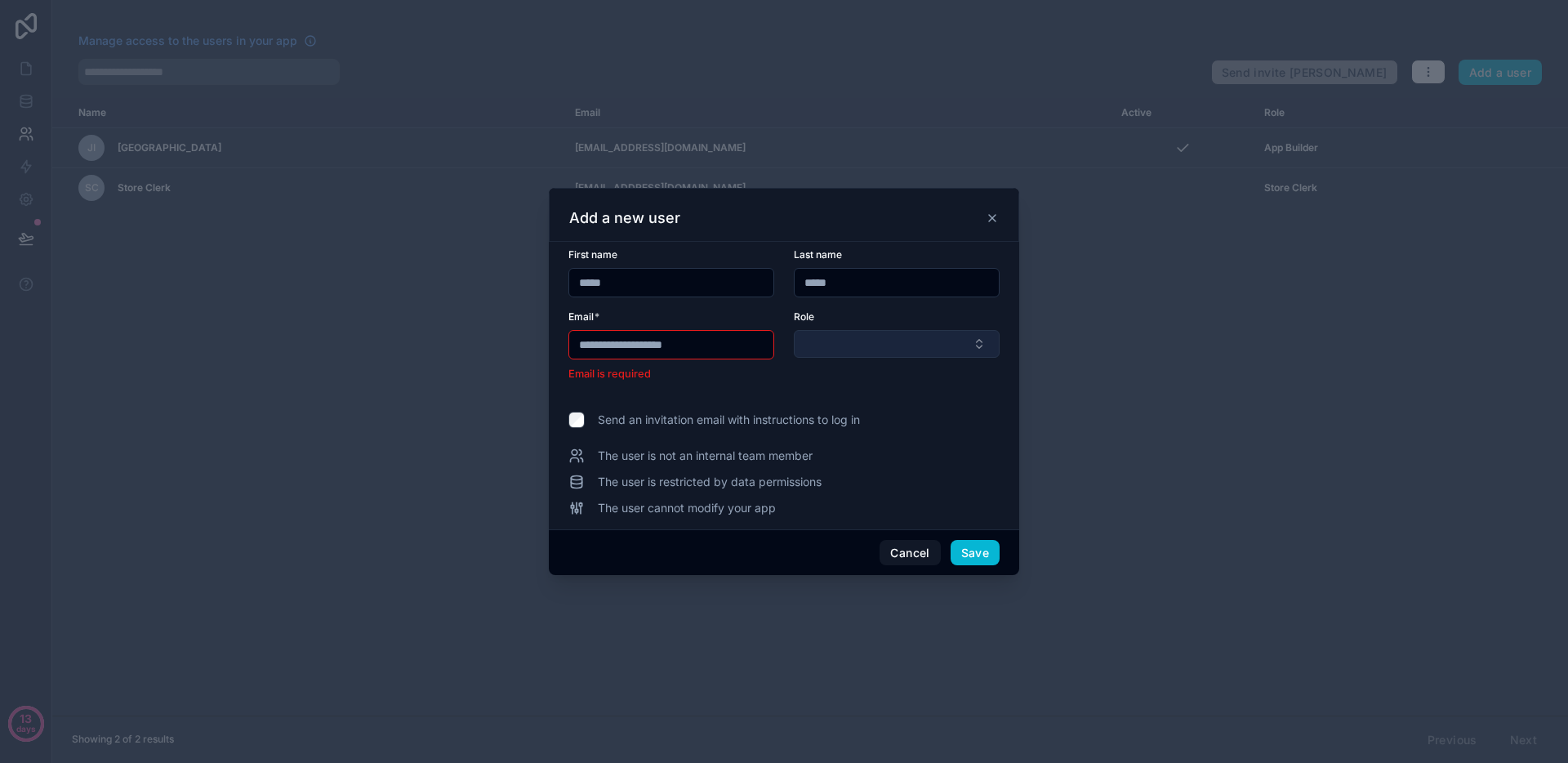
click at [883, 351] on button "Select Button" at bounding box center [897, 343] width 206 height 28
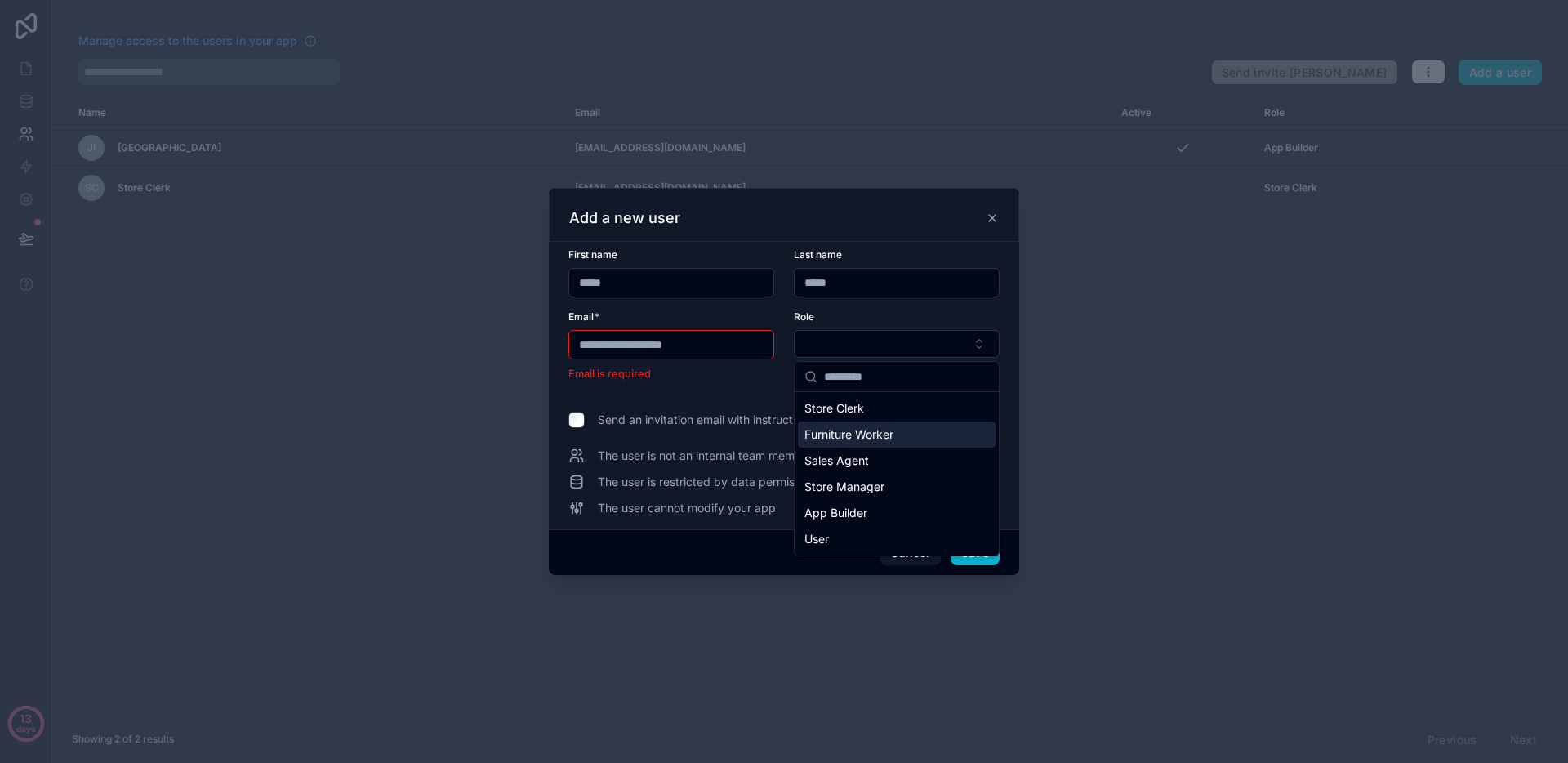
click at [886, 438] on span "Furniture Worker" at bounding box center [849, 434] width 89 height 16
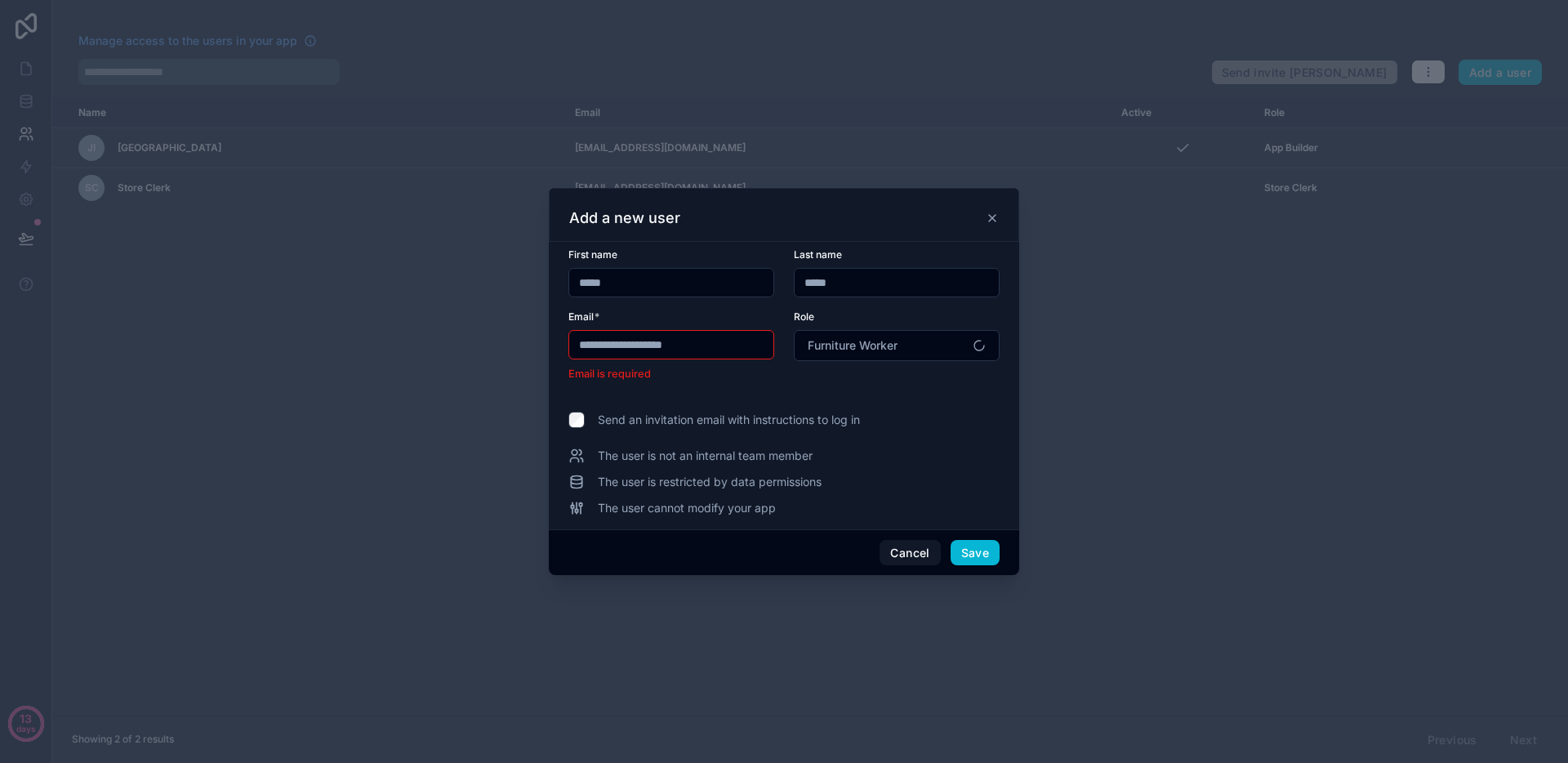
click at [708, 286] on input "*****" at bounding box center [671, 282] width 204 height 23
type input "*********"
type input "******"
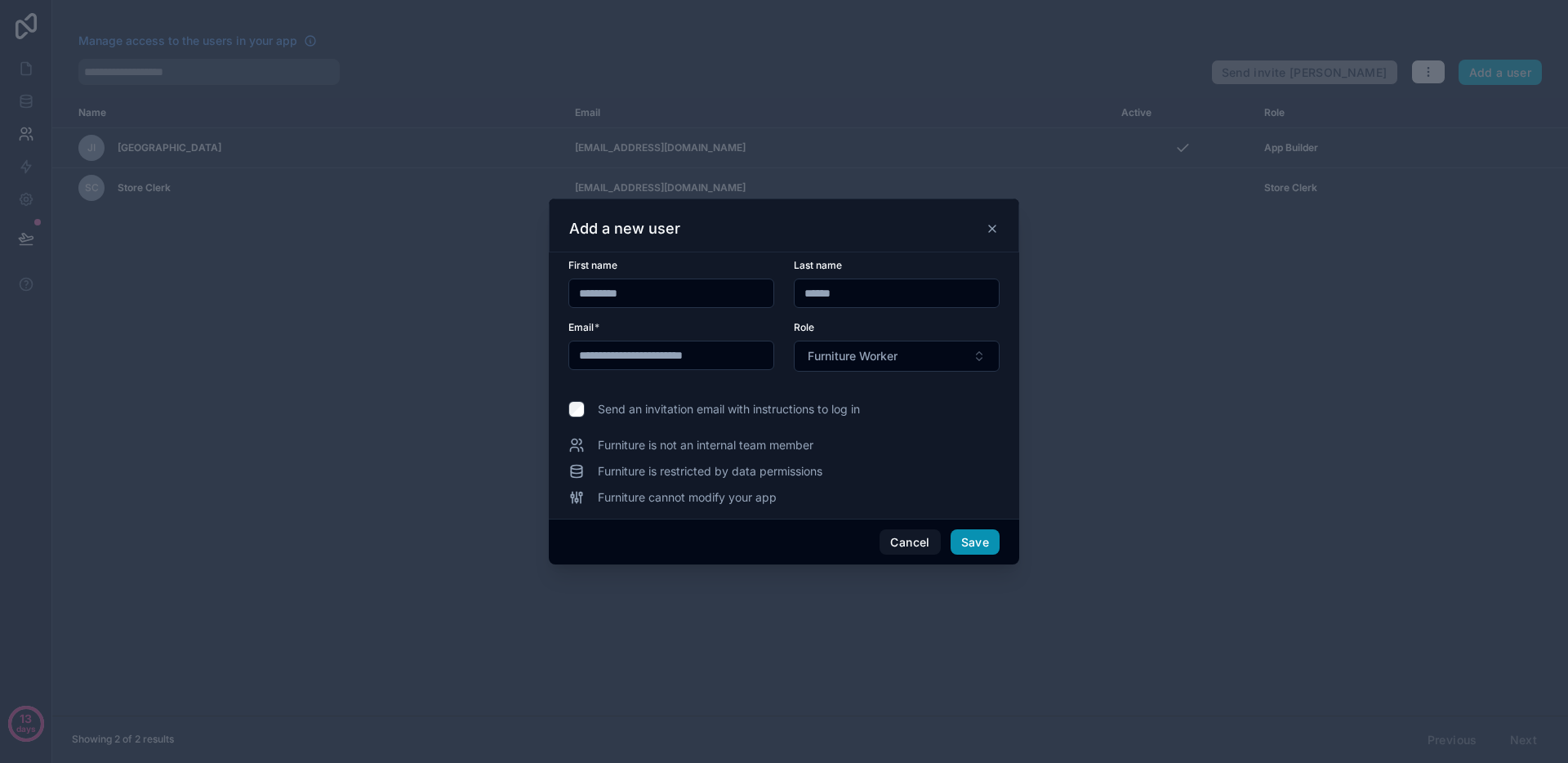
type input "**********"
click at [956, 540] on button "Save" at bounding box center [975, 542] width 49 height 26
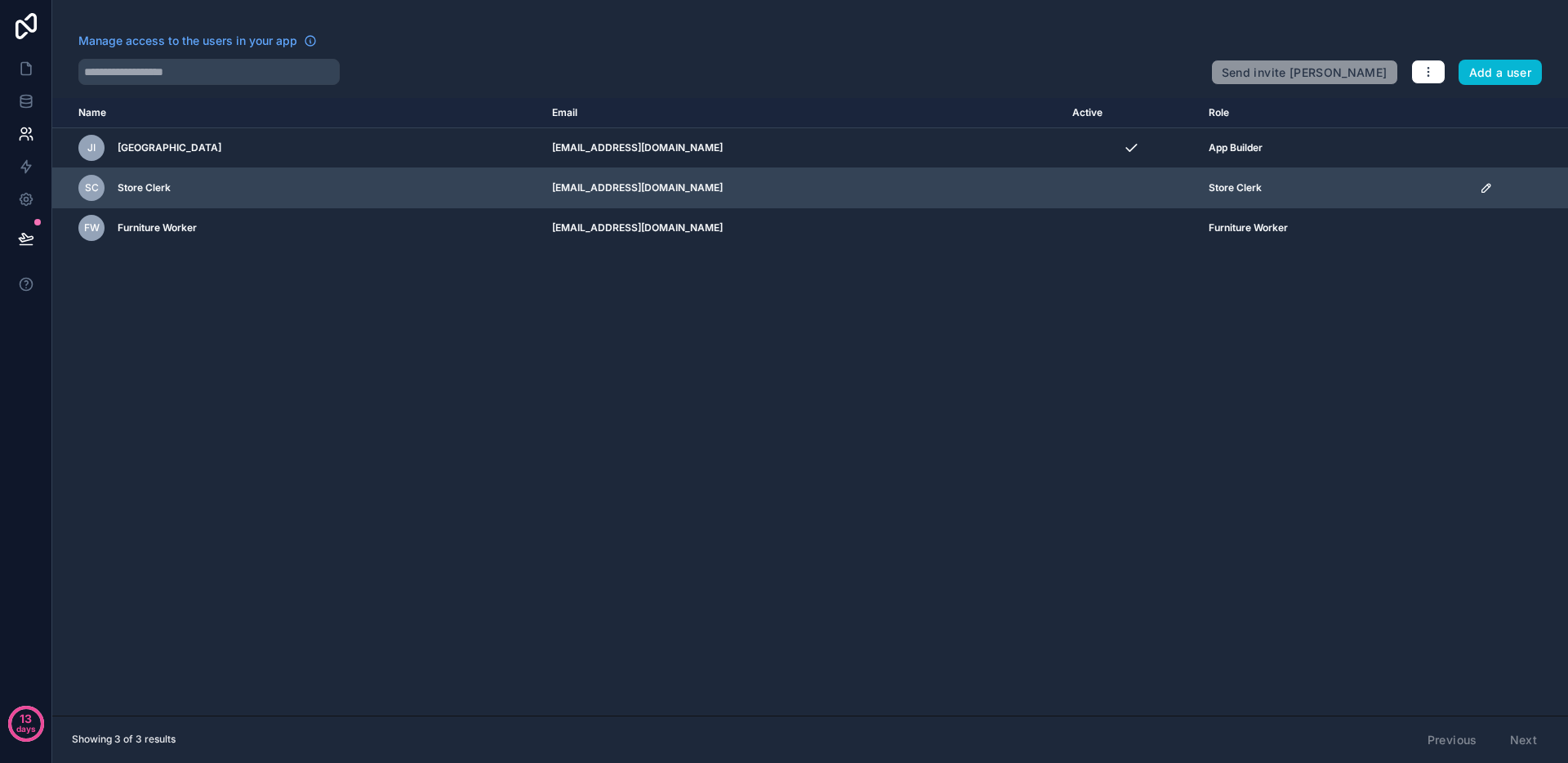
click at [1481, 188] on icon "scrollable content" at bounding box center [1486, 188] width 8 height 8
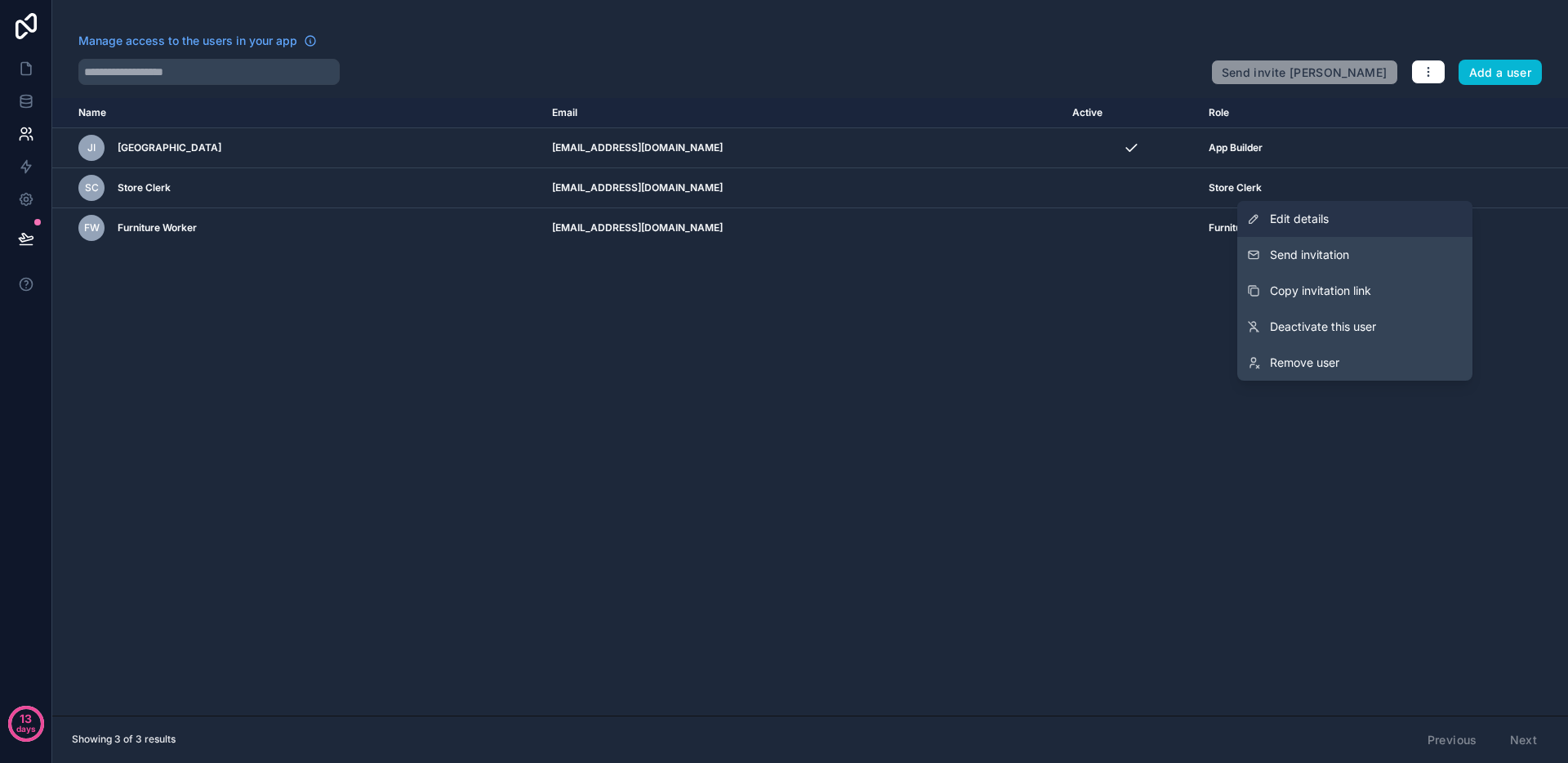
click at [1328, 225] on span "Edit details" at bounding box center [1299, 218] width 59 height 16
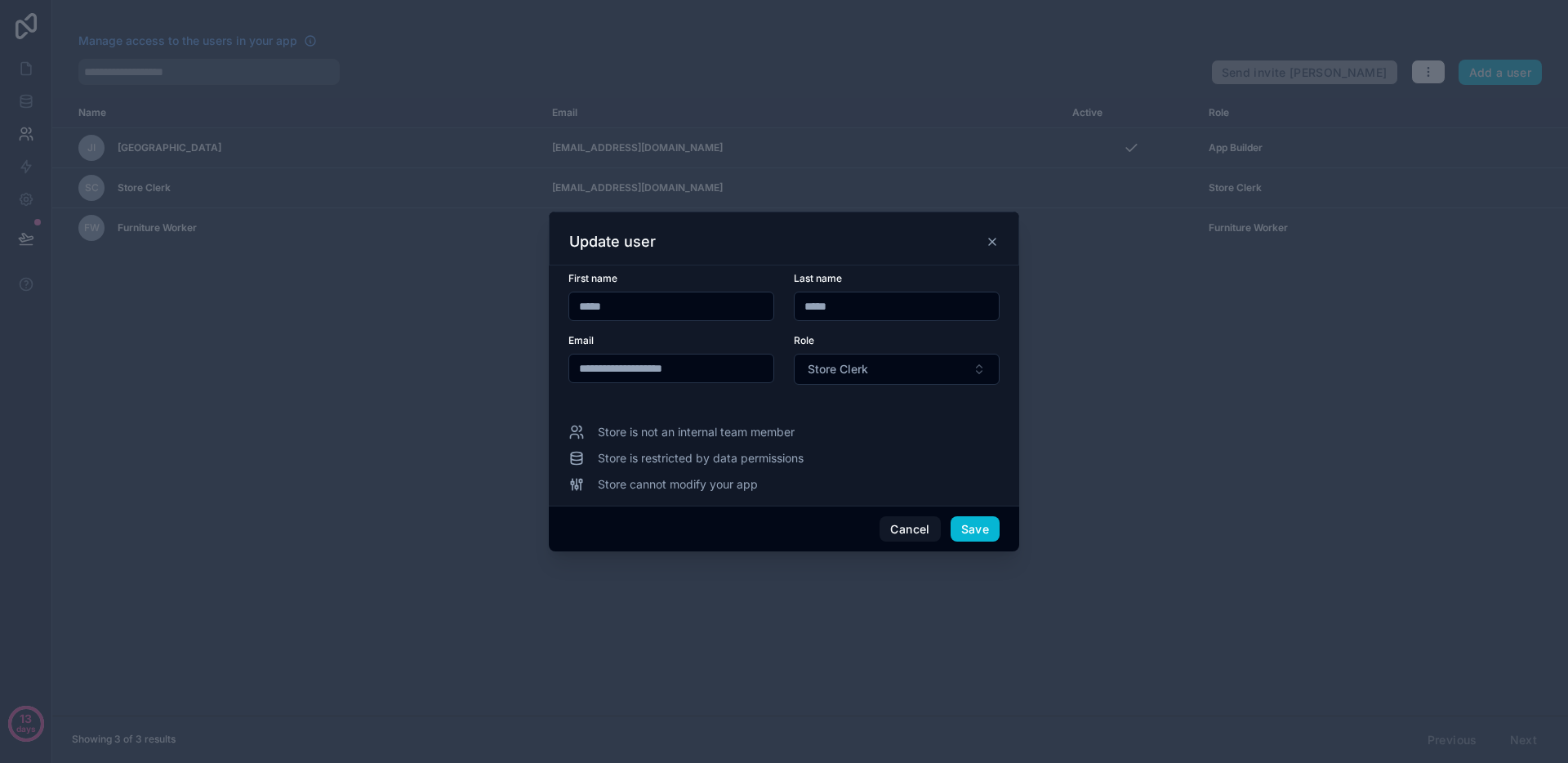
click at [610, 369] on input "**********" at bounding box center [671, 368] width 204 height 23
type input "**********"
click at [984, 518] on button "Save" at bounding box center [975, 529] width 49 height 26
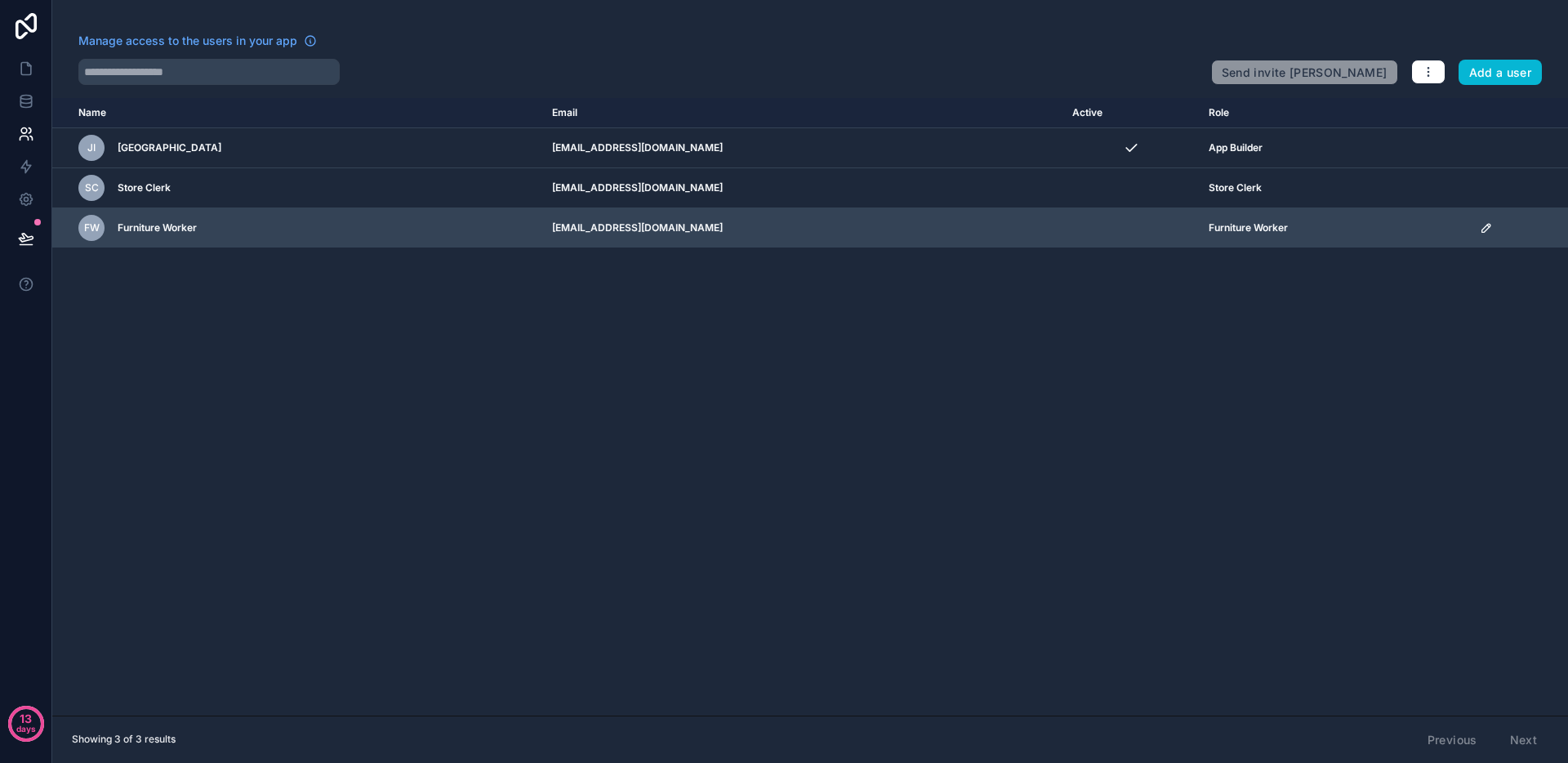
click at [1480, 229] on icon "scrollable content" at bounding box center [1486, 228] width 13 height 13
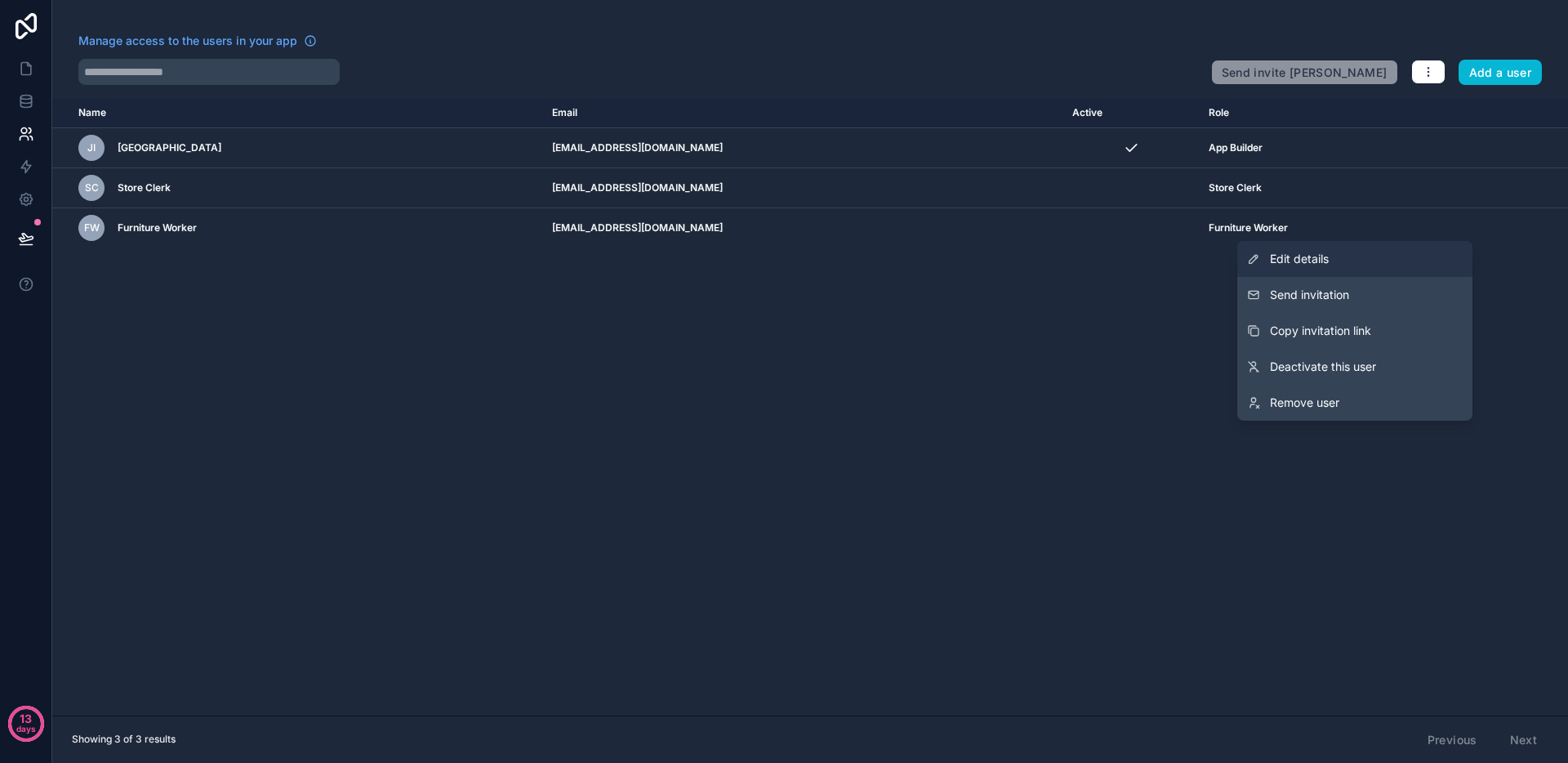
click at [1300, 262] on span "Edit details" at bounding box center [1299, 258] width 59 height 16
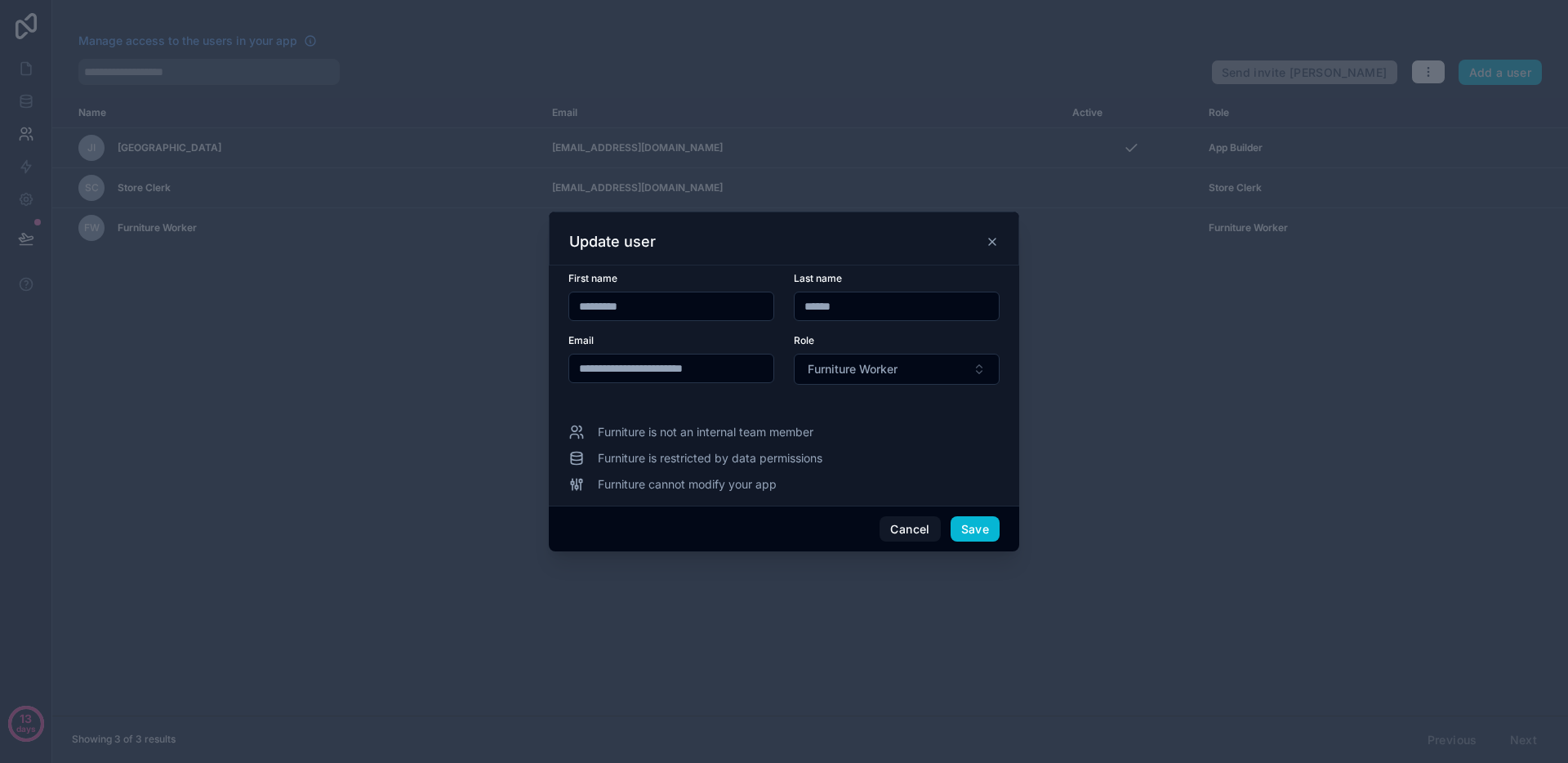
click at [655, 384] on div "**********" at bounding box center [671, 359] width 206 height 51
click at [624, 373] on input "**********" at bounding box center [671, 368] width 204 height 23
type input "**********"
click at [973, 538] on button "Save" at bounding box center [975, 529] width 49 height 26
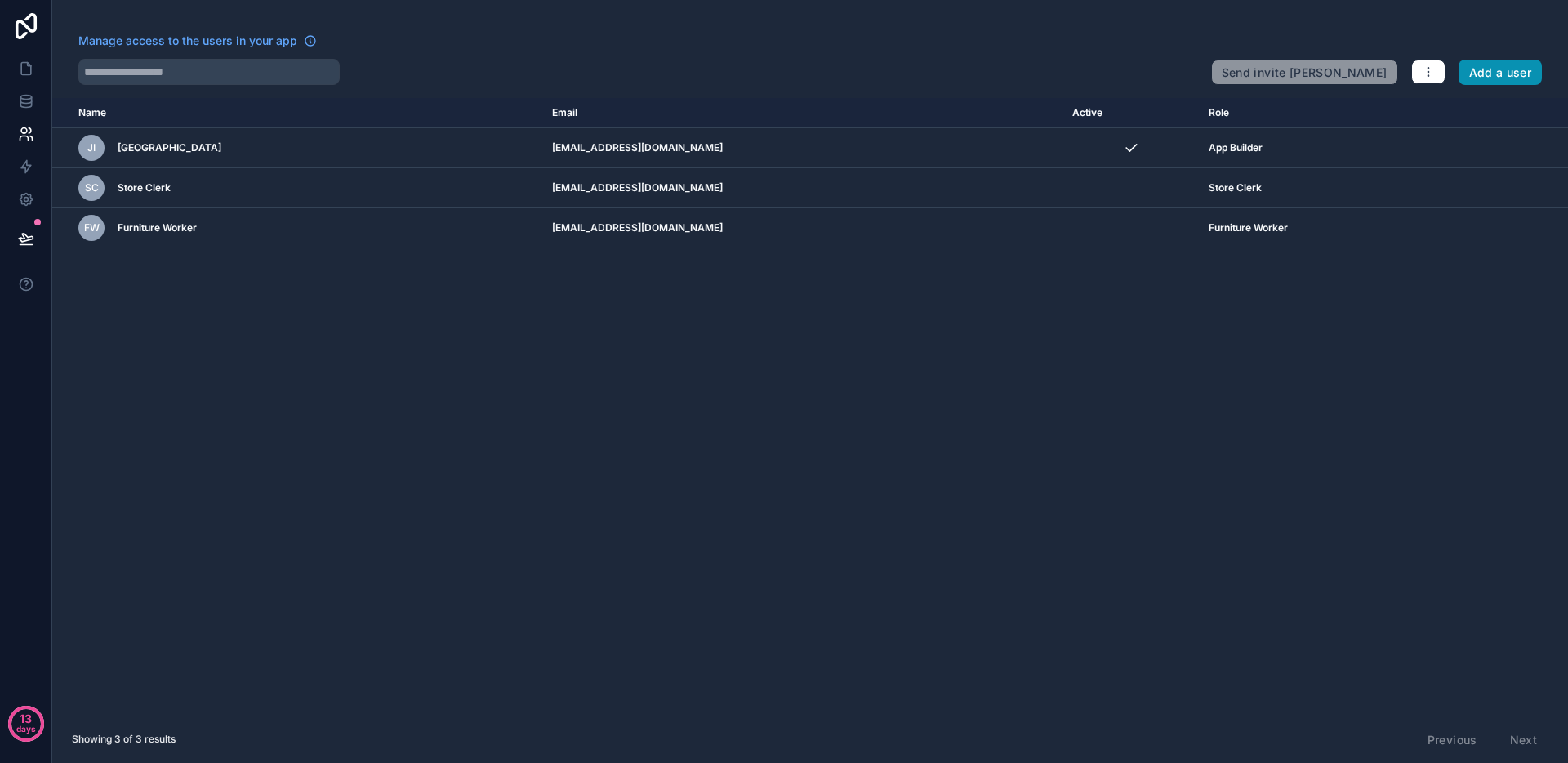
drag, startPoint x: 1509, startPoint y: 88, endPoint x: 1506, endPoint y: 77, distance: 11.4
click at [1509, 88] on div "Manage access to the users in your app Send invite reminders Add a user Name Em…" at bounding box center [810, 382] width 1516 height 763
click at [1506, 75] on button "Add a user" at bounding box center [1500, 72] width 84 height 26
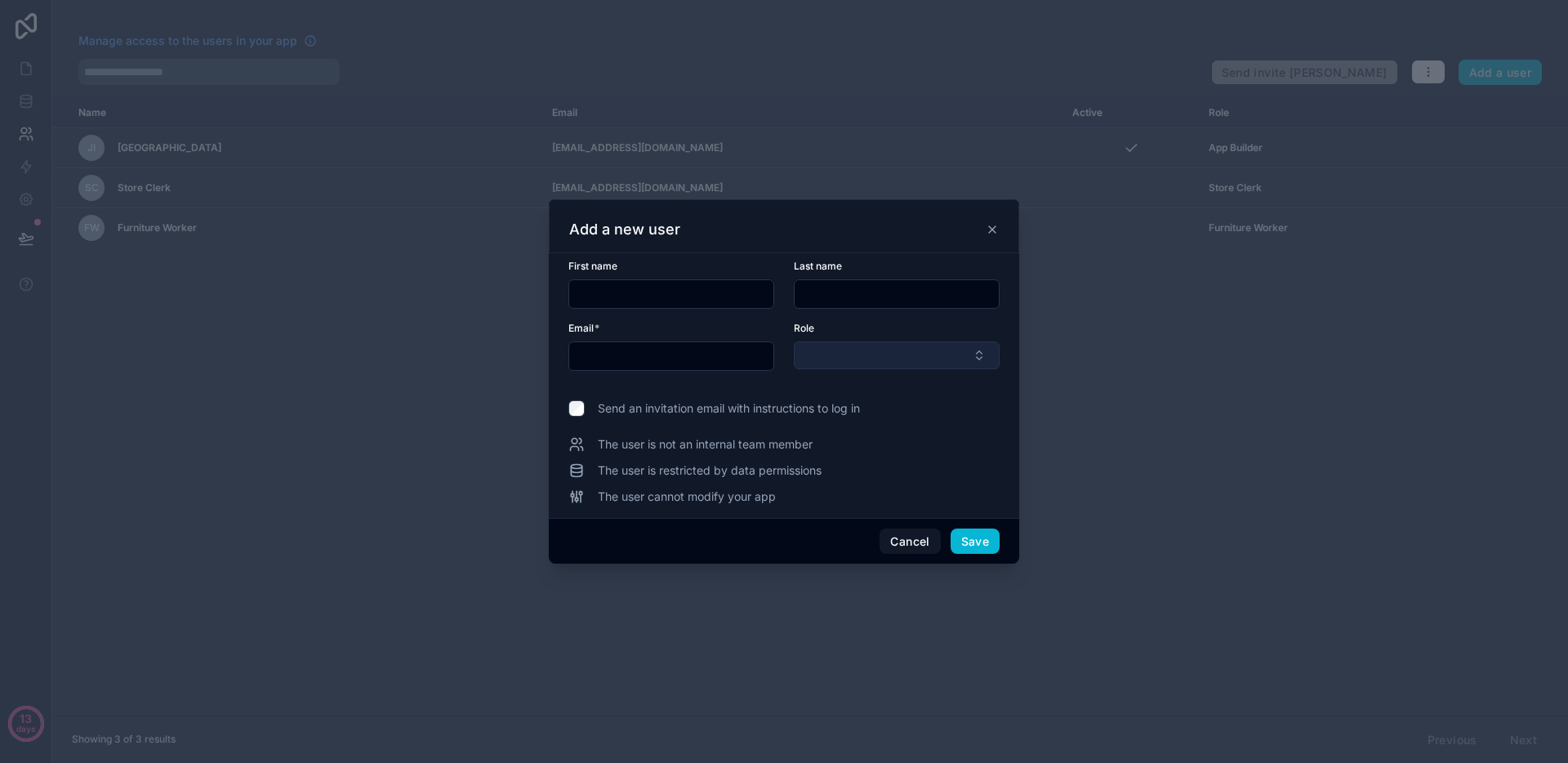
click at [885, 359] on button "Select Button" at bounding box center [897, 355] width 206 height 28
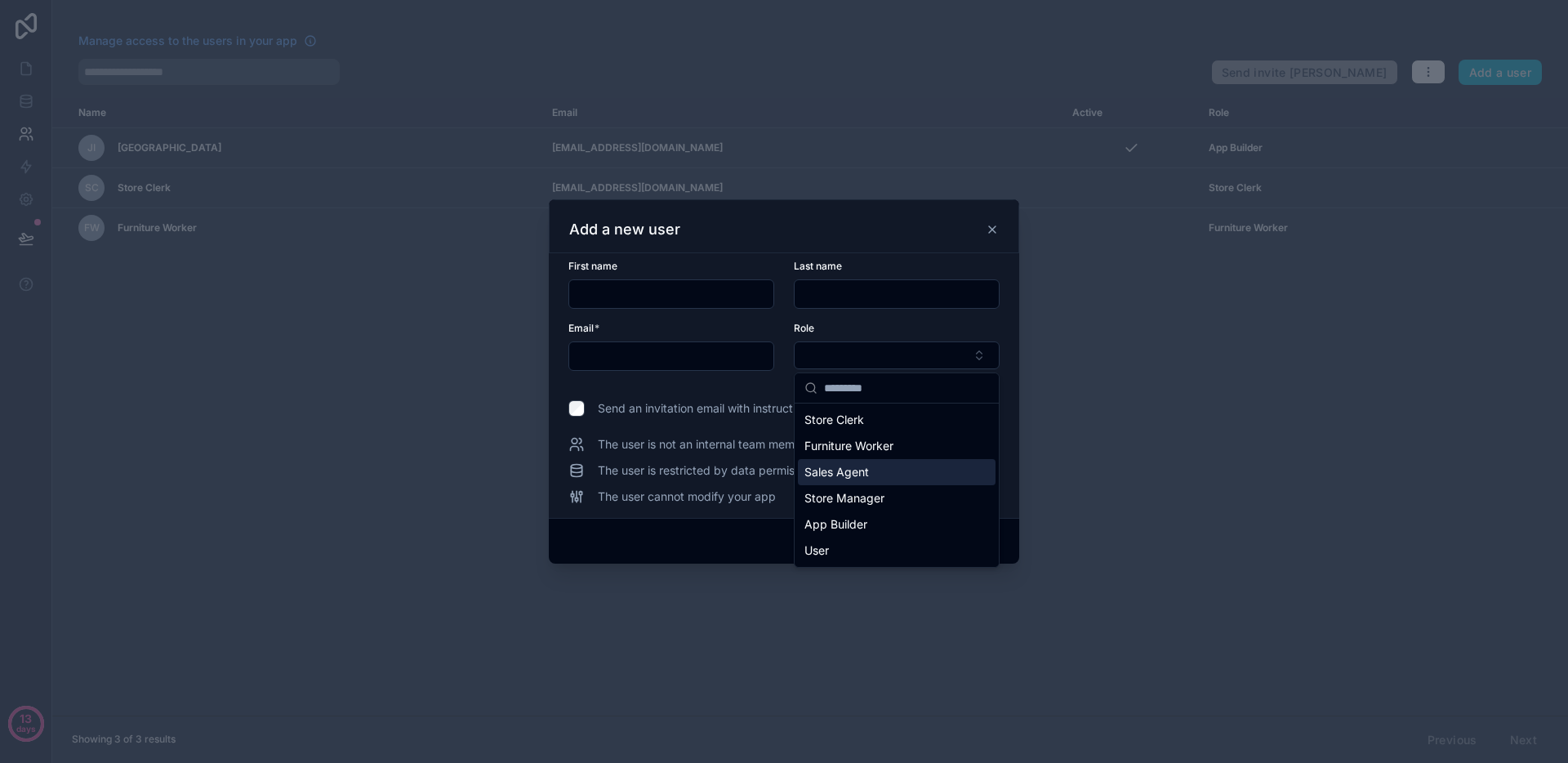
click at [890, 466] on div "Sales Agent" at bounding box center [897, 472] width 198 height 26
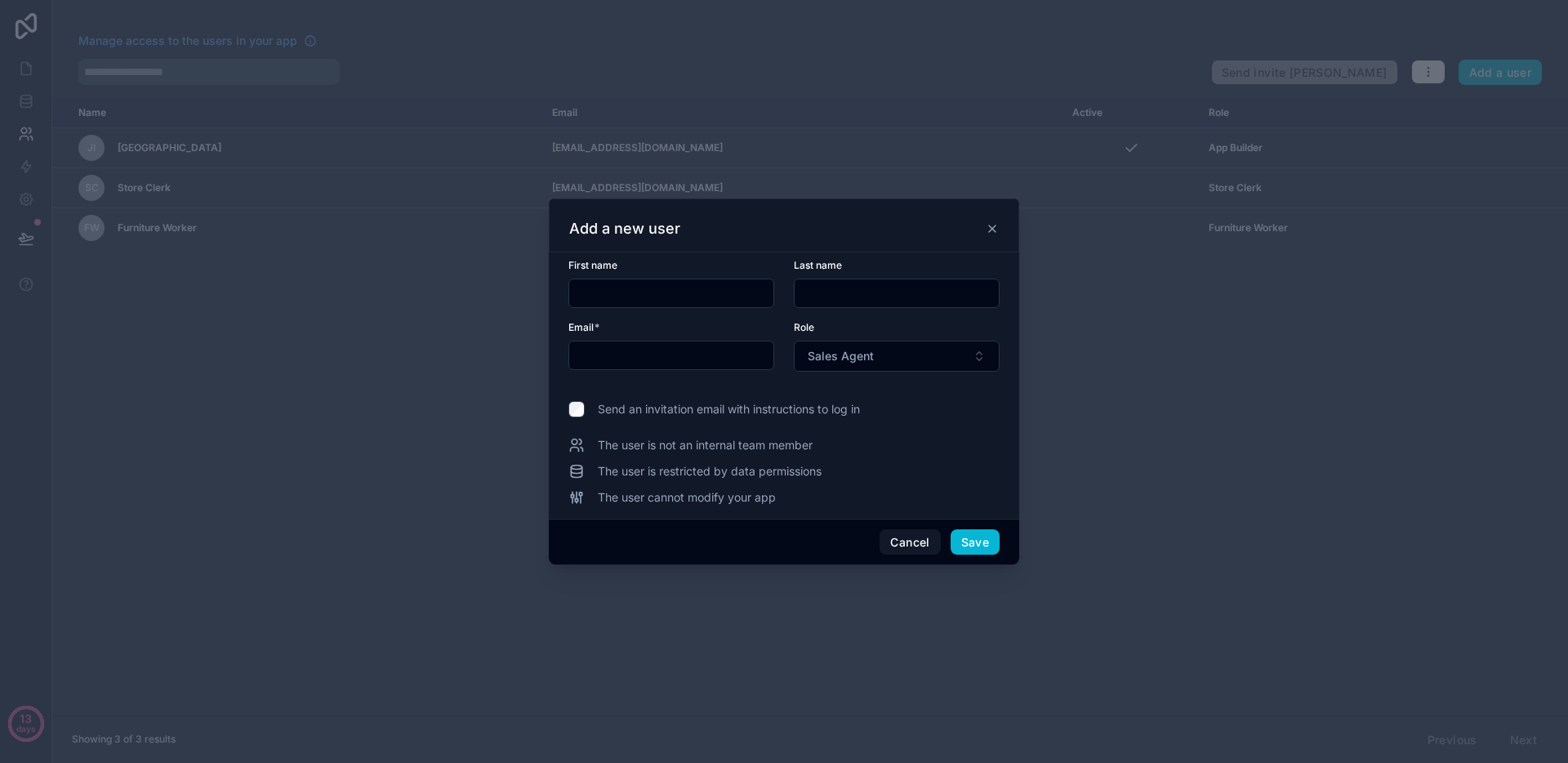
click at [665, 294] on input "text" at bounding box center [671, 293] width 204 height 23
type input "*****"
click at [613, 348] on input "text" at bounding box center [671, 355] width 204 height 23
type input "**********"
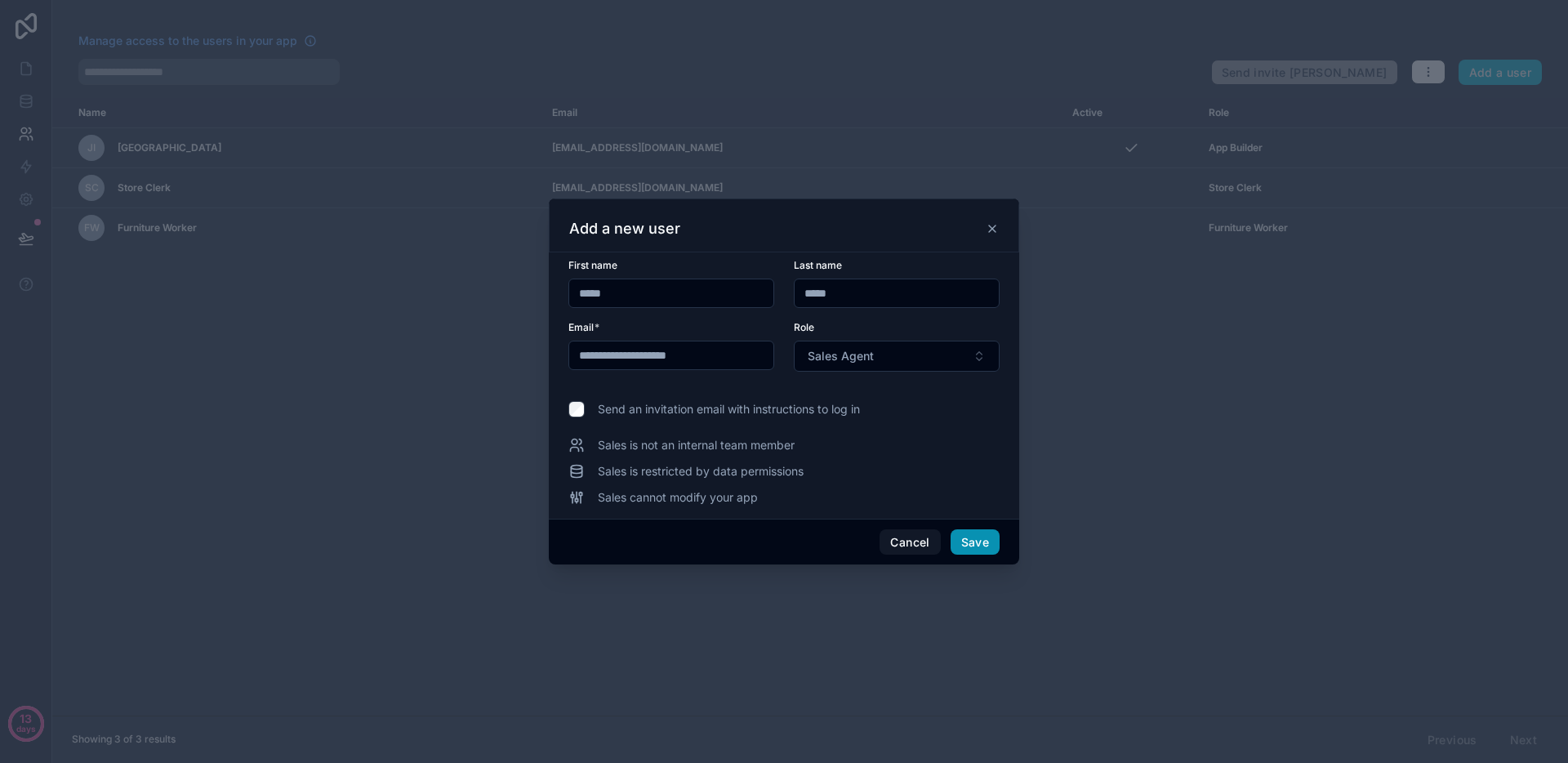
click at [969, 547] on button "Save" at bounding box center [975, 542] width 49 height 26
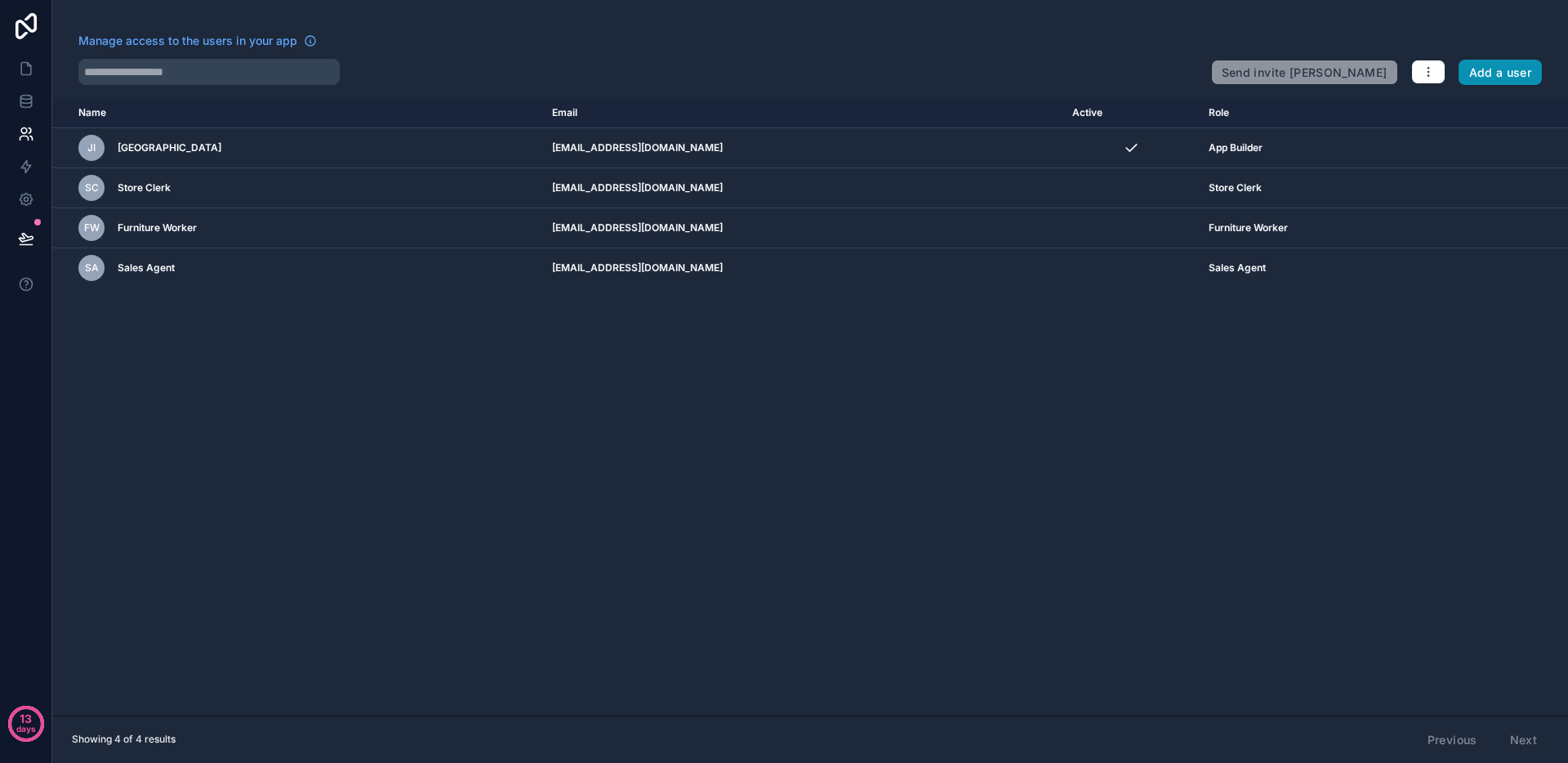
click at [1488, 73] on button "Add a user" at bounding box center [1500, 72] width 84 height 26
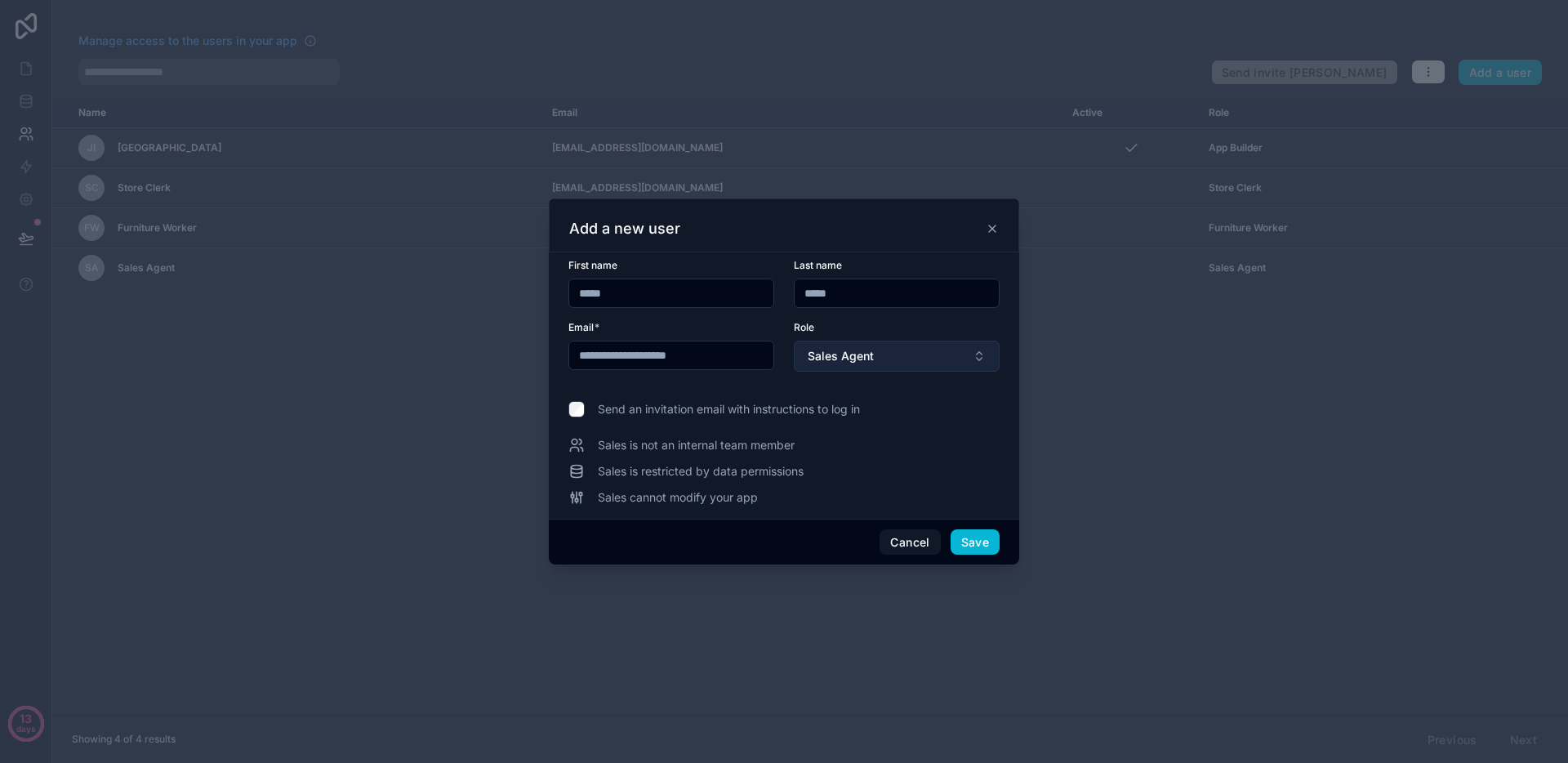
click at [878, 364] on button "Sales Agent" at bounding box center [897, 356] width 206 height 31
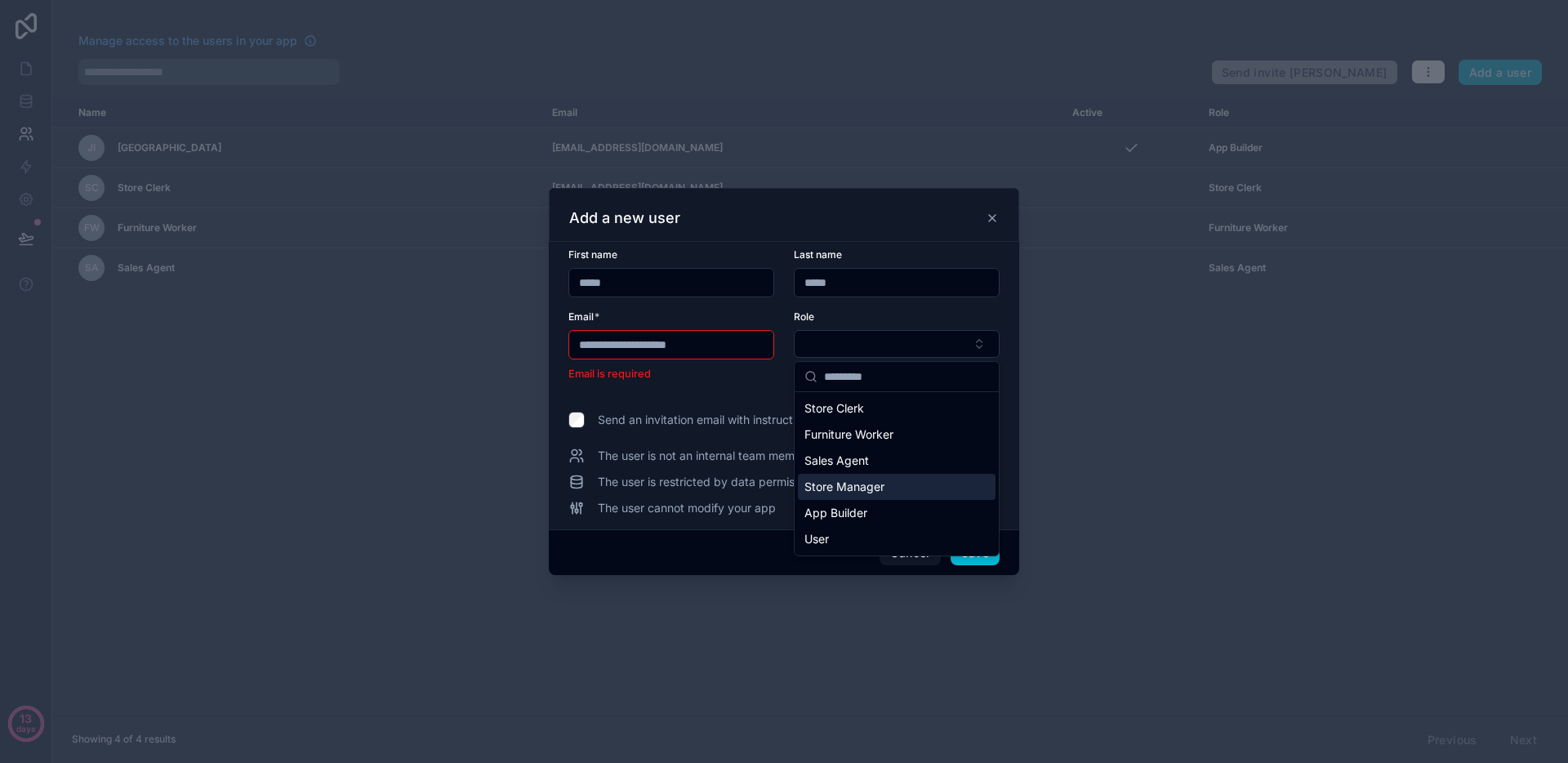
click at [875, 492] on span "Store Manager" at bounding box center [844, 487] width 80 height 16
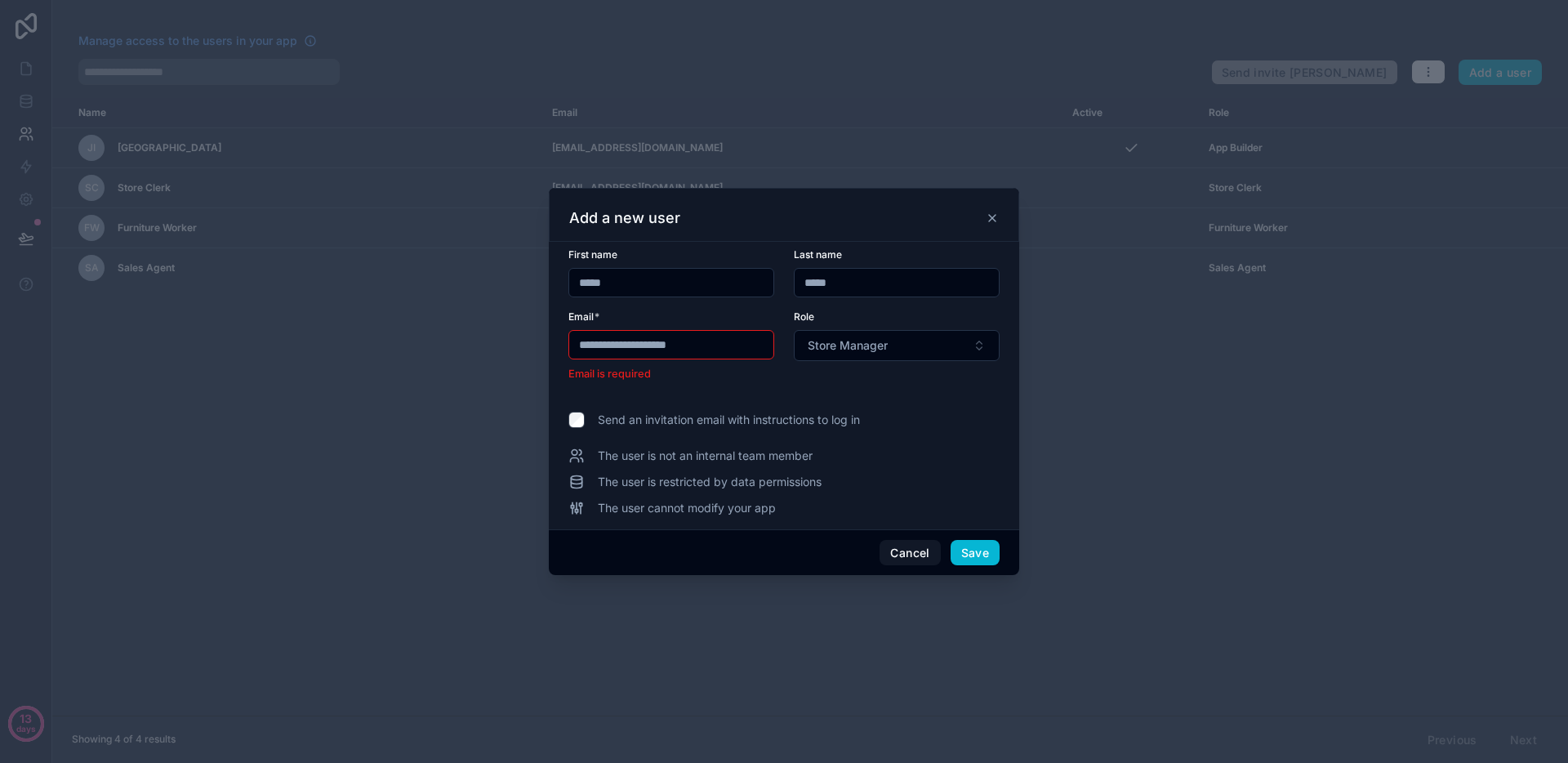
click at [651, 280] on input "*****" at bounding box center [671, 282] width 204 height 23
type input "*****"
type input "*******"
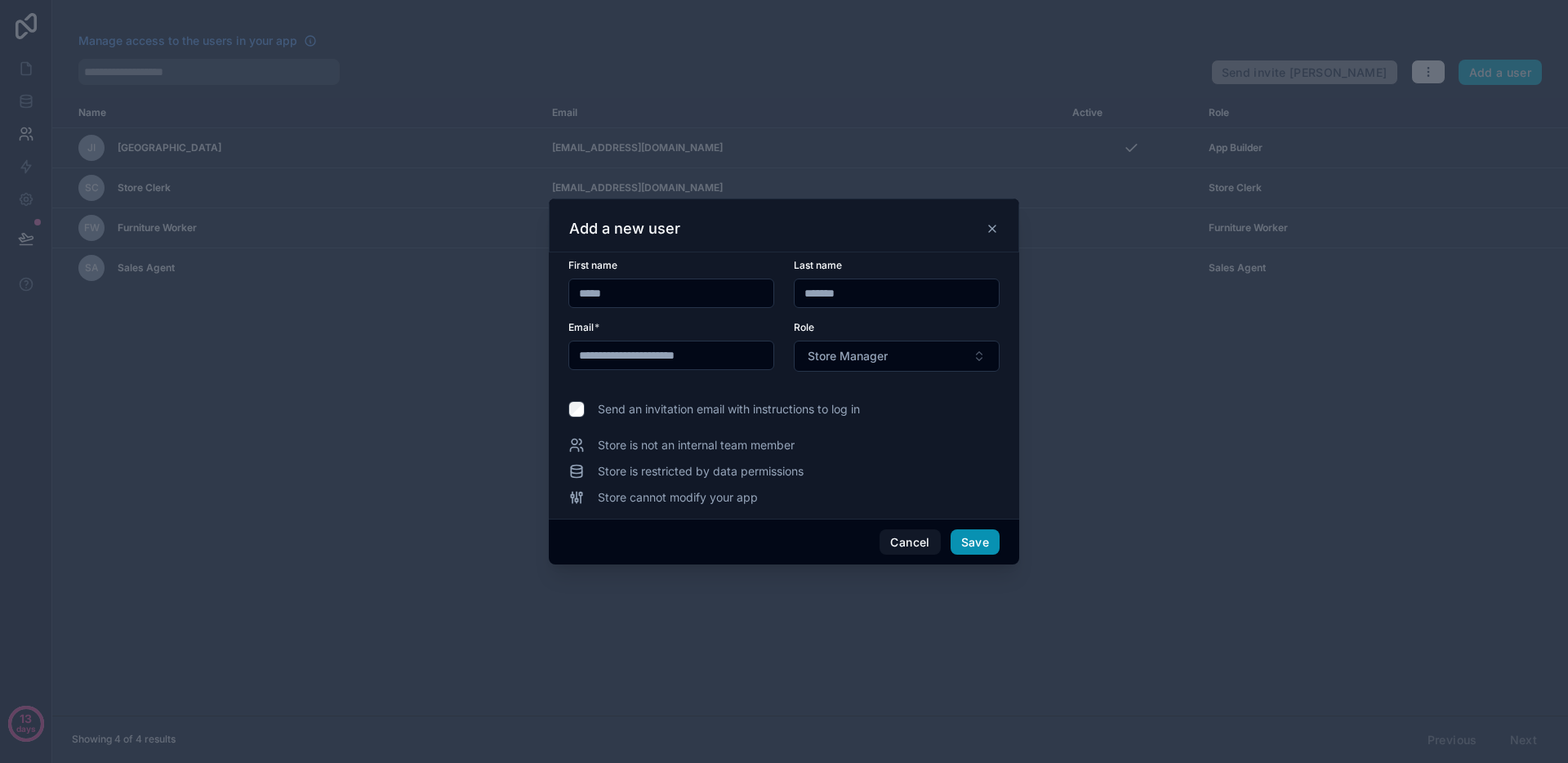
type input "**********"
click at [966, 549] on button "Save" at bounding box center [975, 542] width 49 height 26
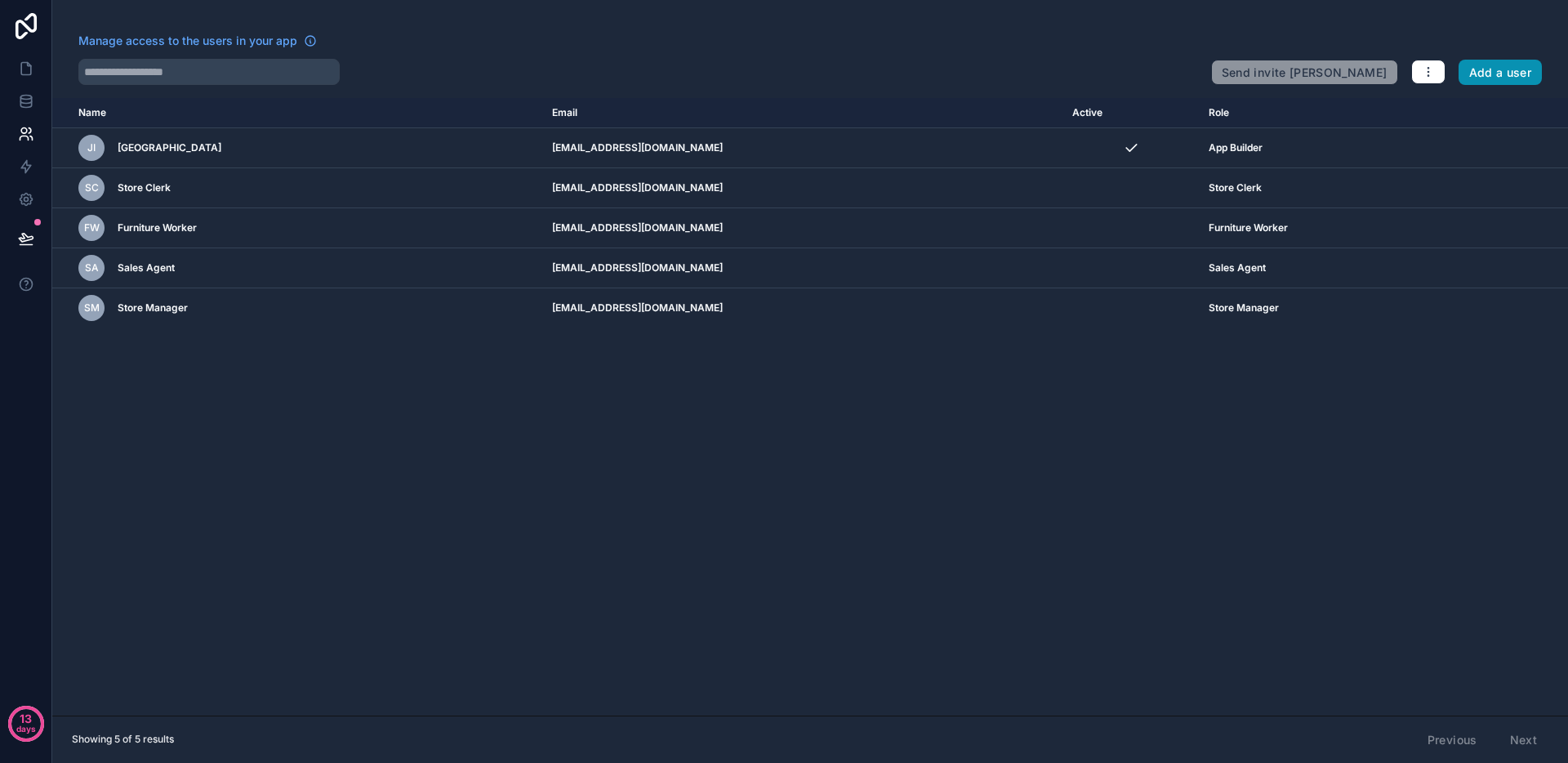
click at [1488, 62] on button "Add a user" at bounding box center [1500, 72] width 84 height 26
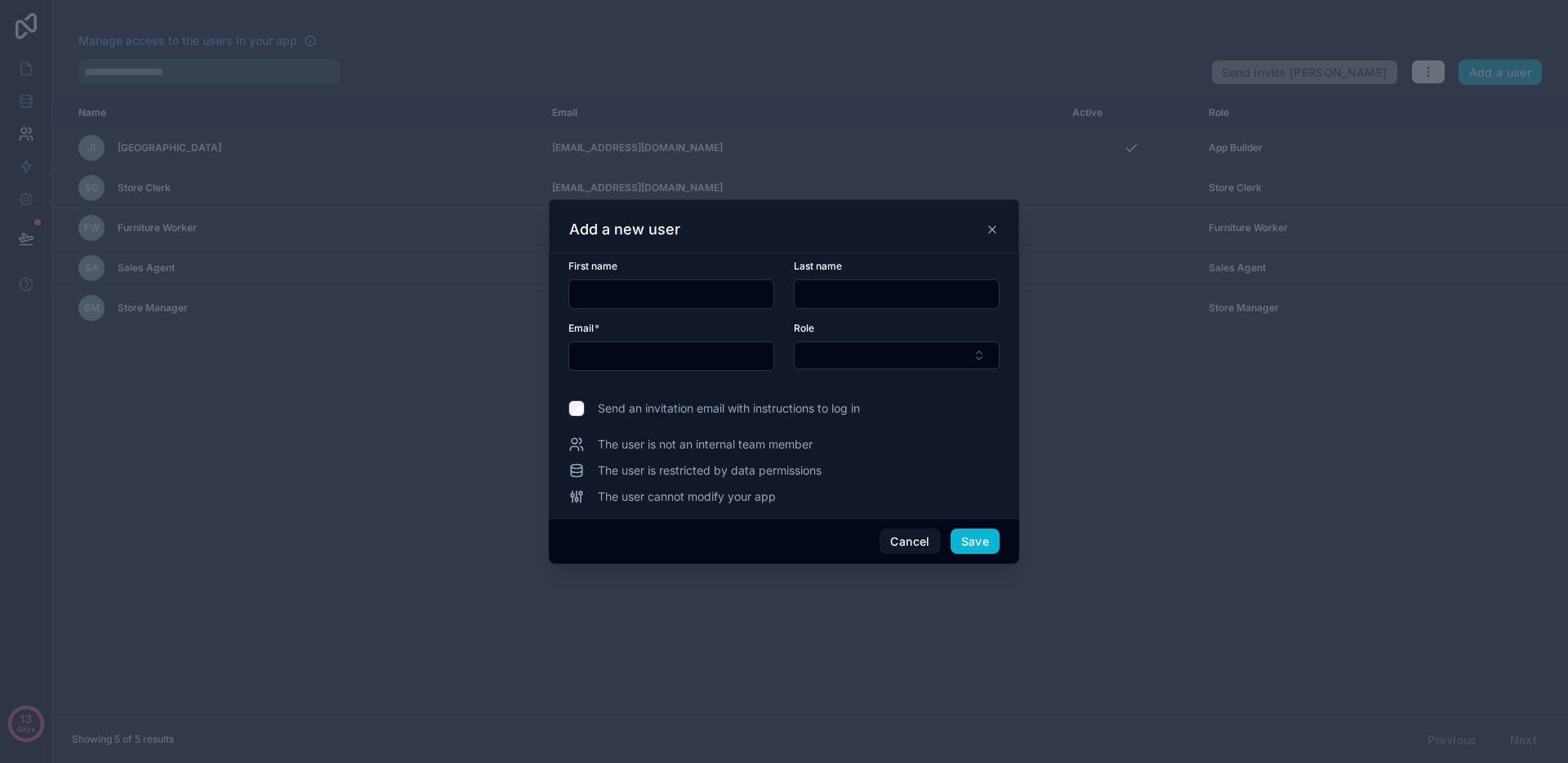
click at [660, 296] on input "text" at bounding box center [671, 294] width 204 height 23
click at [821, 358] on button "Select Button" at bounding box center [897, 355] width 206 height 28
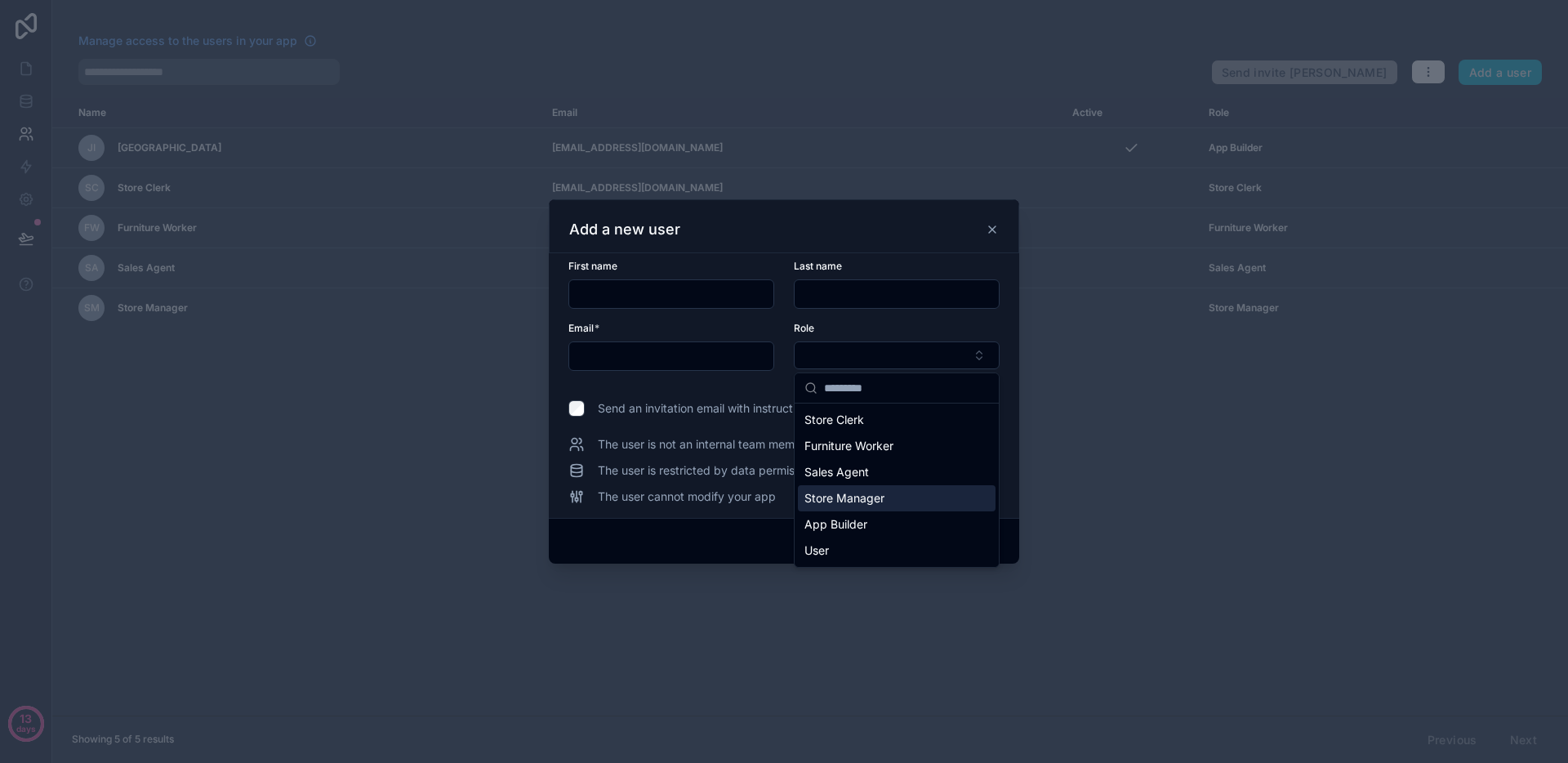
click at [695, 534] on div "Cancel Save" at bounding box center [784, 541] width 471 height 47
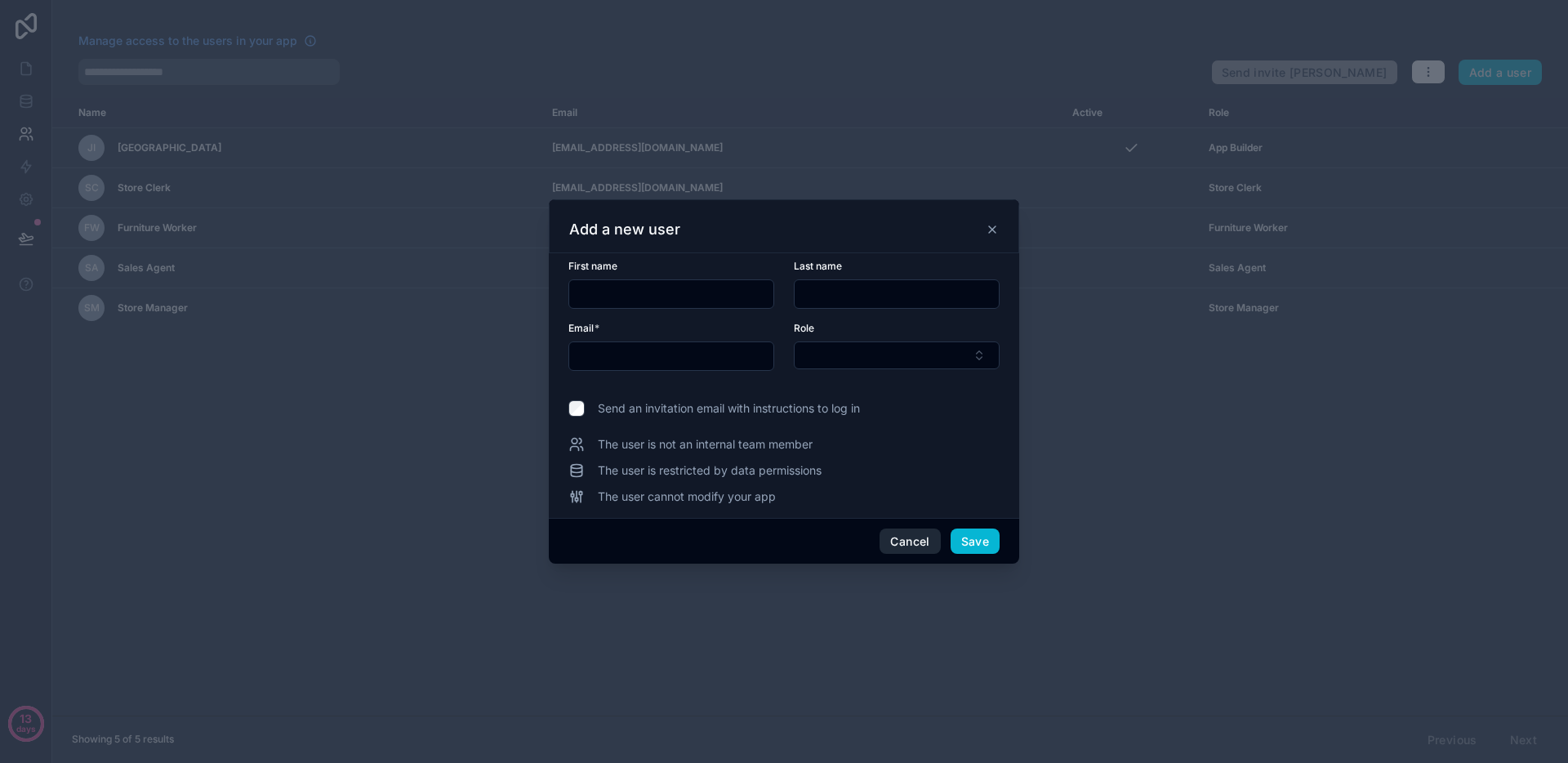
click at [925, 550] on button "Cancel" at bounding box center [910, 541] width 60 height 26
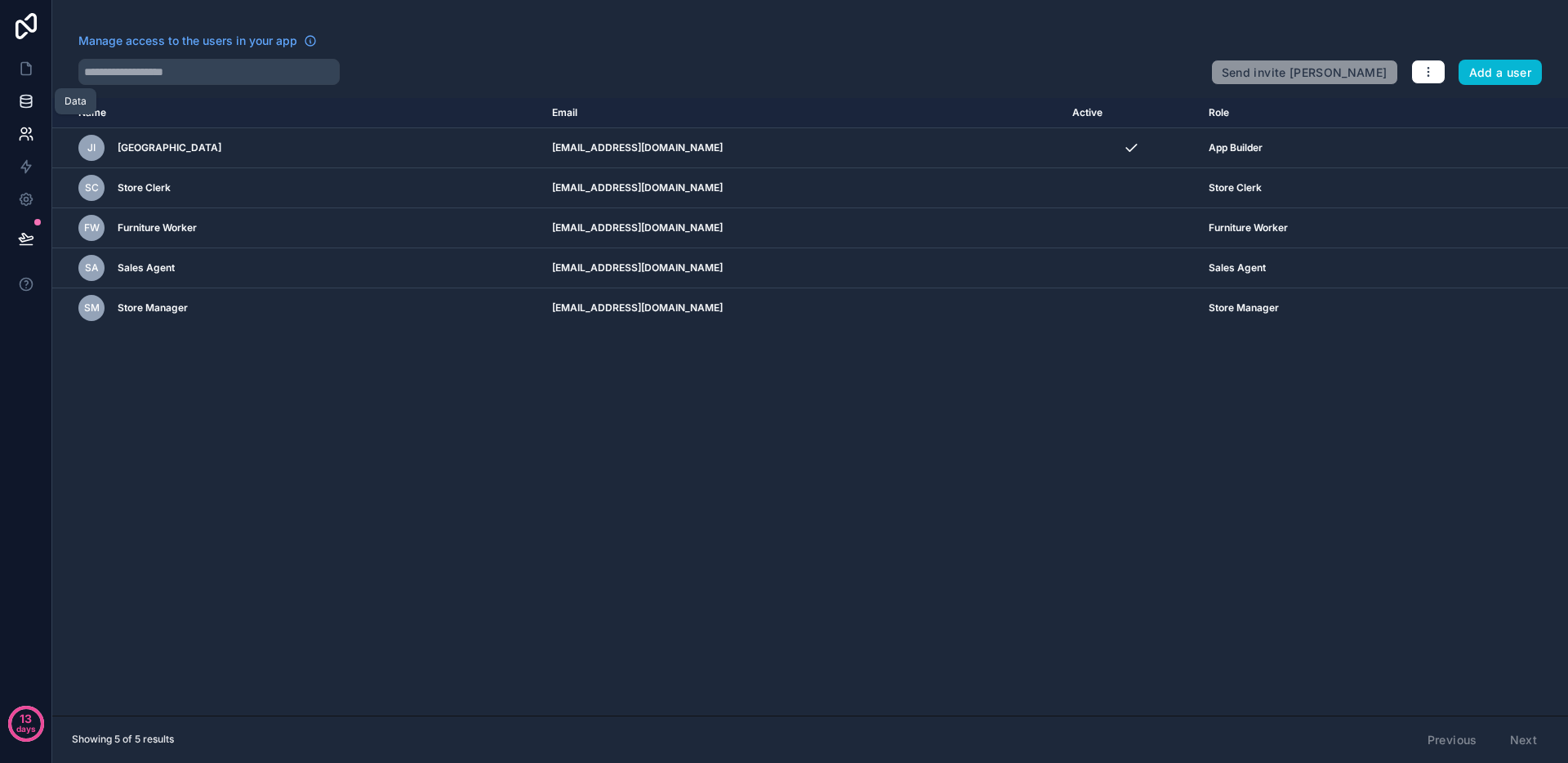
click at [39, 109] on link at bounding box center [25, 101] width 52 height 32
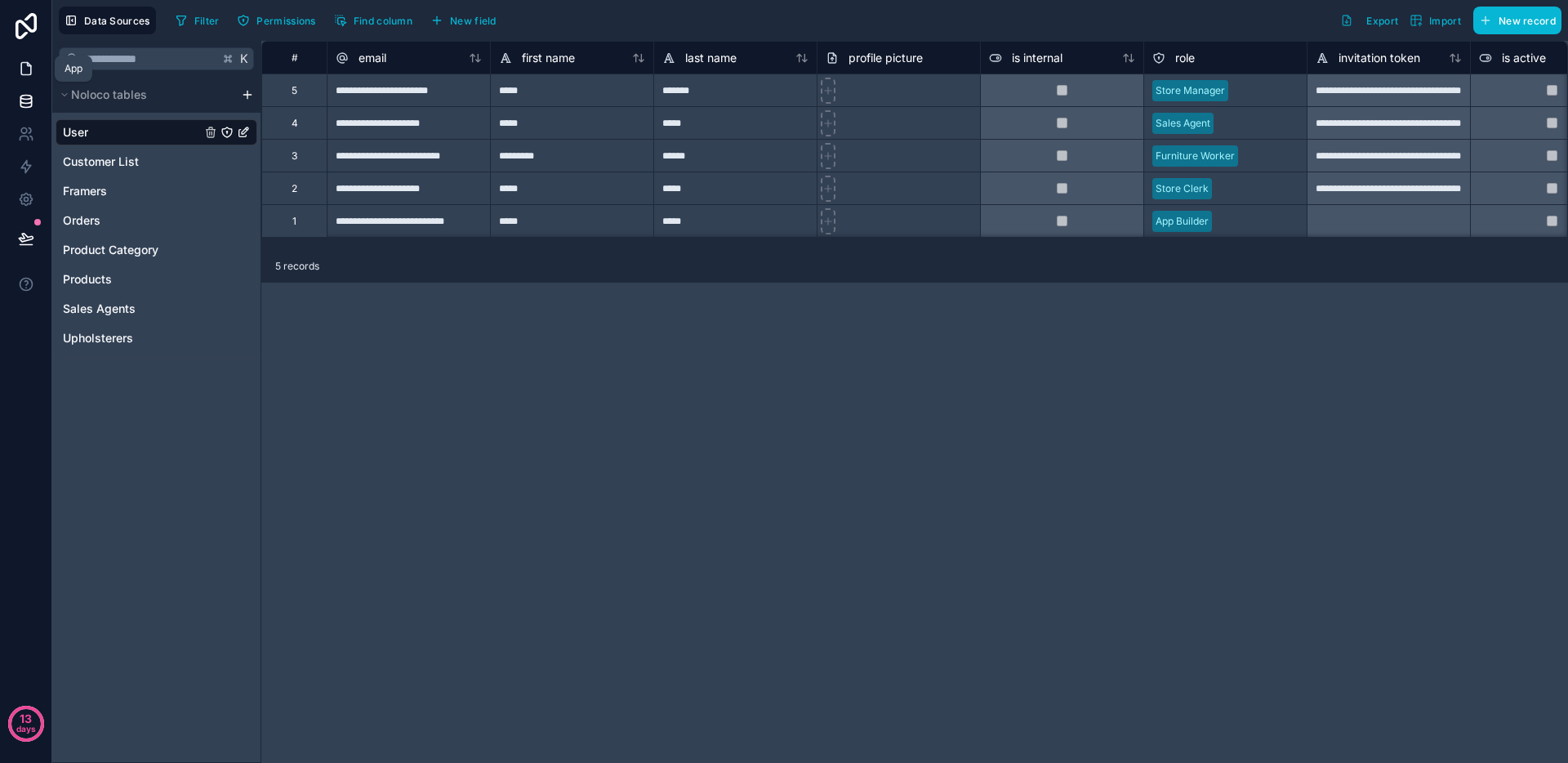
click at [37, 75] on link at bounding box center [25, 69] width 52 height 32
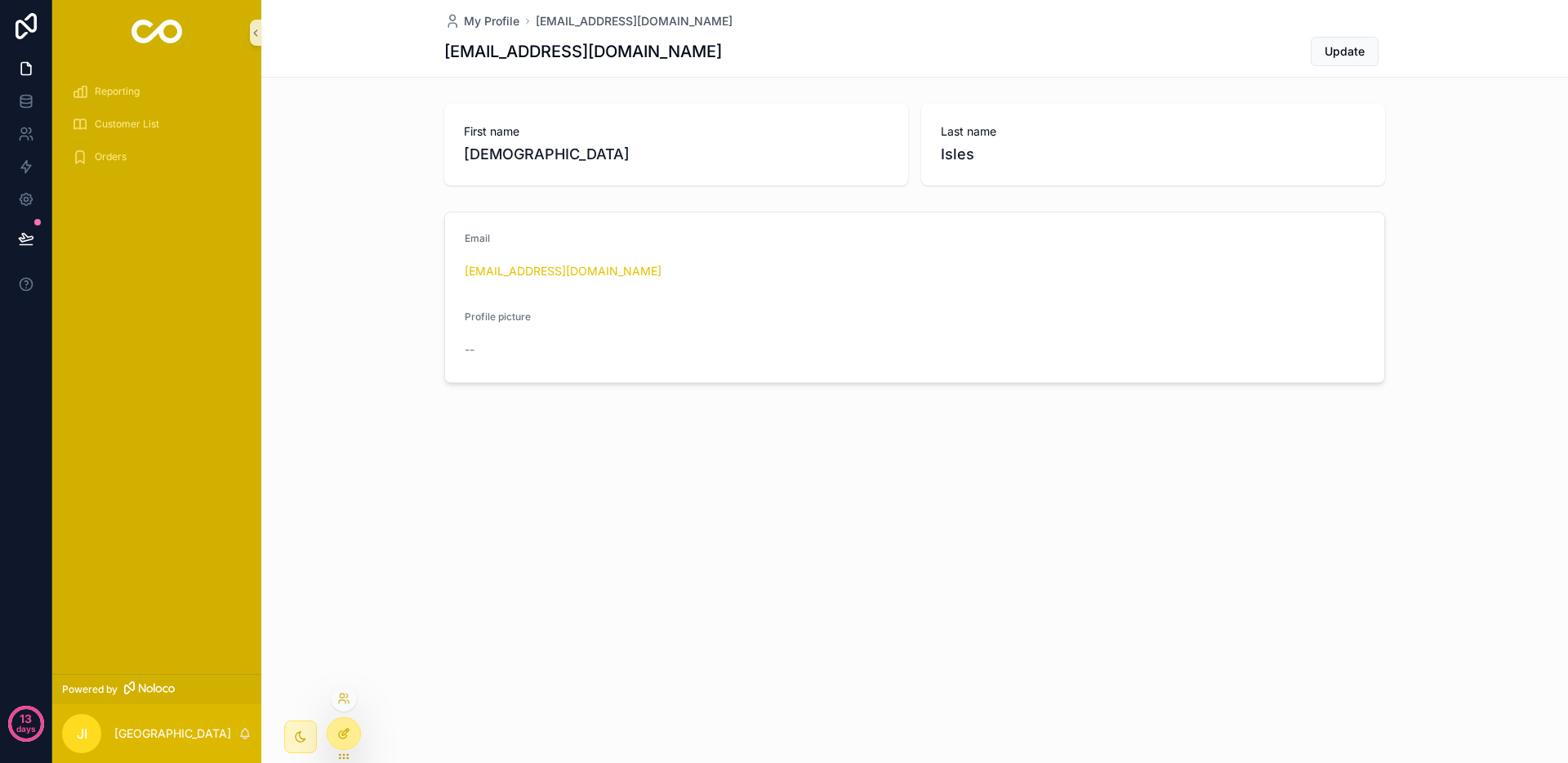
click at [351, 728] on div at bounding box center [344, 733] width 32 height 31
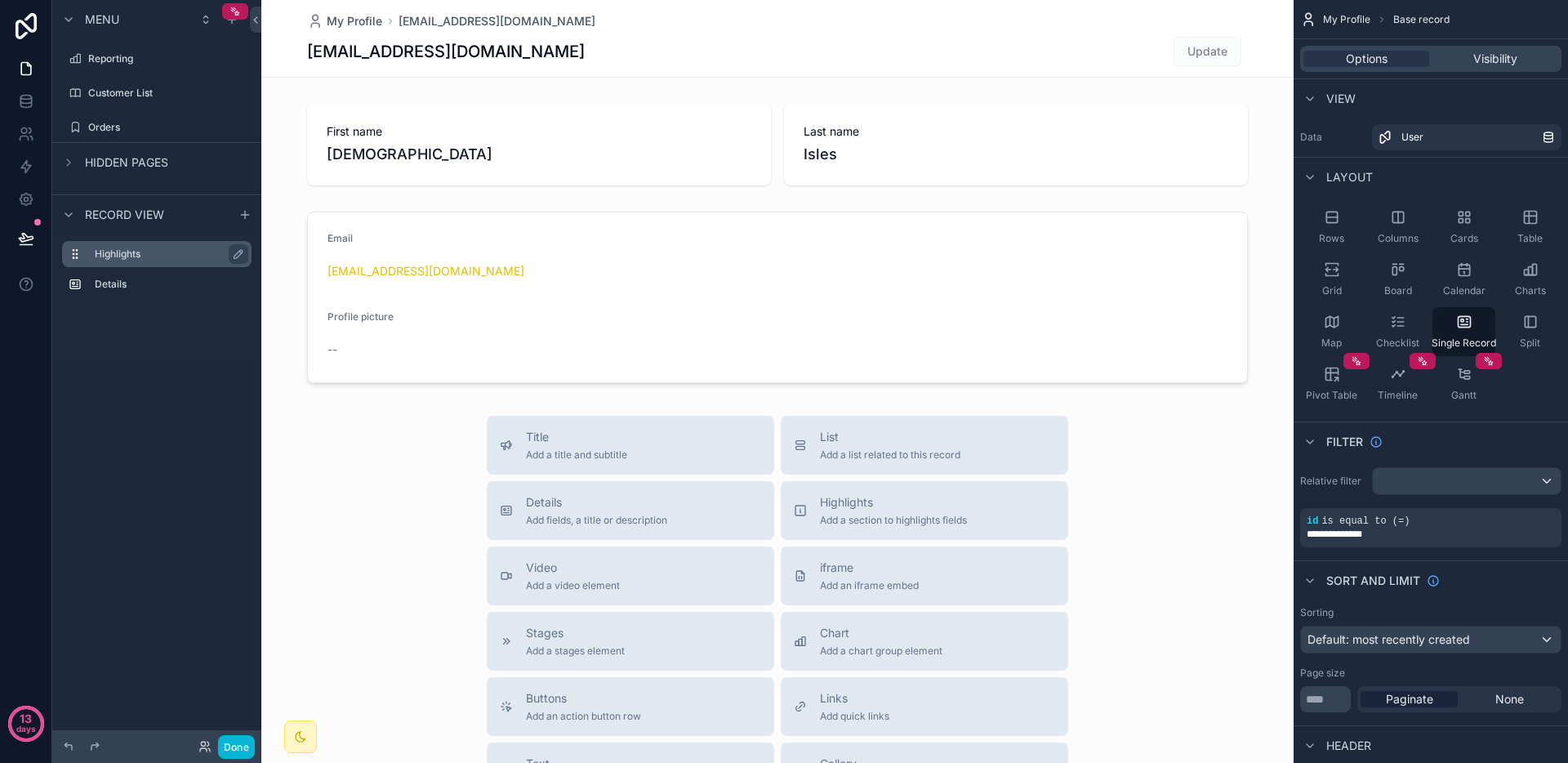
click at [127, 249] on label "Highlights" at bounding box center [166, 253] width 144 height 13
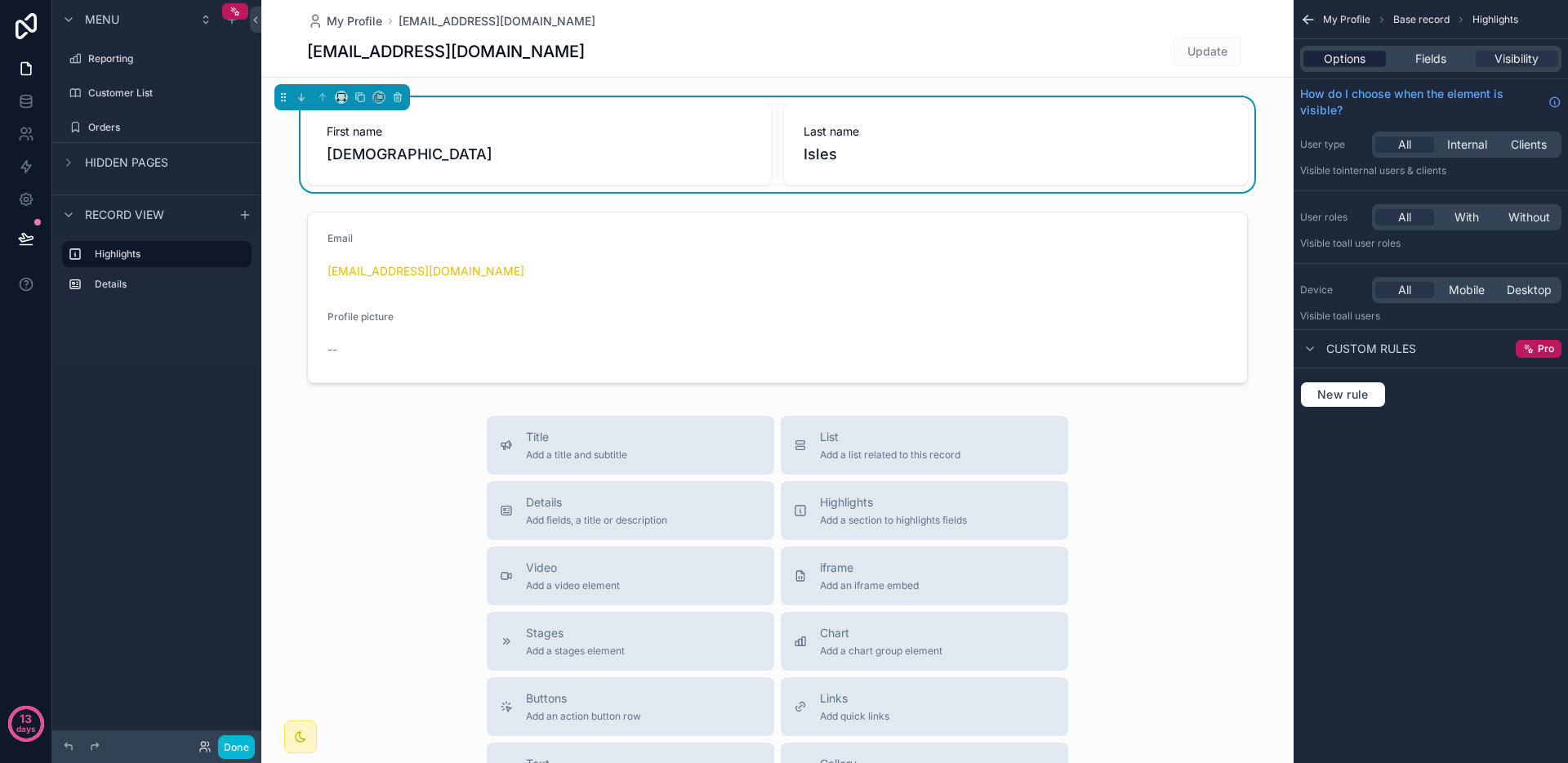
click at [1361, 59] on span "Options" at bounding box center [1345, 59] width 42 height 16
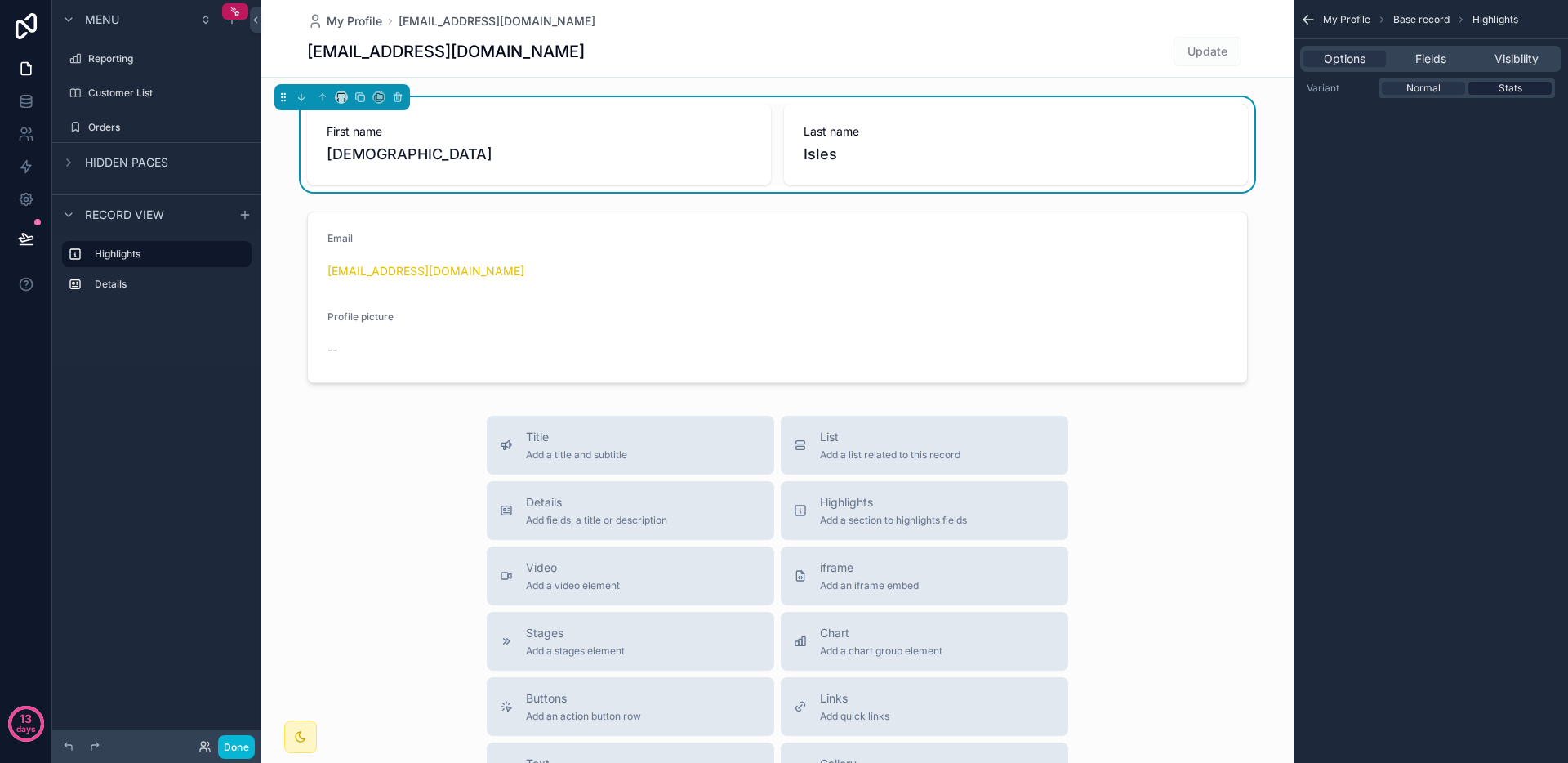
click at [1517, 83] on span "Stats" at bounding box center [1511, 88] width 24 height 13
click at [1439, 88] on span "Normal" at bounding box center [1424, 88] width 34 height 13
click at [1507, 90] on span "Stats" at bounding box center [1511, 88] width 24 height 13
click at [1427, 91] on span "Normal" at bounding box center [1424, 88] width 34 height 13
click at [1427, 65] on span "Fields" at bounding box center [1430, 59] width 31 height 16
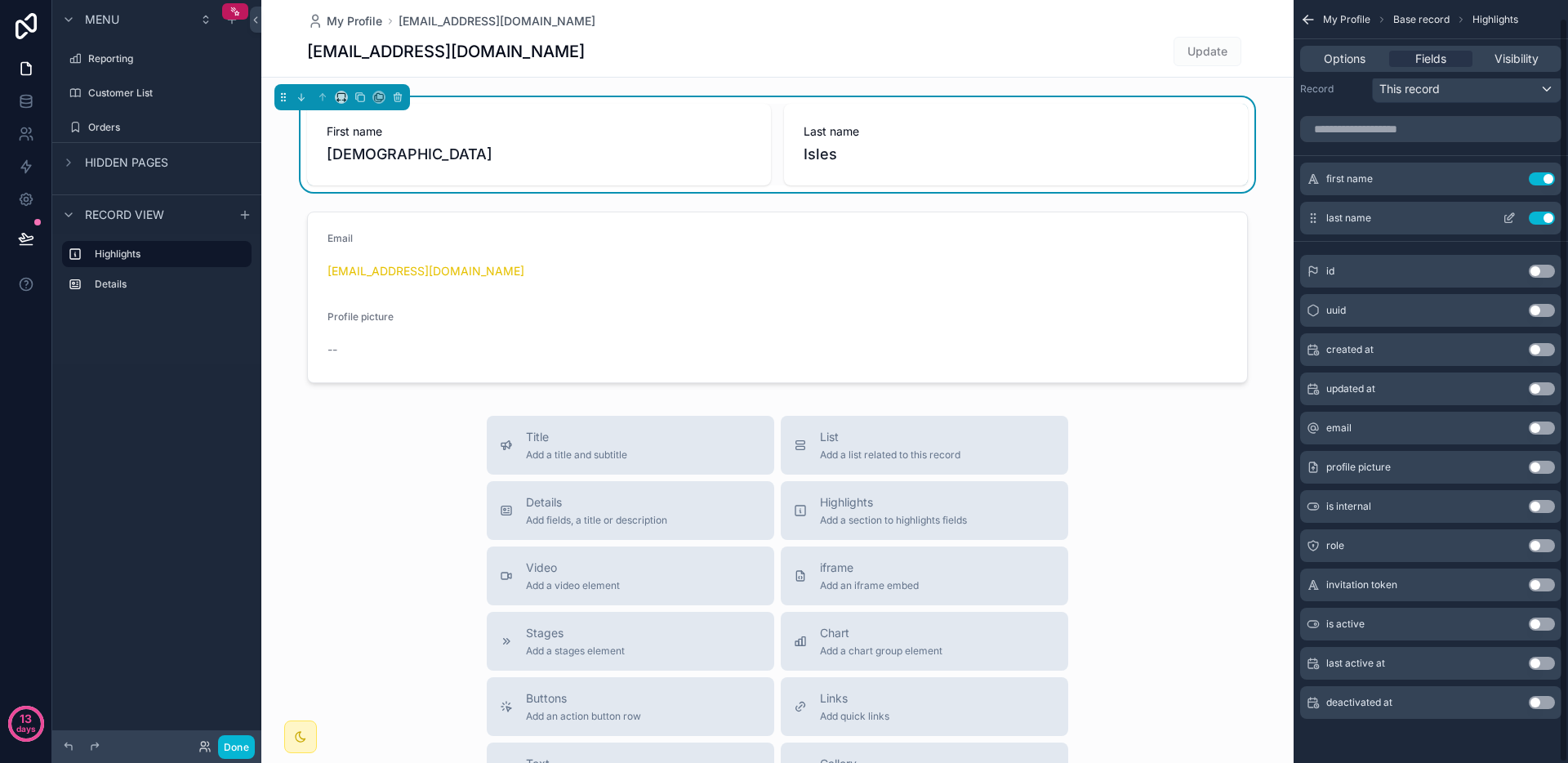
scroll to position [19, 0]
click at [102, 130] on label "Orders" at bounding box center [154, 127] width 131 height 13
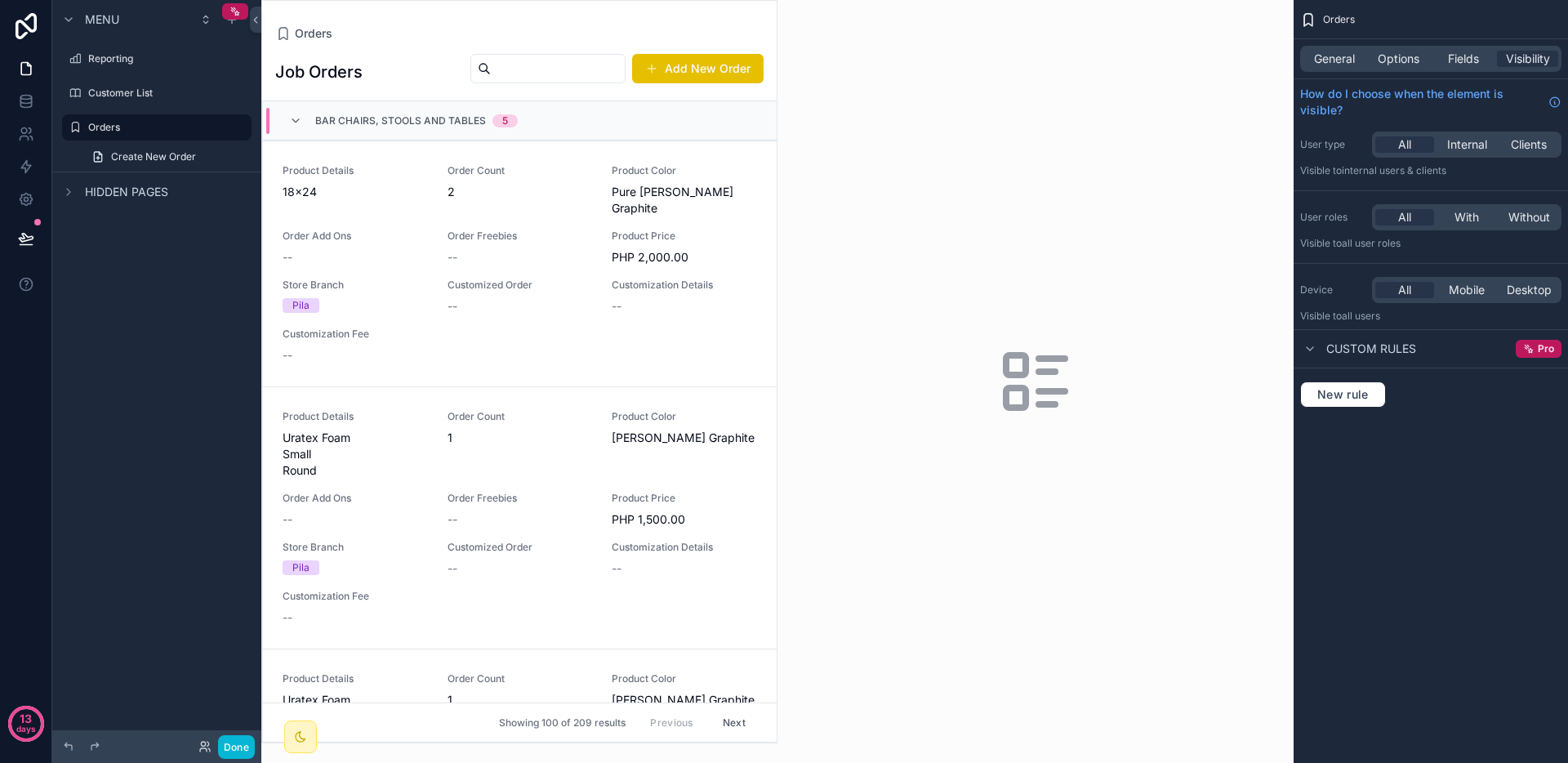
click at [478, 123] on span "Bar Chairs, Stools and Tables" at bounding box center [400, 121] width 171 height 13
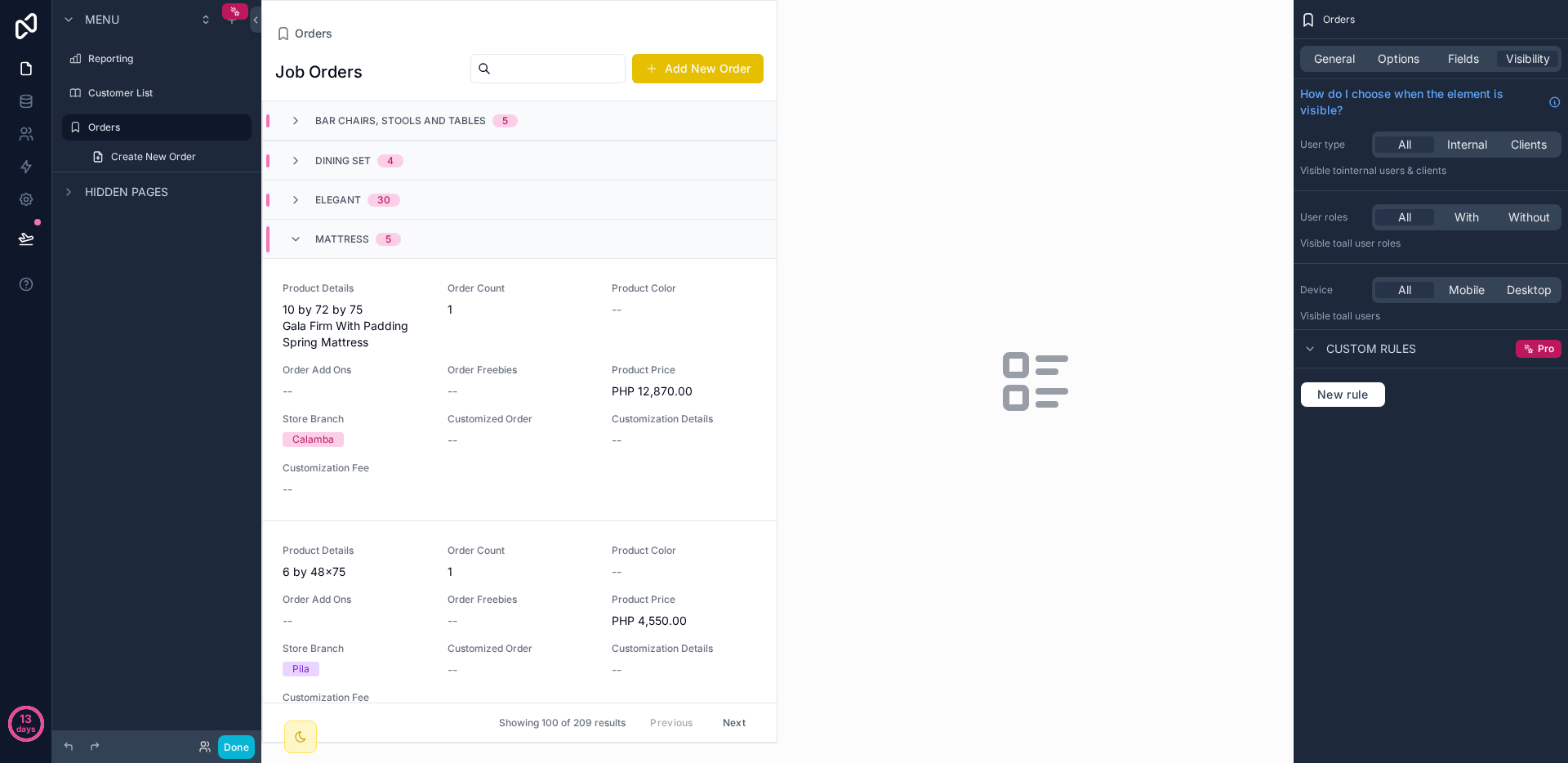
click at [415, 226] on div "Mattress 5" at bounding box center [345, 239] width 151 height 26
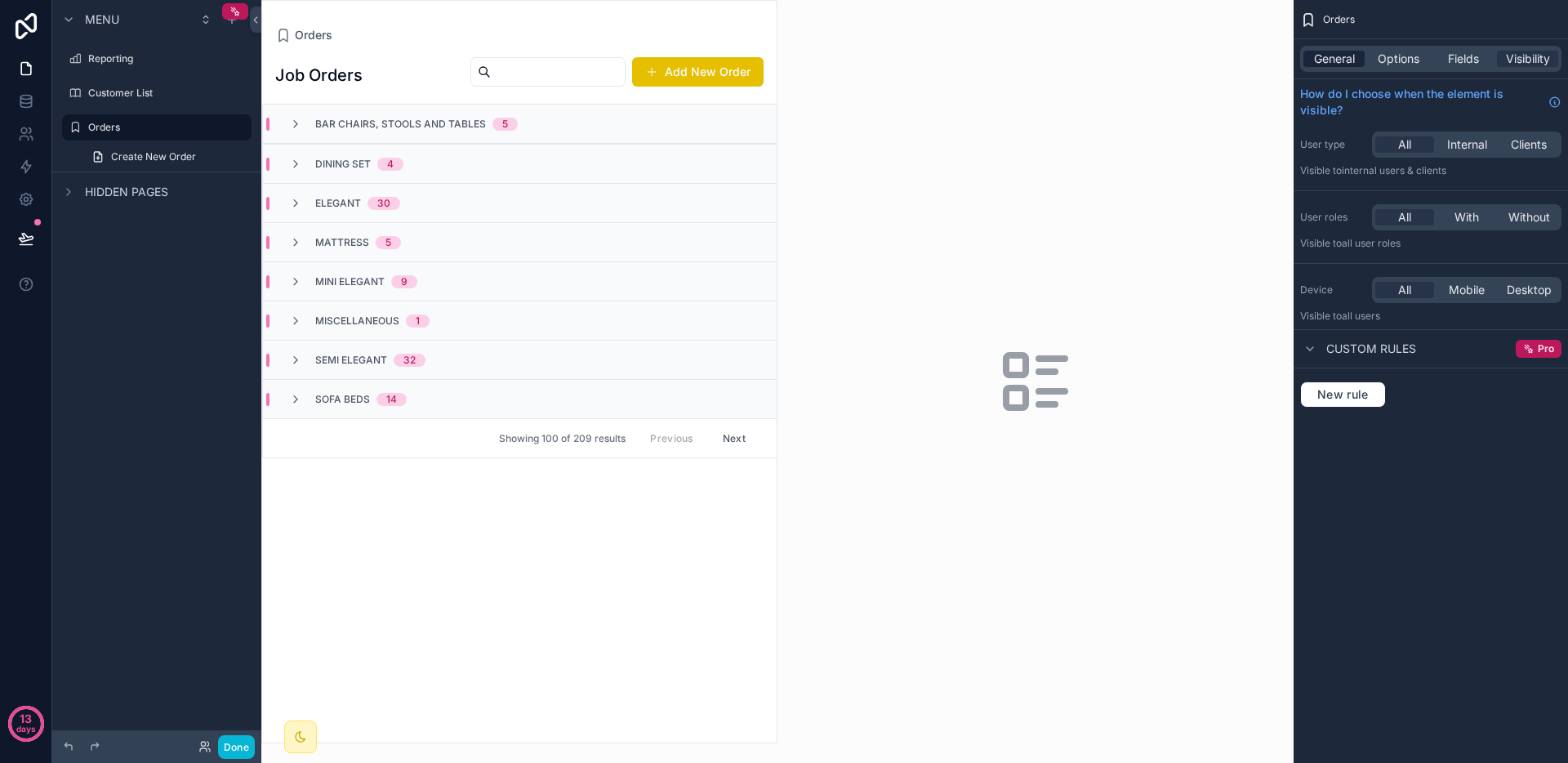
click at [1345, 63] on span "General" at bounding box center [1334, 59] width 41 height 16
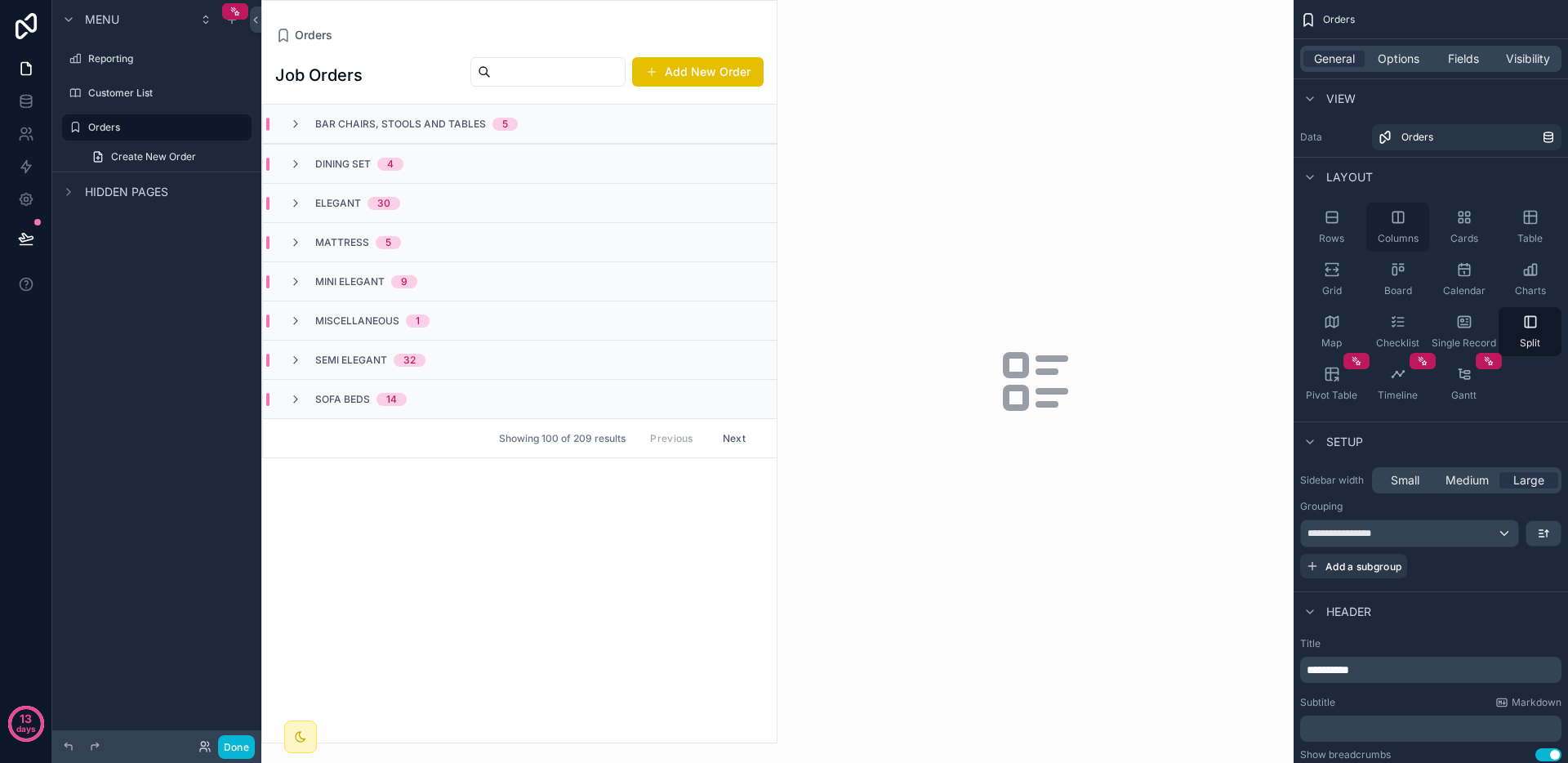
click at [1394, 204] on div "Columns" at bounding box center [1398, 227] width 63 height 49
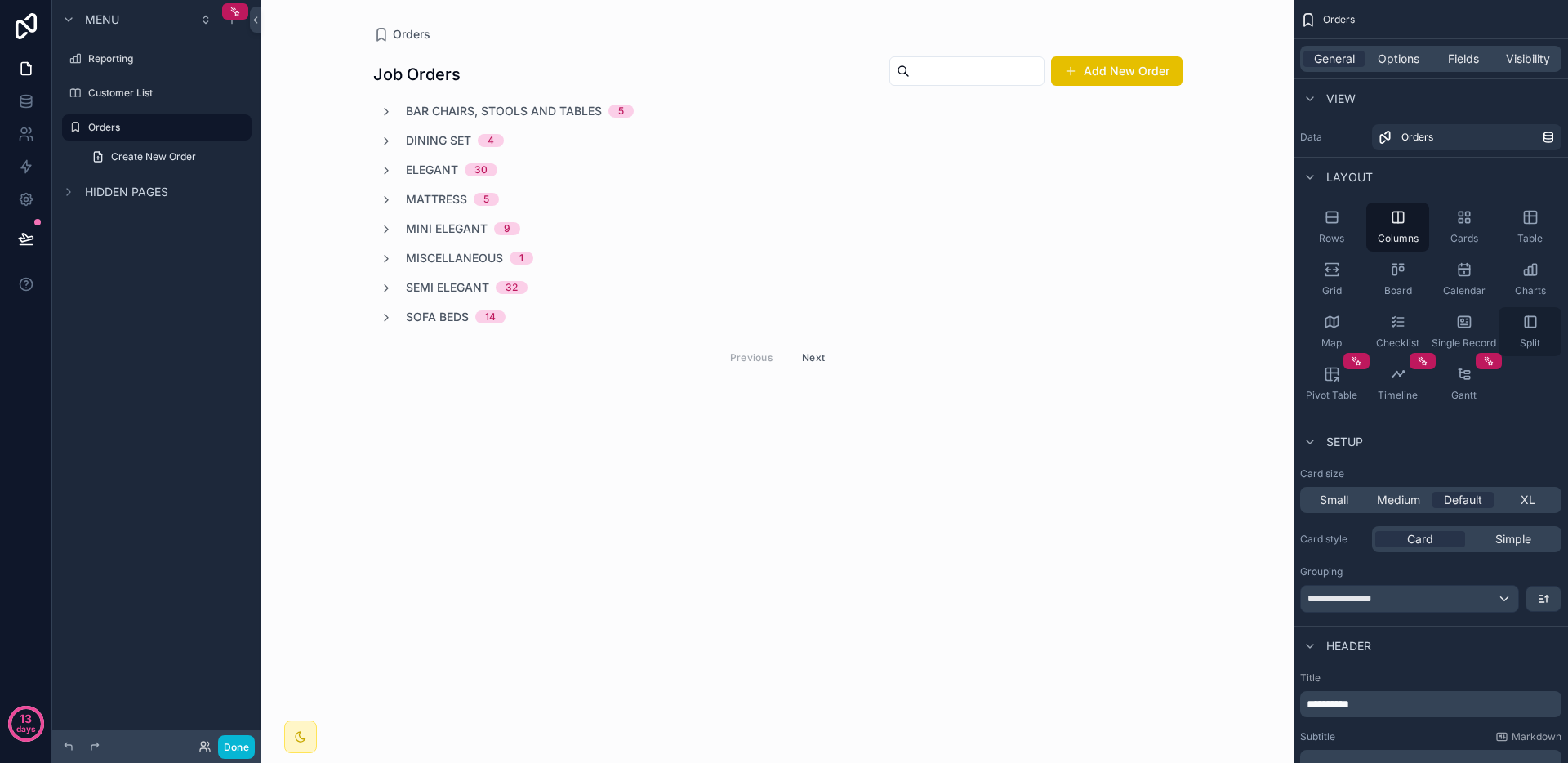
click at [1522, 314] on icon "scrollable content" at bounding box center [1530, 321] width 16 height 16
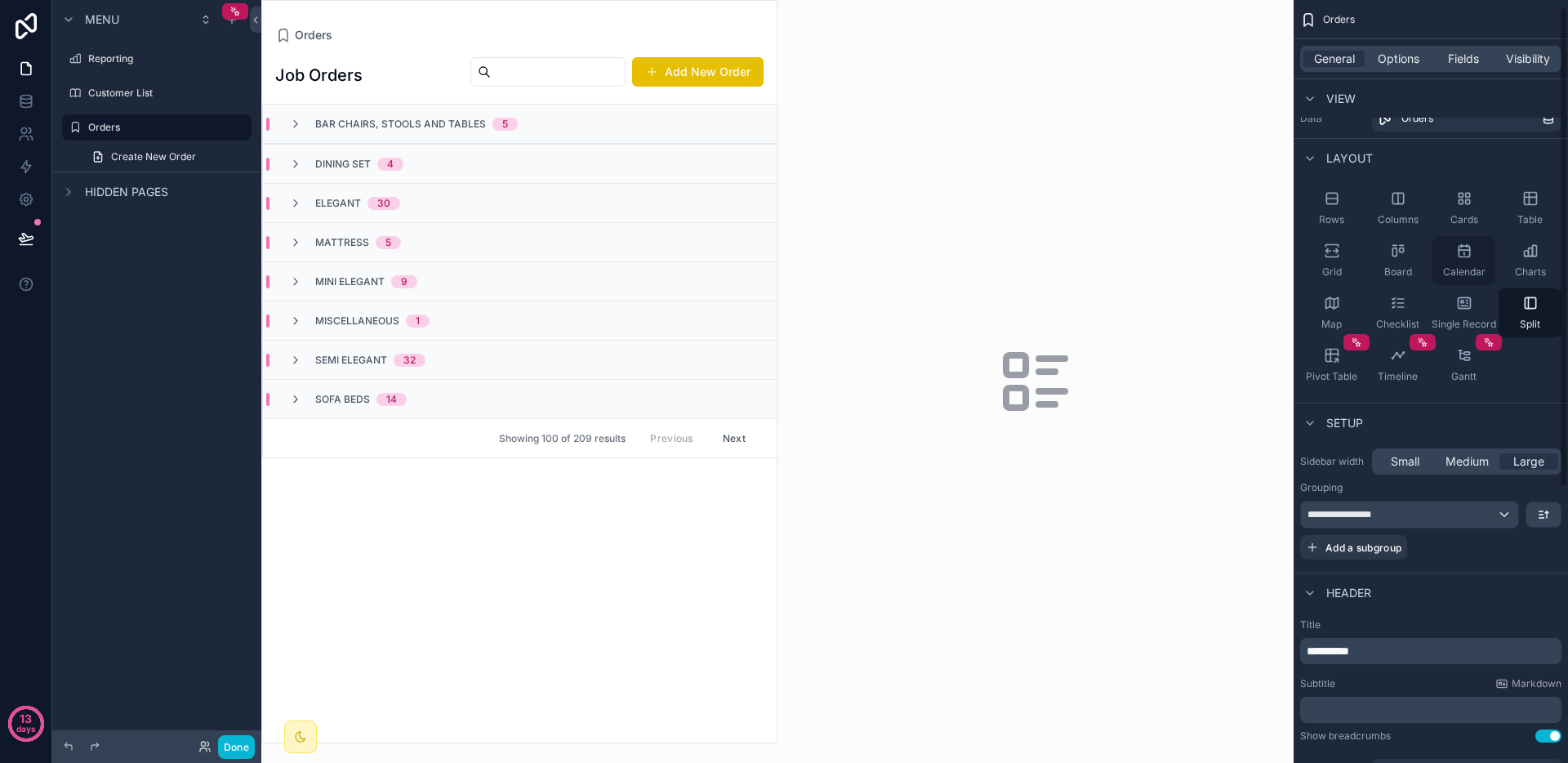
scroll to position [166, 0]
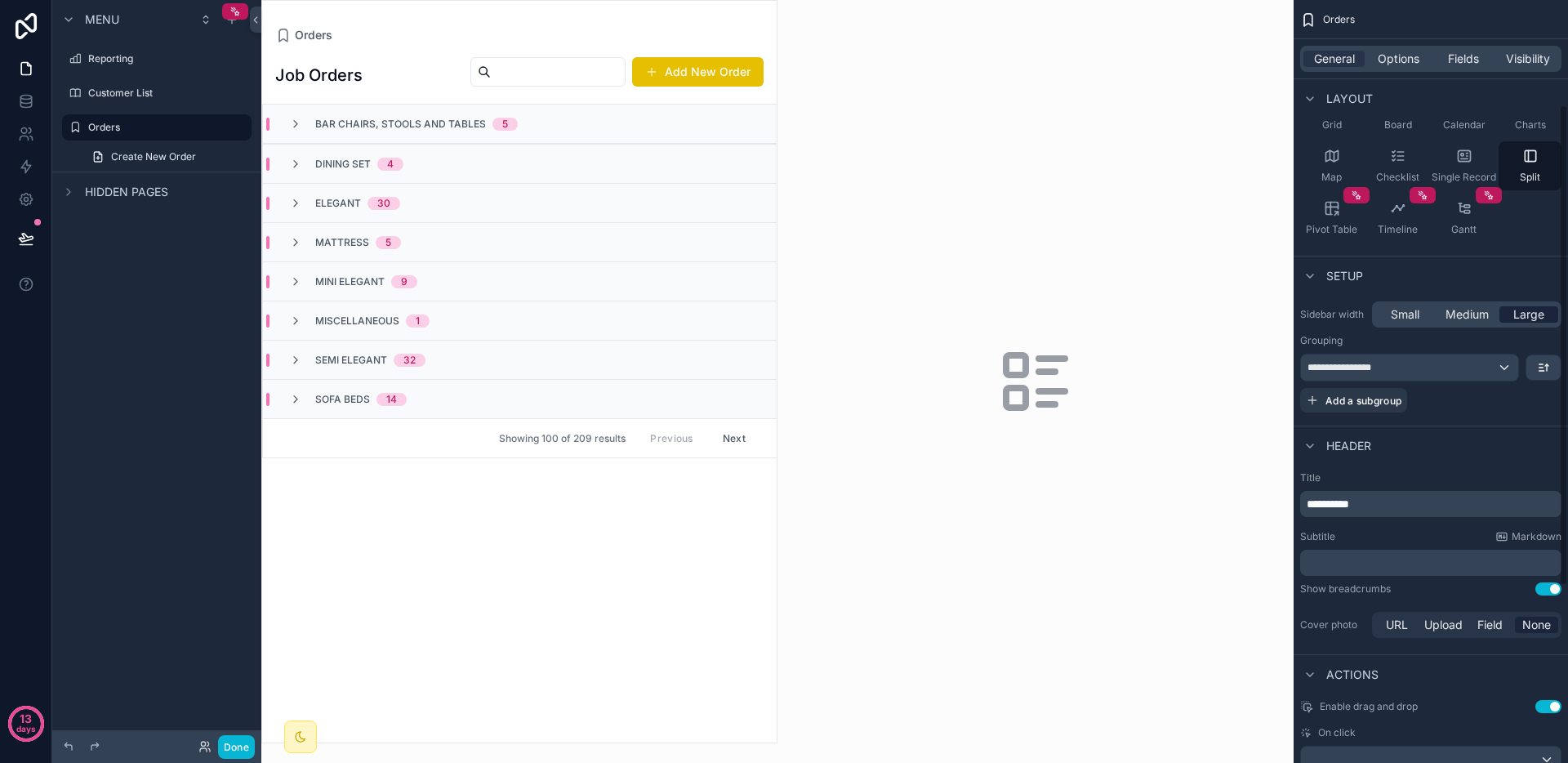
click at [1520, 315] on span "Large" at bounding box center [1529, 314] width 31 height 16
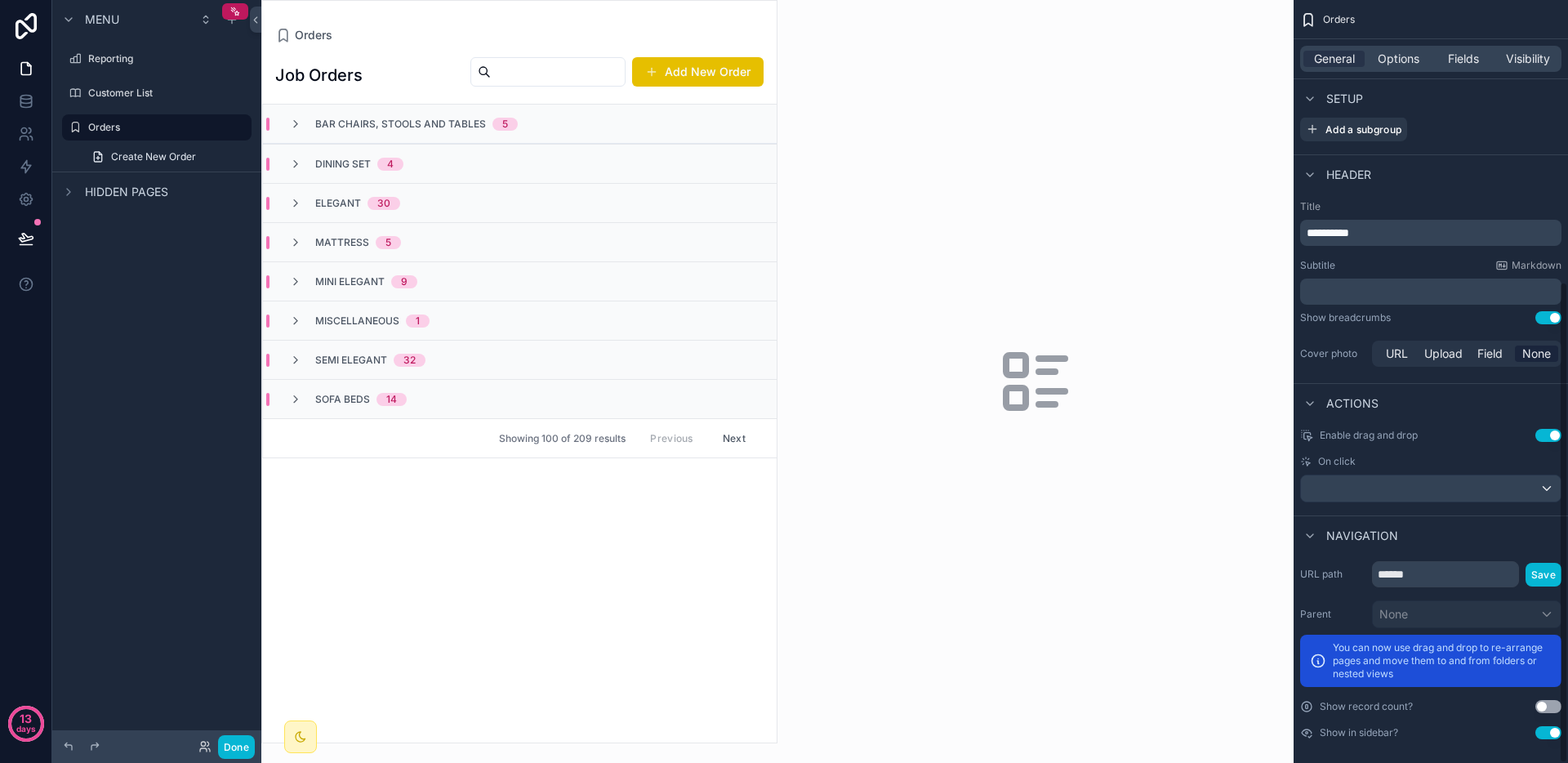
scroll to position [446, 0]
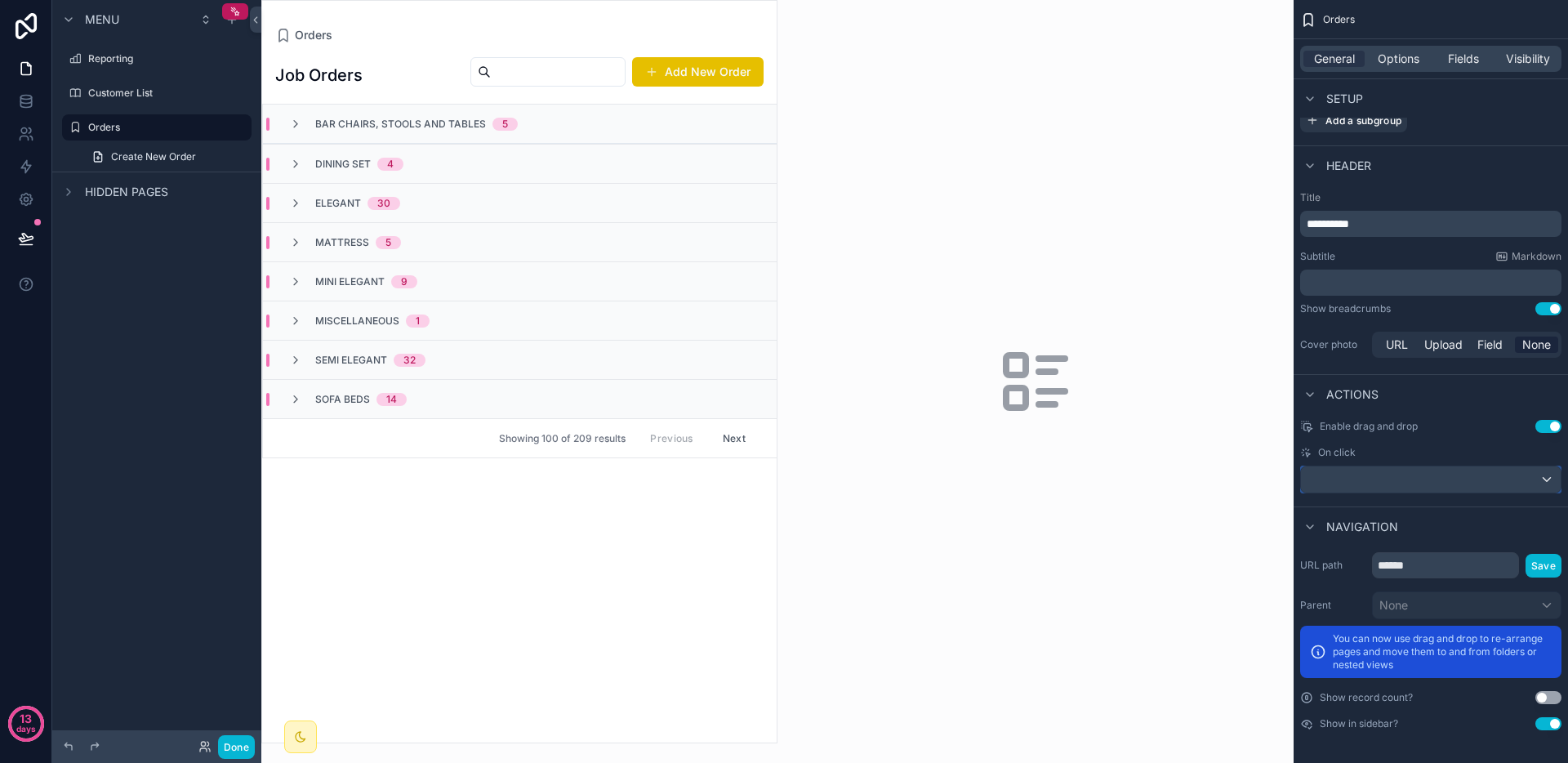
click at [1401, 489] on div "scrollable content" at bounding box center [1431, 479] width 260 height 26
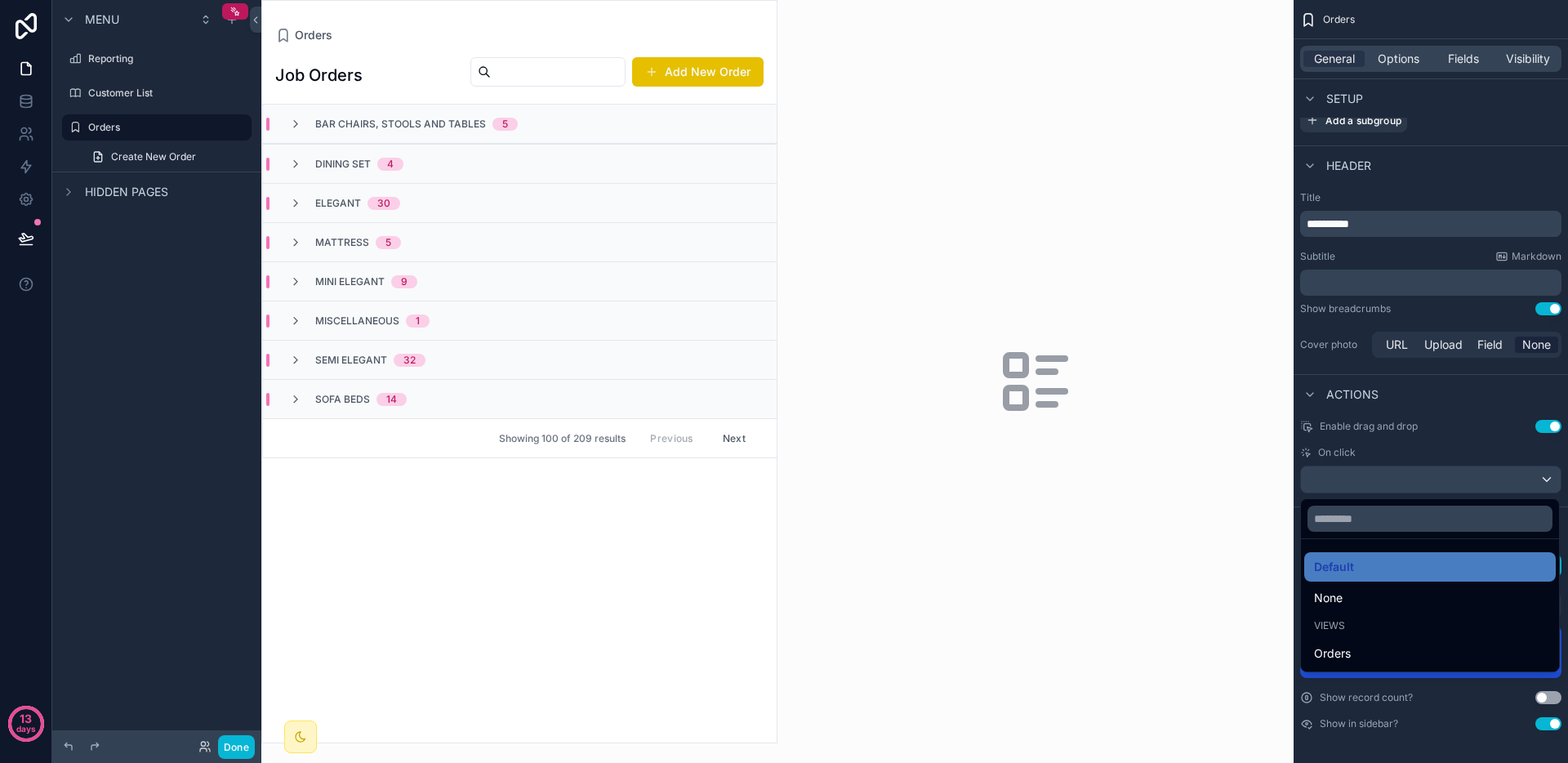
click at [1412, 455] on div "scrollable content" at bounding box center [784, 382] width 1568 height 763
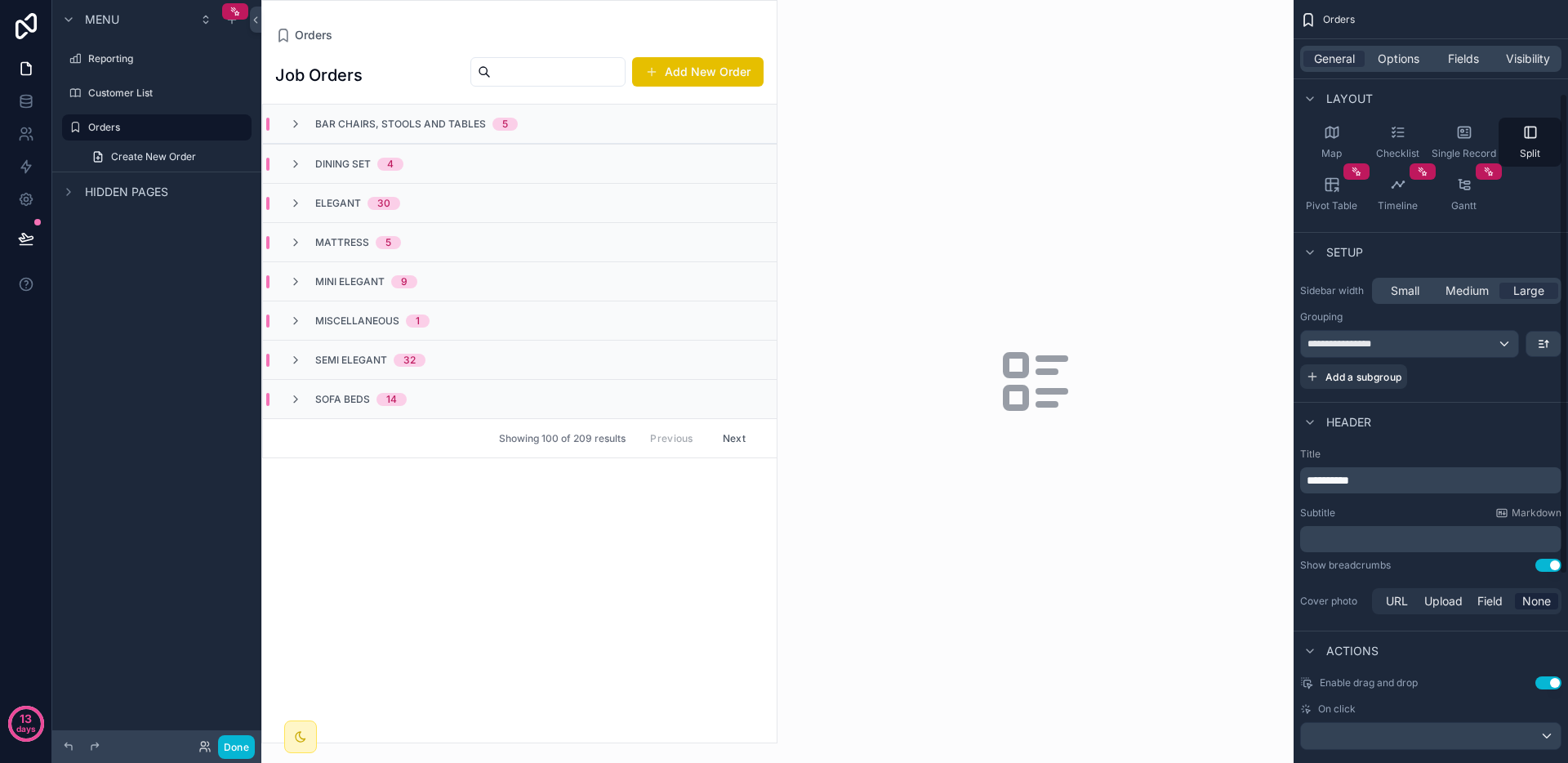
scroll to position [268, 0]
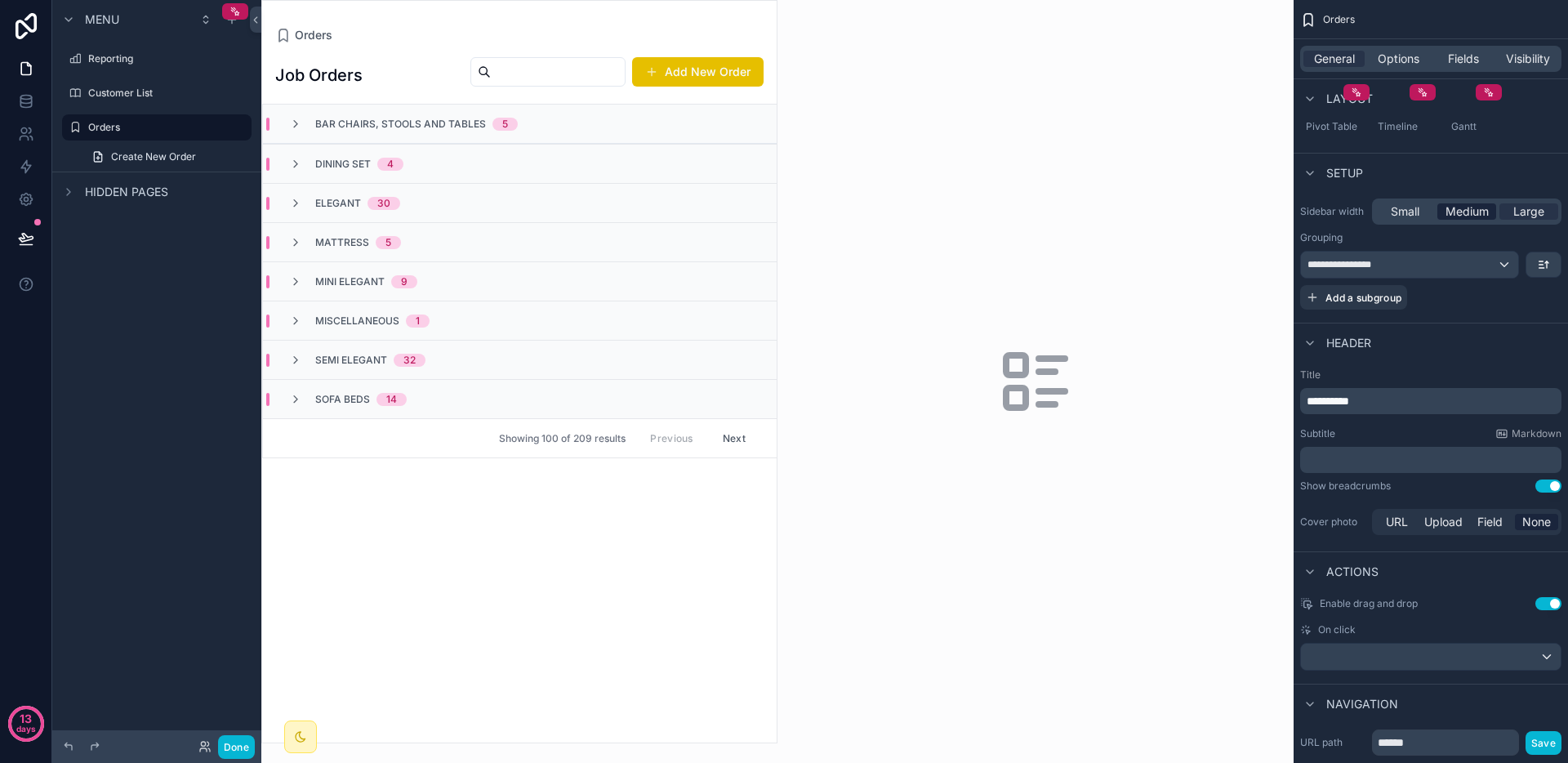
click at [1469, 206] on span "Medium" at bounding box center [1467, 211] width 43 height 16
click at [1406, 212] on span "Small" at bounding box center [1406, 211] width 29 height 16
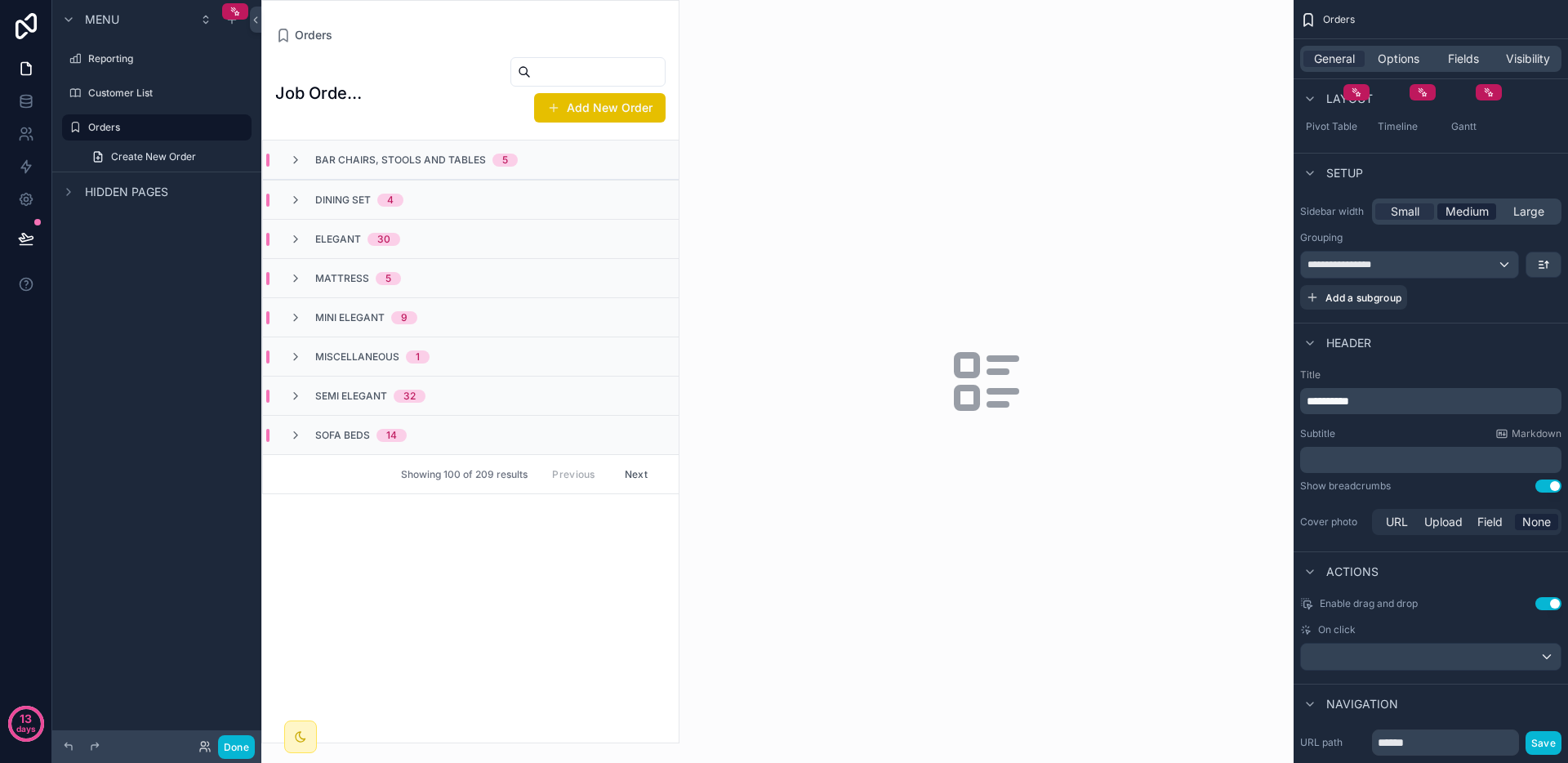
click at [1462, 212] on span "Medium" at bounding box center [1467, 211] width 43 height 16
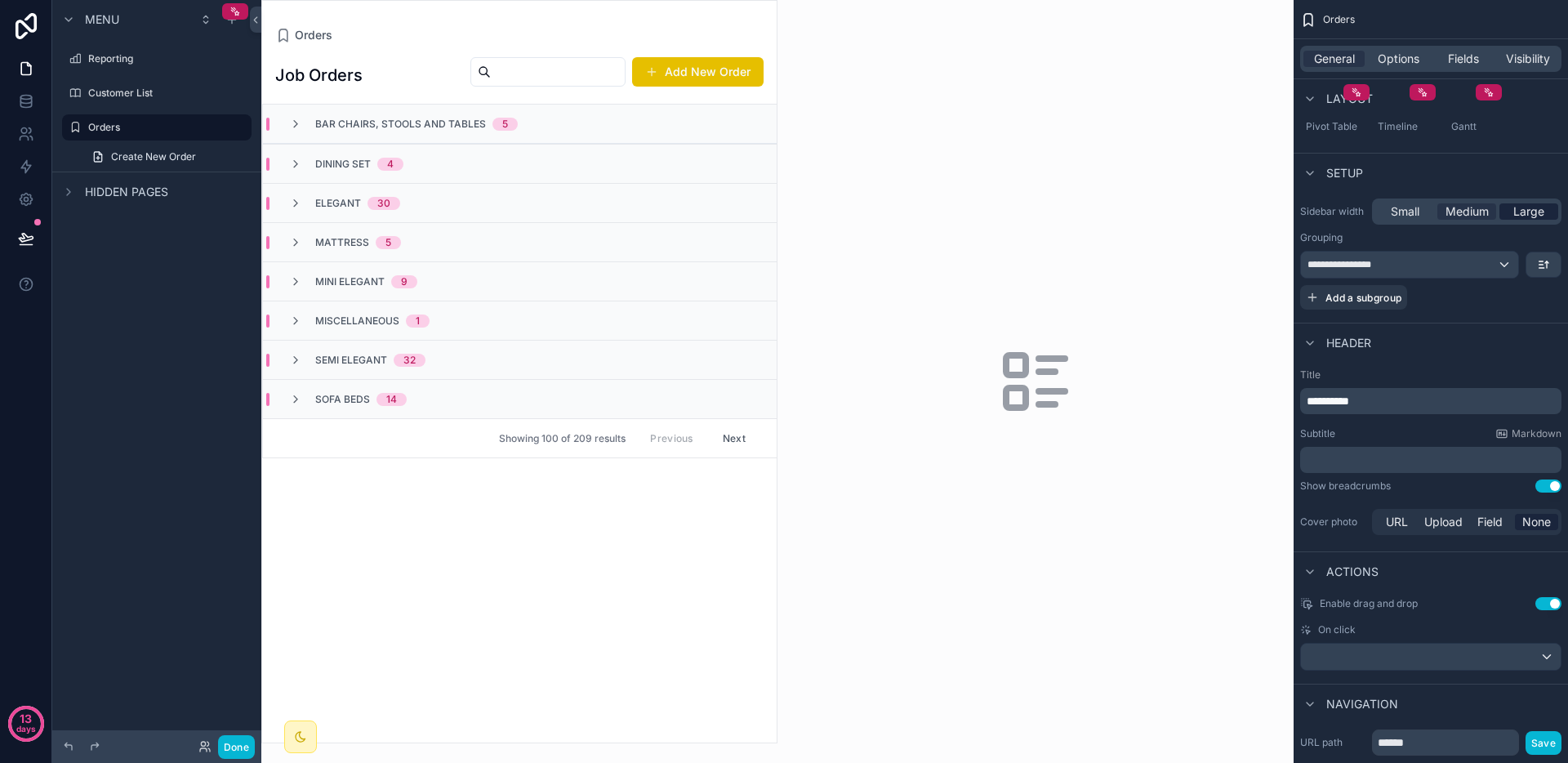
click at [1527, 212] on span "Large" at bounding box center [1529, 211] width 31 height 16
click at [1482, 213] on span "Medium" at bounding box center [1467, 211] width 43 height 16
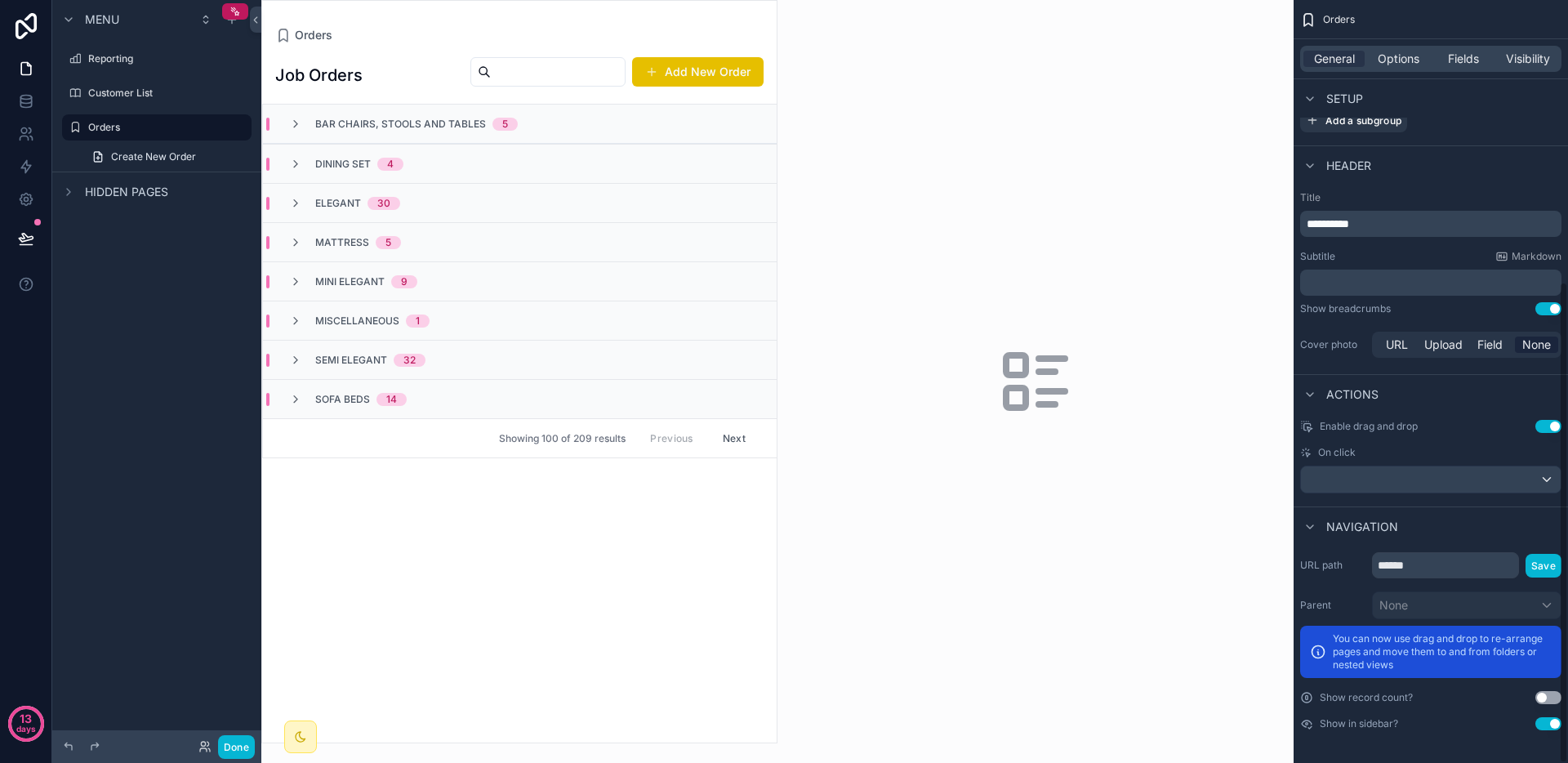
scroll to position [0, 0]
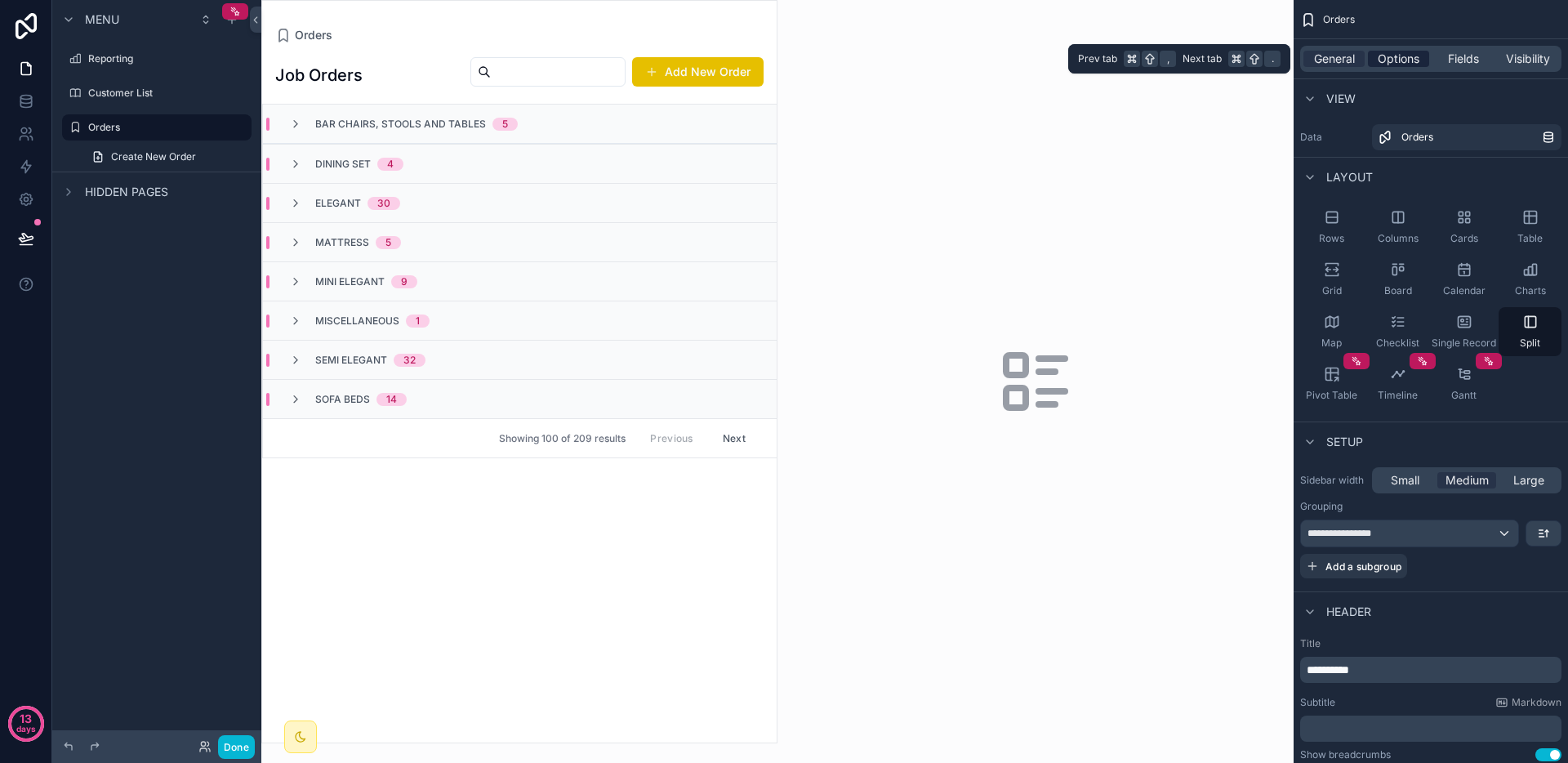
click at [1411, 64] on span "Options" at bounding box center [1398, 59] width 42 height 16
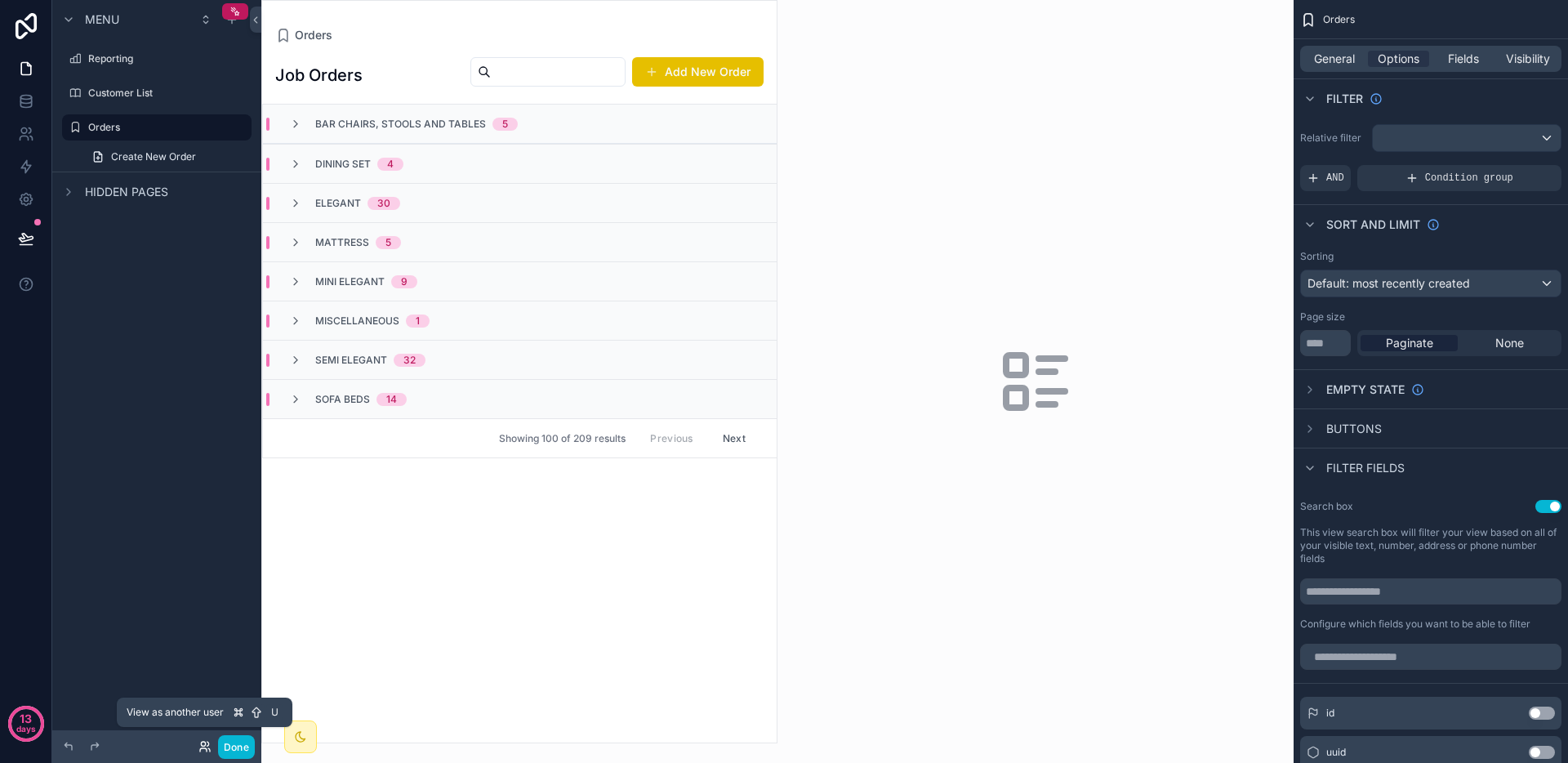
click at [202, 749] on icon at bounding box center [204, 750] width 7 height 3
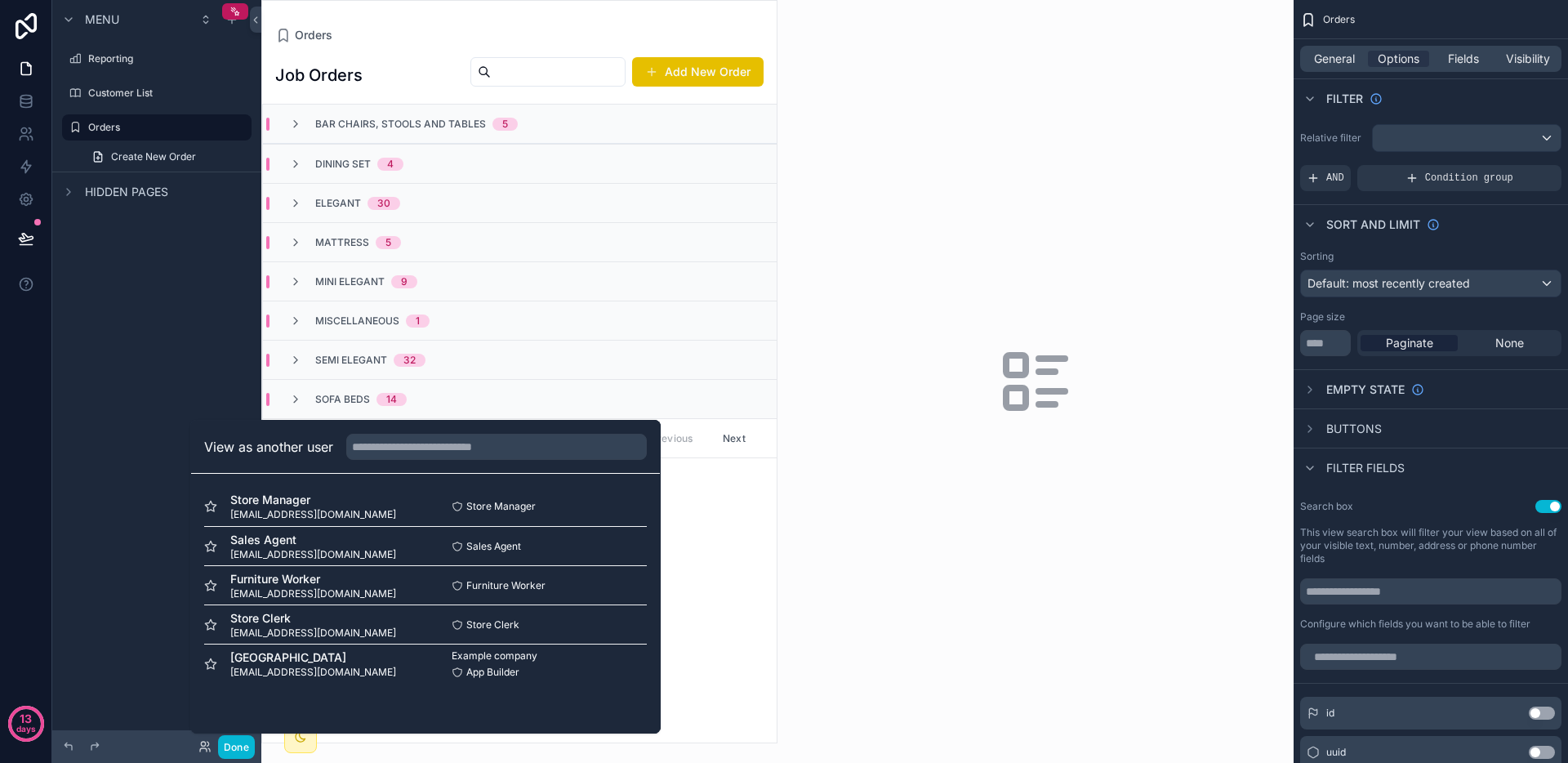
click at [139, 570] on div "Menu Reporting Customer List Orders Create New Order Hidden pages" at bounding box center [157, 371] width 209 height 743
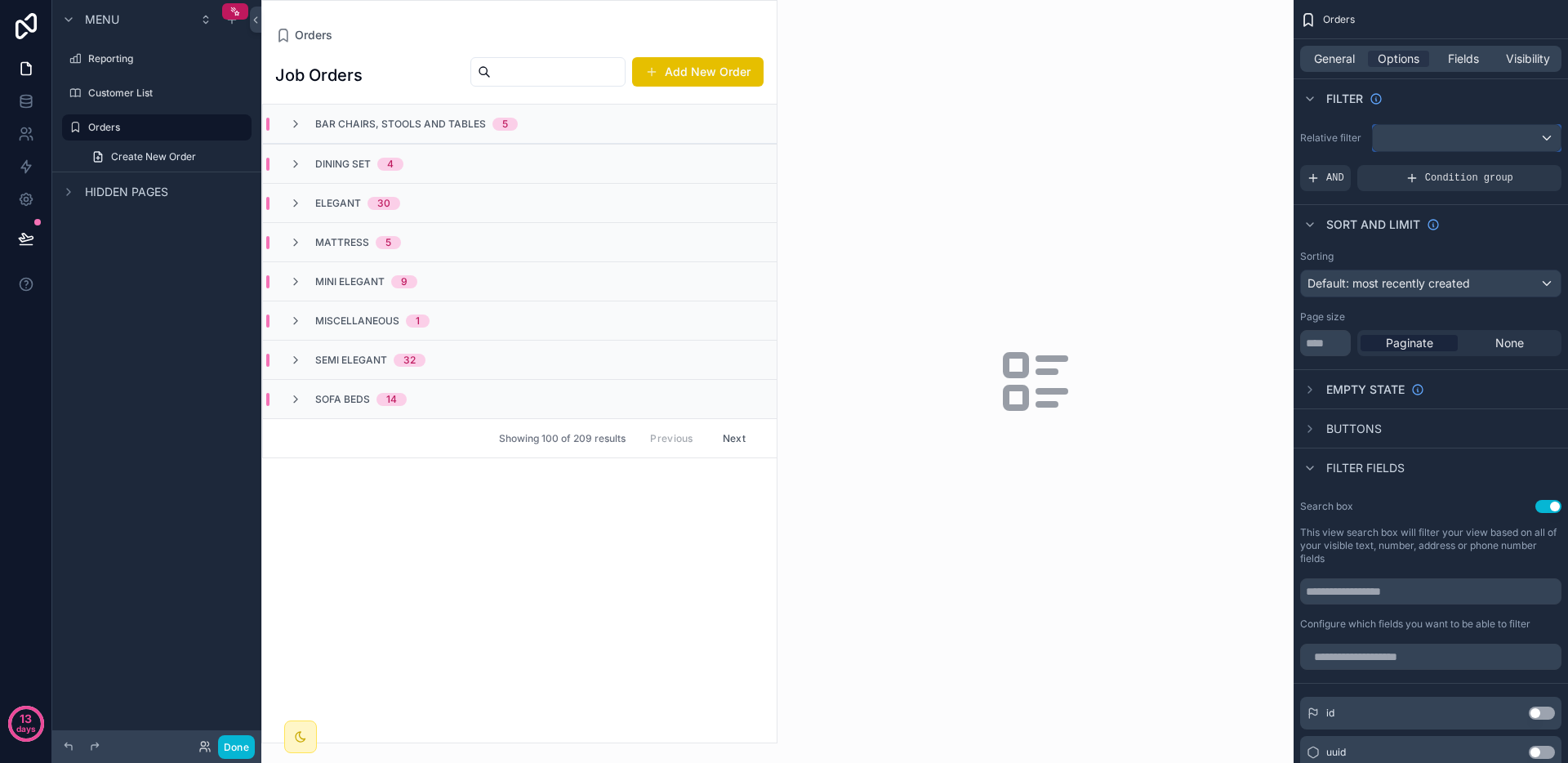
click at [1463, 133] on div "scrollable content" at bounding box center [1466, 138] width 188 height 26
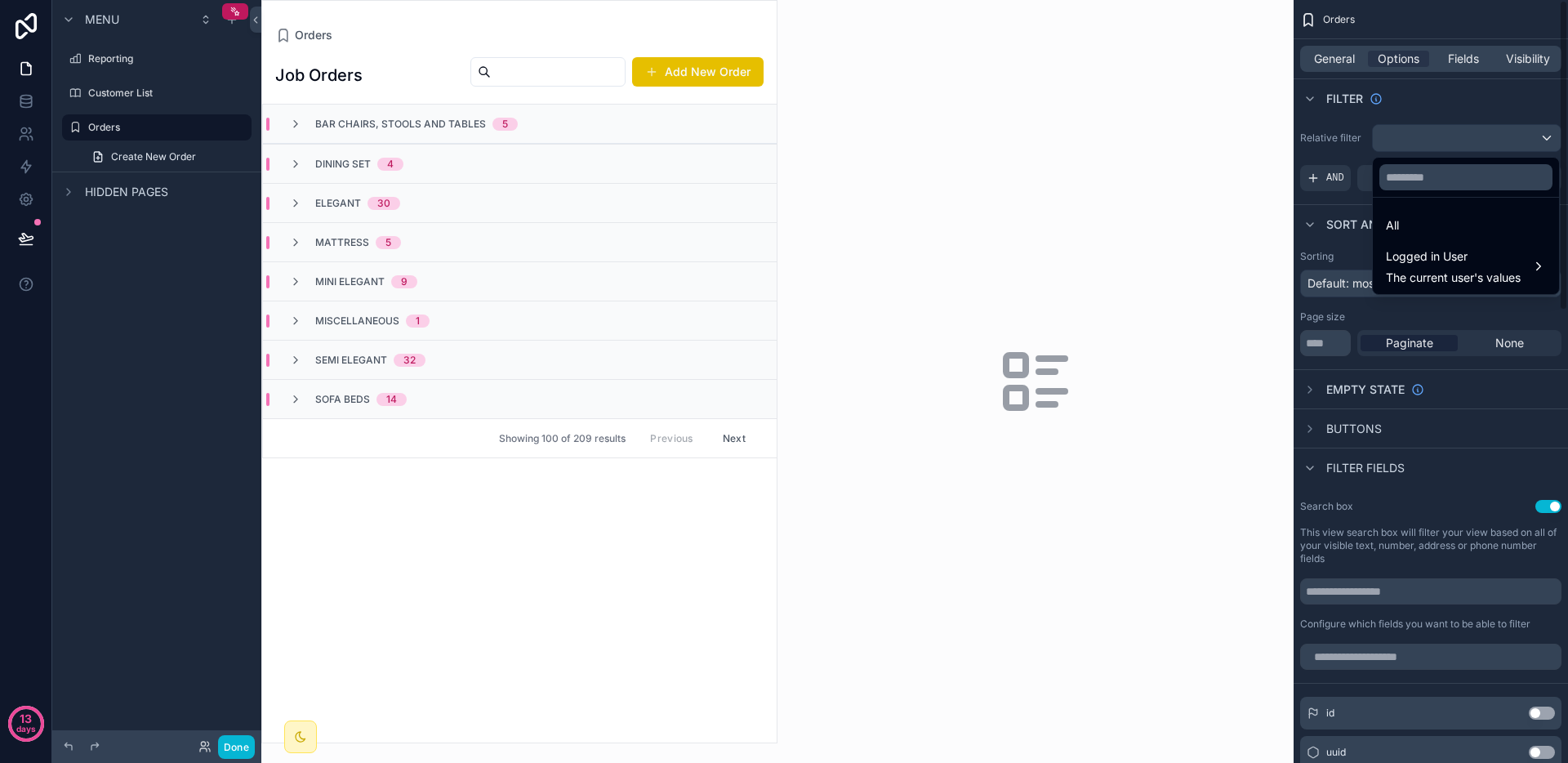
click at [1453, 100] on div "scrollable content" at bounding box center [784, 382] width 1568 height 763
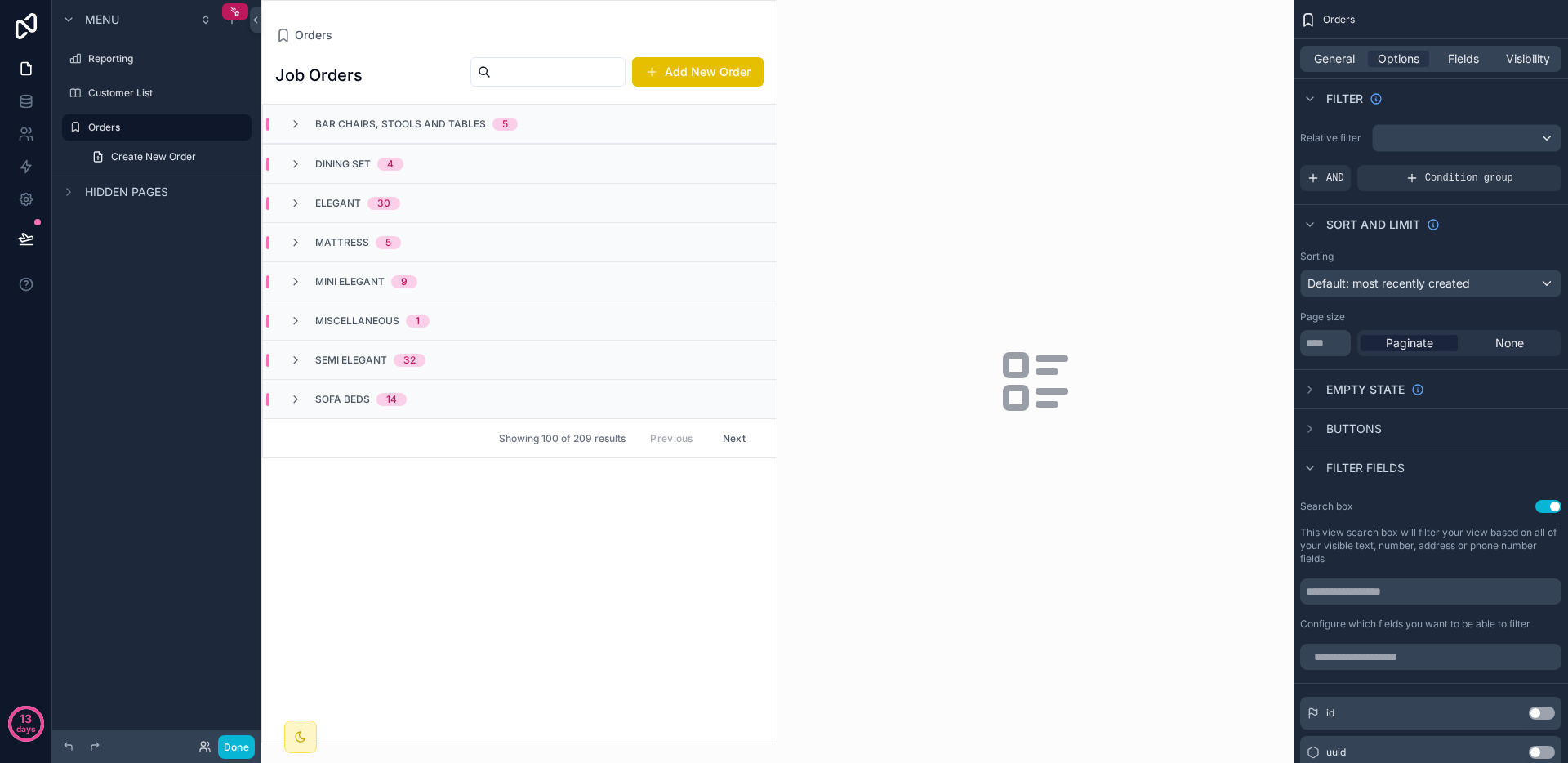
click at [1115, 336] on div "scrollable content" at bounding box center [1035, 382] width 516 height 763
